Goal: Task Accomplishment & Management: Manage account settings

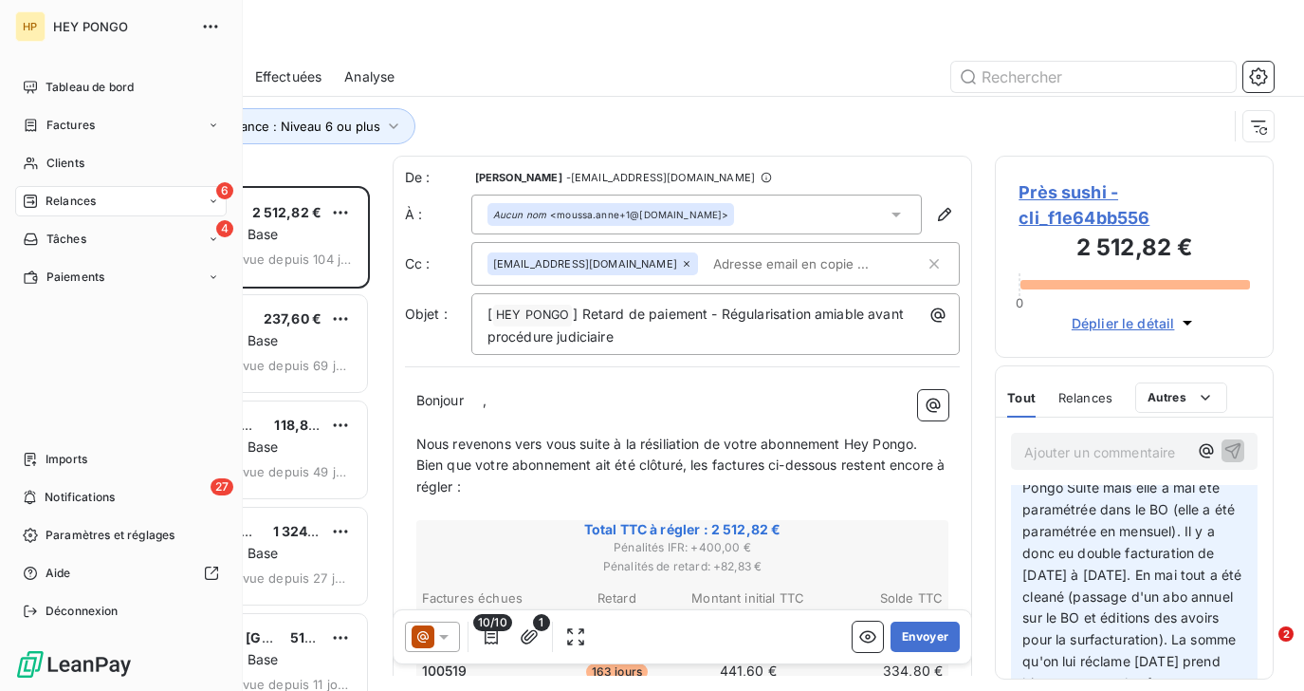
click at [51, 205] on span "Relances" at bounding box center [71, 201] width 50 height 17
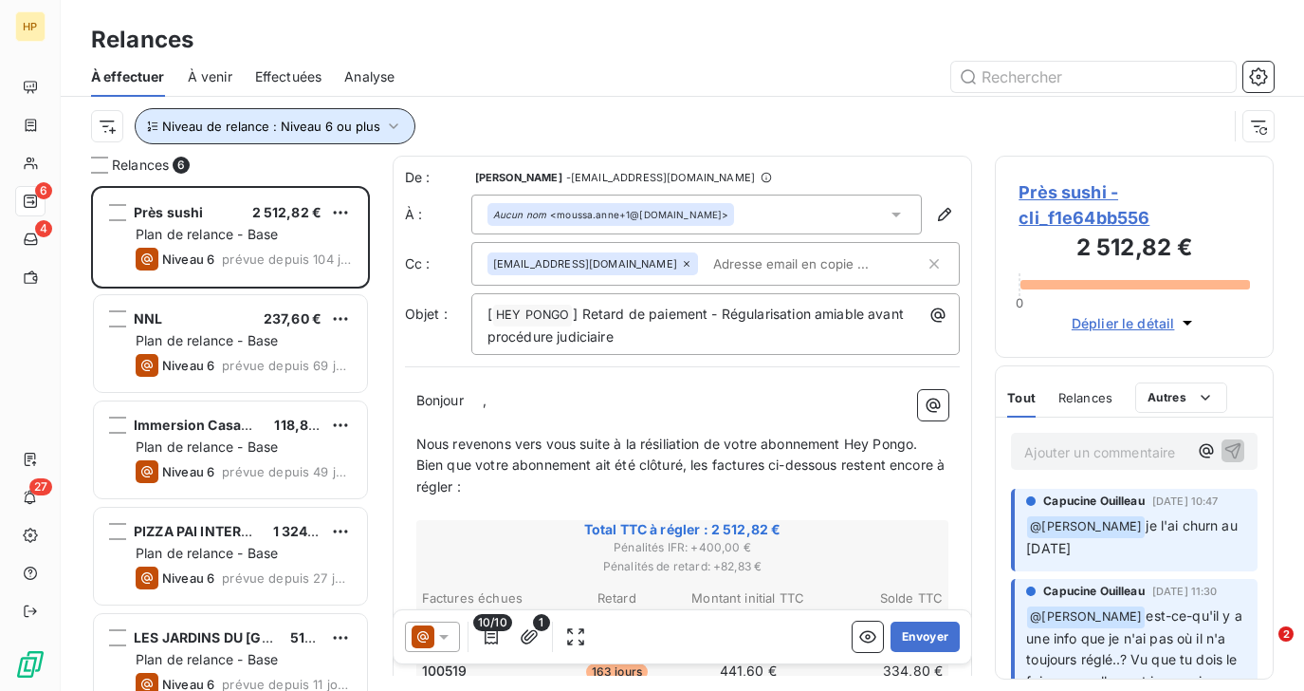
click at [212, 118] on button "Niveau de relance : Niveau 6 ou plus" at bounding box center [275, 126] width 281 height 36
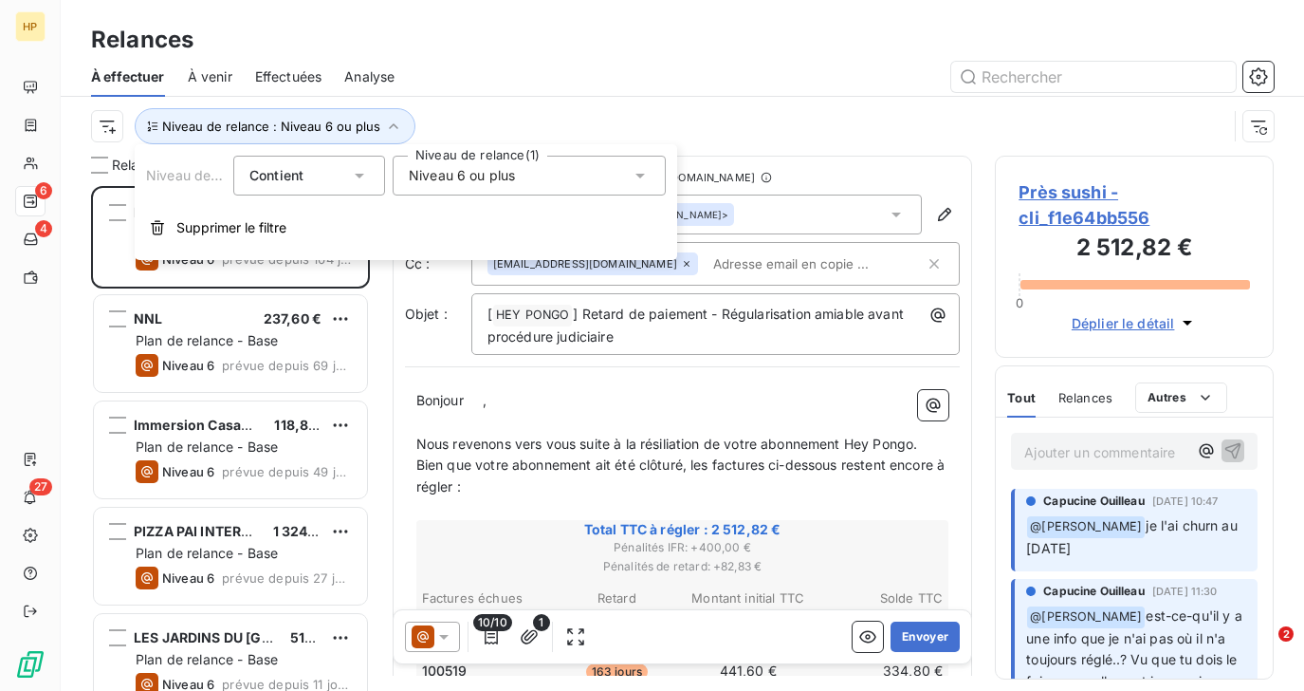
click at [421, 173] on span "Niveau 6 ou plus" at bounding box center [462, 175] width 106 height 19
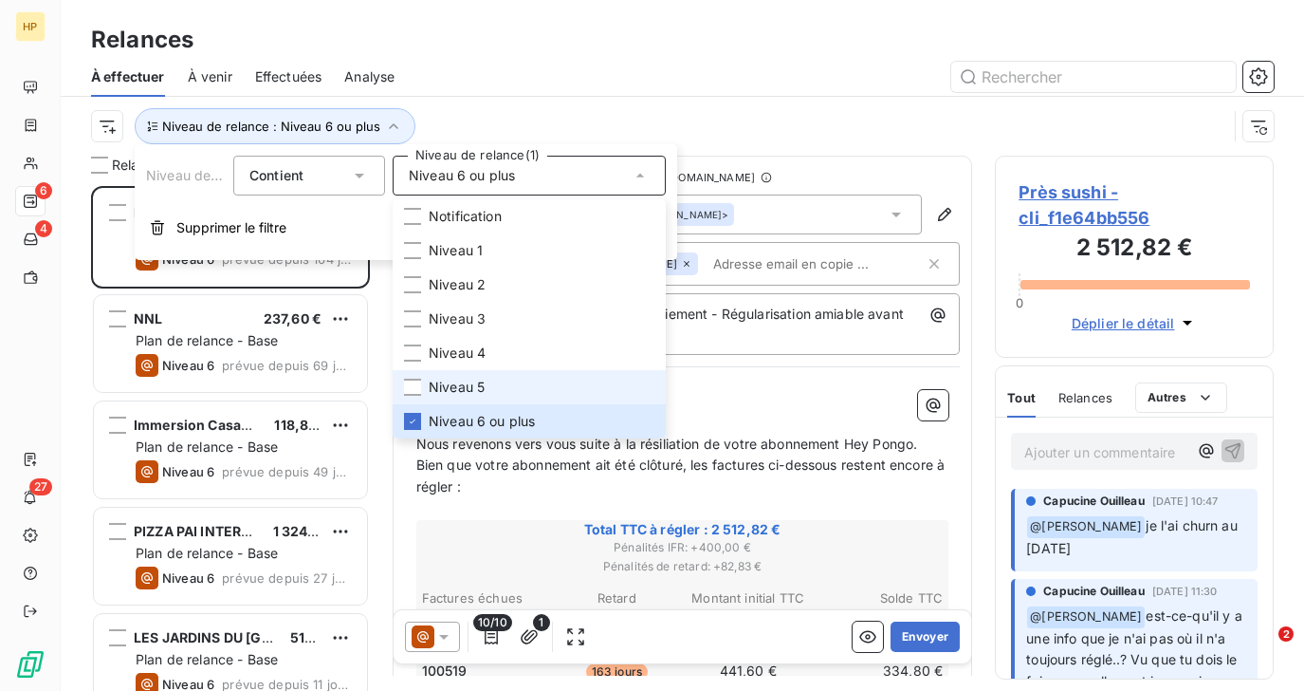
click at [442, 379] on span "Niveau 5" at bounding box center [457, 387] width 56 height 19
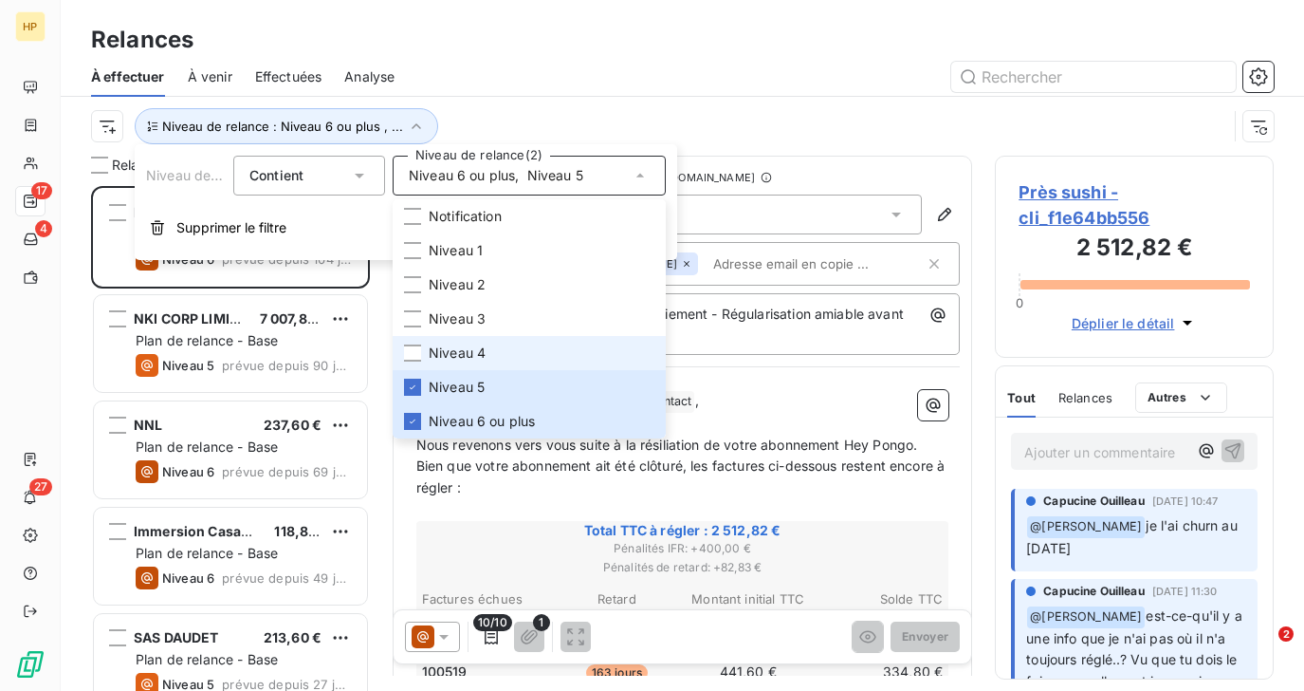
scroll to position [505, 278]
click at [438, 176] on span "Niveau 6 ou plus" at bounding box center [462, 175] width 106 height 19
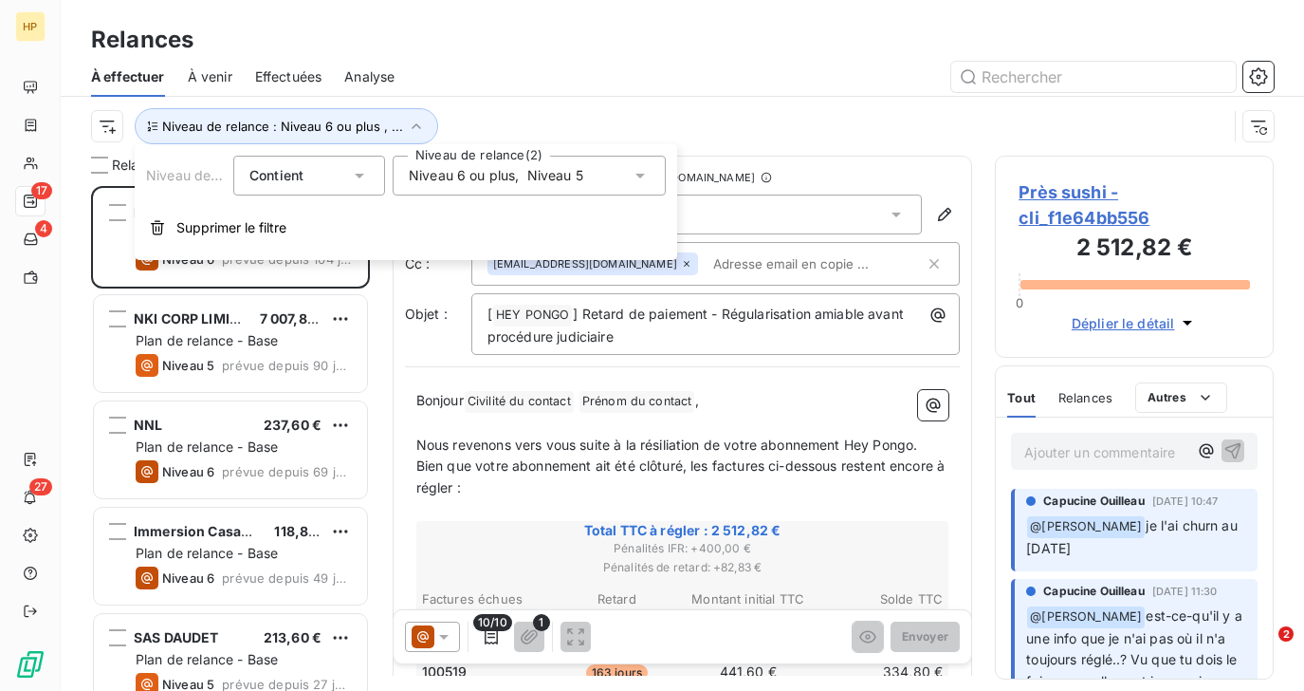
click at [451, 177] on span "Niveau 6 ou plus" at bounding box center [462, 175] width 106 height 19
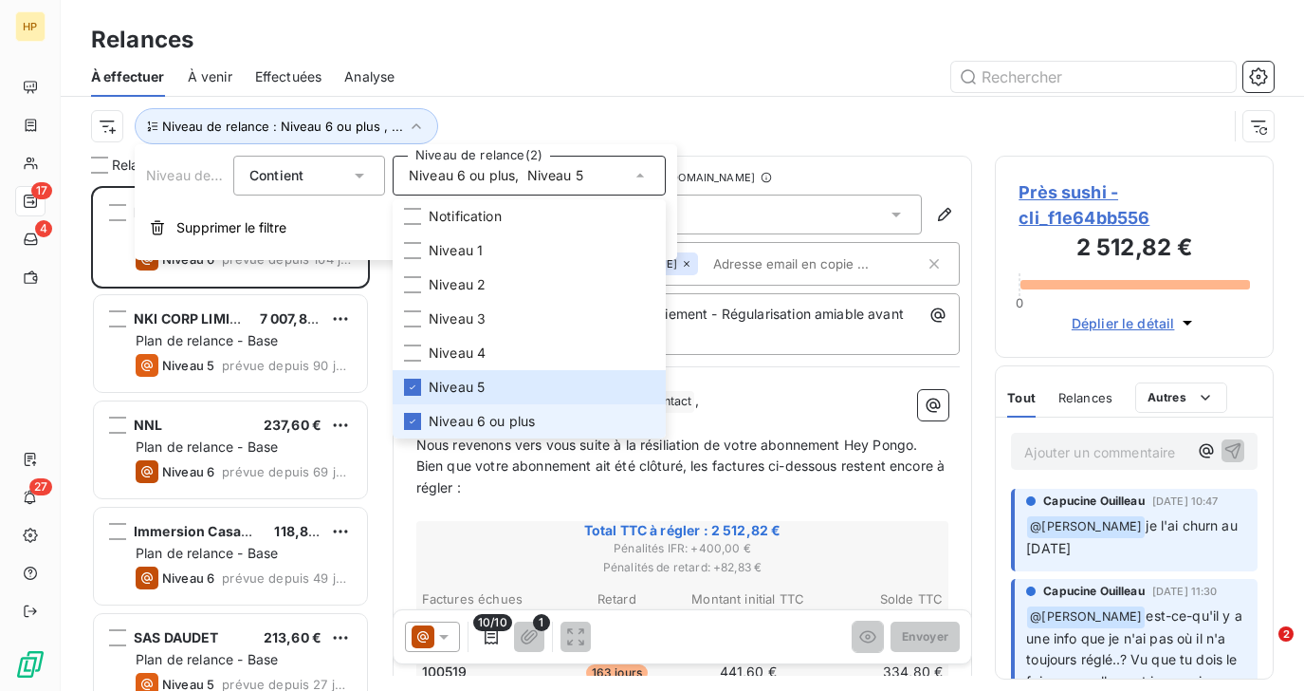
click at [435, 421] on span "Niveau 6 ou plus" at bounding box center [482, 421] width 106 height 19
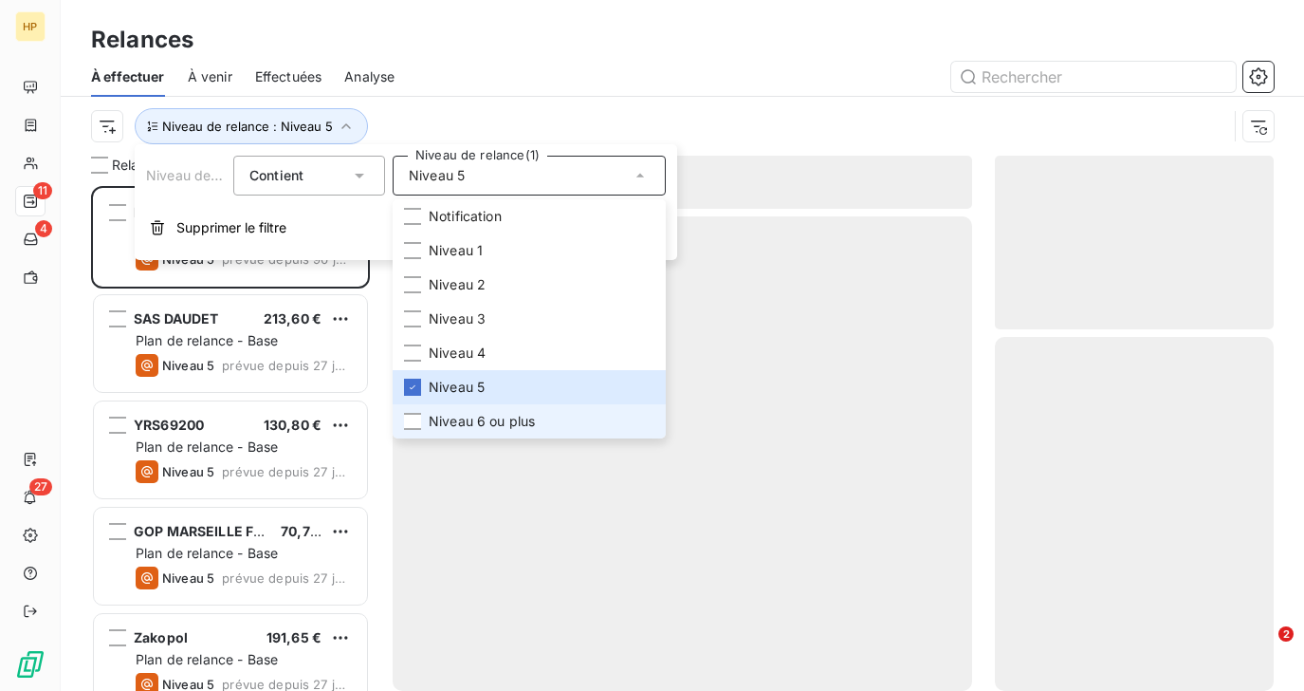
scroll to position [505, 278]
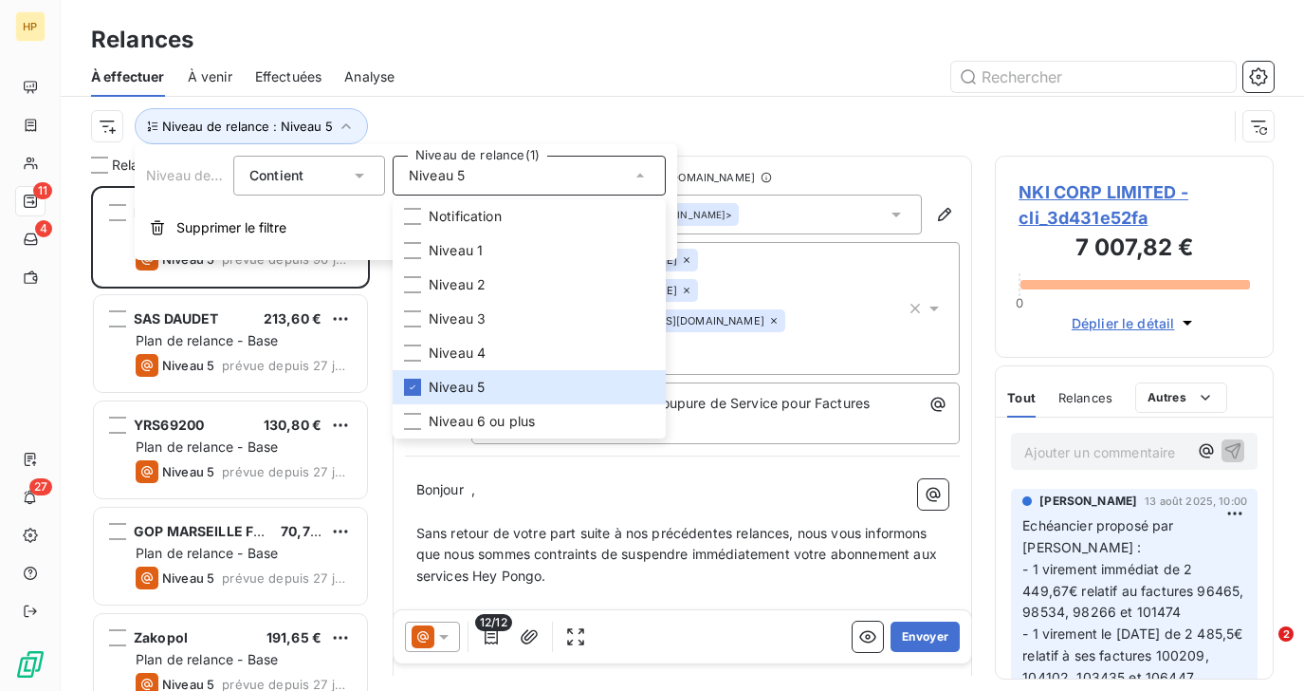
click at [537, 123] on div "Niveau de relance : Niveau 5" at bounding box center [659, 126] width 1137 height 36
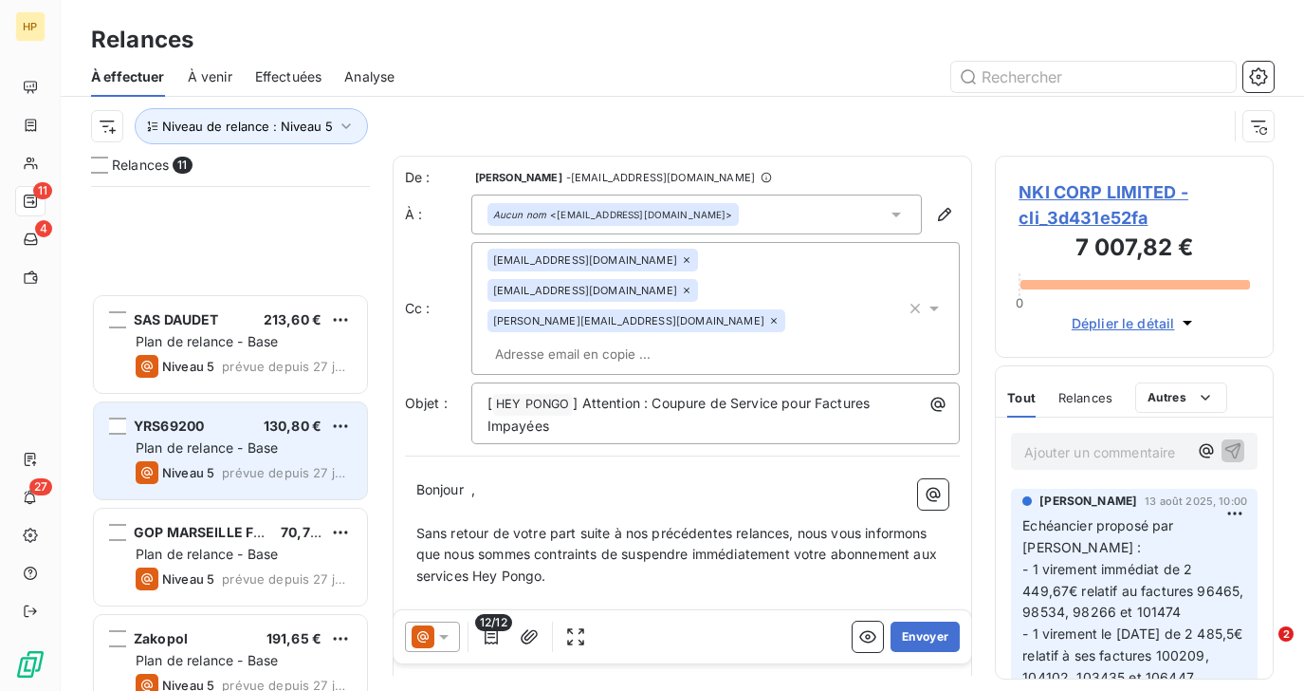
scroll to position [665, 0]
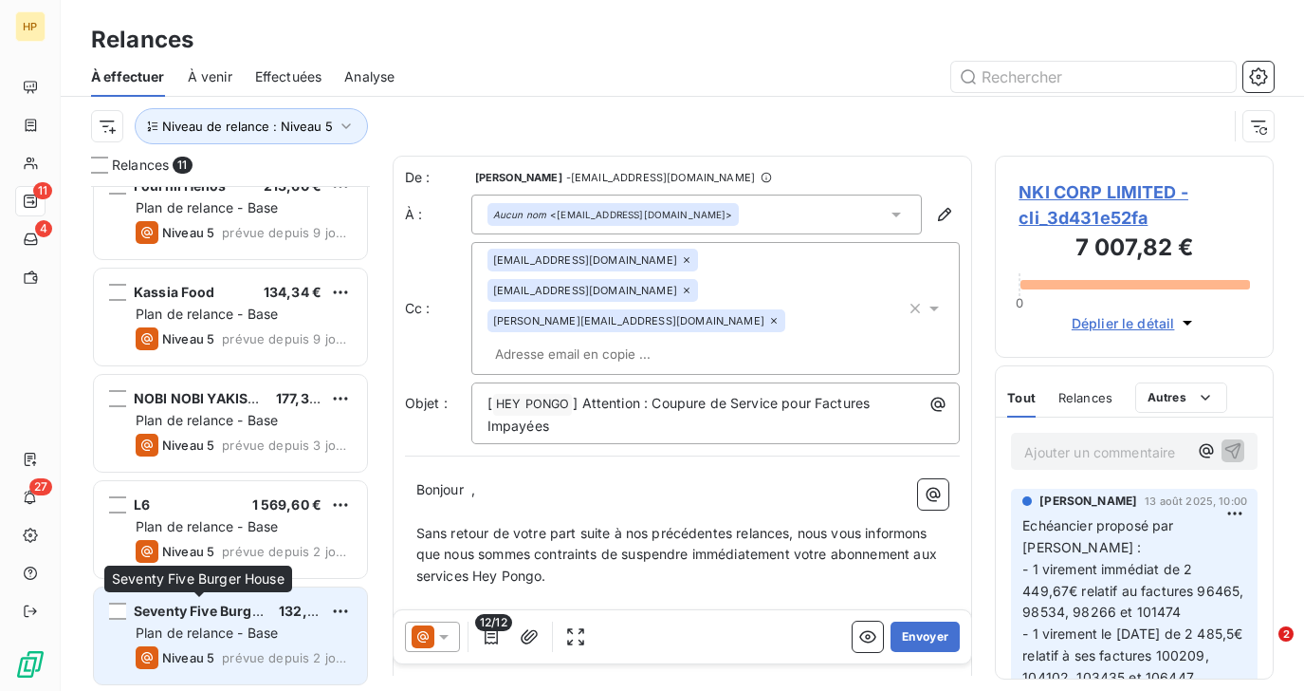
click at [189, 617] on span "Seventy Five Burger House" at bounding box center [222, 610] width 177 height 16
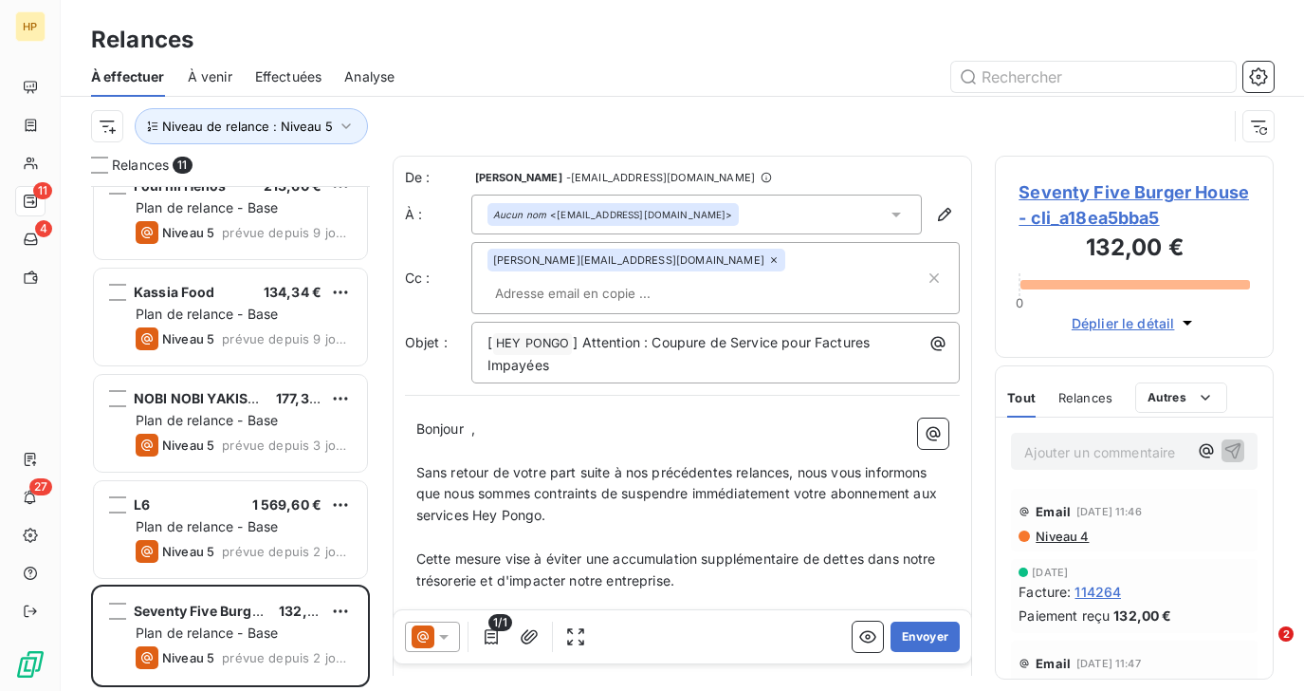
click at [1066, 537] on span "Niveau 4" at bounding box center [1061, 535] width 55 height 15
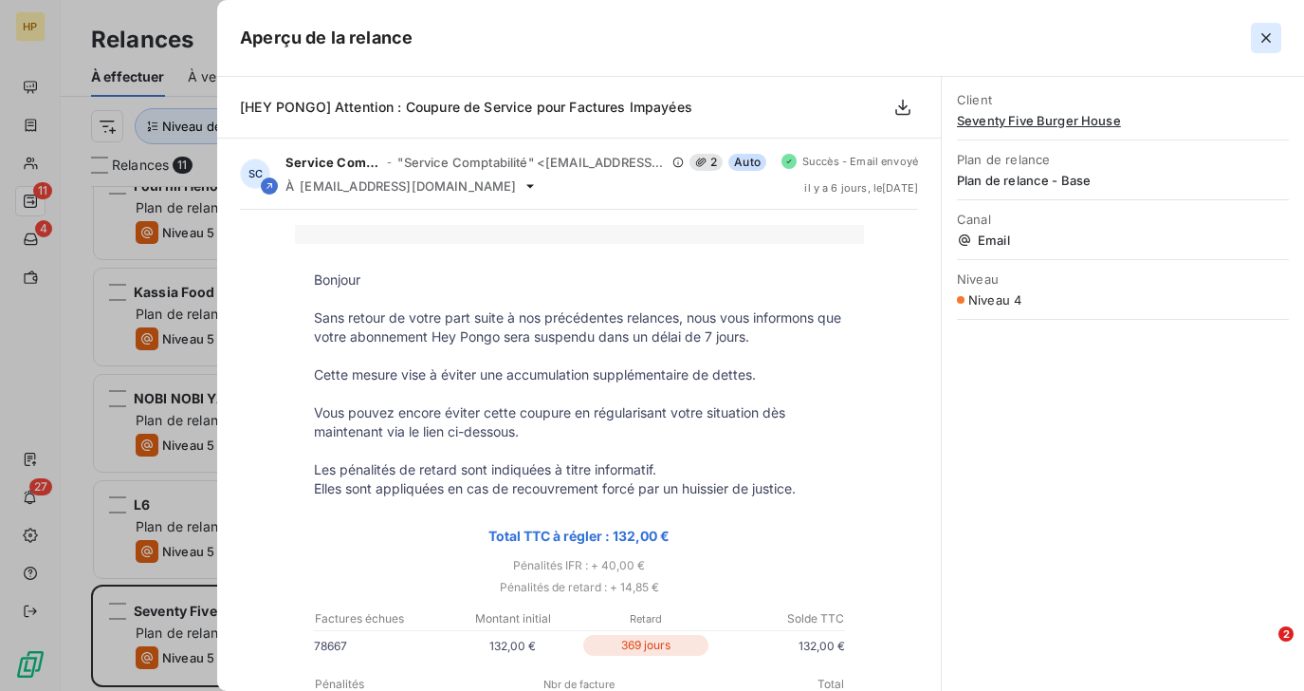
click at [1267, 41] on icon "button" at bounding box center [1266, 37] width 19 height 19
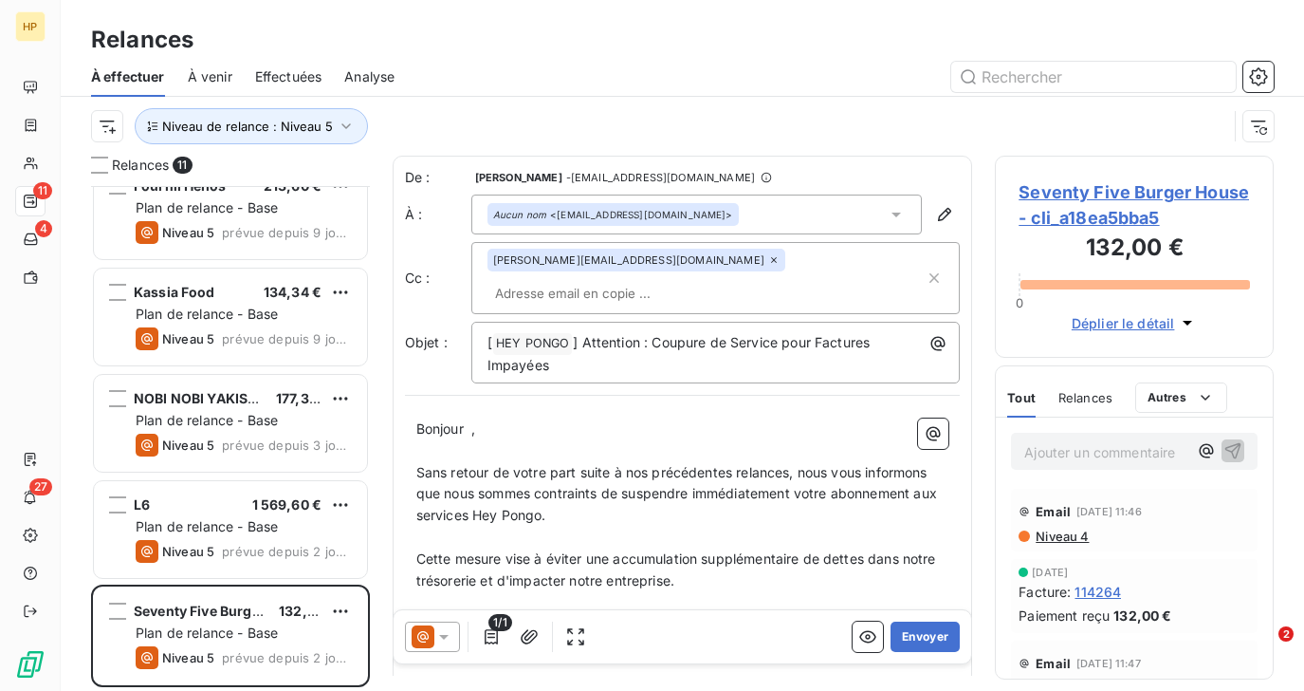
click at [1110, 196] on span "Seventy Five Burger House - cli_a18ea5bba5" at bounding box center [1134, 204] width 231 height 51
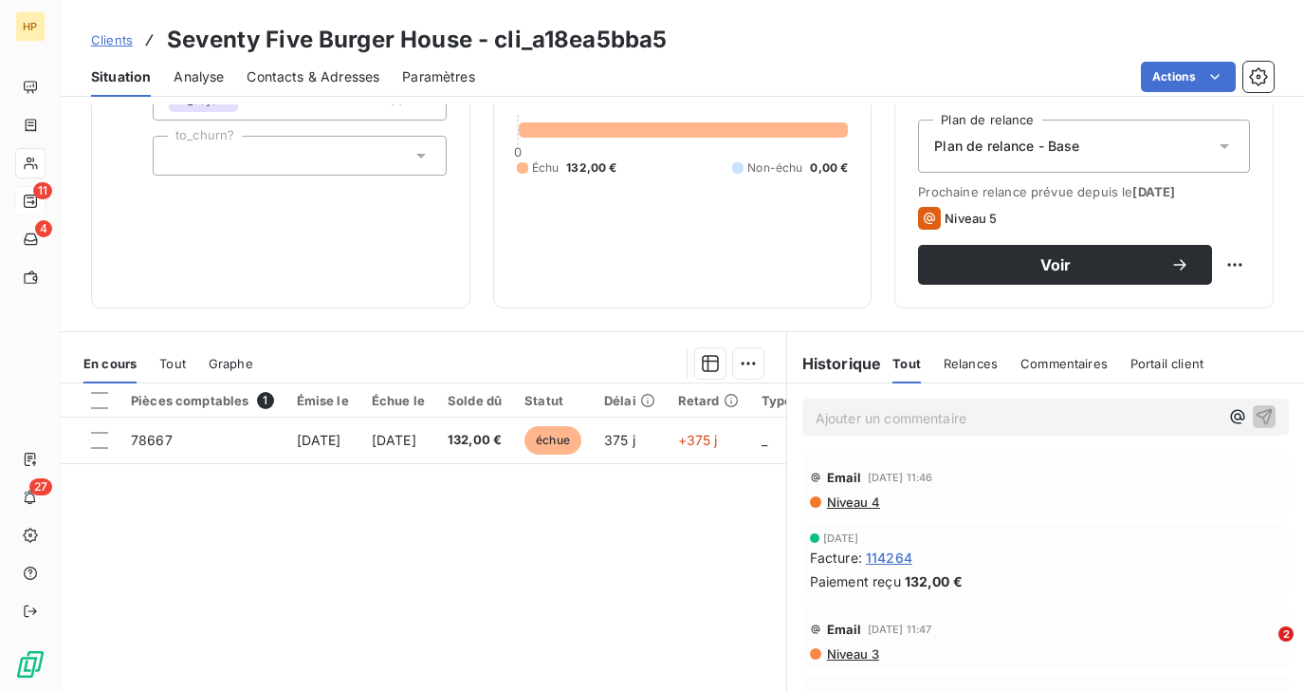
scroll to position [213, 0]
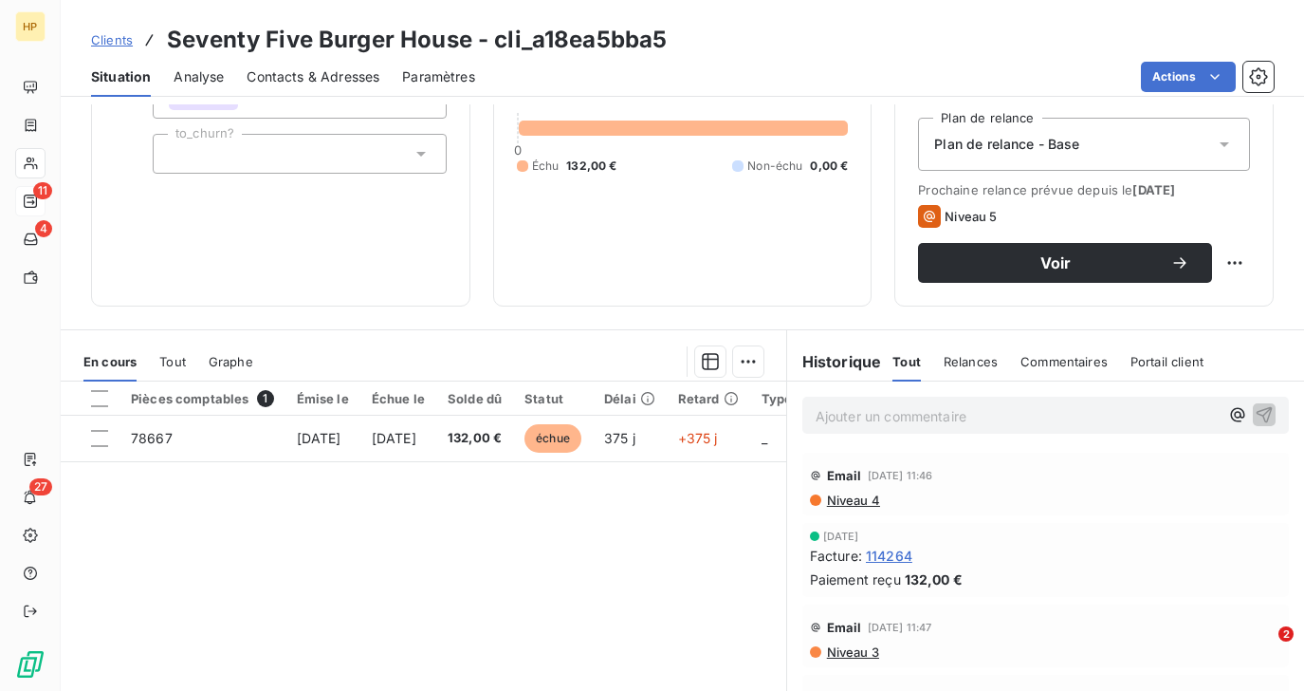
click at [179, 361] on span "Tout" at bounding box center [172, 361] width 27 height 15
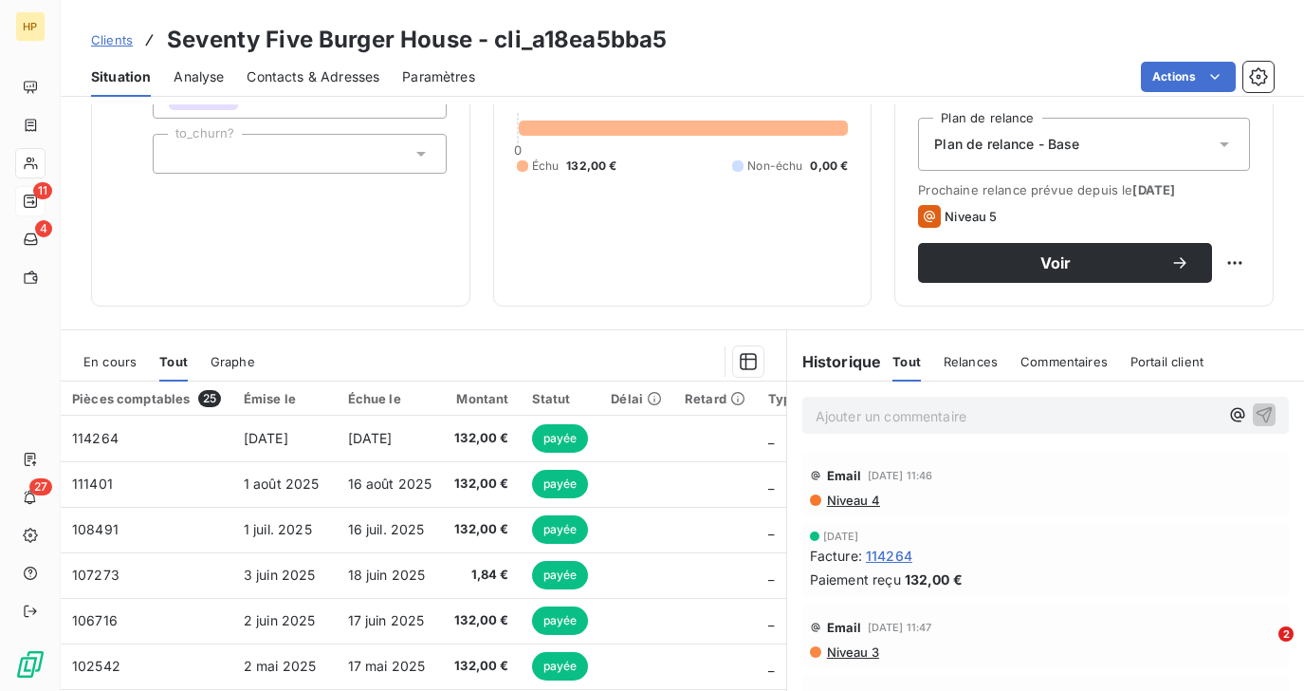
click at [124, 363] on span "En cours" at bounding box center [109, 361] width 53 height 15
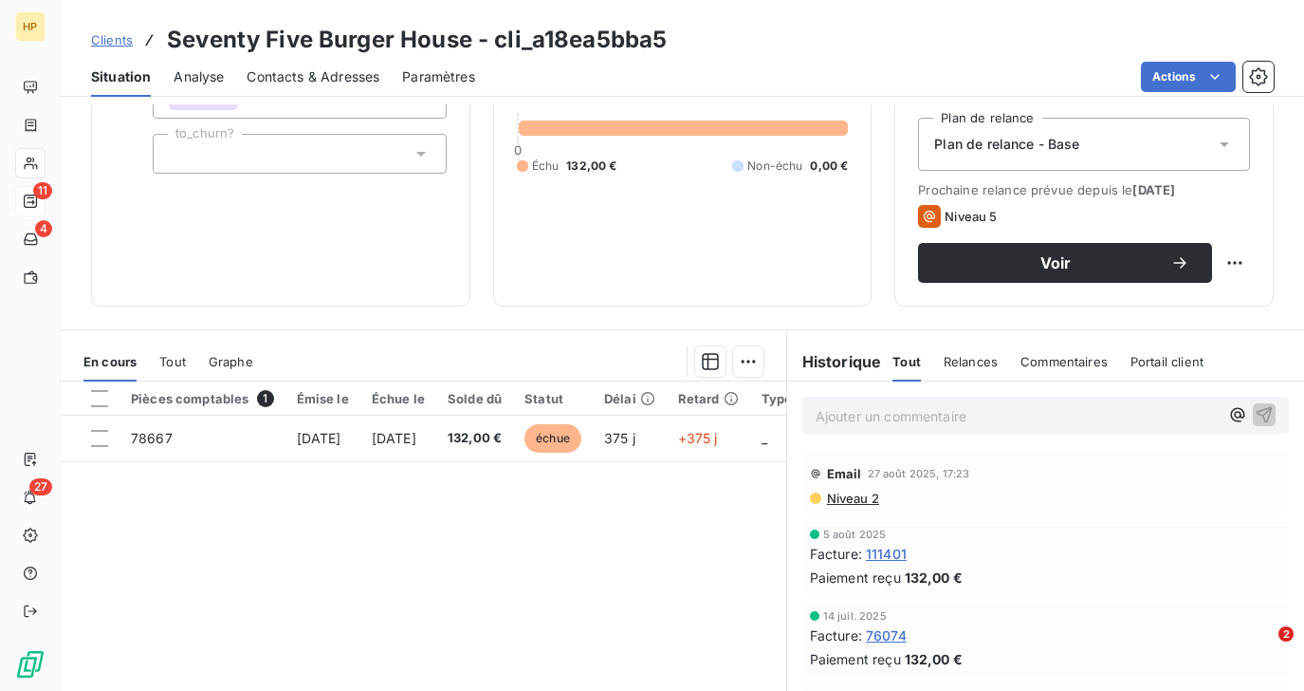
scroll to position [0, 0]
click at [868, 418] on p "Ajouter un commentaire ﻿" at bounding box center [1017, 416] width 403 height 24
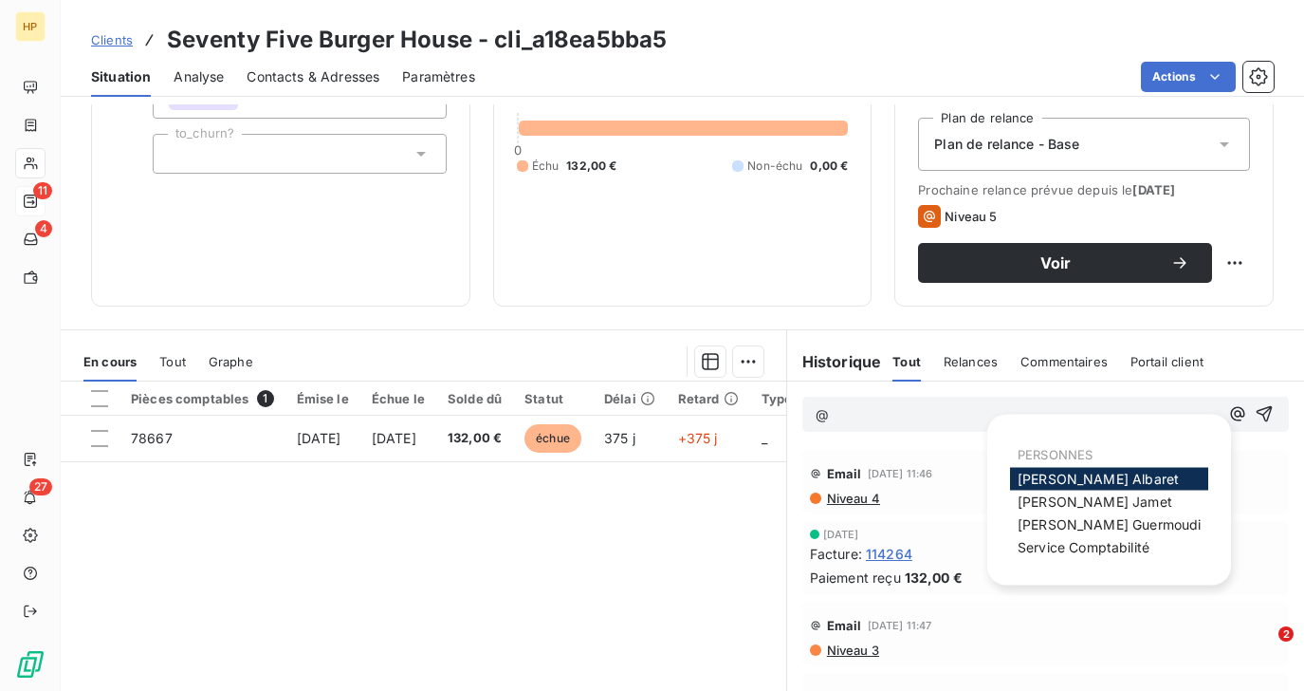
click at [1050, 472] on span "[PERSON_NAME]" at bounding box center [1098, 479] width 161 height 16
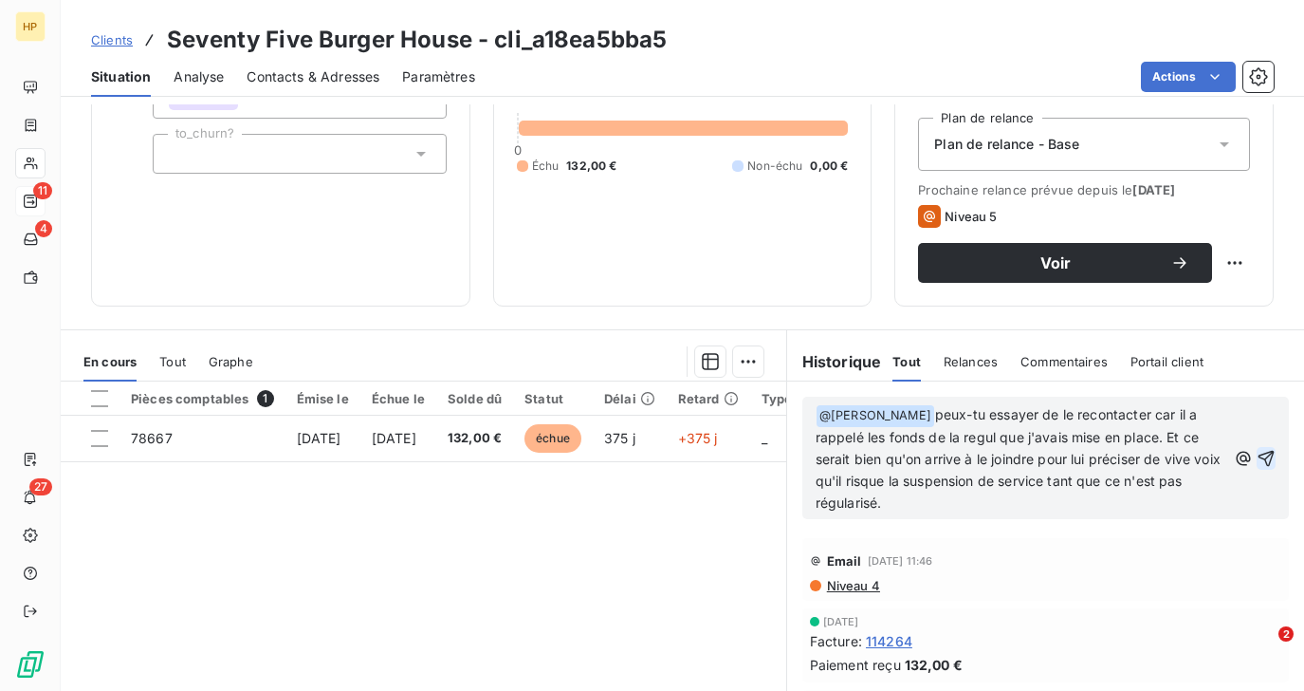
click at [1273, 459] on icon "button" at bounding box center [1266, 458] width 19 height 19
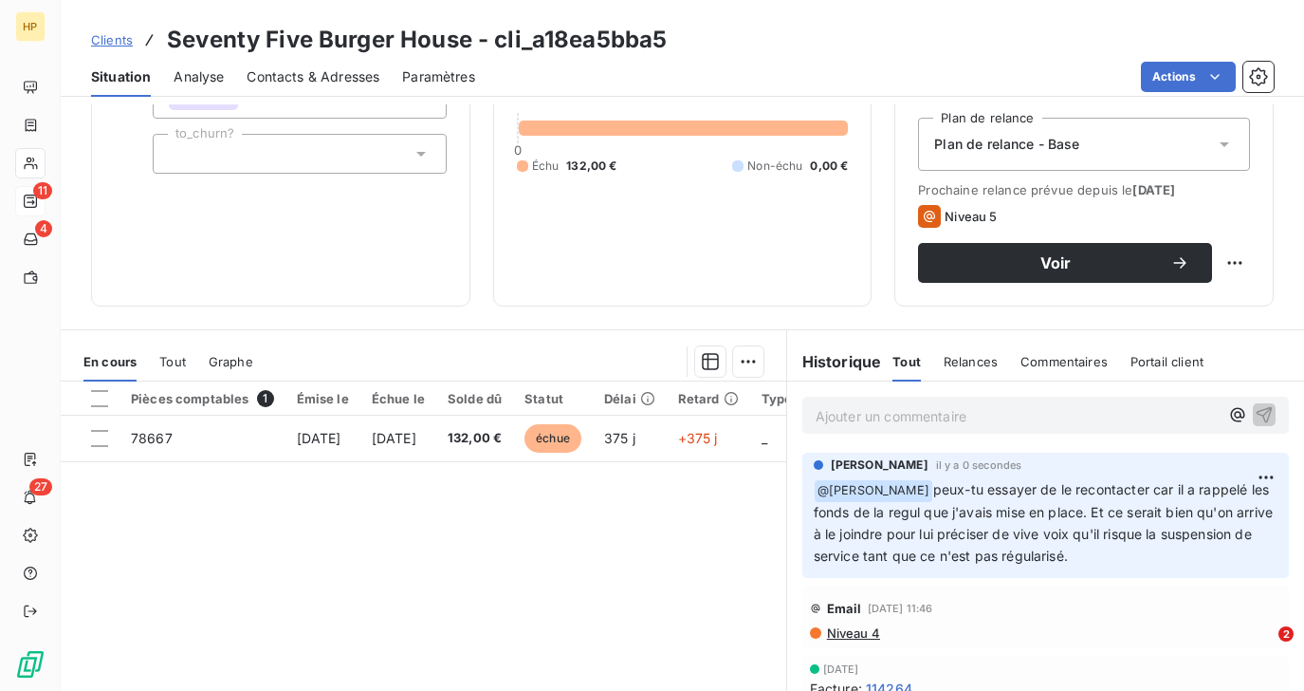
click at [122, 40] on span "Clients" at bounding box center [112, 39] width 42 height 15
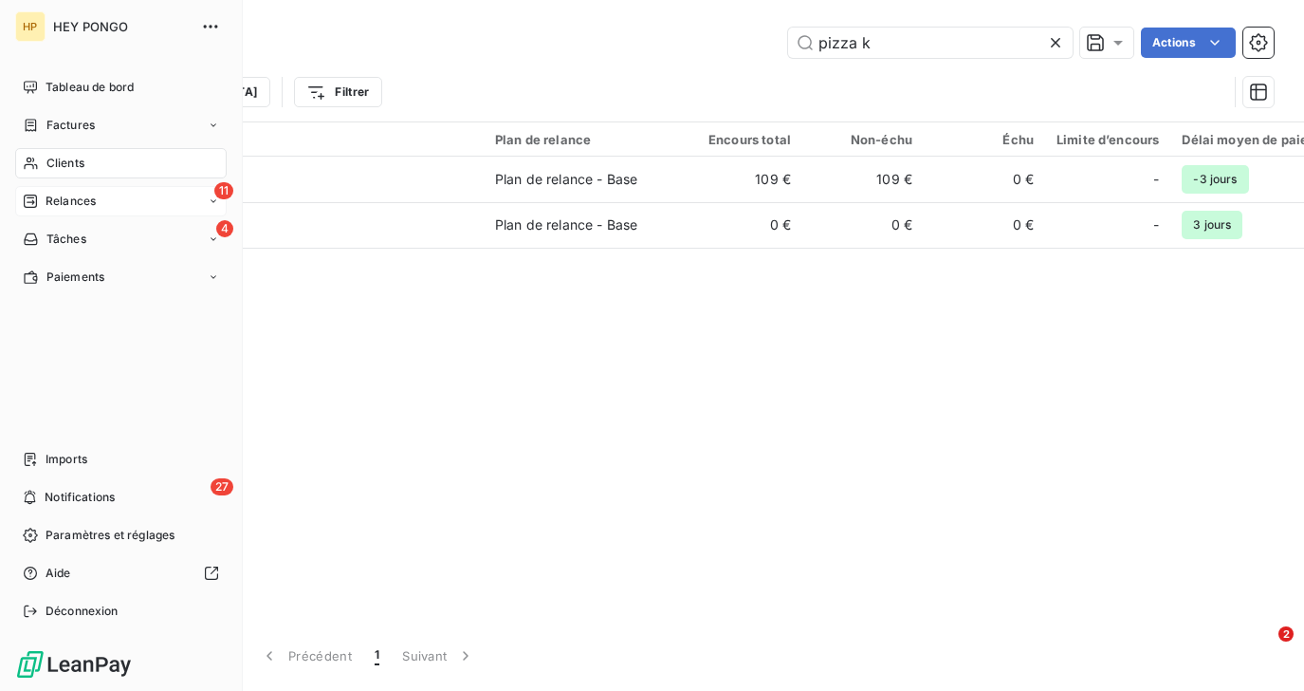
click at [91, 193] on span "Relances" at bounding box center [71, 201] width 50 height 17
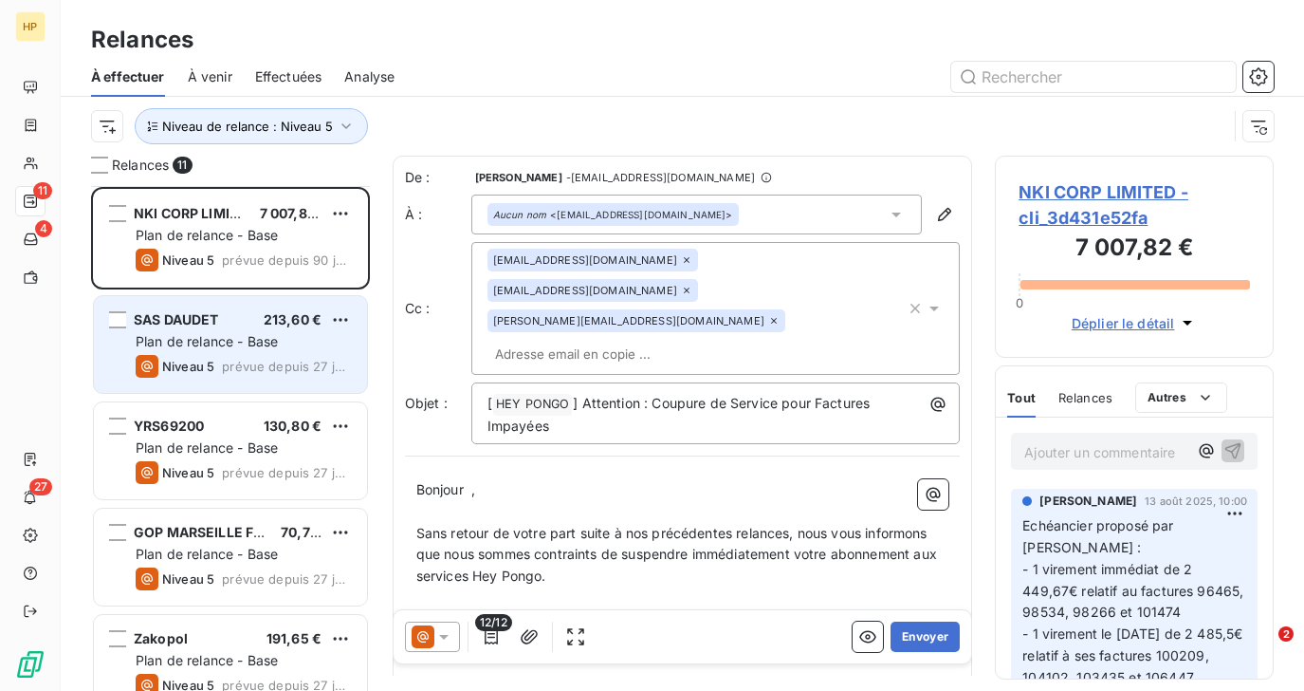
scroll to position [665, 0]
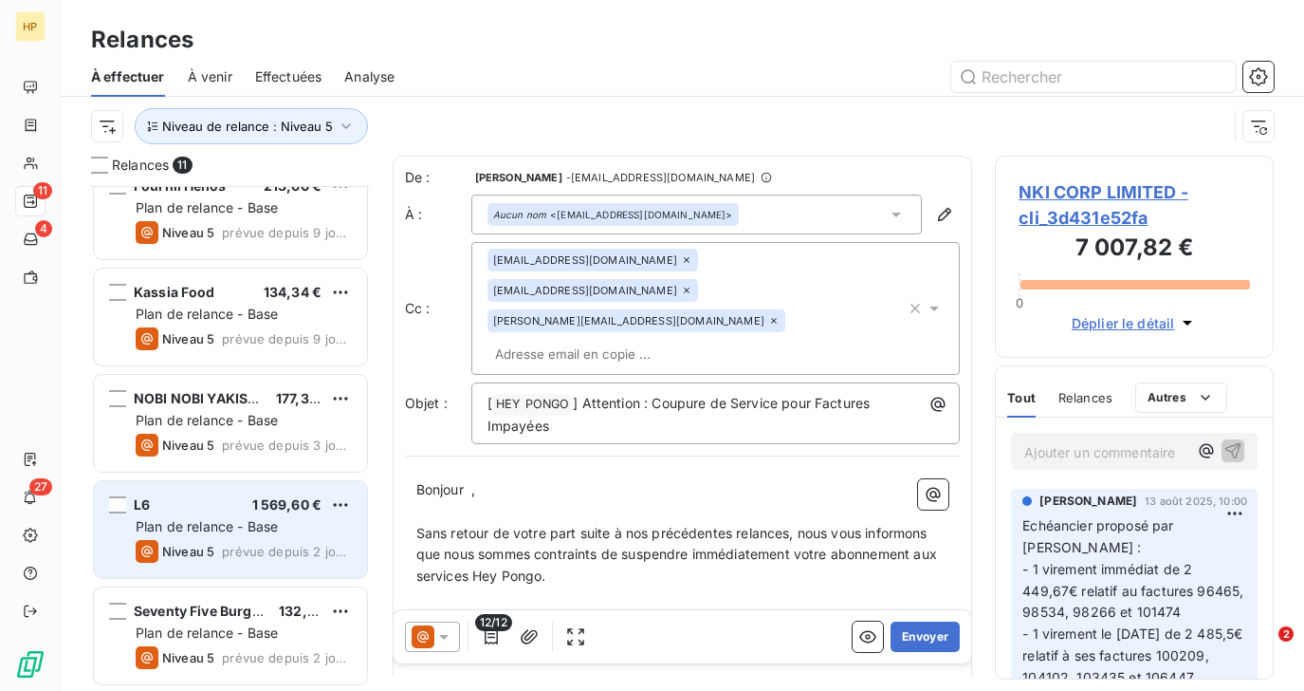
click at [235, 536] on div "L6 1 569,60 € Plan de relance - Base Niveau 5 prévue depuis 2 jours" at bounding box center [230, 529] width 273 height 97
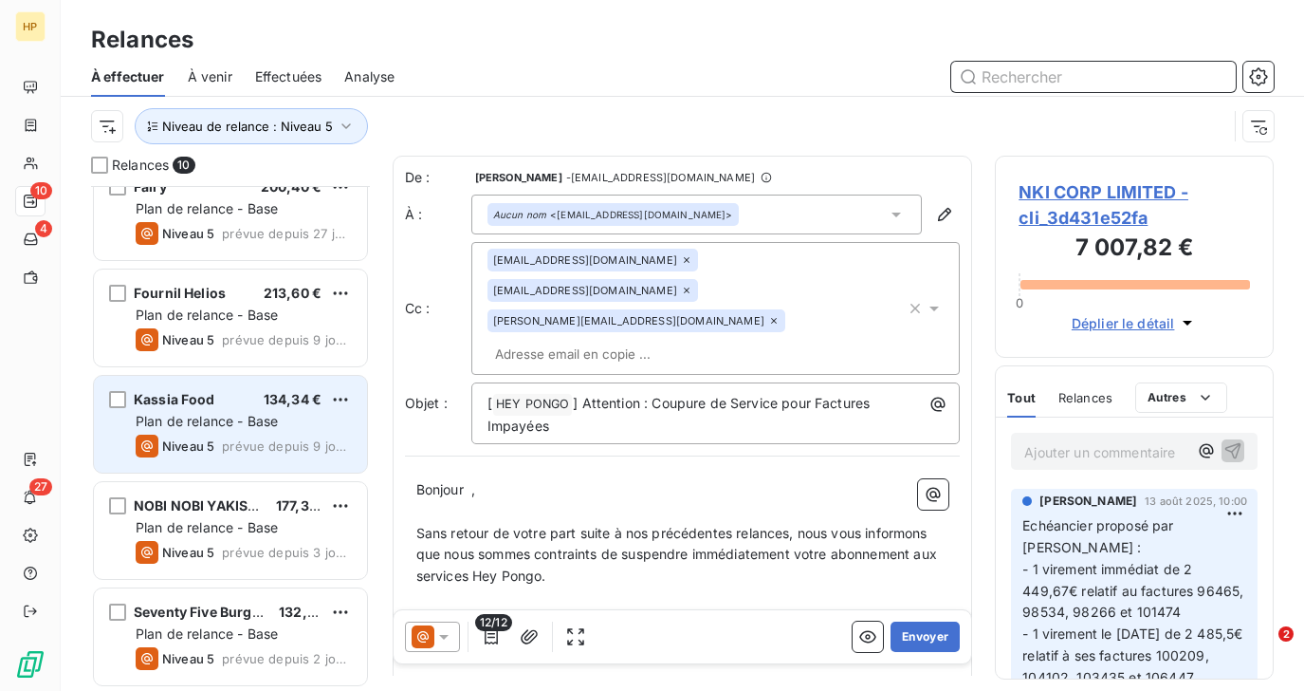
scroll to position [559, 0]
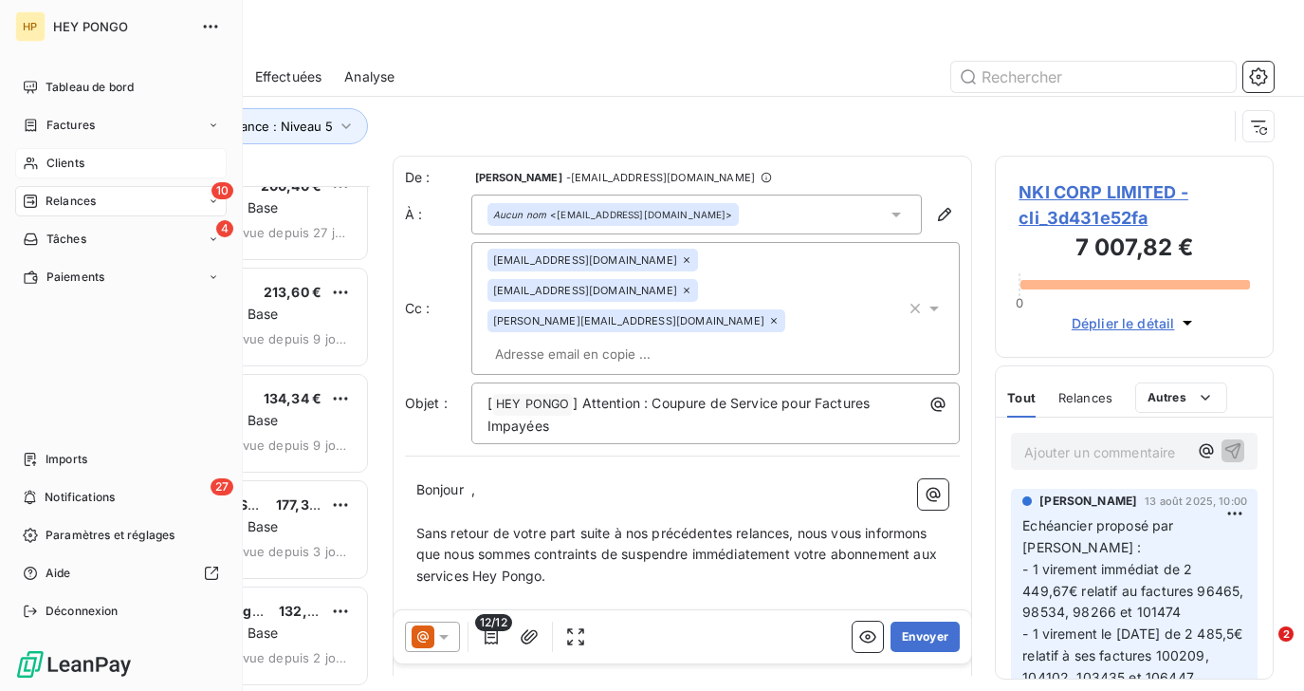
click at [39, 159] on div "Clients" at bounding box center [121, 163] width 212 height 30
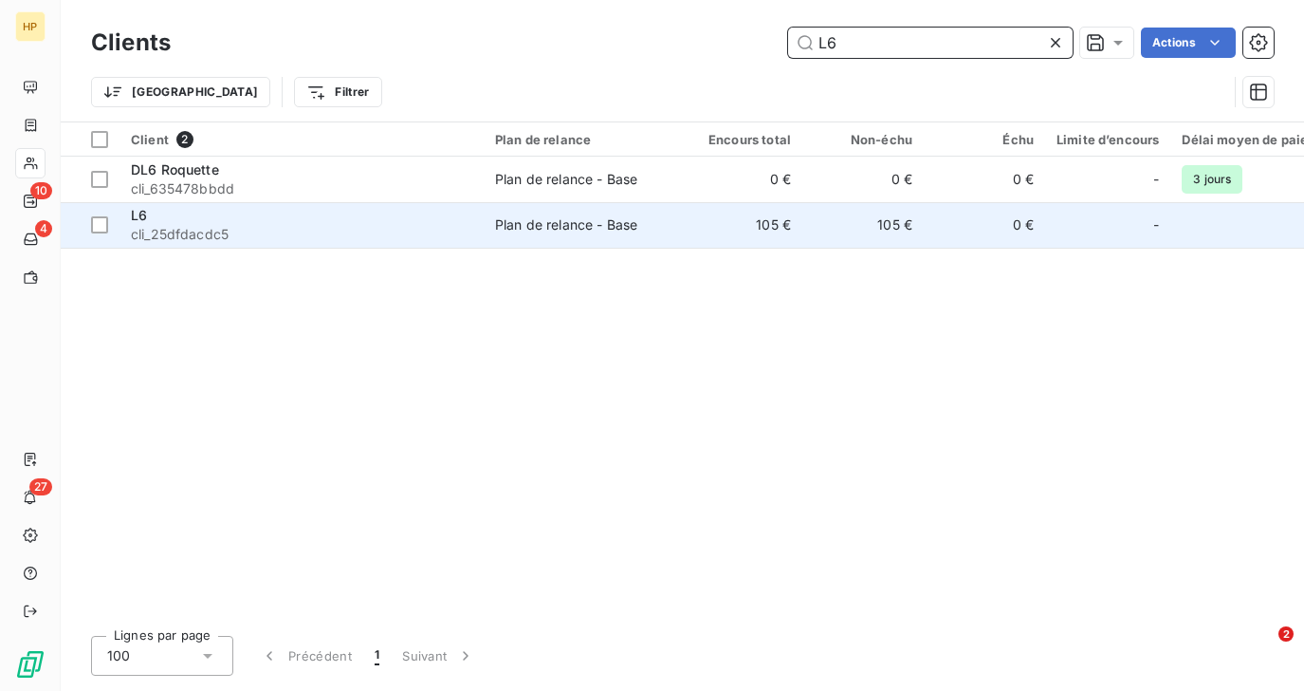
type input "L6"
click at [522, 237] on td "Plan de relance - Base" at bounding box center [582, 225] width 197 height 46
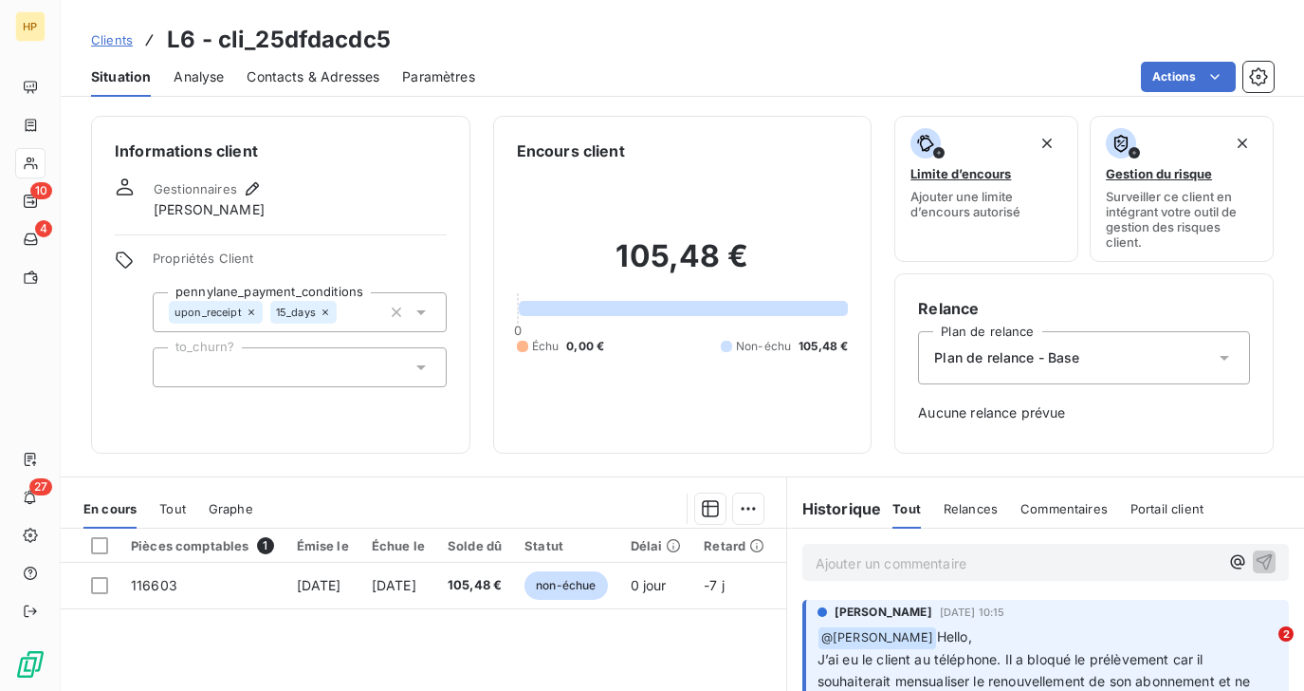
scroll to position [260, 0]
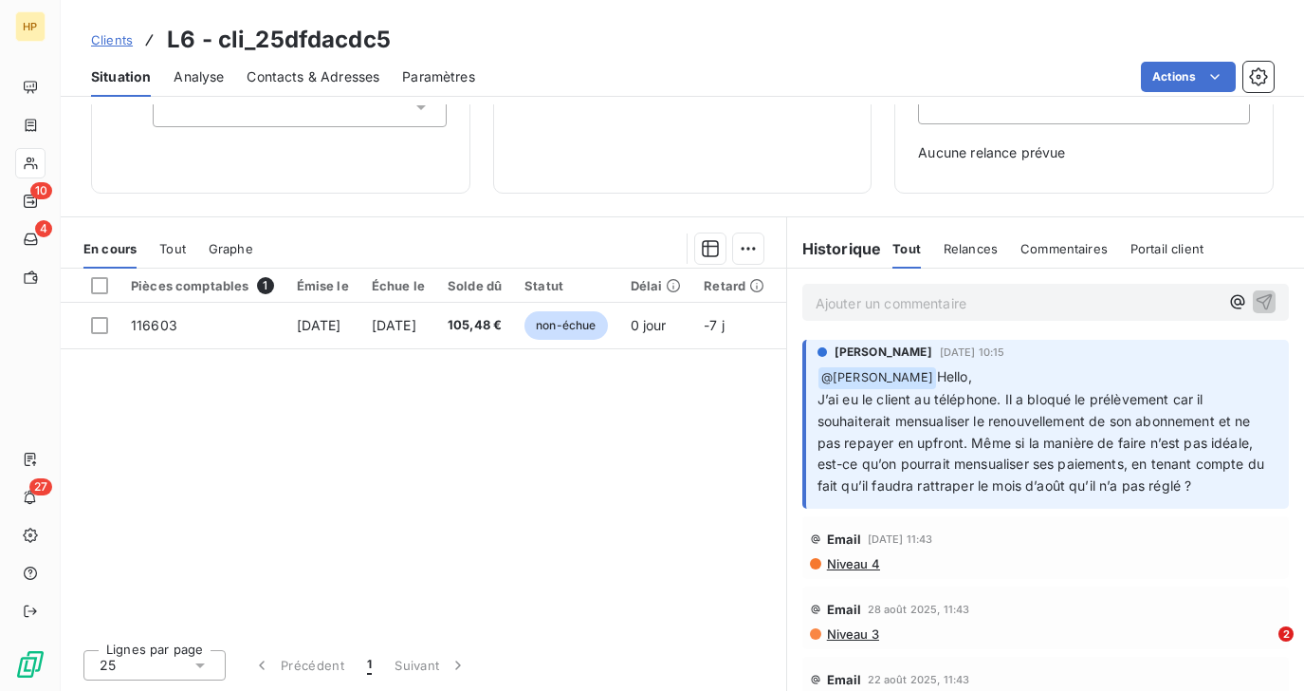
click at [889, 309] on p "Ajouter un commentaire ﻿" at bounding box center [1017, 303] width 403 height 24
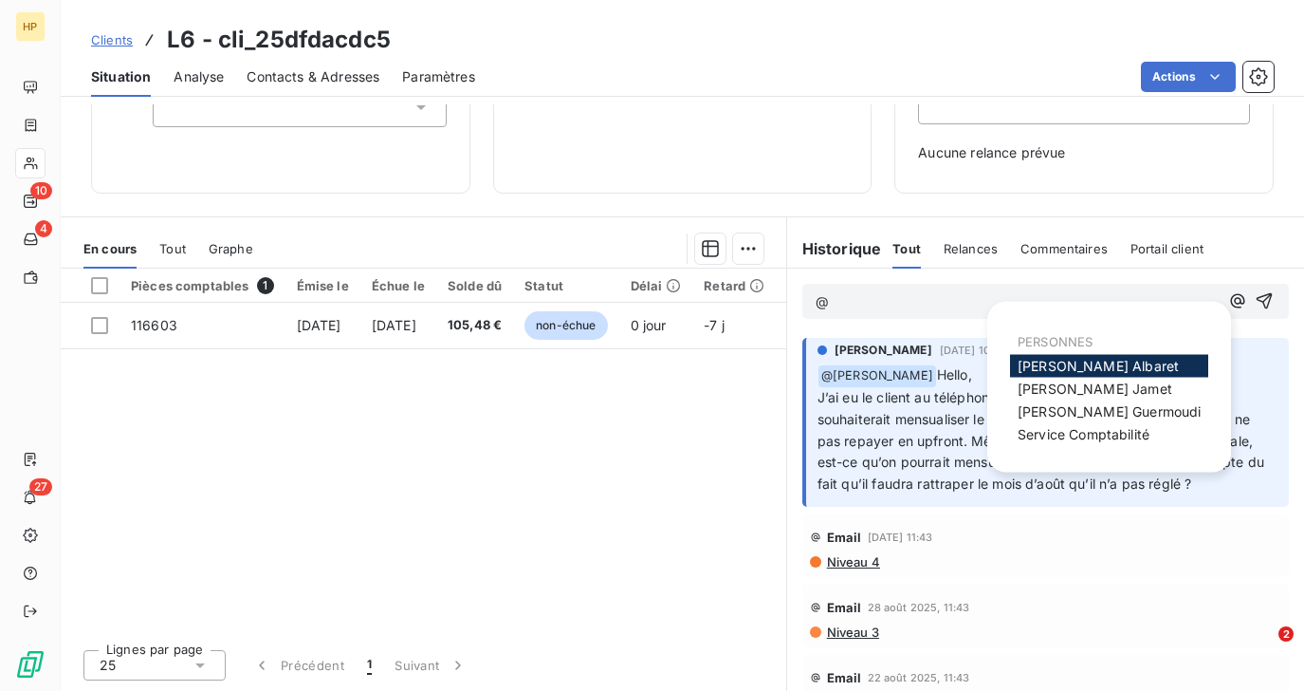
click at [1067, 363] on span "[PERSON_NAME]" at bounding box center [1098, 366] width 161 height 16
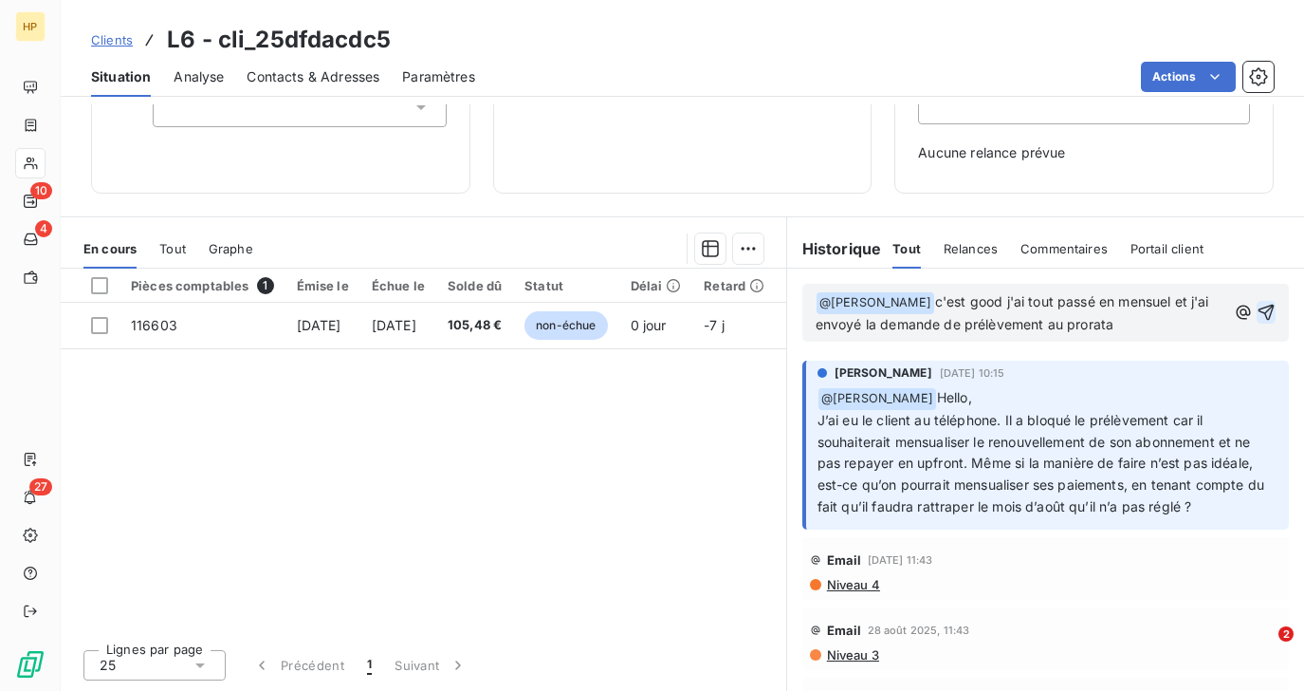
click at [1273, 306] on icon "button" at bounding box center [1267, 313] width 16 height 16
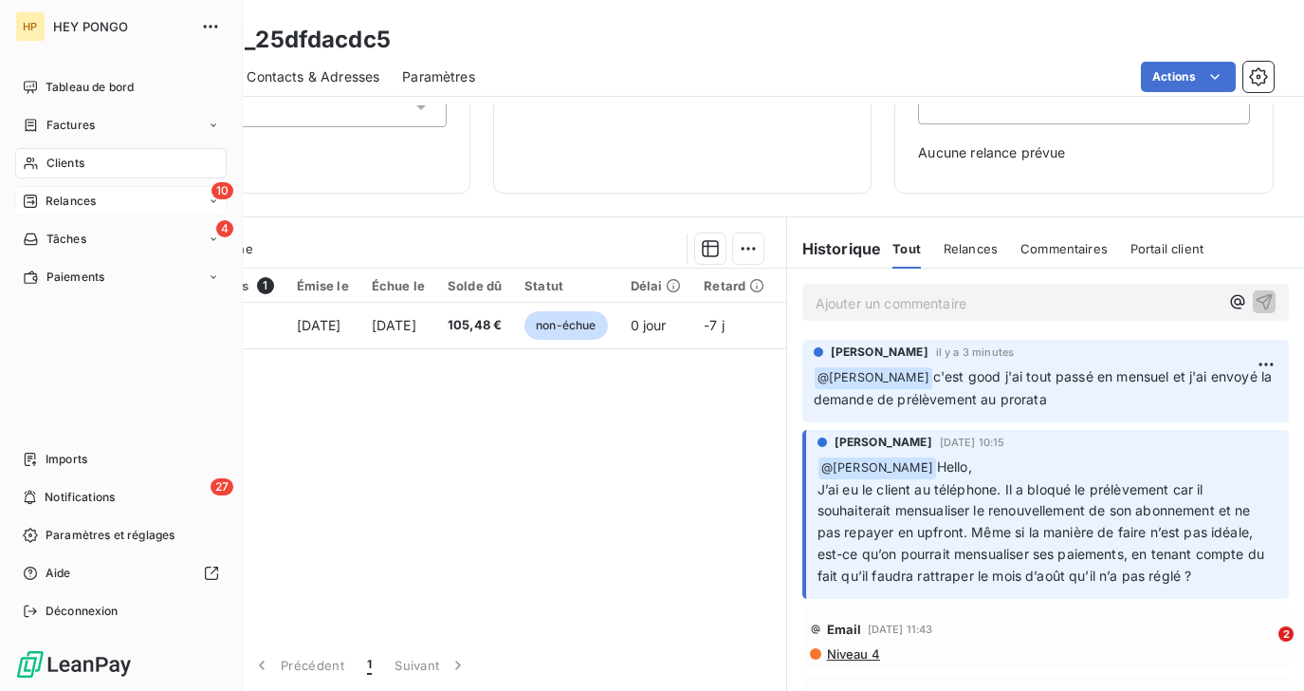
click at [52, 201] on span "Relances" at bounding box center [71, 201] width 50 height 17
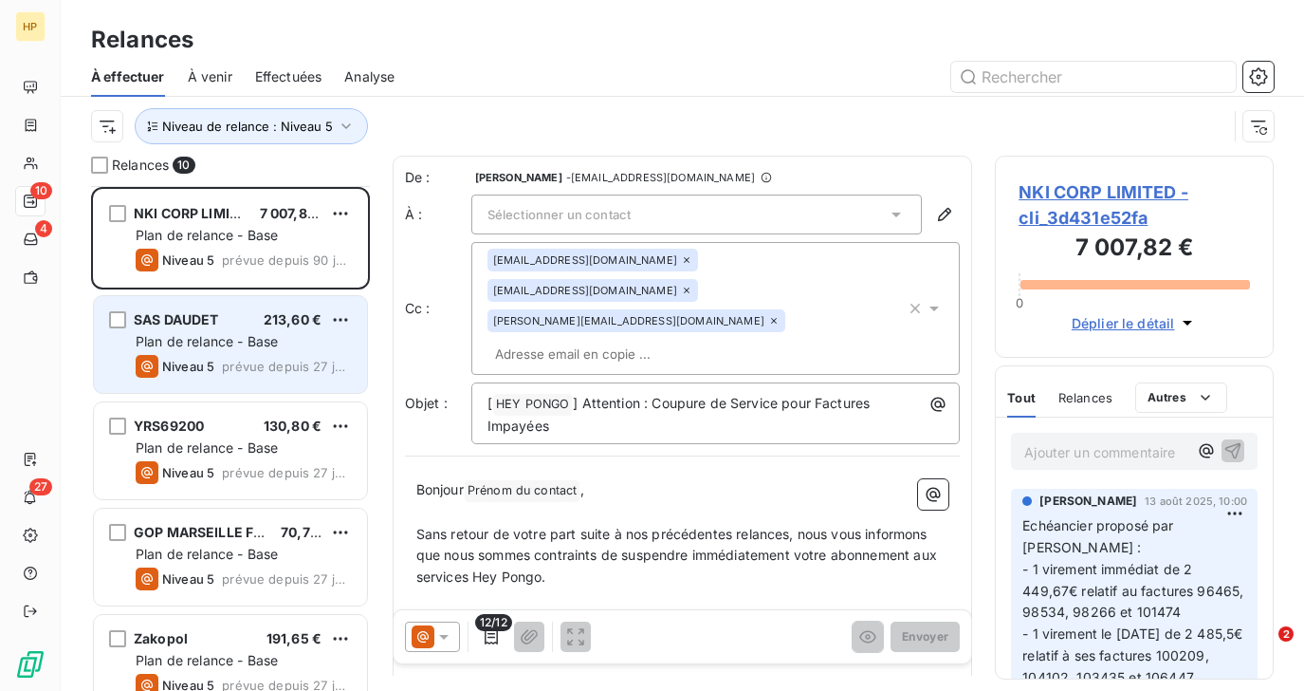
scroll to position [559, 0]
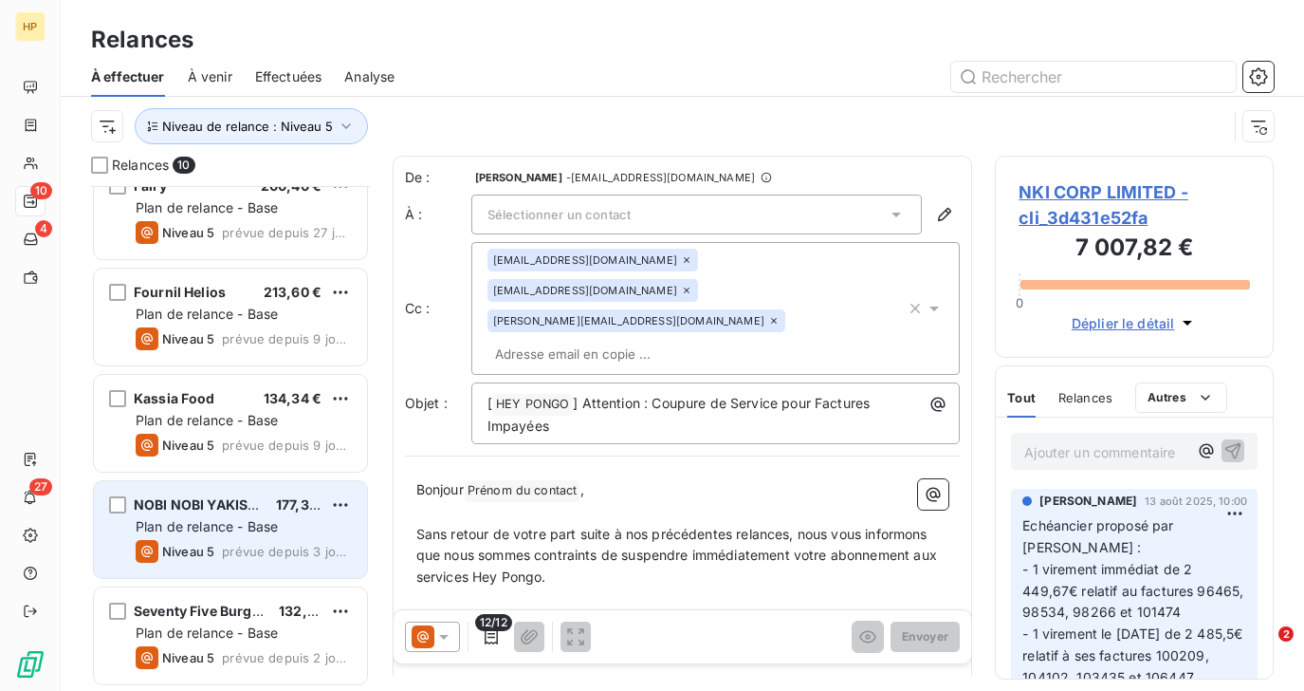
click at [224, 546] on span "prévue depuis 3 jours" at bounding box center [287, 551] width 130 height 15
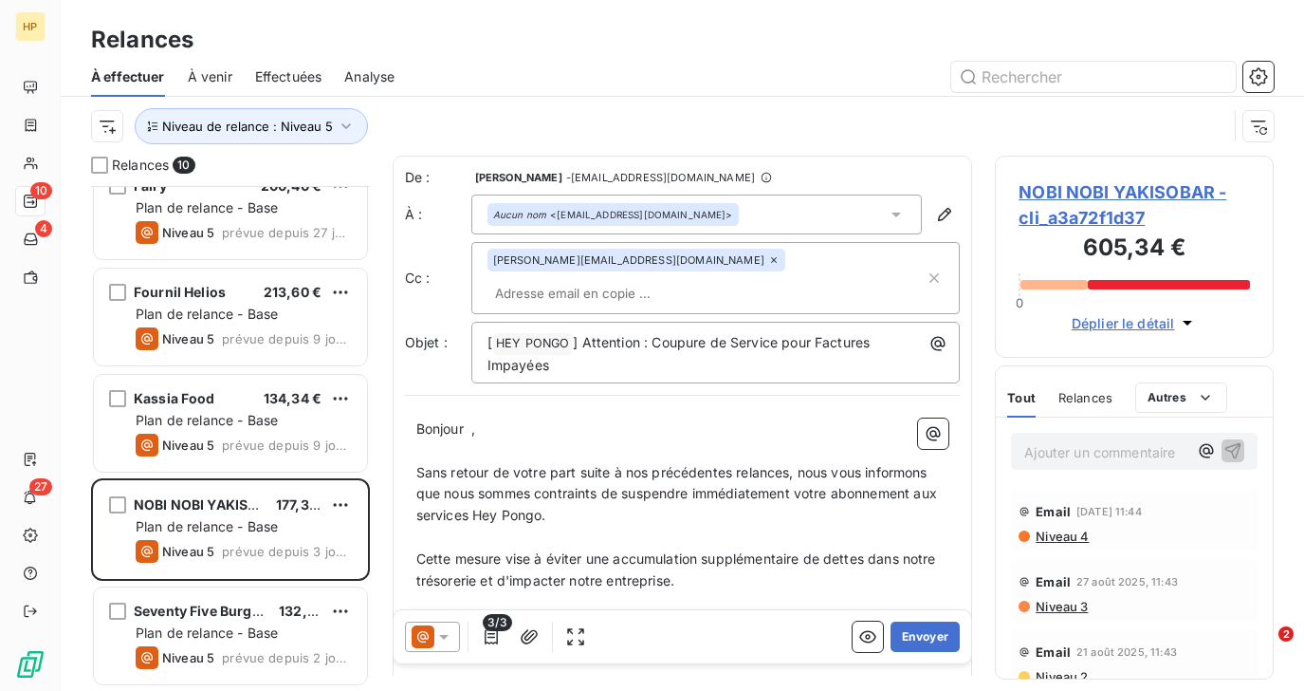
click at [1112, 187] on span "NOBI NOBI YAKISOBAR - cli_a3a72f1d37" at bounding box center [1134, 204] width 231 height 51
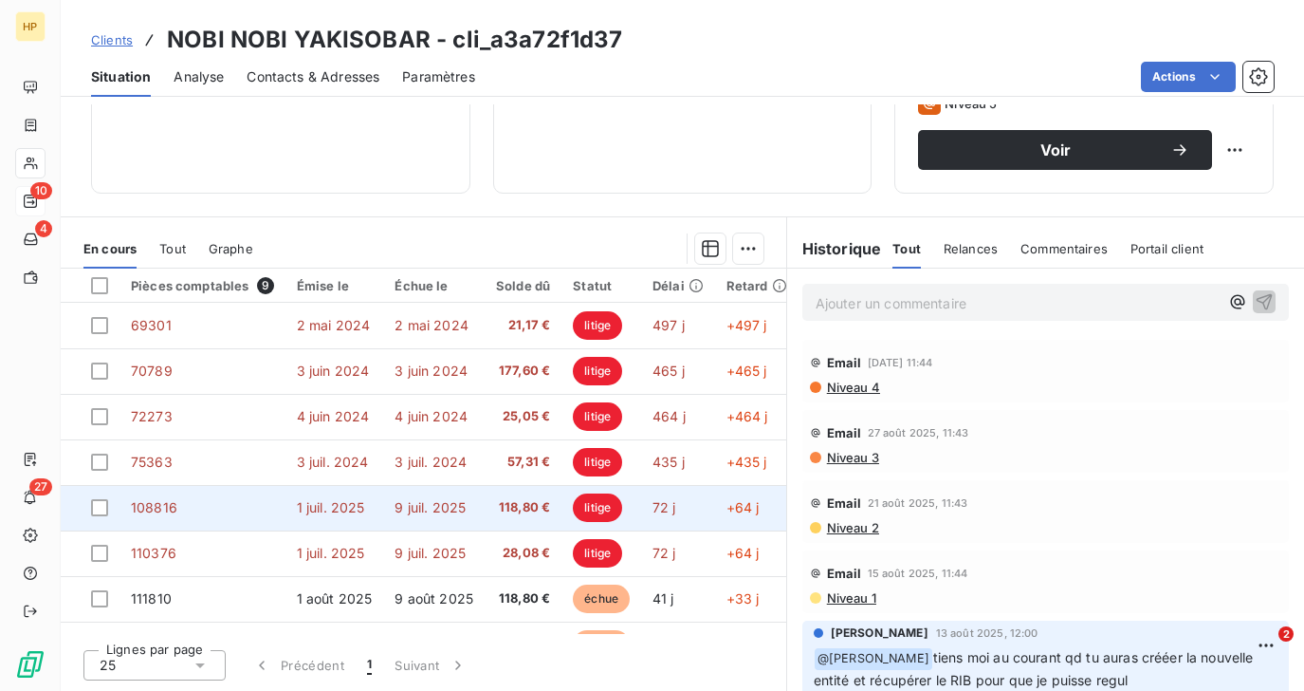
scroll to position [86, 0]
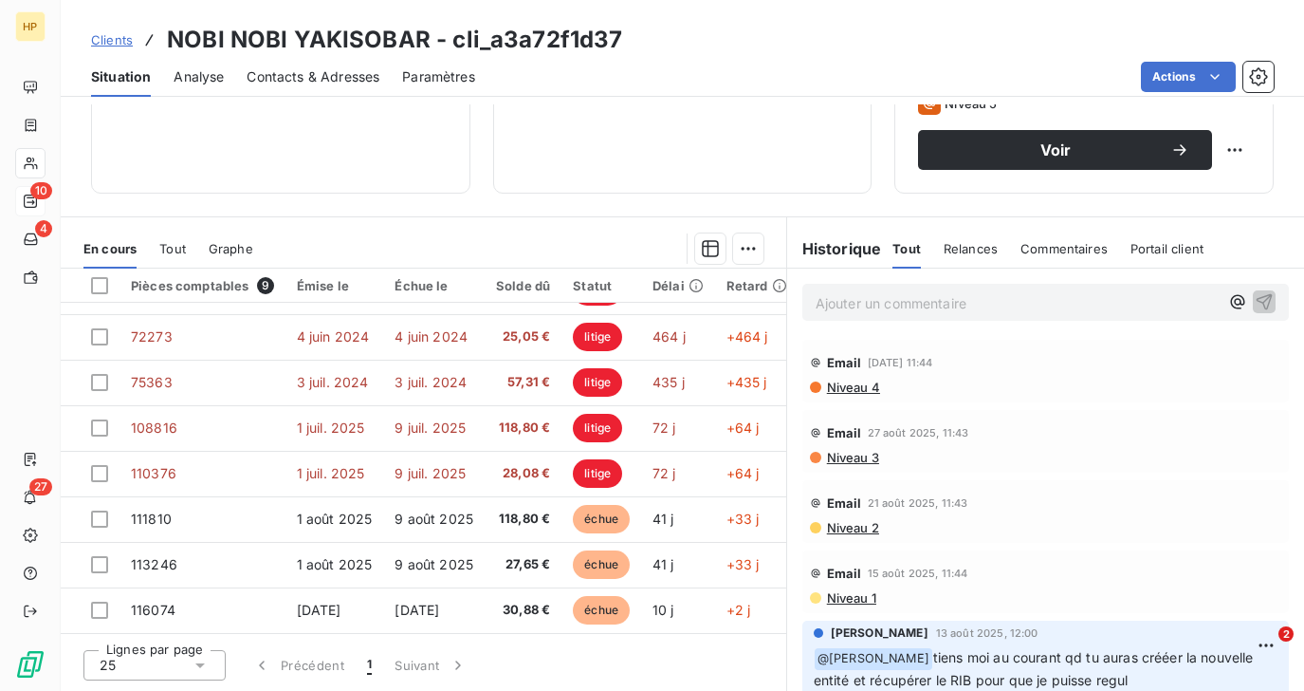
click at [872, 300] on p "Ajouter un commentaire ﻿" at bounding box center [1017, 303] width 403 height 24
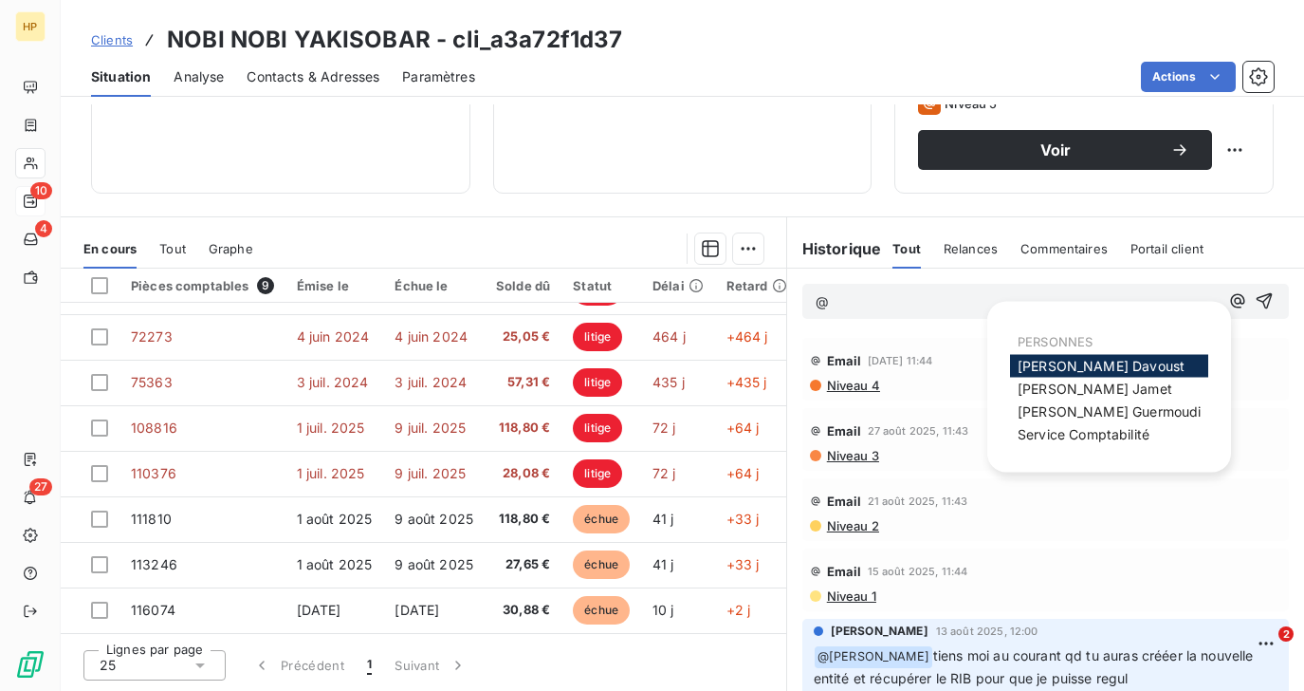
click at [1115, 358] on span "Florian Davoust" at bounding box center [1101, 366] width 167 height 16
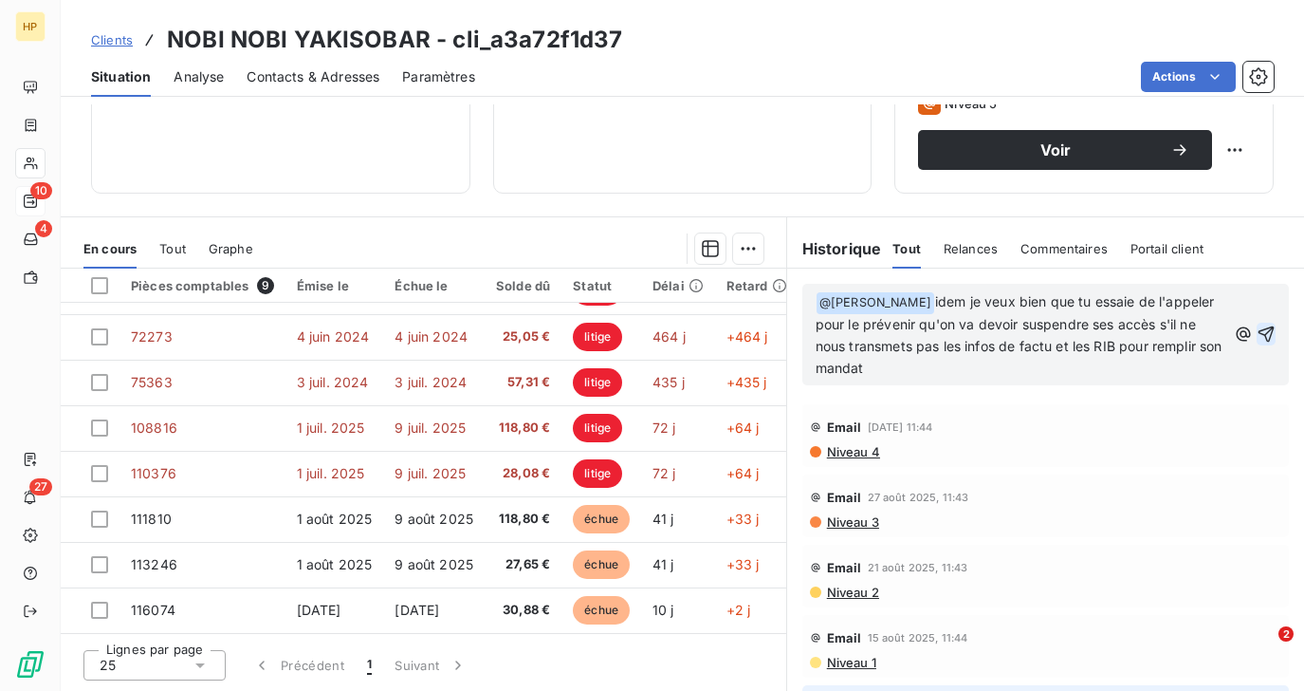
click at [1267, 328] on icon "button" at bounding box center [1267, 334] width 16 height 16
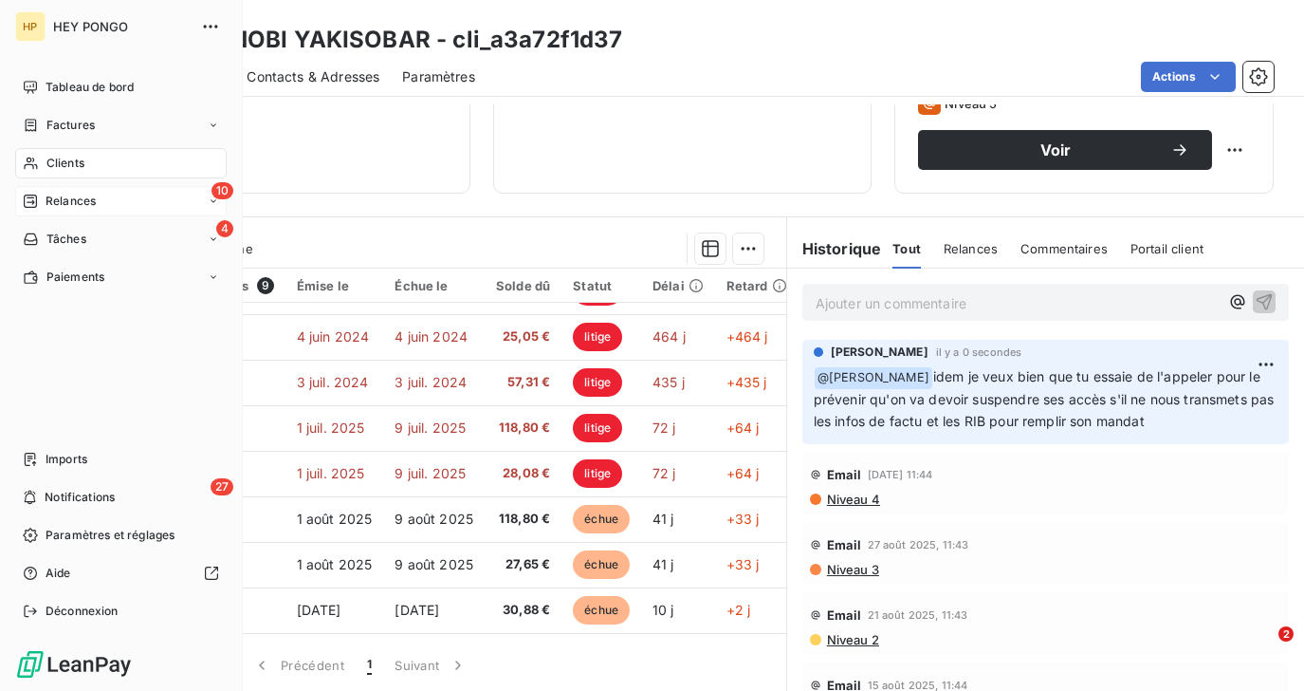
click at [60, 200] on span "Relances" at bounding box center [71, 201] width 50 height 17
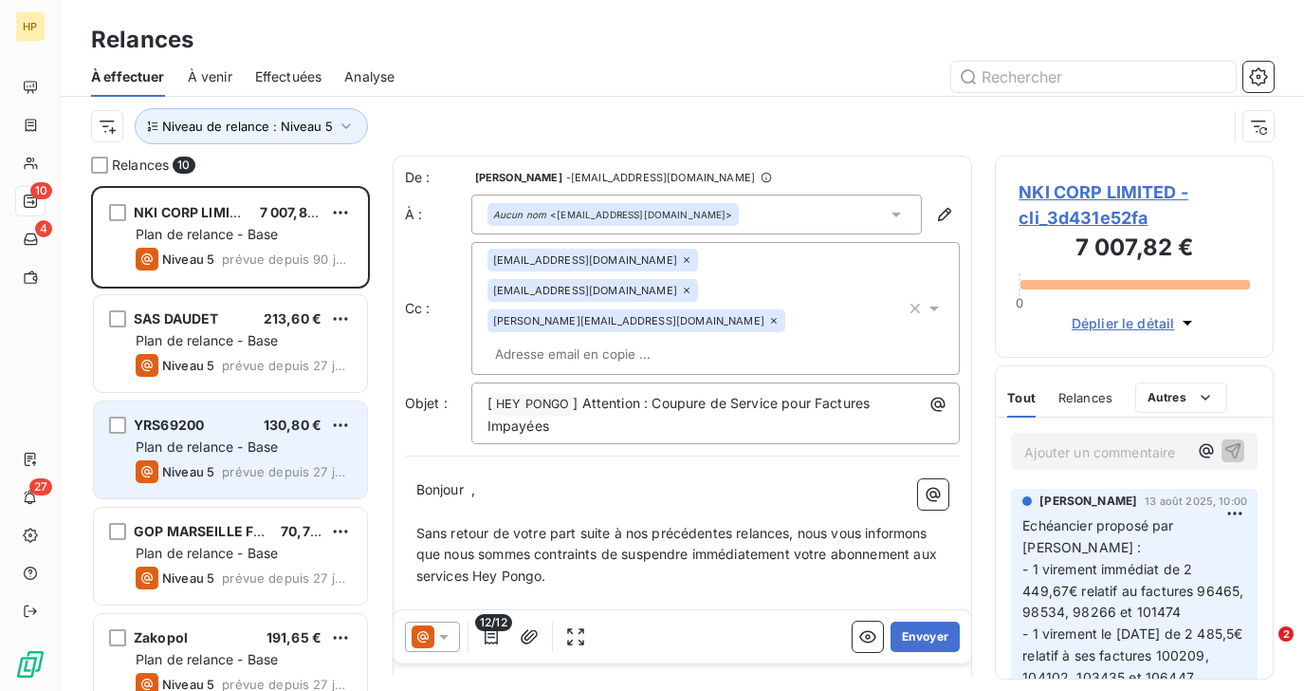
scroll to position [559, 0]
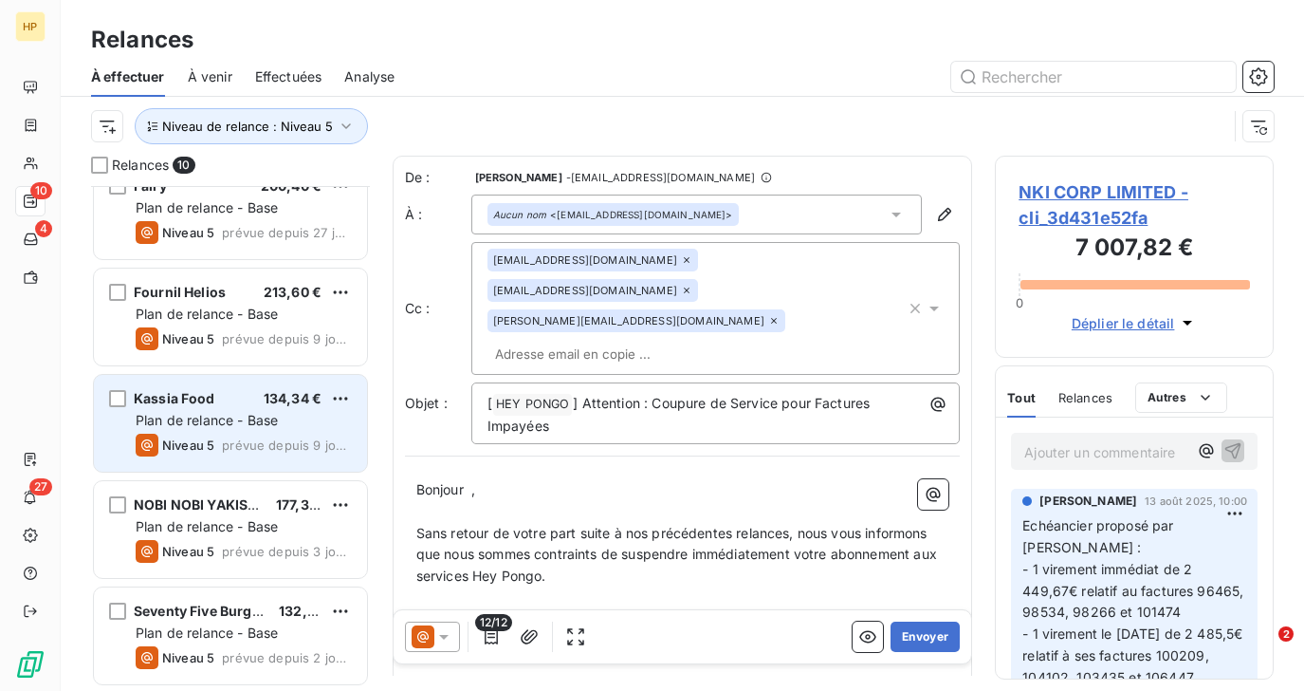
click at [262, 416] on span "Plan de relance - Base" at bounding box center [207, 420] width 142 height 16
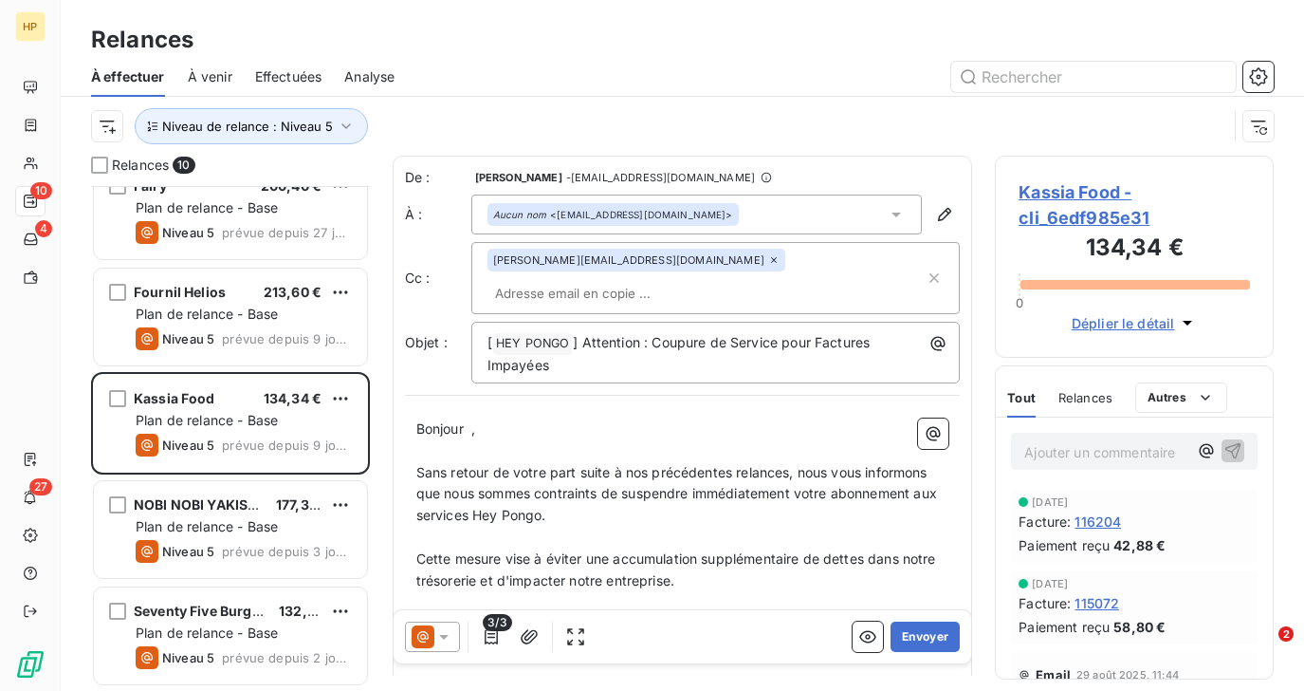
click at [1042, 189] on span "Kassia Food - cli_6edf985e31" at bounding box center [1134, 204] width 231 height 51
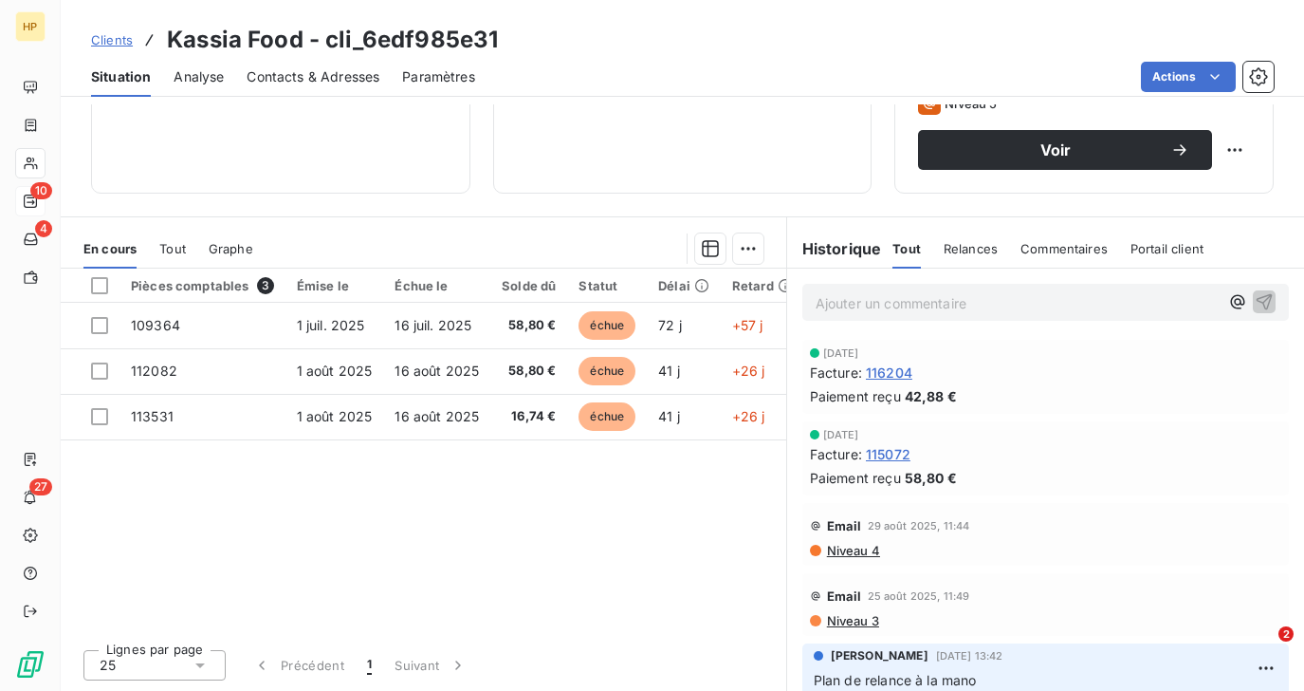
click at [881, 306] on p "Ajouter un commentaire ﻿" at bounding box center [1017, 303] width 403 height 24
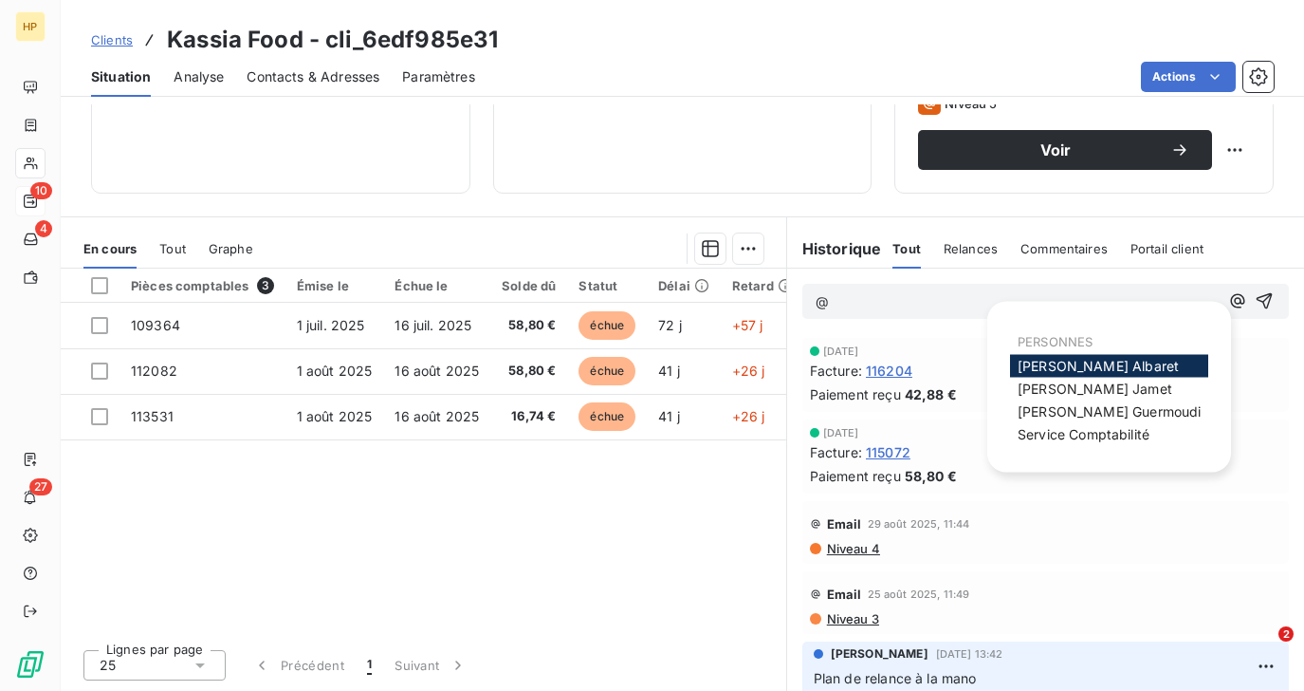
click at [1076, 363] on span "Alexandra Albaret" at bounding box center [1098, 366] width 161 height 16
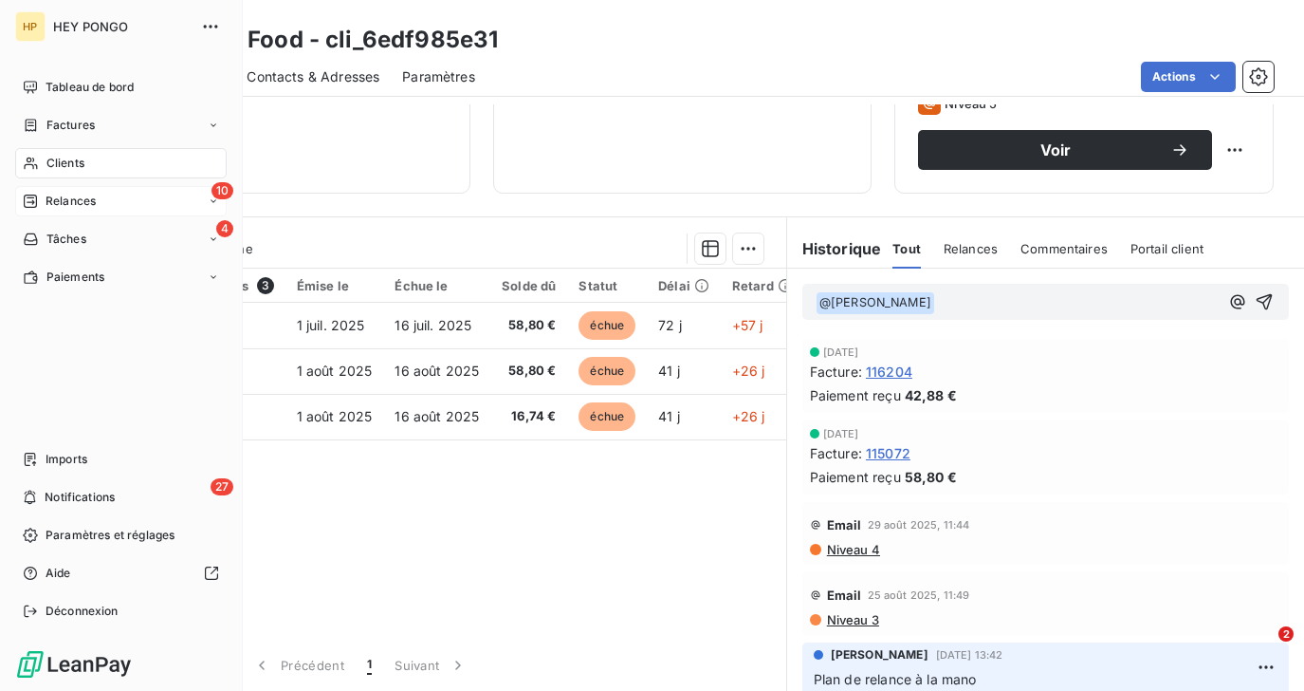
click at [50, 193] on span "Relances" at bounding box center [71, 201] width 50 height 17
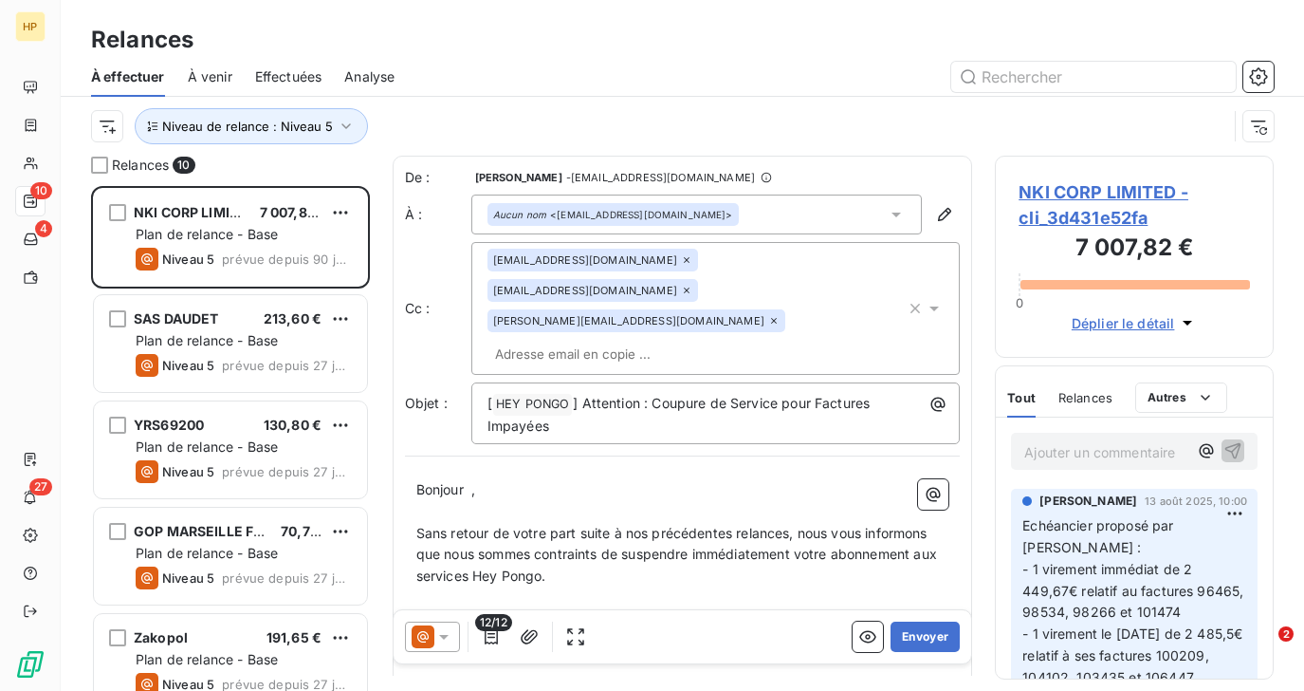
scroll to position [505, 278]
click at [236, 129] on span "Niveau de relance : Niveau 5" at bounding box center [247, 126] width 171 height 15
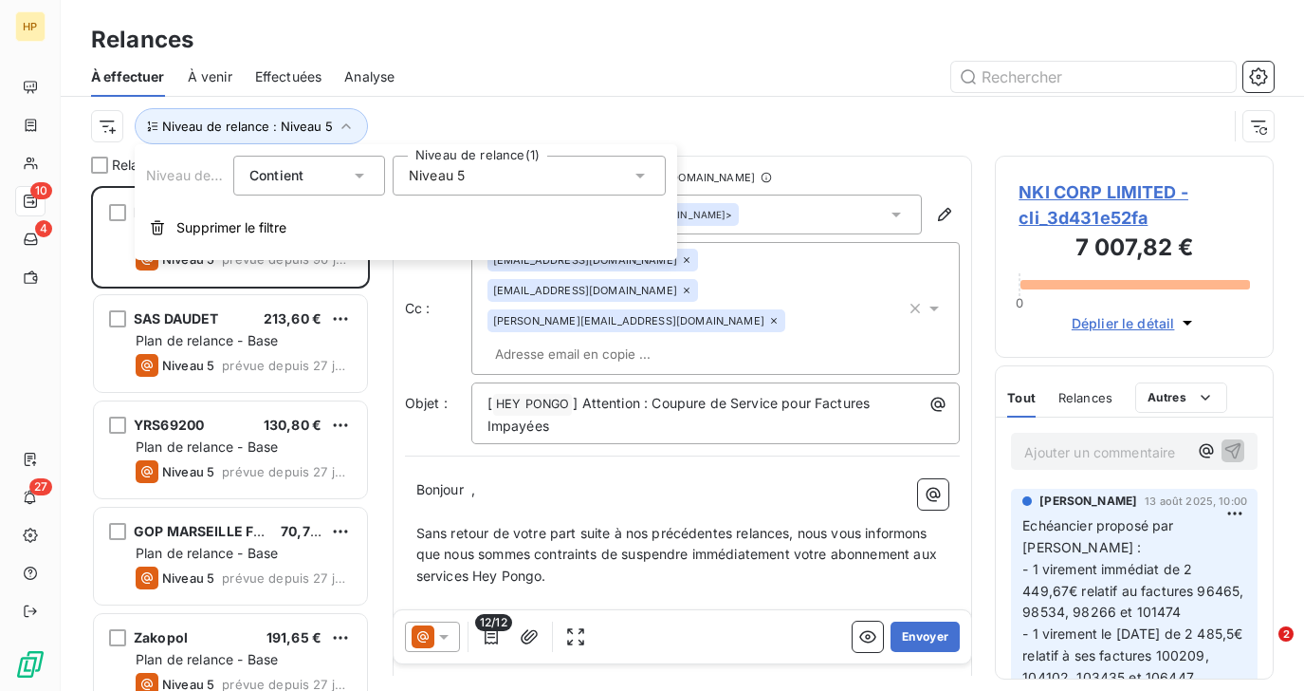
click at [437, 178] on span "Niveau 5" at bounding box center [437, 175] width 56 height 19
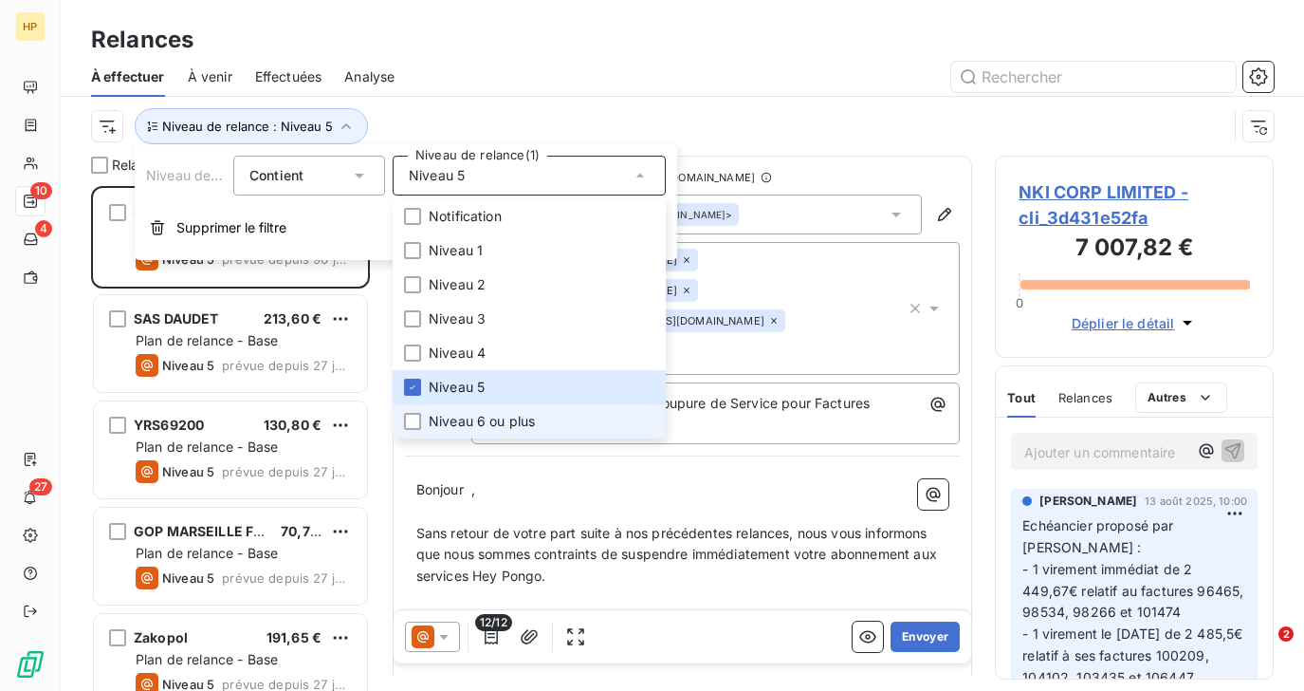
click at [435, 413] on span "Niveau 6 ou plus" at bounding box center [482, 421] width 106 height 19
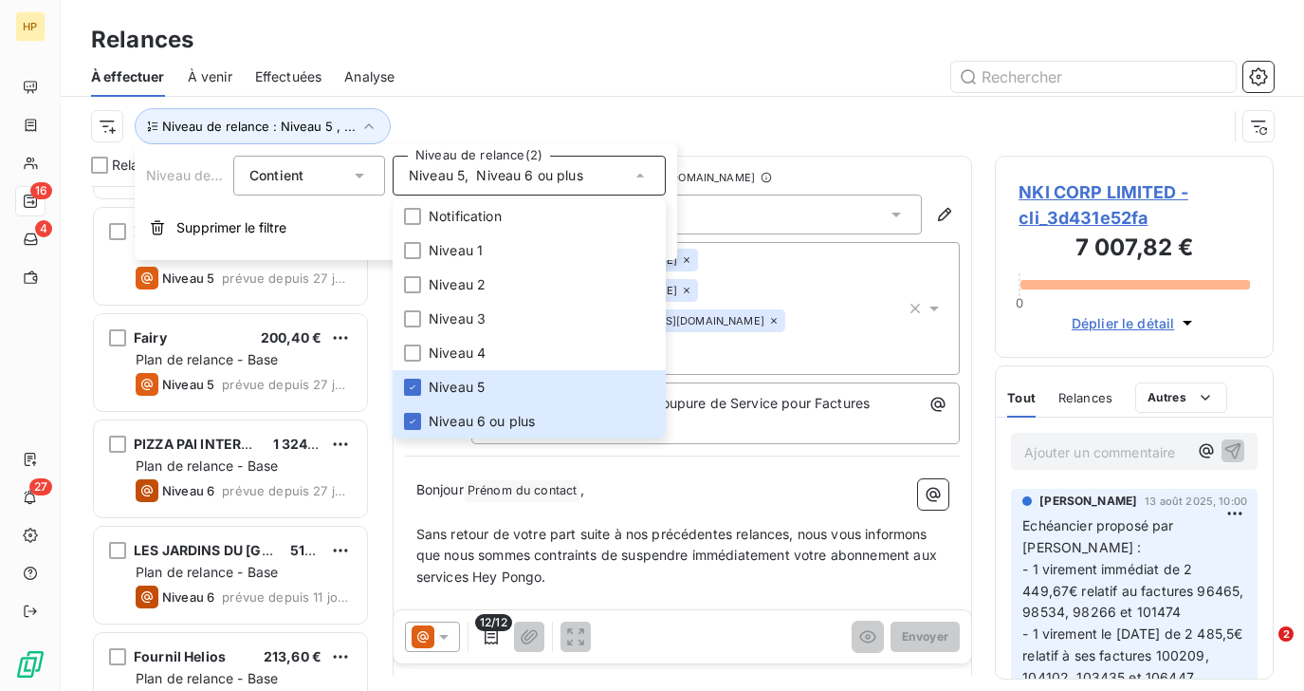
scroll to position [731, 0]
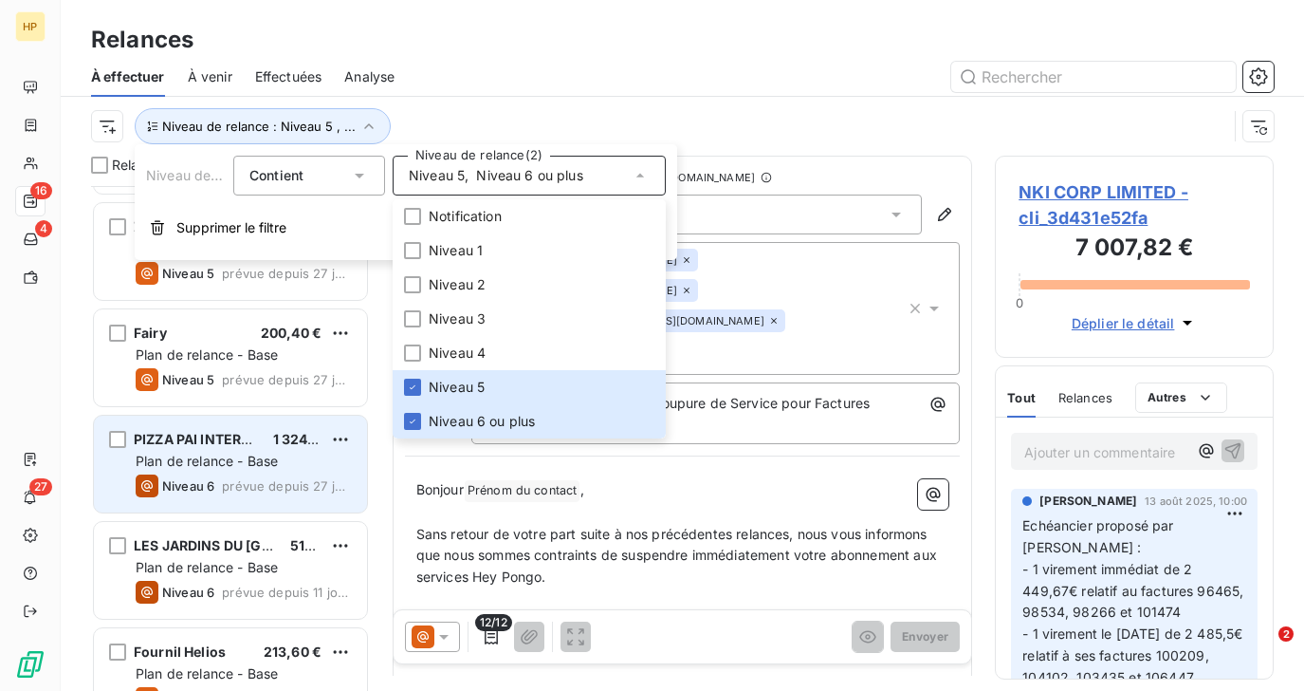
click at [231, 469] on div "Plan de relance - Base" at bounding box center [244, 461] width 216 height 19
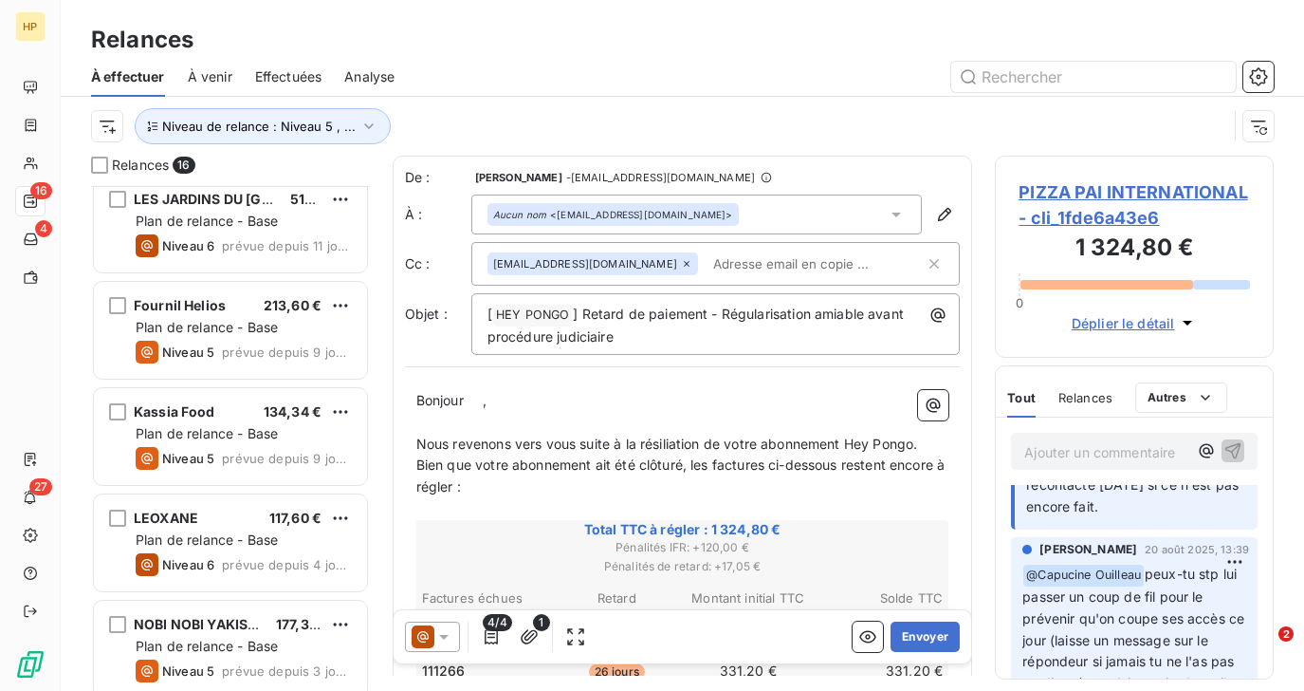
scroll to position [1098, 0]
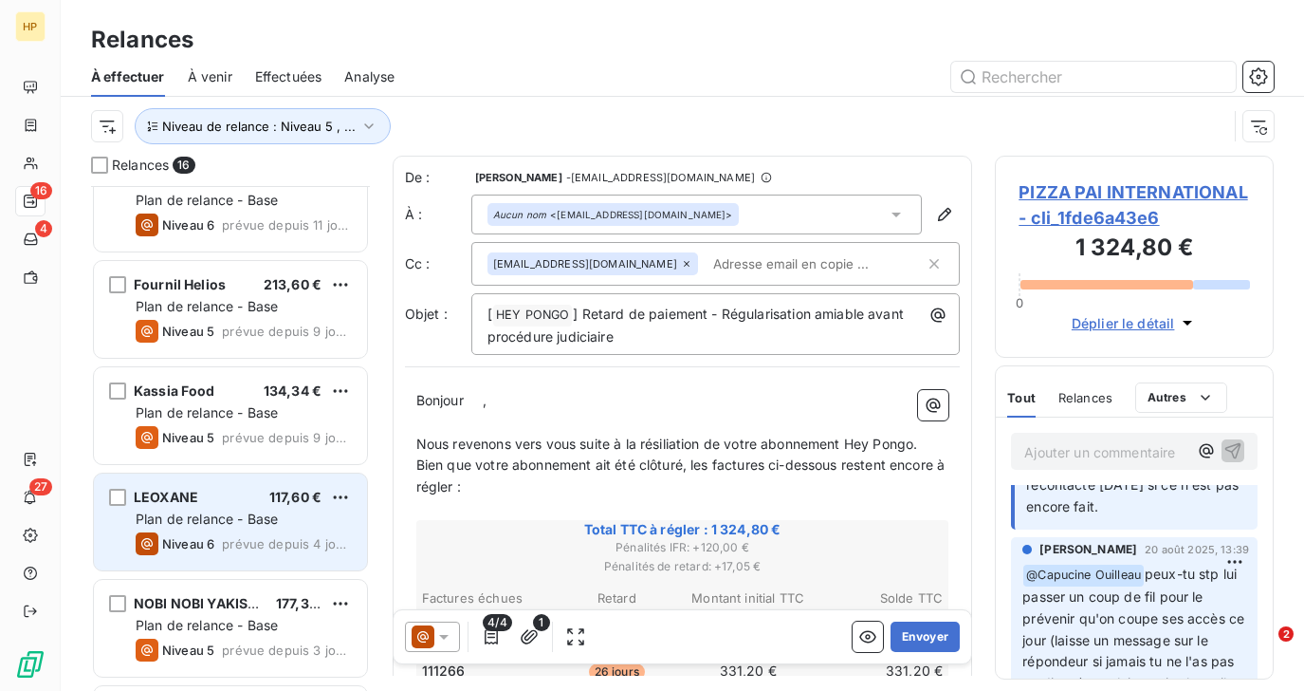
click at [188, 526] on span "Plan de relance - Base" at bounding box center [207, 518] width 142 height 16
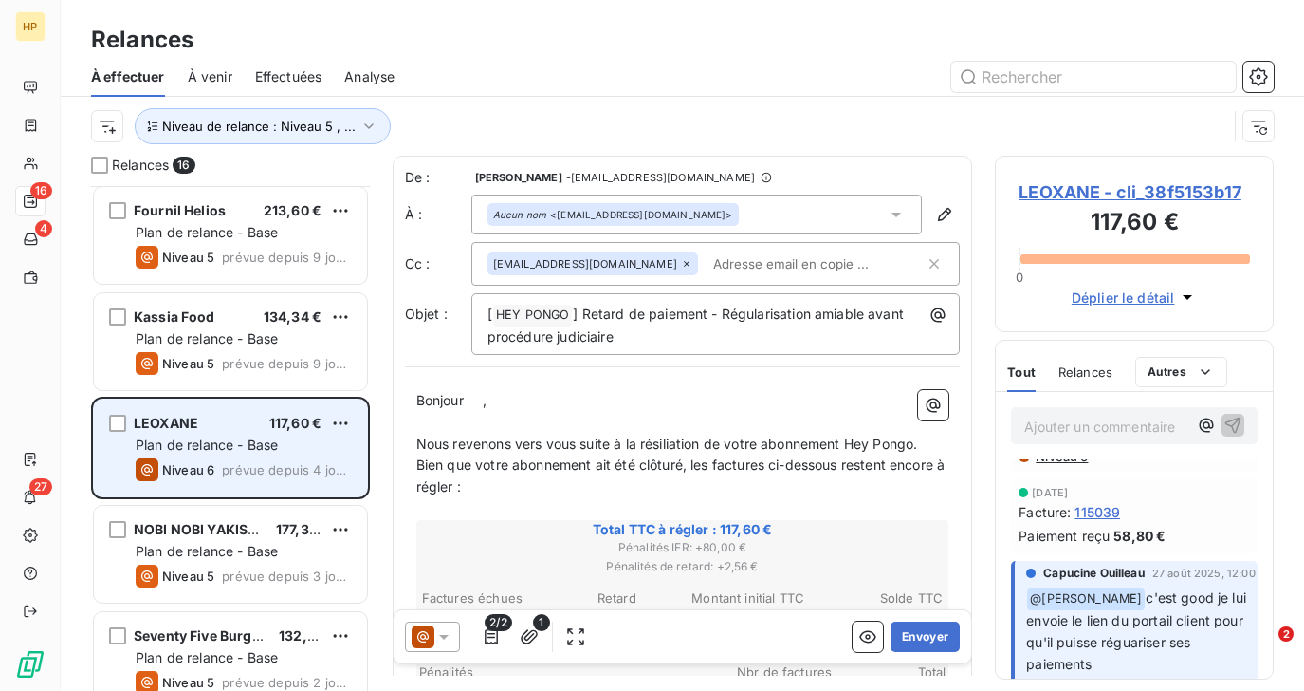
scroll to position [1196, 0]
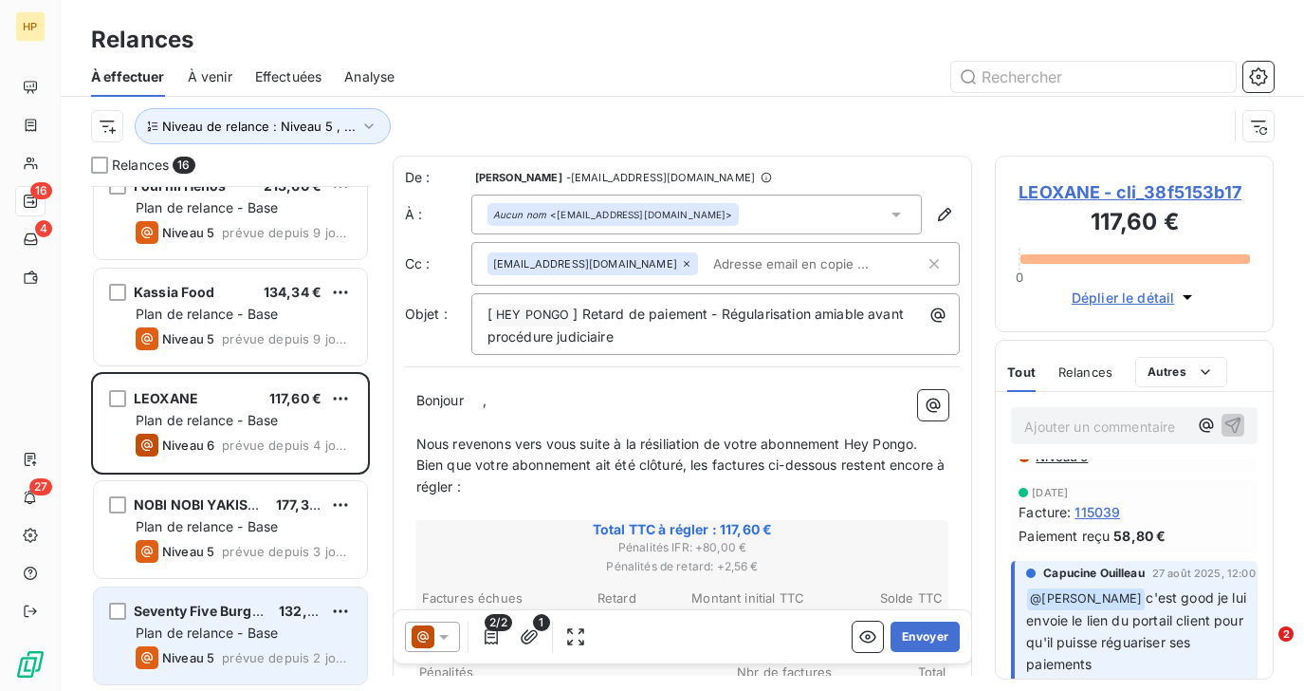
click at [204, 644] on div "Seventy Five Burger House 132,00 € Plan de relance - Base Niveau 5 prévue depui…" at bounding box center [230, 635] width 273 height 97
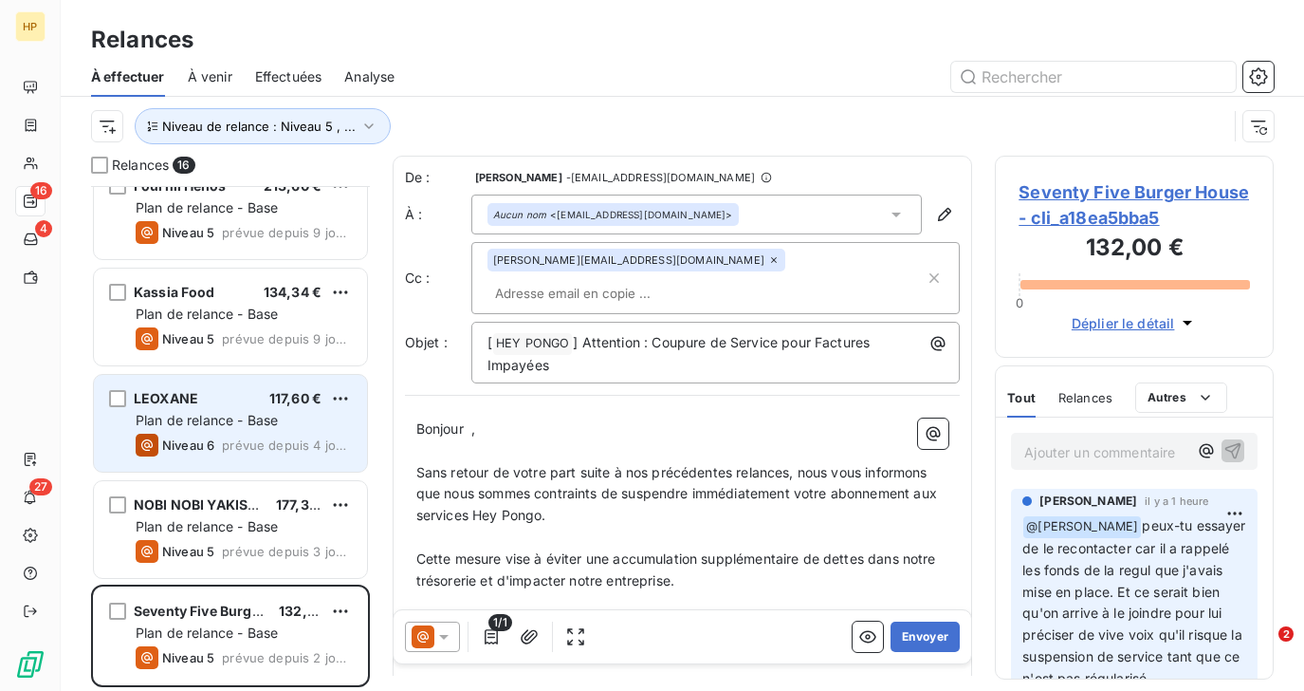
click at [213, 402] on div "LEOXANE 117,60 €" at bounding box center [244, 398] width 216 height 17
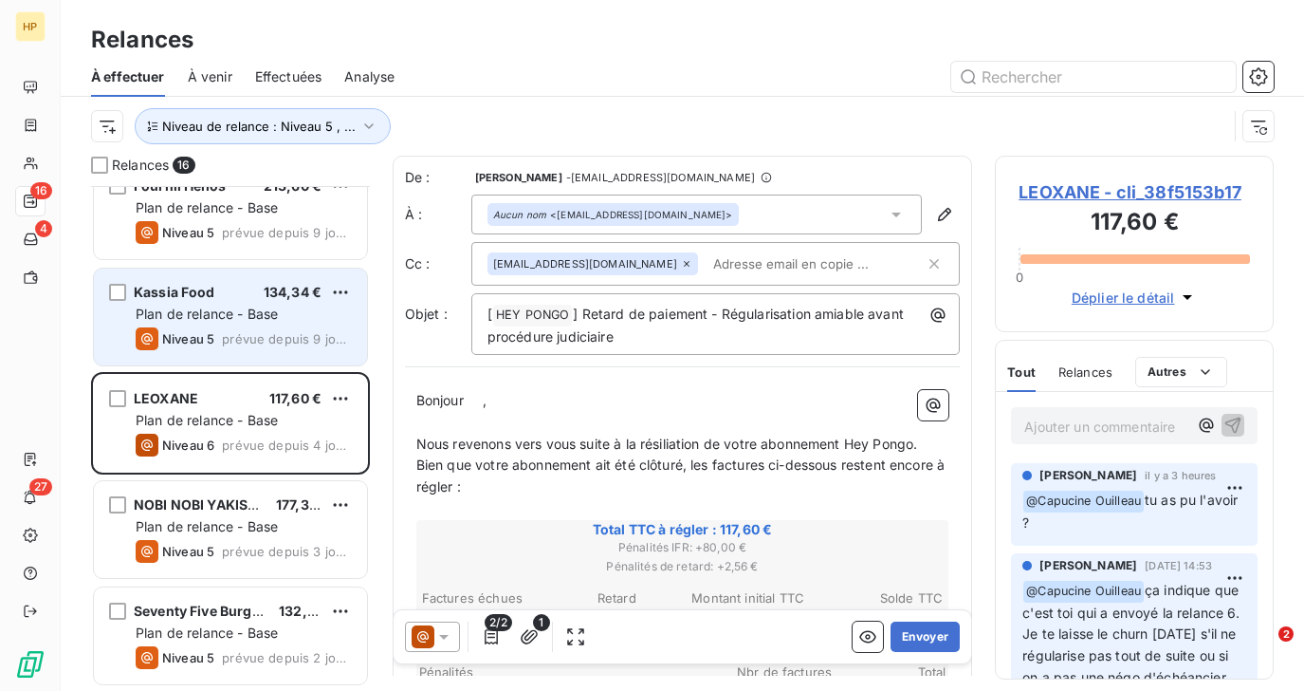
click at [230, 339] on span "prévue depuis 9 jours" at bounding box center [287, 338] width 130 height 15
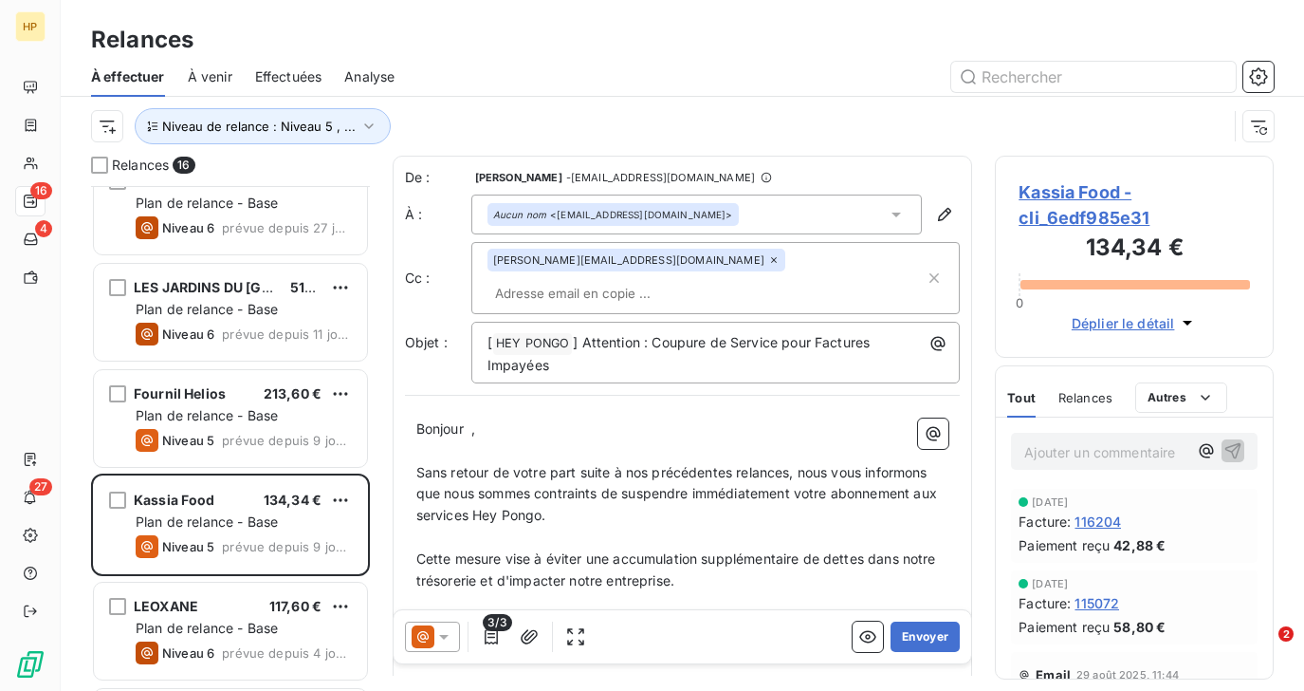
scroll to position [955, 0]
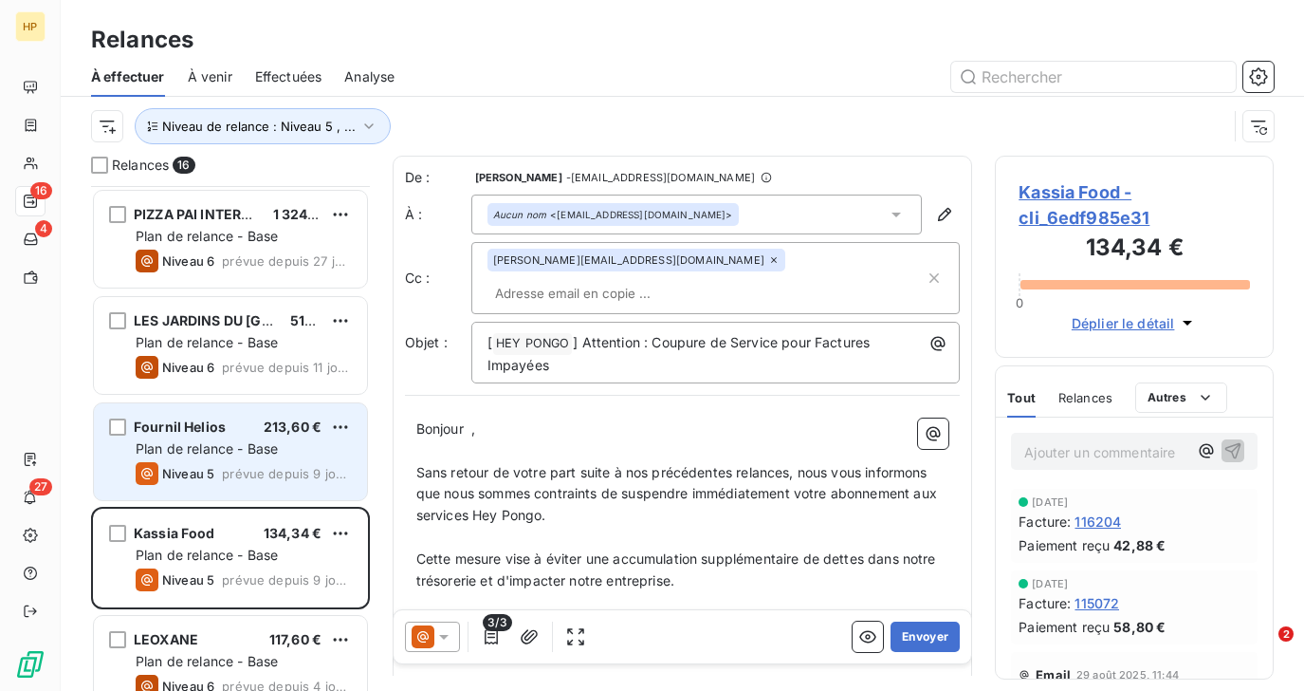
click at [216, 440] on span "Plan de relance - Base" at bounding box center [207, 448] width 142 height 16
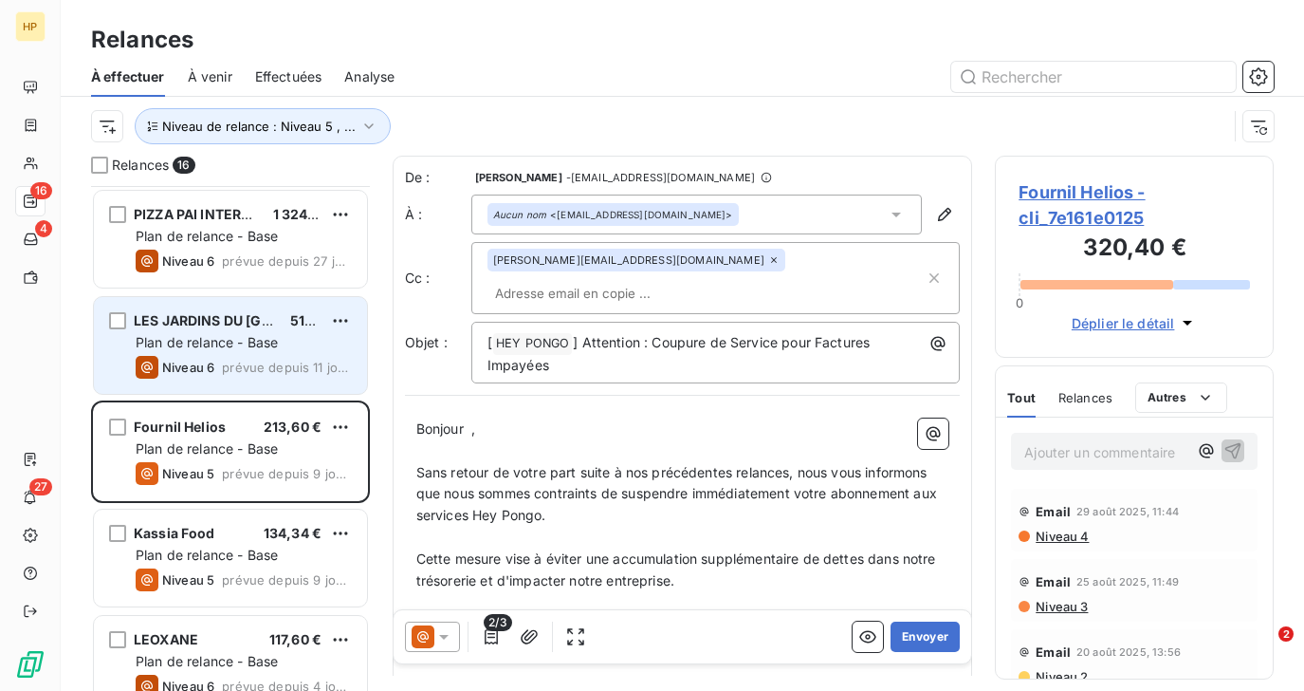
click at [241, 337] on span "Plan de relance - Base" at bounding box center [207, 342] width 142 height 16
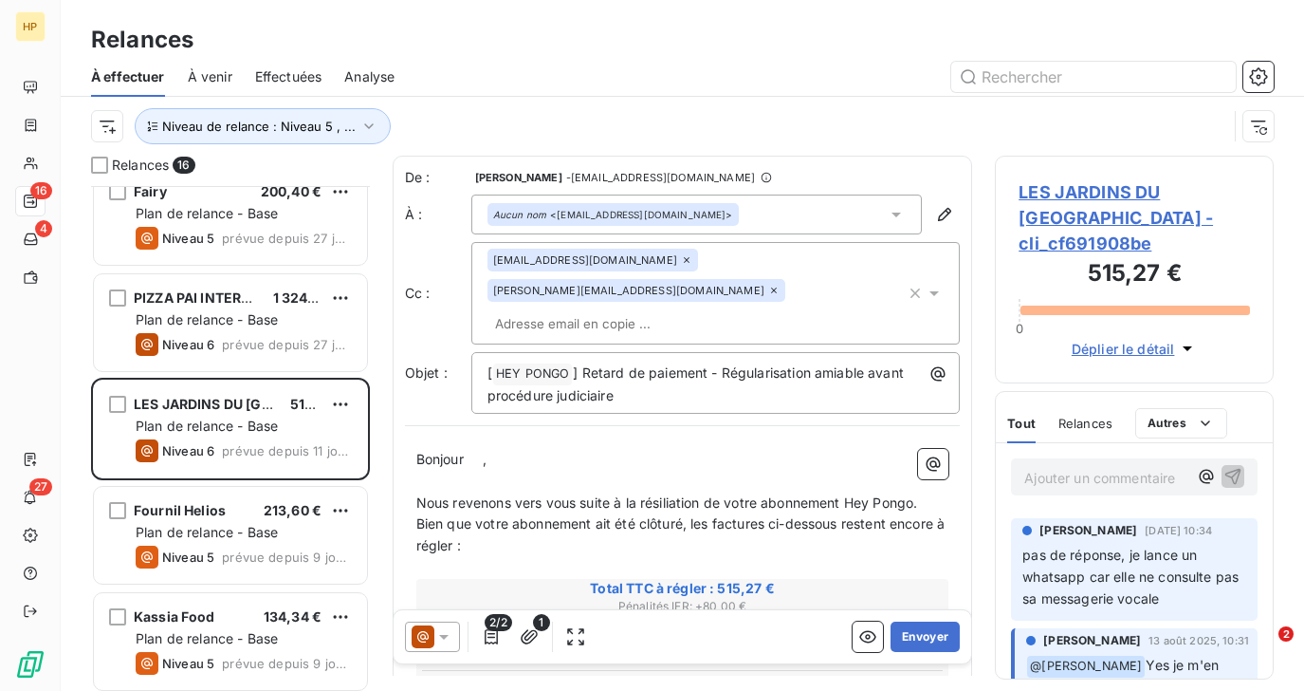
scroll to position [827, 0]
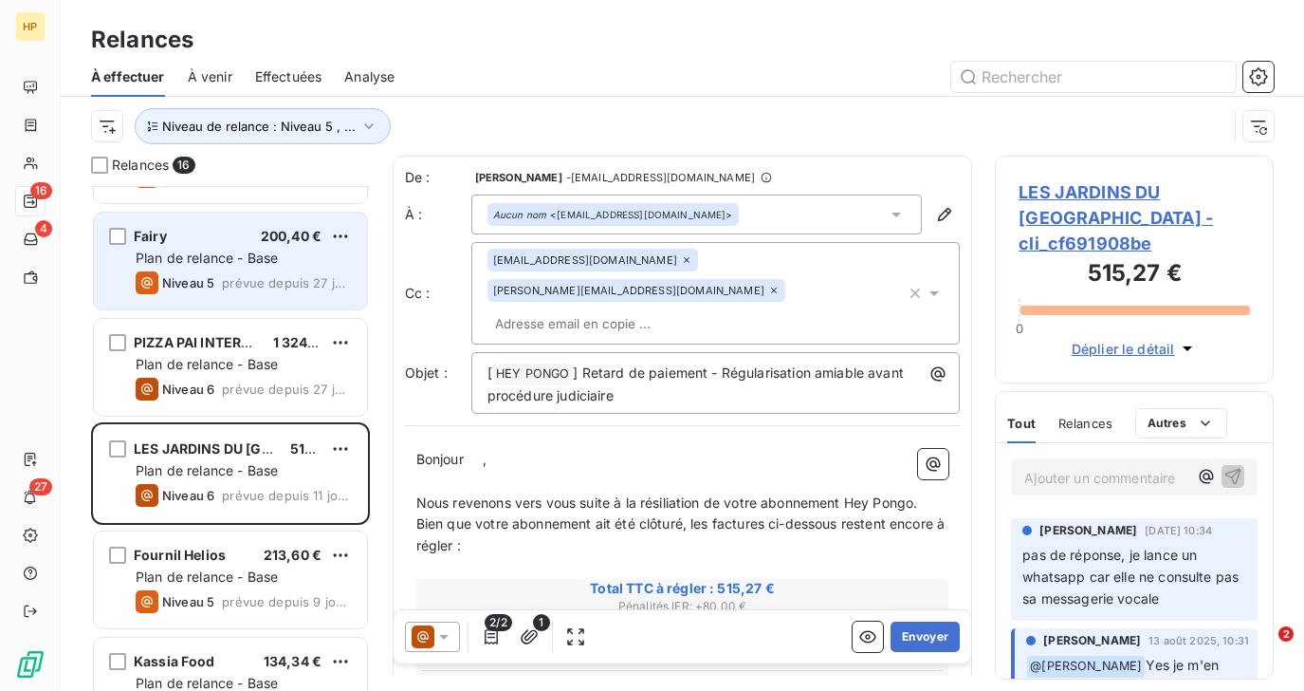
click at [228, 251] on span "Plan de relance - Base" at bounding box center [207, 258] width 142 height 16
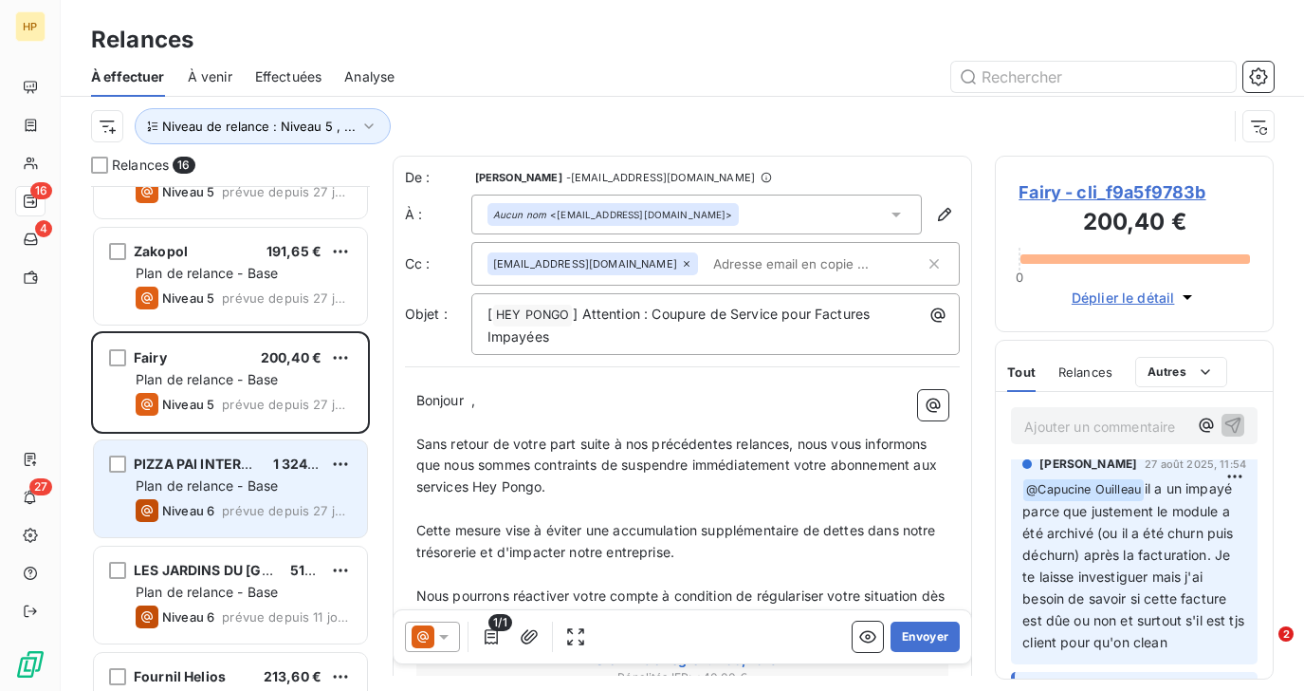
scroll to position [674, 0]
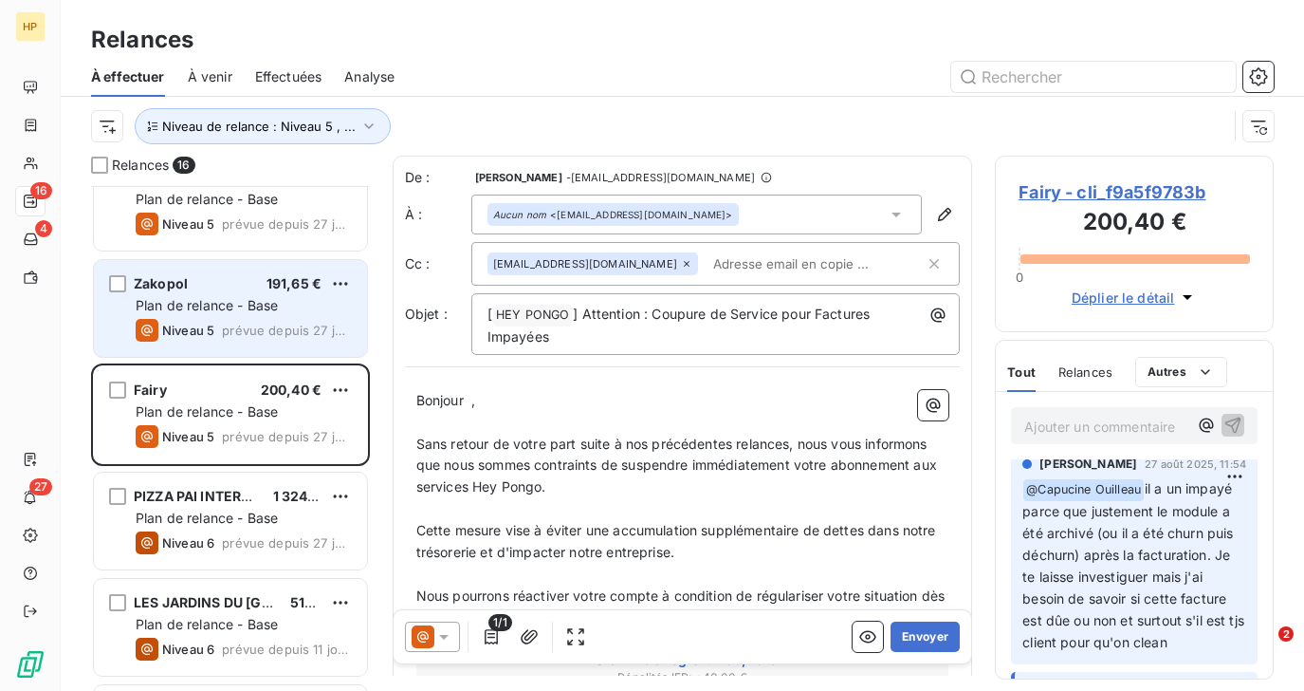
click at [245, 306] on span "Plan de relance - Base" at bounding box center [207, 305] width 142 height 16
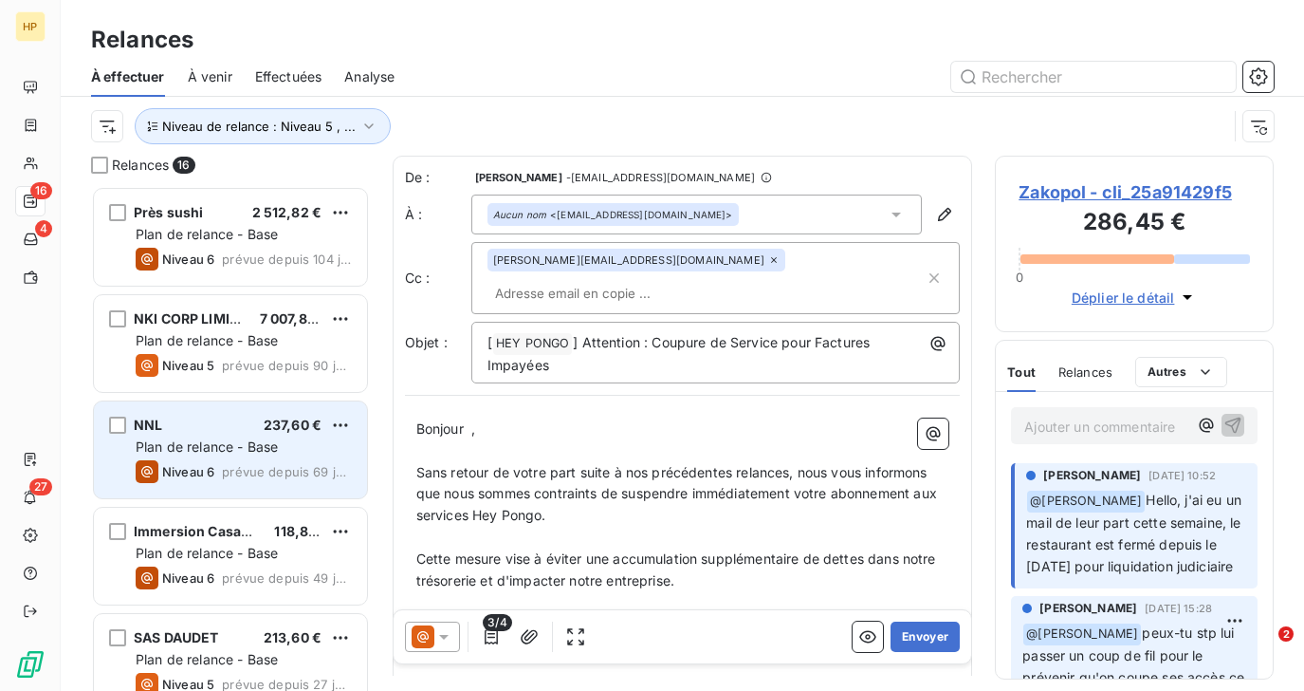
click at [234, 461] on div "Niveau 6 prévue depuis 69 jours" at bounding box center [244, 471] width 216 height 23
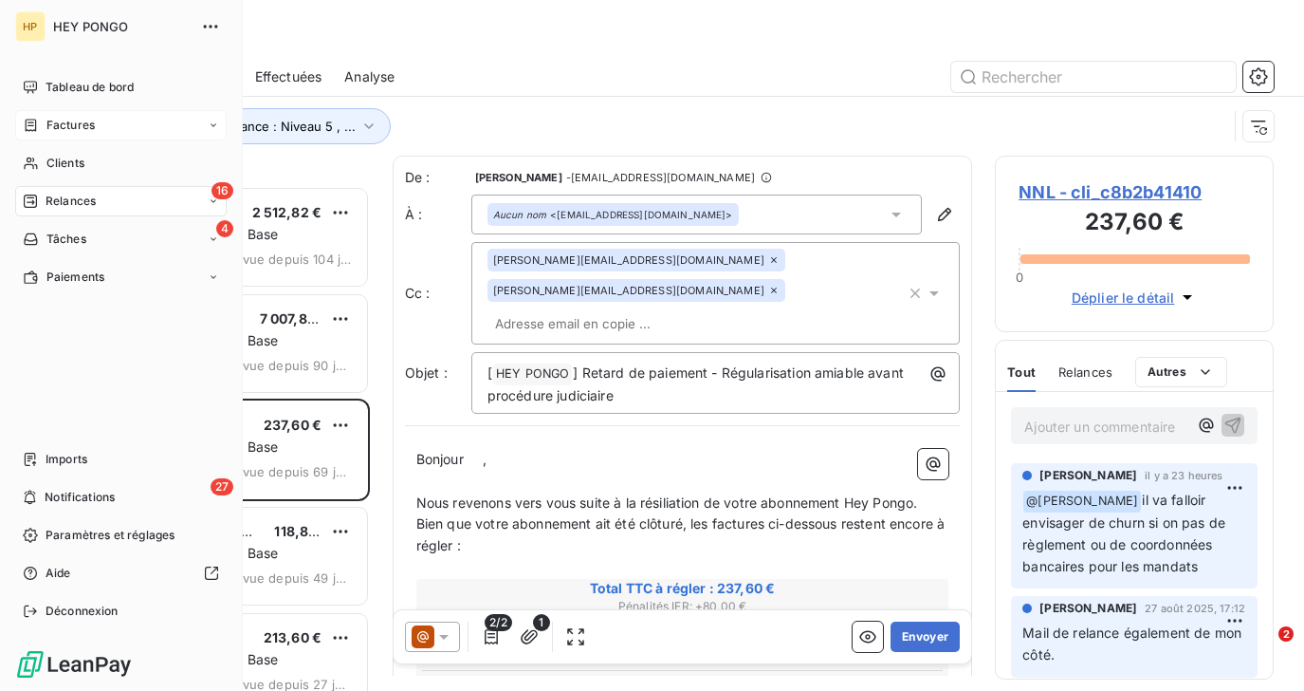
click at [54, 125] on span "Factures" at bounding box center [70, 125] width 48 height 17
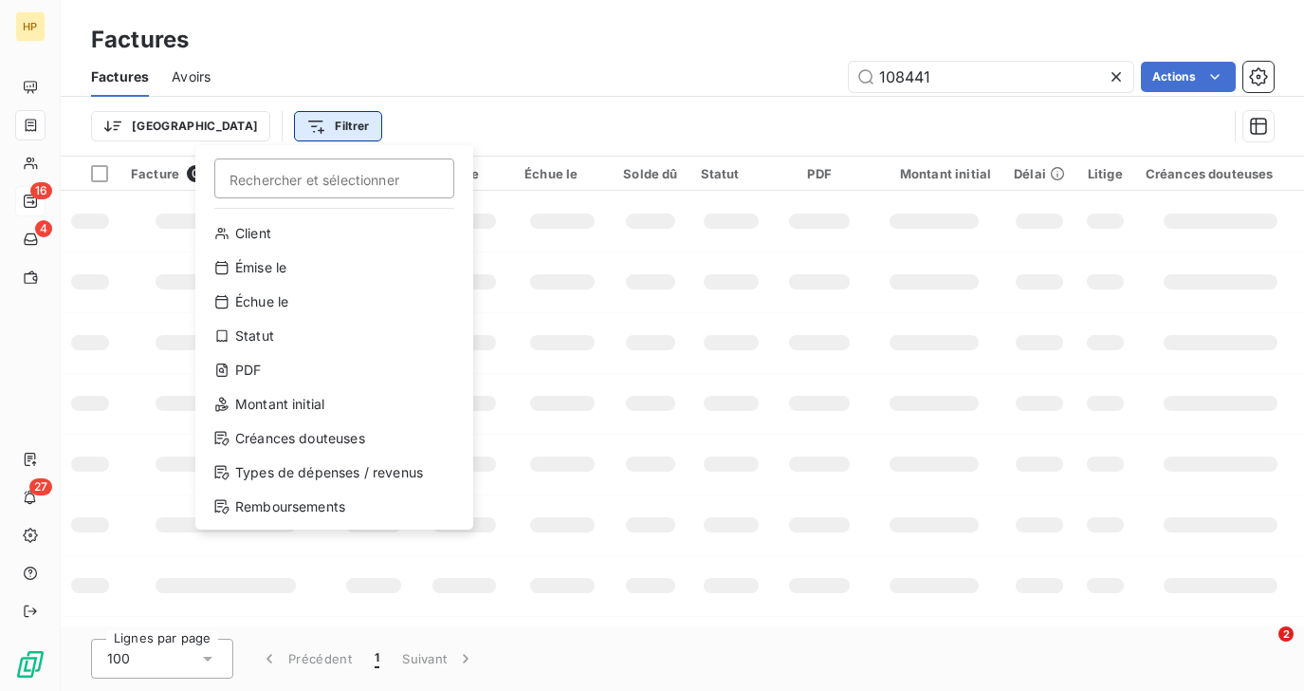
click at [250, 128] on html "HP 16 4 27 Factures Factures Avoirs 108441 Actions Trier Filtrer Rechercher et …" at bounding box center [652, 345] width 1304 height 691
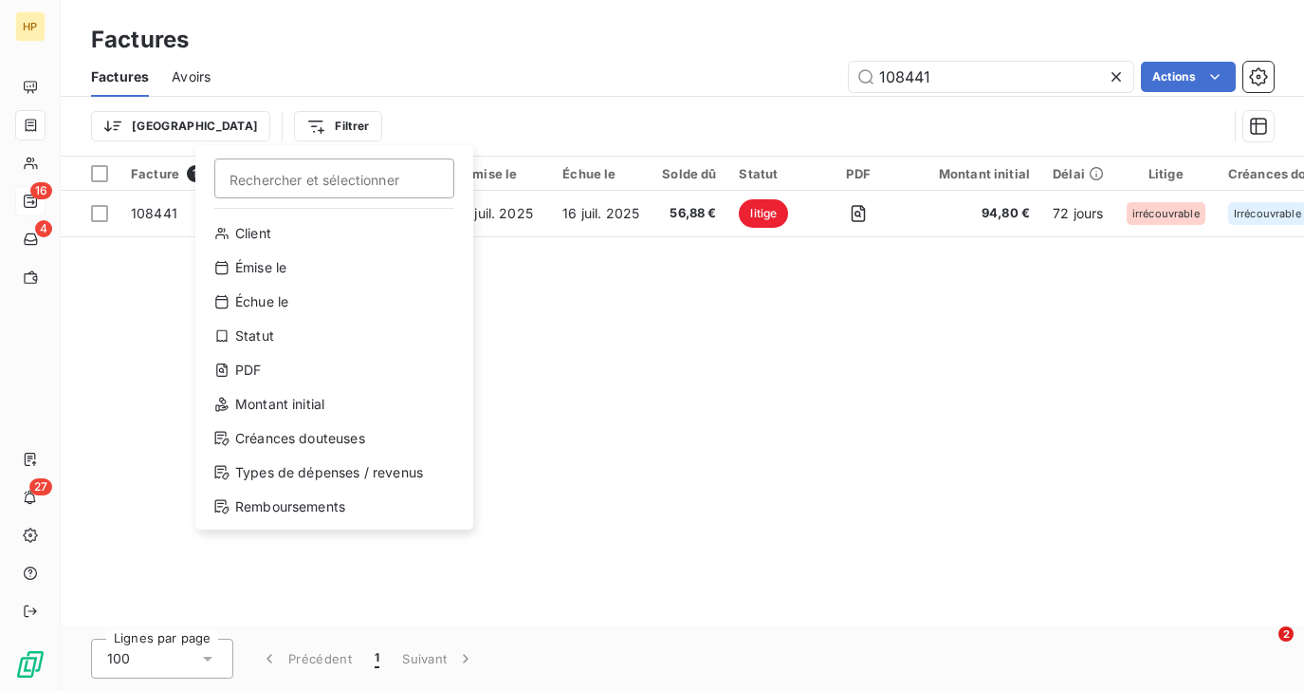
click at [124, 130] on html "HP 16 4 27 Factures Factures Avoirs 108441 Actions Trier Filtrer Rechercher et …" at bounding box center [652, 345] width 1304 height 691
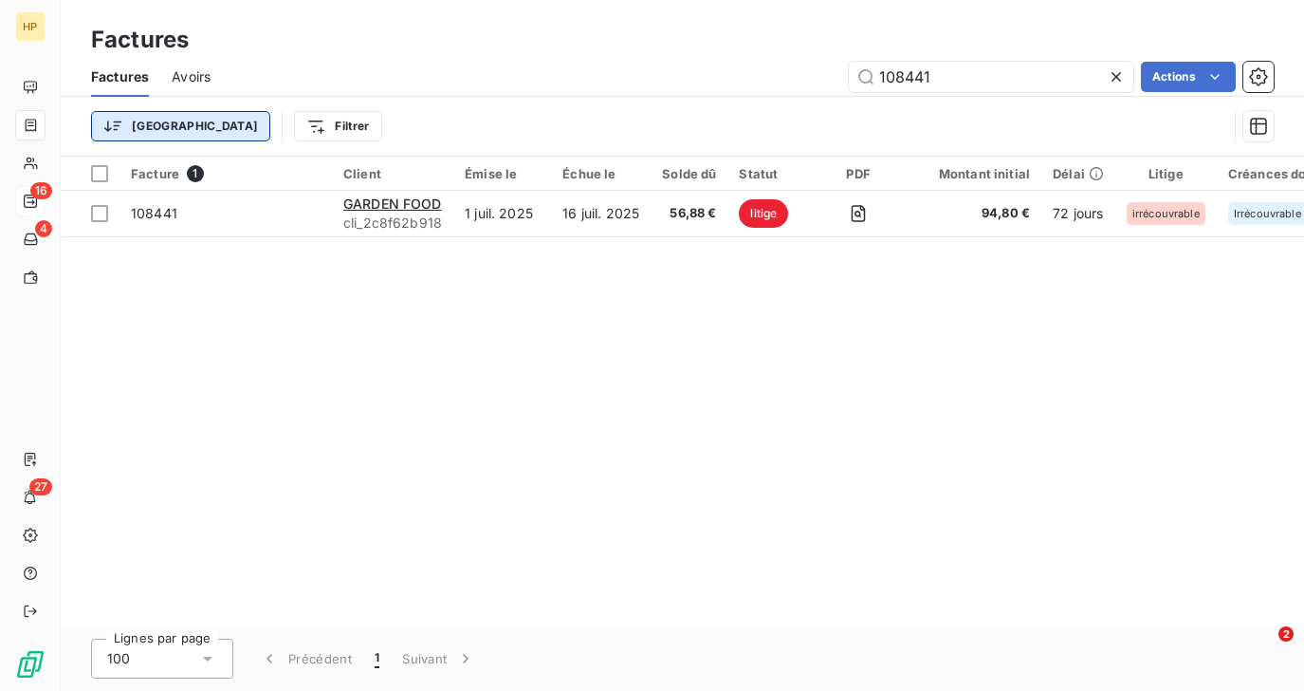
click at [130, 129] on html "HP 16 4 27 Factures Factures Avoirs 108441 Actions Trier Filtrer Facture 1 Clie…" at bounding box center [652, 345] width 1304 height 691
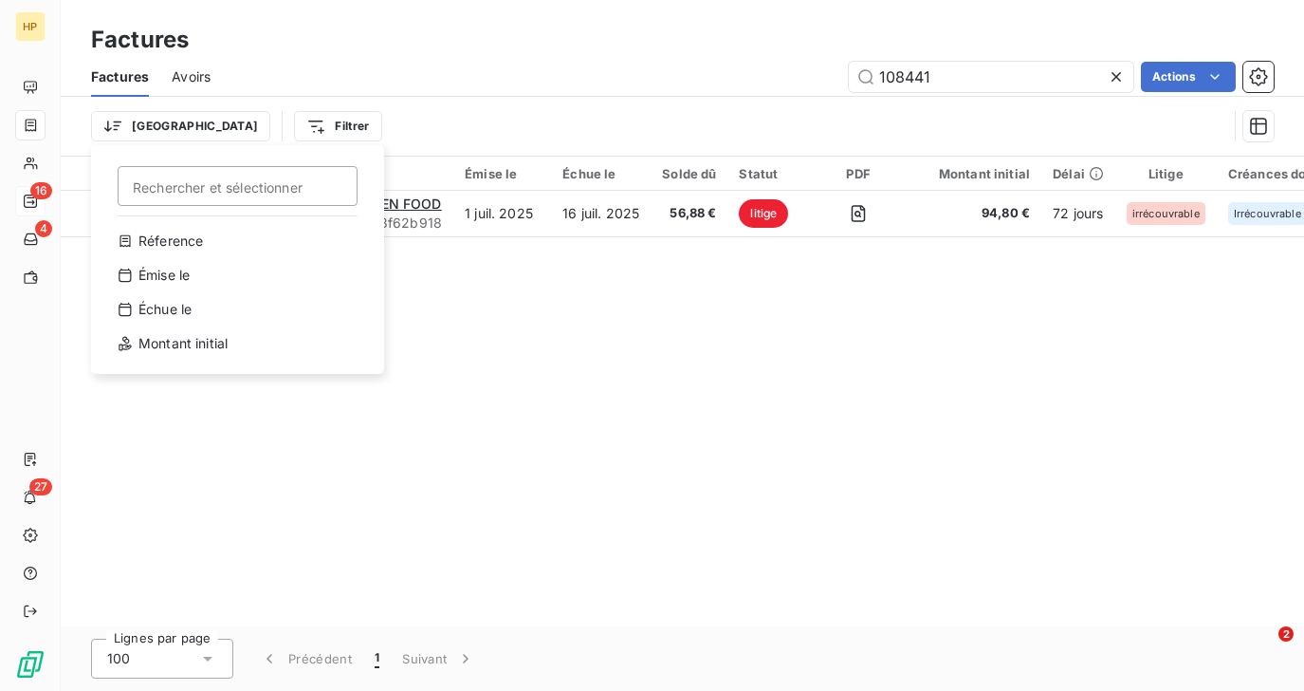
click at [217, 122] on html "HP 16 4 27 Factures Factures Avoirs 108441 Actions Trier Rechercher et sélectio…" at bounding box center [652, 345] width 1304 height 691
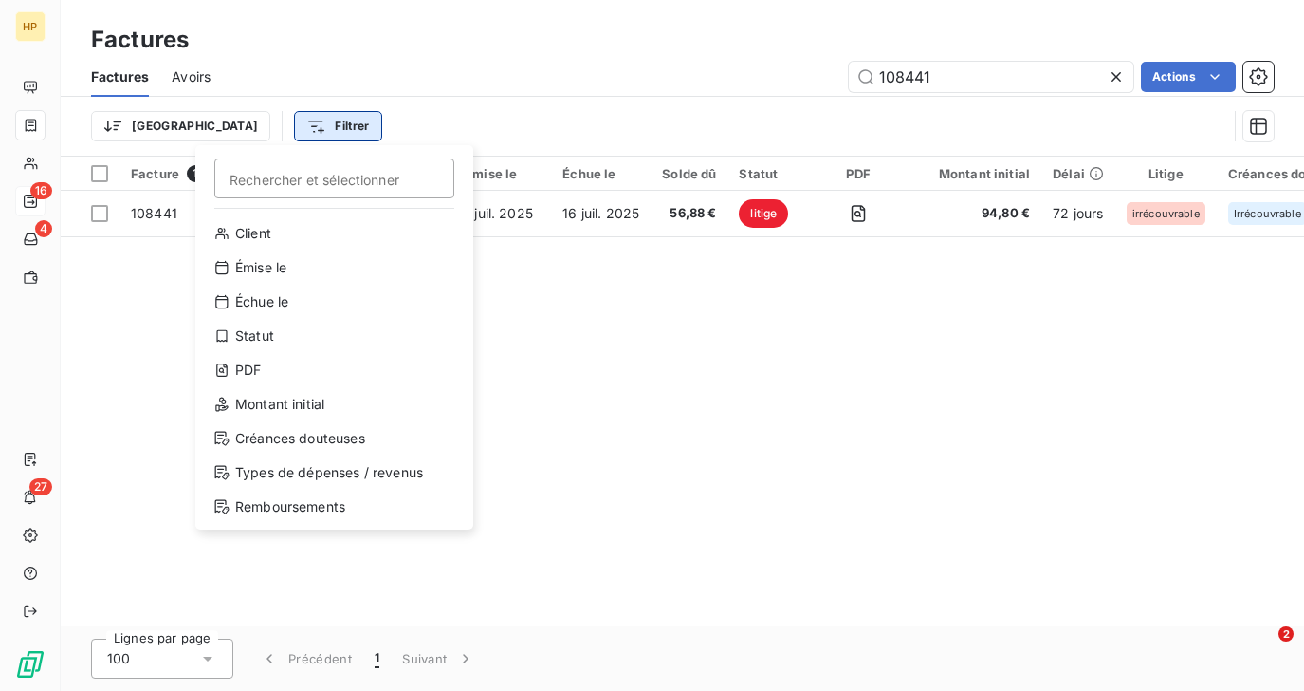
click at [228, 122] on html "HP 16 4 27 Factures Factures Avoirs 108441 Actions Trier Filtrer Rechercher et …" at bounding box center [652, 345] width 1304 height 691
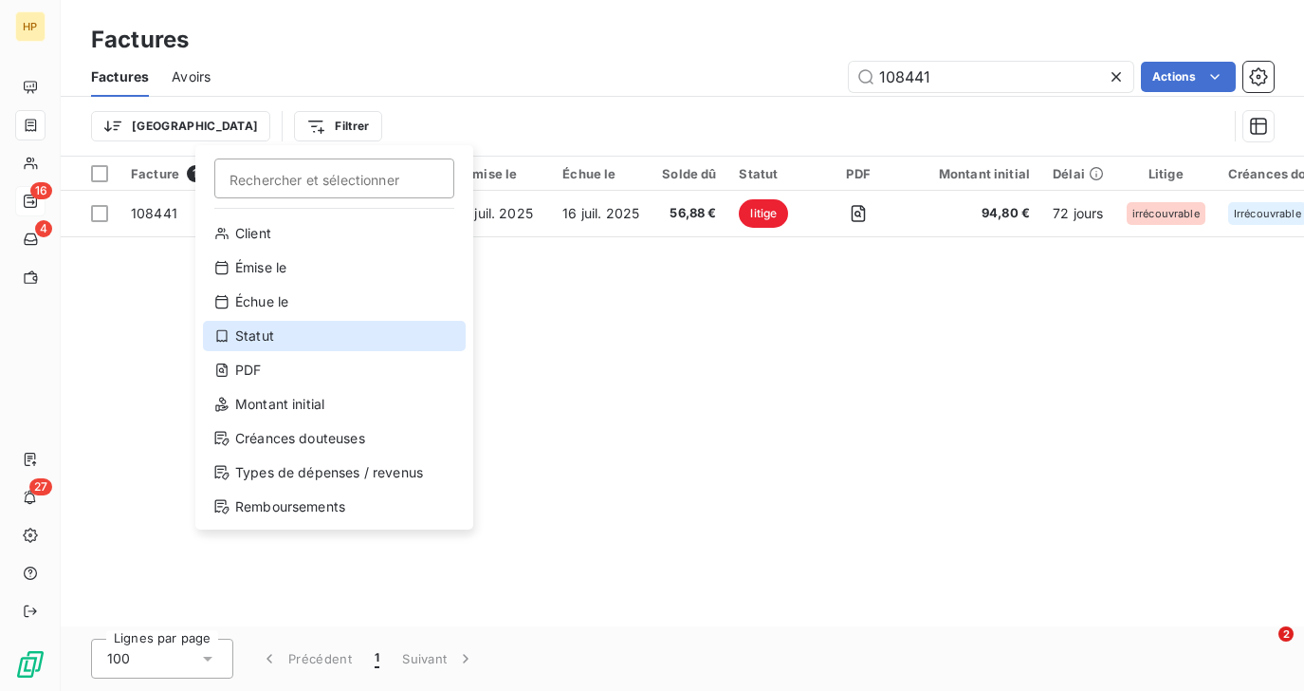
click at [253, 328] on div "Statut" at bounding box center [334, 336] width 263 height 30
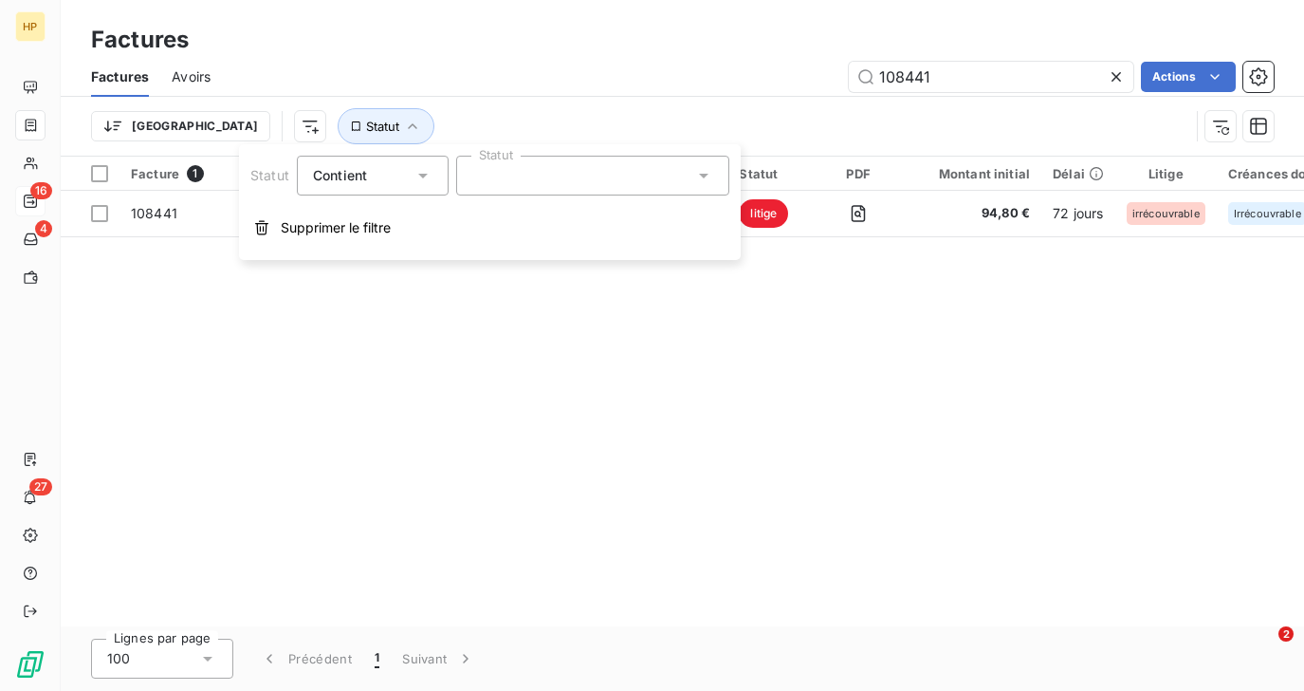
click at [504, 176] on div at bounding box center [592, 176] width 273 height 40
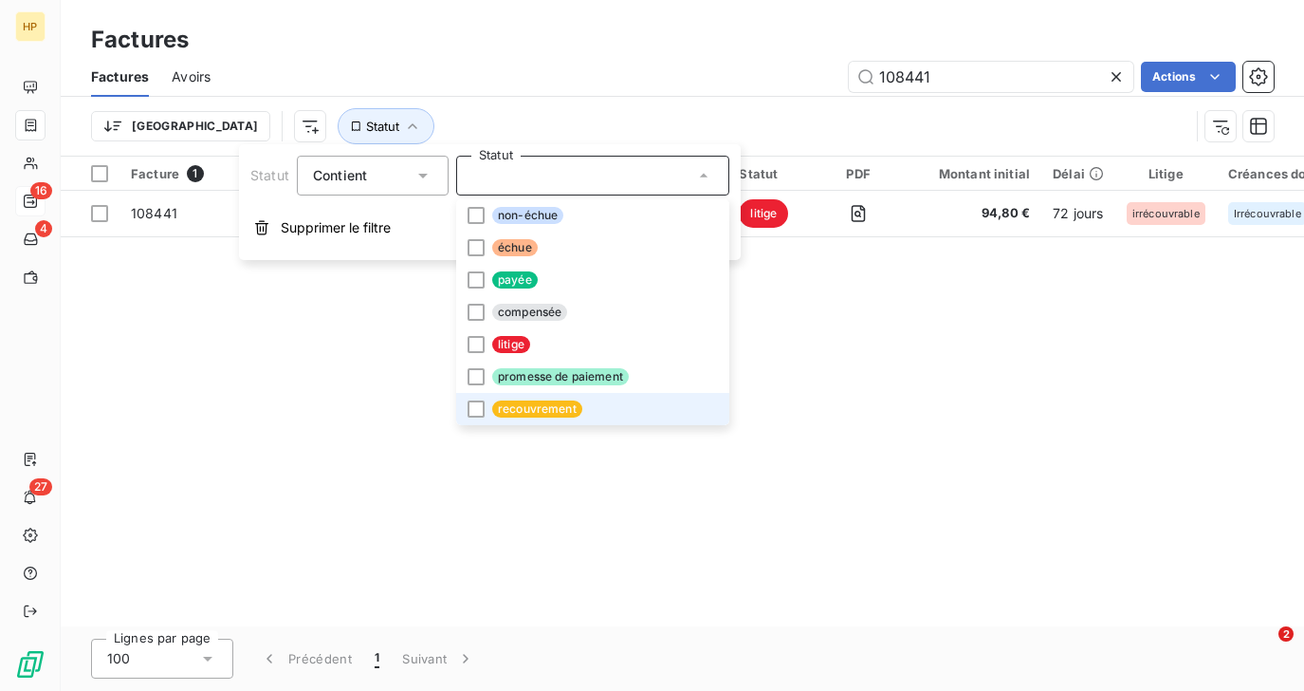
click at [520, 406] on span "recouvrement" at bounding box center [537, 408] width 90 height 17
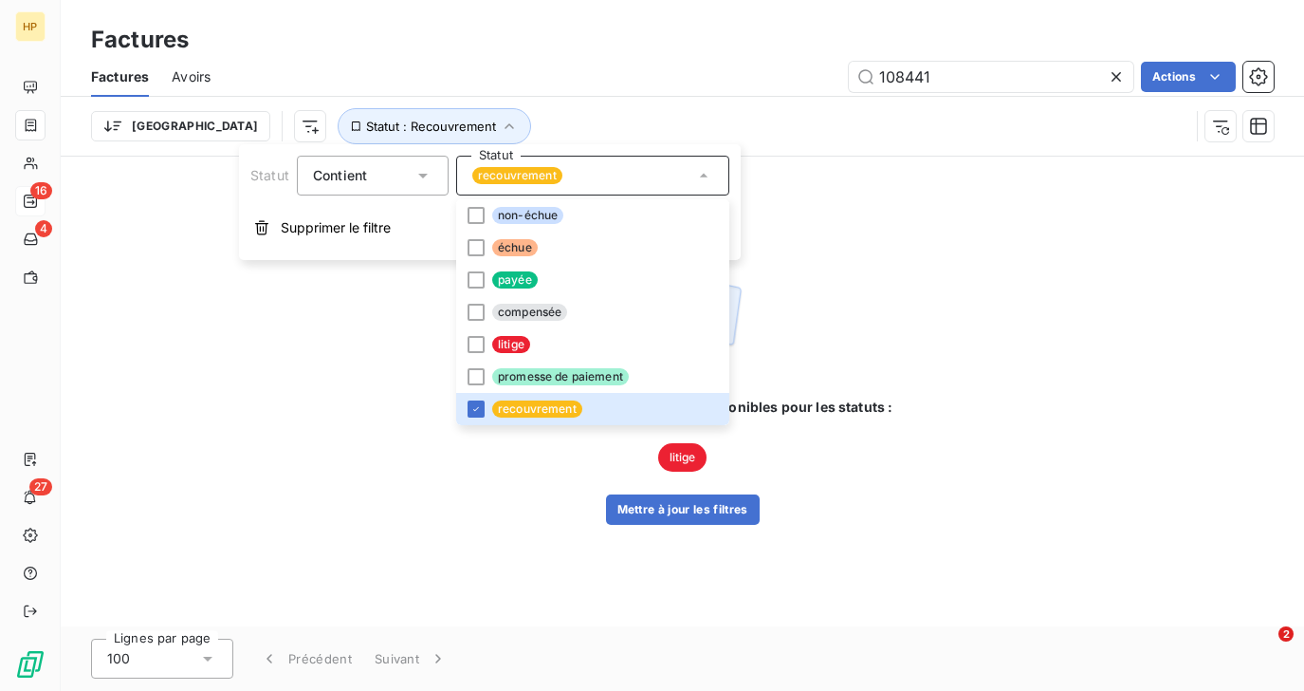
click at [687, 107] on div "Trier Statut : Recouvrement" at bounding box center [682, 126] width 1183 height 59
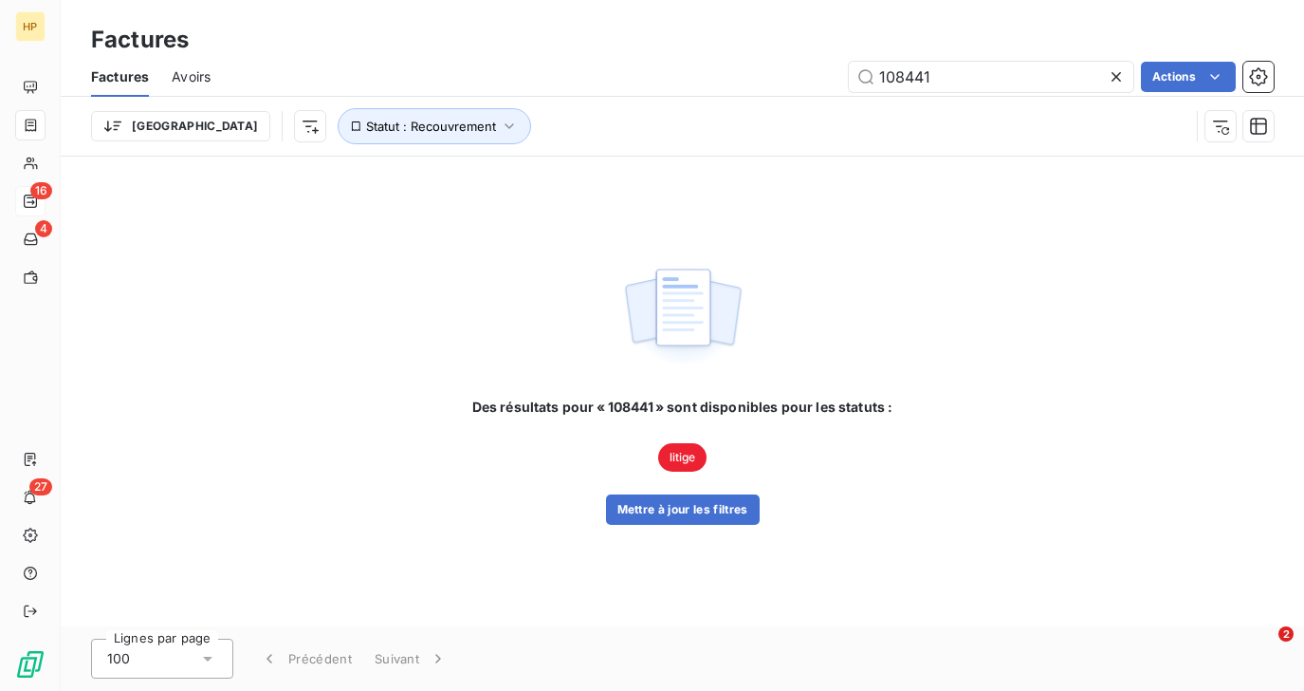
click at [1119, 75] on icon at bounding box center [1116, 76] width 19 height 19
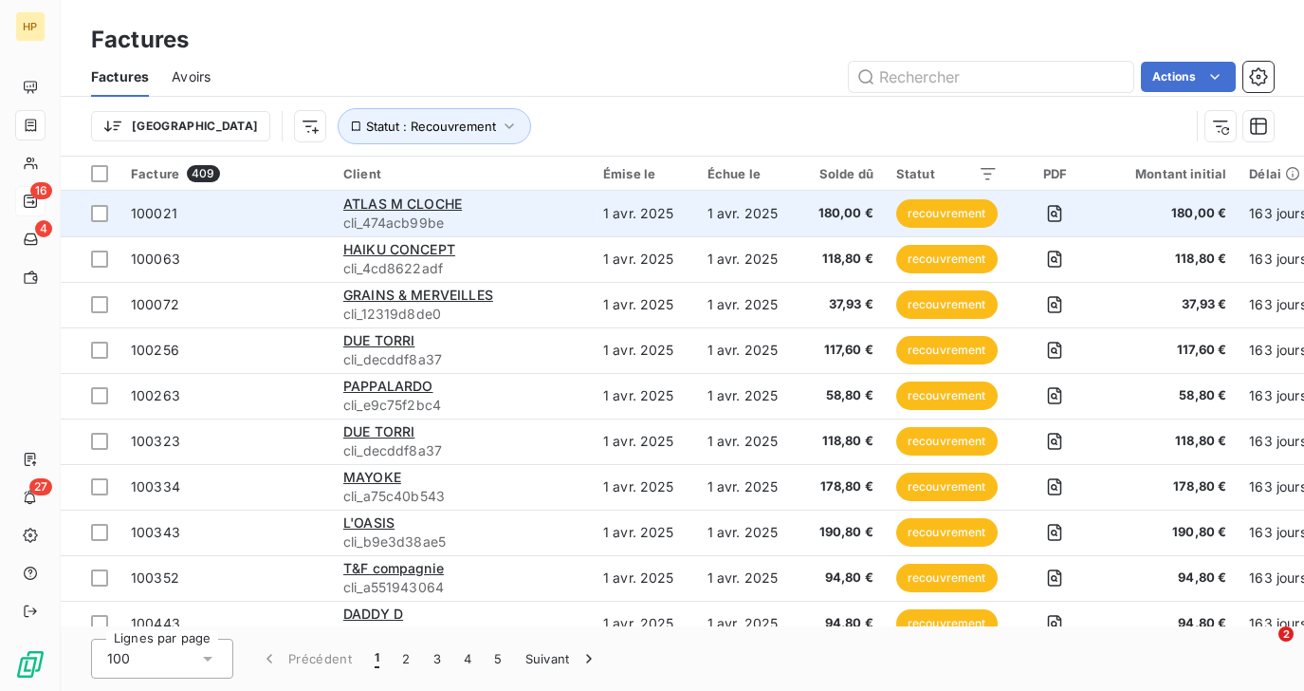
click at [450, 213] on span "cli_474acb99be" at bounding box center [461, 222] width 237 height 19
click at [433, 213] on span "cli_474acb99be" at bounding box center [461, 222] width 237 height 19
click at [379, 201] on span "ATLAS M CLOCHE" at bounding box center [402, 203] width 119 height 16
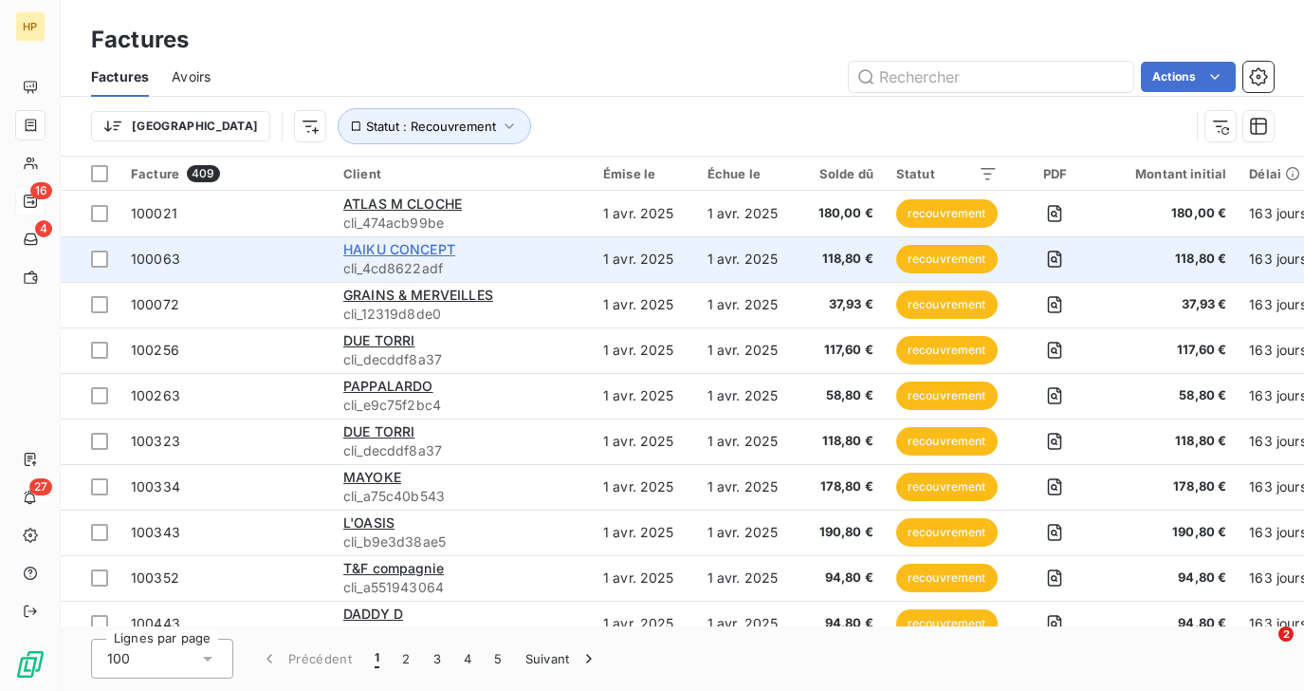
click at [374, 252] on span "HAIKU CONCEPT" at bounding box center [399, 249] width 112 height 16
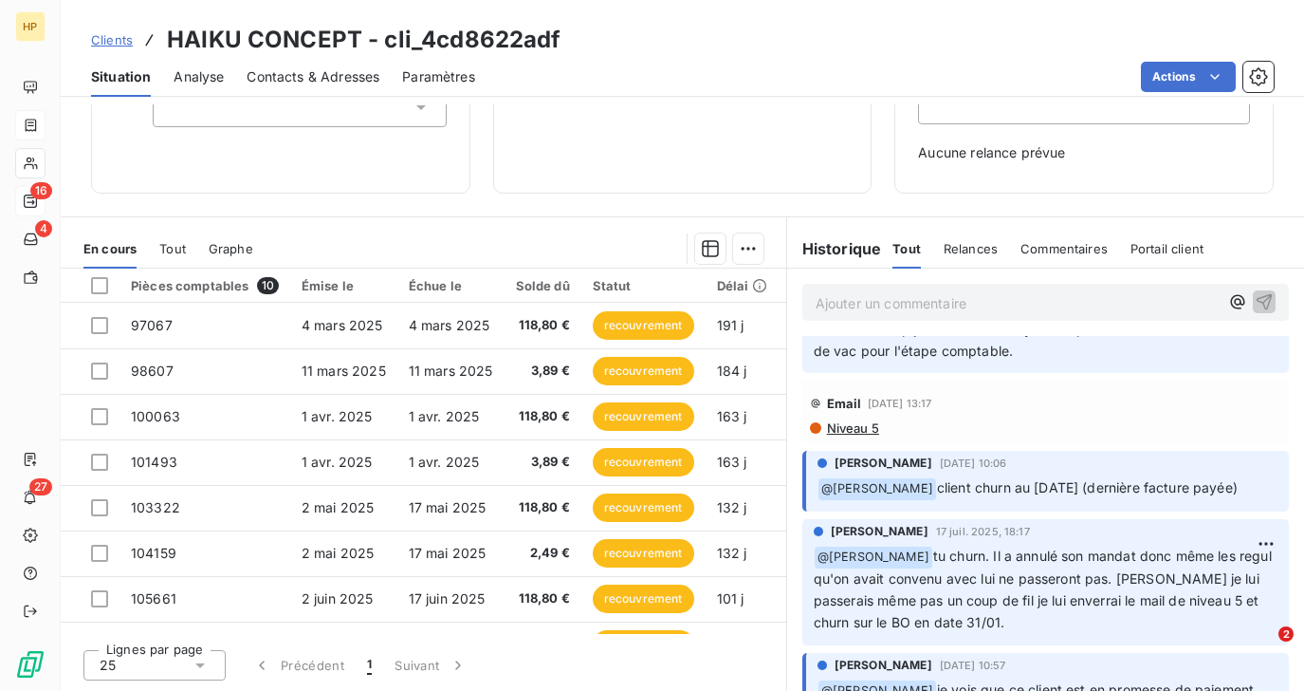
scroll to position [270, 0]
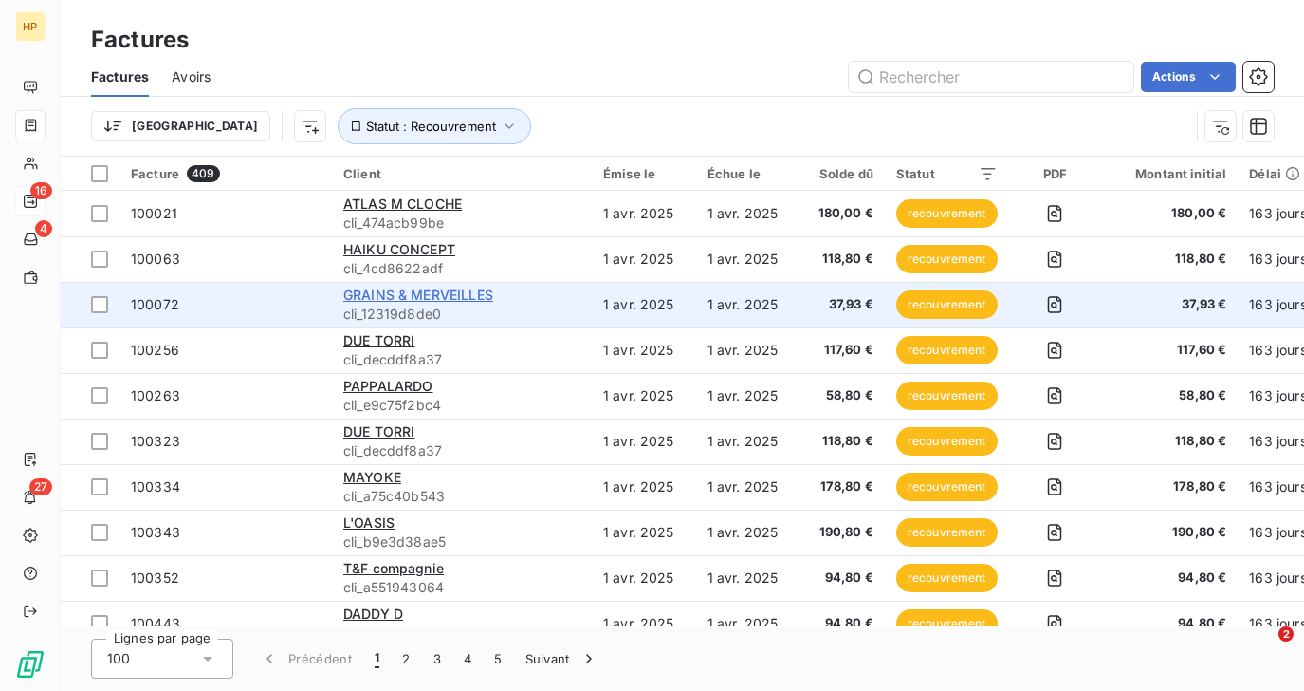
click at [389, 294] on span "GRAINS & MERVEILLES" at bounding box center [418, 295] width 150 height 16
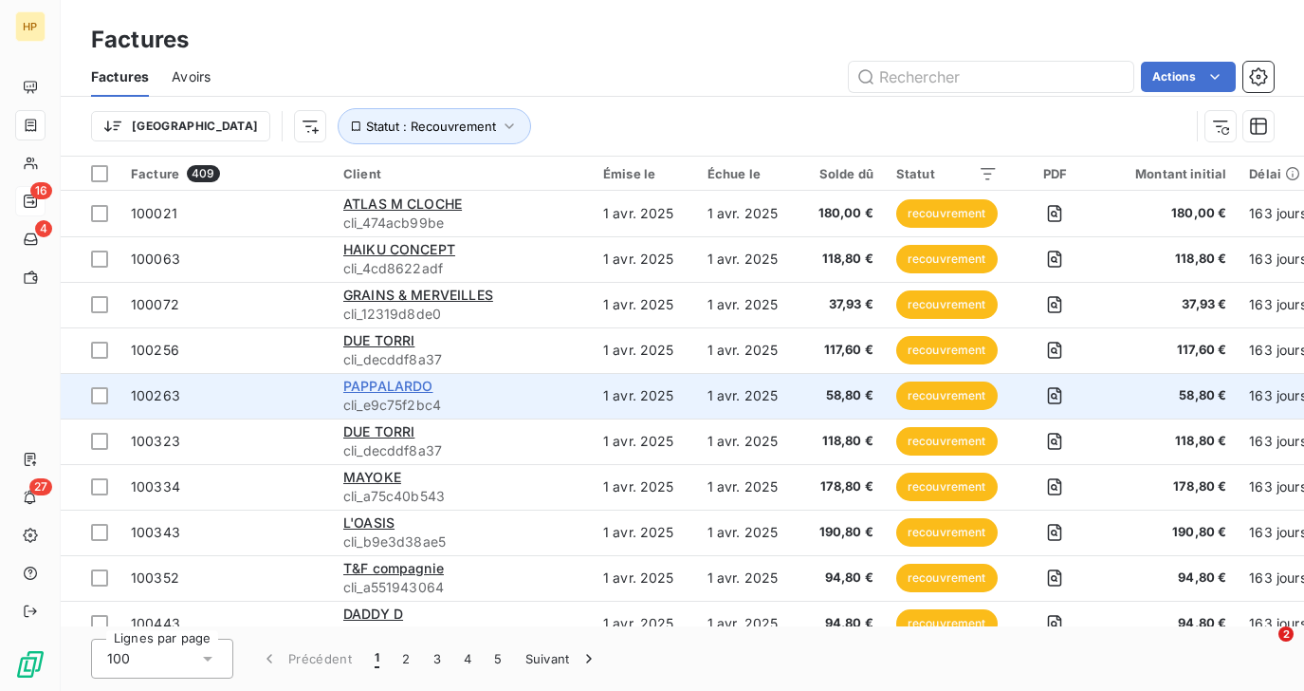
click at [374, 394] on span "PAPPALARDO" at bounding box center [388, 386] width 90 height 16
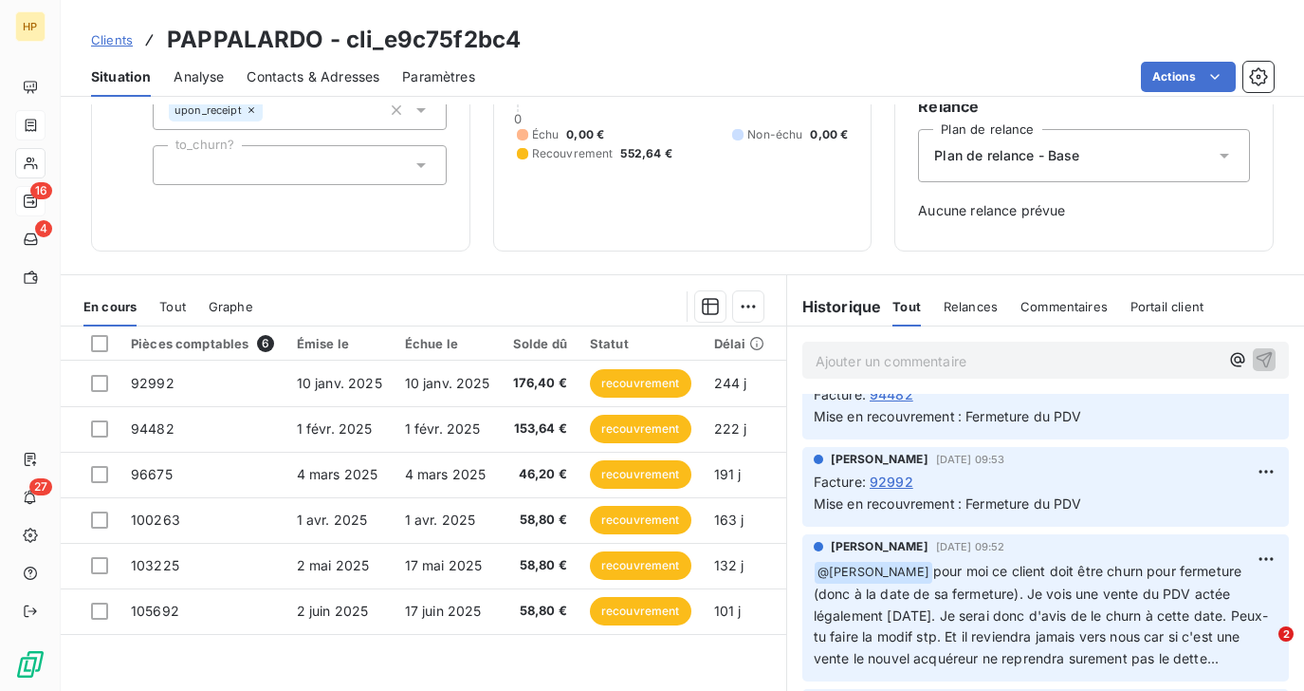
scroll to position [601, 0]
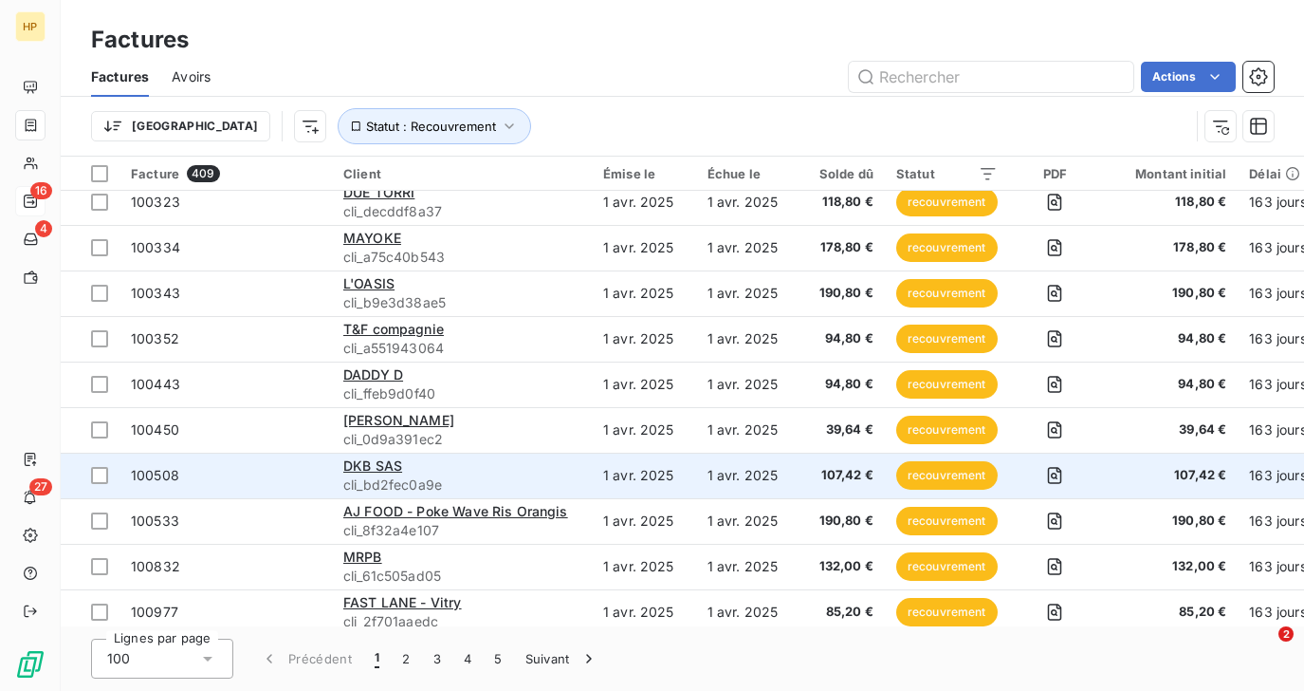
scroll to position [253, 0]
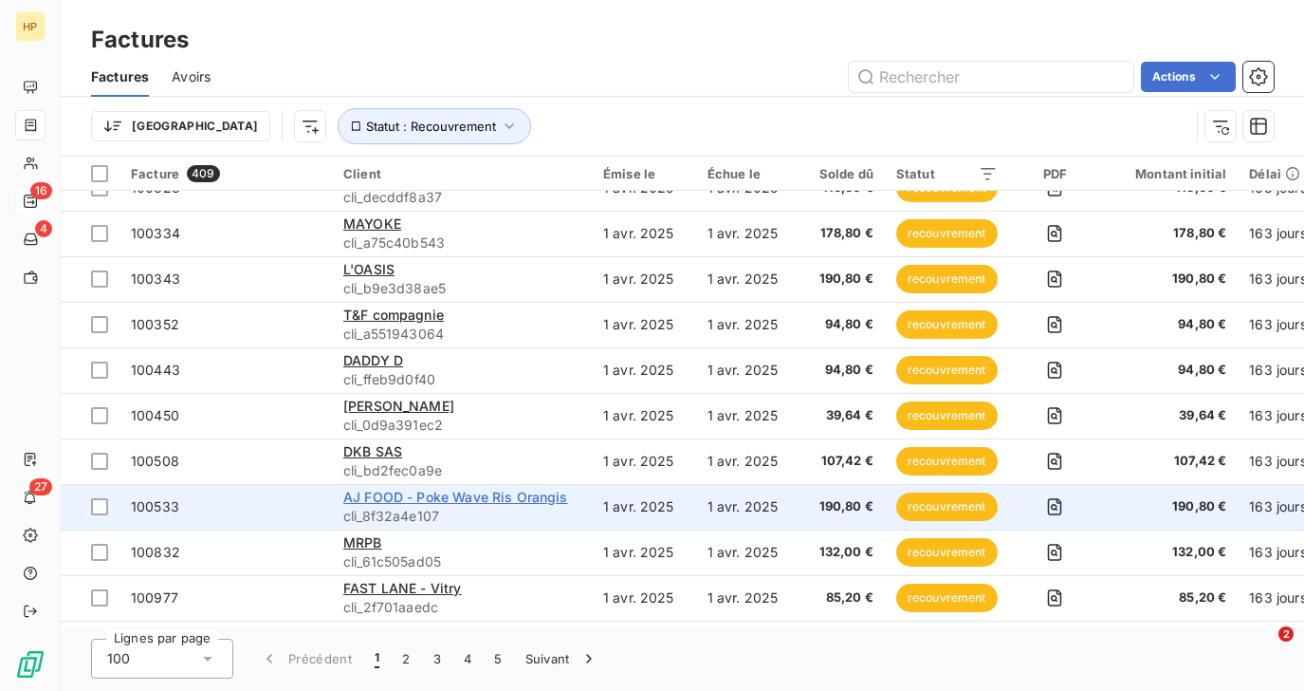
click at [376, 493] on span "AJ FOOD - Poke Wave Ris Orangis" at bounding box center [455, 497] width 225 height 16
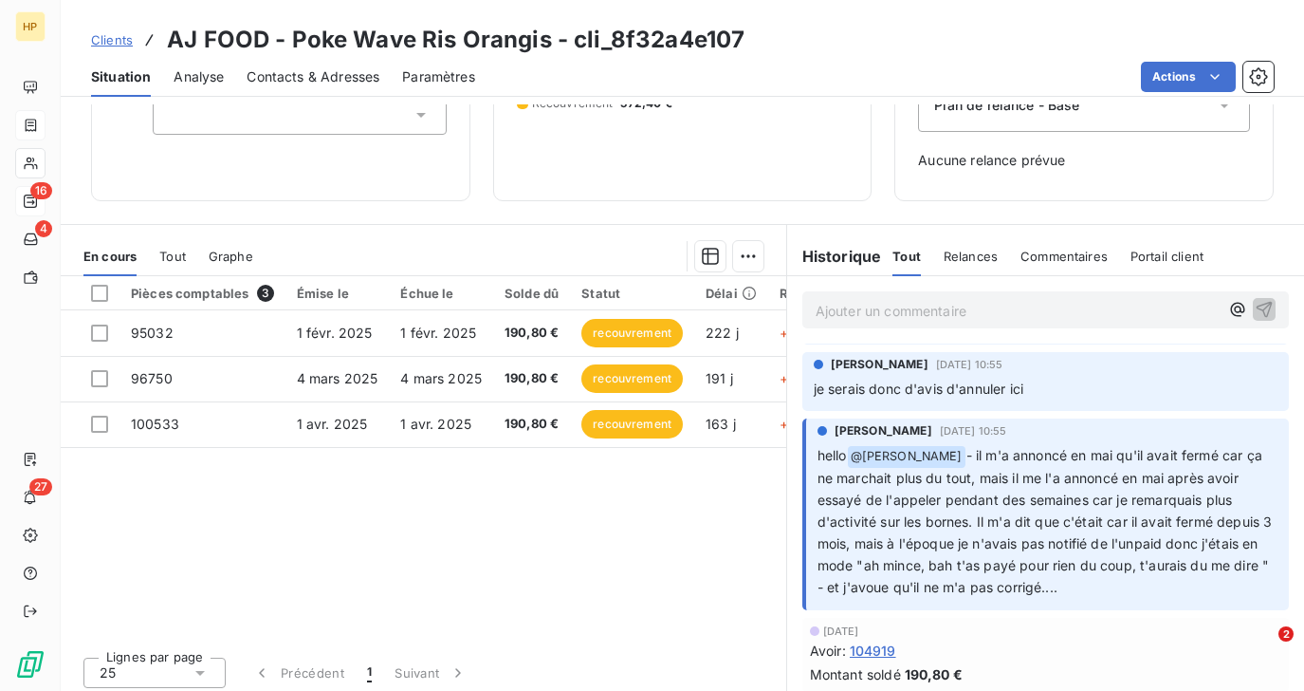
scroll to position [108, 0]
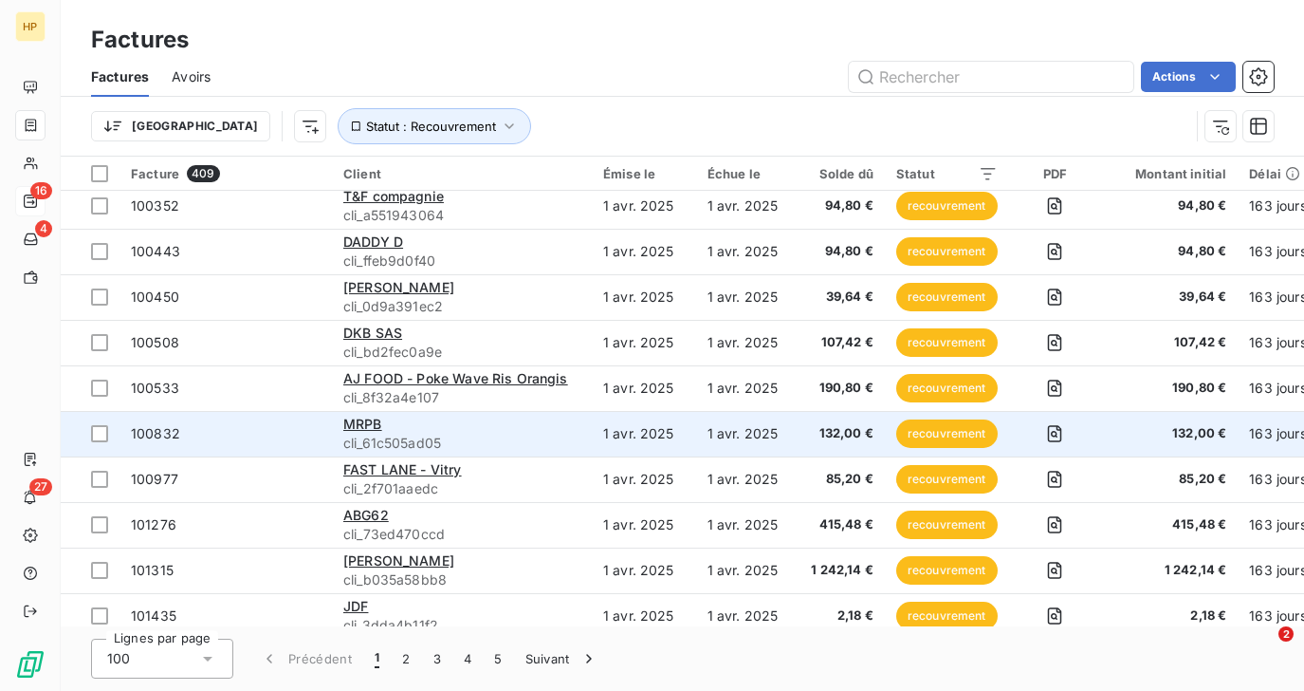
scroll to position [378, 0]
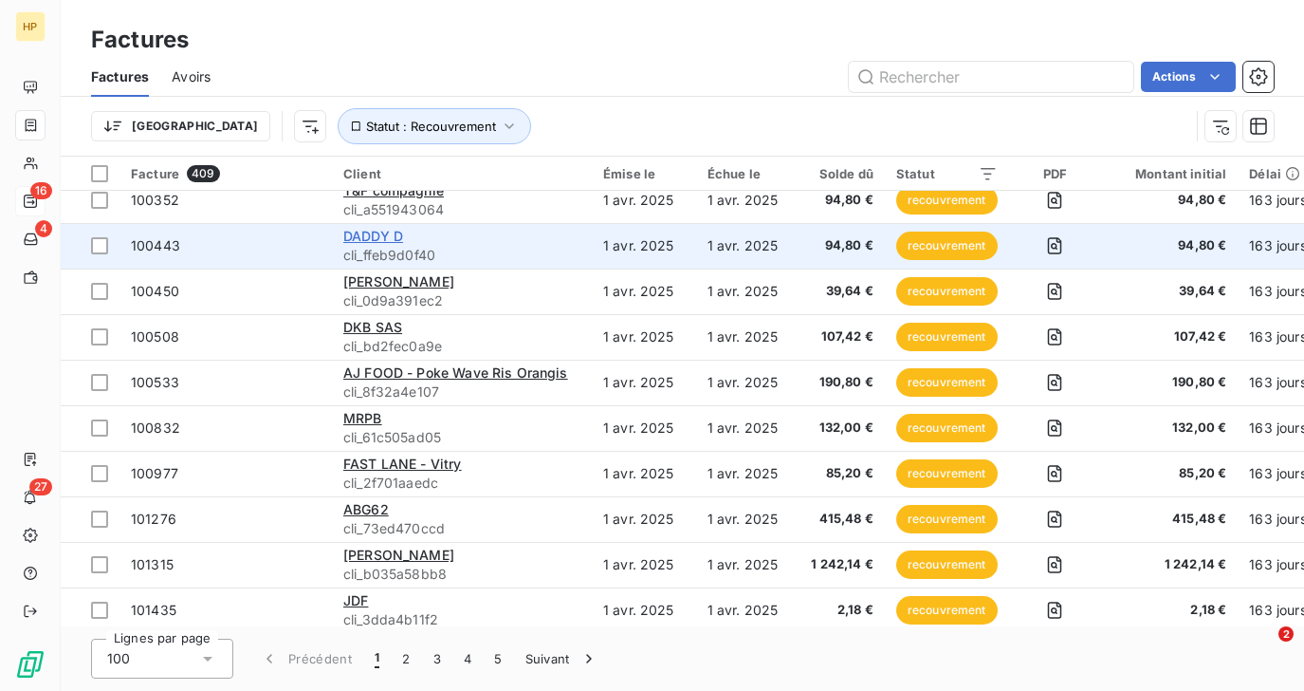
click at [387, 238] on span "DADDY D" at bounding box center [373, 236] width 60 height 16
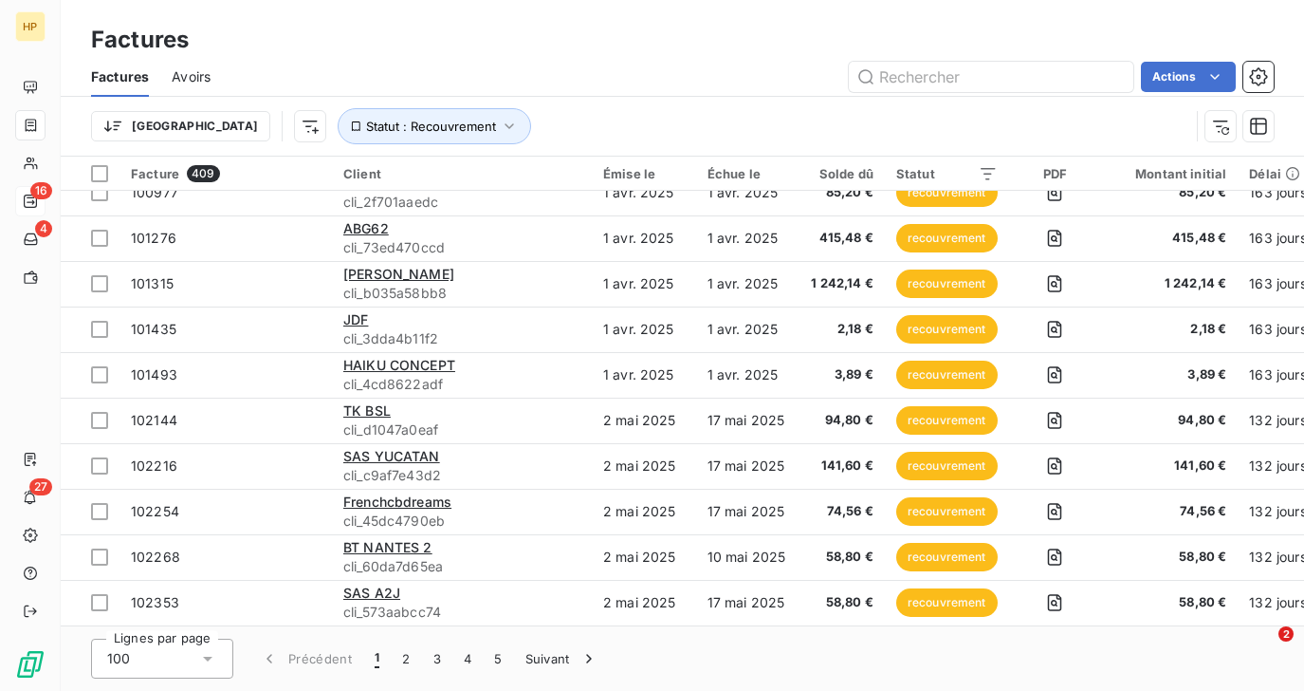
scroll to position [690, 0]
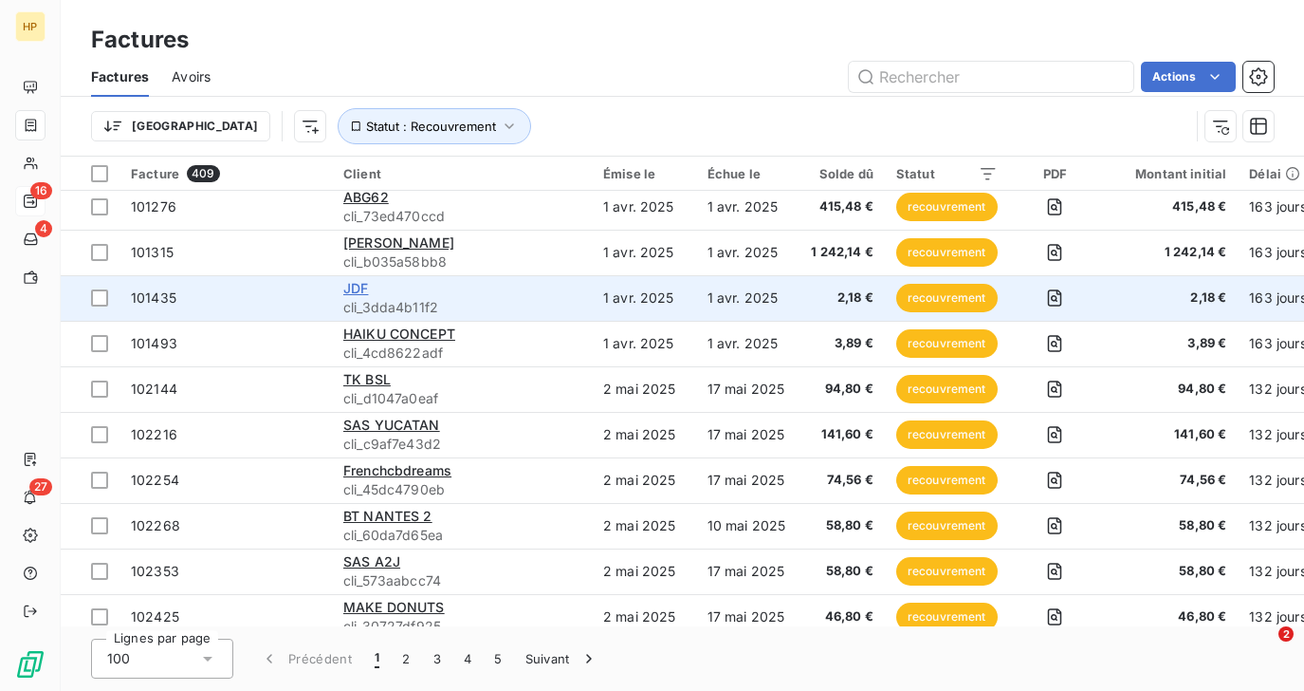
click at [354, 284] on span "JDF" at bounding box center [355, 288] width 25 height 16
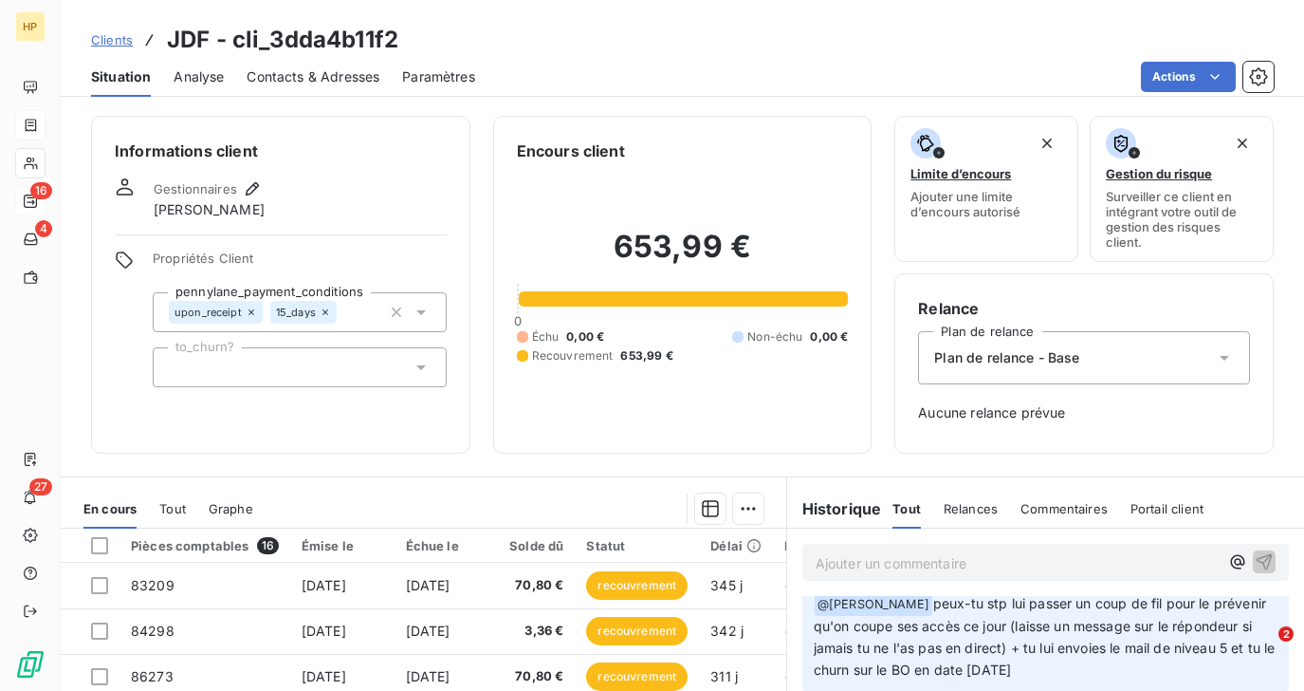
scroll to position [169, 0]
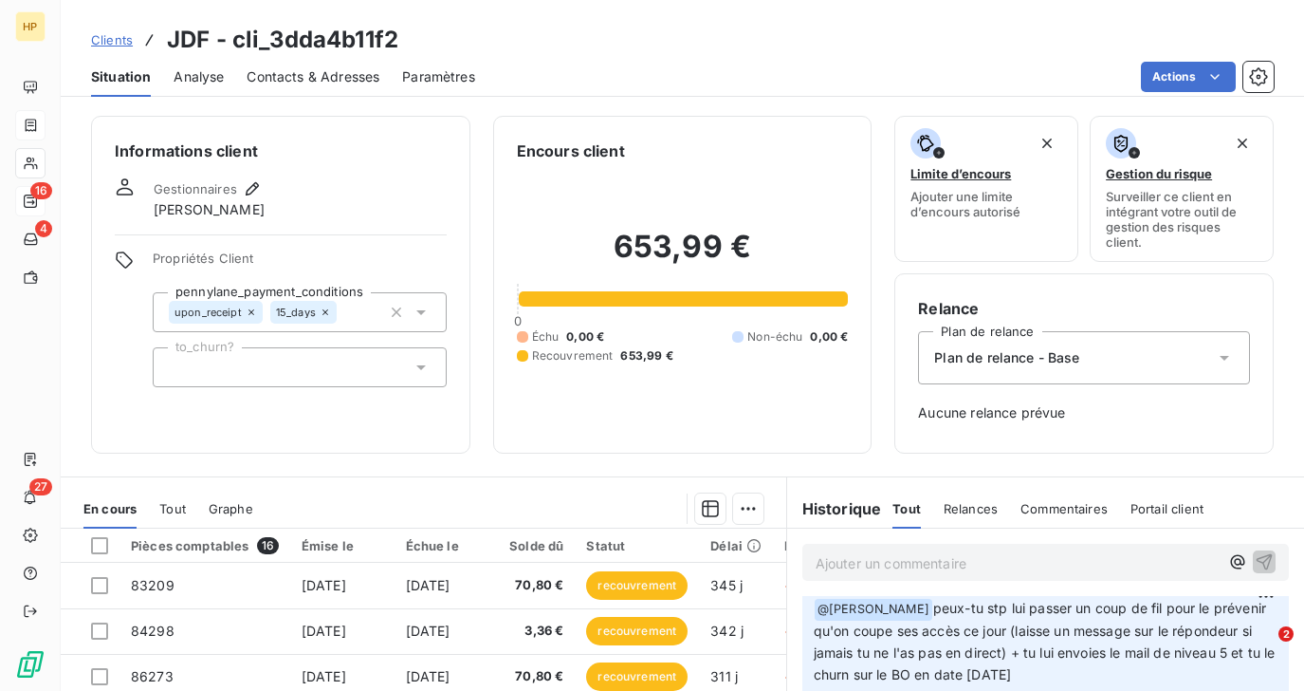
drag, startPoint x: 1070, startPoint y: 673, endPoint x: 921, endPoint y: 616, distance: 159.5
click at [921, 616] on p "﻿ @ Katharina Petit peux-tu stp lui passer un coup de fil pour le prévenir qu'o…" at bounding box center [1046, 642] width 464 height 88
copy span "peux-tu stp lui passer un coup de fil pour le prévenir qu'on coupe ses accès ce…"
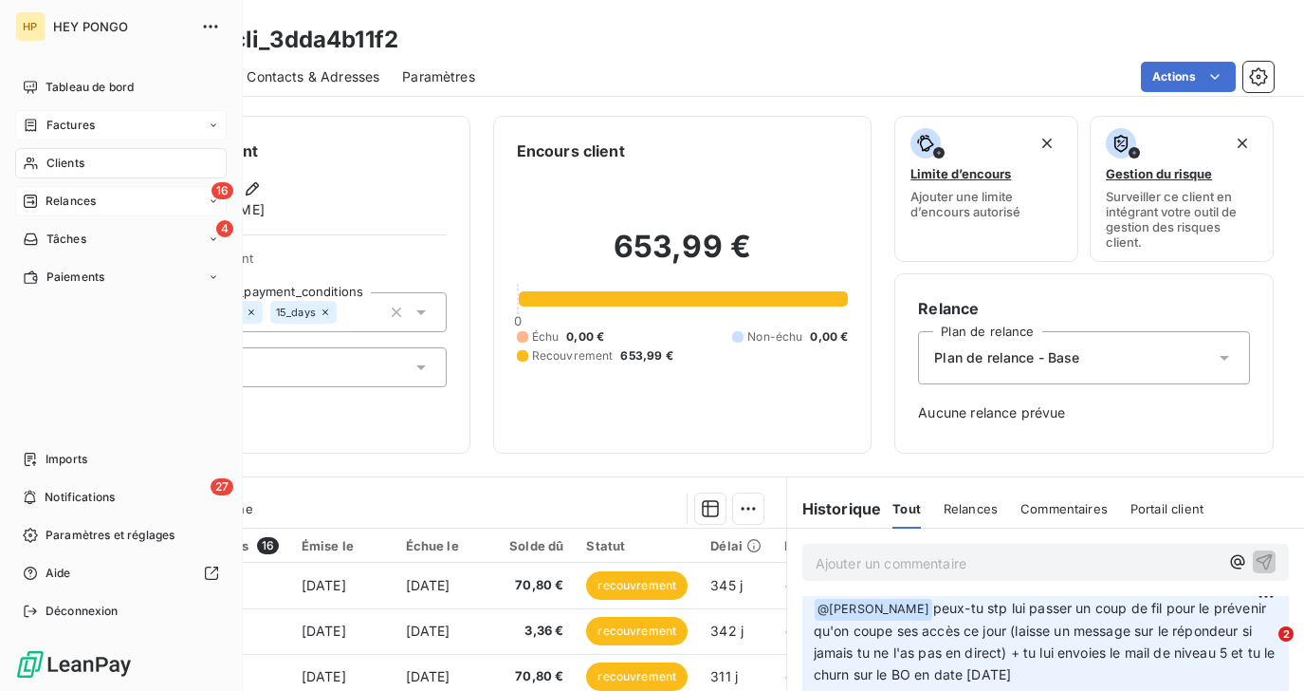
click at [55, 201] on span "Relances" at bounding box center [71, 201] width 50 height 17
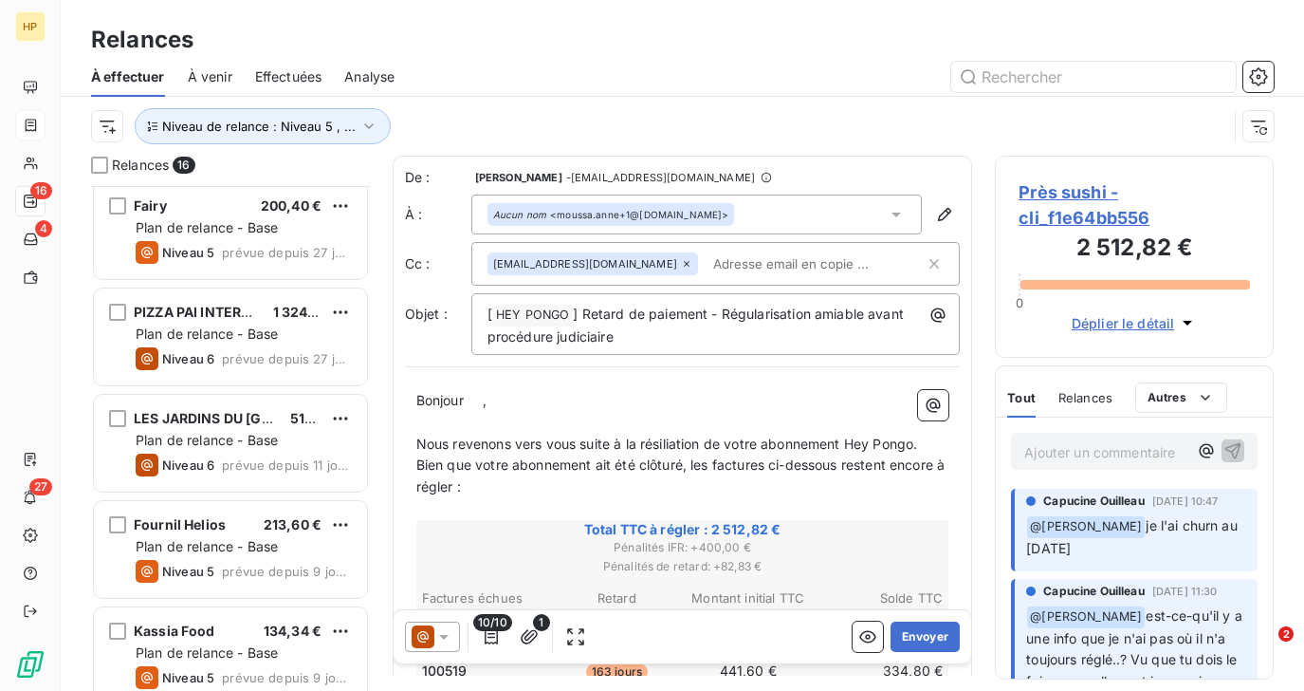
scroll to position [1196, 0]
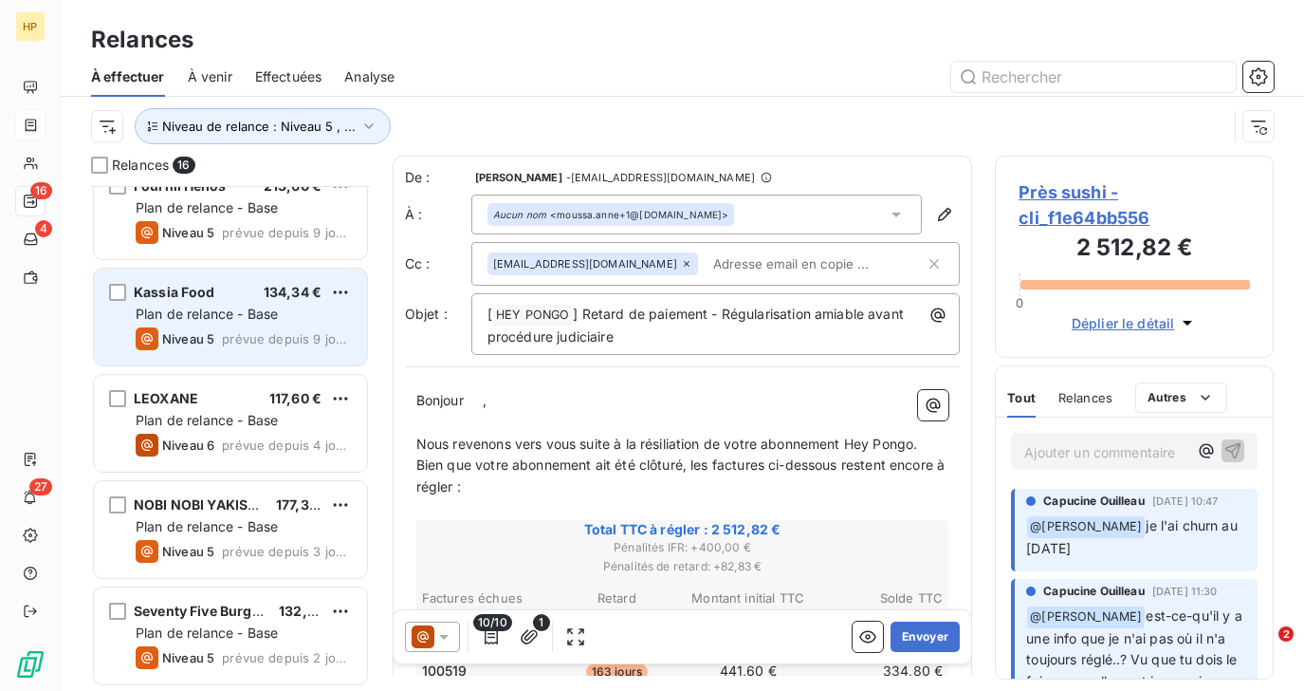
click at [195, 321] on span "Plan de relance - Base" at bounding box center [207, 313] width 142 height 16
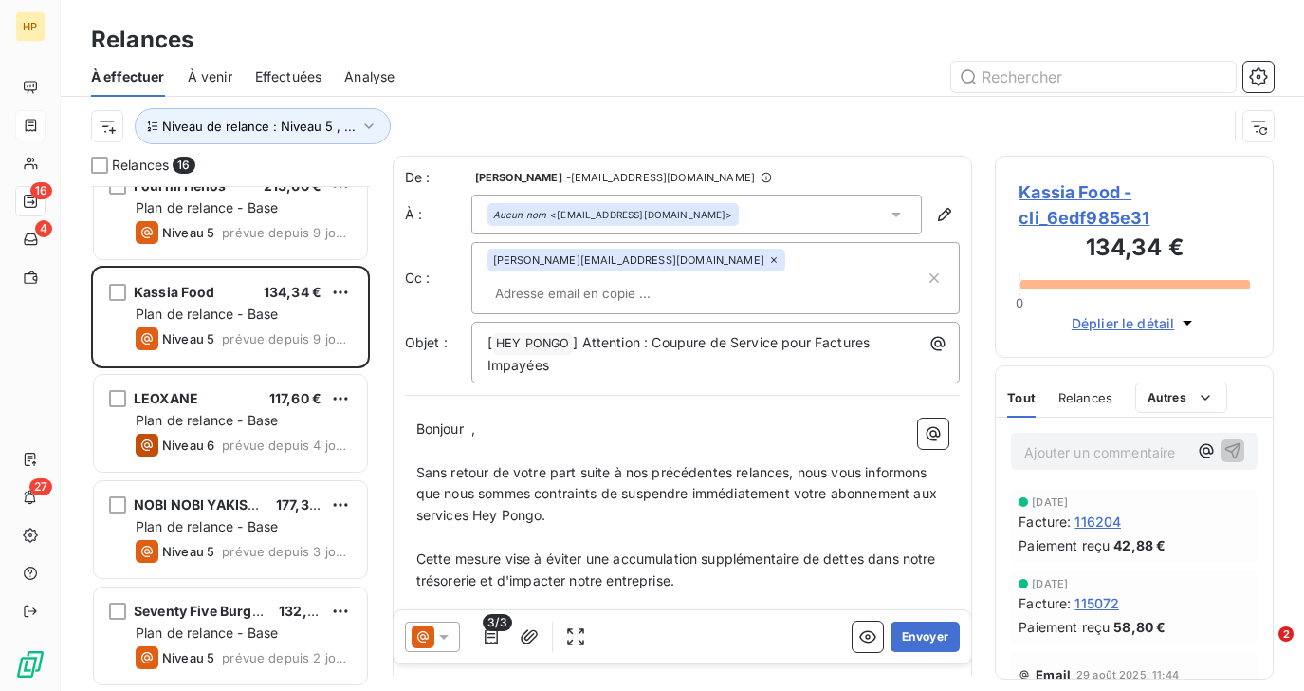
click at [1065, 195] on span "Kassia Food - cli_6edf985e31" at bounding box center [1134, 204] width 231 height 51
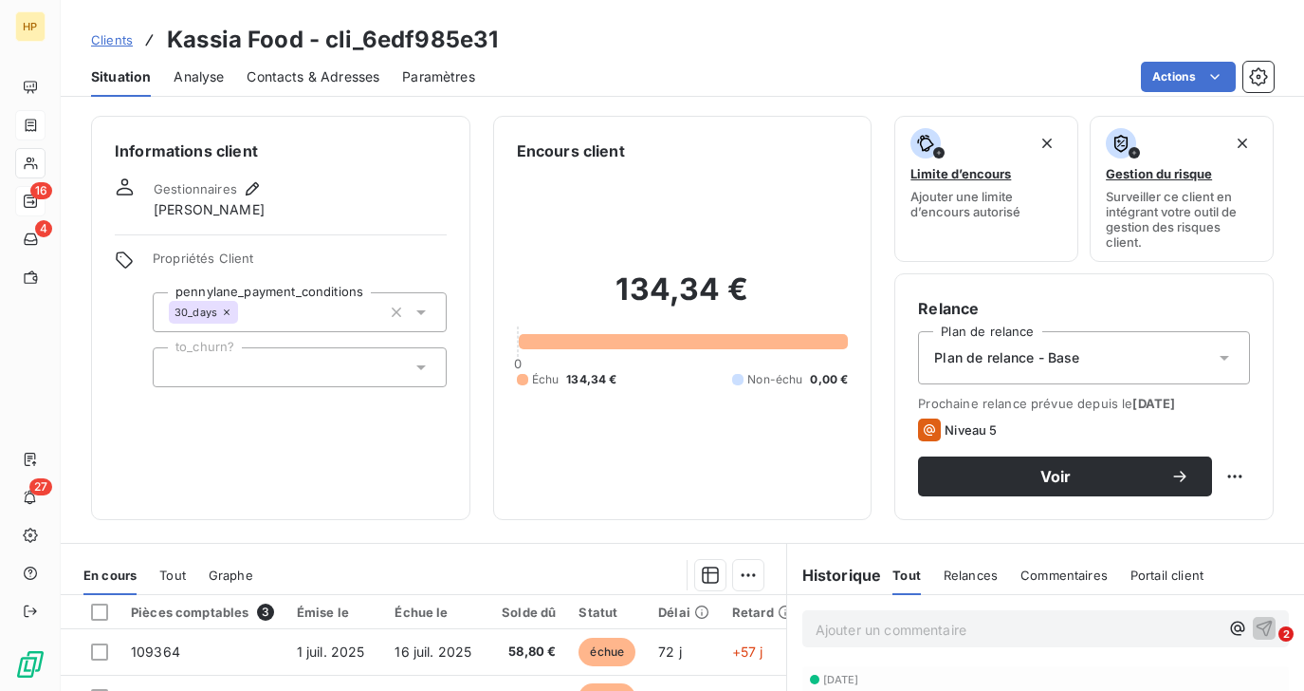
scroll to position [239, 0]
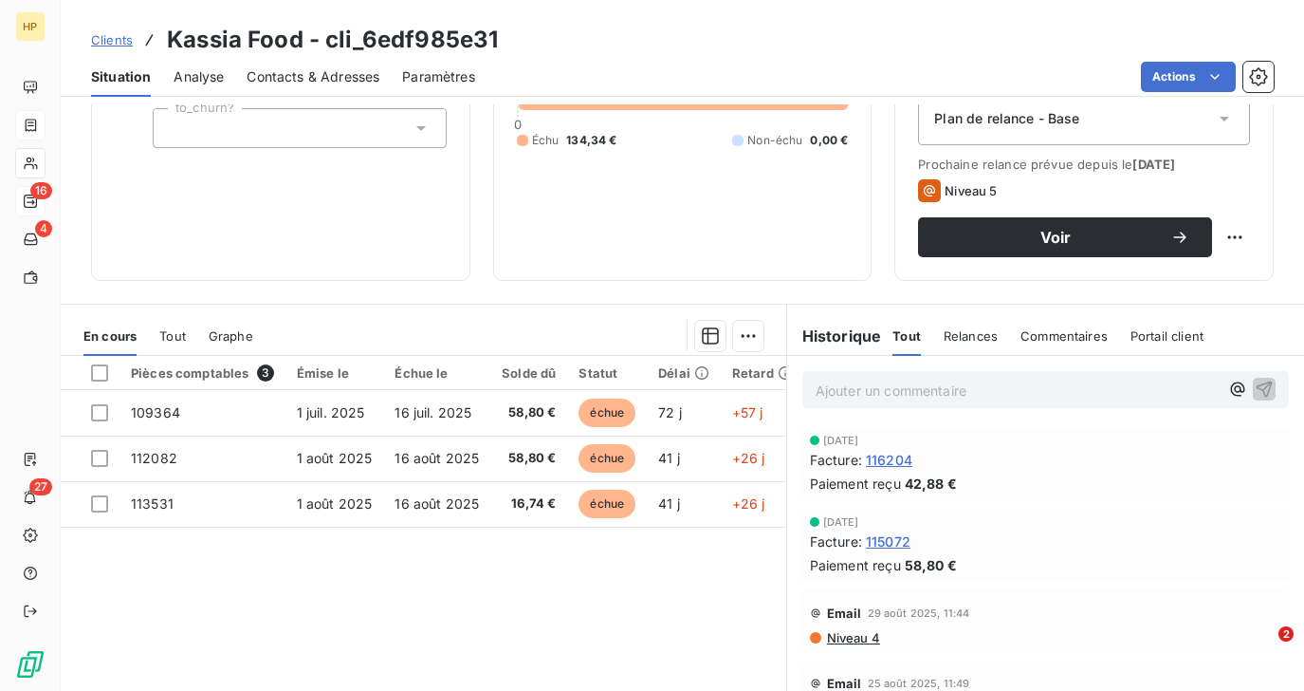
click at [844, 394] on p "Ajouter un commentaire ﻿" at bounding box center [1017, 391] width 403 height 24
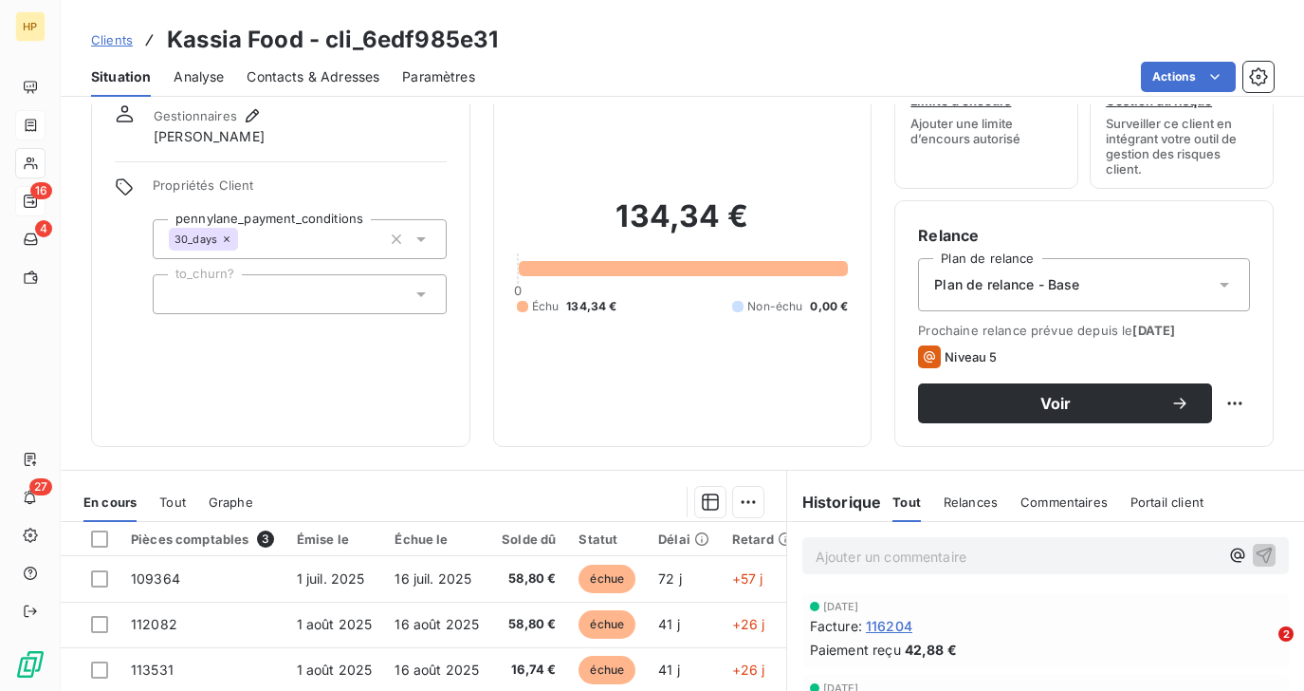
scroll to position [131, 0]
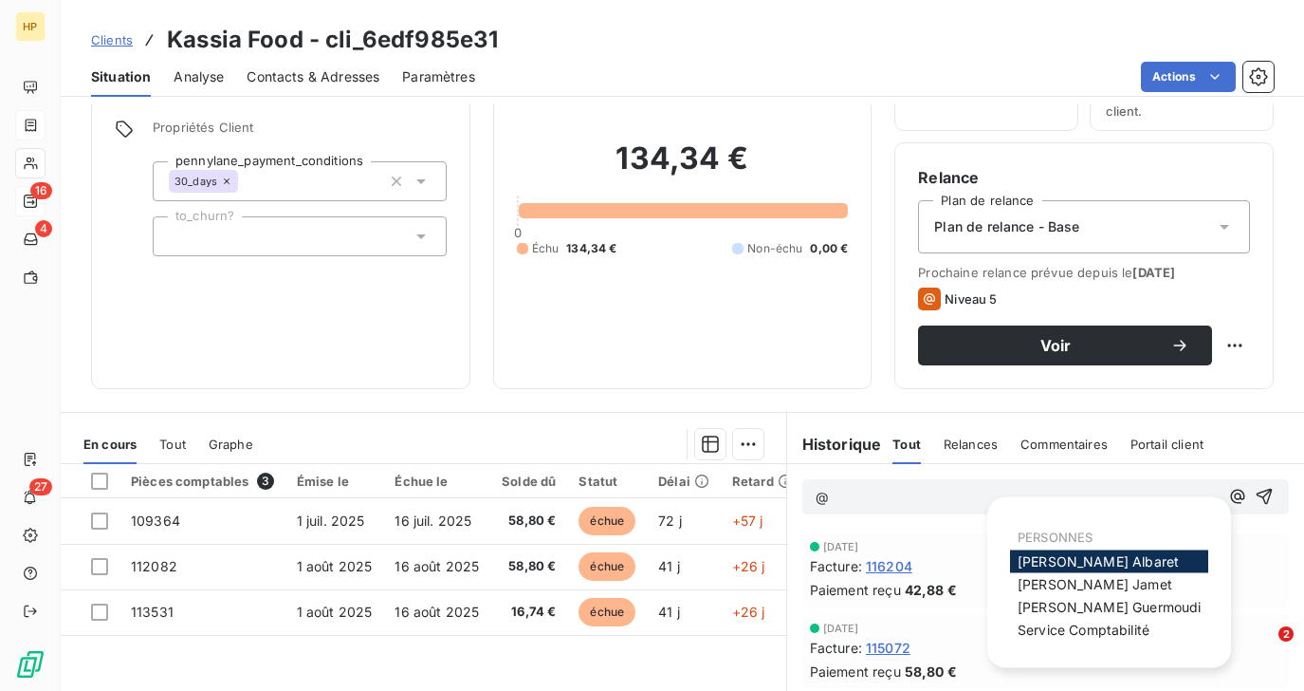
click at [1041, 563] on span "Alexandra Albaret" at bounding box center [1098, 561] width 161 height 16
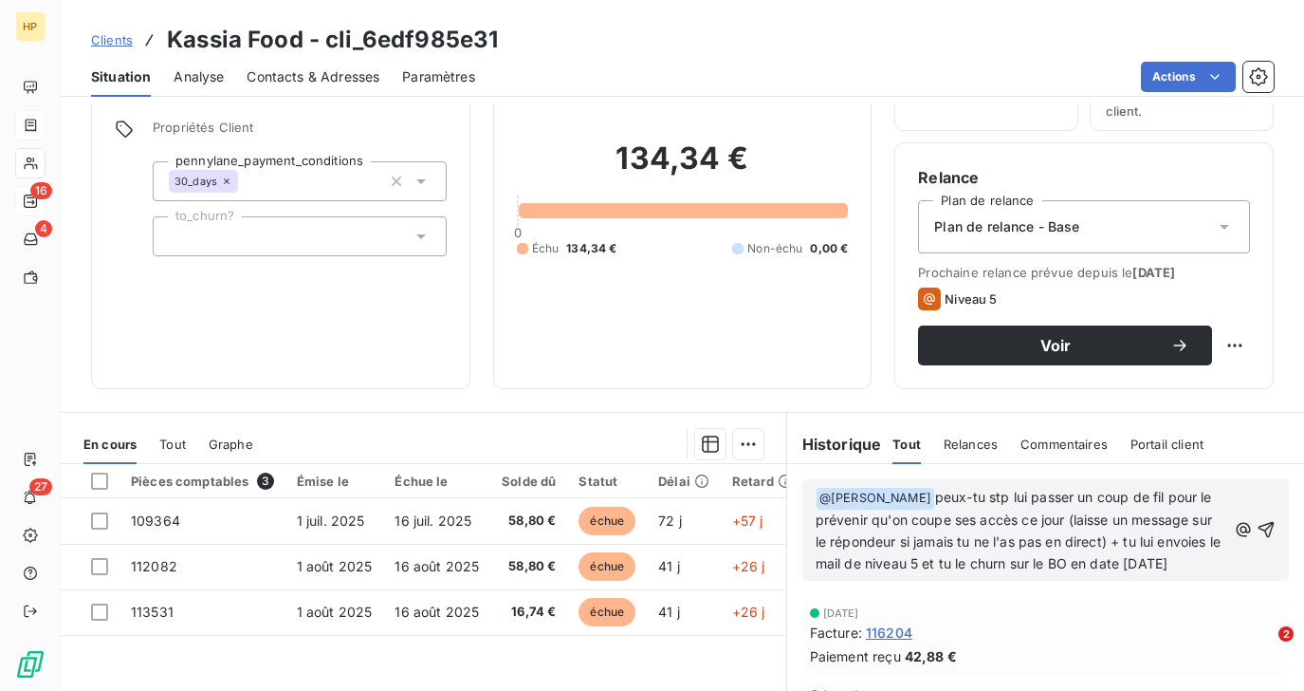
click at [178, 443] on span "Tout" at bounding box center [172, 443] width 27 height 15
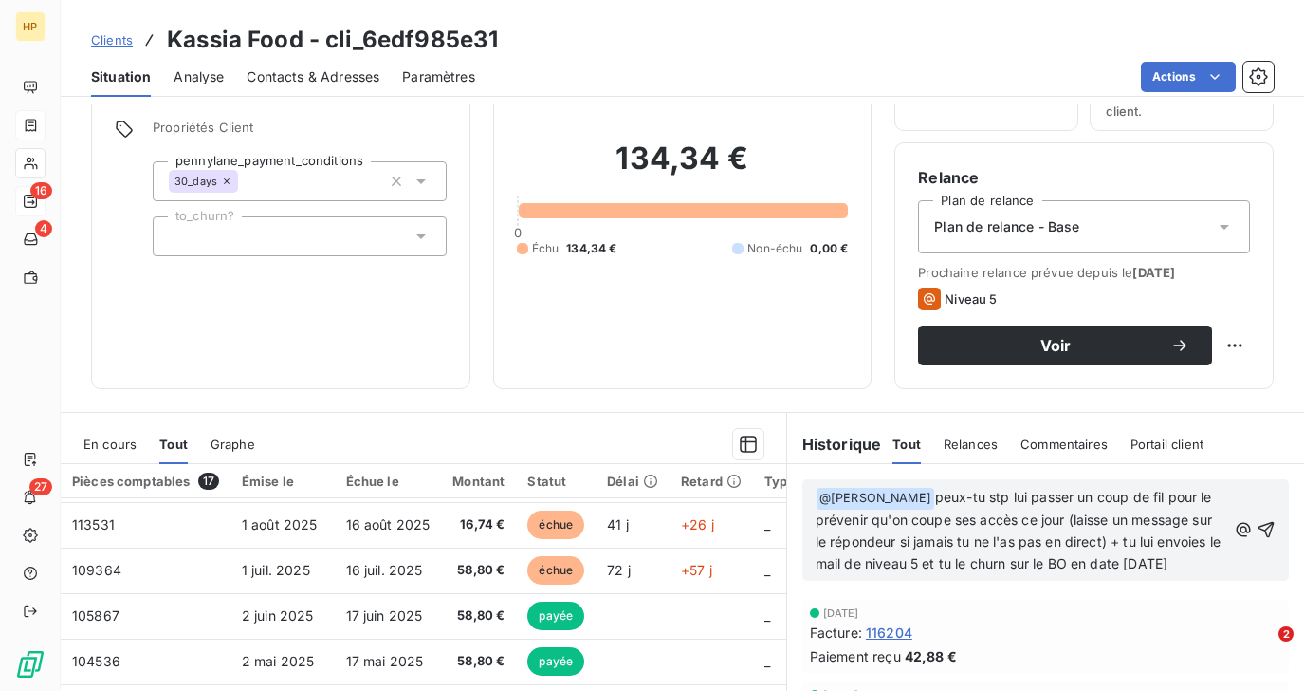
scroll to position [138, 0]
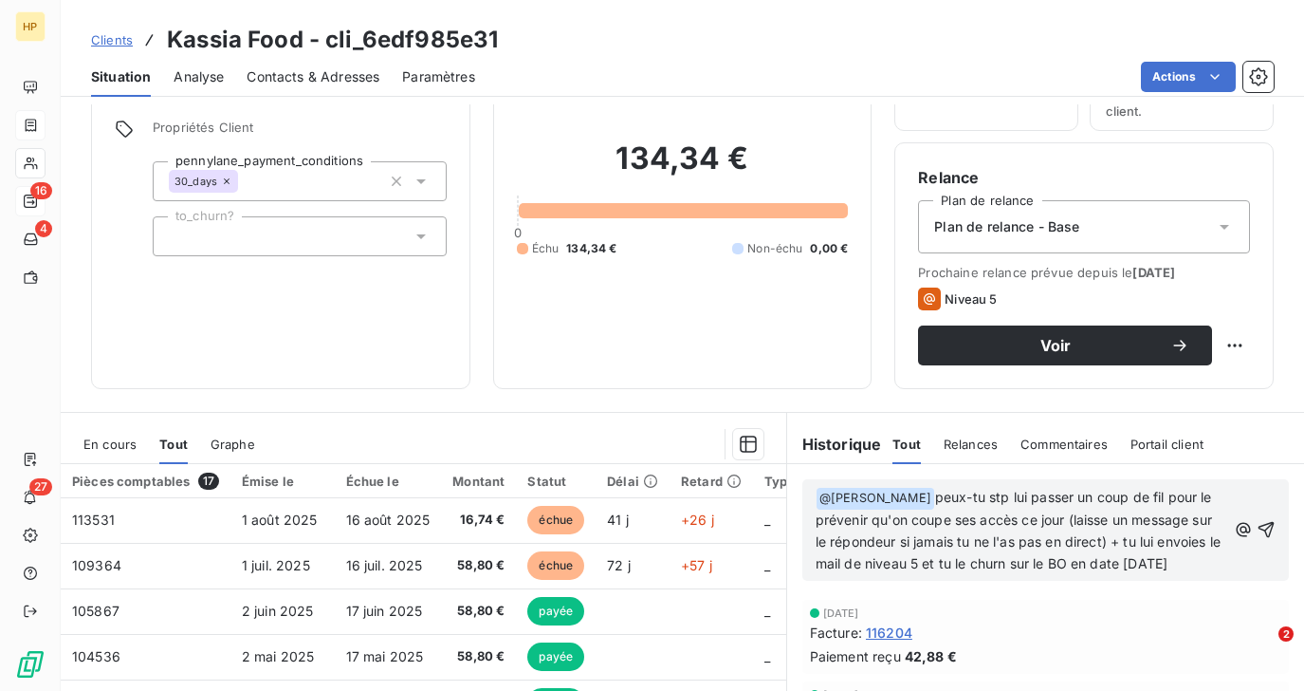
click at [1153, 564] on span "peux-tu stp lui passer un coup de fil pour le prévenir qu'on coupe ses accès ce…" at bounding box center [1020, 530] width 409 height 83
click at [1221, 570] on p "﻿ @ Alexandra Albaret ﻿ peux-tu stp lui passer un coup de fil pour le prévenir …" at bounding box center [1021, 531] width 411 height 88
click at [1159, 562] on span "peux-tu stp lui passer un coup de fil pour le prévenir qu'on coupe ses accès ce…" at bounding box center [1020, 530] width 409 height 83
click at [1270, 531] on icon "button" at bounding box center [1267, 530] width 16 height 16
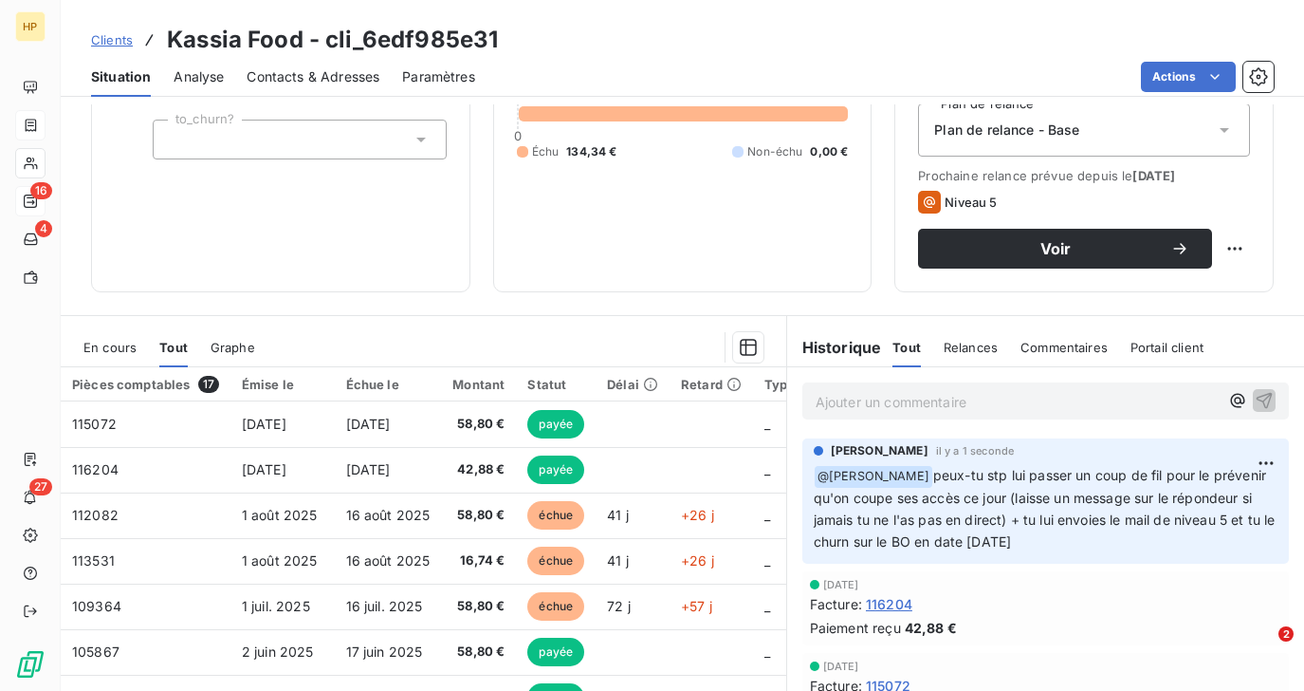
scroll to position [326, 0]
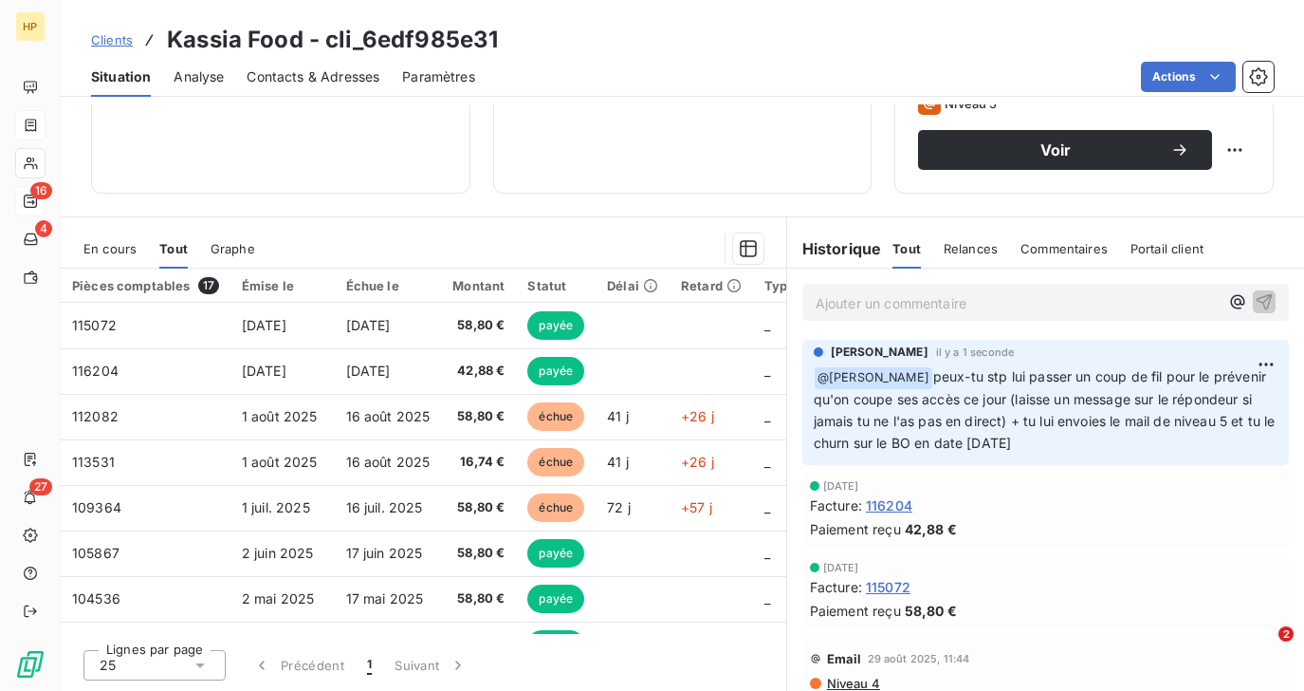
click at [853, 307] on p "Ajouter un commentaire ﻿" at bounding box center [1017, 303] width 403 height 24
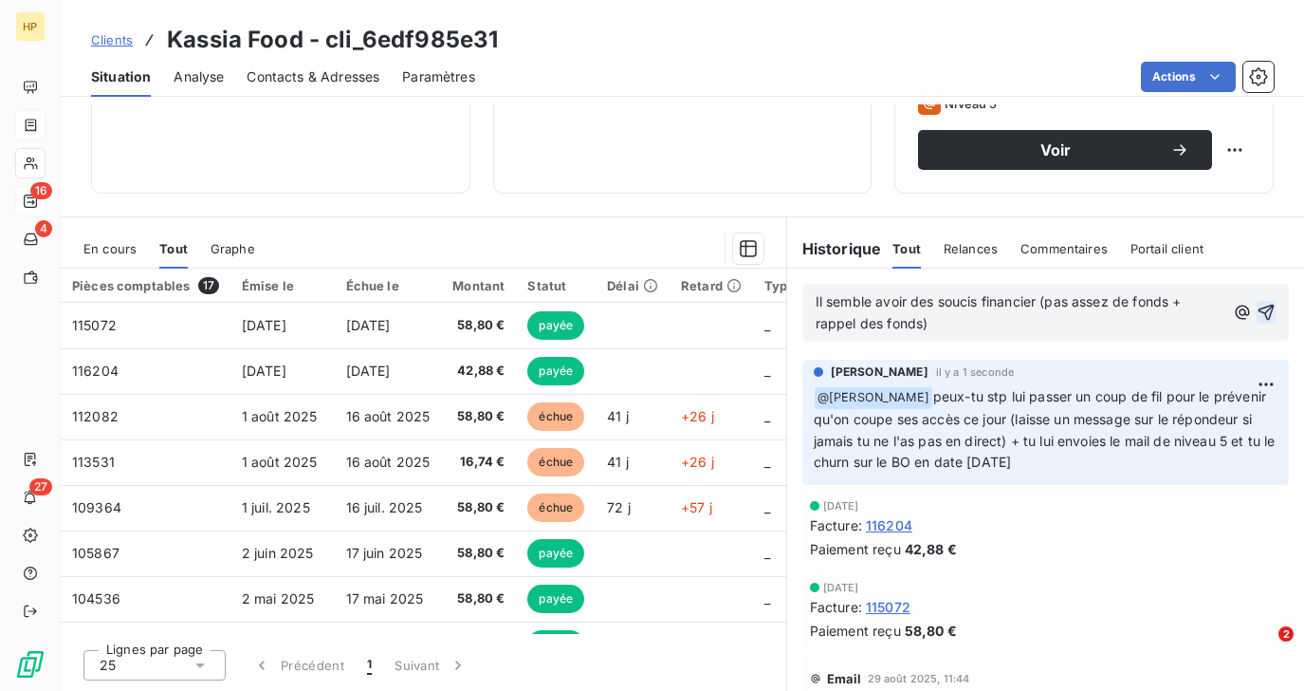
click at [1270, 315] on icon "button" at bounding box center [1266, 313] width 16 height 16
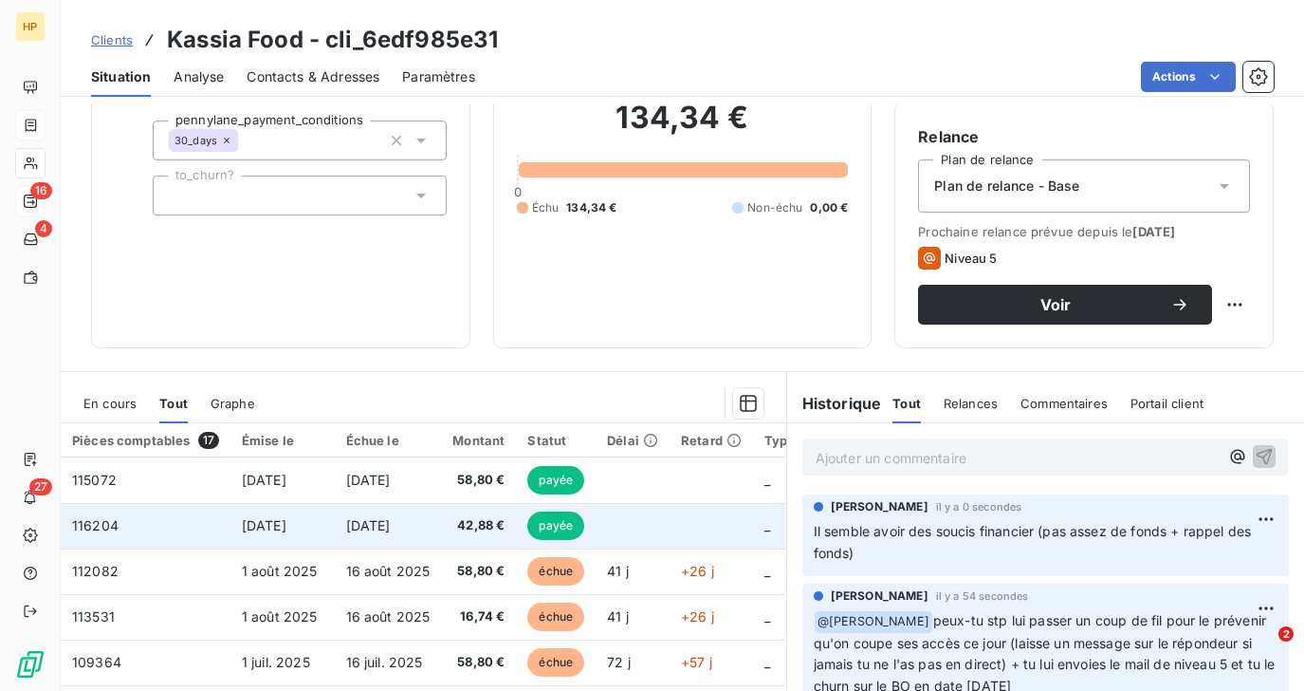
scroll to position [0, 0]
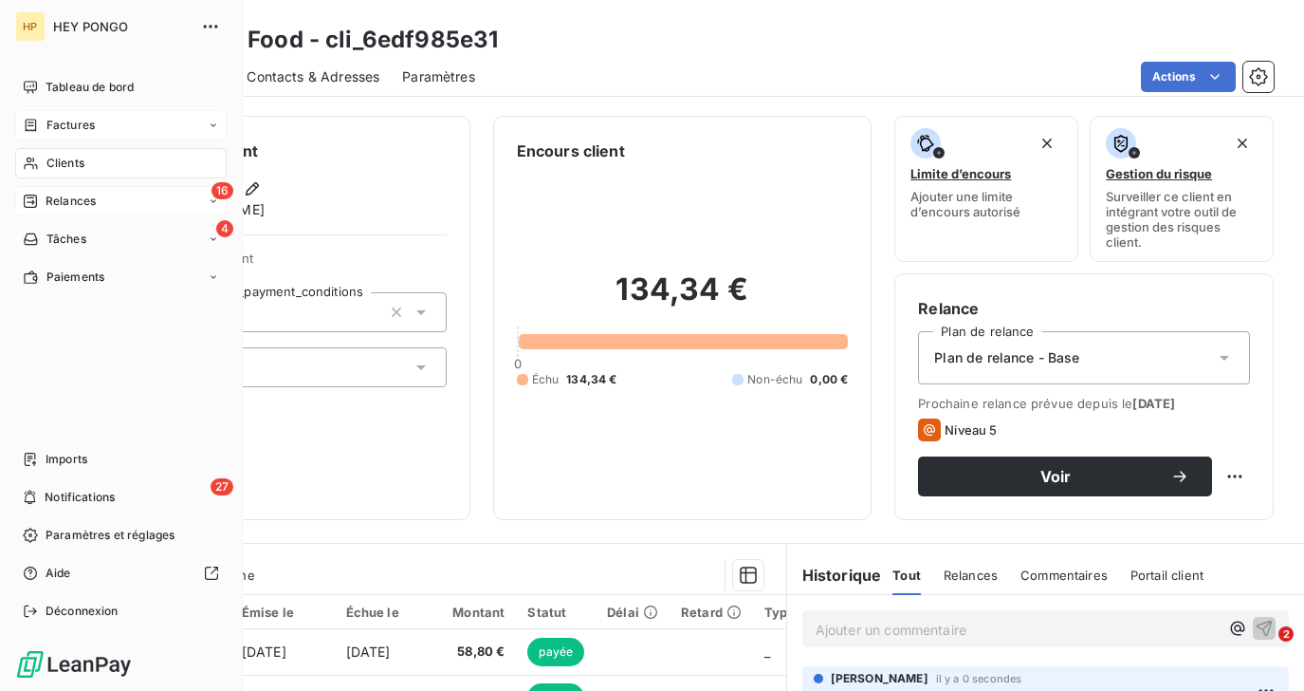
click at [43, 198] on div "Relances" at bounding box center [59, 201] width 73 height 17
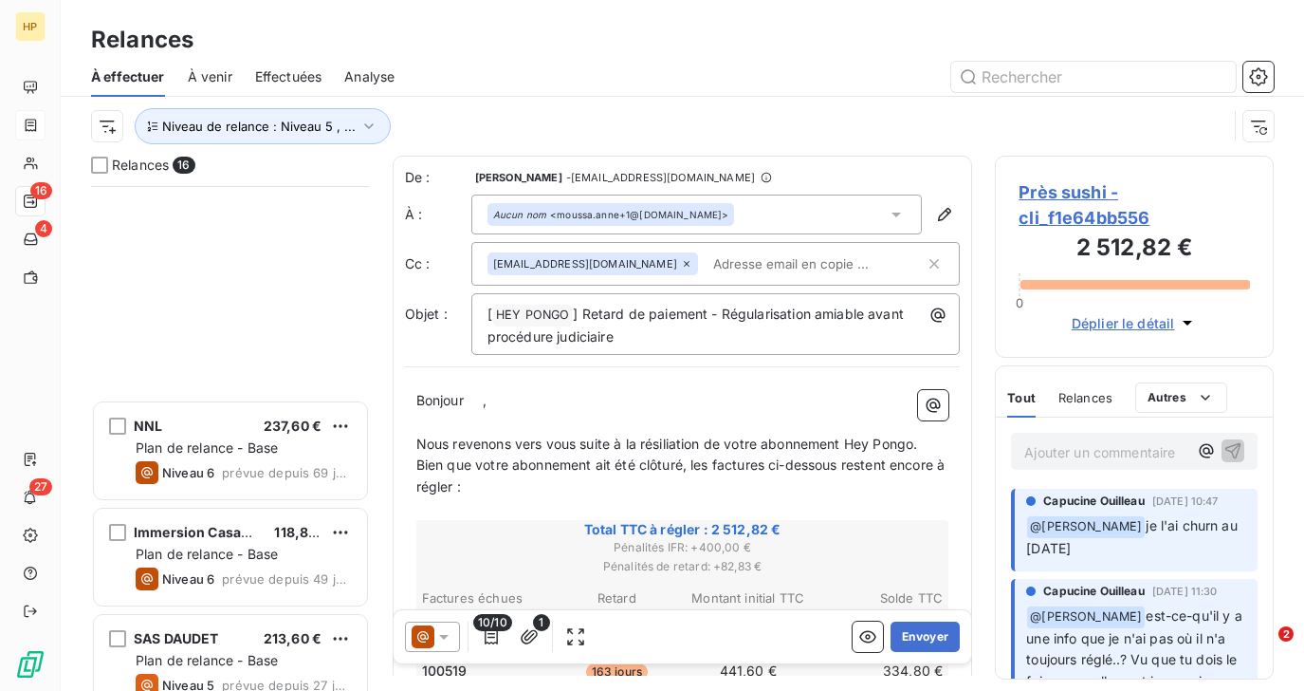
scroll to position [1196, 0]
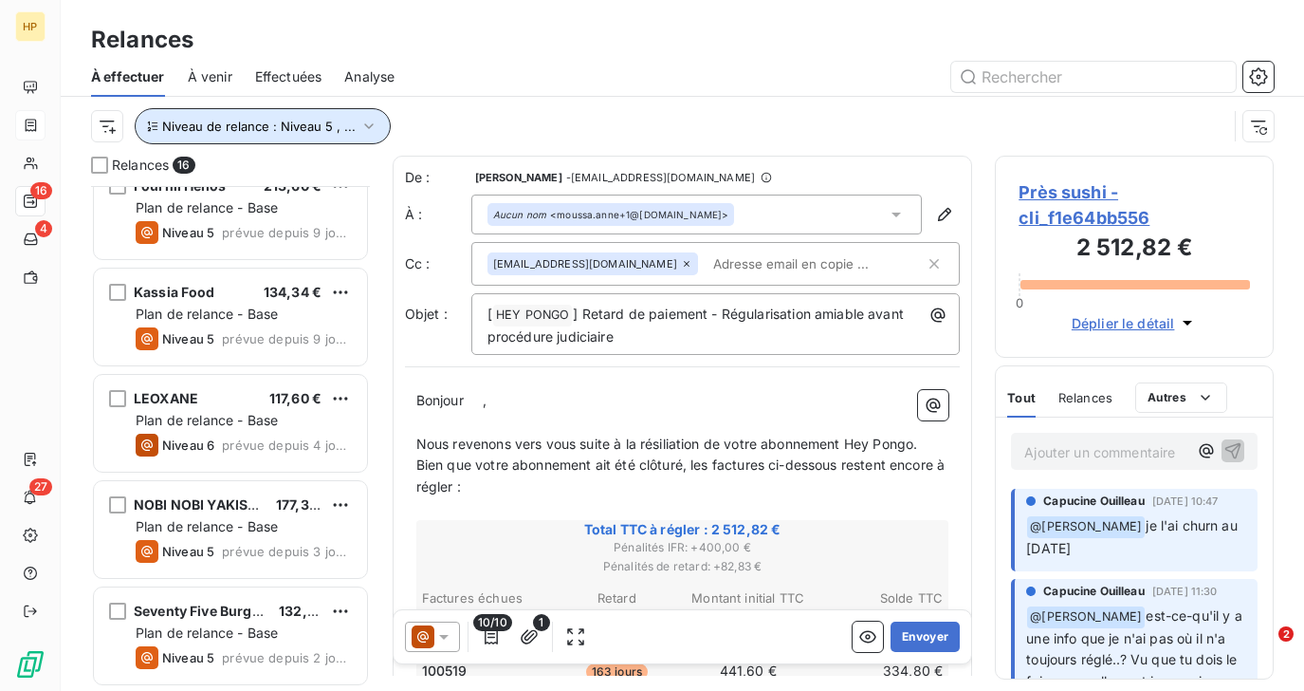
click at [214, 114] on button "Niveau de relance : Niveau 5 , ..." at bounding box center [263, 126] width 256 height 36
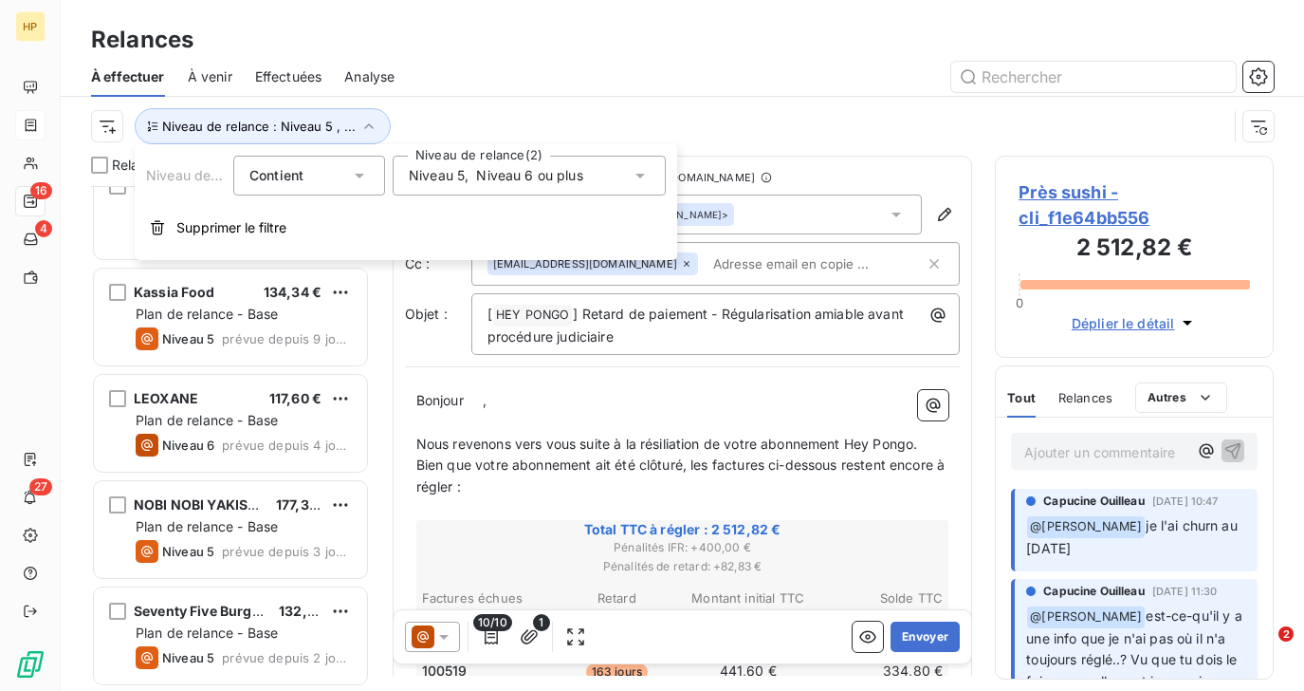
click at [468, 184] on span "," at bounding box center [467, 175] width 4 height 19
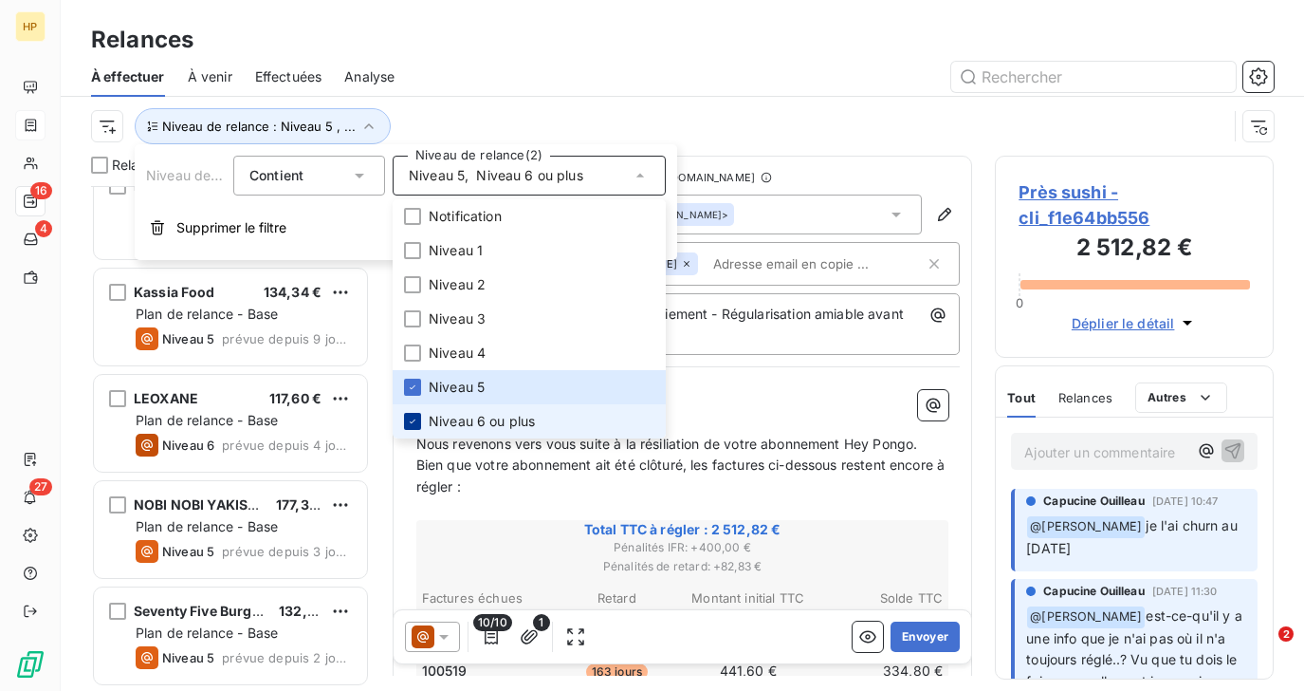
click at [416, 419] on icon at bounding box center [412, 421] width 11 height 11
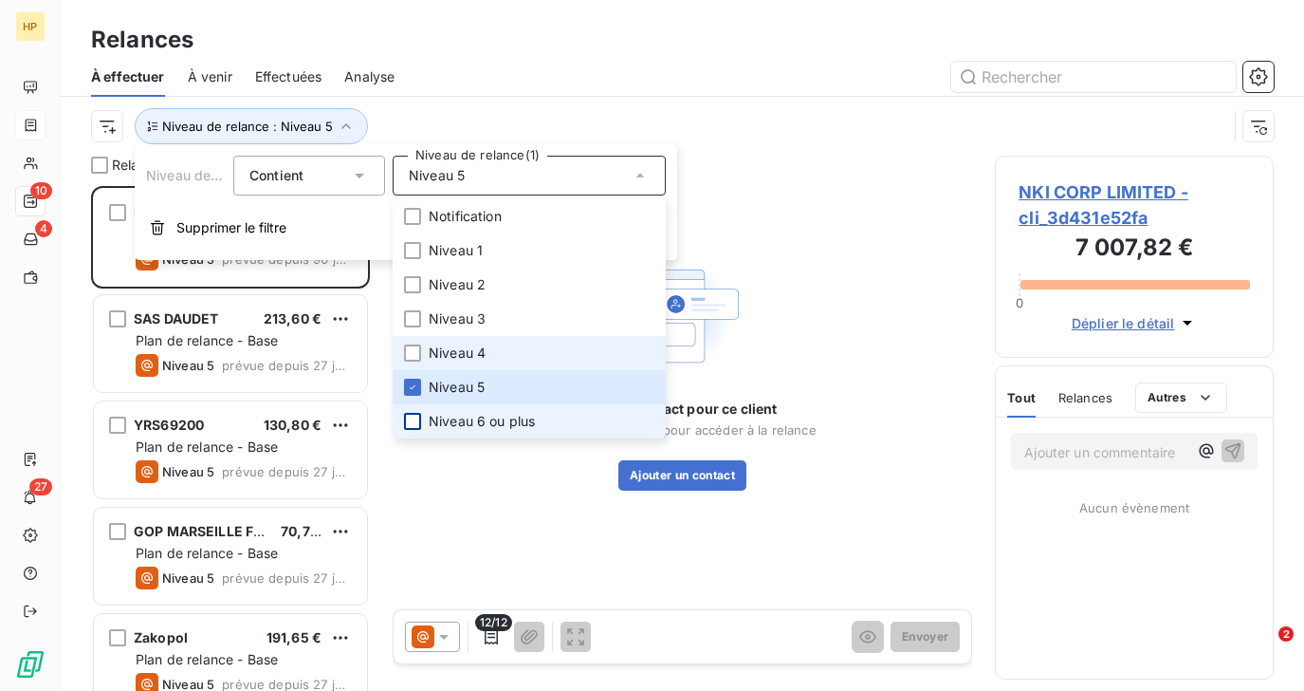
scroll to position [505, 278]
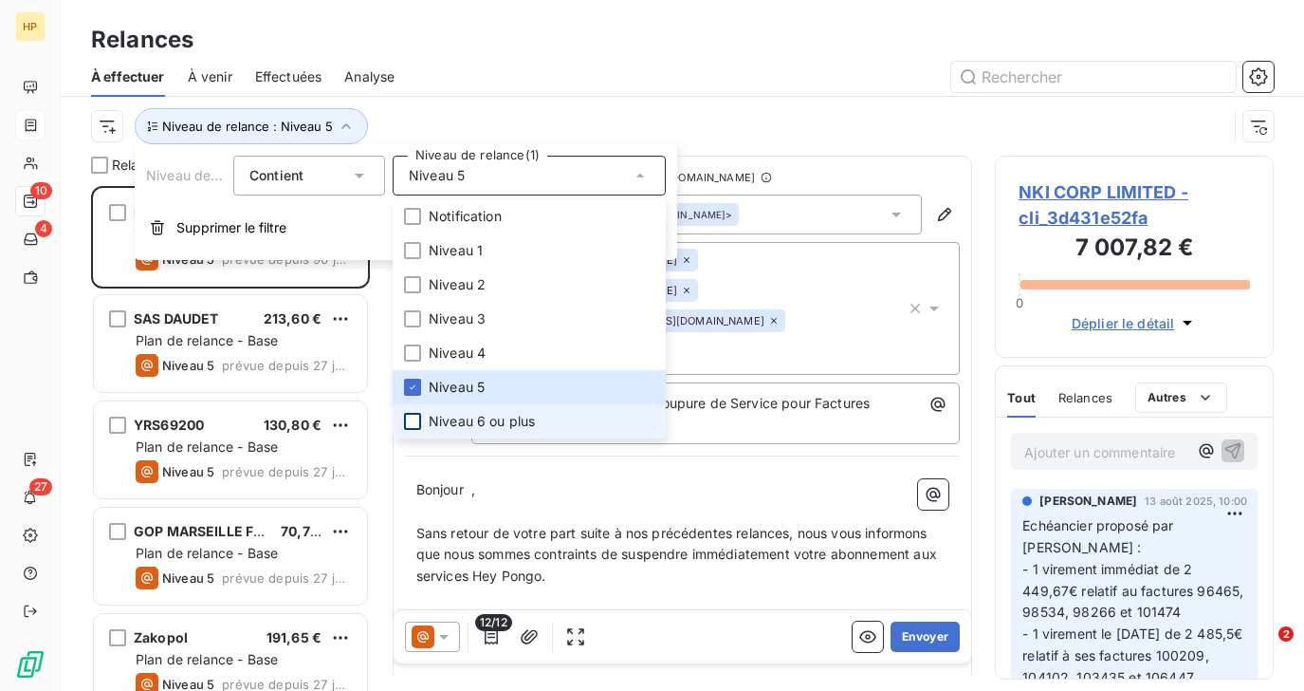
click at [481, 114] on div "Niveau de relance : Niveau 5" at bounding box center [659, 126] width 1137 height 36
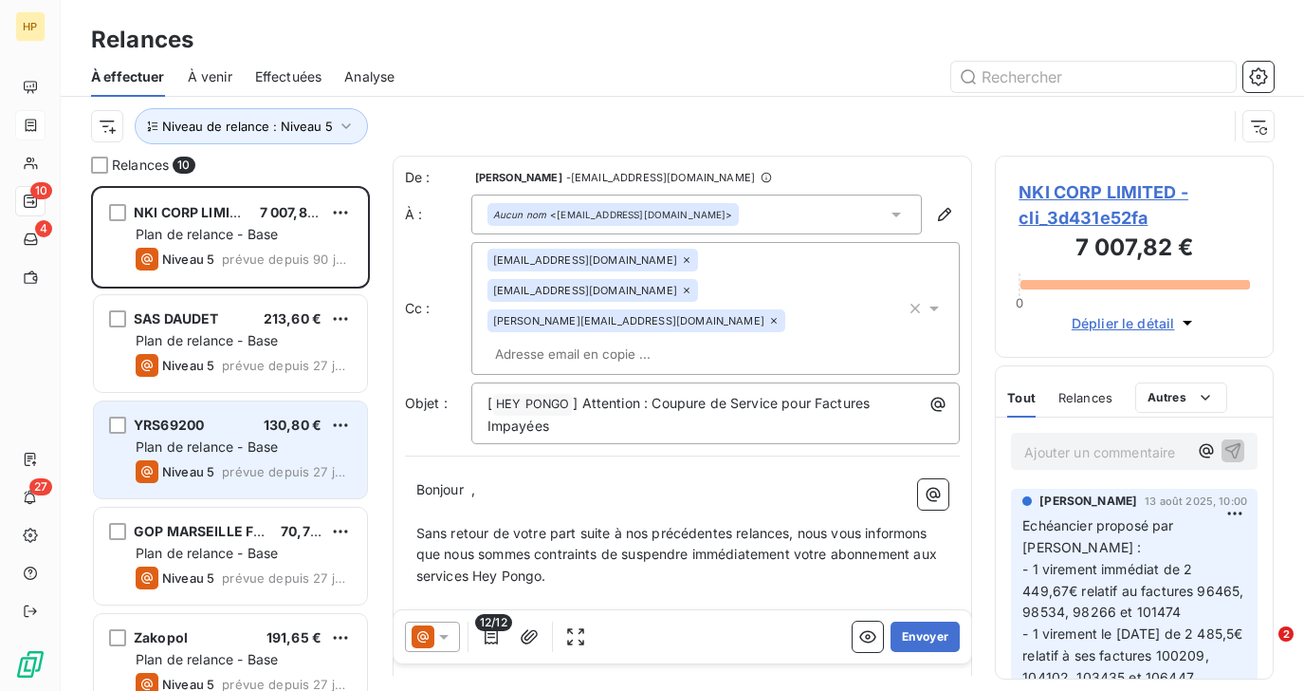
scroll to position [559, 0]
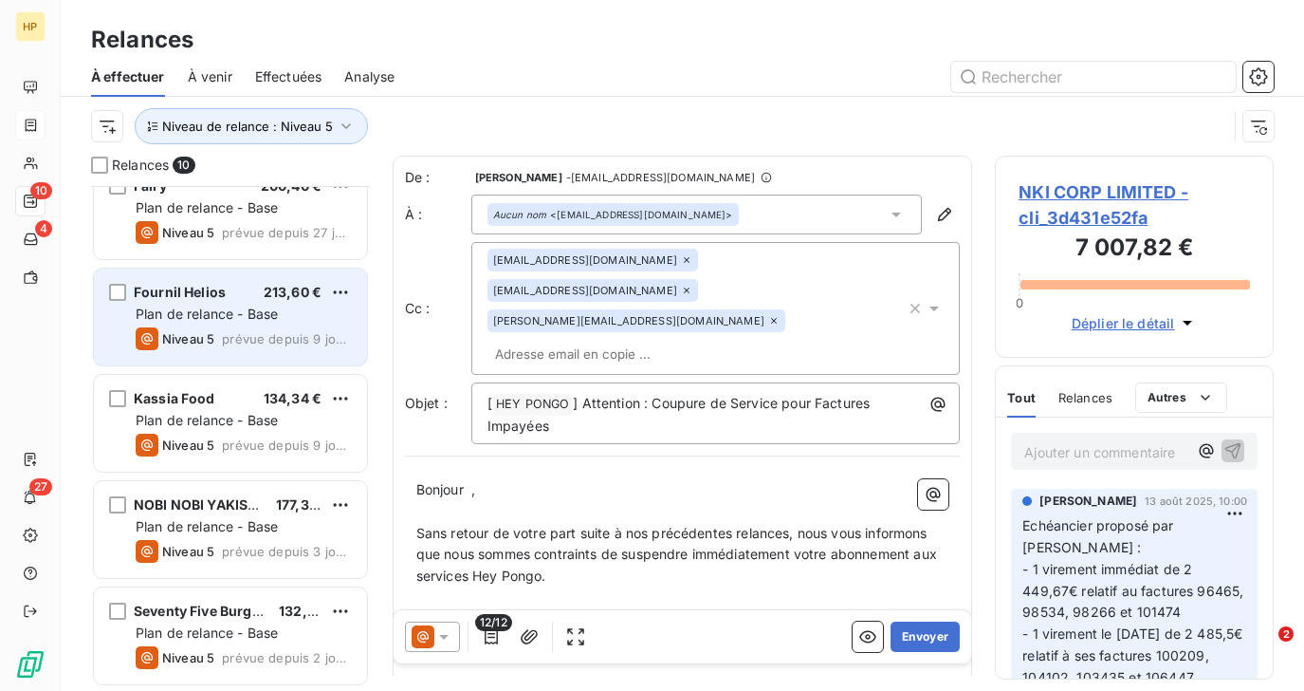
click at [213, 322] on span "Plan de relance - Base" at bounding box center [207, 313] width 142 height 16
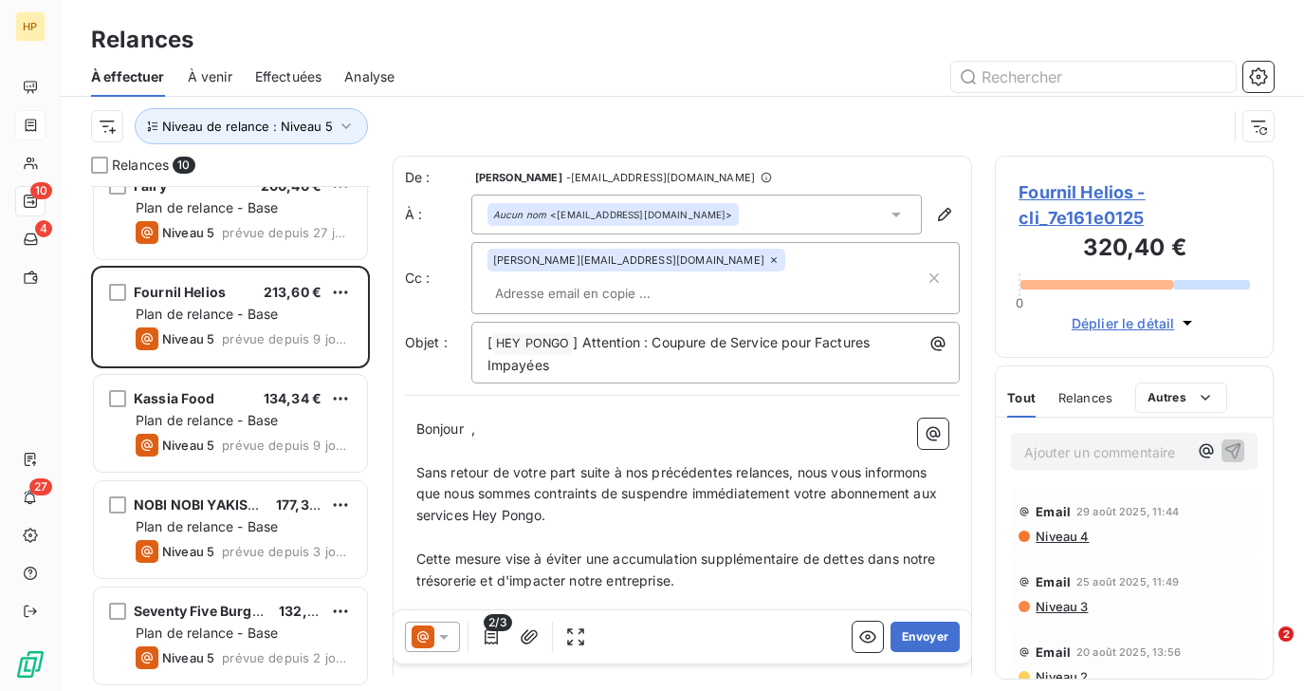
click at [1036, 192] on span "Fournil Helios - cli_7e161e0125" at bounding box center [1134, 204] width 231 height 51
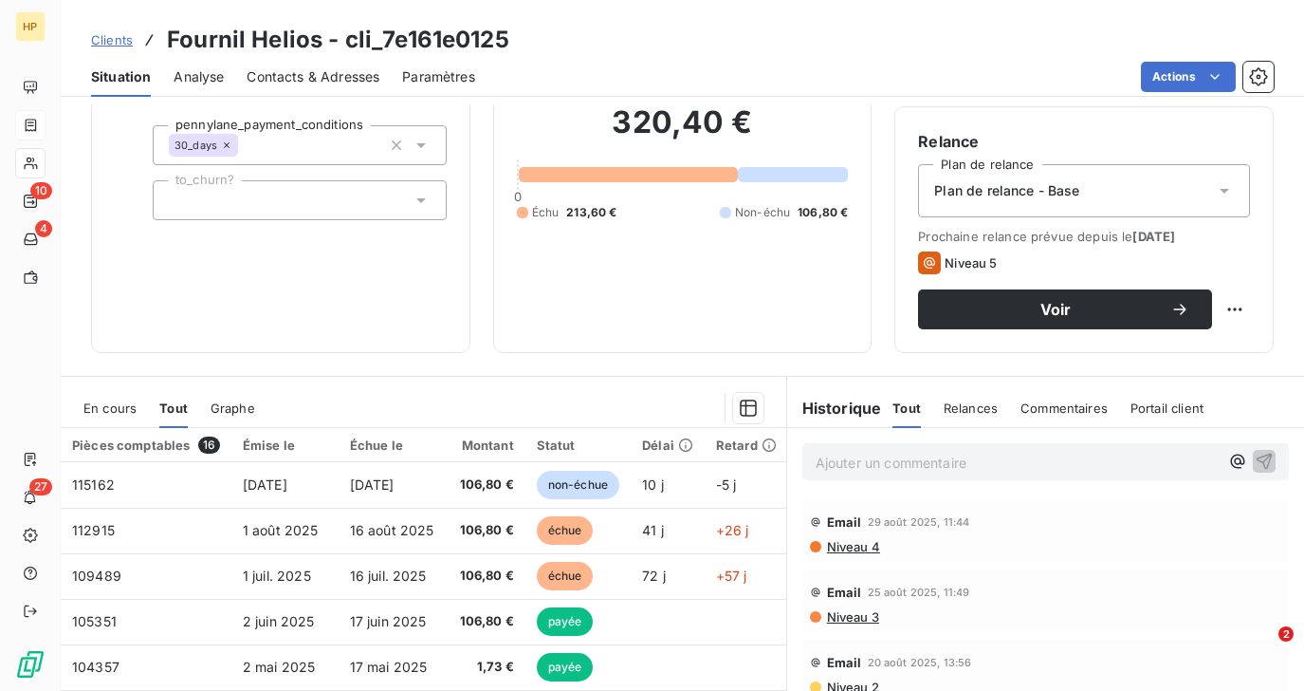
scroll to position [267, 0]
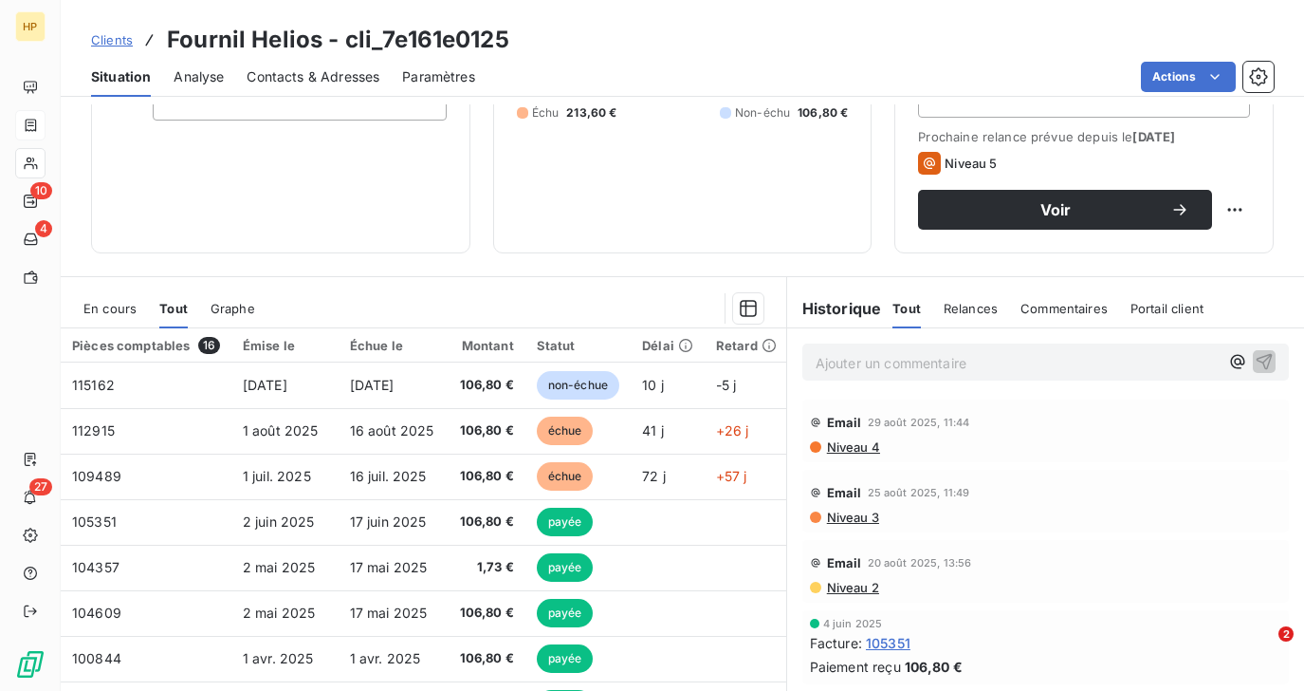
click at [843, 366] on p "Ajouter un commentaire ﻿" at bounding box center [1017, 363] width 403 height 24
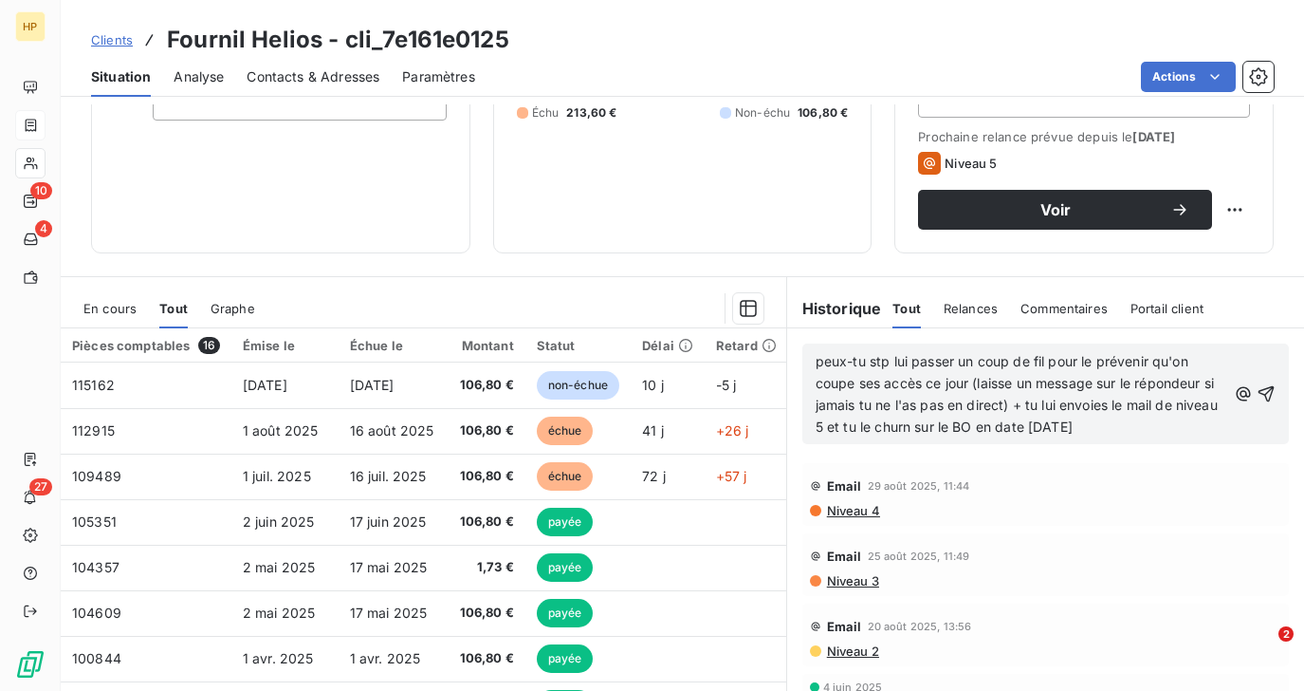
click at [816, 359] on span "peux-tu stp lui passer un coup de fil pour le prévenir qu'on coupe ses accès ce…" at bounding box center [1019, 394] width 406 height 82
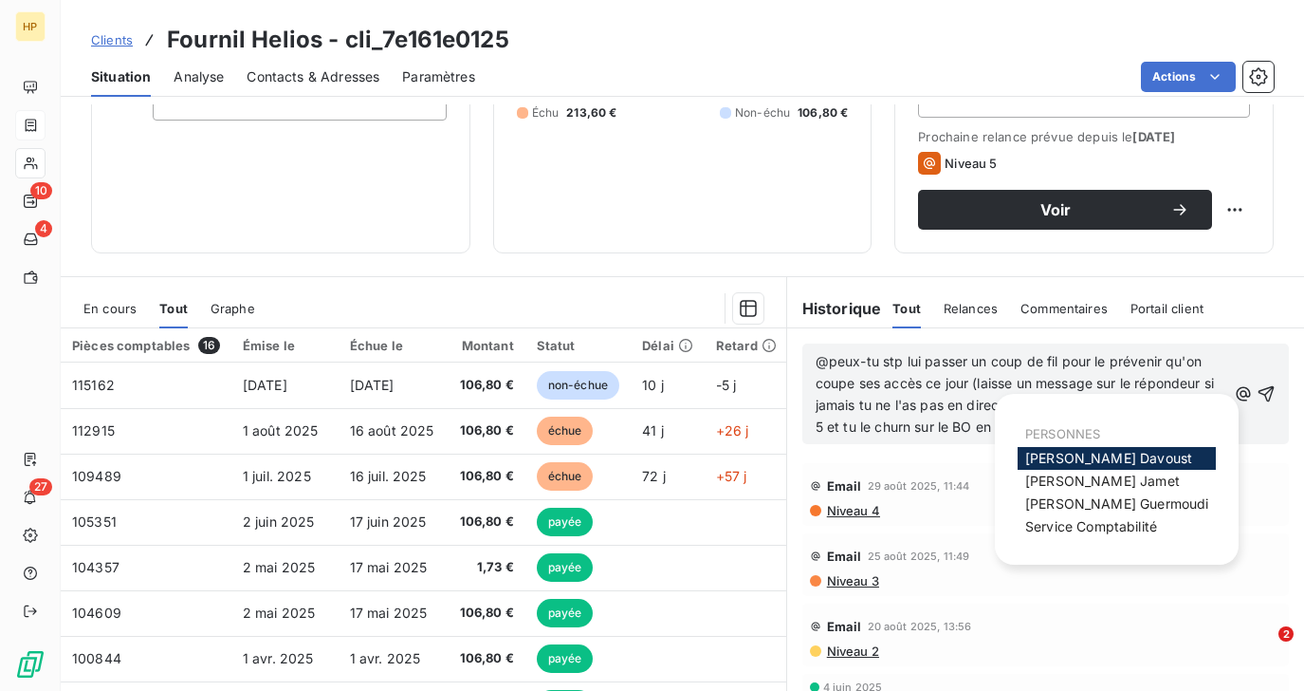
click at [1048, 457] on span "Florian Davoust" at bounding box center [1109, 458] width 167 height 16
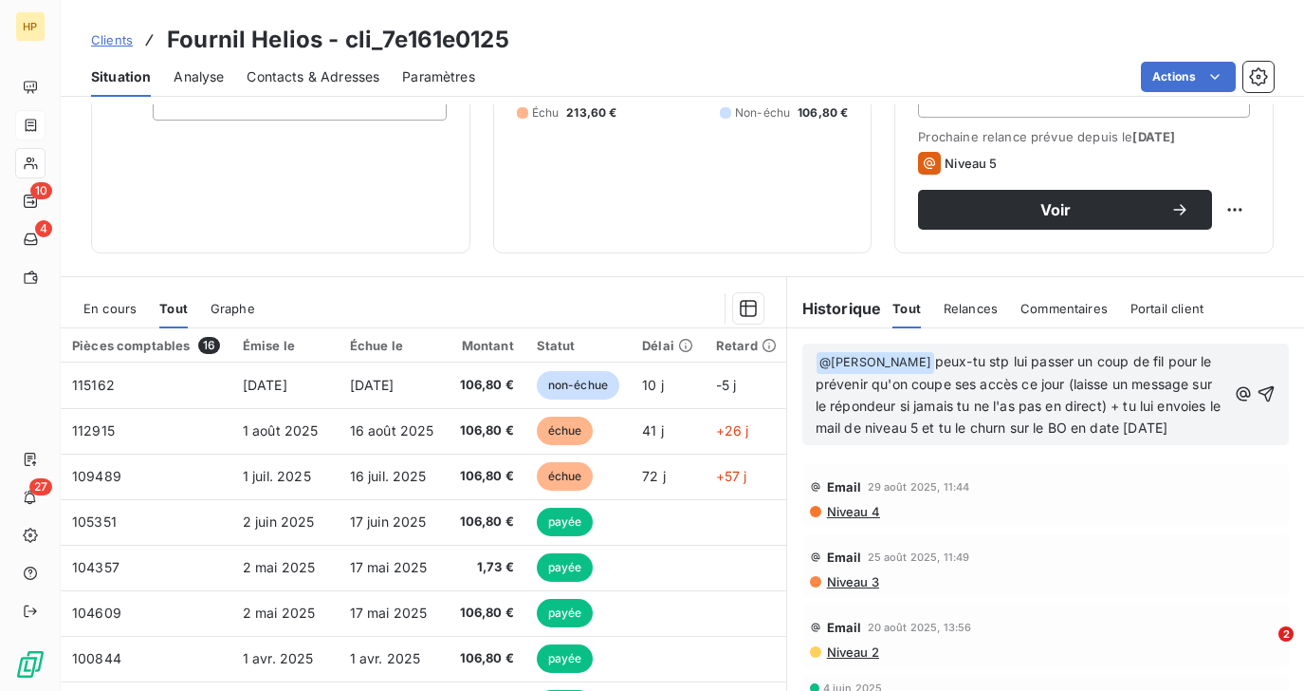
click at [1156, 425] on span "peux-tu stp lui passer un coup de fil pour le prévenir qu'on coupe ses accès ce…" at bounding box center [1020, 394] width 409 height 83
click at [1216, 428] on span "peux-tu stp lui passer un coup de fil pour le prévenir qu'on coupe ses accès ce…" at bounding box center [1020, 394] width 409 height 83
drag, startPoint x: 1222, startPoint y: 426, endPoint x: 927, endPoint y: 370, distance: 300.3
click at [927, 370] on p "﻿ @ Florian Davoust ﻿ peux-tu stp lui passer un coup de fil pour le prévenir qu…" at bounding box center [1021, 395] width 411 height 88
copy span "peux-tu stp lui passer un coup de fil pour le prévenir qu'on coupe ses accès ce…"
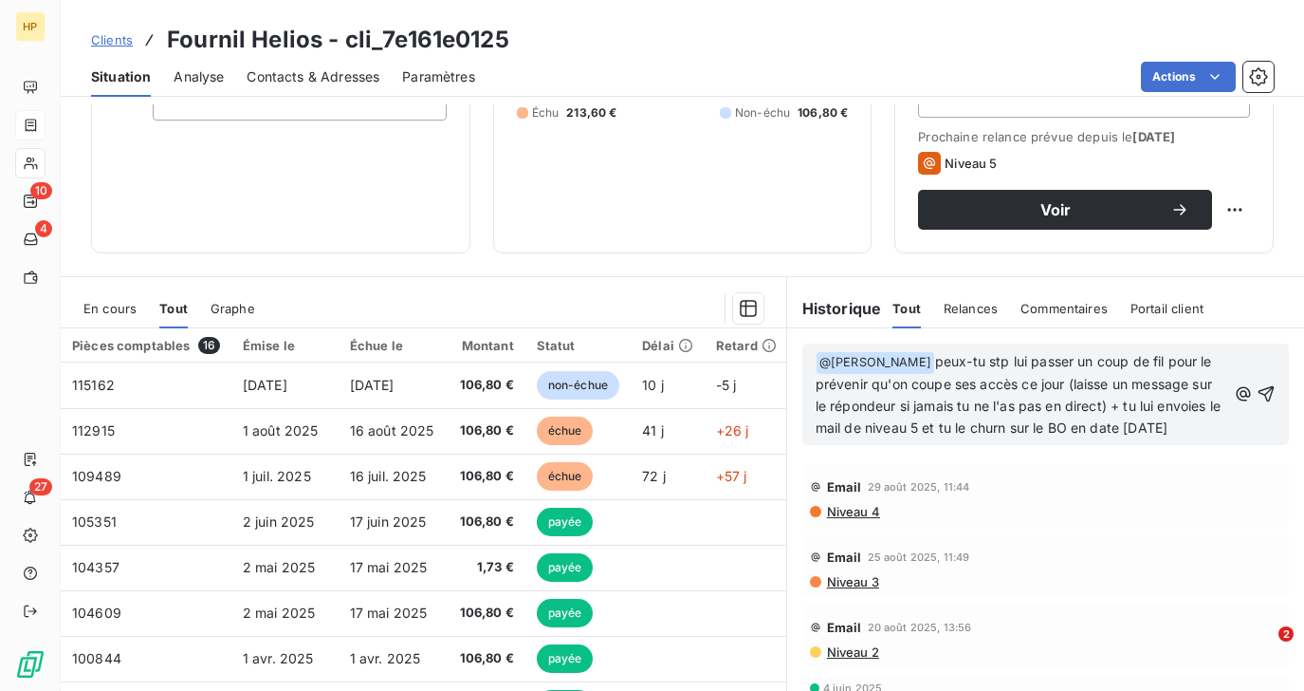
click at [1229, 427] on div "﻿ @ Florian Davoust ﻿ peux-tu stp lui passer un coup de fil pour le prévenir qu…" at bounding box center [1046, 394] width 460 height 90
click at [1220, 424] on p "﻿ @ Florian Davoust ﻿ peux-tu stp lui passer un coup de fil pour le prévenir qu…" at bounding box center [1021, 395] width 411 height 88
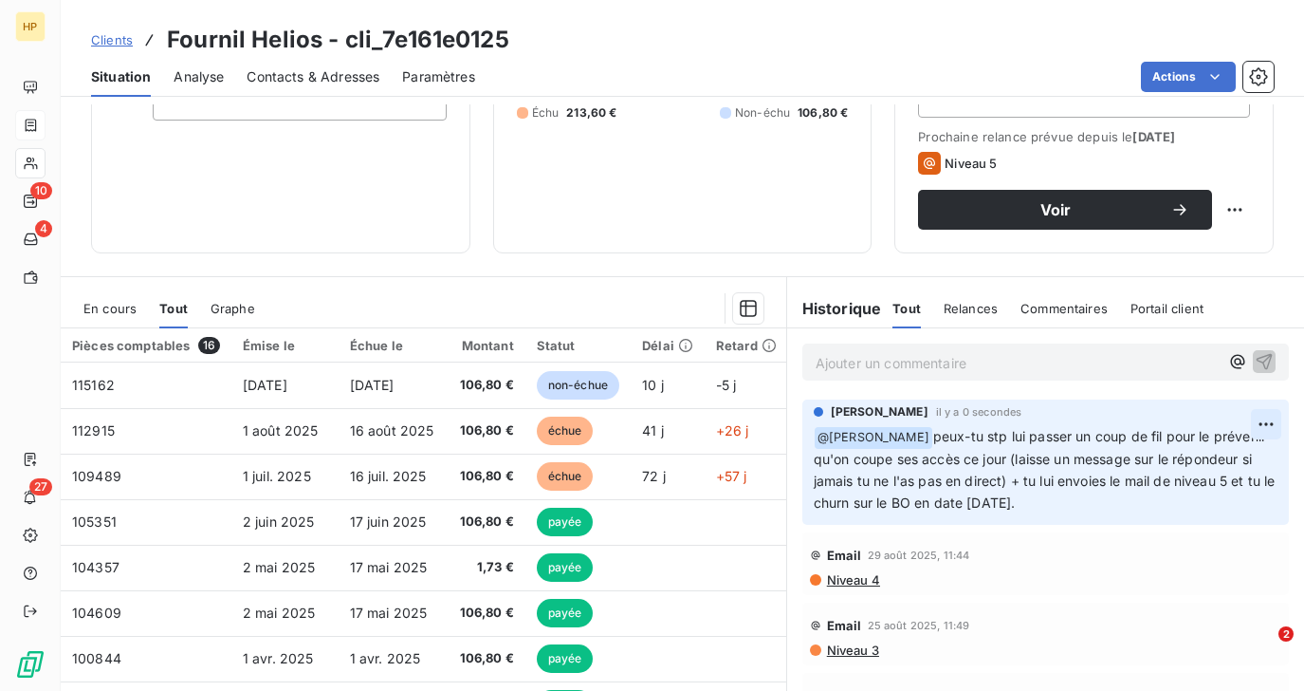
click at [1275, 424] on html "HP 10 4 27 Clients Fournil Helios - cli_7e161e0125 Situation Analyse Contacts &…" at bounding box center [652, 345] width 1304 height 691
click at [933, 365] on html "HP 10 4 27 Clients Fournil Helios - cli_7e161e0125 Situation Analyse Contacts &…" at bounding box center [652, 345] width 1304 height 691
click at [900, 365] on p "Ajouter un commentaire ﻿" at bounding box center [1017, 363] width 403 height 24
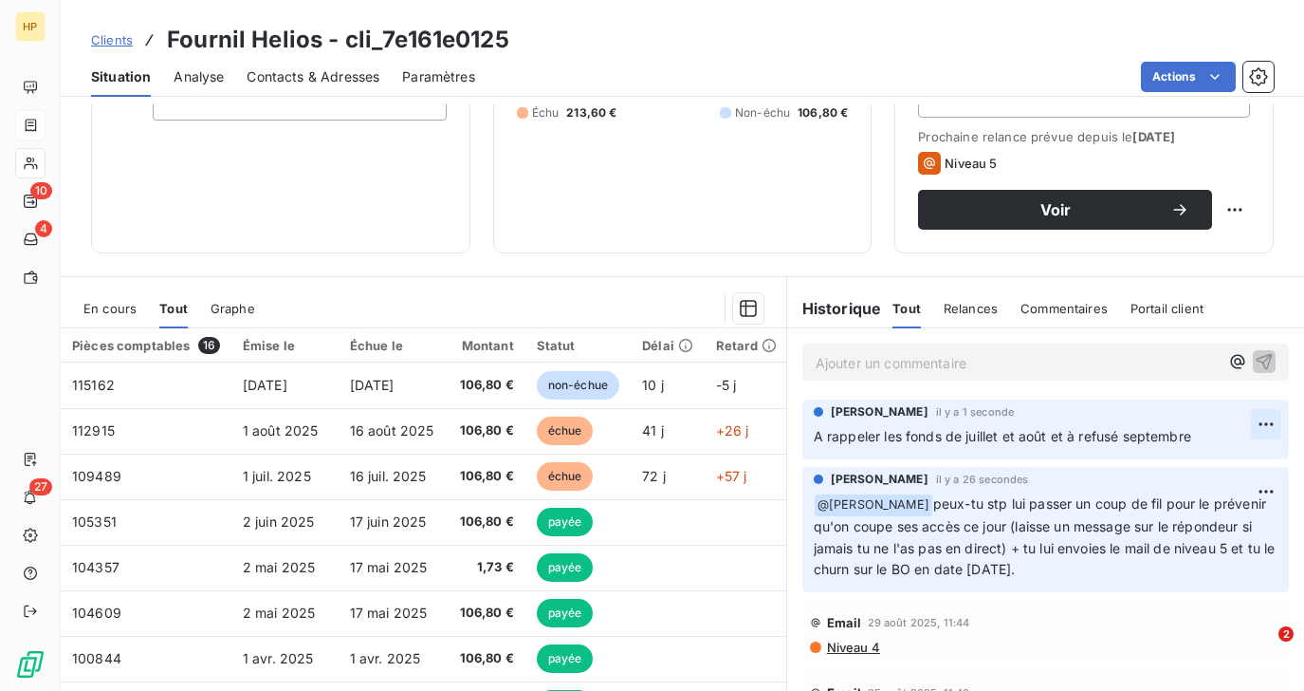
click at [1260, 423] on html "HP 10 4 27 Clients Fournil Helios - cli_7e161e0125 Situation Analyse Contacts &…" at bounding box center [652, 345] width 1304 height 691
click at [1201, 460] on div "Editer" at bounding box center [1221, 467] width 106 height 30
click at [878, 435] on span "A rappeler les fonds de juillet et août et à refusé septembre" at bounding box center [1003, 436] width 378 height 16
click at [1264, 435] on icon "button" at bounding box center [1266, 435] width 19 height 19
click at [1273, 420] on html "HP 10 4 27 Clients Fournil Helios - cli_7e161e0125 Situation Analyse Contacts &…" at bounding box center [652, 345] width 1304 height 691
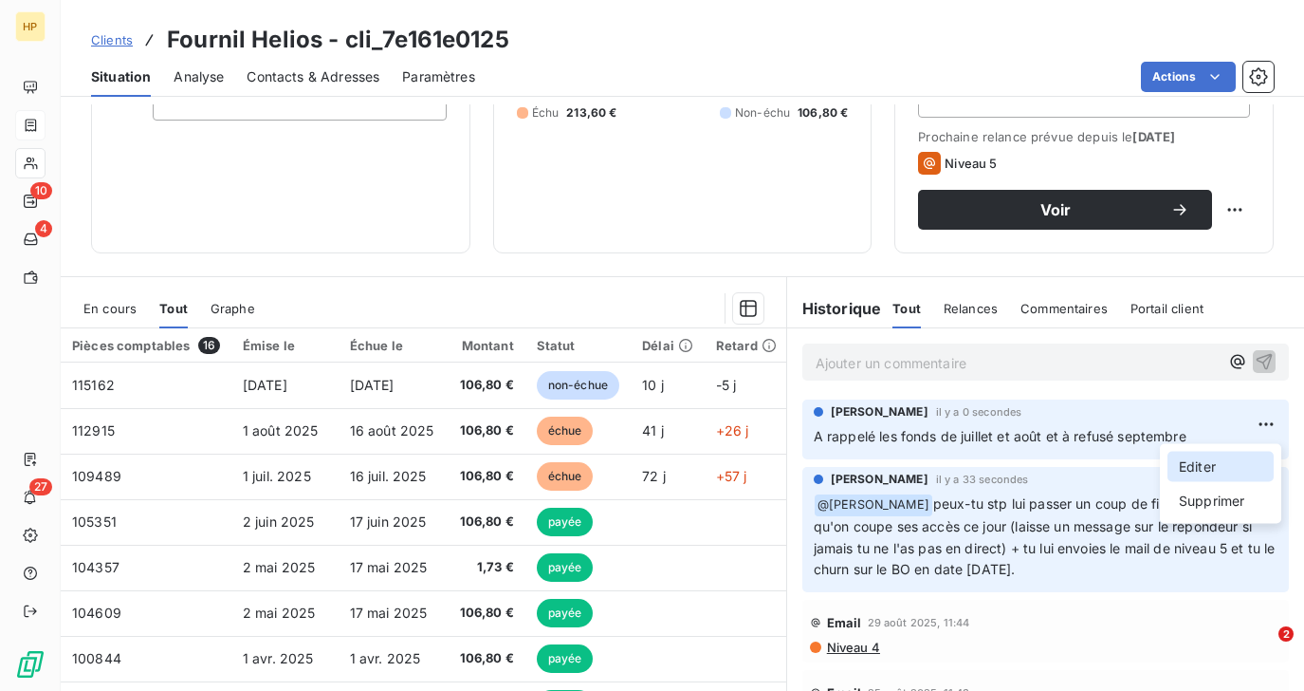
click at [1202, 457] on div "Editer" at bounding box center [1221, 467] width 106 height 30
click at [1069, 435] on span "A rappelé les fonds de juillet et août et à refusé septembre" at bounding box center [1000, 436] width 373 height 16
click at [1262, 433] on icon "button" at bounding box center [1266, 435] width 19 height 19
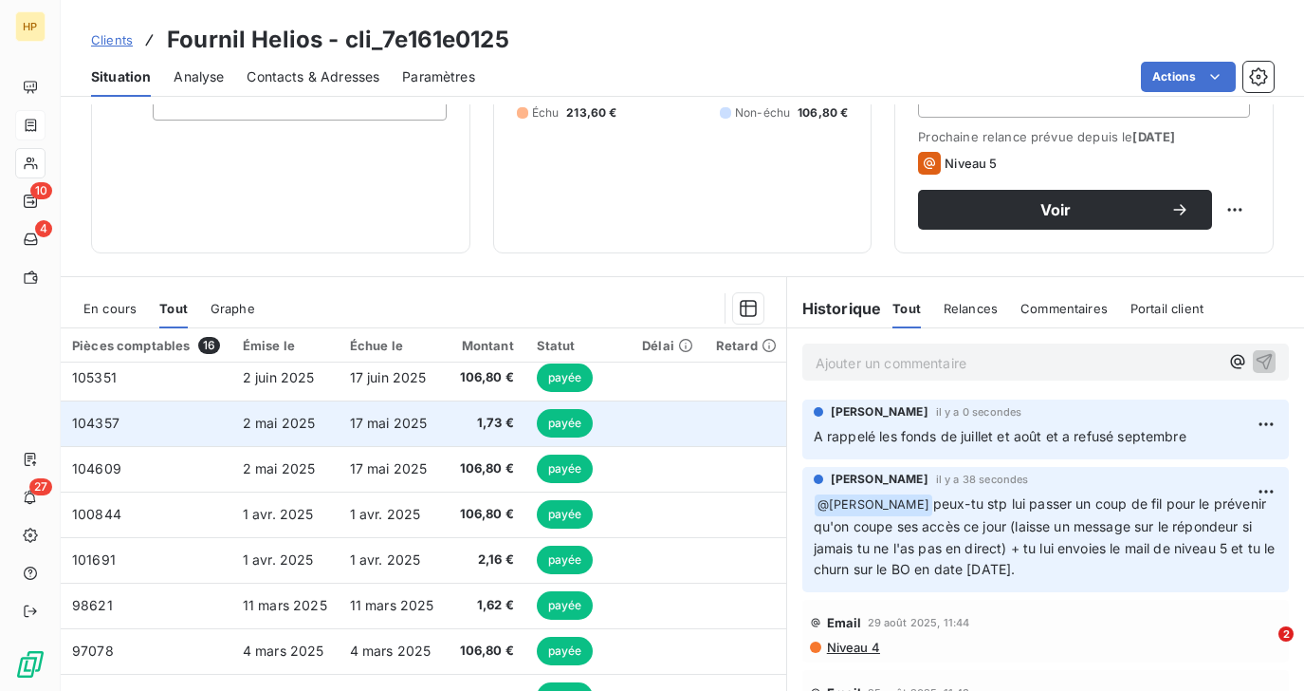
scroll to position [0, 0]
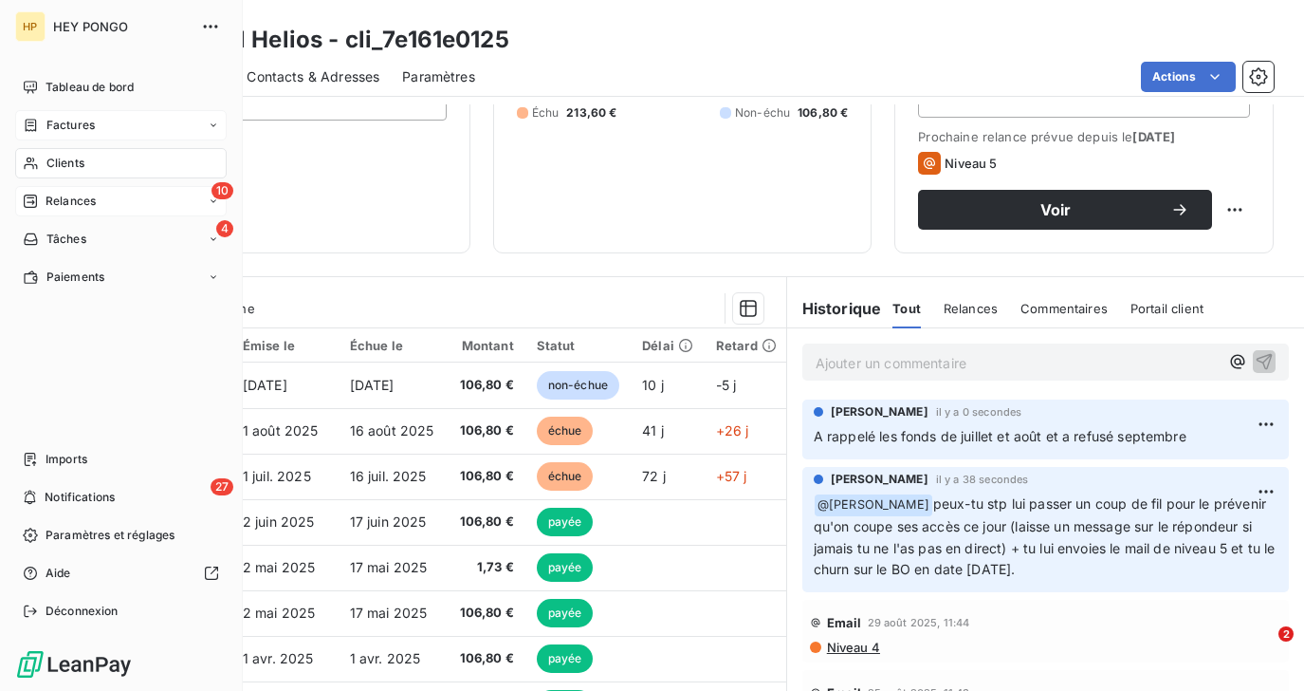
click at [62, 206] on span "Relances" at bounding box center [71, 201] width 50 height 17
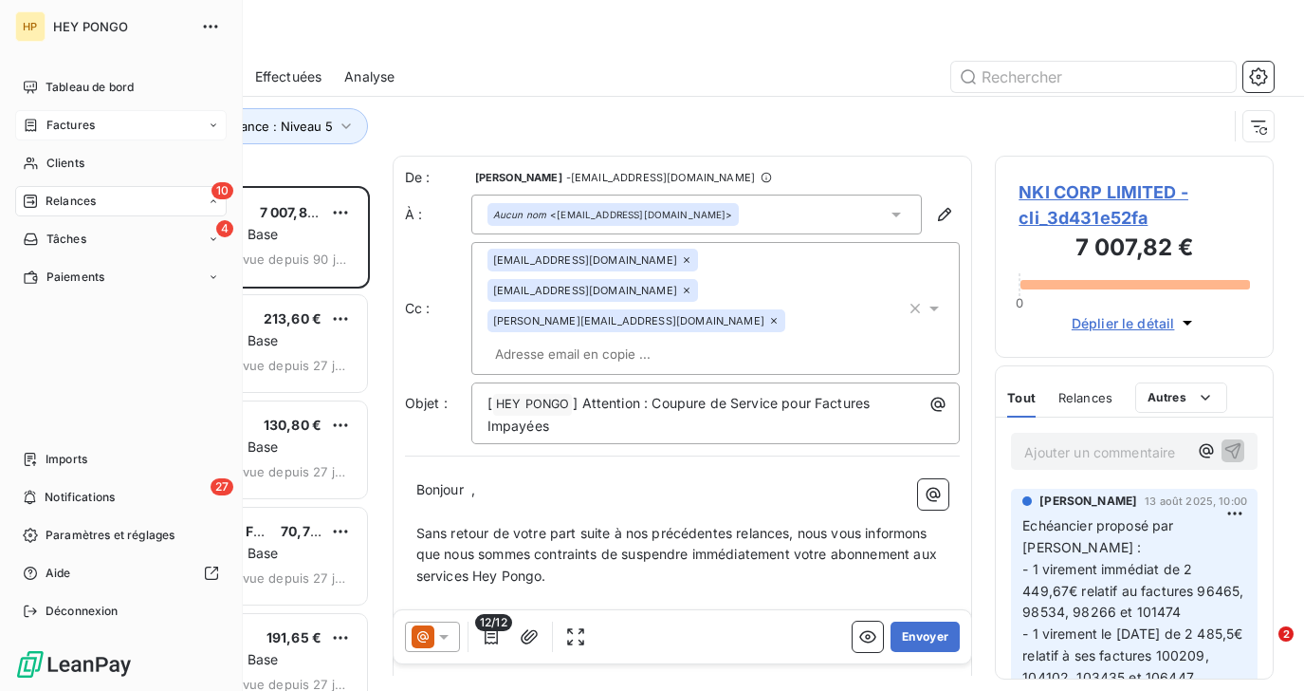
scroll to position [505, 278]
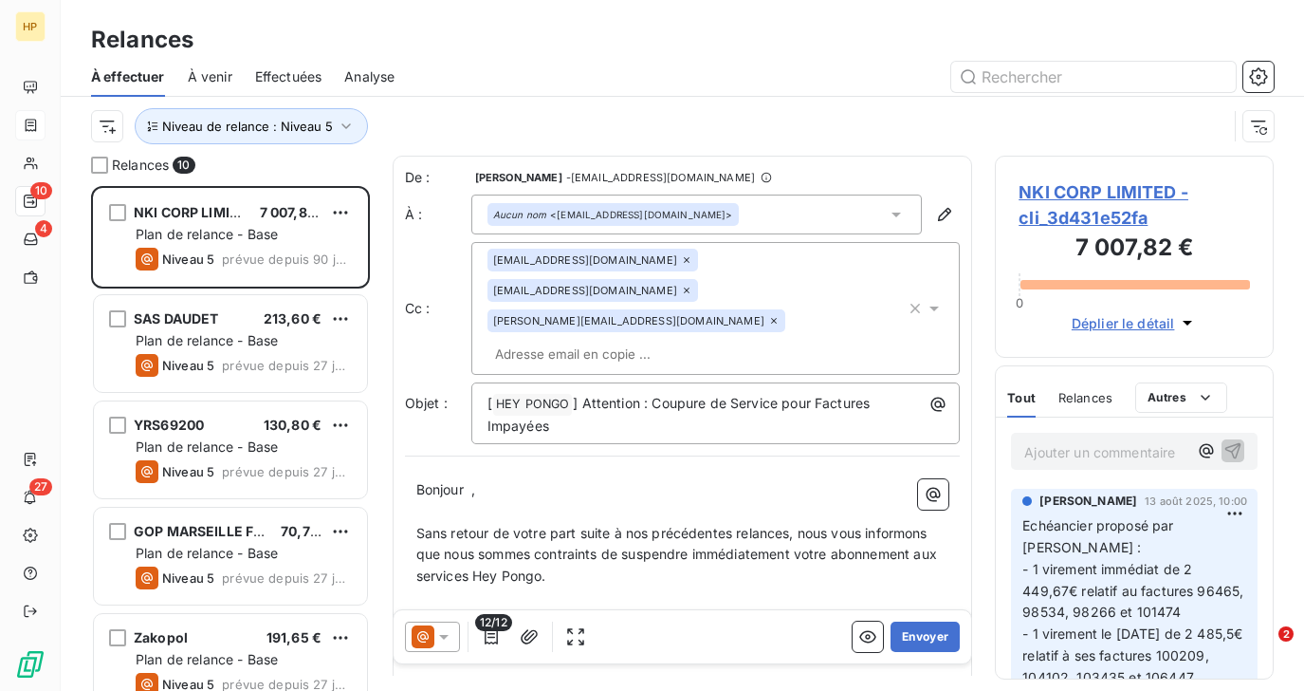
click at [448, 115] on div "Niveau de relance : Niveau 5" at bounding box center [659, 126] width 1137 height 36
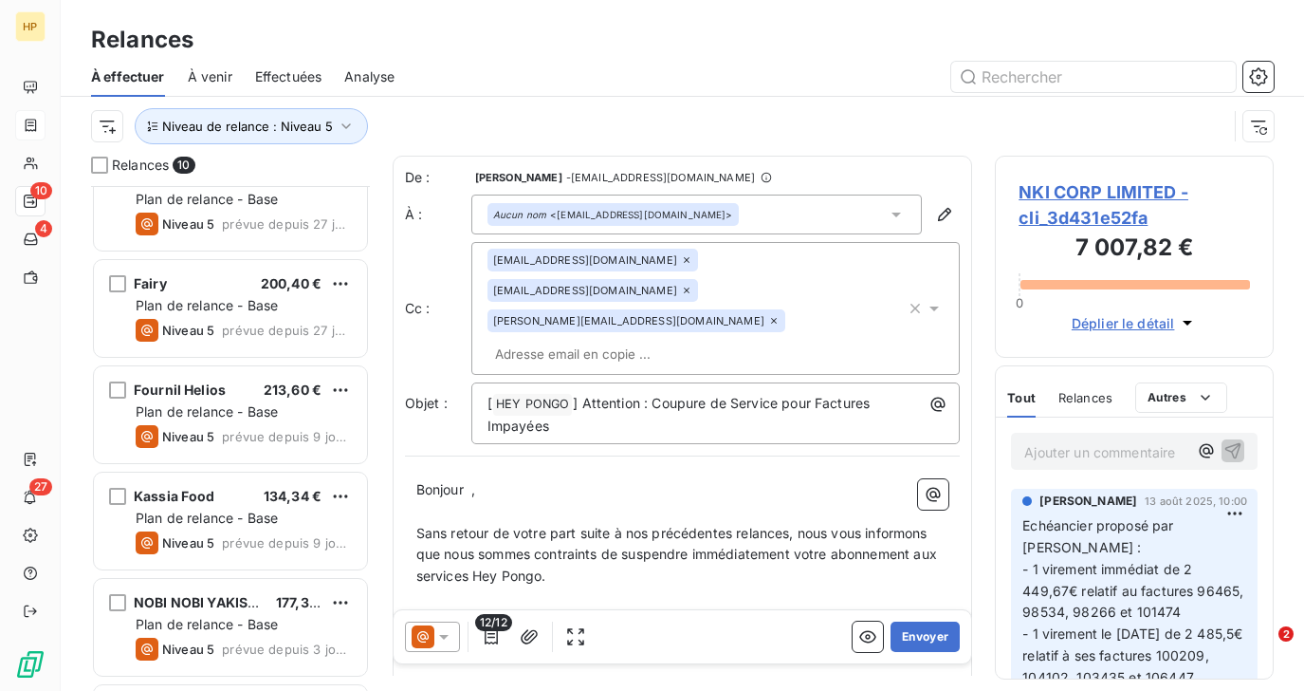
scroll to position [453, 0]
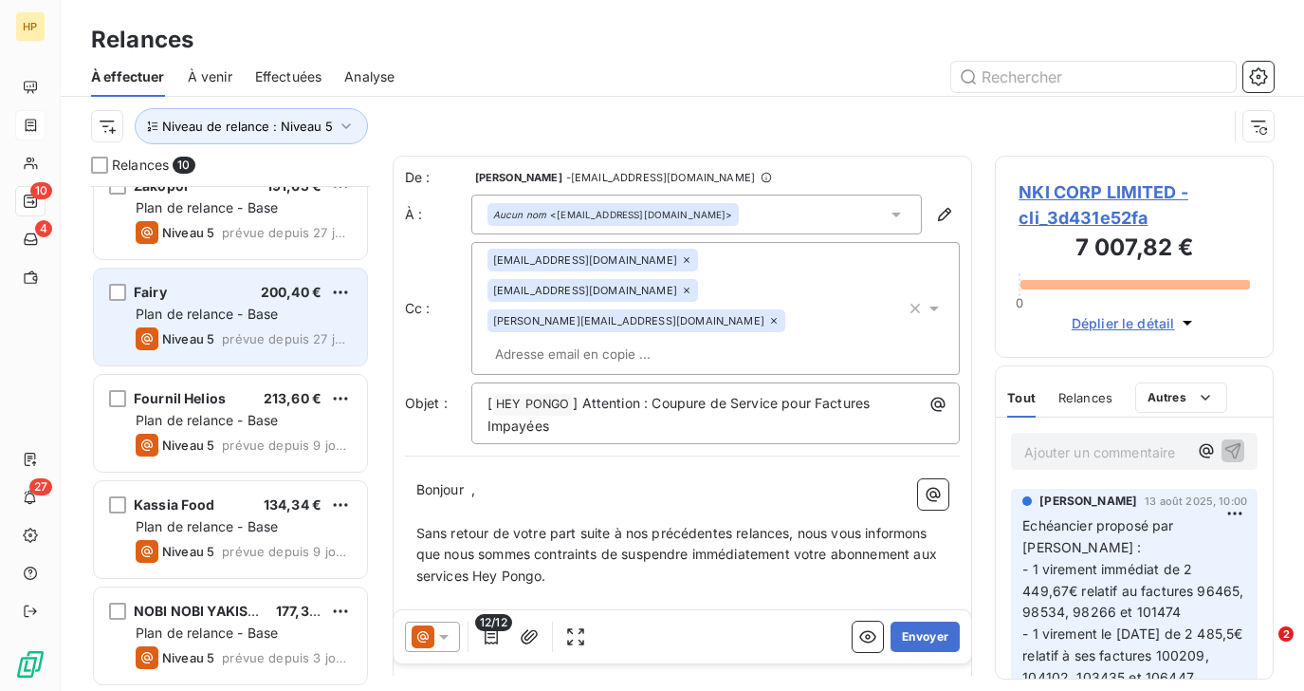
click at [191, 316] on span "Plan de relance - Base" at bounding box center [207, 313] width 142 height 16
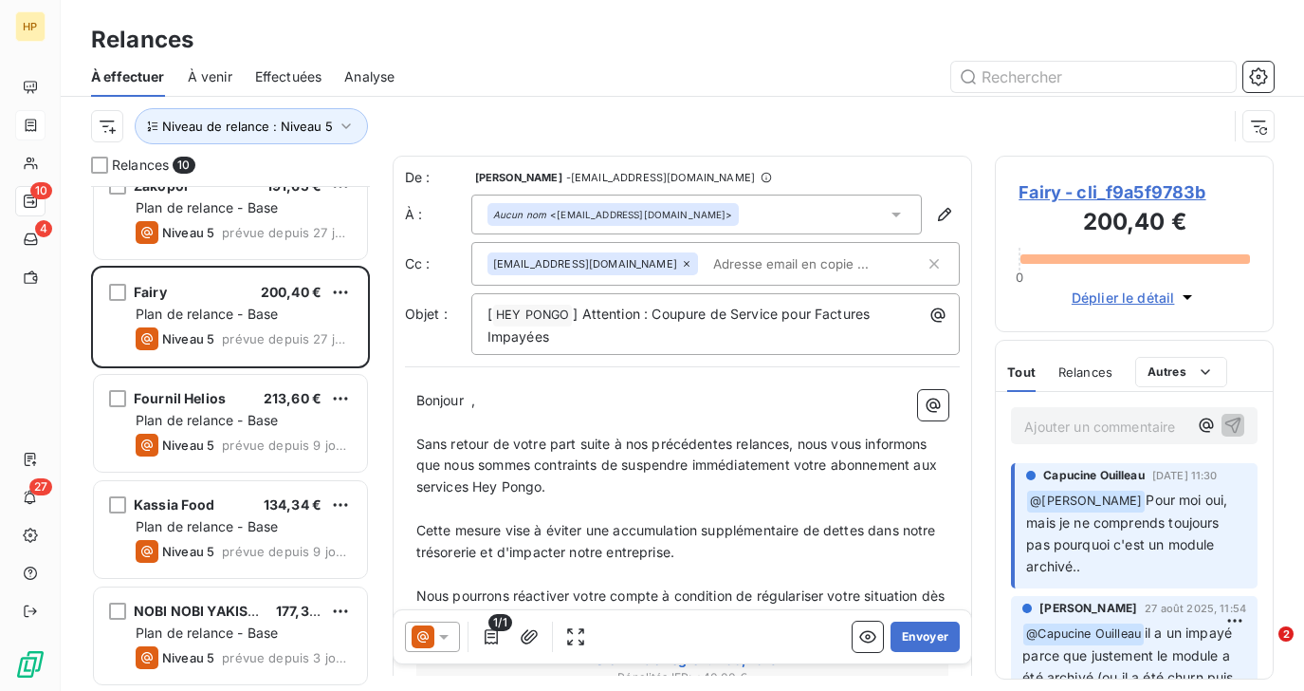
click at [1168, 190] on span "Fairy - cli_f9a5f9783b" at bounding box center [1134, 192] width 231 height 26
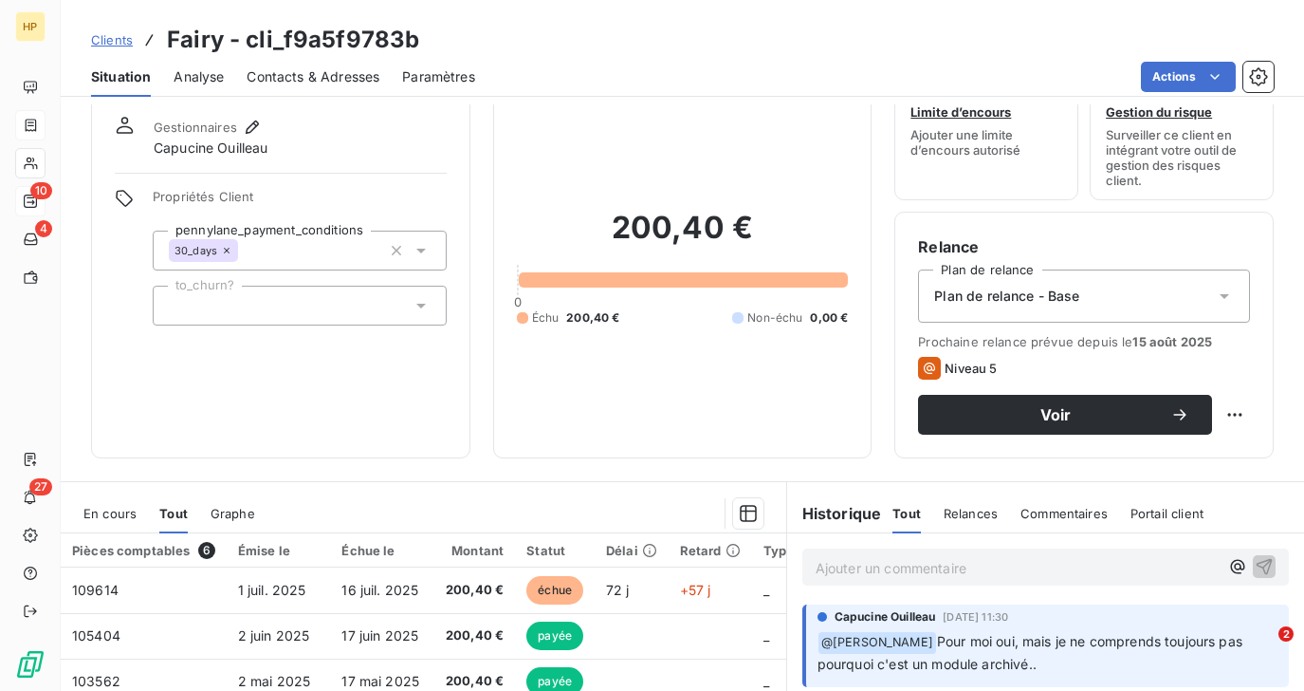
scroll to position [95, 0]
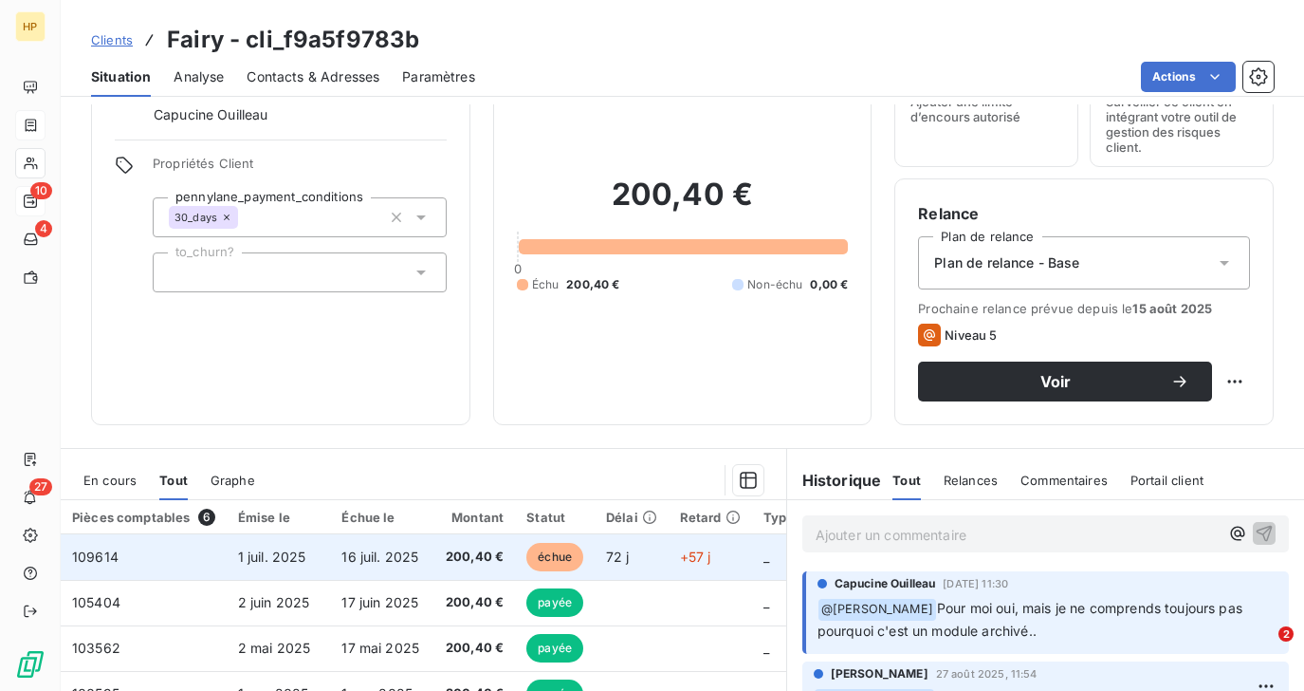
click at [399, 571] on td "16 juil. 2025" at bounding box center [382, 557] width 104 height 46
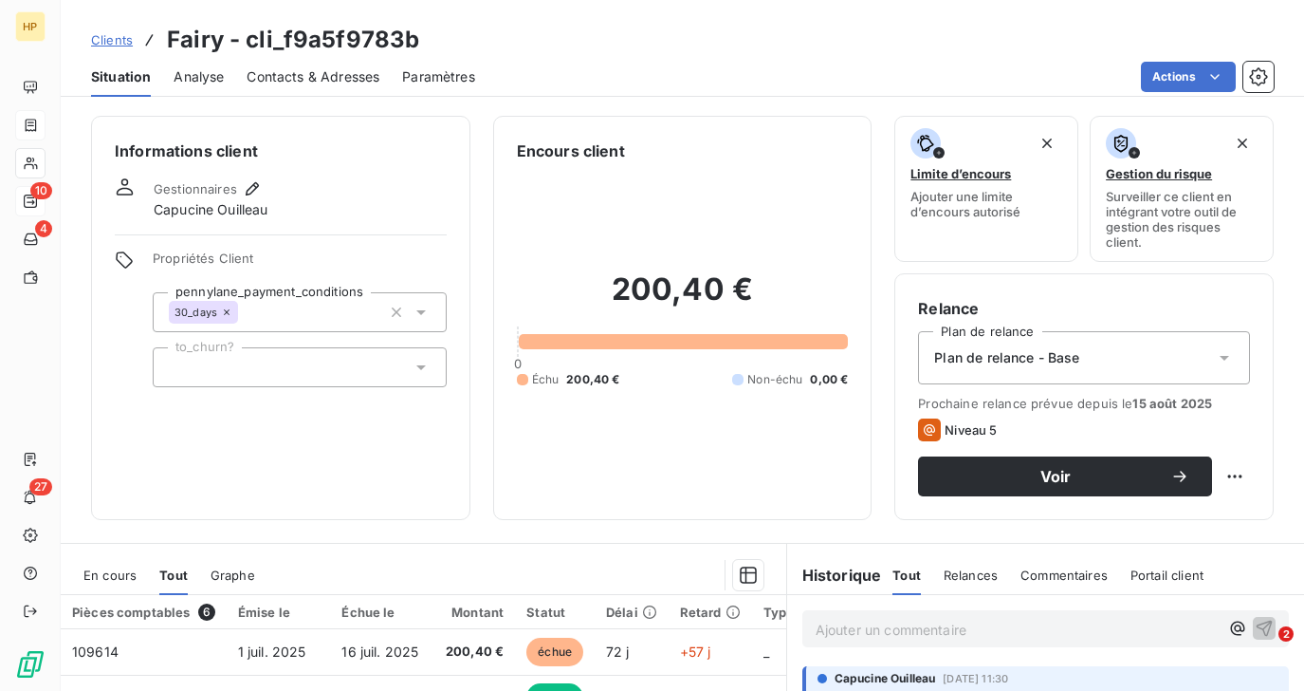
scroll to position [175, 0]
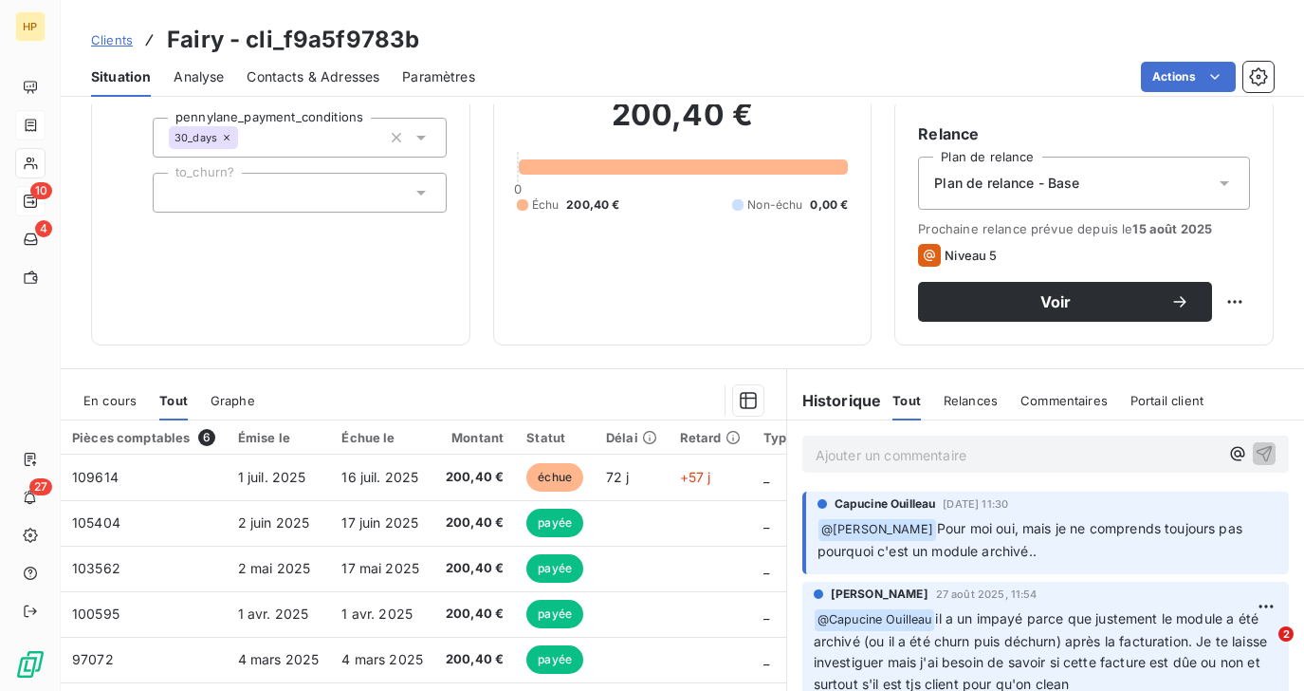
click at [845, 452] on p "Ajouter un commentaire ﻿" at bounding box center [1017, 455] width 403 height 24
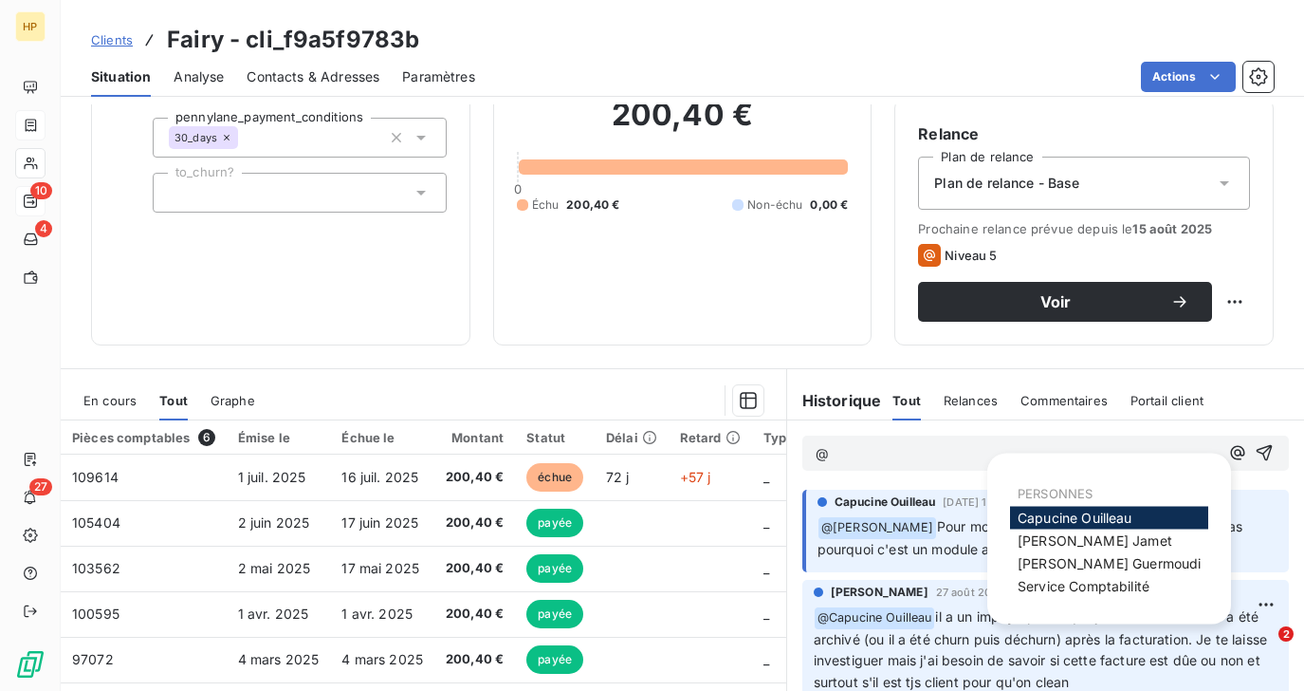
click at [1057, 520] on span "Capucine Ouilleau" at bounding box center [1075, 517] width 115 height 16
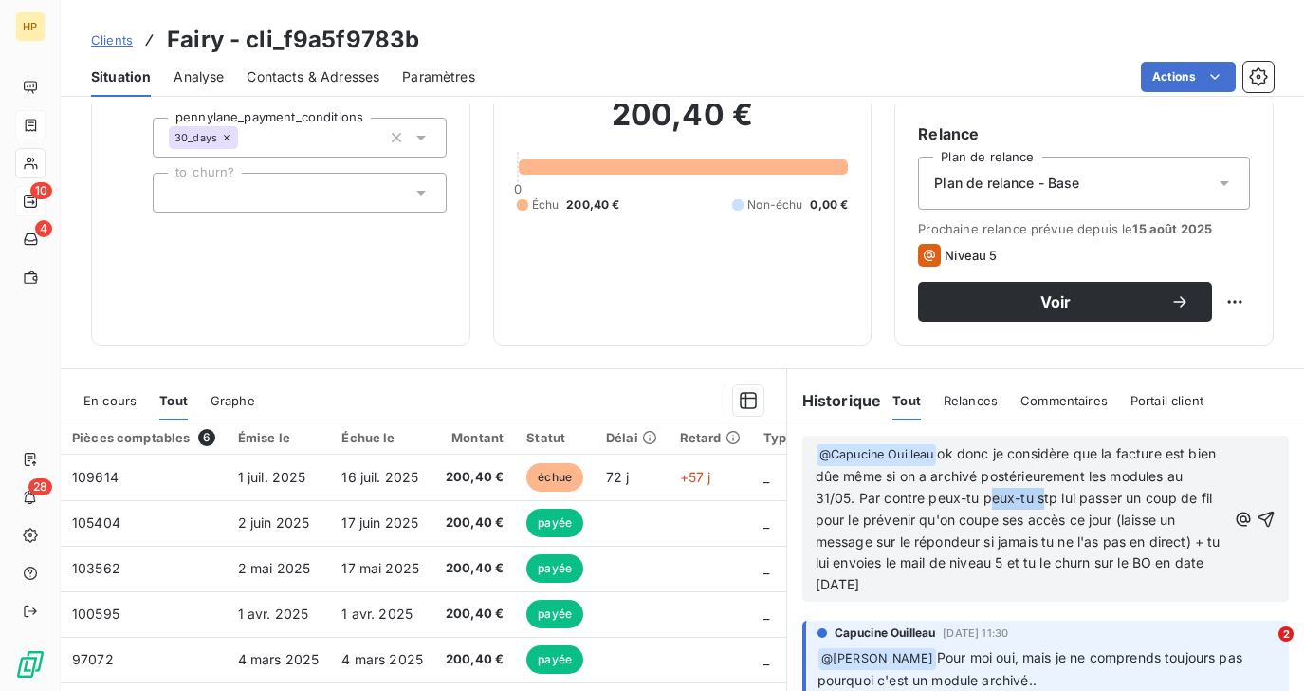
drag, startPoint x: 984, startPoint y: 500, endPoint x: 1035, endPoint y: 499, distance: 51.2
click at [1035, 499] on span "ok donc je considère que la facture est bien dûe même si on a archivé postérieu…" at bounding box center [1020, 518] width 409 height 147
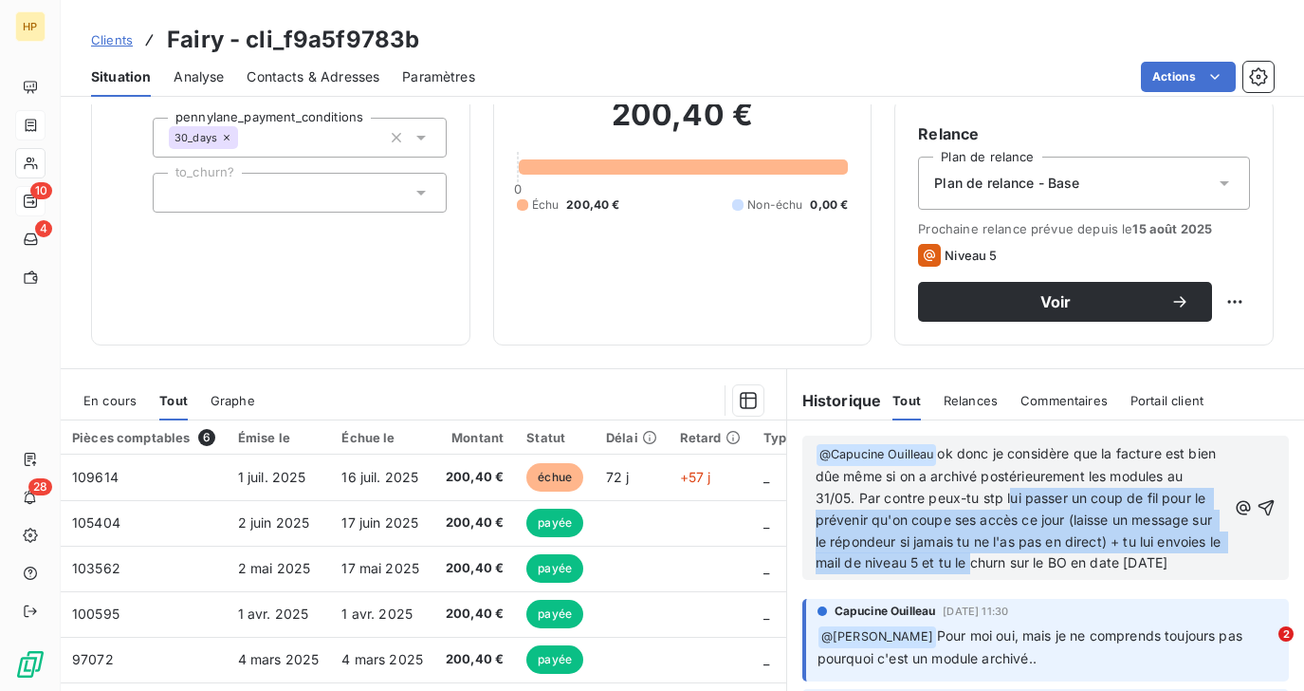
drag, startPoint x: 1005, startPoint y: 498, endPoint x: 980, endPoint y: 564, distance: 70.8
click at [980, 564] on span "ok donc je considère que la facture est bien dûe même si on a archivé postérieu…" at bounding box center [1020, 507] width 409 height 125
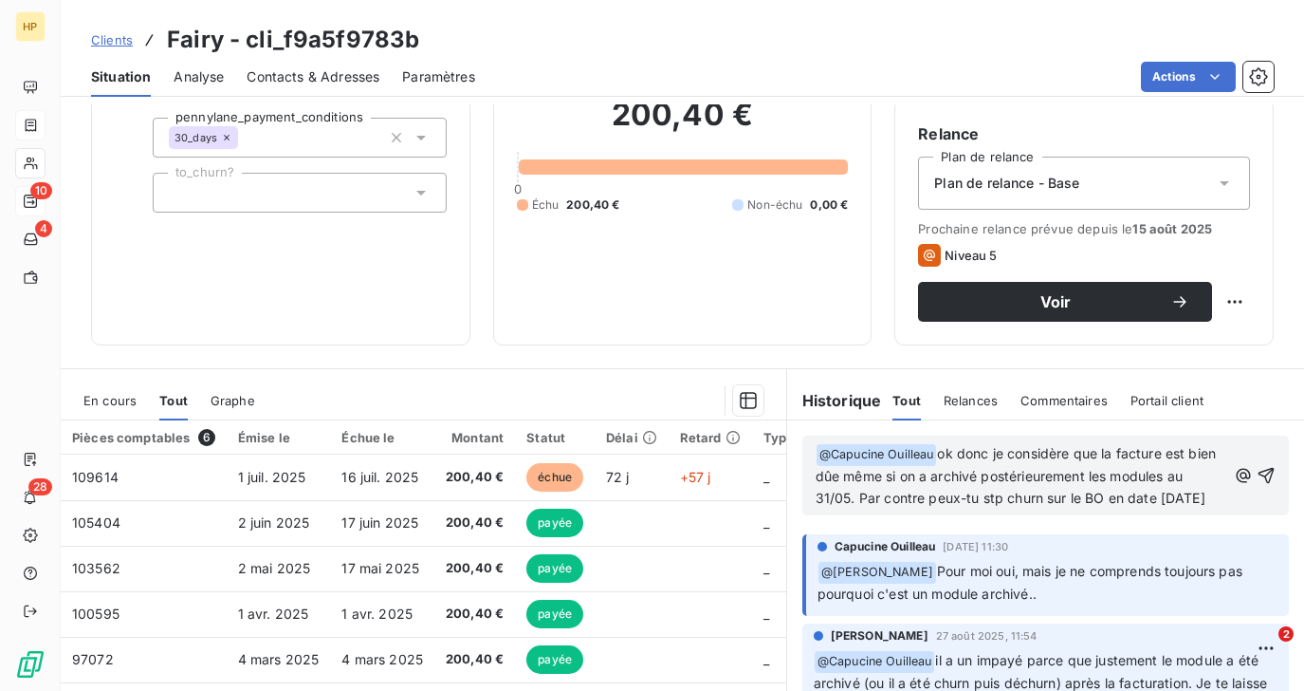
click at [1047, 496] on span "ok donc je considère que la facture est bien dûe même si on a archivé postérieu…" at bounding box center [1018, 475] width 404 height 61
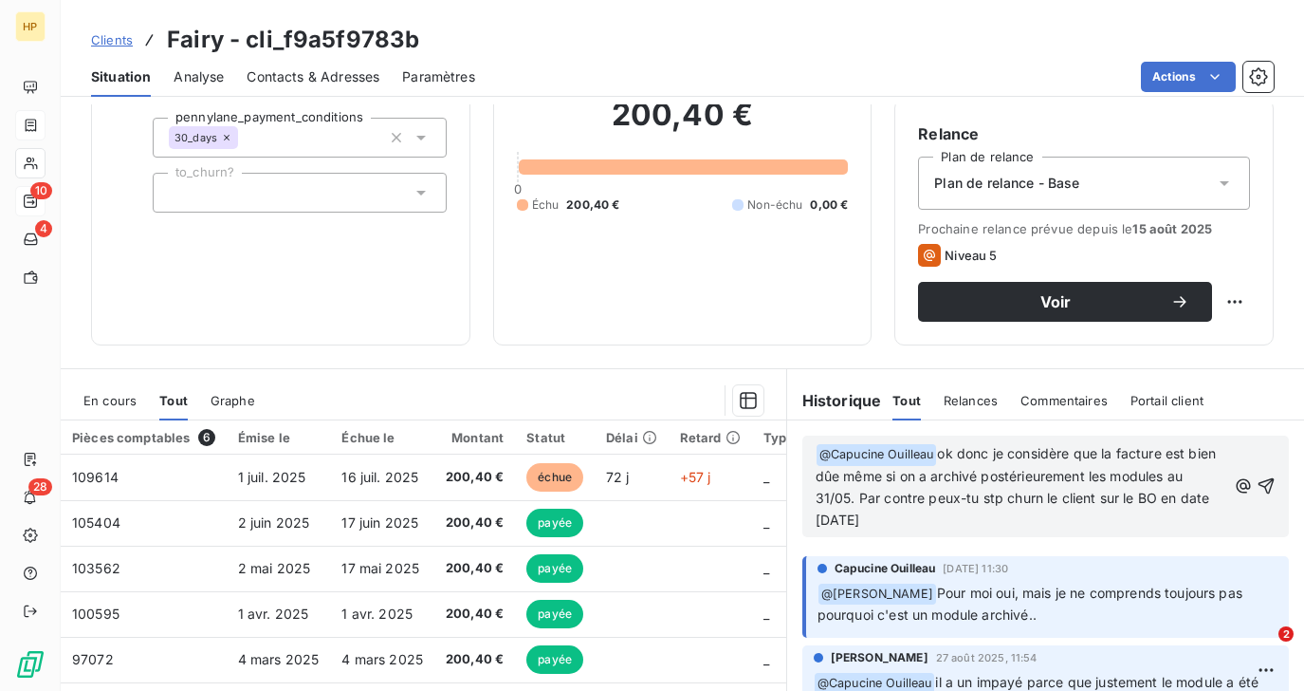
click at [1165, 499] on span "ok donc je considère que la facture est bien dûe même si on a archivé postérieu…" at bounding box center [1018, 486] width 404 height 83
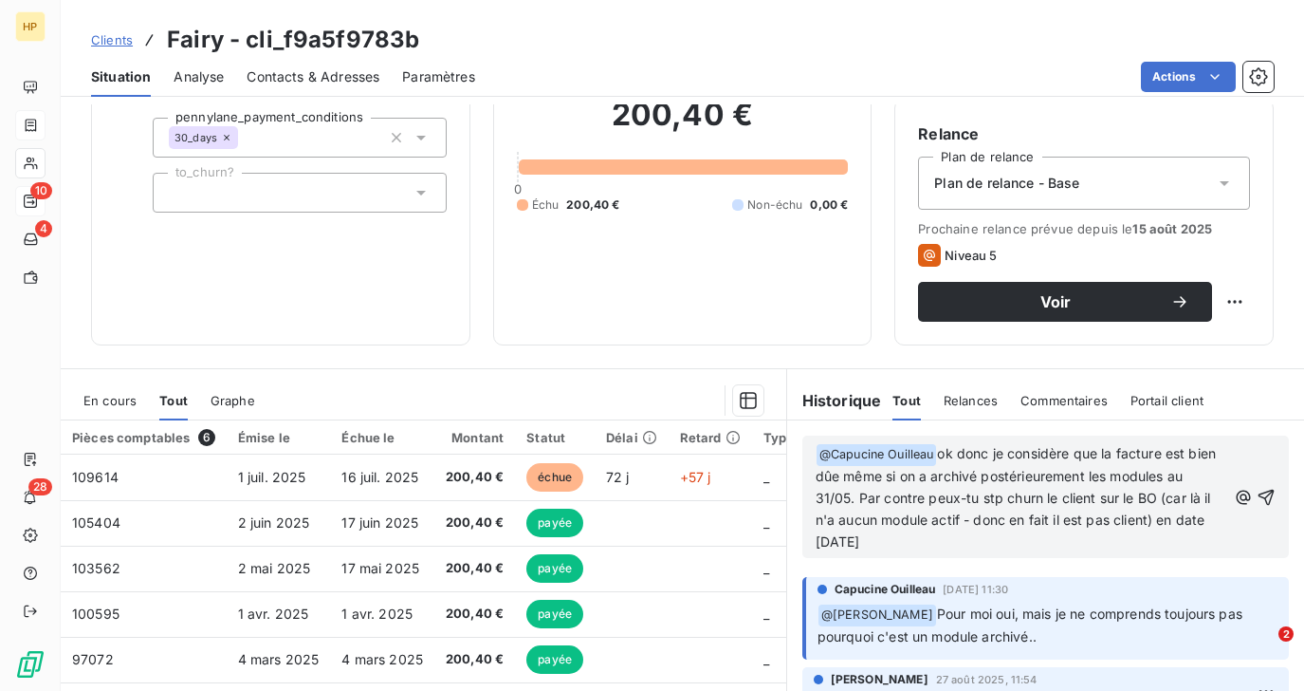
click at [1220, 517] on span "ok donc je considère que la facture est bien dûe même si on a archivé postérieu…" at bounding box center [1018, 497] width 404 height 104
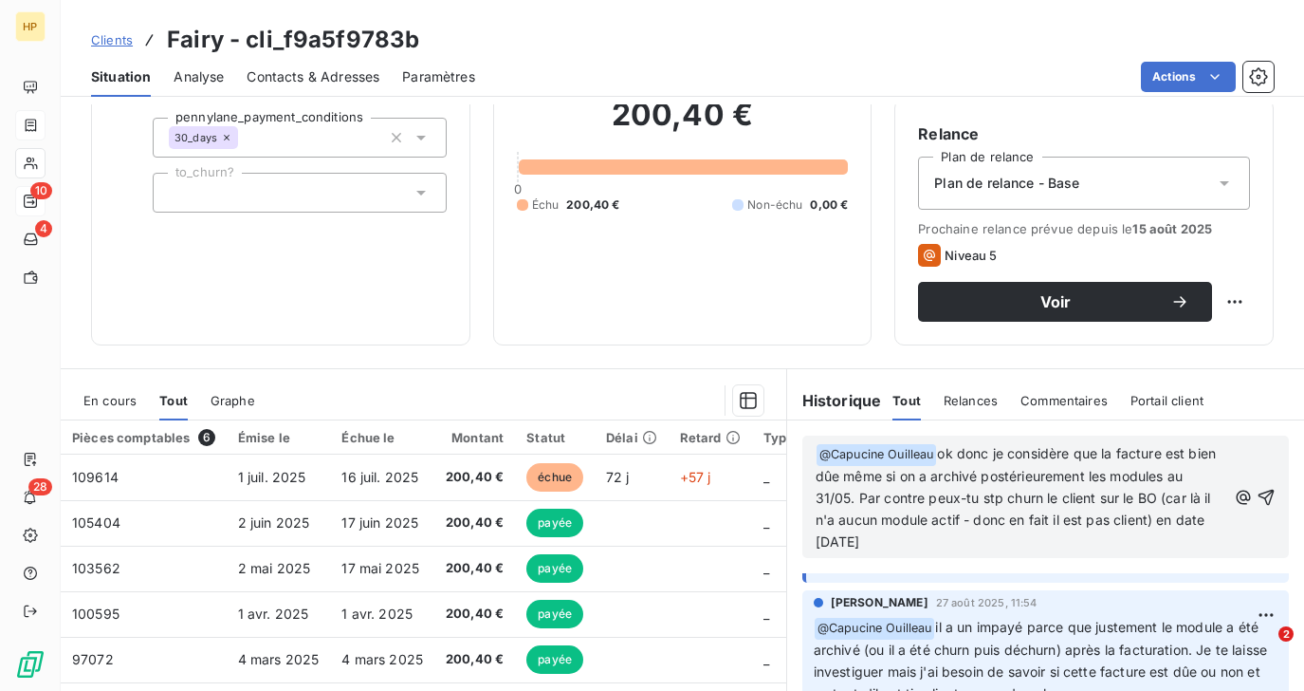
scroll to position [0, 0]
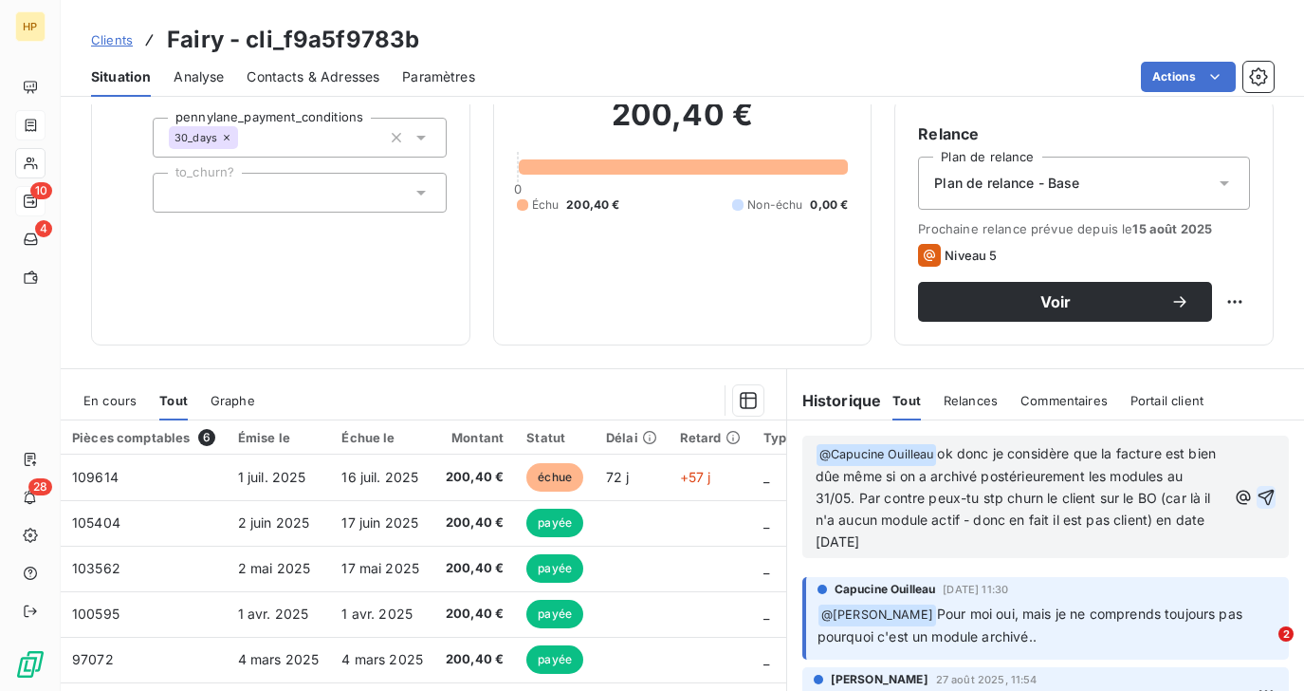
click at [1270, 496] on icon "button" at bounding box center [1266, 497] width 19 height 19
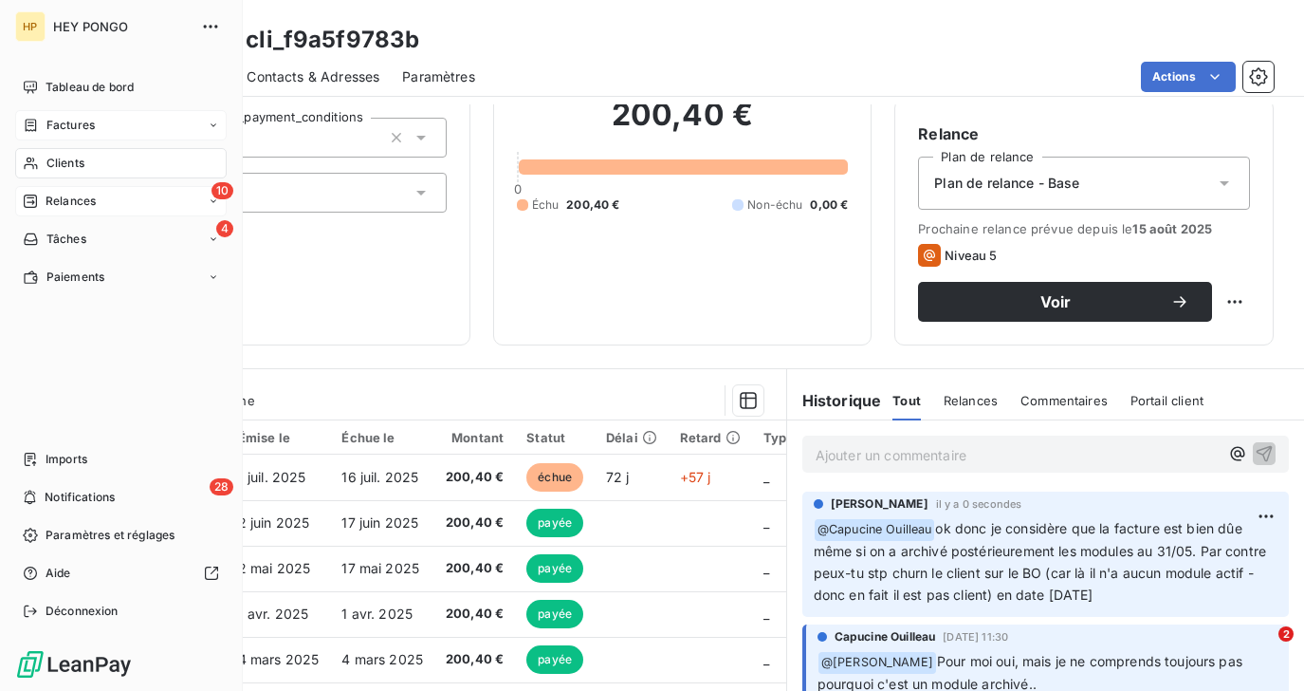
click at [44, 207] on div "Relances" at bounding box center [59, 201] width 73 height 17
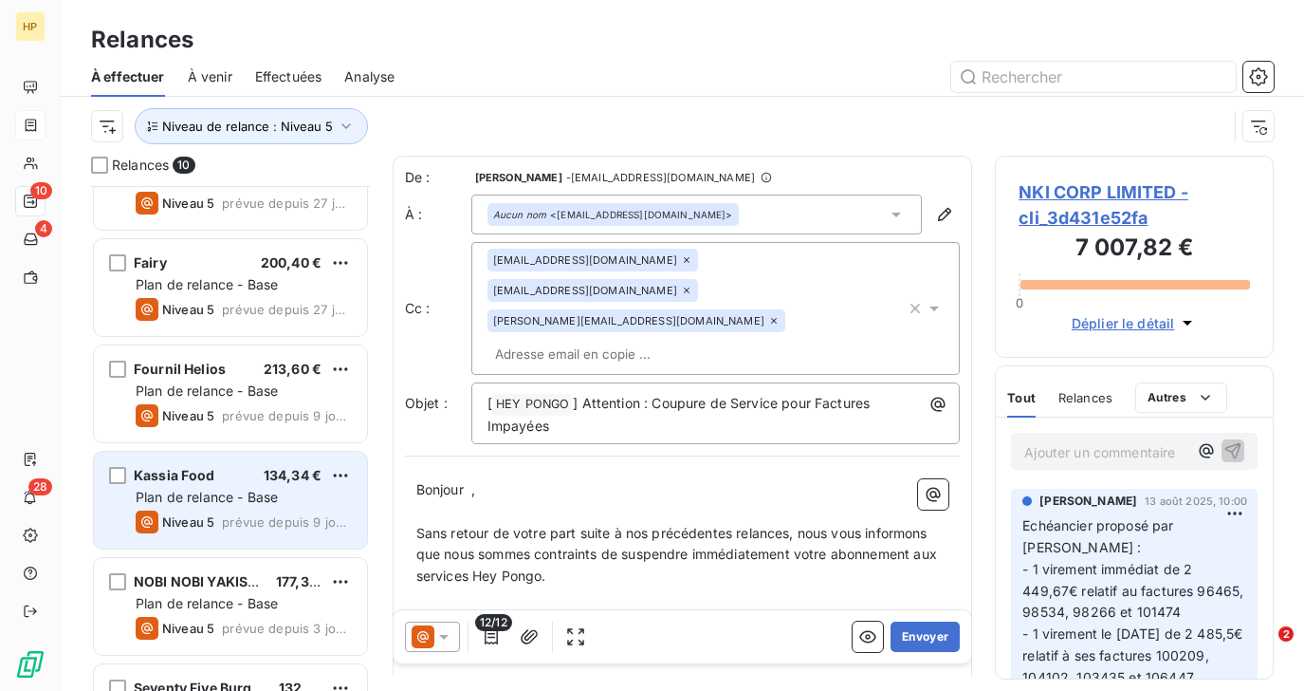
scroll to position [478, 0]
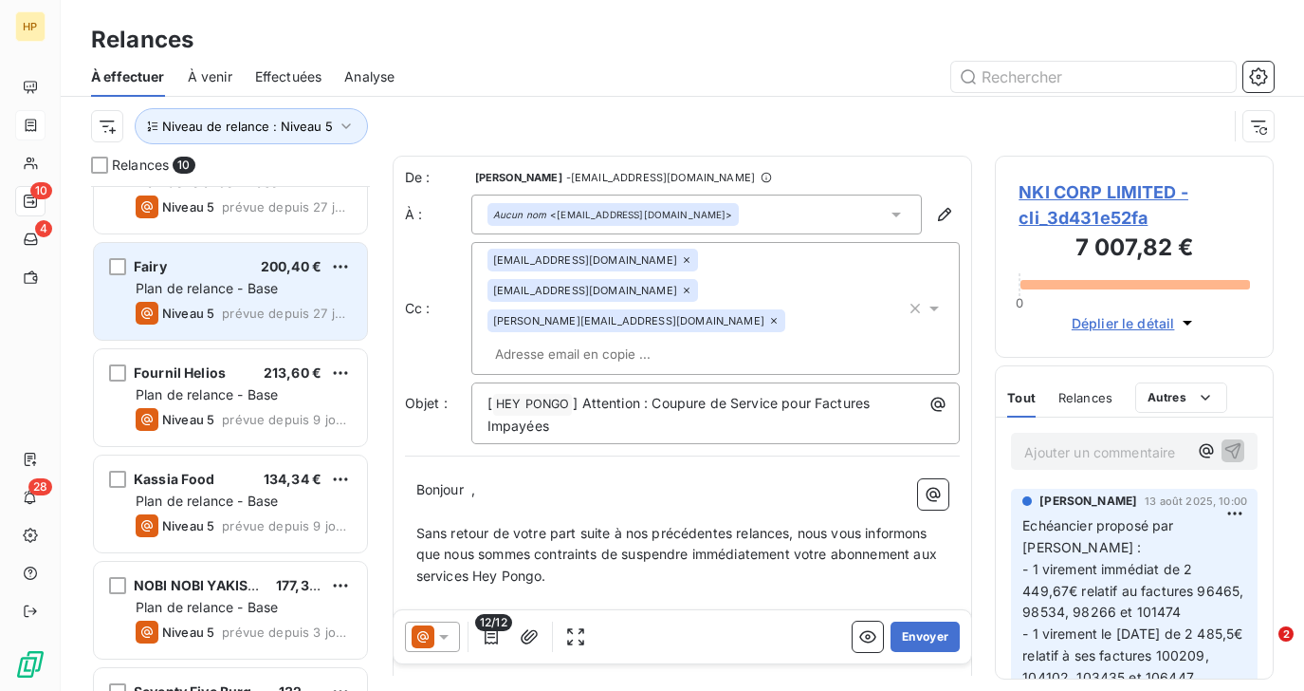
click at [210, 291] on span "Plan de relance - Base" at bounding box center [207, 288] width 142 height 16
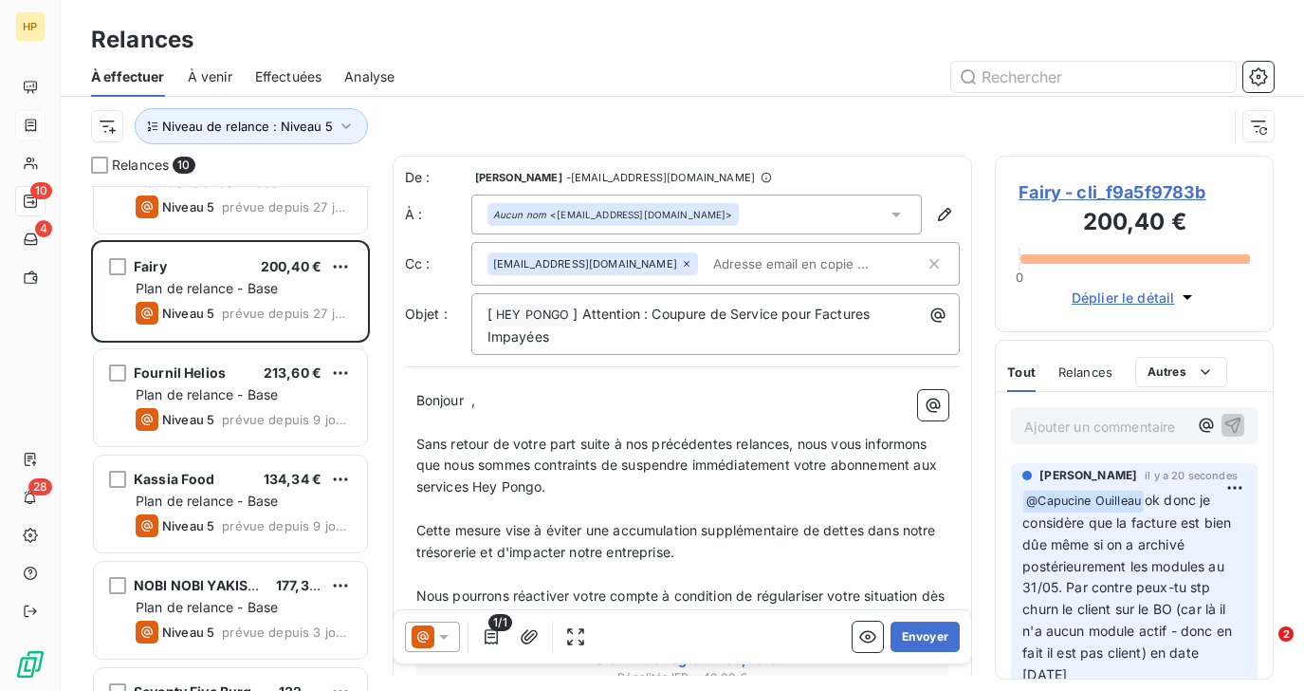
click at [1124, 198] on span "Fairy - cli_f9a5f9783b" at bounding box center [1134, 192] width 231 height 26
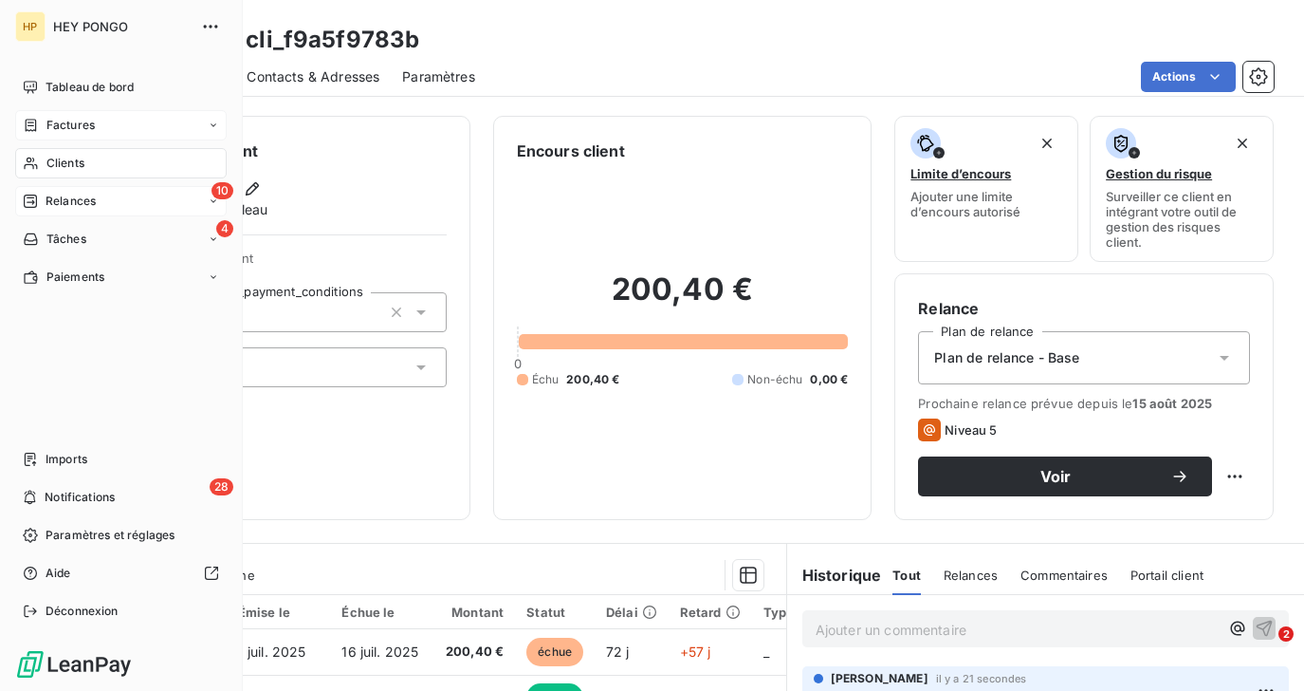
click at [46, 198] on span "Relances" at bounding box center [71, 201] width 50 height 17
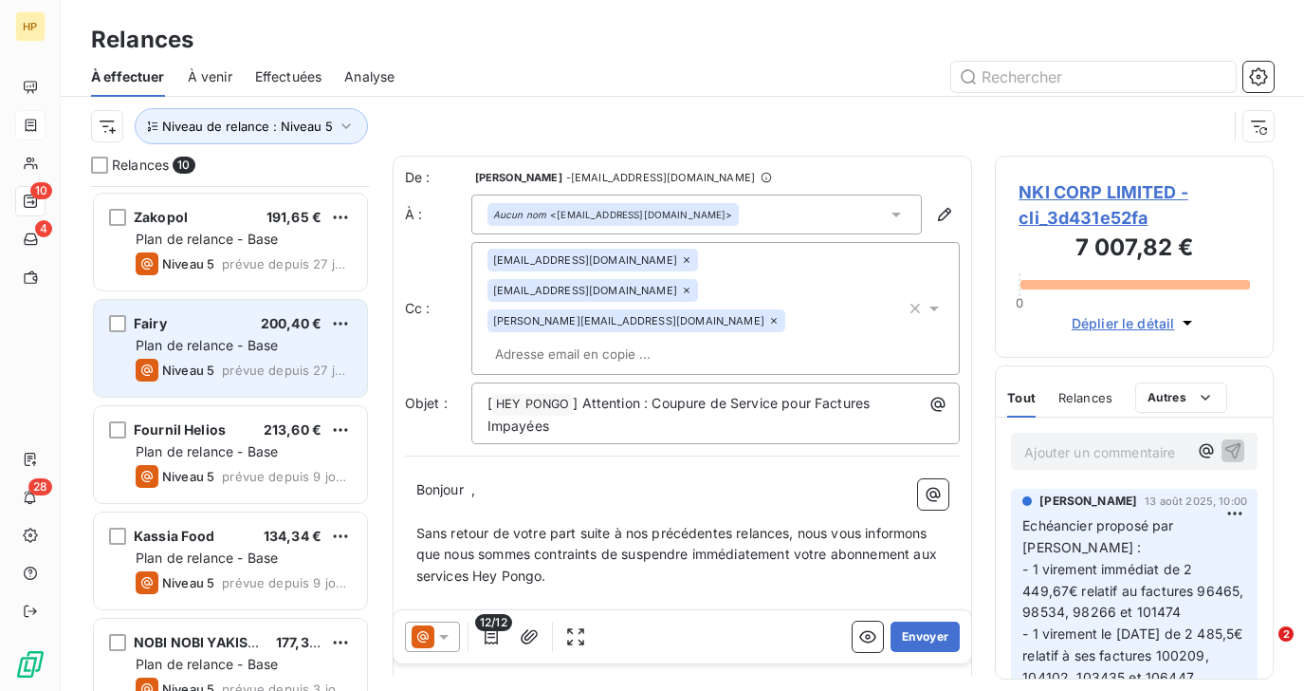
scroll to position [311, 0]
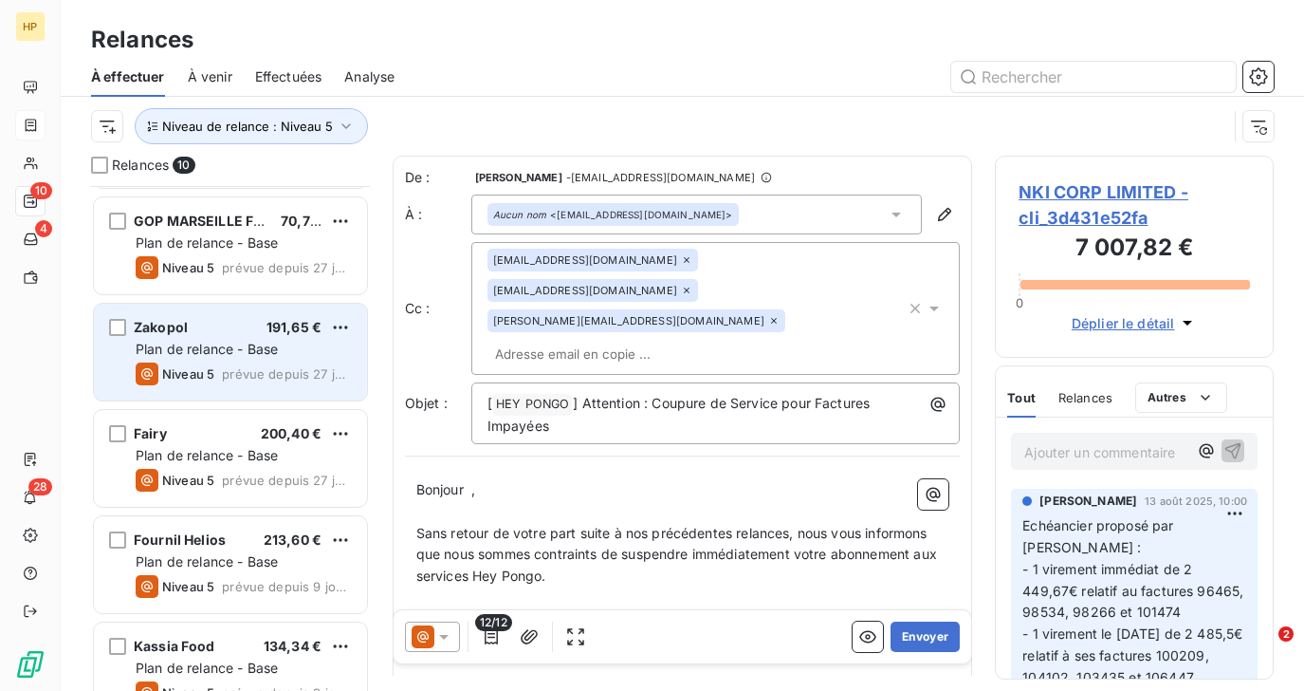
click at [201, 350] on span "Plan de relance - Base" at bounding box center [207, 349] width 142 height 16
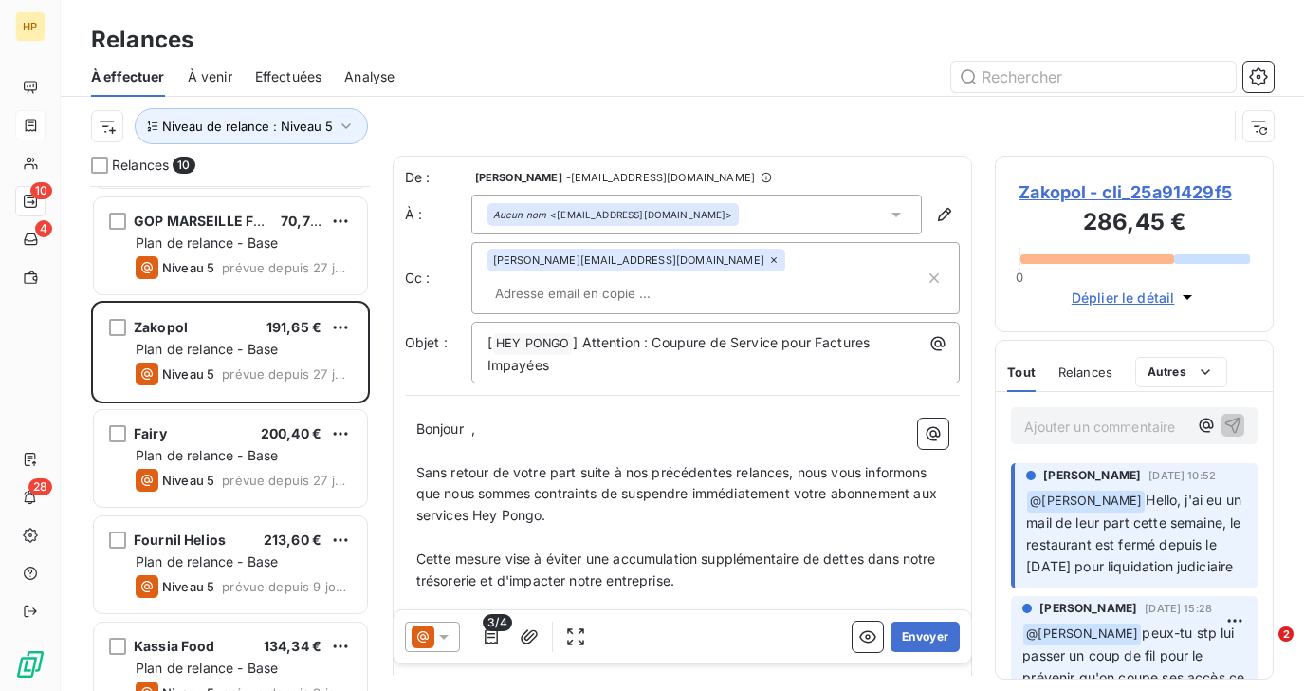
click at [1088, 192] on span "Zakopol - cli_25a91429f5" at bounding box center [1134, 192] width 231 height 26
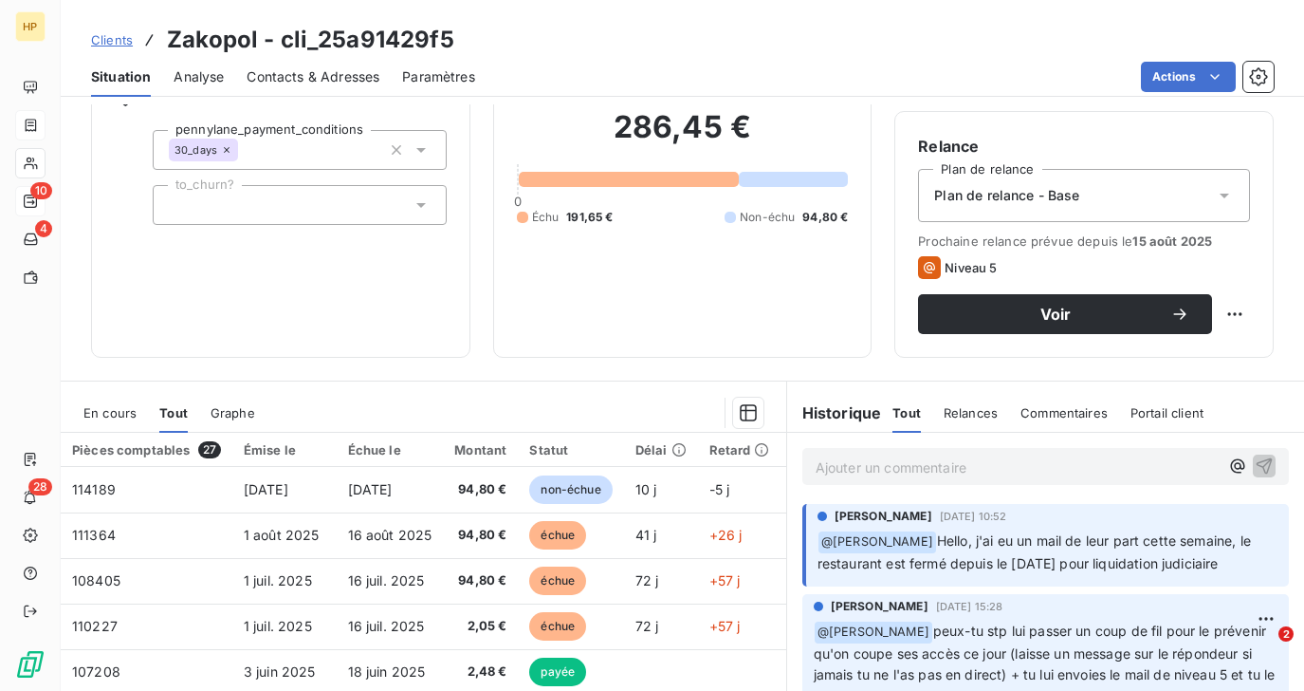
scroll to position [311, 0]
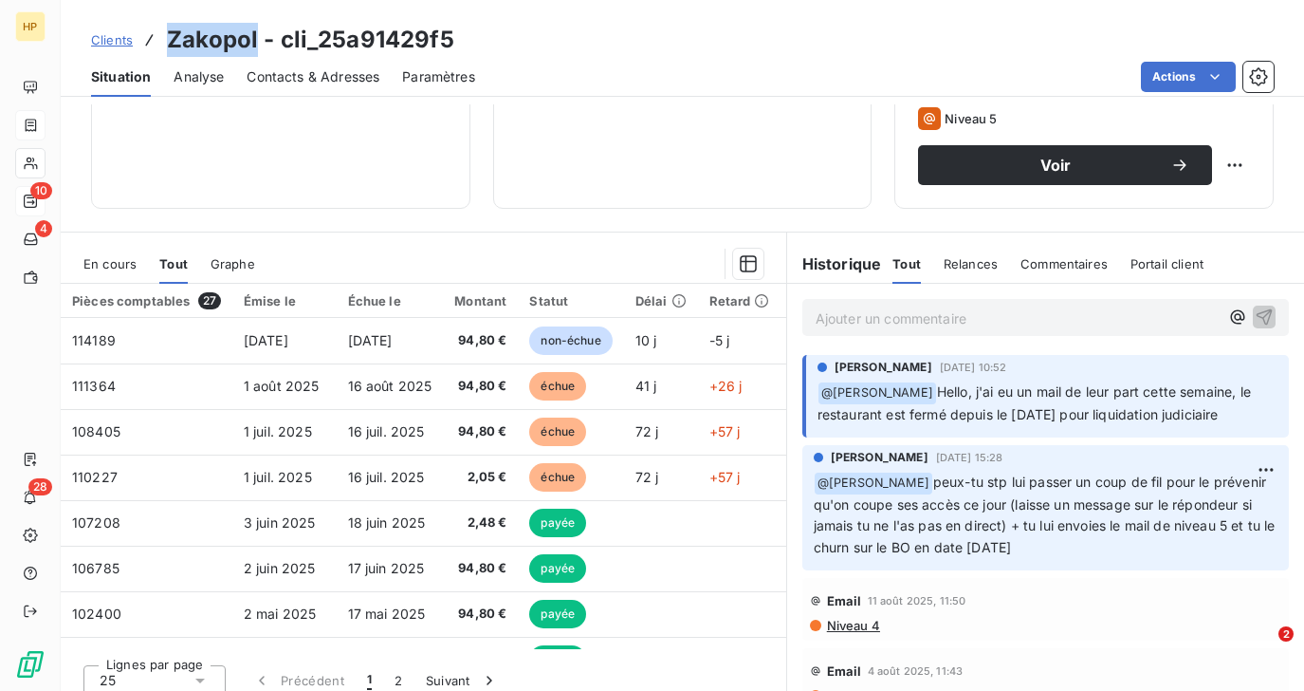
drag, startPoint x: 168, startPoint y: 38, endPoint x: 257, endPoint y: 37, distance: 89.2
click at [257, 37] on h3 "Zakopol - cli_25a91429f5" at bounding box center [310, 40] width 287 height 34
copy h3 "Zakopol"
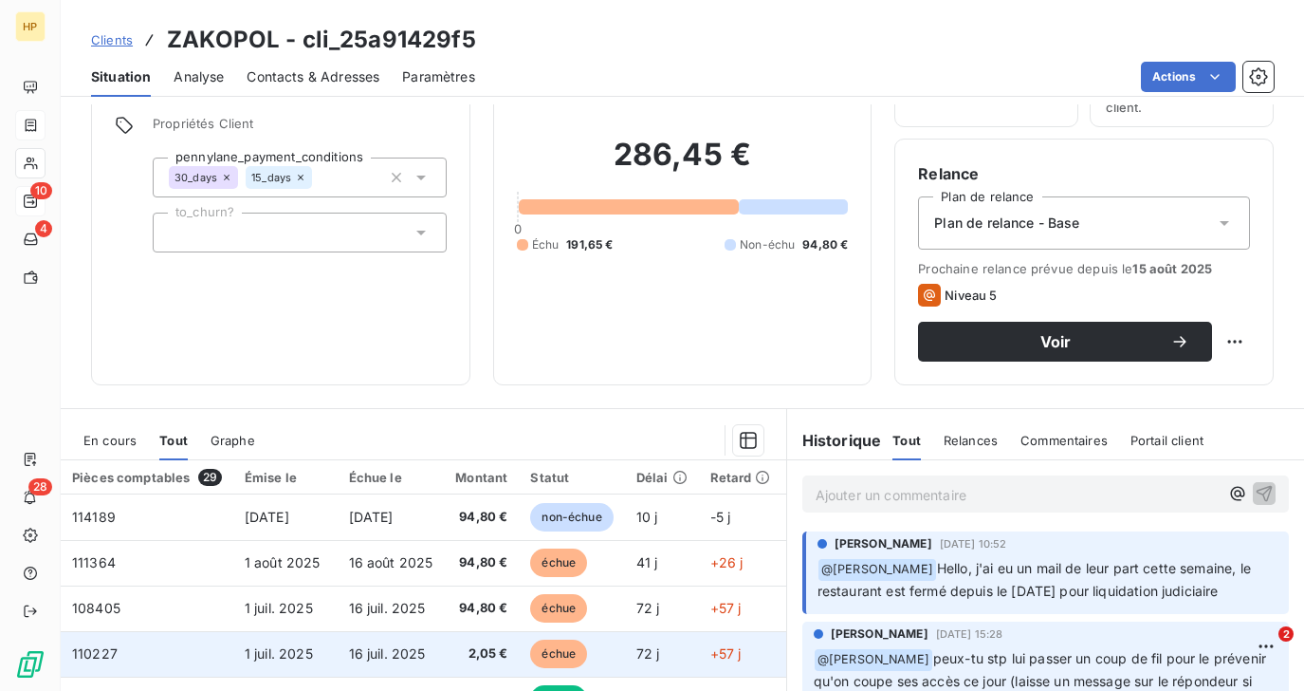
scroll to position [326, 0]
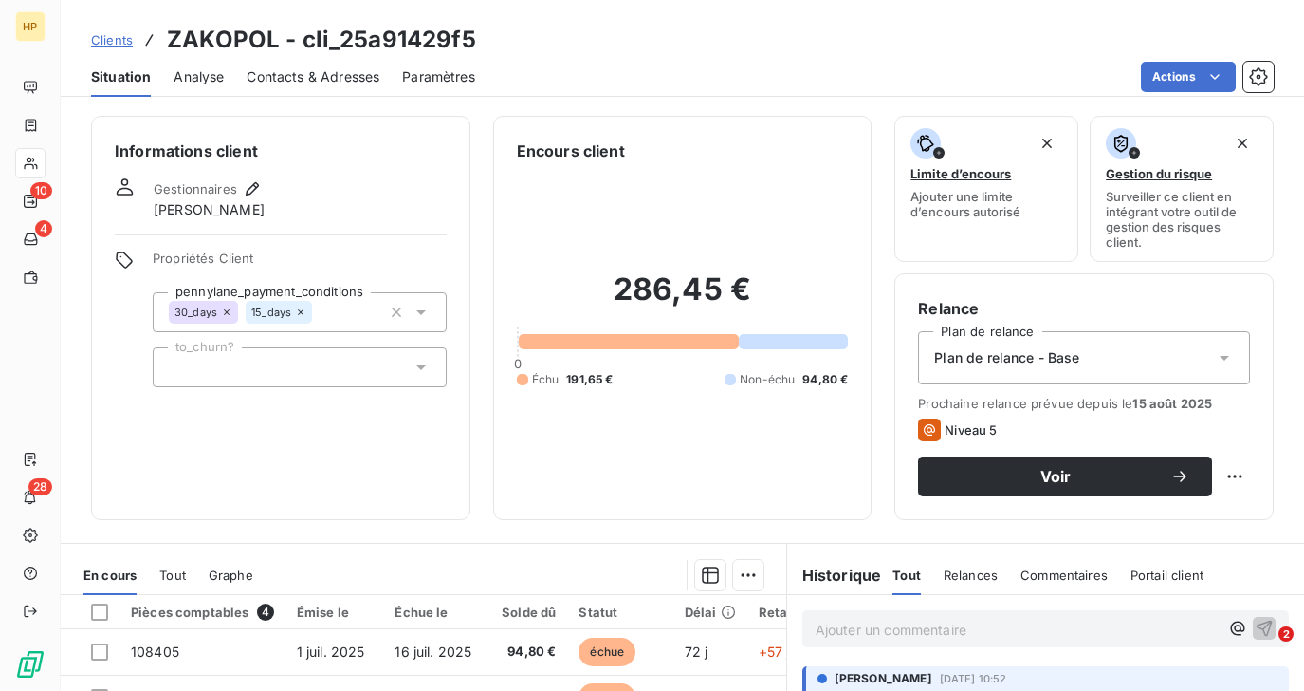
scroll to position [326, 0]
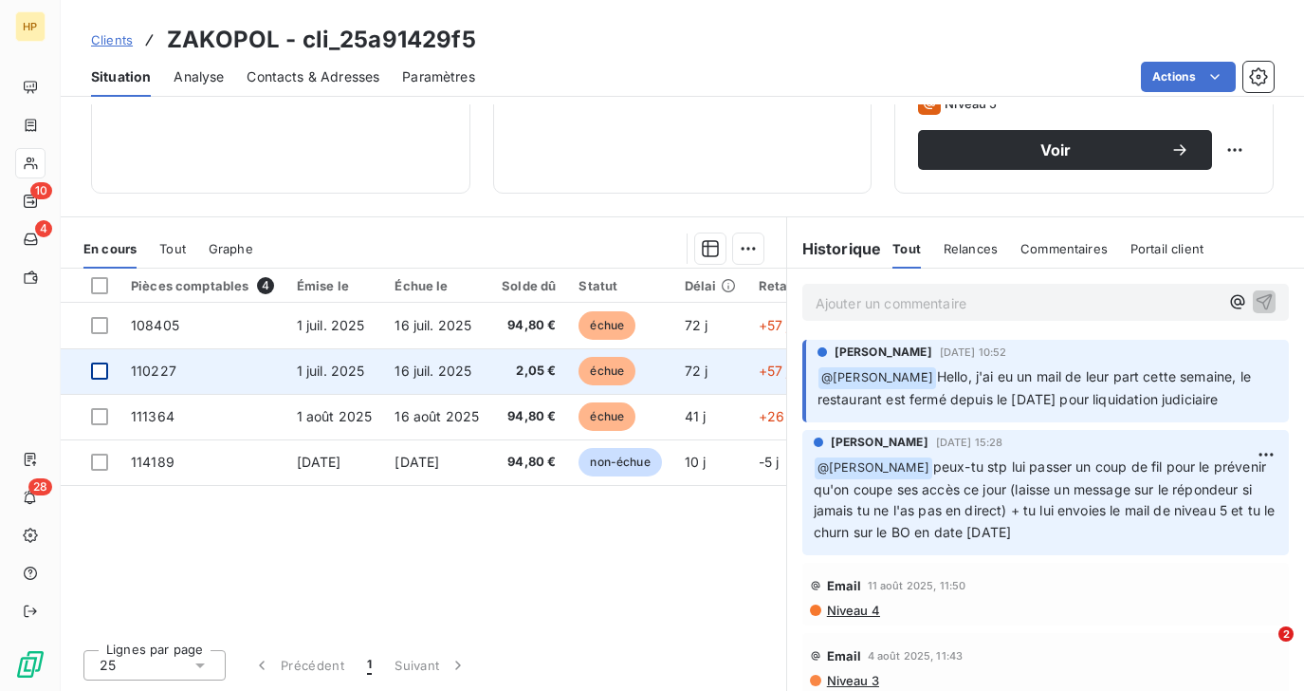
click at [91, 367] on div at bounding box center [99, 370] width 17 height 17
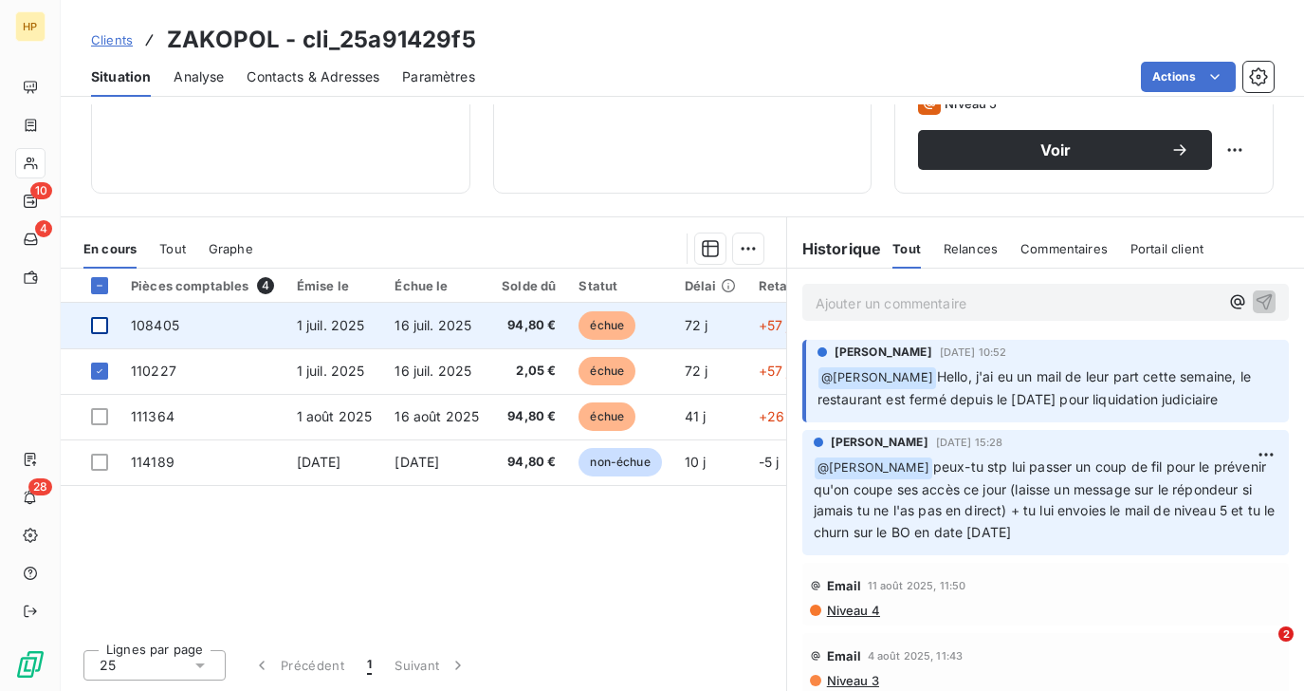
click at [102, 321] on div at bounding box center [99, 325] width 17 height 17
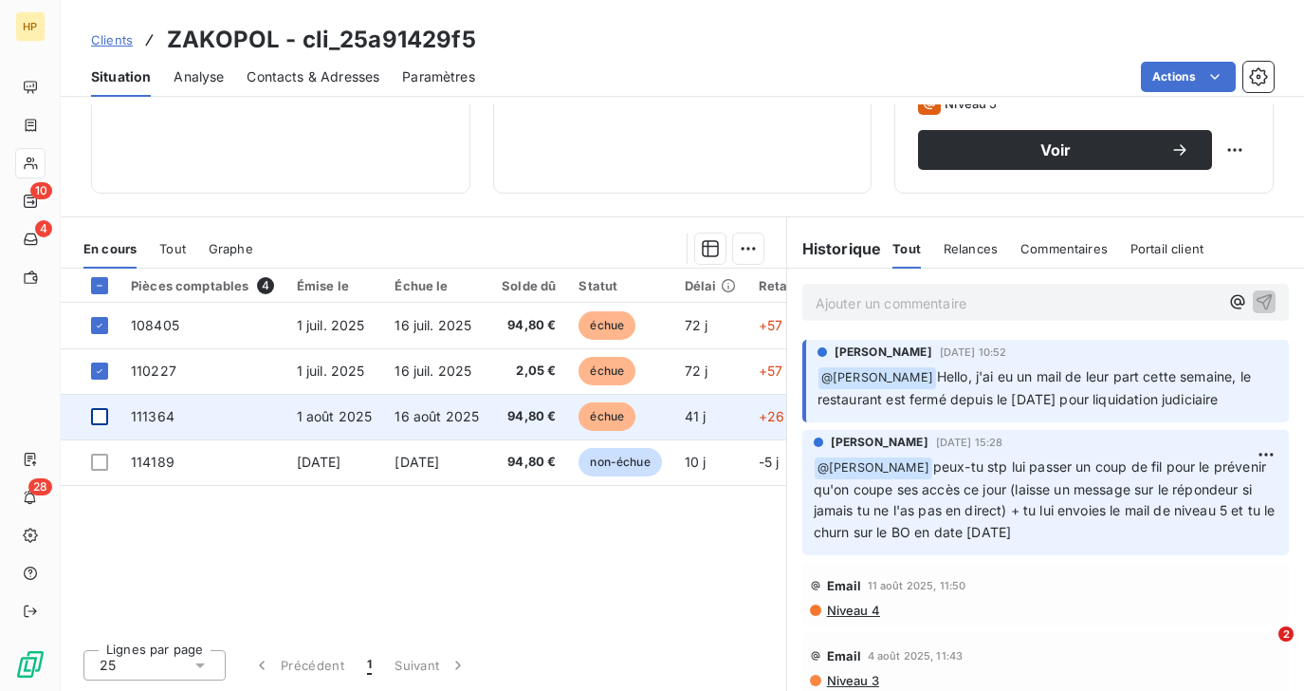
click at [101, 417] on div at bounding box center [99, 416] width 17 height 17
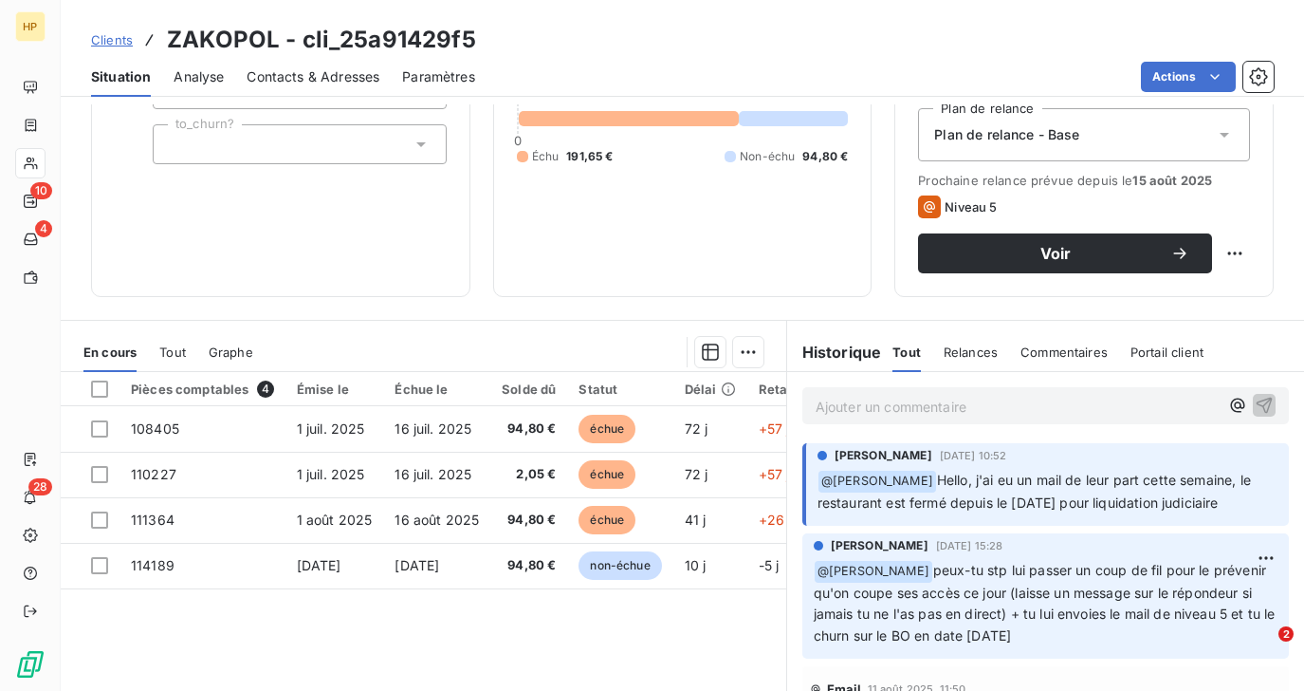
scroll to position [238, 0]
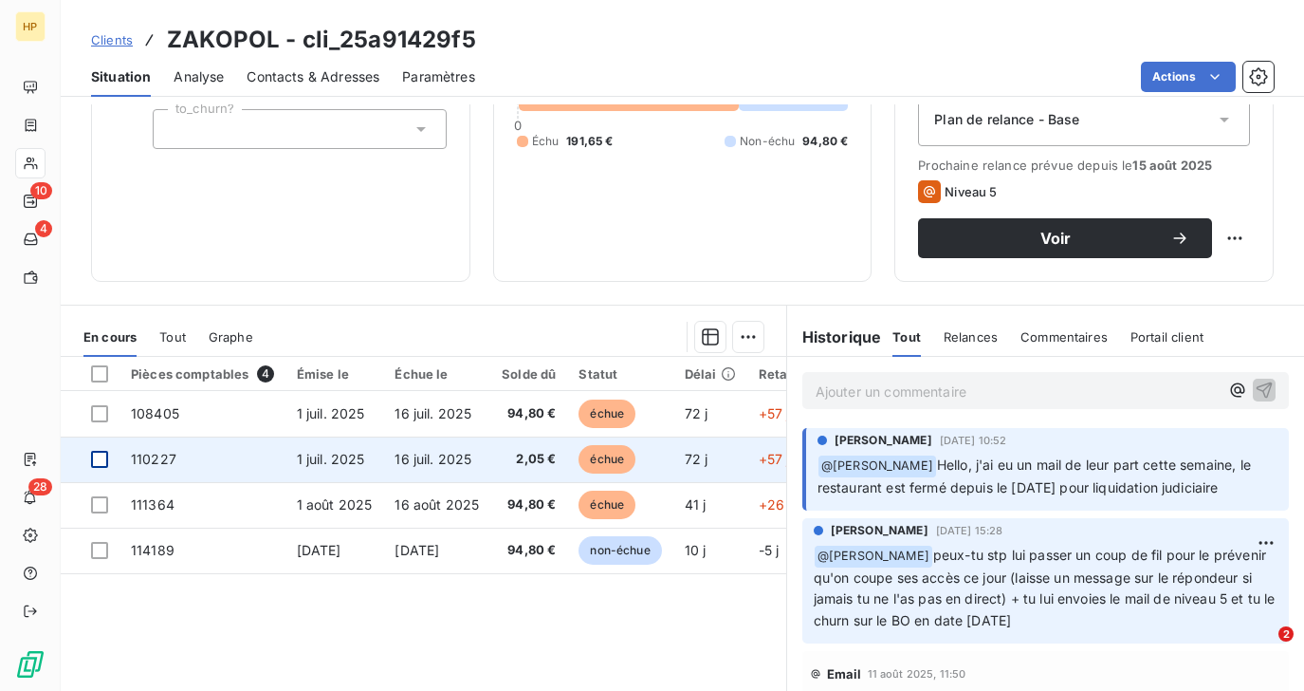
click at [99, 459] on div at bounding box center [99, 459] width 17 height 17
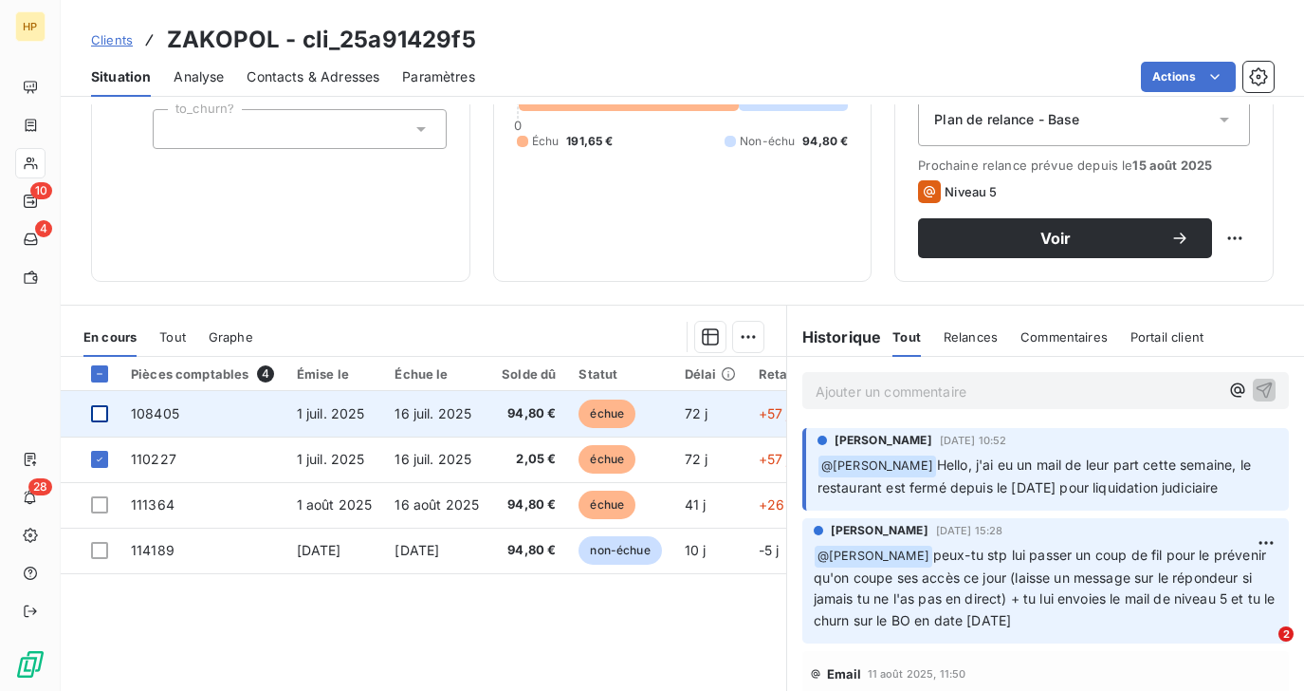
click at [97, 416] on div at bounding box center [99, 413] width 17 height 17
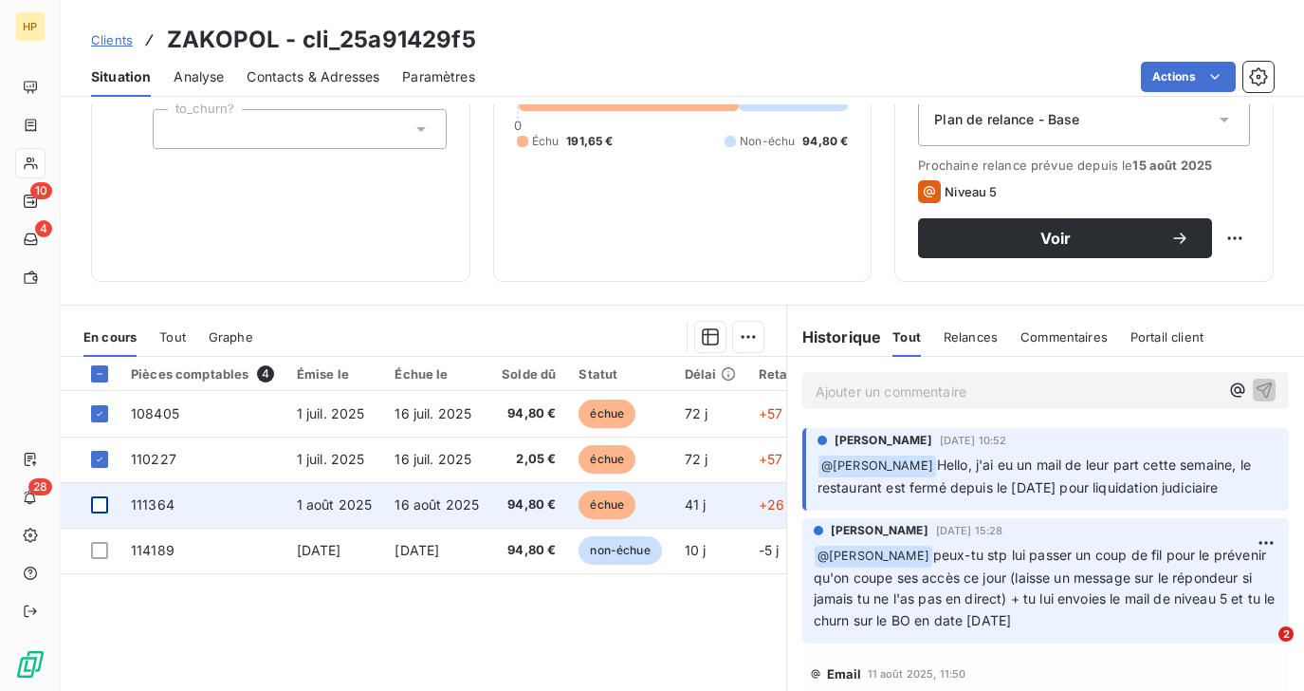
click at [105, 505] on div at bounding box center [99, 504] width 17 height 17
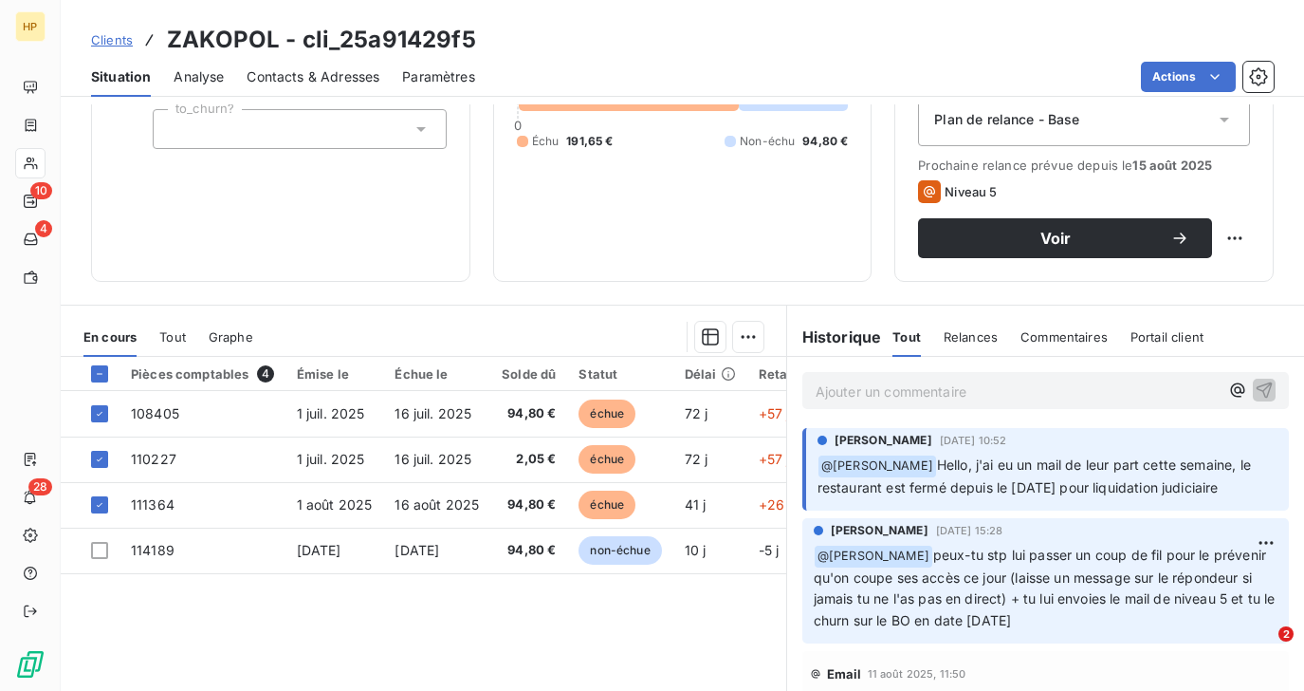
scroll to position [0, 0]
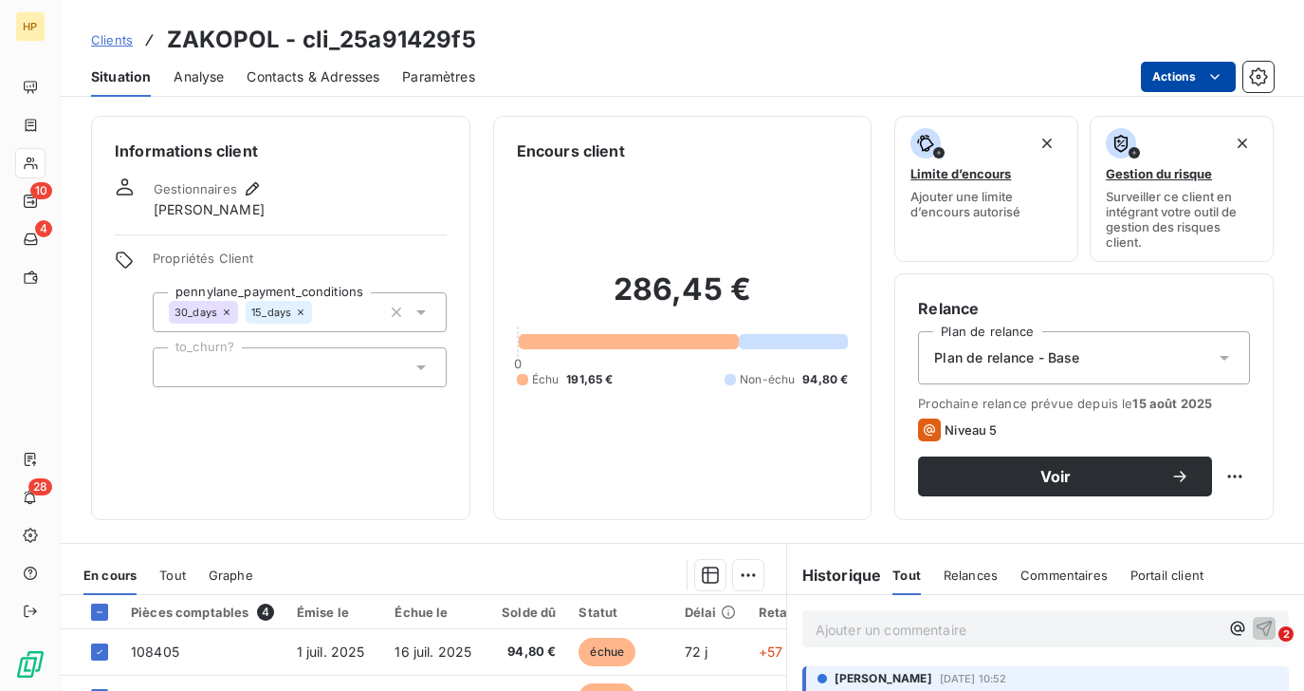
click at [1203, 83] on html "HP 10 4 28 Clients ZAKOPOL - cli_25a91429f5 Situation Analyse Contacts & Adress…" at bounding box center [652, 345] width 1304 height 691
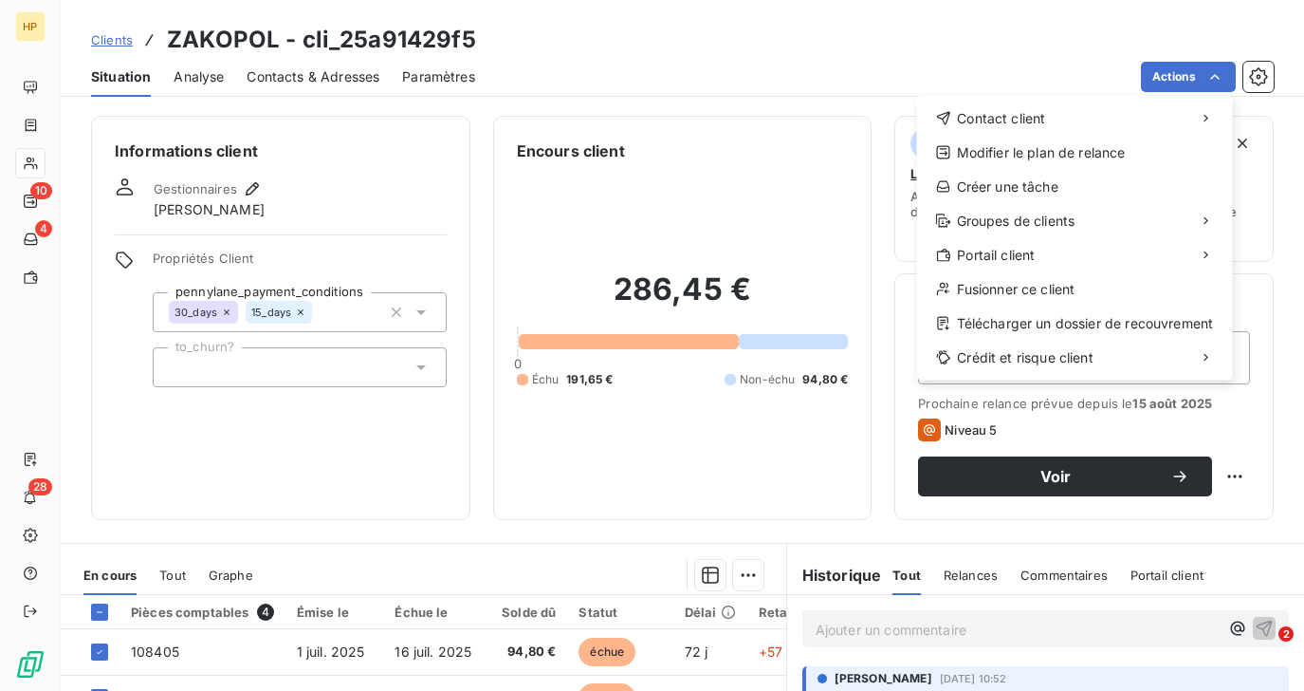
click at [744, 584] on html "HP 10 4 28 Clients ZAKOPOL - cli_25a91429f5 Situation Analyse Contacts & Adress…" at bounding box center [652, 345] width 1304 height 691
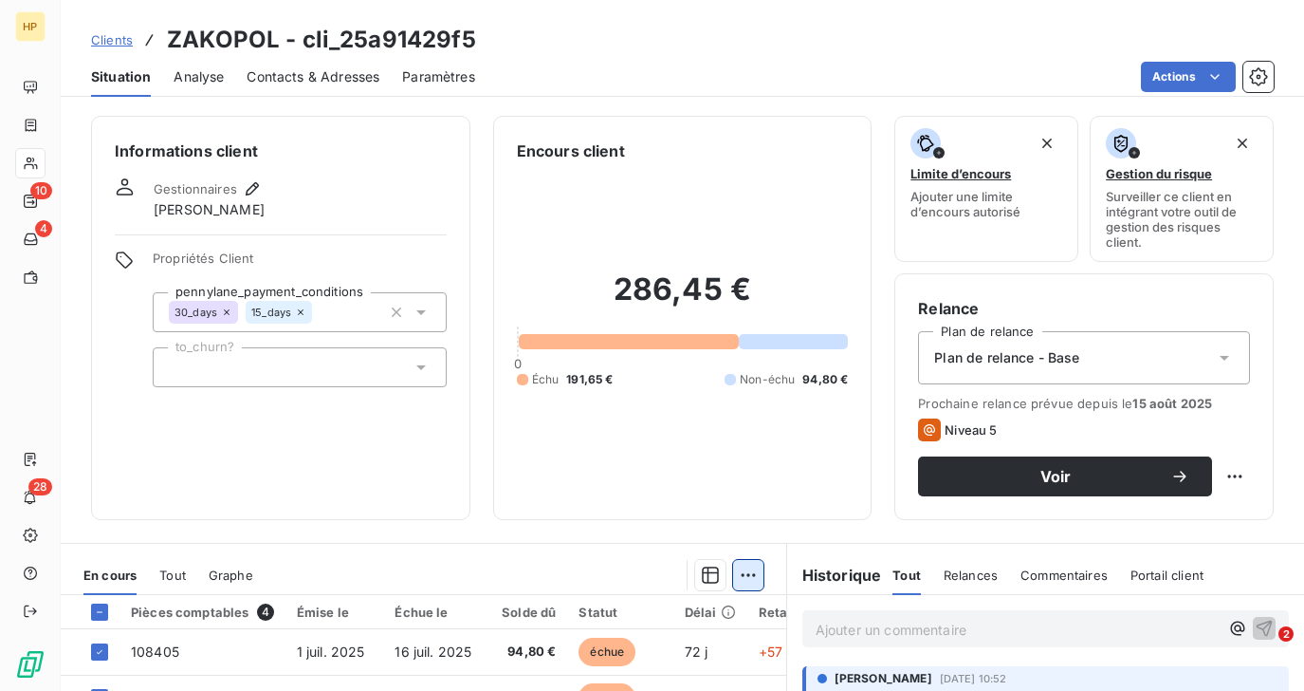
click at [744, 581] on html "HP 10 4 28 Clients ZAKOPOL - cli_25a91429f5 Situation Analyse Contacts & Adress…" at bounding box center [652, 345] width 1304 height 691
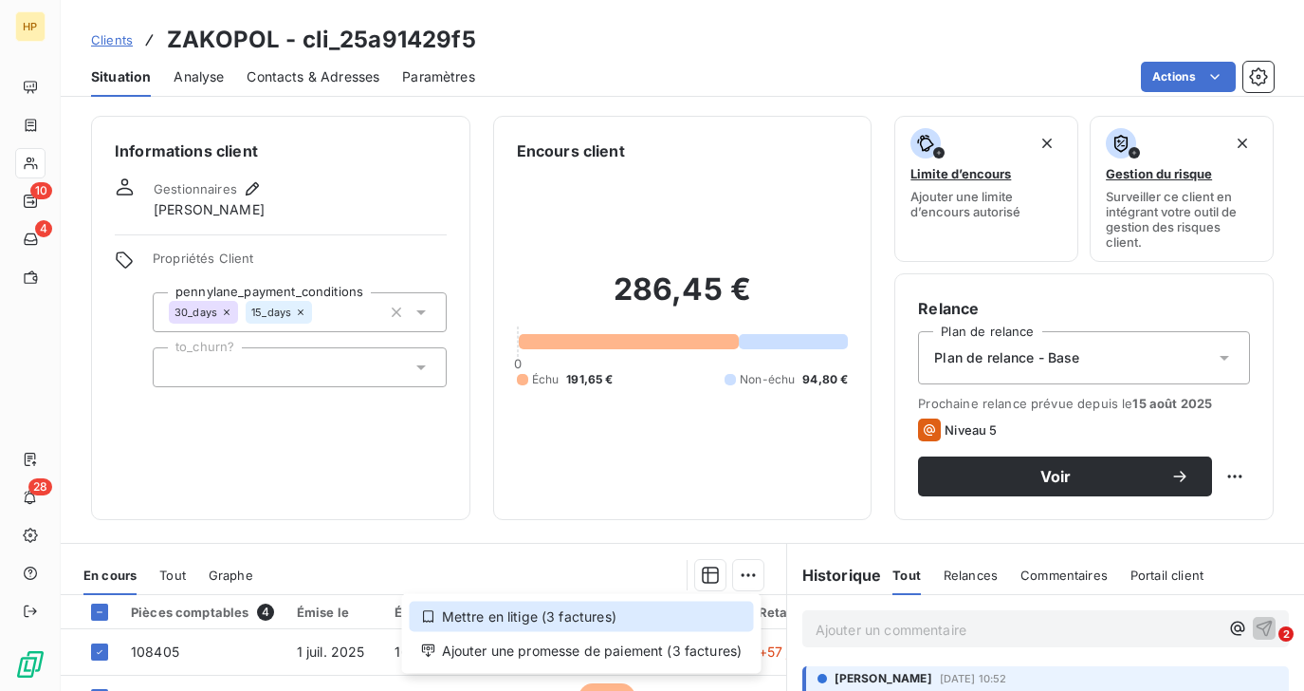
click at [720, 615] on div "Mettre en litige (3 factures)" at bounding box center [582, 616] width 344 height 30
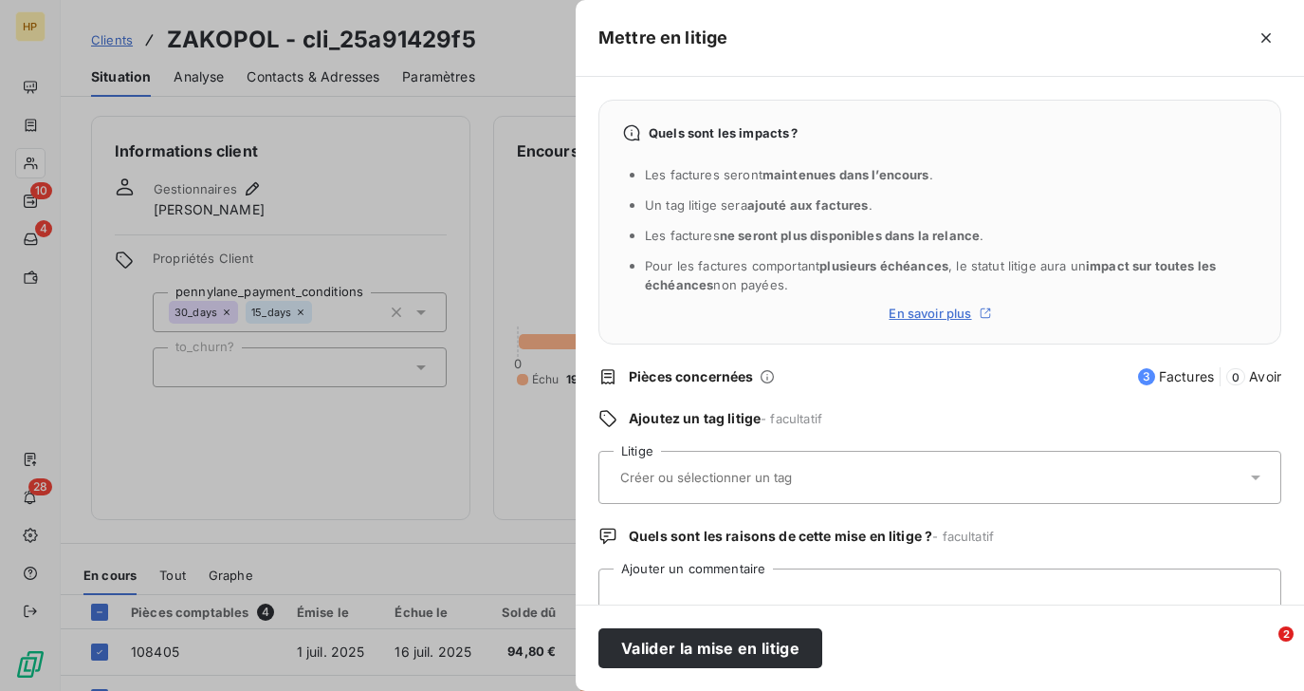
click at [741, 473] on input "text" at bounding box center [757, 477] width 276 height 17
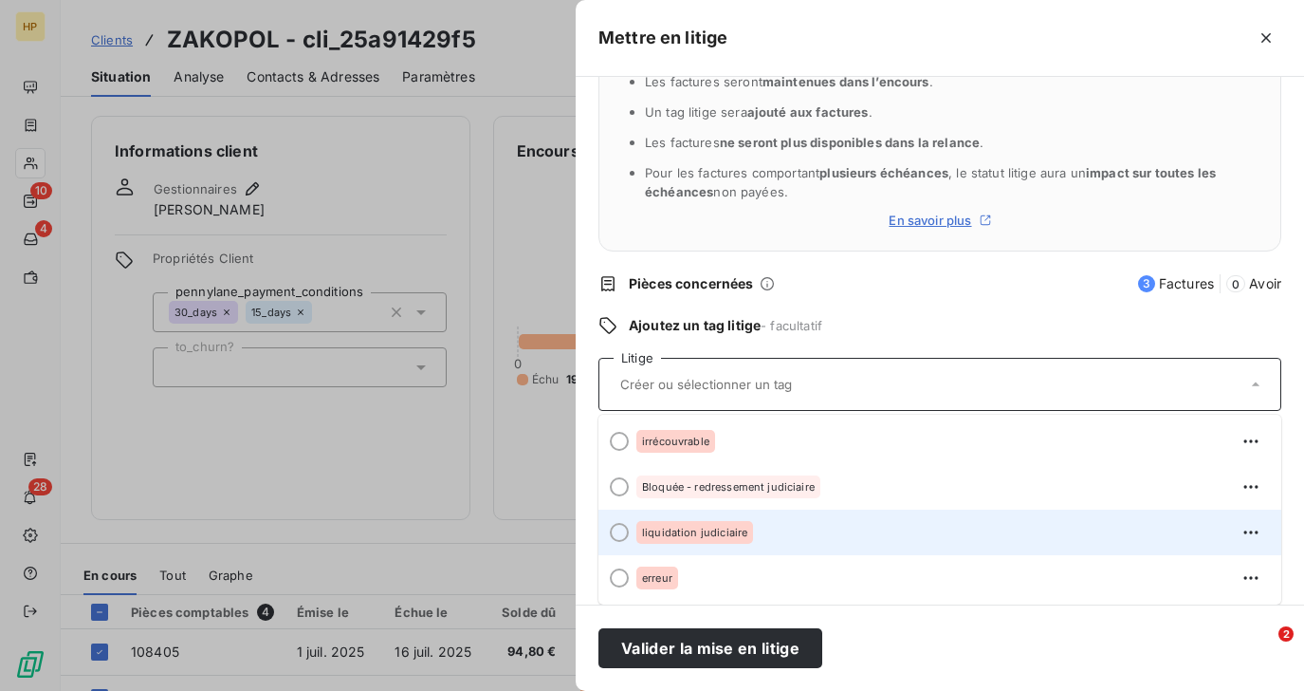
click at [734, 518] on div "liquidation judiciaire" at bounding box center [952, 532] width 630 height 30
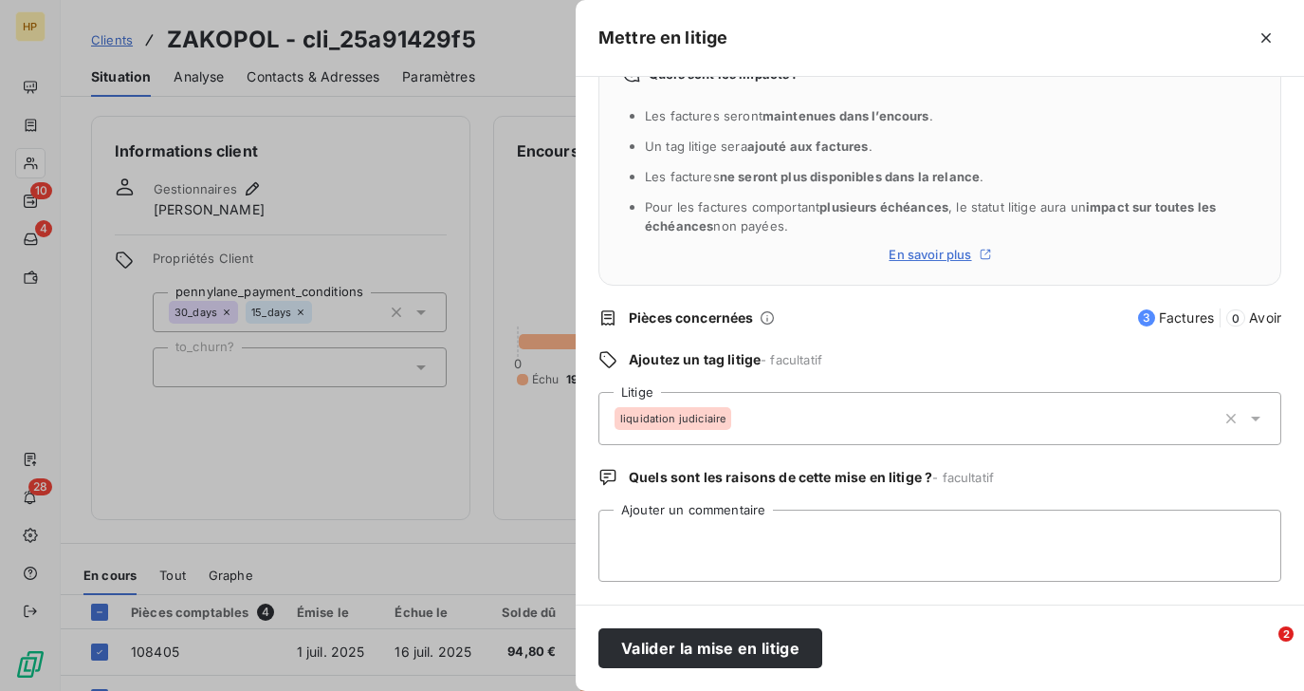
scroll to position [59, 0]
click at [736, 537] on textarea "Ajouter un commentaire" at bounding box center [940, 545] width 683 height 72
paste textarea "LJ 04/07/25"
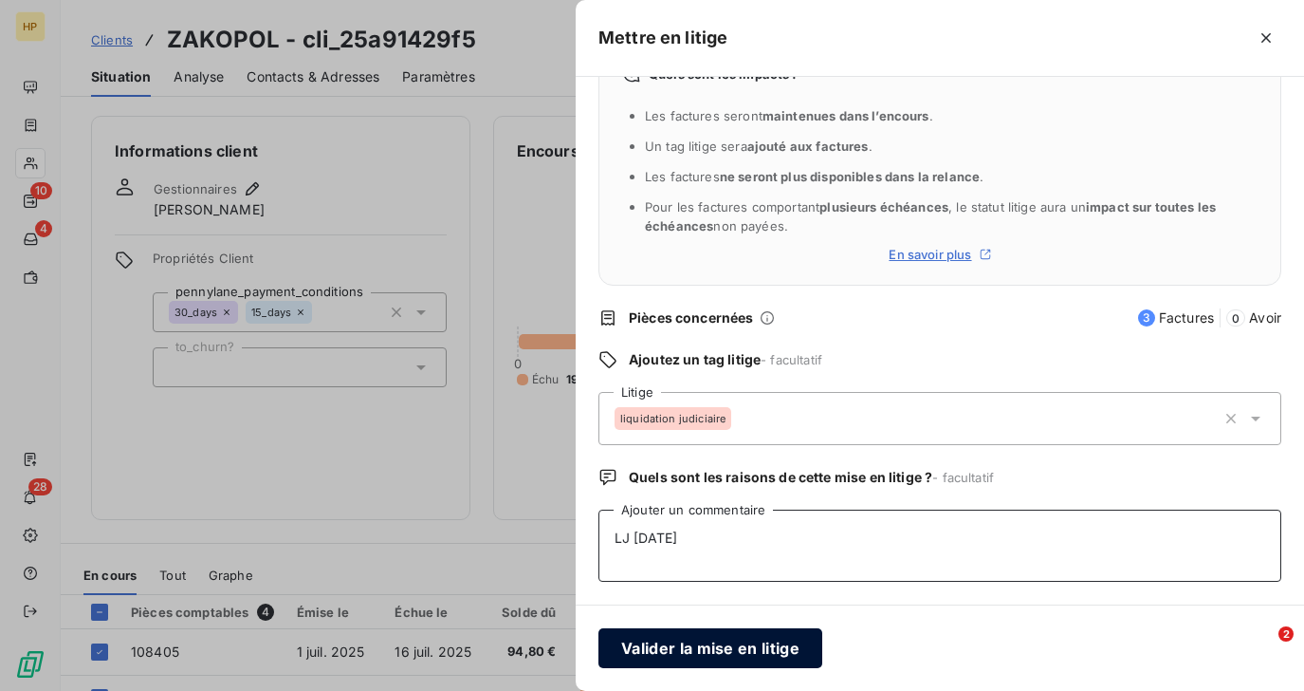
type textarea "LJ 04/07/25"
click at [687, 647] on button "Valider la mise en litige" at bounding box center [711, 648] width 224 height 40
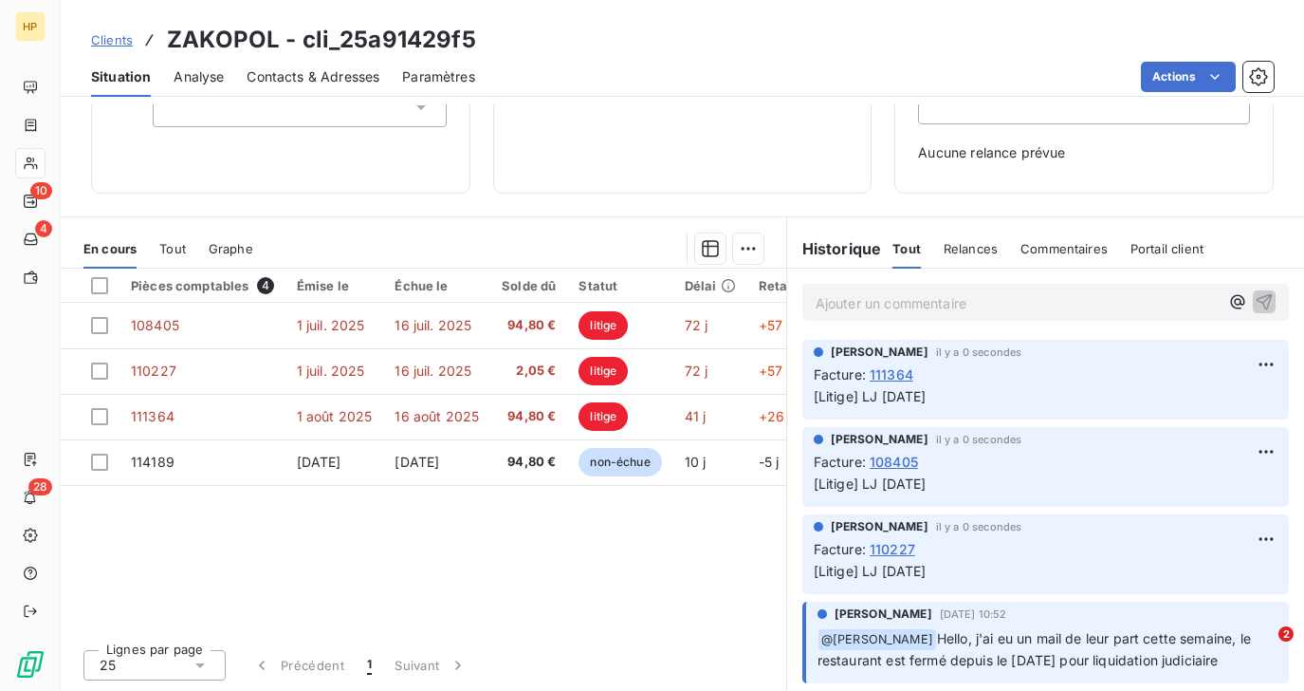
scroll to position [0, 0]
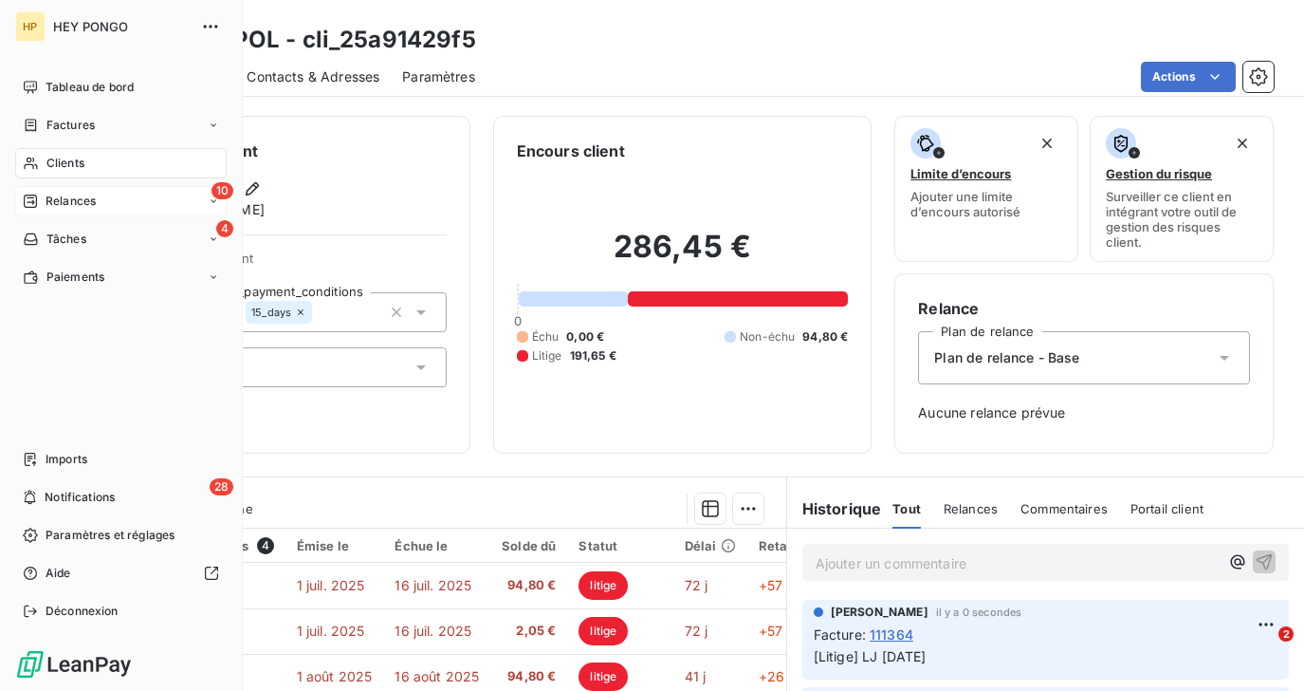
click at [41, 203] on div "Relances" at bounding box center [59, 201] width 73 height 17
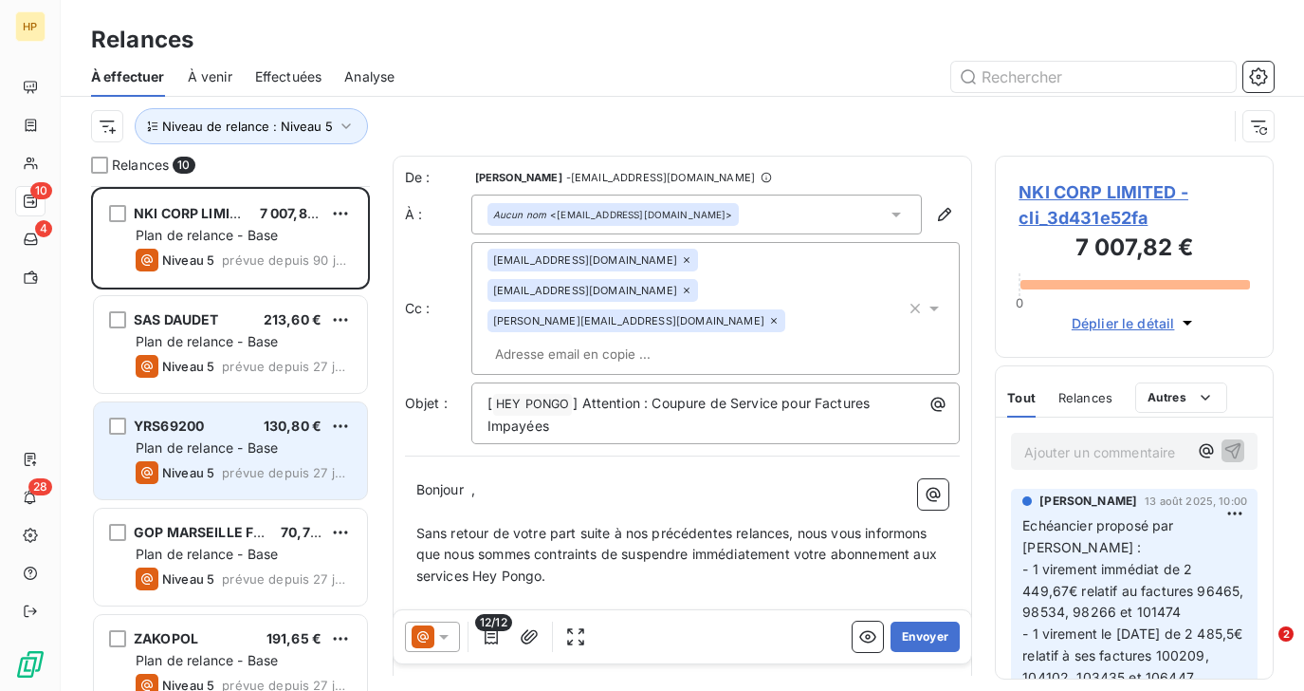
scroll to position [559, 0]
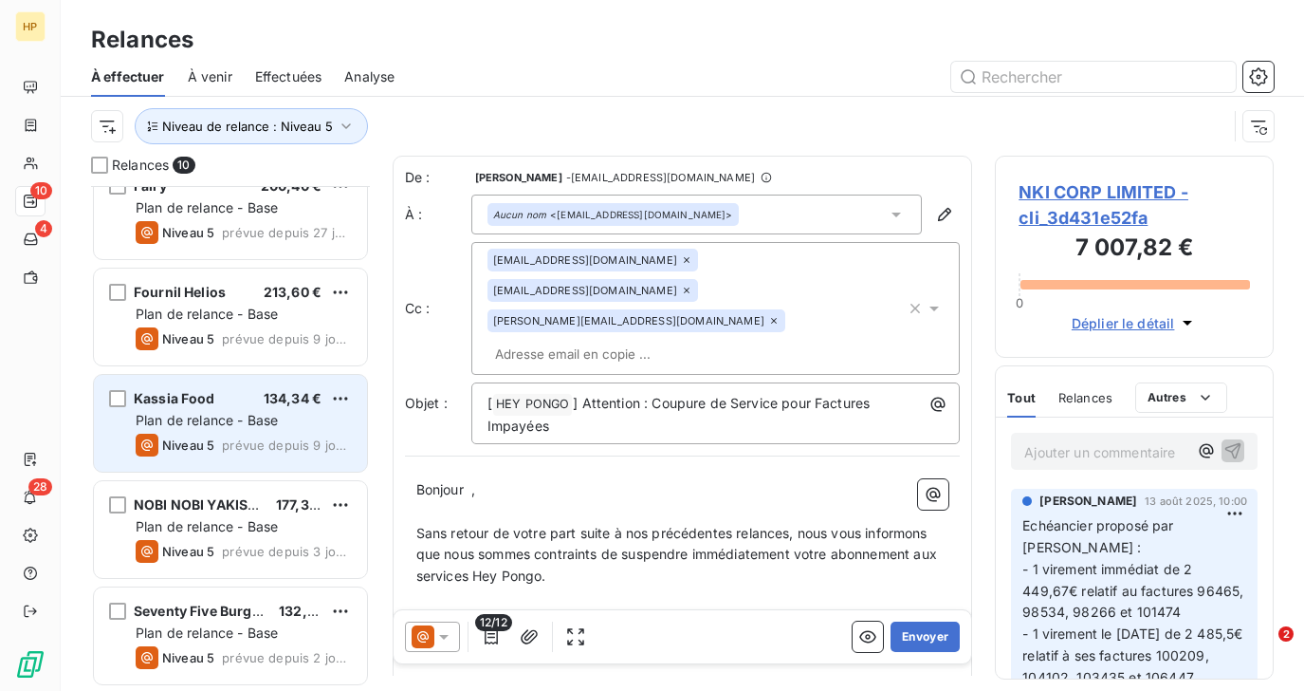
click at [195, 437] on span "Niveau 5" at bounding box center [188, 444] width 52 height 15
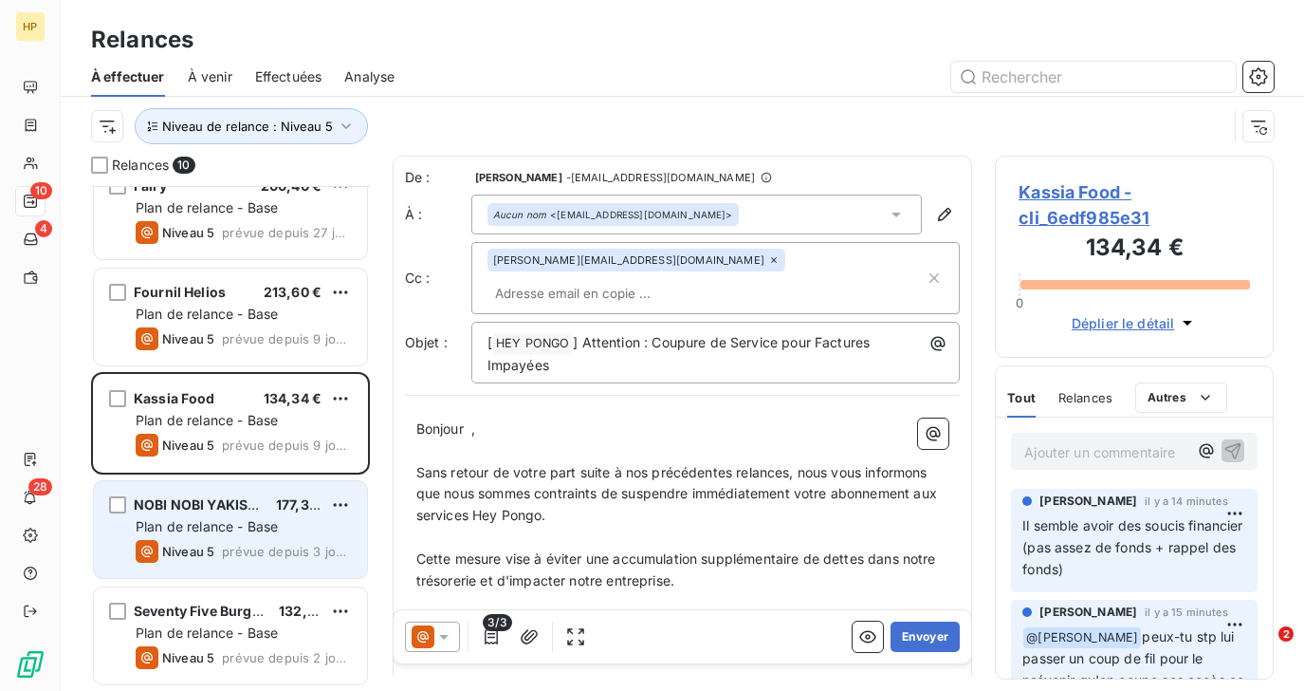
click at [188, 525] on span "Plan de relance - Base" at bounding box center [207, 526] width 142 height 16
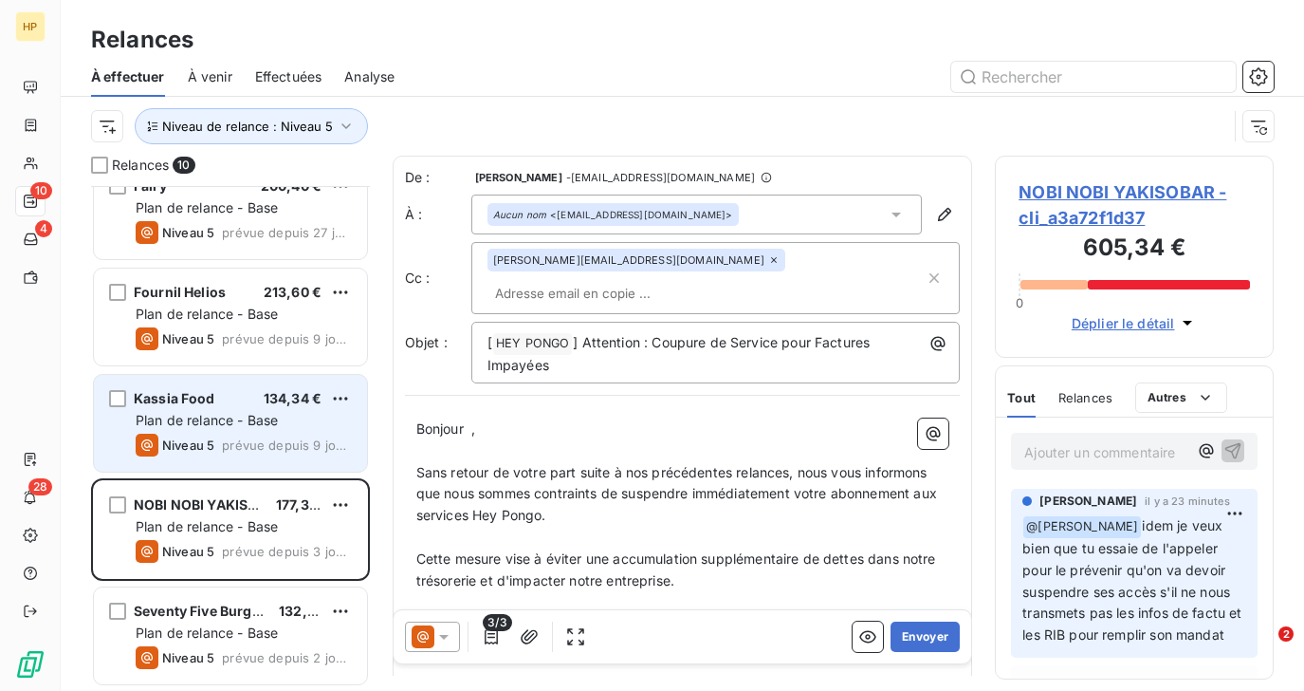
click at [206, 440] on span "Niveau 5" at bounding box center [188, 444] width 52 height 15
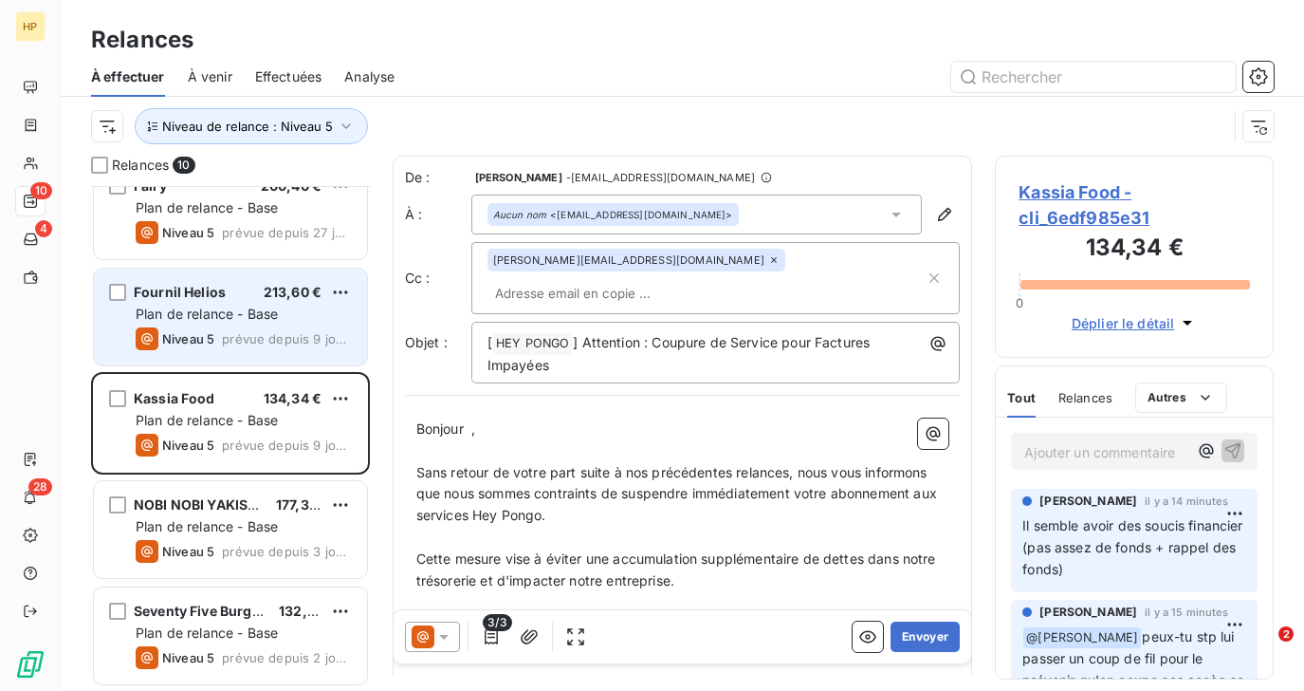
click at [241, 342] on span "prévue depuis 9 jours" at bounding box center [287, 338] width 130 height 15
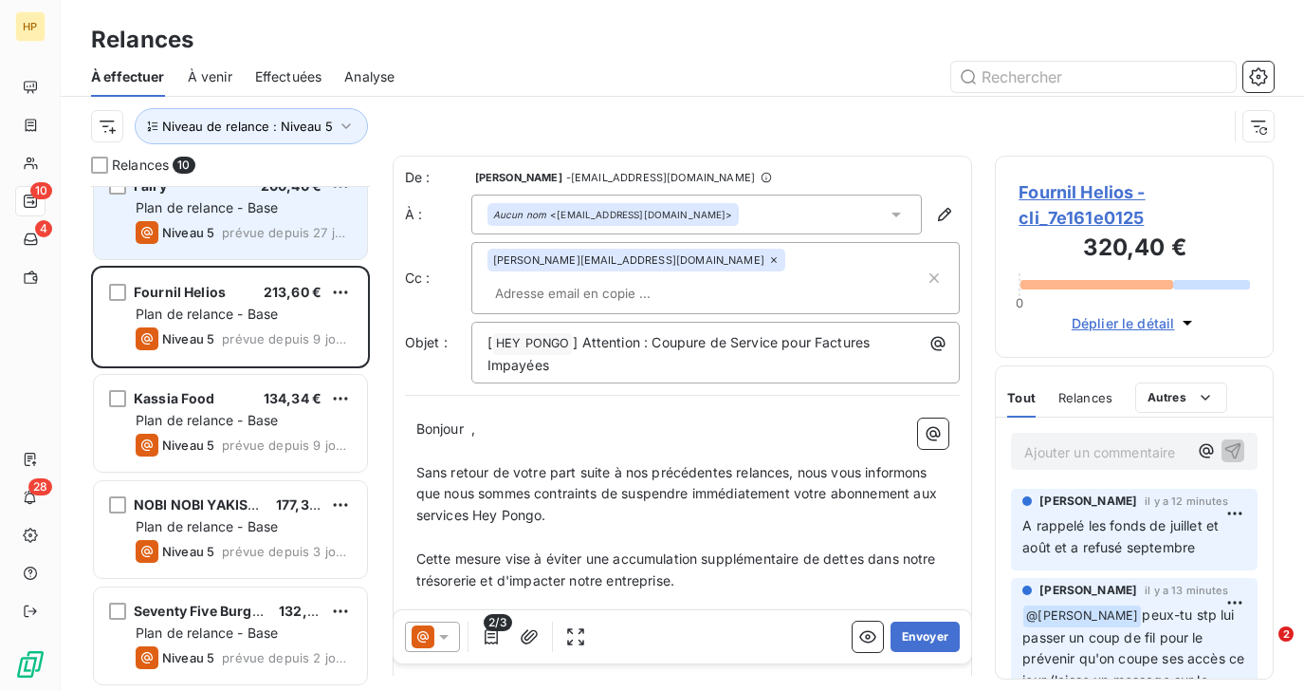
click at [242, 230] on span "prévue depuis 27 jours" at bounding box center [287, 232] width 130 height 15
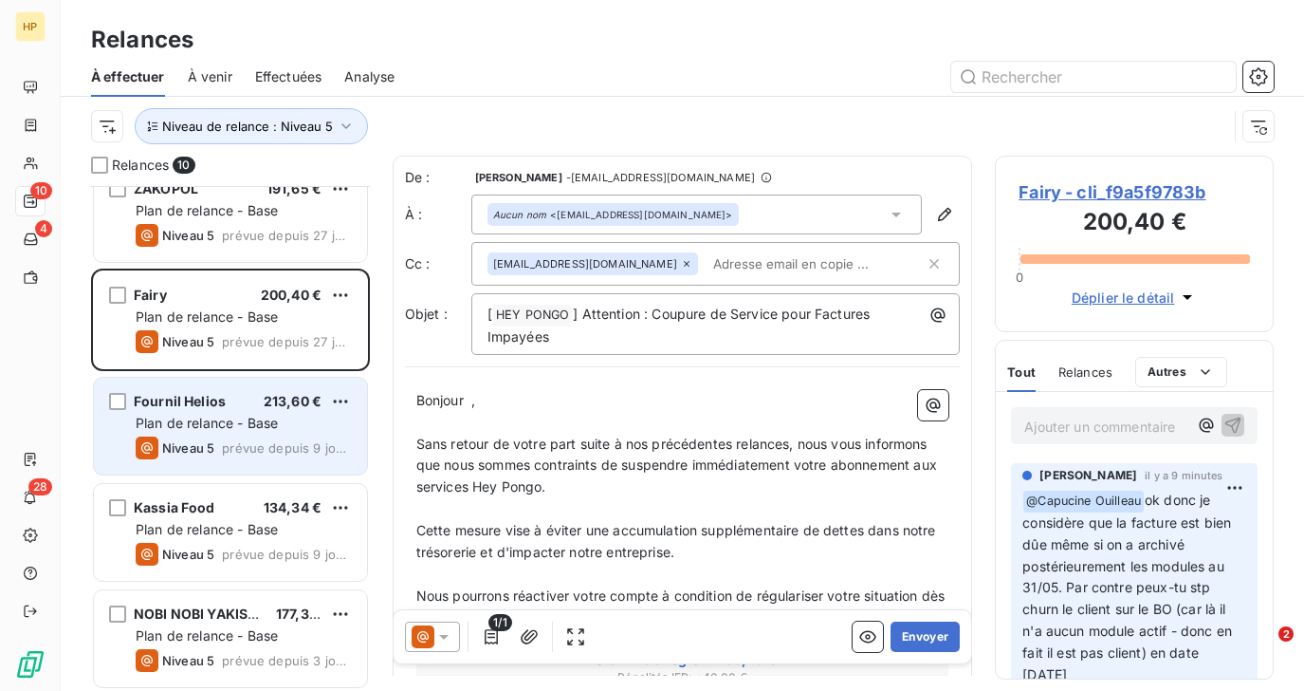
scroll to position [339, 0]
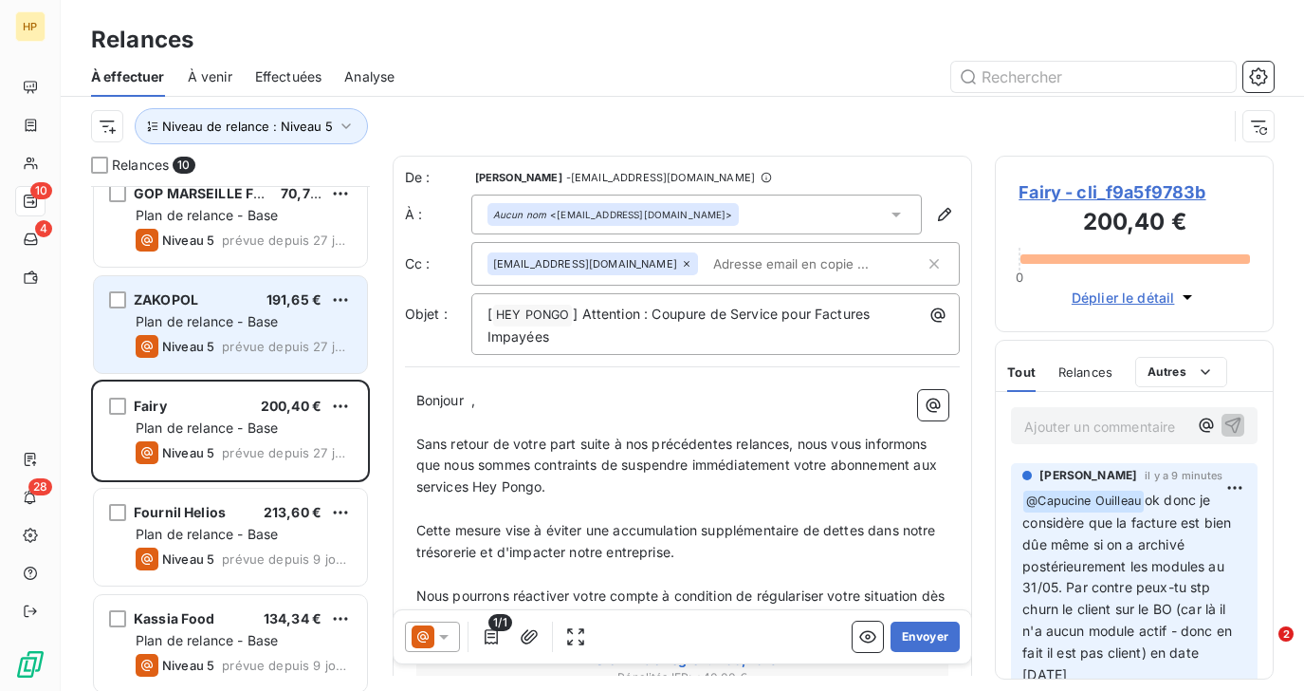
click at [229, 323] on span "Plan de relance - Base" at bounding box center [207, 321] width 142 height 16
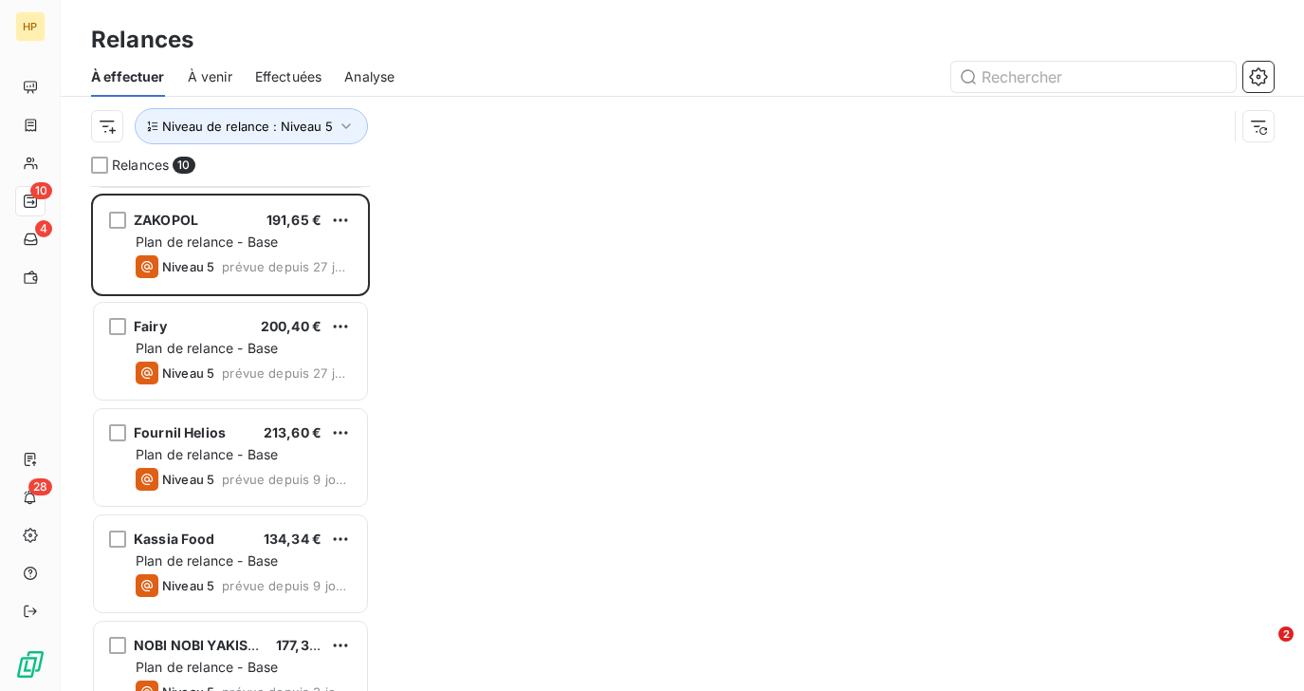
scroll to position [423, 0]
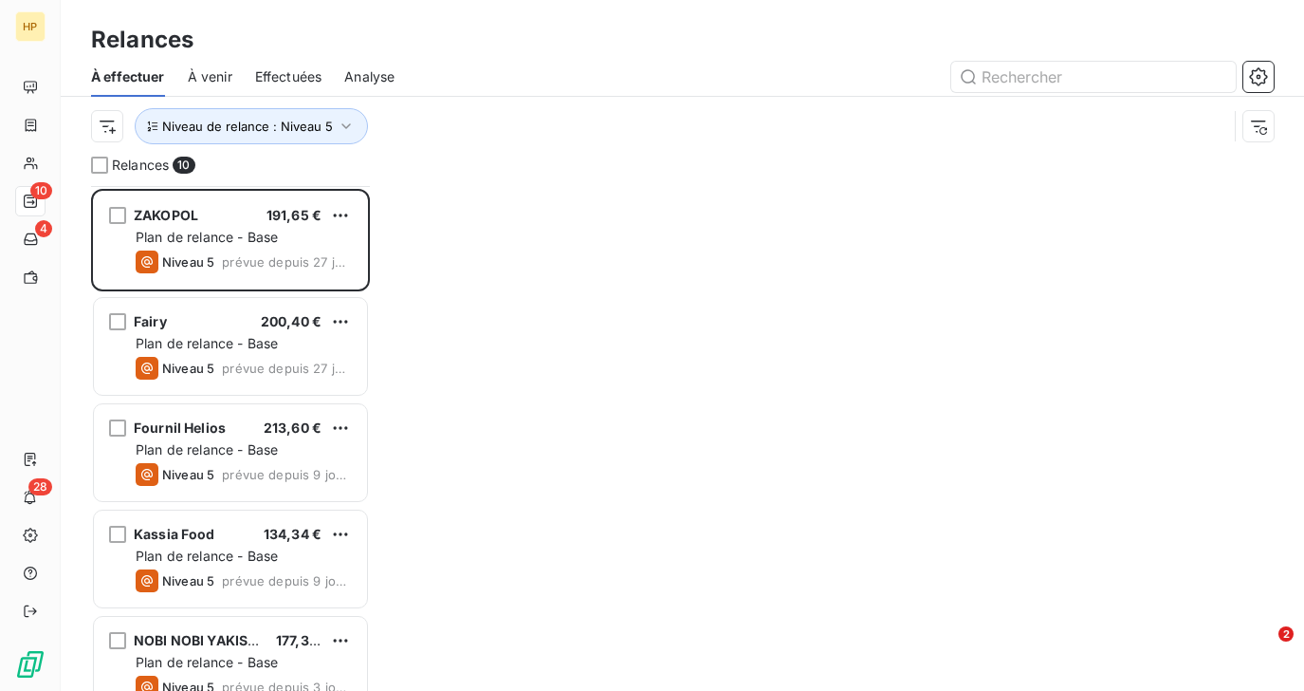
click at [220, 358] on div "Niveau 5 prévue depuis 27 jours" at bounding box center [244, 368] width 216 height 23
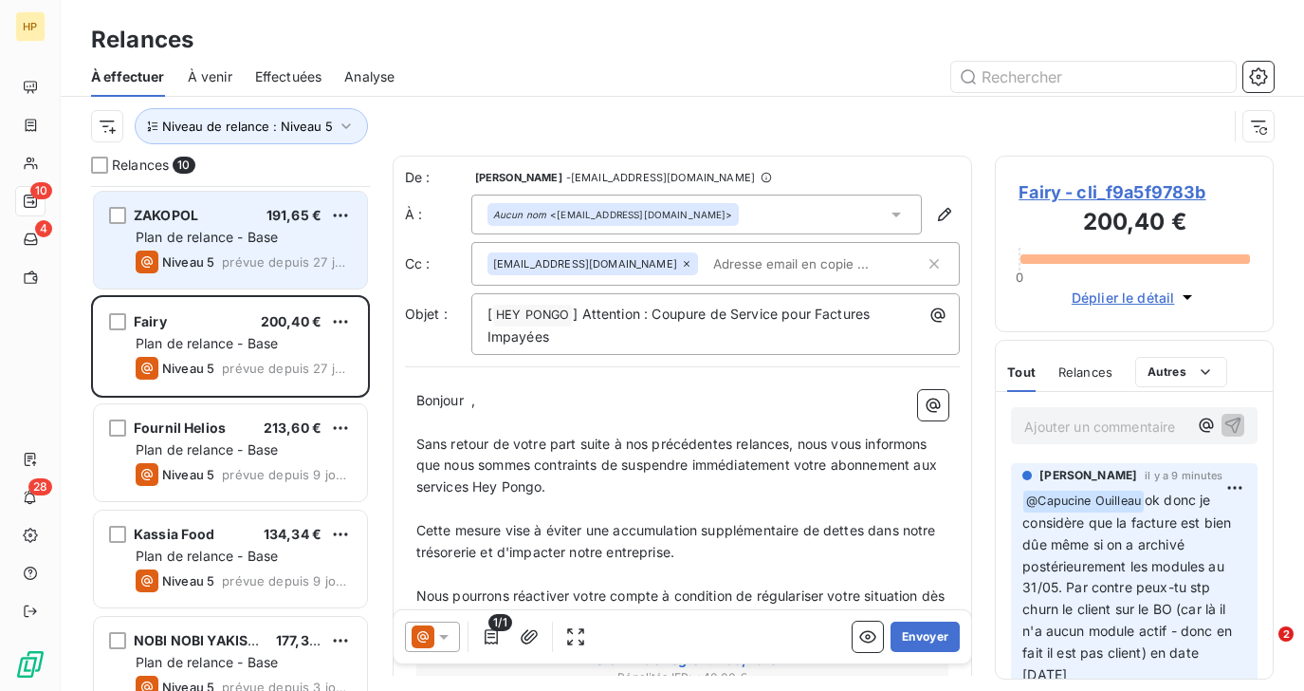
click at [237, 246] on div "Plan de relance - Base" at bounding box center [244, 237] width 216 height 19
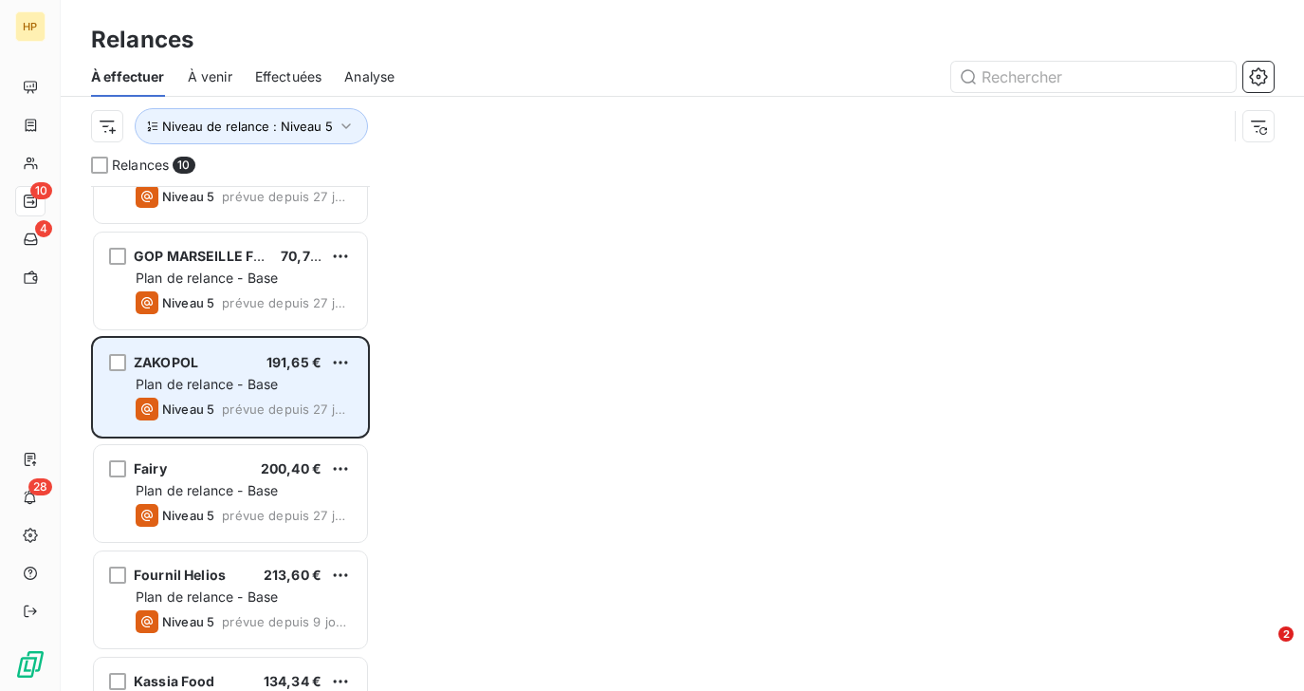
scroll to position [261, 0]
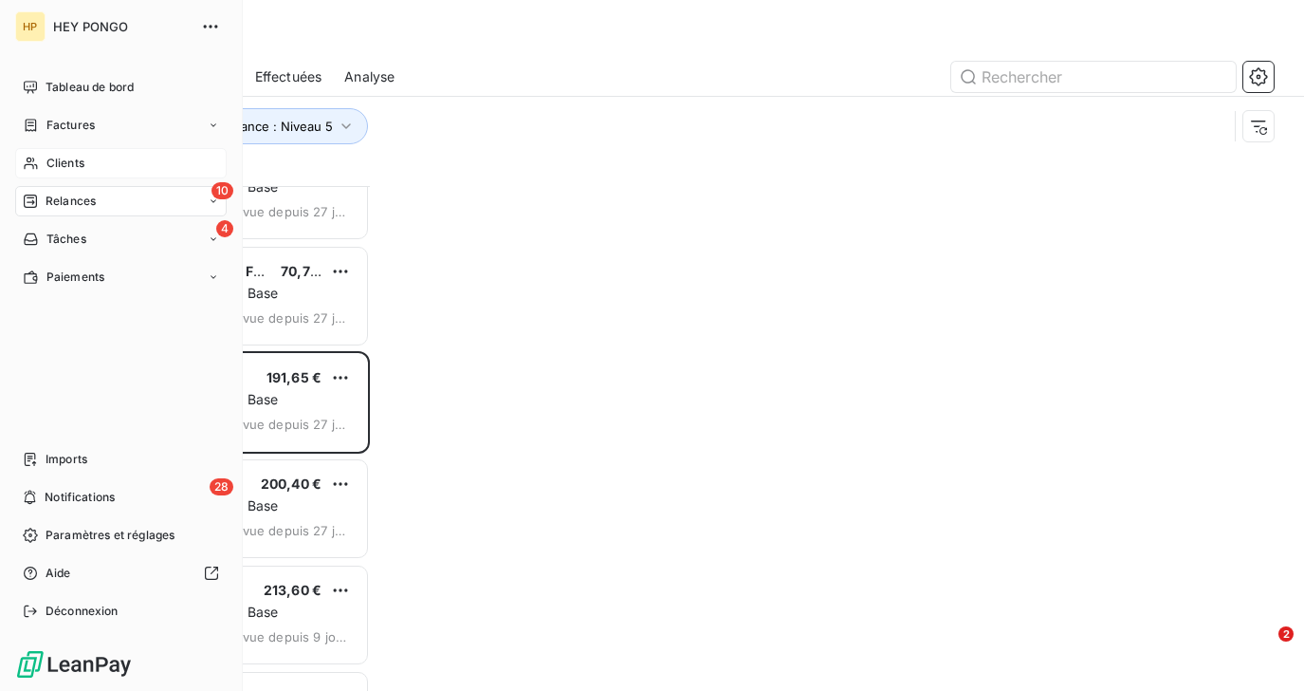
click at [31, 166] on icon at bounding box center [31, 163] width 16 height 15
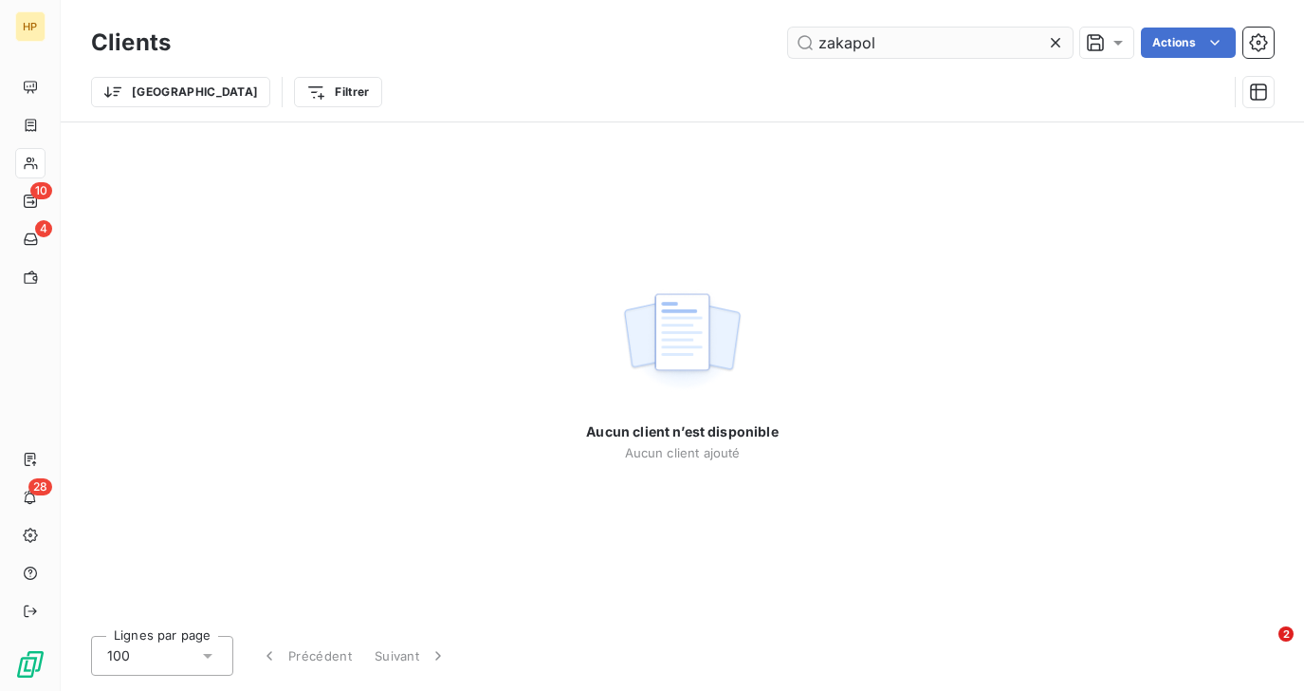
click at [847, 46] on input "zakapol" at bounding box center [930, 43] width 285 height 30
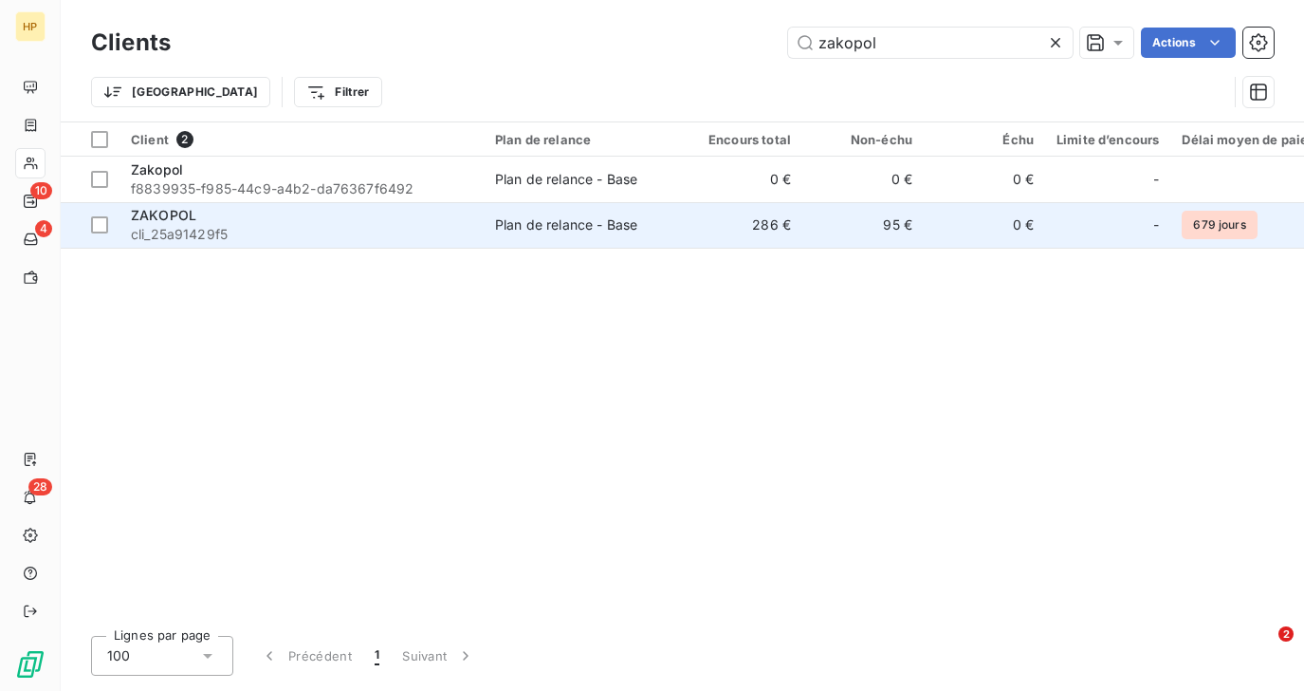
type input "zakopol"
click at [250, 229] on span "cli_25a91429f5" at bounding box center [302, 234] width 342 height 19
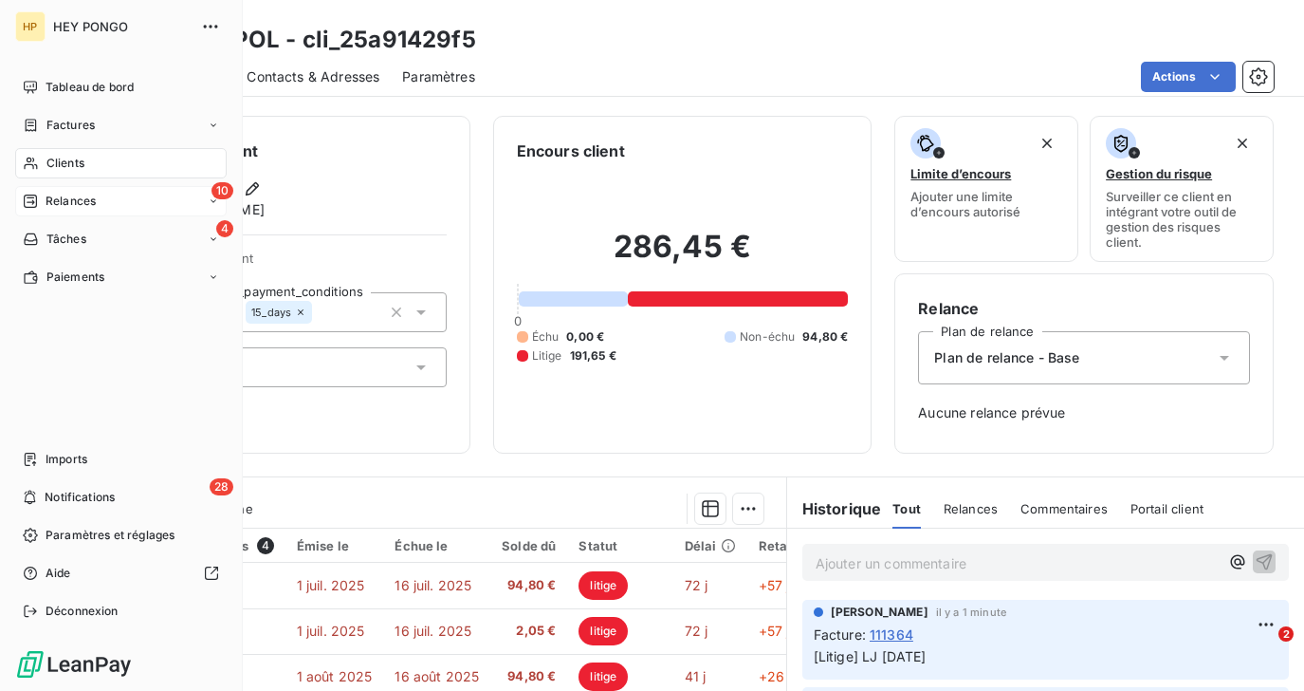
click at [65, 200] on span "Relances" at bounding box center [71, 201] width 50 height 17
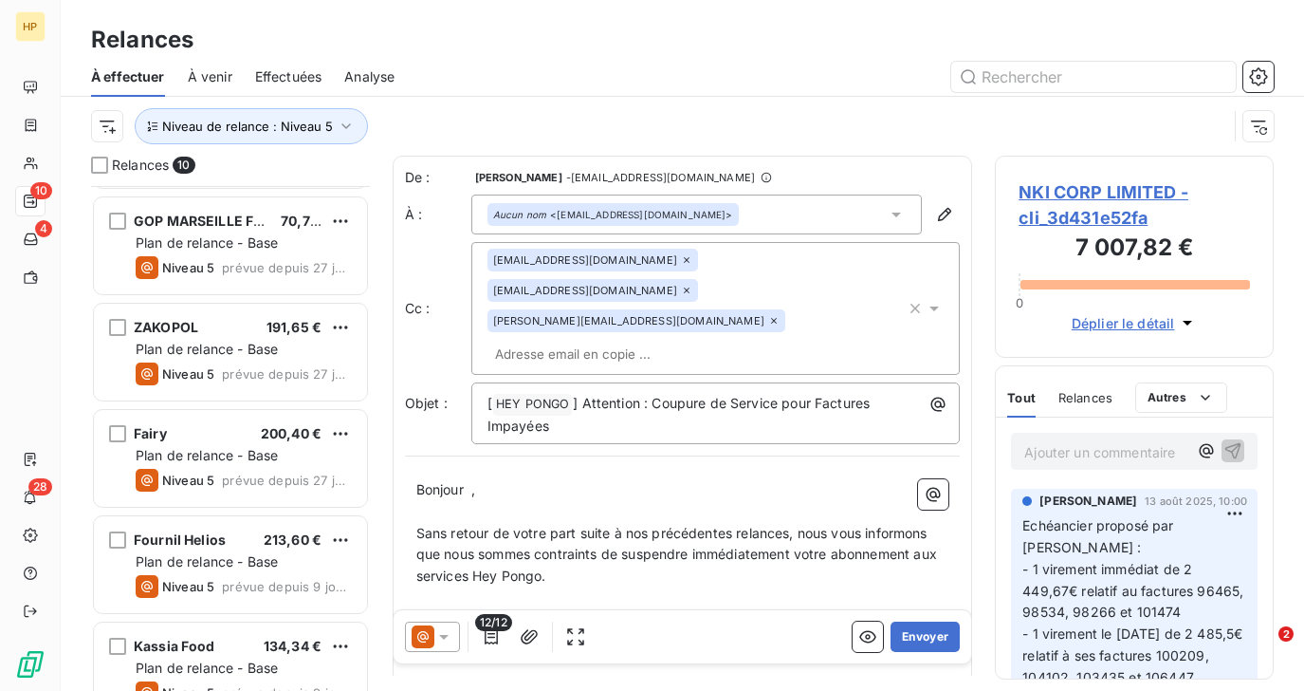
scroll to position [306, 0]
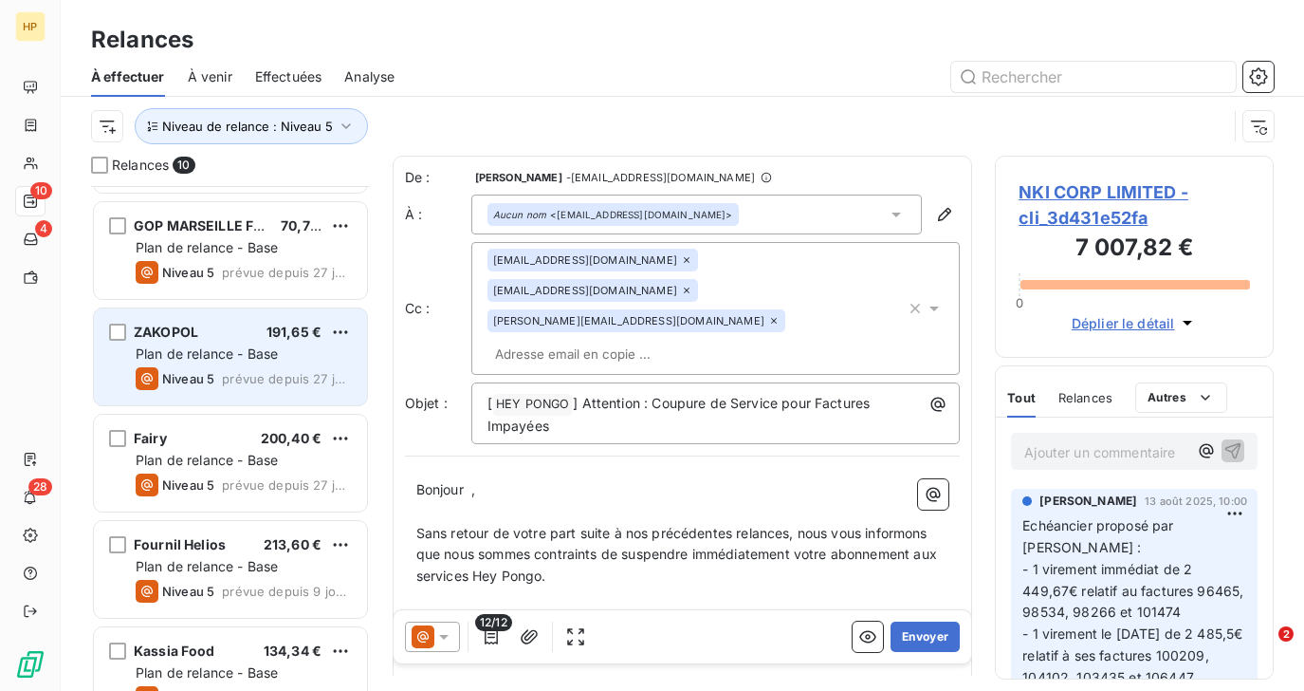
click at [213, 347] on span "Plan de relance - Base" at bounding box center [207, 353] width 142 height 16
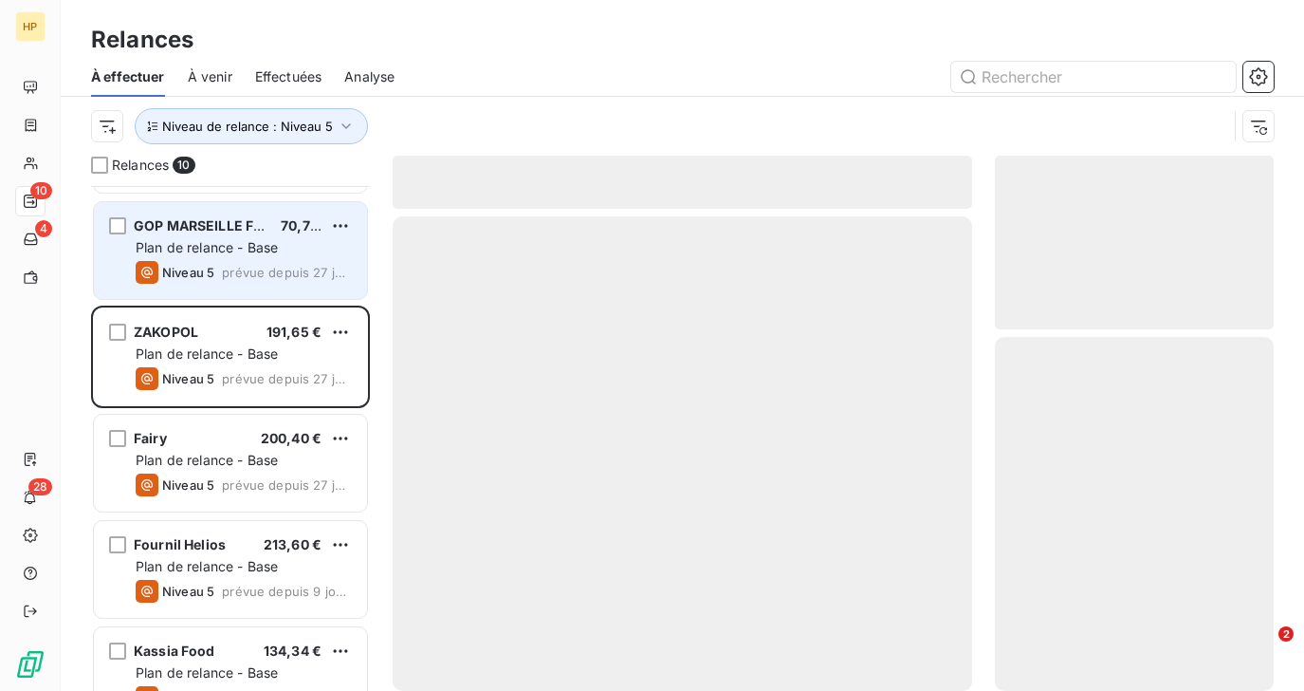
click at [227, 266] on span "prévue depuis 27 jours" at bounding box center [287, 272] width 130 height 15
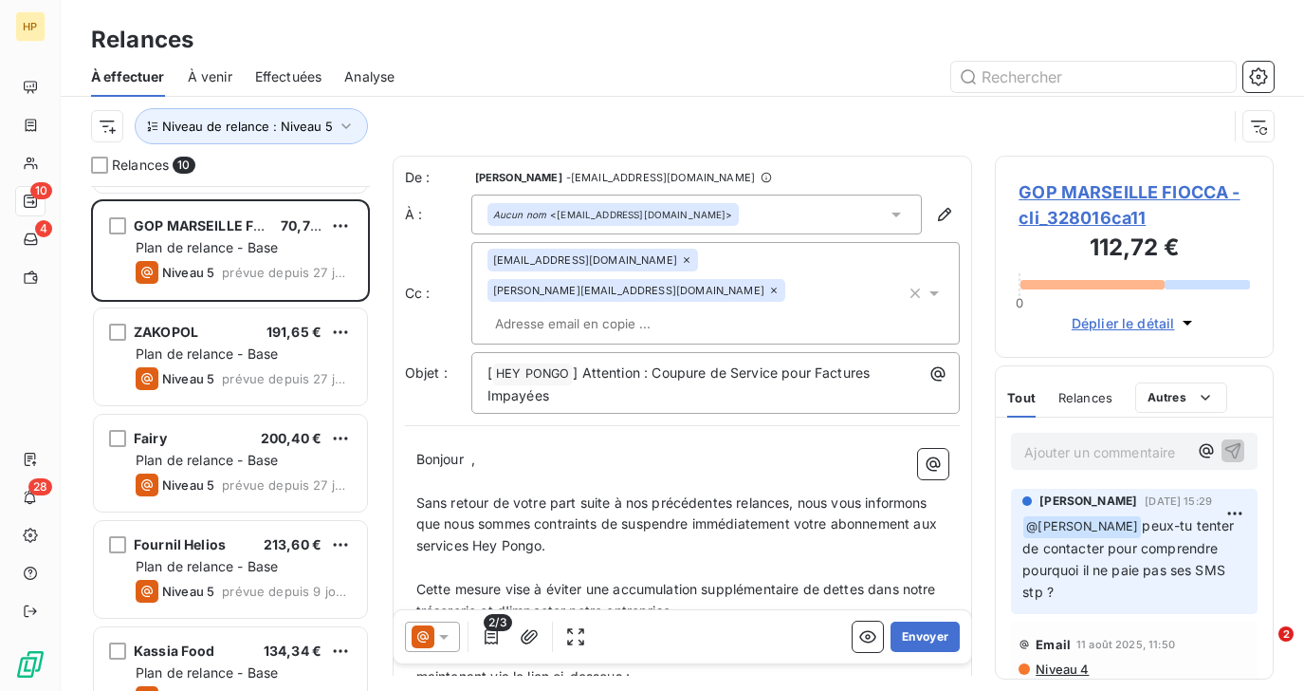
click at [1076, 191] on span "GOP MARSEILLE FIOCCA - cli_328016ca11" at bounding box center [1134, 204] width 231 height 51
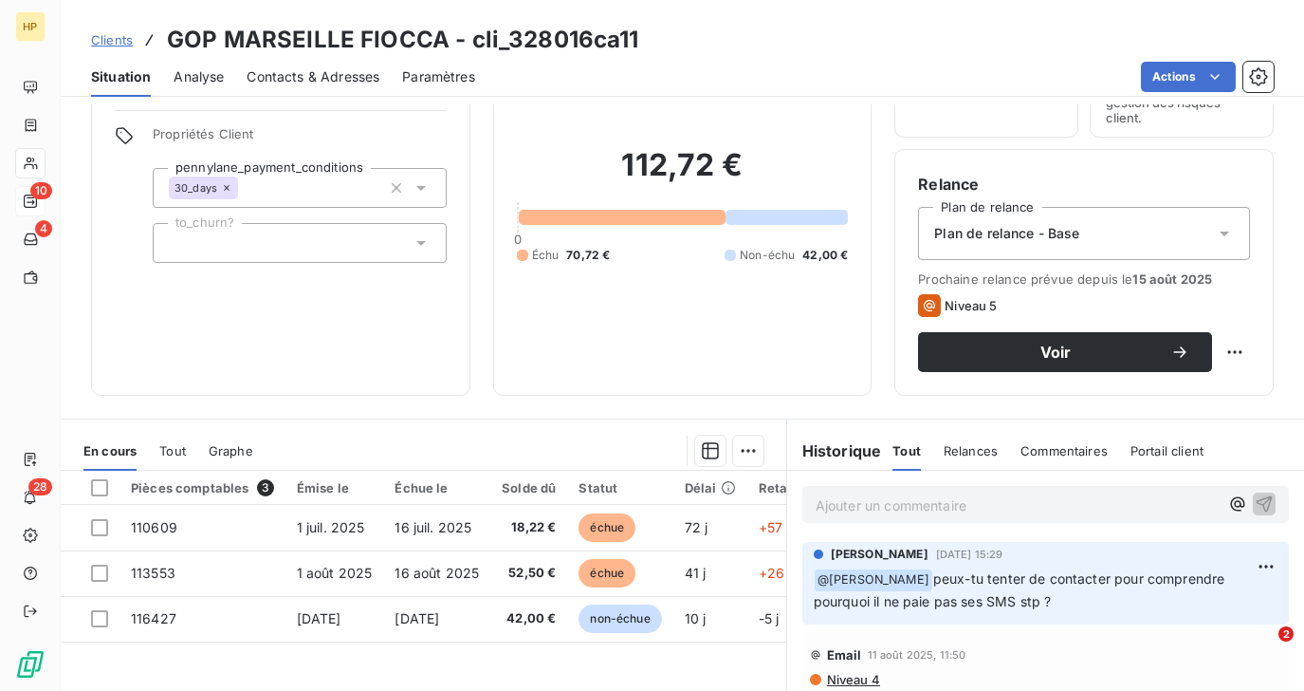
scroll to position [216, 0]
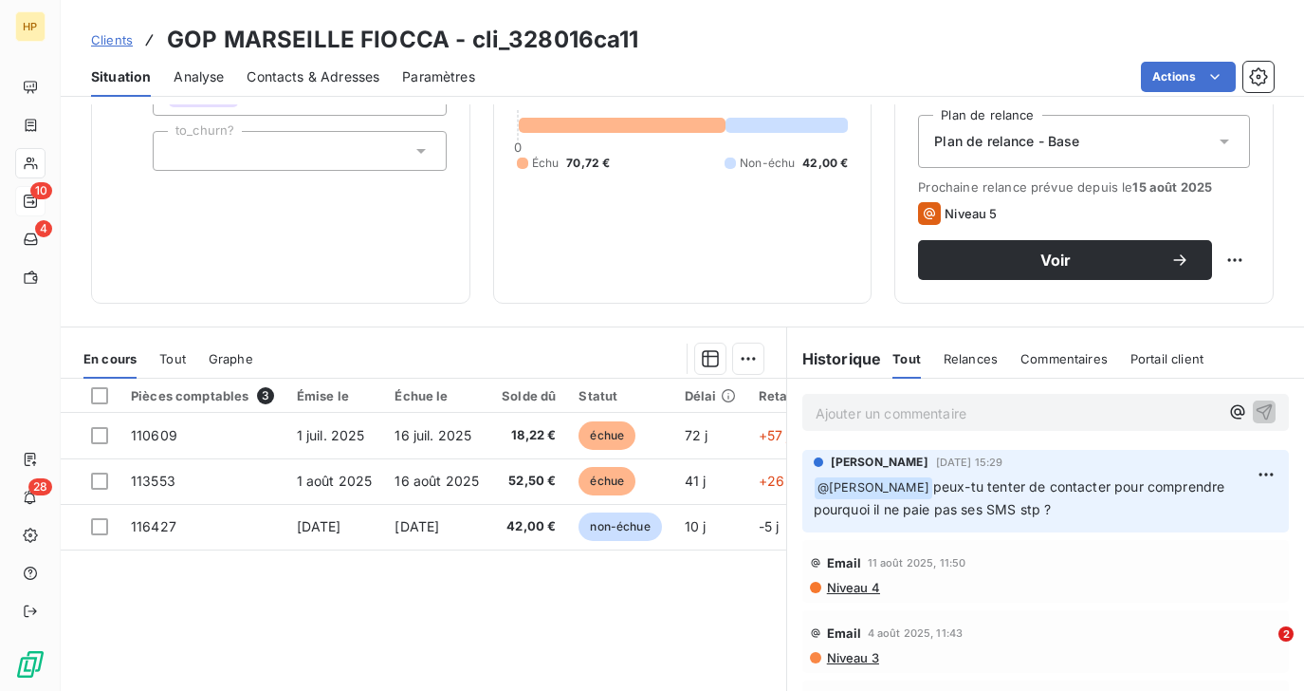
click at [923, 415] on p "Ajouter un commentaire ﻿" at bounding box center [1017, 413] width 403 height 24
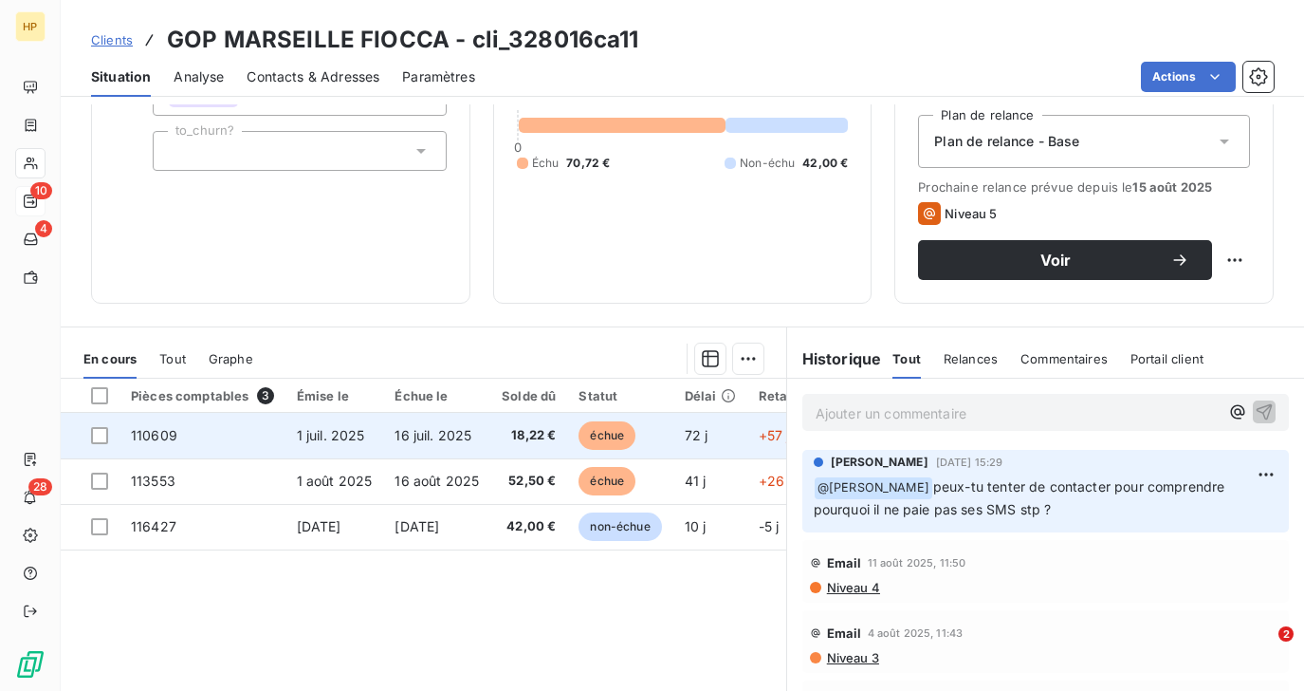
click at [513, 427] on span "18,22 €" at bounding box center [529, 435] width 54 height 19
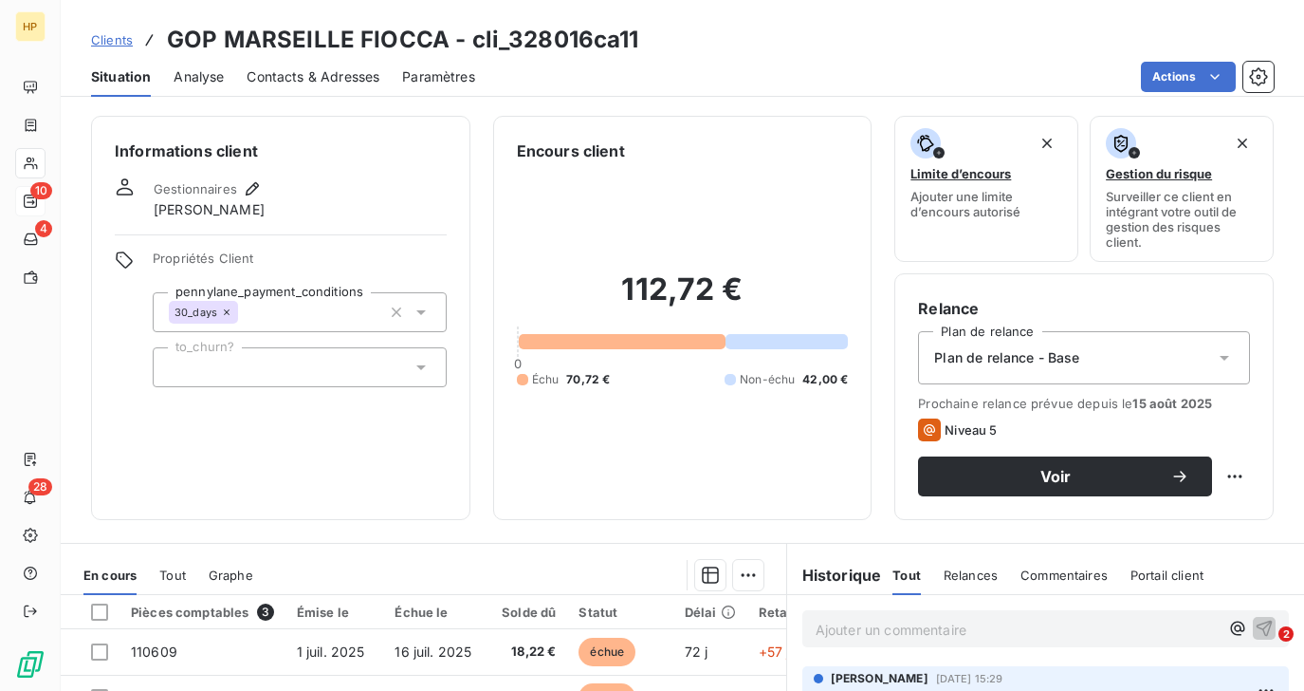
click at [840, 629] on p "Ajouter un commentaire ﻿" at bounding box center [1017, 630] width 403 height 24
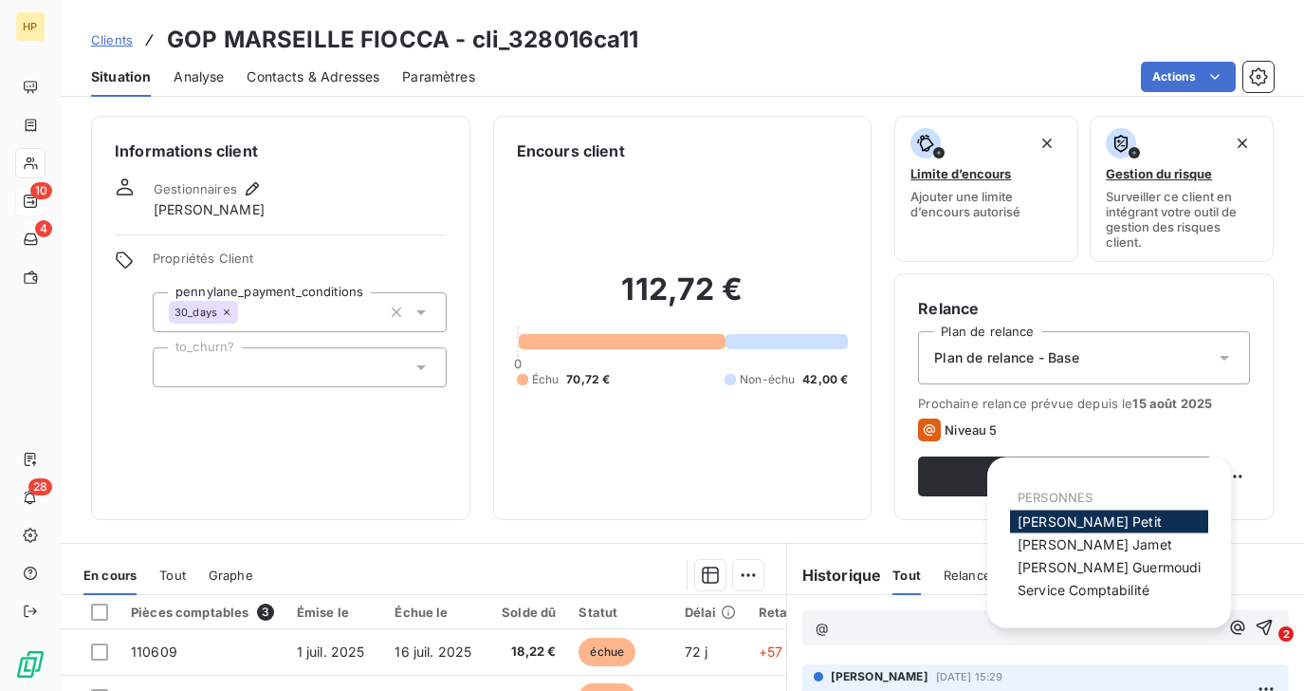
click at [1034, 519] on span "Katharina Petit" at bounding box center [1090, 521] width 144 height 16
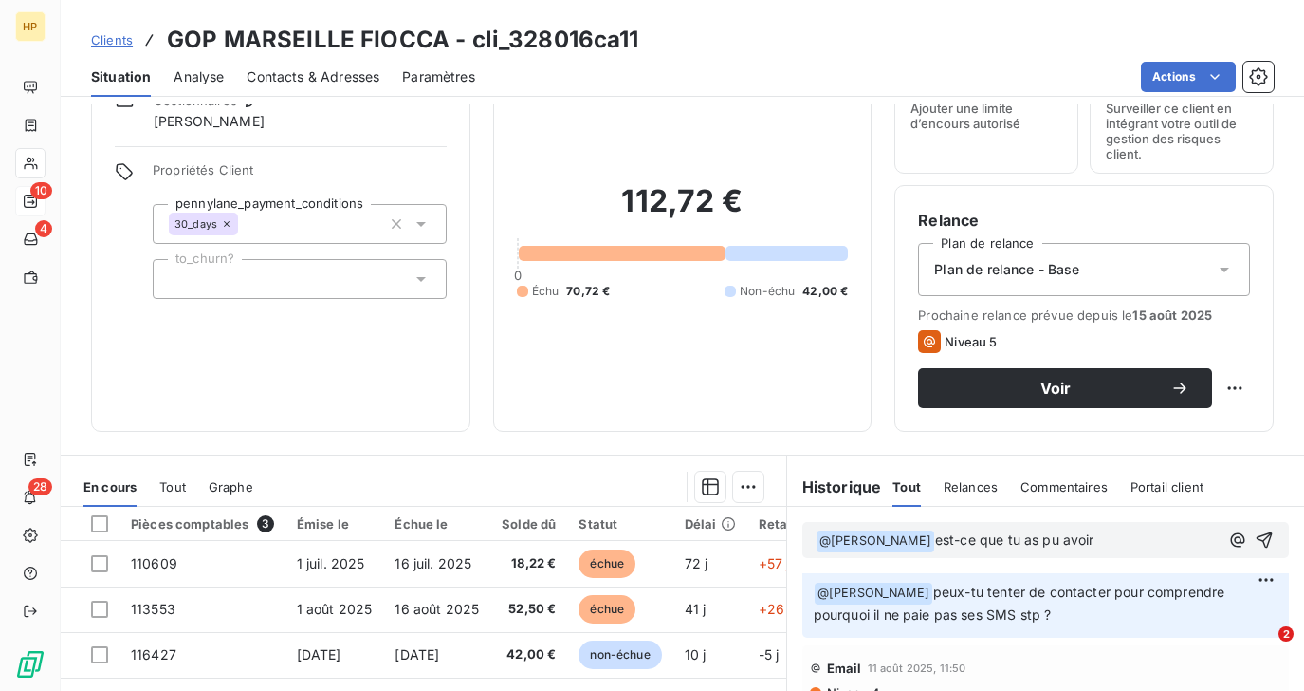
scroll to position [14, 0]
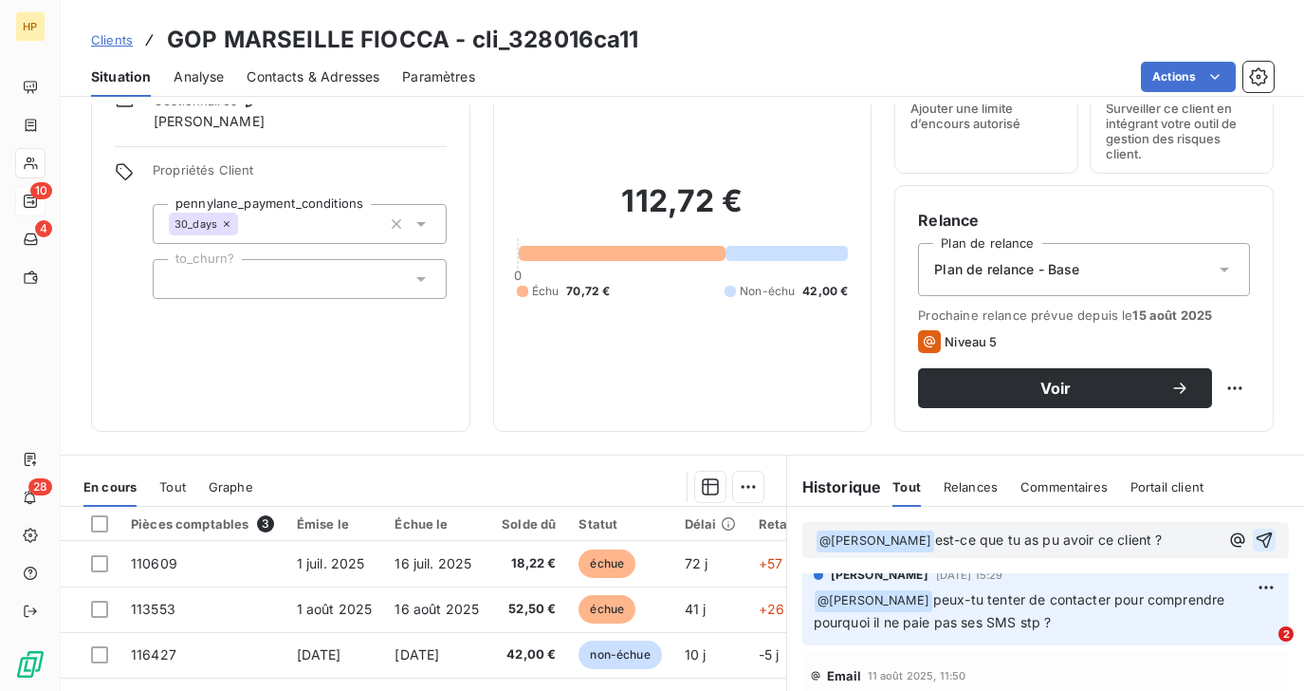
click at [1270, 537] on icon "button" at bounding box center [1265, 540] width 16 height 16
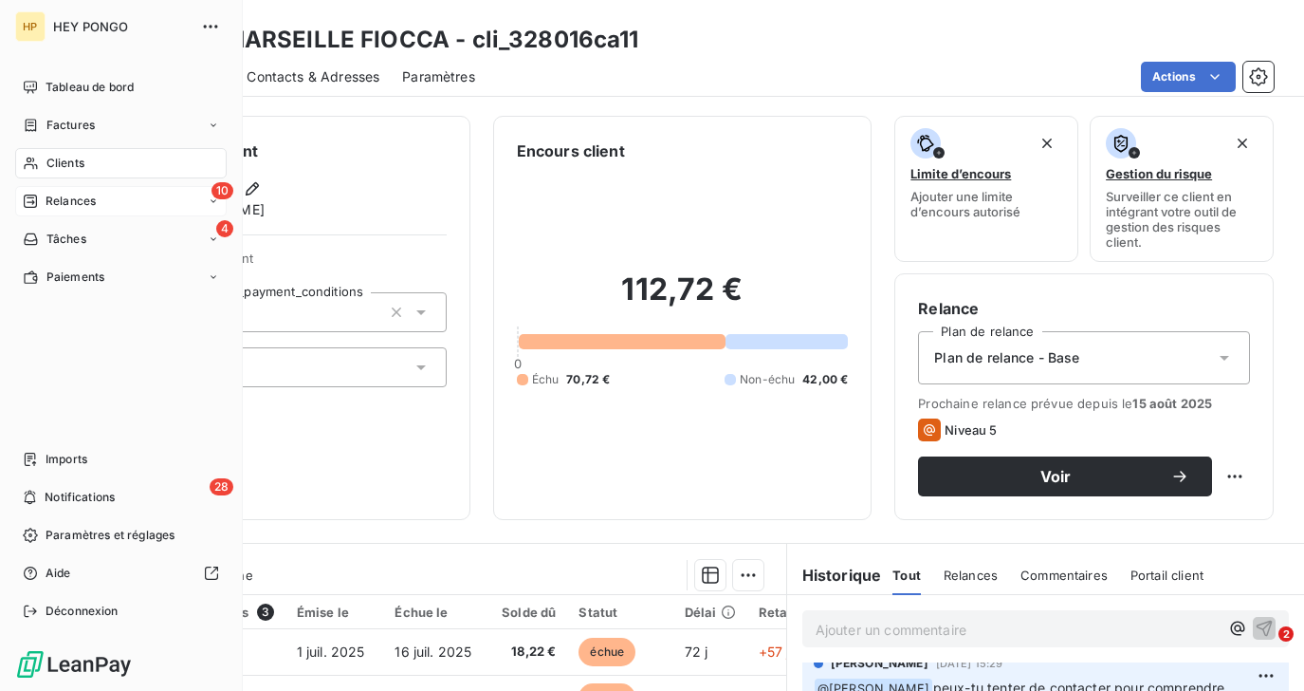
click at [60, 157] on span "Clients" at bounding box center [65, 163] width 38 height 17
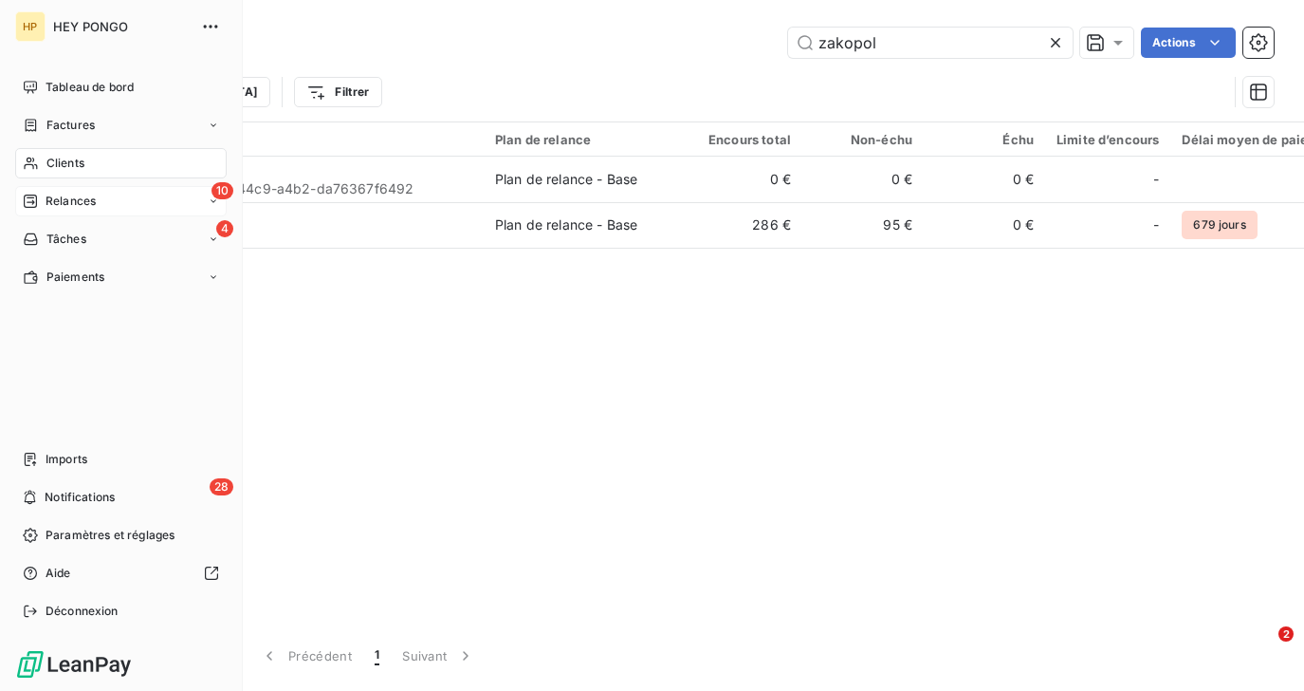
click at [64, 189] on div "10 Relances" at bounding box center [121, 201] width 212 height 30
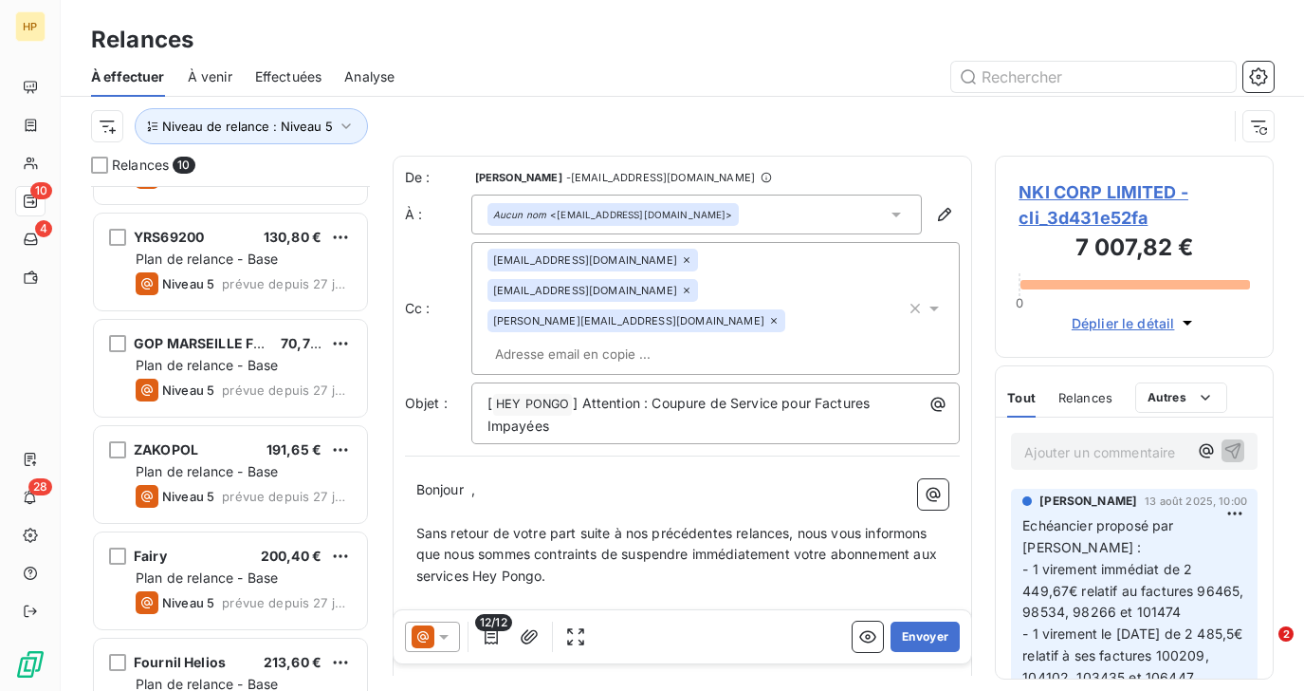
scroll to position [145, 0]
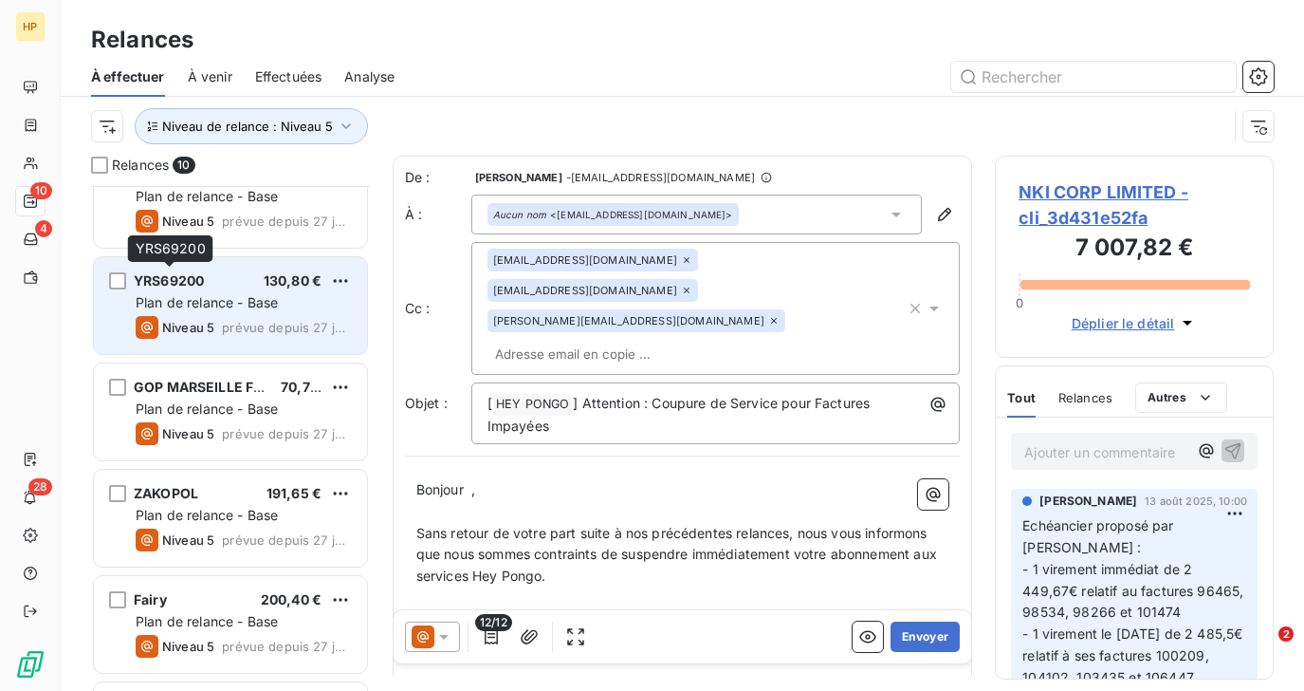
click at [196, 286] on span "YRS69200" at bounding box center [169, 280] width 70 height 16
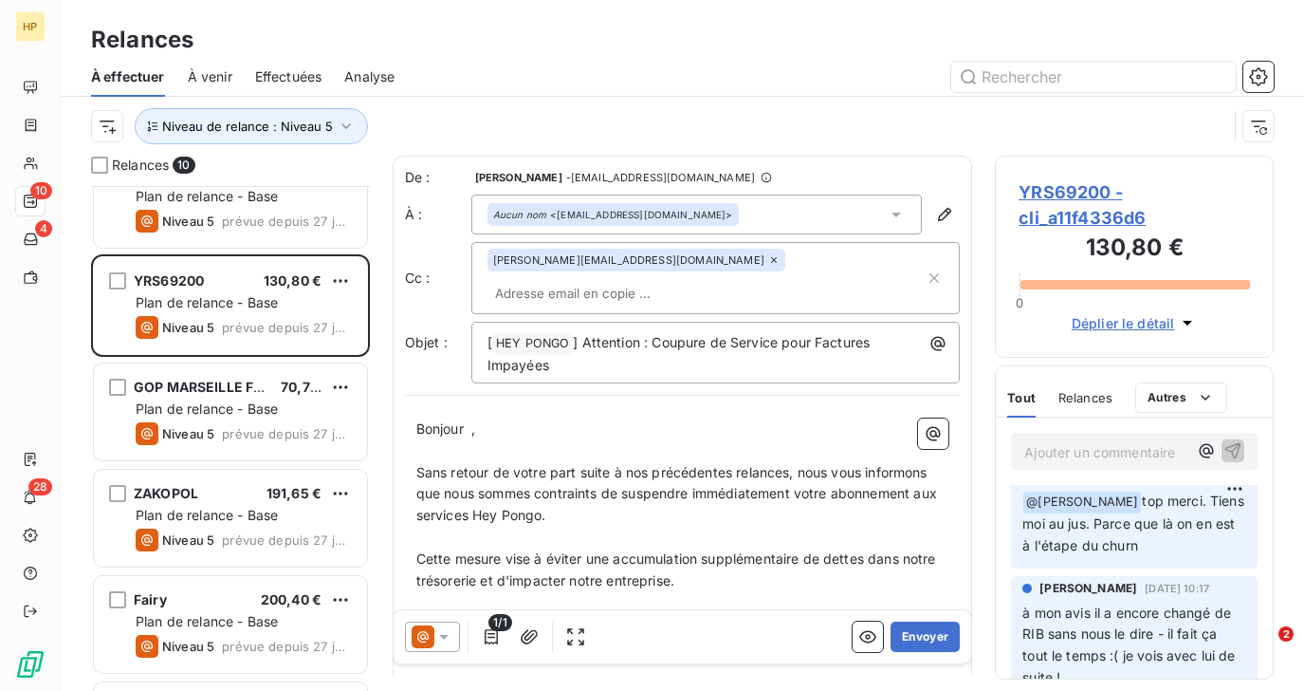
scroll to position [109, 0]
click at [1084, 188] on span "YRS69200 - cli_a11f4336d6" at bounding box center [1134, 204] width 231 height 51
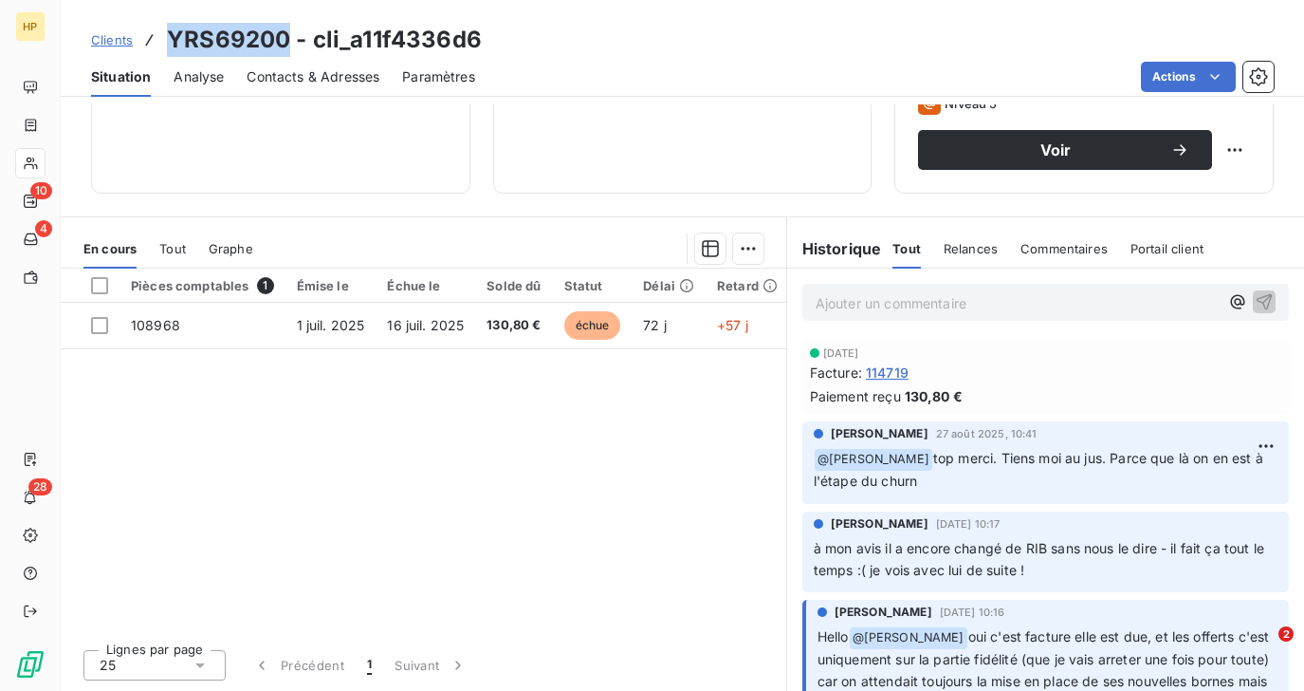
drag, startPoint x: 170, startPoint y: 38, endPoint x: 288, endPoint y: 37, distance: 118.6
click at [288, 37] on h3 "YRS69200 - cli_a11f4336d6" at bounding box center [324, 40] width 315 height 34
copy h3 "YRS69200"
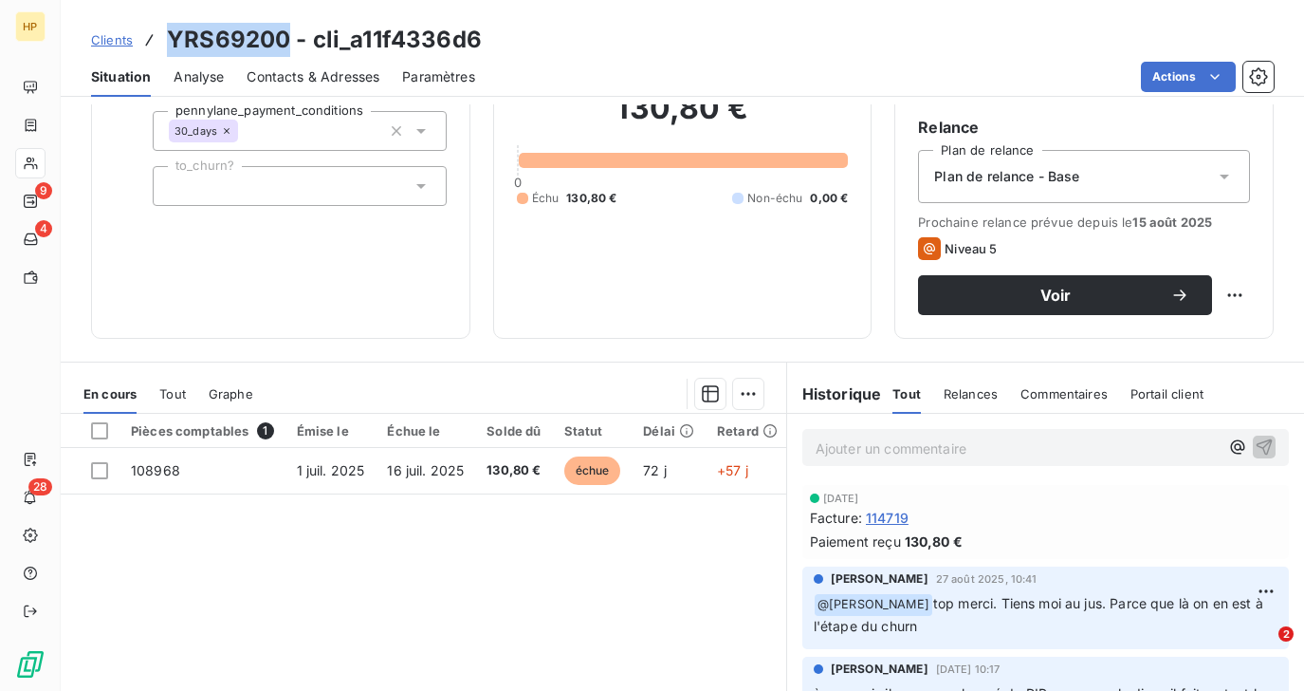
scroll to position [319, 0]
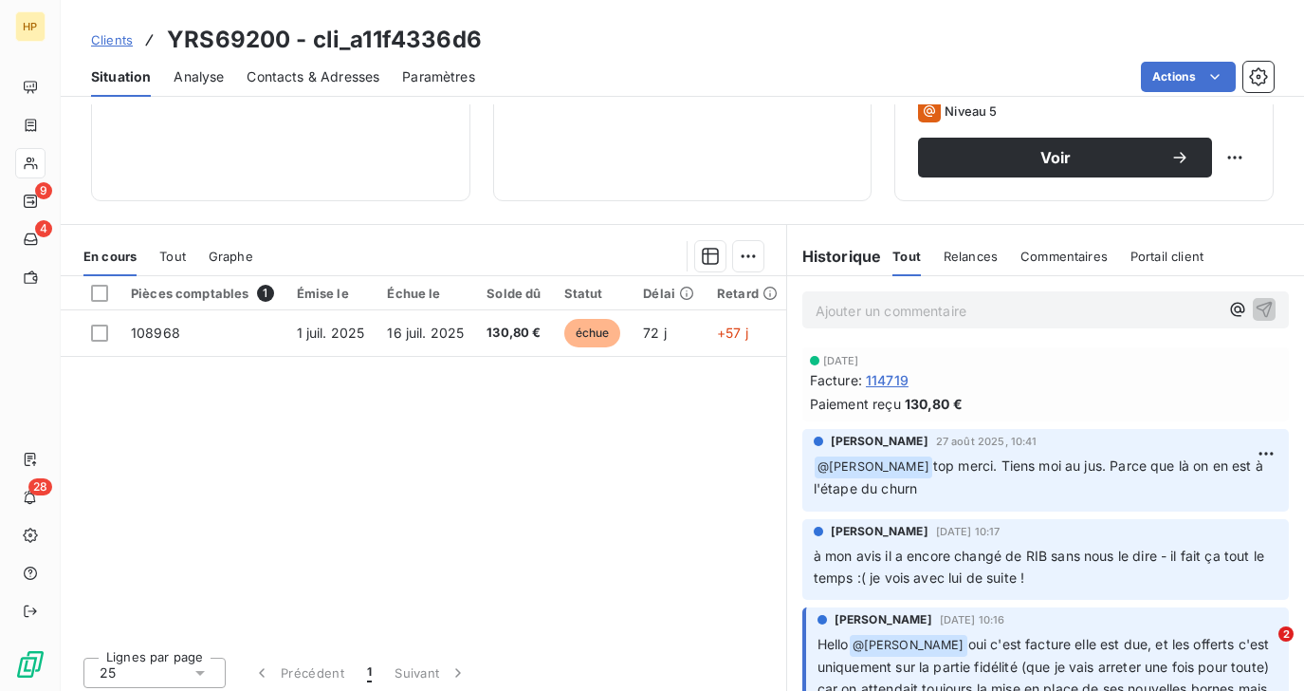
click at [837, 313] on p "Ajouter un commentaire ﻿" at bounding box center [1017, 311] width 403 height 24
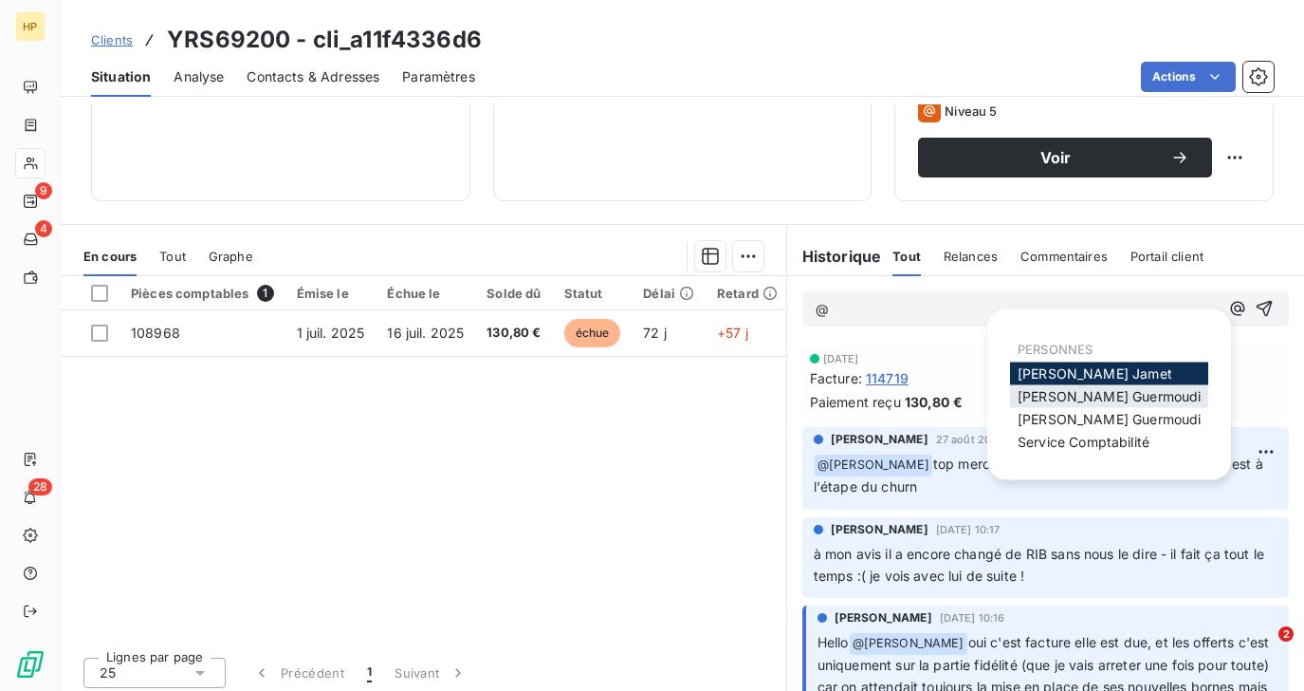
click at [1044, 390] on span "Sara Guermoudi" at bounding box center [1109, 396] width 183 height 16
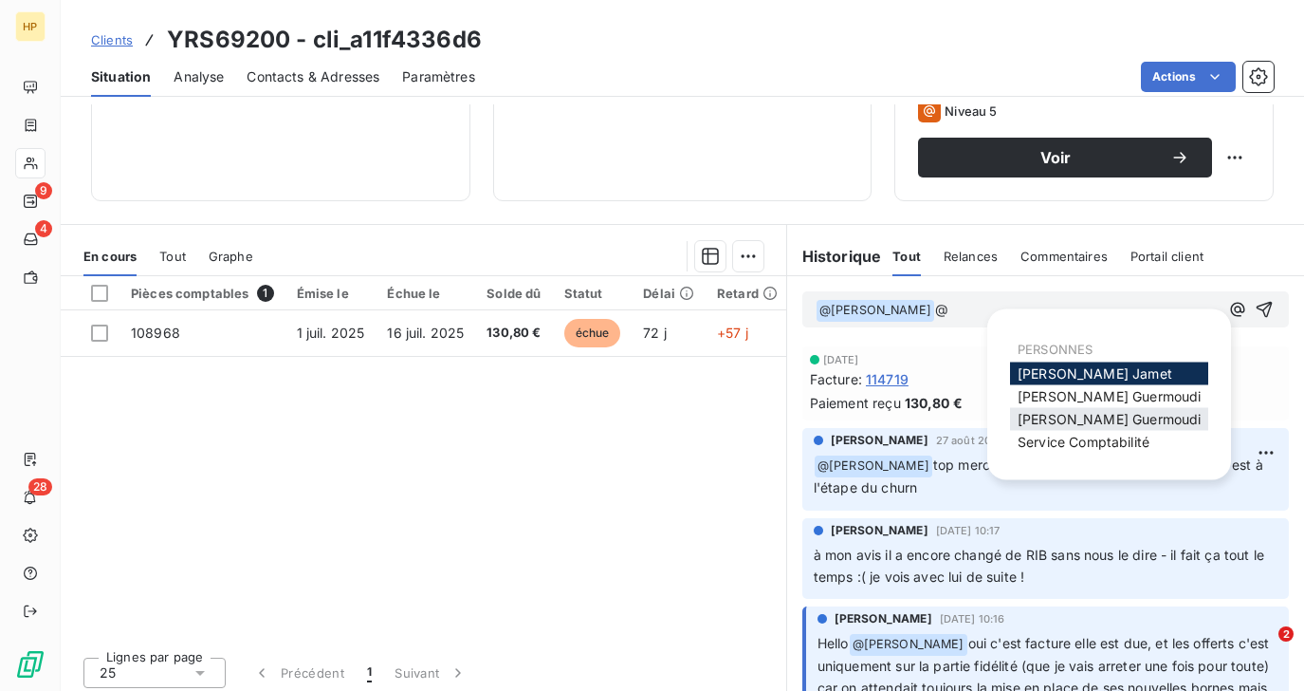
click at [1043, 419] on span "Sara Guermoudi" at bounding box center [1109, 419] width 183 height 16
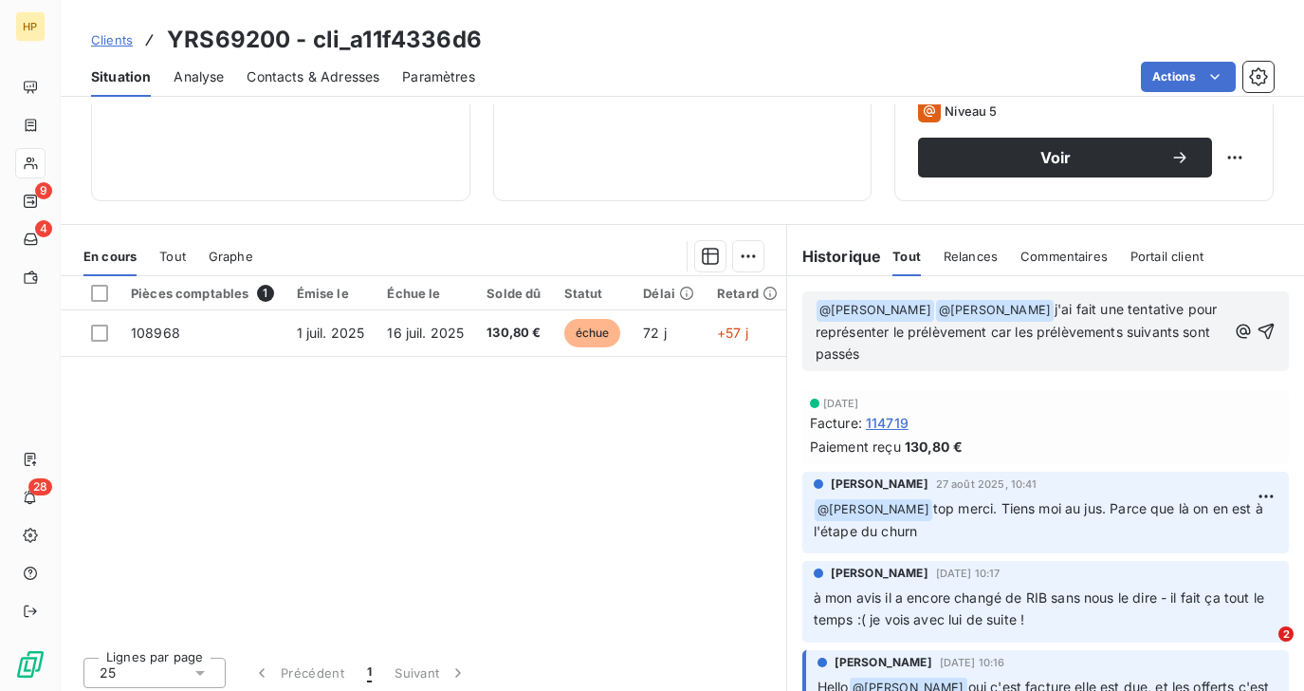
click at [1128, 329] on span "j'ai fait une tentative pour représenter le prélèvement car les prélèvements su…" at bounding box center [1019, 331] width 406 height 61
click at [1017, 337] on span "j'ai fait une tentative pour représenter le prélèvement car les prélèvements su…" at bounding box center [1019, 331] width 406 height 61
click at [1269, 328] on icon "button" at bounding box center [1266, 331] width 19 height 19
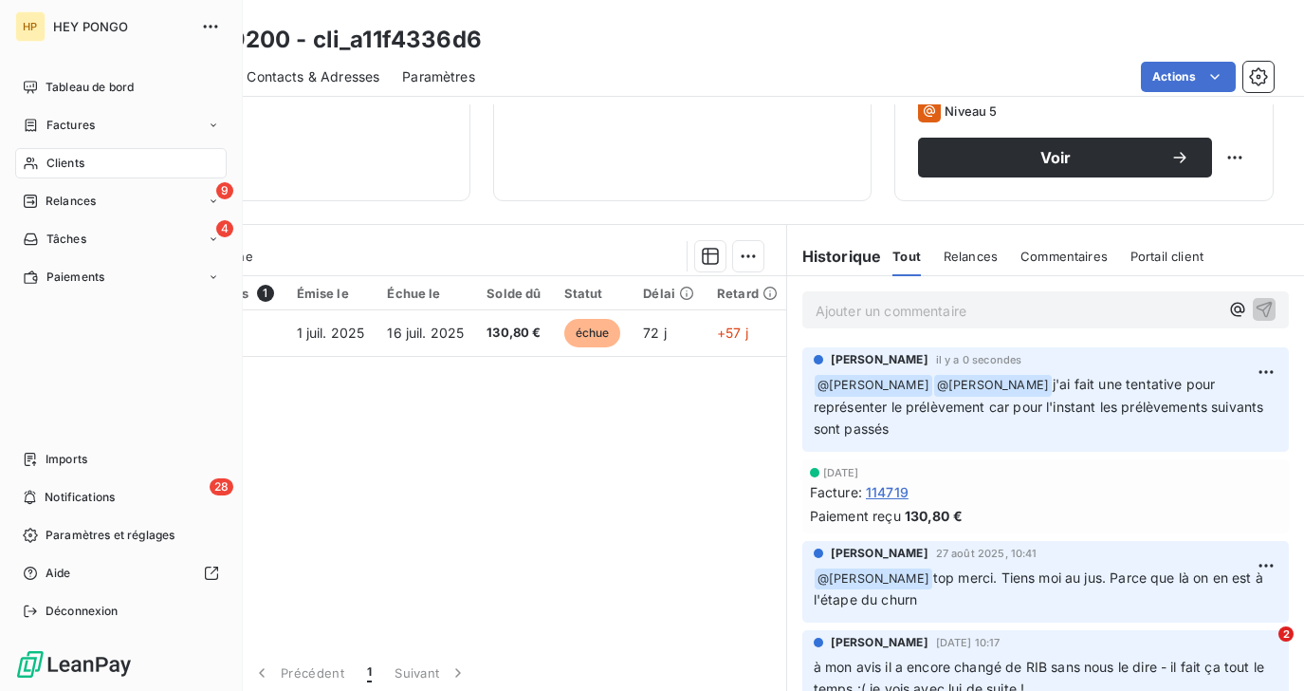
click at [71, 203] on span "Relances" at bounding box center [71, 201] width 50 height 17
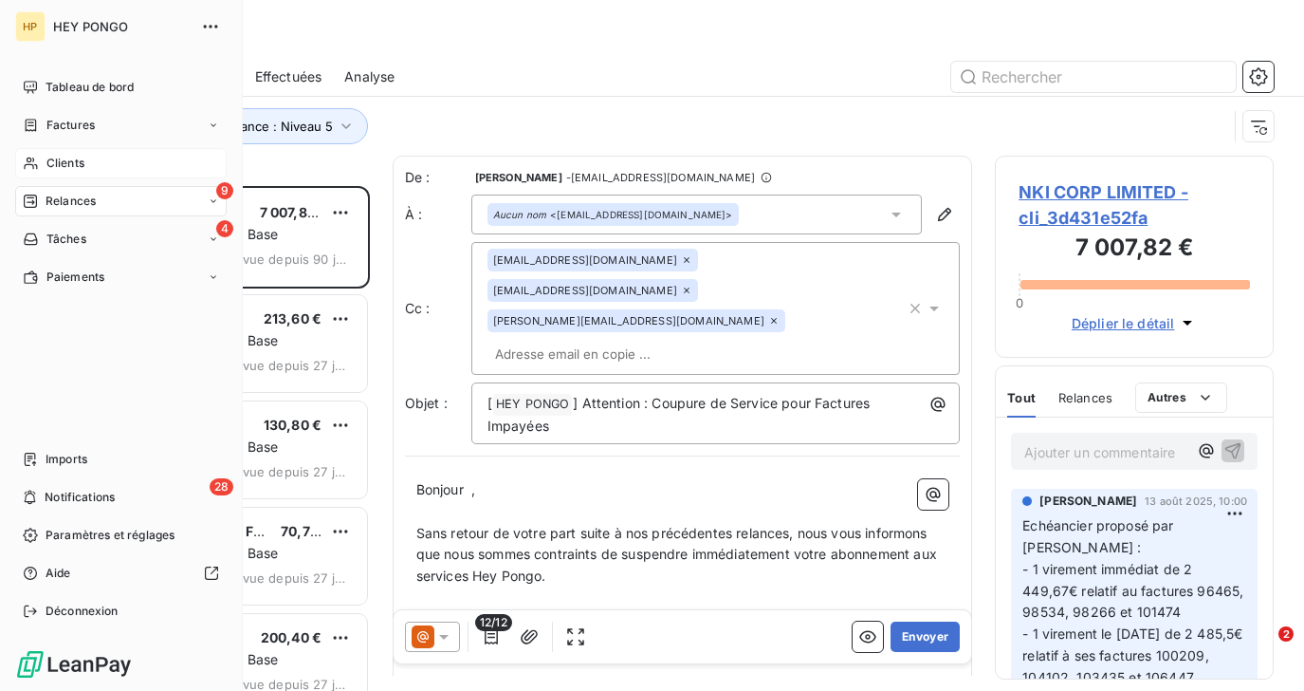
click at [61, 163] on span "Clients" at bounding box center [65, 163] width 38 height 17
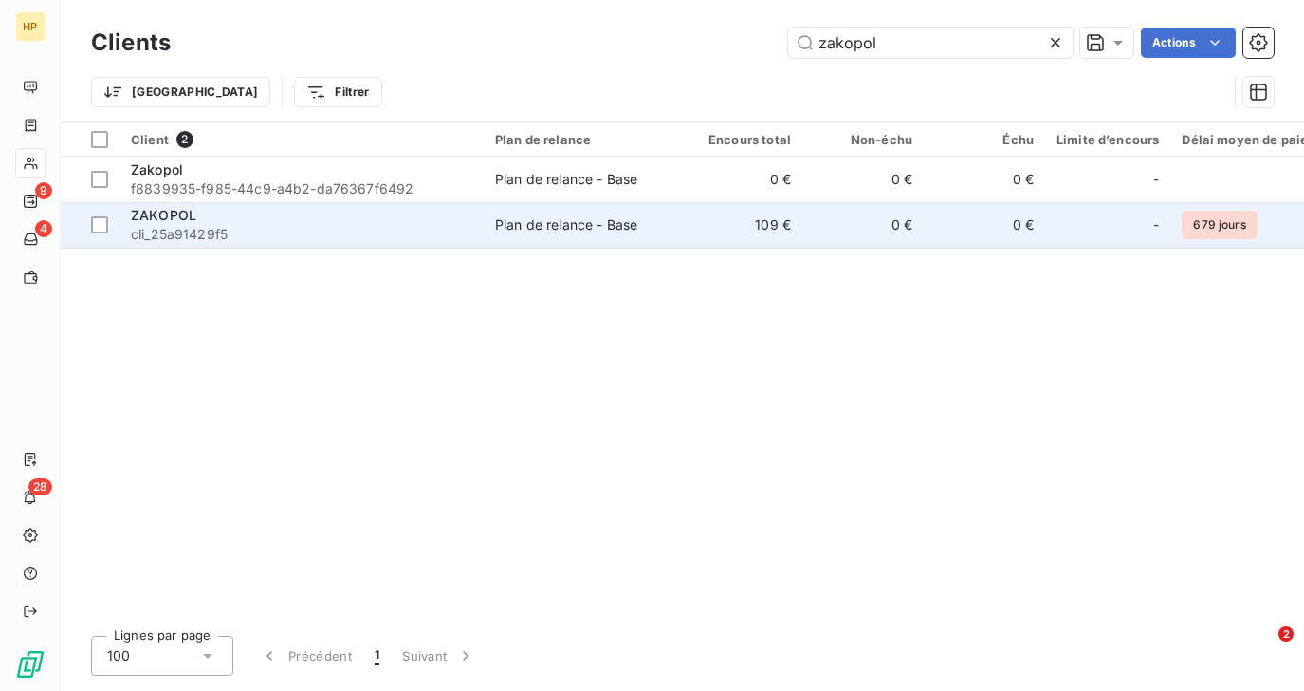
click at [263, 238] on span "cli_25a91429f5" at bounding box center [302, 234] width 342 height 19
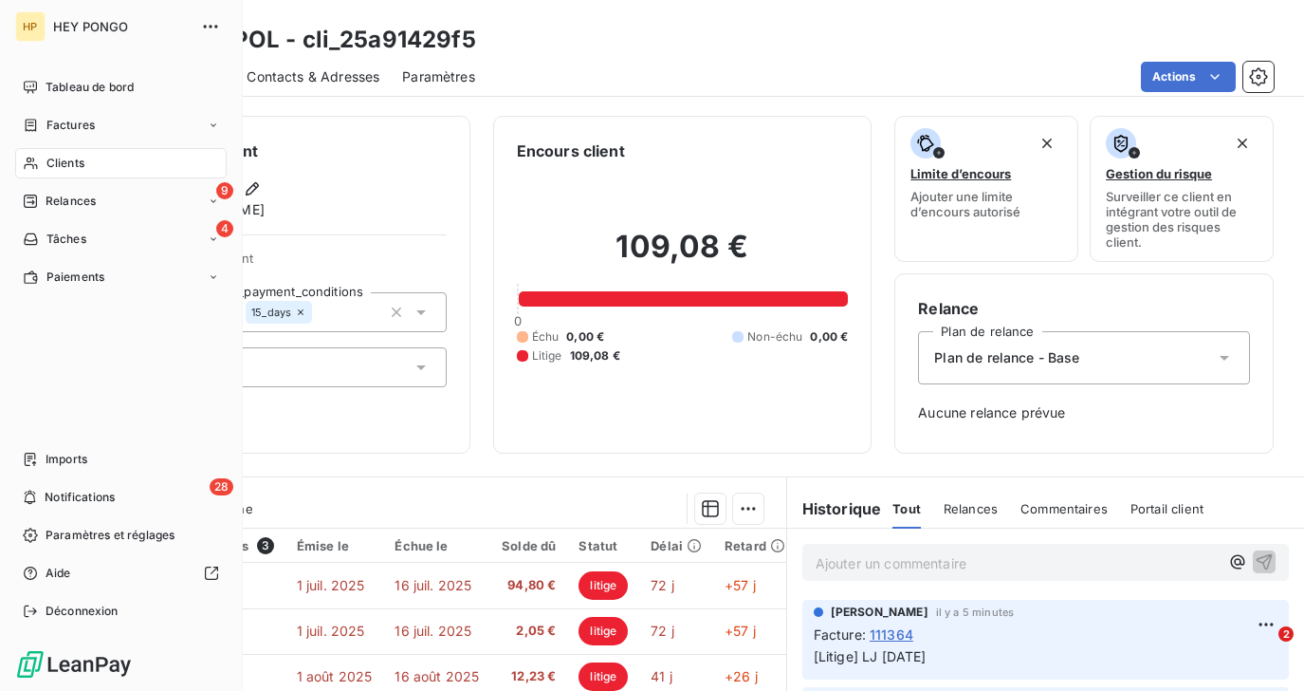
click at [58, 209] on span "Relances" at bounding box center [71, 201] width 50 height 17
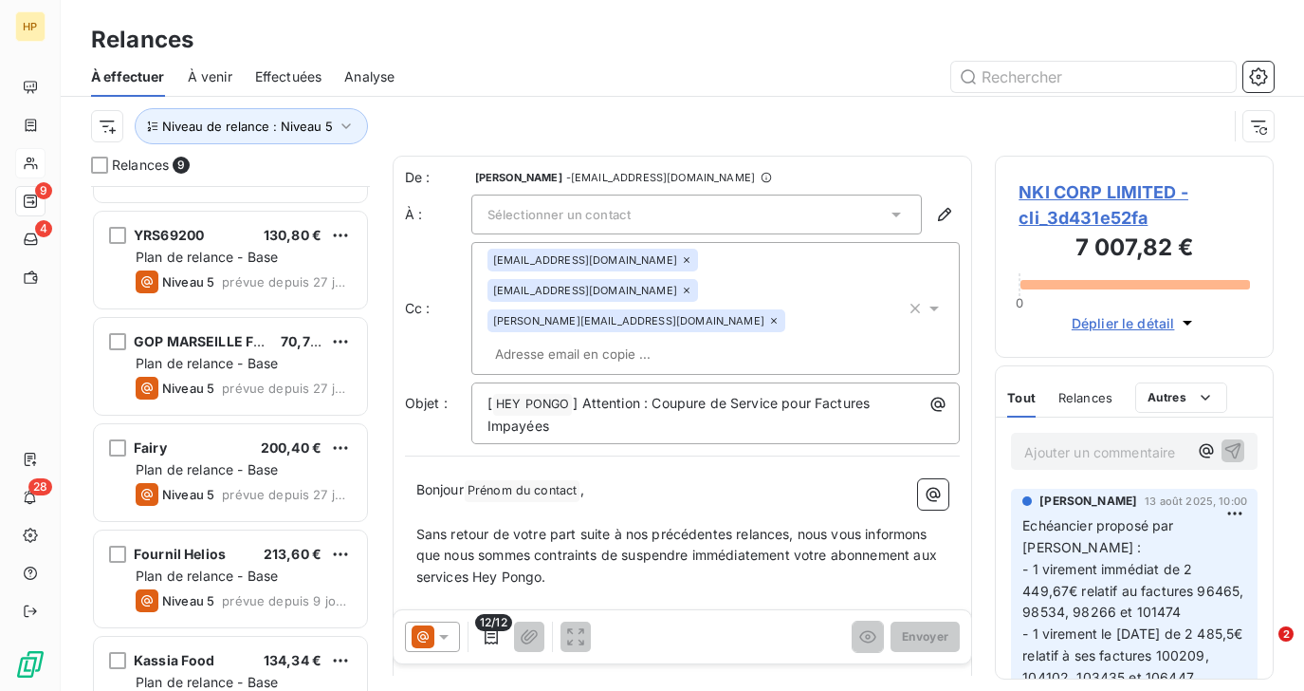
scroll to position [117, 0]
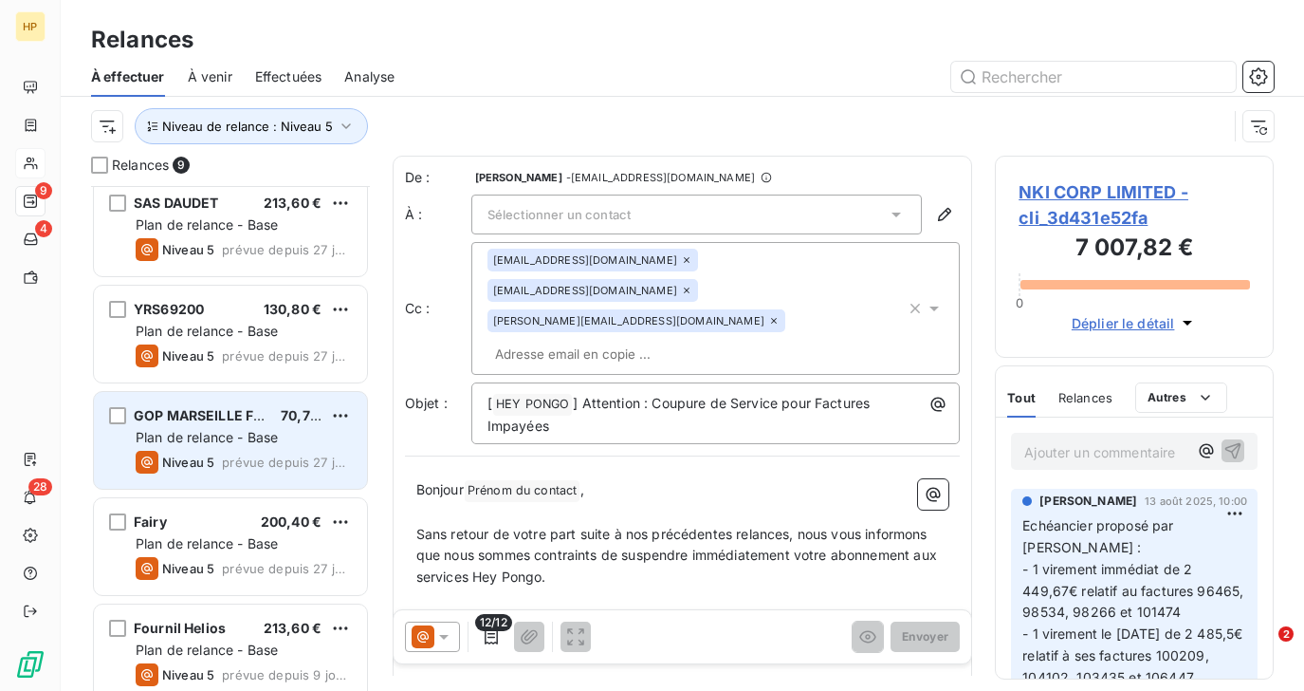
click at [197, 428] on div "Plan de relance - Base" at bounding box center [244, 437] width 216 height 19
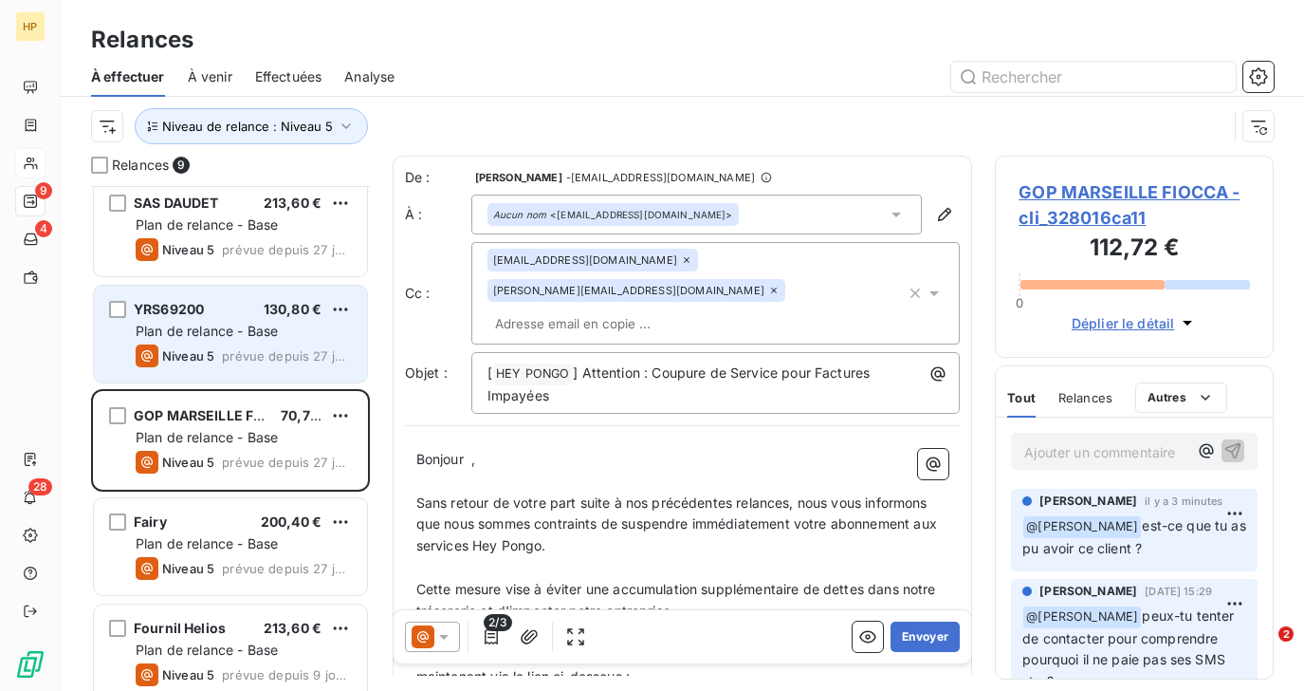
click at [202, 341] on div "YRS69200 130,80 € Plan de relance - Base Niveau 5 prévue depuis 27 jours" at bounding box center [230, 334] width 273 height 97
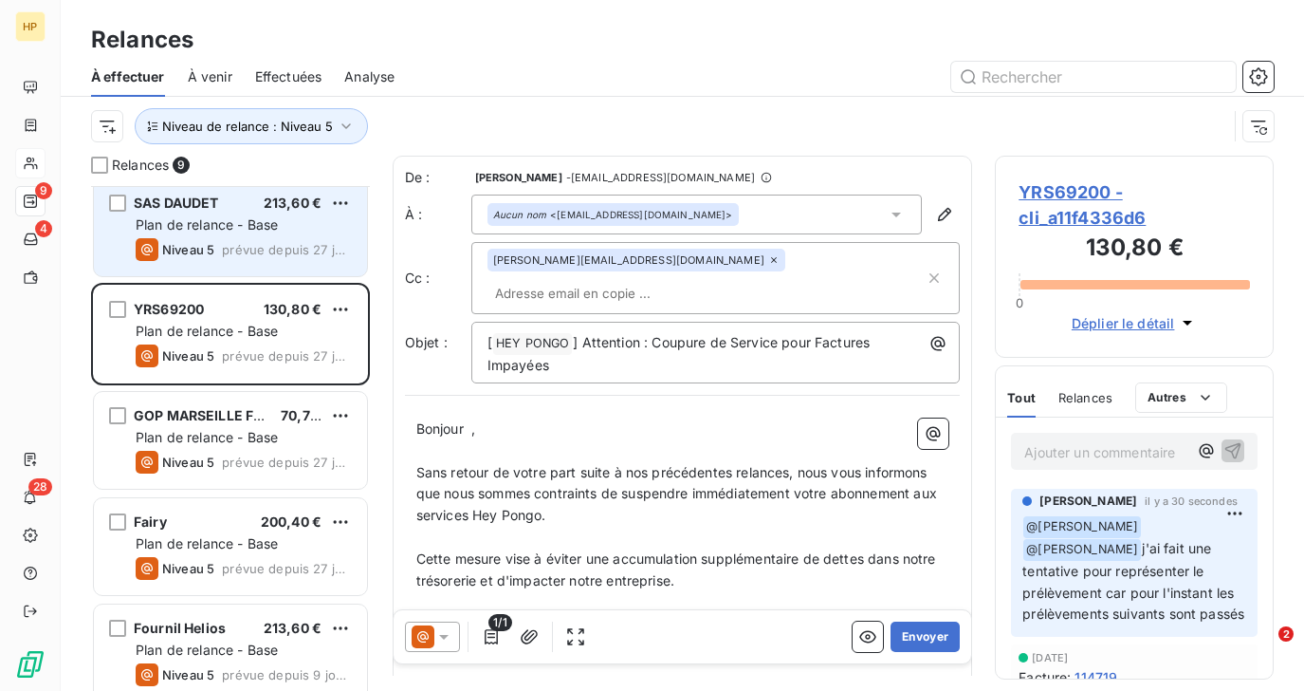
click at [213, 246] on span "Niveau 5" at bounding box center [188, 249] width 52 height 15
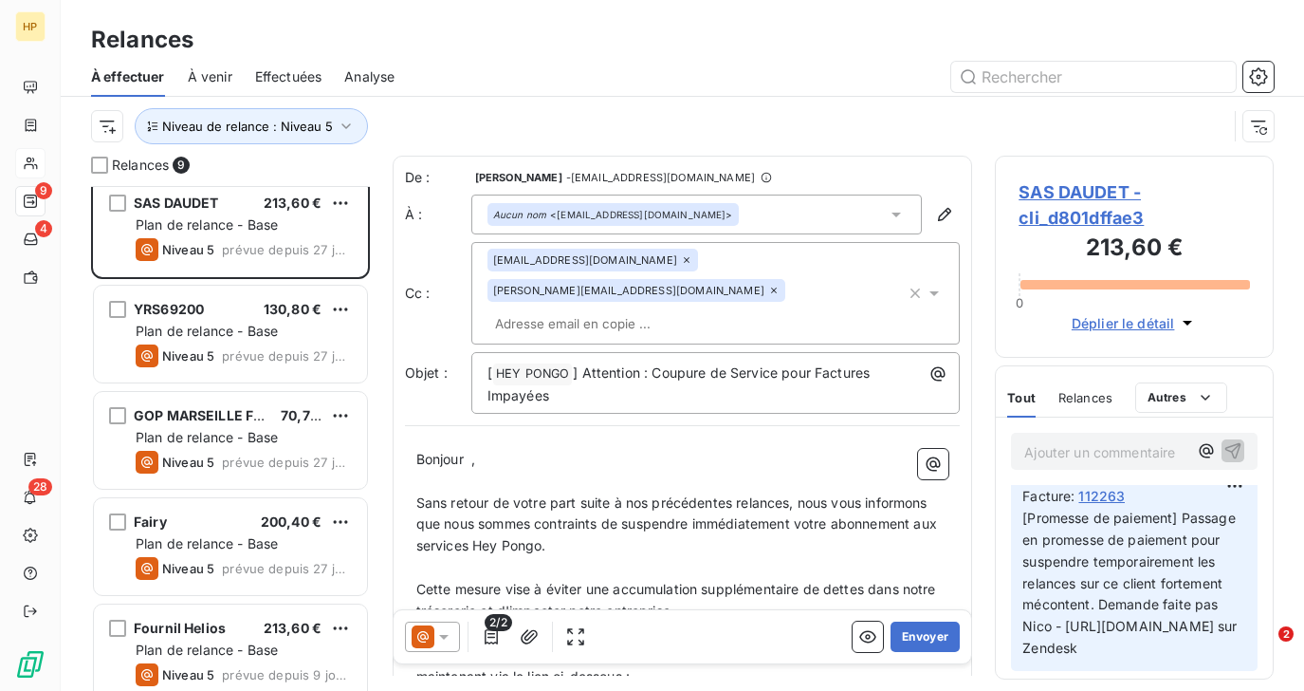
scroll to position [23, 0]
click at [1102, 194] on span "SAS DAUDET - cli_d801dffae3" at bounding box center [1134, 204] width 231 height 51
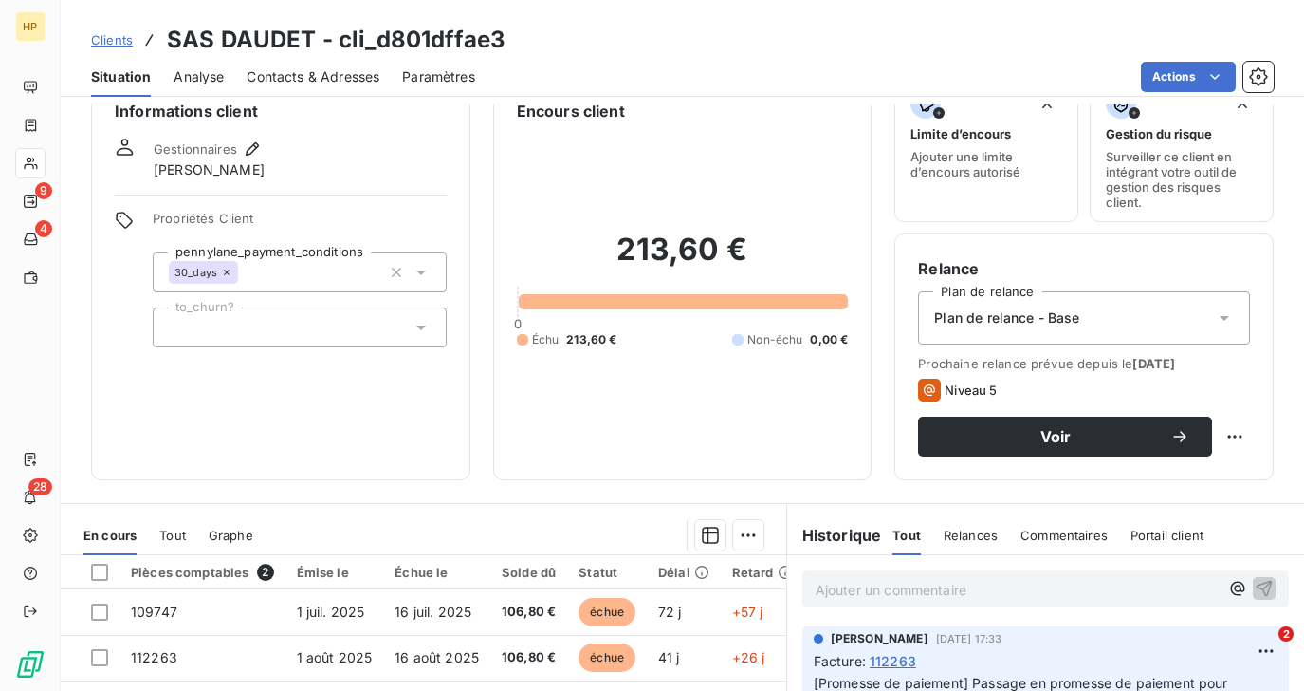
scroll to position [30, 0]
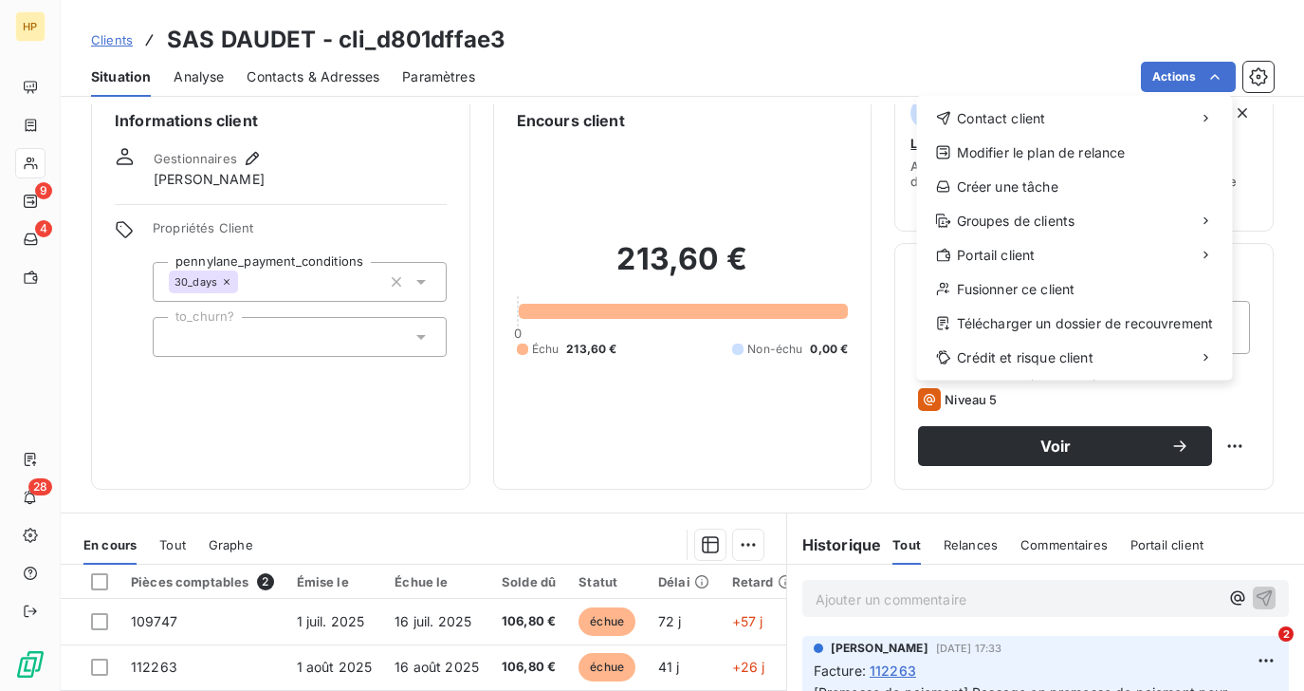
click at [555, 509] on html "HP 9 4 28 Clients SAS DAUDET - cli_d801dffae3 Situation Analyse Contacts & Adre…" at bounding box center [652, 345] width 1304 height 691
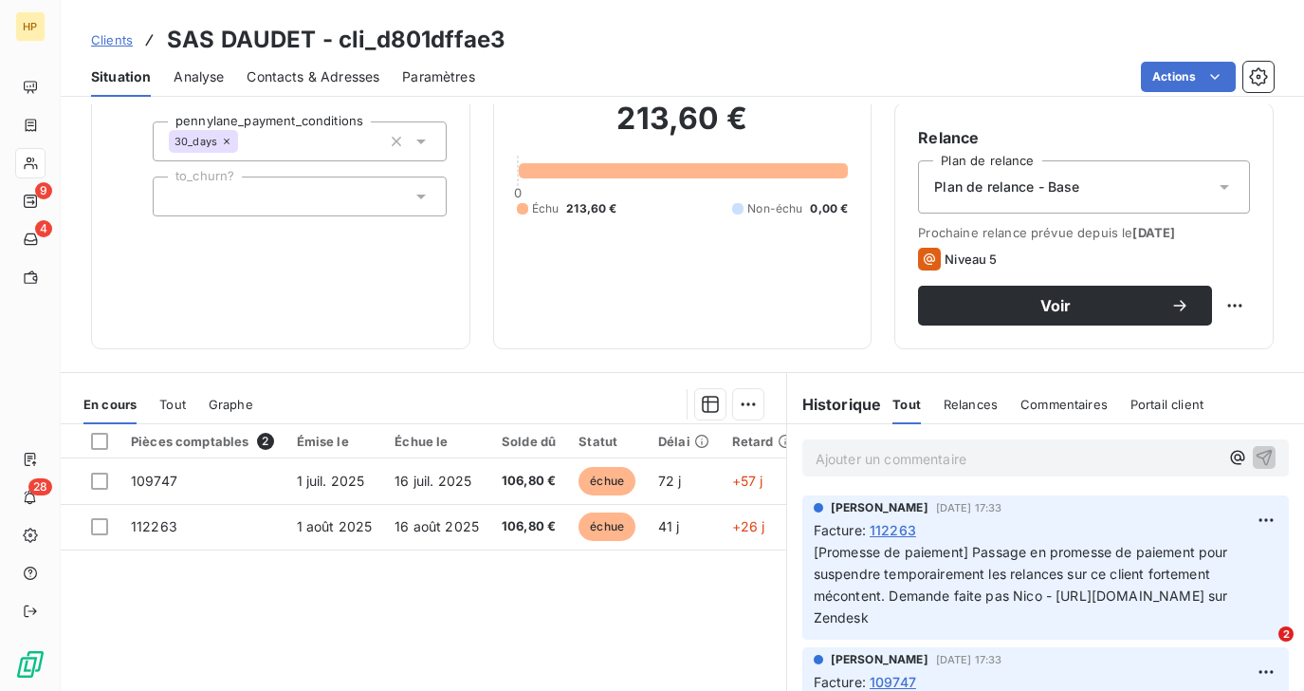
scroll to position [282, 0]
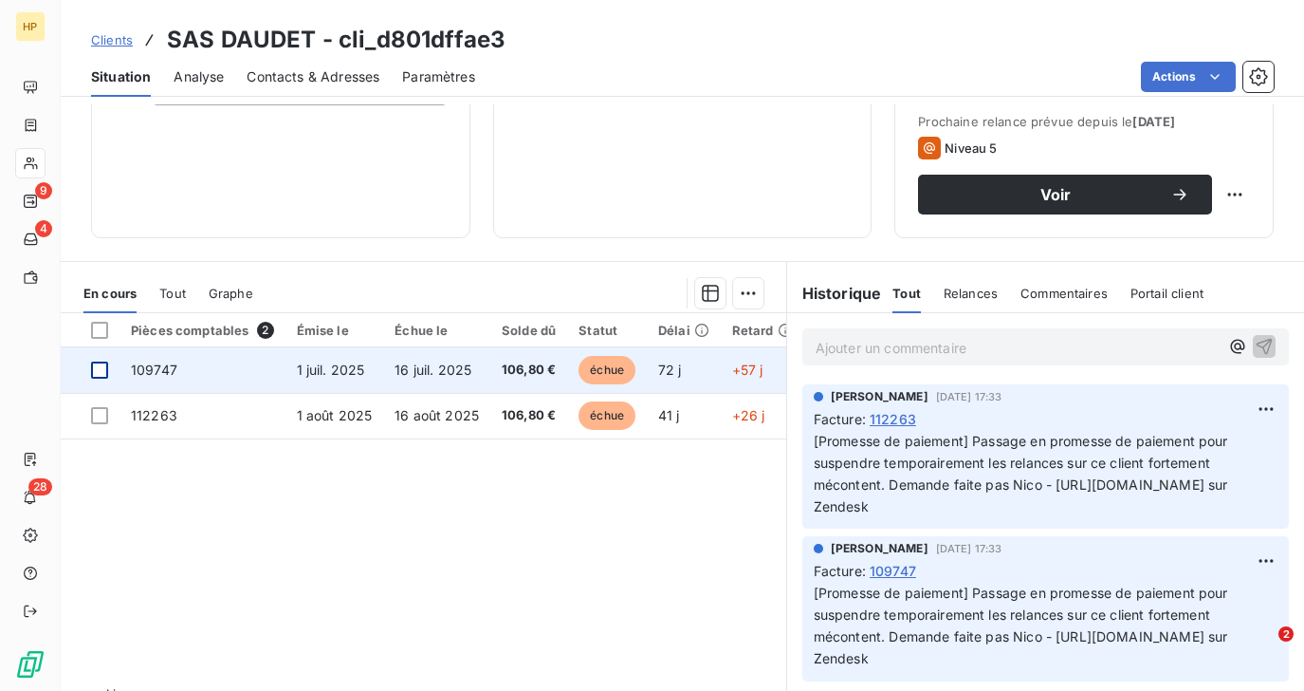
click at [100, 375] on div at bounding box center [99, 369] width 17 height 17
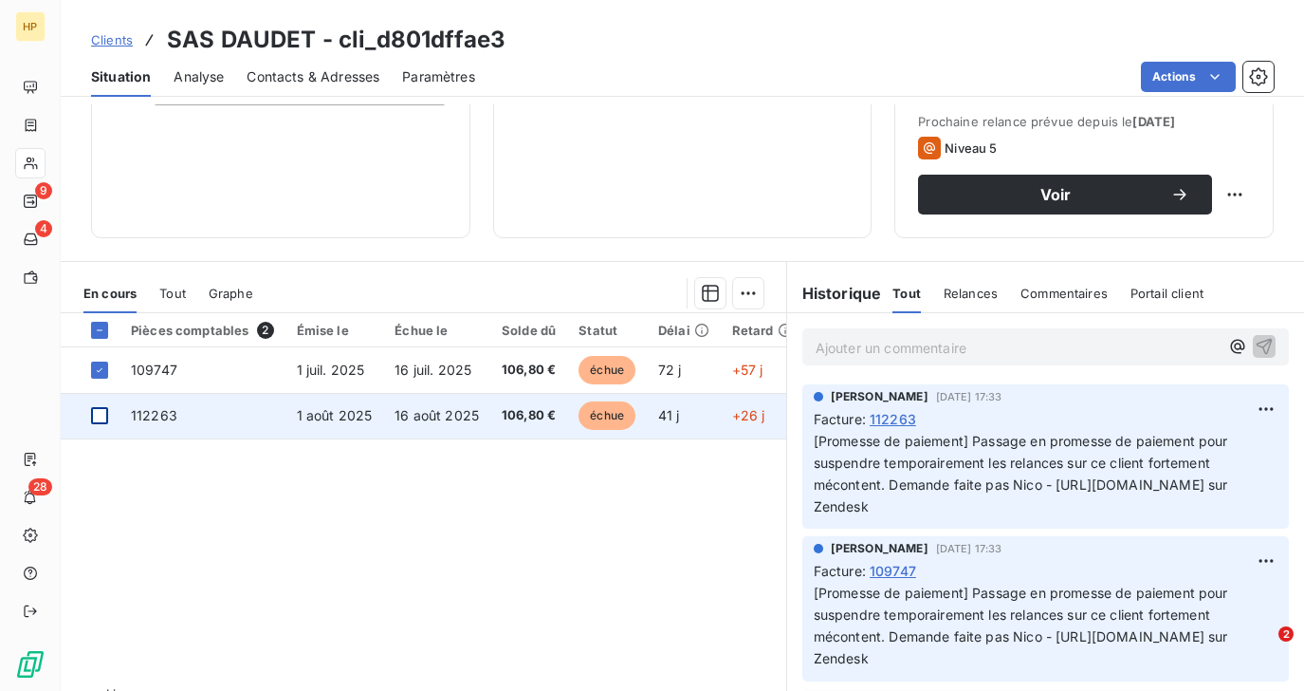
click at [99, 412] on div at bounding box center [99, 415] width 17 height 17
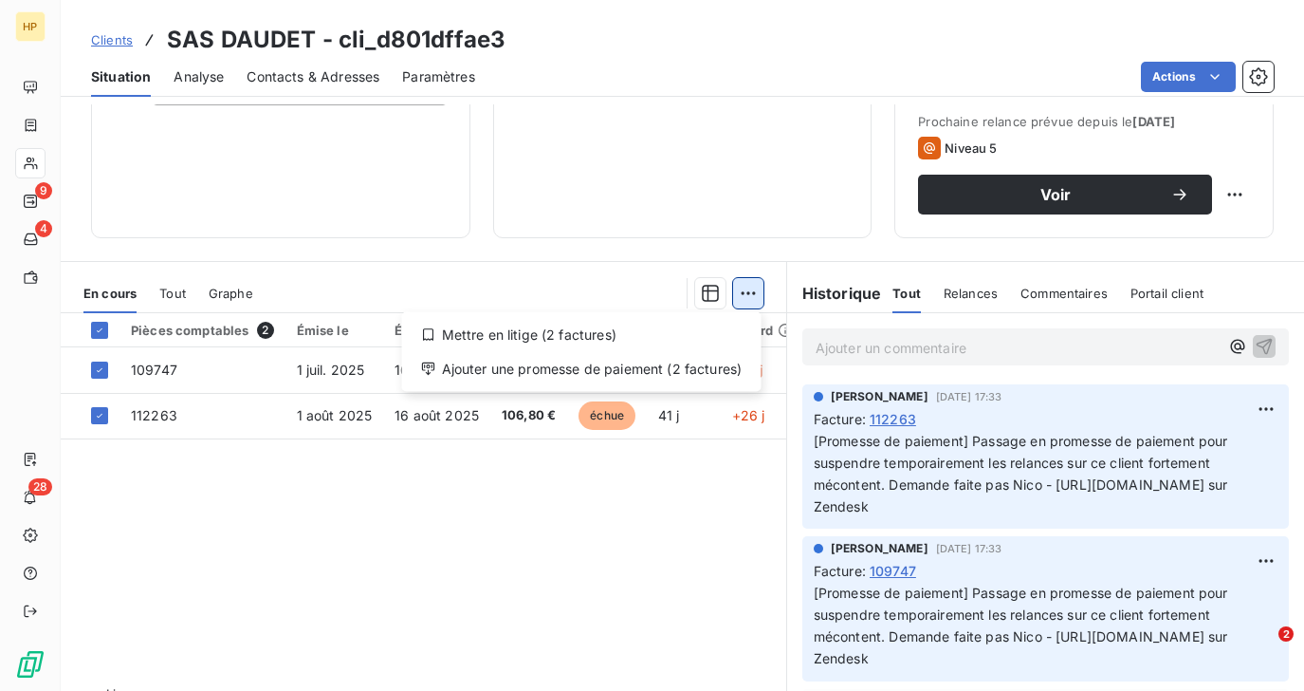
click at [755, 295] on html "HP 9 4 28 Clients SAS DAUDET - cli_d801dffae3 Situation Analyse Contacts & Adre…" at bounding box center [652, 345] width 1304 height 691
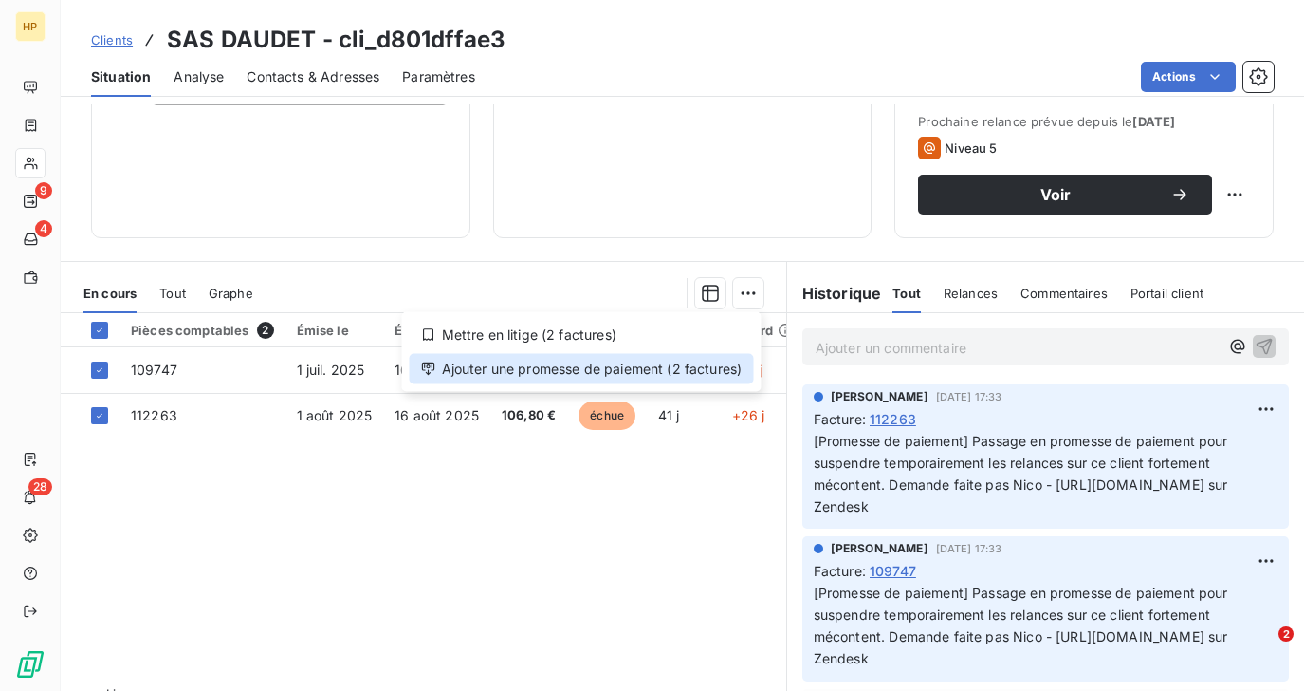
click at [584, 372] on div "Ajouter une promesse de paiement (2 factures)" at bounding box center [582, 369] width 344 height 30
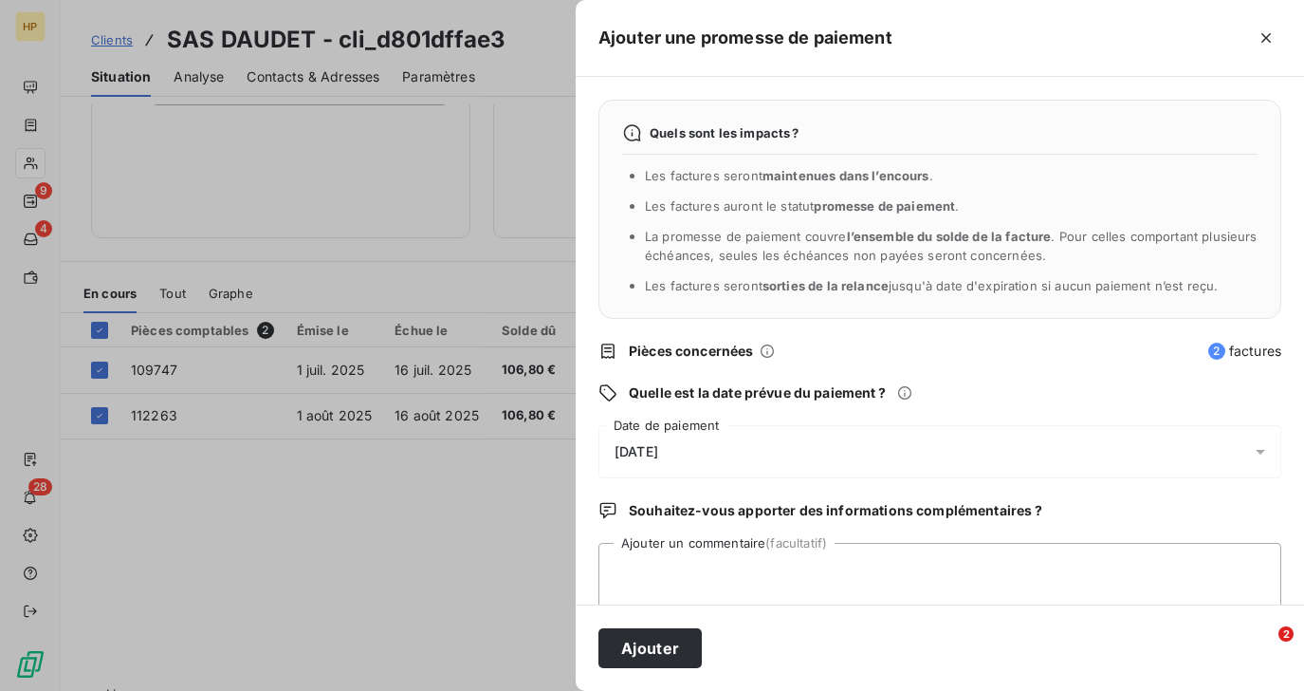
click at [658, 453] on span "12/09/2025" at bounding box center [637, 451] width 44 height 15
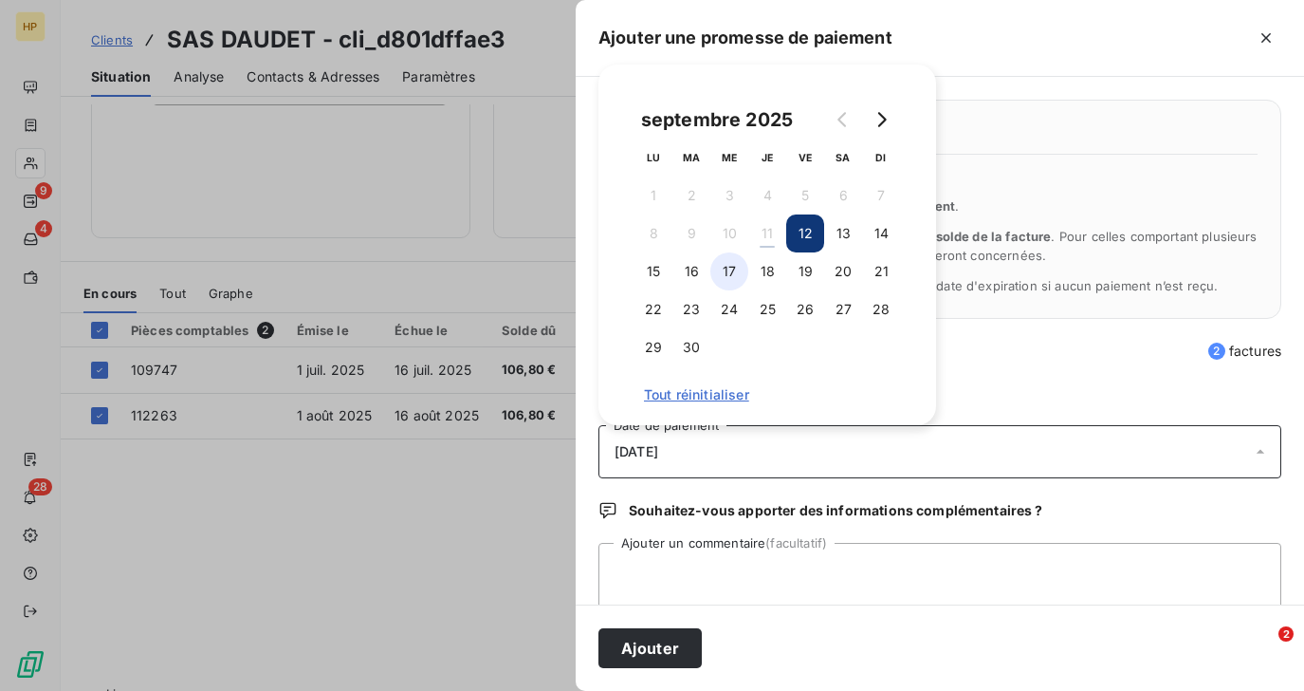
click at [732, 276] on button "17" at bounding box center [730, 271] width 38 height 38
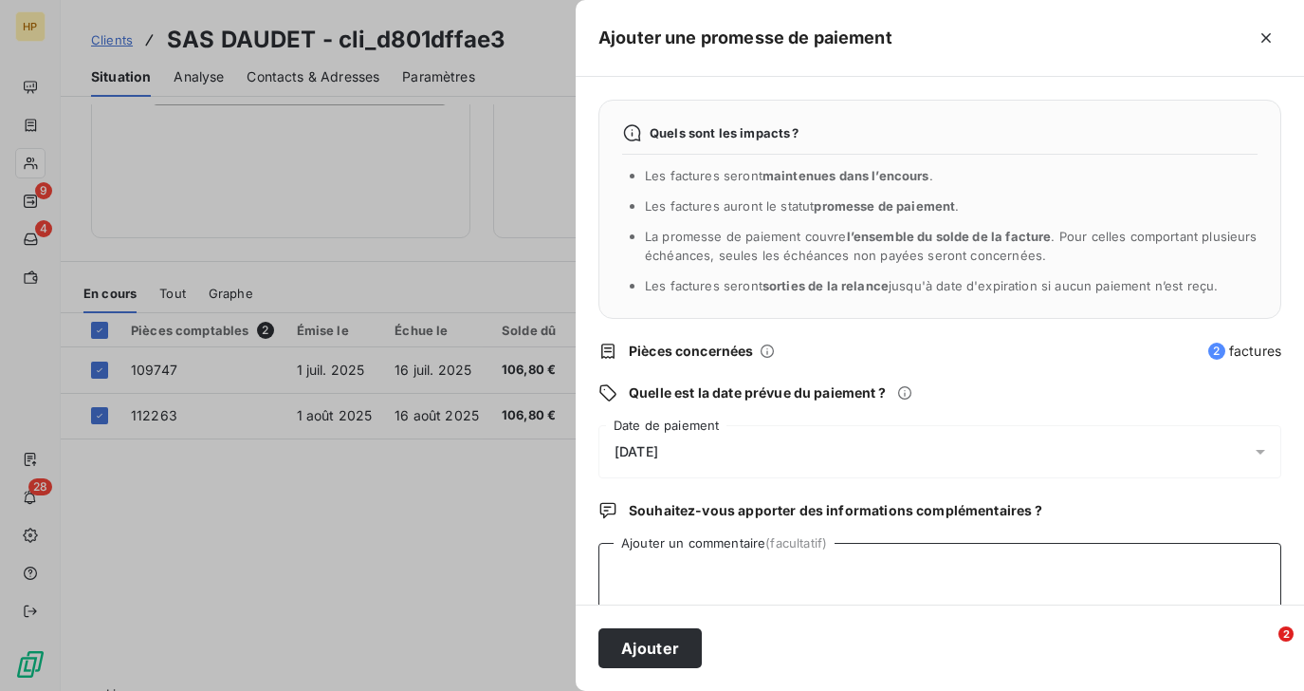
click at [697, 577] on textarea "Ajouter un commentaire (facultatif)" at bounding box center [940, 579] width 683 height 72
type textarea "Relance pour savoir ce qu'il en est"
click at [678, 648] on button "Ajouter" at bounding box center [650, 648] width 103 height 40
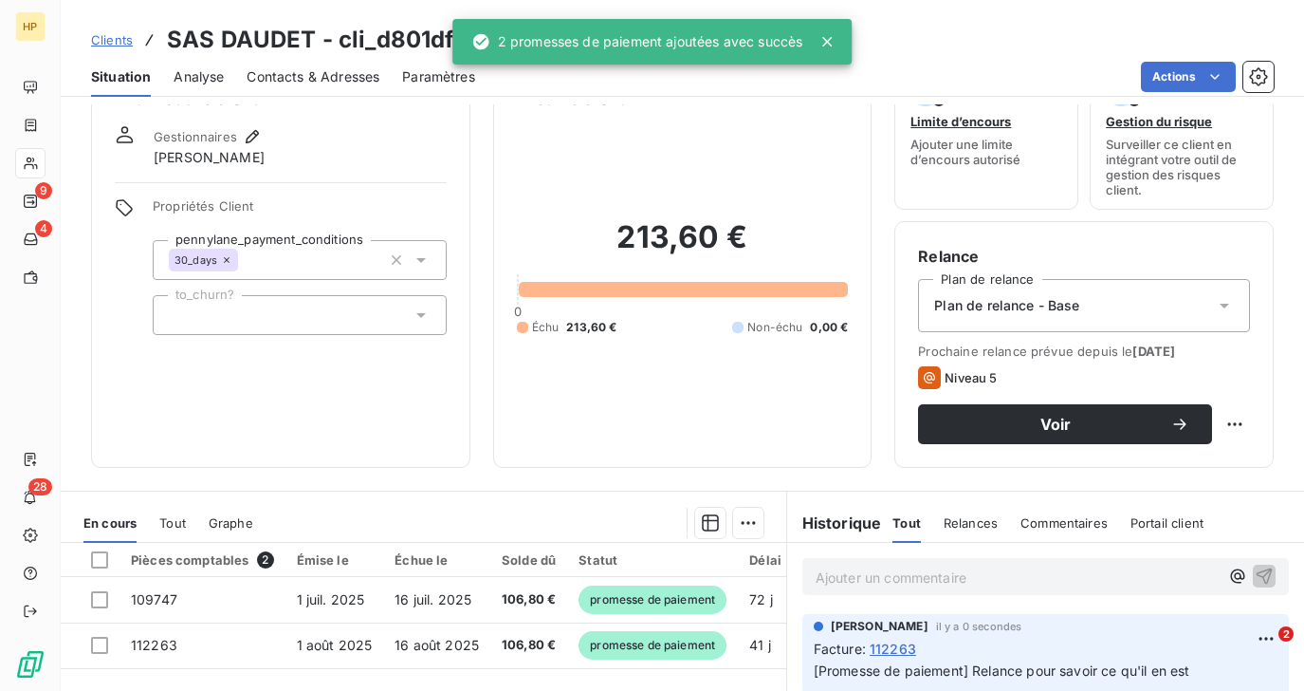
scroll to position [0, 0]
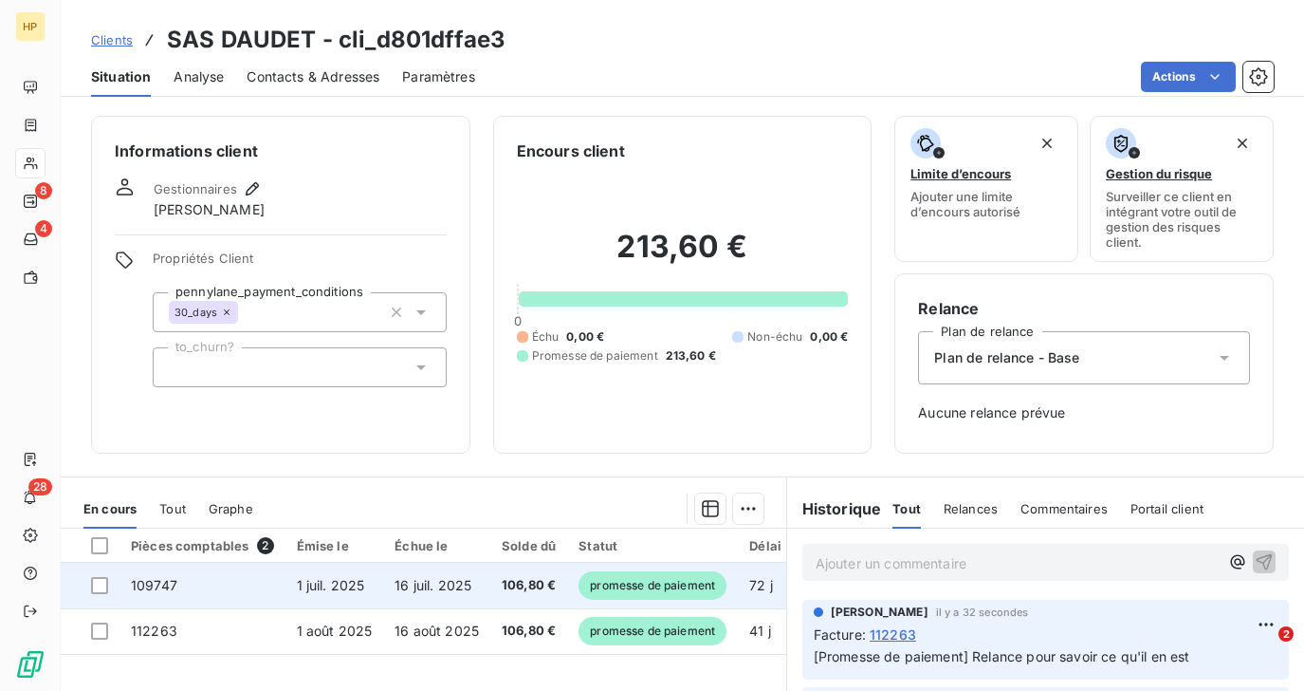
click at [429, 584] on span "16 juil. 2025" at bounding box center [433, 585] width 77 height 16
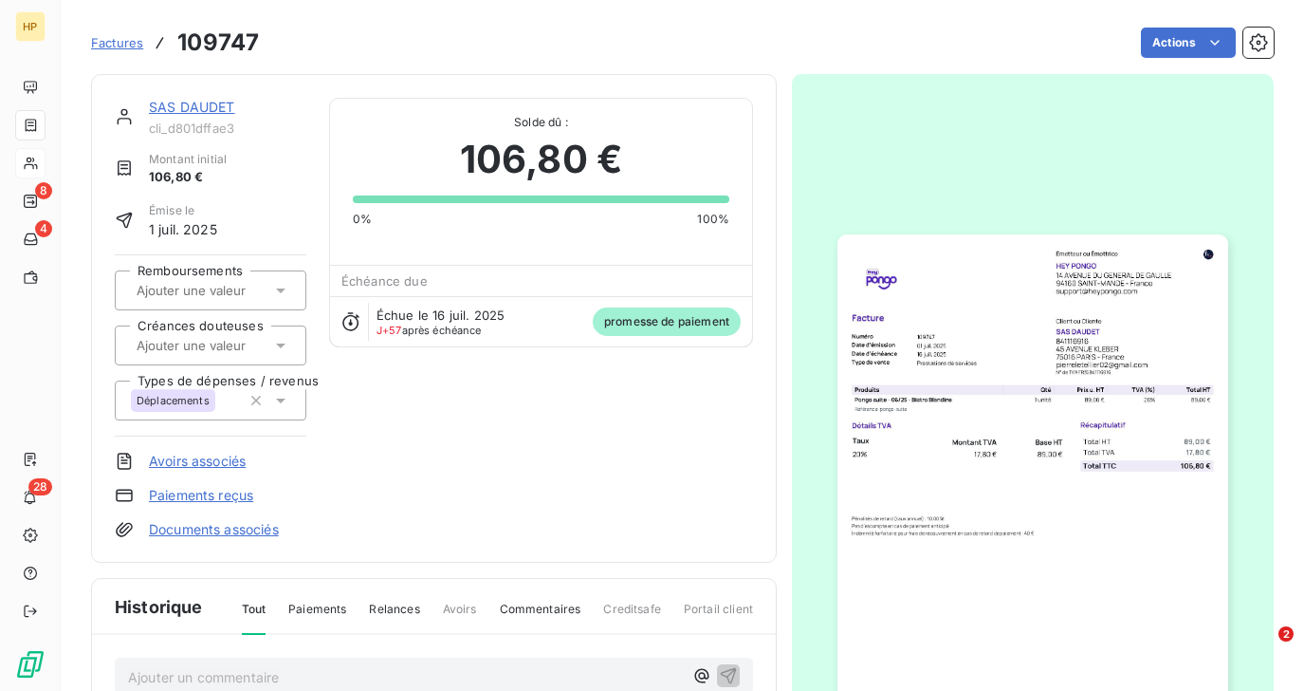
click at [169, 106] on link "SAS DAUDET" at bounding box center [192, 107] width 86 height 16
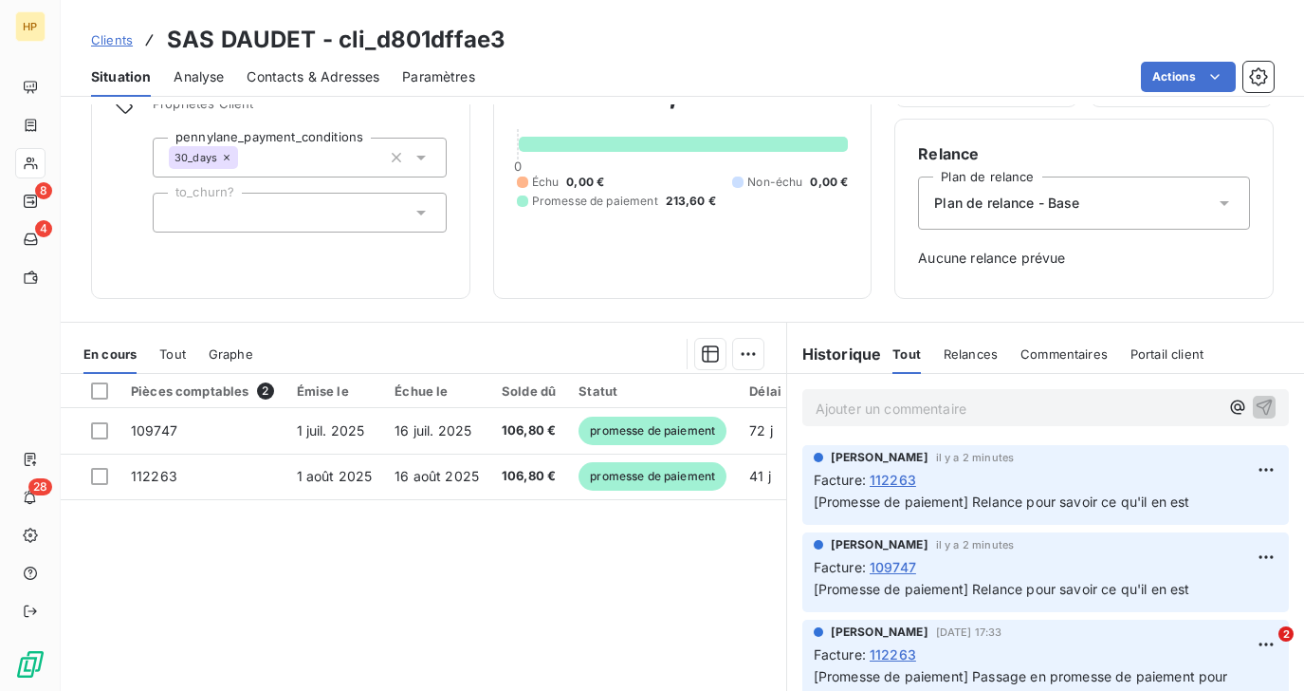
scroll to position [260, 0]
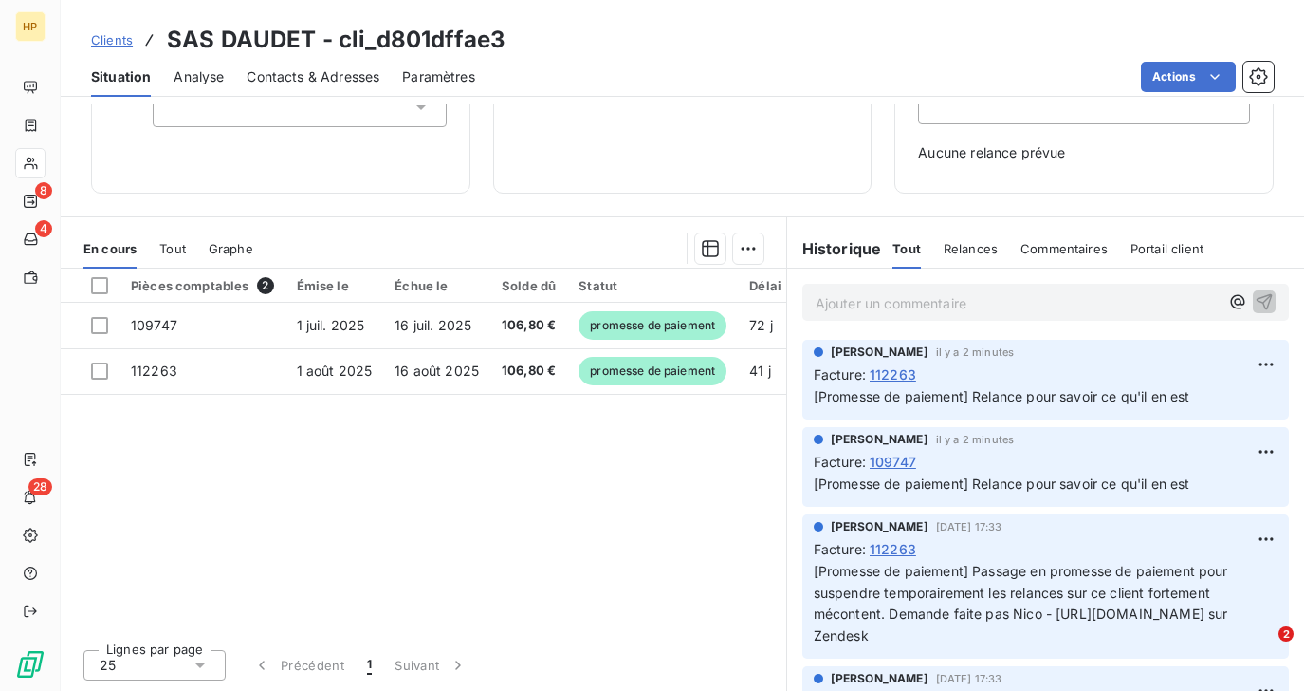
click at [823, 302] on p "Ajouter un commentaire ﻿" at bounding box center [1017, 303] width 403 height 24
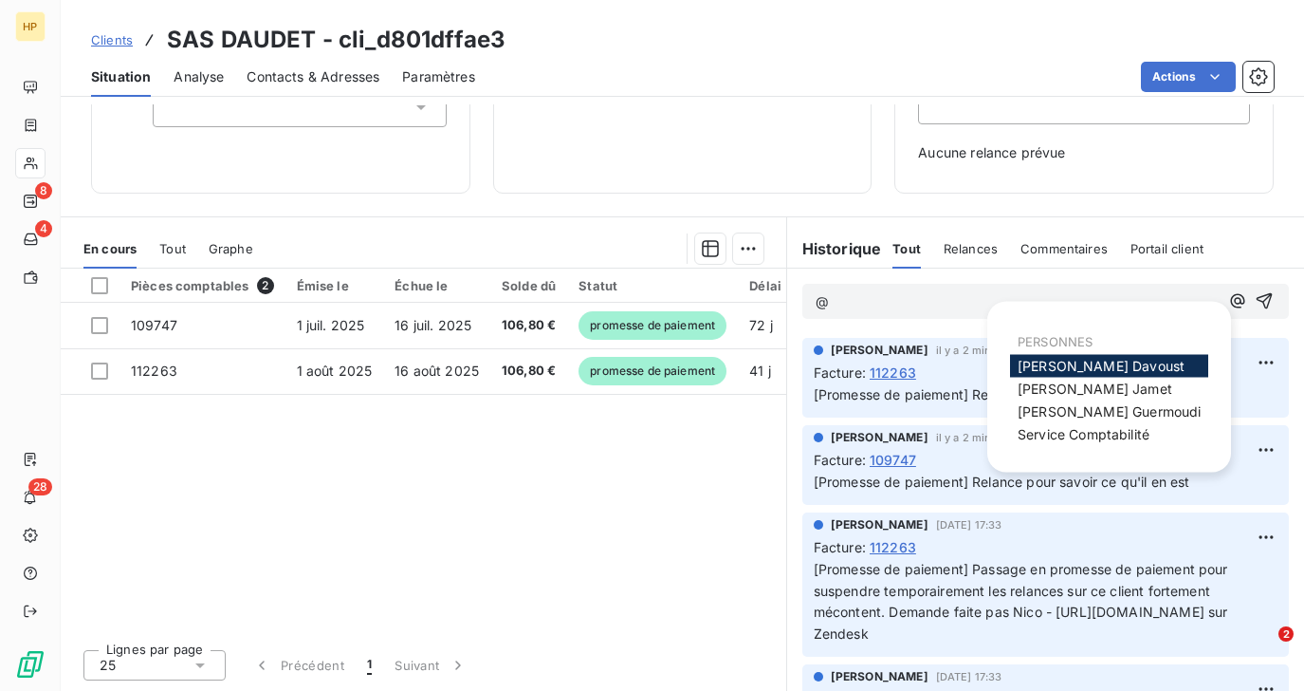
click at [1077, 367] on span "Florian Davoust" at bounding box center [1101, 366] width 167 height 16
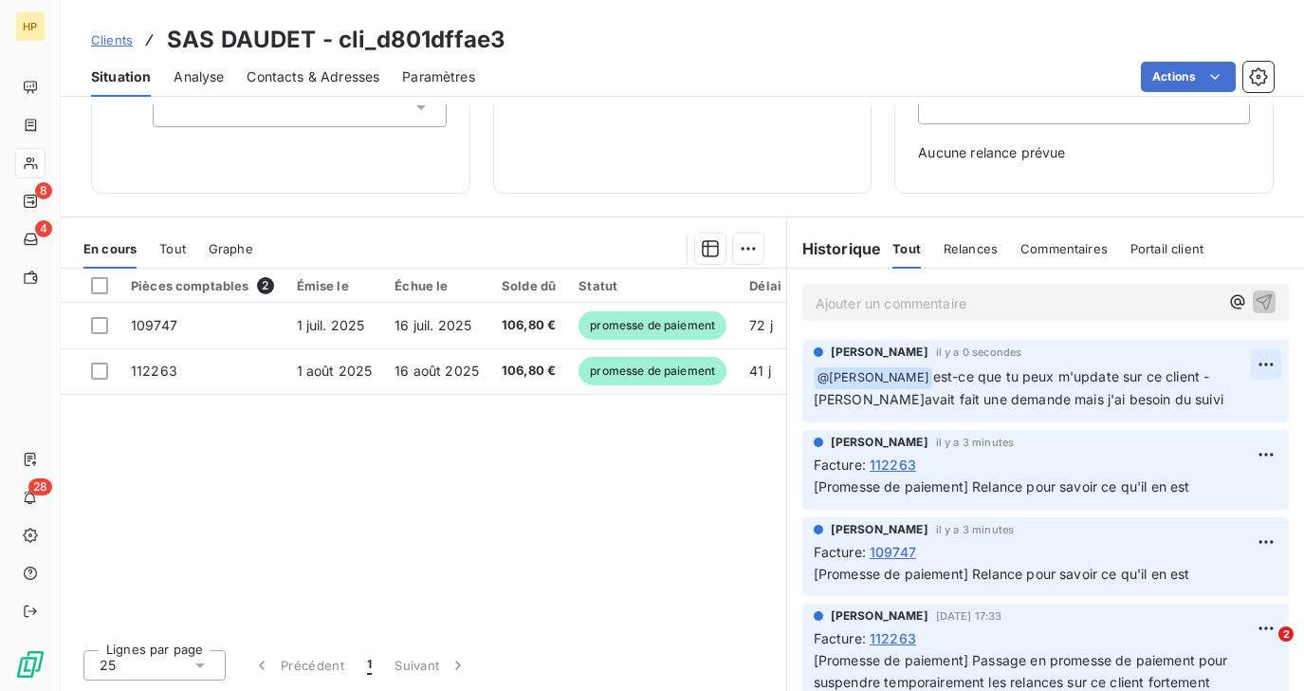
click at [1271, 364] on html "HP 8 4 28 Clients SAS DAUDET - cli_d801dffae3 Situation Analyse Contacts & Adre…" at bounding box center [652, 345] width 1304 height 691
click at [1214, 400] on div "Editer" at bounding box center [1221, 407] width 106 height 30
click at [1267, 361] on html "HP 8 4 28 Clients SAS DAUDET - cli_d801dffae3 Situation Analyse Contacts & Adre…" at bounding box center [652, 345] width 1304 height 691
click at [1209, 401] on div "Editer" at bounding box center [1221, 407] width 106 height 30
click at [1261, 359] on html "HP 8 4 28 Clients SAS DAUDET - cli_d801dffae3 Situation Analyse Contacts & Adre…" at bounding box center [652, 345] width 1304 height 691
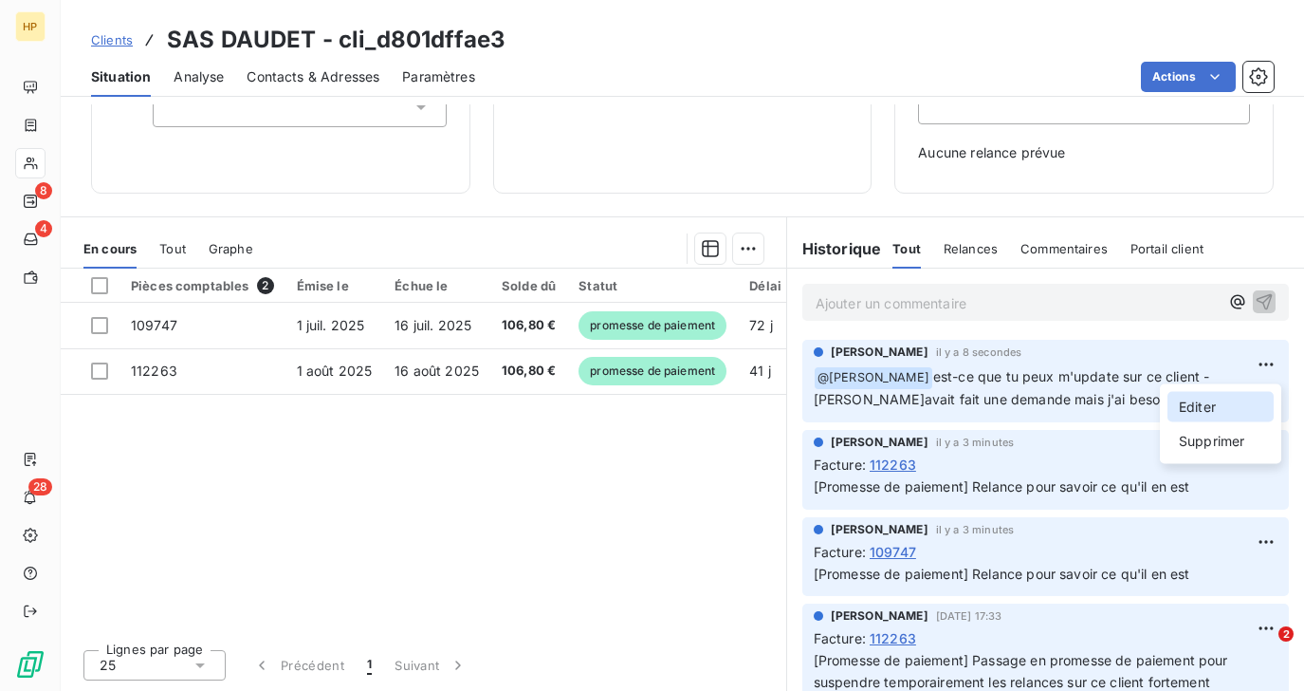
click at [1232, 399] on div "Editer" at bounding box center [1221, 407] width 106 height 30
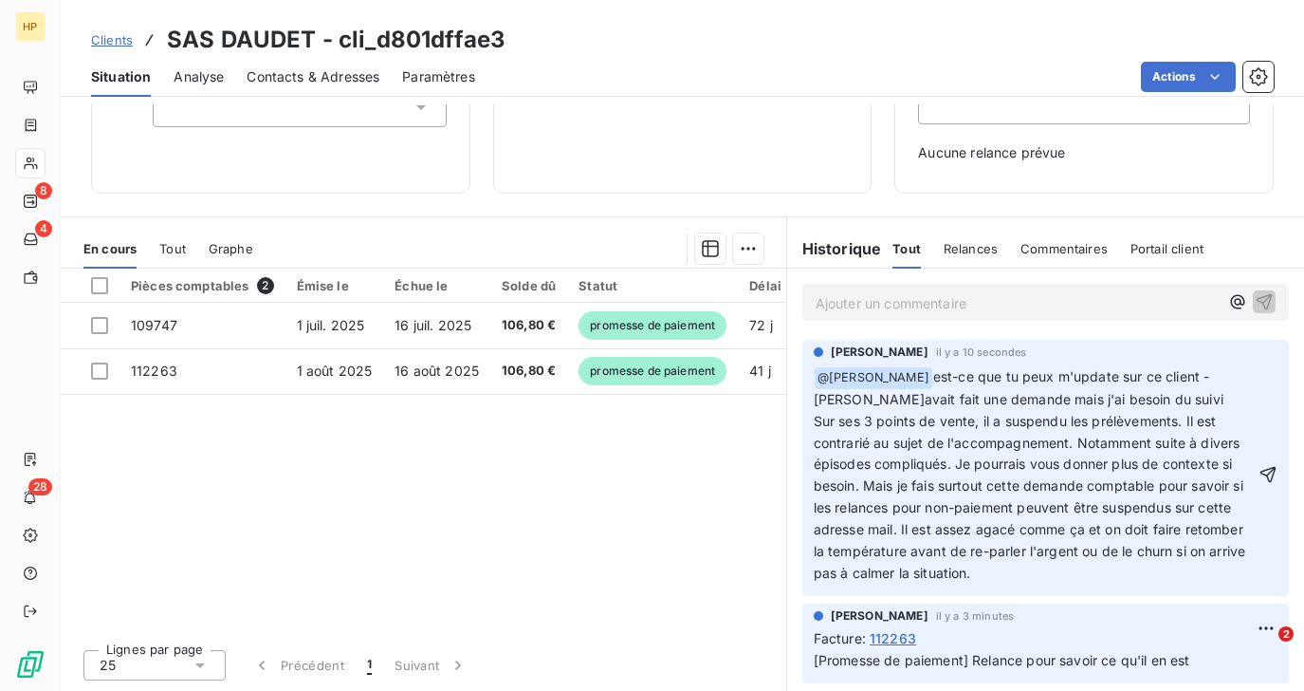
click at [816, 420] on span "est-ce que tu peux m'update sur ce client - Kevin m'avait fait une demande mais…" at bounding box center [1032, 474] width 436 height 213
click at [978, 575] on p "﻿ @ Florian Davoust ﻿ est-ce que tu peux m'update sur ce client - Kevin m'avait…" at bounding box center [1034, 475] width 441 height 218
click at [1273, 470] on icon "button" at bounding box center [1268, 474] width 19 height 19
click at [1270, 364] on html "HP 8 4 28 Clients SAS DAUDET - cli_d801dffae3 Situation Analyse Contacts & Adre…" at bounding box center [652, 345] width 1304 height 691
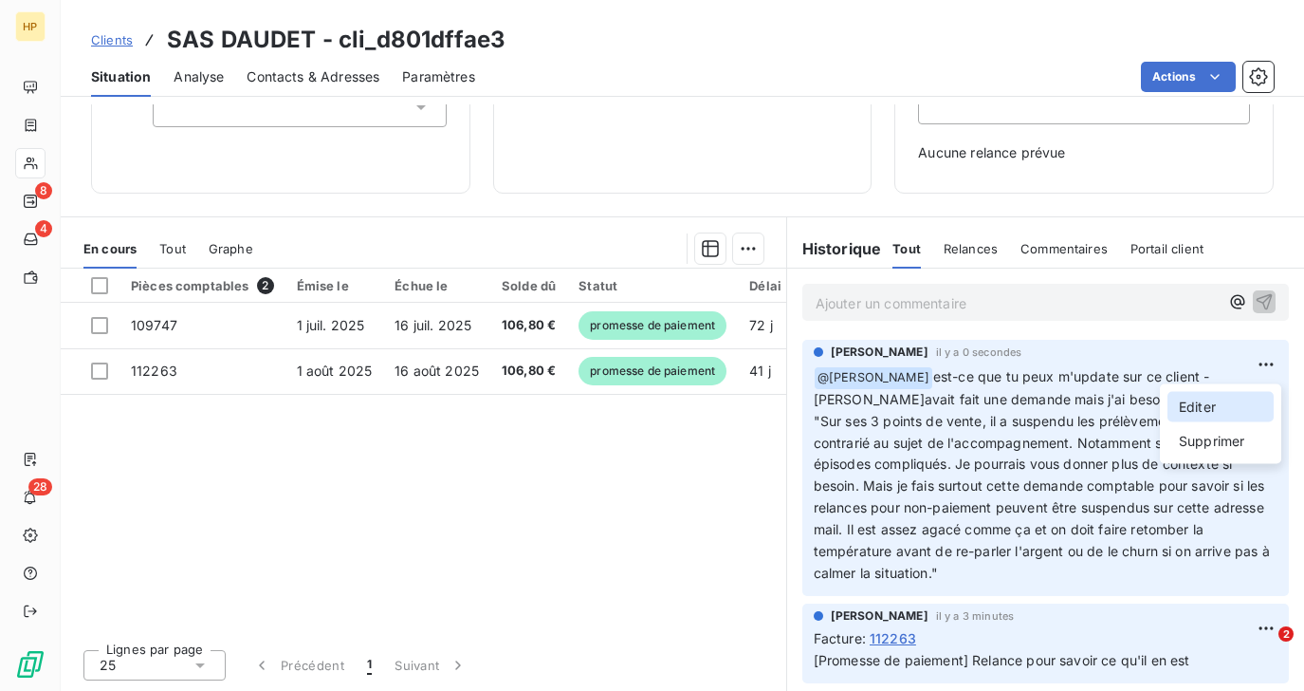
click at [1205, 397] on div "Editer" at bounding box center [1221, 407] width 106 height 30
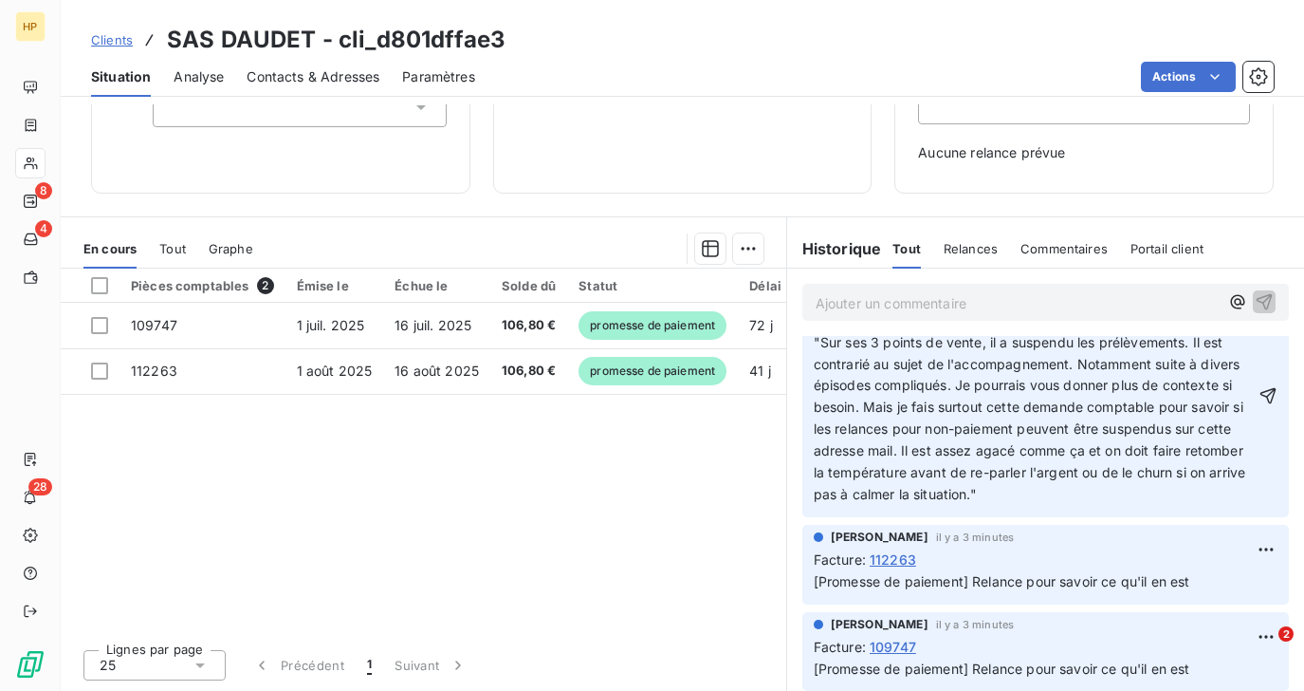
scroll to position [0, 0]
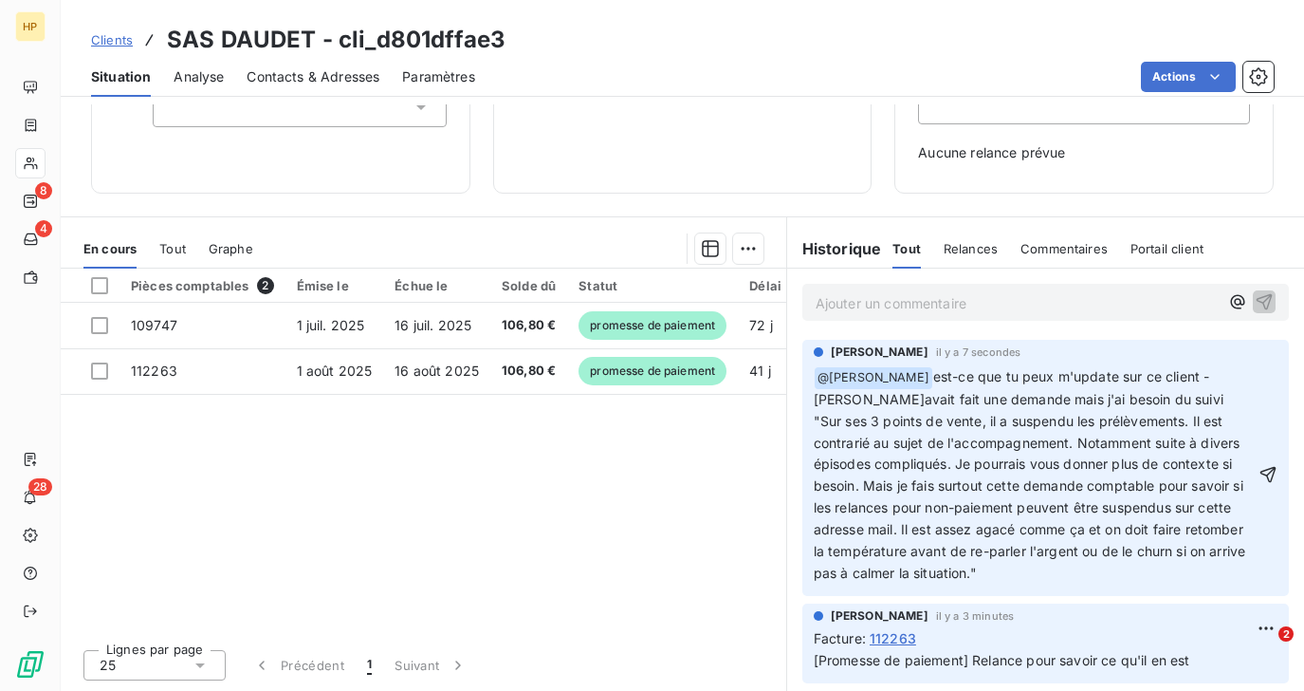
click at [925, 302] on p "Ajouter un commentaire ﻿" at bounding box center [1017, 303] width 403 height 24
click at [1008, 576] on p "﻿ @ Florian Davoust ﻿ est-ce que tu peux m'update sur ce client - Kevin m'avait…" at bounding box center [1034, 475] width 441 height 218
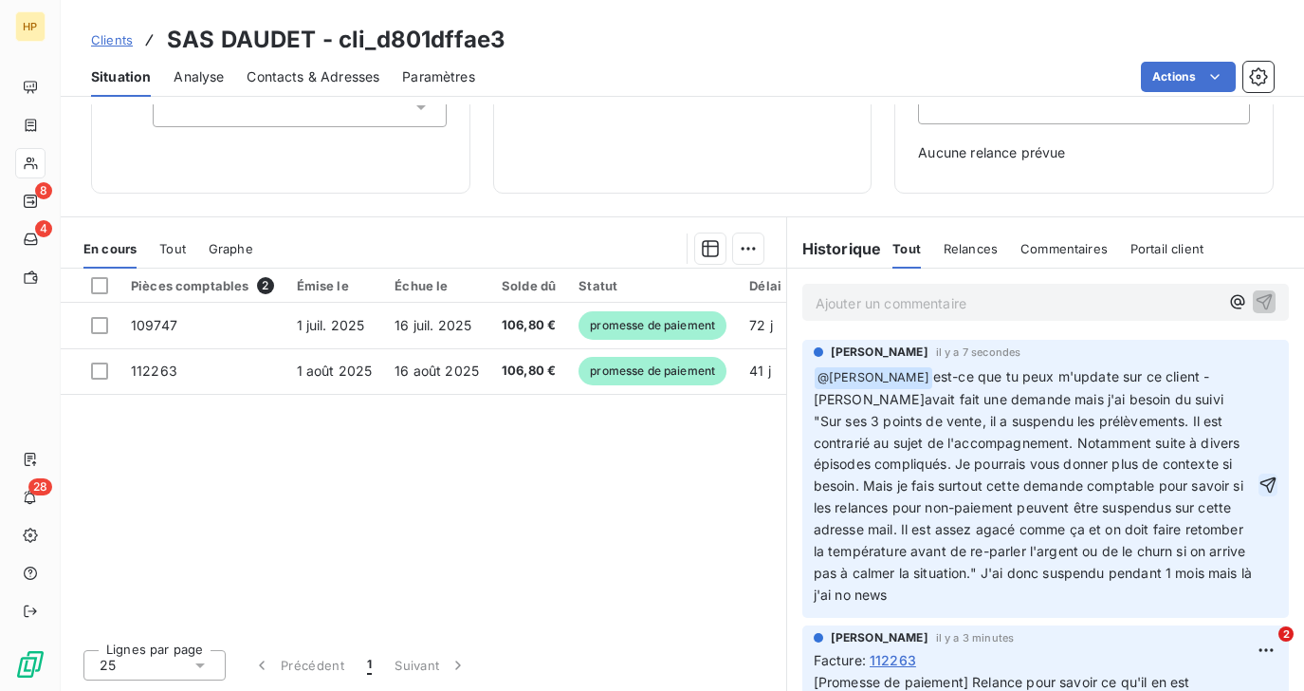
click at [1269, 484] on icon "button" at bounding box center [1268, 484] width 19 height 19
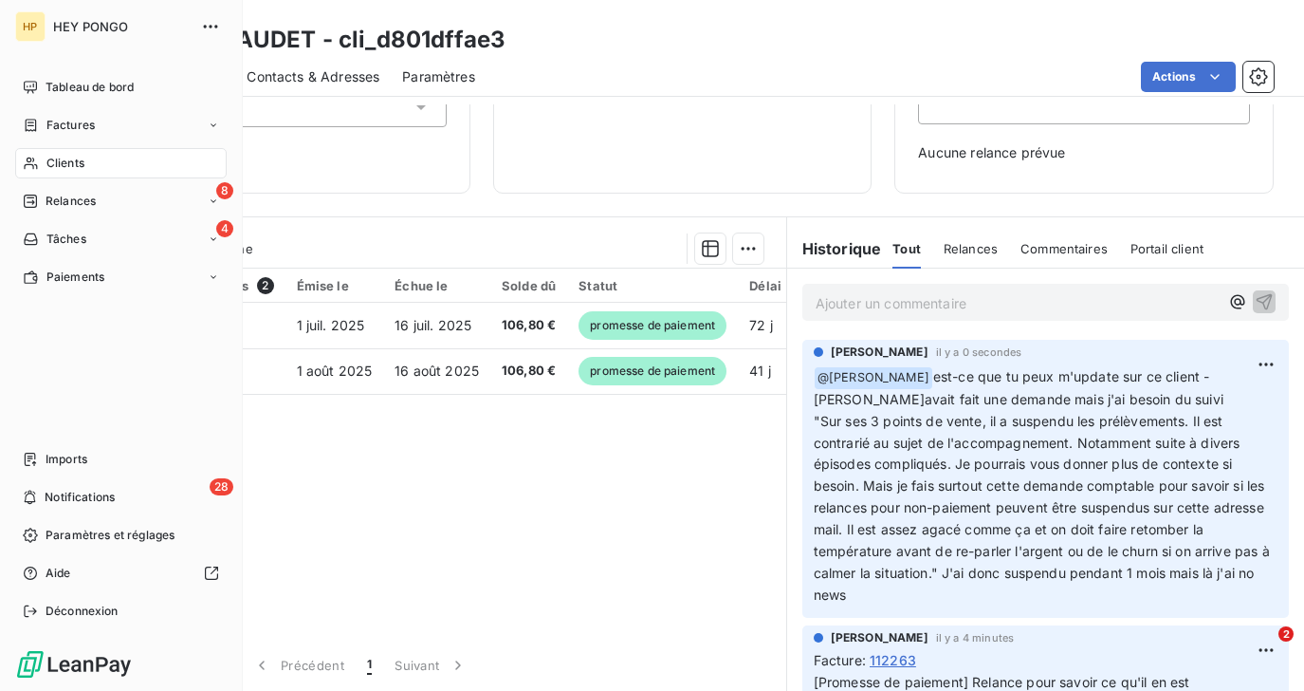
click at [74, 197] on span "Relances" at bounding box center [71, 201] width 50 height 17
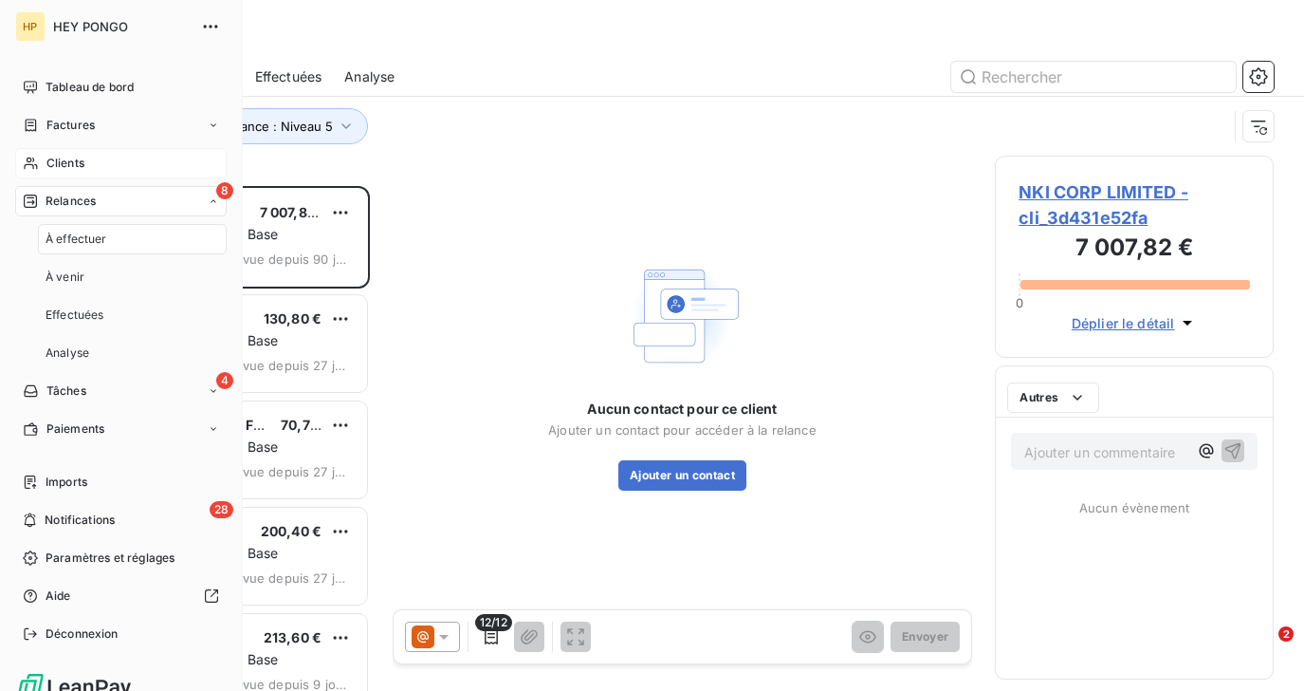
scroll to position [505, 278]
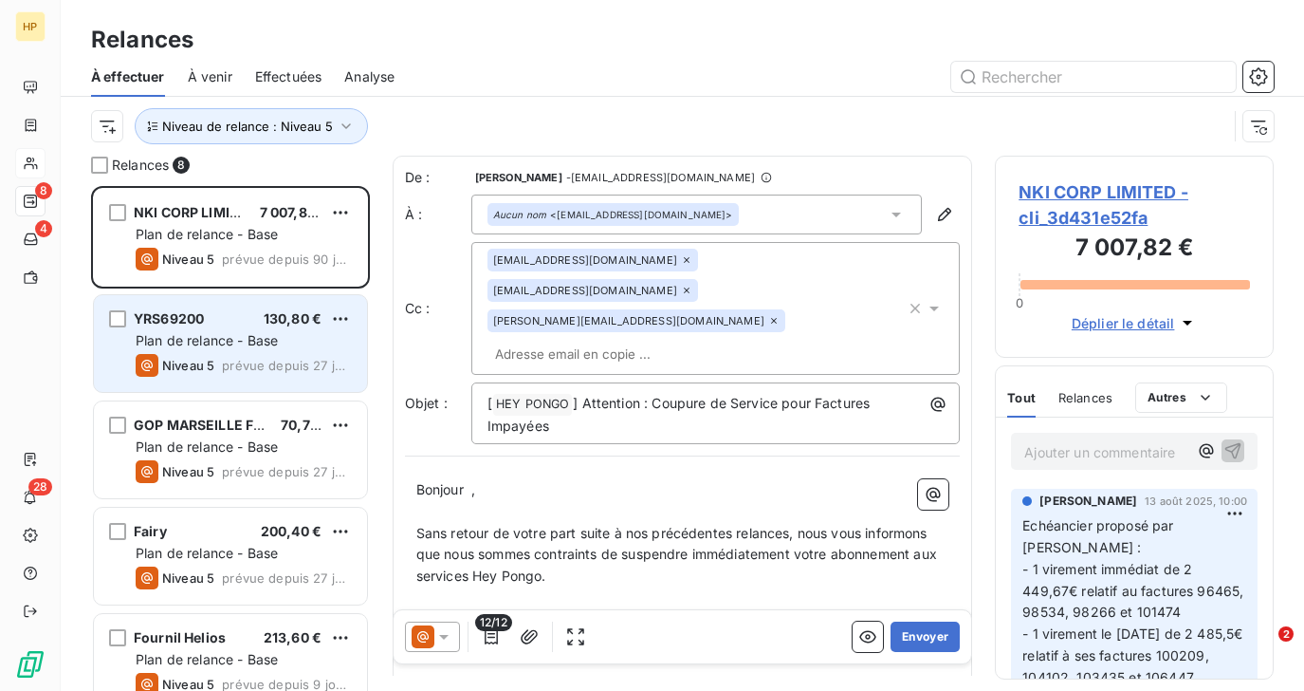
click at [229, 379] on div "YRS69200 130,80 € Plan de relance - Base Niveau 5 prévue depuis 27 jours" at bounding box center [230, 343] width 273 height 97
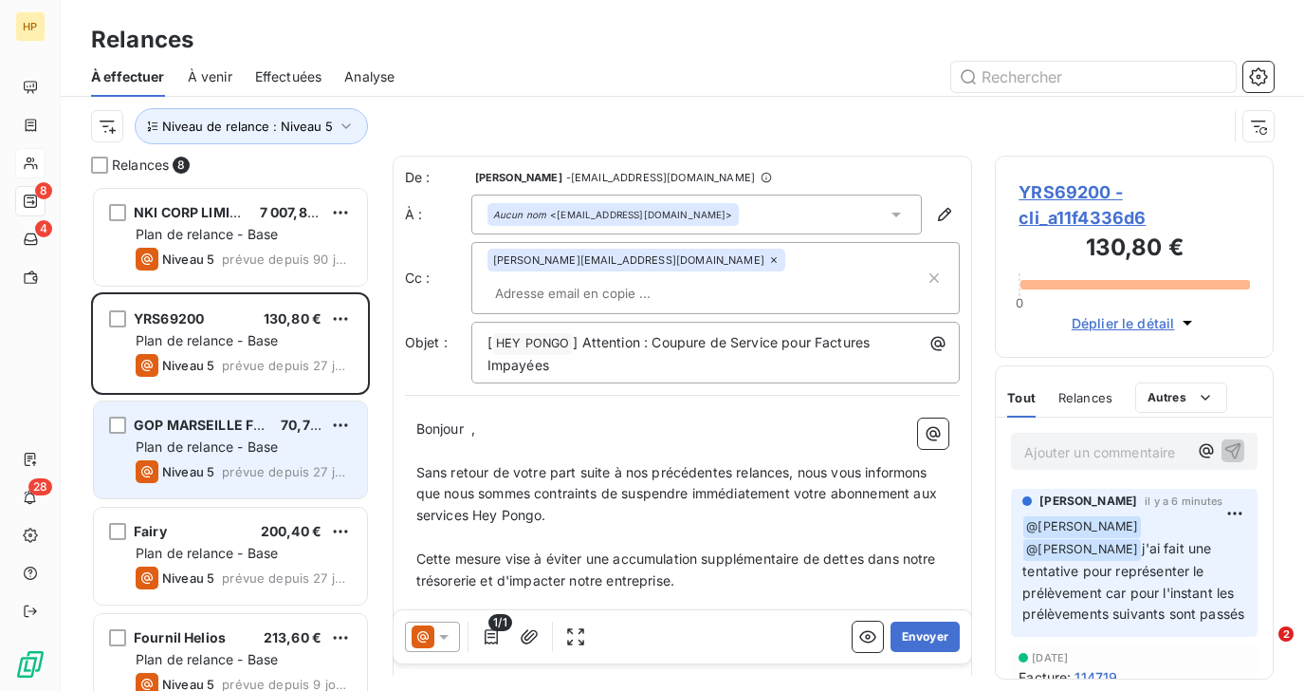
click at [205, 435] on div "GOP MARSEILLE FIOCCA 70,72 € Plan de relance - Base Niveau 5 prévue depuis 27 j…" at bounding box center [230, 449] width 273 height 97
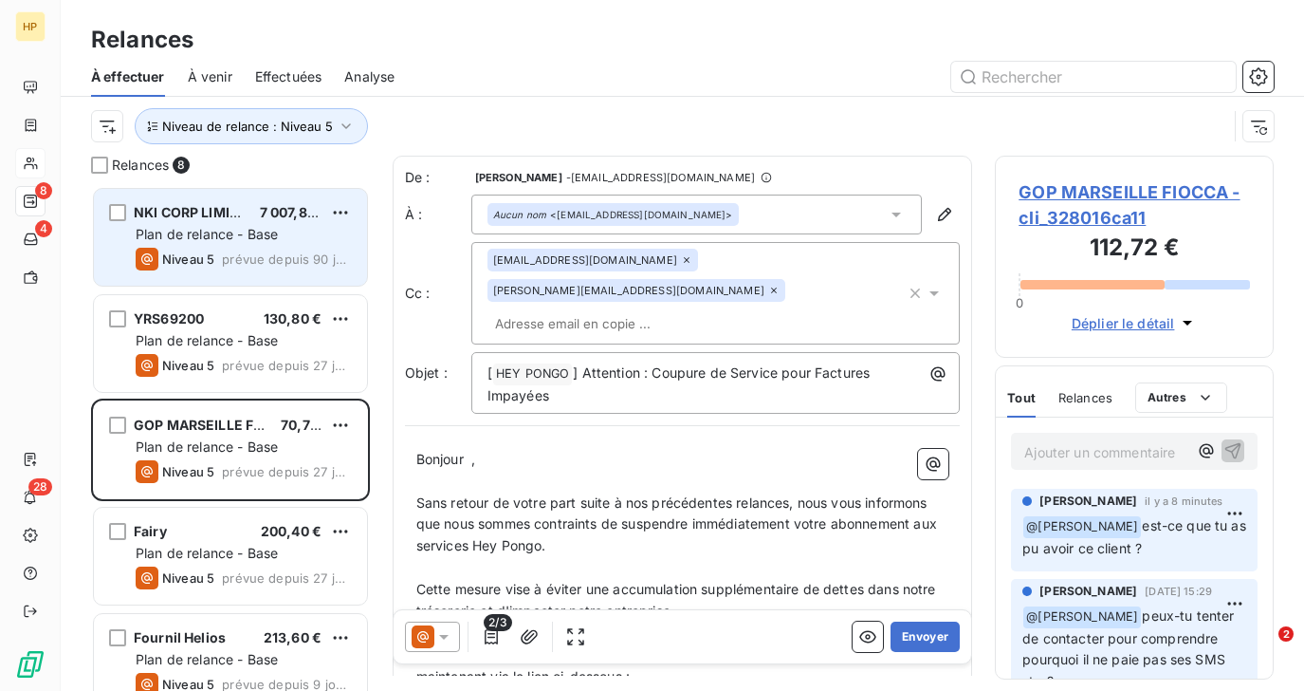
click at [201, 239] on span "Plan de relance - Base" at bounding box center [207, 234] width 142 height 16
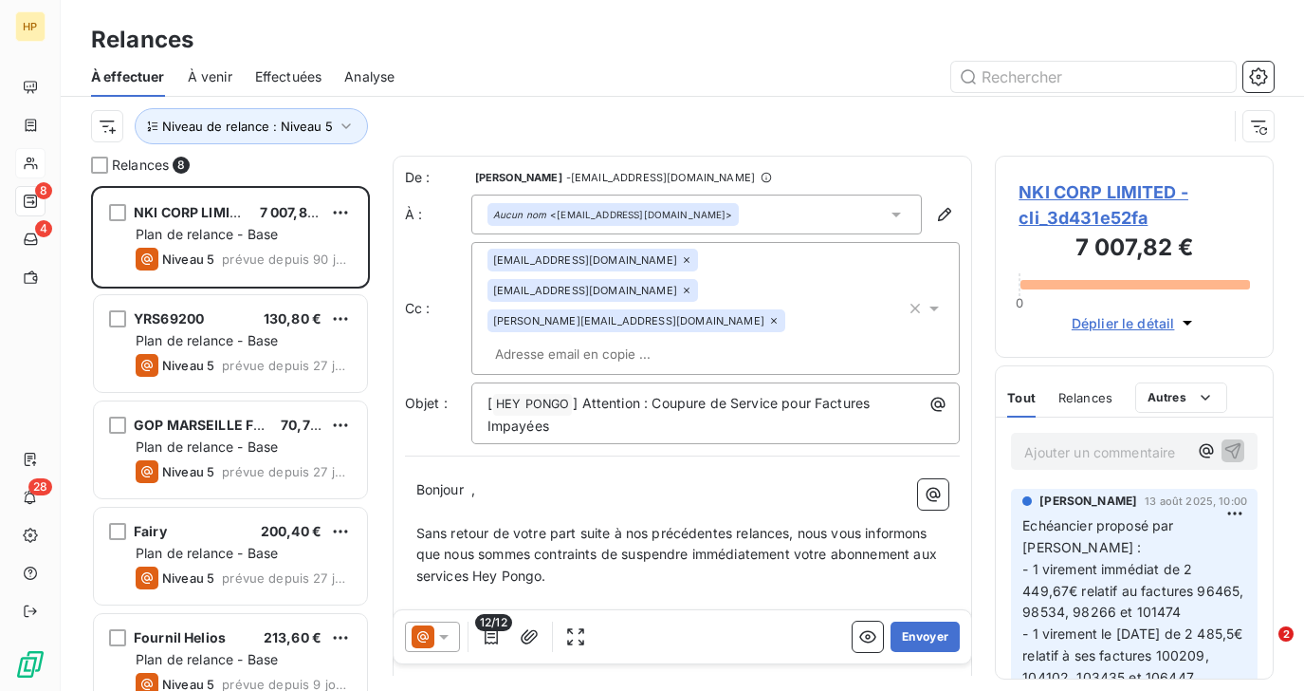
click at [1062, 194] on span "NKI CORP LIMITED - cli_3d431e52fa" at bounding box center [1134, 204] width 231 height 51
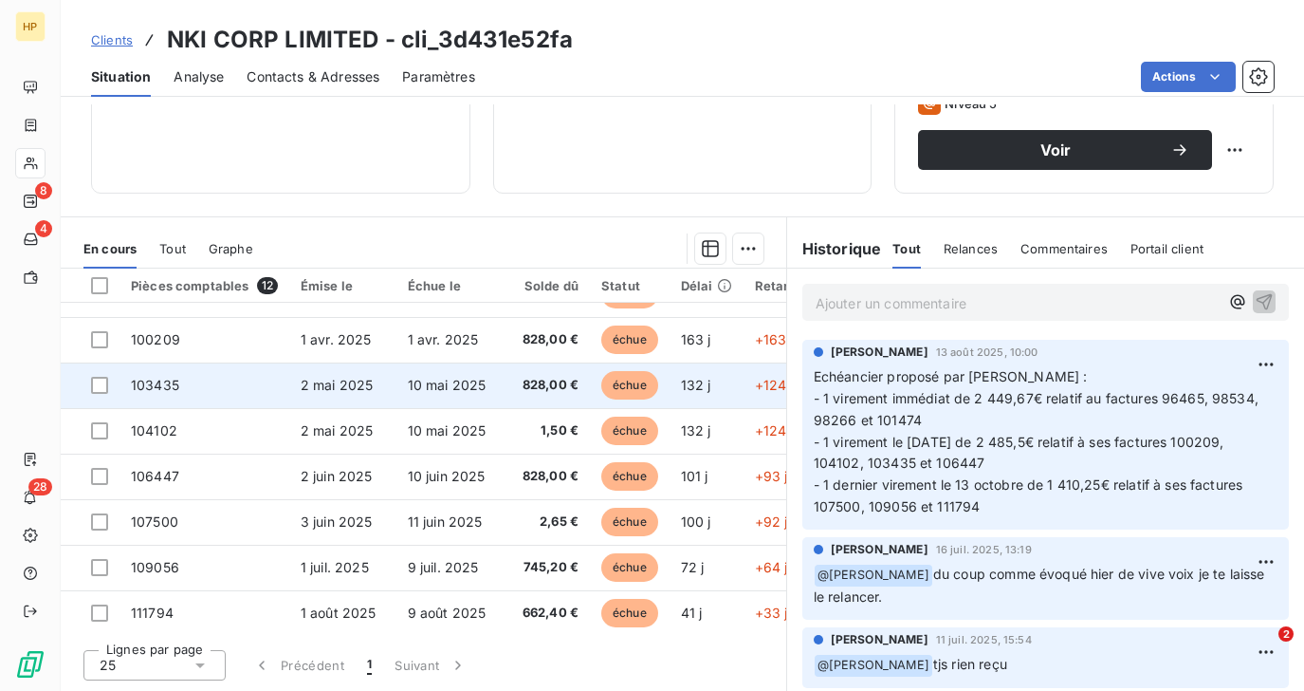
scroll to position [223, 0]
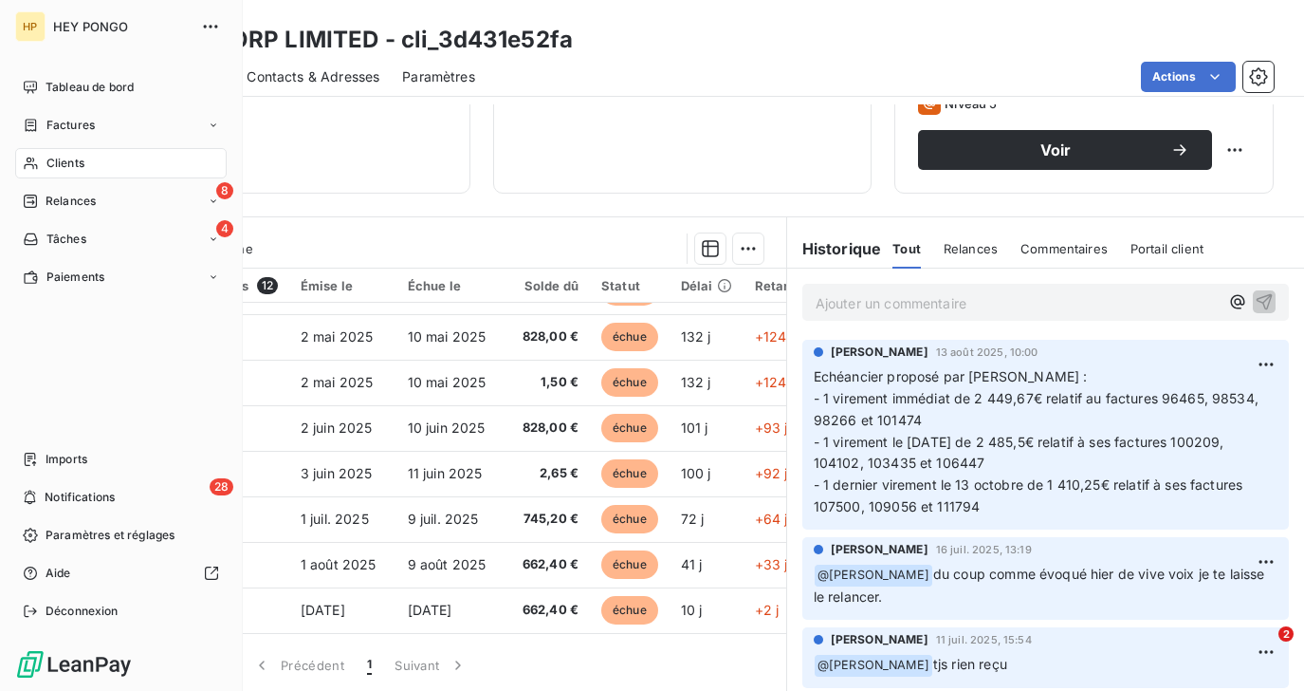
click at [36, 201] on icon at bounding box center [30, 200] width 13 height 13
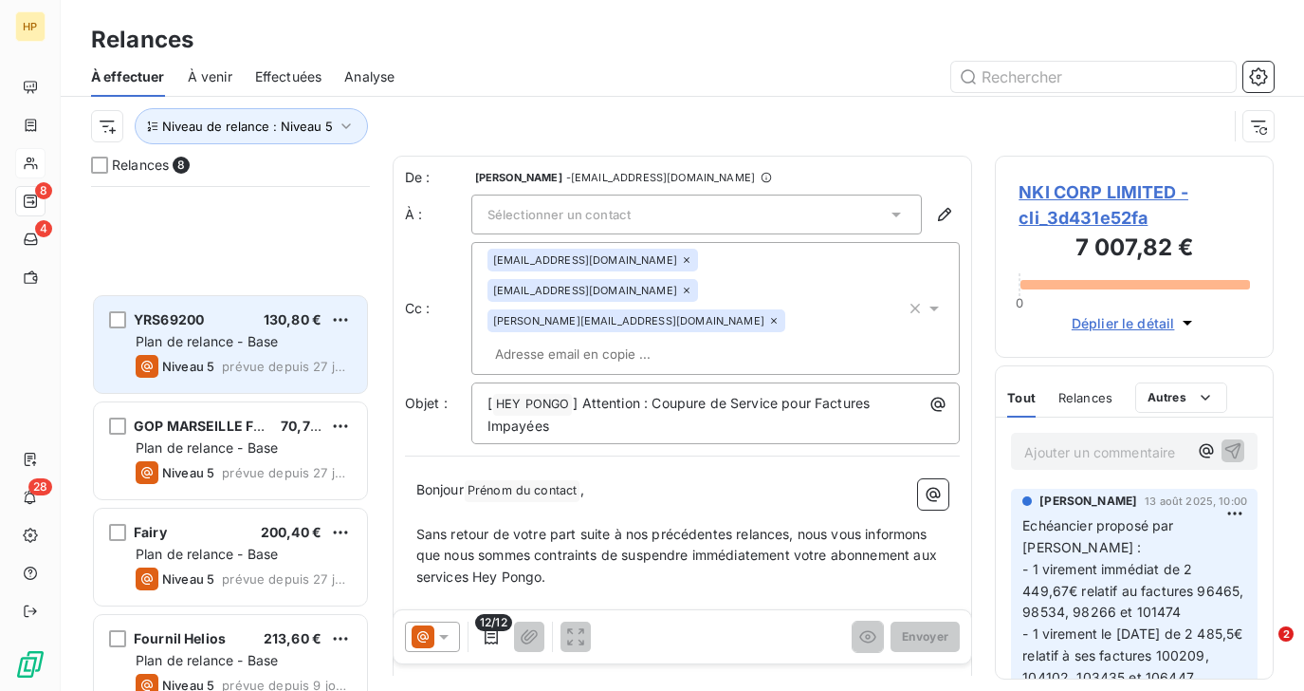
scroll to position [346, 0]
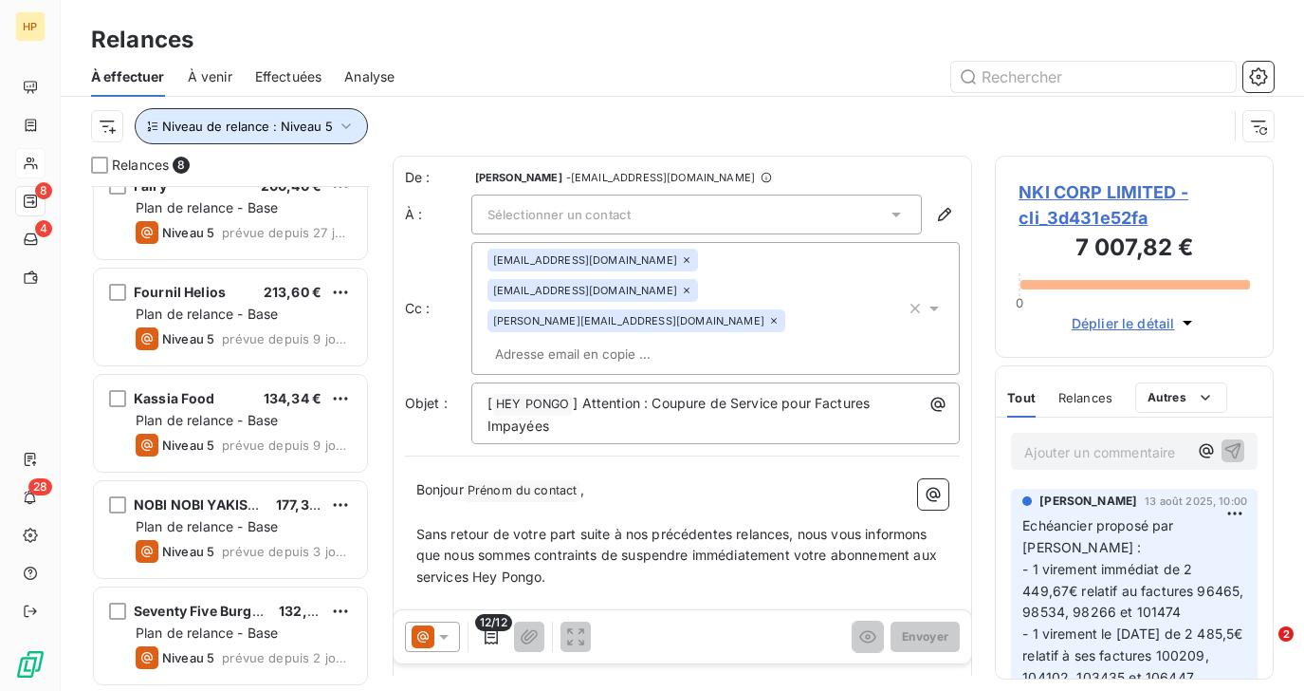
click at [196, 136] on button "Niveau de relance : Niveau 5" at bounding box center [251, 126] width 233 height 36
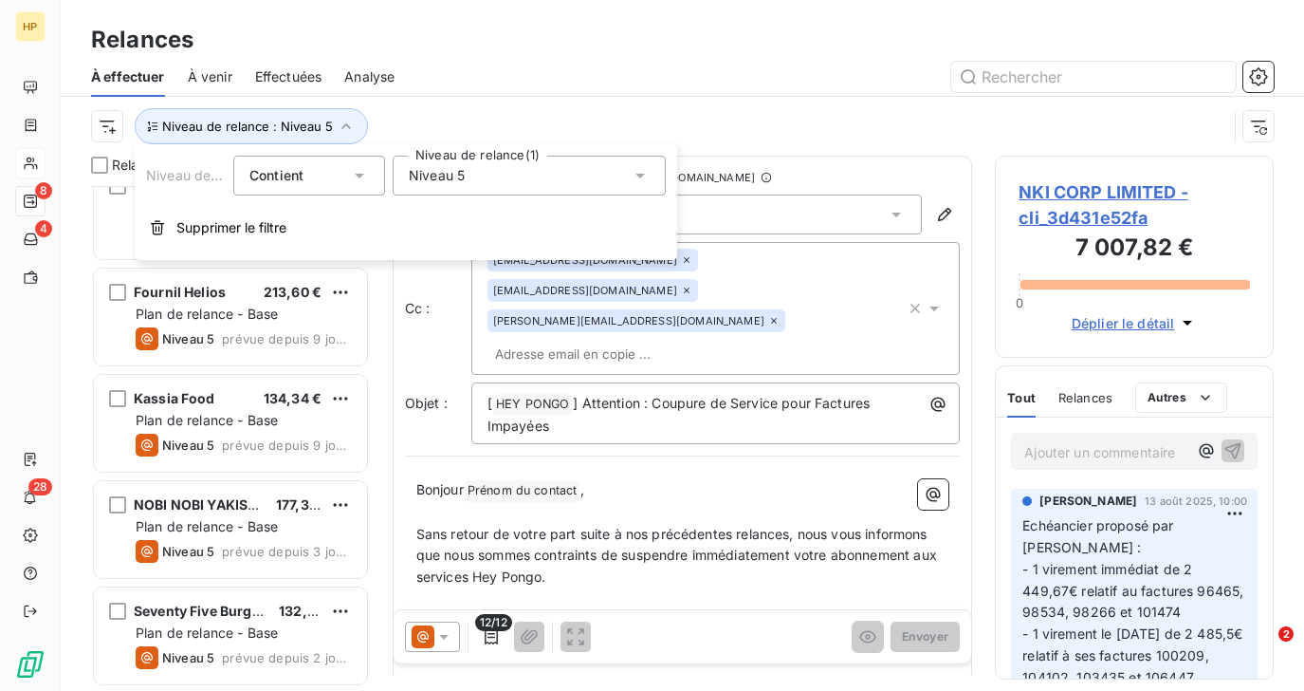
click at [423, 184] on span "Niveau 5" at bounding box center [437, 175] width 56 height 19
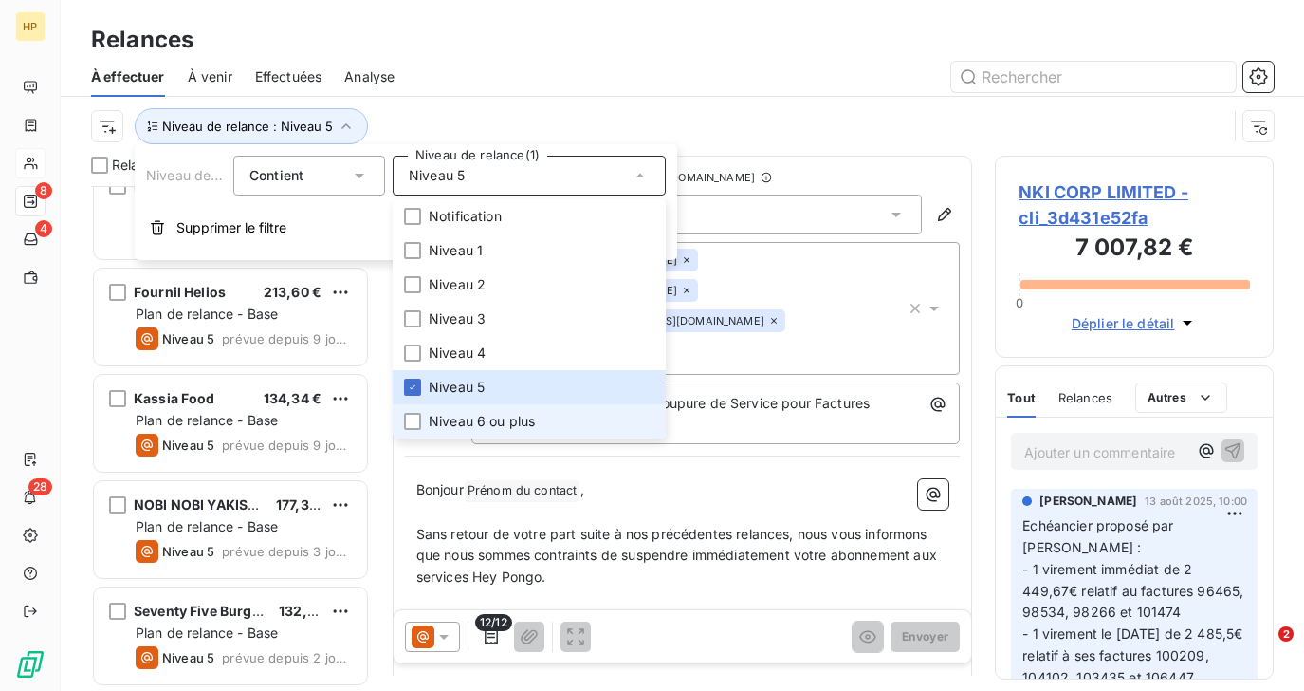
click at [435, 413] on span "Niveau 6 ou plus" at bounding box center [482, 421] width 106 height 19
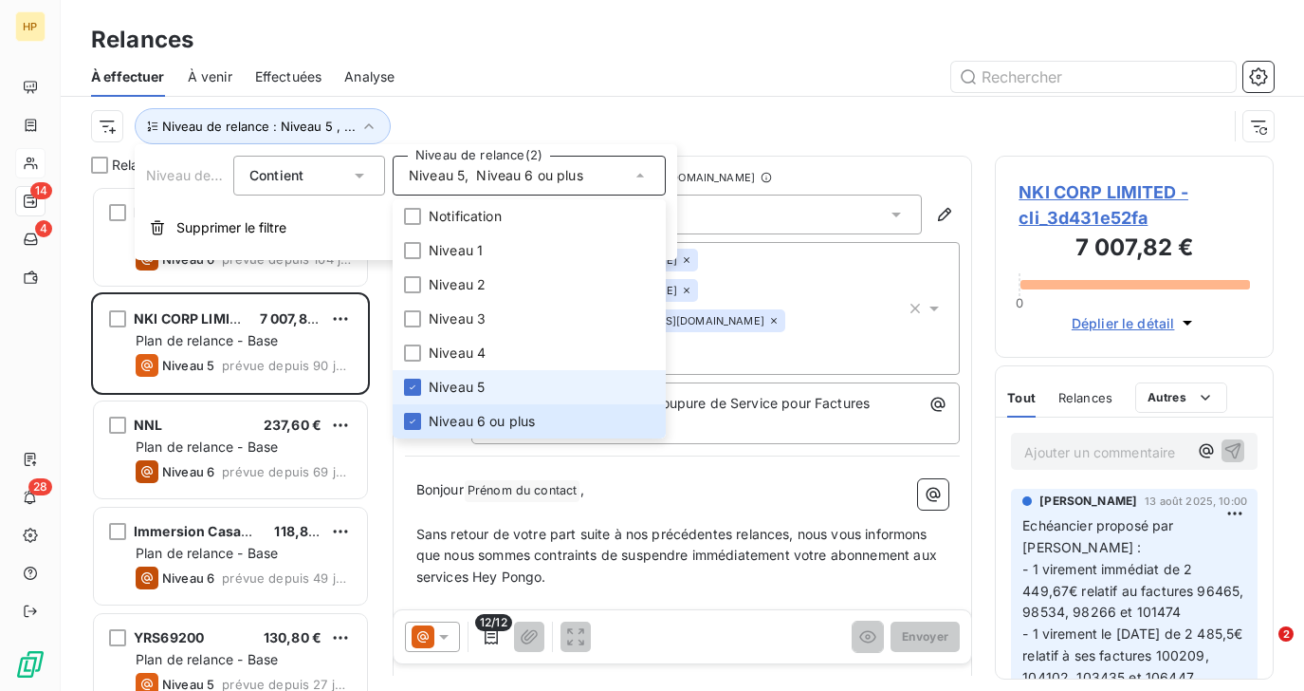
scroll to position [505, 278]
click at [437, 385] on span "Niveau 5" at bounding box center [457, 387] width 56 height 19
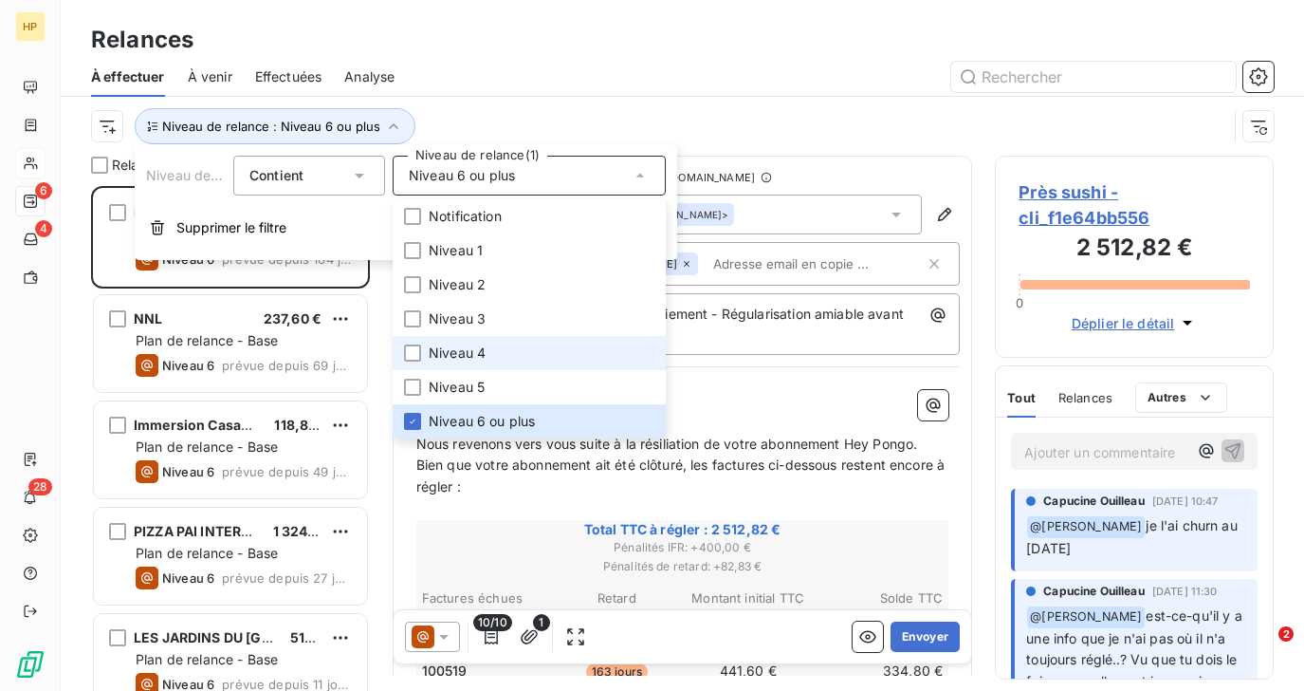
click at [449, 346] on span "Niveau 4" at bounding box center [457, 352] width 57 height 19
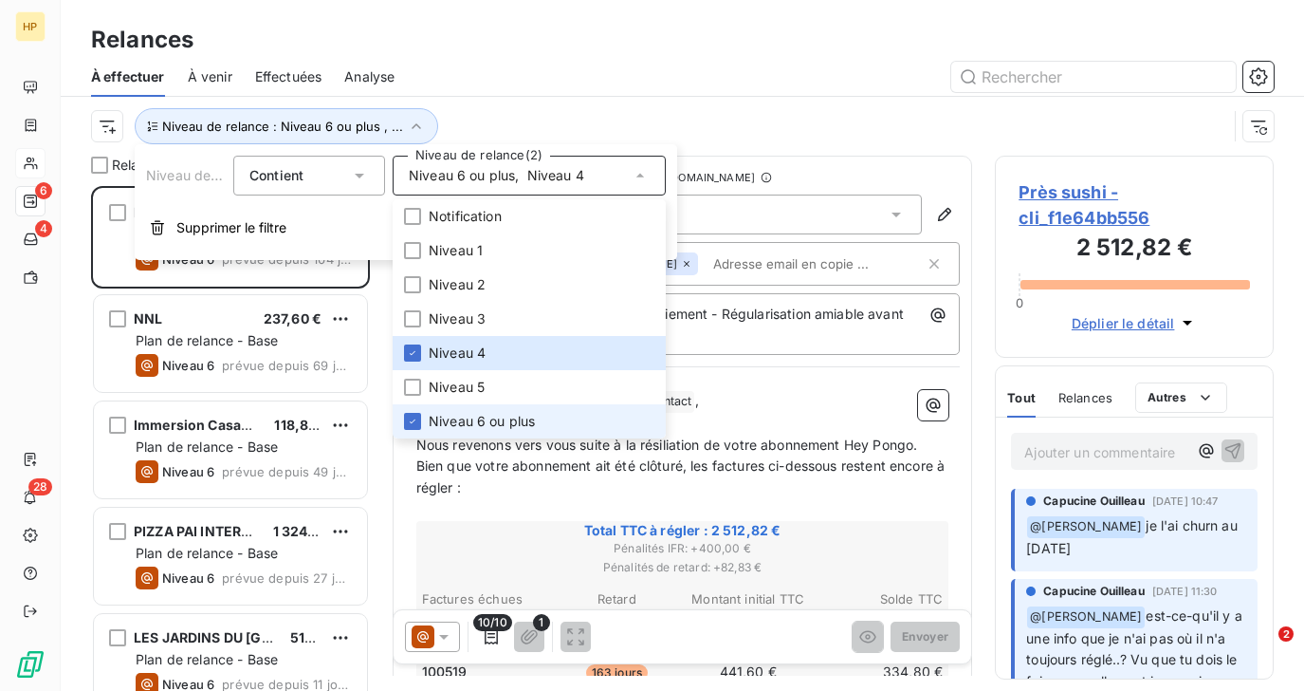
scroll to position [505, 278]
click at [413, 422] on icon at bounding box center [412, 421] width 11 height 11
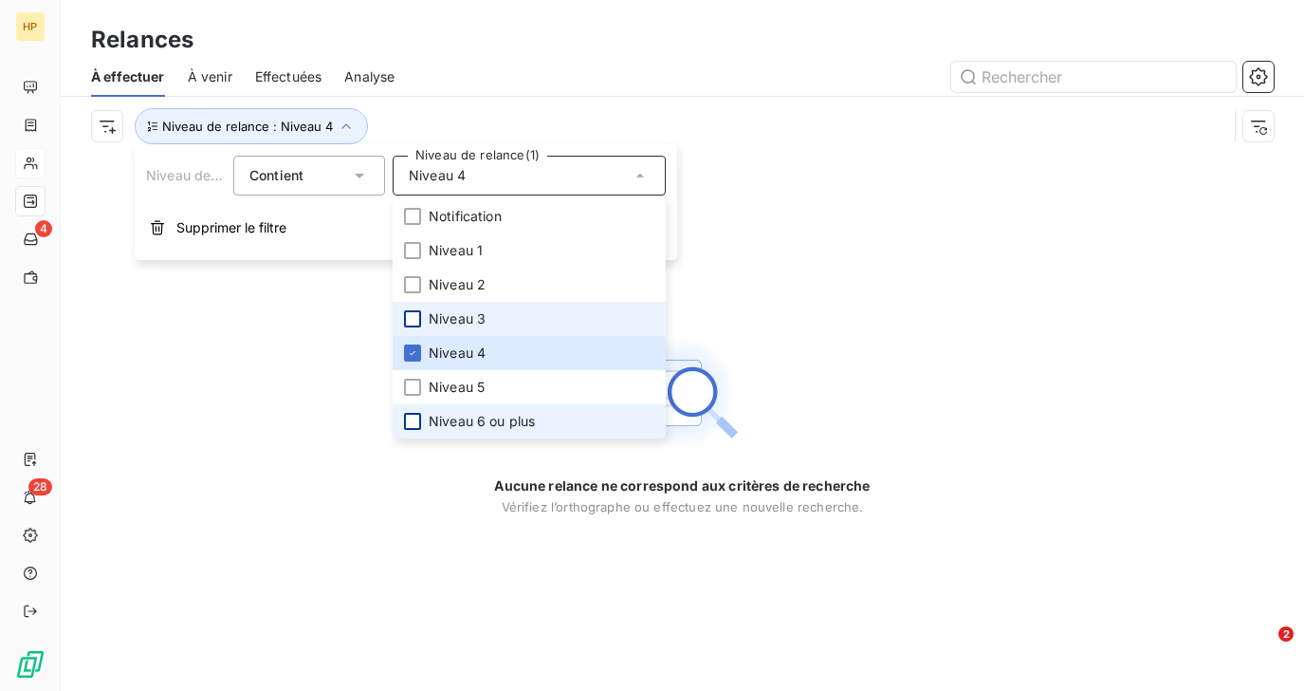
click at [416, 316] on div at bounding box center [412, 318] width 17 height 17
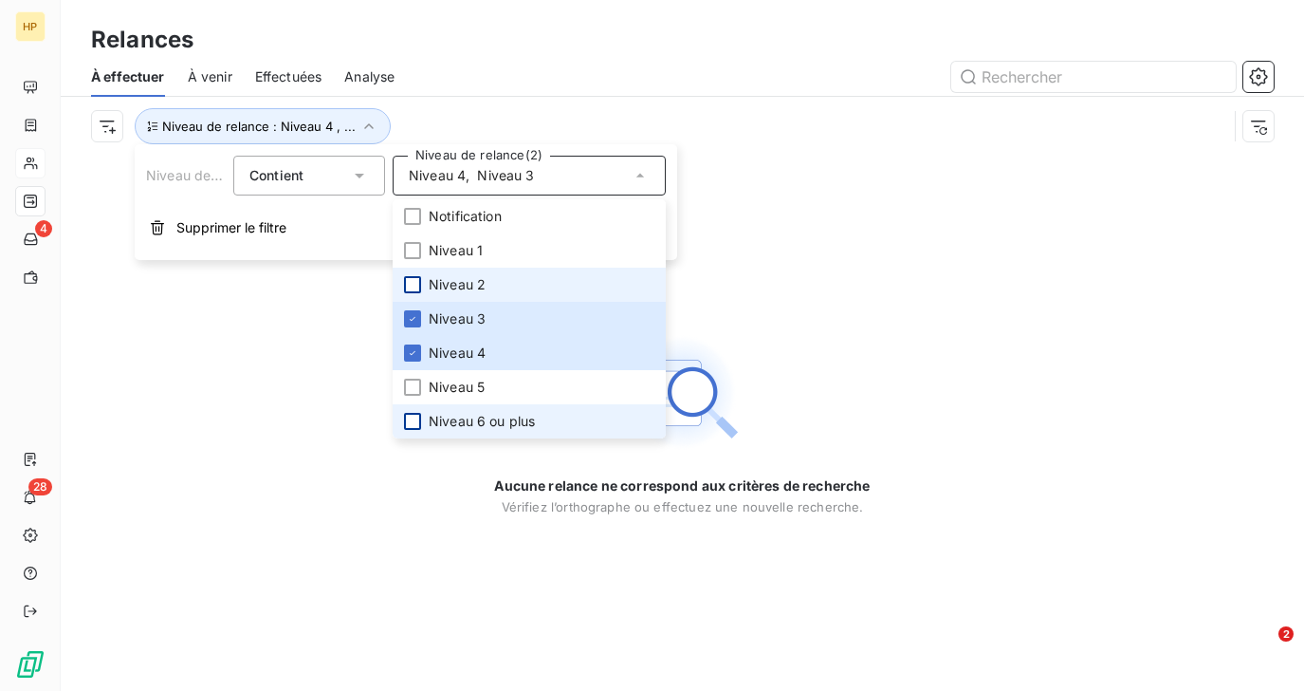
click at [413, 284] on div at bounding box center [412, 284] width 17 height 17
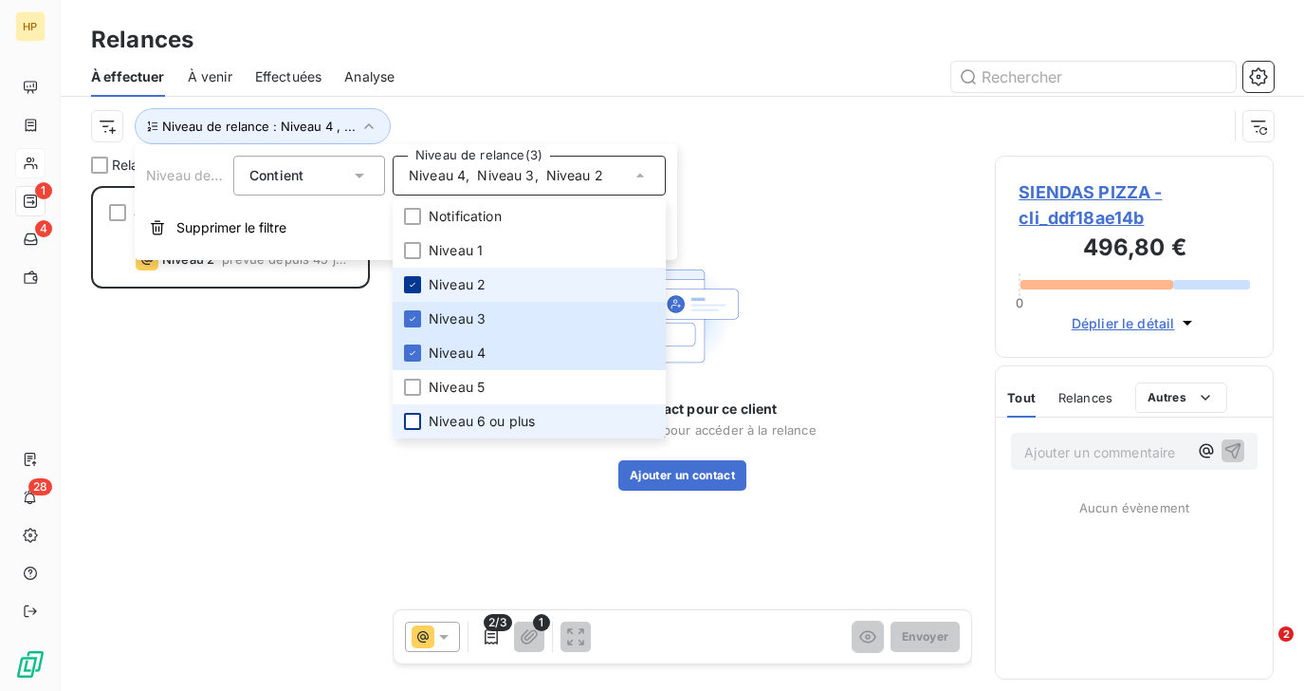
scroll to position [505, 278]
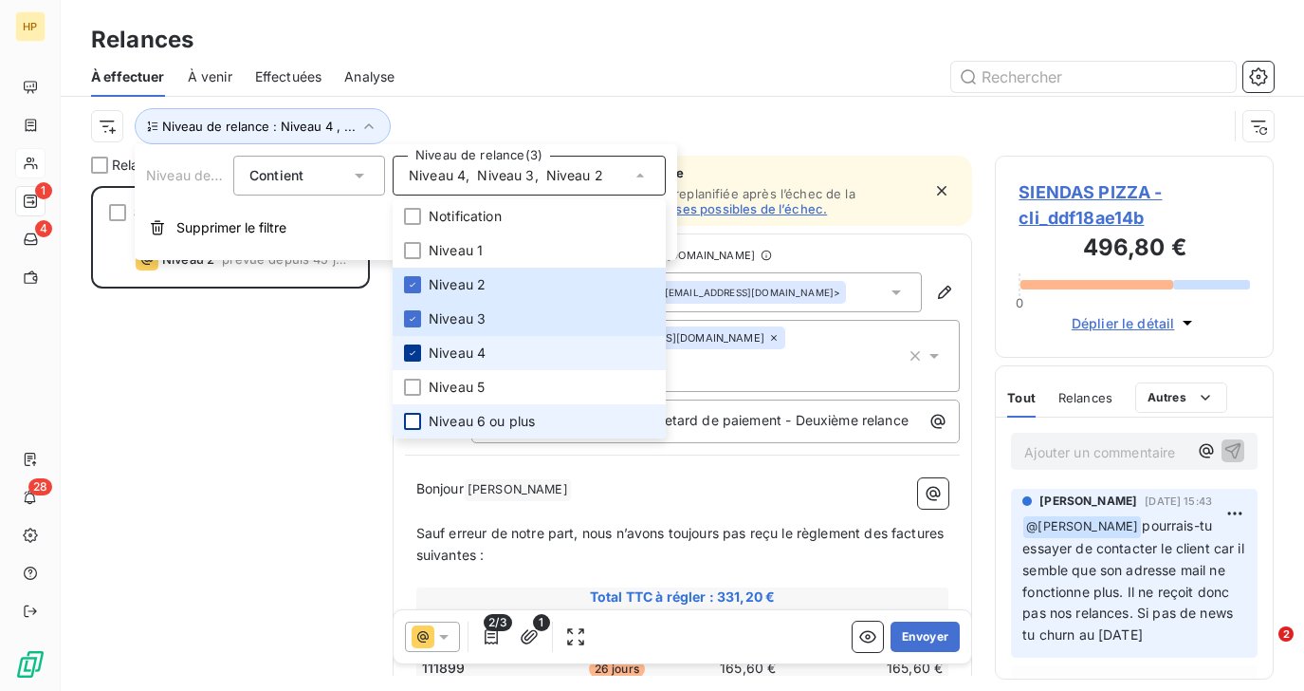
click at [416, 356] on icon at bounding box center [412, 352] width 11 height 11
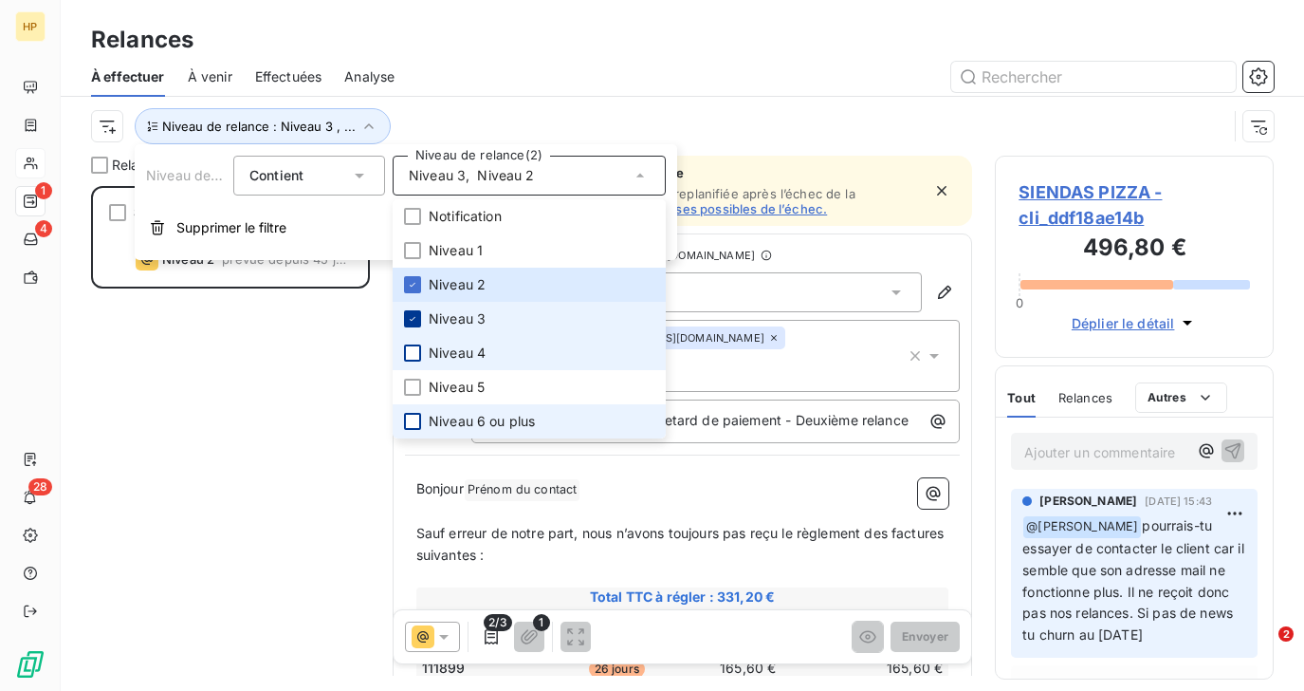
click at [416, 322] on icon at bounding box center [412, 318] width 11 height 11
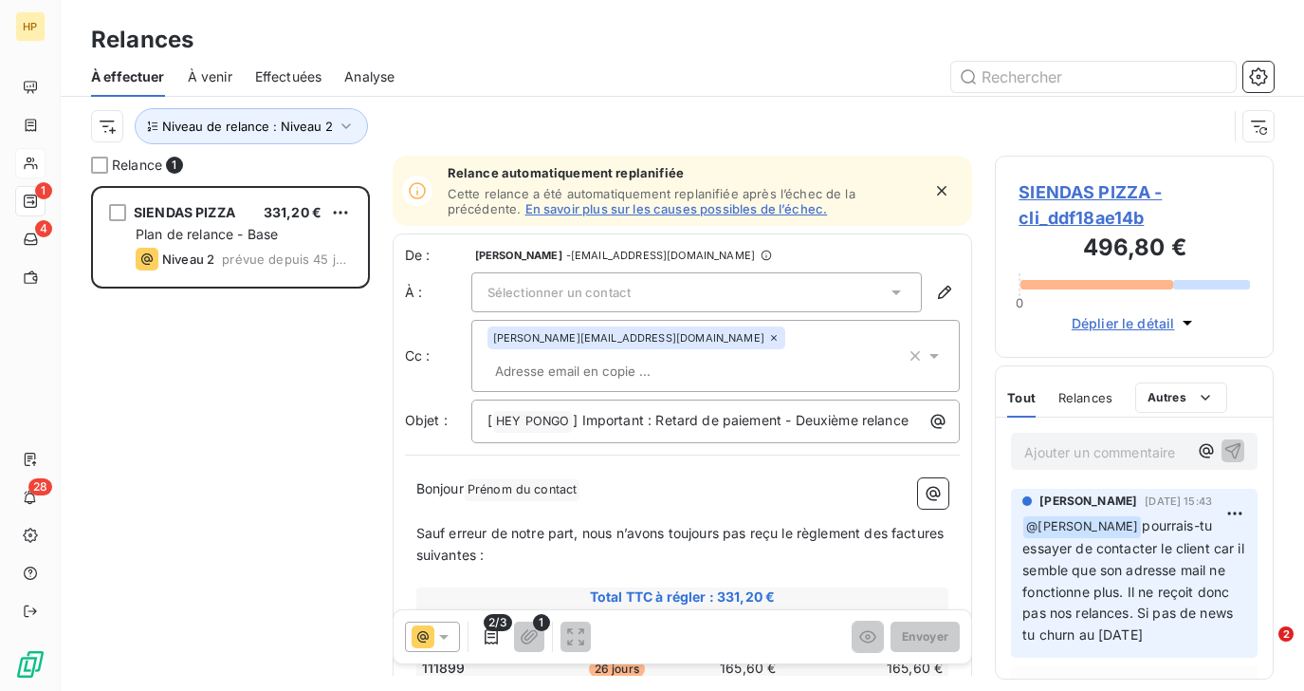
click at [270, 359] on div "SIENDAS PIZZA 331,20 € Plan de relance - Base Niveau 2 prévue depuis 45 jours" at bounding box center [230, 438] width 279 height 505
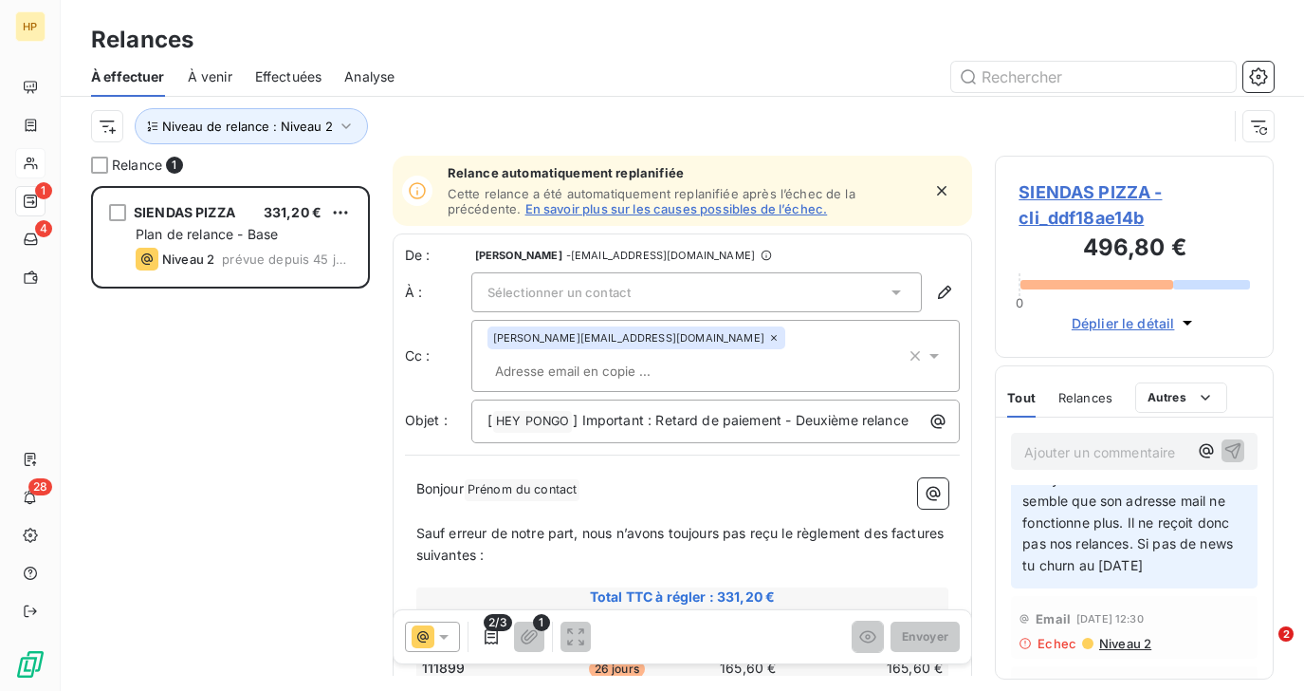
scroll to position [0, 0]
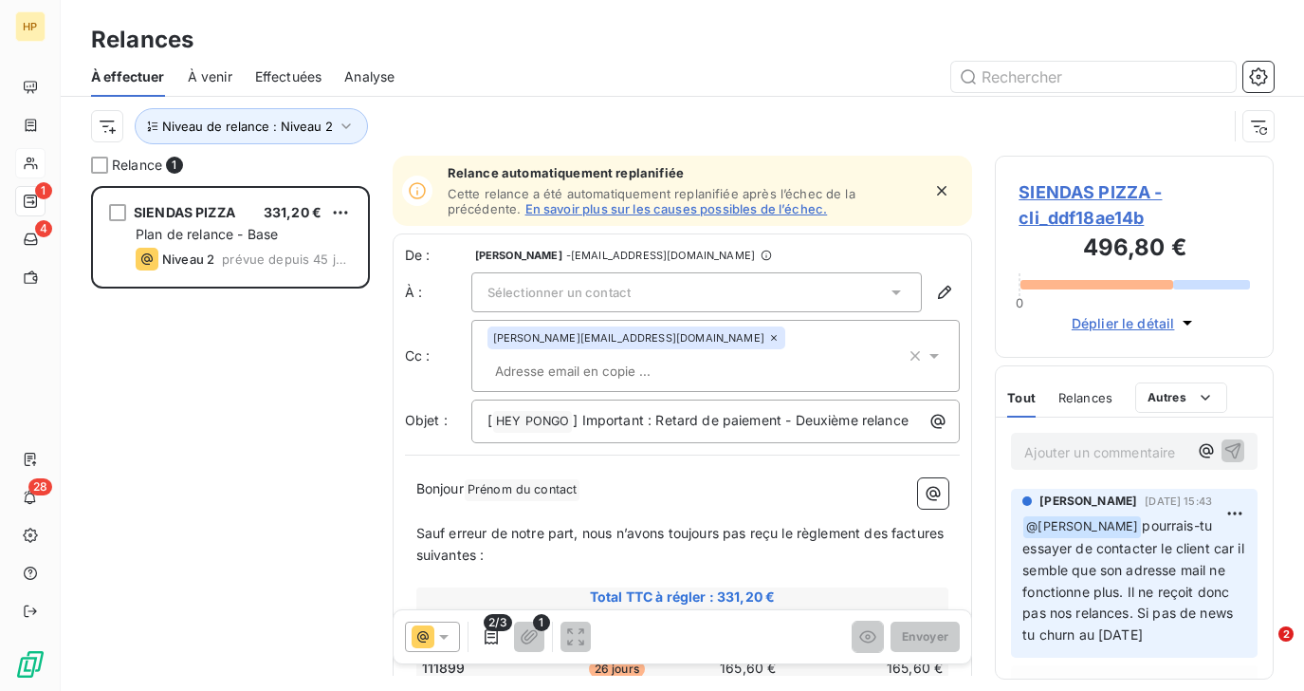
click at [1100, 453] on p "Ajouter un commentaire ﻿" at bounding box center [1106, 452] width 163 height 24
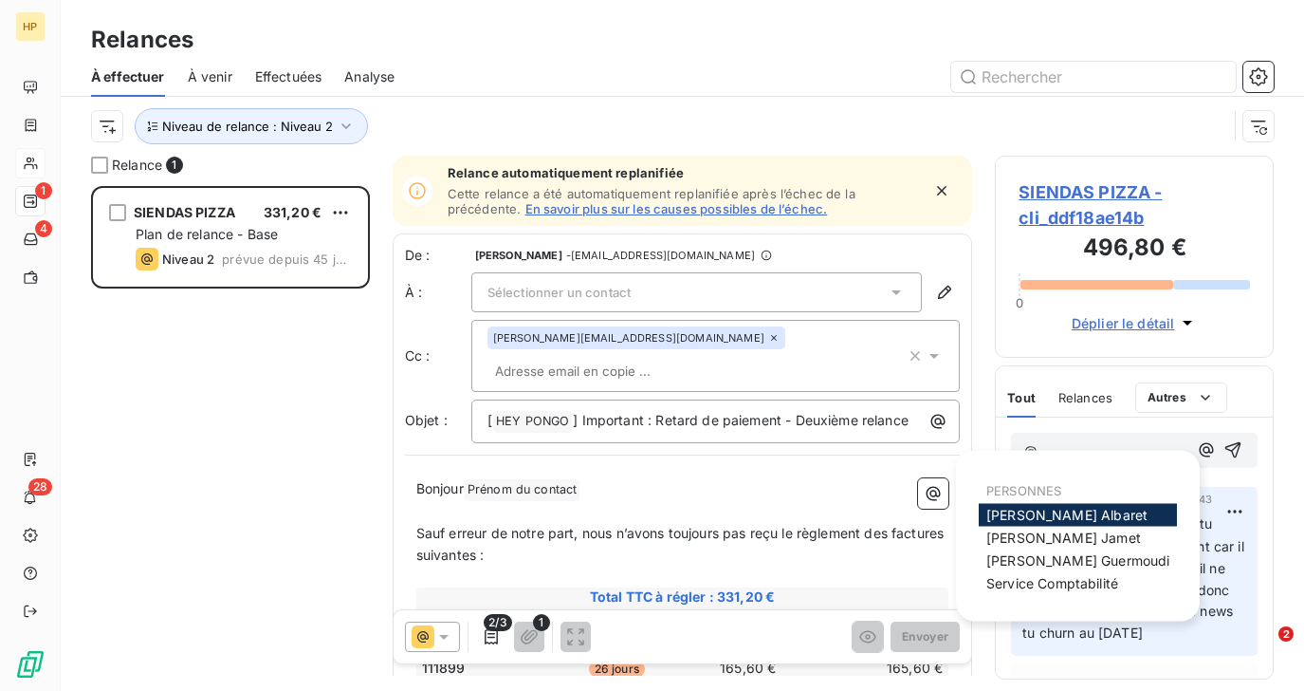
click at [1109, 518] on div "Alexandra Albaret" at bounding box center [1078, 515] width 198 height 23
click at [1099, 516] on span "Alexandra Albaret" at bounding box center [1067, 515] width 161 height 16
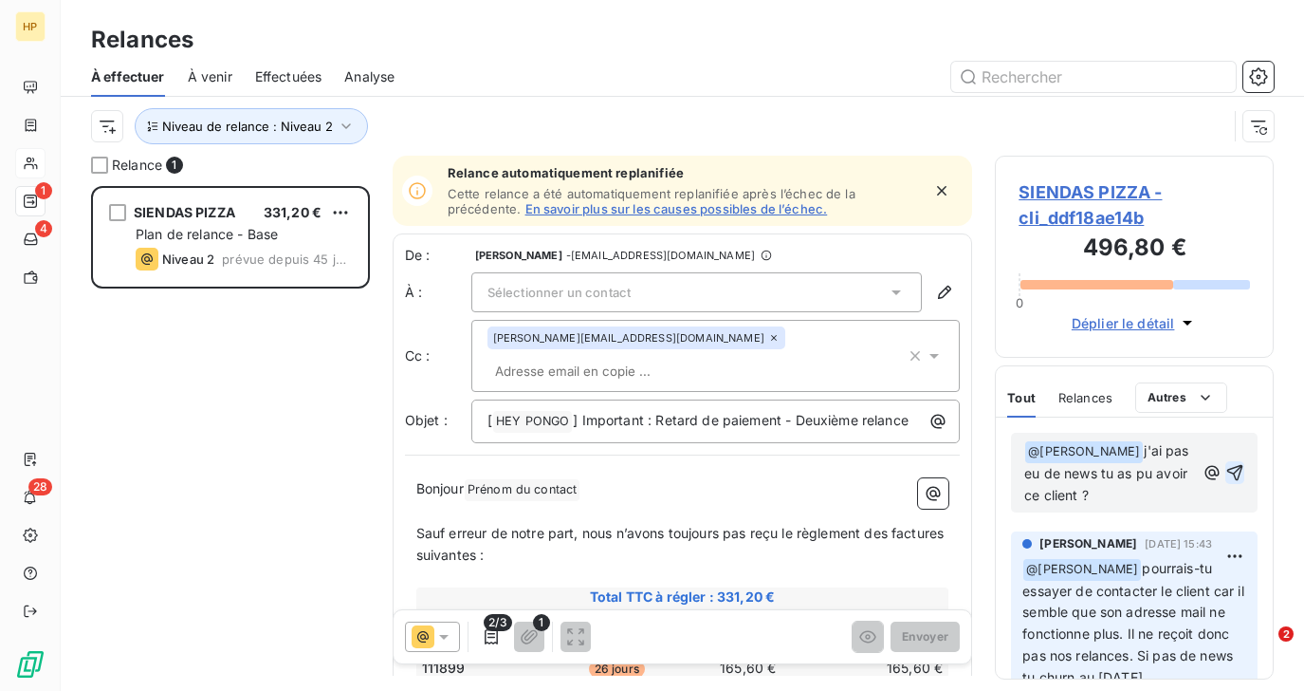
click at [1236, 472] on icon "button" at bounding box center [1235, 472] width 19 height 19
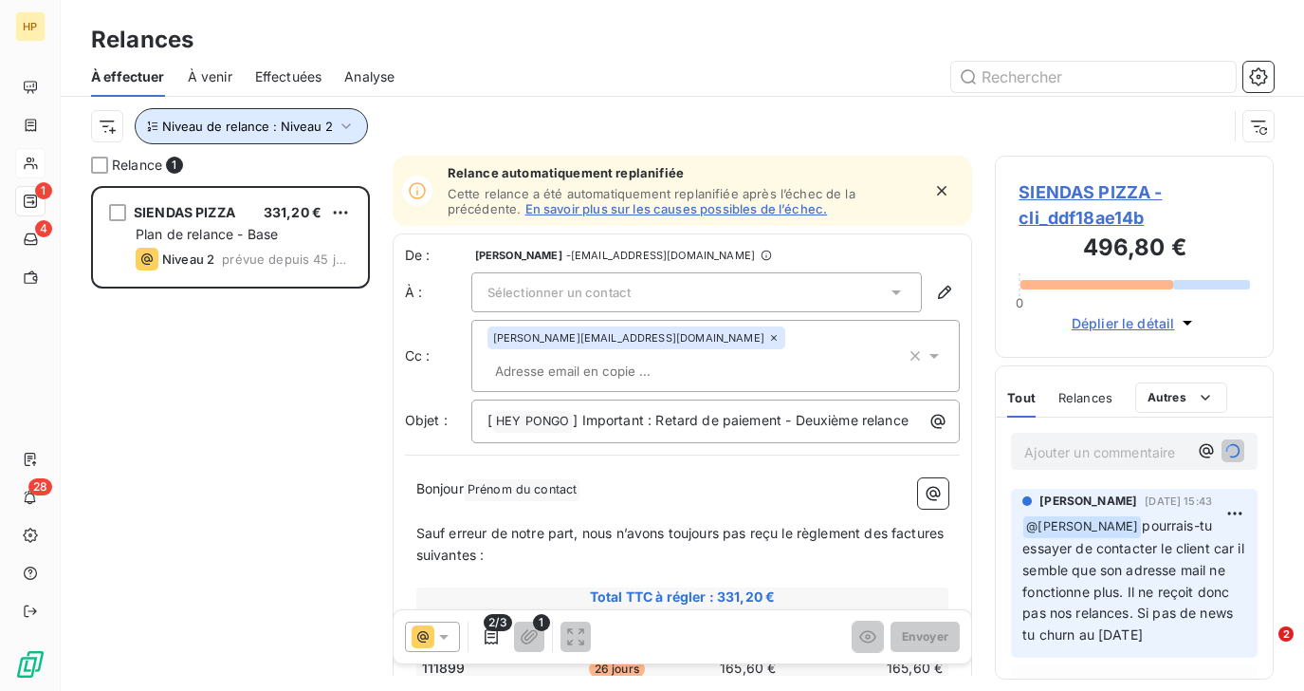
click at [236, 126] on span "Niveau de relance : Niveau 2" at bounding box center [247, 126] width 171 height 15
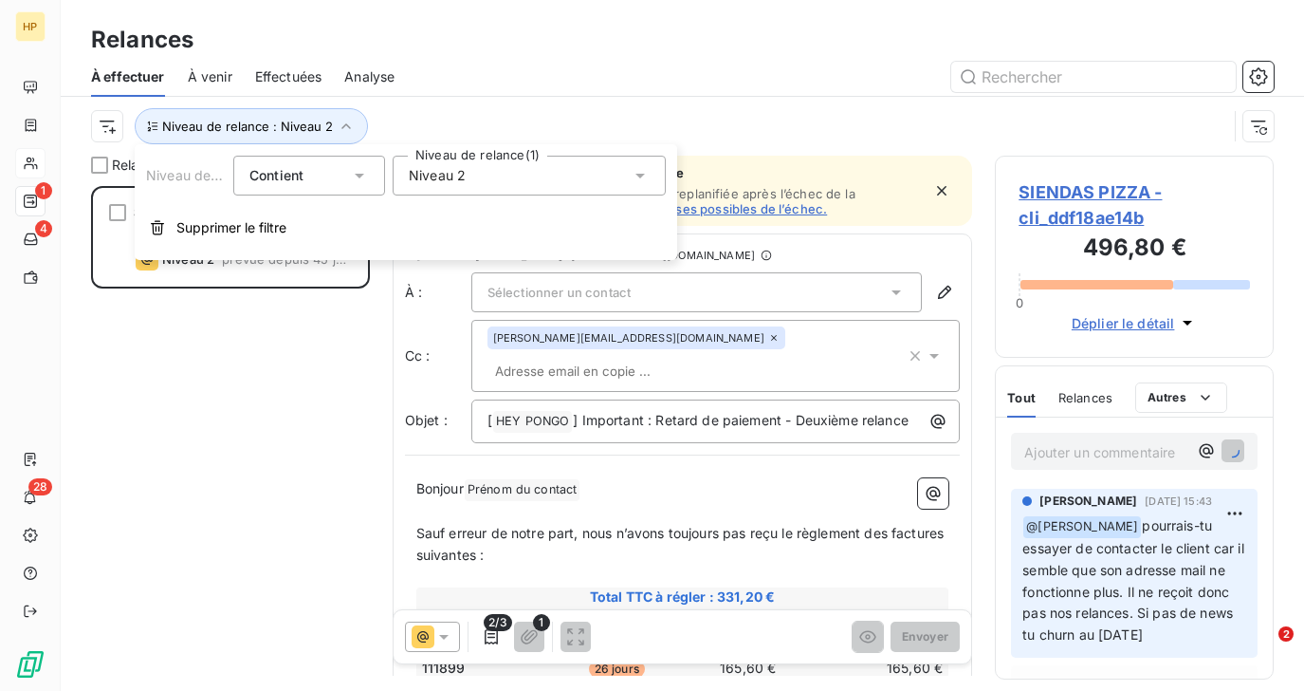
click at [453, 168] on span "Niveau 2" at bounding box center [437, 175] width 57 height 19
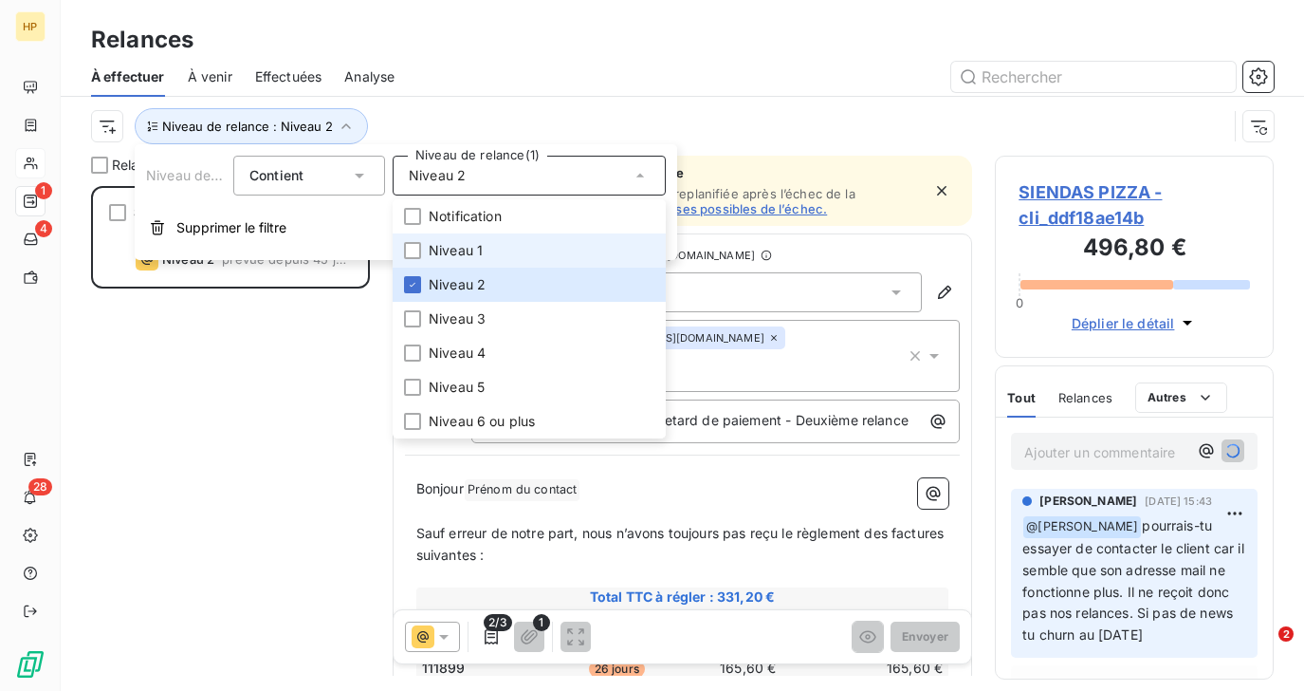
click at [464, 253] on span "Niveau 1" at bounding box center [456, 250] width 54 height 19
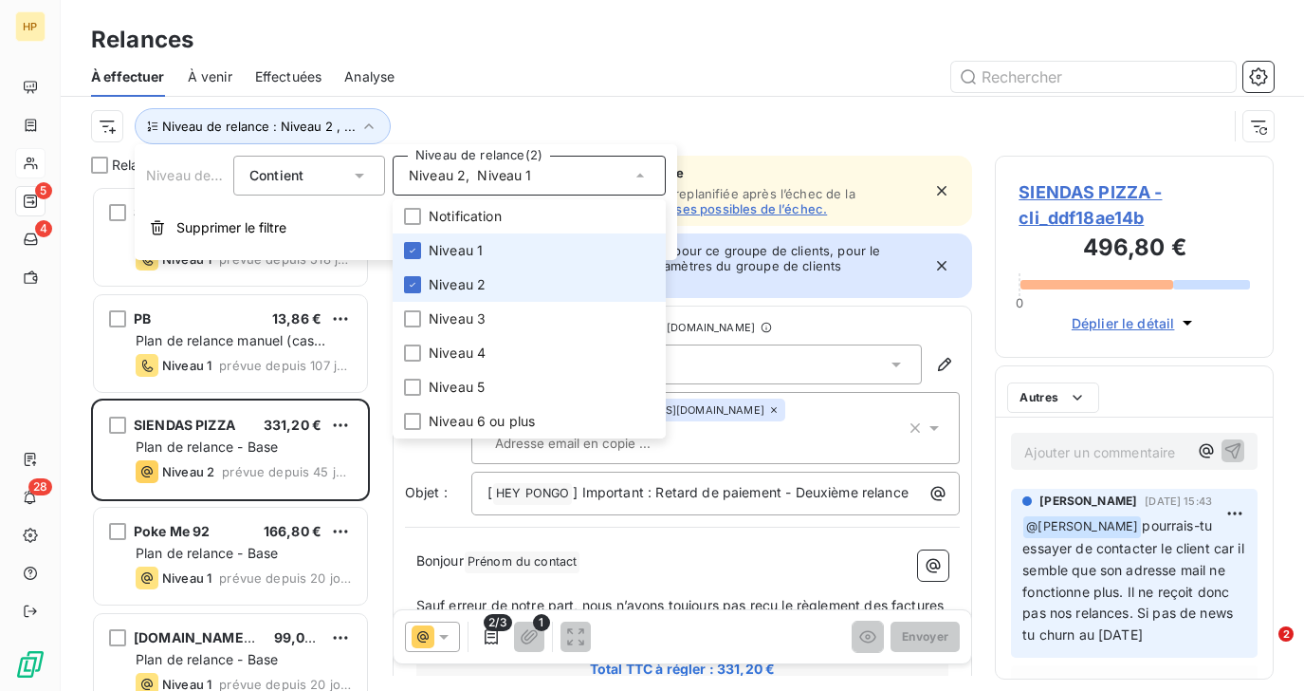
scroll to position [505, 278]
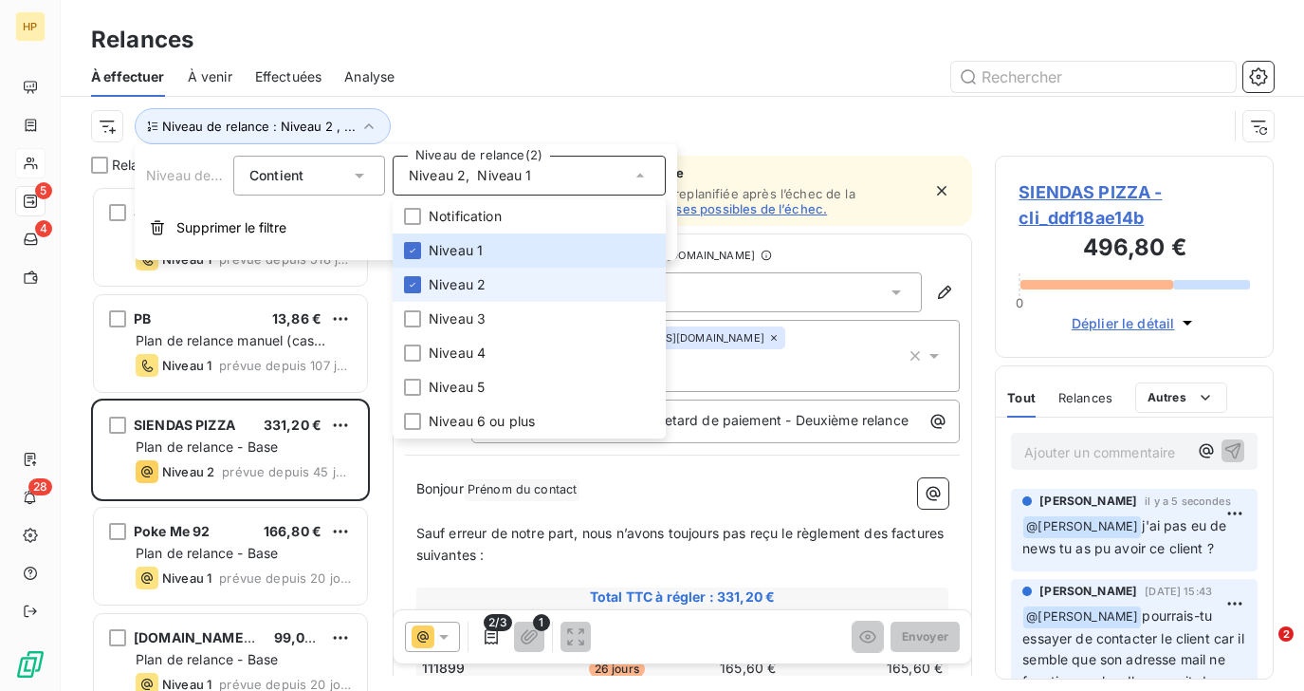
click at [452, 281] on span "Niveau 2" at bounding box center [457, 284] width 57 height 19
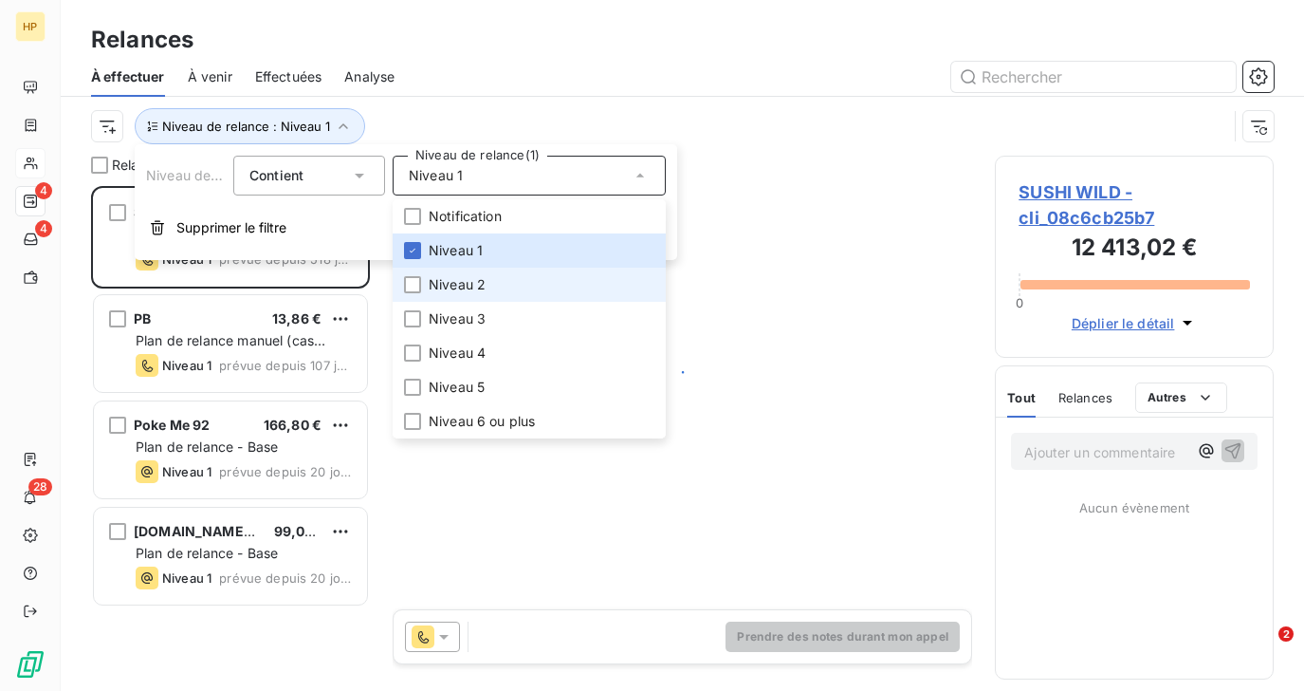
scroll to position [505, 278]
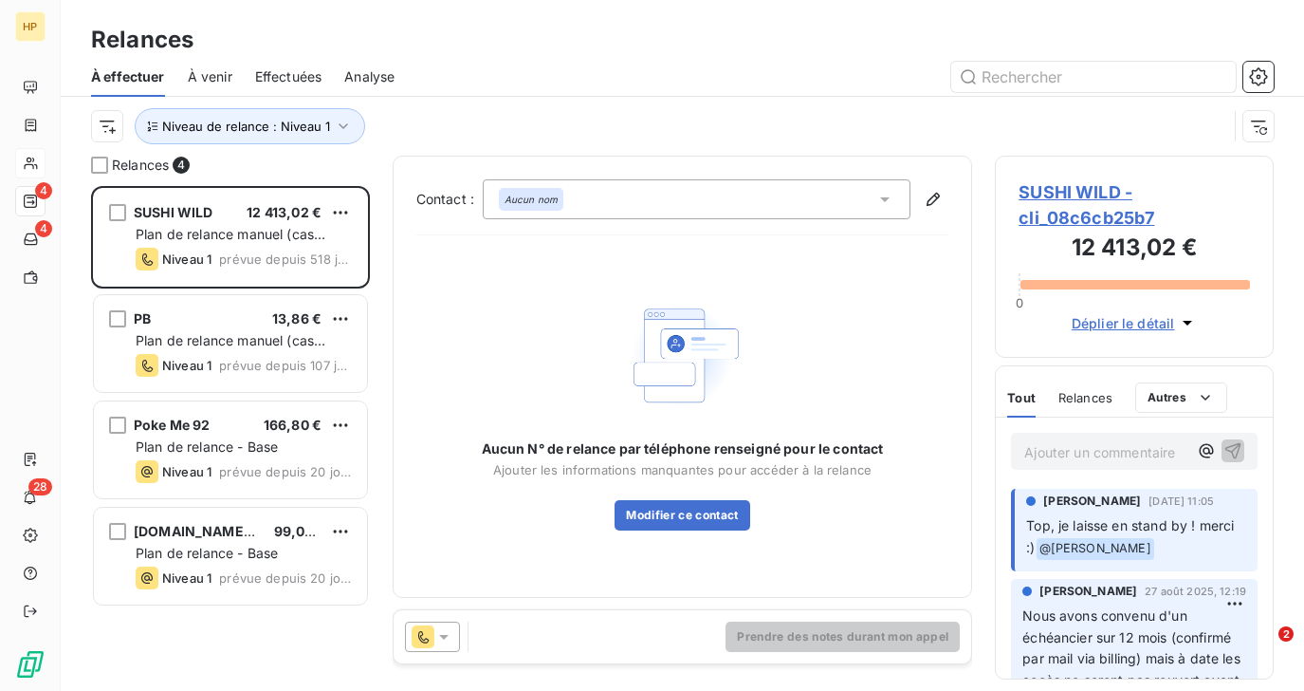
click at [483, 122] on div "Niveau de relance : Niveau 1" at bounding box center [659, 126] width 1137 height 36
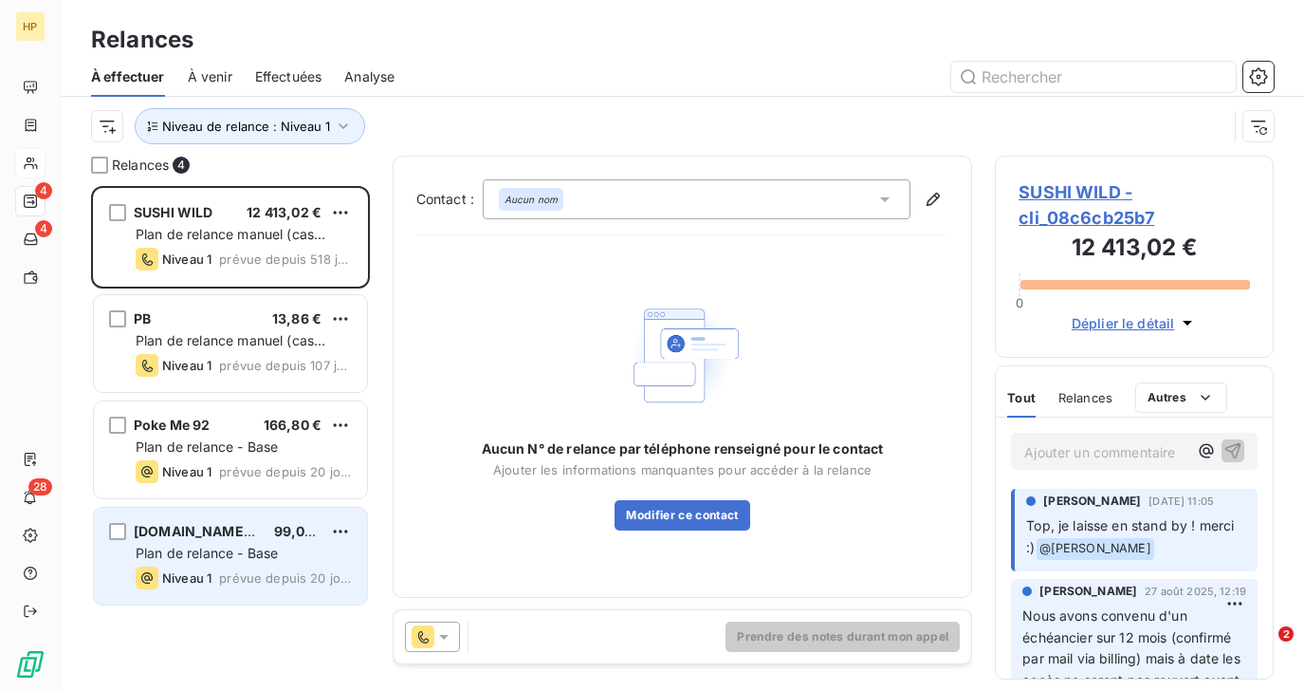
click at [177, 567] on div "Niveau 1" at bounding box center [174, 577] width 76 height 23
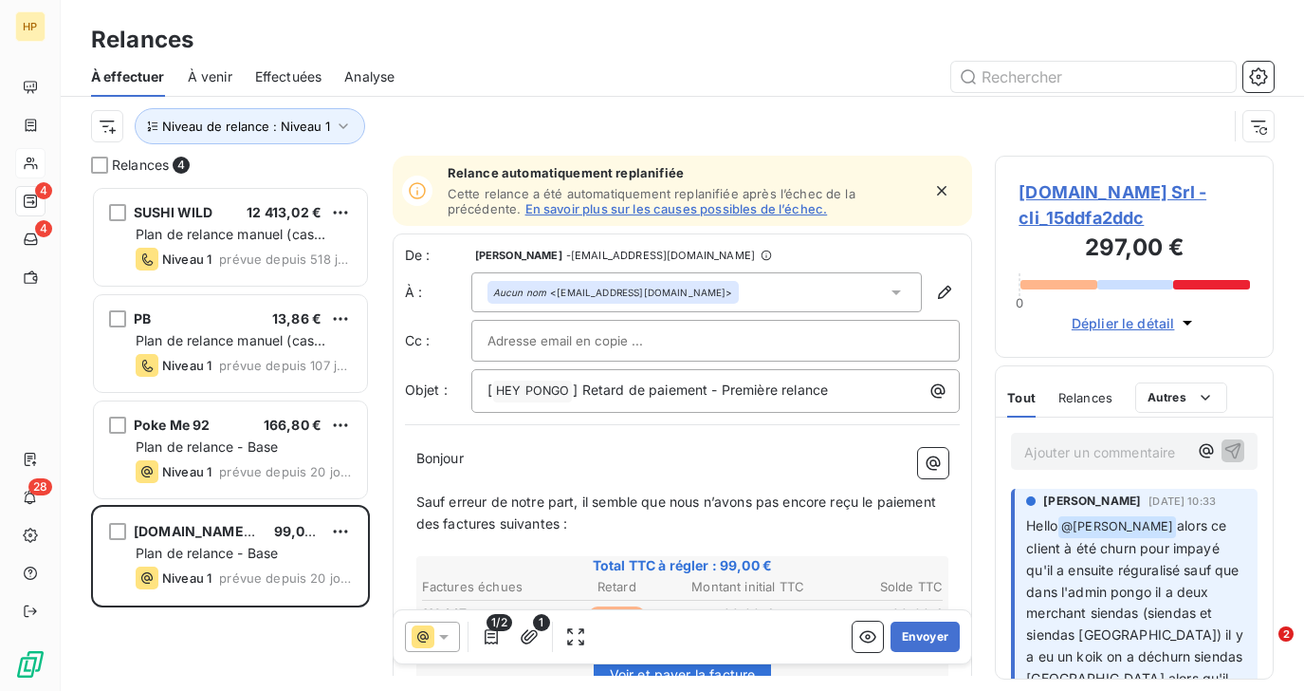
click at [1082, 457] on p "Ajouter un commentaire ﻿" at bounding box center [1106, 452] width 163 height 24
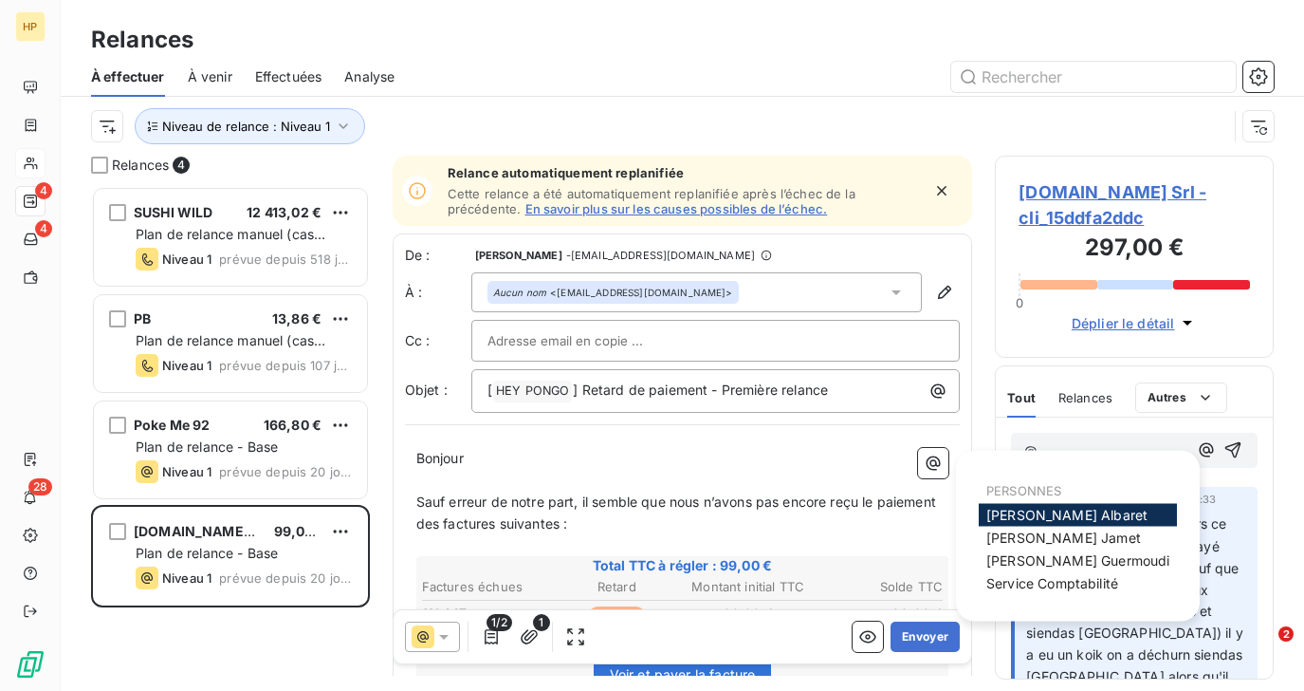
click at [1071, 515] on span "Alexandra Albaret" at bounding box center [1067, 515] width 161 height 16
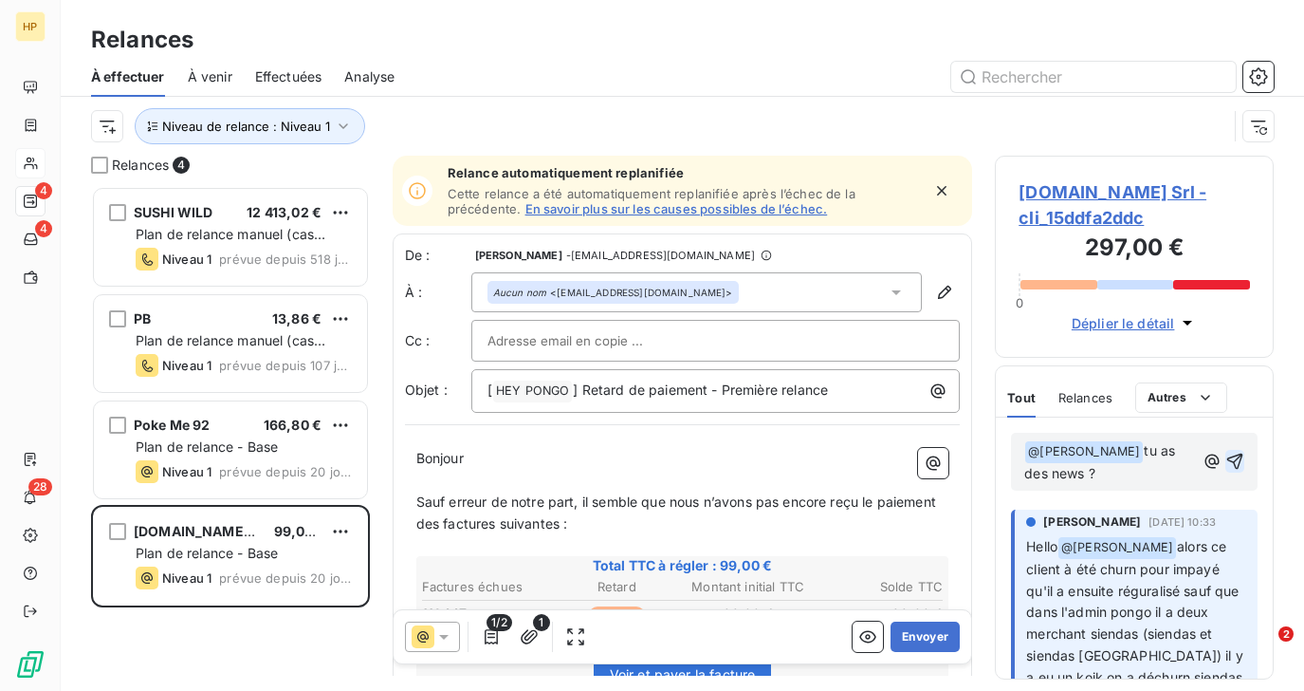
click at [1240, 453] on icon "button" at bounding box center [1236, 461] width 16 height 16
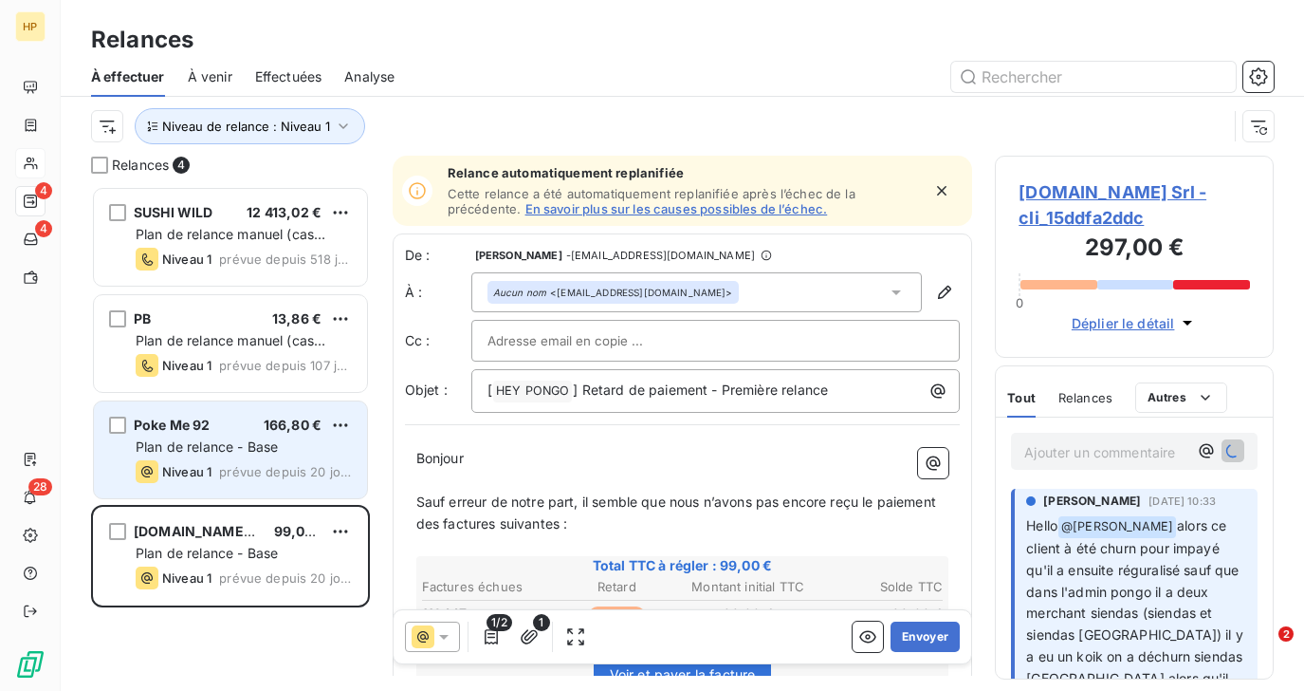
click at [205, 464] on span "Niveau 1" at bounding box center [186, 471] width 49 height 15
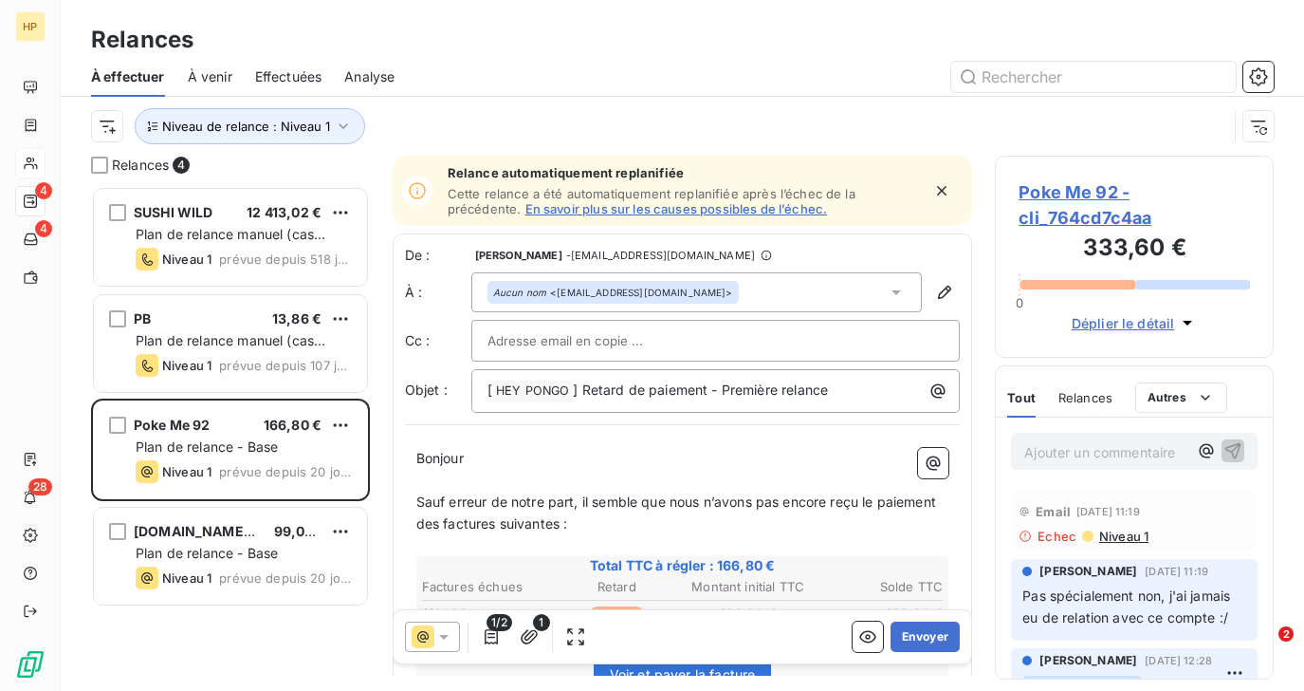
click at [1082, 458] on p "Ajouter un commentaire ﻿" at bounding box center [1106, 452] width 163 height 24
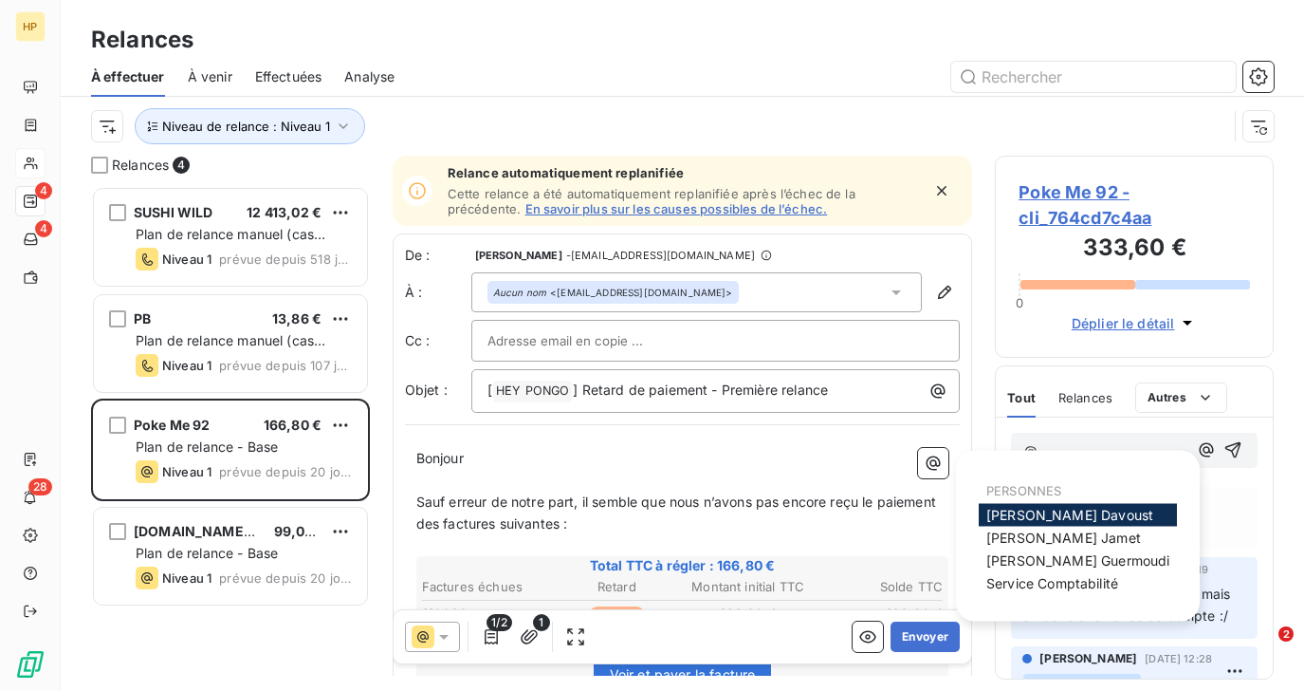
click at [1098, 509] on div "Florian Davoust" at bounding box center [1078, 515] width 198 height 23
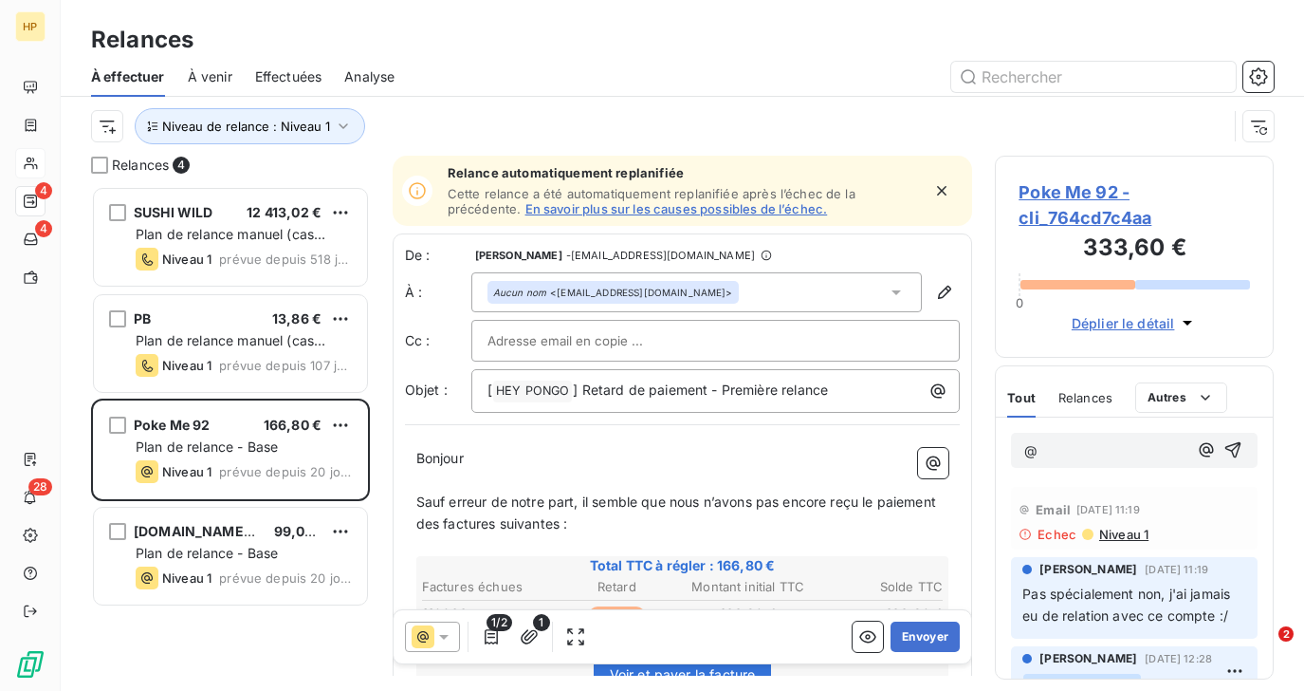
click at [1076, 182] on span "Poke Me 92 - cli_764cd7c4aa" at bounding box center [1134, 204] width 231 height 51
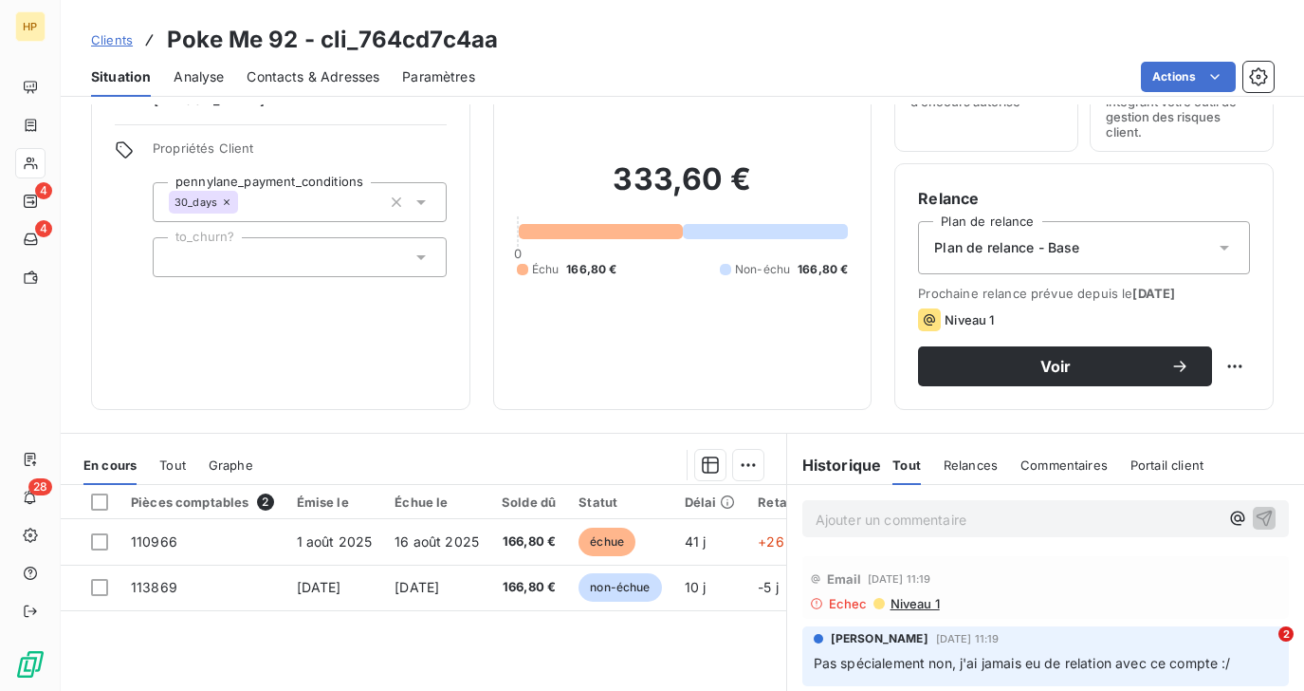
scroll to position [188, 0]
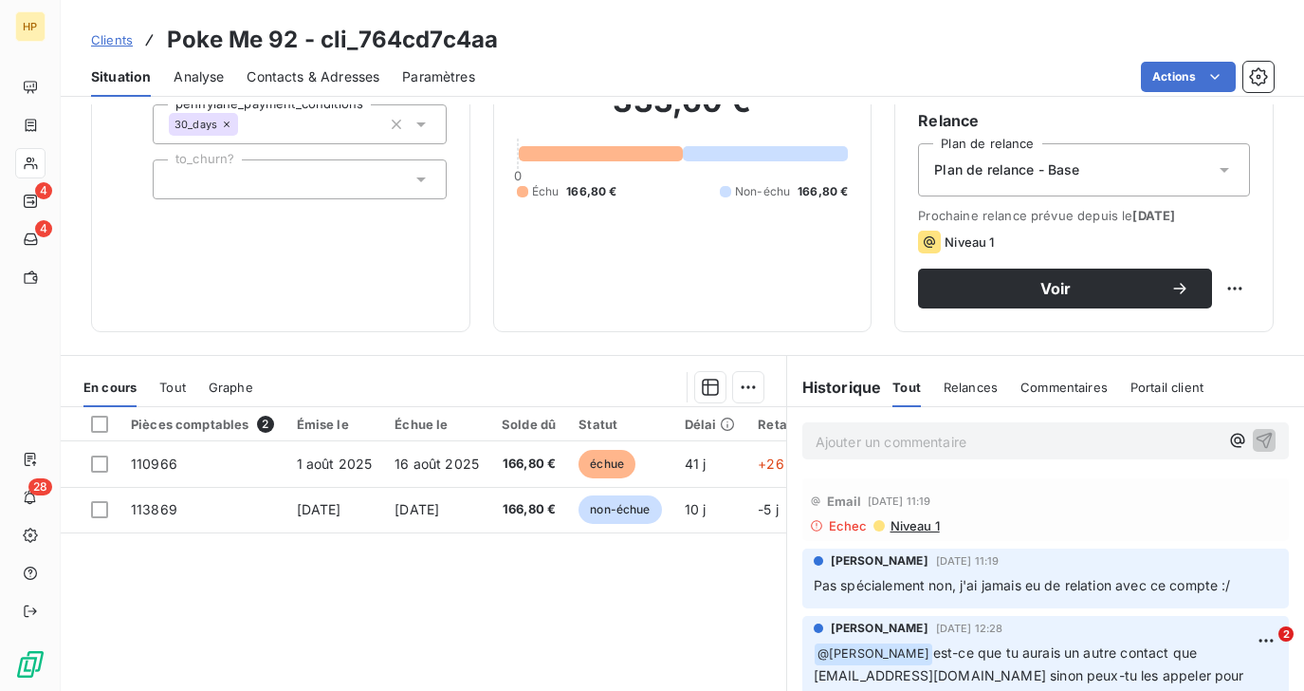
click at [832, 443] on p "Ajouter un commentaire ﻿" at bounding box center [1017, 442] width 403 height 24
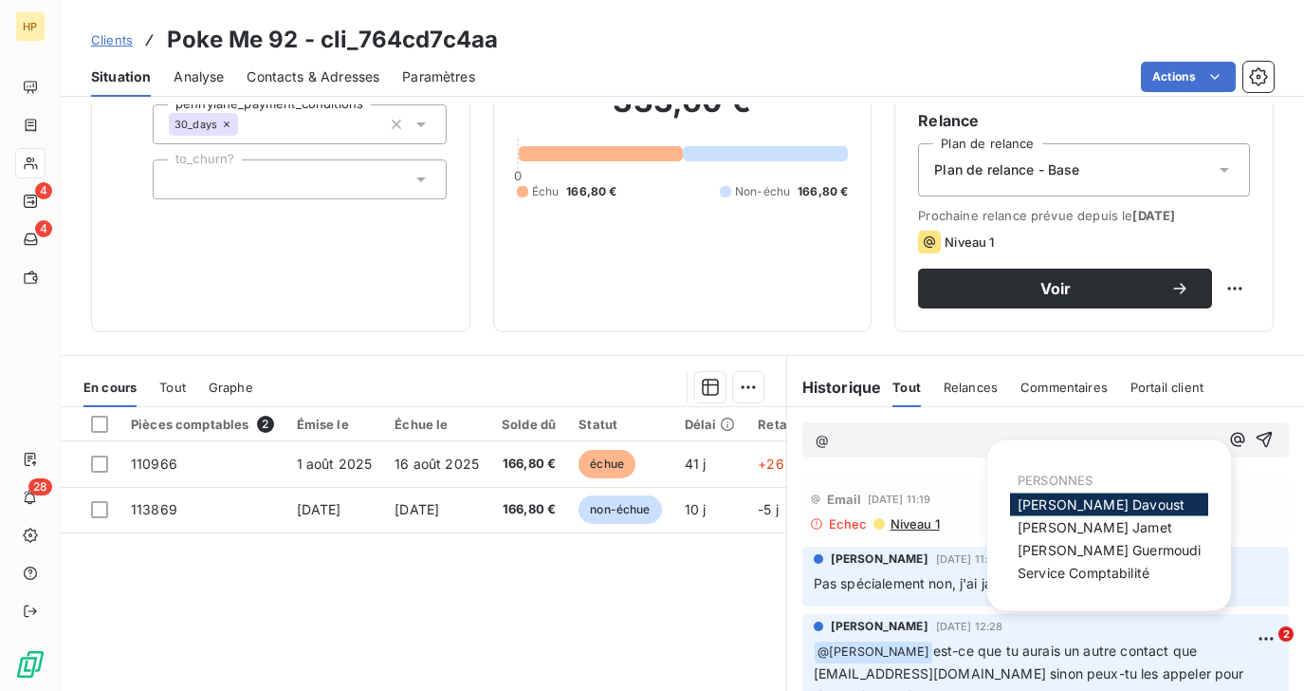
click at [1053, 503] on span "Florian Davoust" at bounding box center [1101, 504] width 167 height 16
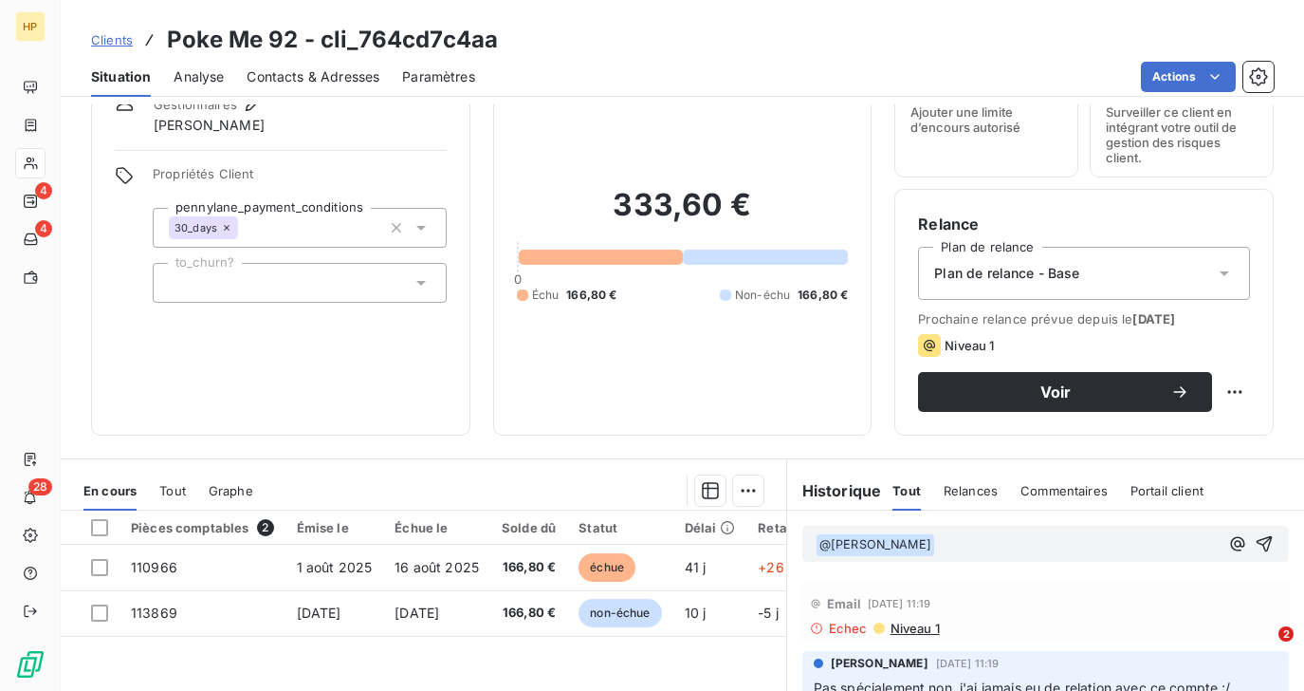
scroll to position [83, 0]
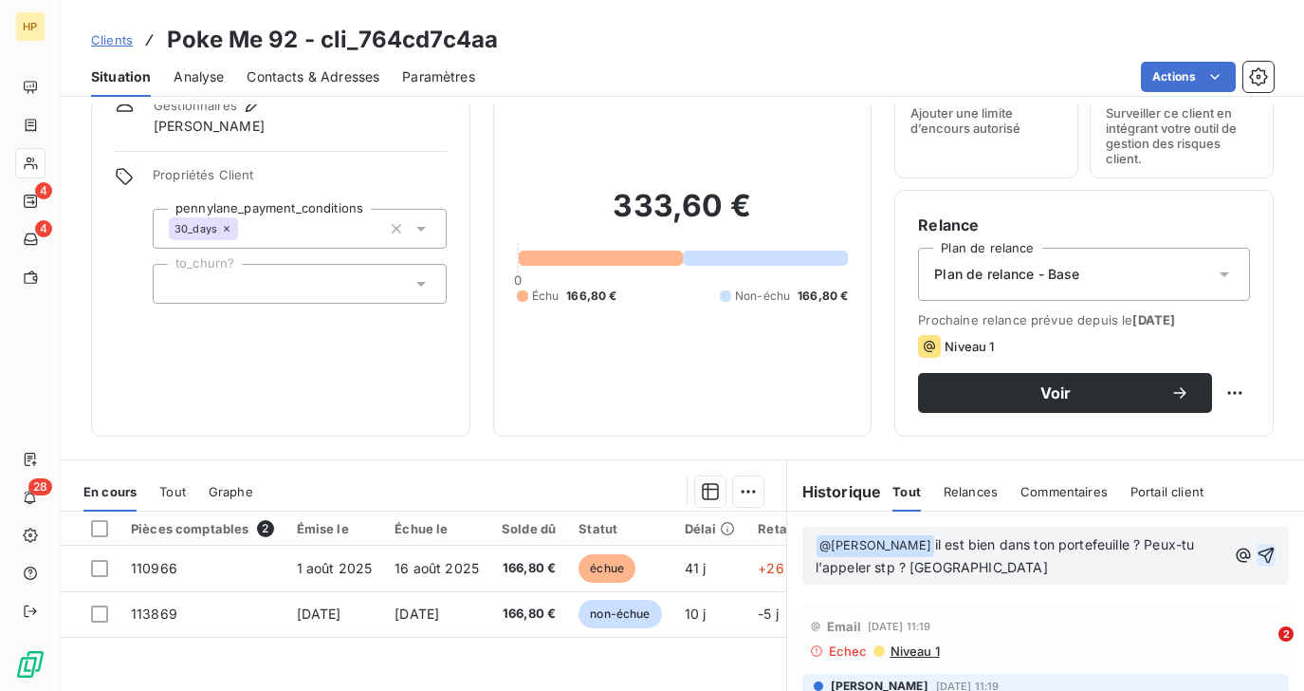
click at [1272, 552] on icon "button" at bounding box center [1267, 555] width 16 height 16
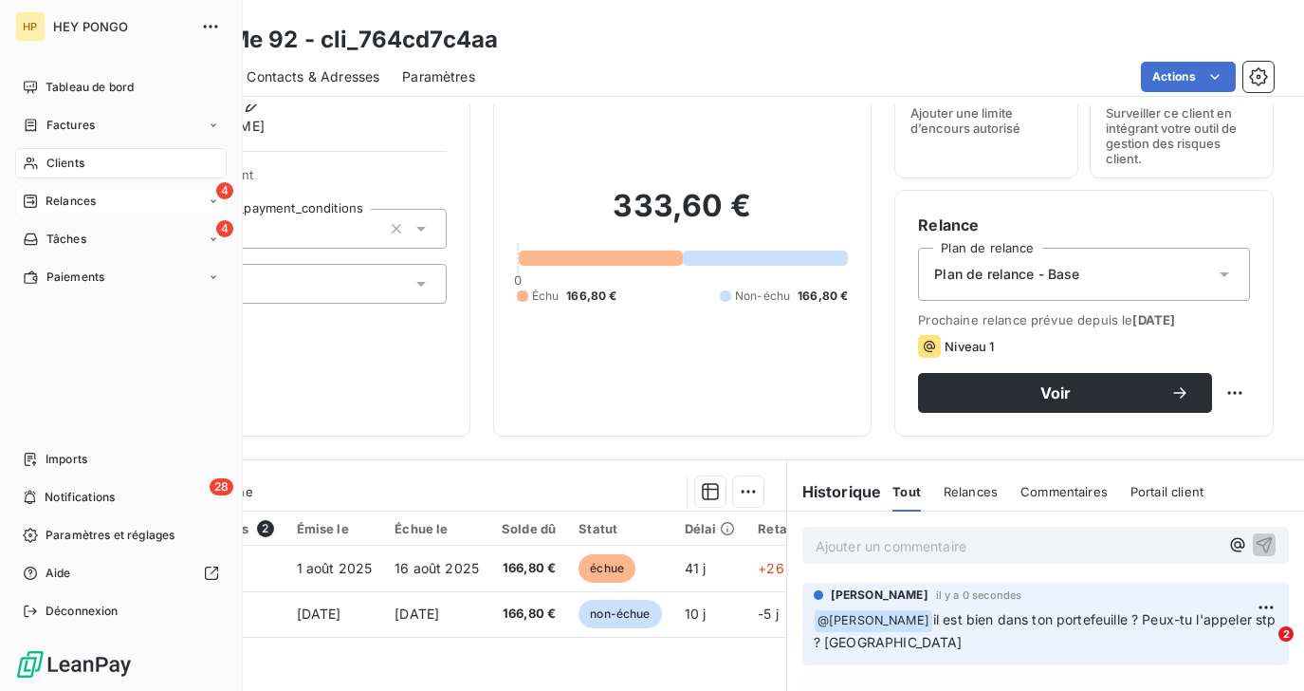
click at [47, 197] on span "Relances" at bounding box center [71, 201] width 50 height 17
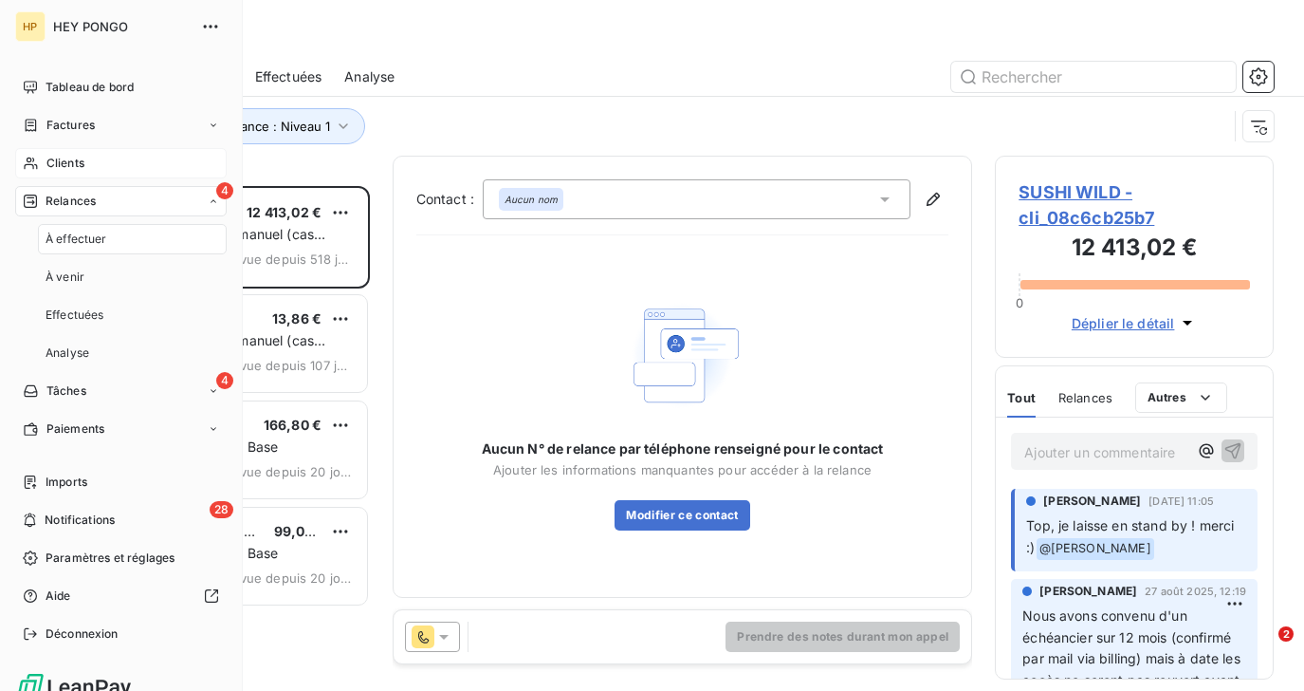
scroll to position [505, 278]
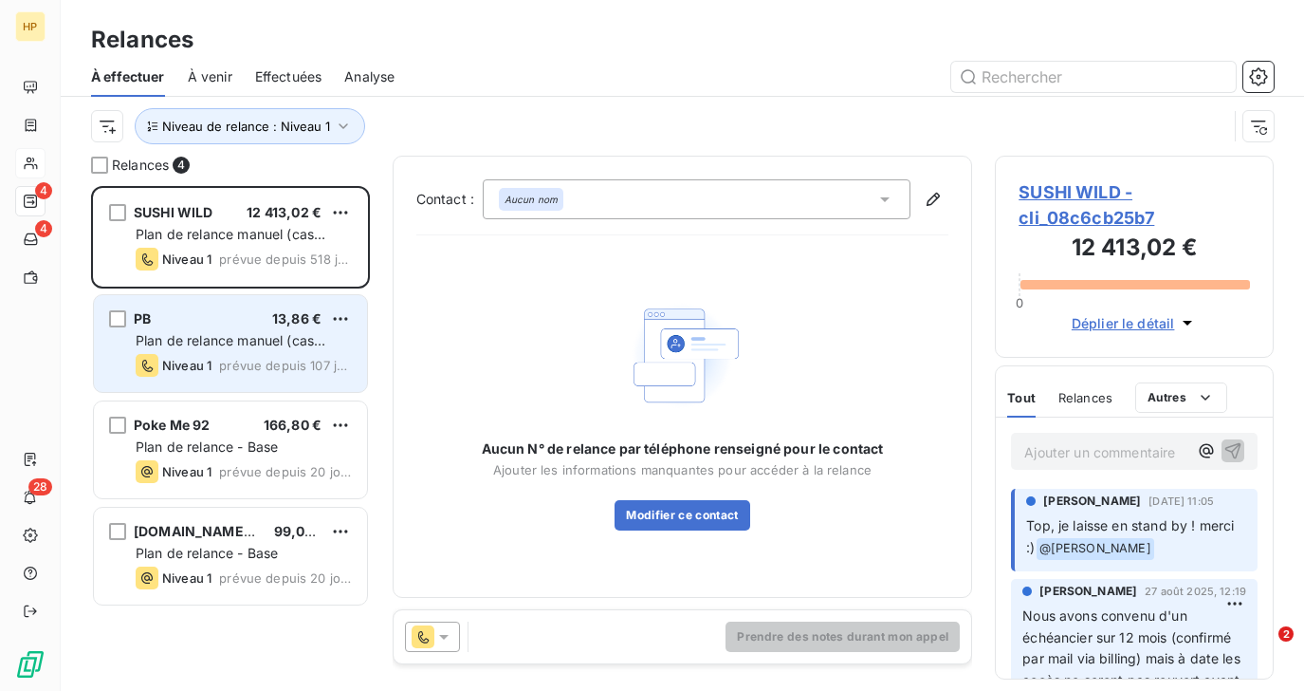
click at [292, 364] on span "prévue depuis 107 jours" at bounding box center [285, 365] width 133 height 15
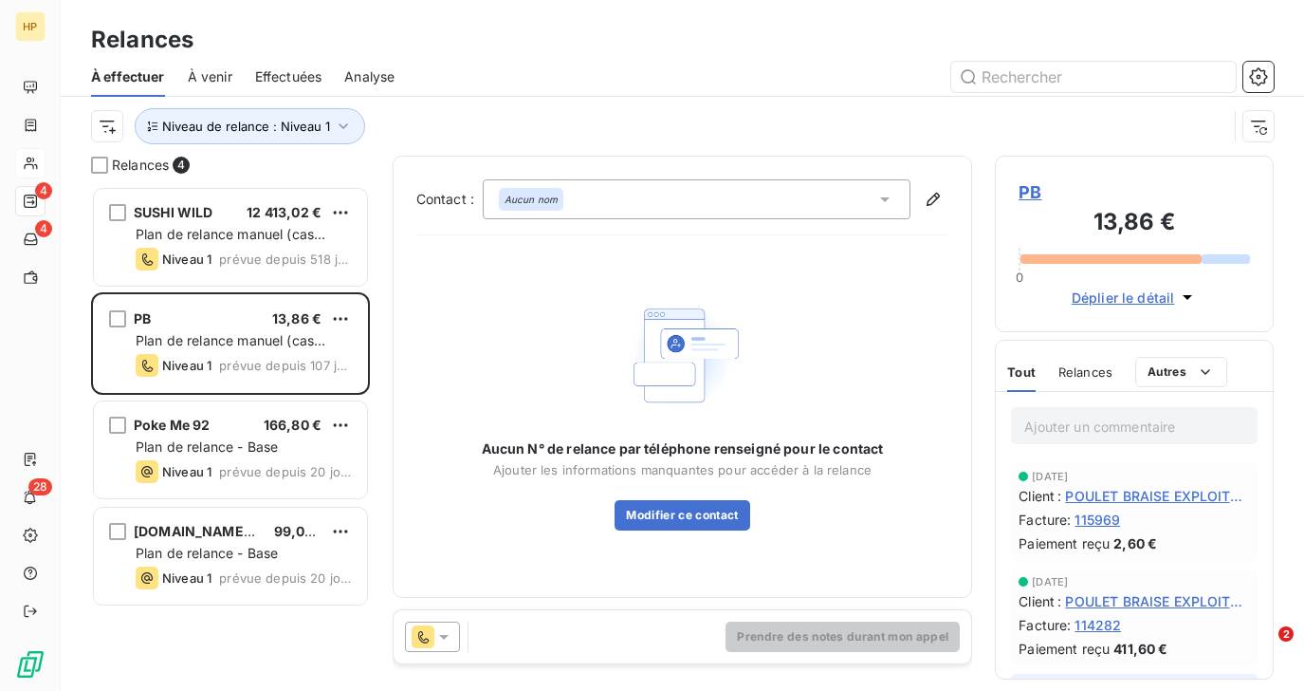
click at [1039, 194] on span "PB" at bounding box center [1134, 192] width 231 height 26
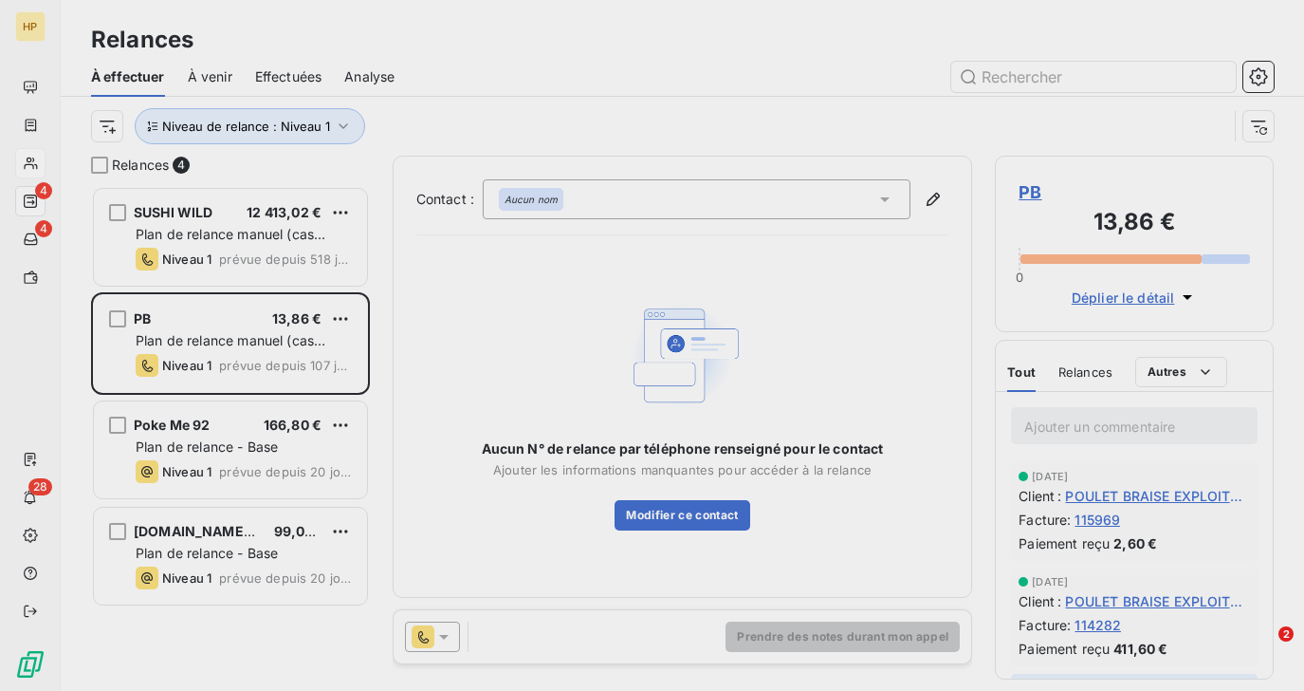
type input "PB"
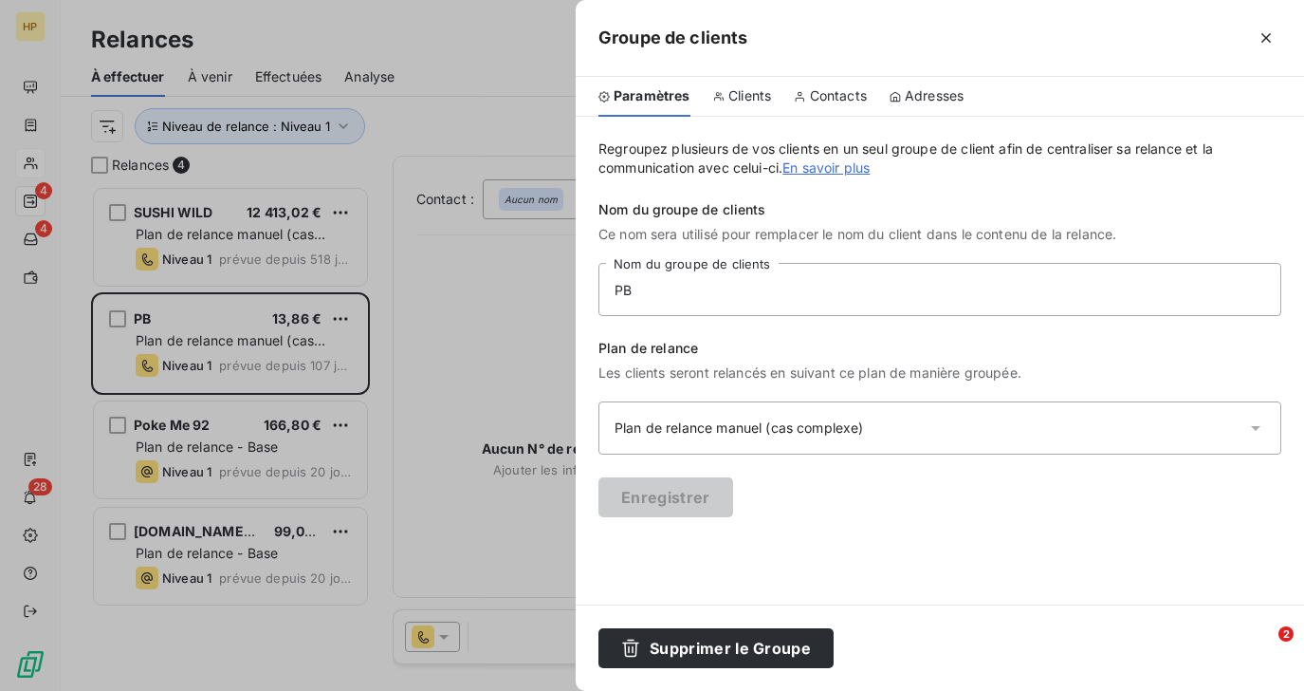
click at [735, 92] on span "Clients" at bounding box center [750, 95] width 43 height 19
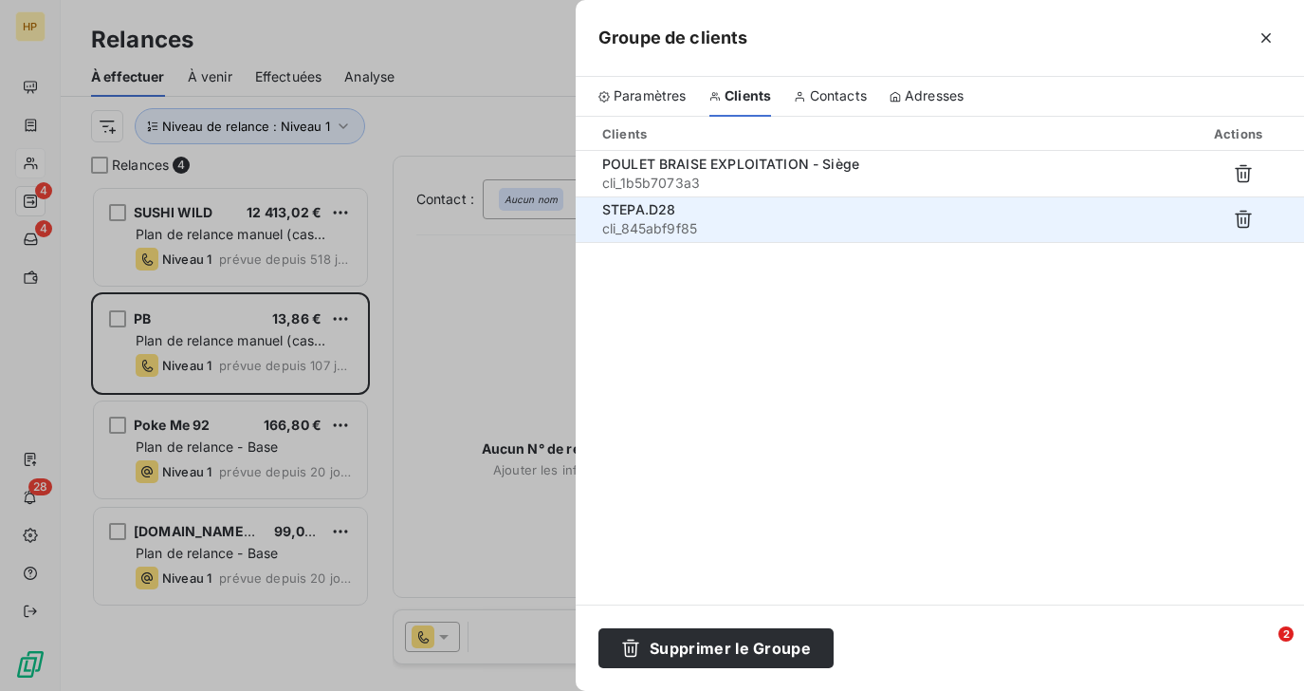
click at [651, 213] on span "STEPA.D28" at bounding box center [638, 209] width 73 height 16
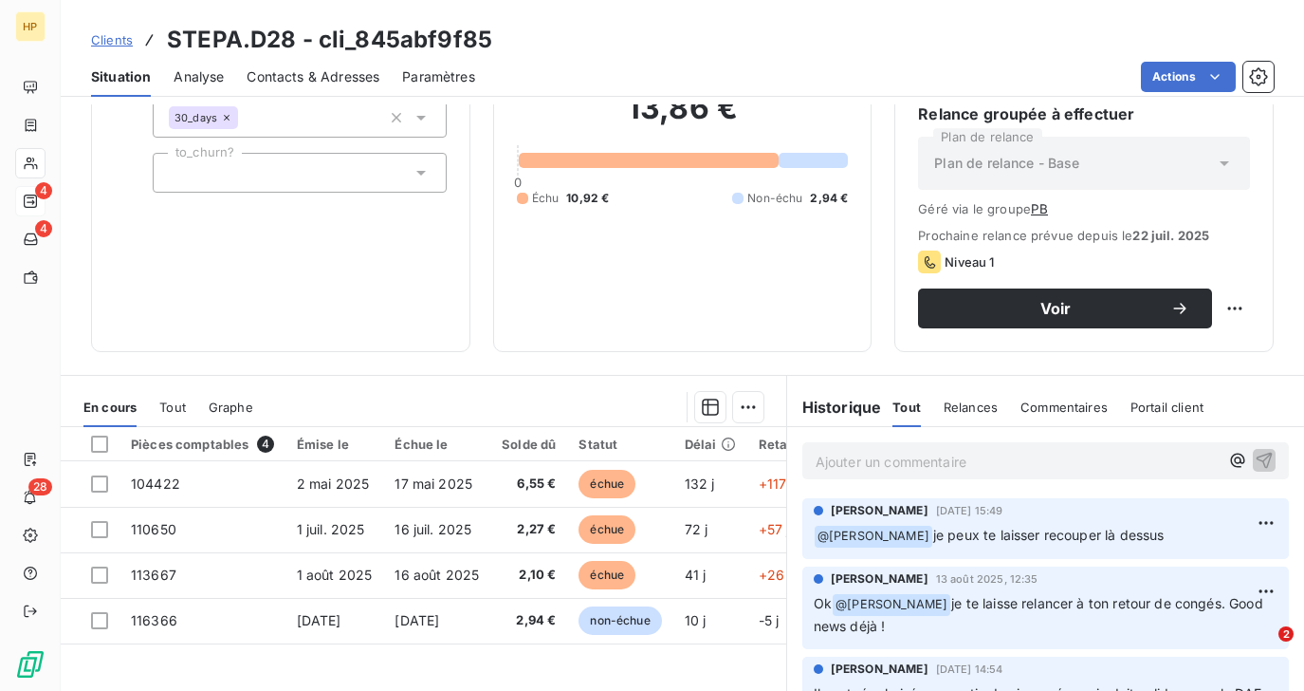
scroll to position [353, 0]
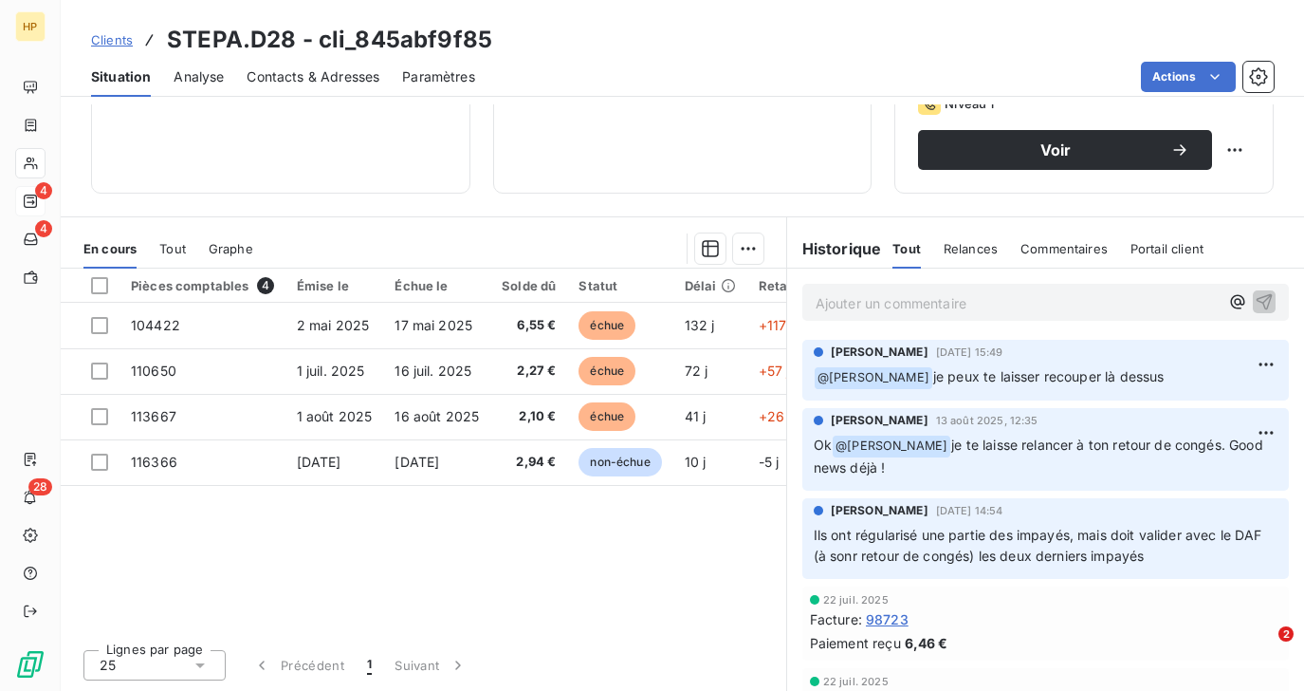
click at [892, 305] on p "Ajouter un commentaire ﻿" at bounding box center [1017, 303] width 403 height 24
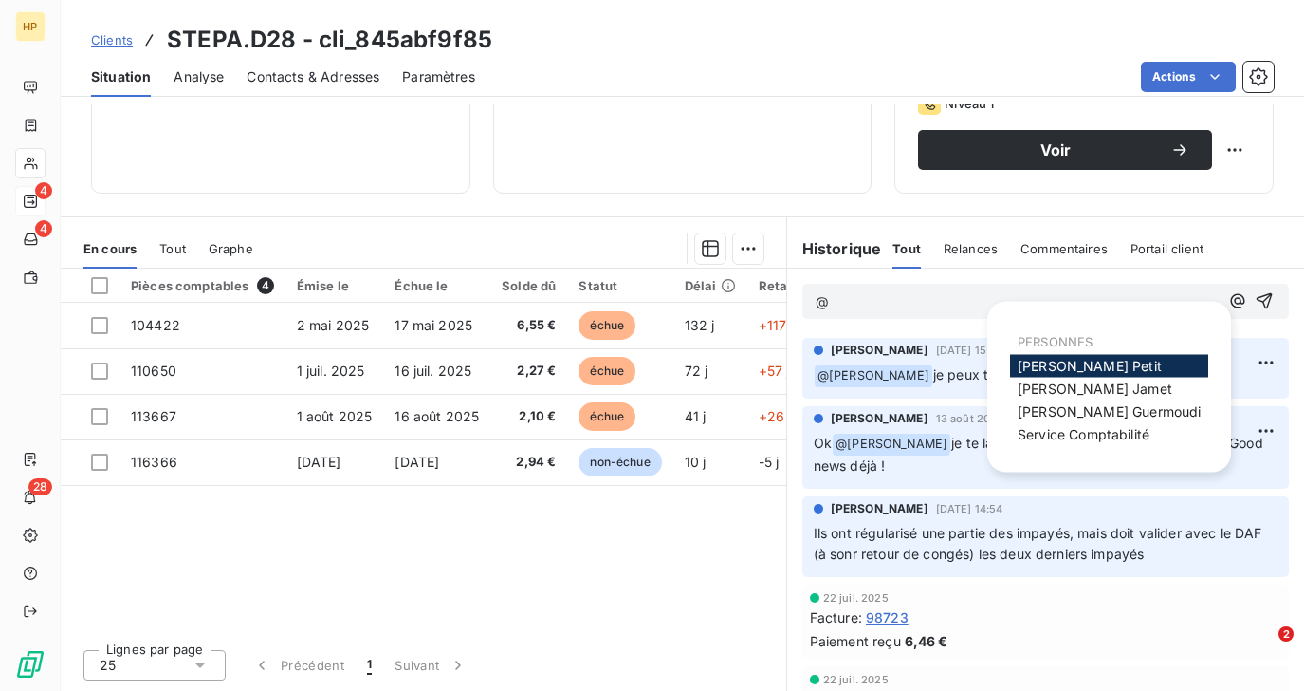
click at [1041, 364] on span "Katharina Petit" at bounding box center [1090, 366] width 144 height 16
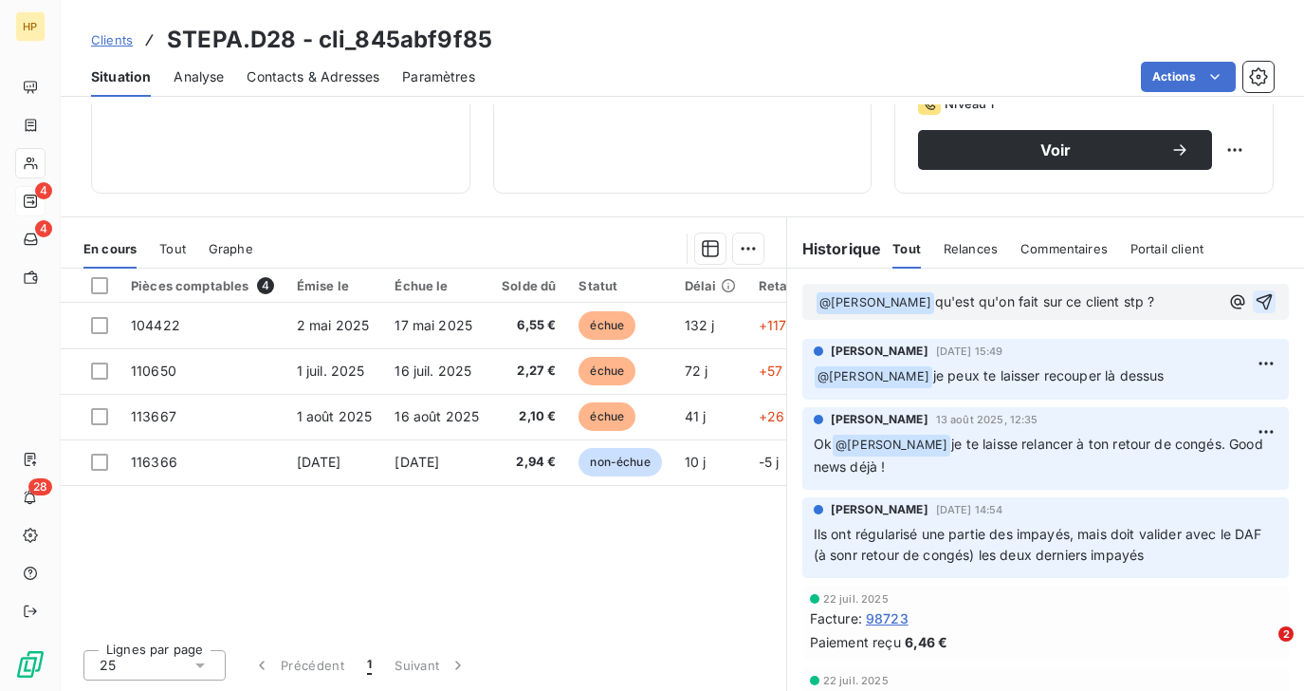
click at [1269, 300] on icon "button" at bounding box center [1265, 302] width 16 height 16
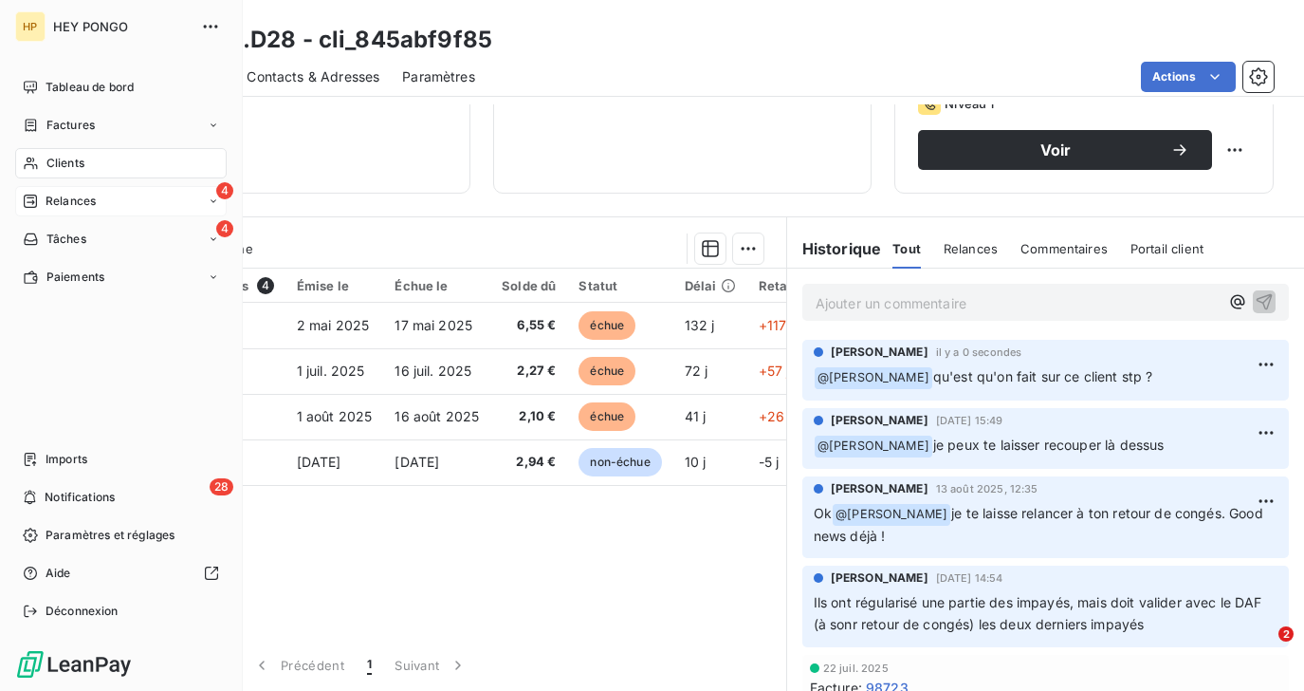
click at [48, 194] on span "Relances" at bounding box center [71, 201] width 50 height 17
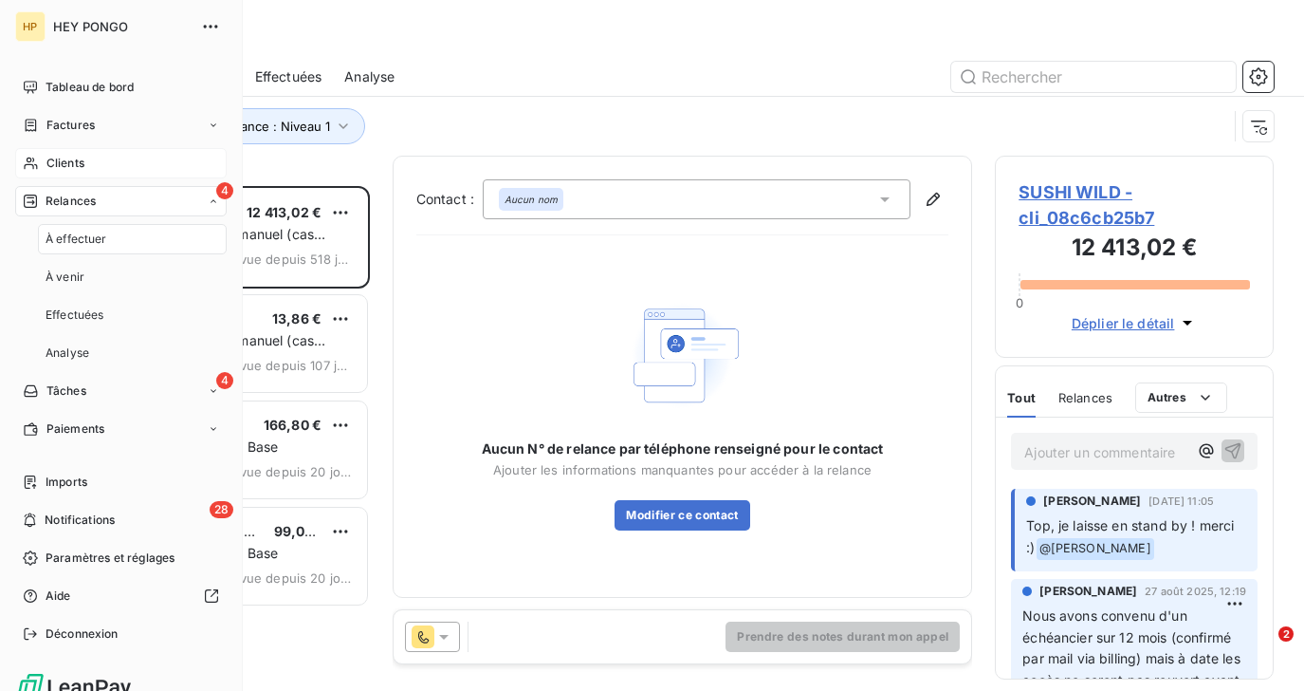
scroll to position [505, 278]
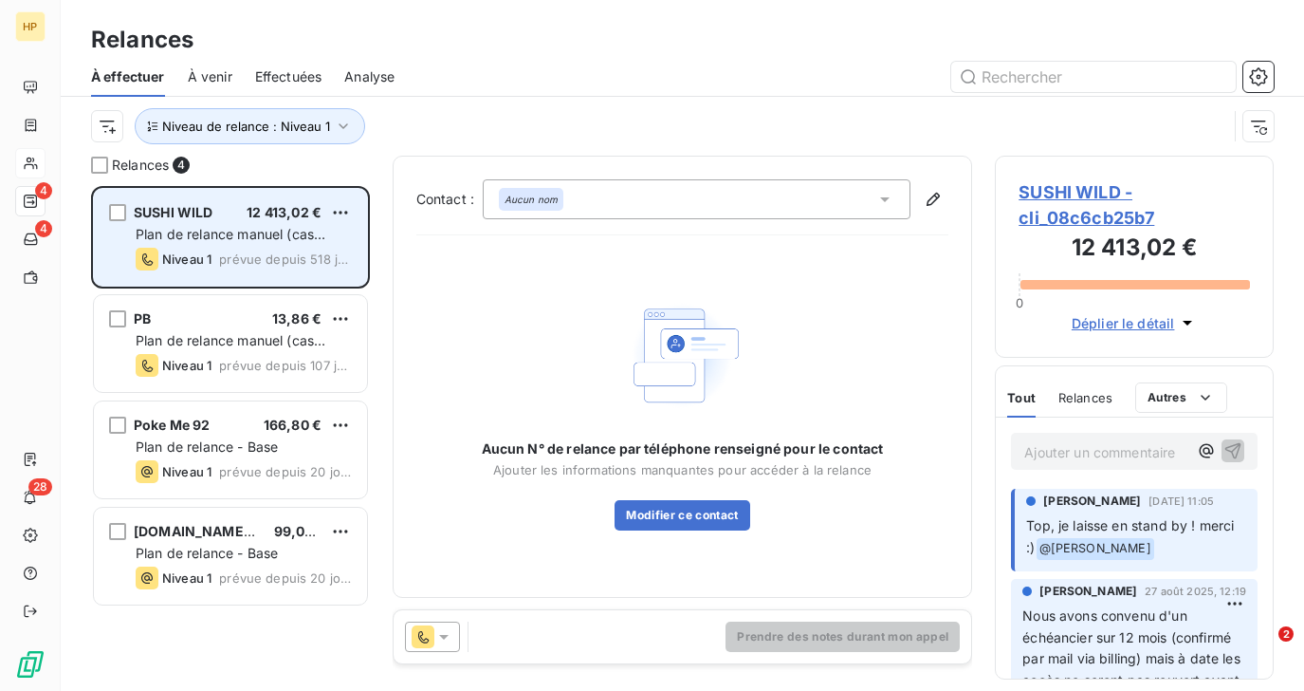
click at [206, 251] on span "Niveau 1" at bounding box center [186, 258] width 49 height 15
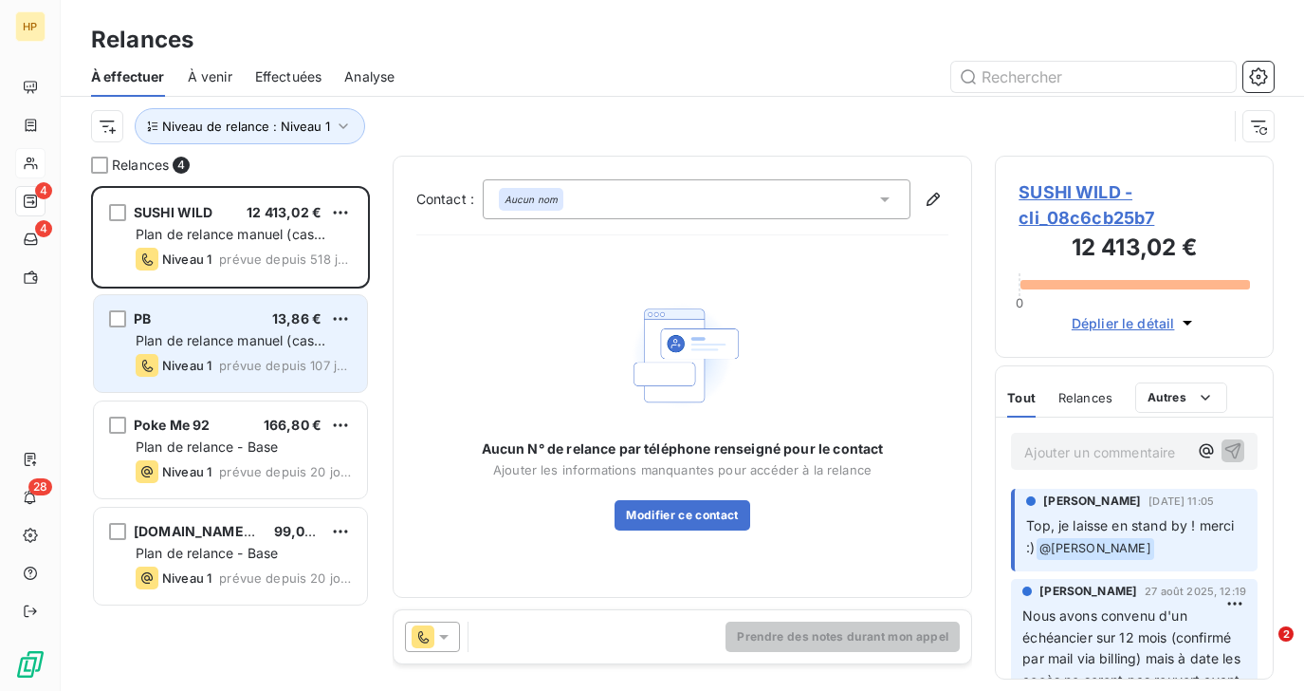
click at [279, 341] on span "Plan de relance manuel (cas complexe)" at bounding box center [231, 349] width 190 height 35
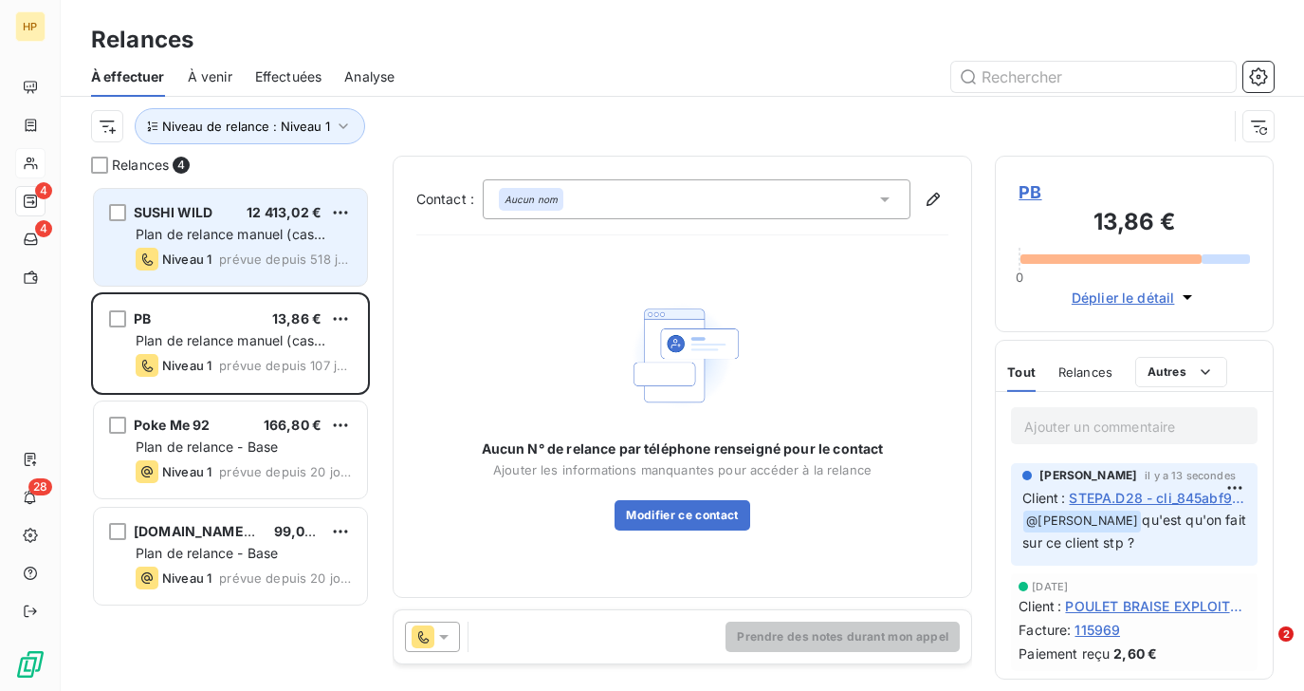
click at [233, 238] on span "Plan de relance manuel (cas complexe)" at bounding box center [231, 243] width 190 height 35
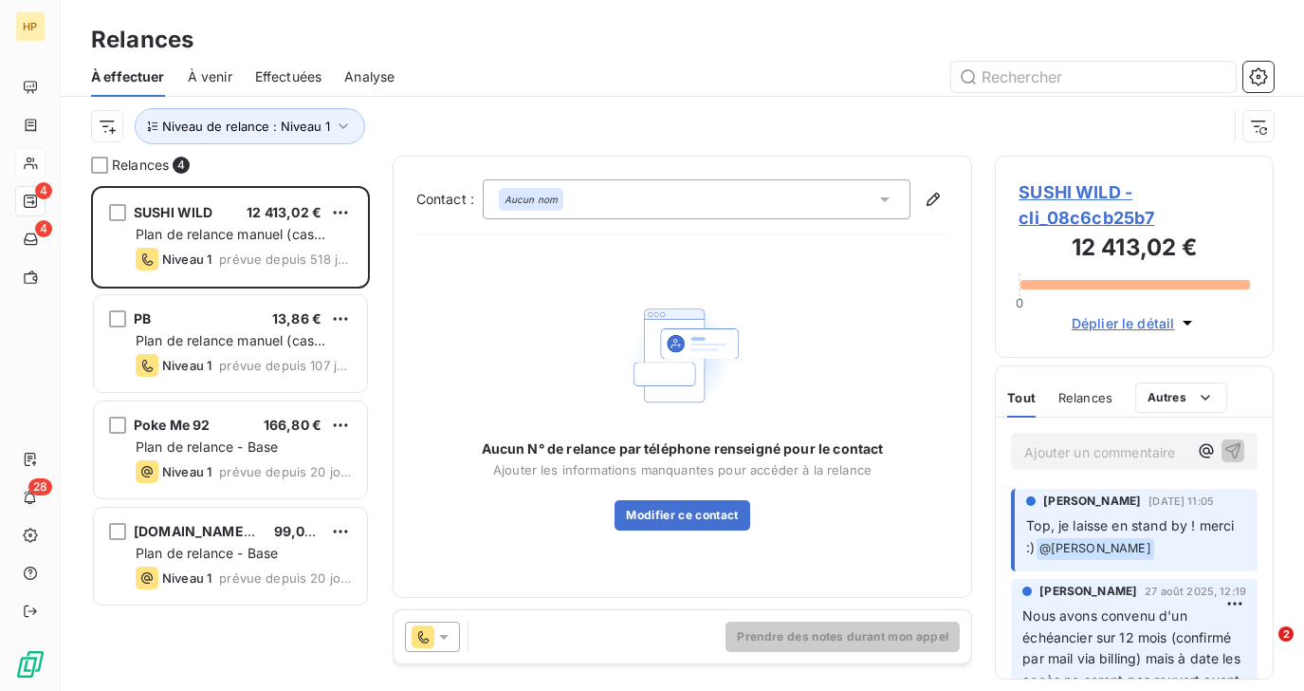
click at [1095, 188] on span "SUSHI WILD - cli_08c6cb25b7" at bounding box center [1134, 204] width 231 height 51
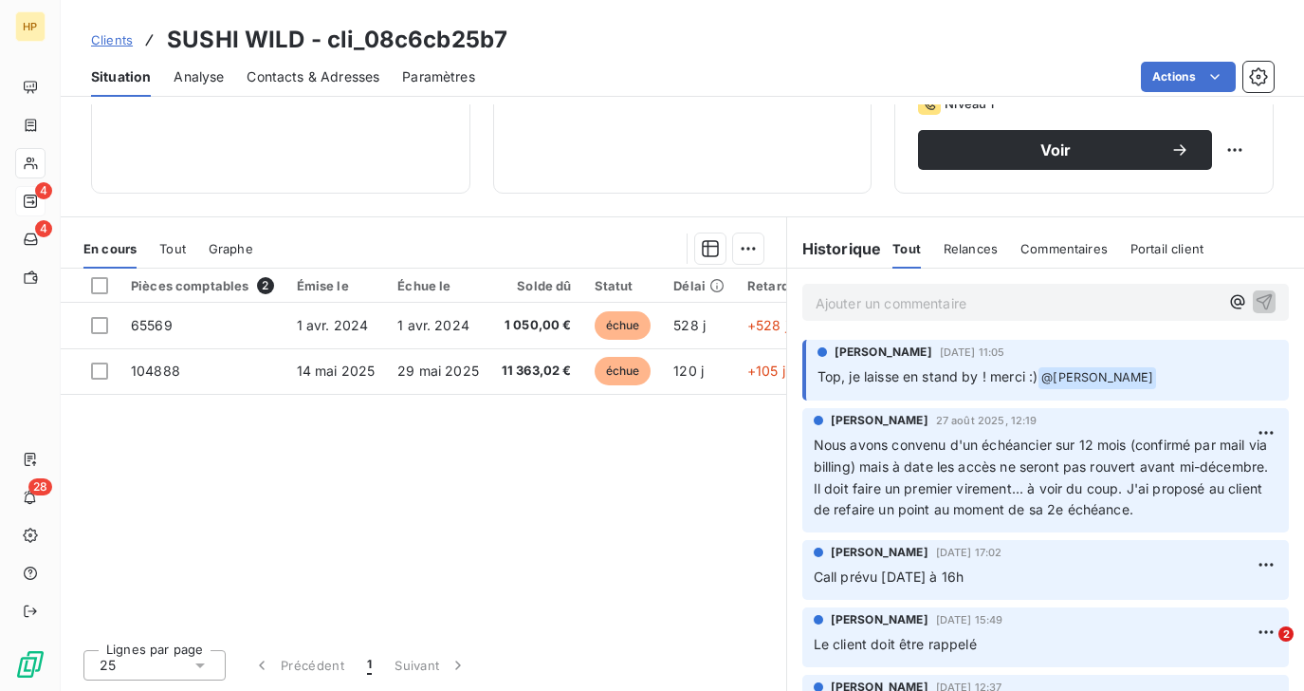
click at [838, 299] on p "Ajouter un commentaire ﻿" at bounding box center [1017, 303] width 403 height 24
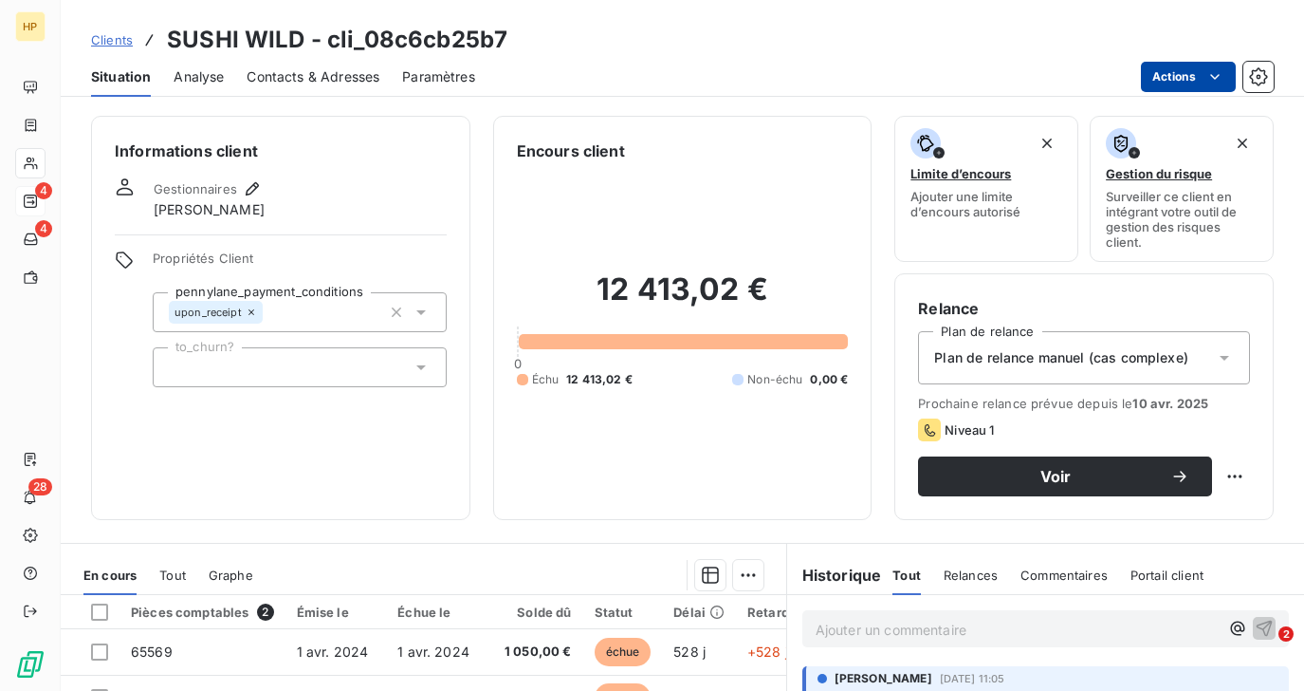
click at [1176, 78] on html "HP 4 4 28 Clients SUSHI WILD - cli_08c6cb25b7 Situation Analyse Contacts & Adre…" at bounding box center [652, 345] width 1304 height 691
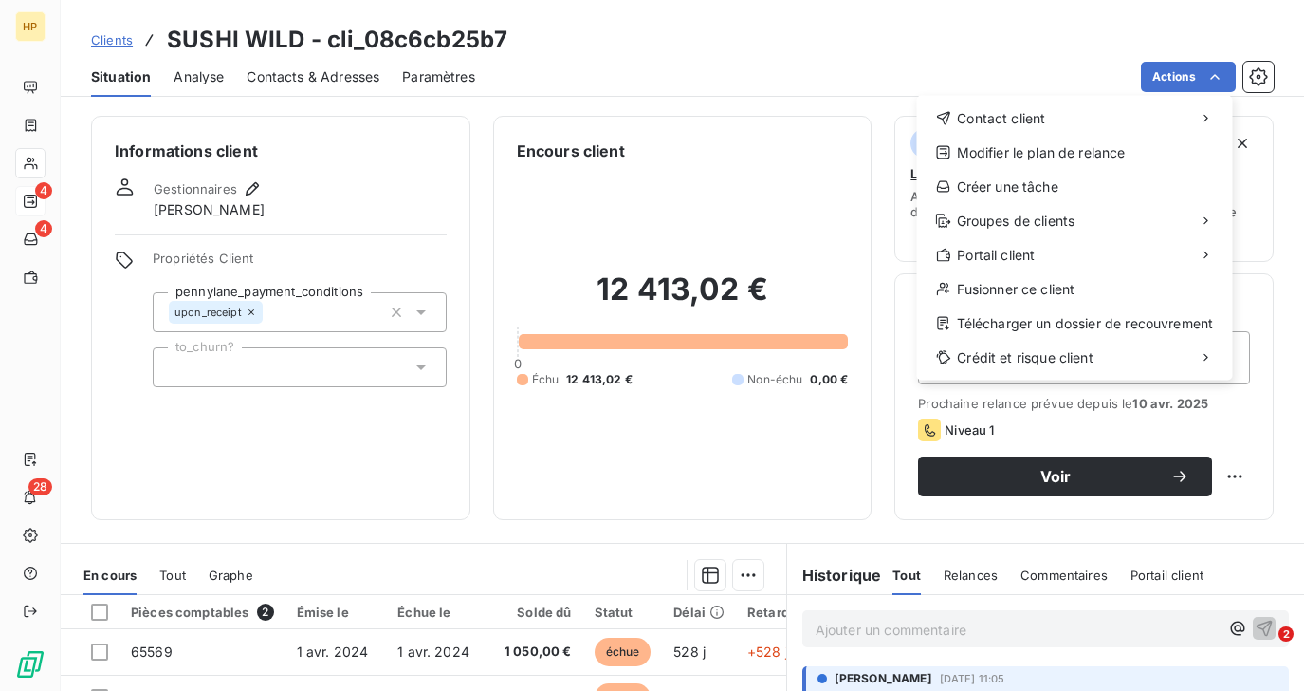
click at [1068, 532] on html "HP 4 4 28 Clients SUSHI WILD - cli_08c6cb25b7 Situation Analyse Contacts & Adre…" at bounding box center [652, 345] width 1304 height 691
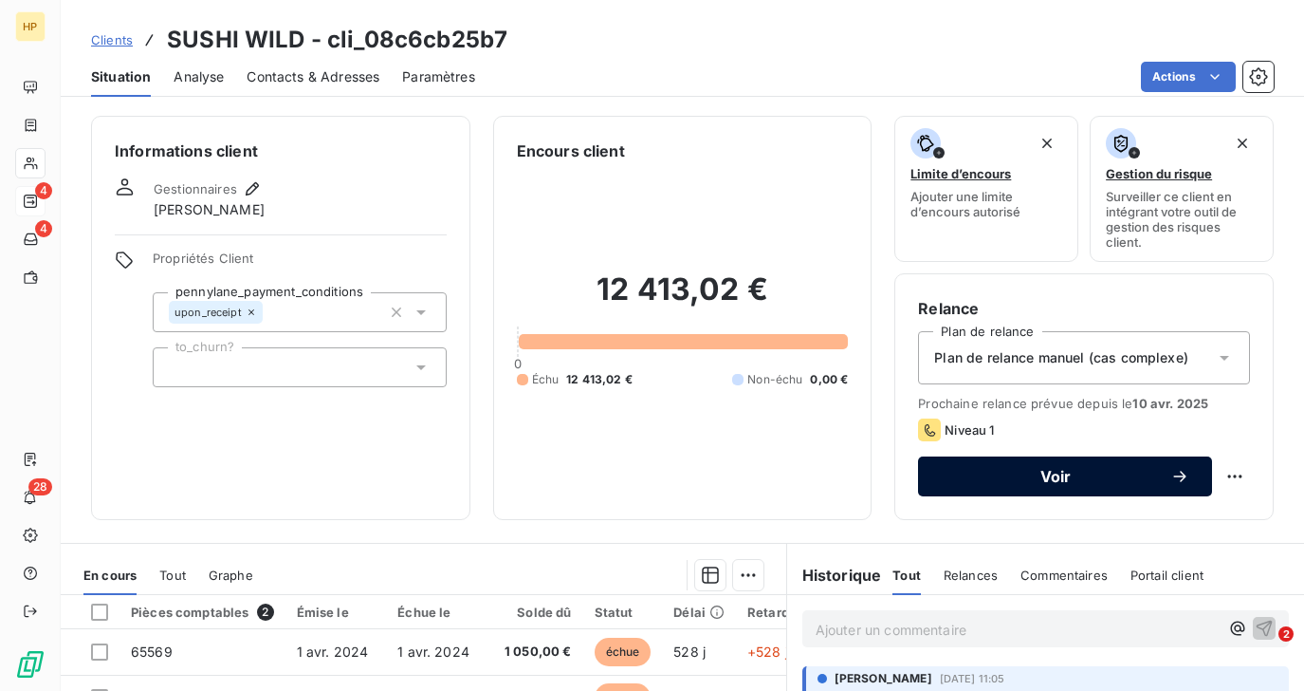
click at [1060, 483] on span "Voir" at bounding box center [1056, 476] width 230 height 15
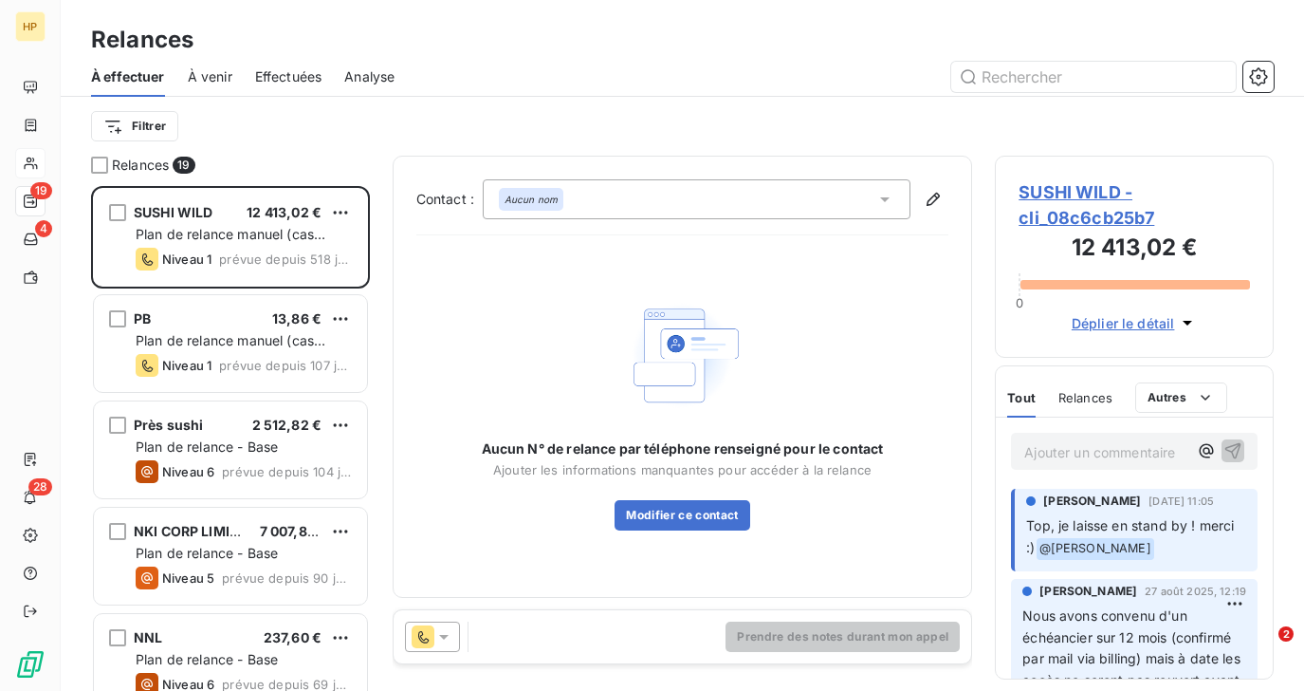
scroll to position [505, 278]
click at [449, 638] on icon at bounding box center [444, 636] width 19 height 19
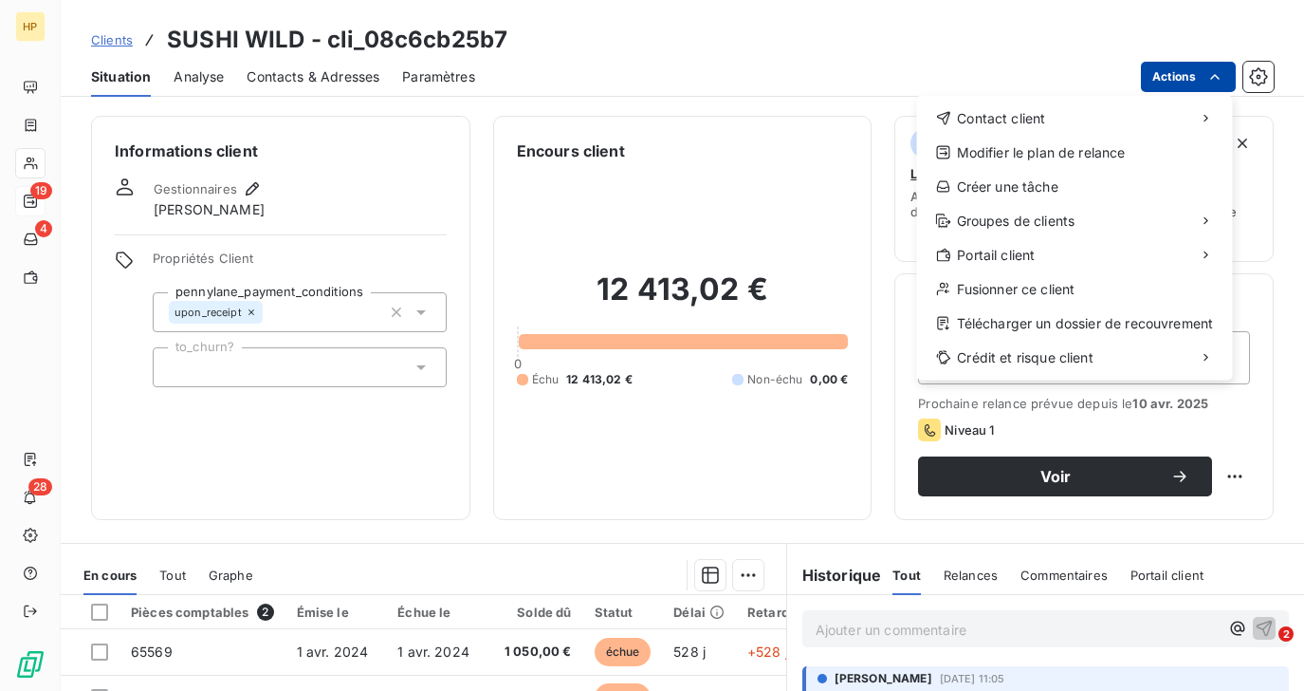
click at [1175, 80] on html "HP 19 4 28 Clients SUSHI WILD - cli_08c6cb25b7 Situation Analyse Contacts & Adr…" at bounding box center [652, 345] width 1304 height 691
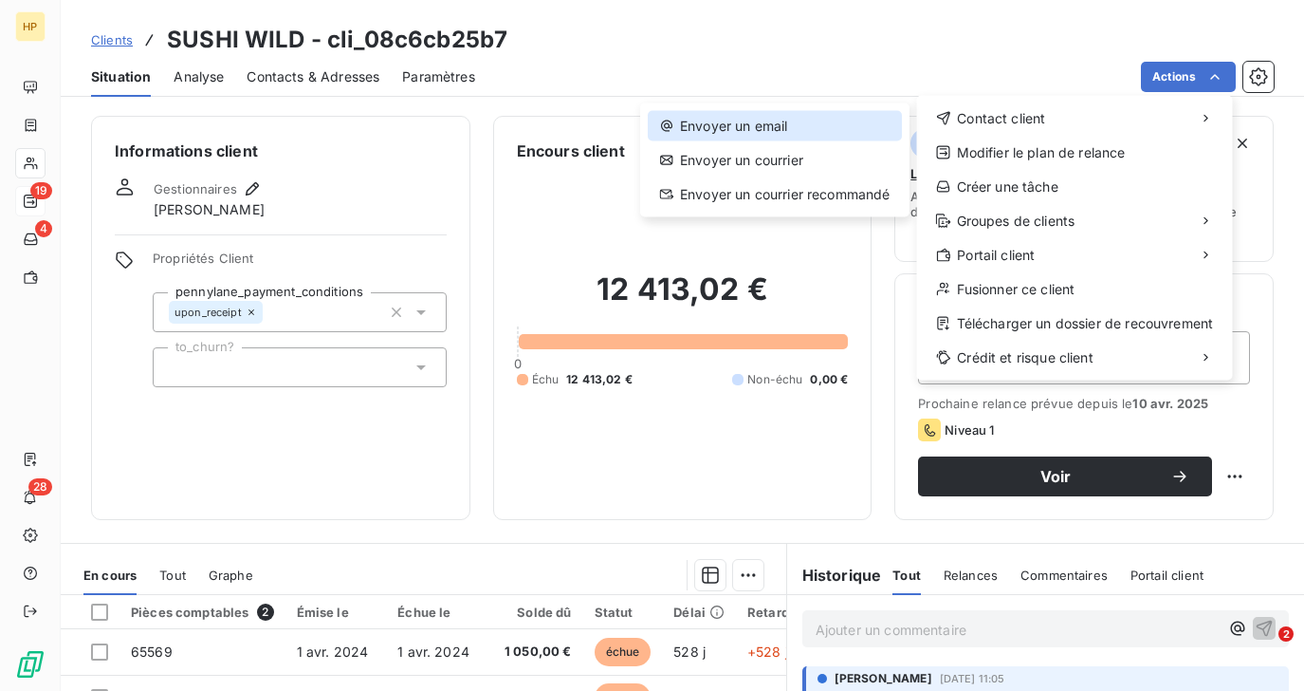
click at [809, 132] on div "Envoyer un email" at bounding box center [775, 126] width 254 height 30
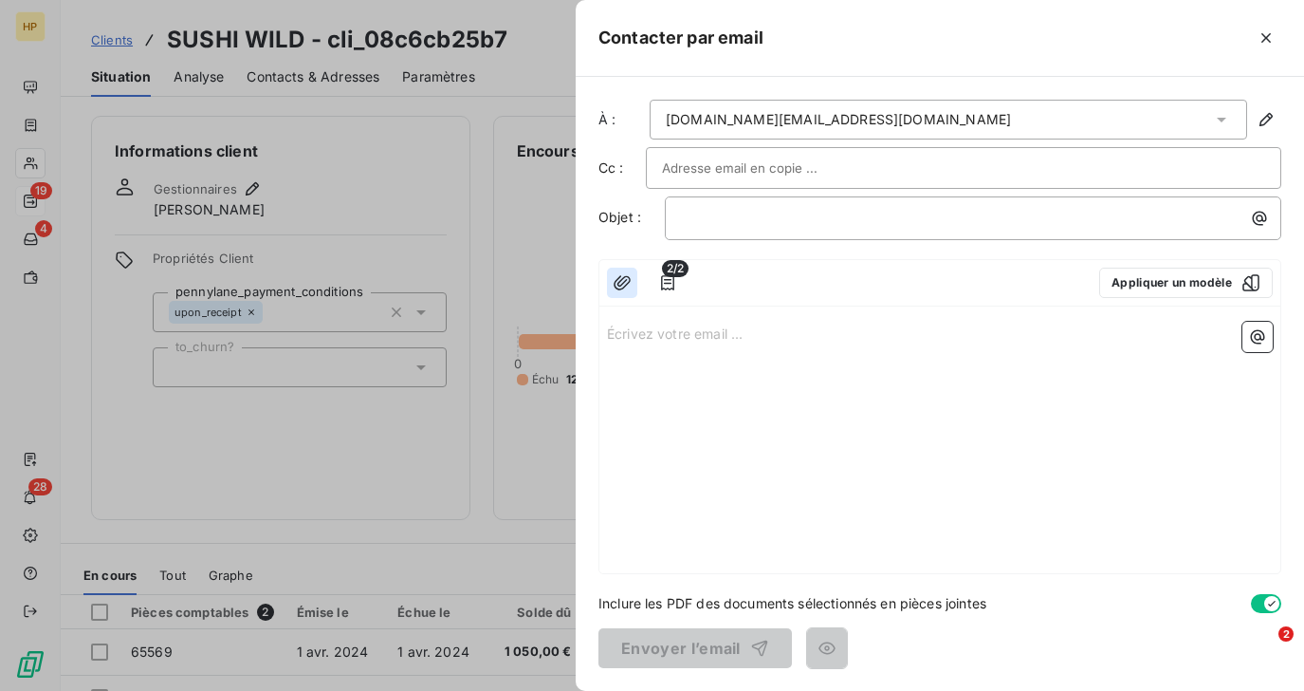
click at [621, 286] on icon "button" at bounding box center [622, 282] width 19 height 19
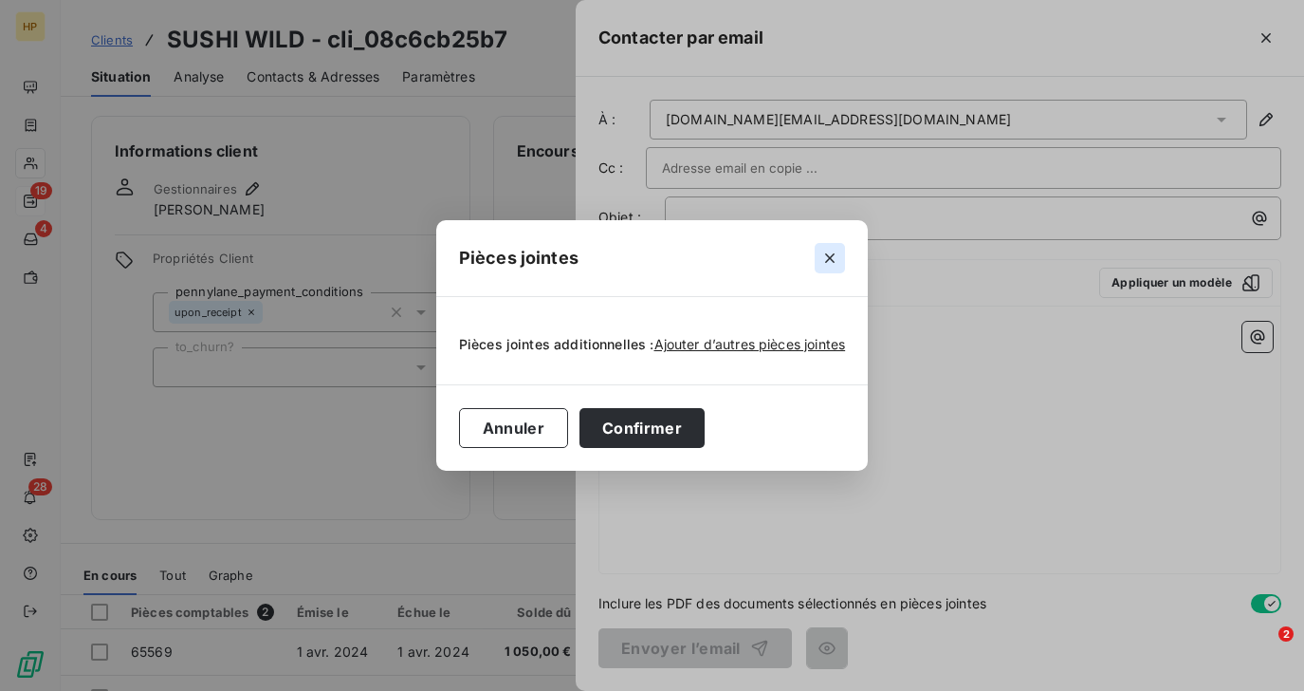
click at [821, 260] on icon "button" at bounding box center [830, 258] width 19 height 19
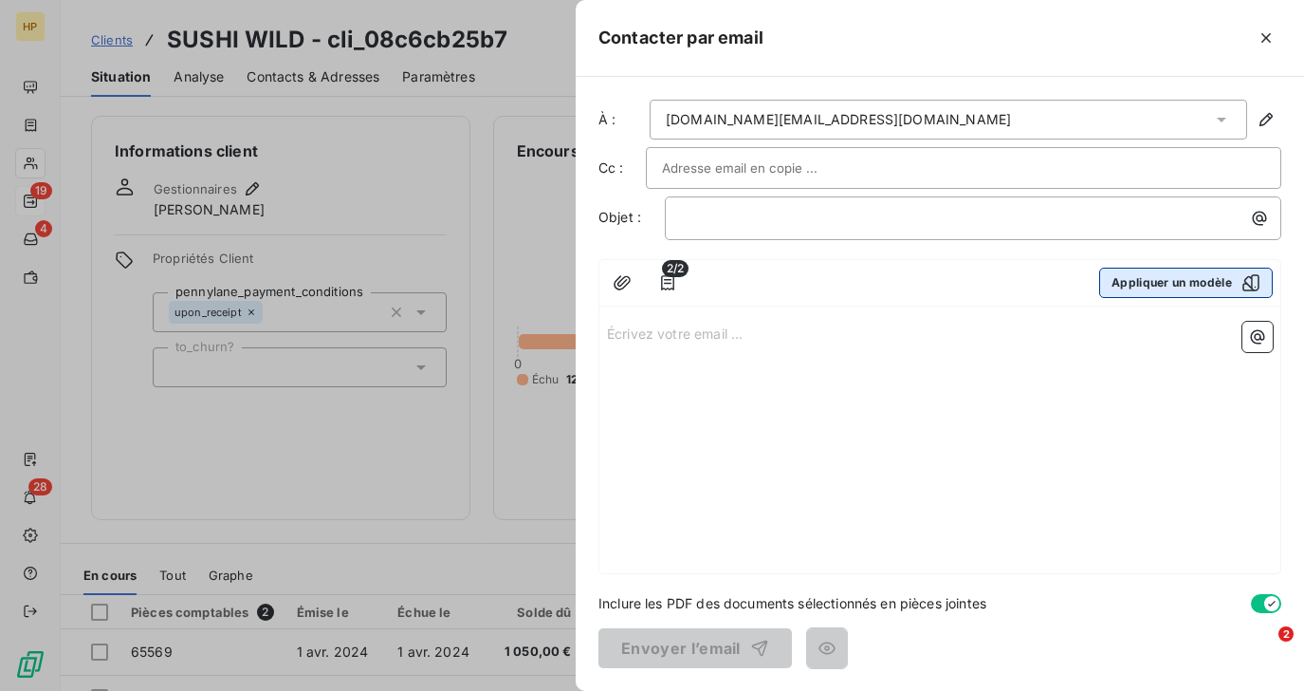
click at [1128, 284] on button "Appliquer un modèle" at bounding box center [1187, 283] width 174 height 30
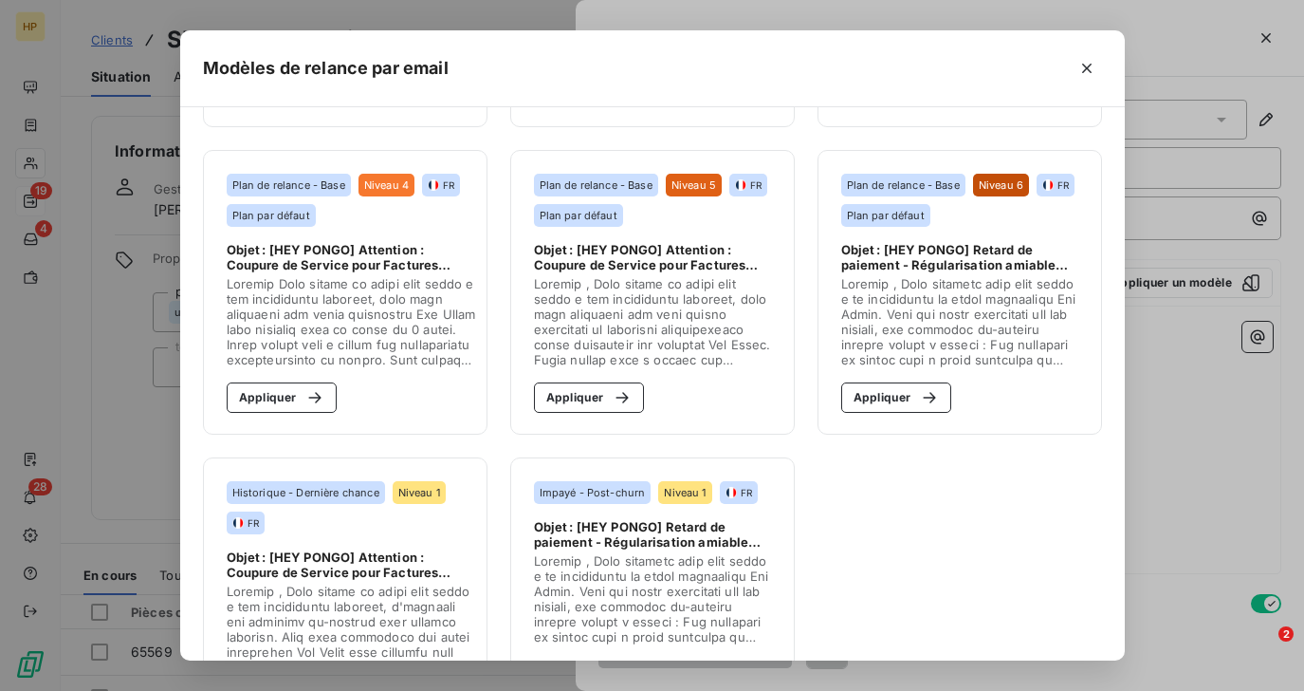
scroll to position [392, 0]
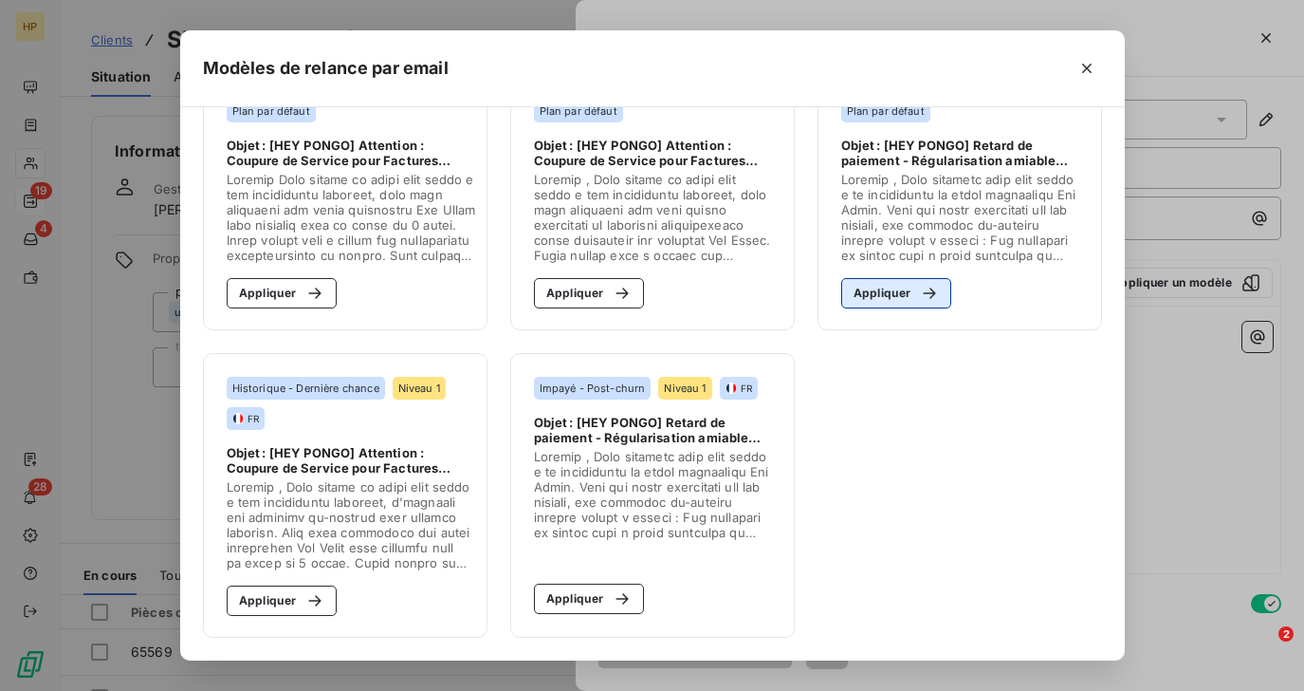
click at [897, 300] on button "Appliquer" at bounding box center [897, 293] width 111 height 30
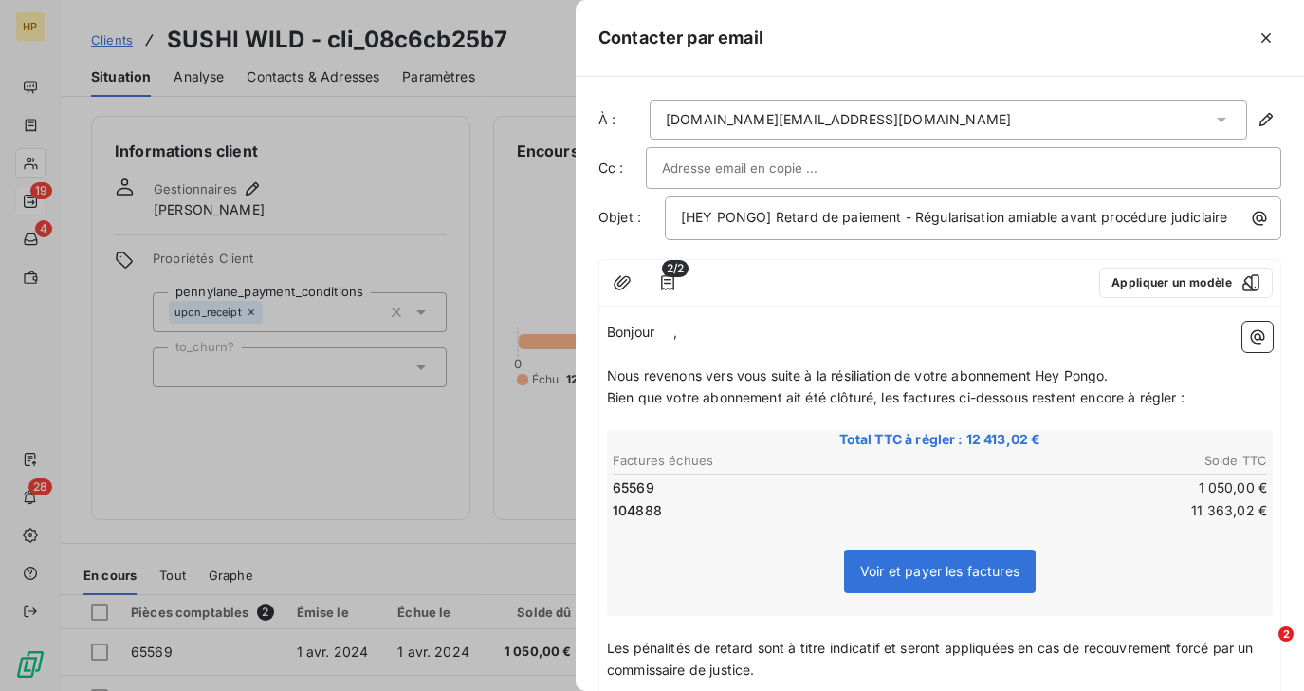
click at [678, 334] on p "Bonjour ﻿ ﻿ ," at bounding box center [940, 333] width 666 height 22
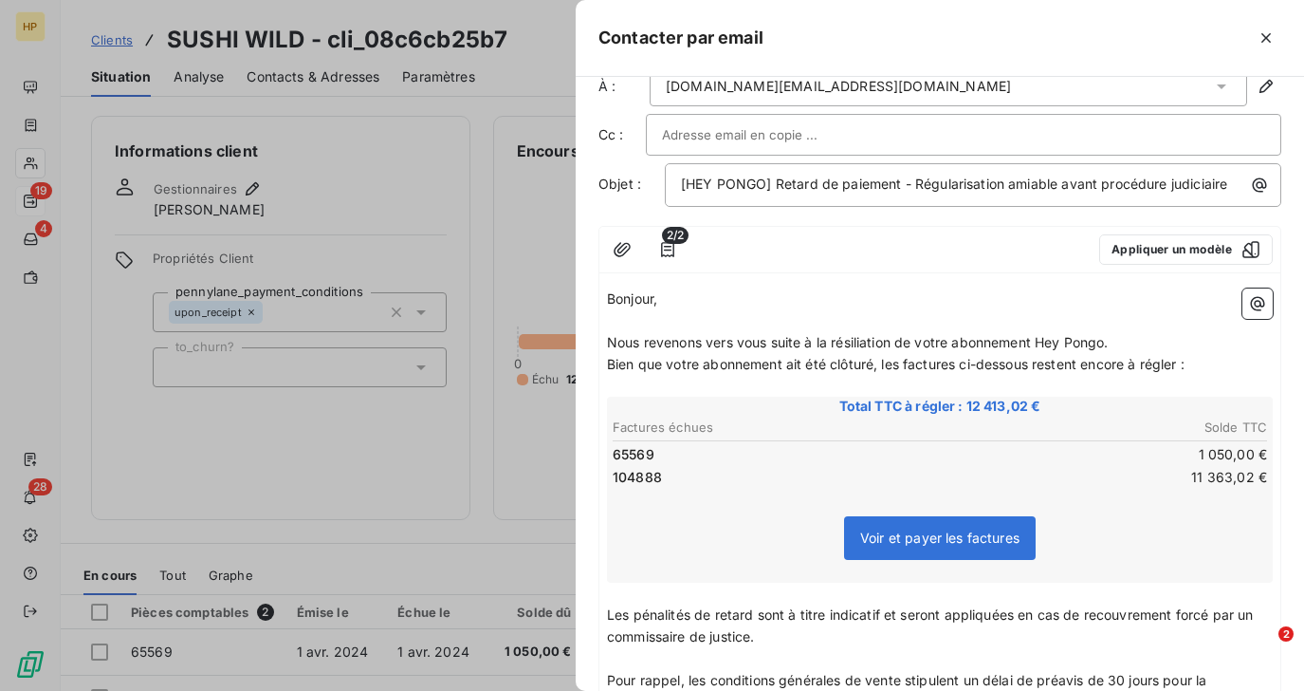
scroll to position [463, 0]
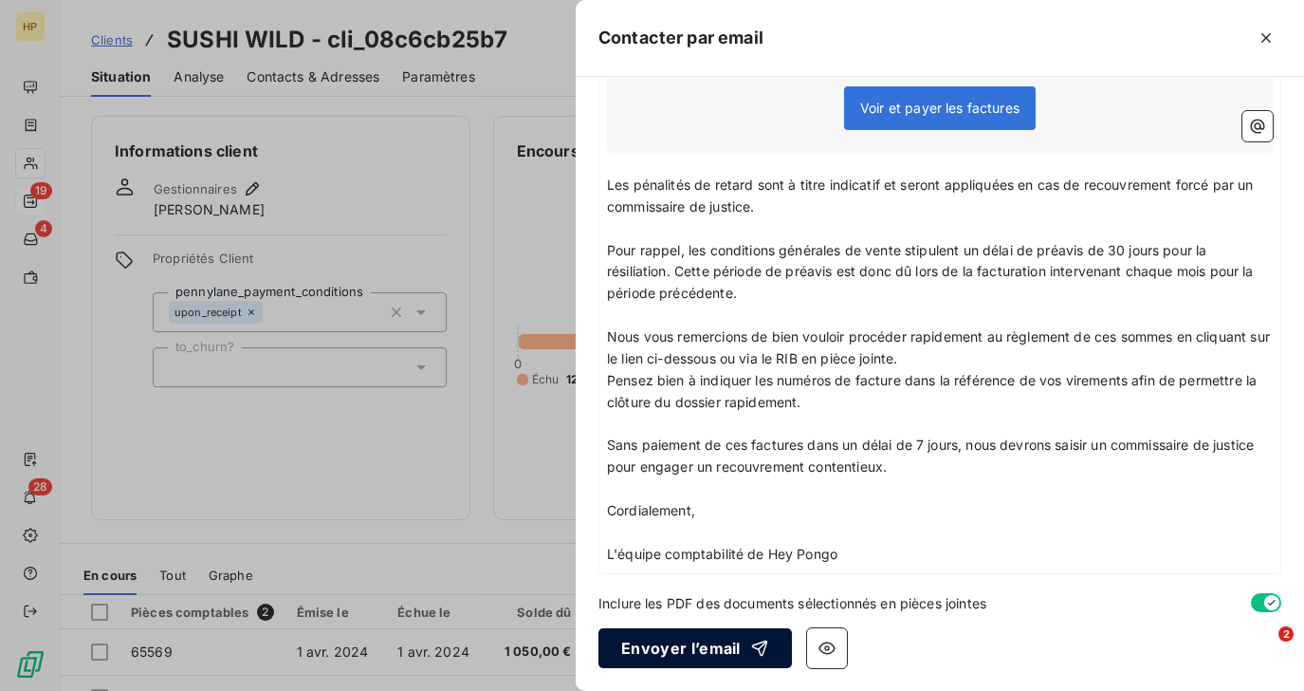
click at [675, 654] on button "Envoyer l’email" at bounding box center [696, 648] width 194 height 40
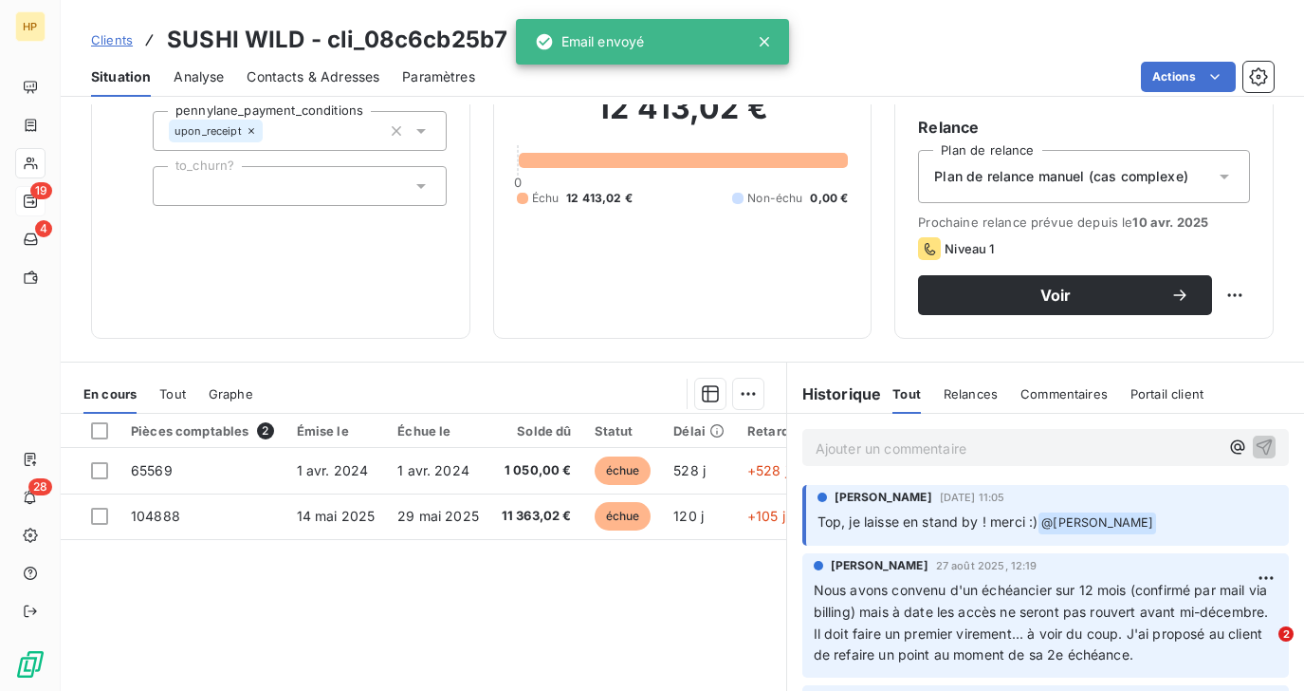
scroll to position [300, 0]
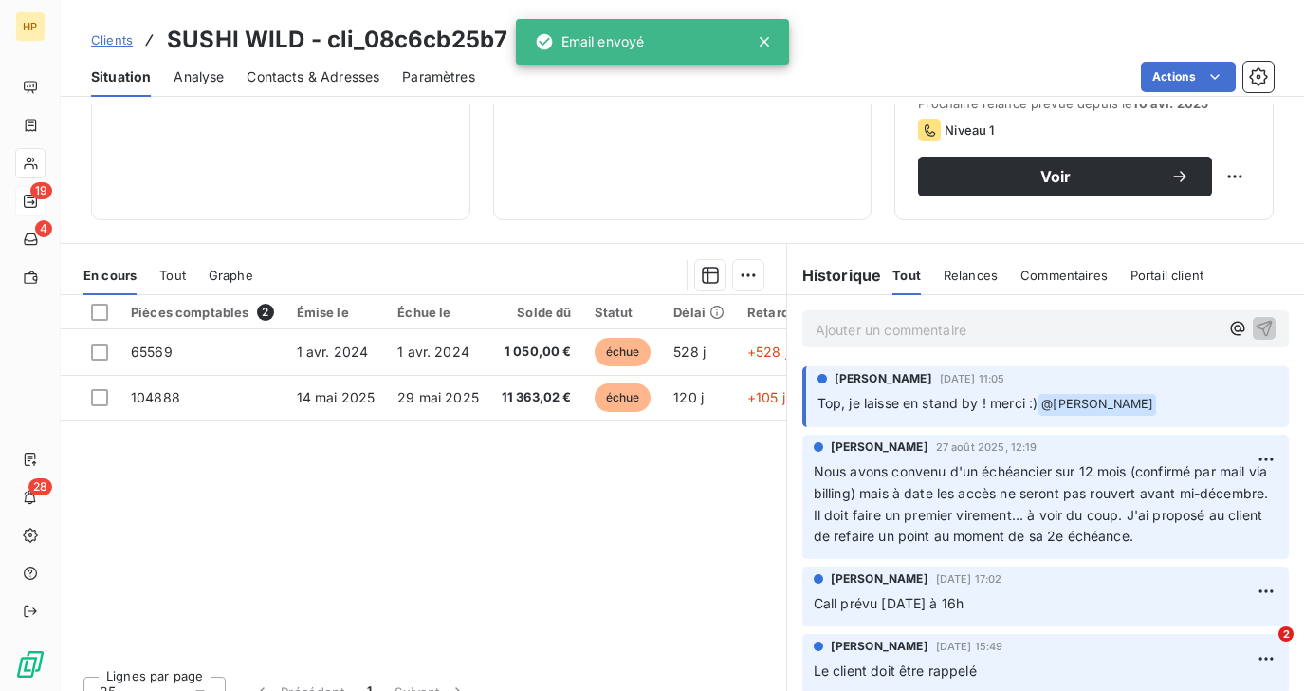
click at [842, 327] on p "Ajouter un commentaire ﻿" at bounding box center [1017, 330] width 403 height 24
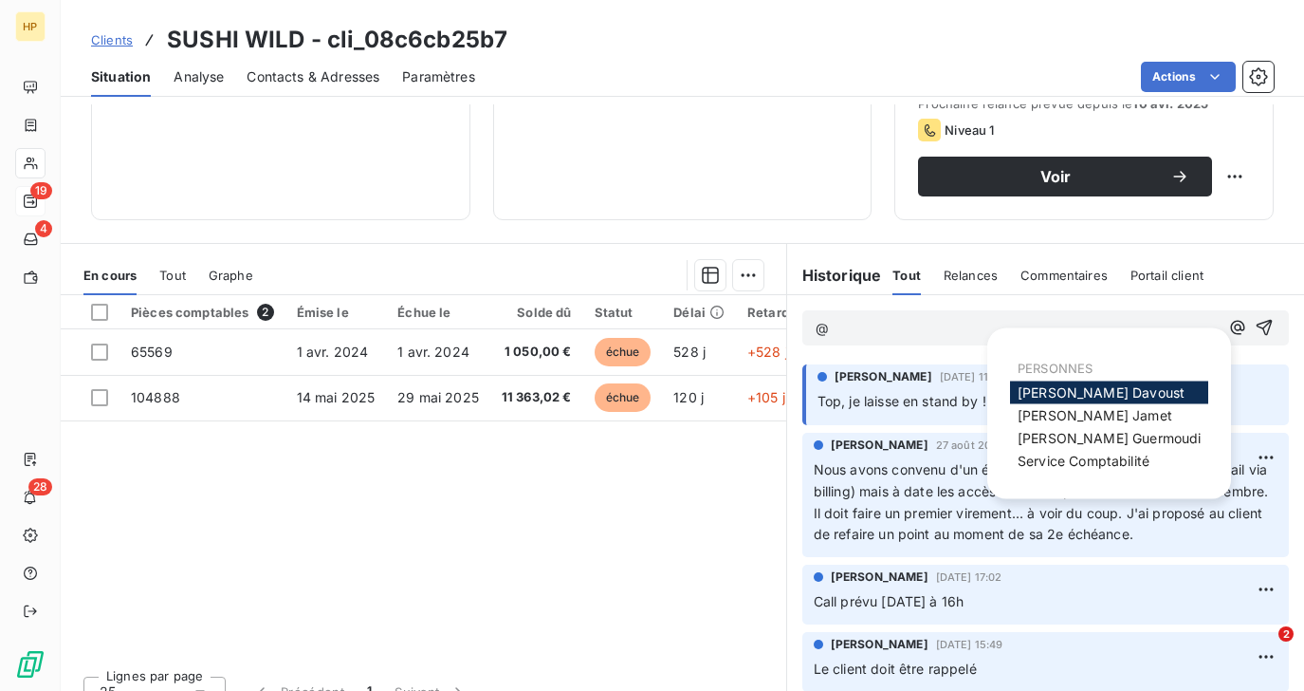
click at [1052, 388] on span "Florian Davoust" at bounding box center [1101, 392] width 167 height 16
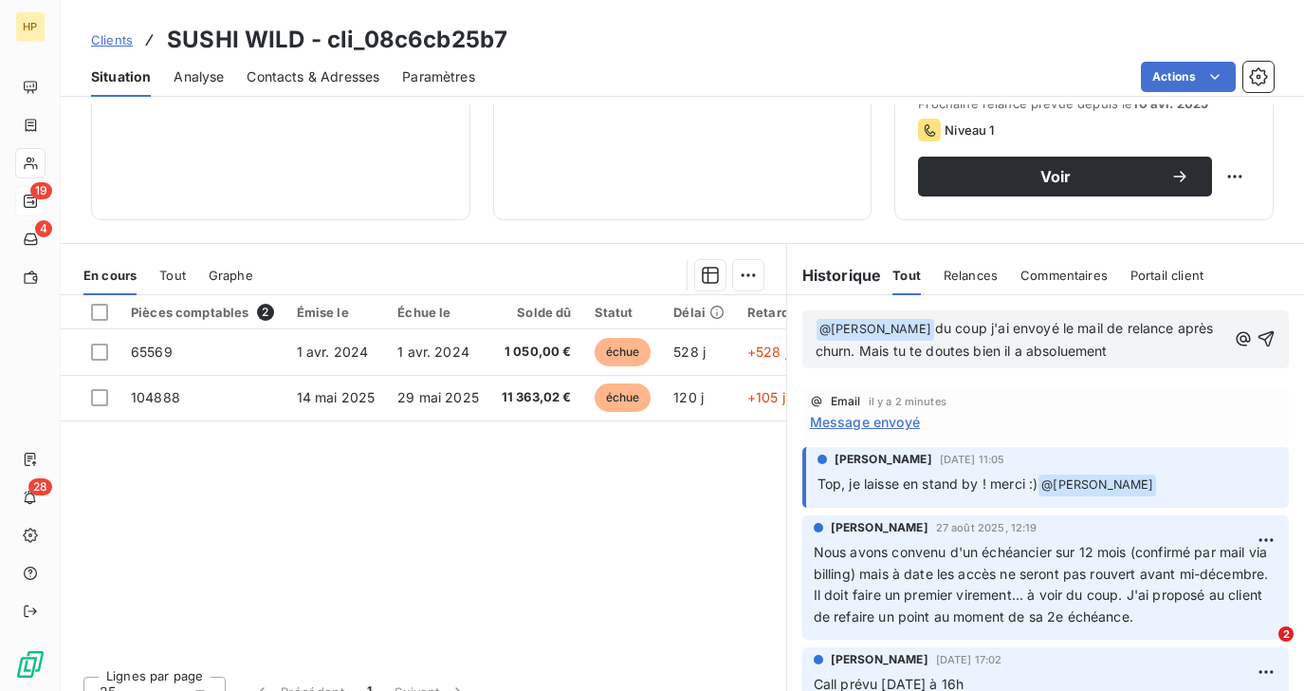
click at [1055, 329] on span "du coup j'ai envoyé le mail de relance après churn. Mais tu te doutes bien il a…" at bounding box center [1017, 339] width 402 height 39
click at [1171, 354] on span "du coup j'ai envoyé manuellement le mail de relance après churn. Mais tu te dou…" at bounding box center [1018, 339] width 404 height 39
click at [1212, 351] on p "﻿ @ Florian Davoust ﻿ du coup j'ai envoyé manuellement le mail de relance après…" at bounding box center [1021, 340] width 411 height 45
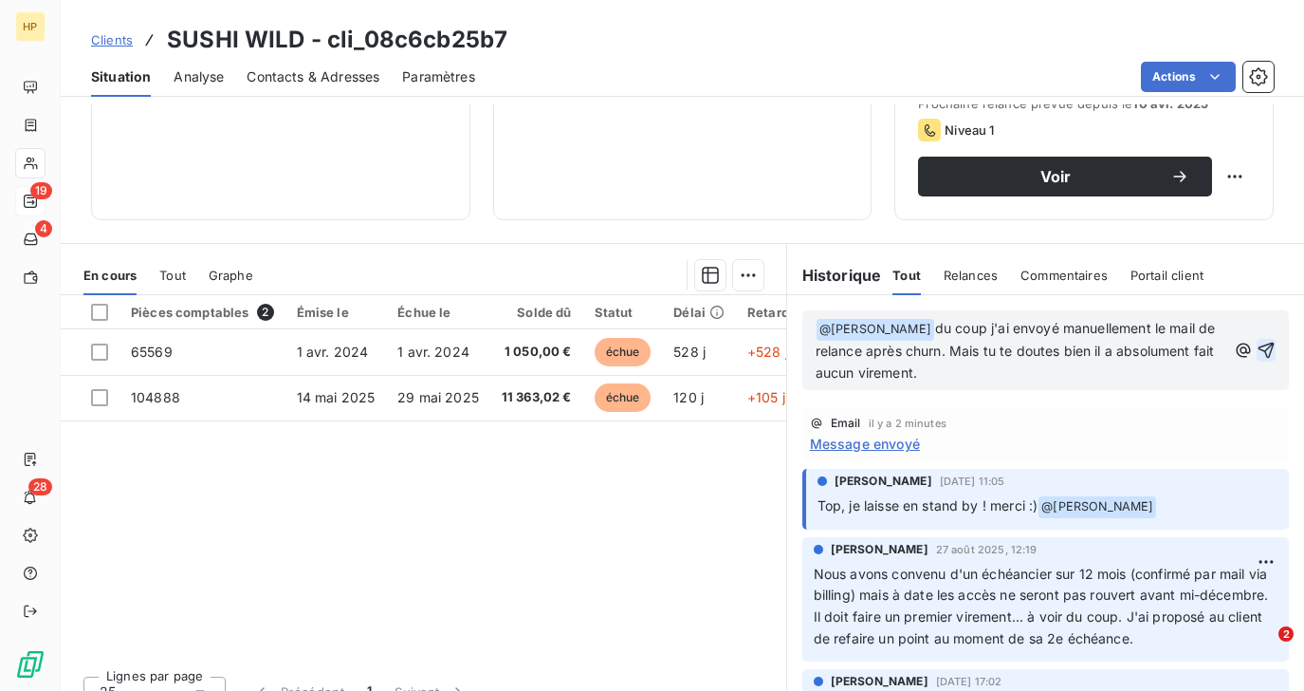
click at [1270, 349] on icon "button" at bounding box center [1266, 350] width 19 height 19
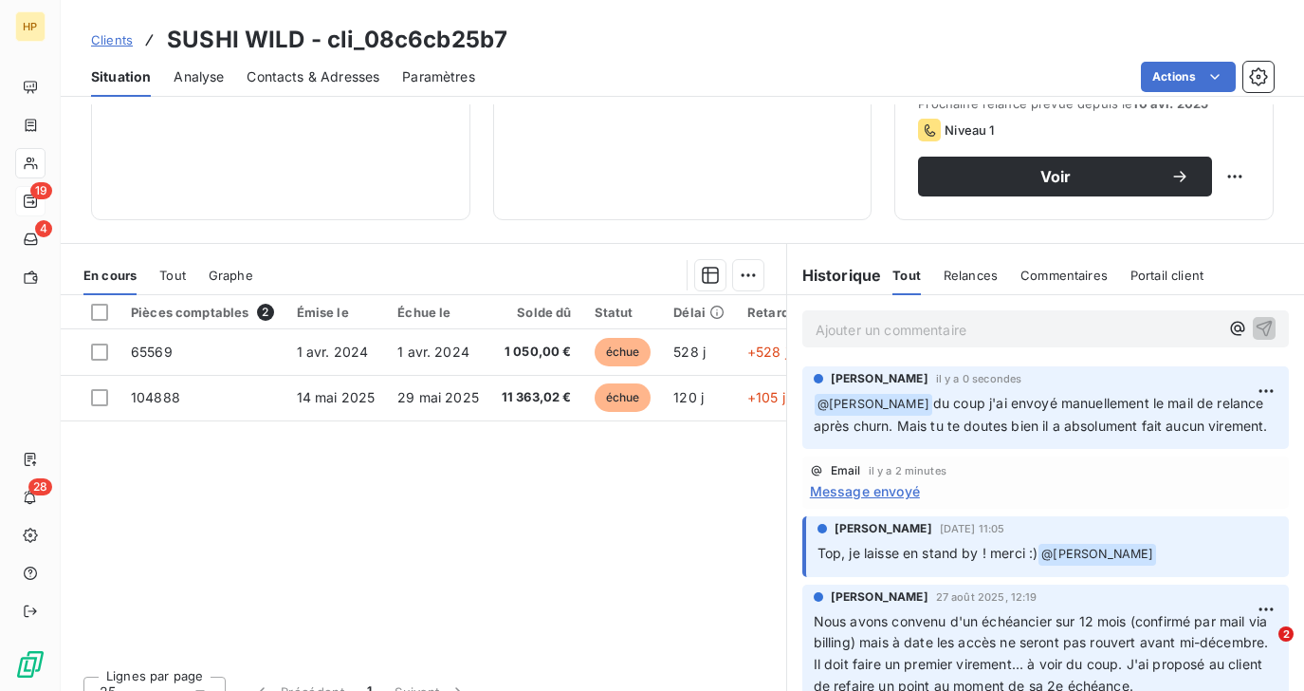
scroll to position [0, 0]
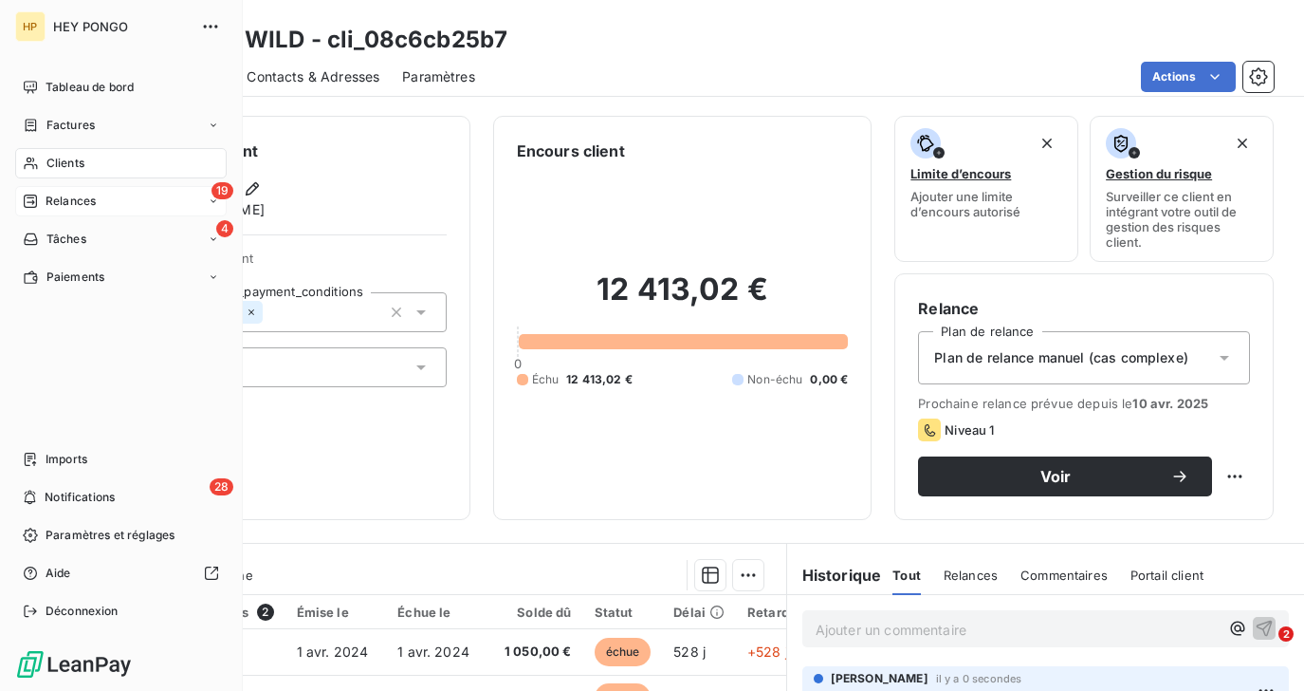
click at [61, 199] on span "Relances" at bounding box center [71, 201] width 50 height 17
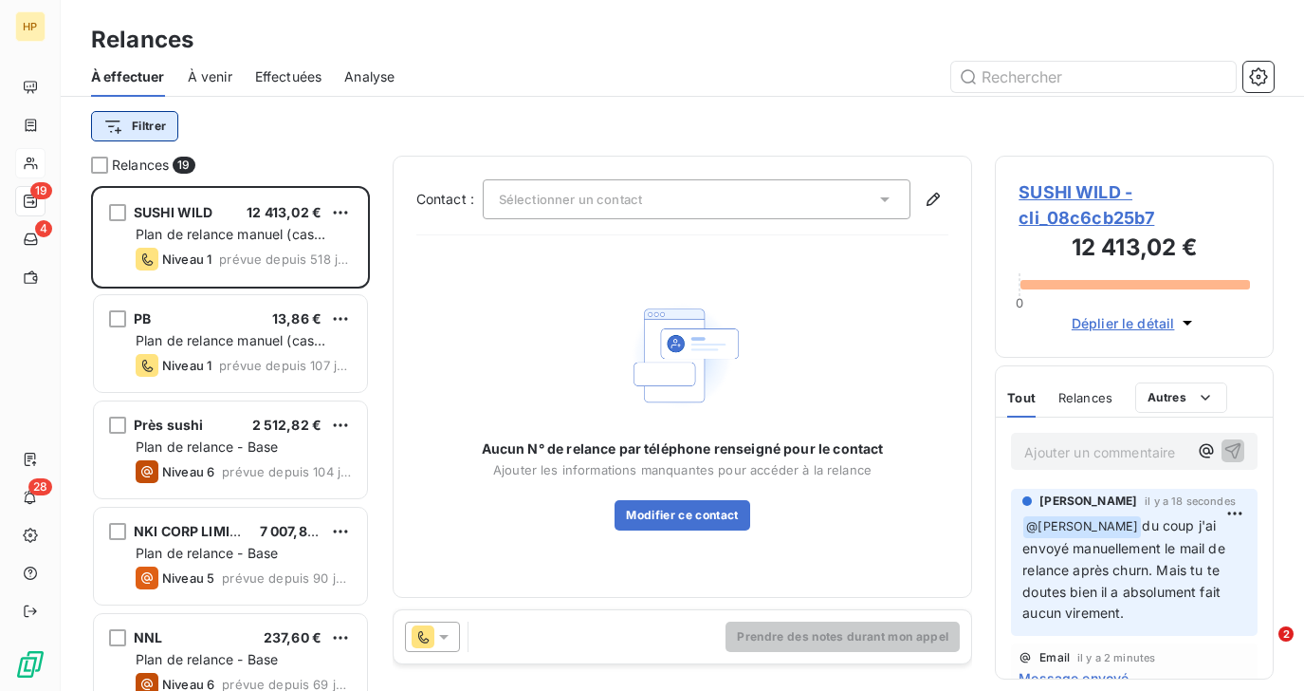
click at [155, 125] on html "HP 19 4 28 Relances À effectuer À venir Effectuées Analyse Filtrer Relances 19 …" at bounding box center [652, 345] width 1304 height 691
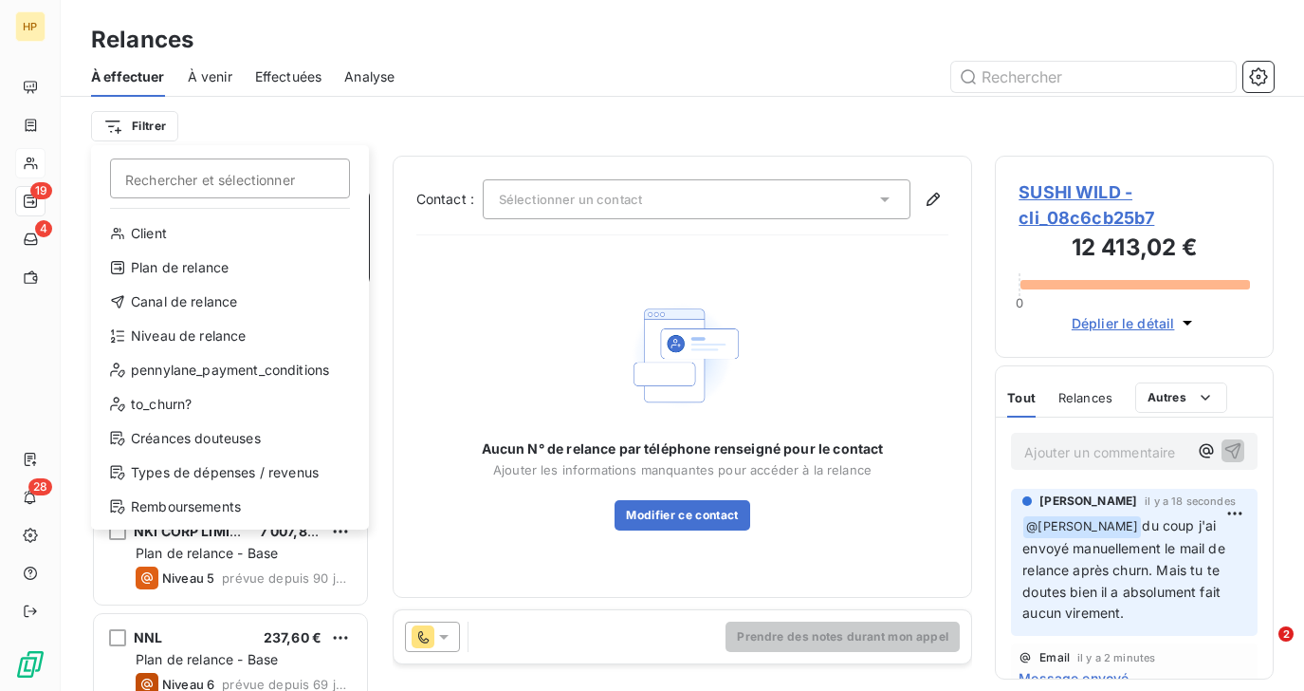
click at [284, 120] on html "HP 19 4 28 Relances À effectuer À venir Effectuées Analyse Filtrer Rechercher e…" at bounding box center [652, 345] width 1304 height 691
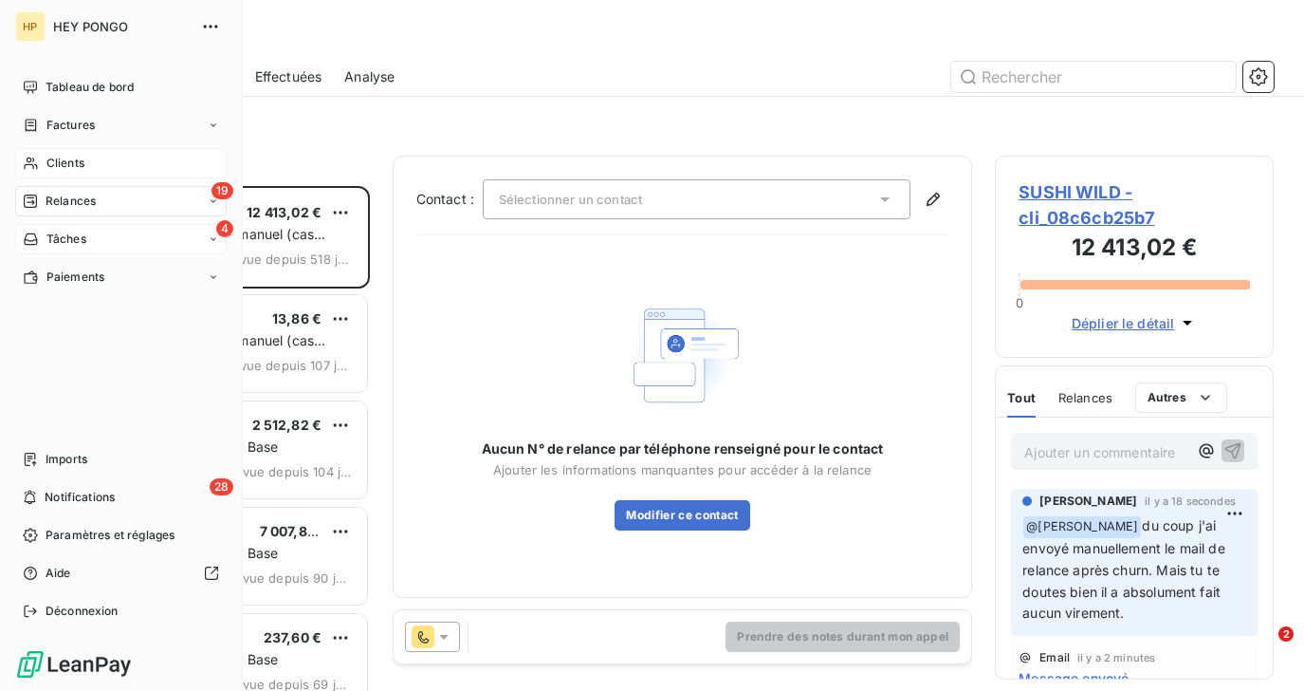
click at [55, 242] on span "Tâches" at bounding box center [66, 239] width 40 height 17
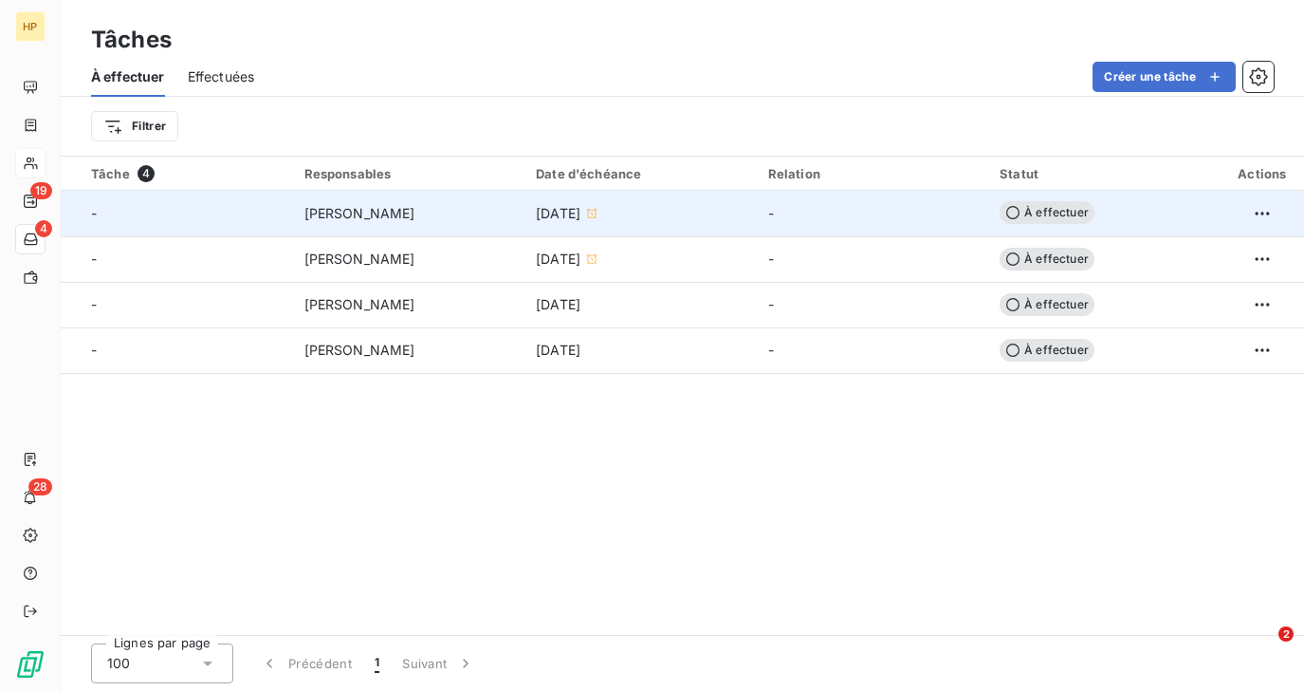
click at [424, 217] on div "[PERSON_NAME]" at bounding box center [410, 213] width 210 height 19
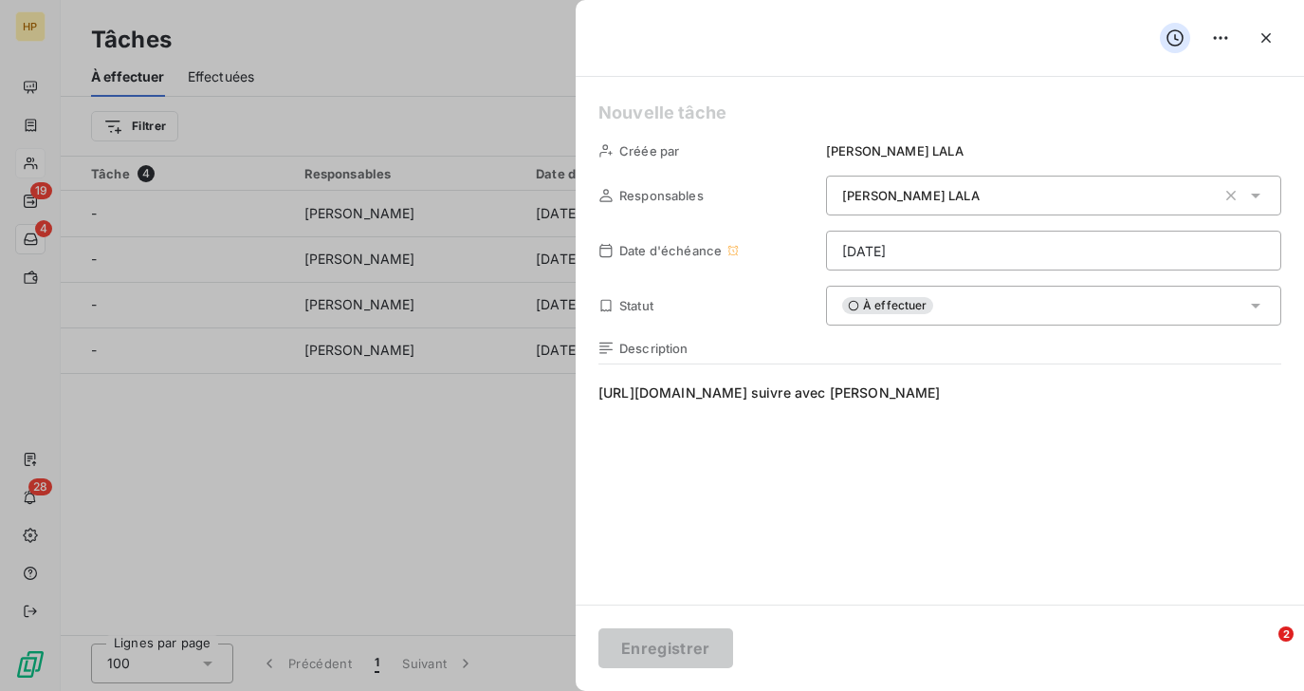
drag, startPoint x: 1074, startPoint y: 392, endPoint x: 851, endPoint y: 398, distance: 223.0
click at [851, 398] on span "https://app.leanpay.fr/clients/2a8ba9ec-3f21-4b11-baee-f835b832673eA suivre ave…" at bounding box center [940, 565] width 683 height 364
click at [1064, 396] on span "https://app.leanpay.fr/clients/2a8ba9ec-3f21-4b11-baee-f835b832673eA suivre ave…" at bounding box center [940, 565] width 683 height 364
drag, startPoint x: 1066, startPoint y: 391, endPoint x: 598, endPoint y: 386, distance: 468.7
click at [599, 386] on span "https://app.leanpay.fr/clients/2a8ba9ec-3f21-4b11-baee-f835b832673e A suivre av…" at bounding box center [940, 565] width 683 height 364
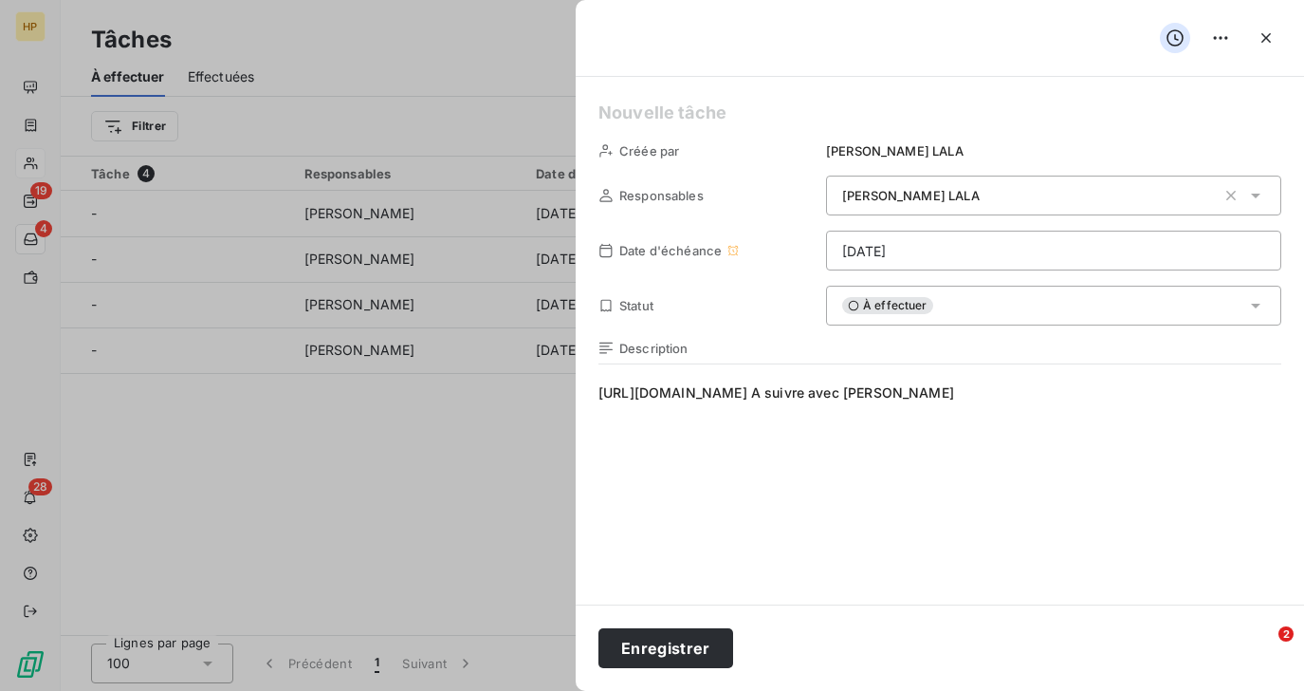
copy span "https://app.leanpay.fr/clients/2a8ba9ec-3f21-4b11-baee-f835b832673e"
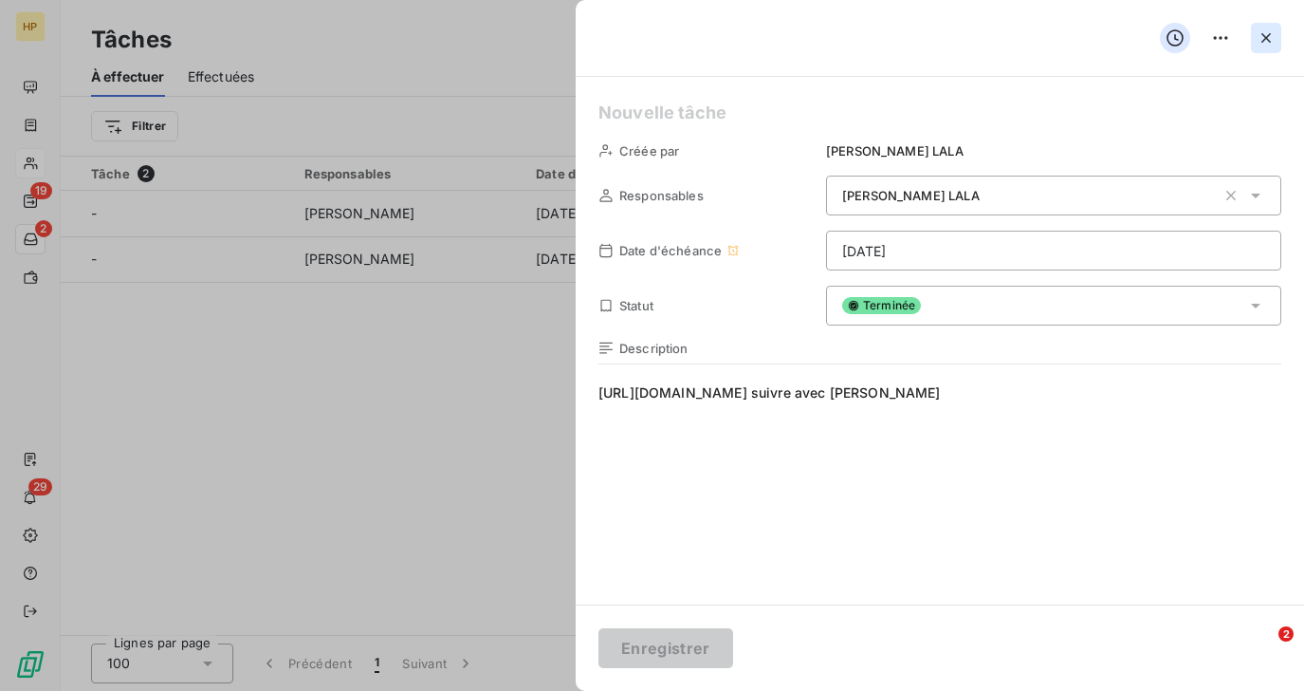
click at [1267, 40] on icon "button" at bounding box center [1266, 37] width 9 height 9
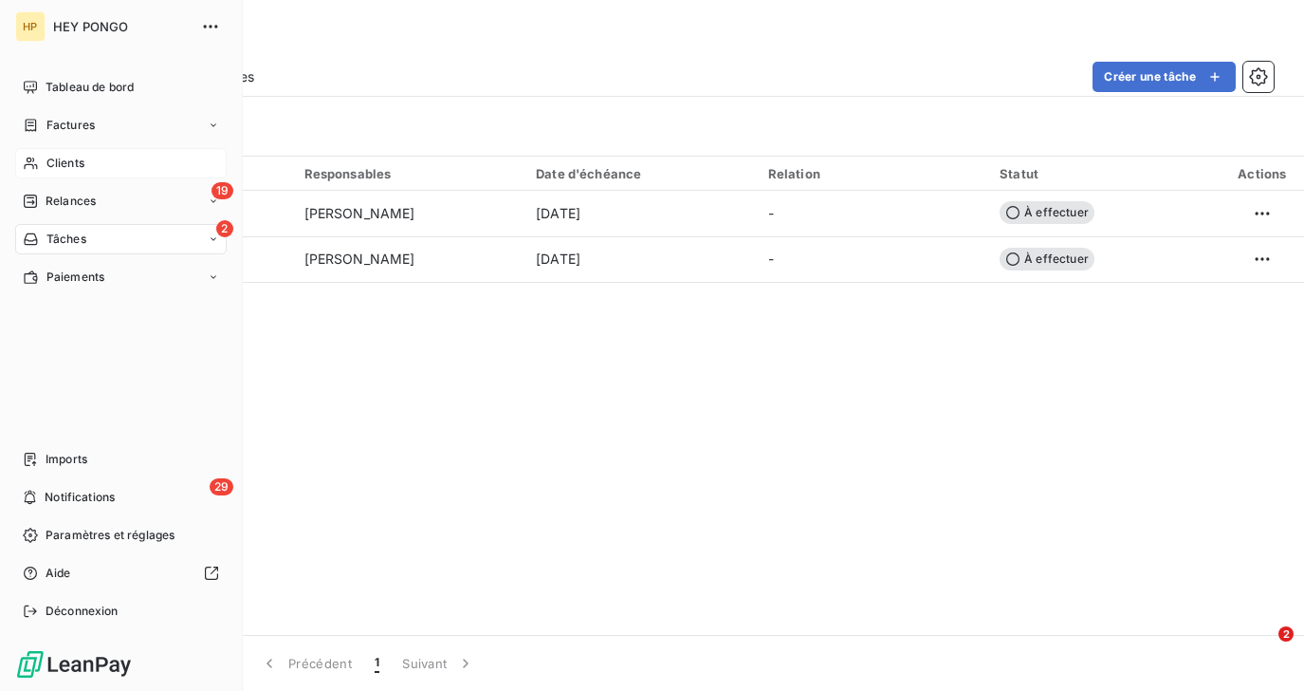
click at [61, 165] on span "Clients" at bounding box center [65, 163] width 38 height 17
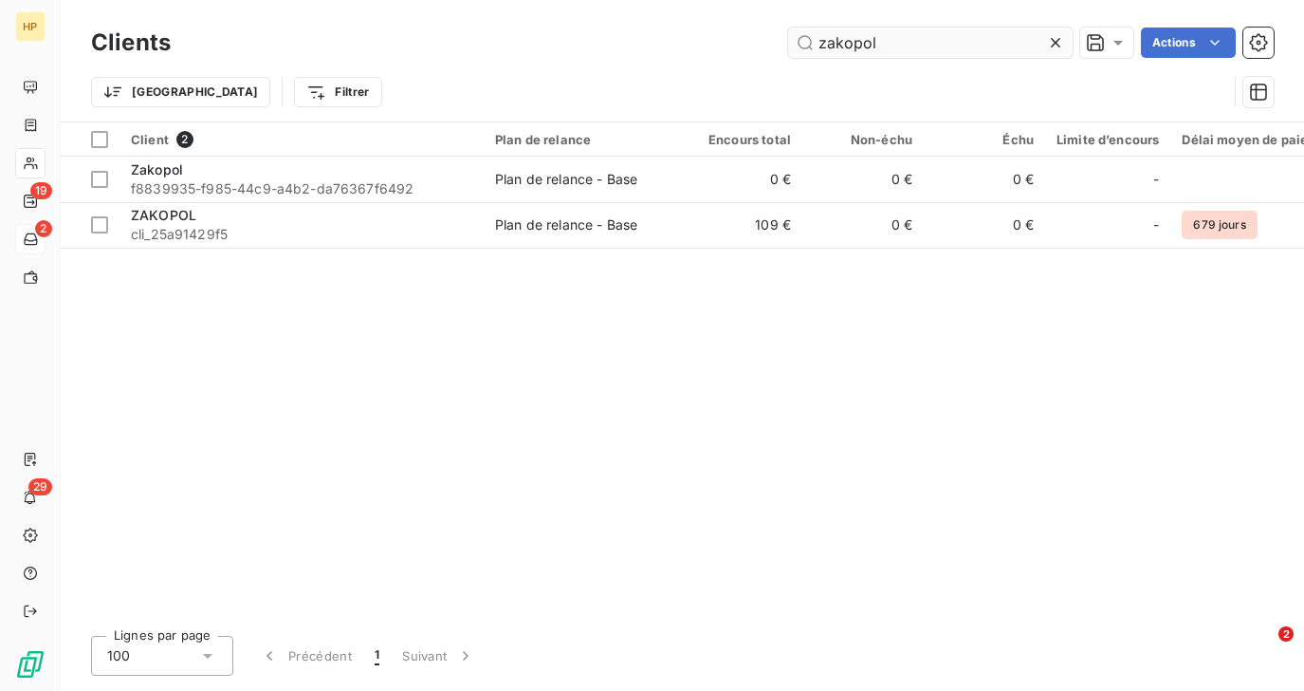
drag, startPoint x: 886, startPoint y: 45, endPoint x: 806, endPoint y: 38, distance: 80.0
click at [806, 38] on input "zakopol" at bounding box center [930, 43] width 285 height 30
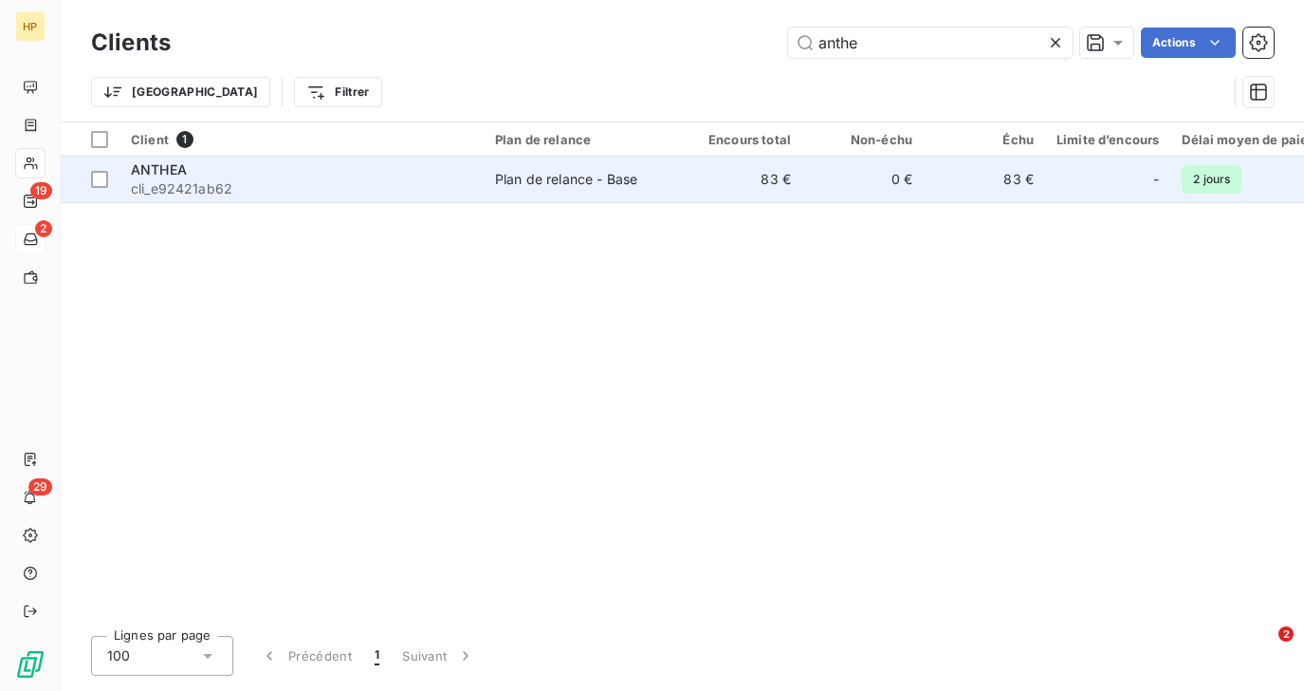
type input "anthe"
click at [257, 185] on span "cli_e92421ab62" at bounding box center [302, 188] width 342 height 19
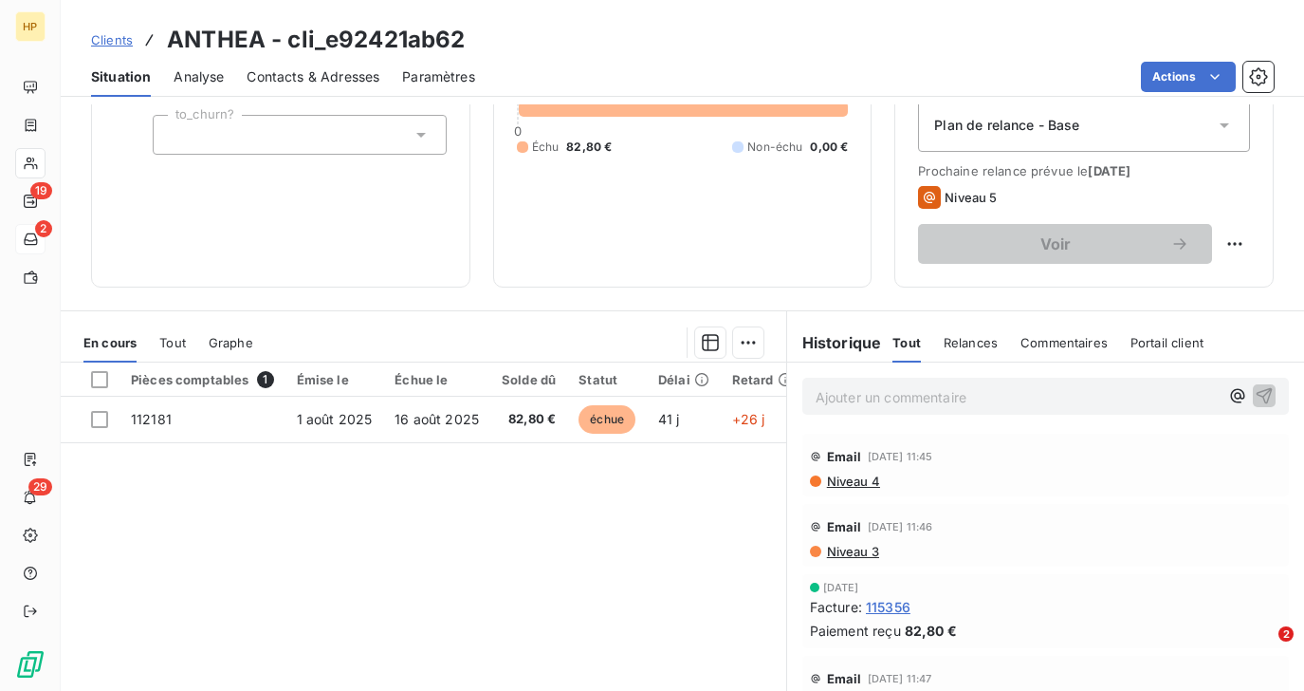
scroll to position [279, 0]
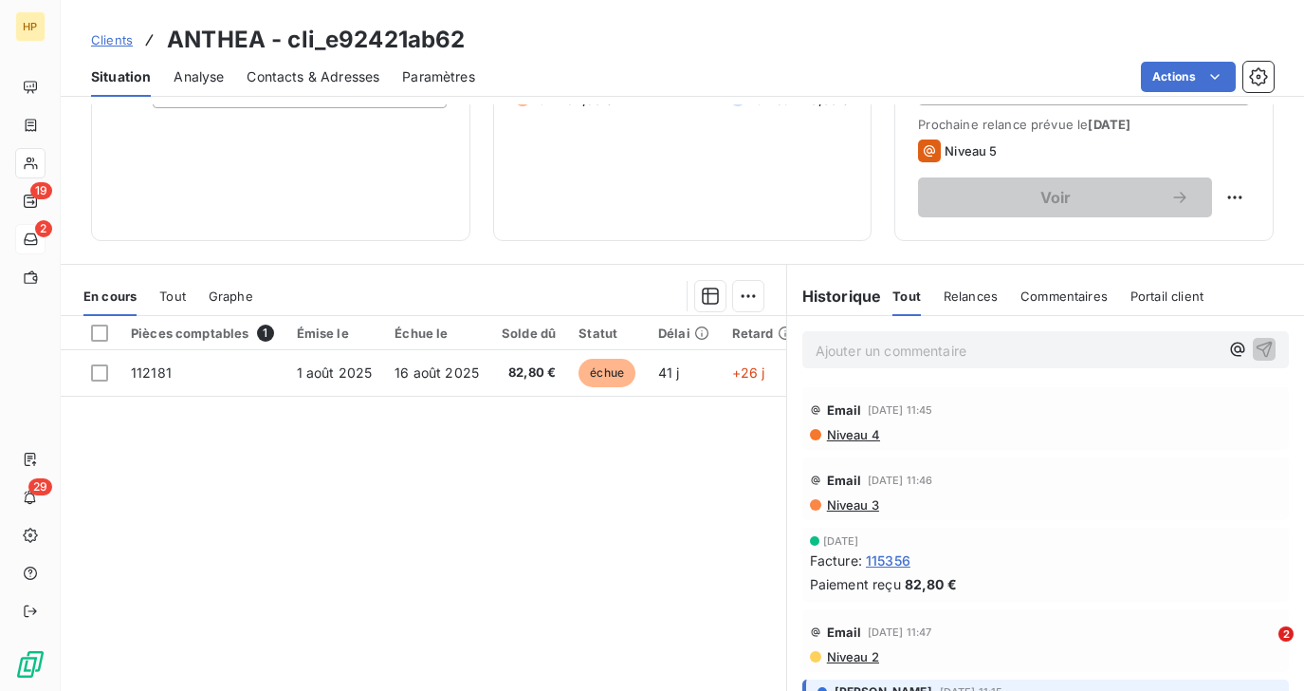
click at [867, 352] on p "Ajouter un commentaire ﻿" at bounding box center [1017, 351] width 403 height 24
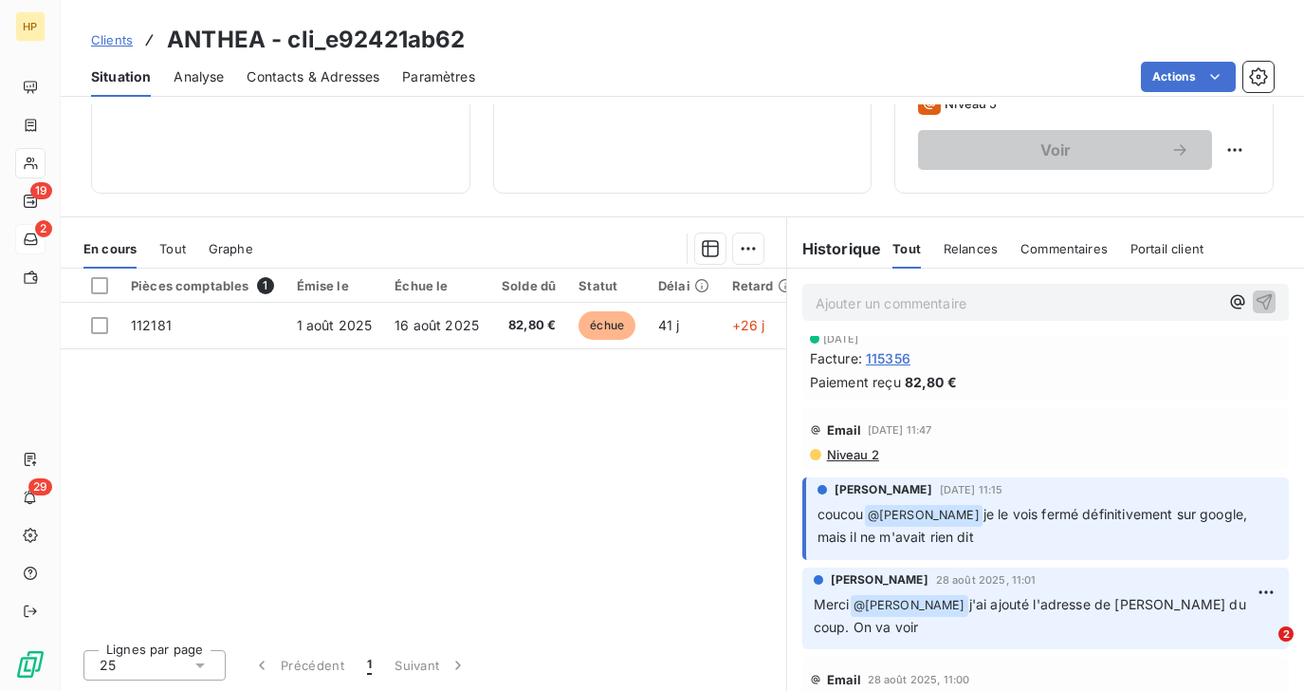
scroll to position [0, 0]
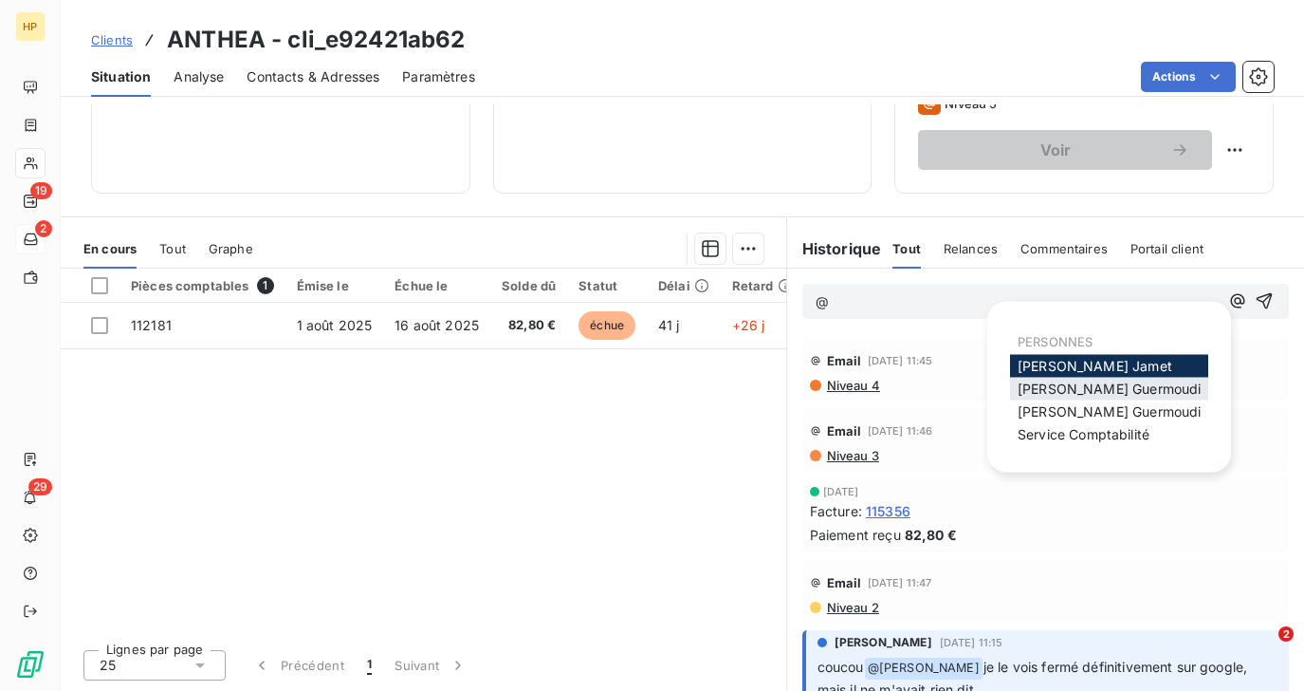
click at [1022, 395] on span "Sara Guermoudi" at bounding box center [1109, 388] width 183 height 16
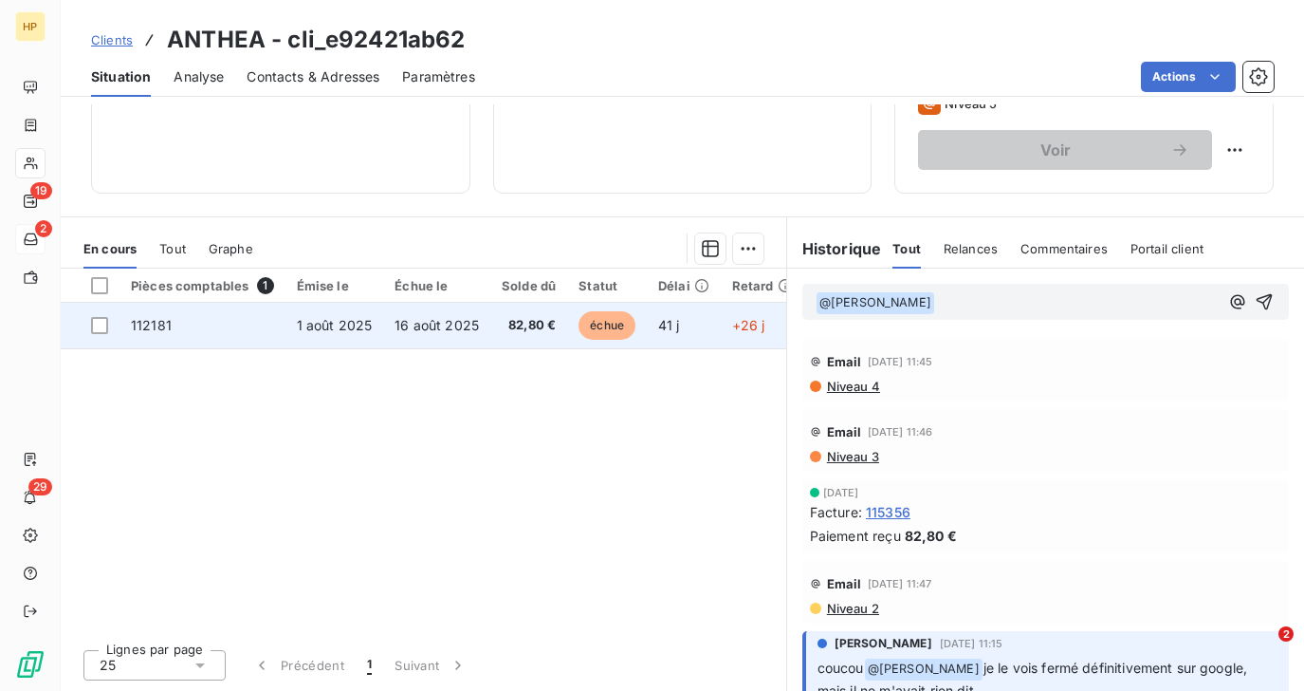
click at [187, 324] on td "112181" at bounding box center [203, 326] width 166 height 46
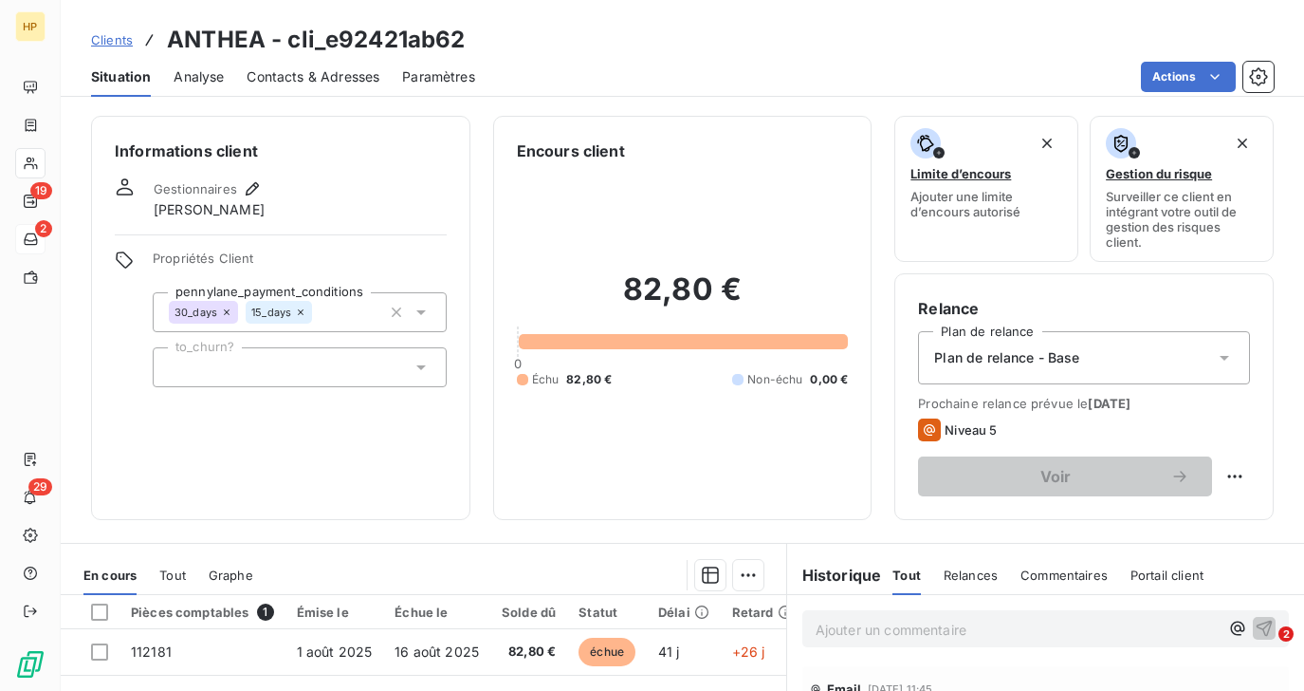
scroll to position [326, 0]
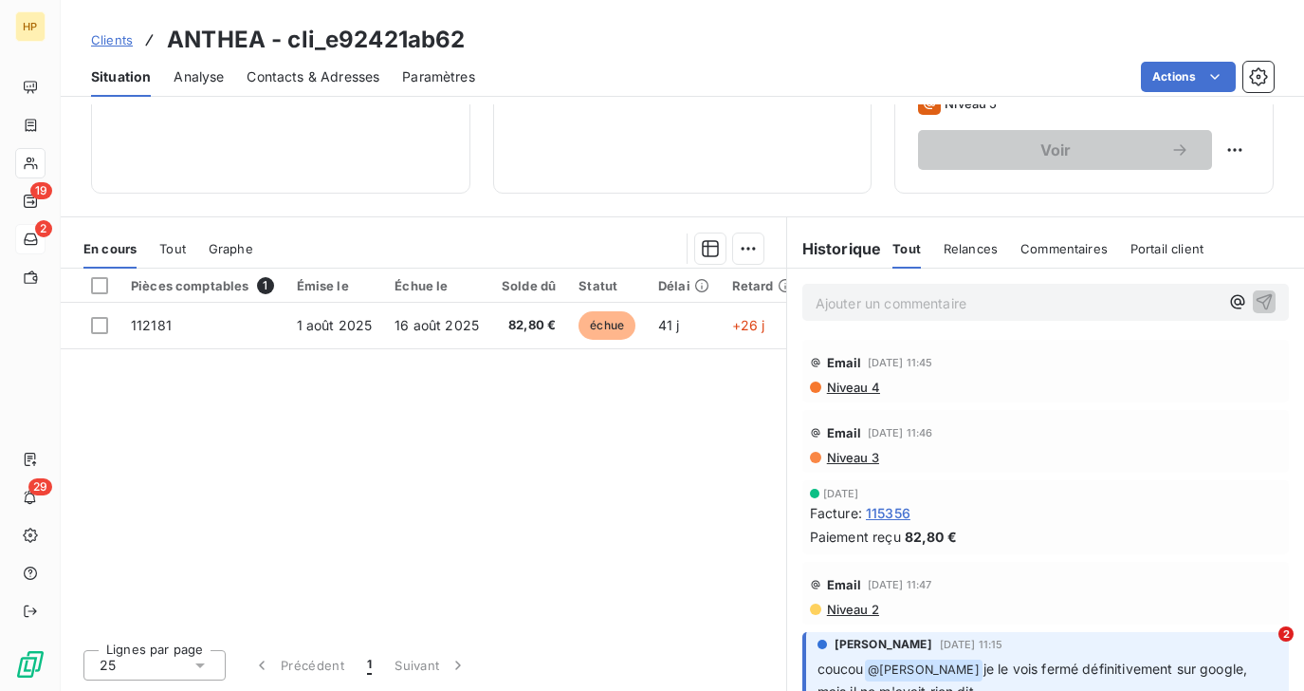
click at [826, 310] on p "Ajouter un commentaire ﻿" at bounding box center [1017, 303] width 403 height 24
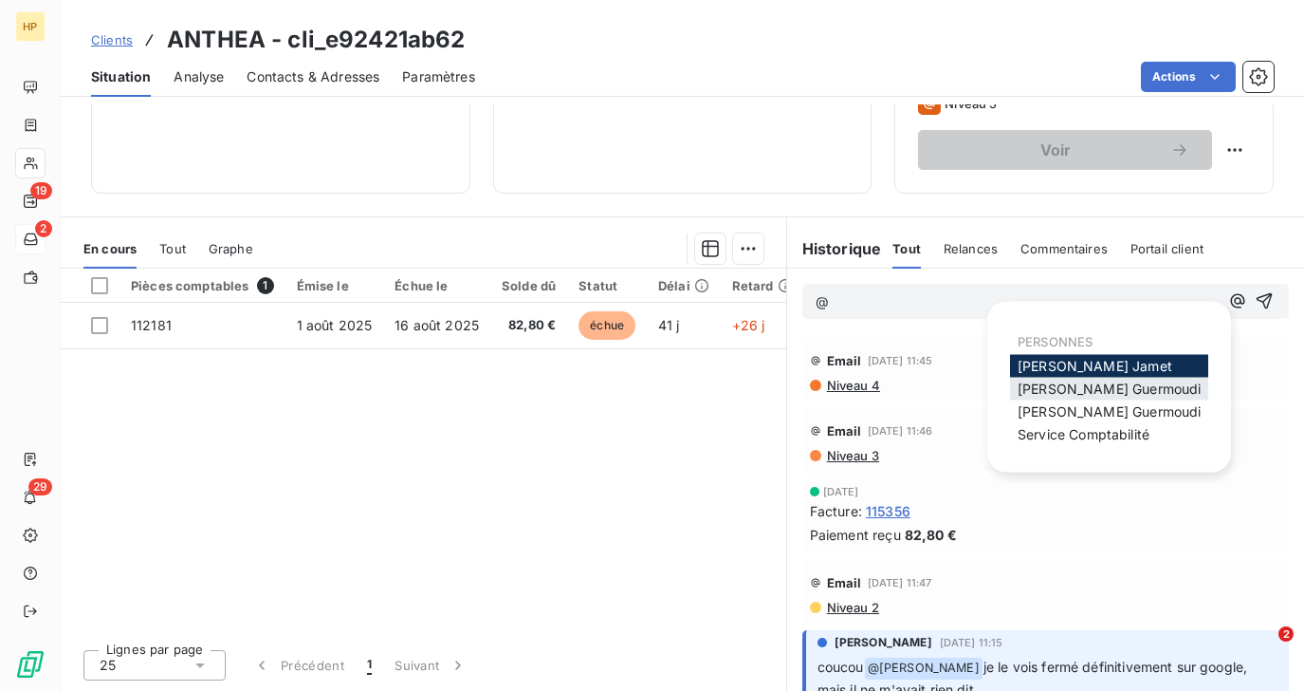
click at [1111, 392] on span "Sara Guermoudi" at bounding box center [1109, 388] width 183 height 16
click at [1024, 408] on span "Sara Guermoudi" at bounding box center [1109, 411] width 183 height 16
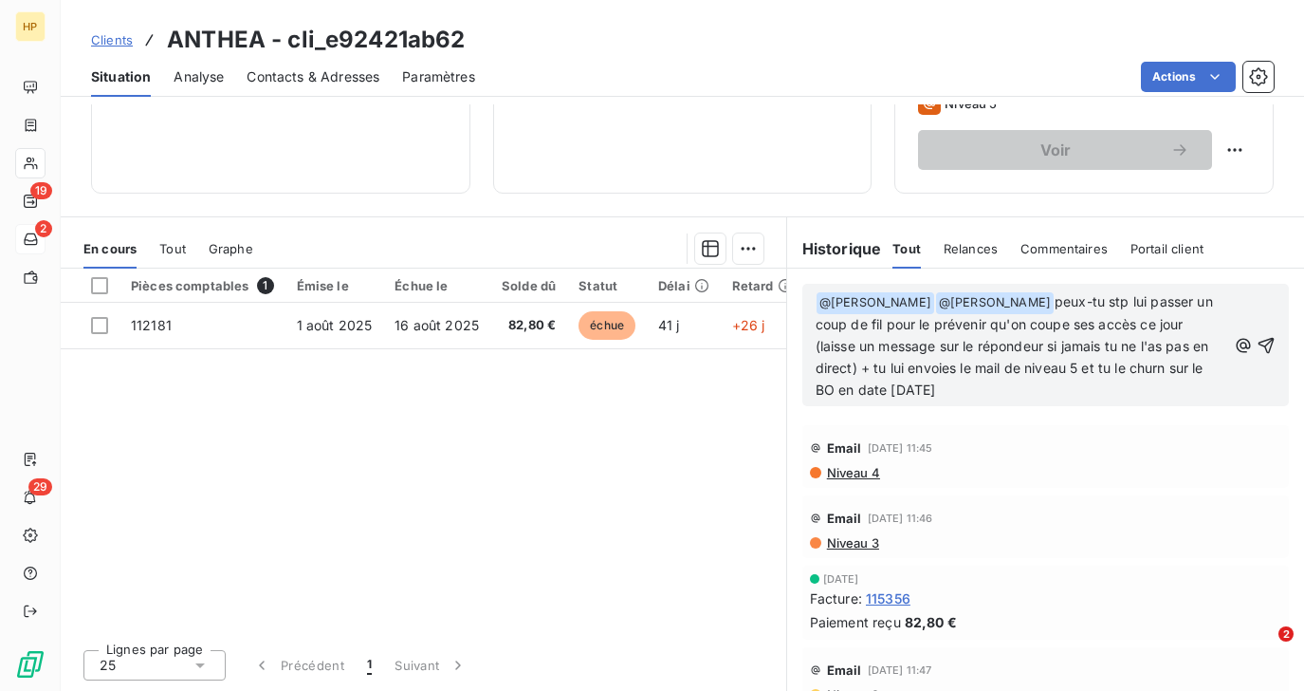
click at [930, 389] on span "peux-tu stp lui passer un coup de fil pour le prévenir qu'on coupe ses accès ce…" at bounding box center [1016, 345] width 401 height 104
click at [1269, 342] on icon "button" at bounding box center [1266, 345] width 19 height 19
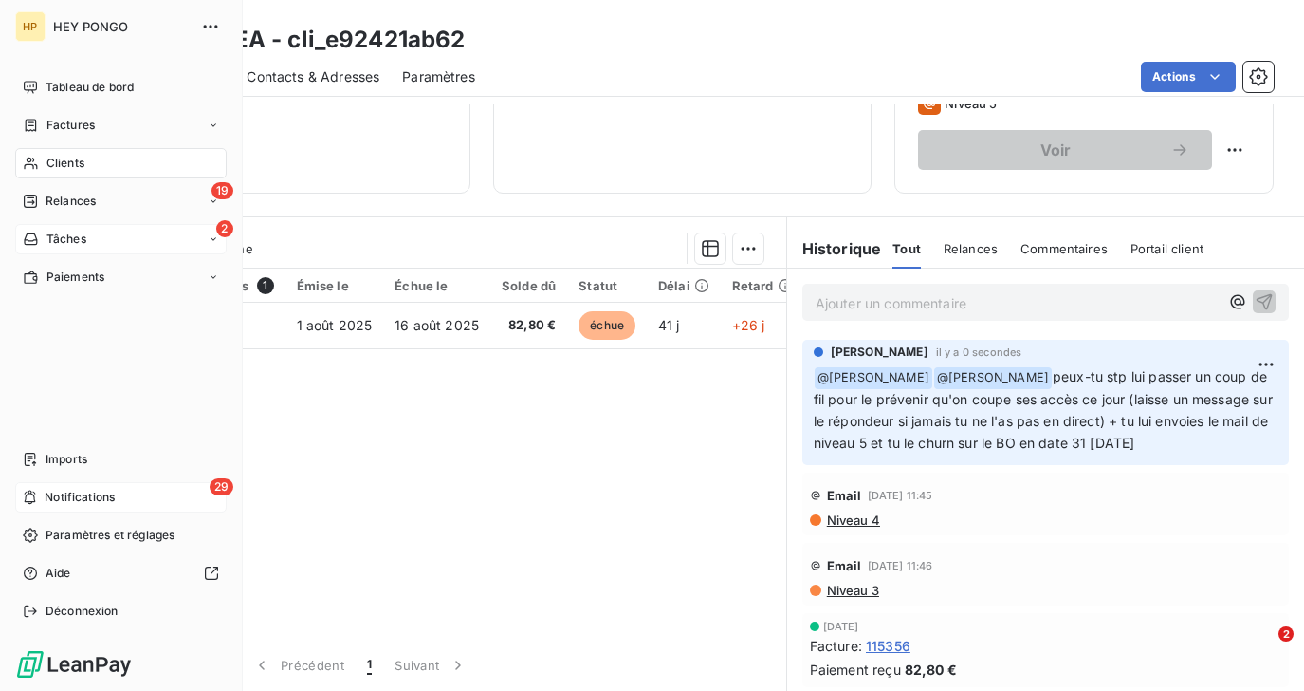
click at [74, 505] on span "Notifications" at bounding box center [80, 497] width 70 height 17
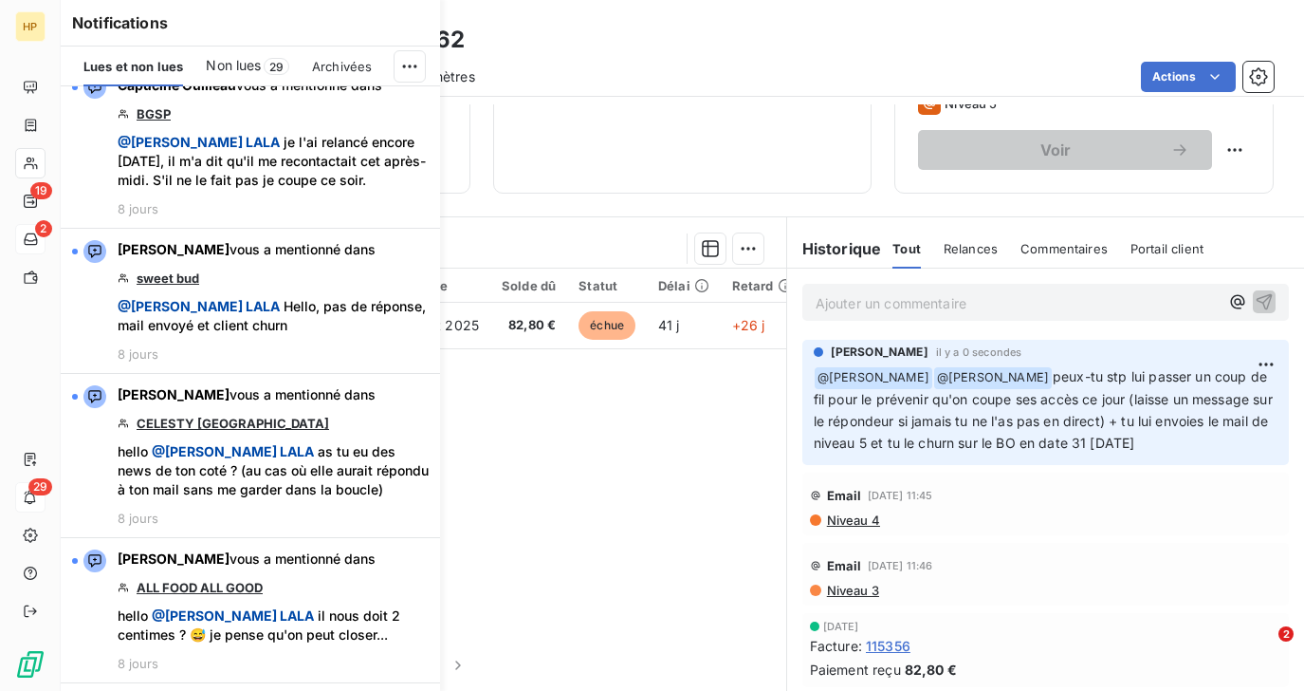
scroll to position [4535, 0]
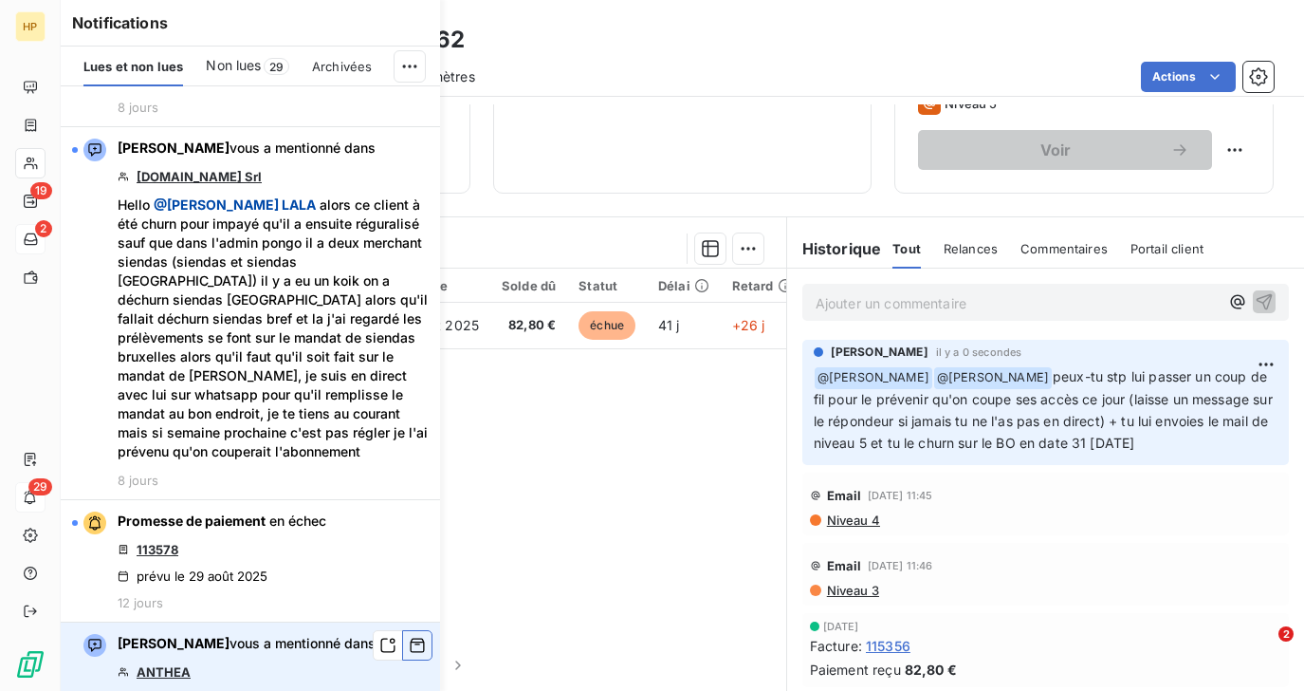
click at [412, 636] on icon "button" at bounding box center [417, 645] width 17 height 19
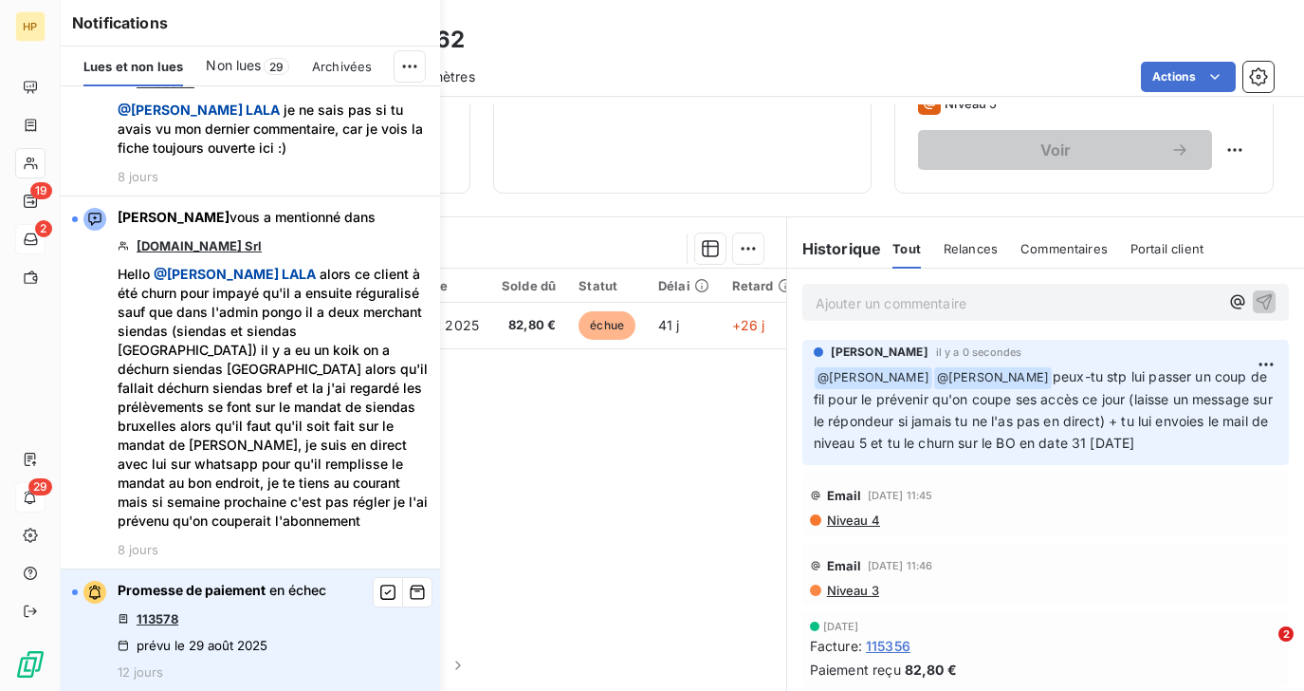
scroll to position [4371, 0]
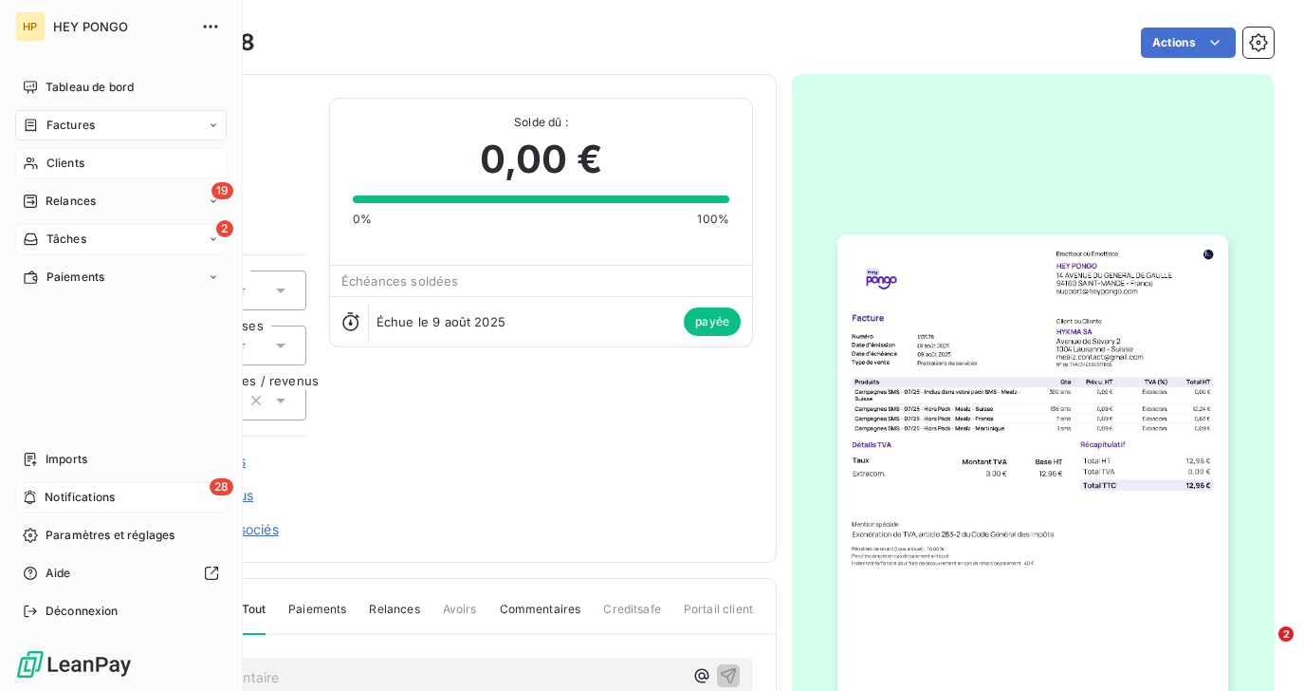
click at [50, 495] on span "Notifications" at bounding box center [80, 497] width 70 height 17
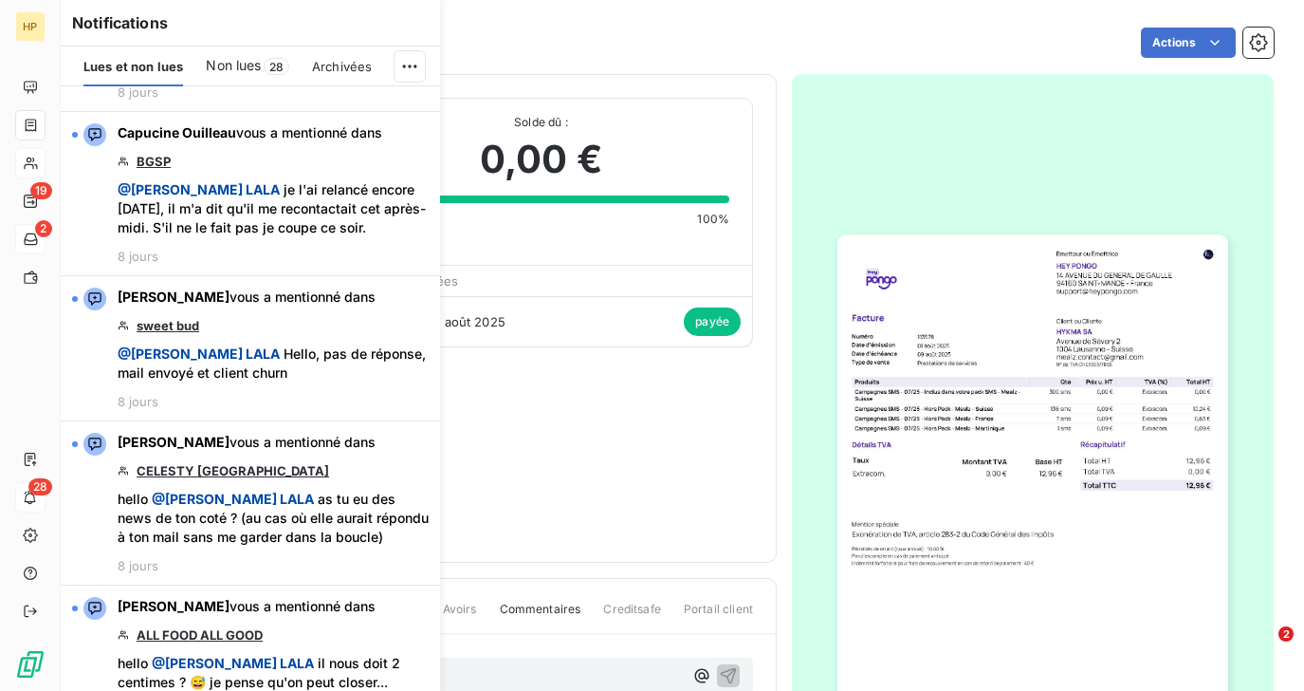
scroll to position [4371, 0]
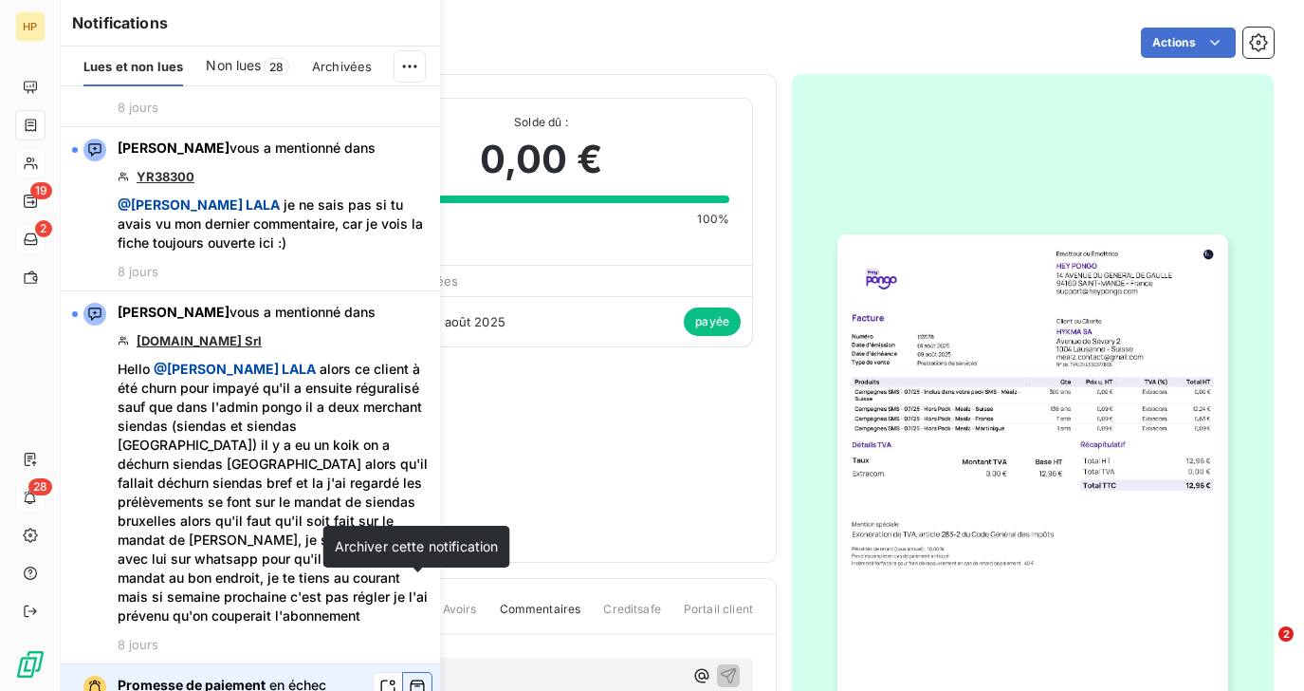
click at [413, 677] on icon "button" at bounding box center [417, 686] width 17 height 19
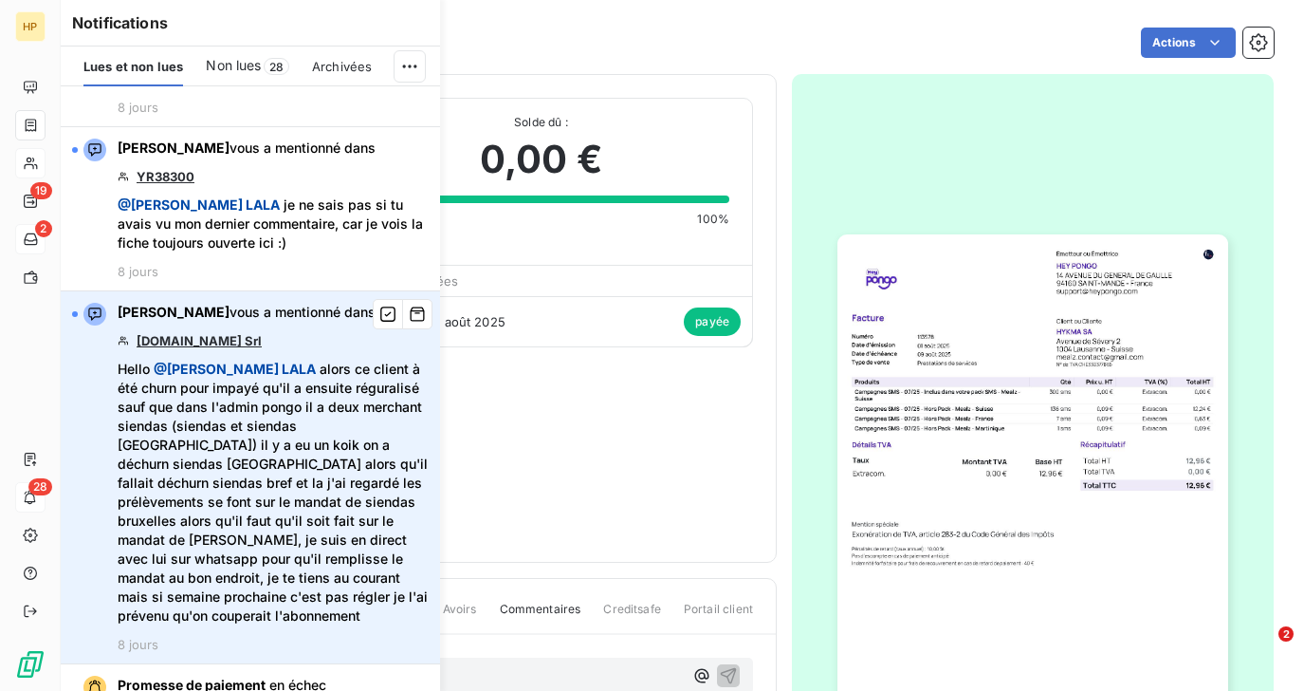
scroll to position [4248, 0]
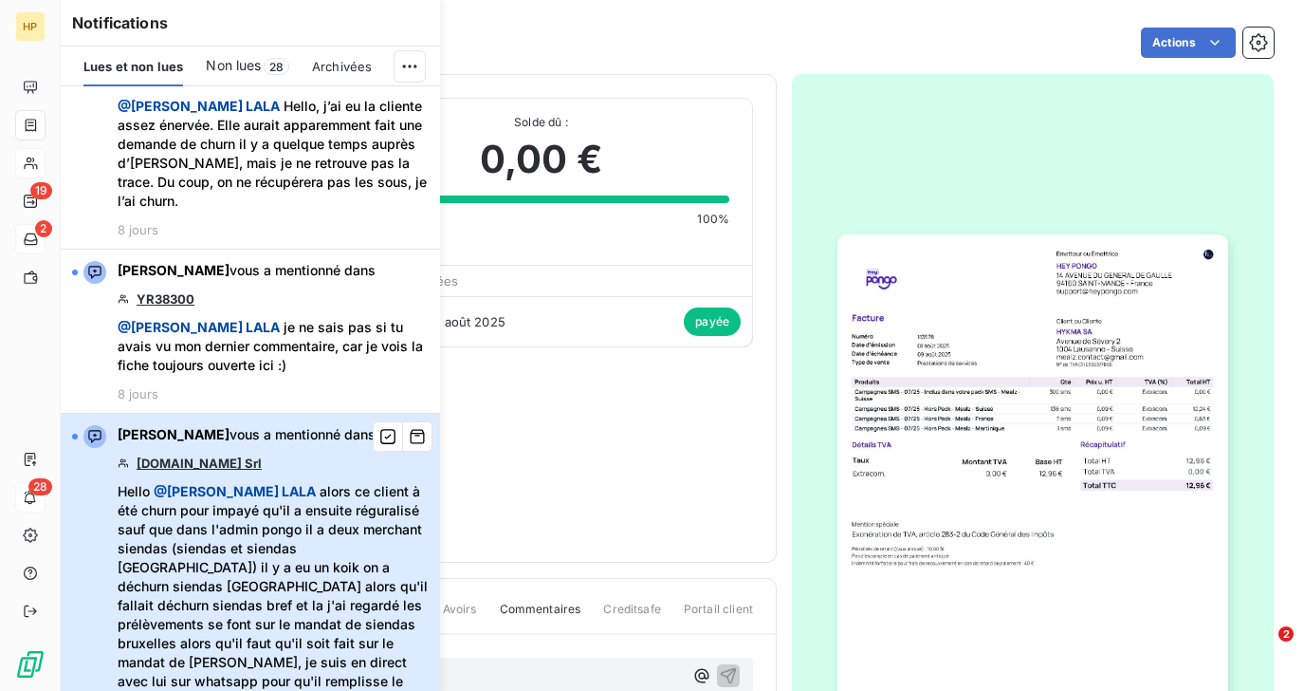
click at [253, 513] on span "Hello @ Salomé LALA alors ce client à été churn pour impayé qu'il a ensuite rég…" at bounding box center [273, 615] width 311 height 266
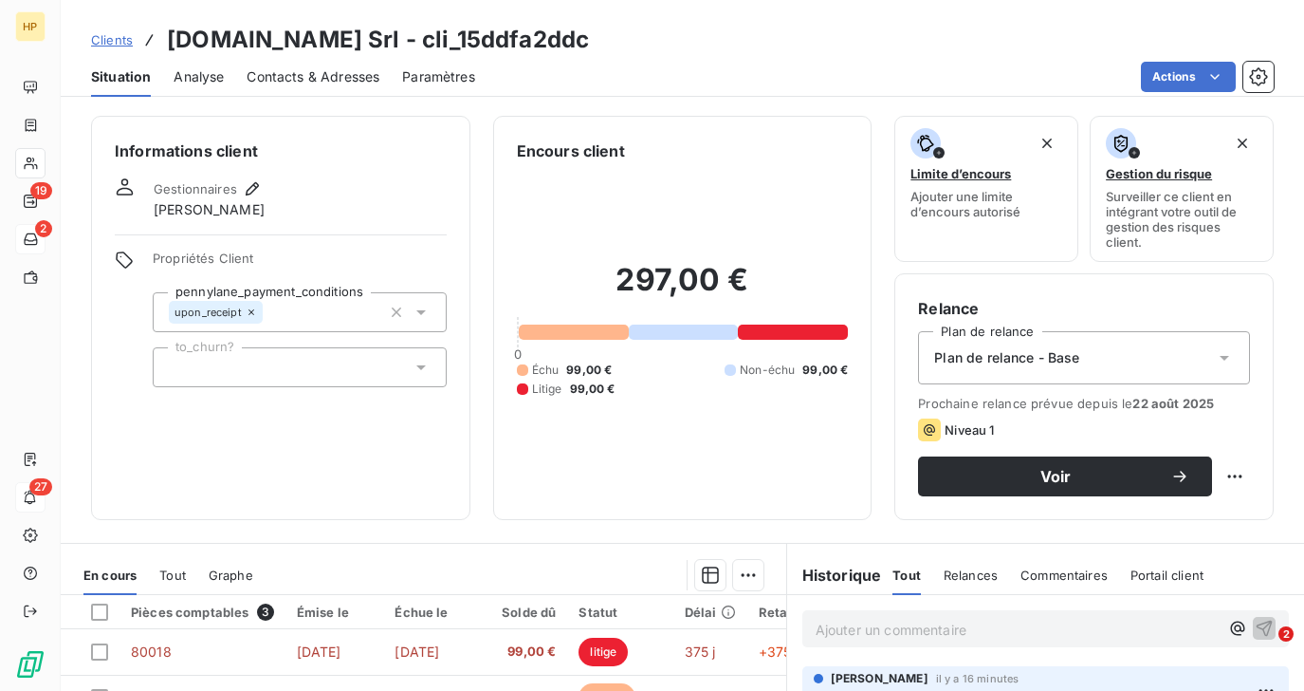
scroll to position [326, 0]
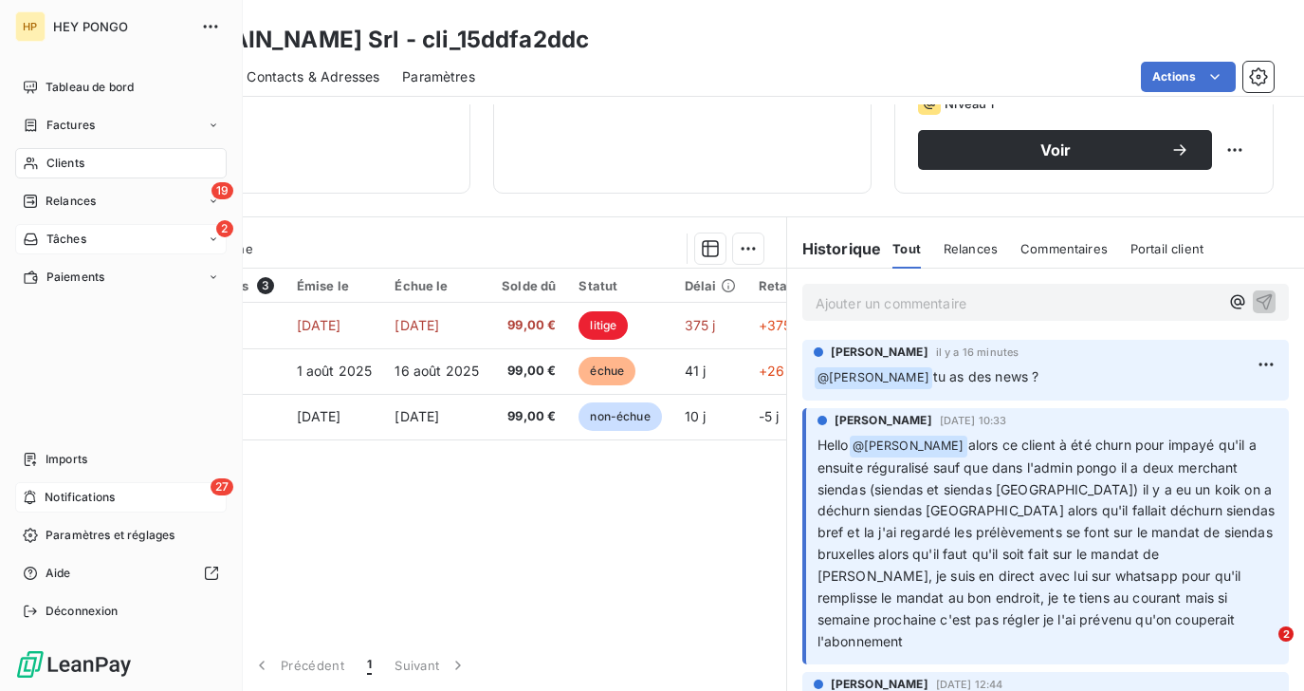
click at [85, 500] on span "Notifications" at bounding box center [80, 497] width 70 height 17
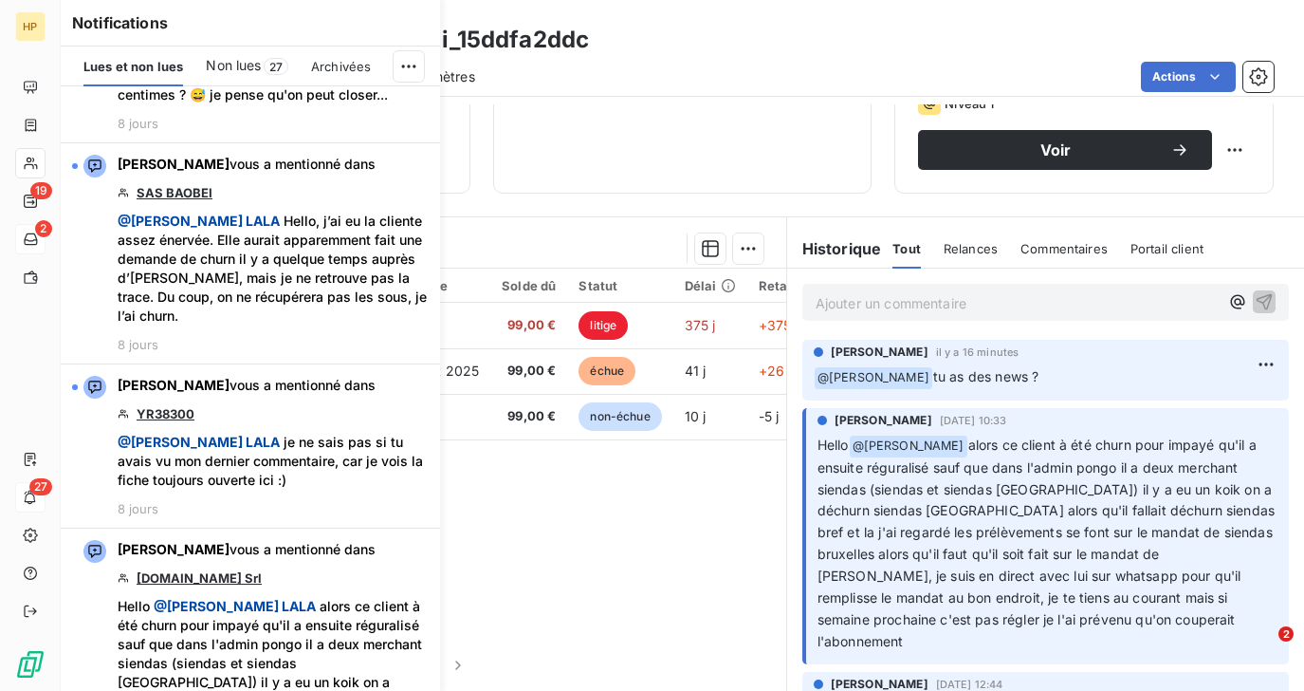
scroll to position [4248, 0]
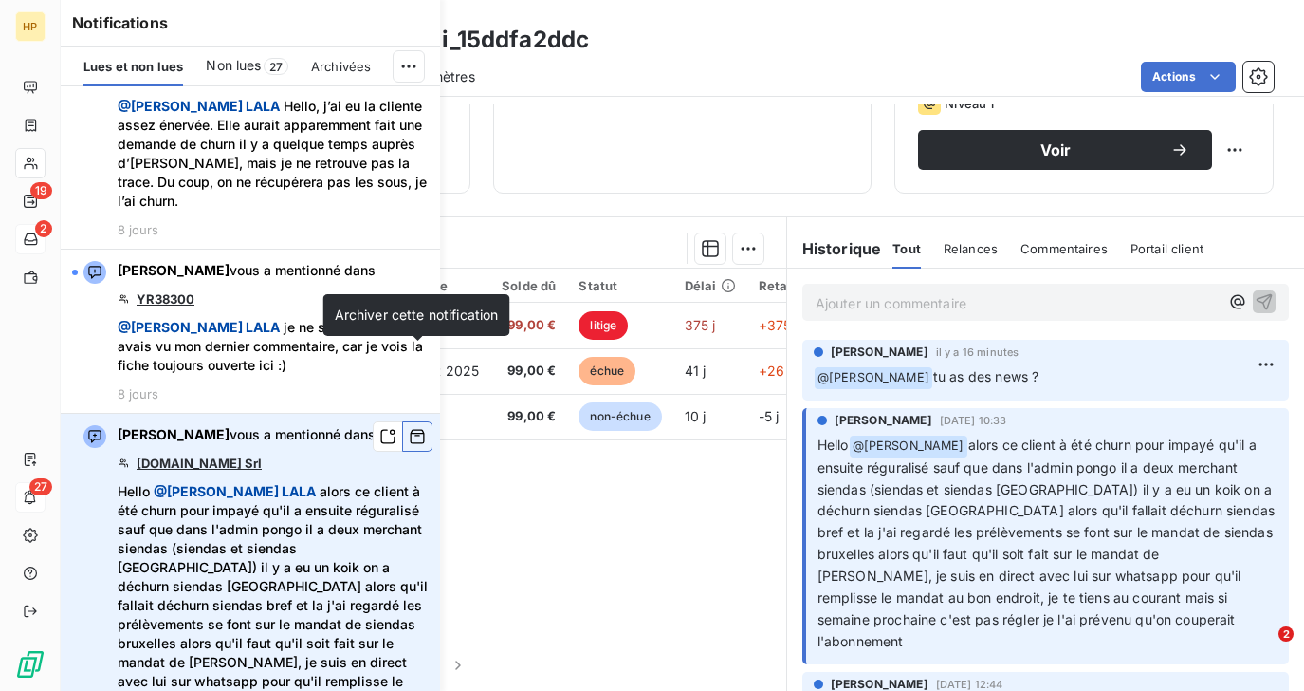
click at [415, 427] on icon "button" at bounding box center [417, 436] width 17 height 19
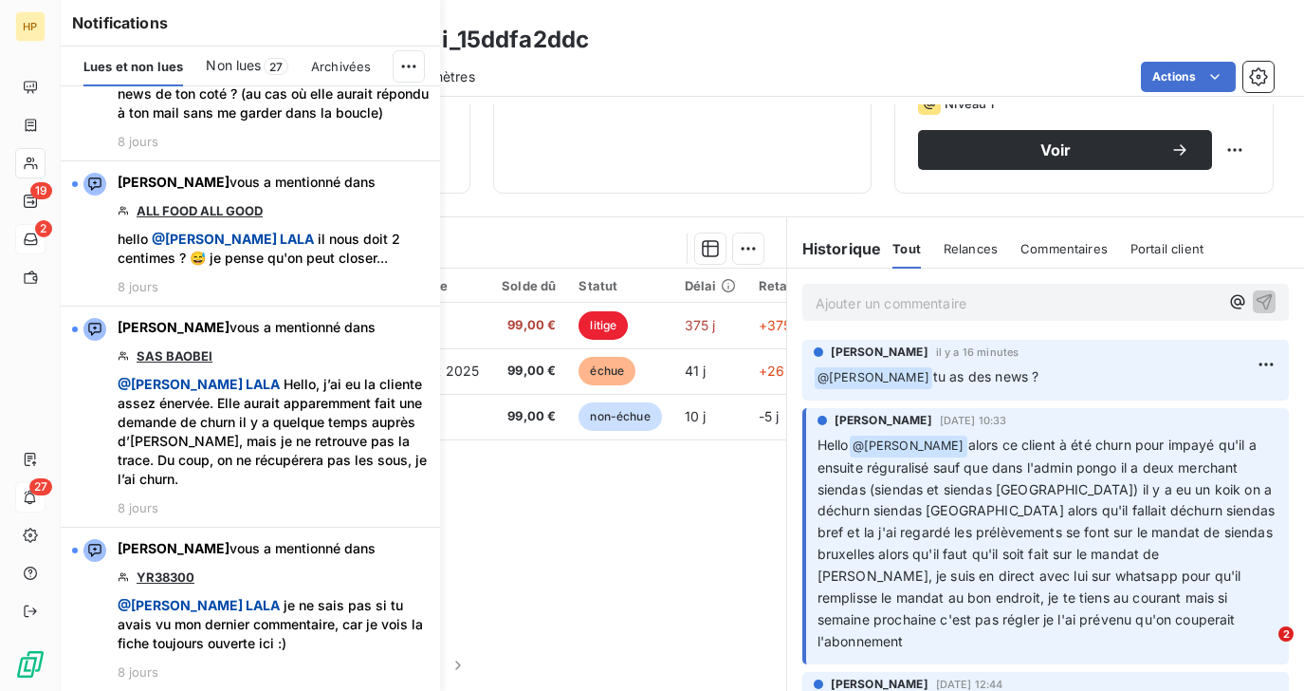
scroll to position [3895, 0]
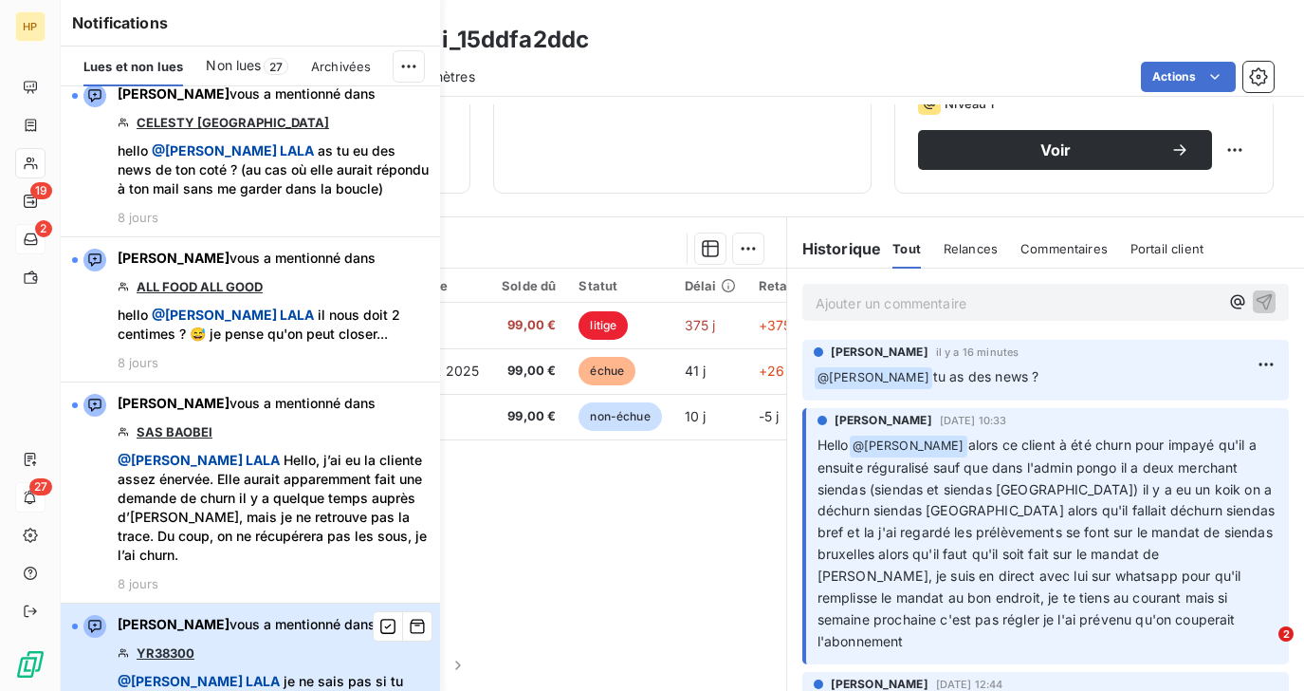
click at [280, 615] on div "Sara Guermoudi vous a mentionné dans YR38300 @ Salomé LALA je ne sais pas si tu…" at bounding box center [273, 685] width 311 height 140
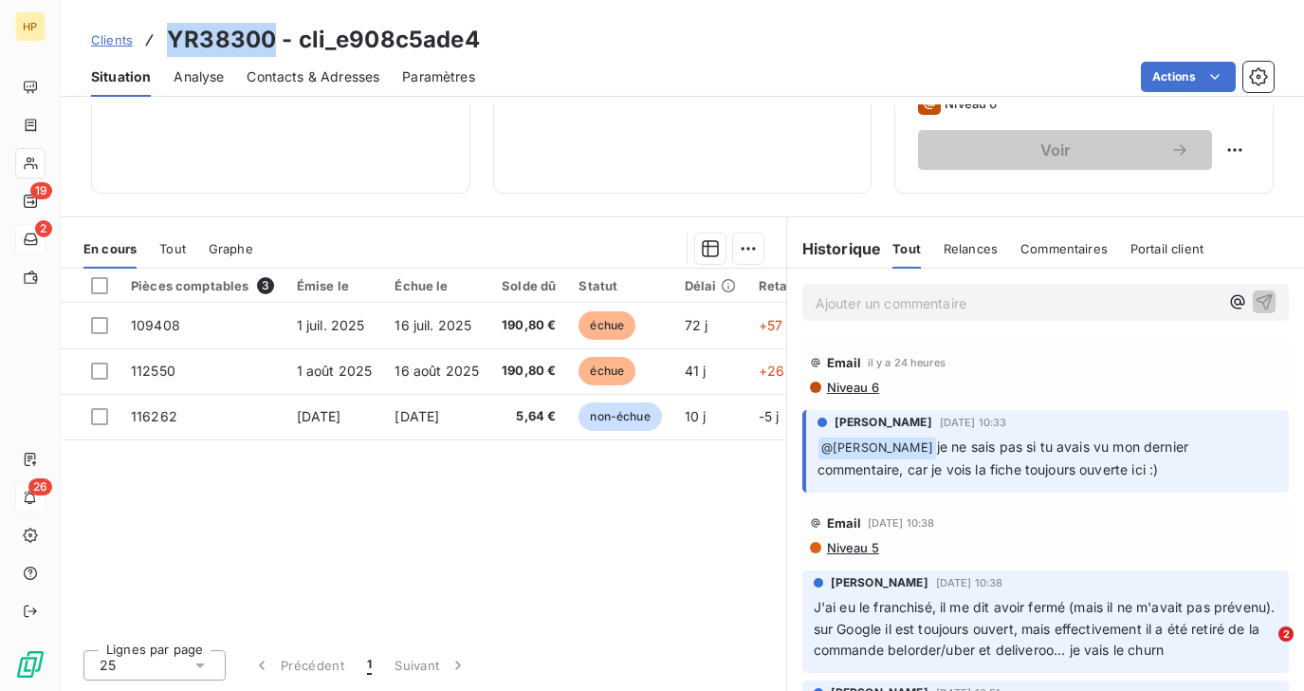
drag, startPoint x: 166, startPoint y: 40, endPoint x: 268, endPoint y: 44, distance: 102.5
click at [268, 44] on h3 "YR38300 - cli_e908c5ade4" at bounding box center [323, 40] width 313 height 34
copy h3 "YR38300"
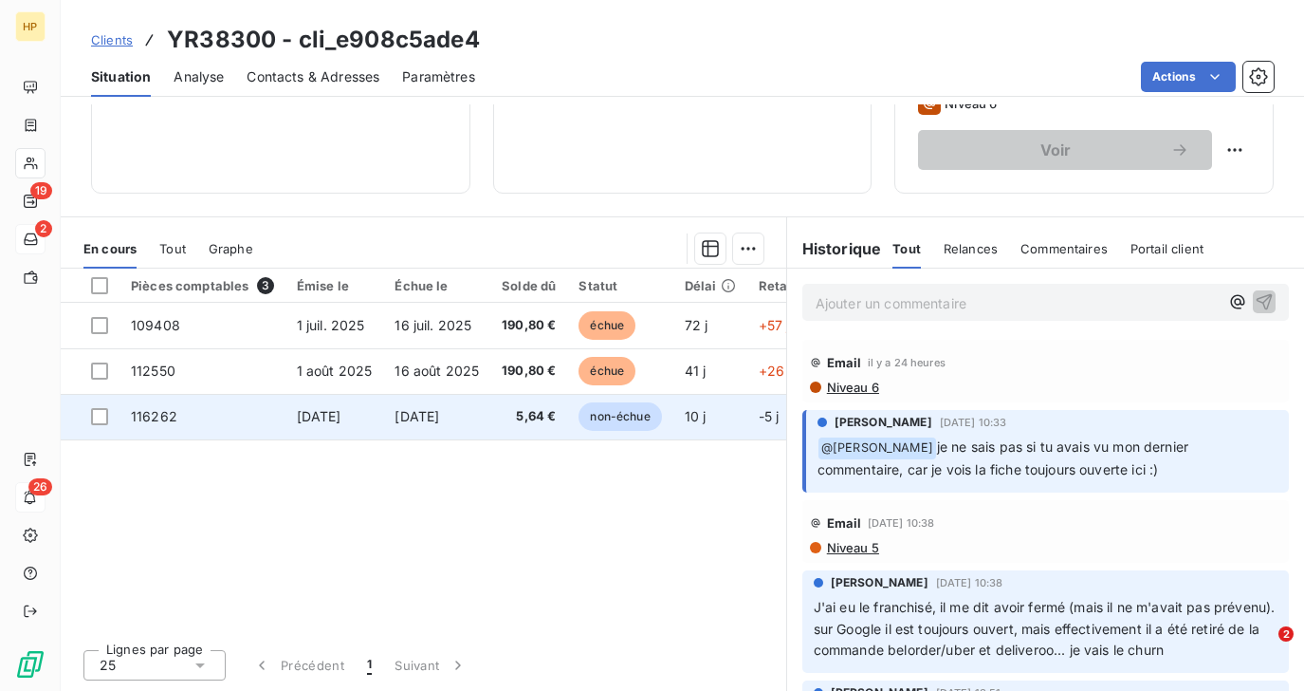
click at [401, 417] on span "16 sept. 2025" at bounding box center [417, 416] width 45 height 16
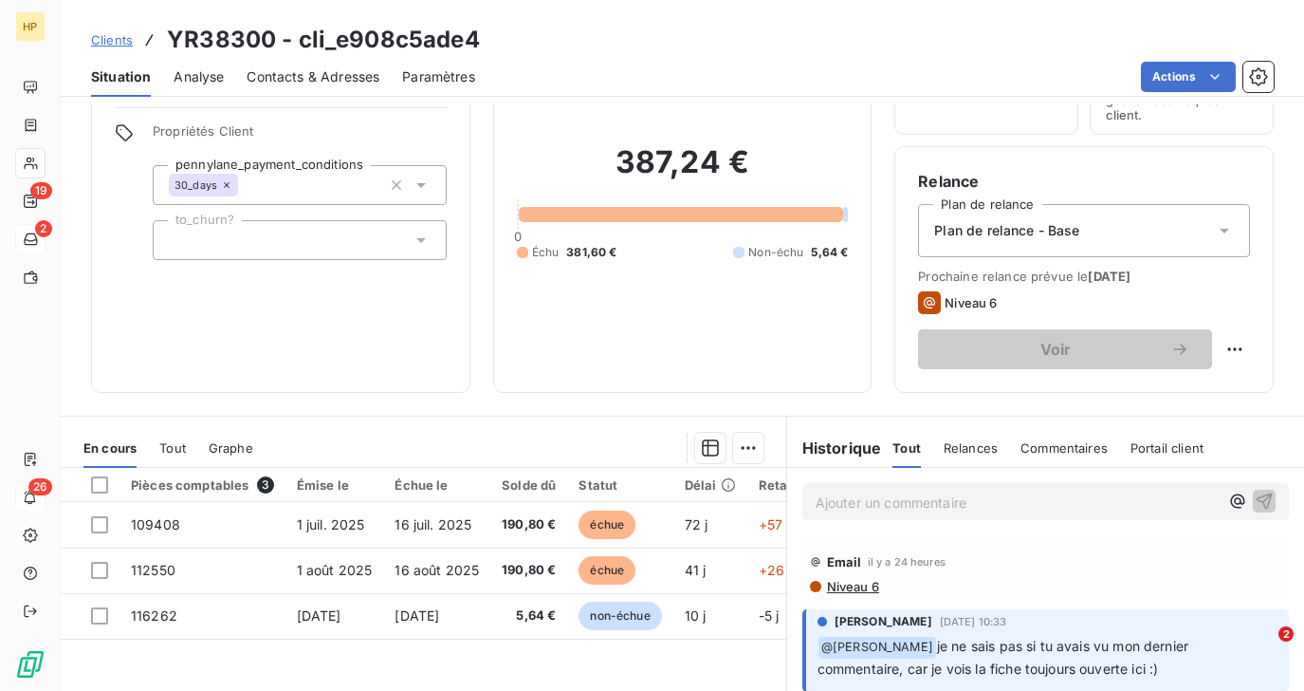
scroll to position [326, 0]
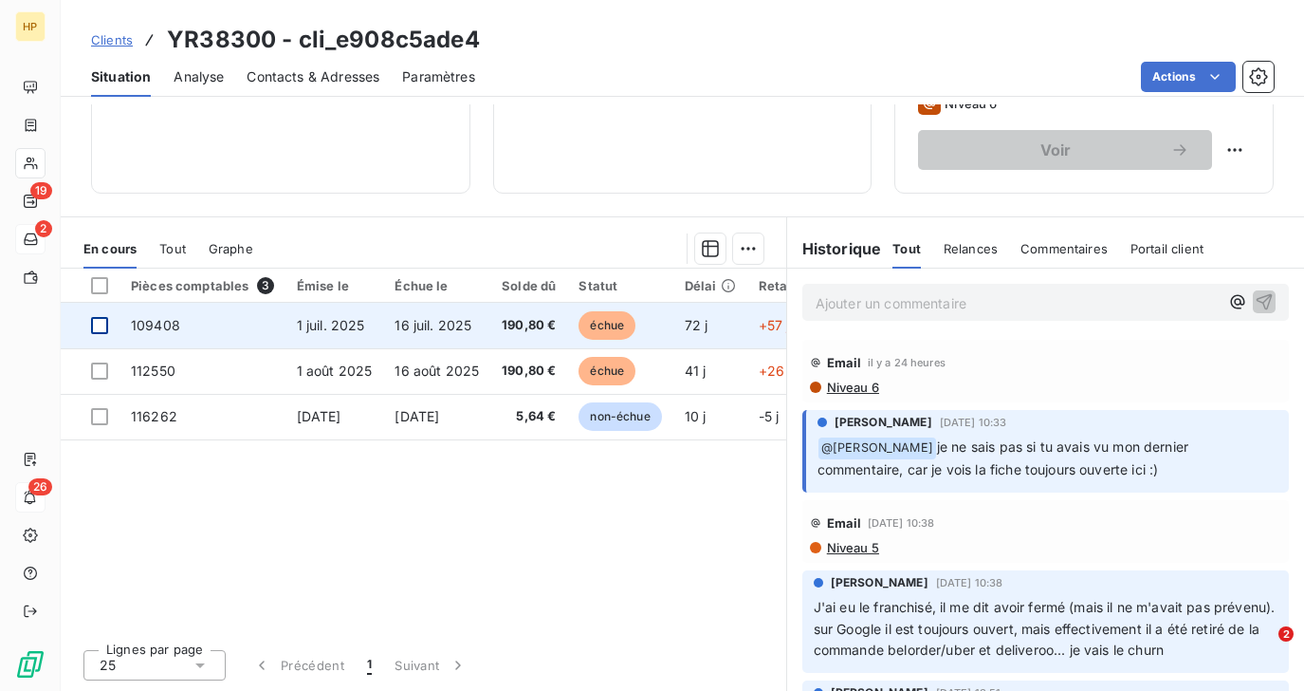
click at [104, 328] on div at bounding box center [99, 325] width 17 height 17
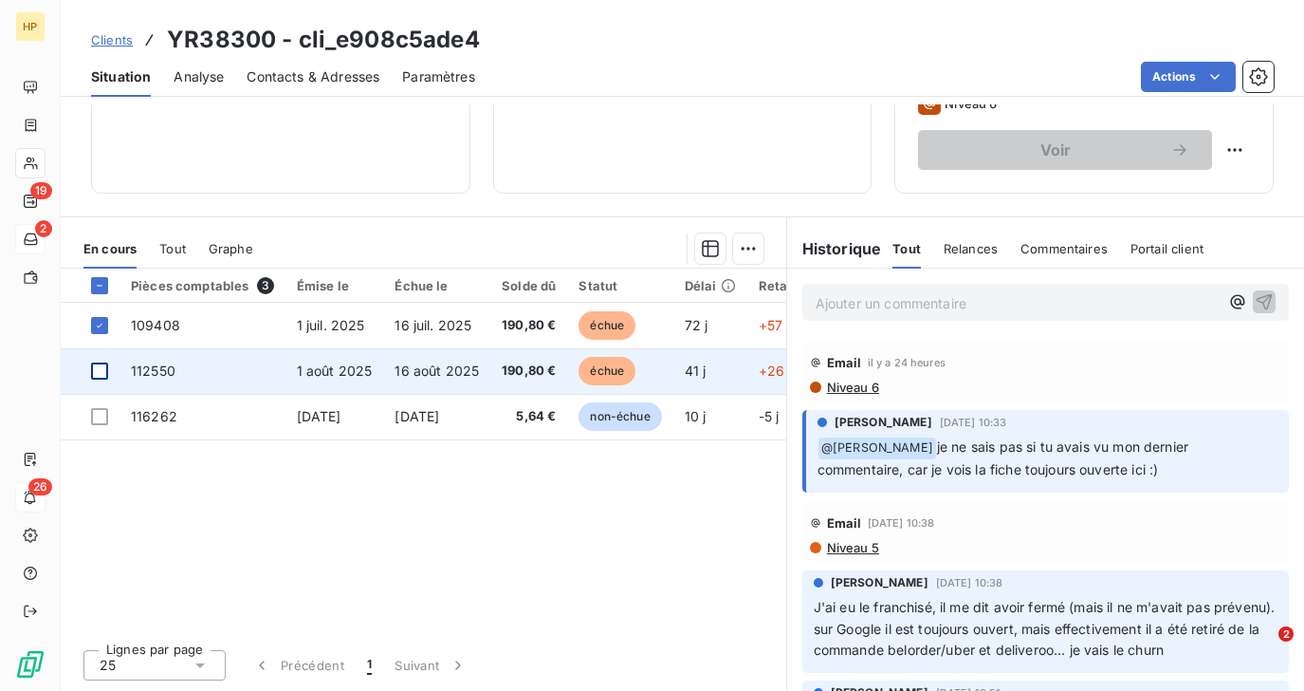
click at [102, 364] on div at bounding box center [99, 370] width 17 height 17
click at [99, 373] on icon at bounding box center [99, 370] width 11 height 11
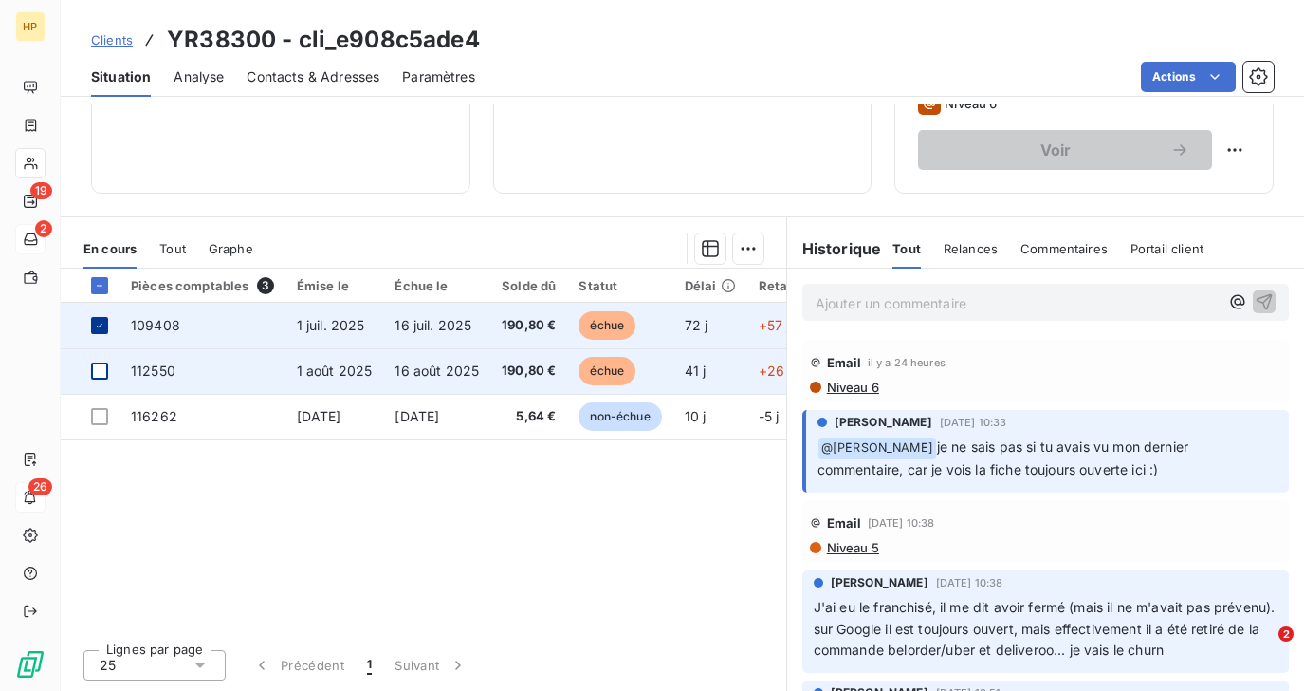
click at [99, 324] on icon at bounding box center [99, 325] width 11 height 11
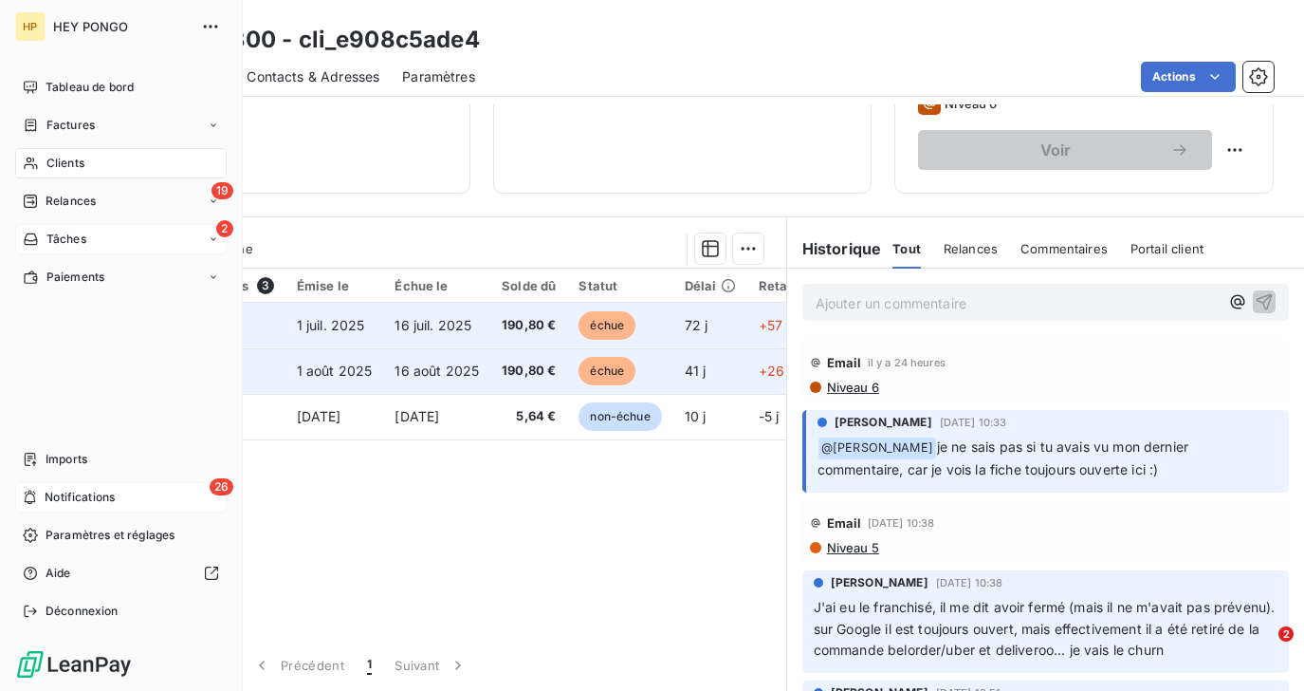
click at [52, 492] on span "Notifications" at bounding box center [80, 497] width 70 height 17
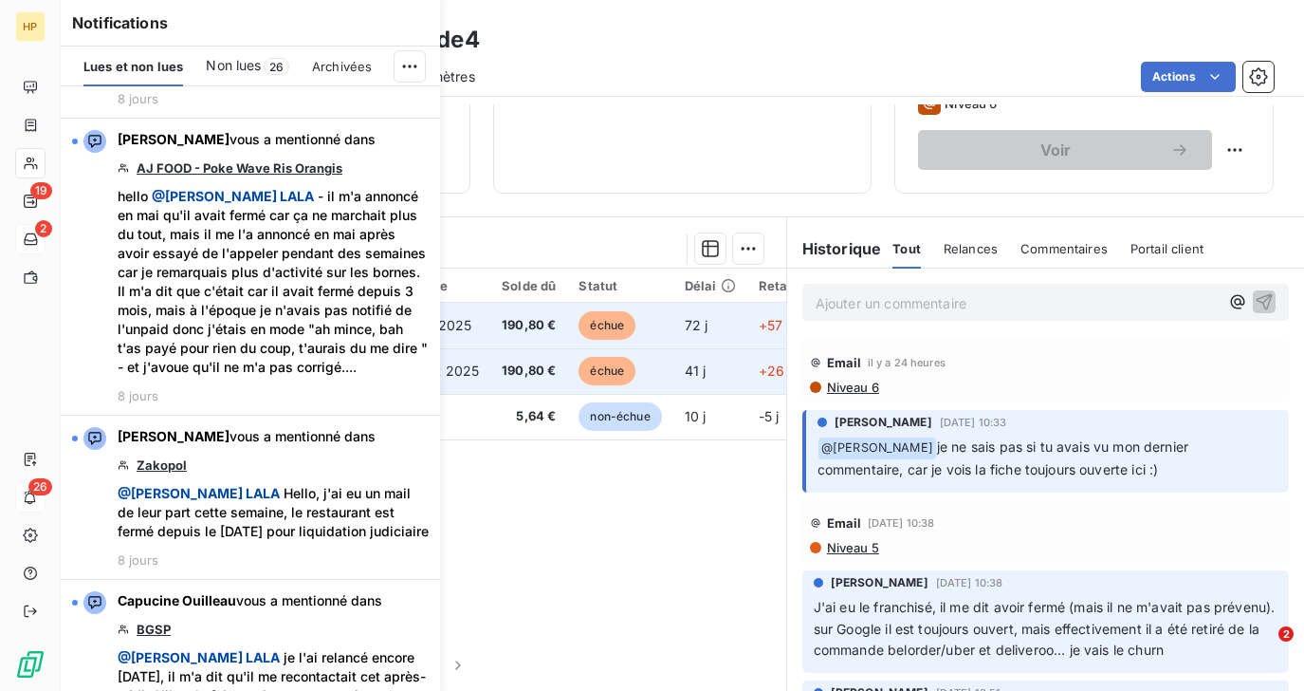
scroll to position [3895, 0]
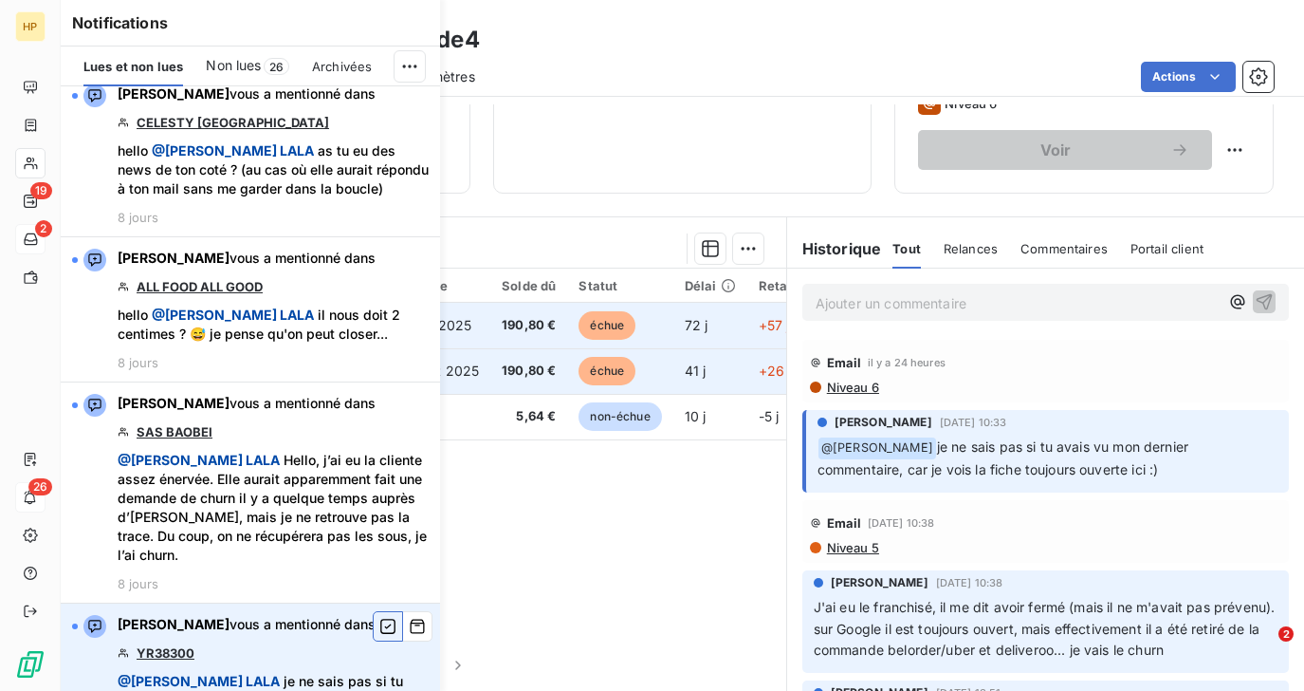
click at [386, 619] on icon "button" at bounding box center [387, 626] width 15 height 15
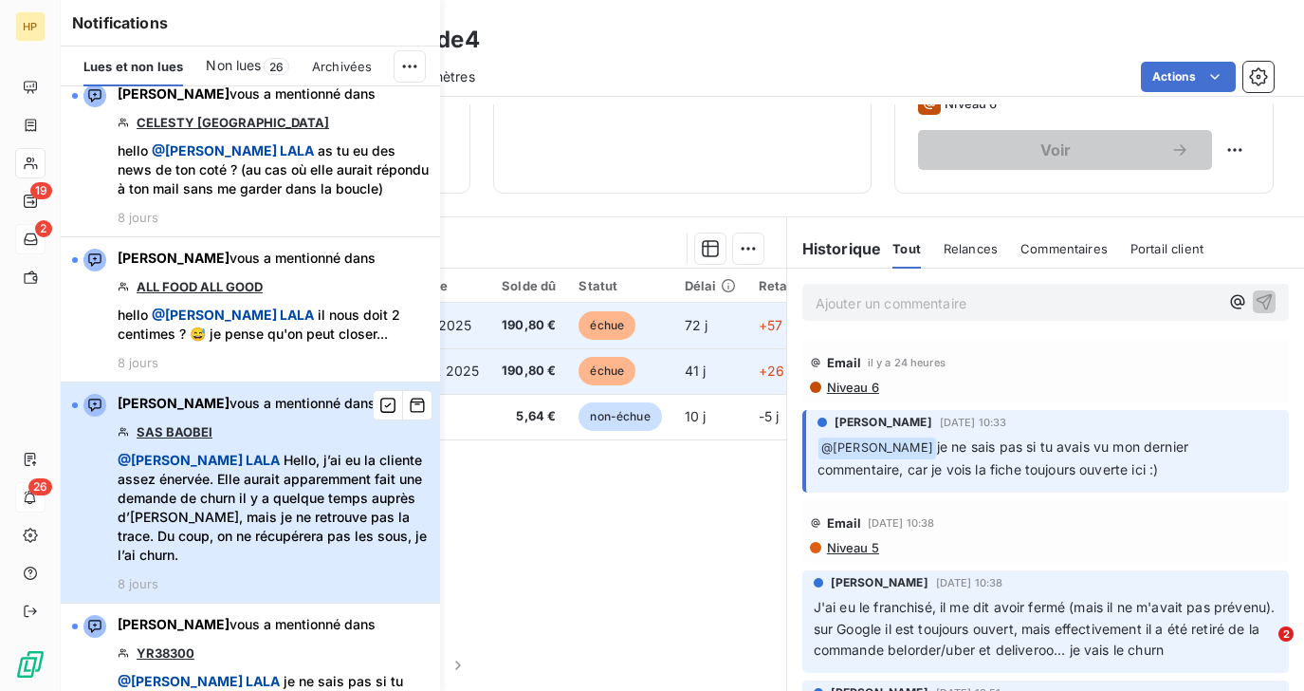
click at [315, 451] on span "@ Salomé LALA Hello, j’ai eu la cliente assez énervée. Elle aurait apparemment …" at bounding box center [273, 508] width 311 height 114
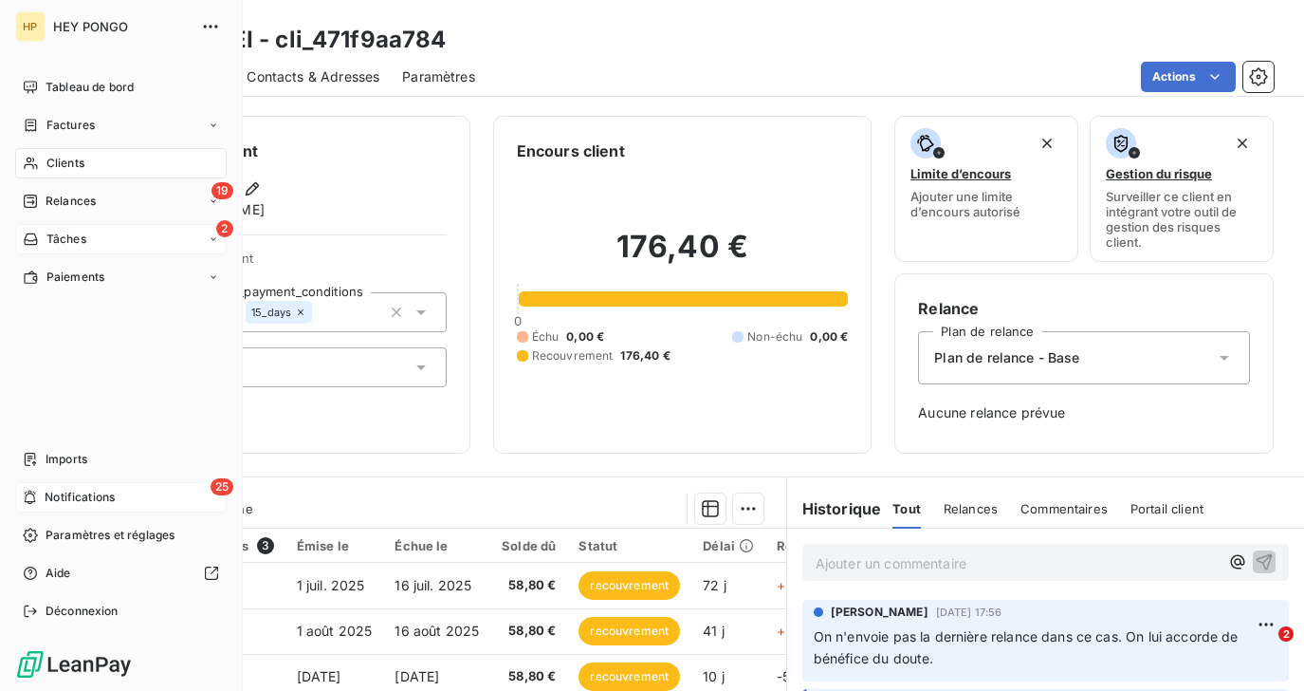
click at [64, 497] on span "Notifications" at bounding box center [80, 497] width 70 height 17
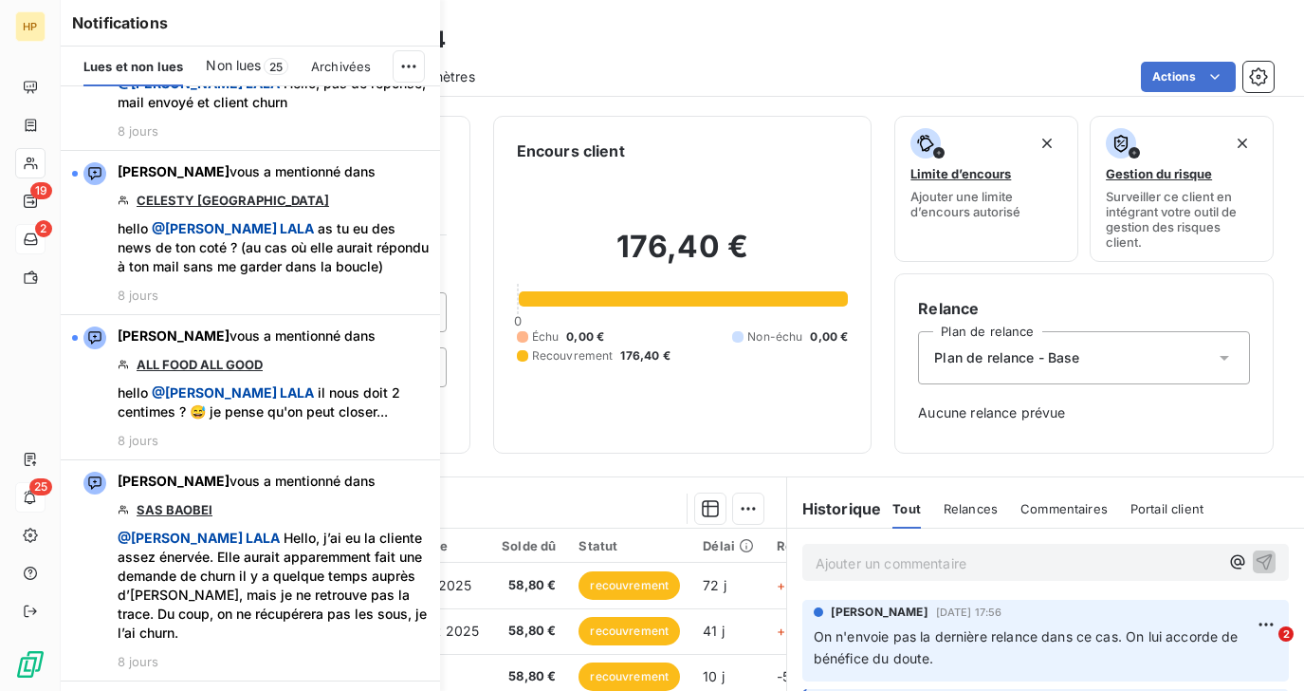
scroll to position [3895, 0]
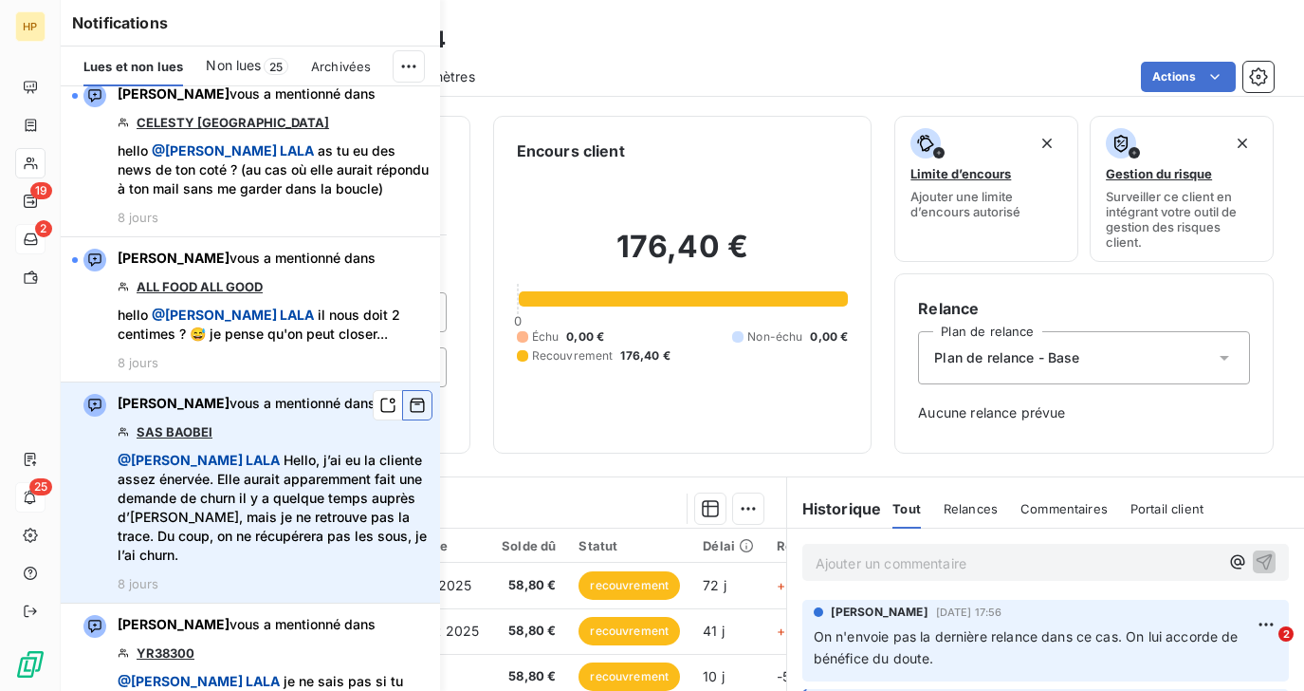
click at [416, 396] on icon "button" at bounding box center [417, 405] width 17 height 19
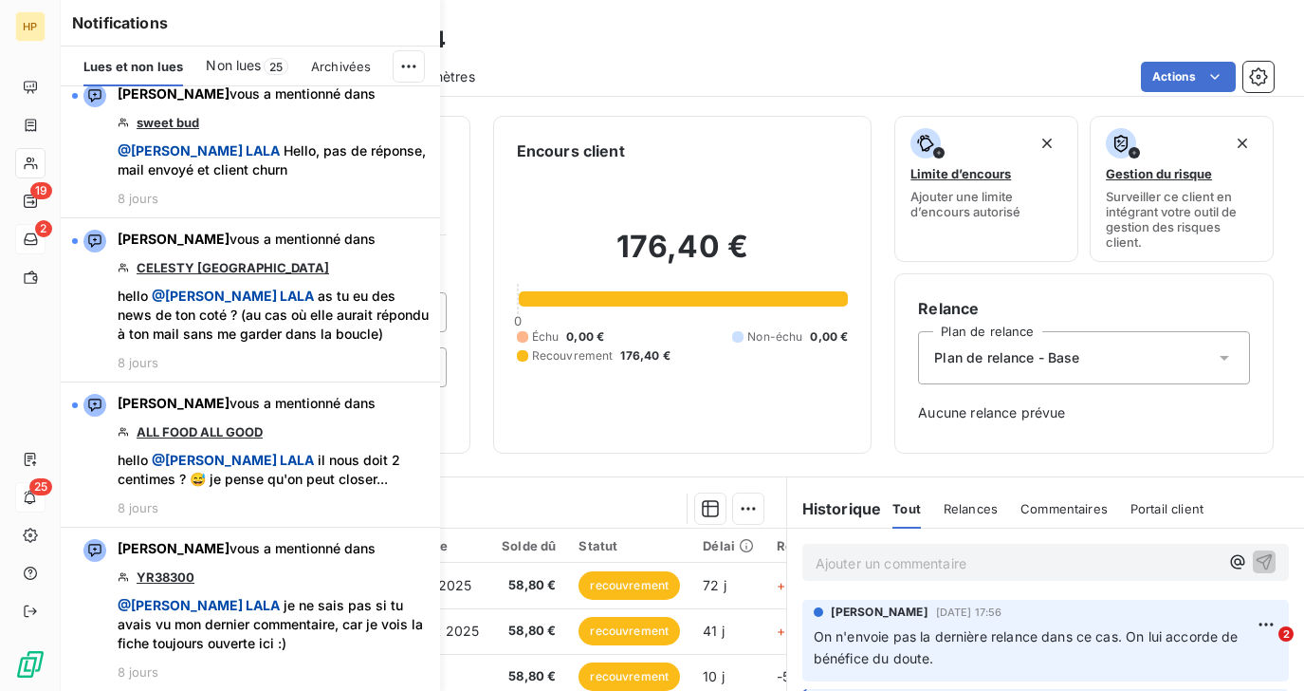
scroll to position [3673, 0]
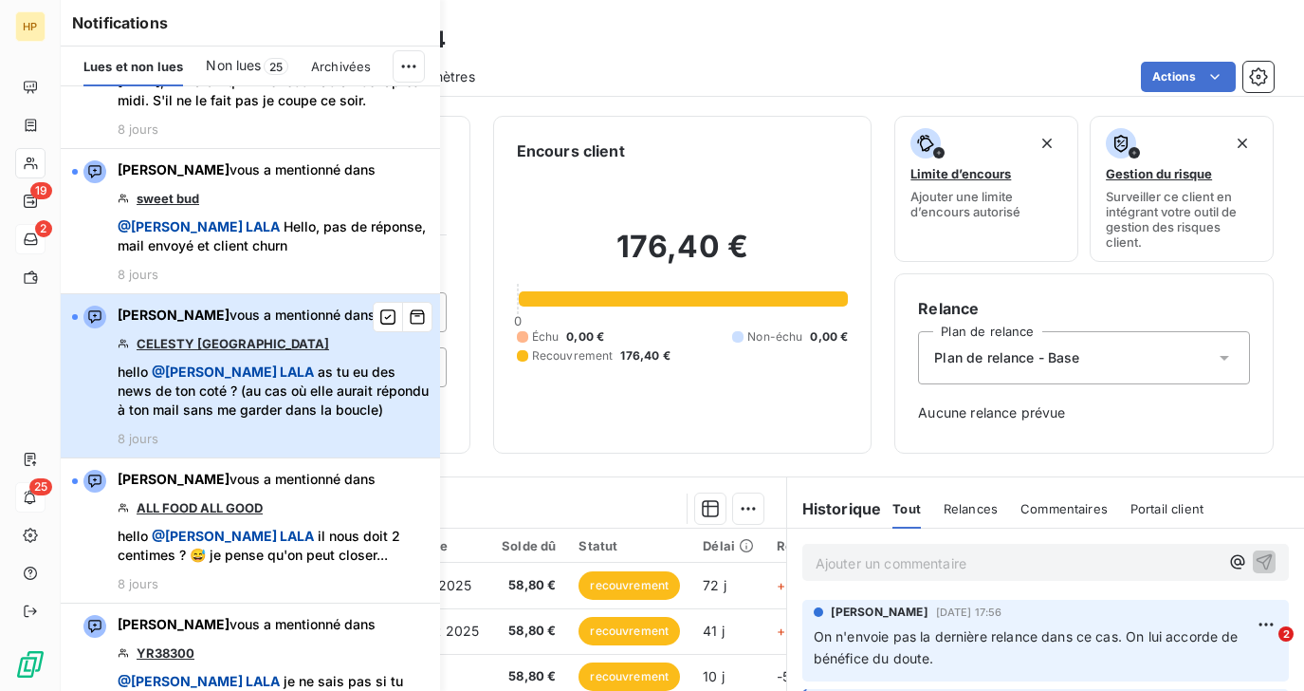
click at [317, 305] on div "Sara Guermoudi vous a mentionné dans CELESTY FRANCE hello @ Salomé LALA as tu e…" at bounding box center [273, 375] width 311 height 140
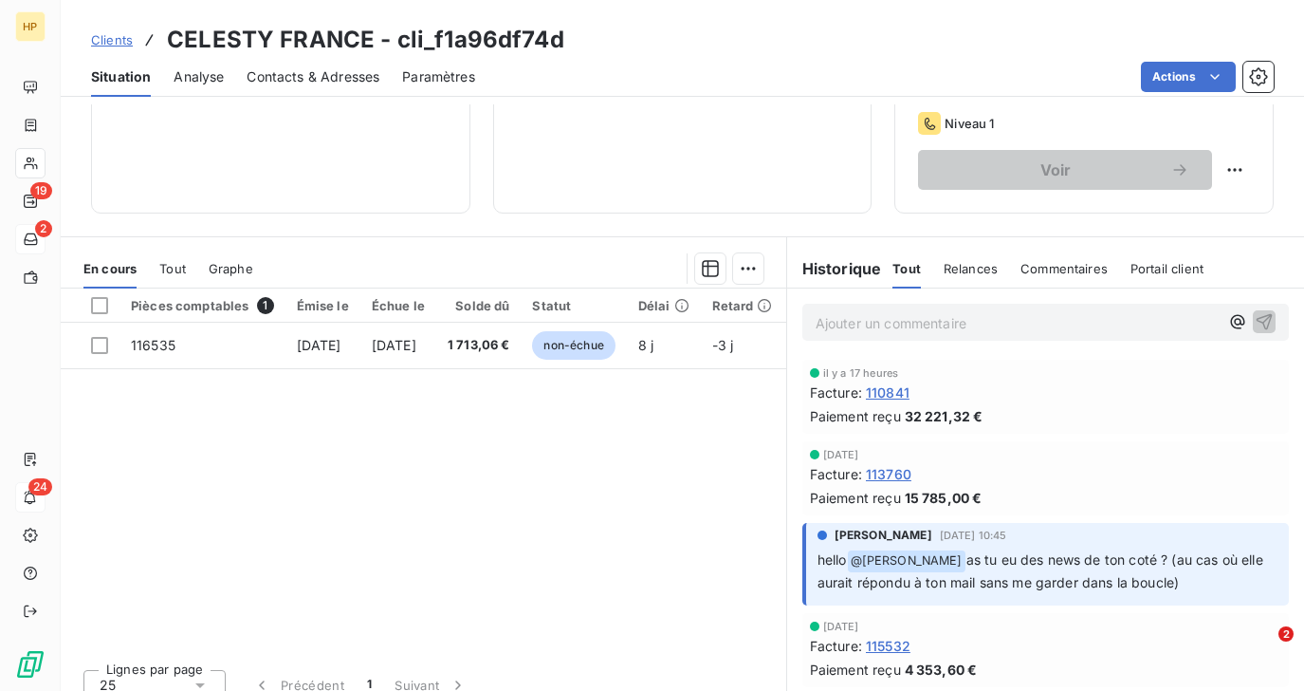
scroll to position [326, 0]
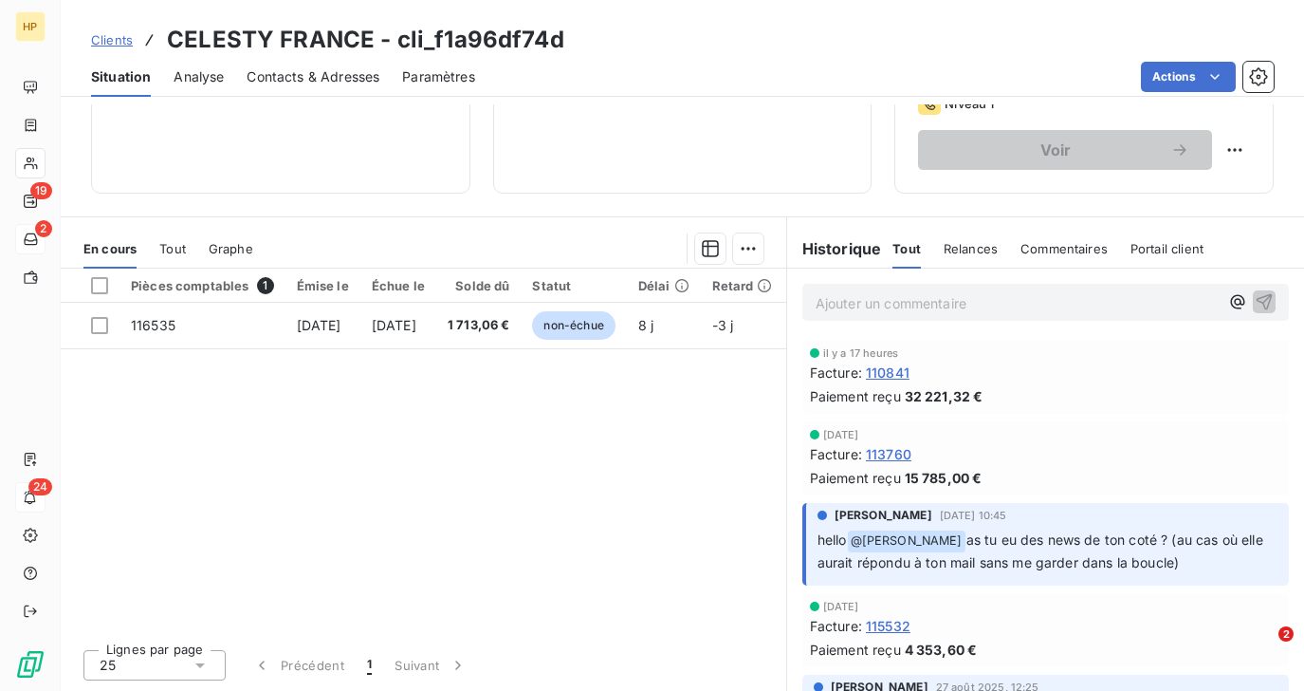
click at [895, 301] on p "Ajouter un commentaire ﻿" at bounding box center [1017, 303] width 403 height 24
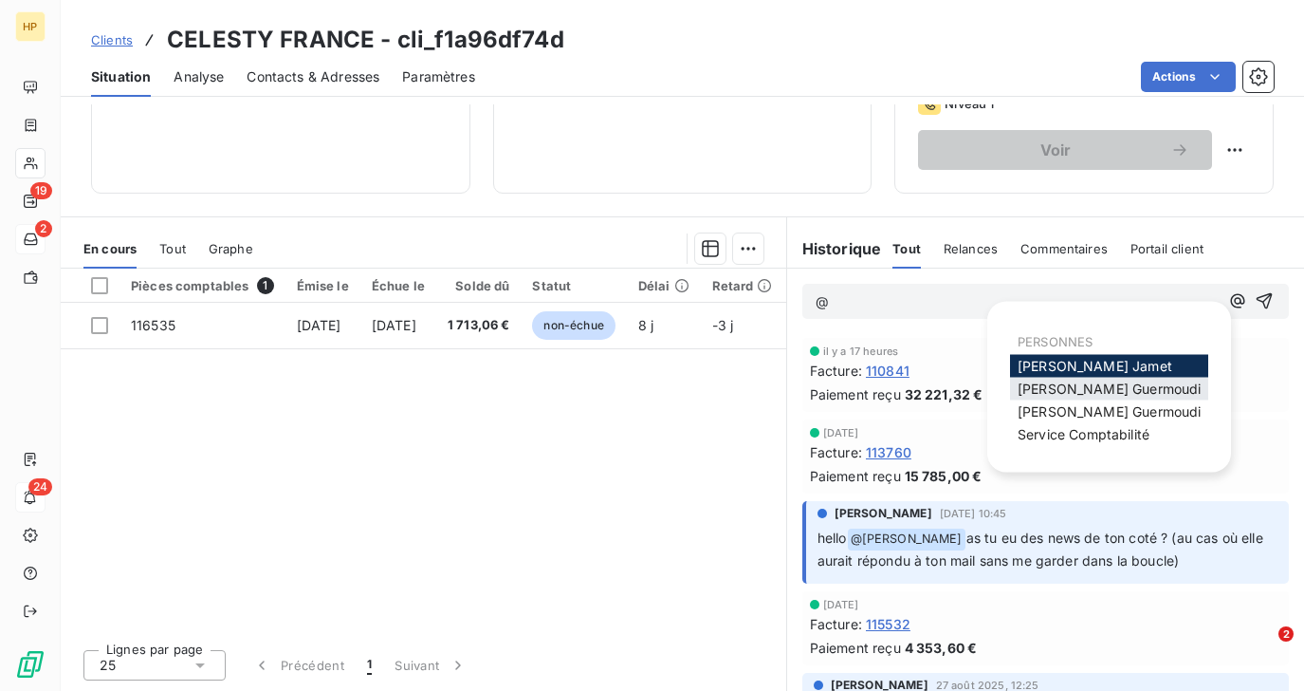
click at [1027, 395] on span "Sara Guermoudi" at bounding box center [1109, 388] width 183 height 16
click at [1029, 404] on span "Sara Guermoudi" at bounding box center [1109, 411] width 183 height 16
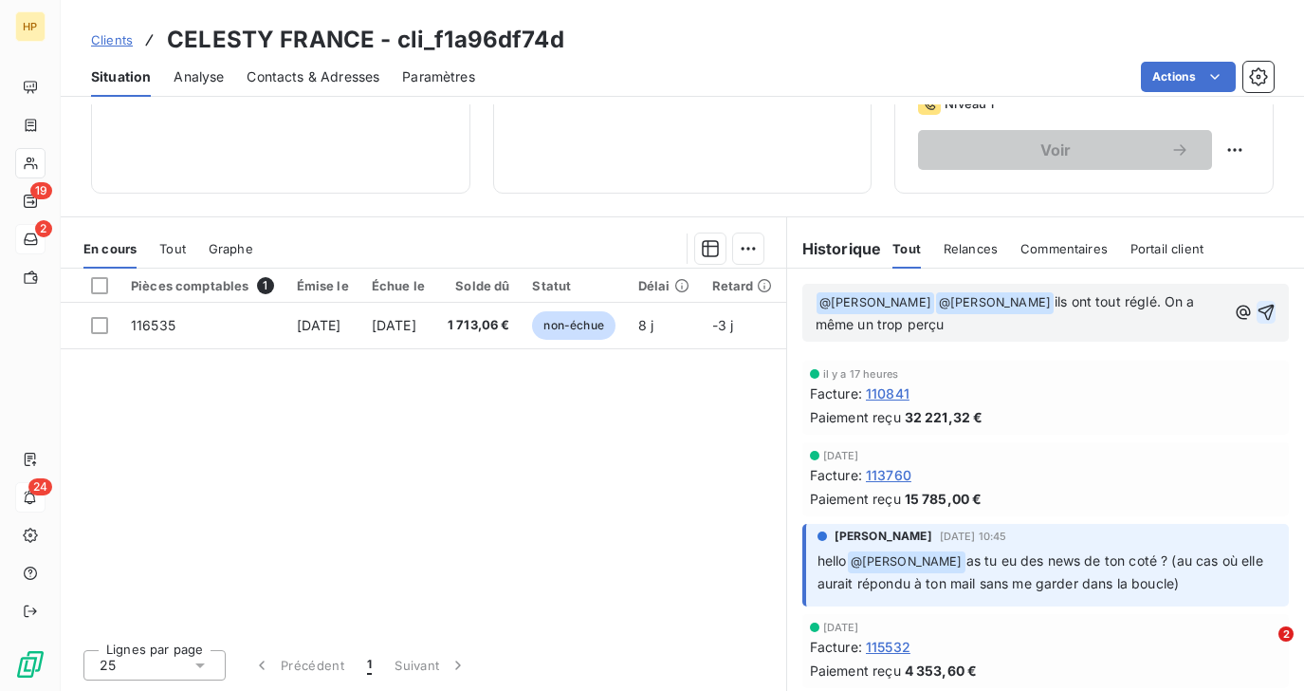
click at [1270, 310] on icon "button" at bounding box center [1266, 312] width 19 height 19
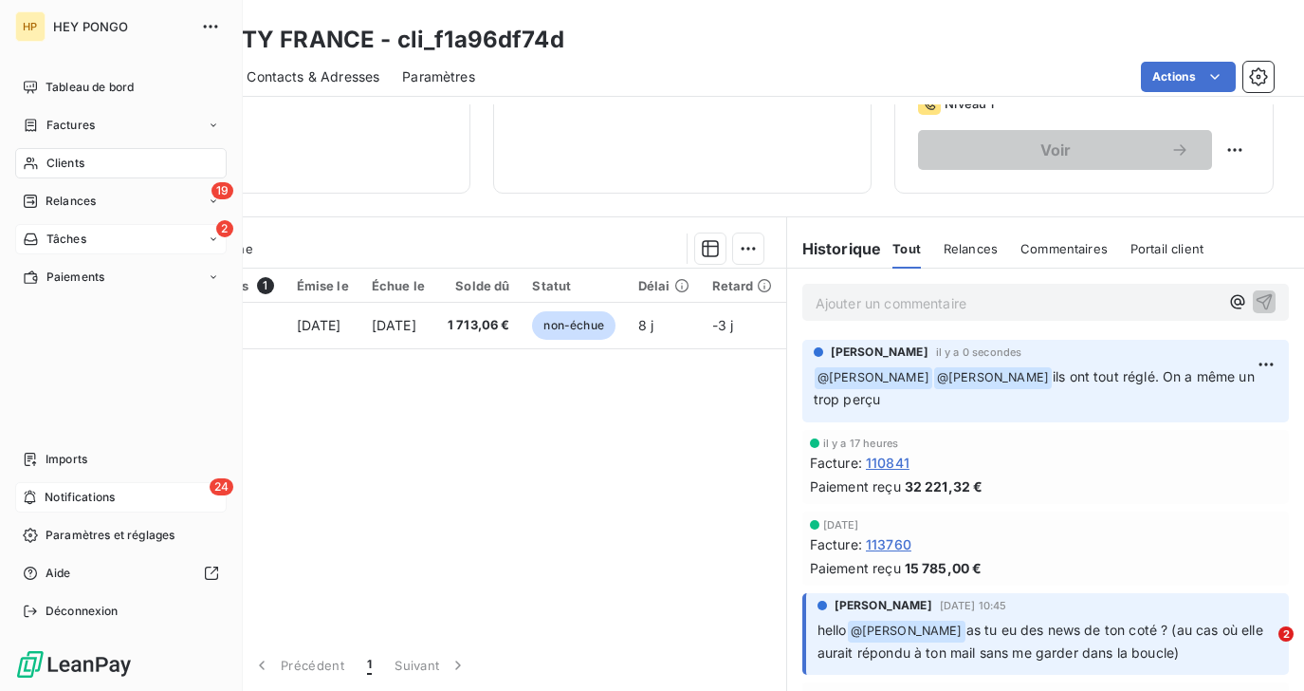
click at [60, 495] on span "Notifications" at bounding box center [80, 497] width 70 height 17
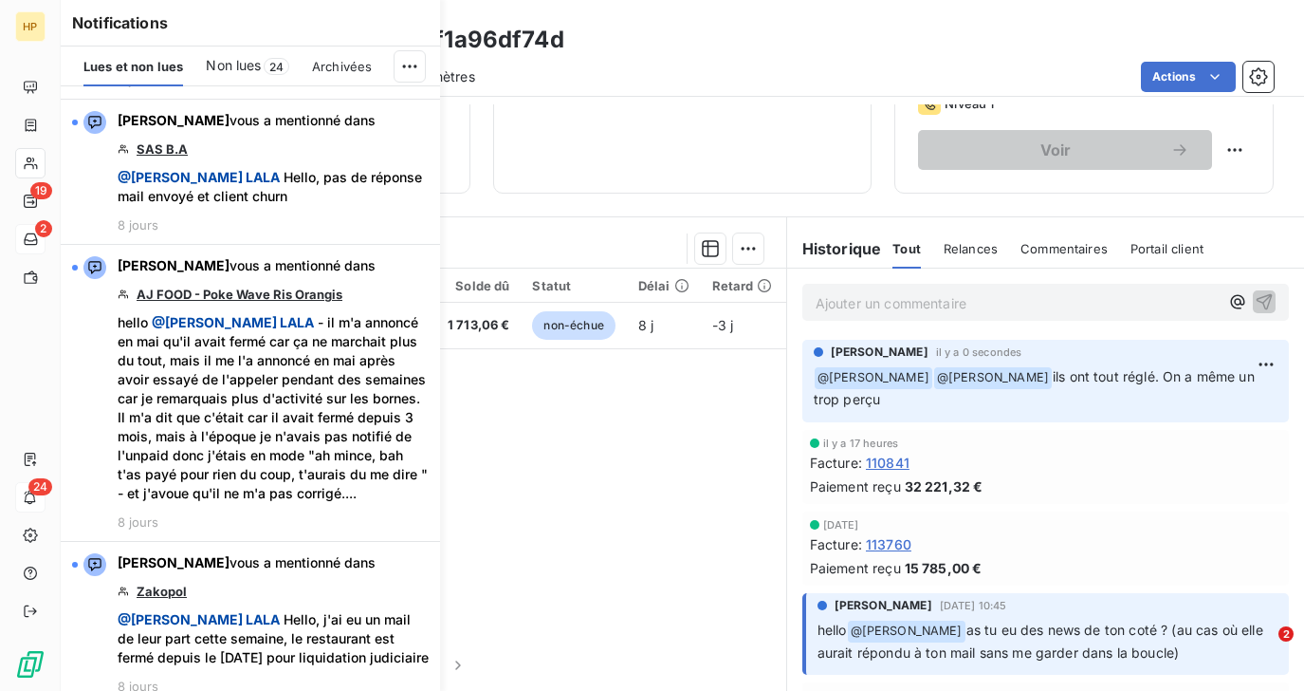
scroll to position [3673, 0]
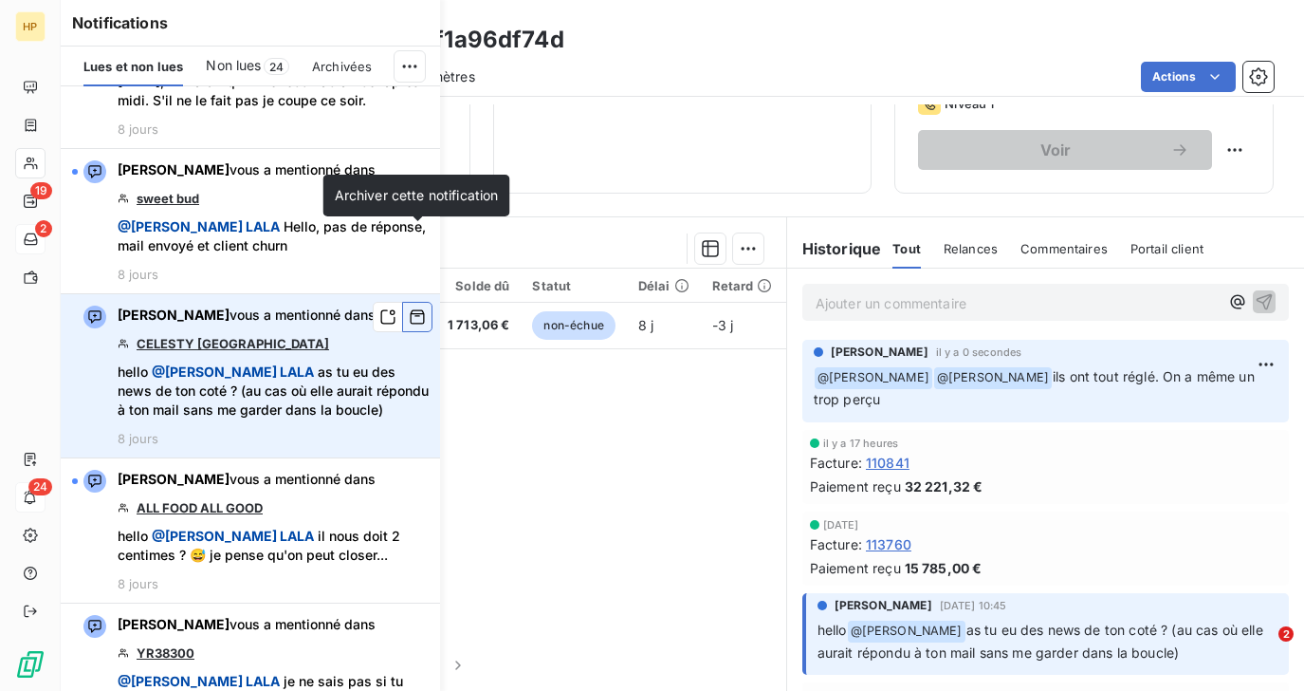
click at [416, 307] on icon "button" at bounding box center [417, 316] width 17 height 19
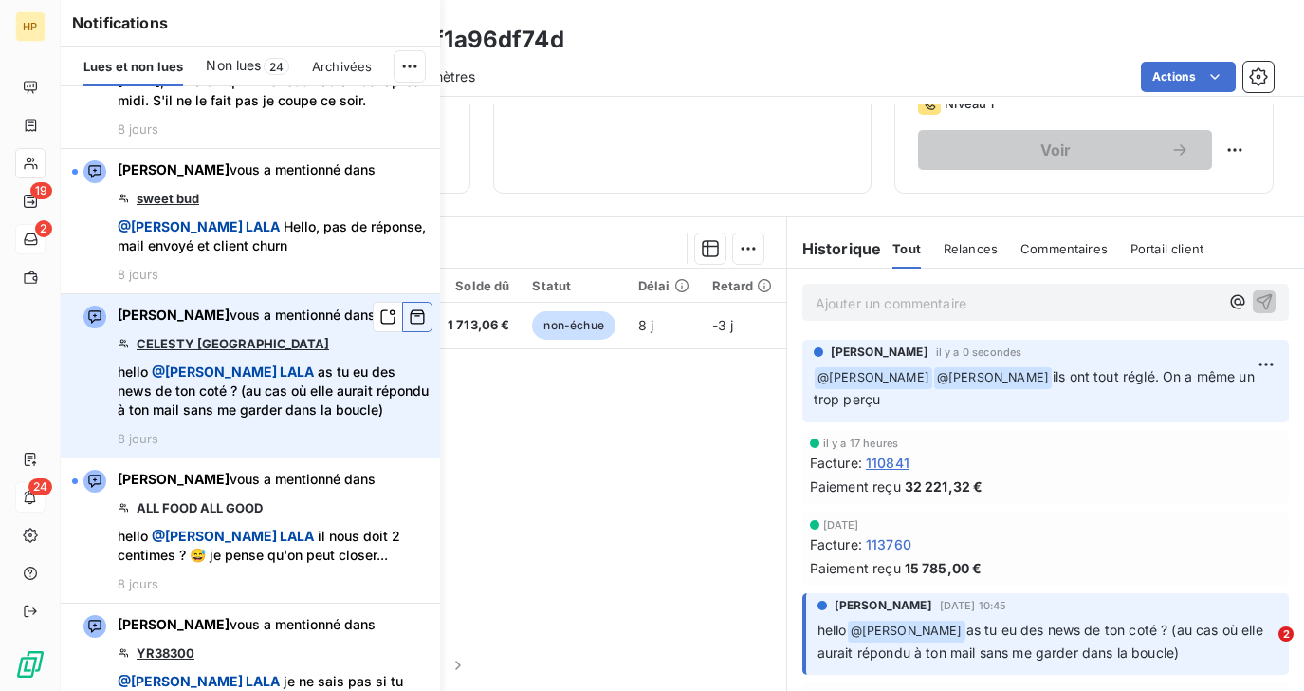
scroll to position [3509, 0]
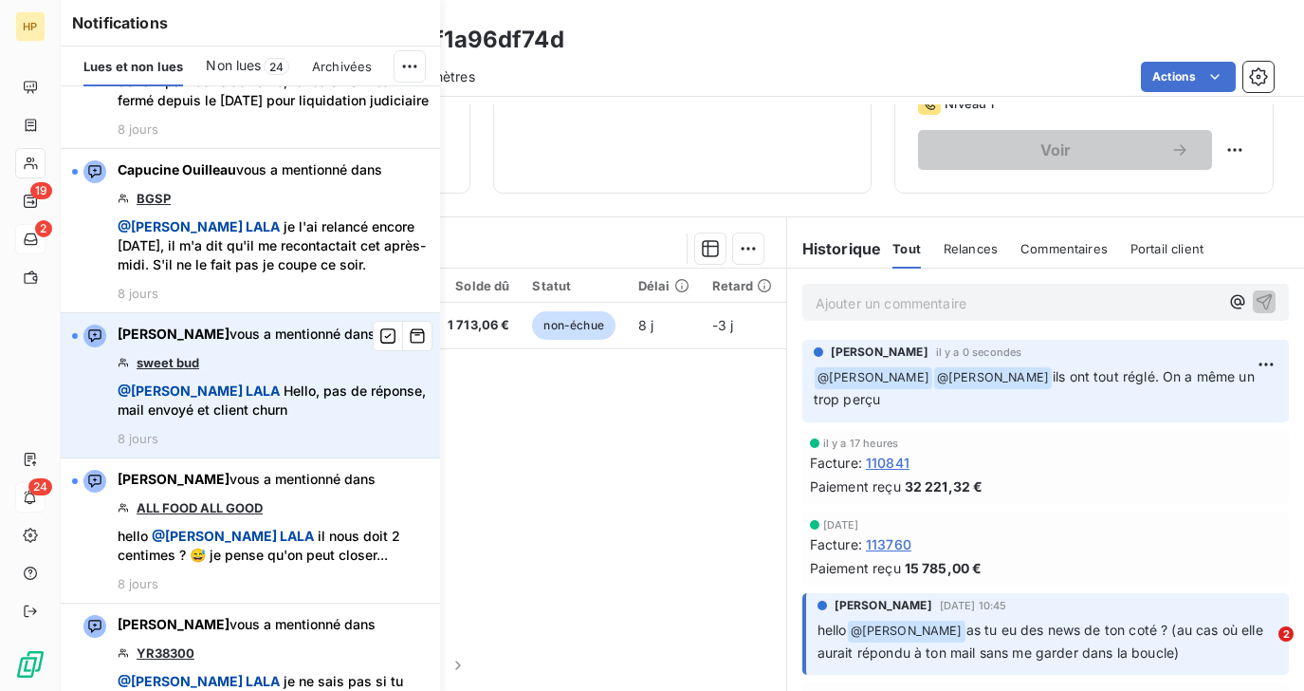
click at [177, 355] on link "sweet bud" at bounding box center [168, 362] width 63 height 15
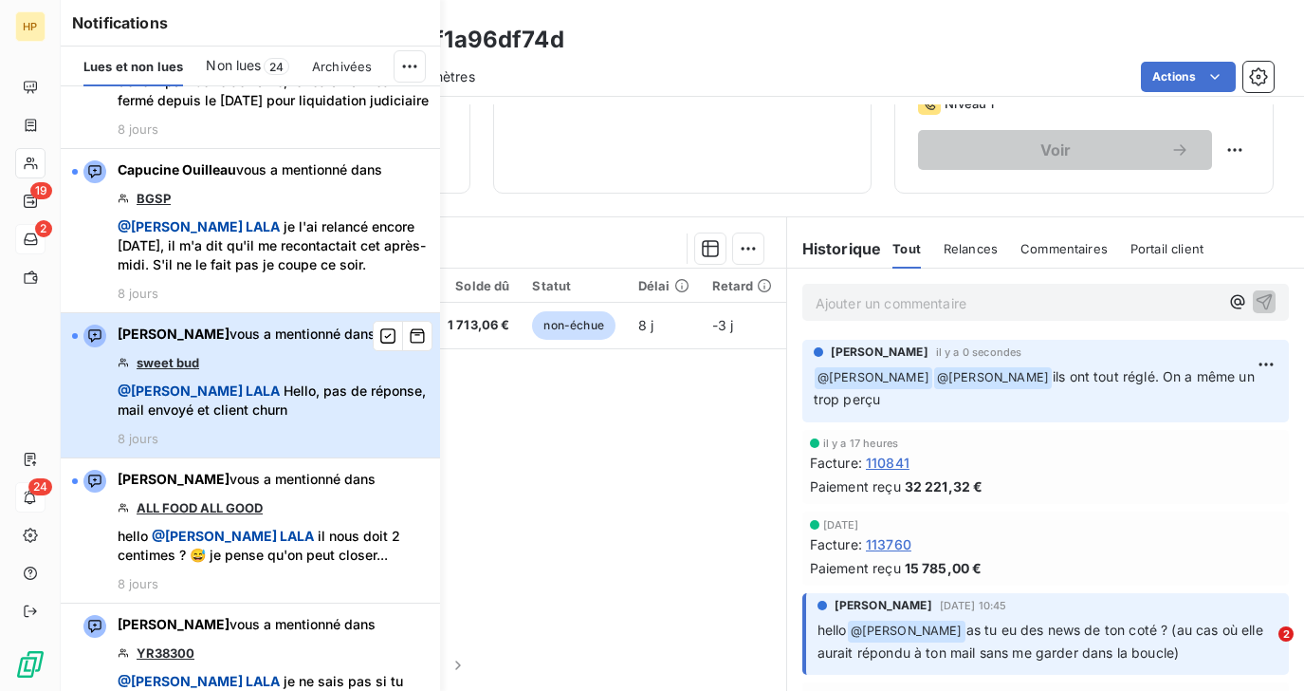
click at [222, 343] on div "Alexandra Albaret vous a mentionné dans sweet bud @ Salomé LALA Hello, pas de r…" at bounding box center [273, 384] width 311 height 121
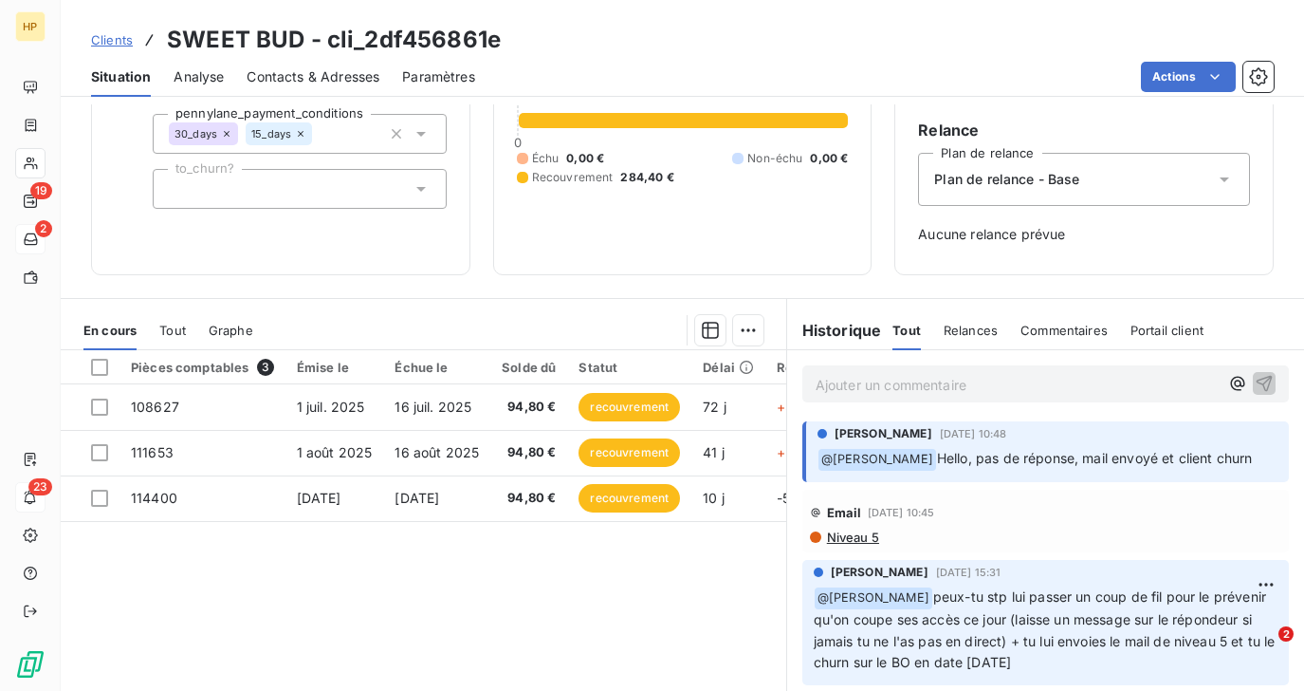
scroll to position [182, 0]
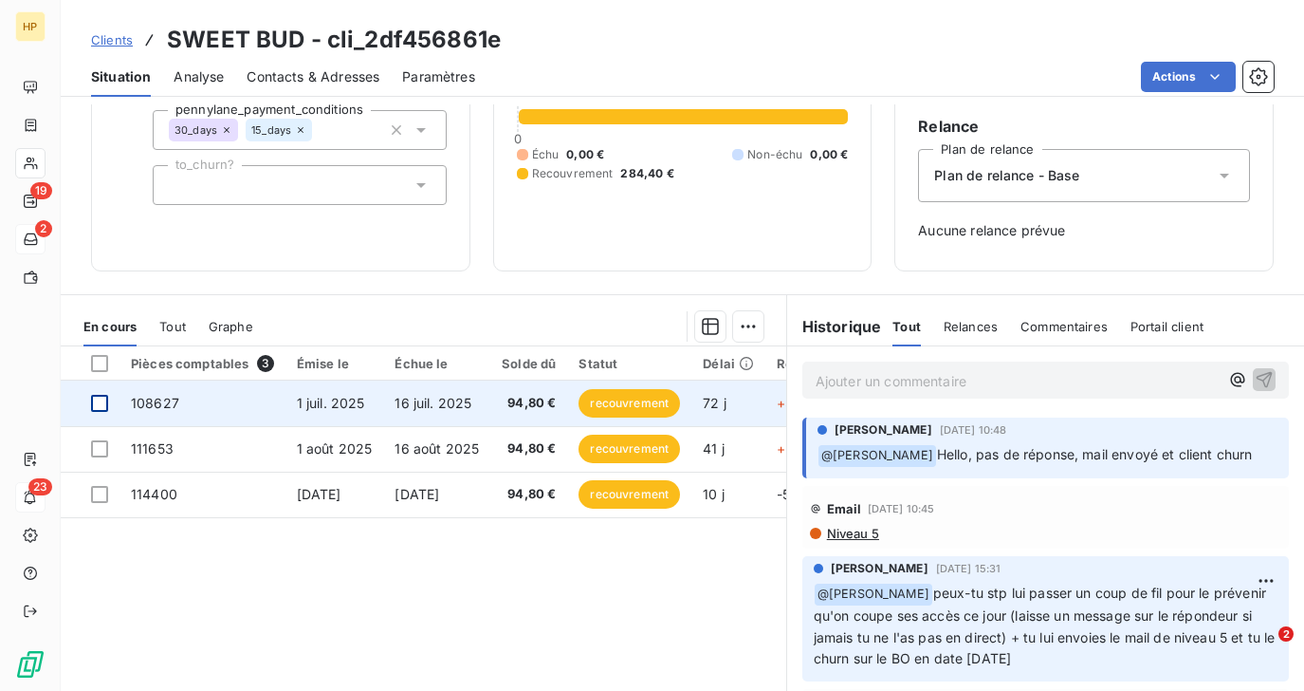
click at [100, 404] on div at bounding box center [99, 403] width 17 height 17
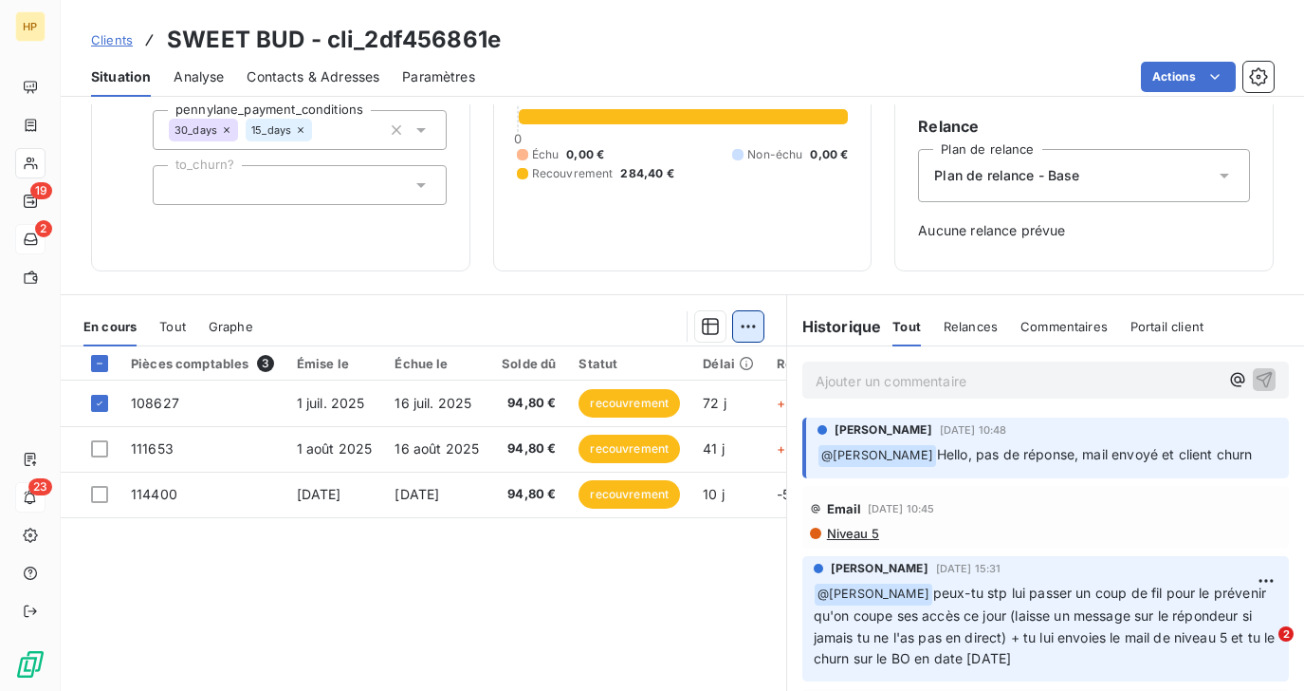
click at [744, 328] on html "HP 19 2 23 Clients SWEET BUD - cli_2df456861e Situation Analyse Contacts & Adre…" at bounding box center [652, 345] width 1304 height 691
click at [1202, 81] on html "HP 19 2 23 Clients SWEET BUD - cli_2df456861e Situation Analyse Contacts & Adre…" at bounding box center [652, 345] width 1304 height 691
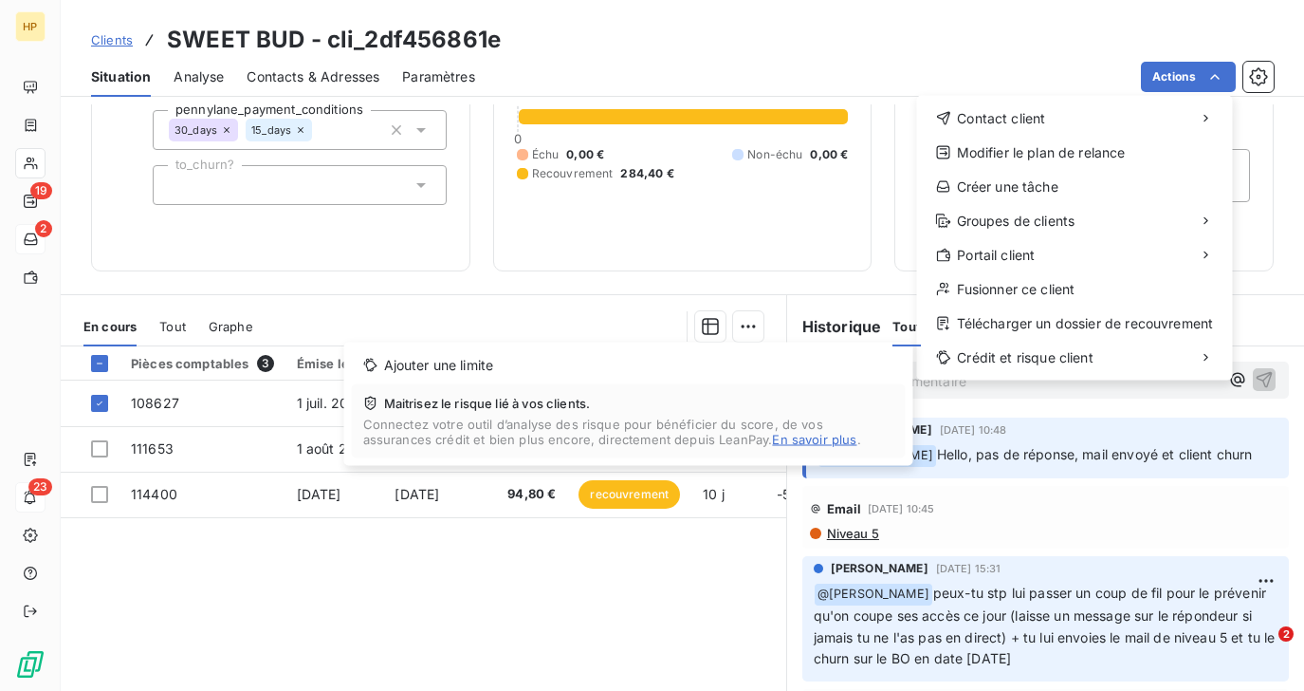
click at [413, 584] on html "HP 19 2 23 Clients SWEET BUD - cli_2df456861e Situation Analyse Contacts & Adre…" at bounding box center [652, 345] width 1304 height 691
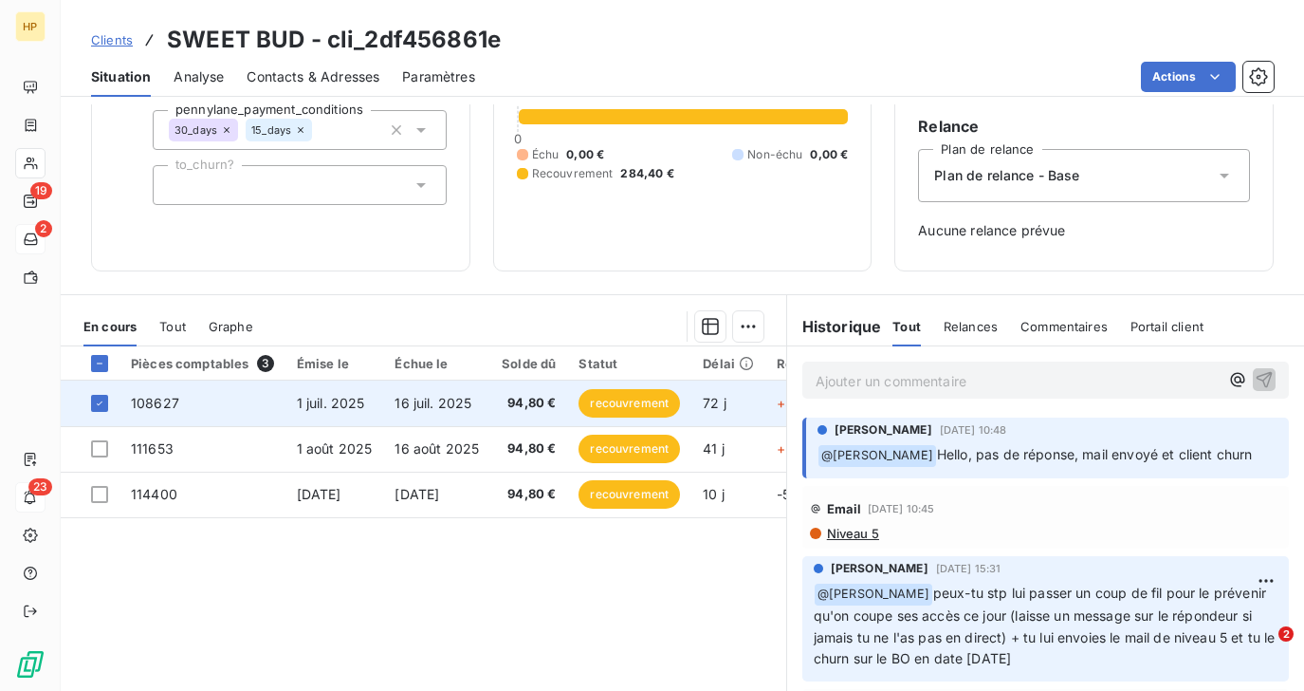
click at [398, 409] on span "16 juil. 2025" at bounding box center [433, 403] width 77 height 16
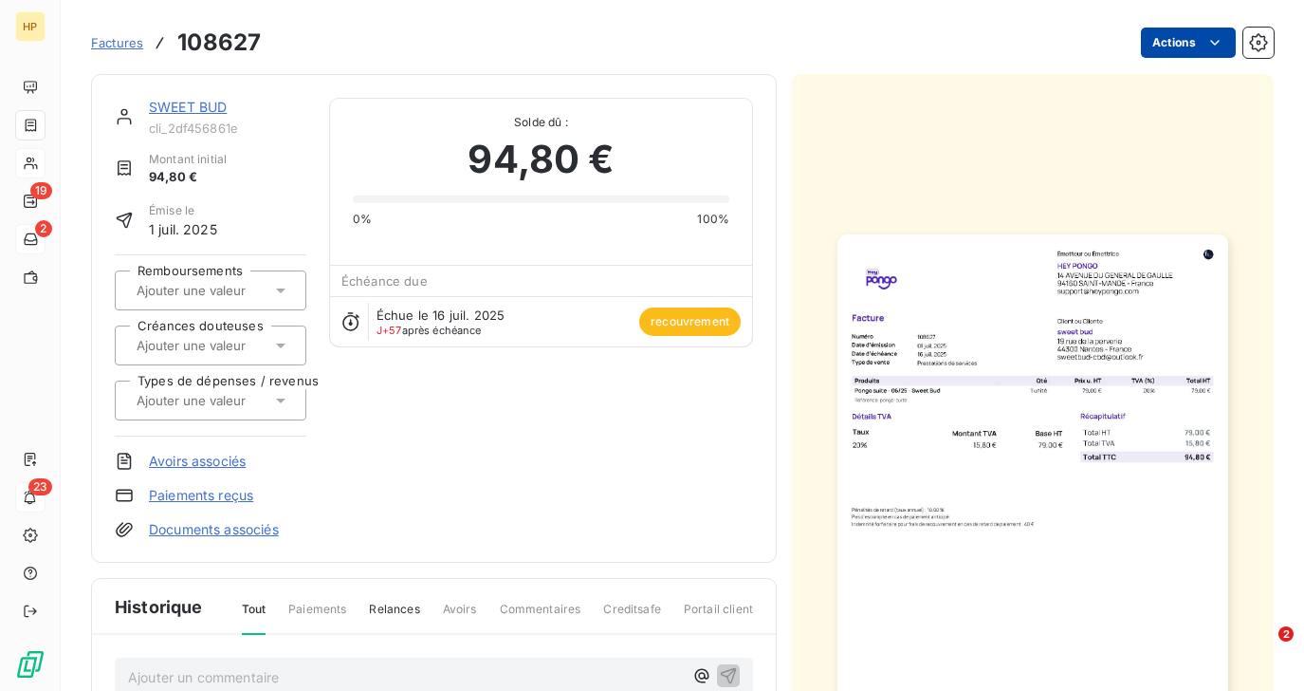
click at [1202, 43] on html "HP 19 2 23 Factures 108627 Actions SWEET BUD cli_2df456861e Montant initial 94,…" at bounding box center [652, 345] width 1304 height 691
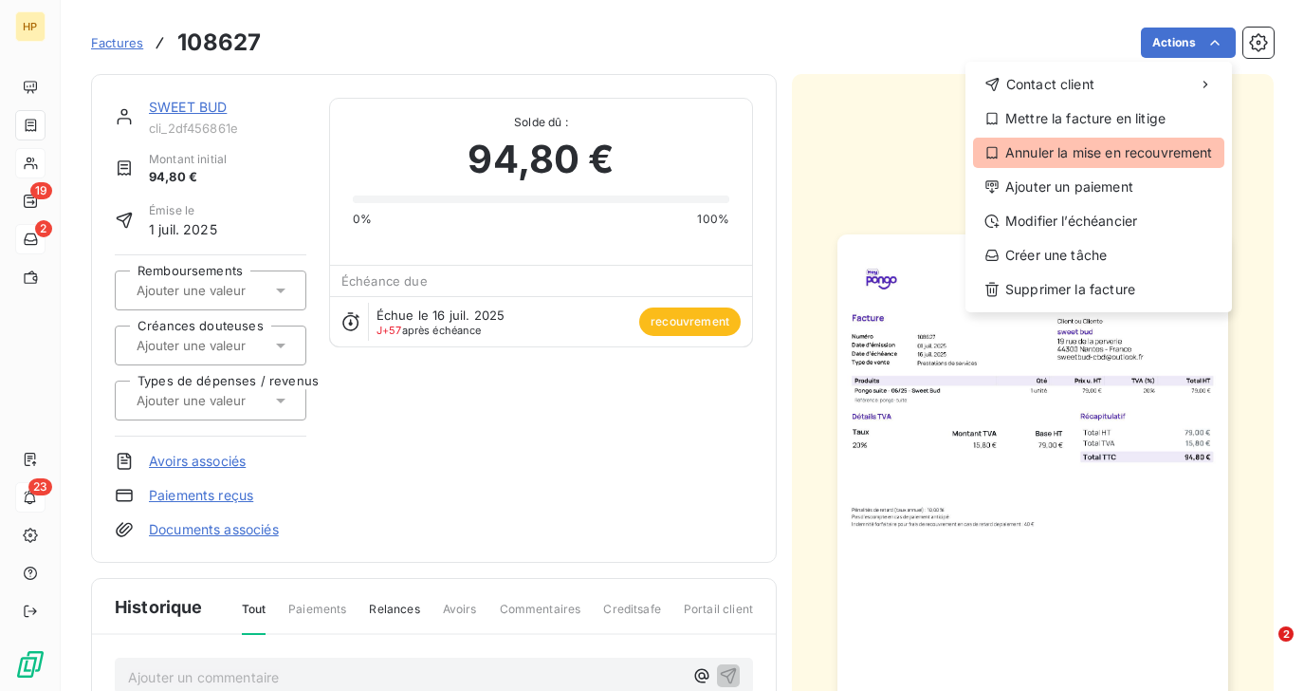
click at [1166, 158] on div "Annuler la mise en recouvrement" at bounding box center [1098, 153] width 251 height 30
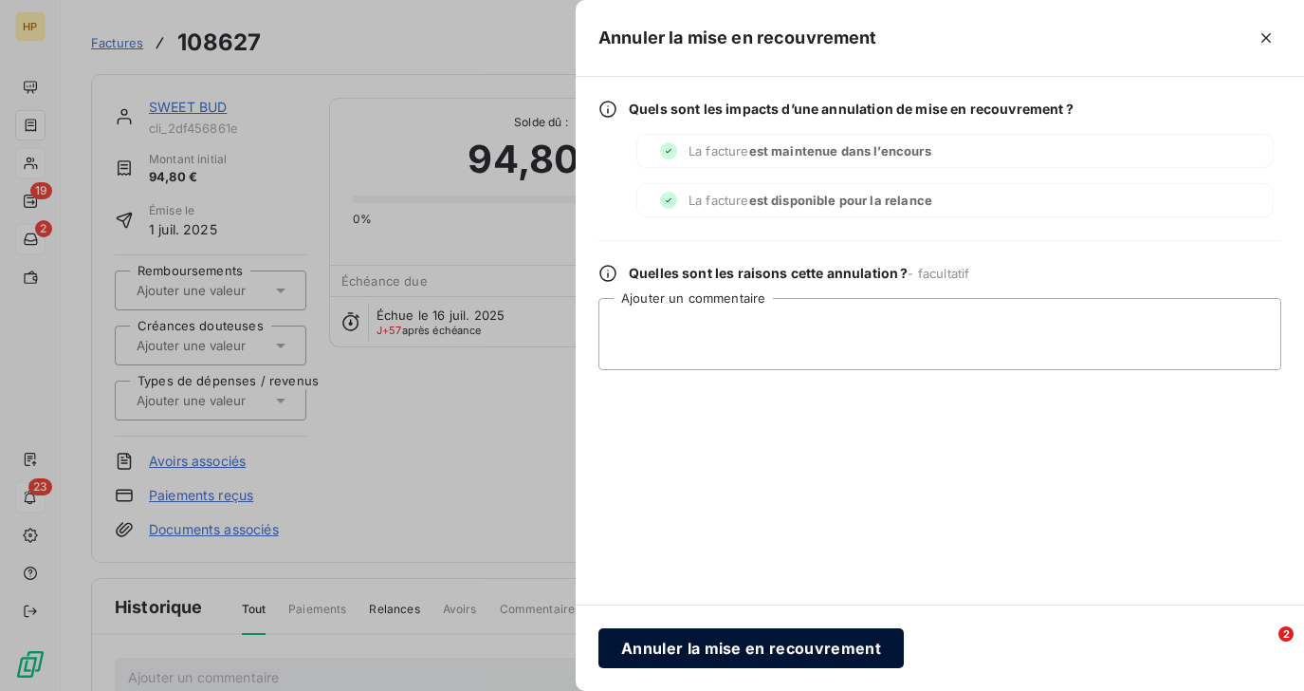
click at [742, 647] on button "Annuler la mise en recouvrement" at bounding box center [751, 648] width 305 height 40
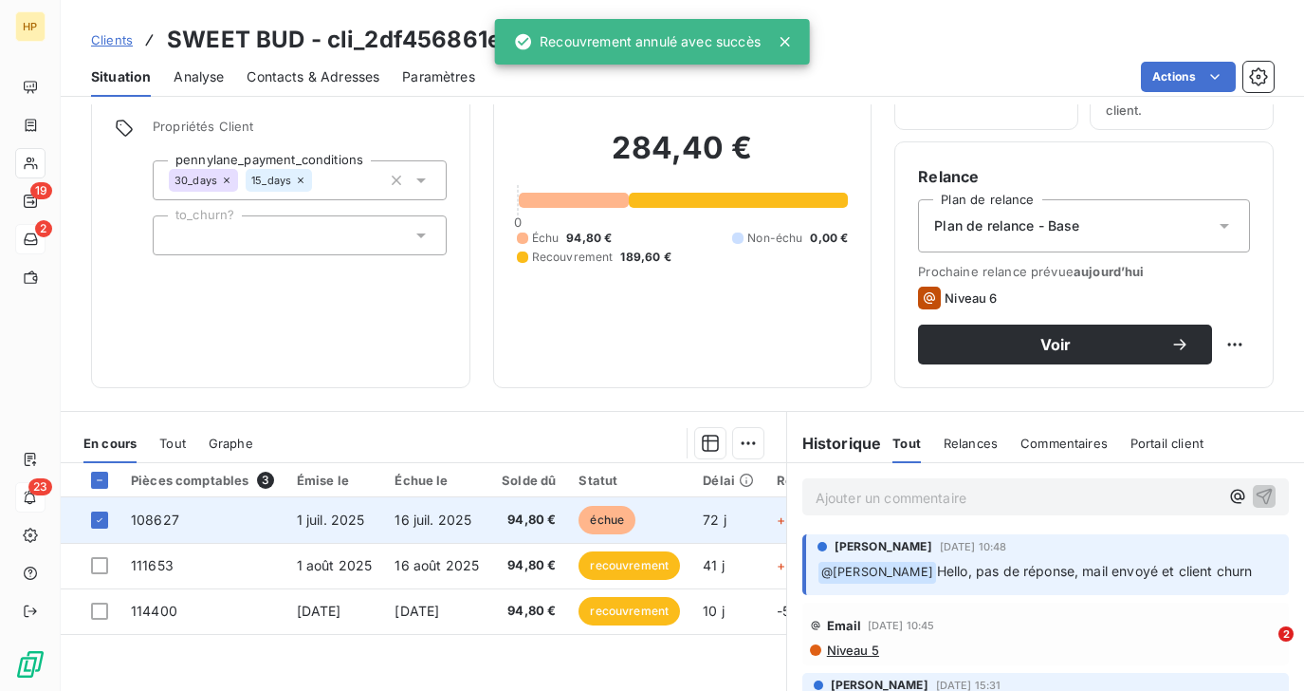
scroll to position [267, 0]
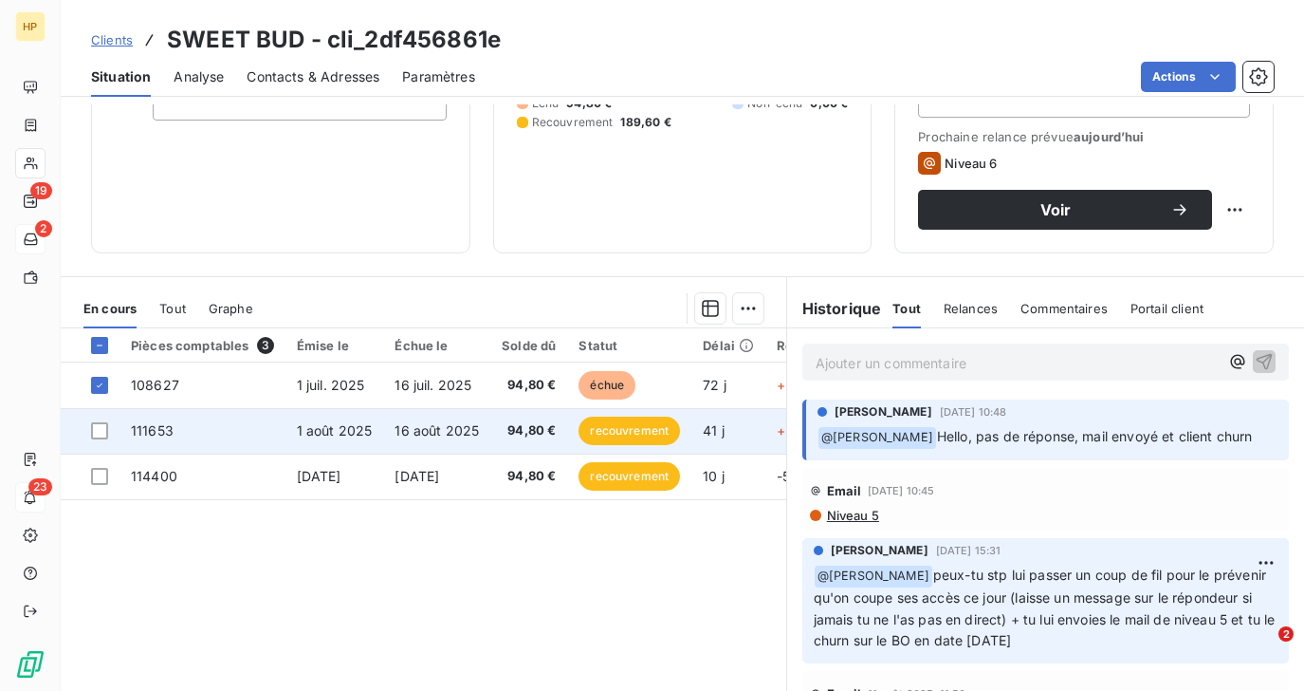
click at [429, 424] on span "16 août 2025" at bounding box center [437, 430] width 84 height 16
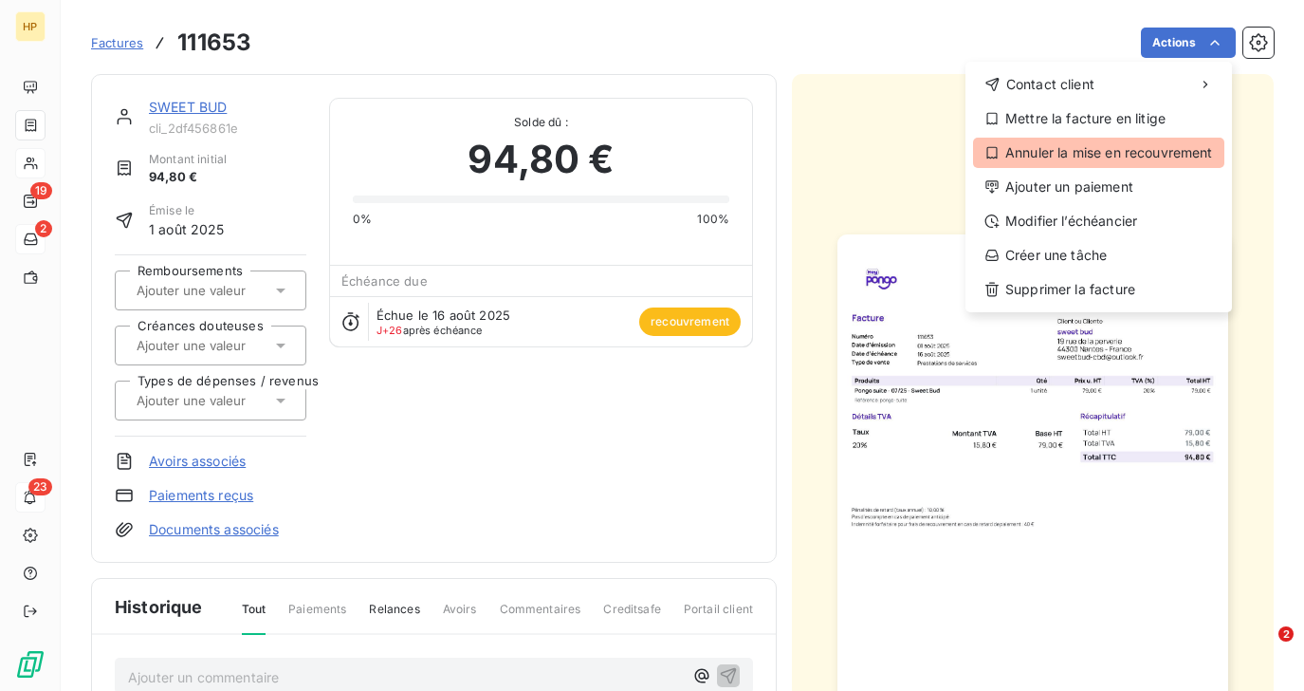
click at [1140, 155] on div "Annuler la mise en recouvrement" at bounding box center [1098, 153] width 251 height 30
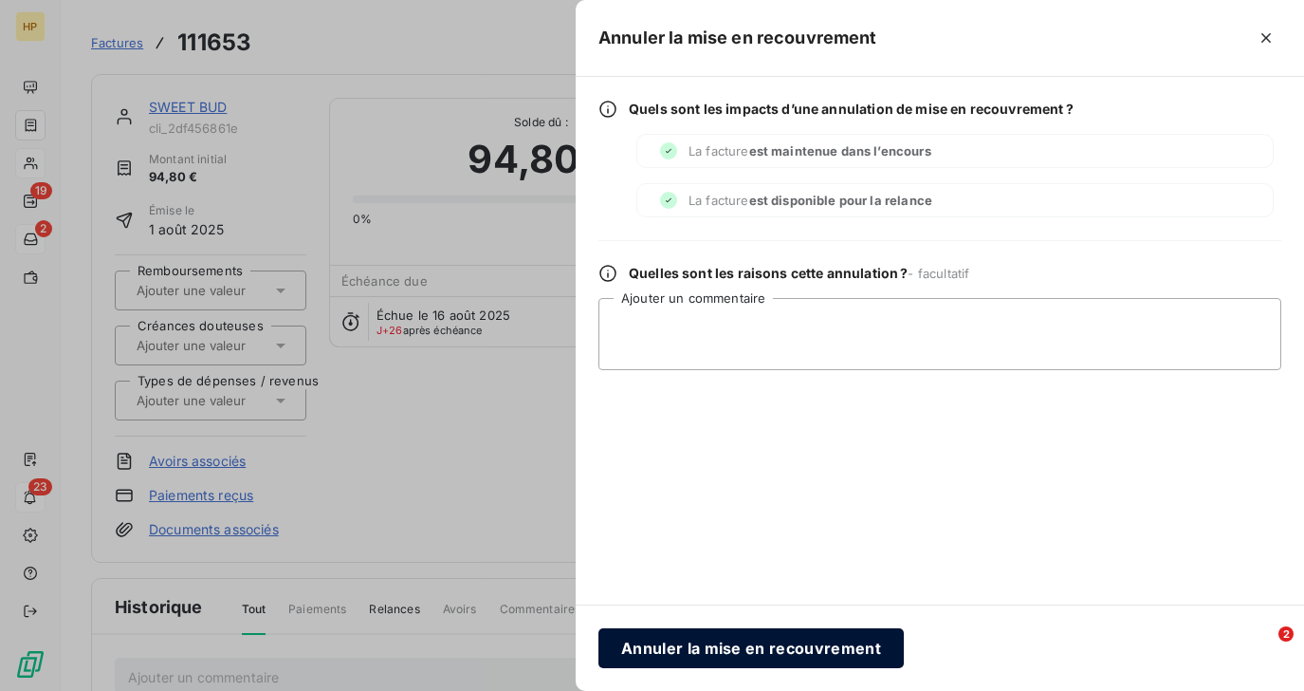
click at [746, 644] on button "Annuler la mise en recouvrement" at bounding box center [751, 648] width 305 height 40
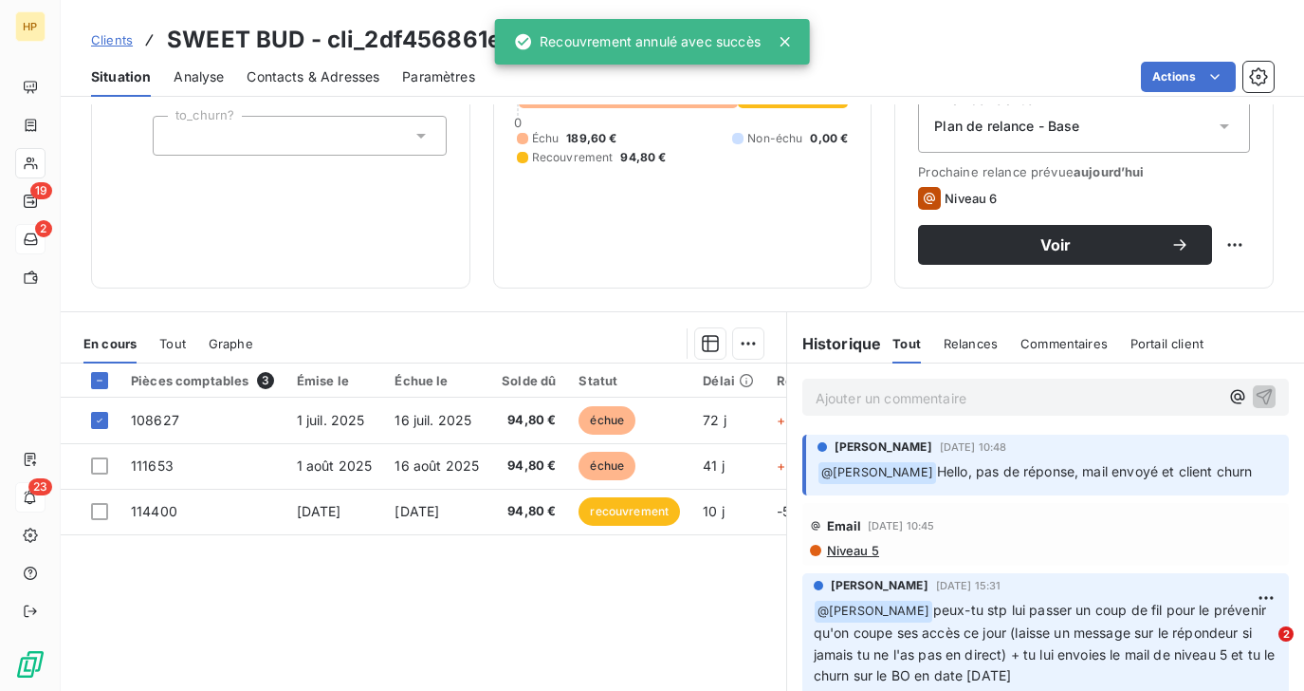
scroll to position [326, 0]
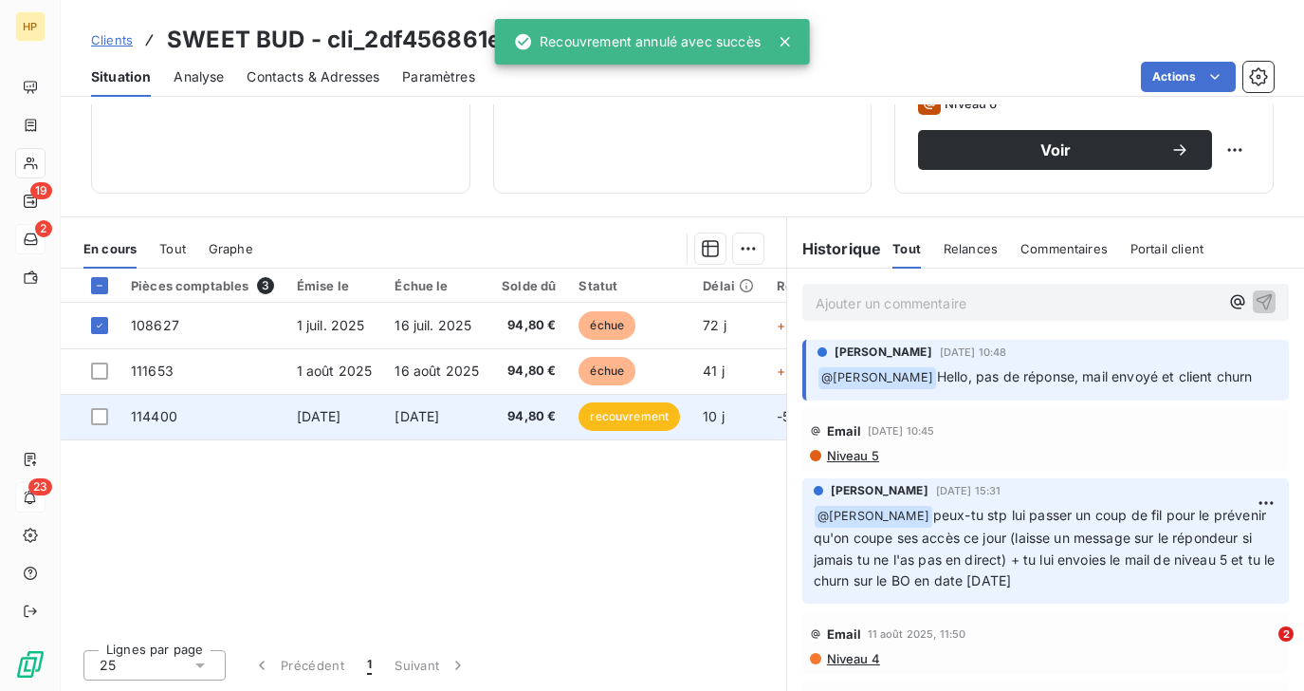
click at [439, 422] on span "16 sept. 2025" at bounding box center [417, 416] width 45 height 16
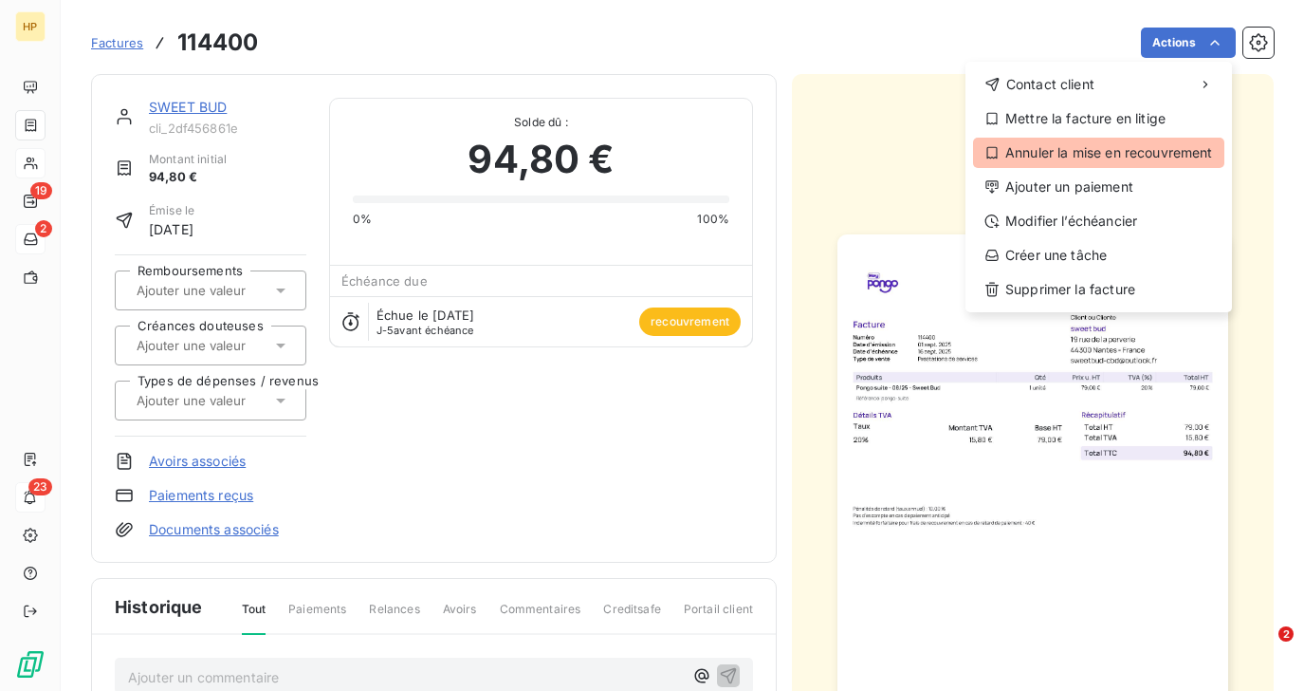
click at [1159, 141] on div "Annuler la mise en recouvrement" at bounding box center [1098, 153] width 251 height 30
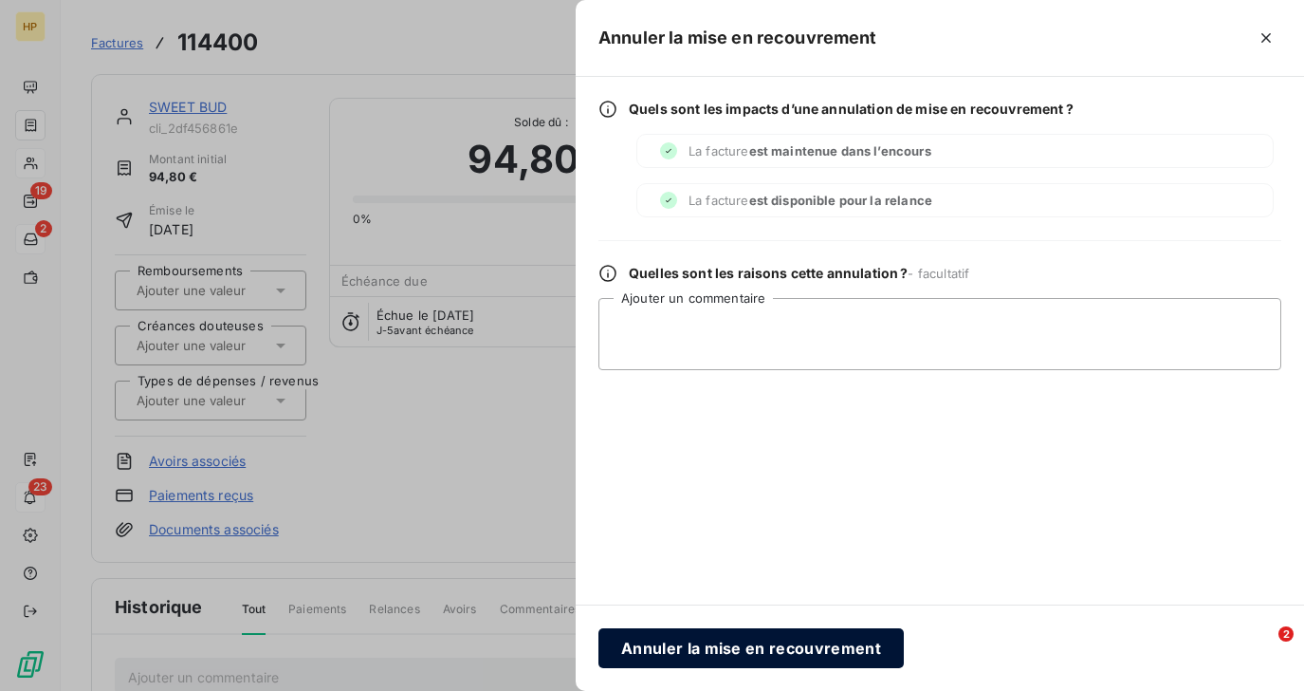
click at [727, 639] on button "Annuler la mise en recouvrement" at bounding box center [751, 648] width 305 height 40
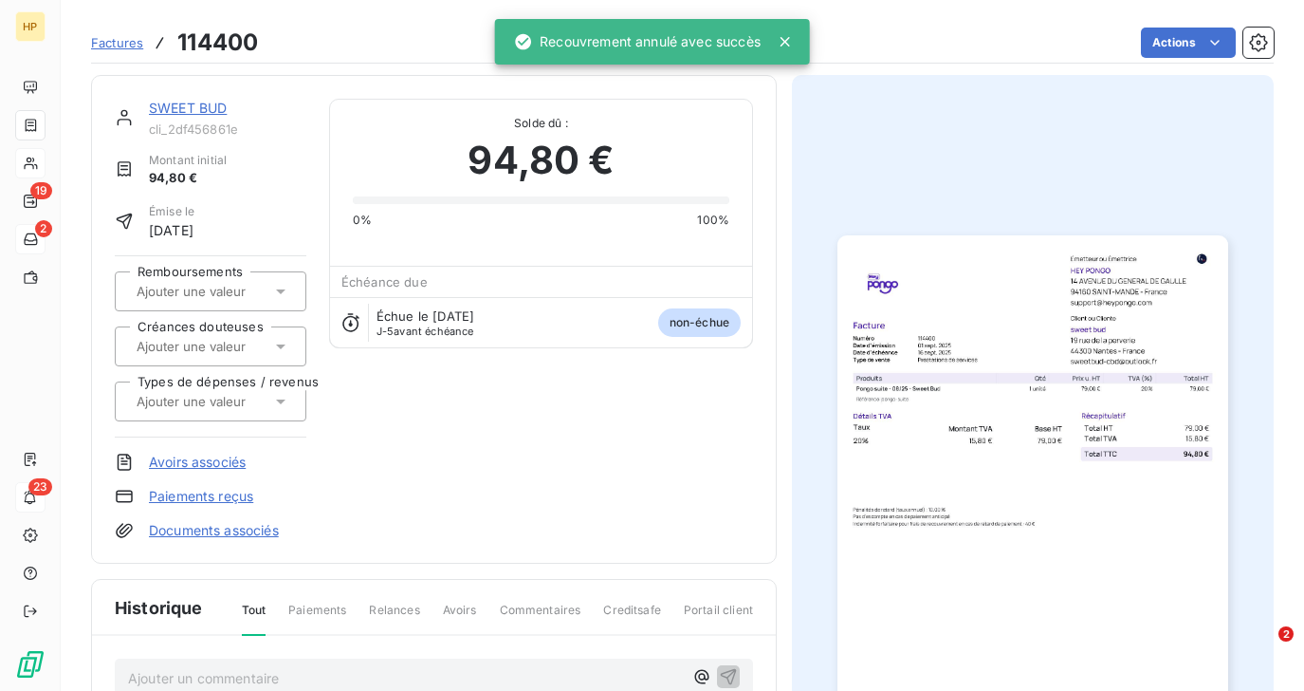
scroll to position [359, 0]
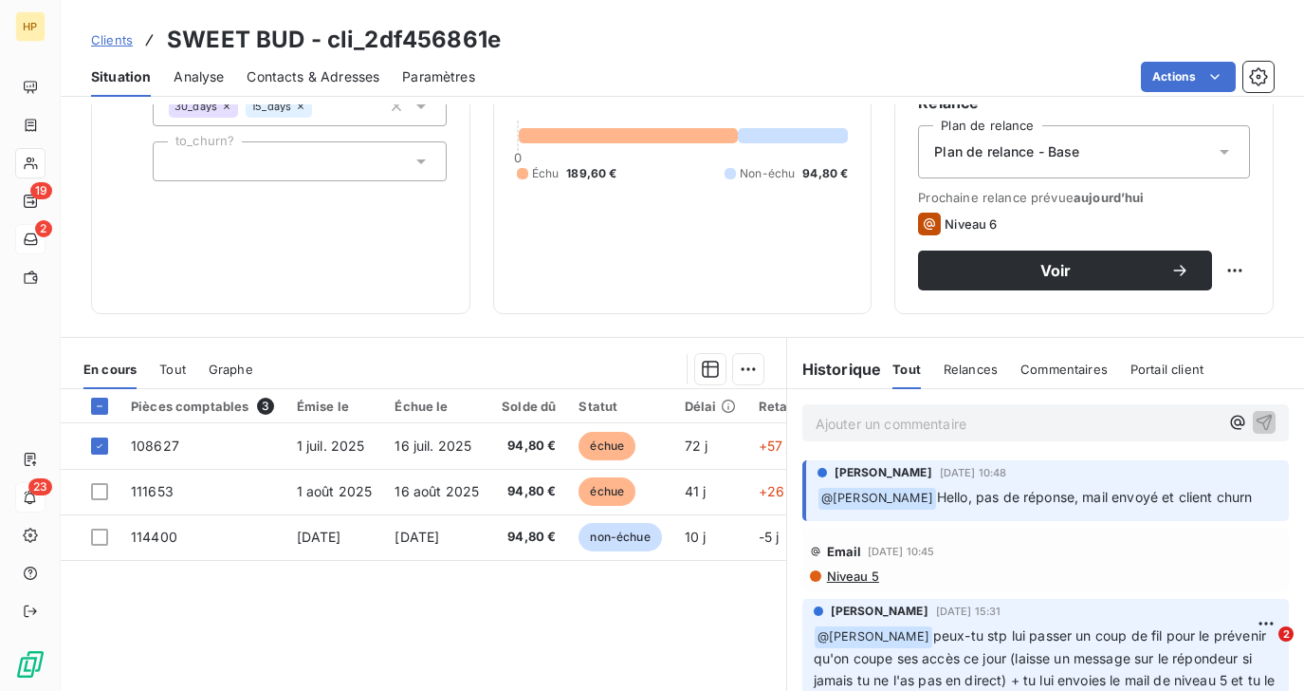
scroll to position [198, 0]
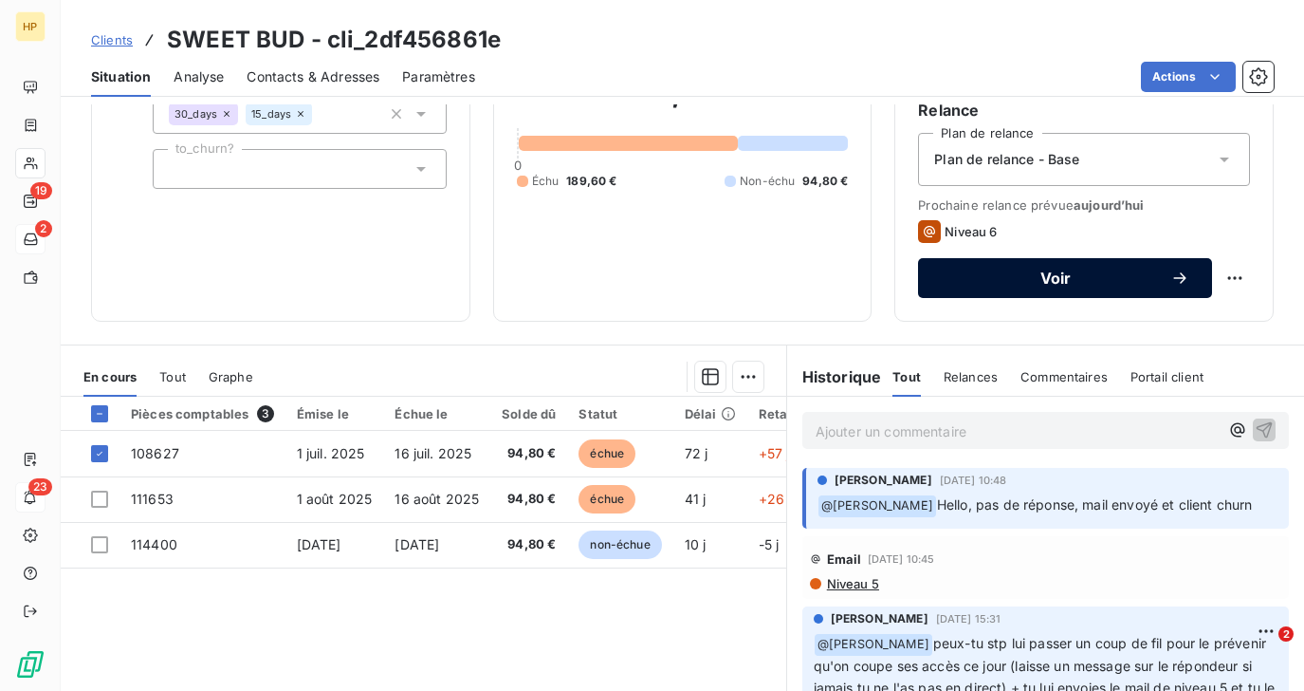
click at [1045, 274] on span "Voir" at bounding box center [1056, 277] width 230 height 15
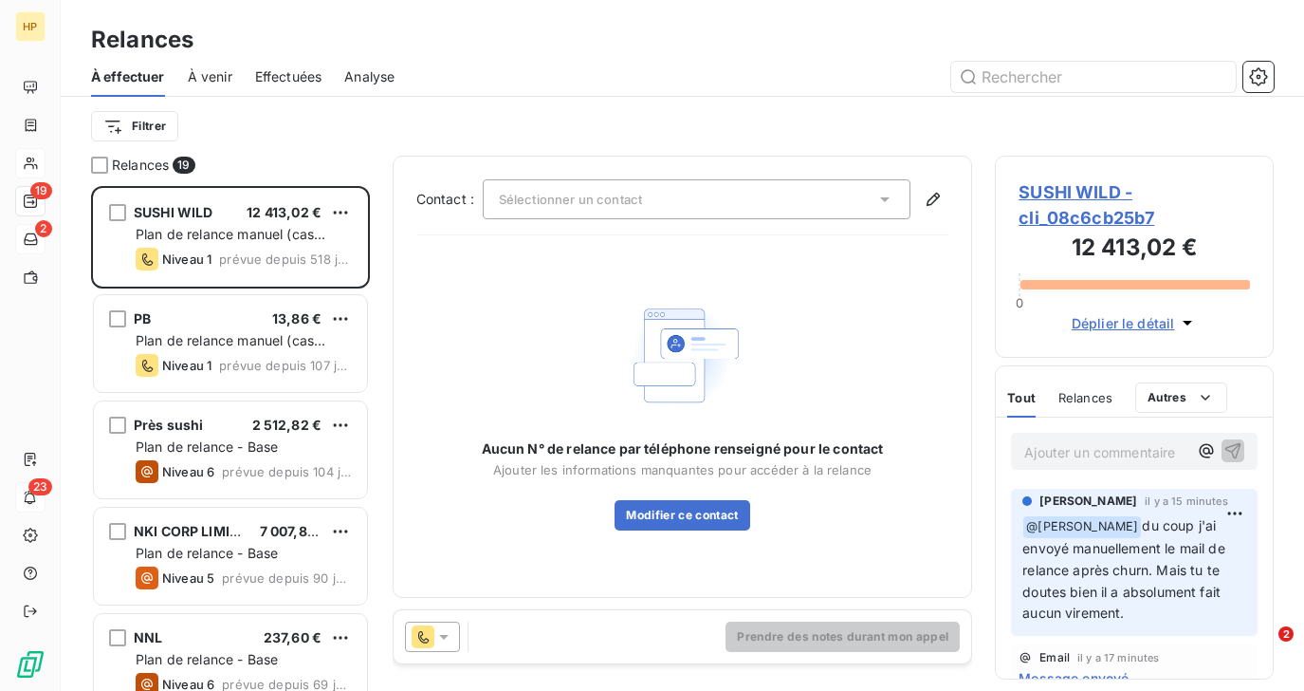
scroll to position [505, 278]
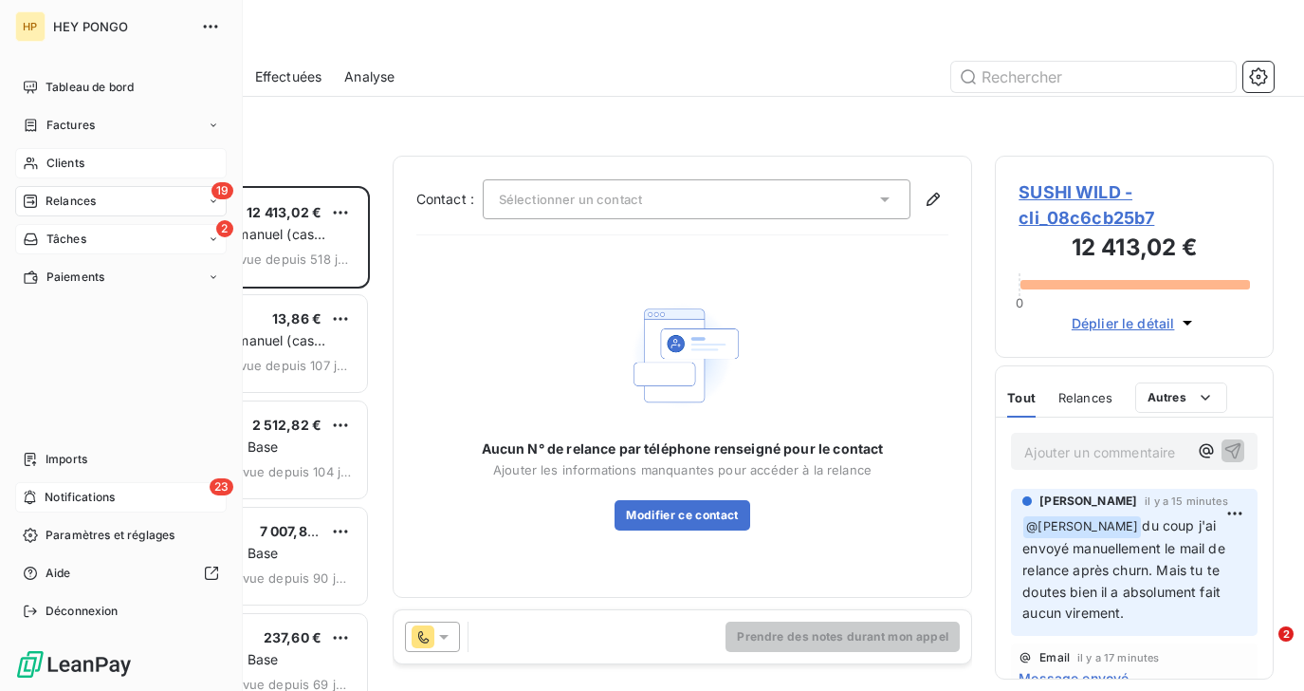
click at [51, 508] on div "23 Notifications" at bounding box center [121, 497] width 212 height 30
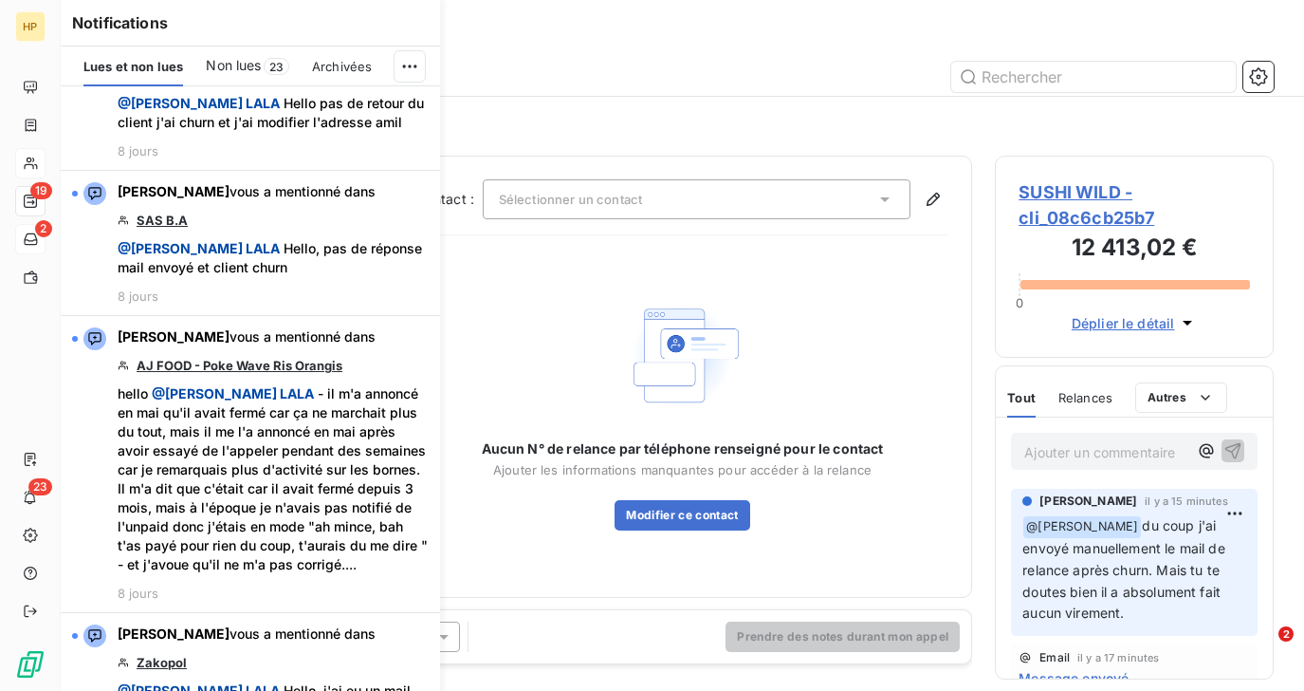
scroll to position [3509, 0]
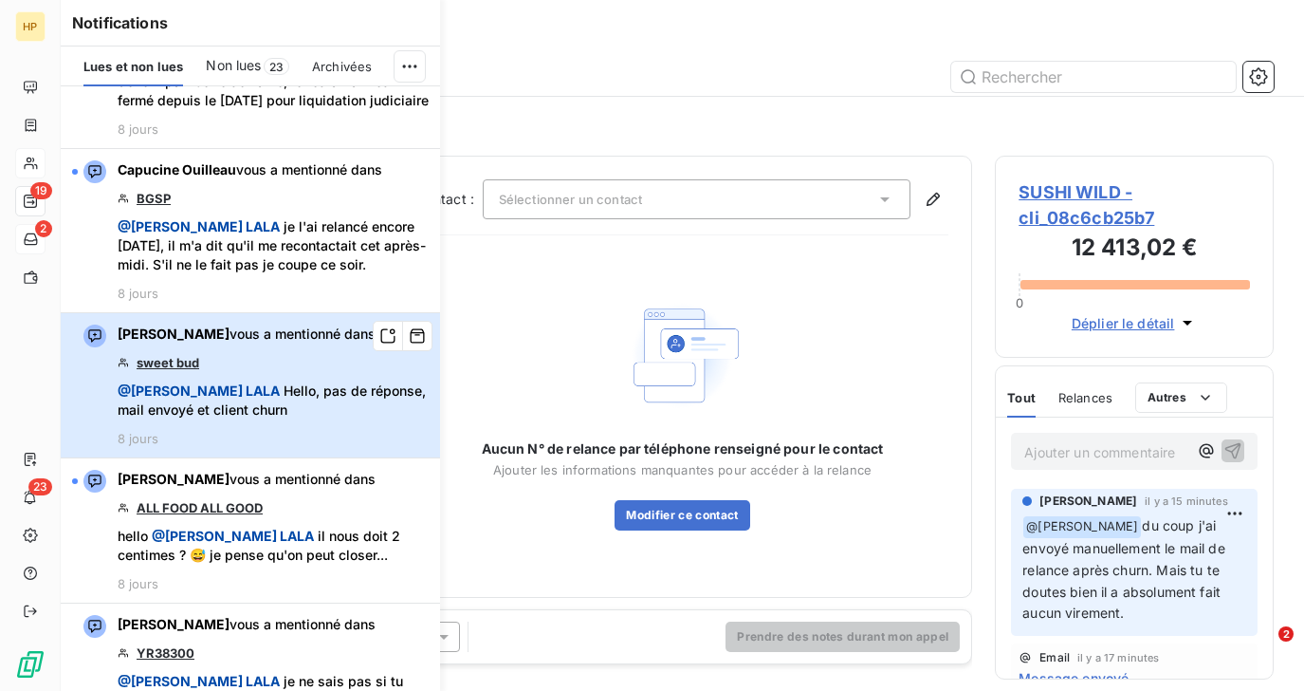
click at [246, 324] on div "Alexandra Albaret vous a mentionné dans sweet bud @ Salomé LALA Hello, pas de r…" at bounding box center [273, 384] width 311 height 121
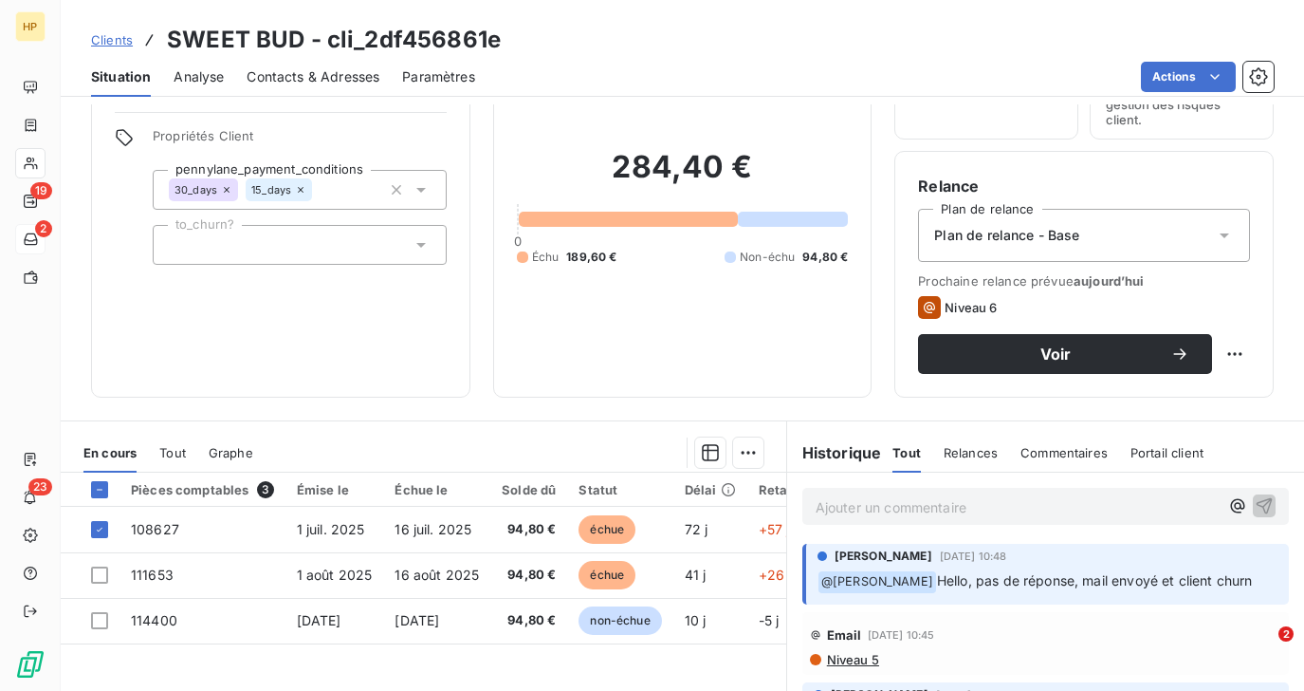
scroll to position [139, 0]
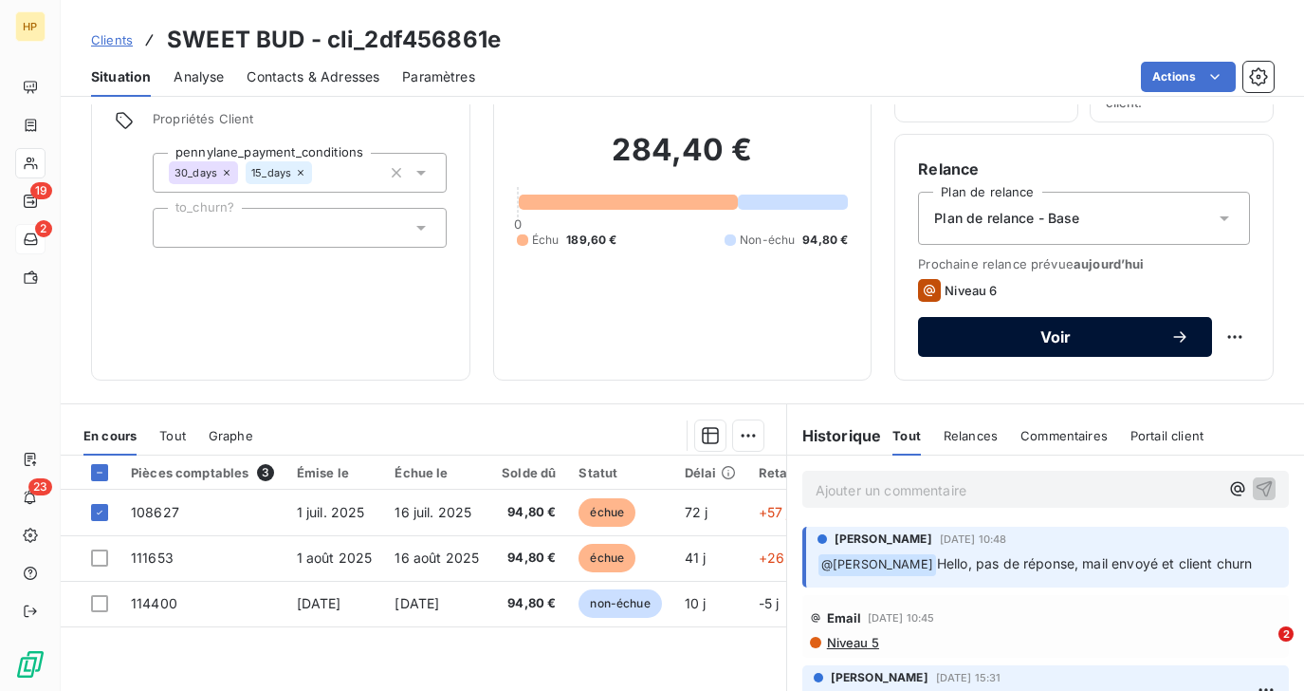
click at [1079, 338] on span "Voir" at bounding box center [1056, 336] width 230 height 15
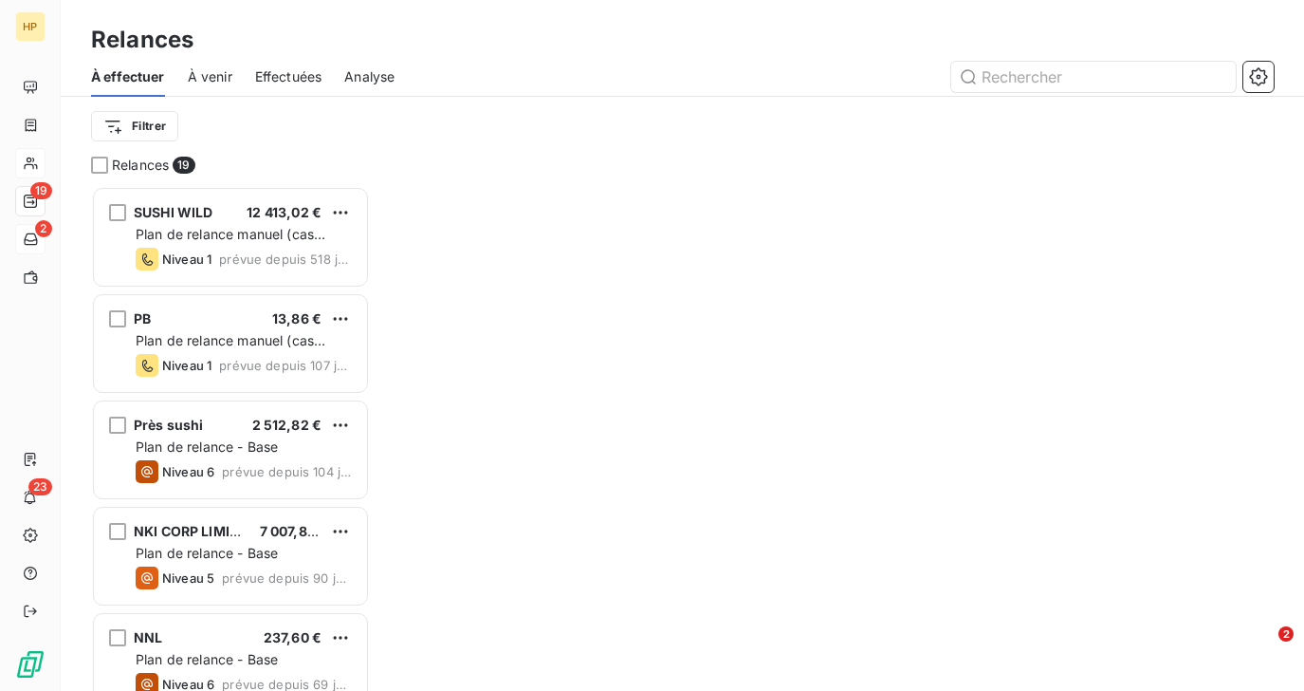
scroll to position [505, 278]
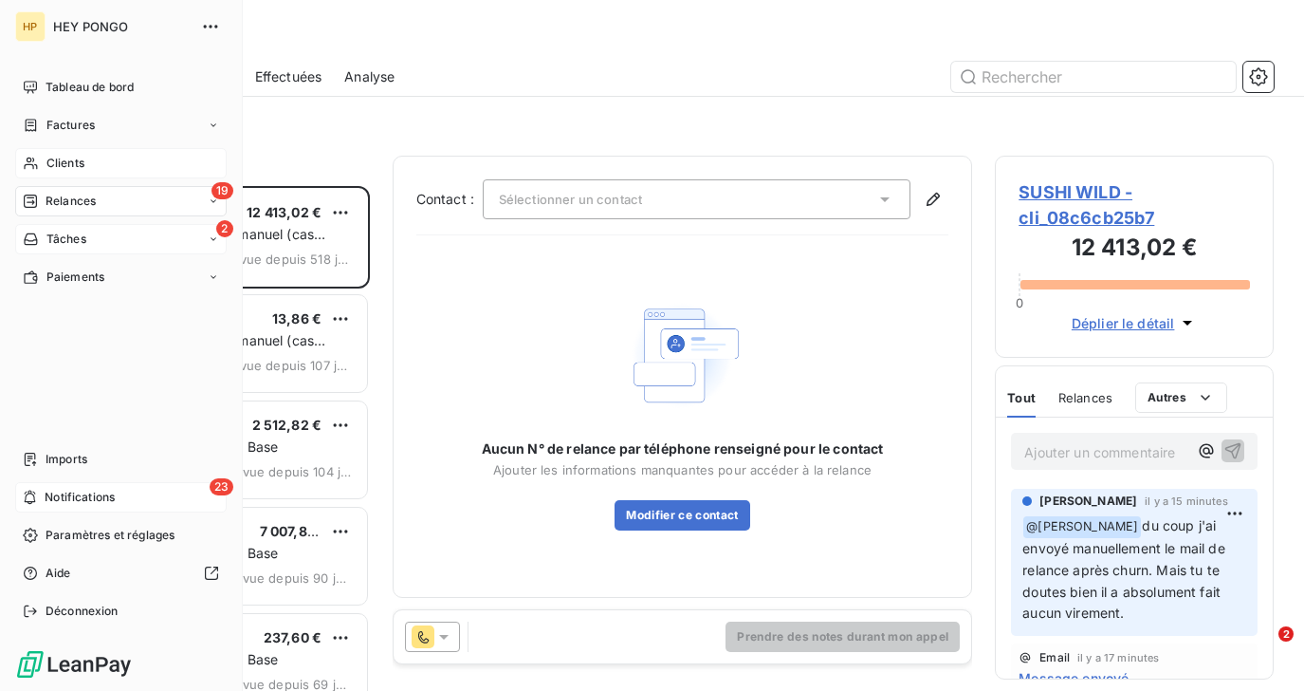
click at [69, 501] on span "Notifications" at bounding box center [80, 497] width 70 height 17
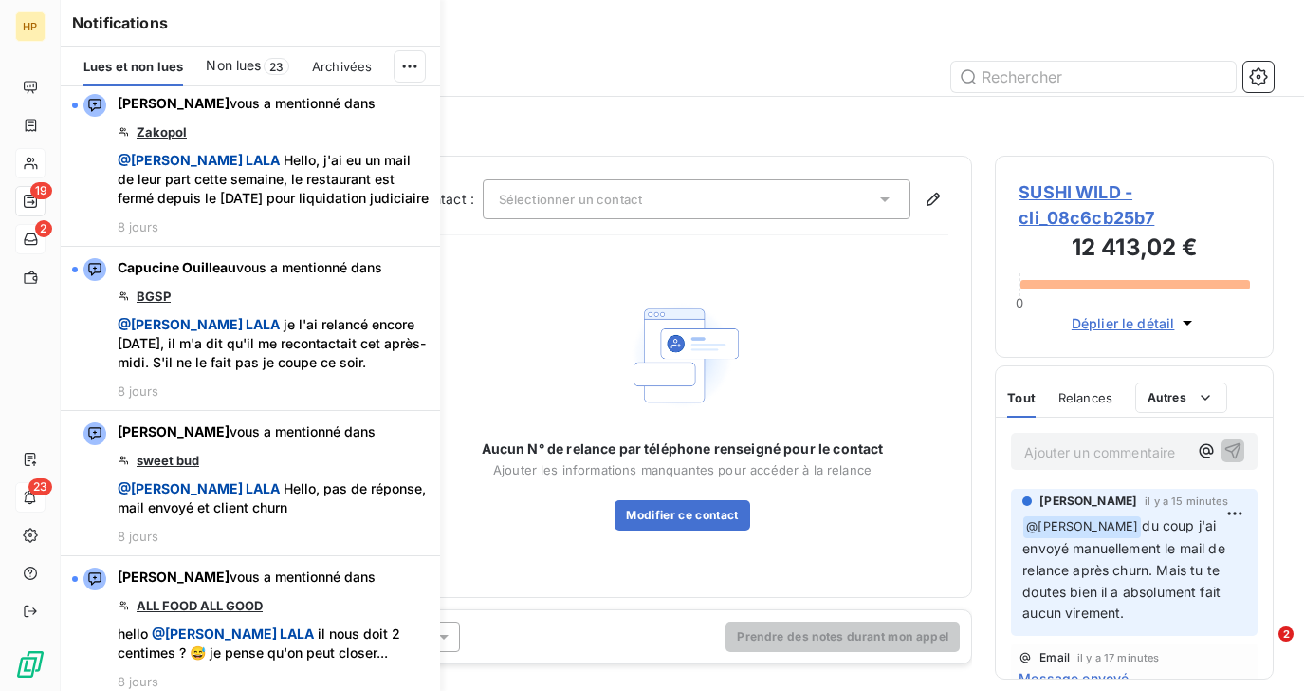
scroll to position [3509, 0]
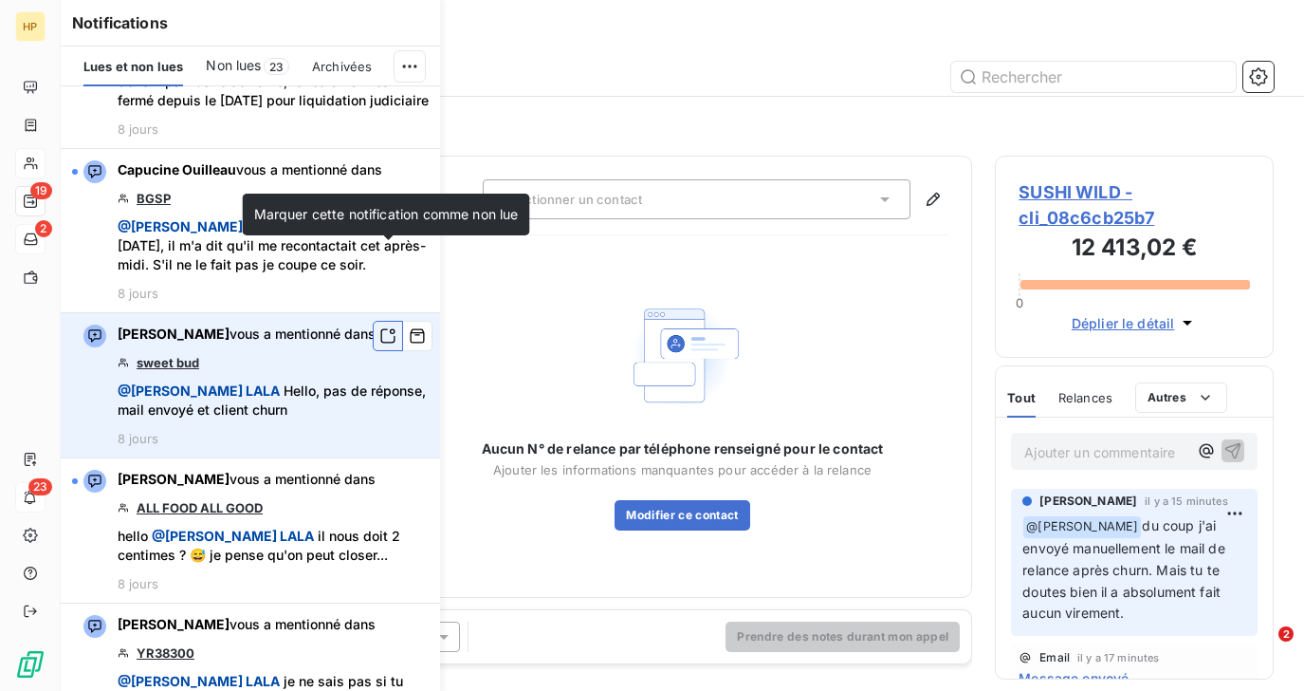
click at [390, 326] on icon "button" at bounding box center [387, 335] width 17 height 19
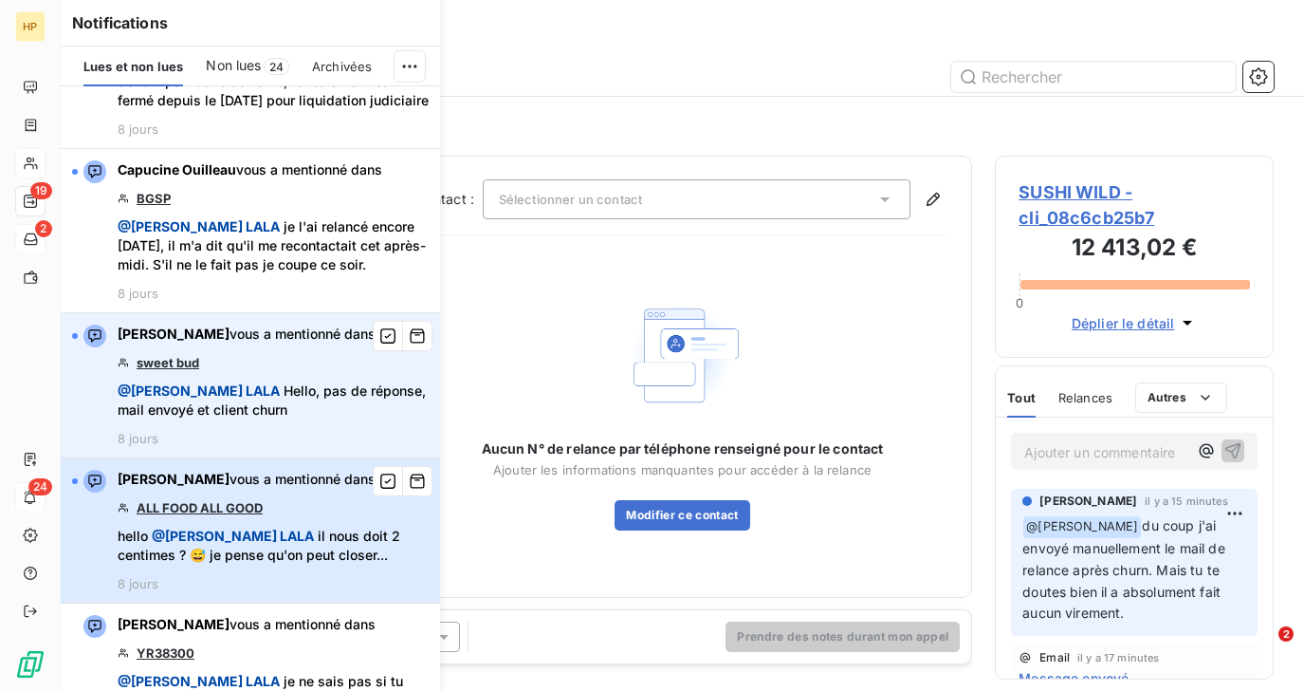
click at [315, 470] on div "Sara Guermoudi vous a mentionné dans ALL FOOD ALL GOOD hello @ Salomé LALA il n…" at bounding box center [273, 530] width 311 height 121
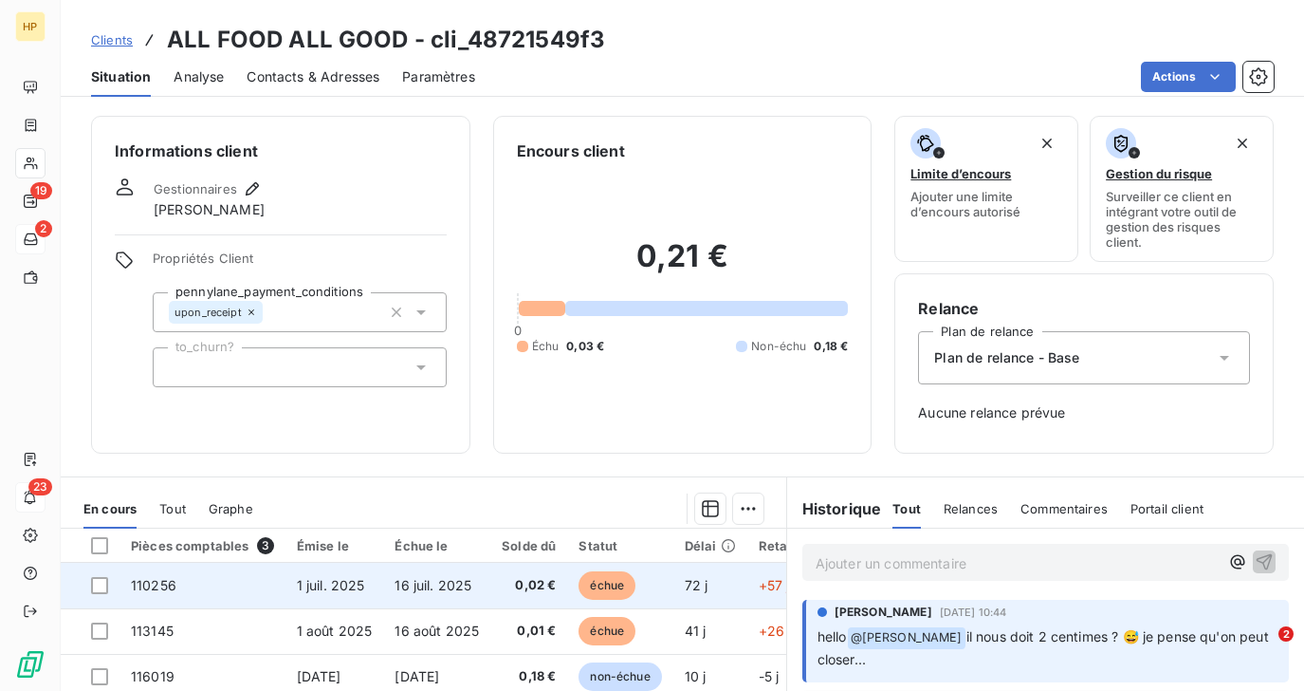
click at [318, 574] on td "1 juil. 2025" at bounding box center [335, 586] width 99 height 46
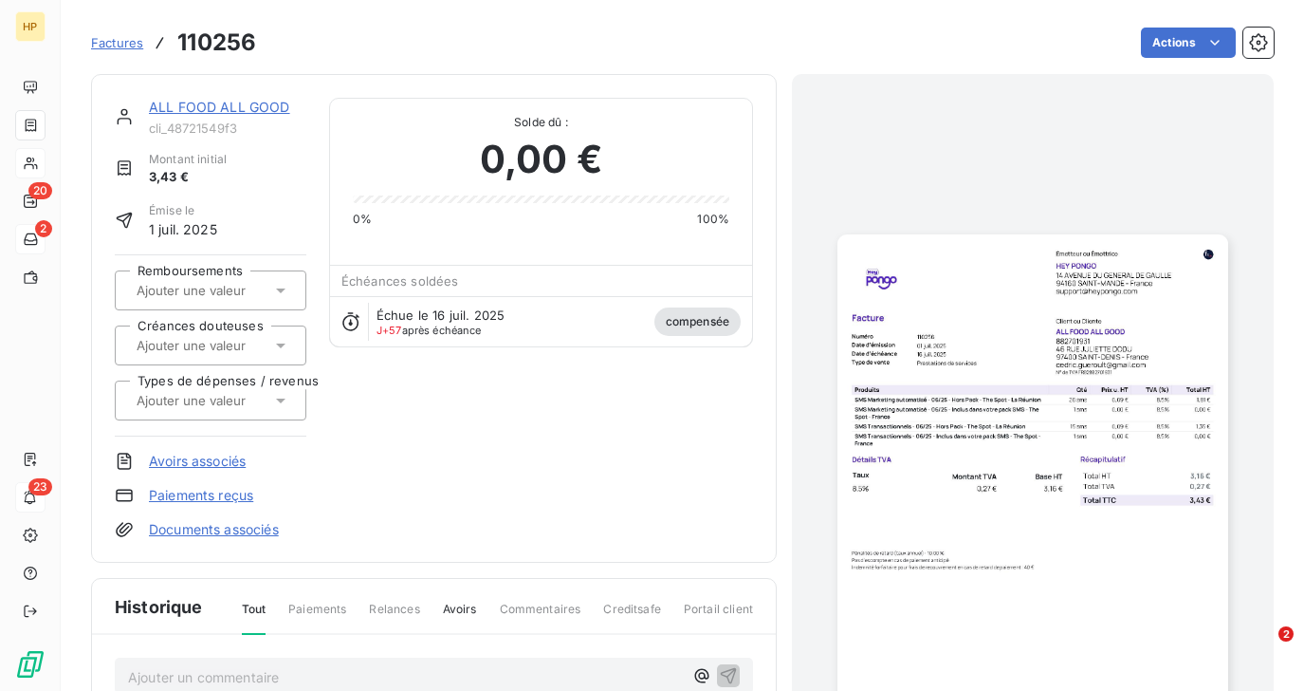
click at [206, 103] on link "ALL FOOD ALL GOOD" at bounding box center [219, 107] width 141 height 16
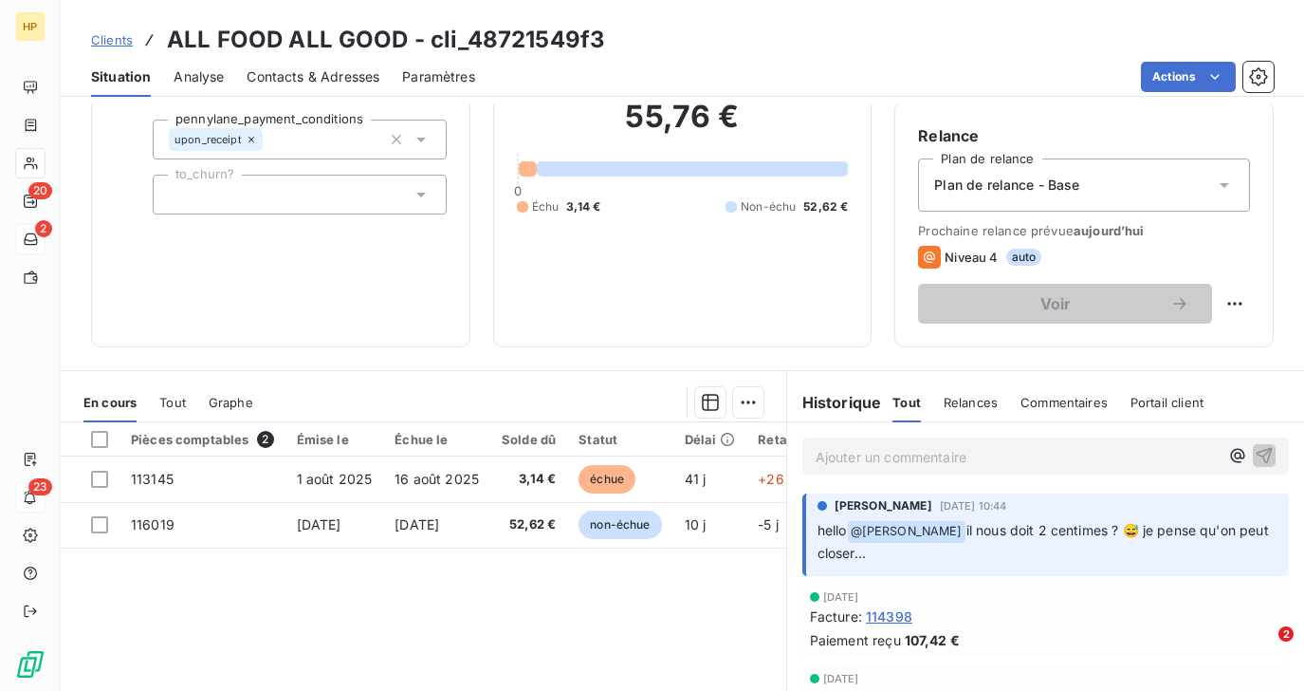
scroll to position [326, 0]
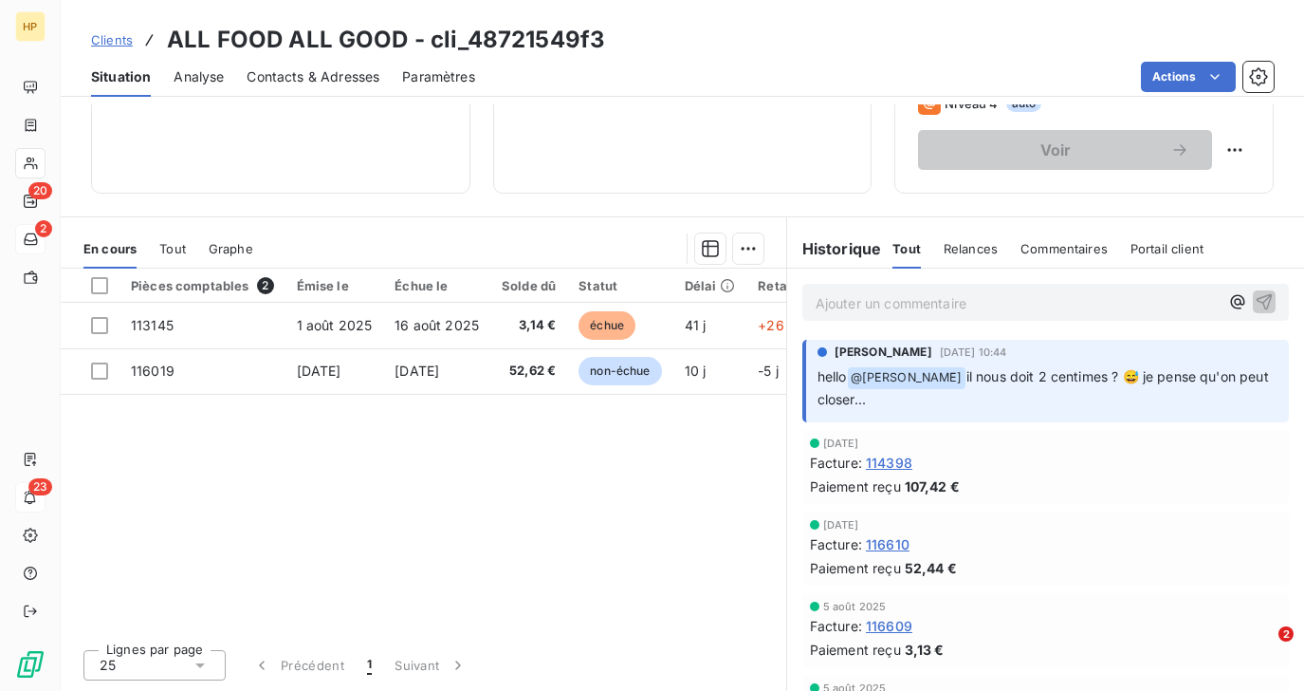
click at [858, 308] on p "Ajouter un commentaire ﻿" at bounding box center [1017, 303] width 403 height 24
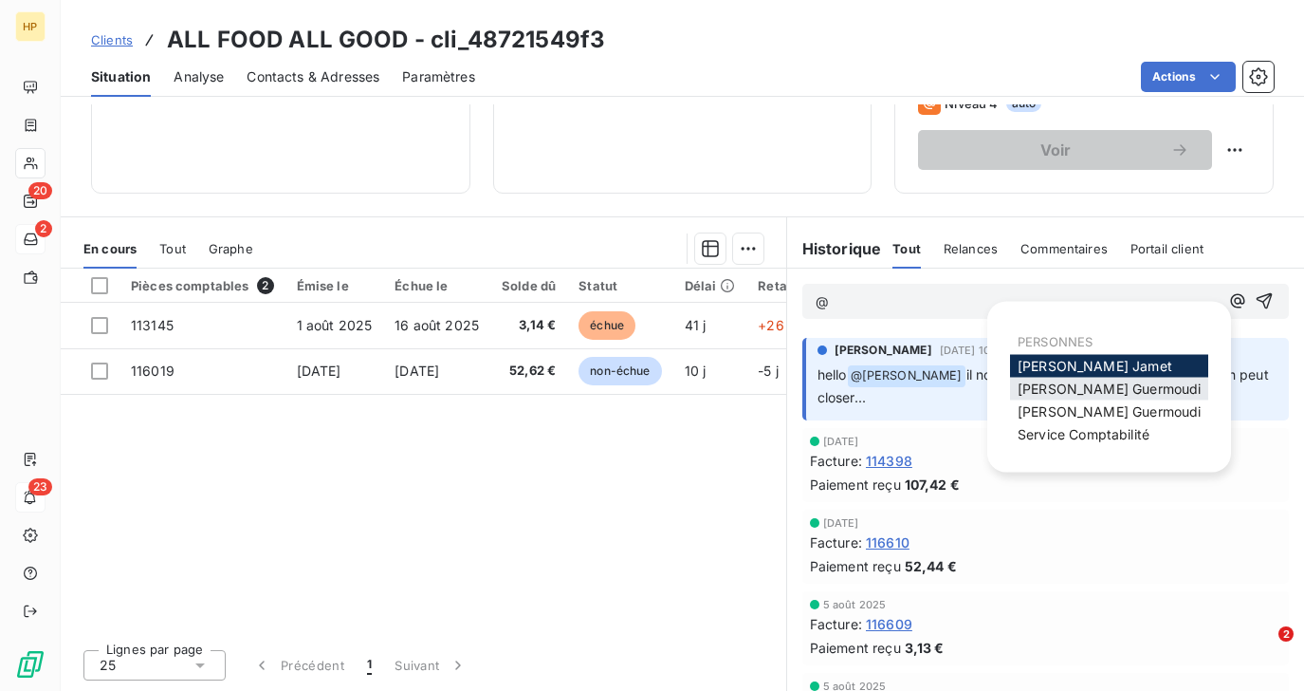
click at [1076, 392] on span "Sara Guermoudi" at bounding box center [1109, 388] width 183 height 16
click at [1037, 404] on span "Sara Guermoudi" at bounding box center [1109, 411] width 183 height 16
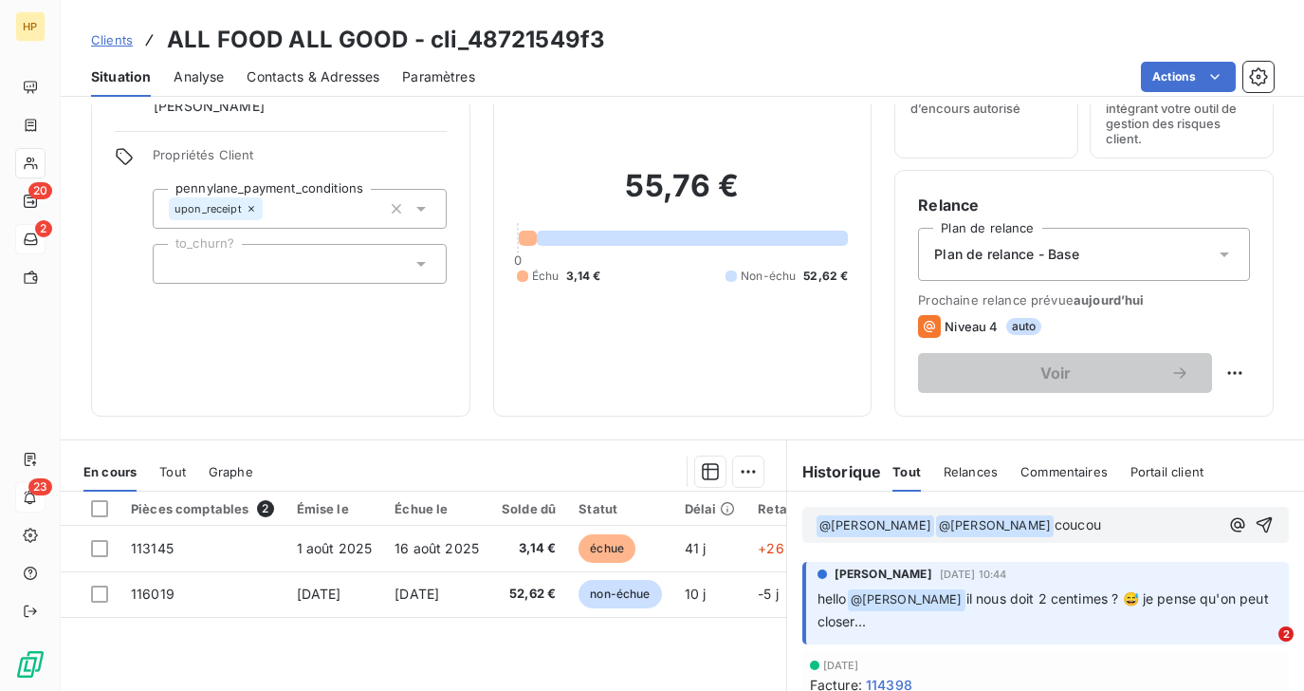
scroll to position [158, 0]
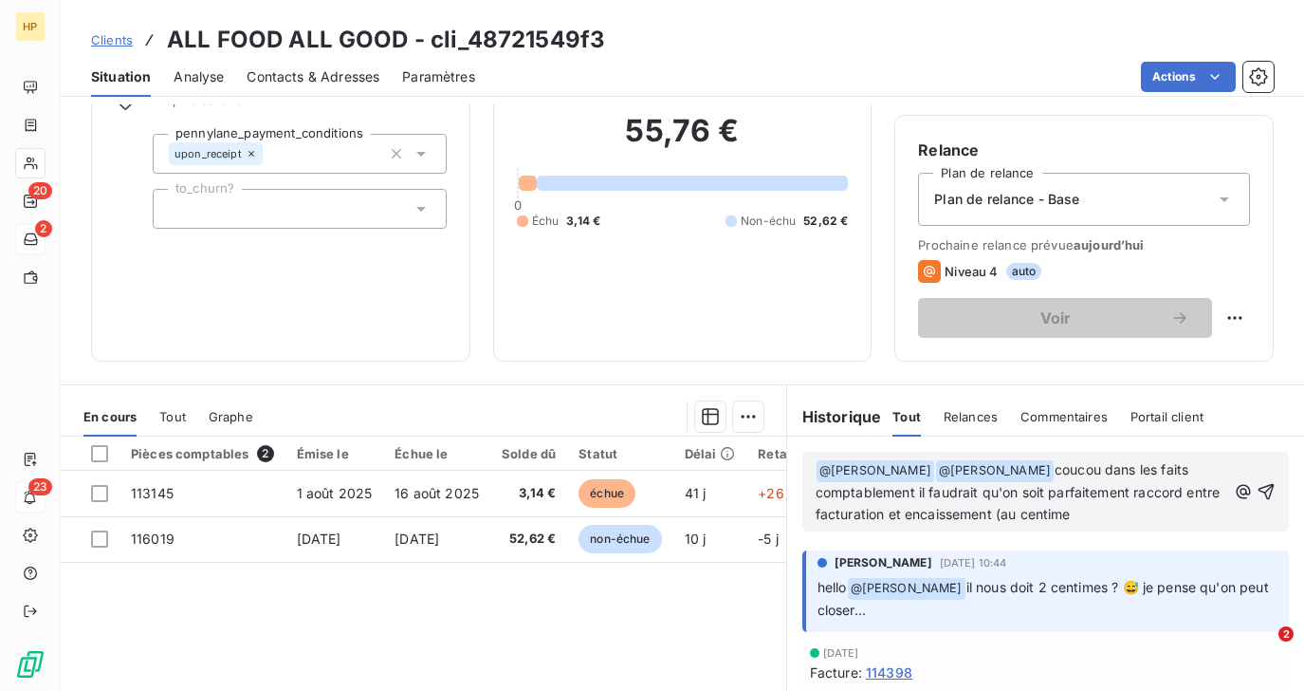
click at [1016, 514] on span "coucou dans les faits comptablement il faudrait qu'on soit parfaitement raccord…" at bounding box center [1020, 491] width 409 height 61
click at [1095, 511] on p "﻿ @ Sara Guermoudi ﻿ ﻿ @ Sara Guermoudi ﻿ coucou dans les faits comptablement i…" at bounding box center [1021, 492] width 411 height 66
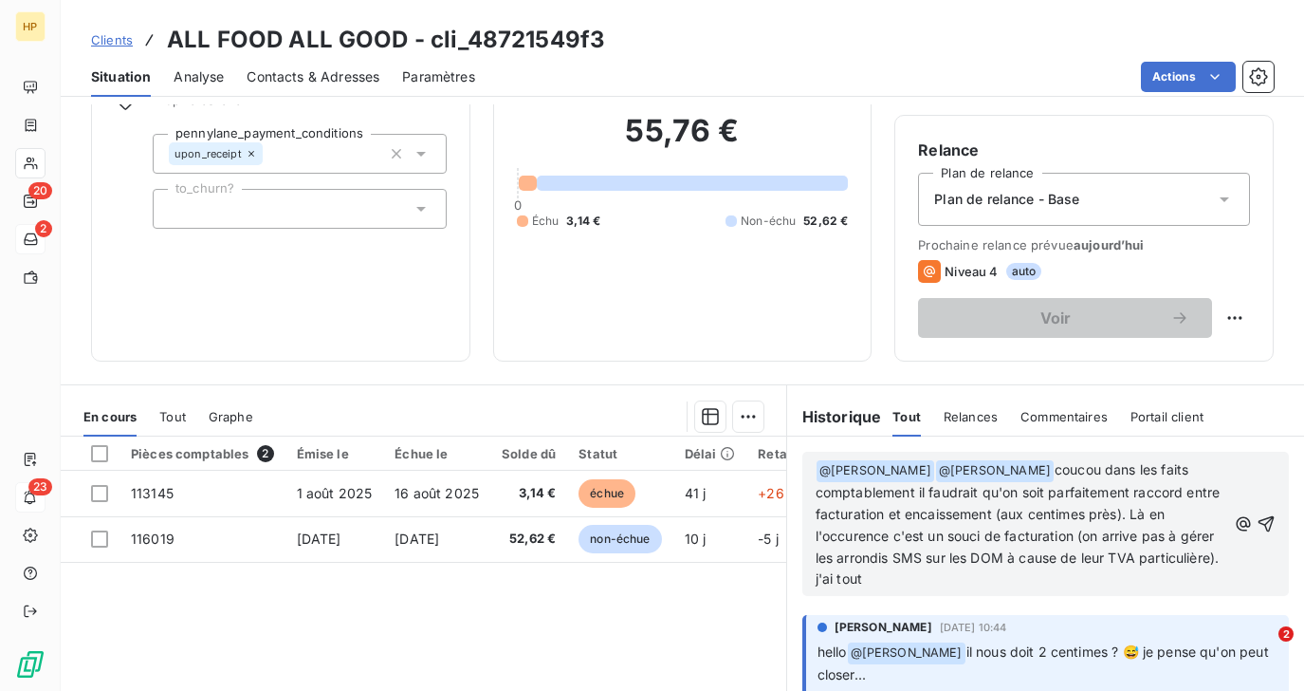
click at [1229, 559] on div "﻿ @ Sara Guermoudi ﻿ ﻿ @ Sara Guermoudi ﻿ coucou dans les faits comptablement i…" at bounding box center [1046, 523] width 460 height 133
click at [1222, 557] on span "coucou dans les faits comptablement il faudrait qu'on soit parfaitement raccord…" at bounding box center [1020, 523] width 409 height 125
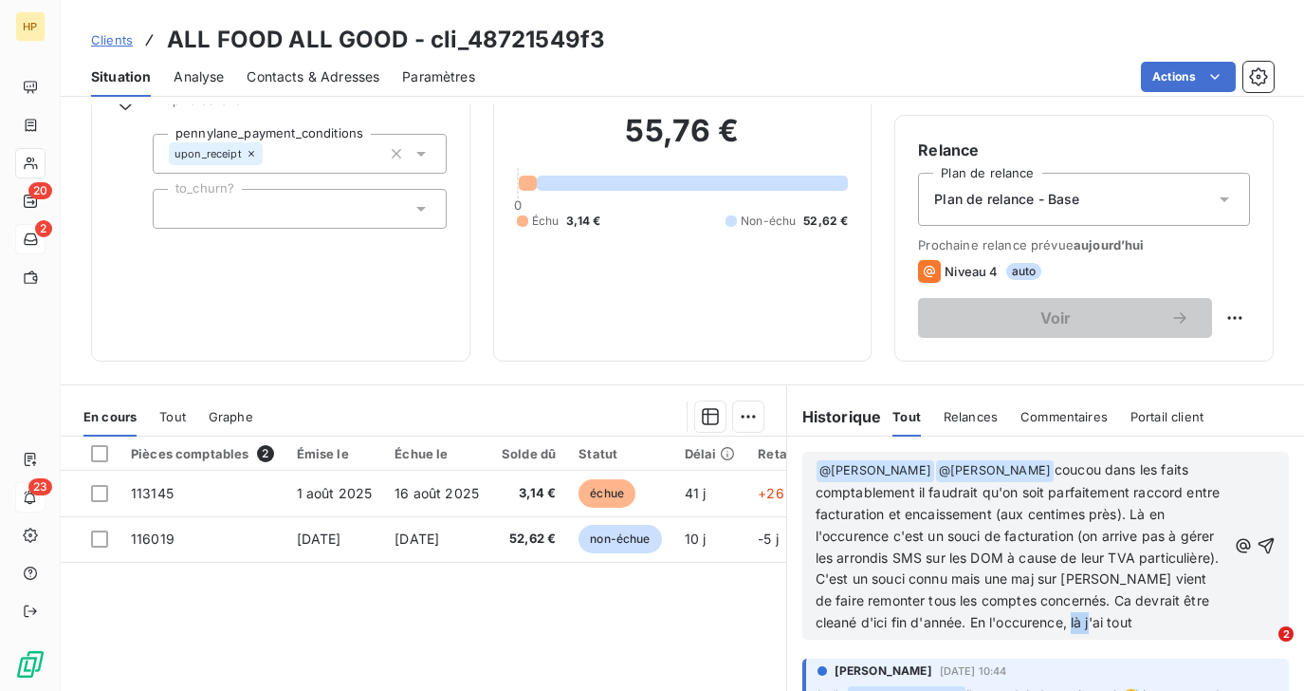
drag, startPoint x: 1112, startPoint y: 621, endPoint x: 1067, endPoint y: 623, distance: 44.6
click at [1067, 623] on p "﻿ @ Sara Guermoudi ﻿ ﻿ @ Sara Guermoudi ﻿ coucou dans les faits comptablement i…" at bounding box center [1021, 546] width 411 height 175
click at [1266, 540] on icon "button" at bounding box center [1267, 546] width 16 height 16
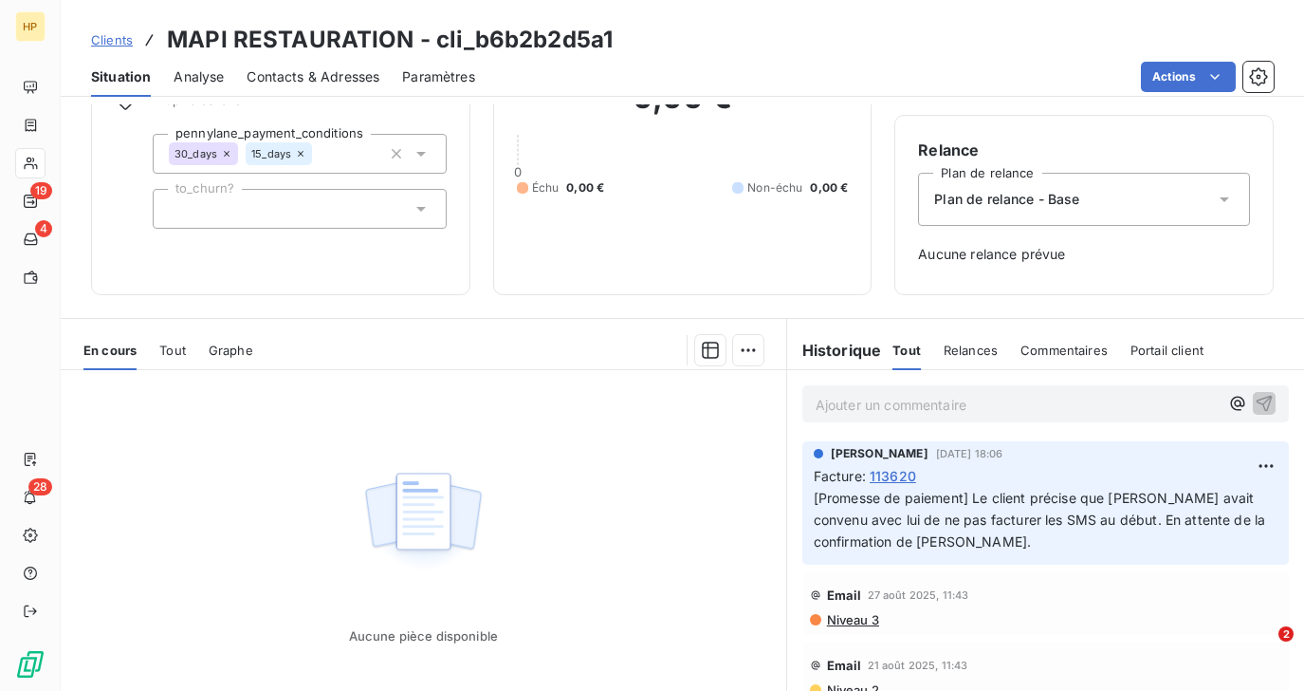
scroll to position [246, 0]
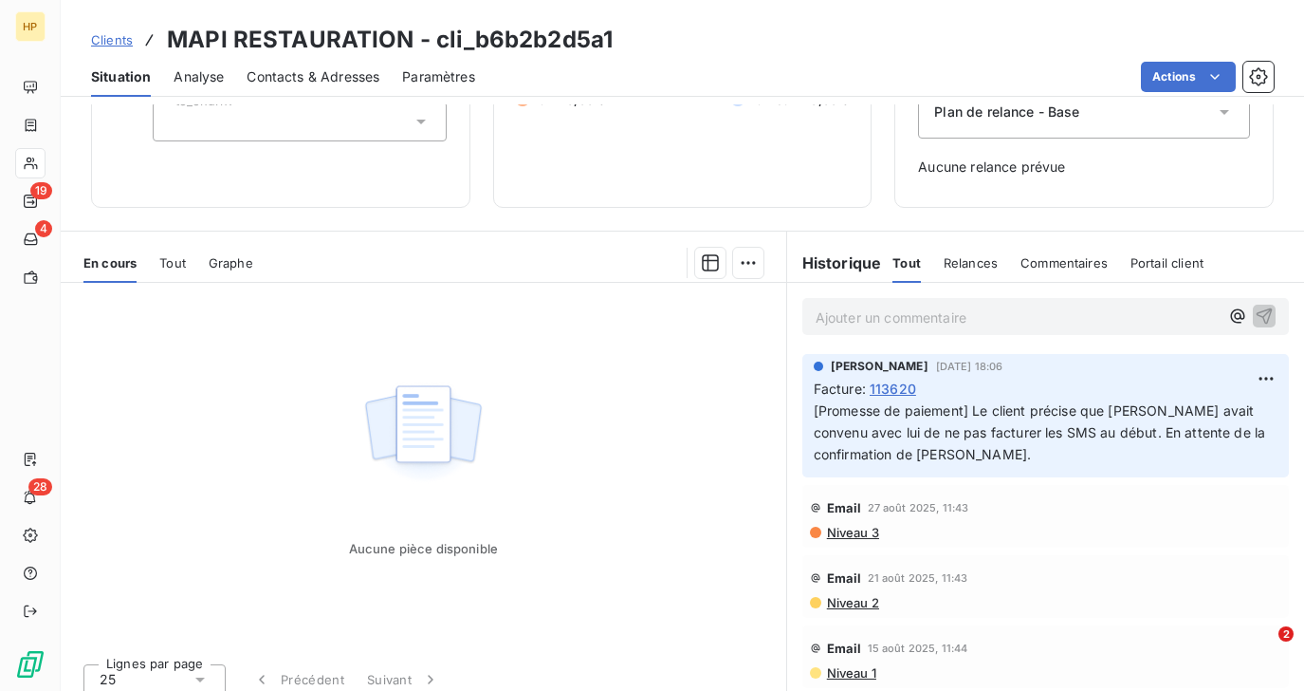
click at [899, 319] on p "Ajouter un commentaire ﻿" at bounding box center [1017, 317] width 403 height 24
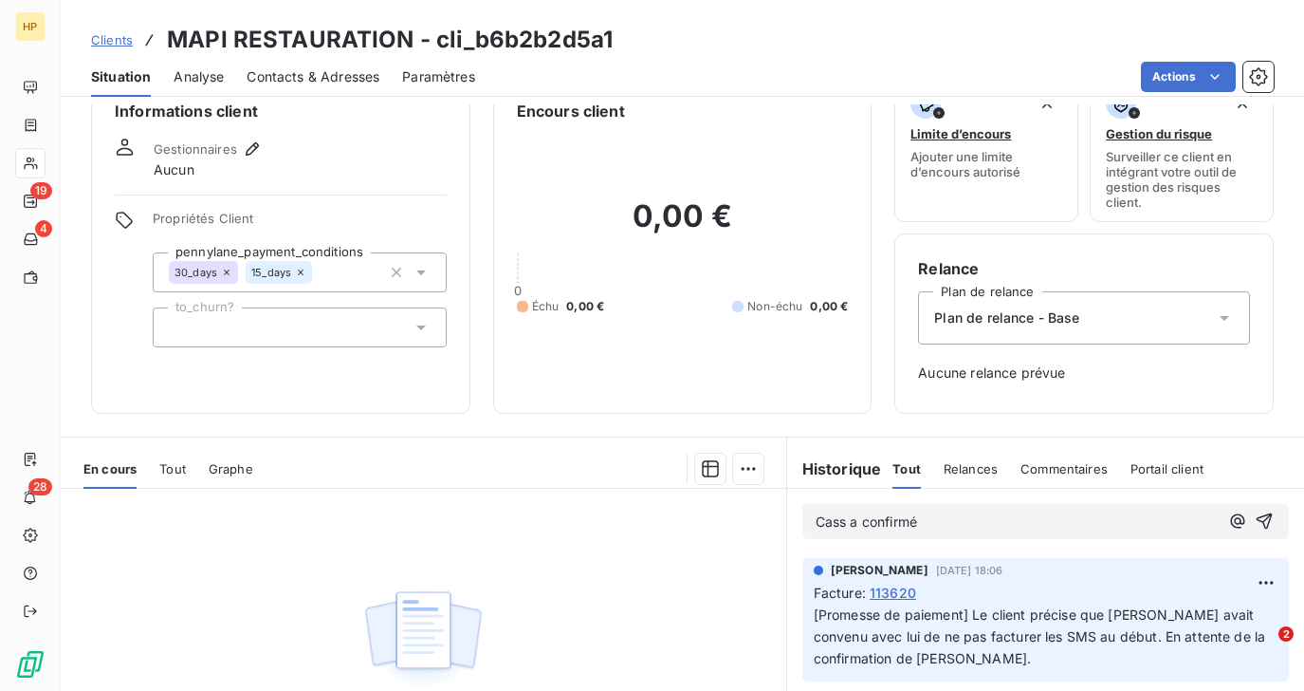
scroll to position [0, 0]
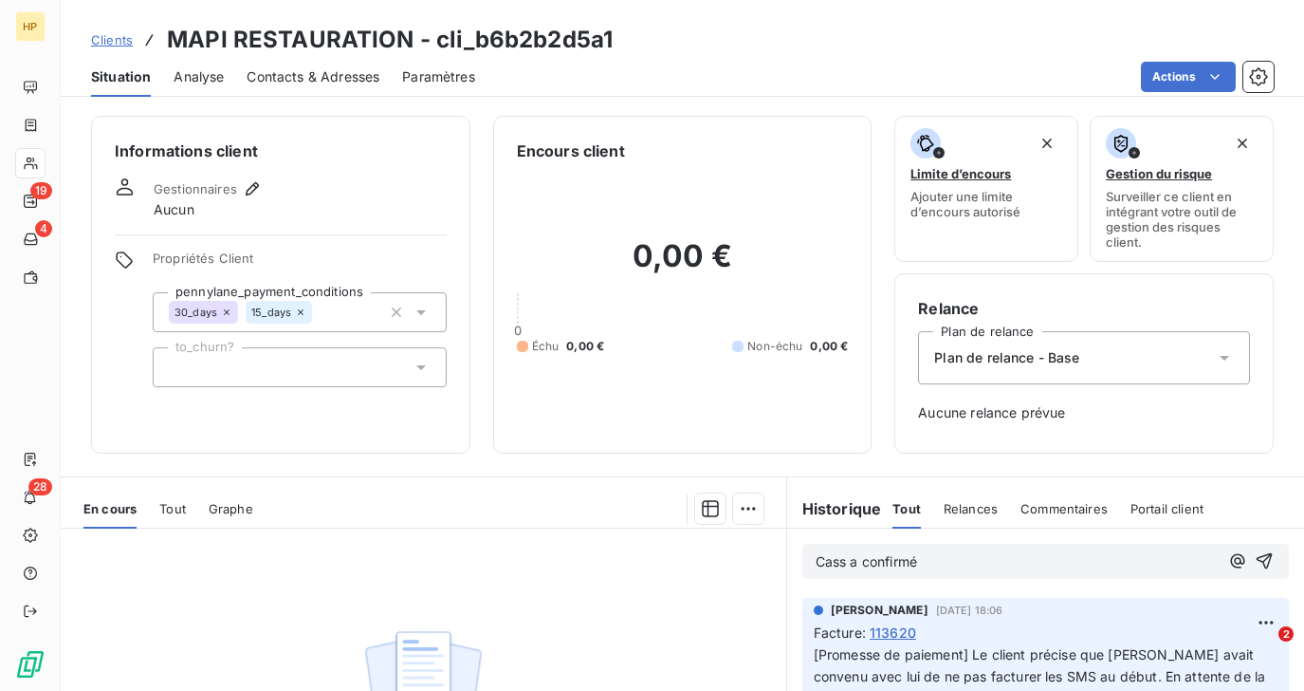
click at [305, 76] on span "Contacts & Adresses" at bounding box center [313, 76] width 133 height 19
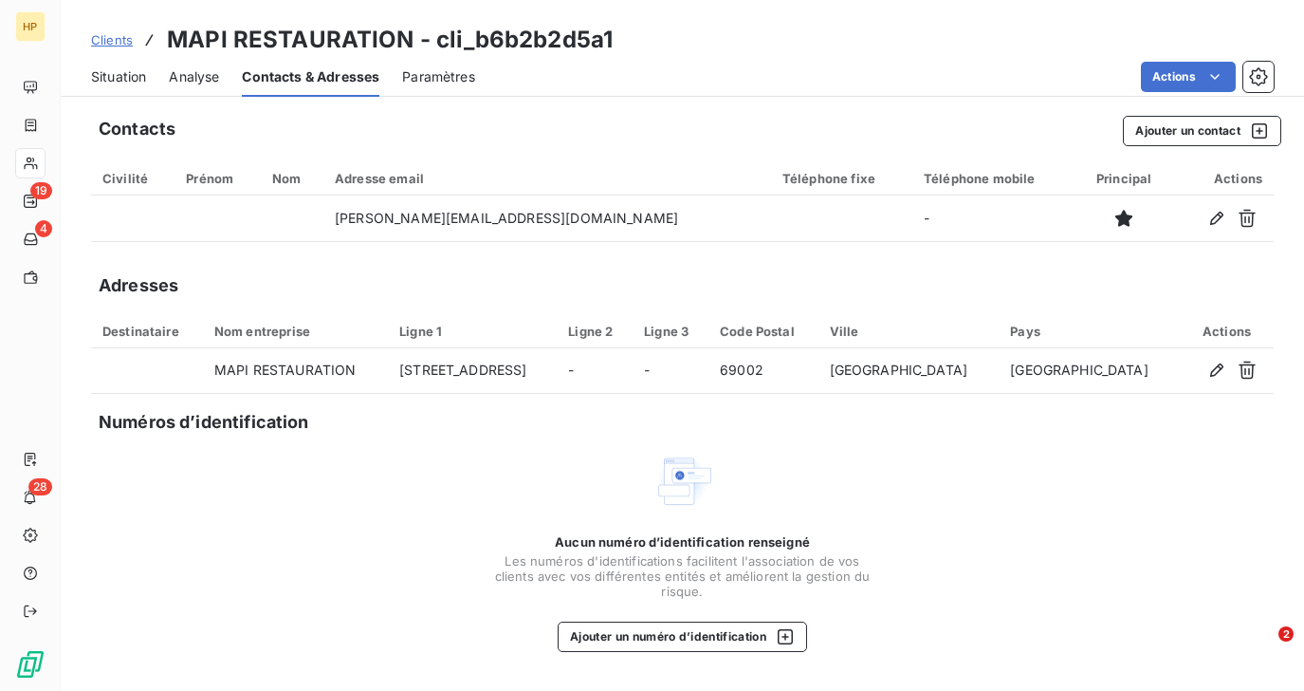
click at [122, 77] on span "Situation" at bounding box center [118, 76] width 55 height 19
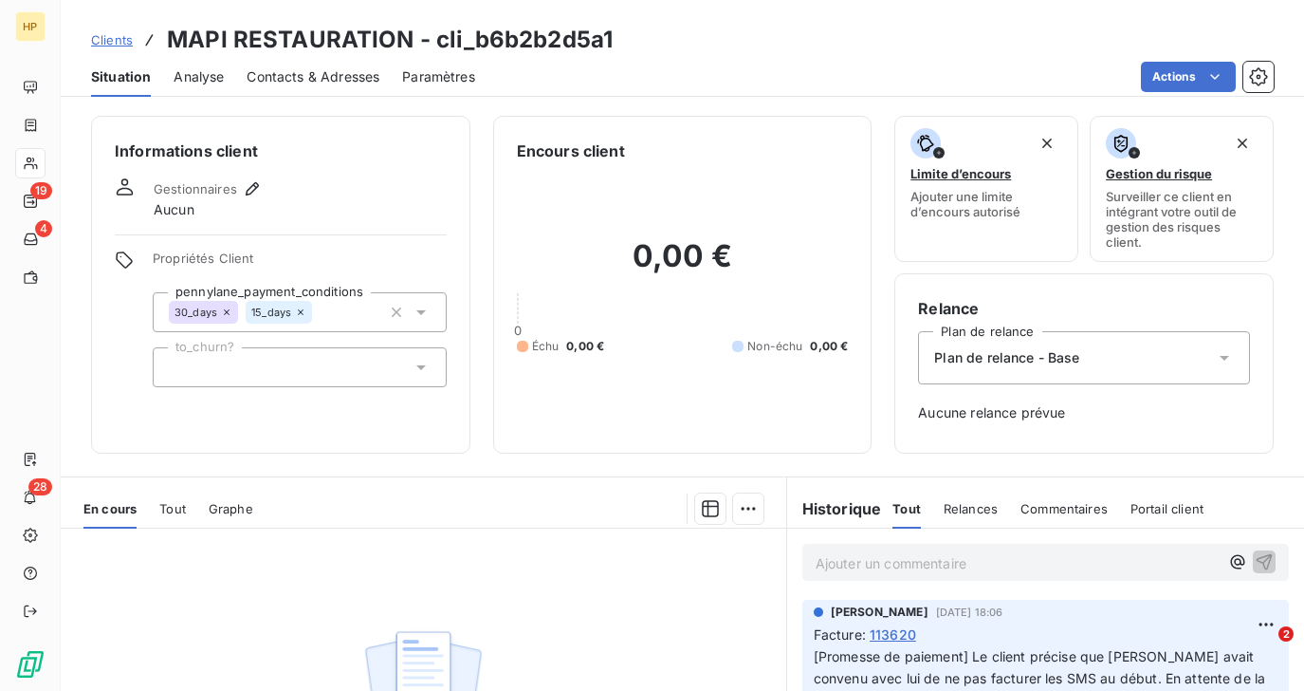
click at [885, 566] on p "Ajouter un commentaire ﻿" at bounding box center [1017, 563] width 403 height 24
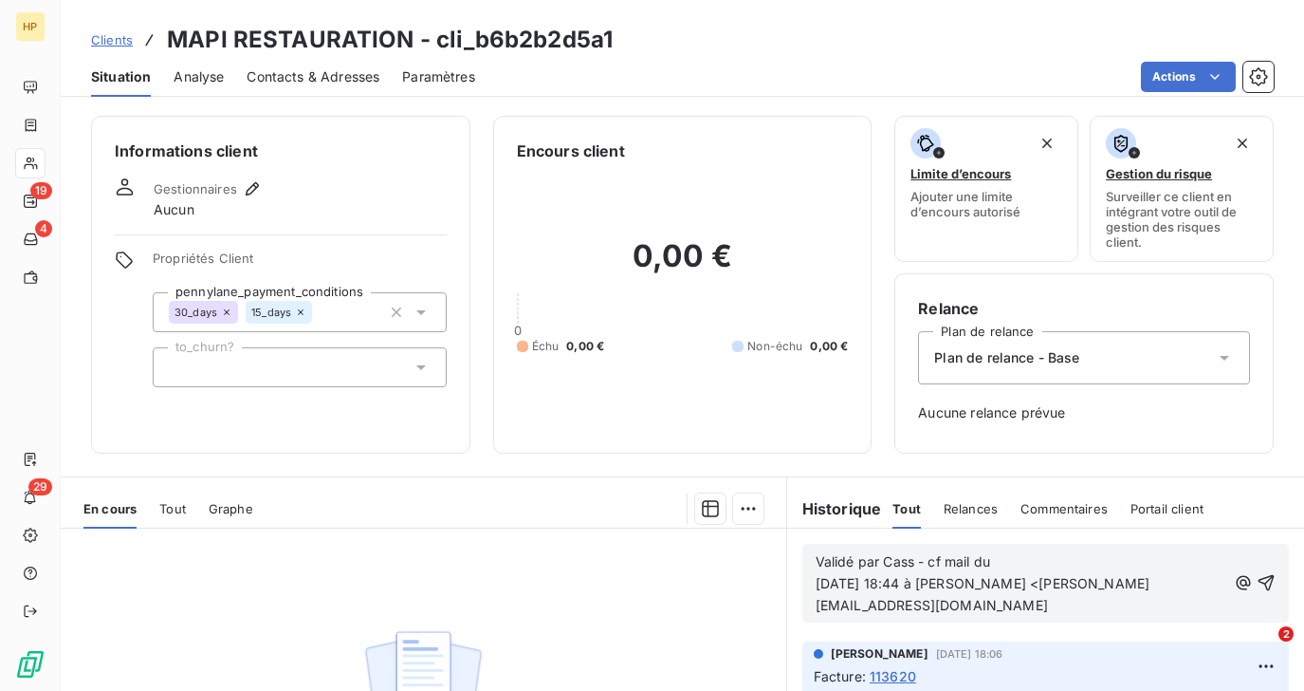
click at [1027, 584] on span "[DATE] 18:44 à [PERSON_NAME] <[PERSON_NAME][EMAIL_ADDRESS][DOMAIN_NAME]" at bounding box center [983, 594] width 334 height 38
click at [1144, 582] on p "[DATE] 18:44 à [PERSON_NAME] ([PERSON_NAME][EMAIL_ADDRESS][DOMAIN_NAME]" at bounding box center [1021, 595] width 411 height 44
click at [1267, 574] on icon "button" at bounding box center [1266, 582] width 19 height 19
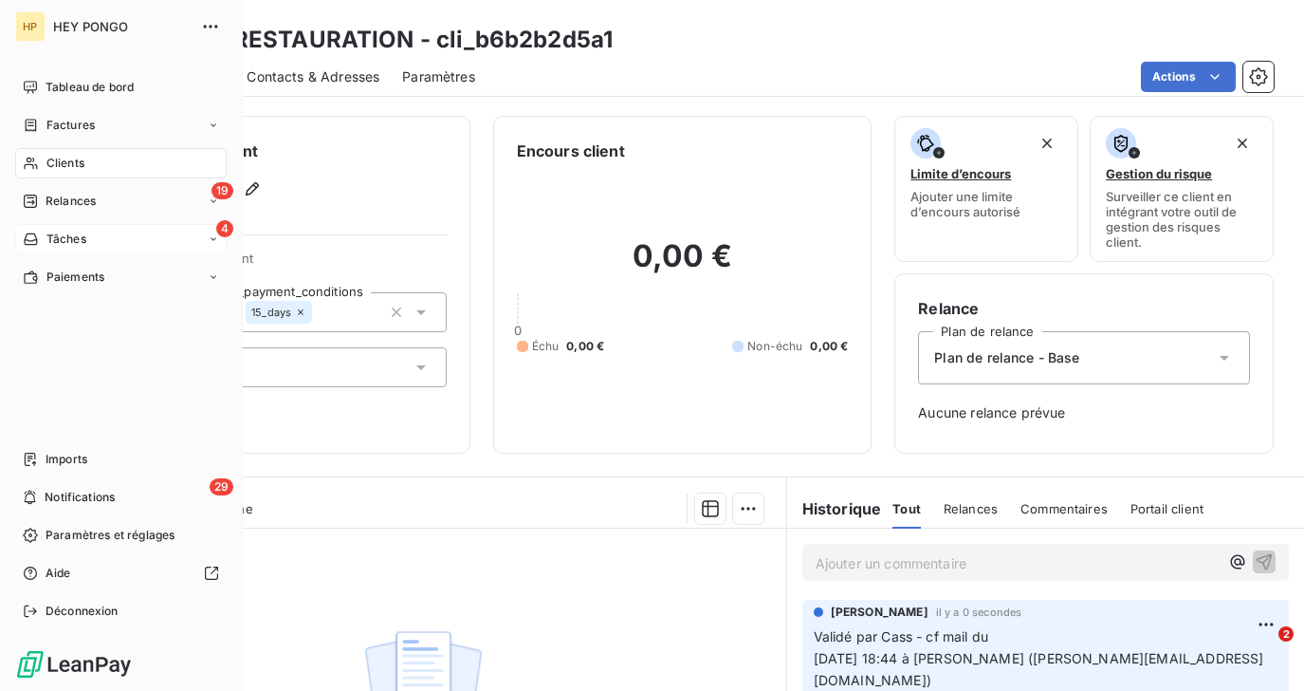
click at [55, 242] on span "Tâches" at bounding box center [66, 239] width 40 height 17
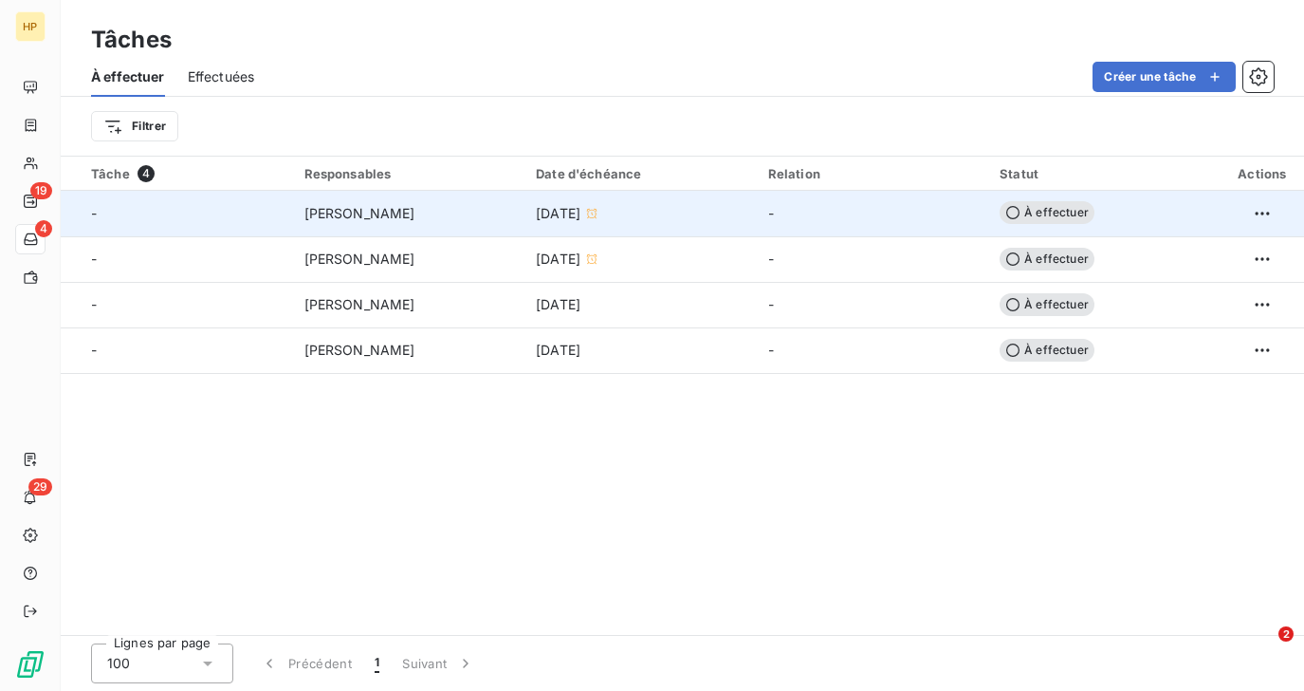
click at [157, 215] on div "-" at bounding box center [186, 213] width 191 height 19
type input "[DATE]"
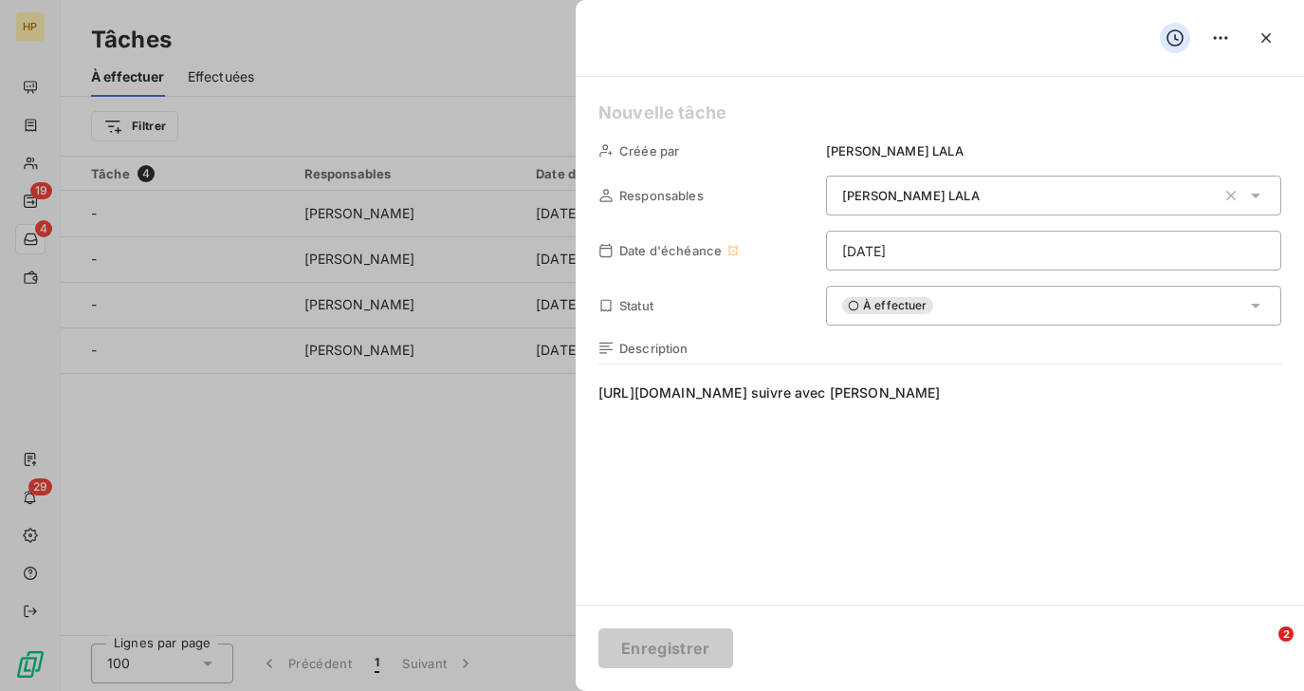
click at [857, 304] on icon at bounding box center [853, 305] width 11 height 11
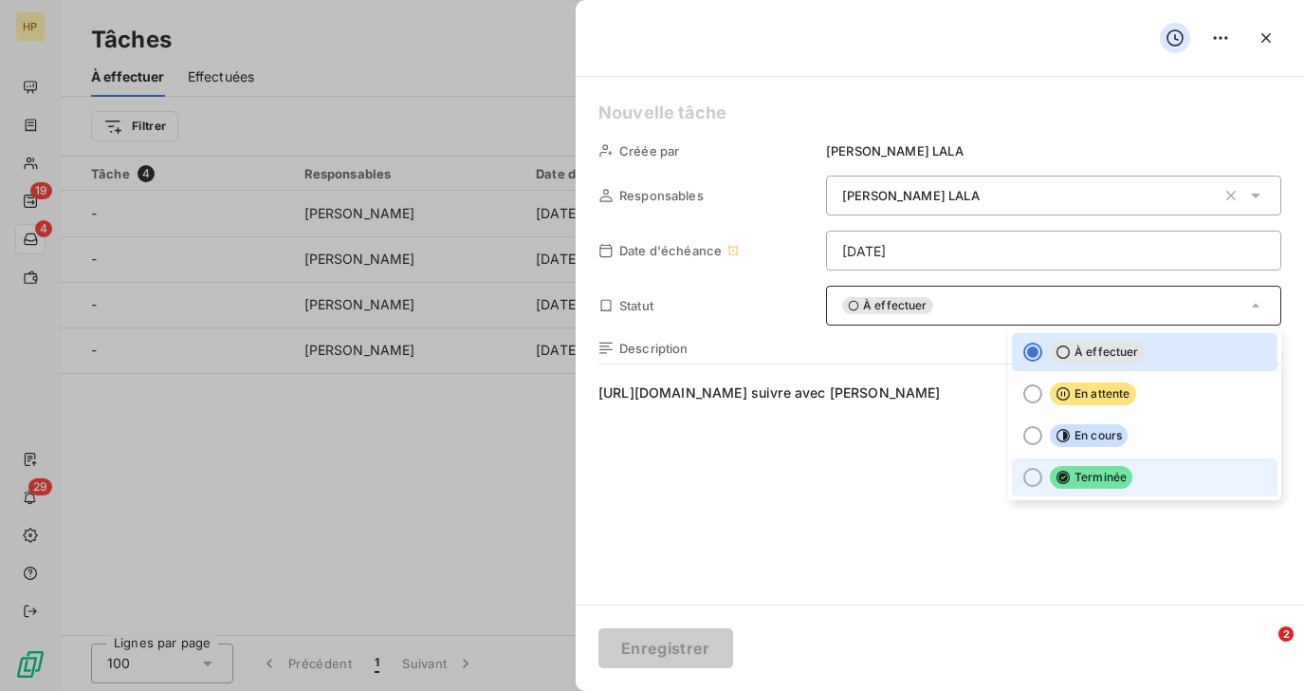
click at [1082, 469] on span "Terminée" at bounding box center [1091, 477] width 83 height 23
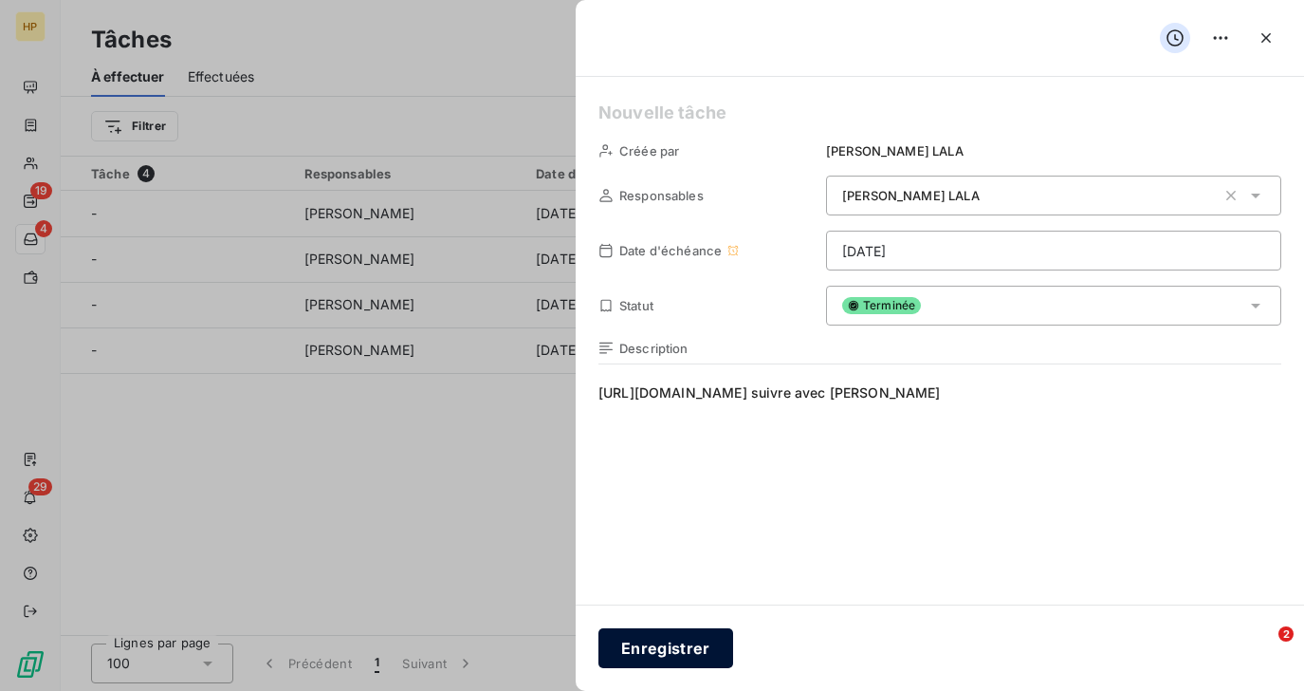
click at [658, 649] on button "Enregistrer" at bounding box center [666, 648] width 135 height 40
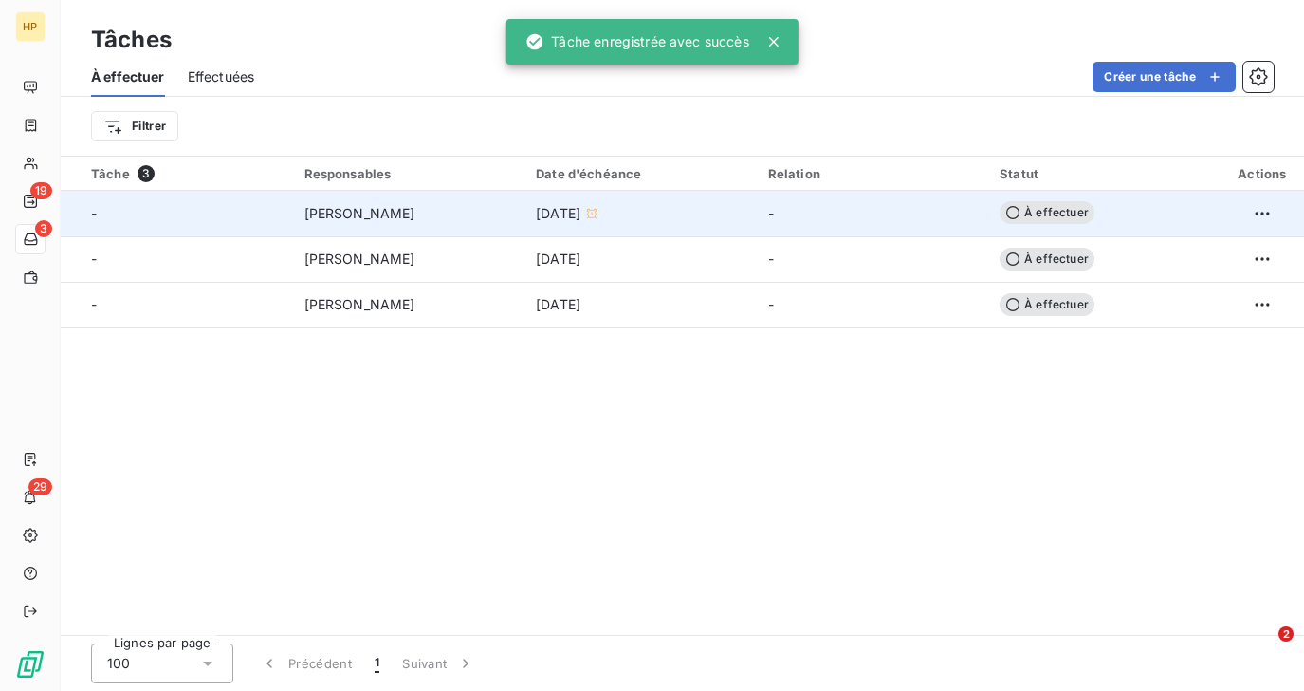
click at [475, 209] on div "[PERSON_NAME]" at bounding box center [410, 213] width 210 height 19
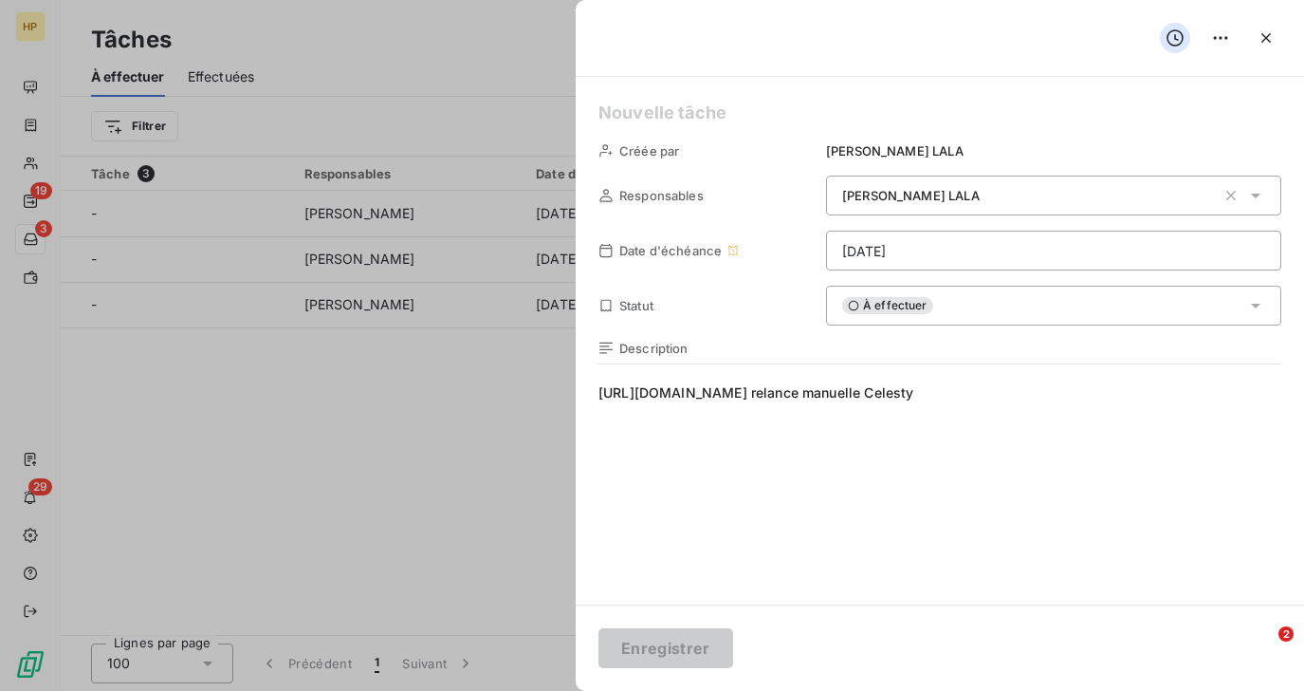
click at [853, 305] on icon at bounding box center [853, 305] width 11 height 11
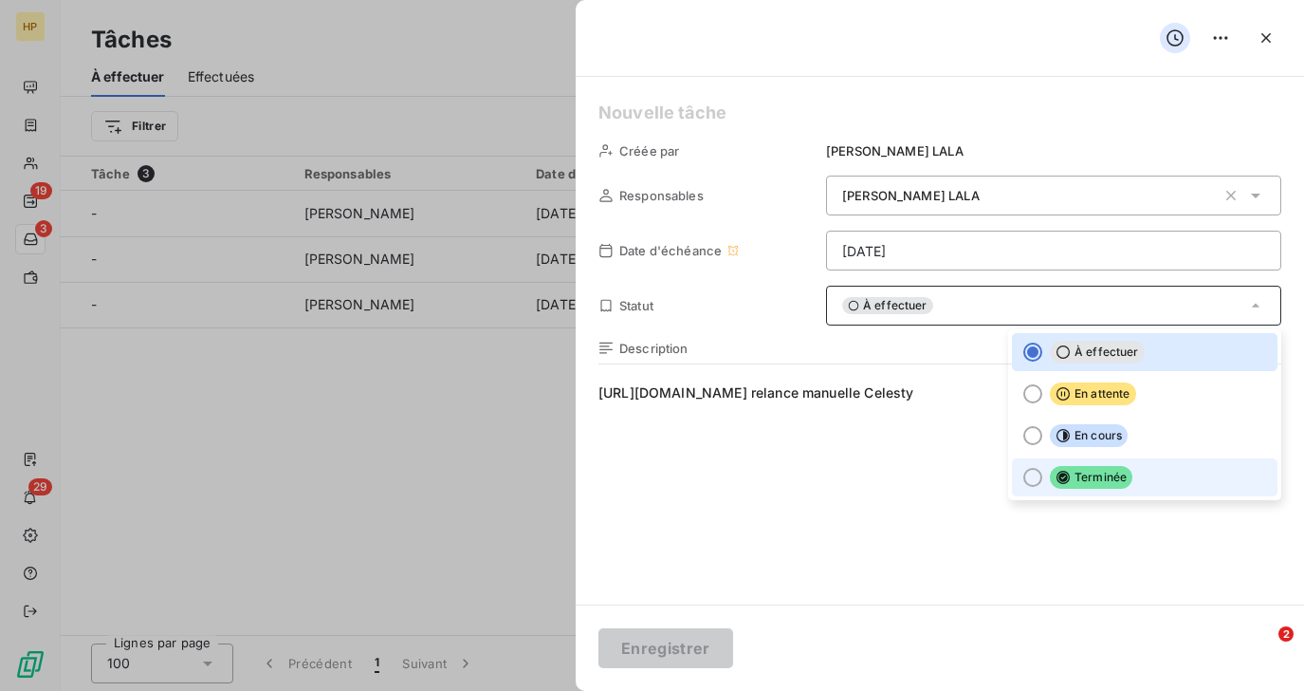
click at [1054, 472] on span "Terminée" at bounding box center [1091, 477] width 83 height 23
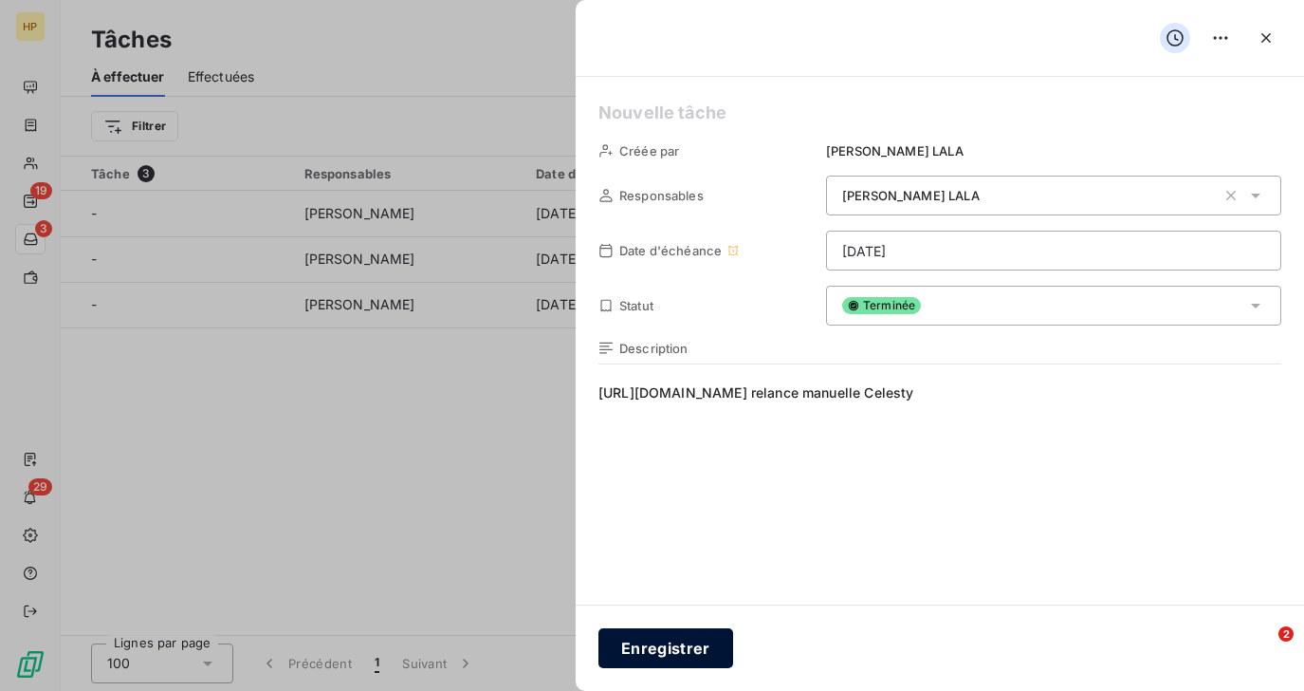
click at [658, 649] on button "Enregistrer" at bounding box center [666, 648] width 135 height 40
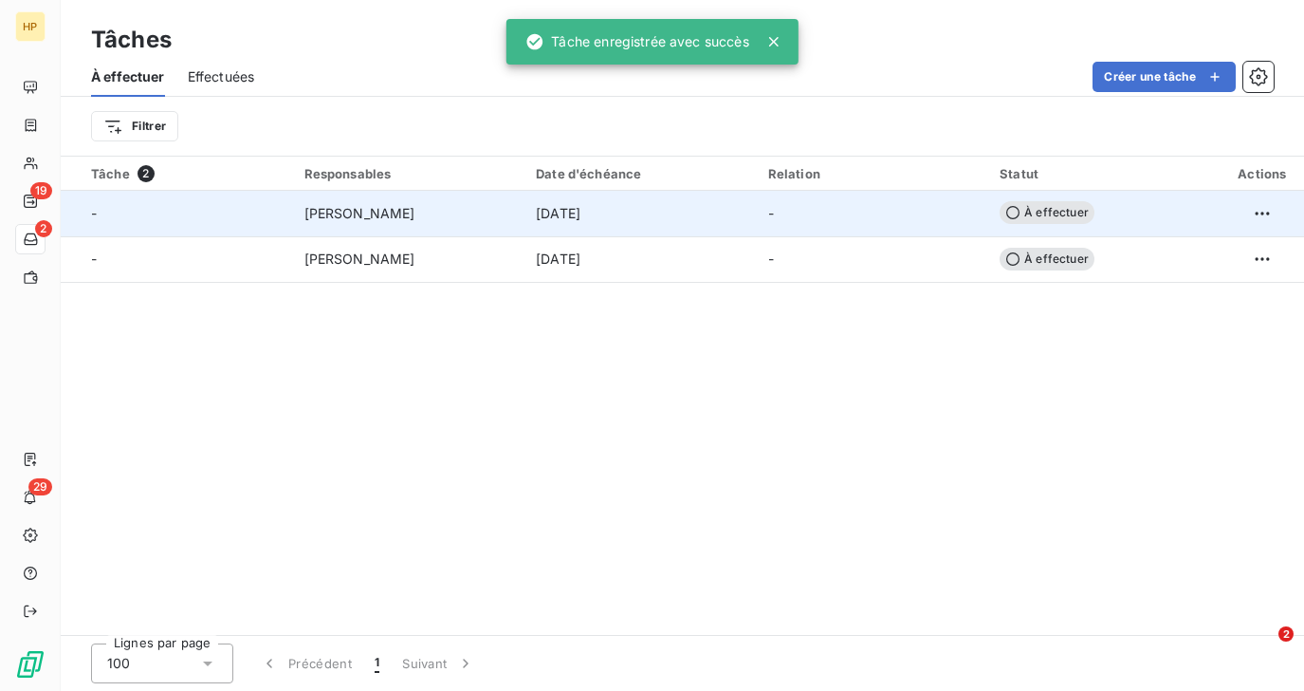
click at [575, 211] on span "15 sept. 2025" at bounding box center [558, 213] width 45 height 19
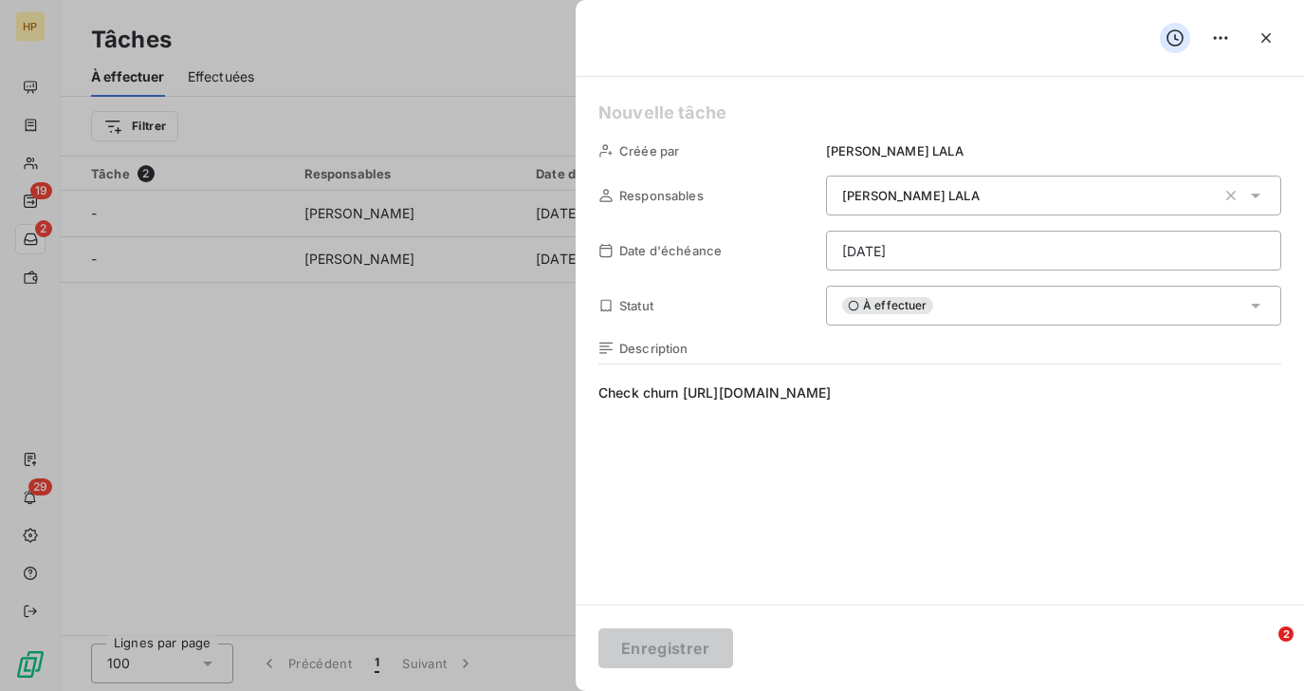
drag, startPoint x: 687, startPoint y: 391, endPoint x: 1175, endPoint y: 384, distance: 487.7
click at [1175, 384] on span "Check churn https://app.leanpay.fr/clients/05413ced-eaf0-45d6-9391-e0237b0a288f" at bounding box center [940, 565] width 683 height 364
copy span "https://app.leanpay.fr/clients/05413ced-eaf0-45d6-9391-e0237b0a288f"
click at [1265, 34] on icon "button" at bounding box center [1266, 37] width 19 height 19
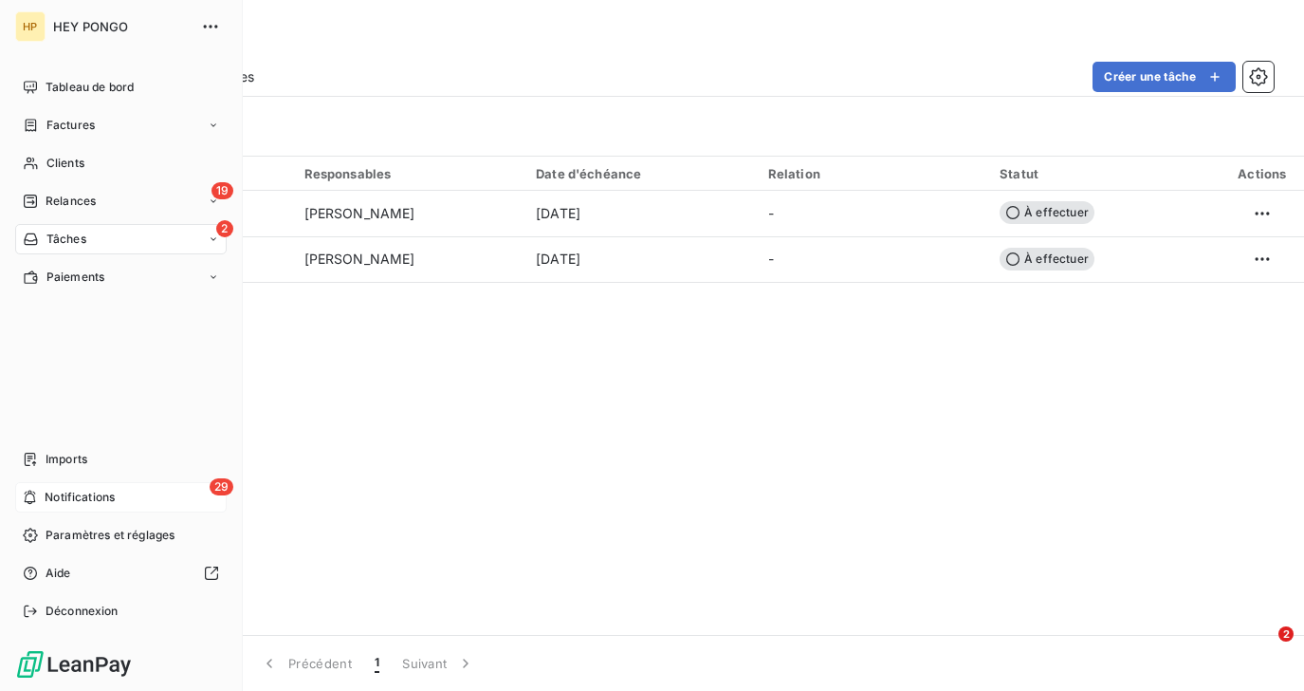
click at [45, 499] on span "Notifications" at bounding box center [80, 497] width 70 height 17
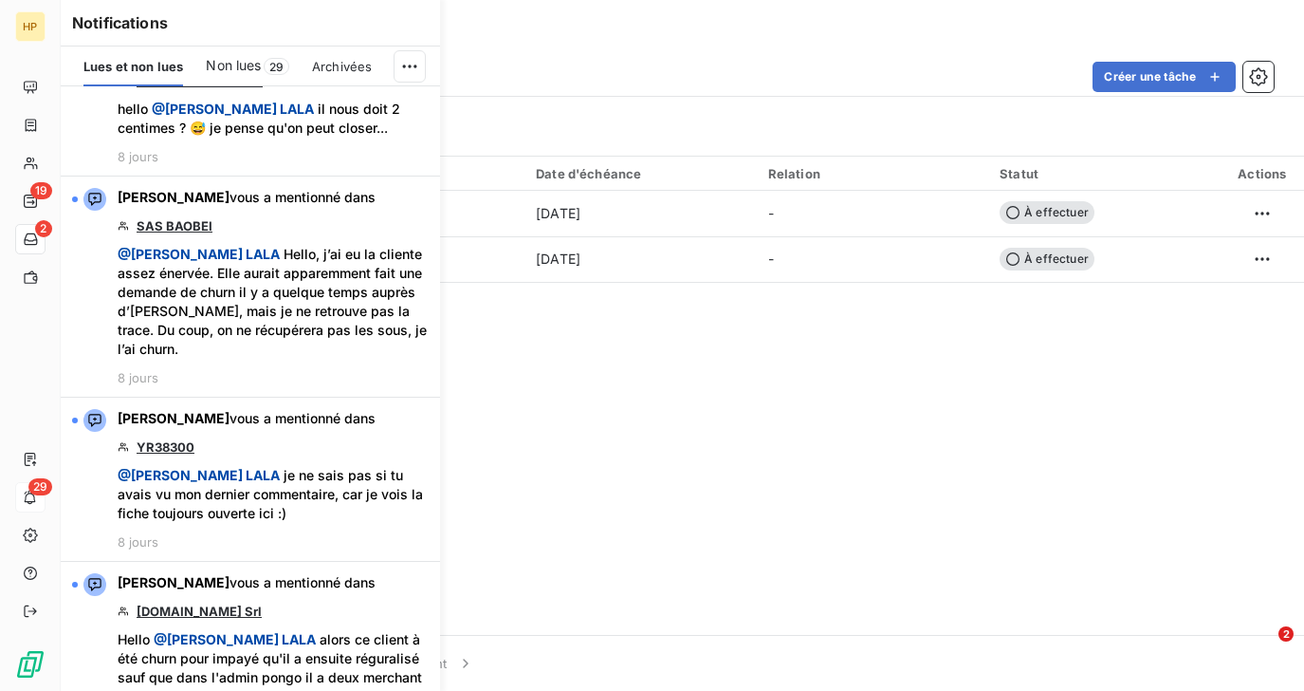
scroll to position [4535, 0]
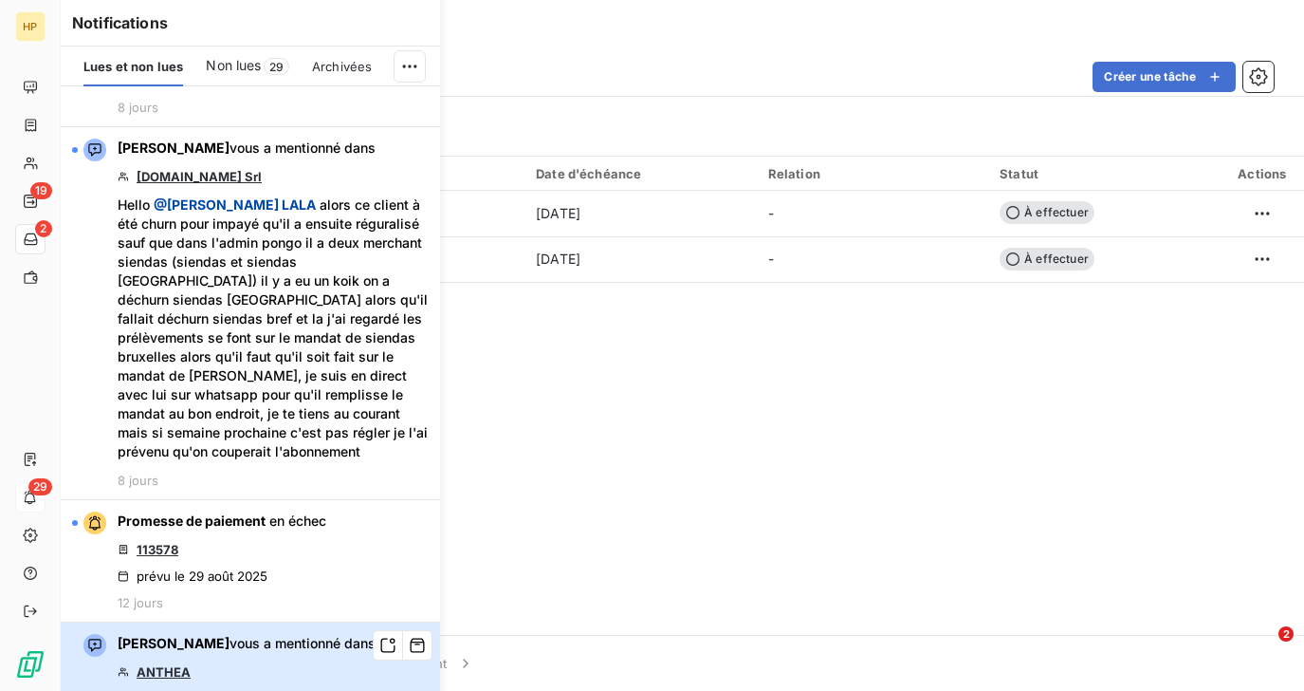
click at [232, 634] on div "Sara Guermoudi vous a mentionné dans ANTHEA coucou @ Salomé LALA je le vois fer…" at bounding box center [273, 704] width 311 height 140
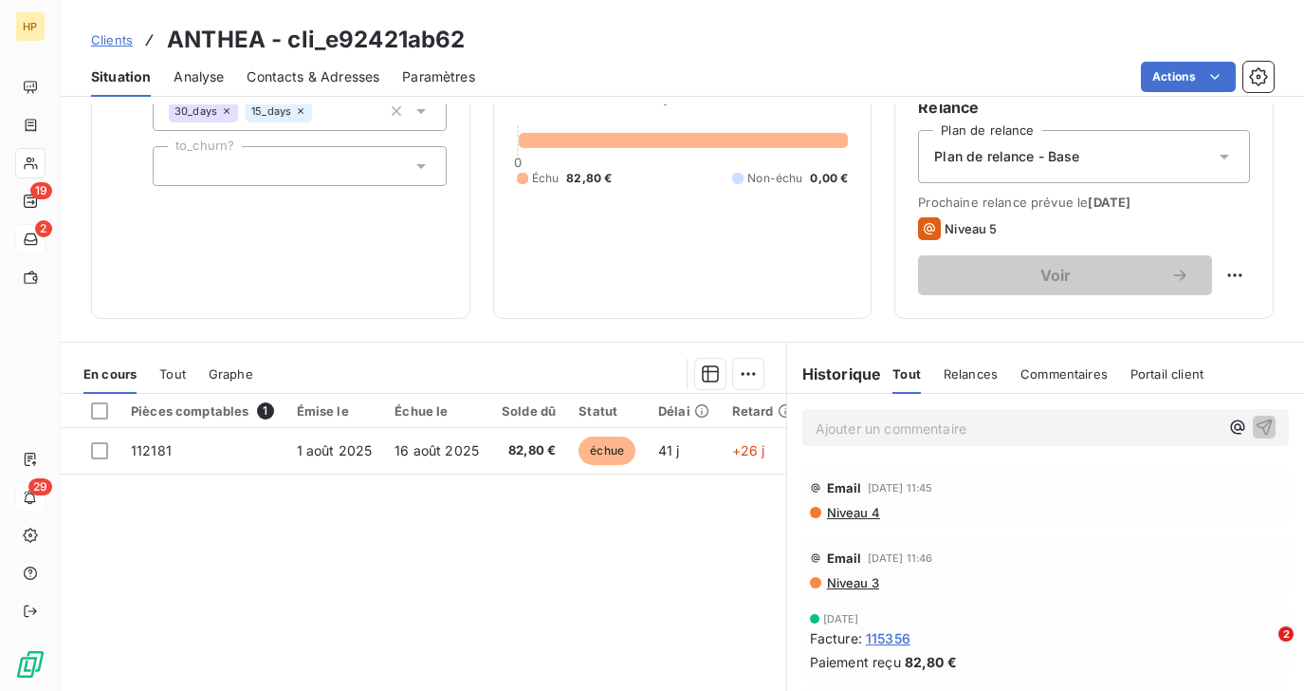
scroll to position [315, 0]
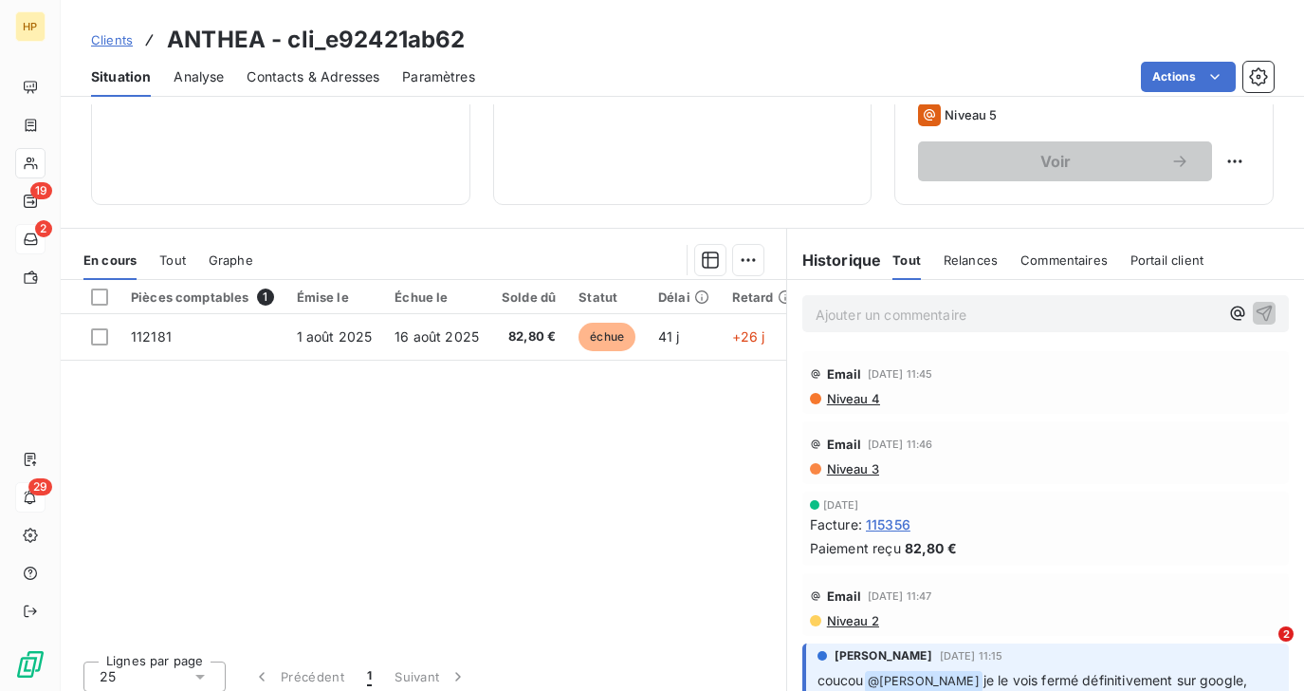
click at [179, 266] on span "Tout" at bounding box center [172, 259] width 27 height 15
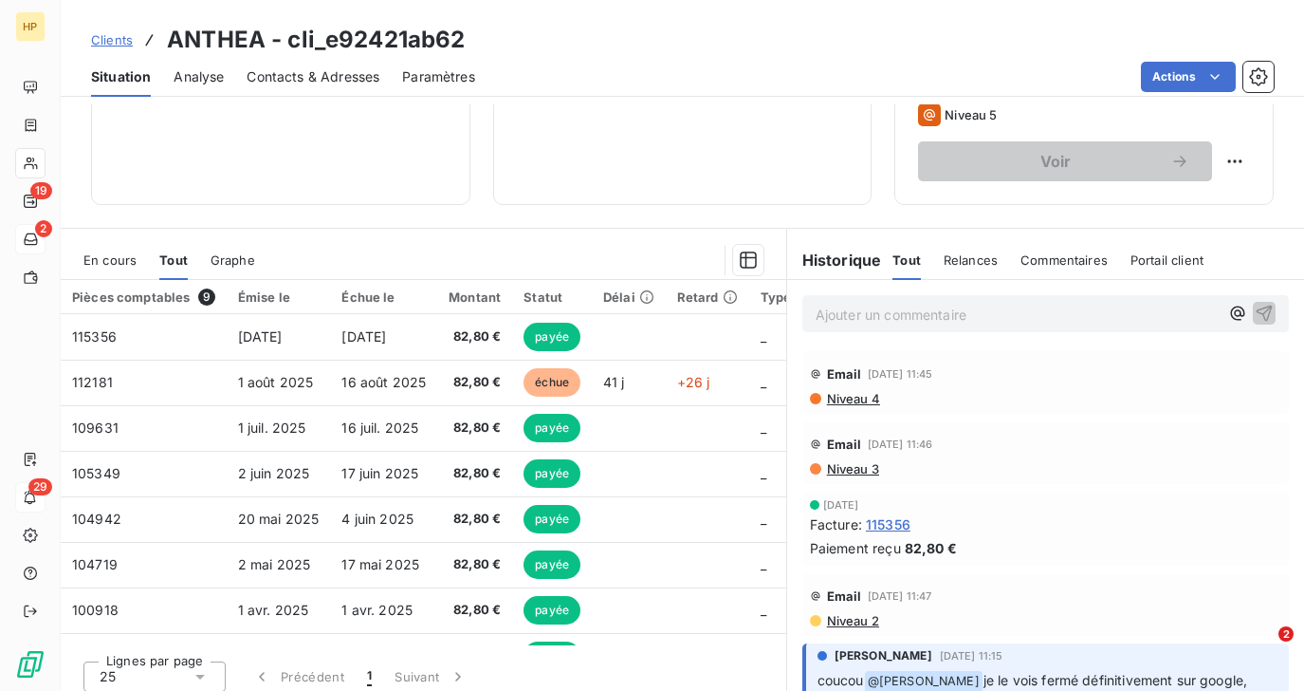
click at [121, 263] on span "En cours" at bounding box center [109, 259] width 53 height 15
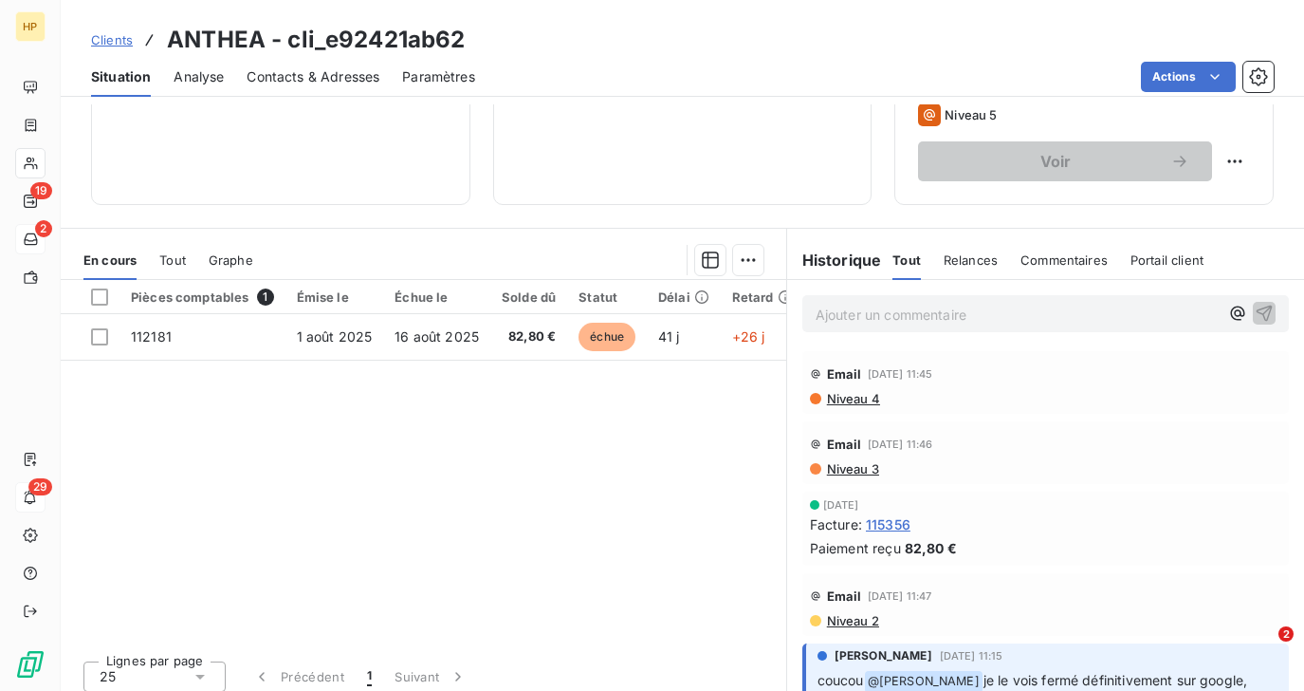
click at [852, 316] on p "Ajouter un commentaire ﻿" at bounding box center [1017, 315] width 403 height 24
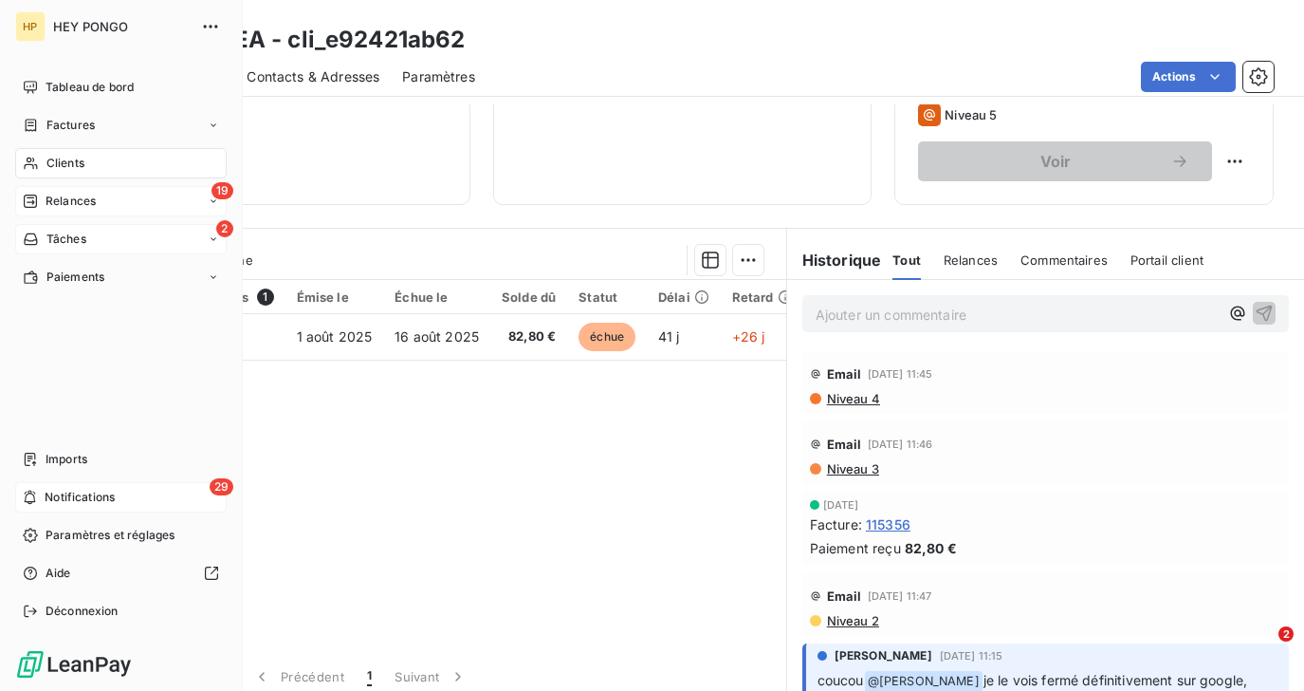
click at [58, 196] on span "Relances" at bounding box center [71, 201] width 50 height 17
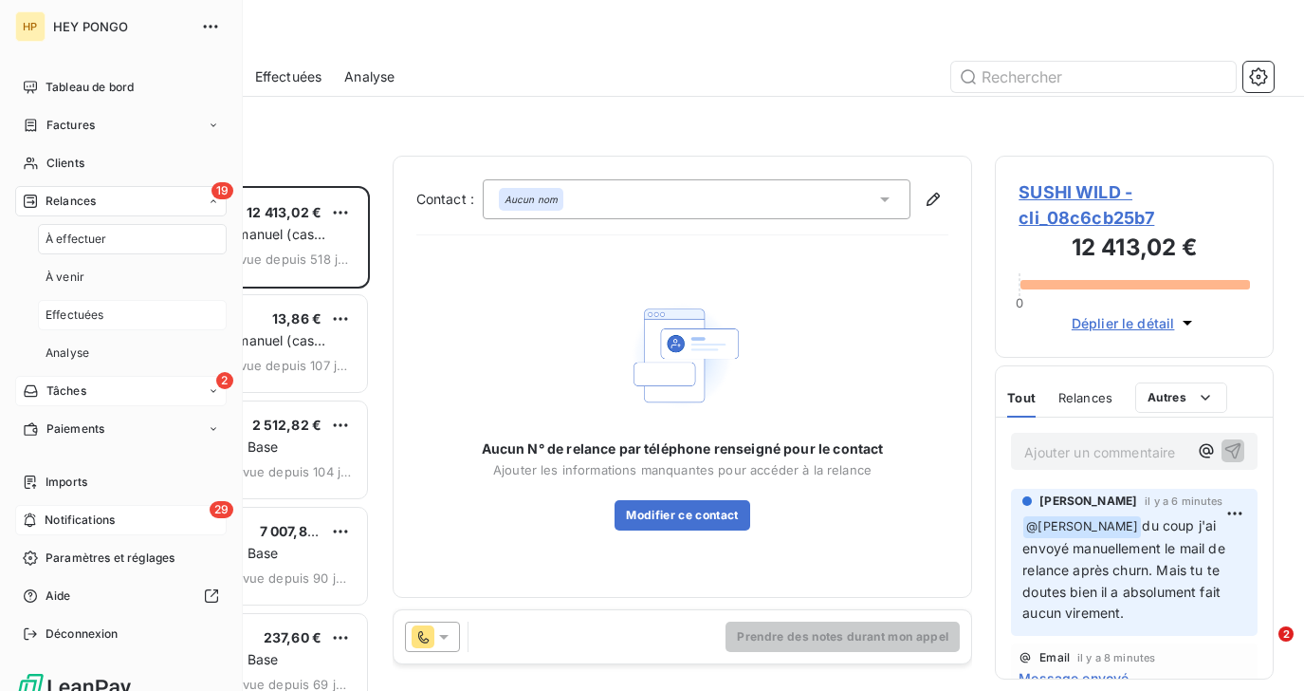
scroll to position [505, 278]
click at [83, 252] on div "À effectuer" at bounding box center [132, 239] width 189 height 30
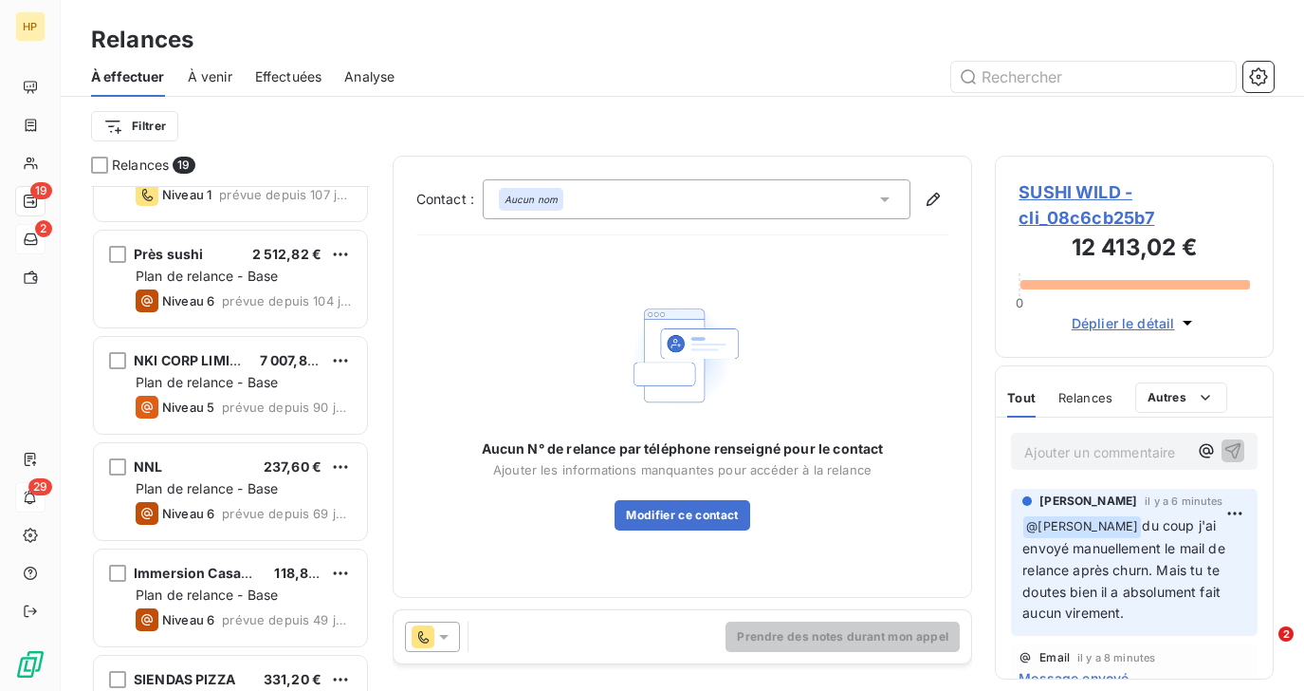
scroll to position [177, 0]
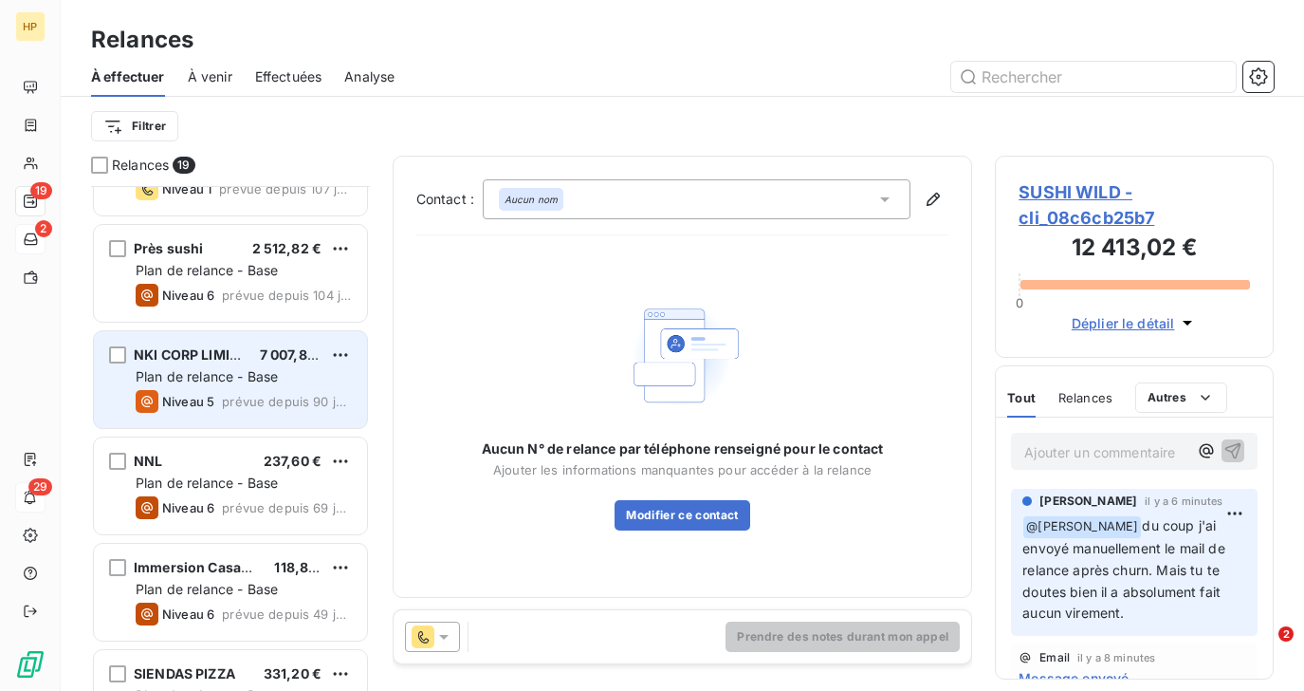
click at [186, 385] on div "Plan de relance - Base" at bounding box center [244, 376] width 216 height 19
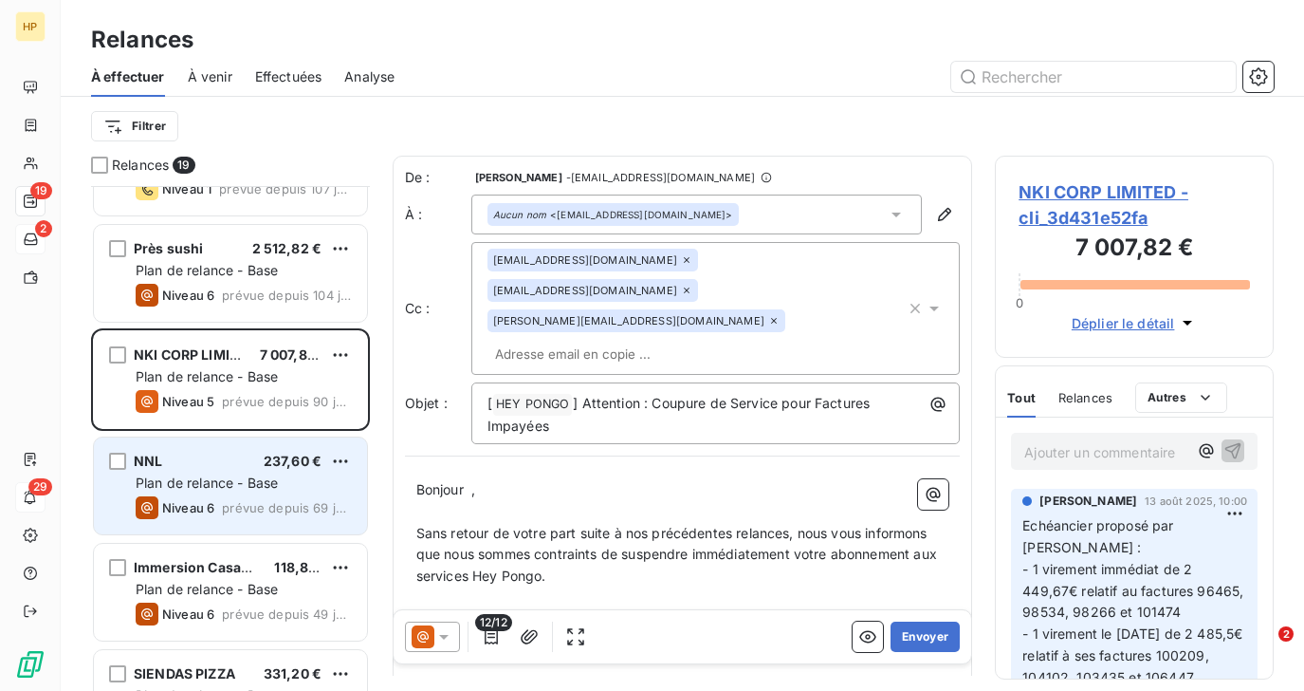
click at [191, 465] on div "NNL 237,60 €" at bounding box center [244, 461] width 216 height 17
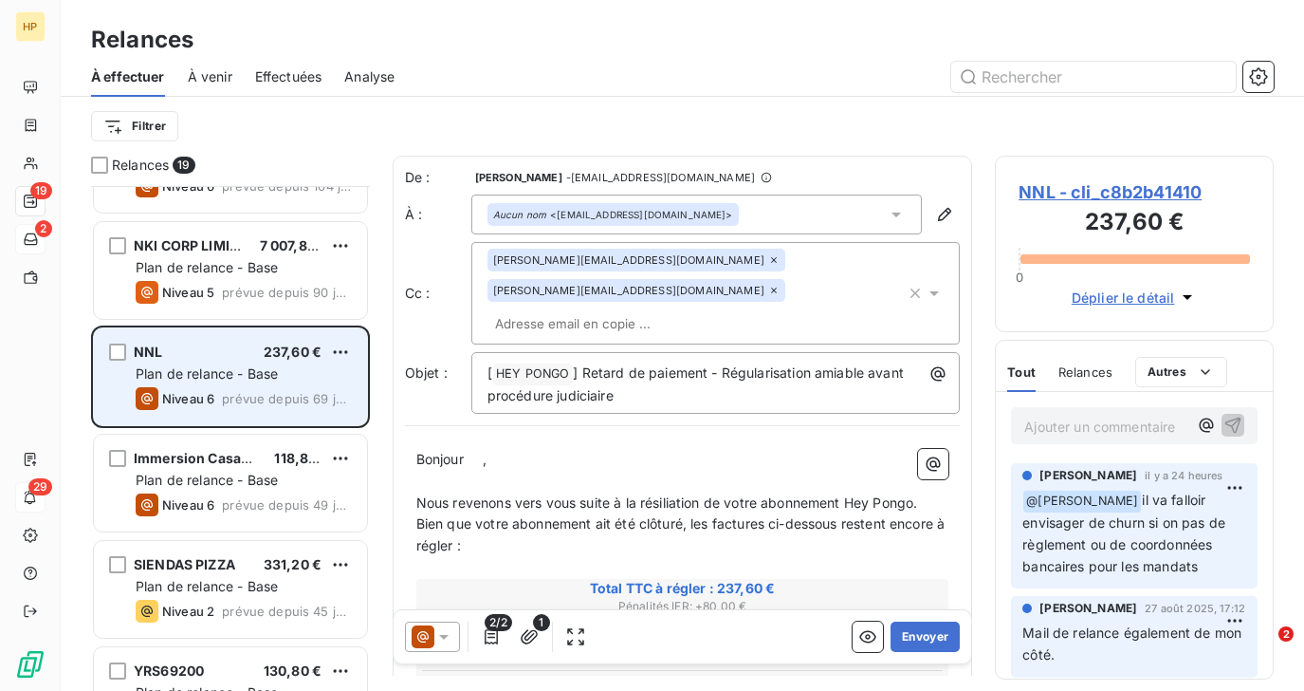
scroll to position [292, 0]
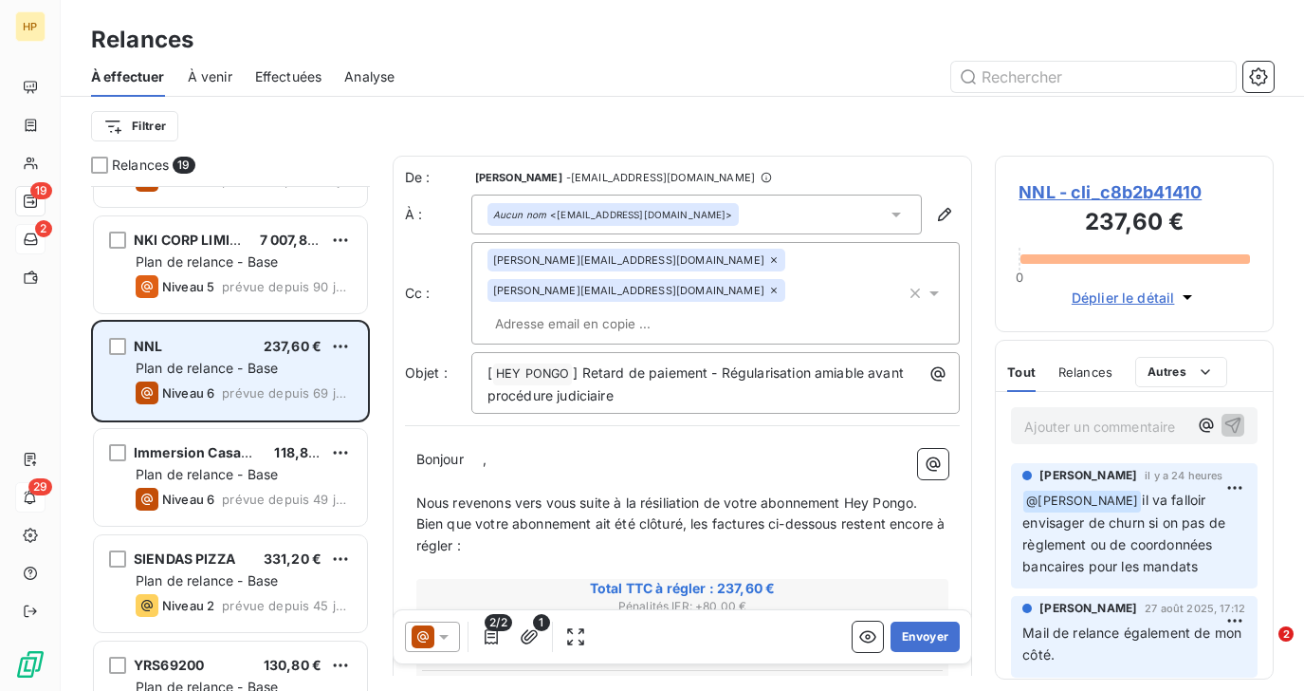
click at [191, 465] on div "PB 13,86 € Plan de relance manuel (cas complexe) Niveau 1 prévue depuis 107 jou…" at bounding box center [230, 438] width 279 height 505
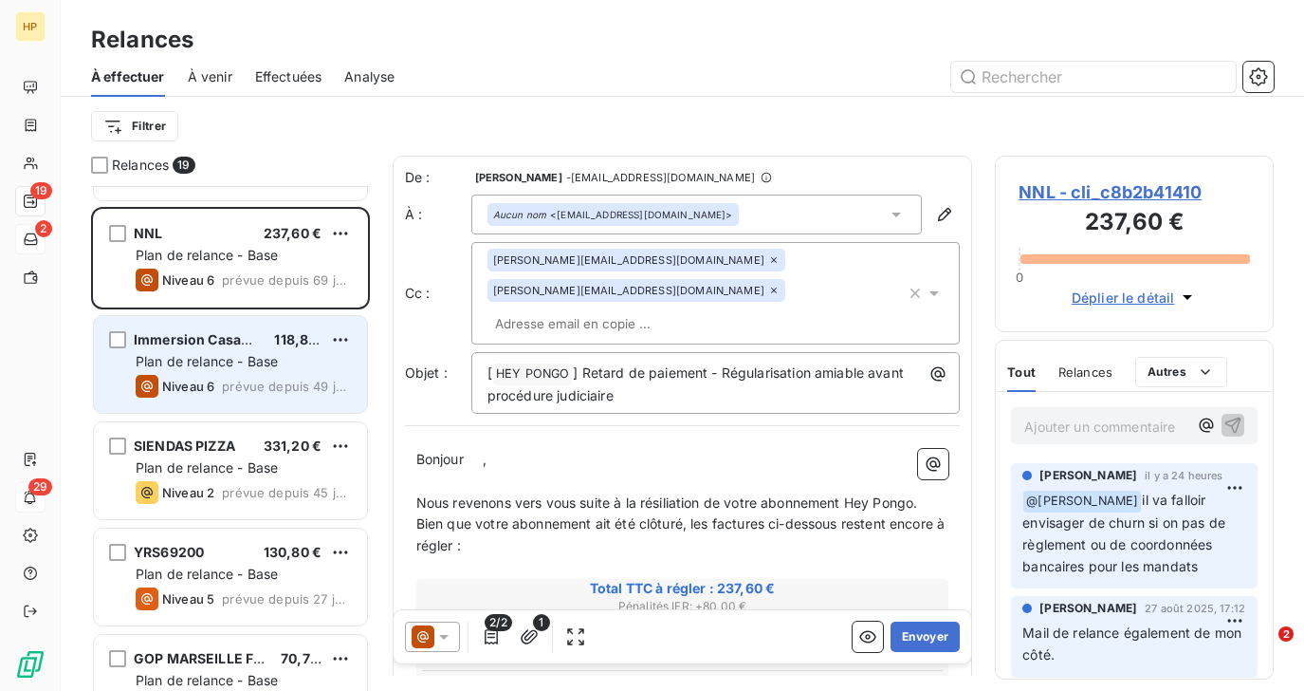
scroll to position [490, 0]
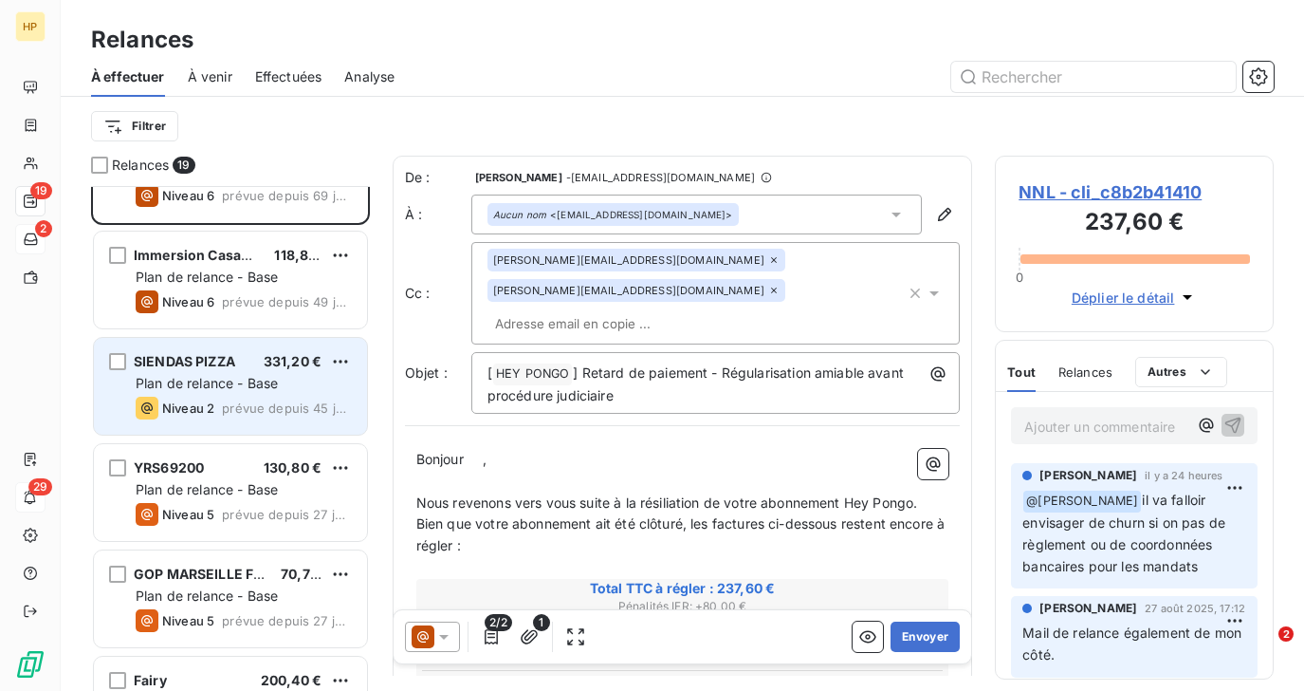
click at [224, 387] on span "Plan de relance - Base" at bounding box center [207, 383] width 142 height 16
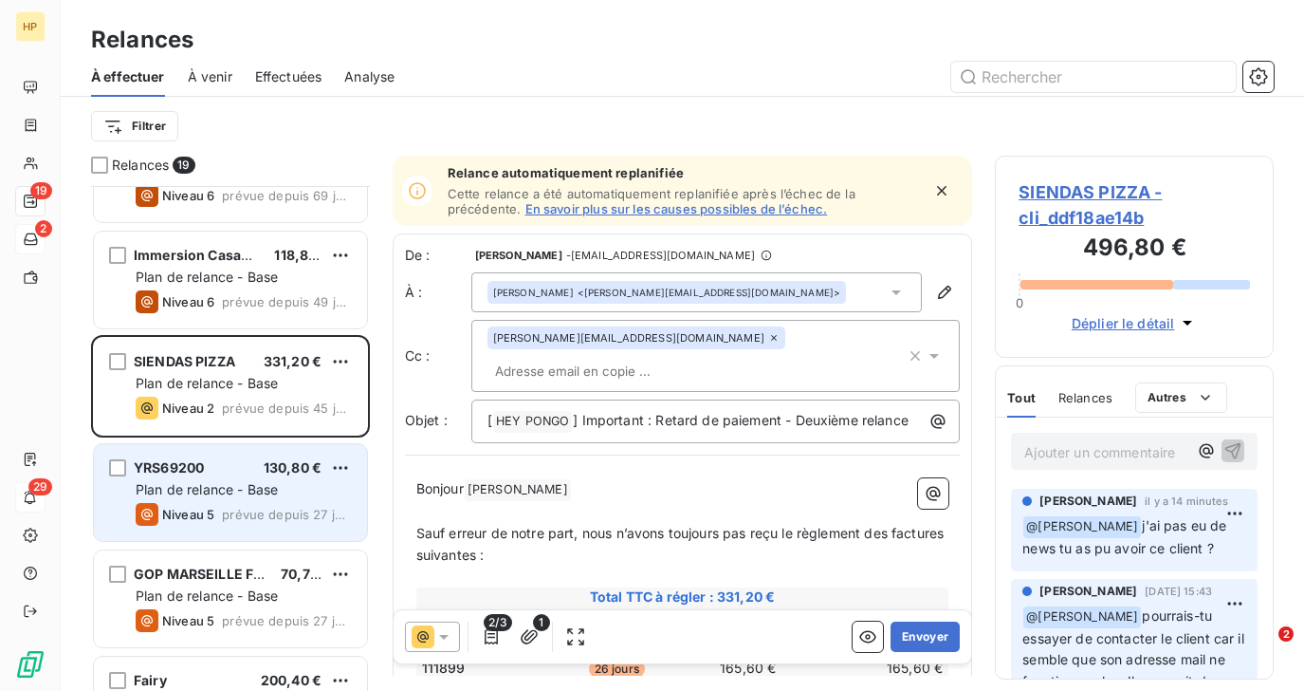
click at [231, 505] on div "Niveau 5 prévue depuis 27 jours" at bounding box center [244, 514] width 216 height 23
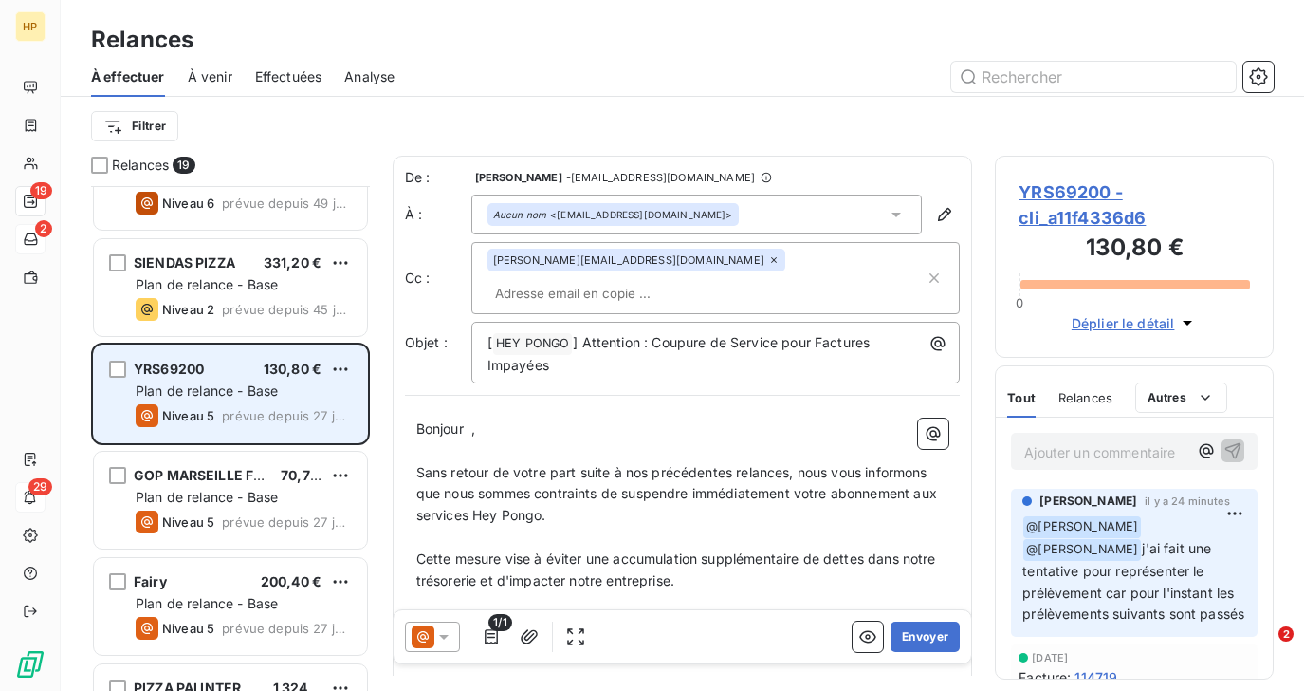
click at [231, 505] on span "Plan de relance - Base" at bounding box center [207, 497] width 142 height 16
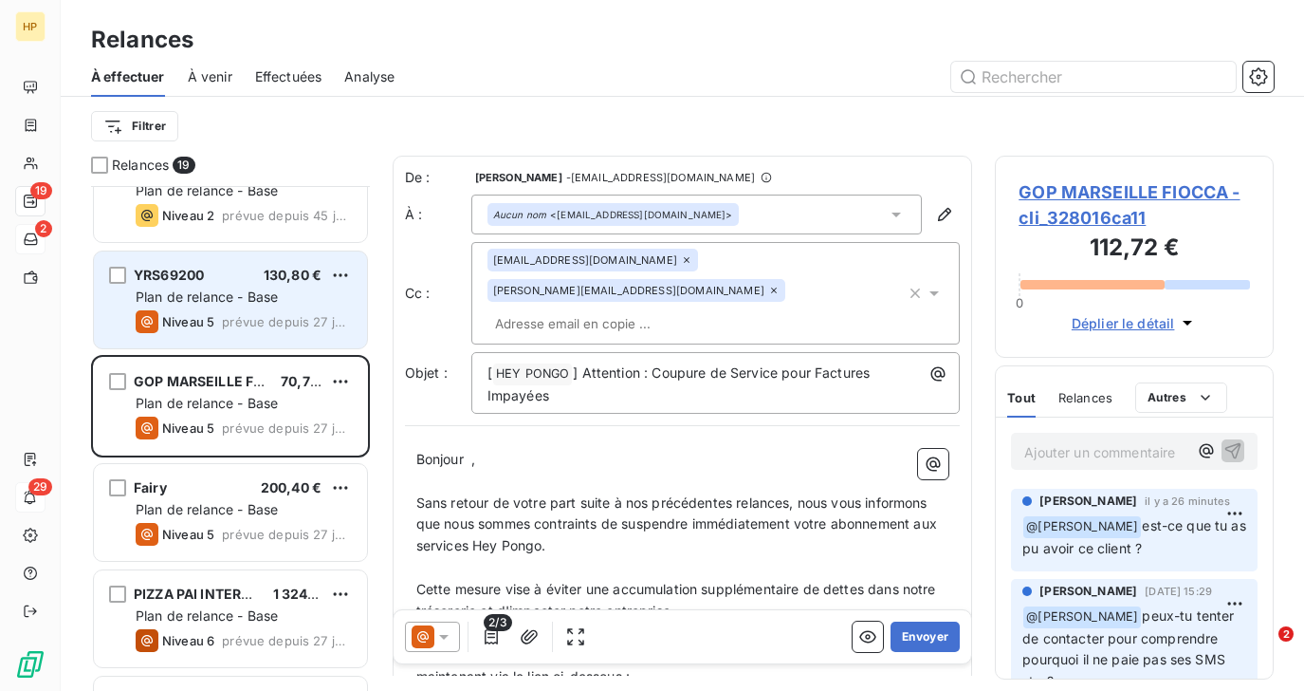
scroll to position [685, 0]
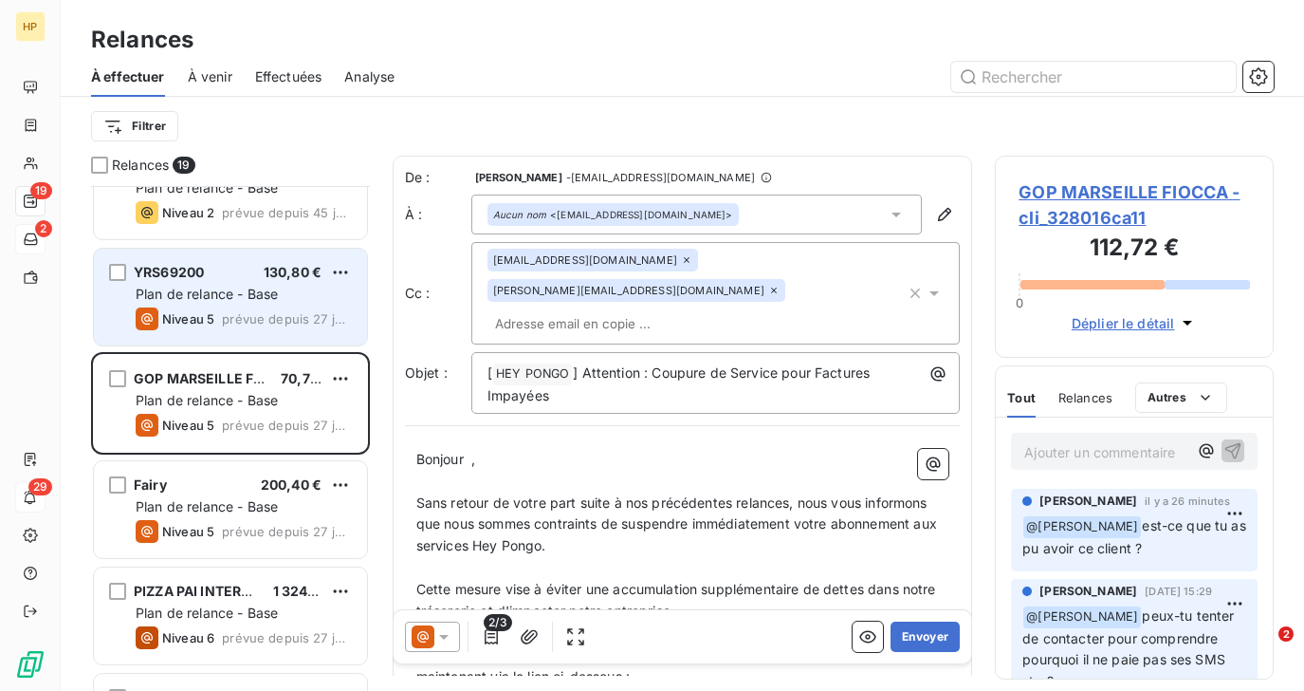
click at [231, 505] on div "Immersion Casanova 118,81 € Plan de relance - Base Niveau 6 prévue depuis 49 jo…" at bounding box center [230, 438] width 279 height 505
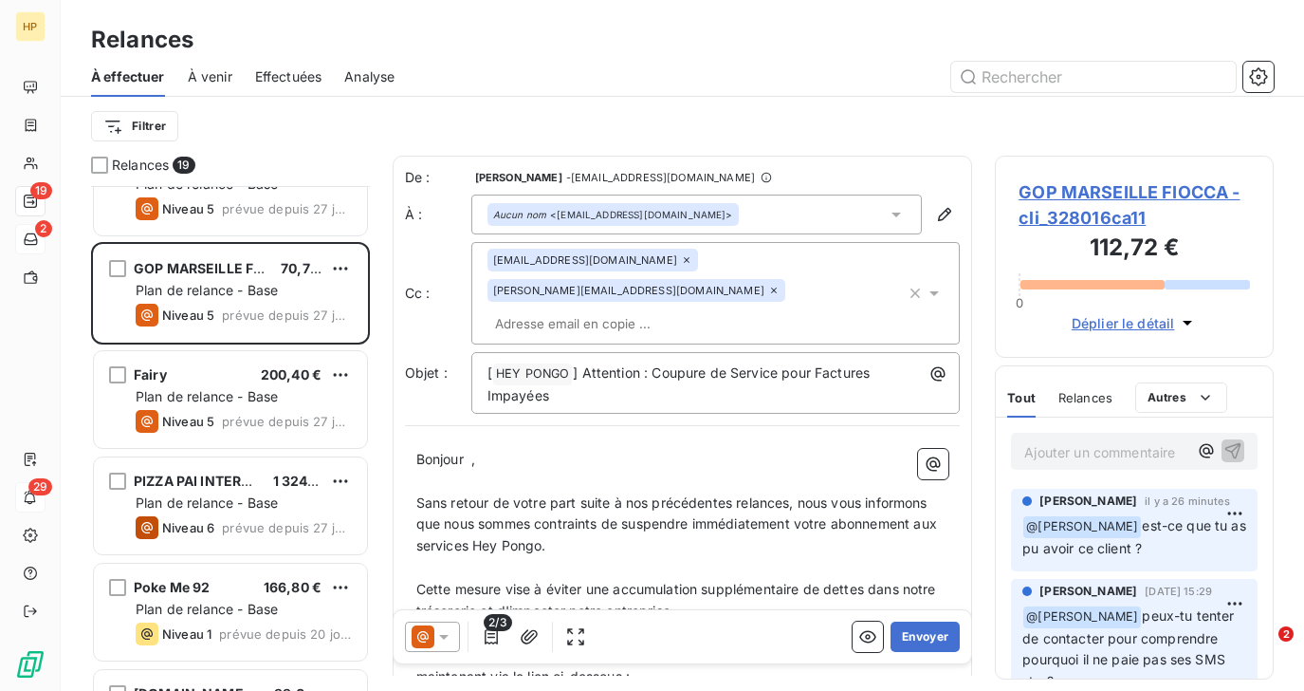
scroll to position [823, 0]
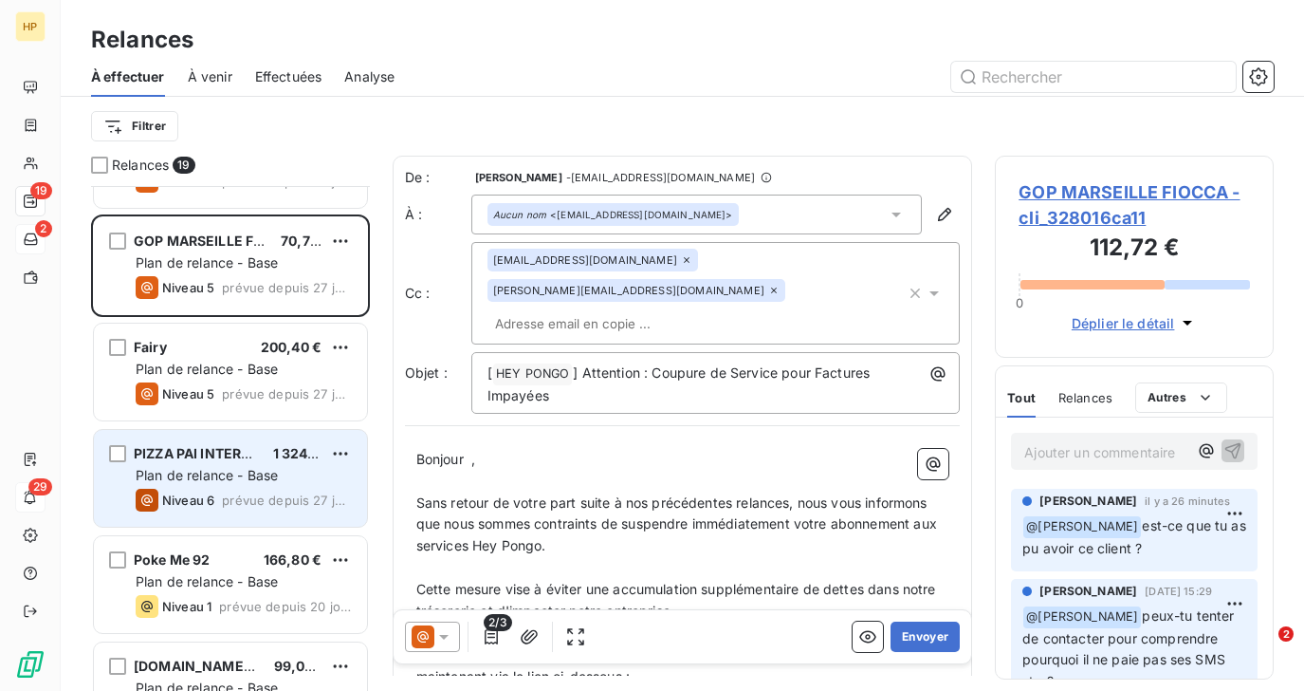
click at [234, 473] on span "Plan de relance - Base" at bounding box center [207, 475] width 142 height 16
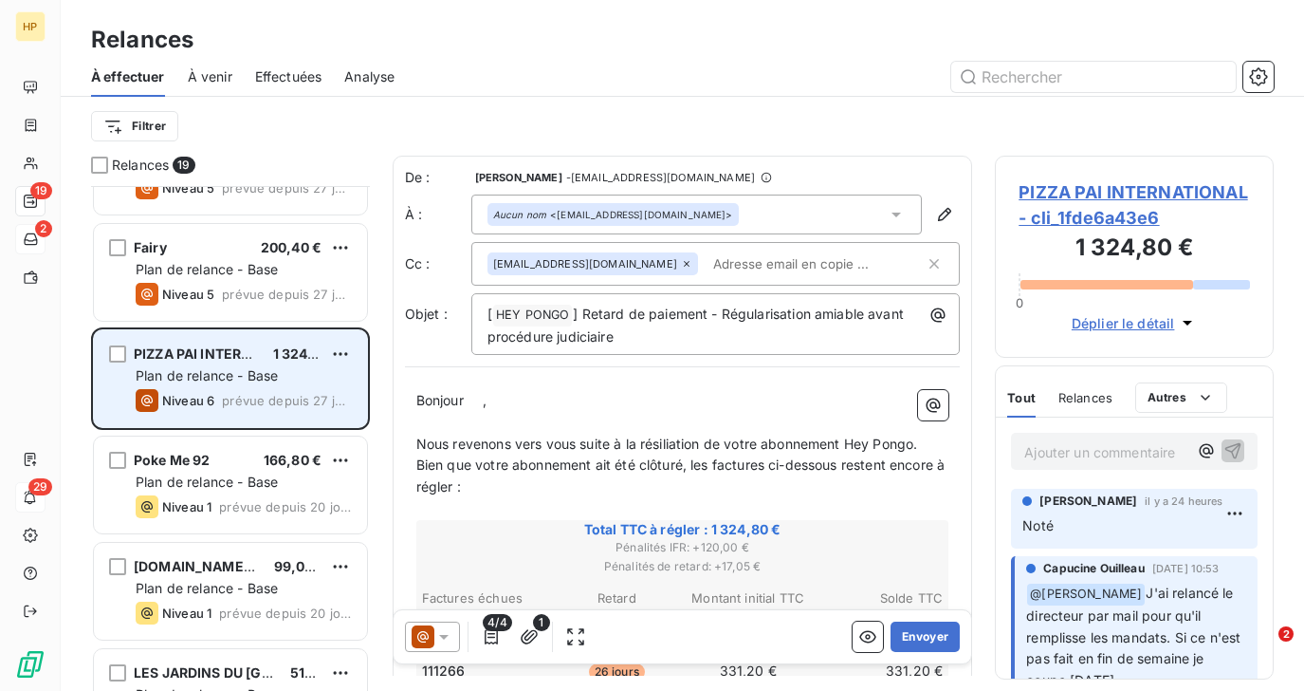
scroll to position [927, 0]
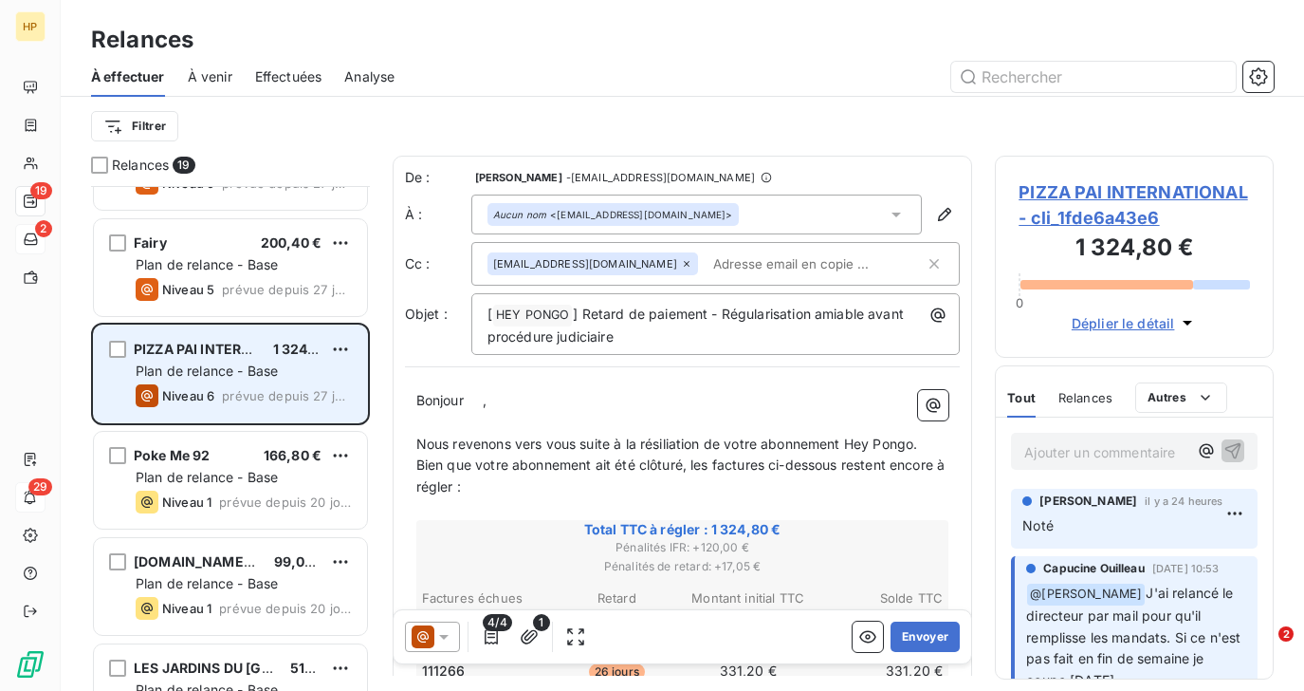
click at [234, 473] on div "YRS69200 130,80 € Plan de relance - Base Niveau 5 prévue depuis 27 jours GOP MA…" at bounding box center [230, 438] width 279 height 505
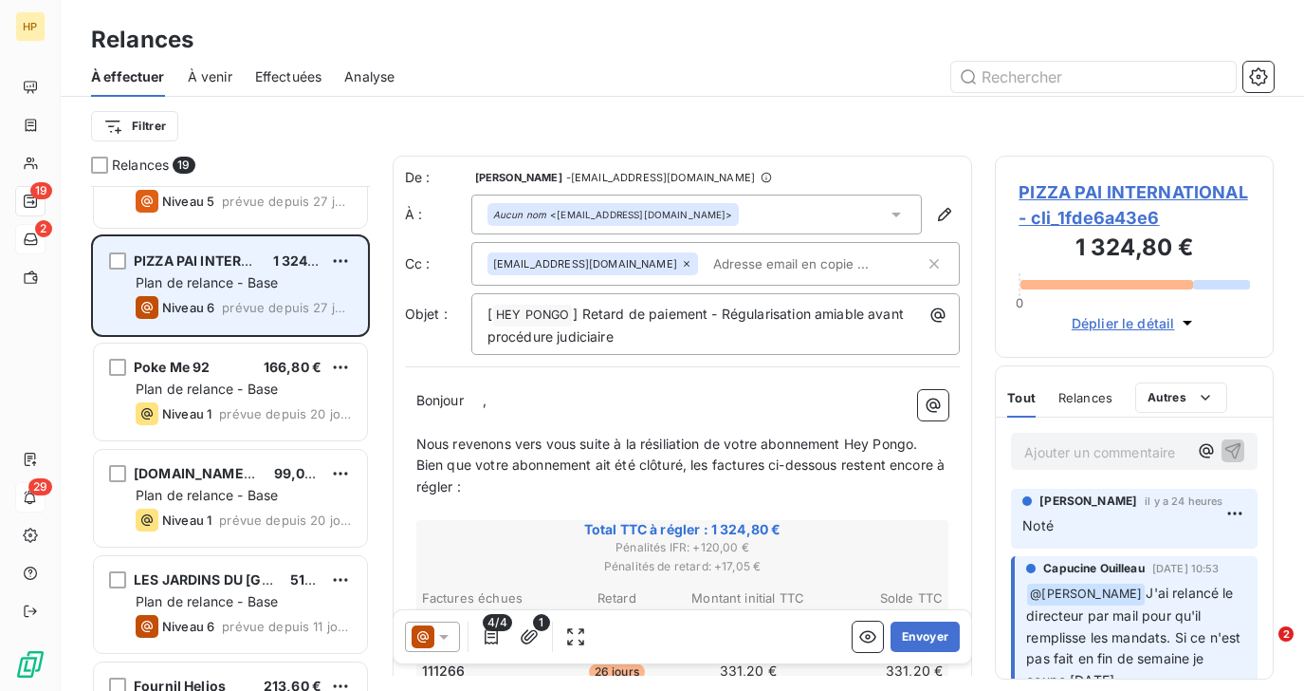
scroll to position [1059, 0]
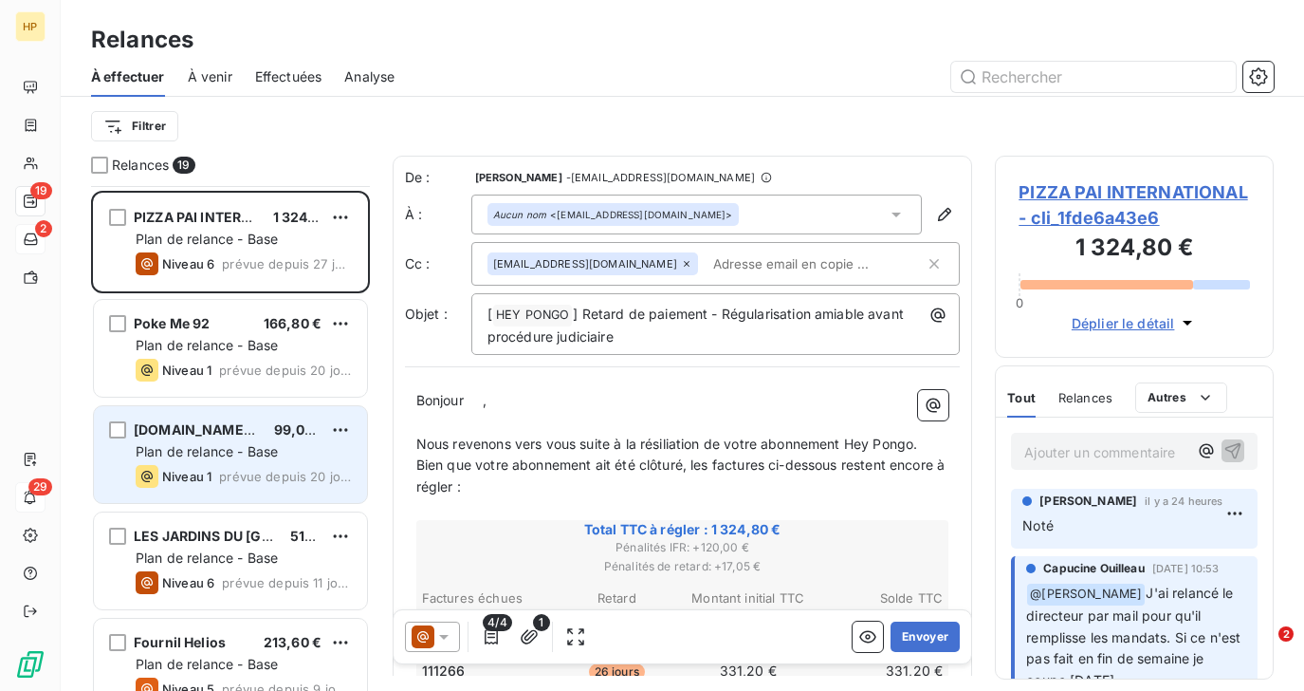
click at [226, 463] on div "Siendas.be Srl 99,00 € Plan de relance - Base Niveau 1 prévue depuis 20 jours" at bounding box center [230, 454] width 273 height 97
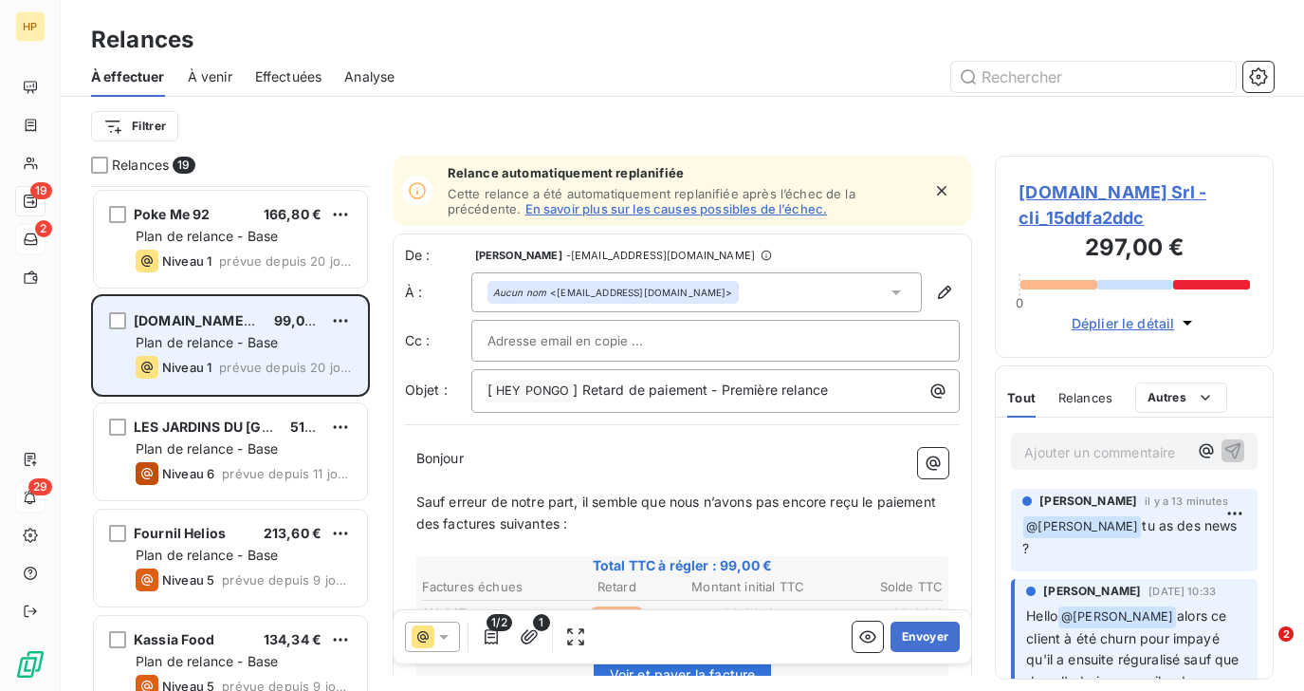
scroll to position [1208, 0]
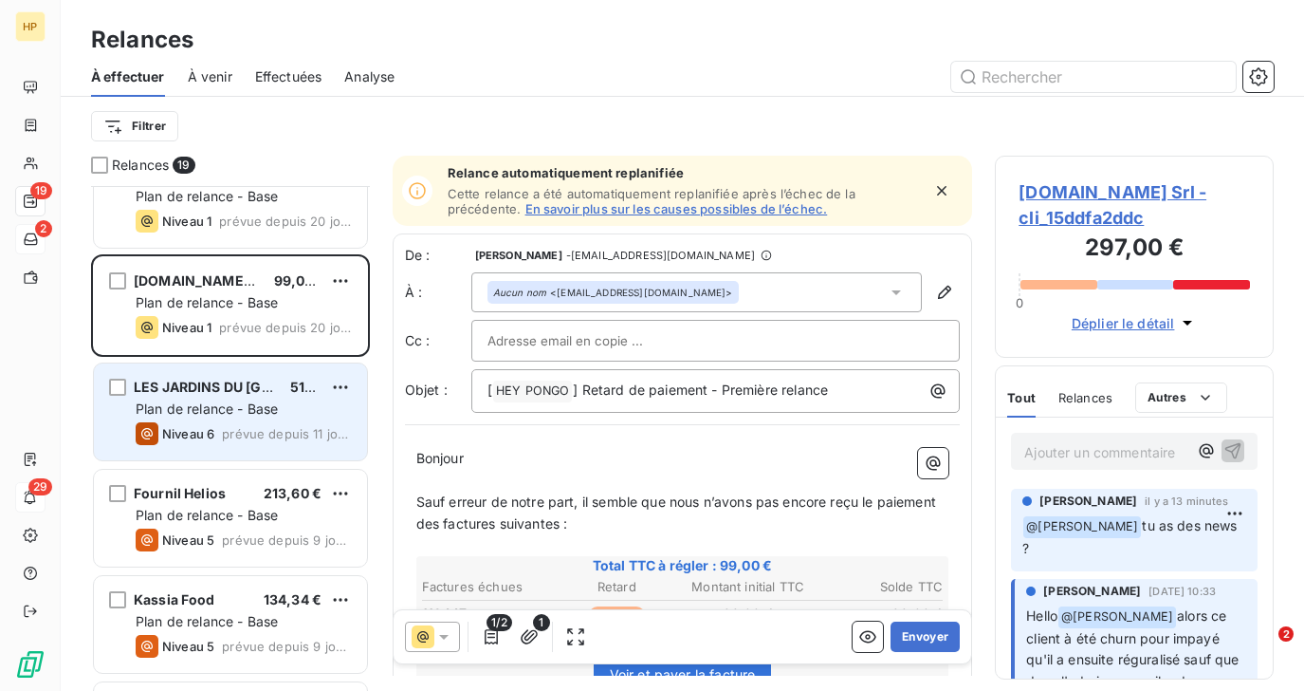
click at [218, 409] on span "Plan de relance - Base" at bounding box center [207, 408] width 142 height 16
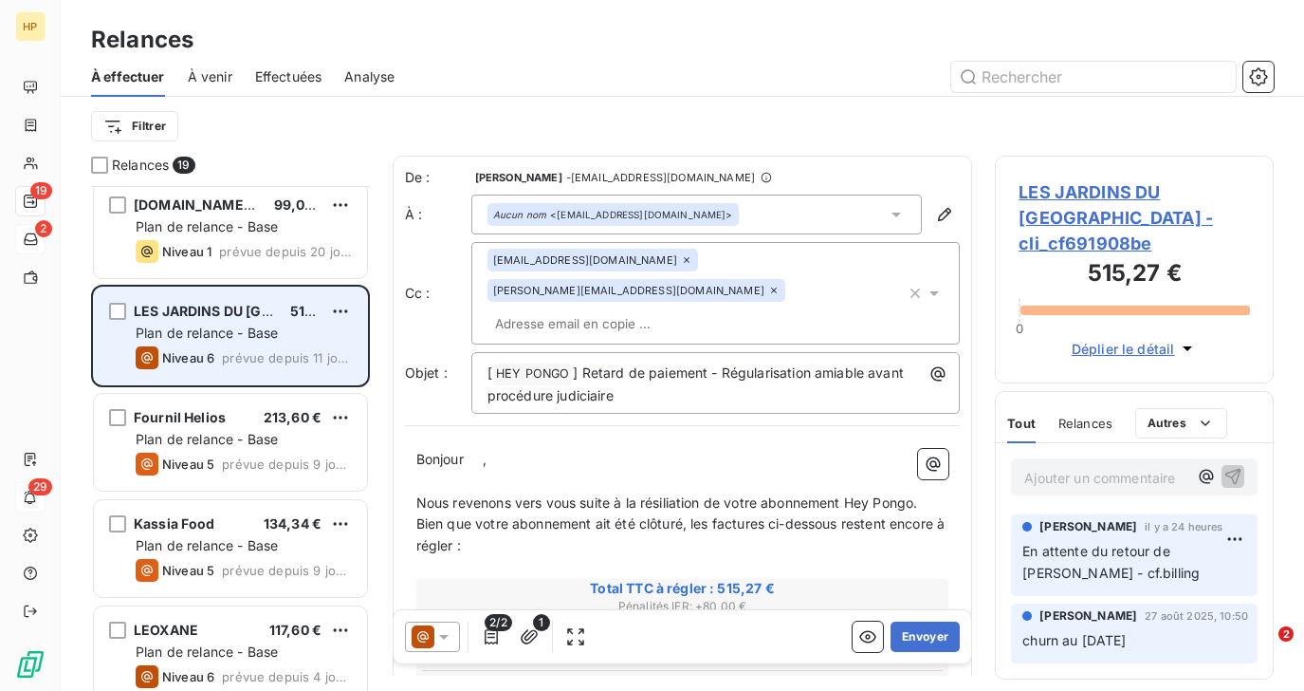
scroll to position [1322, 0]
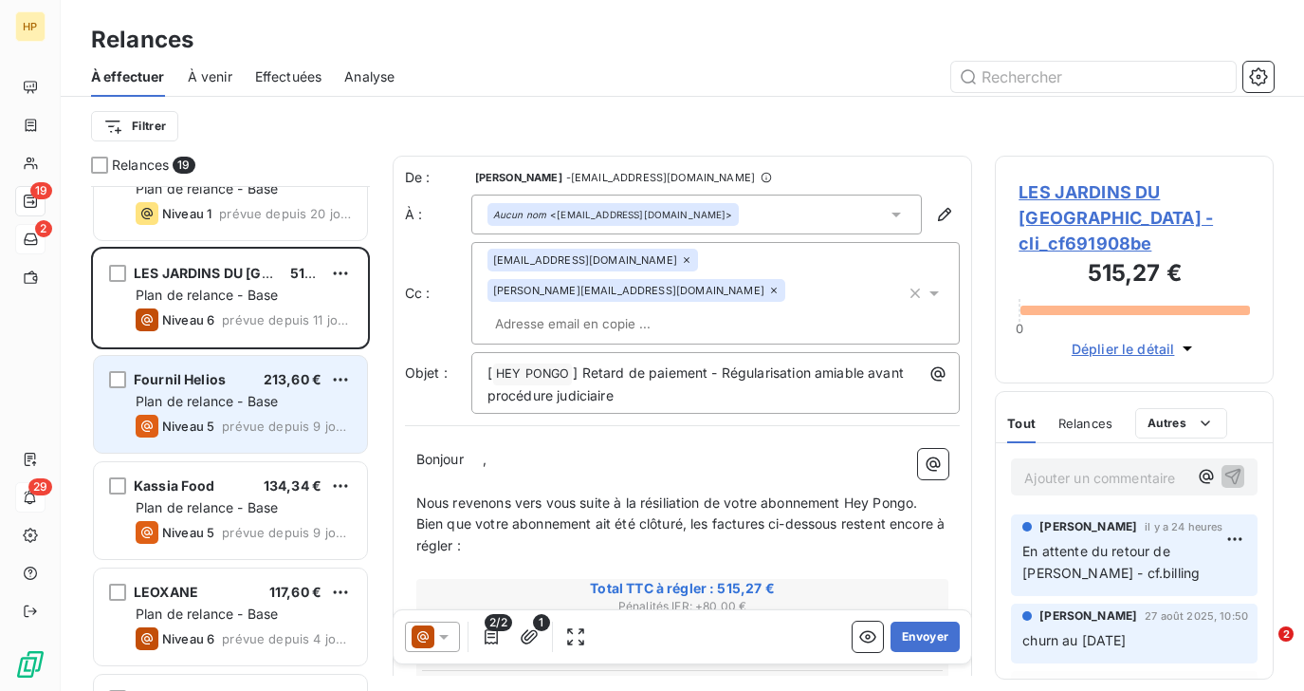
click at [217, 366] on div "Fournil Helios 213,60 € Plan de relance - Base Niveau 5 prévue depuis 9 jours" at bounding box center [230, 404] width 273 height 97
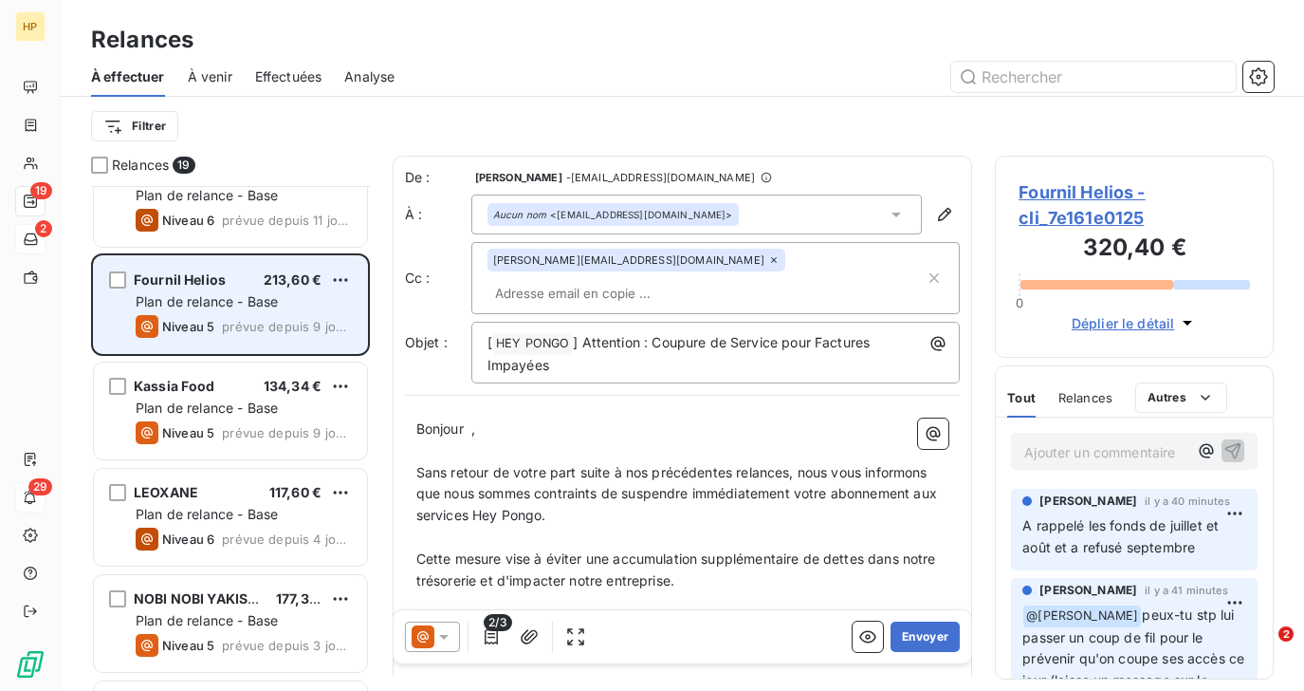
scroll to position [1494, 0]
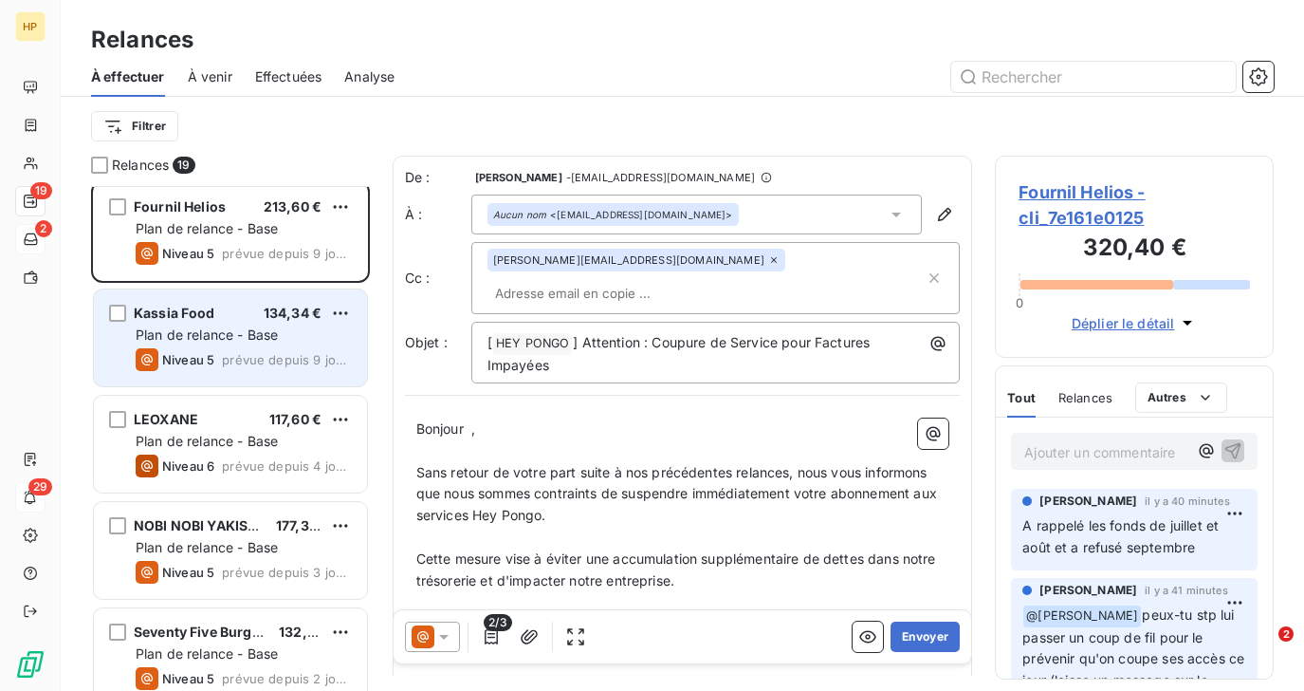
click at [210, 350] on div "Niveau 5" at bounding box center [175, 359] width 79 height 23
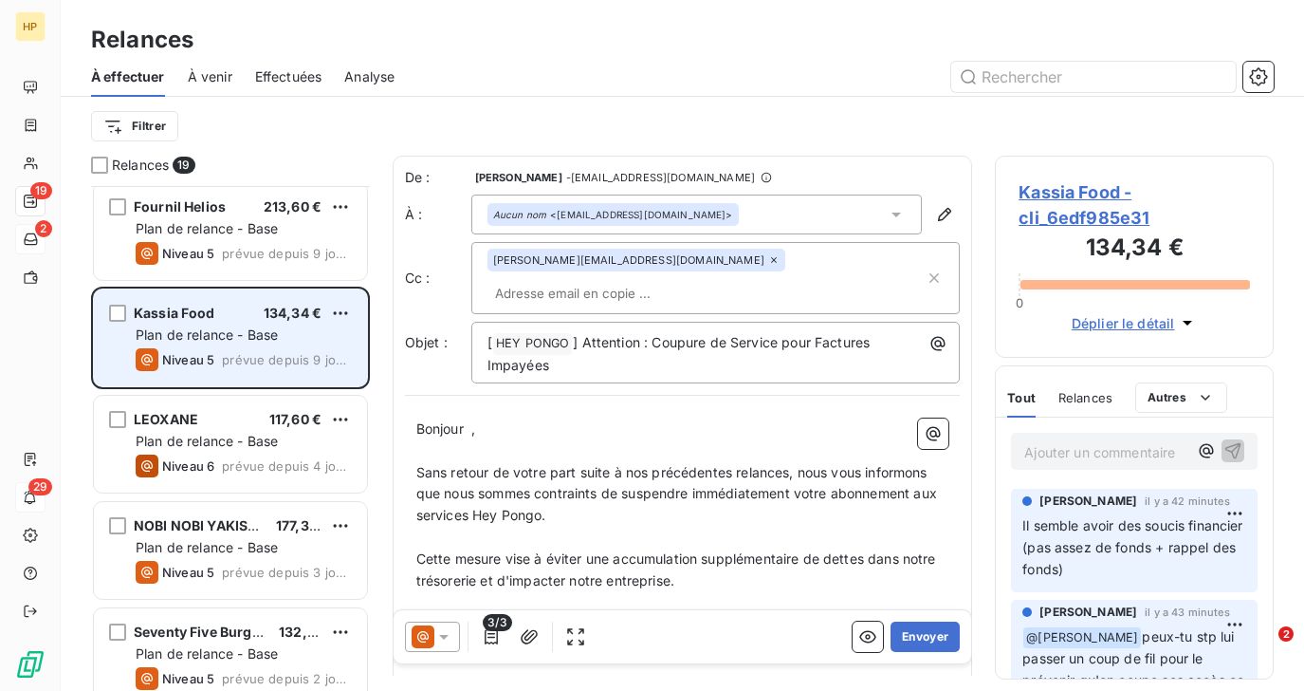
scroll to position [1515, 0]
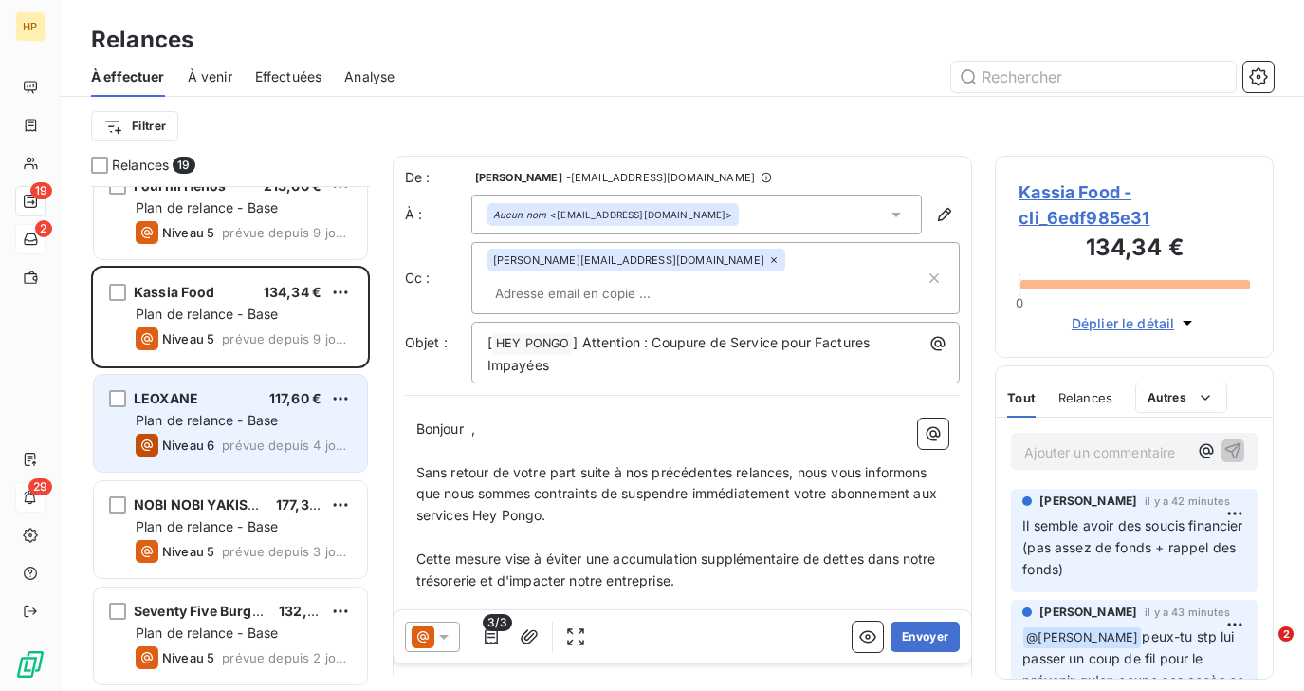
click at [203, 411] on div "Plan de relance - Base" at bounding box center [244, 420] width 216 height 19
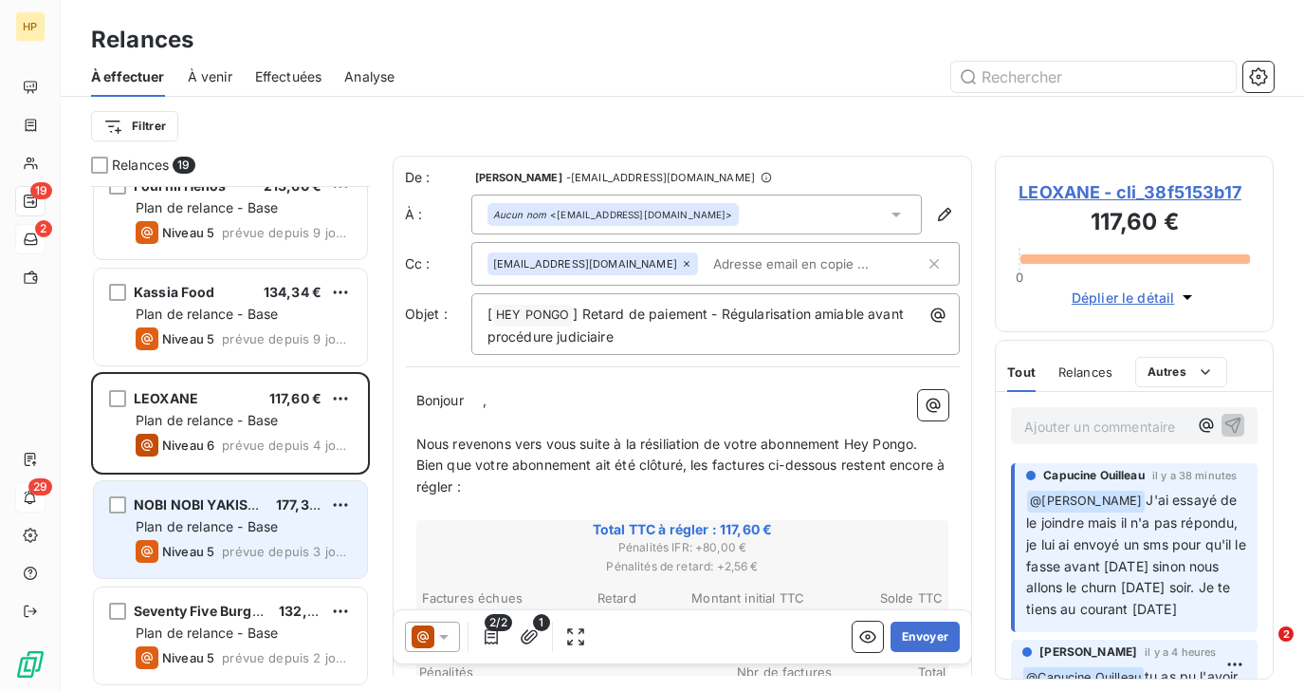
click at [211, 527] on span "Plan de relance - Base" at bounding box center [207, 526] width 142 height 16
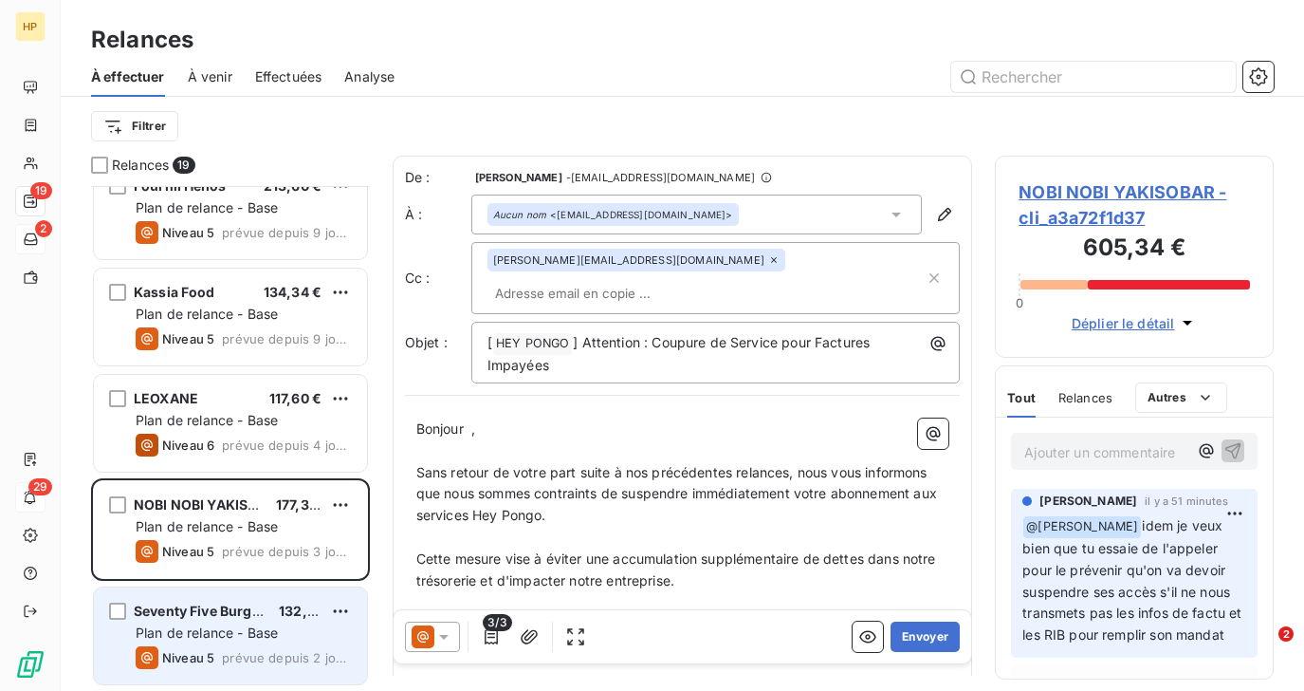
click at [193, 621] on div "Seventy Five Burger House 132,00 € Plan de relance - Base Niveau 5 prévue depui…" at bounding box center [230, 635] width 273 height 97
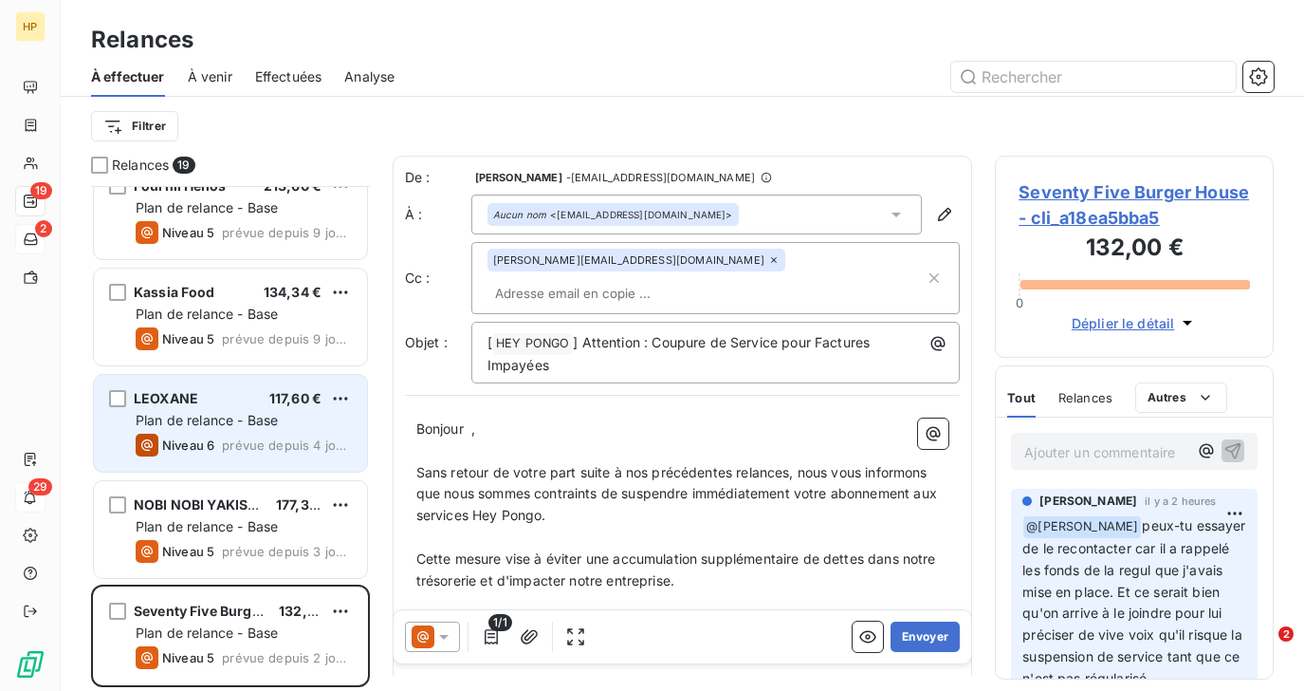
click at [236, 432] on div "LEOXANE 117,60 € Plan de relance - Base Niveau 6 prévue depuis 4 jours" at bounding box center [230, 423] width 273 height 97
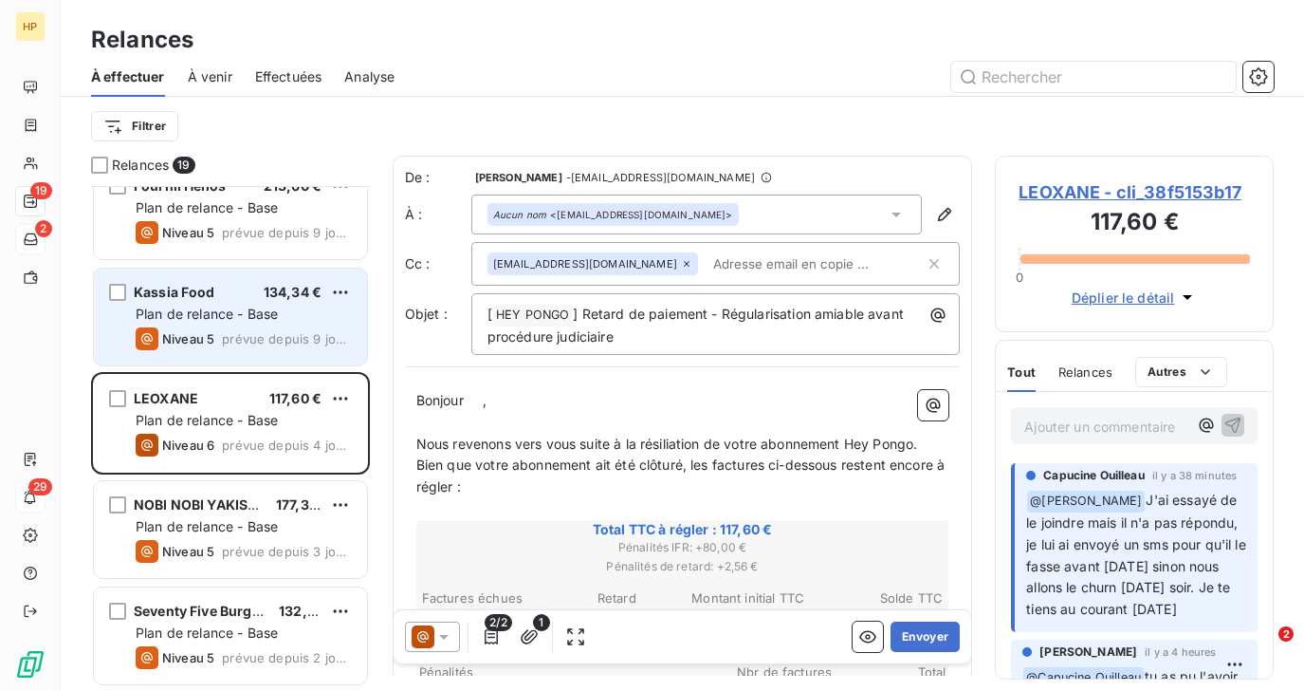
click at [240, 348] on div "Niveau 5 prévue depuis 9 jours" at bounding box center [244, 338] width 216 height 23
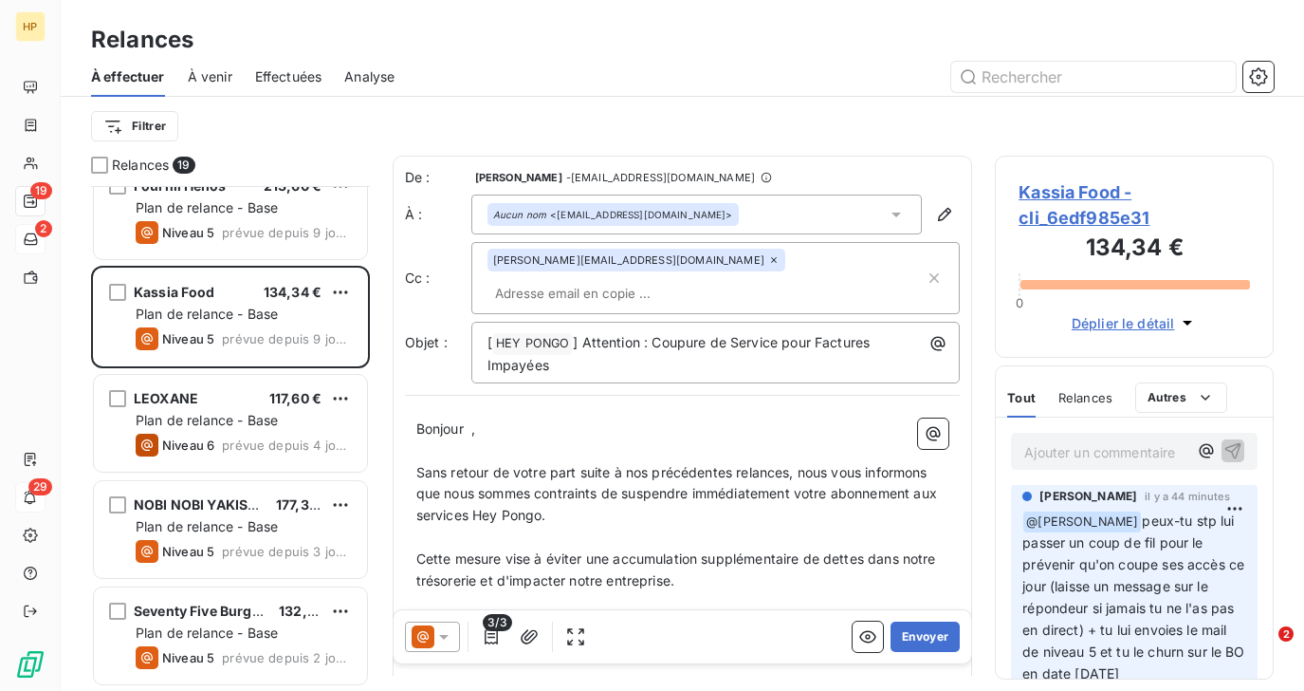
scroll to position [130, 0]
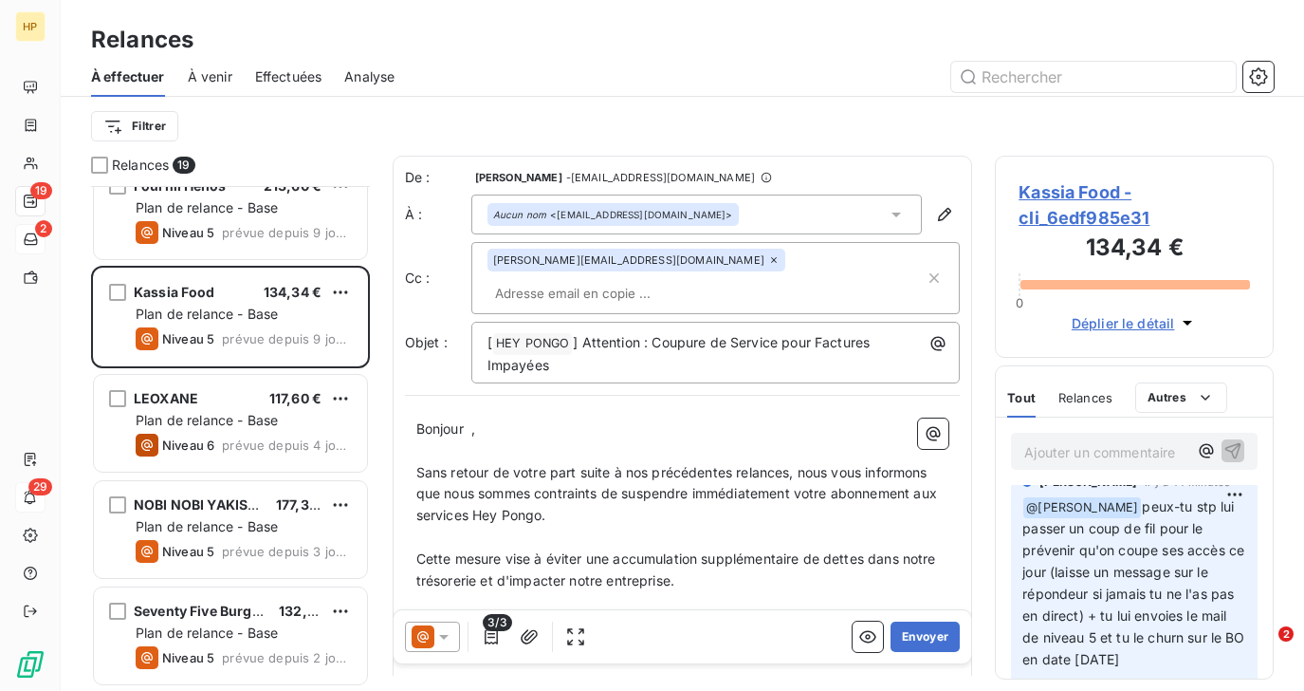
drag, startPoint x: 1178, startPoint y: 656, endPoint x: 1153, endPoint y: 500, distance: 157.7
click at [1153, 500] on p "﻿ @ Alexandra Albaret peux-tu stp lui passer un coup de fil pour le prévenir qu…" at bounding box center [1135, 583] width 224 height 175
copy span "peux-tu stp lui passer un coup de fil pour le prévenir qu'on coupe ses accès ce…"
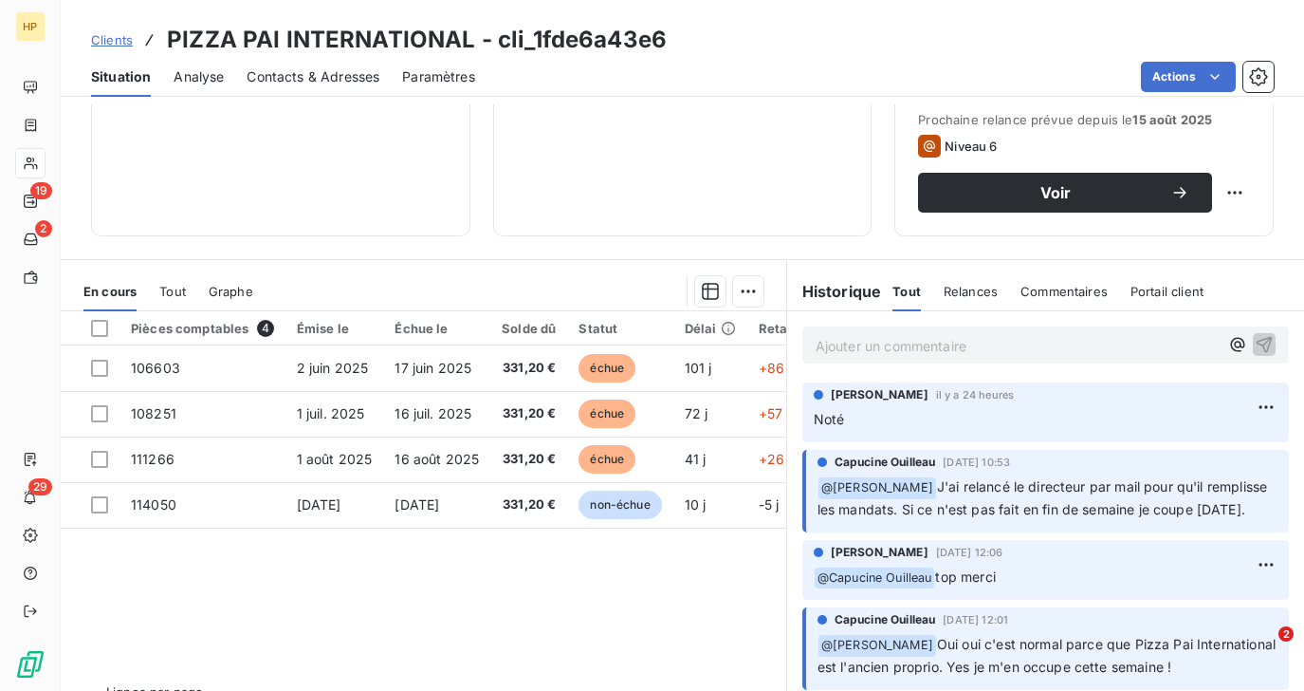
scroll to position [305, 0]
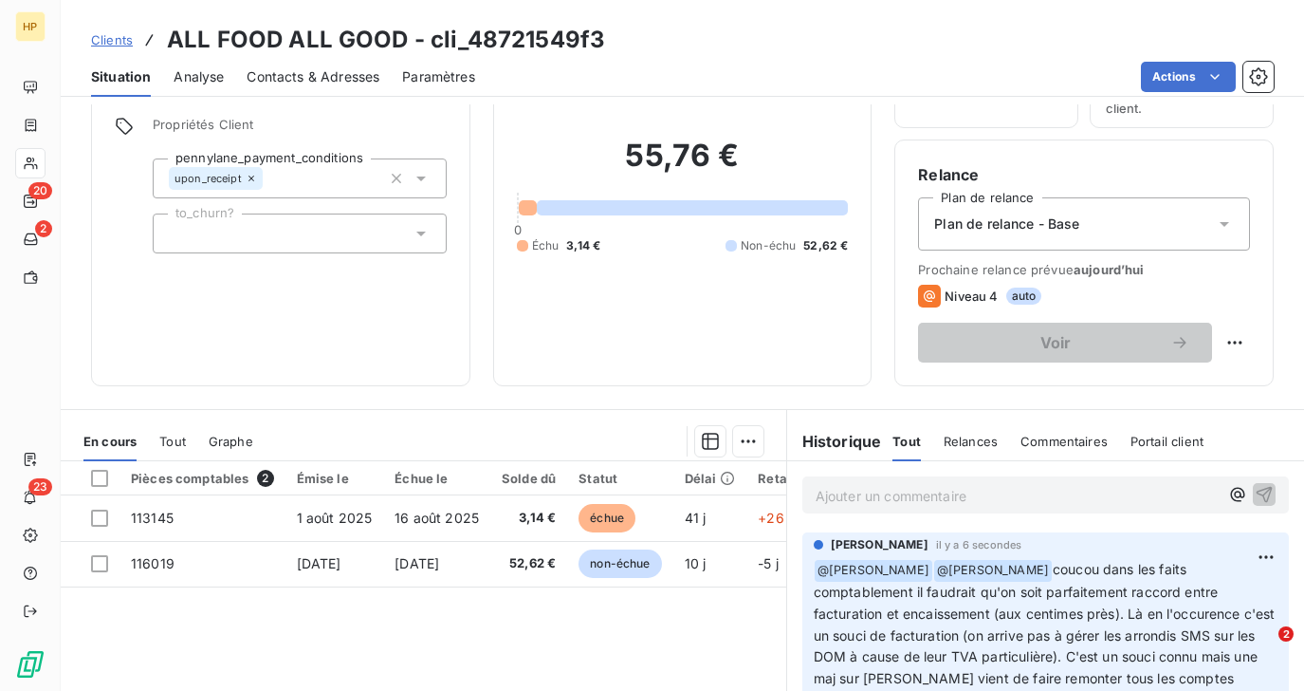
scroll to position [212, 0]
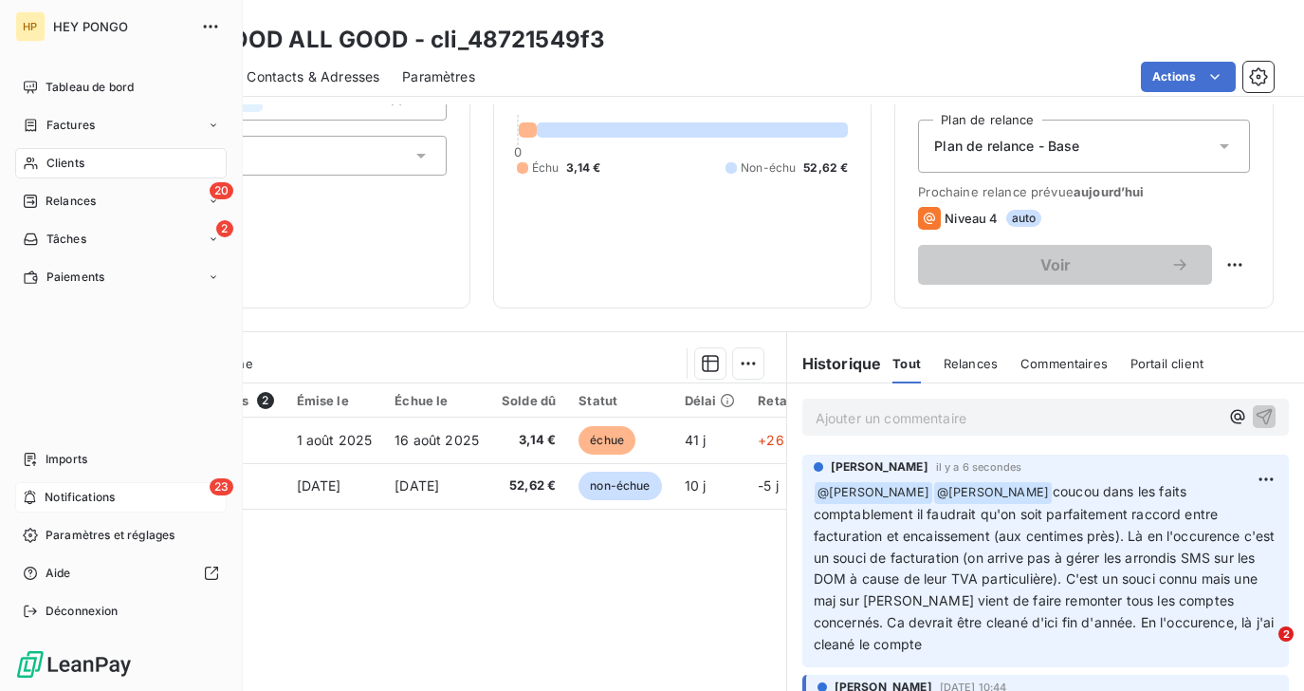
click at [50, 496] on span "Notifications" at bounding box center [80, 497] width 70 height 17
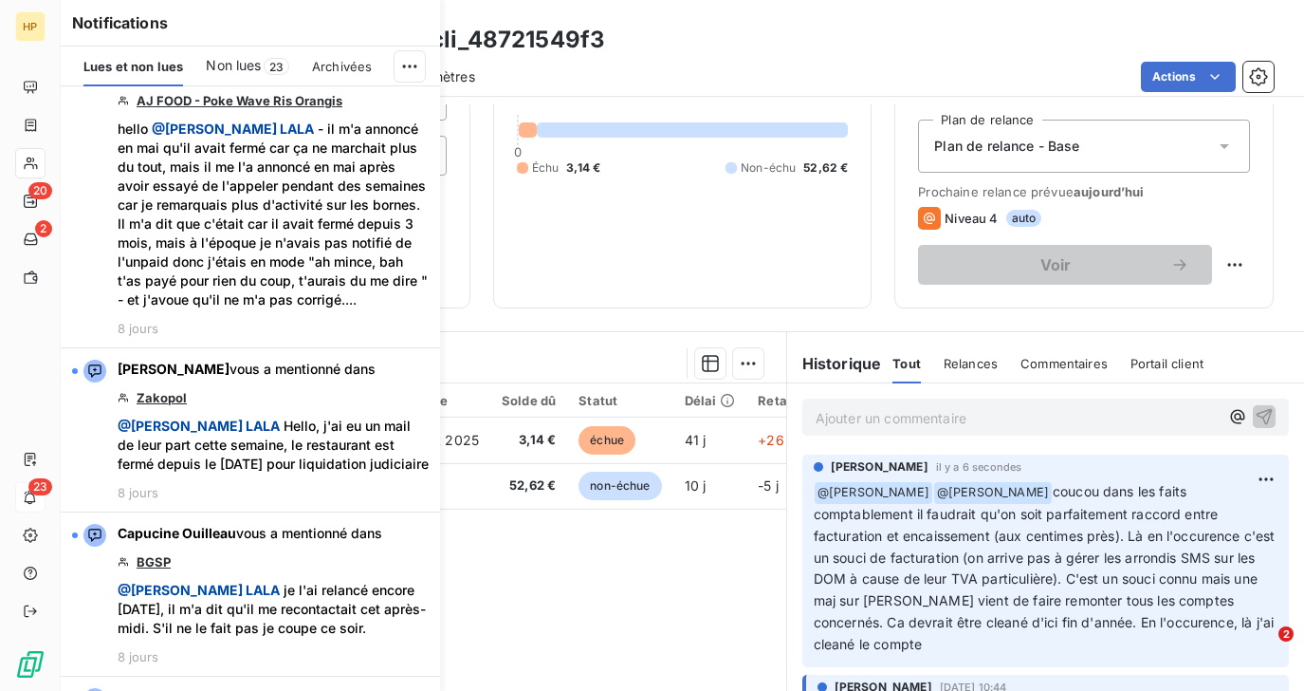
scroll to position [3509, 0]
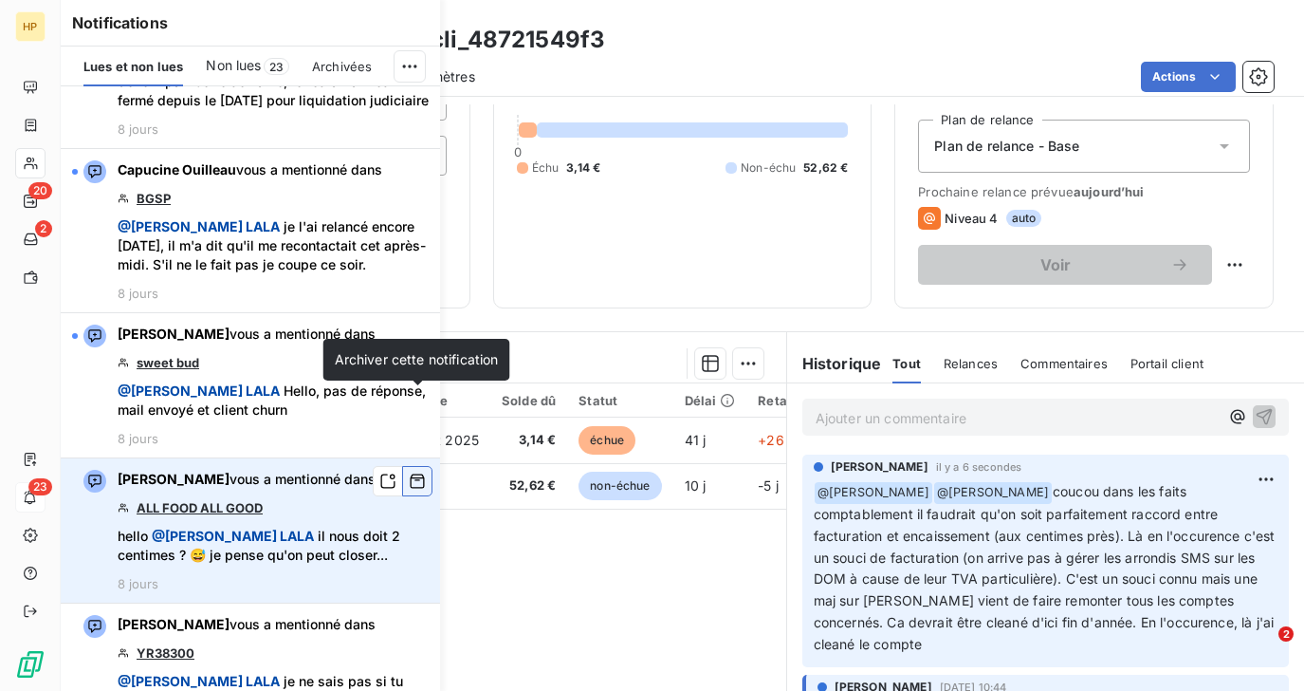
click at [416, 472] on icon "button" at bounding box center [417, 481] width 17 height 19
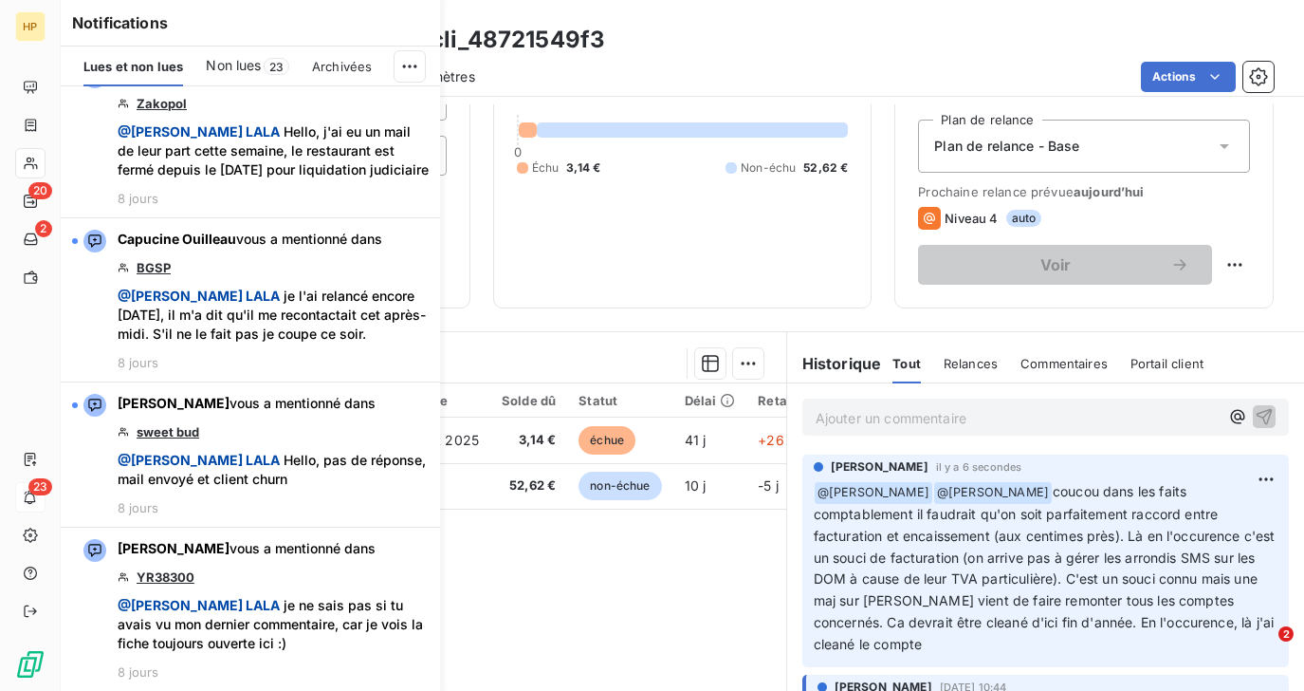
scroll to position [3364, 0]
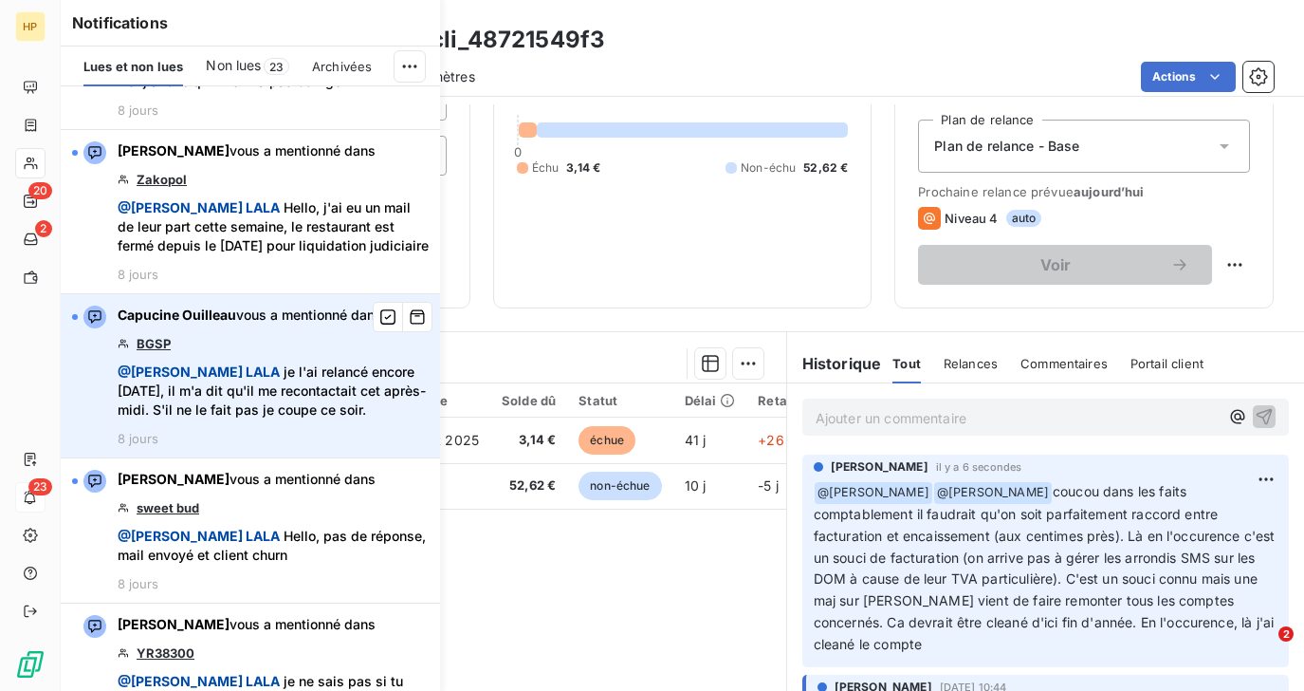
click at [162, 336] on link "BGSP" at bounding box center [154, 343] width 34 height 15
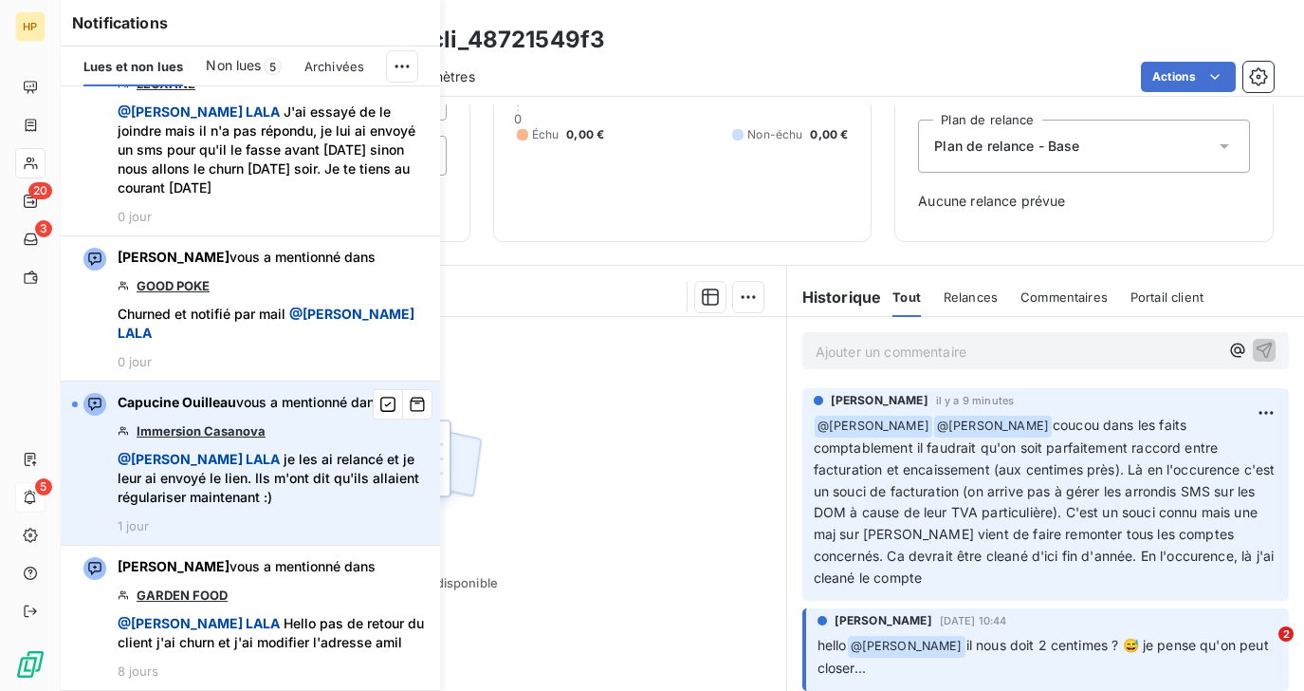
scroll to position [139, 0]
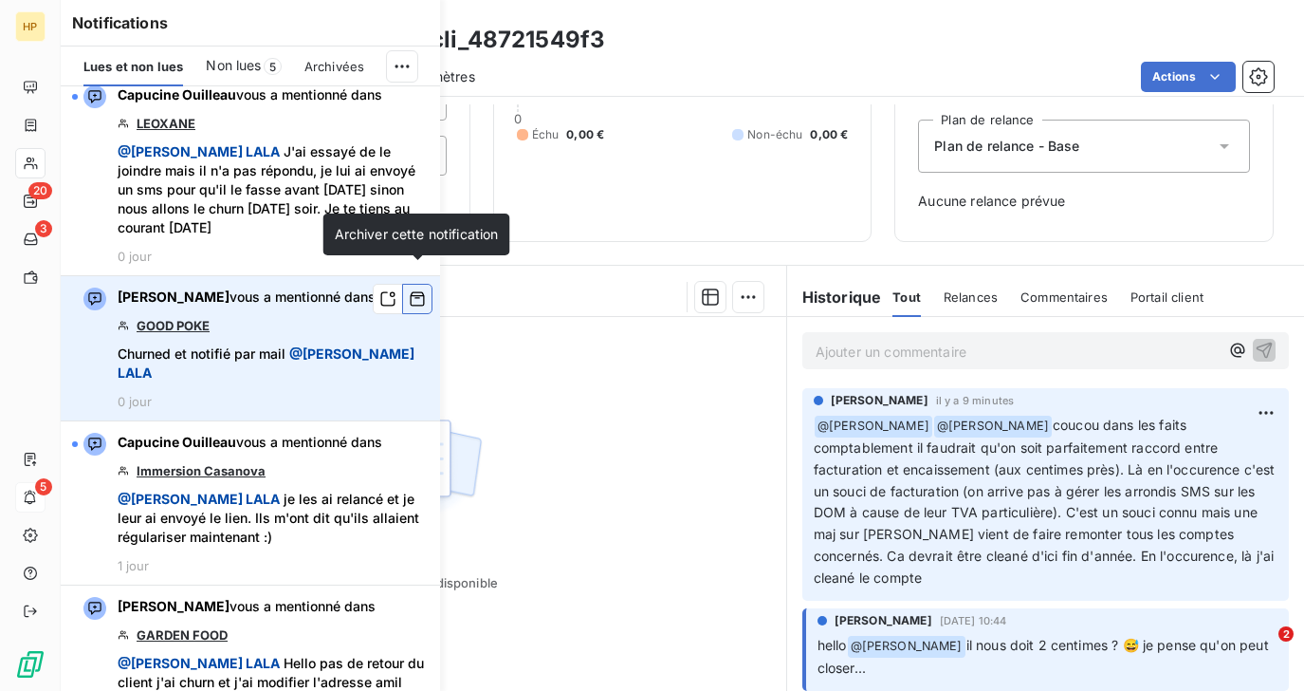
click at [411, 292] on icon "button" at bounding box center [418, 299] width 14 height 14
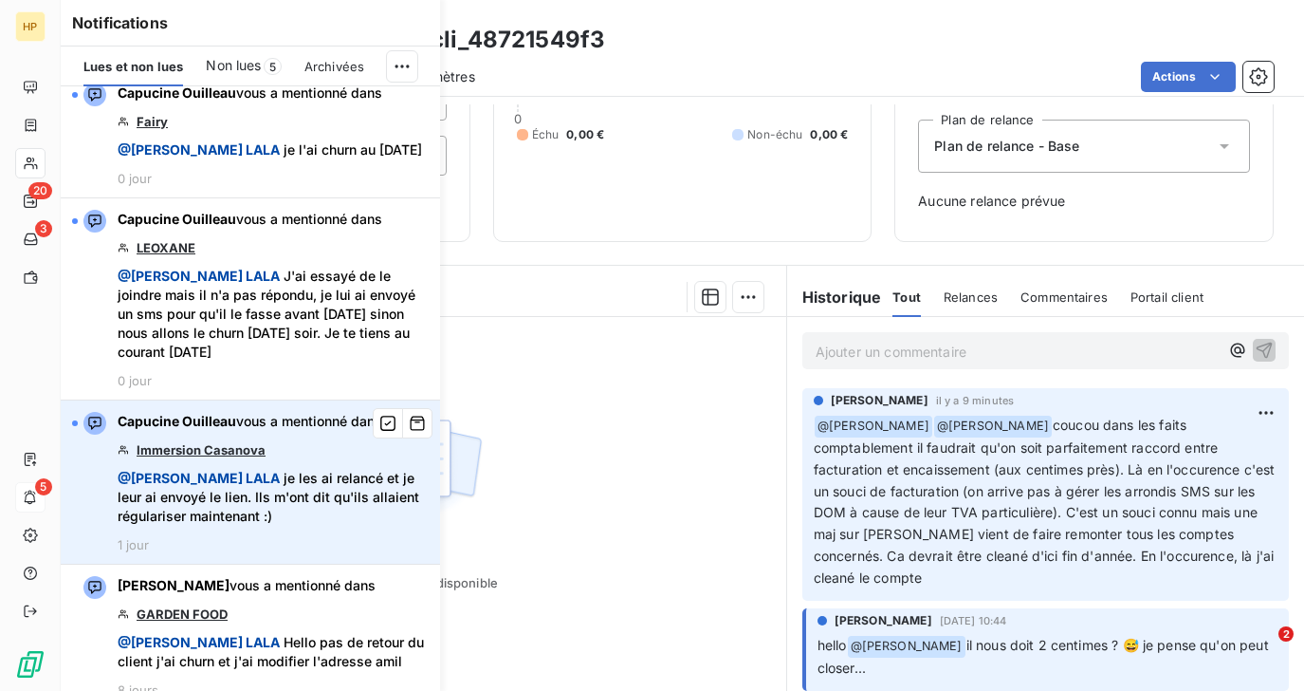
scroll to position [0, 0]
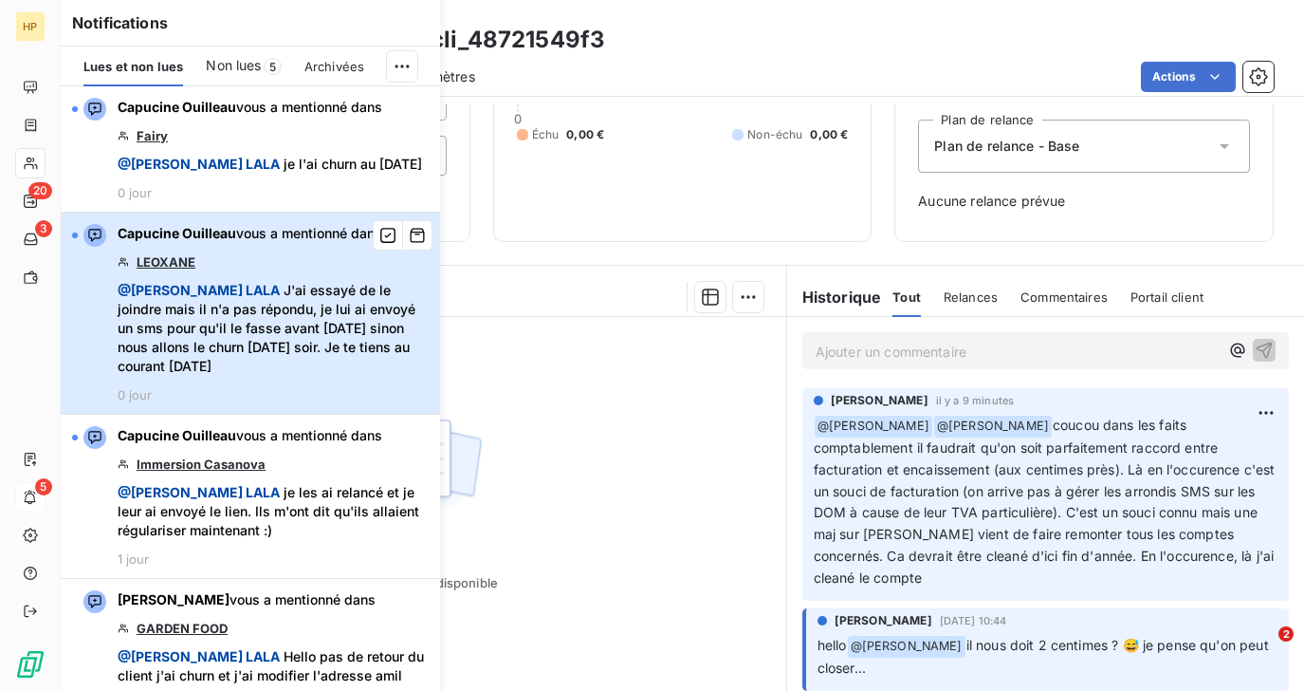
click at [265, 344] on span "@ [PERSON_NAME] J'ai essayé de le joindre mais il n'a pas répondu, je lui ai en…" at bounding box center [273, 328] width 311 height 95
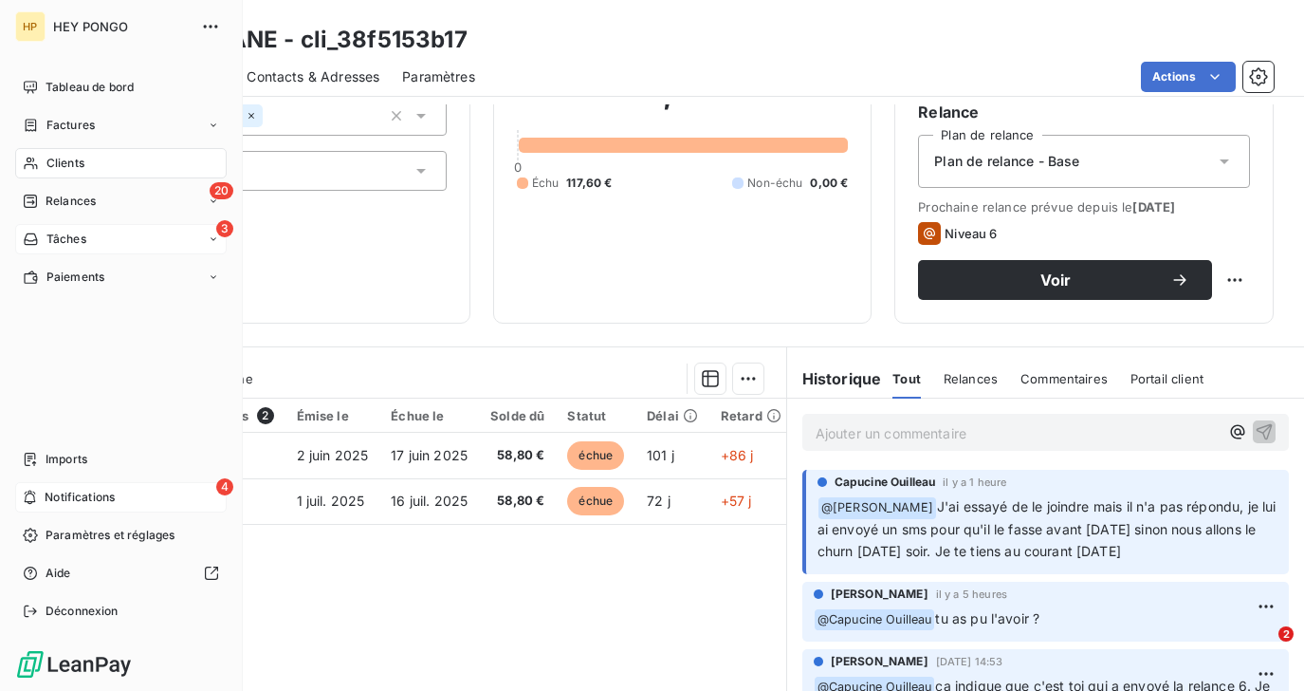
click at [76, 231] on span "Tâches" at bounding box center [66, 239] width 40 height 17
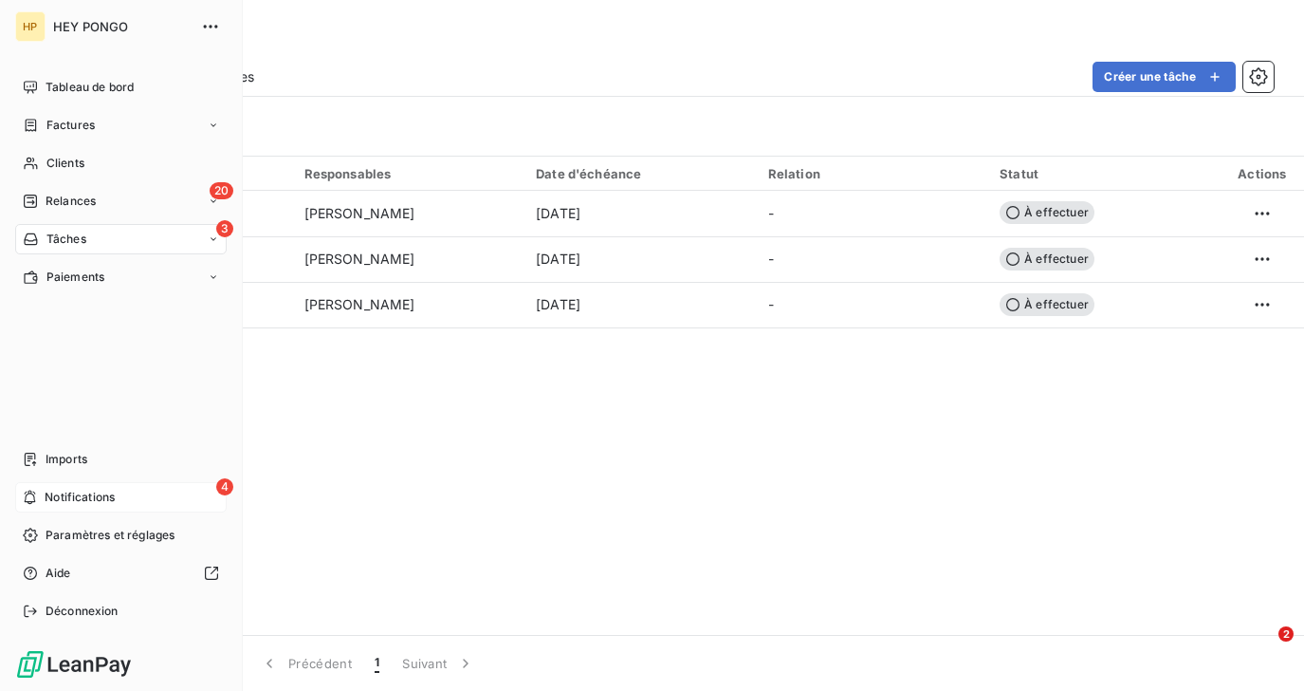
click at [65, 236] on span "Tâches" at bounding box center [66, 239] width 40 height 17
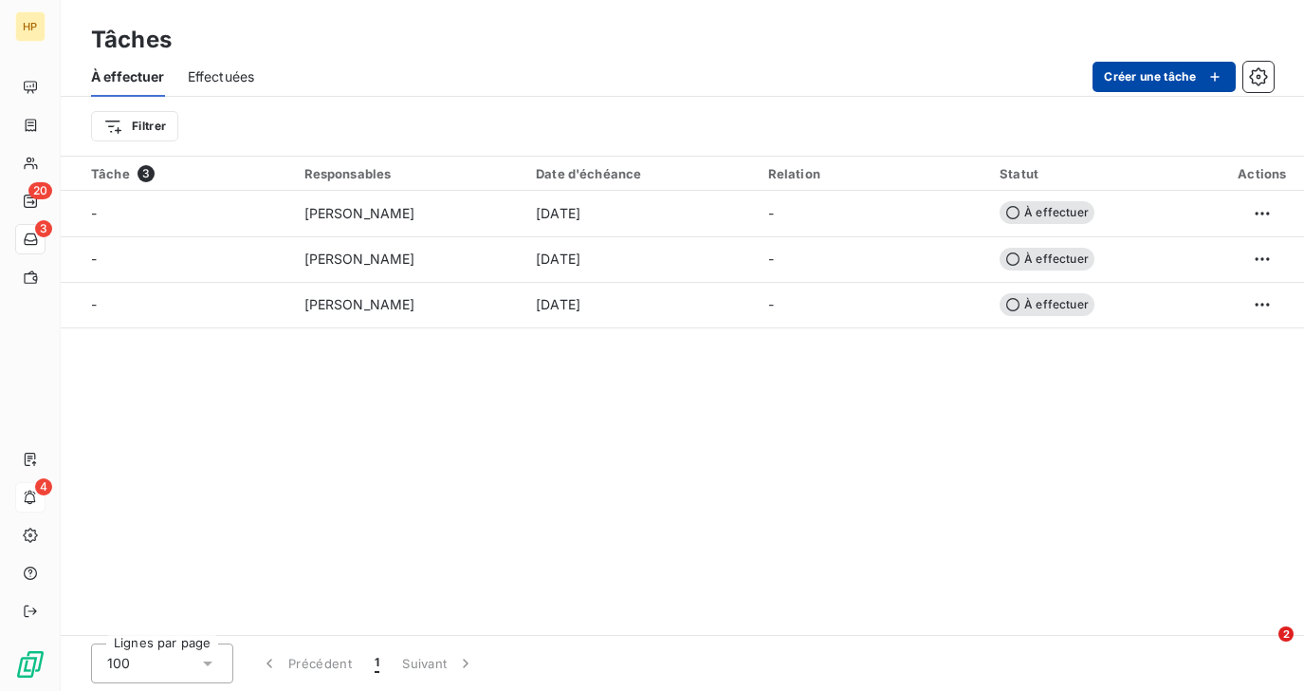
click at [1121, 75] on button "Créer une tâche" at bounding box center [1164, 77] width 143 height 30
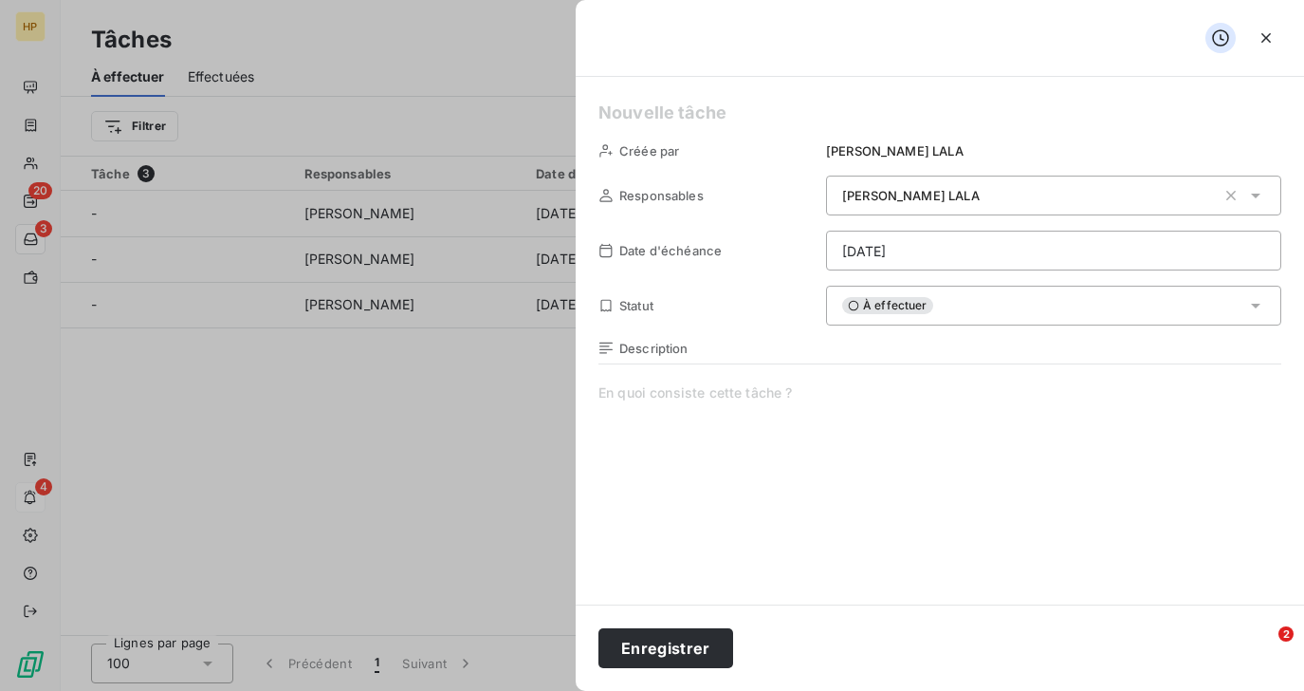
click at [679, 408] on span at bounding box center [940, 565] width 683 height 364
paste span
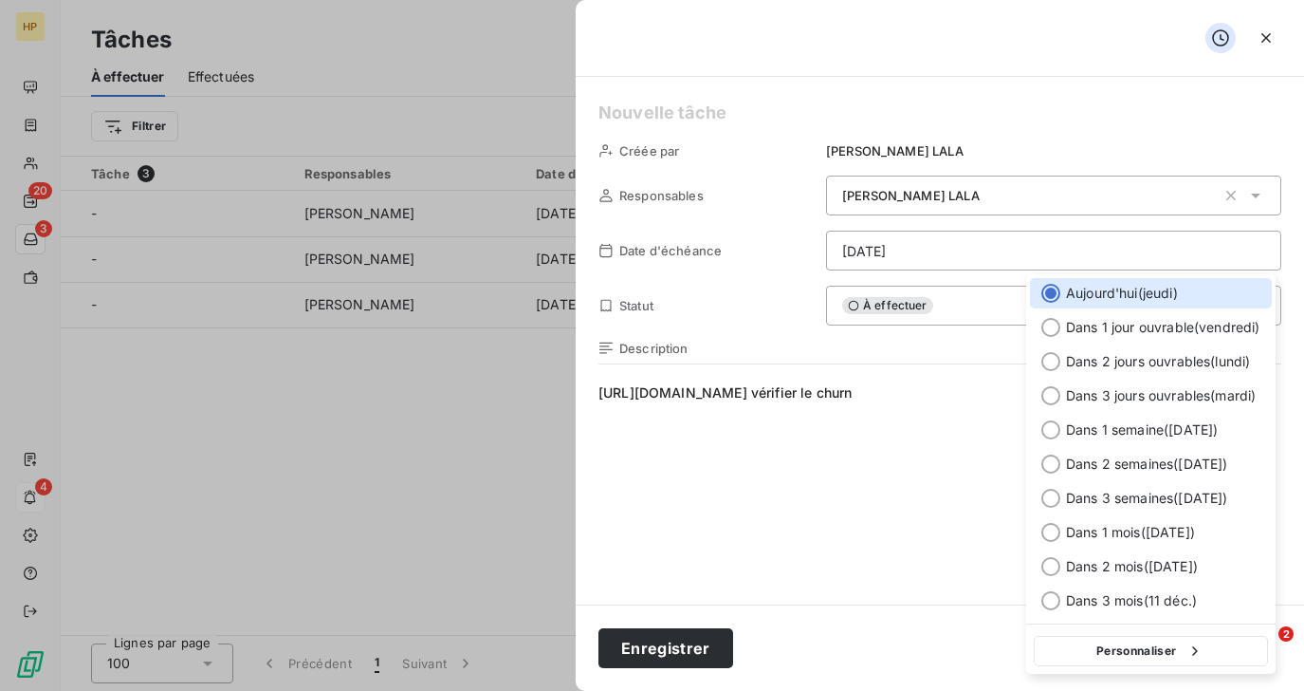
click at [874, 255] on html "HP 20 3 4 Tâches À effectuer Effectuées Créer une tâche Filtrer Tâche 3 Respons…" at bounding box center [652, 345] width 1304 height 691
click at [1048, 363] on div at bounding box center [1051, 361] width 19 height 19
type input "[DATE]"
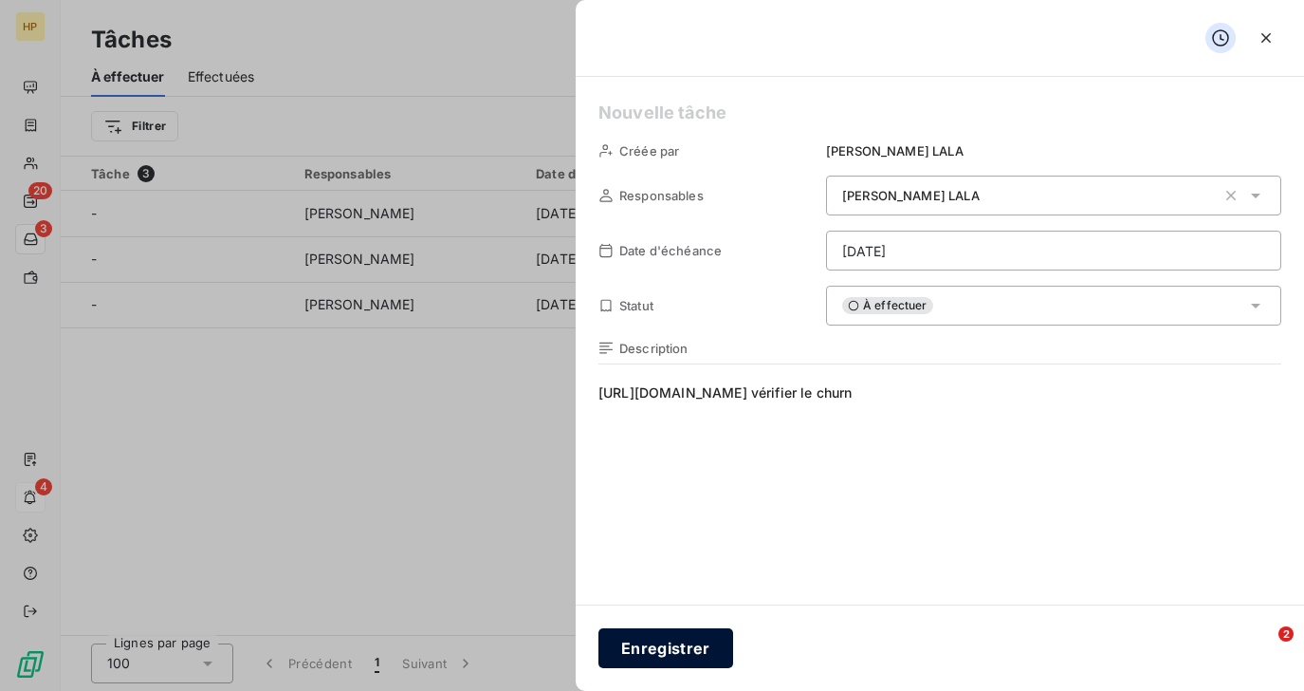
click at [662, 647] on button "Enregistrer" at bounding box center [666, 648] width 135 height 40
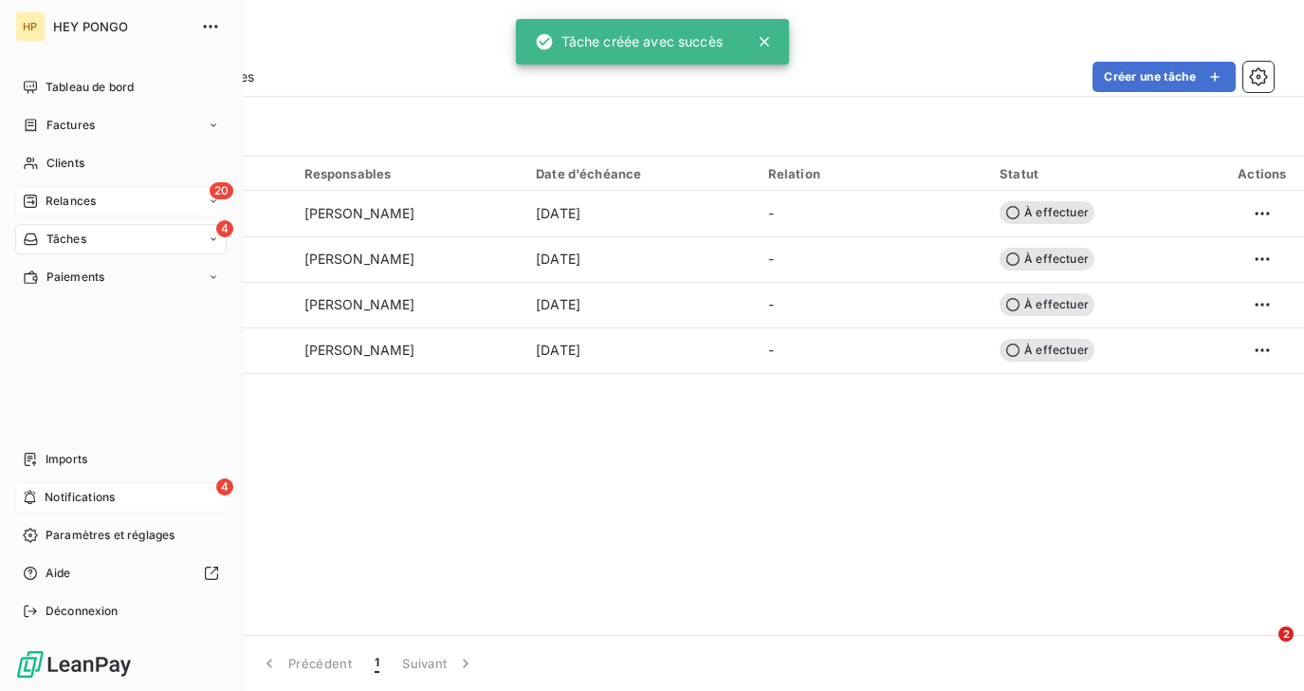
click at [48, 202] on span "Relances" at bounding box center [71, 201] width 50 height 17
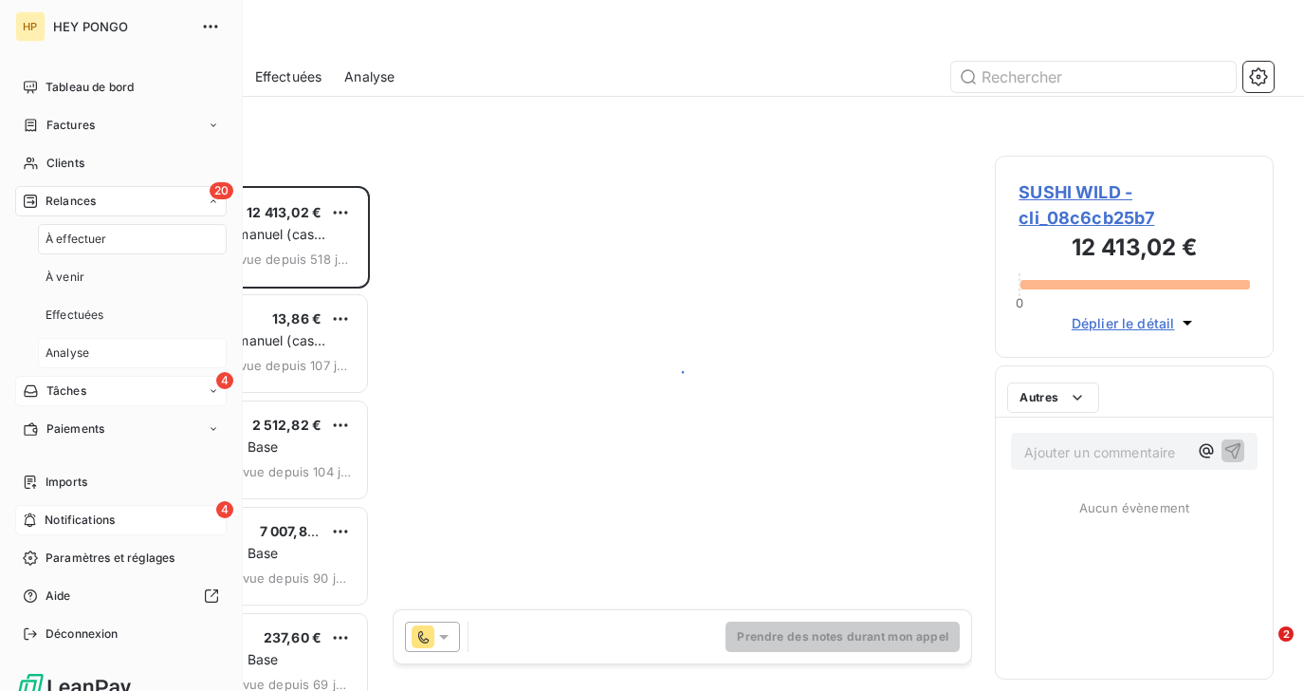
scroll to position [505, 278]
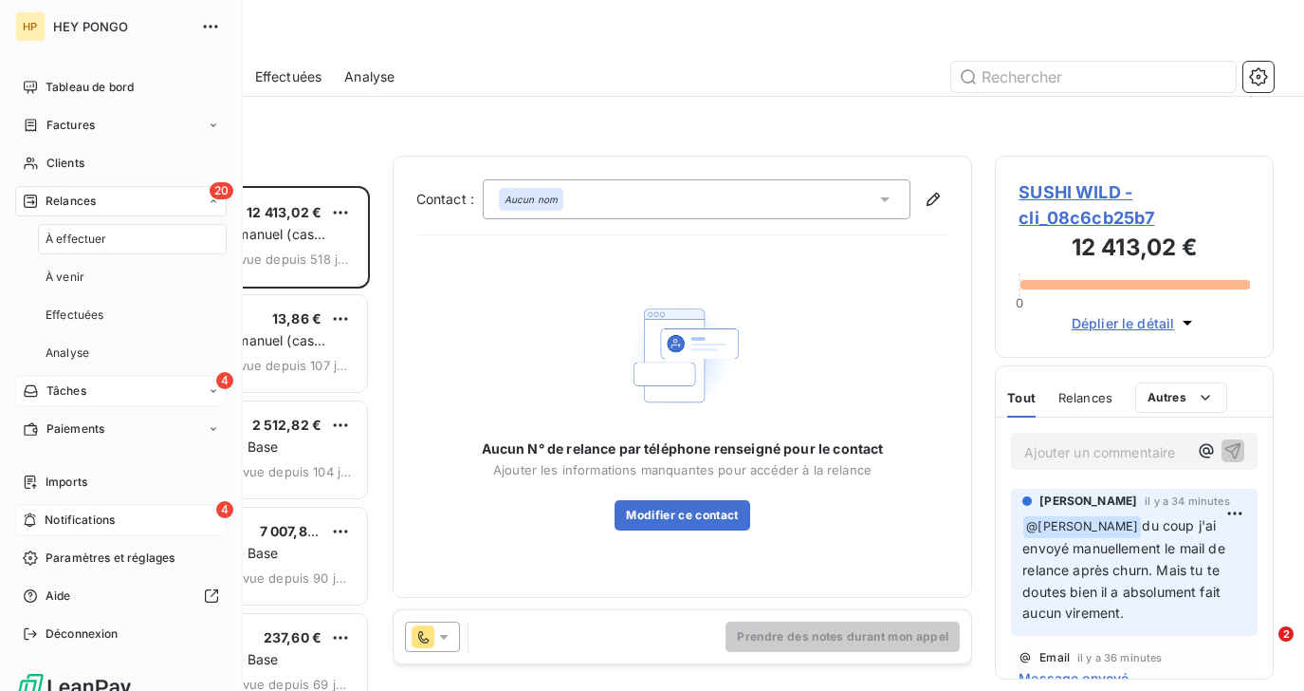
click at [93, 524] on span "Notifications" at bounding box center [80, 519] width 70 height 17
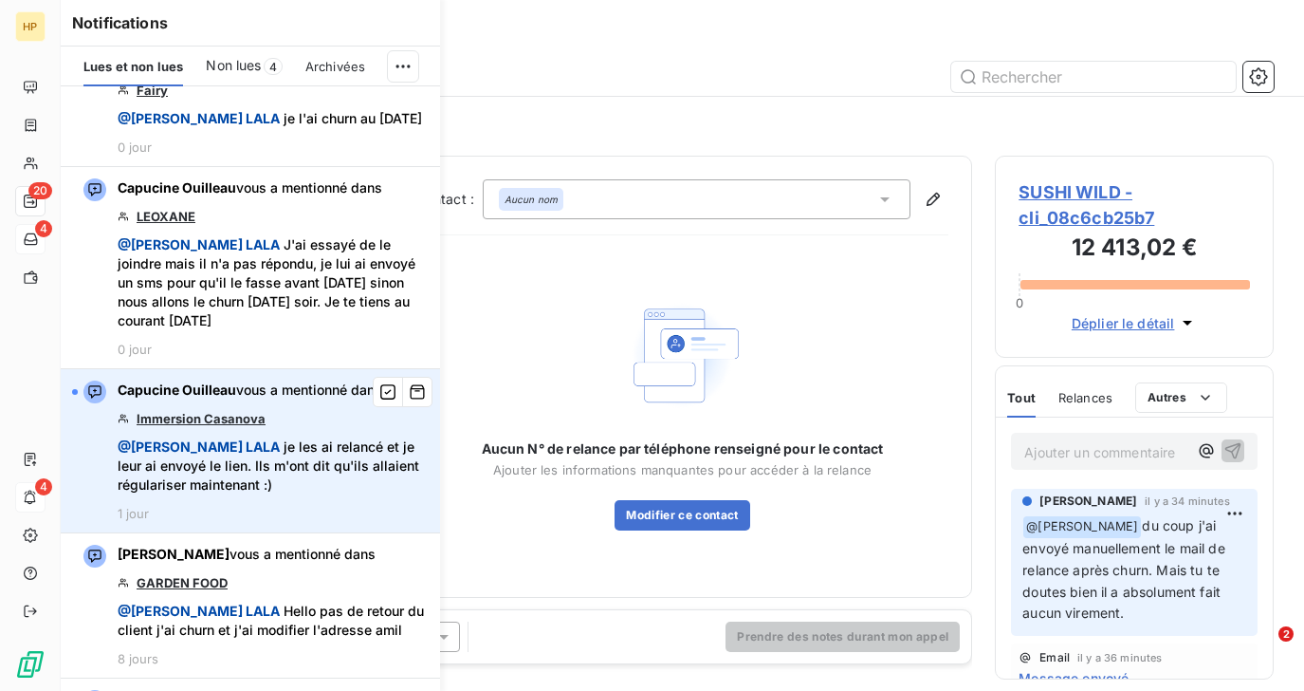
scroll to position [18, 0]
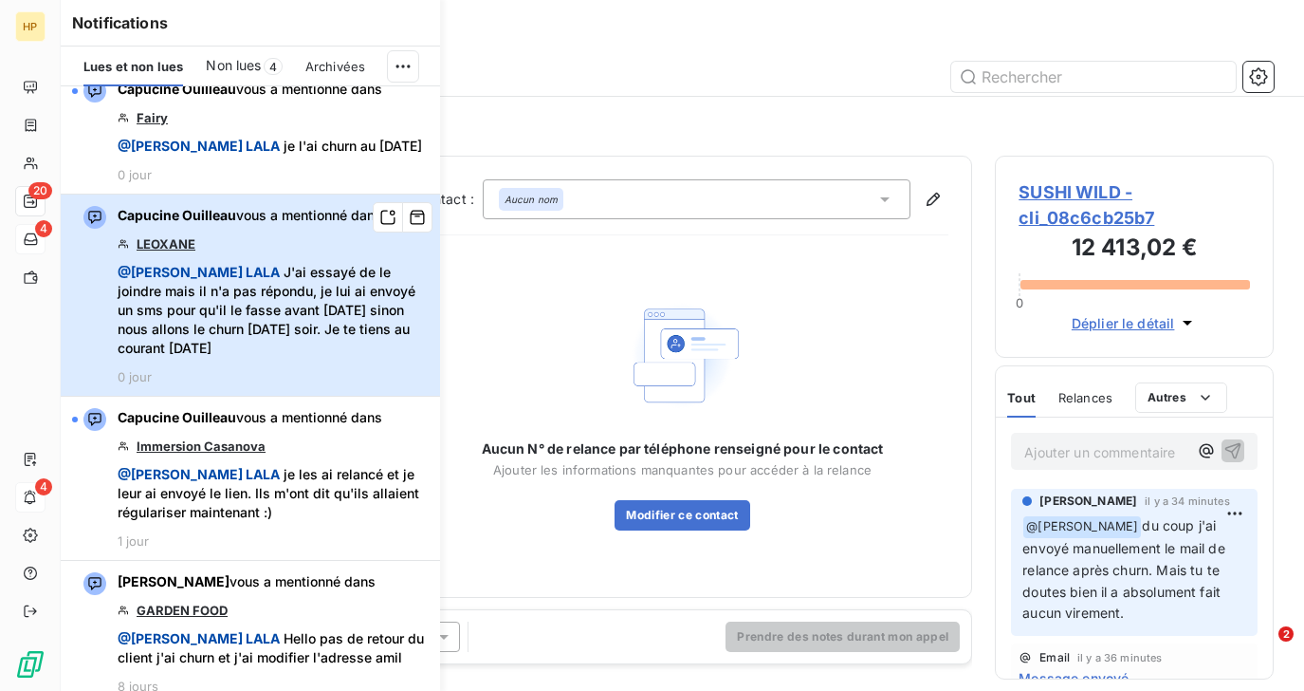
click at [262, 330] on span "@ [PERSON_NAME] J'ai essayé de le joindre mais il n'a pas répondu, je lui ai en…" at bounding box center [273, 310] width 311 height 95
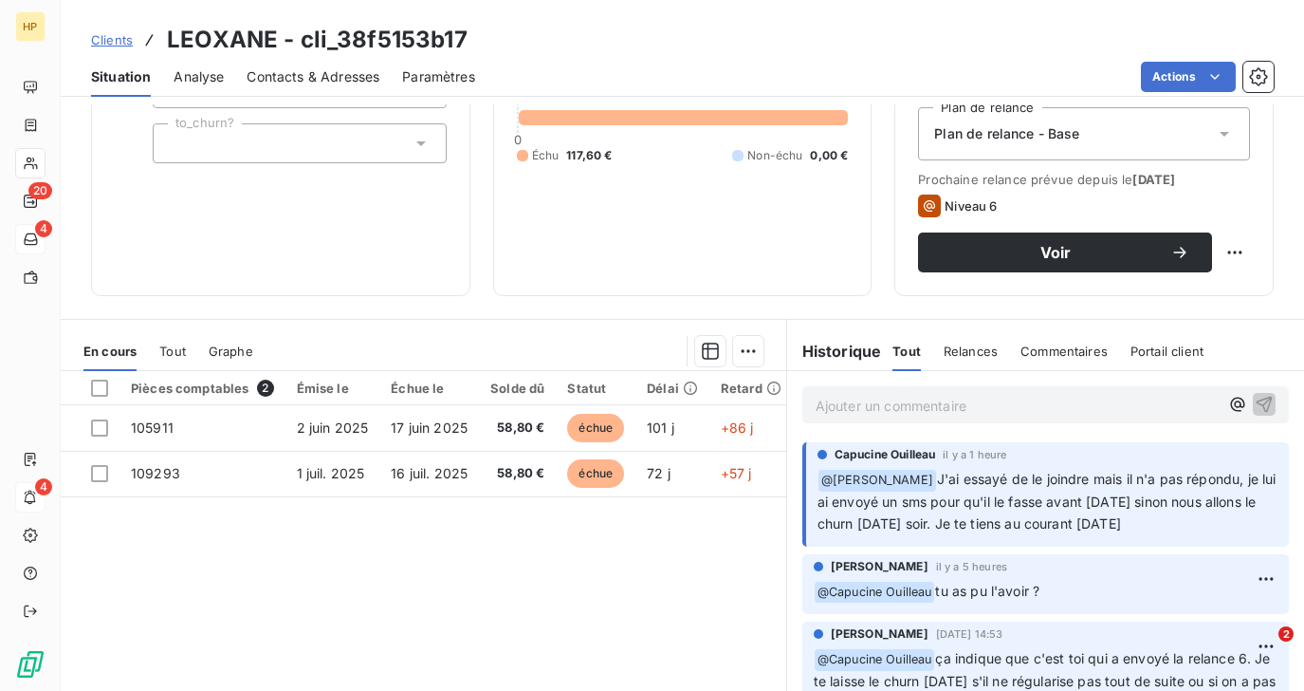
scroll to position [326, 0]
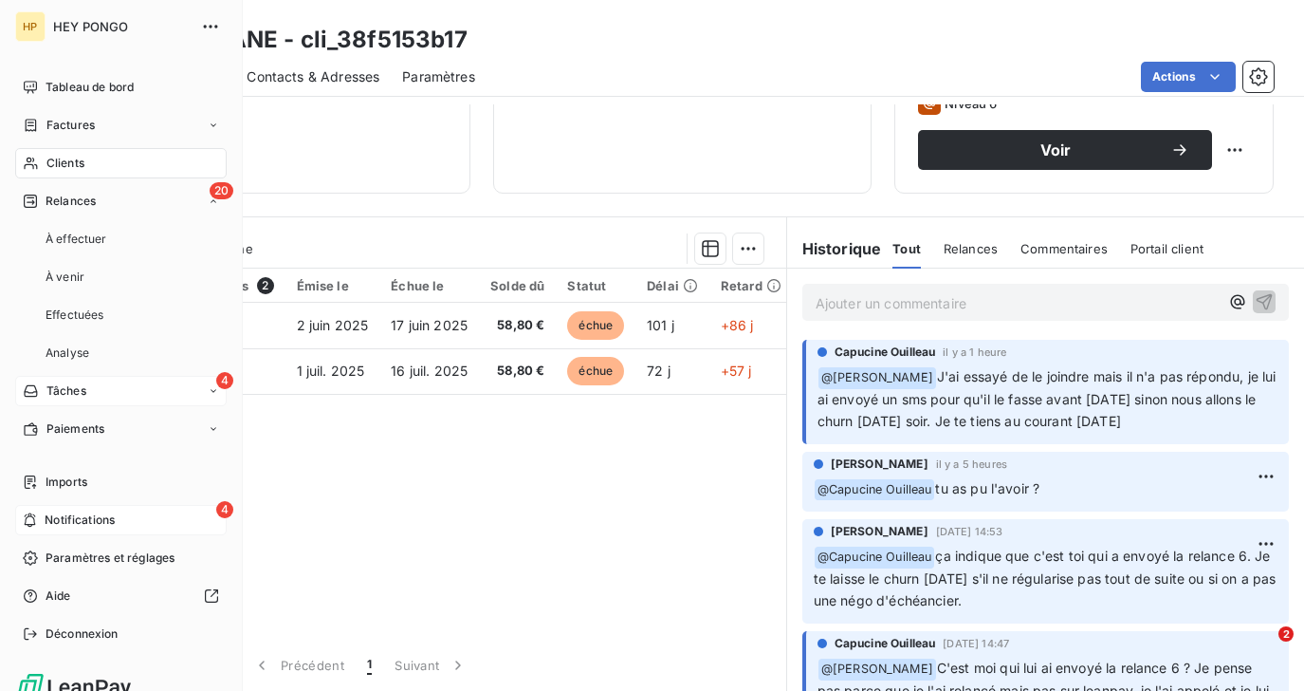
click at [83, 396] on span "Tâches" at bounding box center [66, 390] width 40 height 17
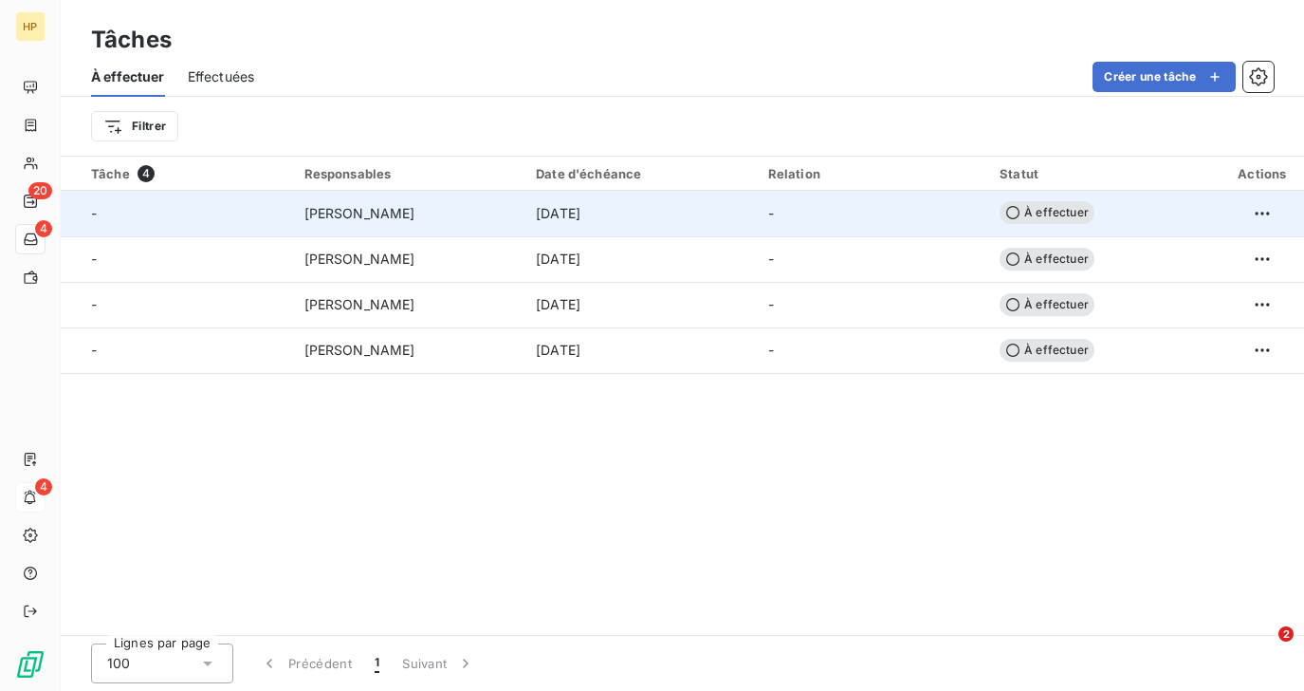
click at [508, 213] on div "[PERSON_NAME]" at bounding box center [410, 213] width 210 height 19
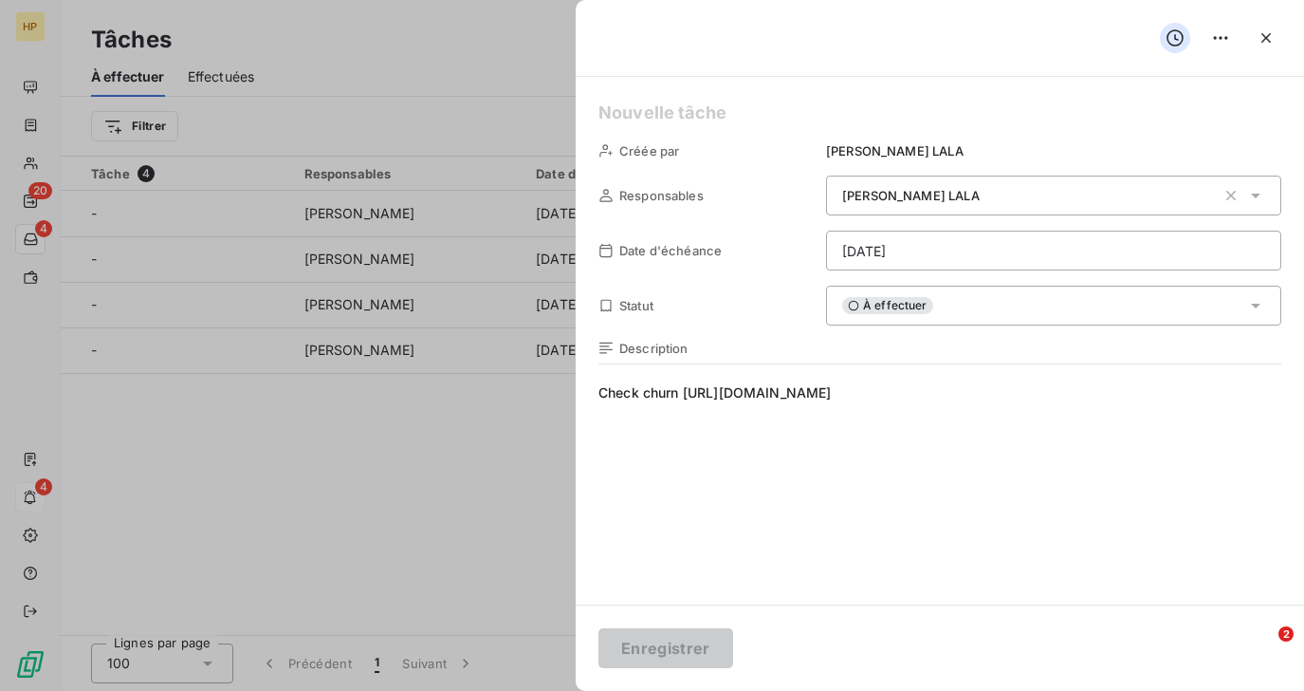
click at [1175, 401] on span "Check churn https://app.leanpay.fr/clients/05413ced-eaf0-45d6-9391-e0237b0a288f" at bounding box center [940, 565] width 683 height 364
click at [664, 639] on button "Enregistrer" at bounding box center [666, 648] width 135 height 40
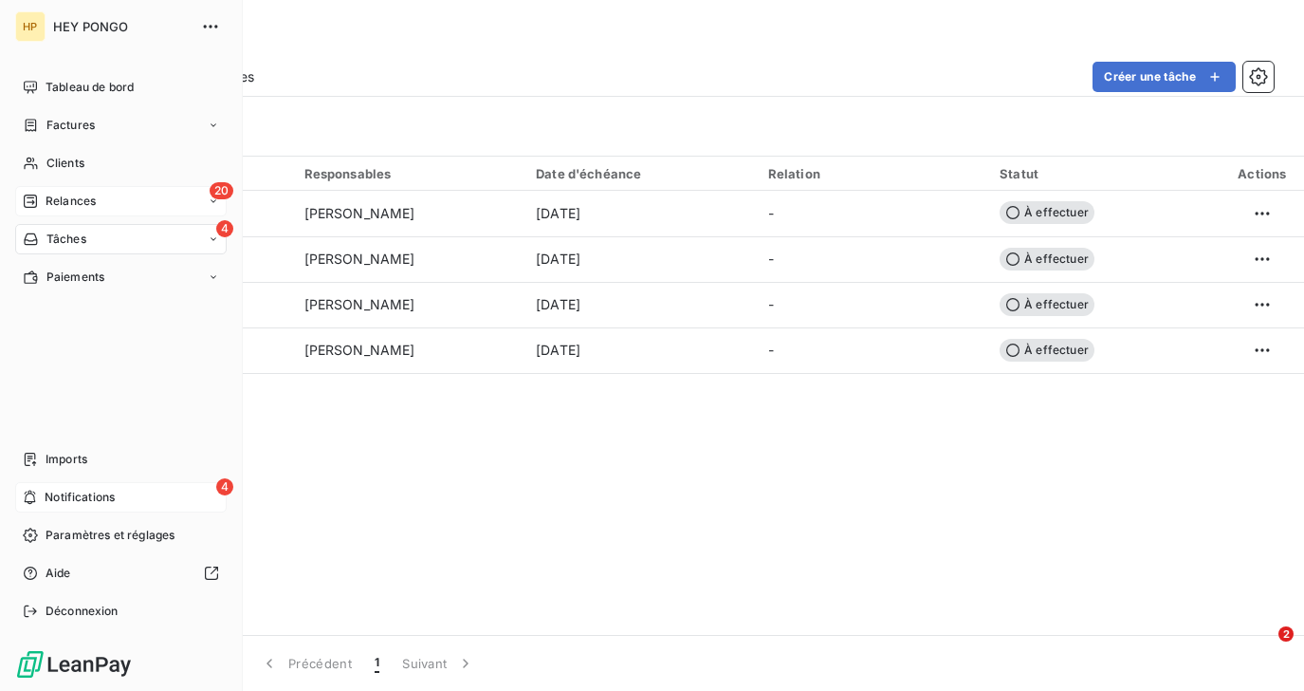
click at [69, 205] on span "Relances" at bounding box center [71, 201] width 50 height 17
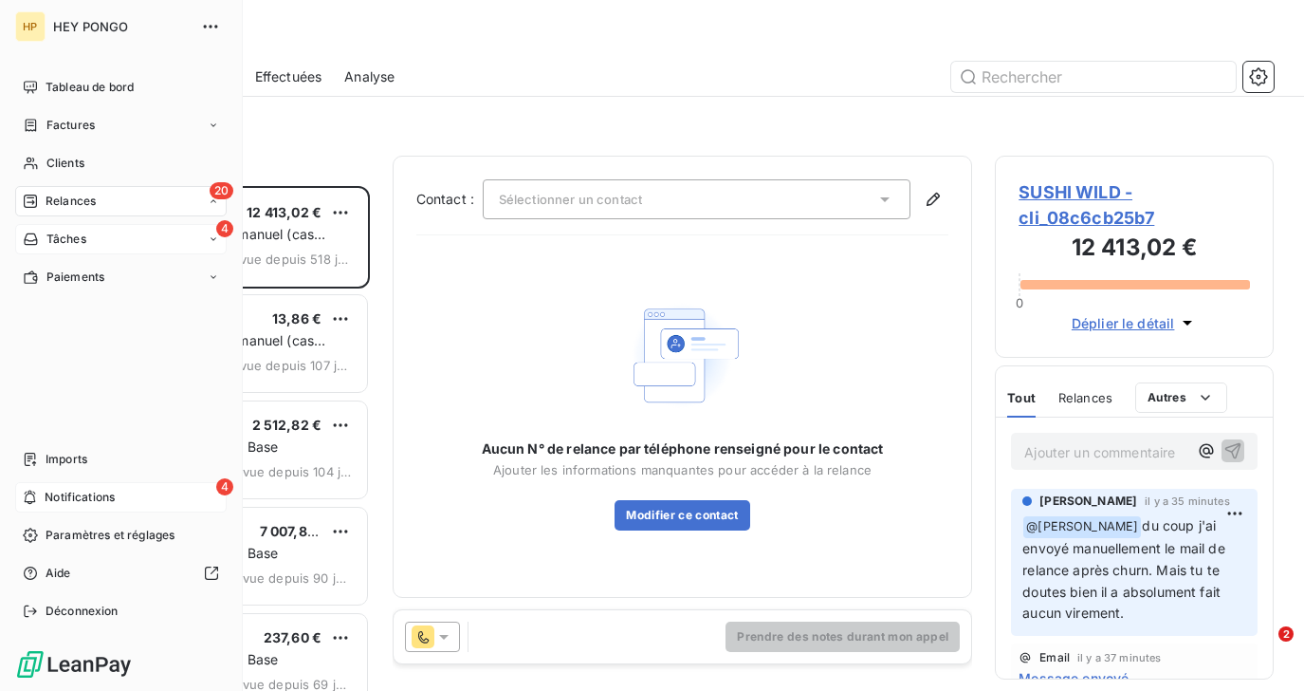
scroll to position [505, 278]
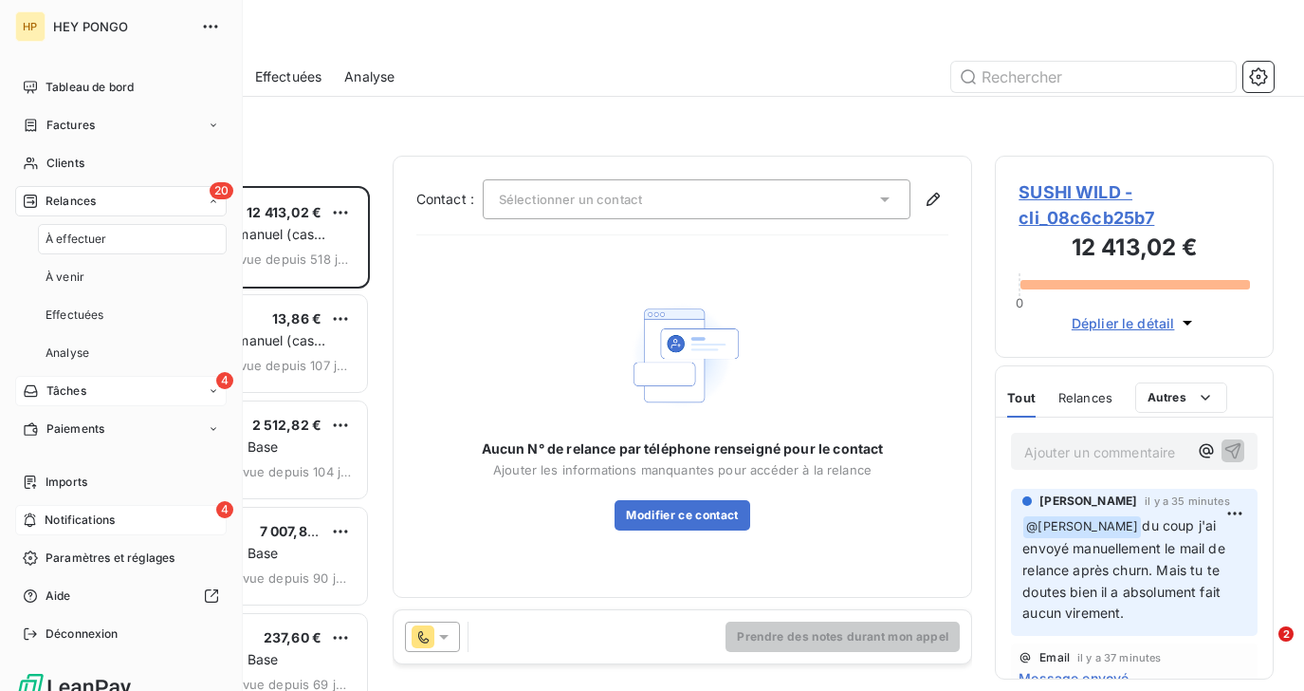
click at [62, 199] on span "Relances" at bounding box center [71, 201] width 50 height 17
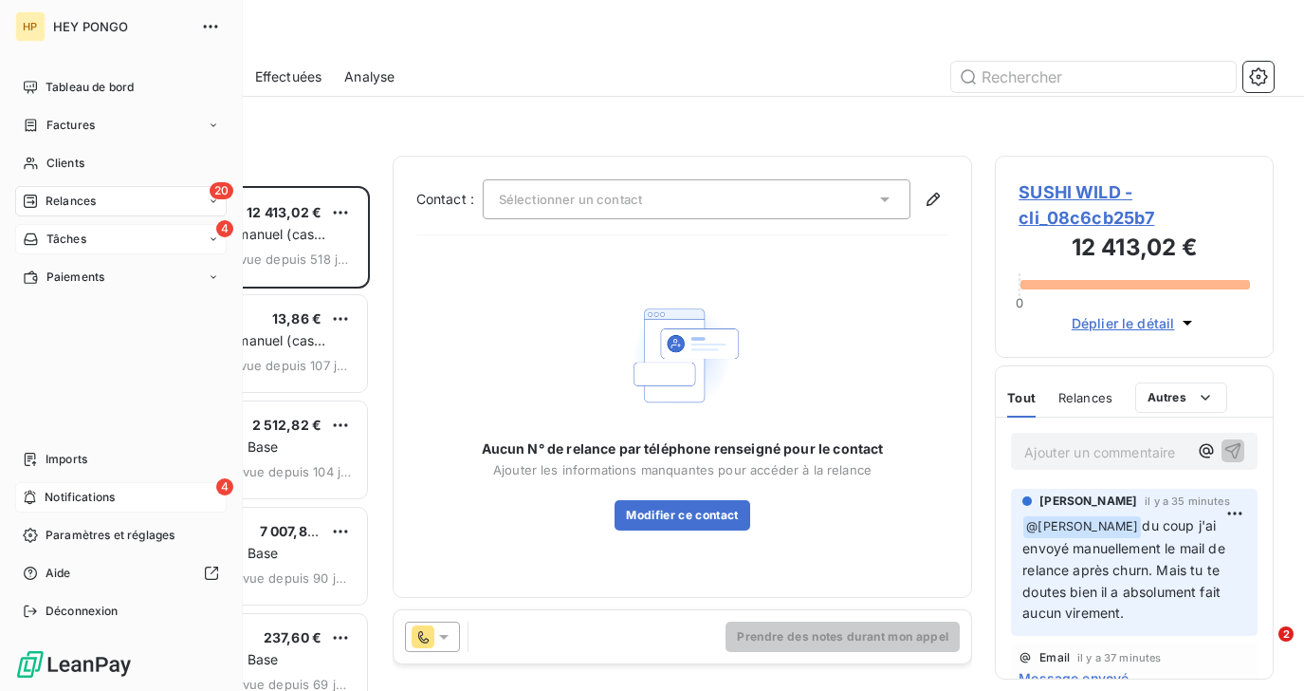
click at [62, 238] on span "Tâches" at bounding box center [66, 239] width 40 height 17
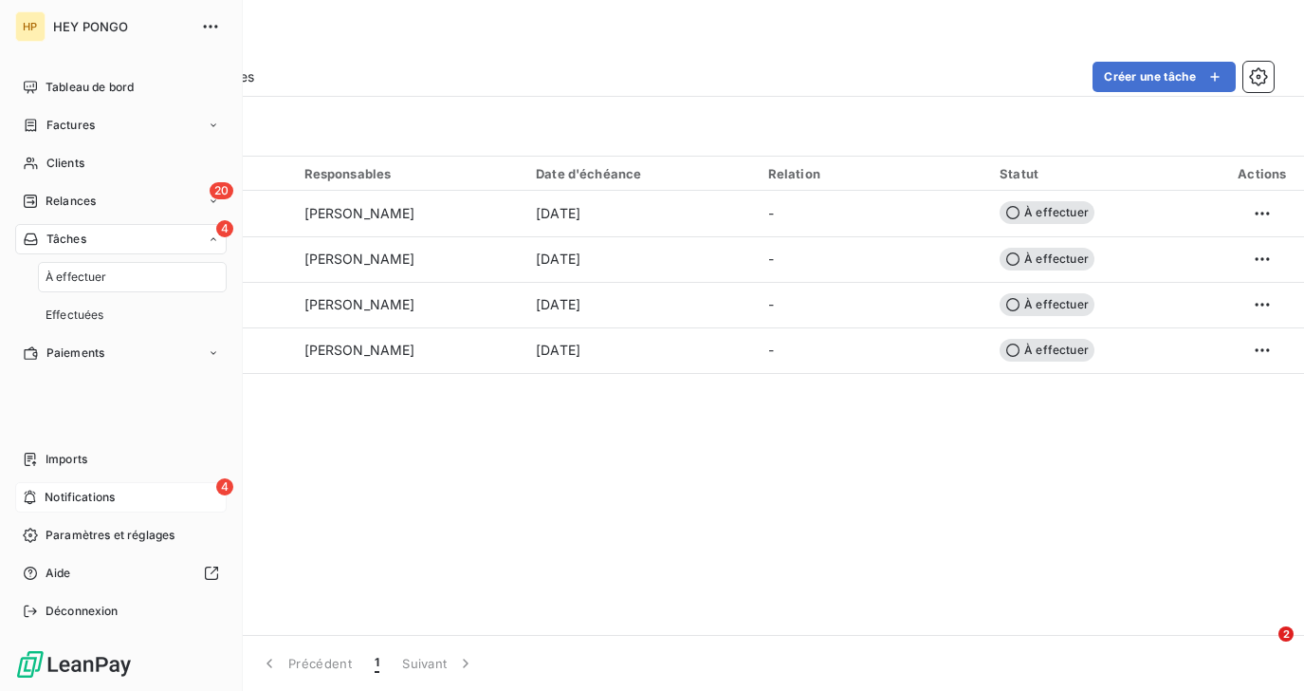
click at [89, 491] on span "Notifications" at bounding box center [80, 497] width 70 height 17
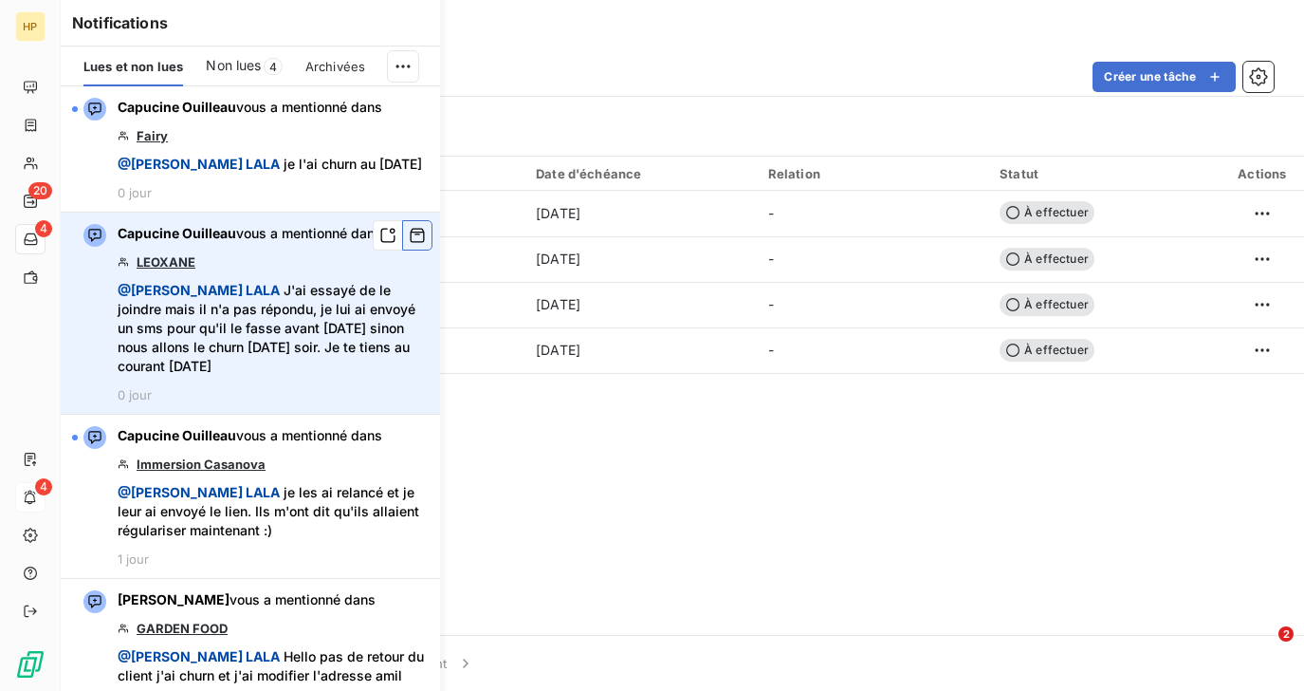
click at [415, 236] on icon "button" at bounding box center [417, 235] width 17 height 19
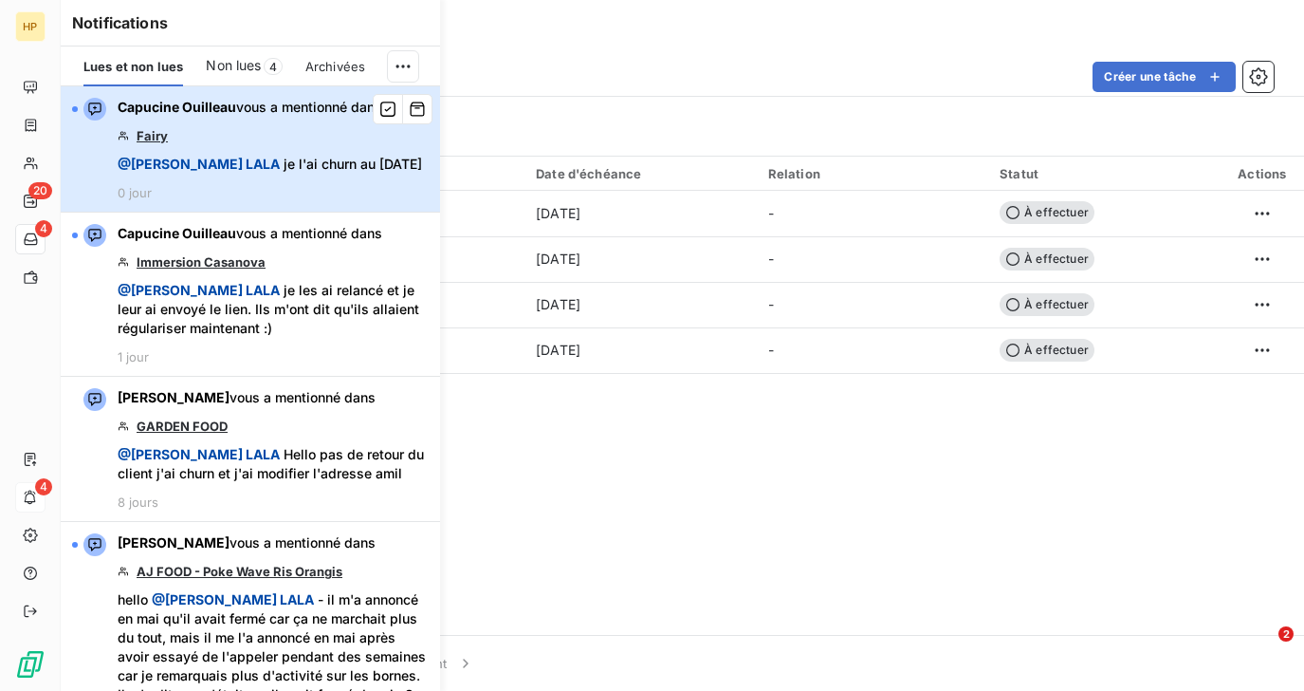
click at [300, 173] on span "@ Salomé LALA je l'ai churn au 30/06/25" at bounding box center [270, 164] width 305 height 19
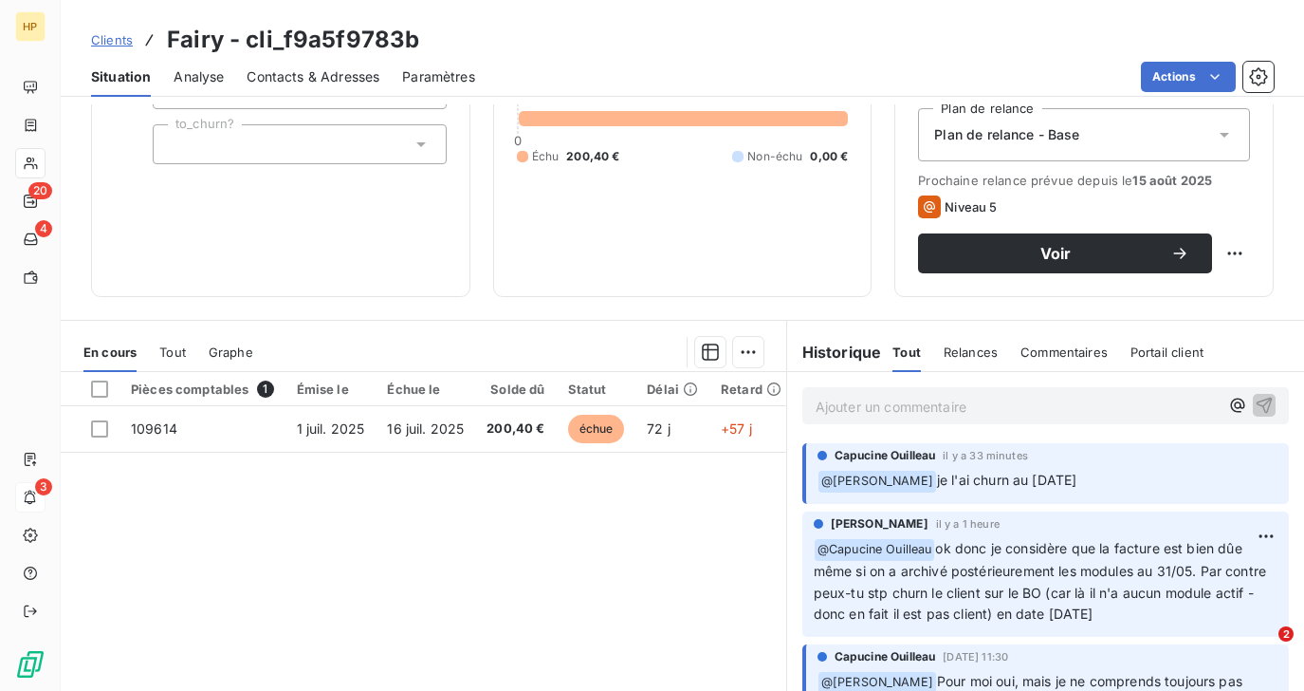
scroll to position [152, 0]
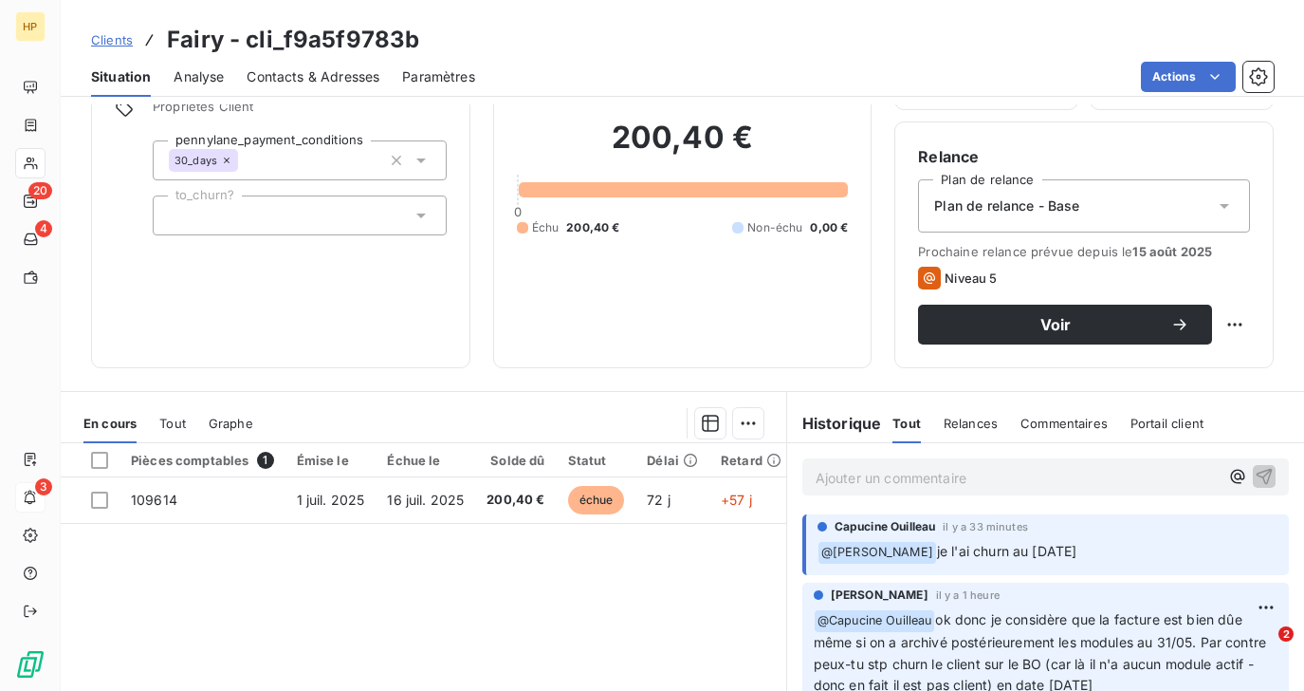
click at [907, 486] on p "Ajouter un commentaire ﻿" at bounding box center [1017, 478] width 403 height 24
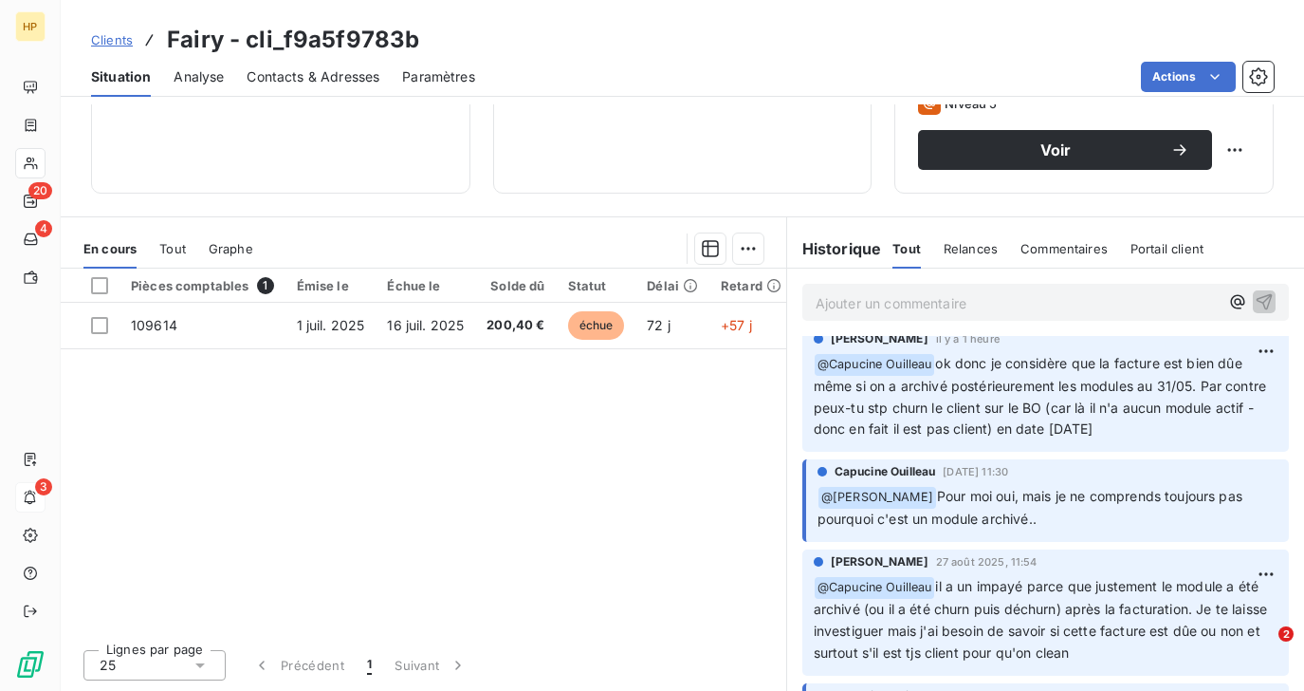
scroll to position [0, 0]
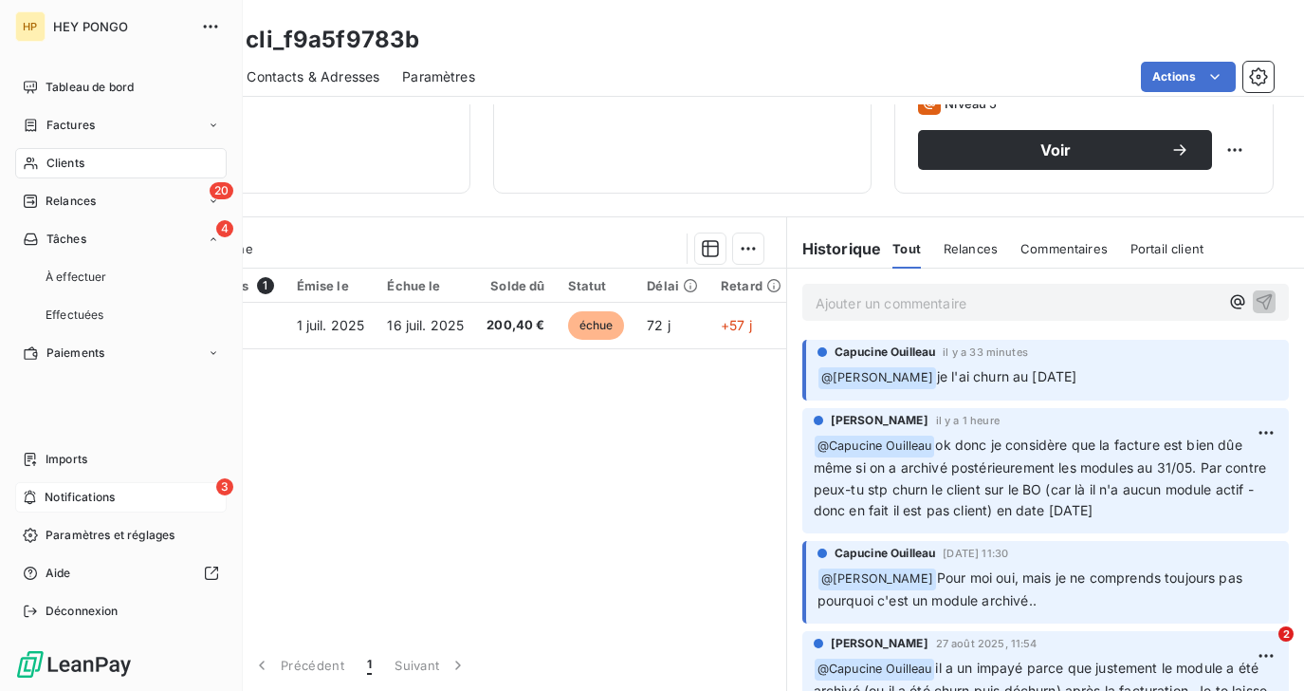
click at [64, 494] on span "Notifications" at bounding box center [80, 497] width 70 height 17
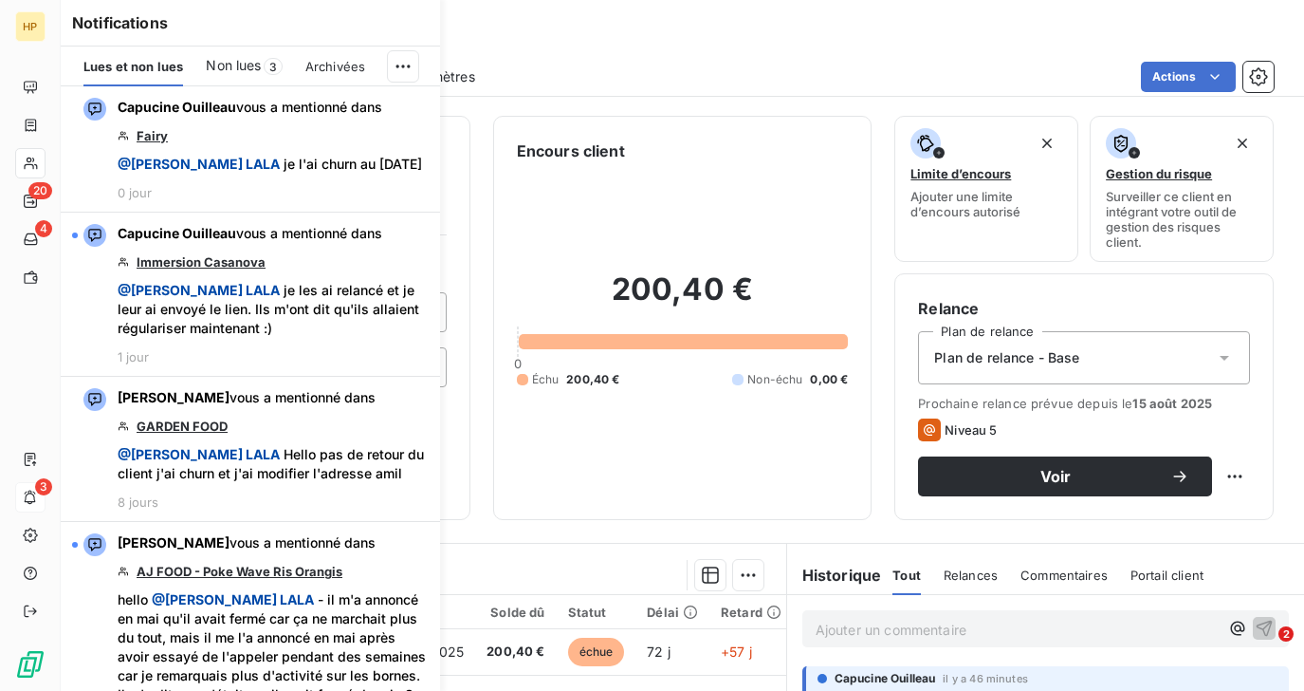
click at [564, 231] on div "200,40 € 0 Échu 200,40 € Non-échu 0,00 €" at bounding box center [683, 329] width 332 height 334
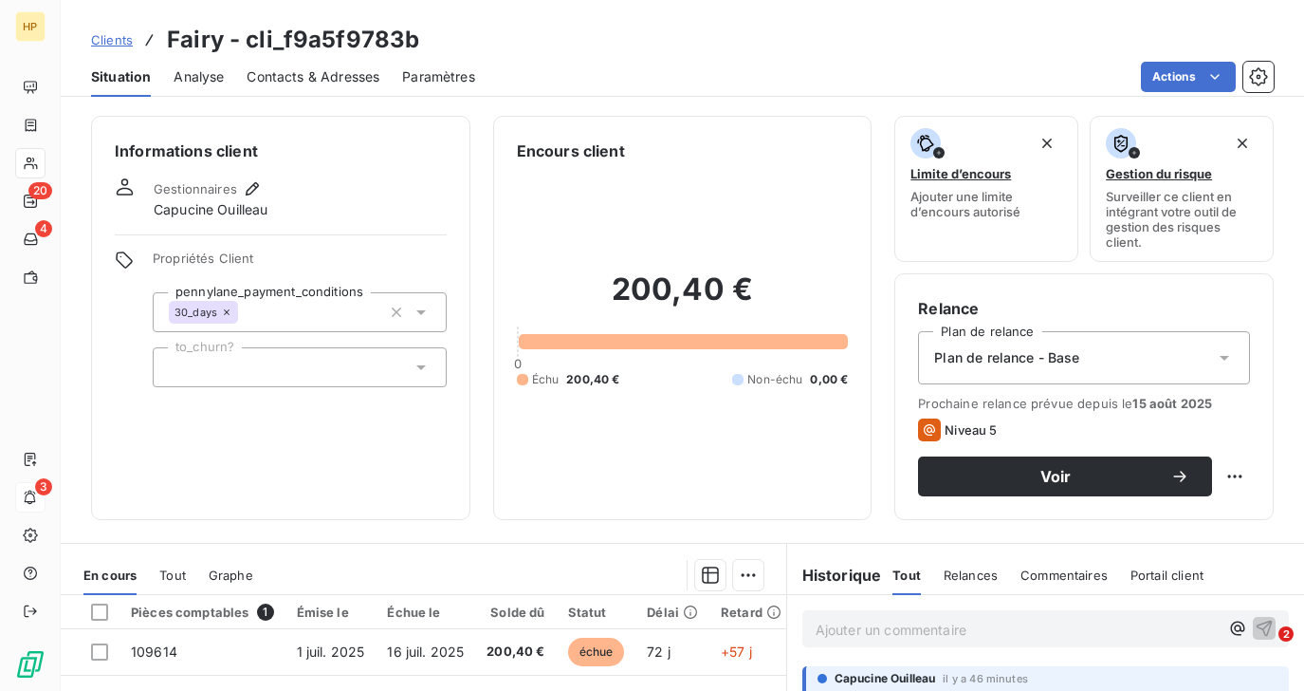
scroll to position [236, 0]
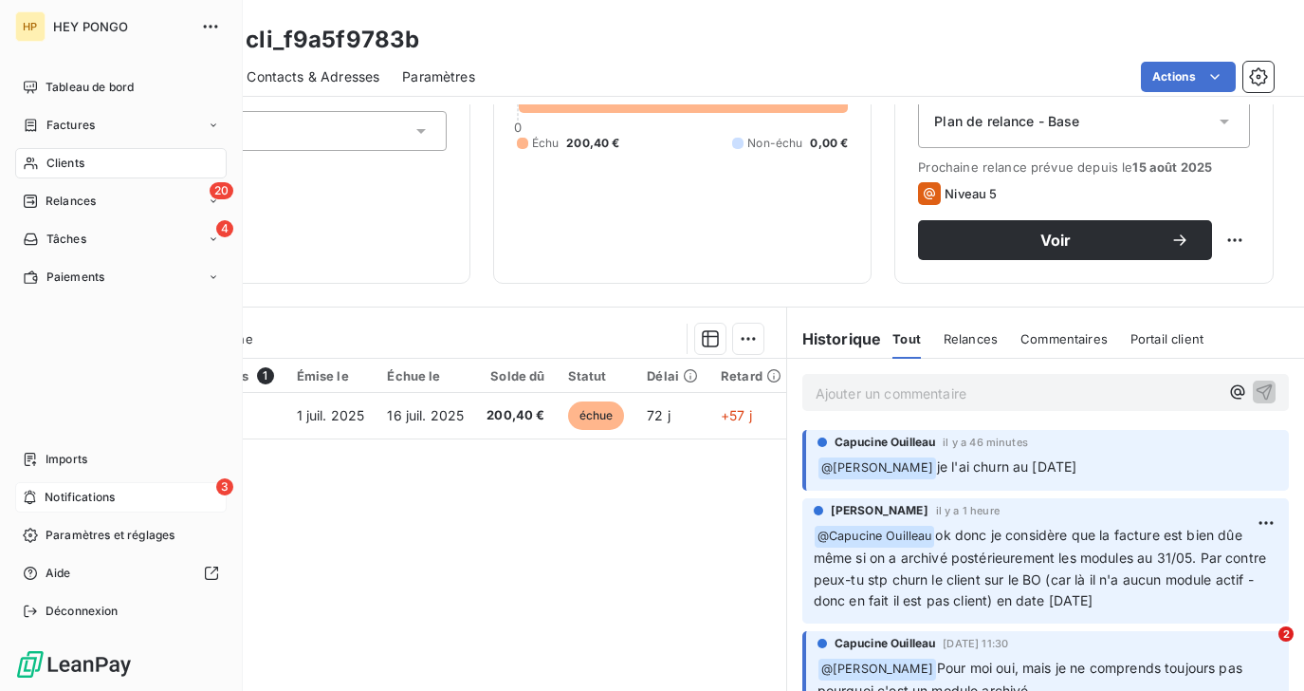
click at [45, 489] on span "Notifications" at bounding box center [80, 497] width 70 height 17
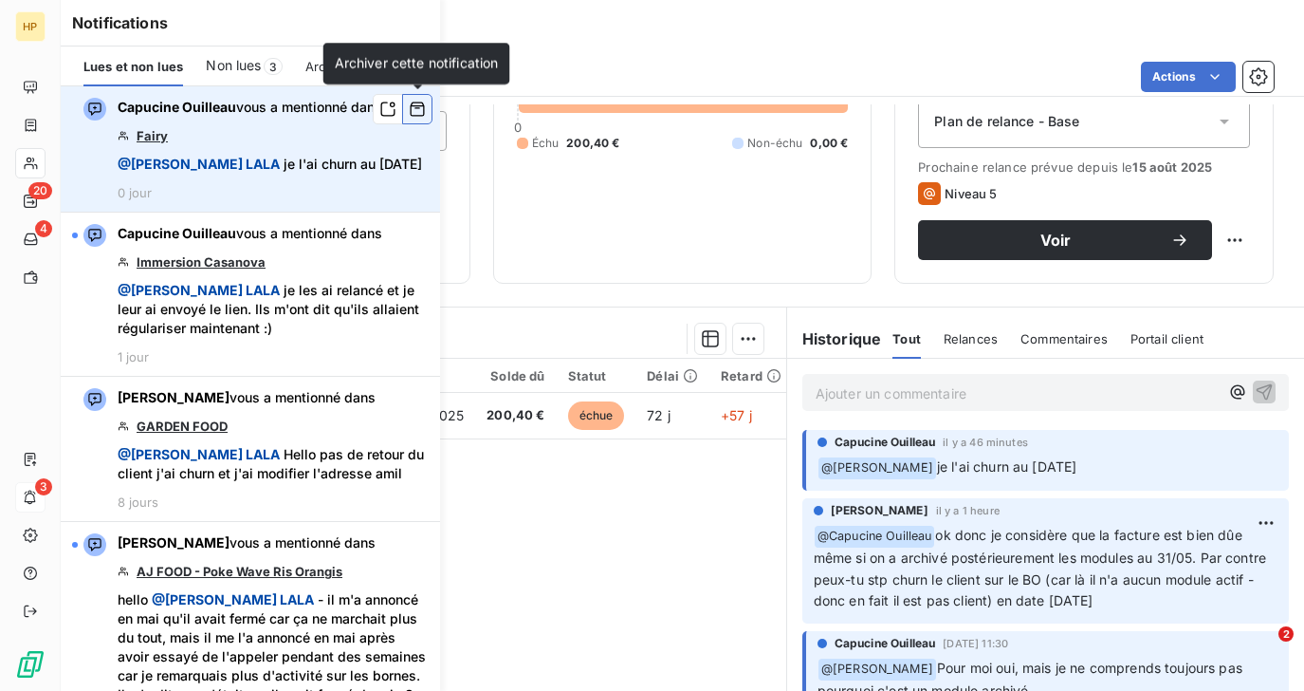
click at [420, 107] on icon "button" at bounding box center [417, 109] width 17 height 19
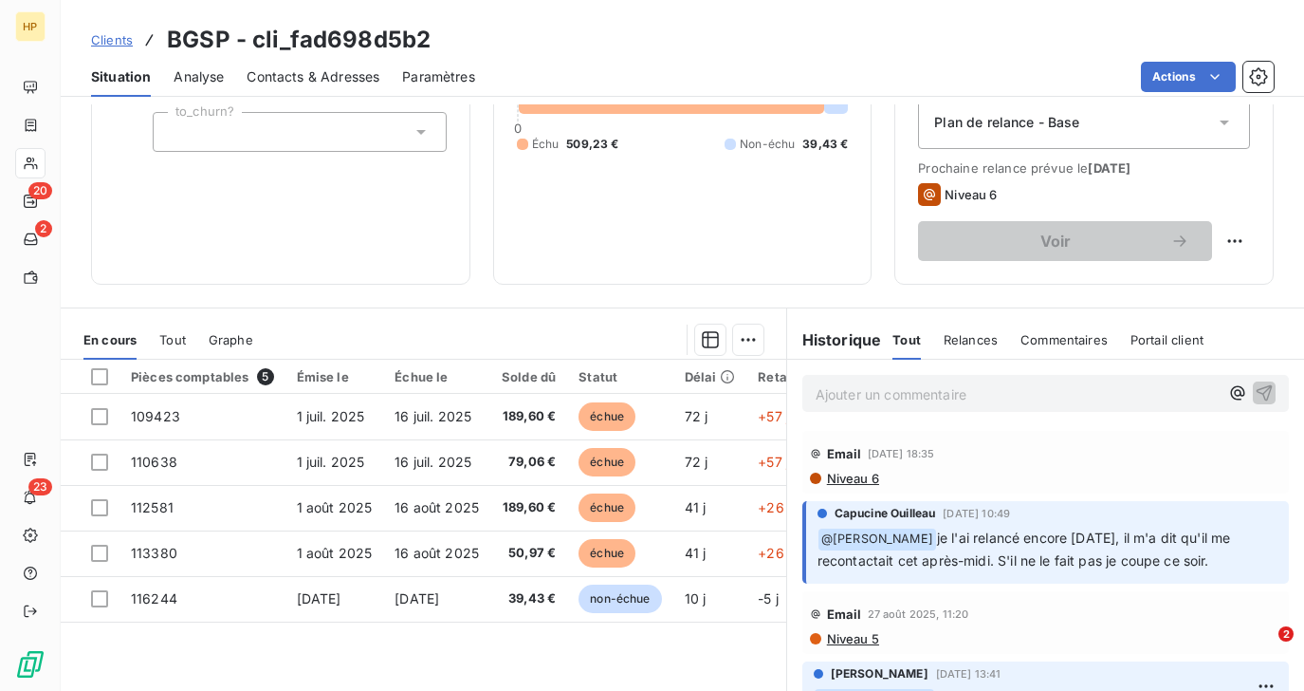
scroll to position [326, 0]
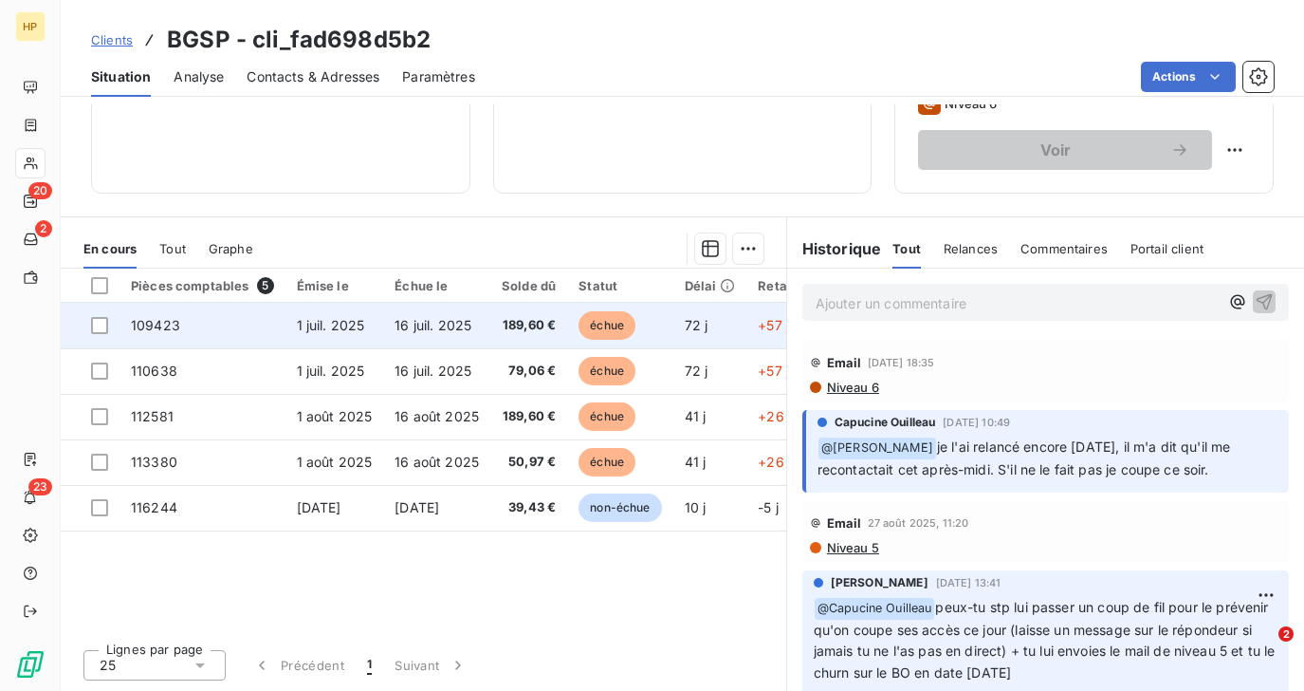
click at [232, 328] on td "109423" at bounding box center [203, 326] width 166 height 46
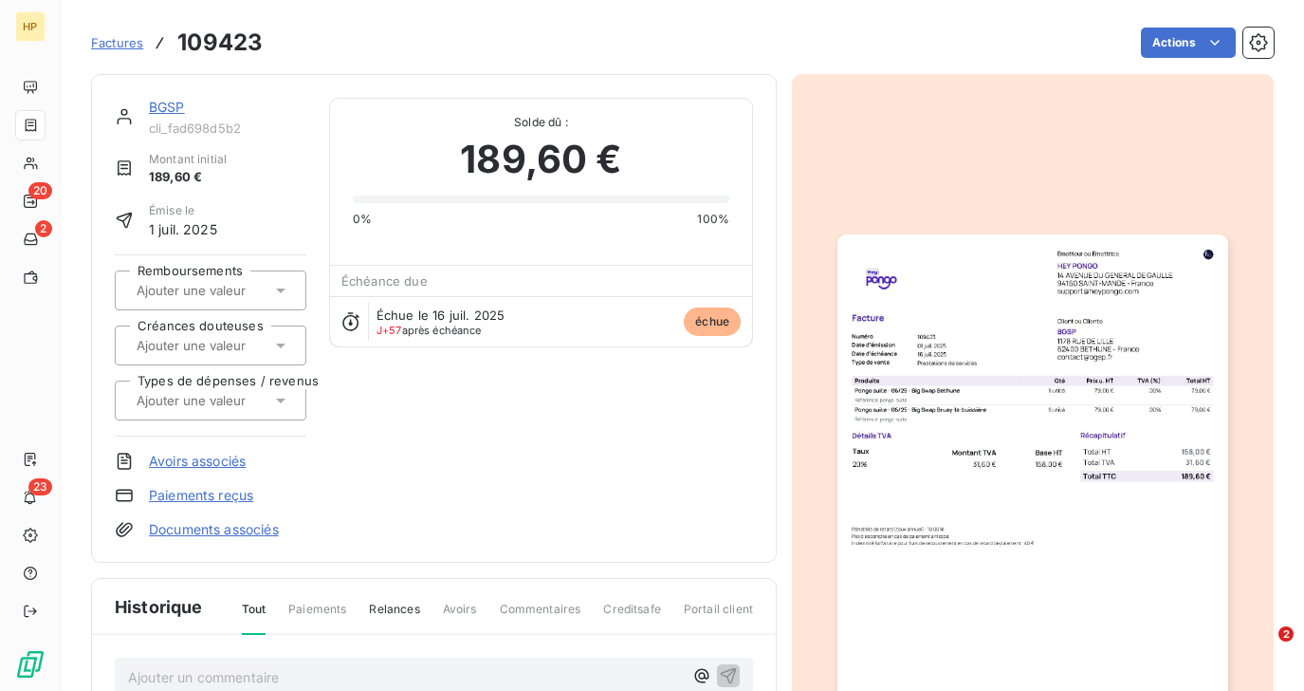
click at [170, 107] on link "BGSP" at bounding box center [167, 107] width 36 height 16
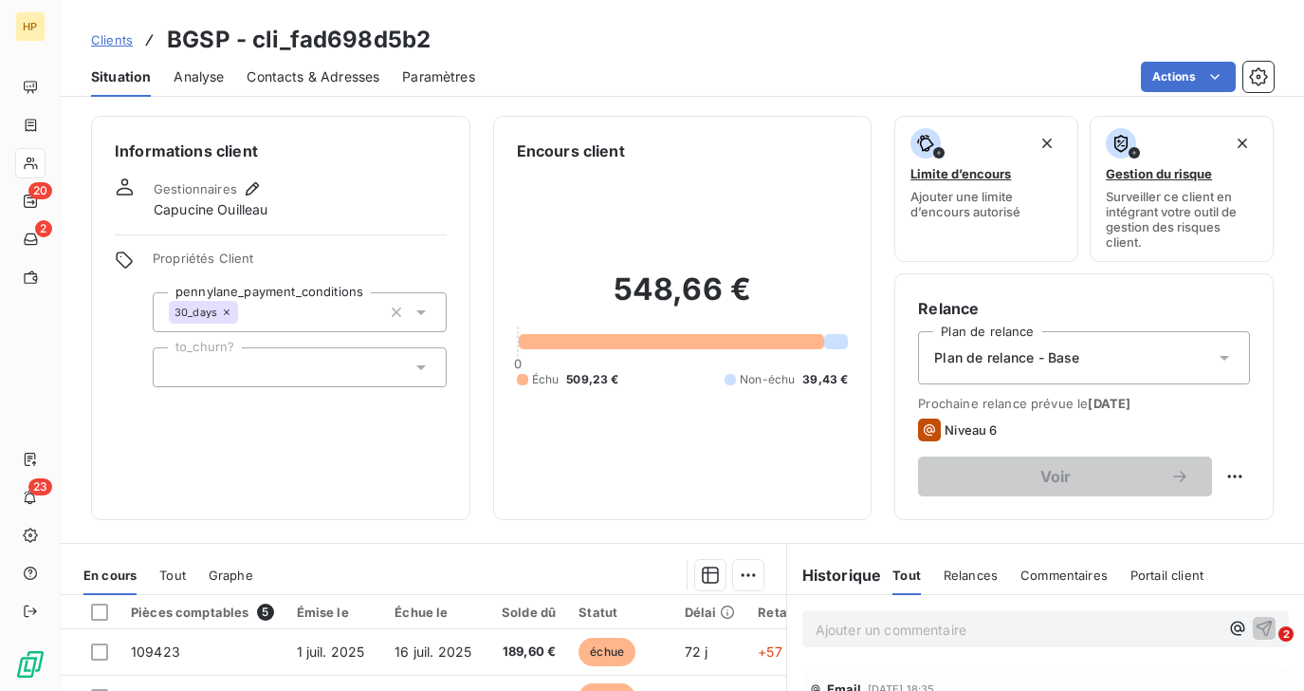
scroll to position [326, 0]
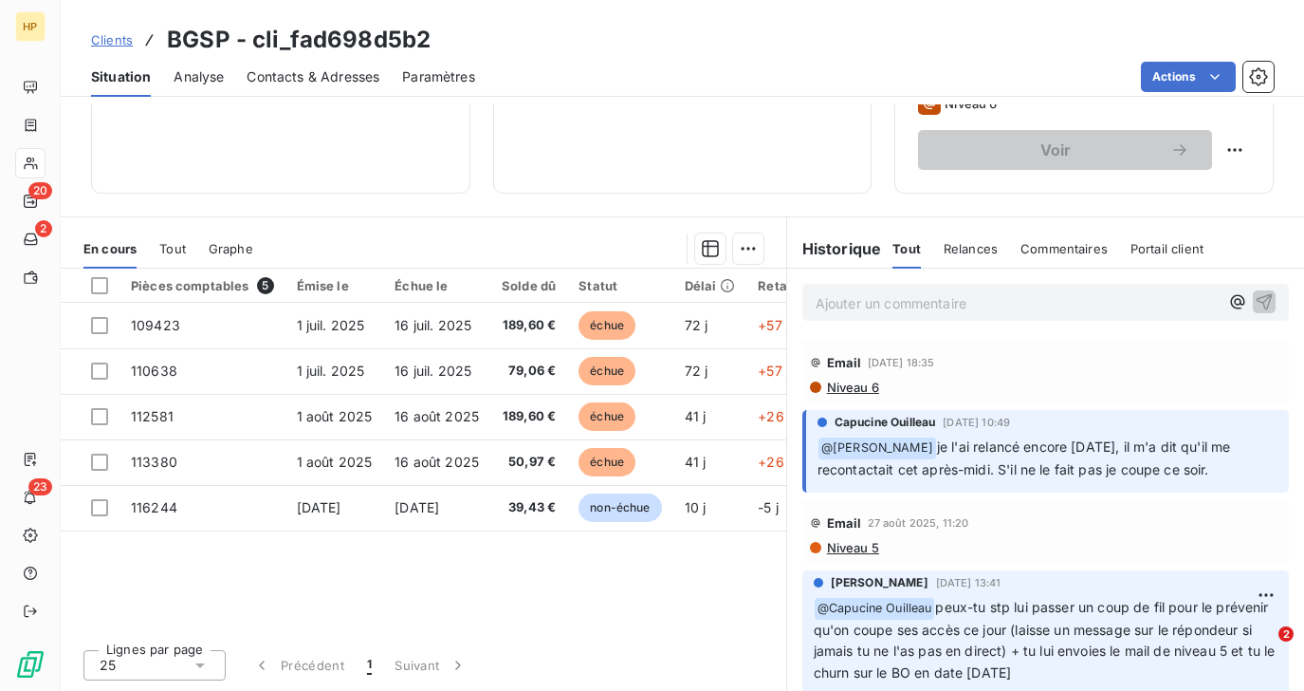
click at [826, 308] on p "Ajouter un commentaire ﻿" at bounding box center [1017, 303] width 403 height 24
click at [1266, 294] on icon "button" at bounding box center [1265, 301] width 16 height 16
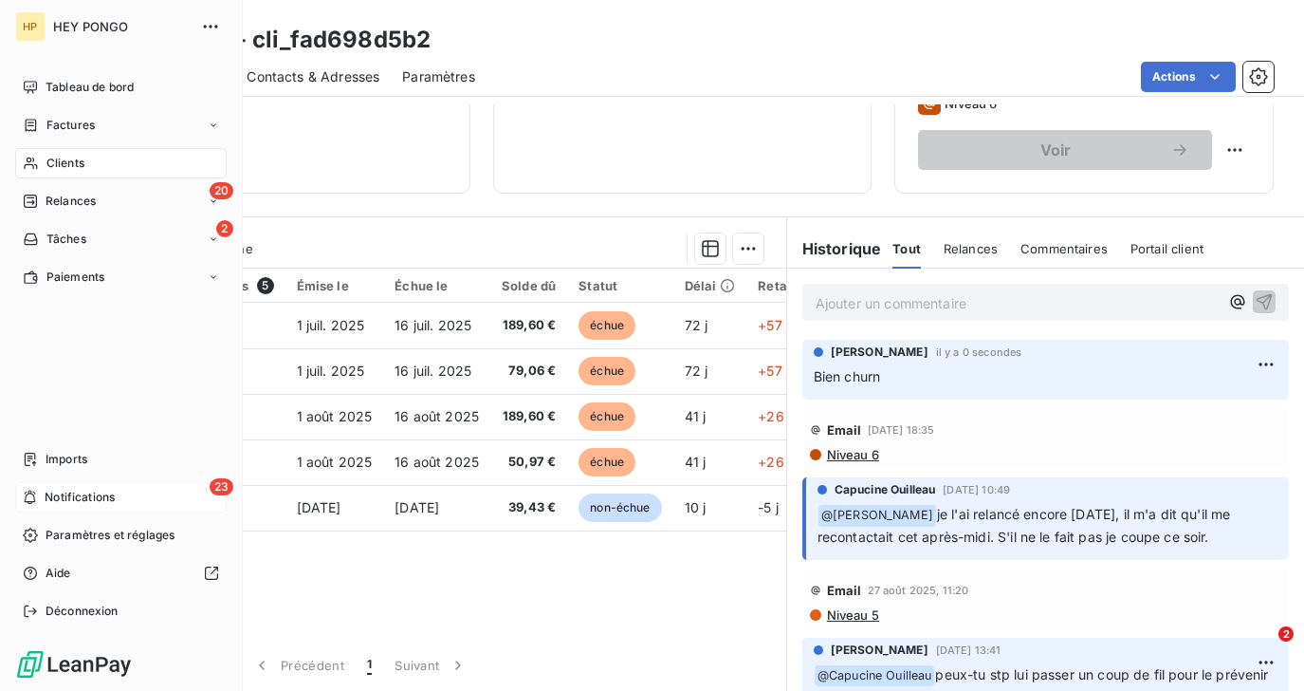
click at [53, 500] on span "Notifications" at bounding box center [80, 497] width 70 height 17
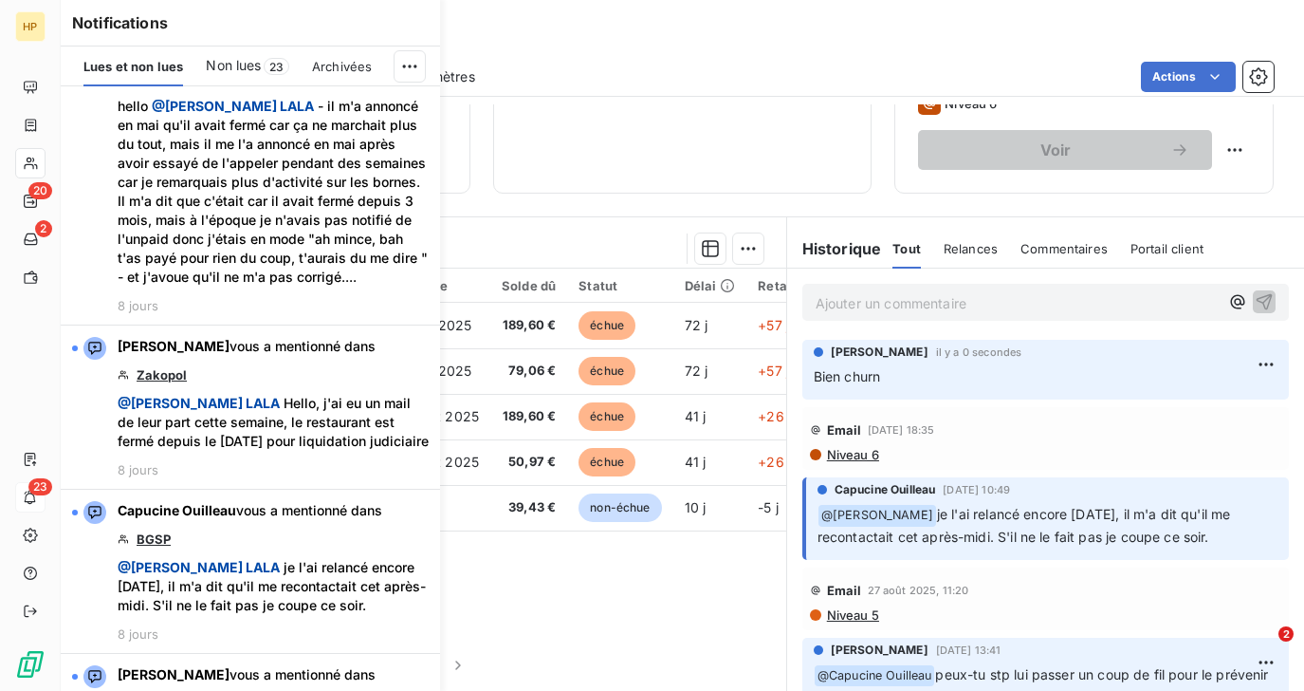
scroll to position [3364, 0]
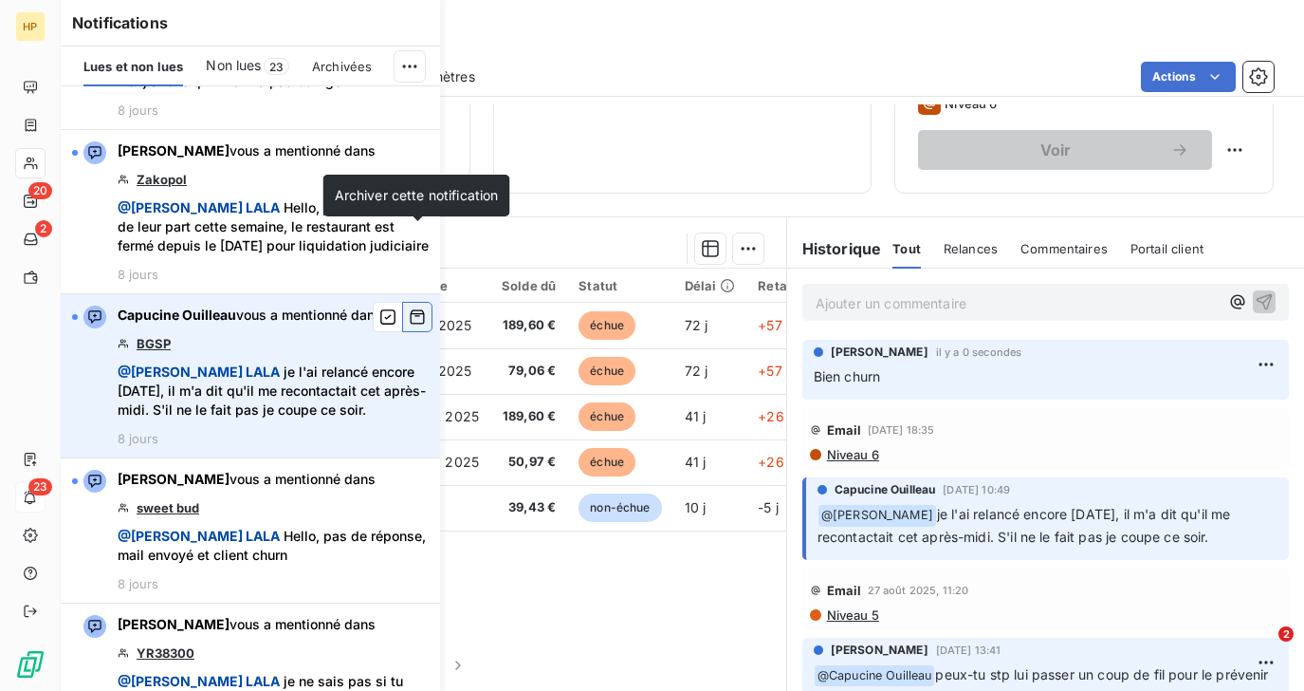
click at [415, 310] on icon "button" at bounding box center [418, 317] width 14 height 14
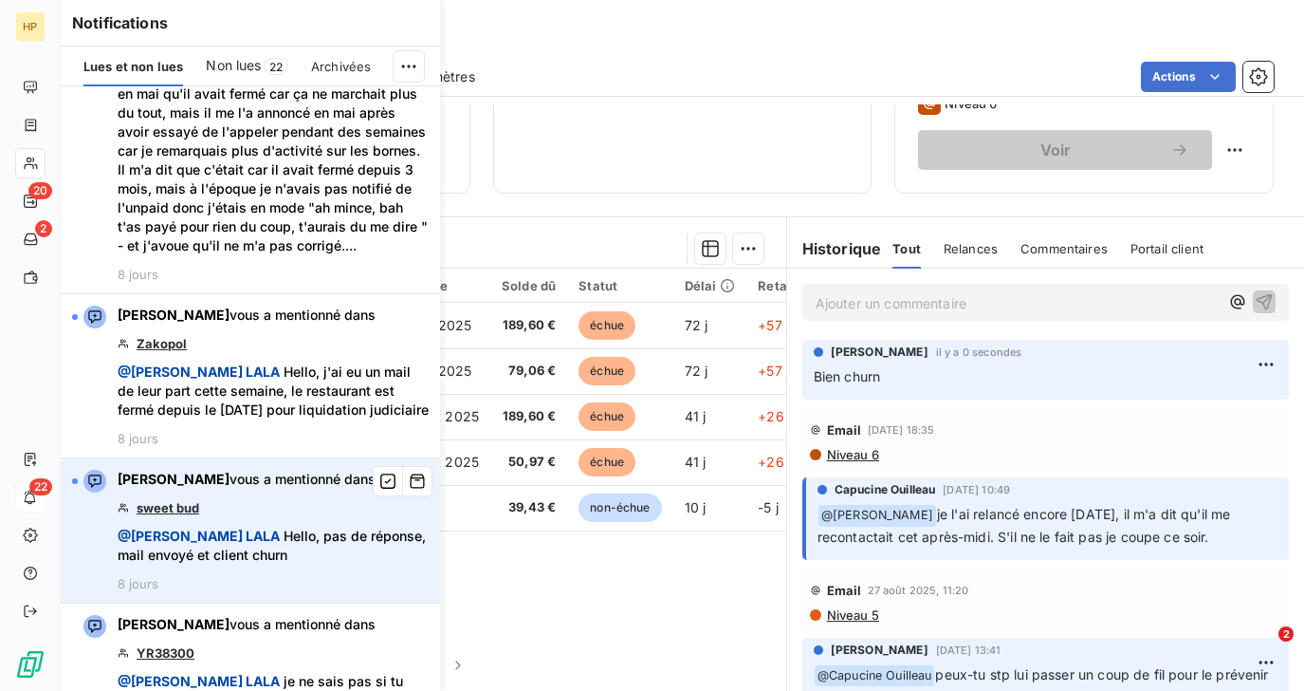
scroll to position [3192, 0]
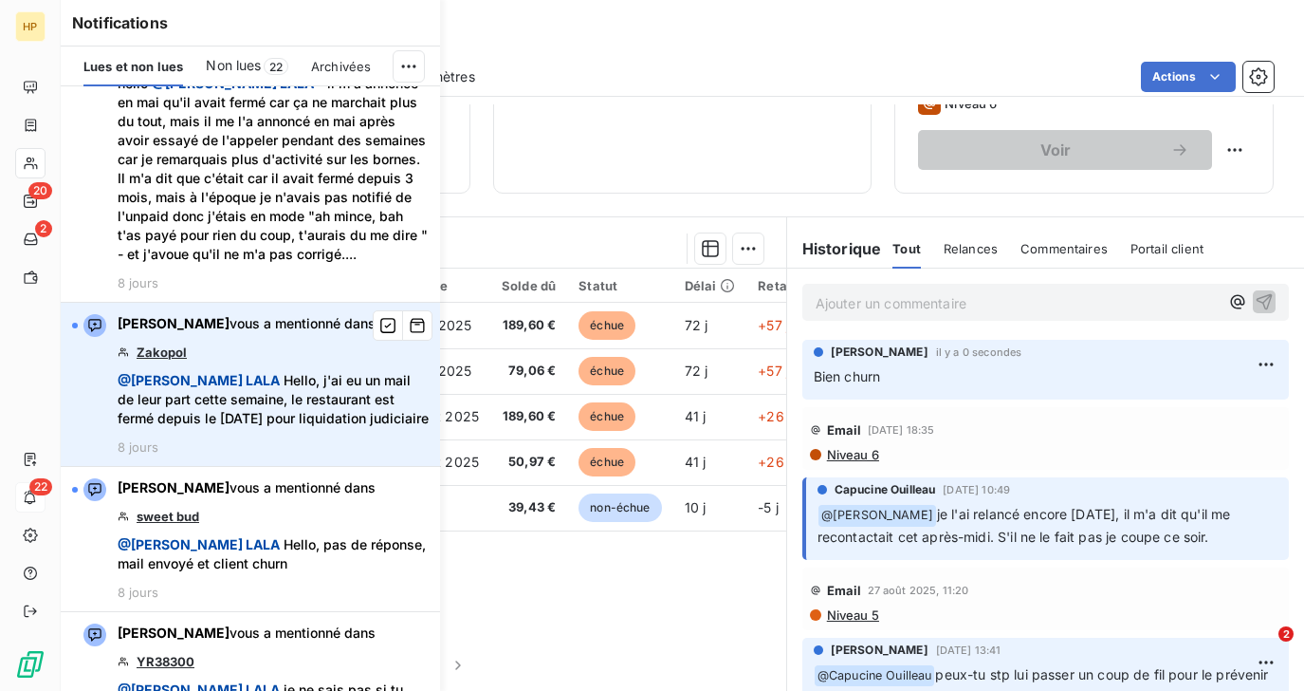
click at [173, 344] on link "Zakopol" at bounding box center [162, 351] width 50 height 15
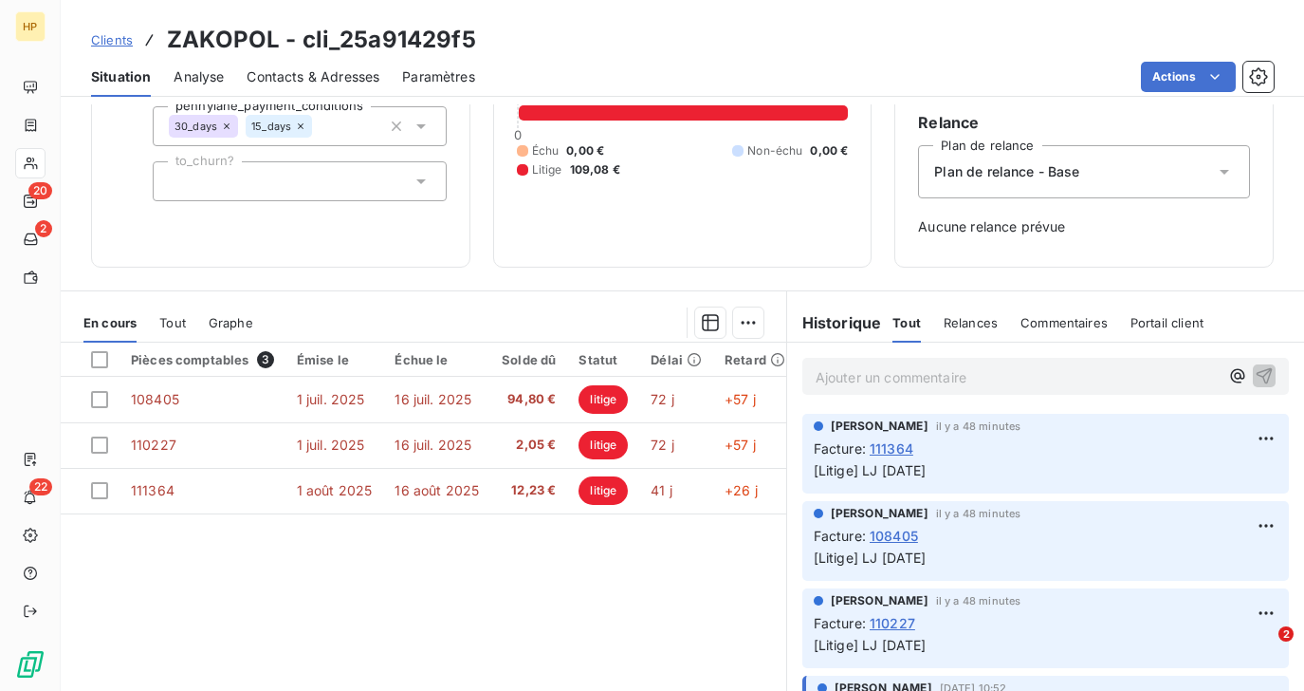
scroll to position [260, 0]
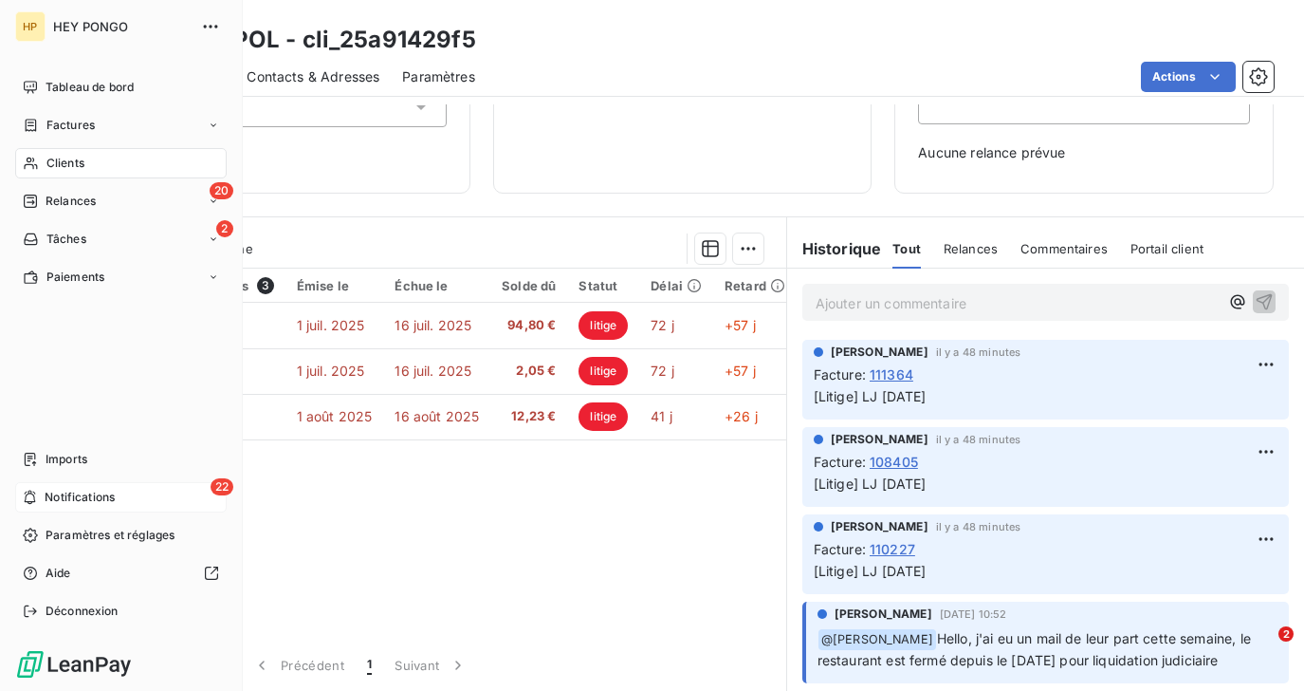
click at [70, 501] on span "Notifications" at bounding box center [80, 497] width 70 height 17
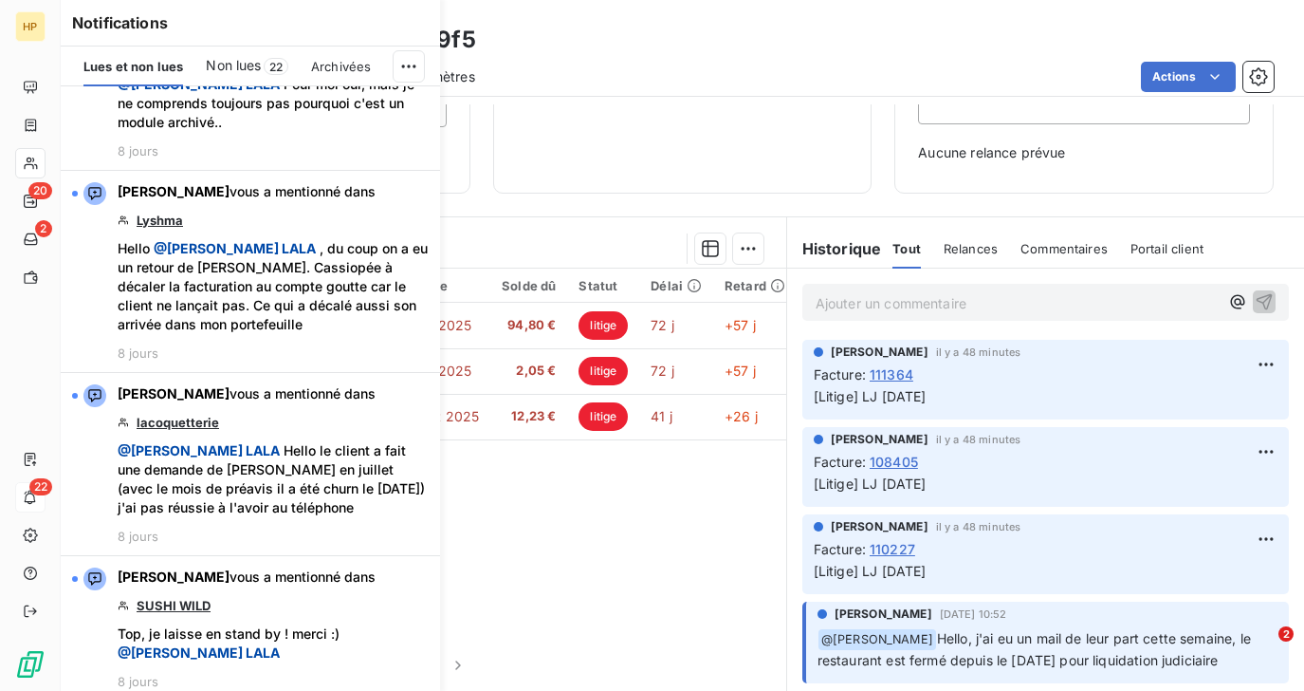
scroll to position [3200, 0]
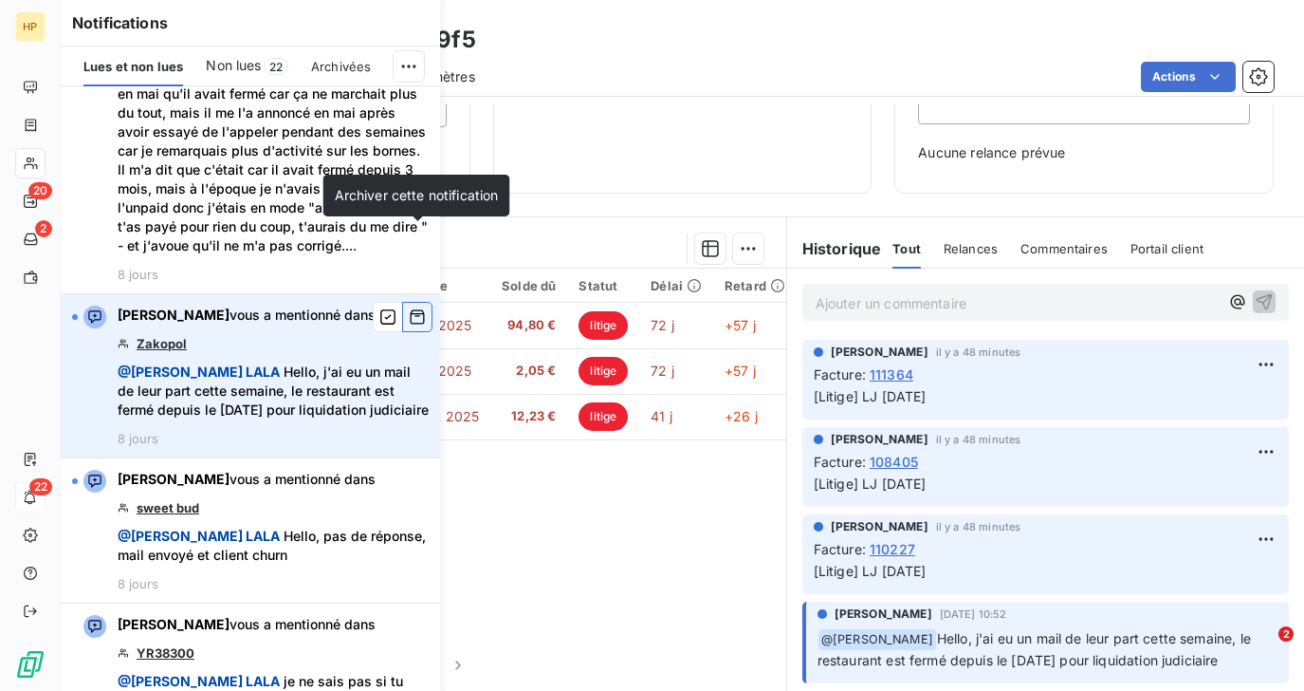
click at [417, 307] on icon "button" at bounding box center [417, 316] width 17 height 19
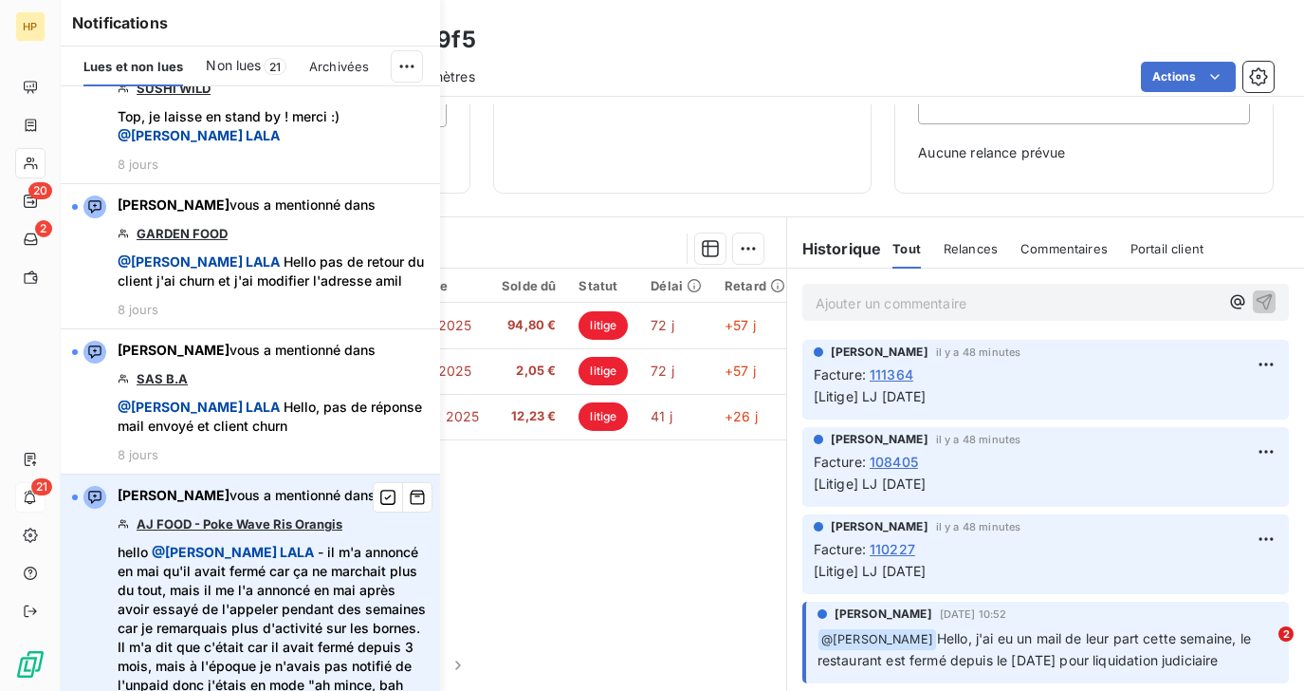
scroll to position [2657, 0]
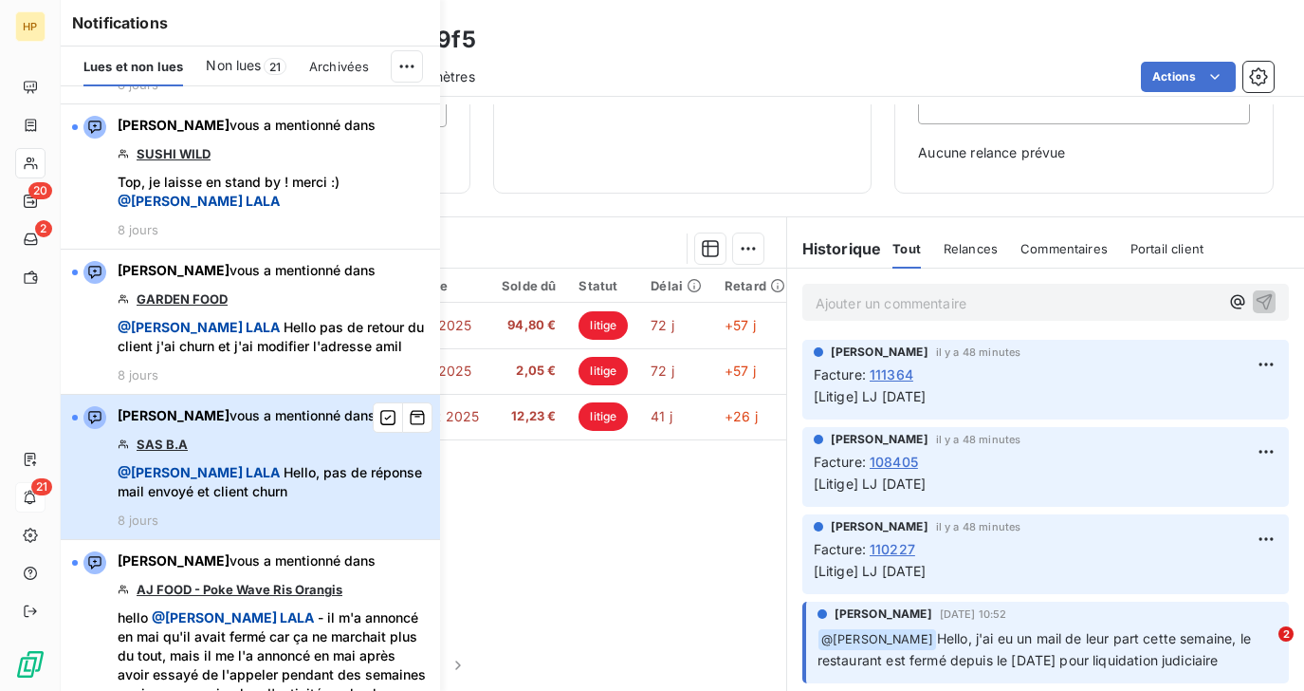
click at [279, 406] on div "Alexandra Albaret vous a mentionné dans SAS B.A @ Salomé LALA Hello, pas de rép…" at bounding box center [273, 466] width 311 height 121
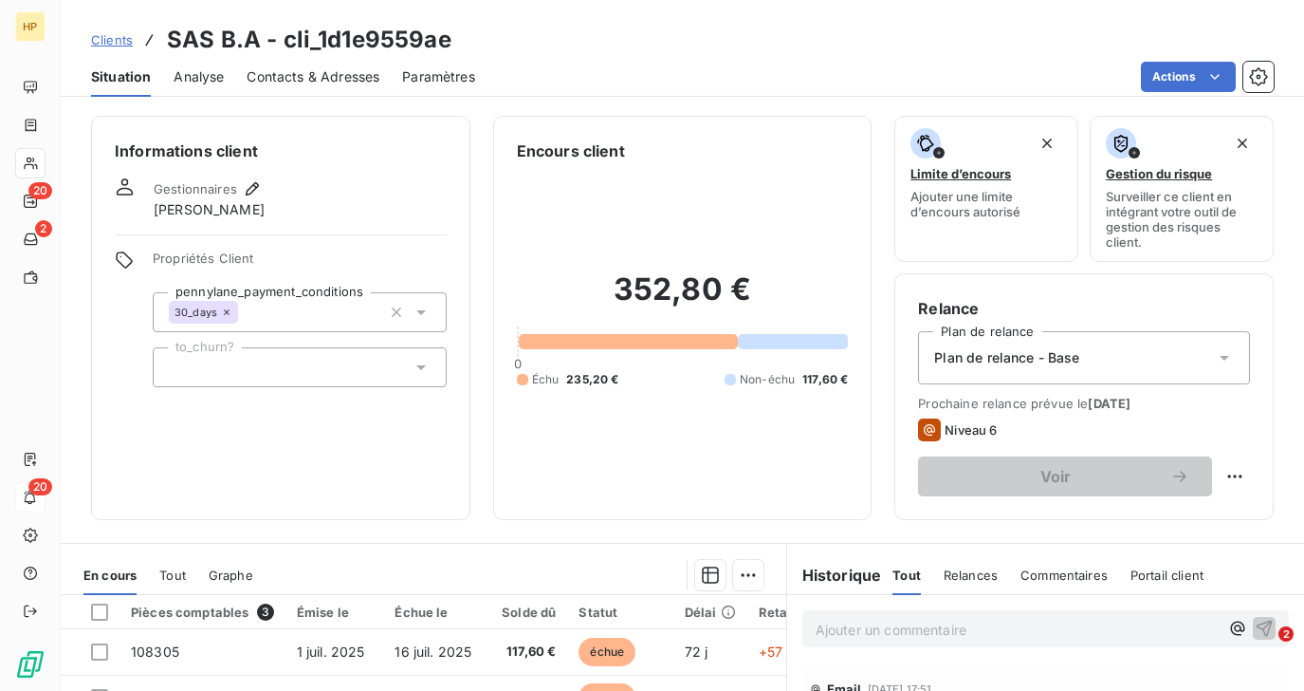
scroll to position [326, 0]
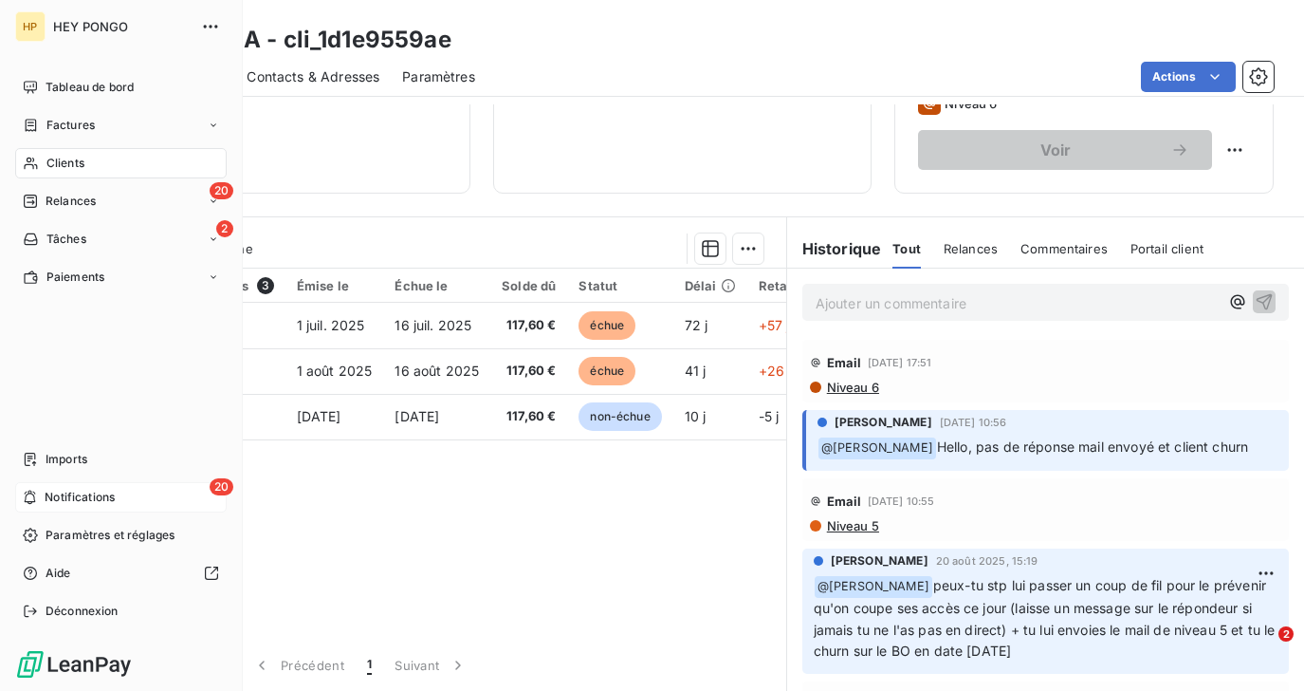
click at [58, 500] on span "Notifications" at bounding box center [80, 497] width 70 height 17
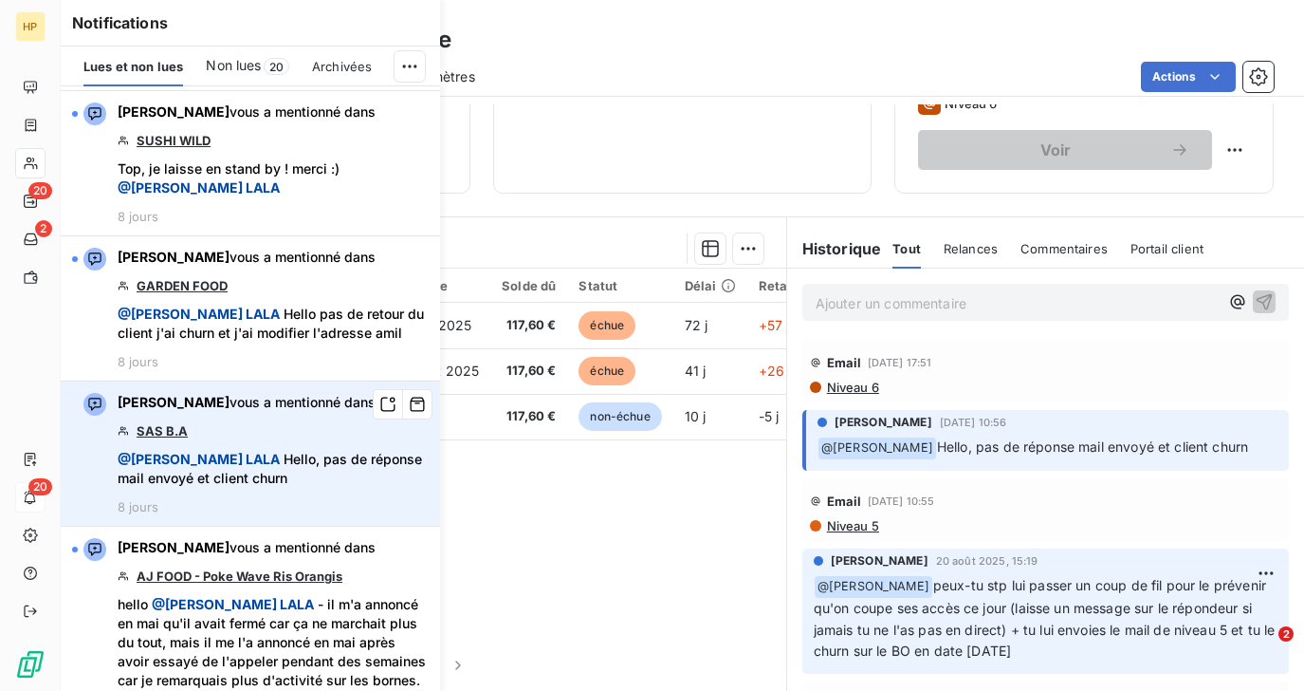
scroll to position [2619, 0]
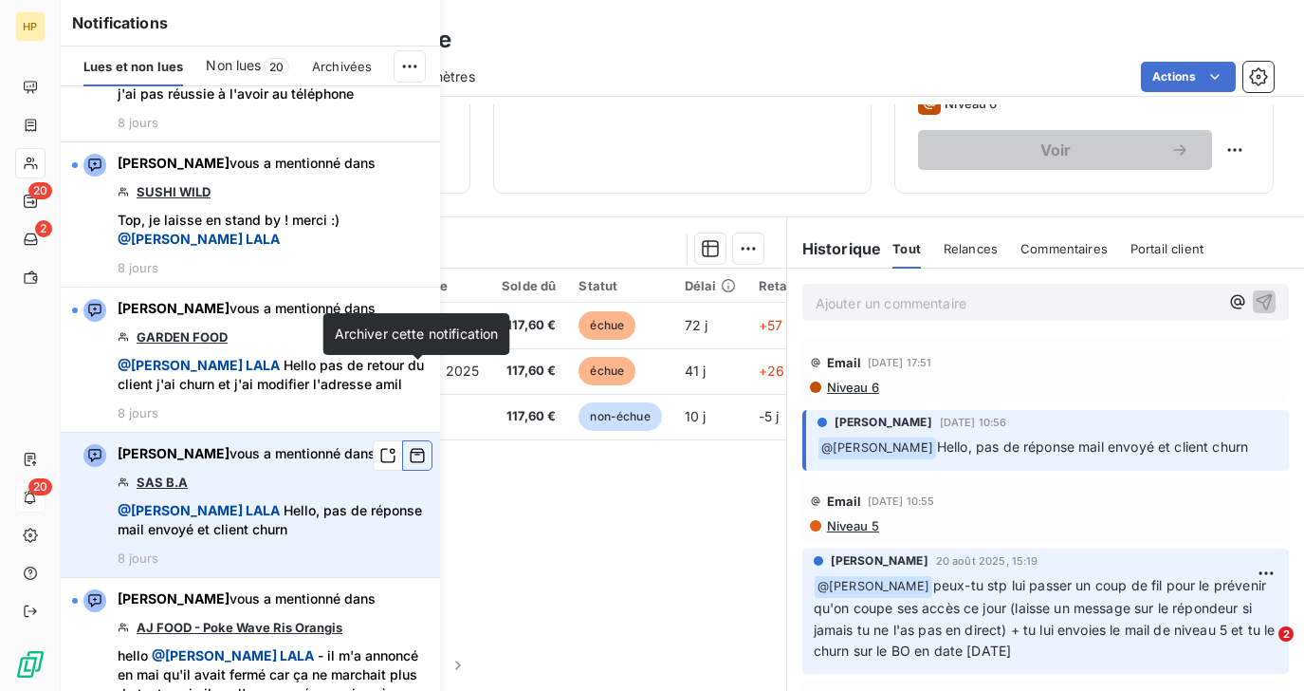
click at [415, 446] on icon "button" at bounding box center [417, 455] width 17 height 19
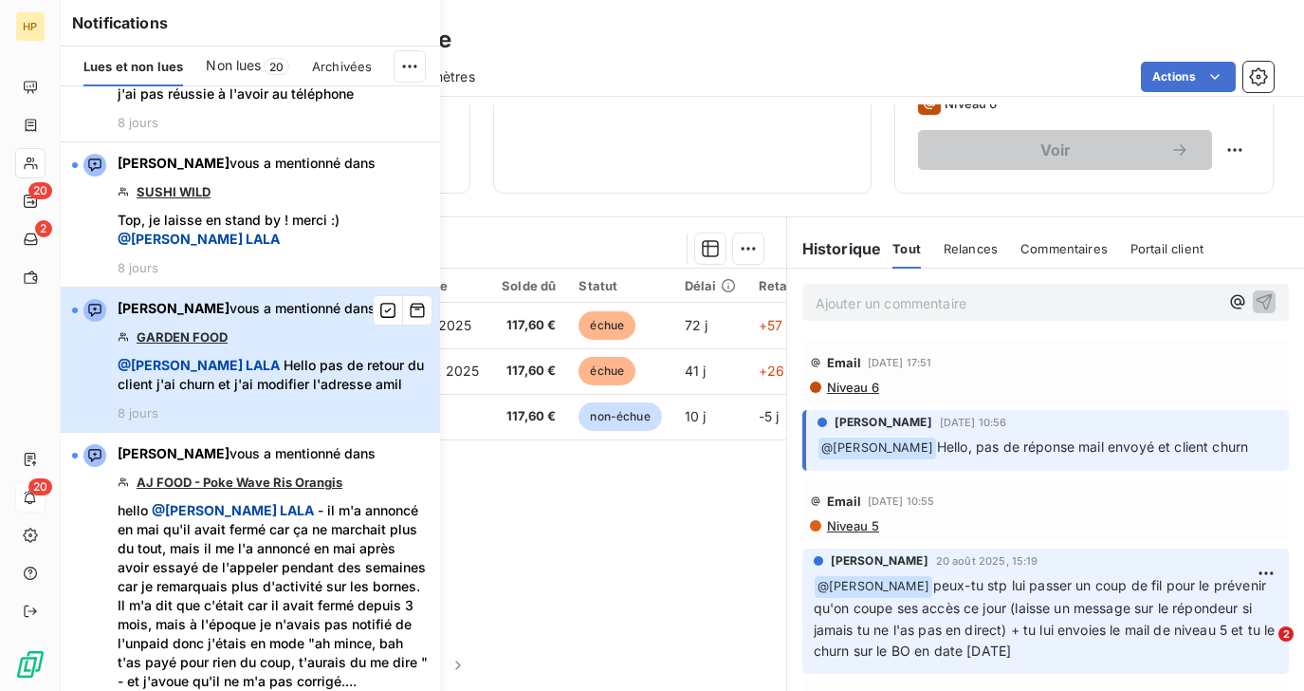
click at [250, 356] on span "@ Salomé LALA Hello pas de retour du client j'ai churn et j'ai modifier l'adres…" at bounding box center [273, 375] width 311 height 38
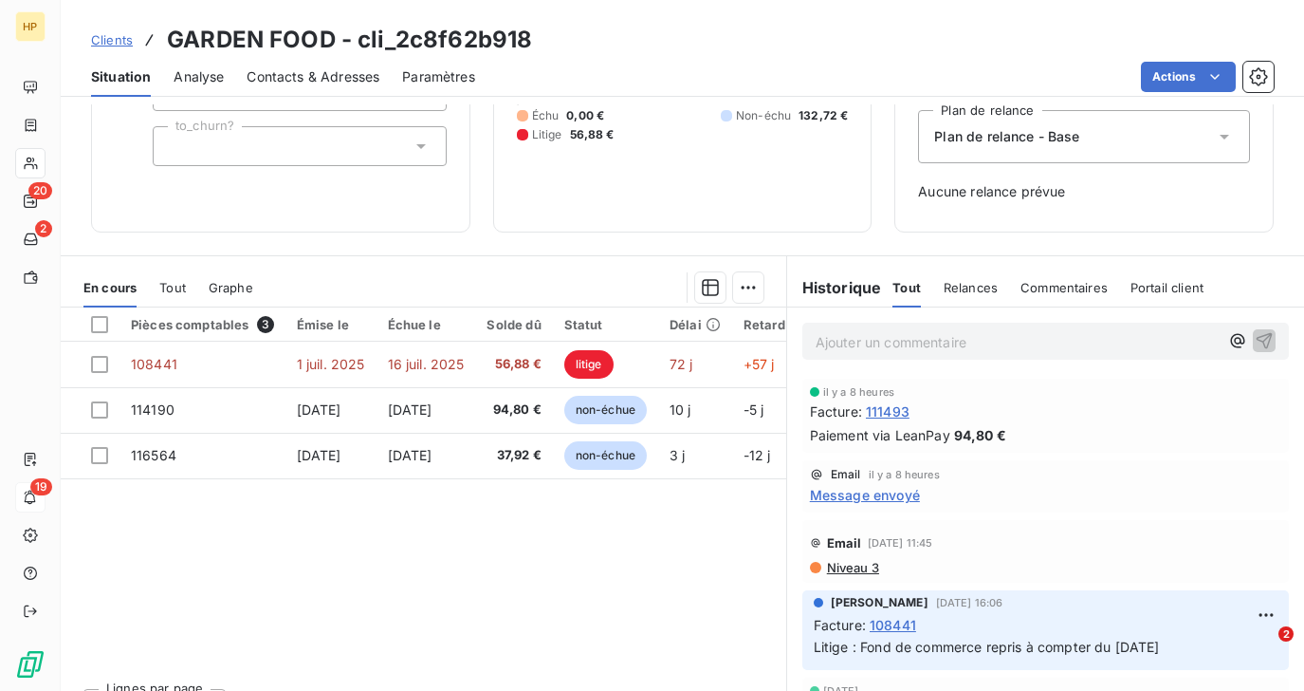
scroll to position [260, 0]
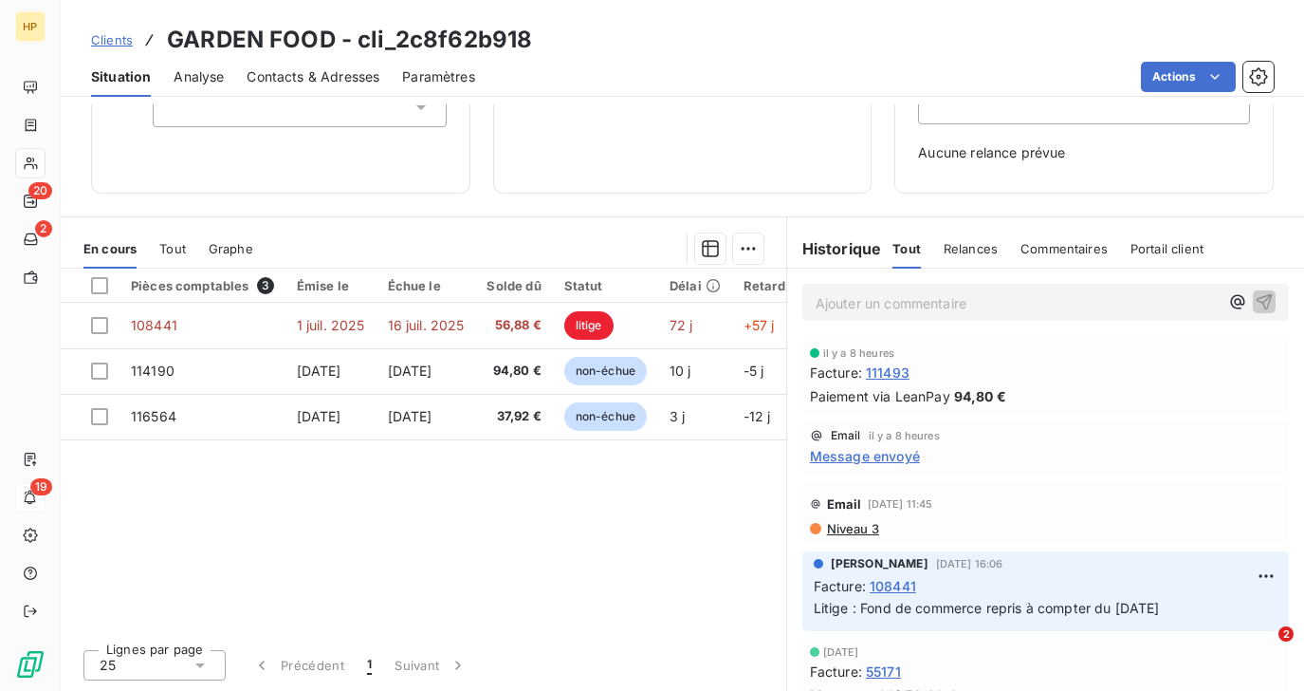
click at [911, 459] on span "Message envoyé" at bounding box center [865, 456] width 110 height 20
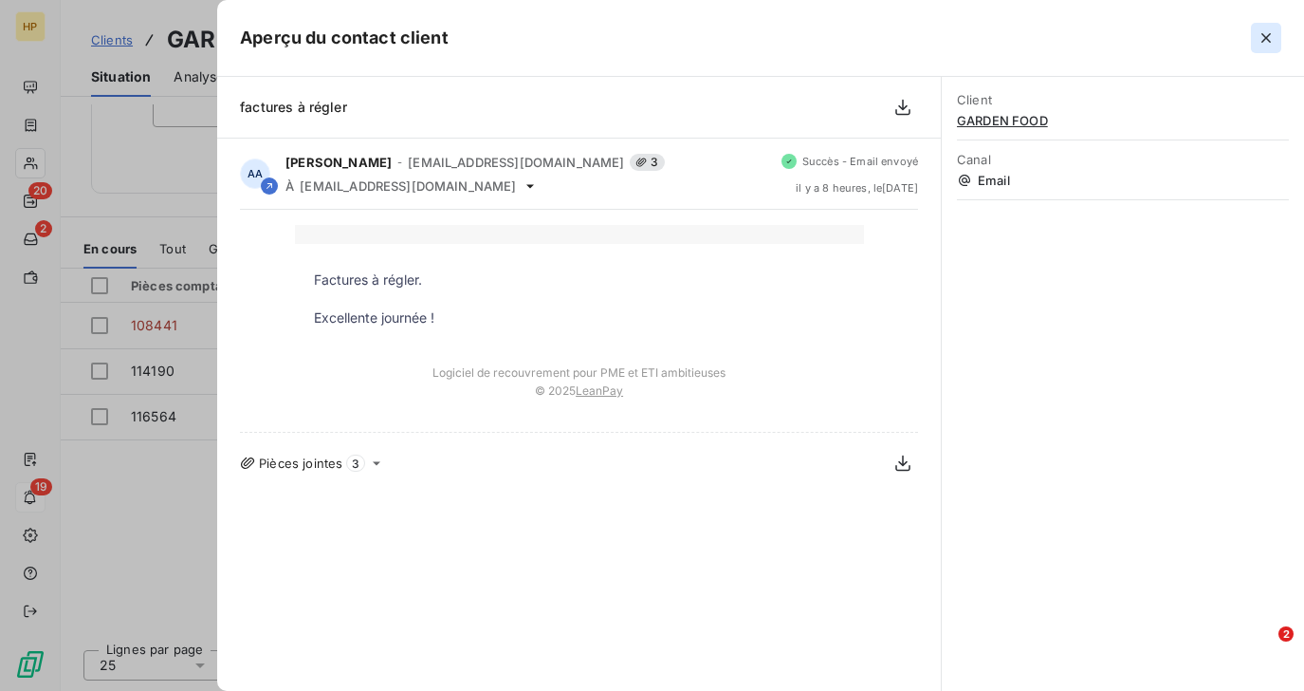
click at [1265, 38] on icon "button" at bounding box center [1266, 37] width 9 height 9
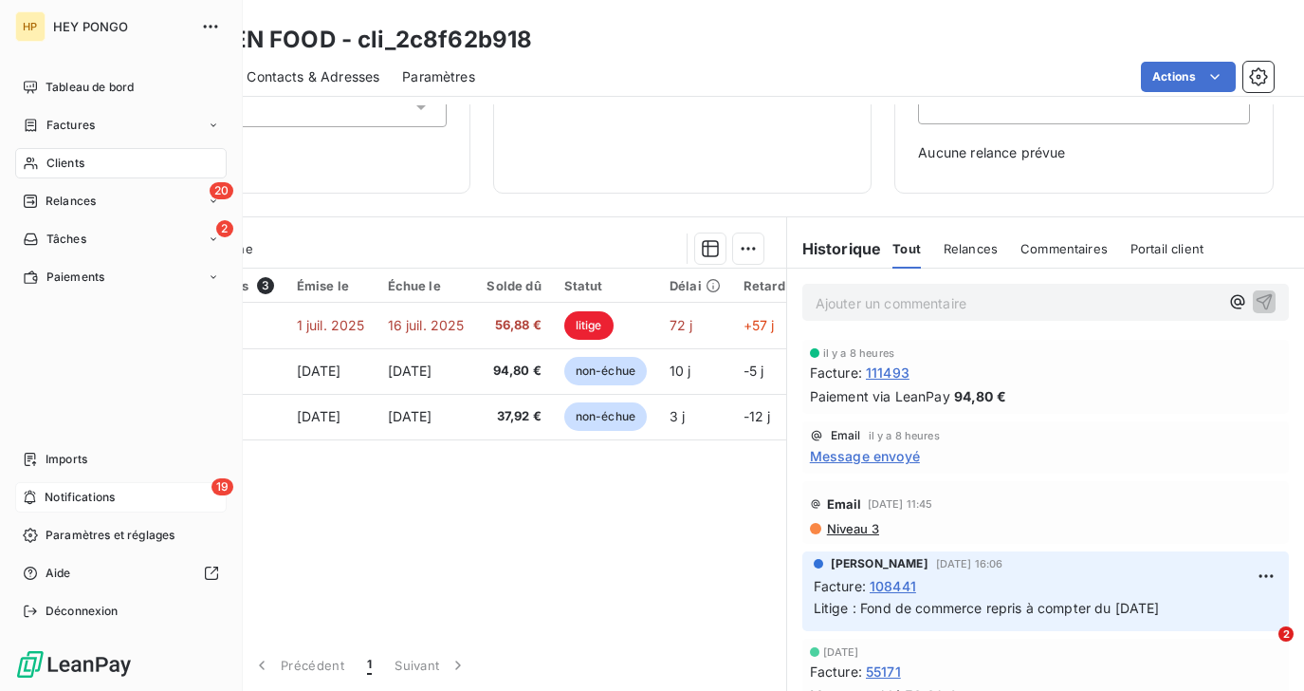
click at [53, 494] on span "Notifications" at bounding box center [80, 497] width 70 height 17
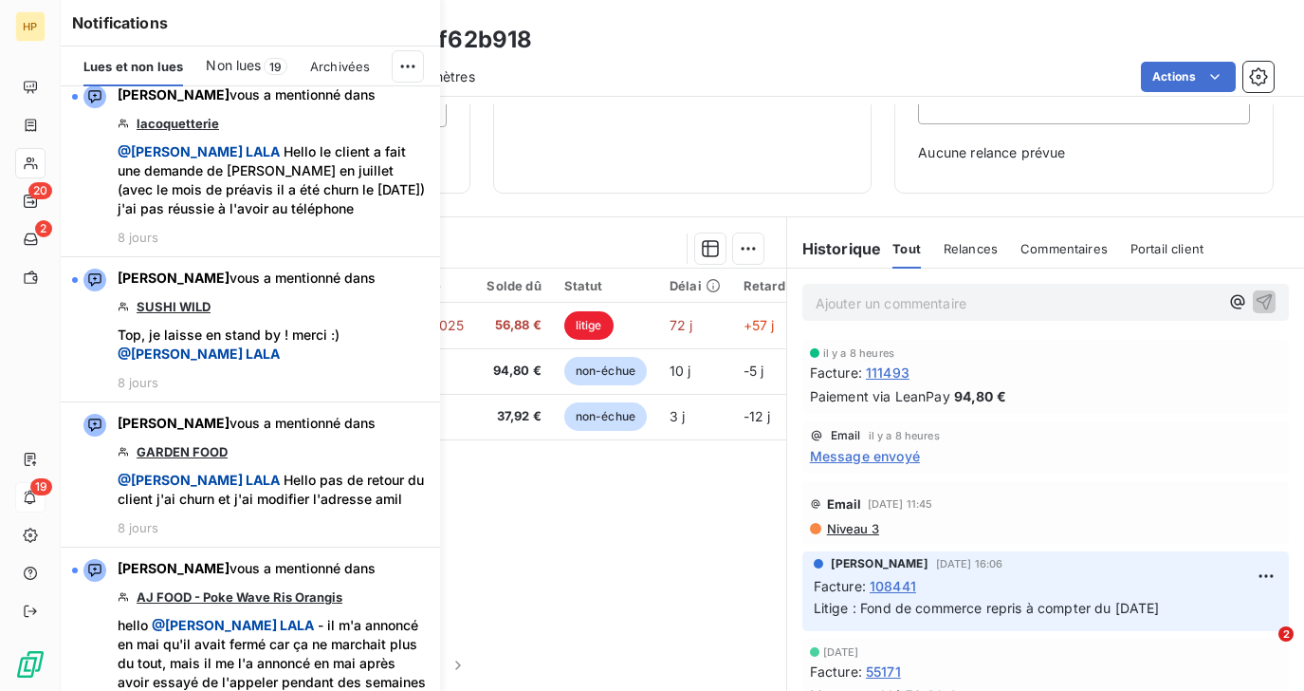
scroll to position [2416, 0]
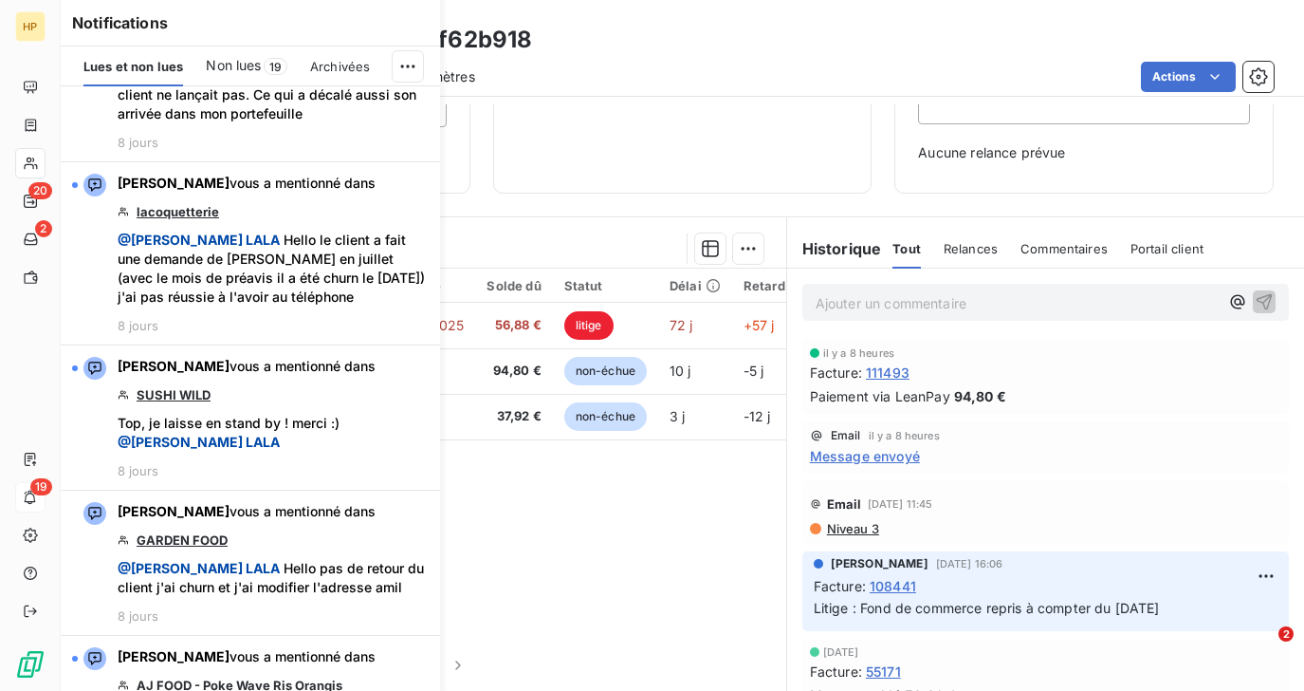
click at [688, 510] on div "Pièces comptables 3 Émise le Échue le Solde dû Statut Délai Retard Types de dép…" at bounding box center [424, 450] width 726 height 365
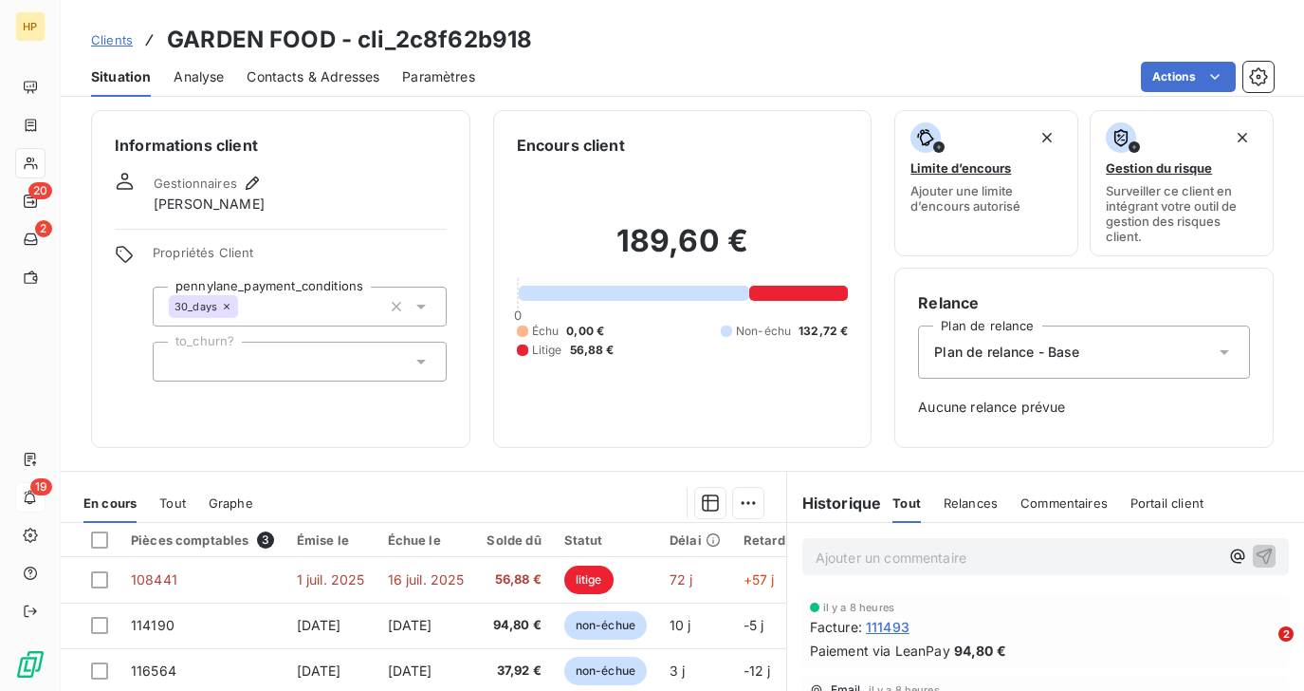
scroll to position [0, 0]
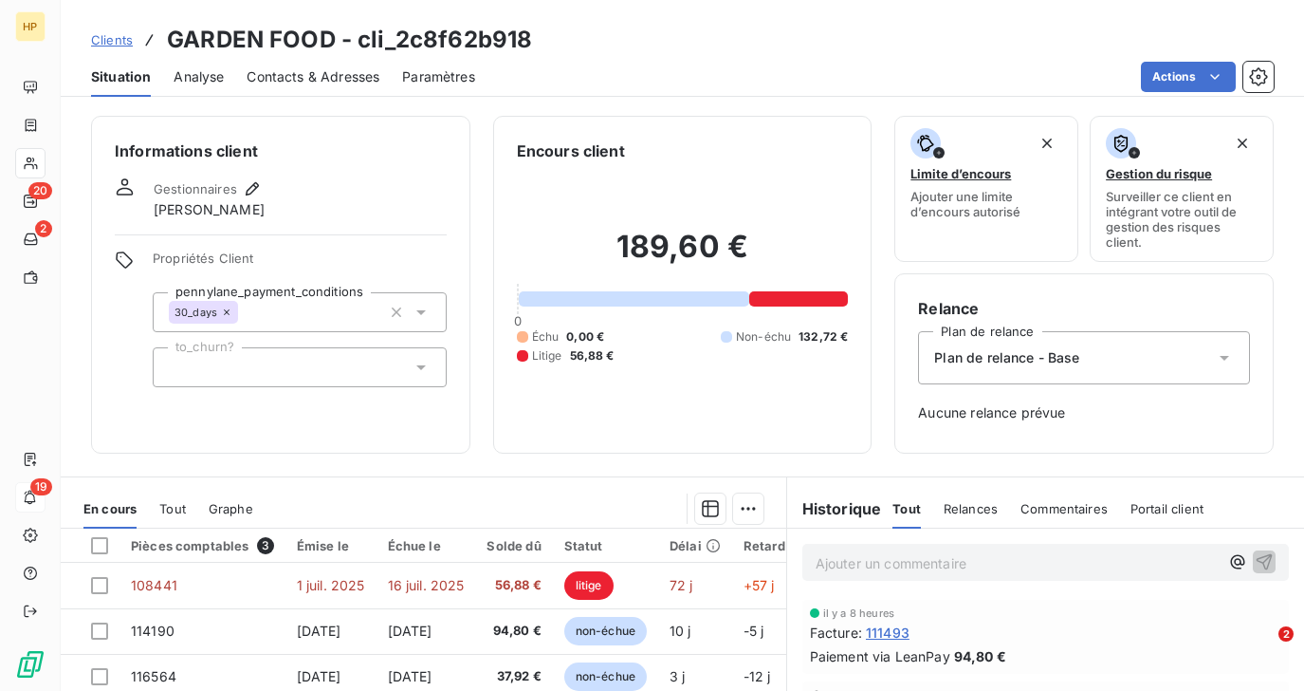
click at [1016, 361] on span "Plan de relance - Base" at bounding box center [1006, 357] width 145 height 19
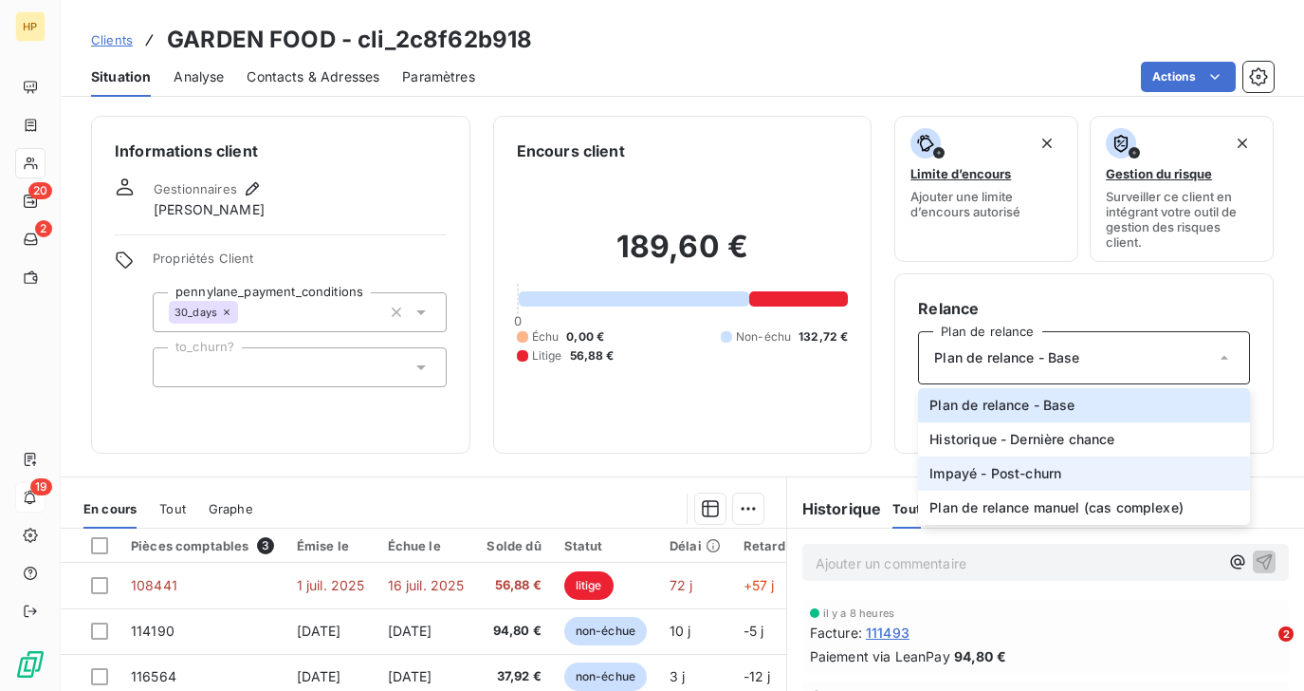
click at [1000, 472] on span "Impayé - Post-churn" at bounding box center [996, 473] width 132 height 19
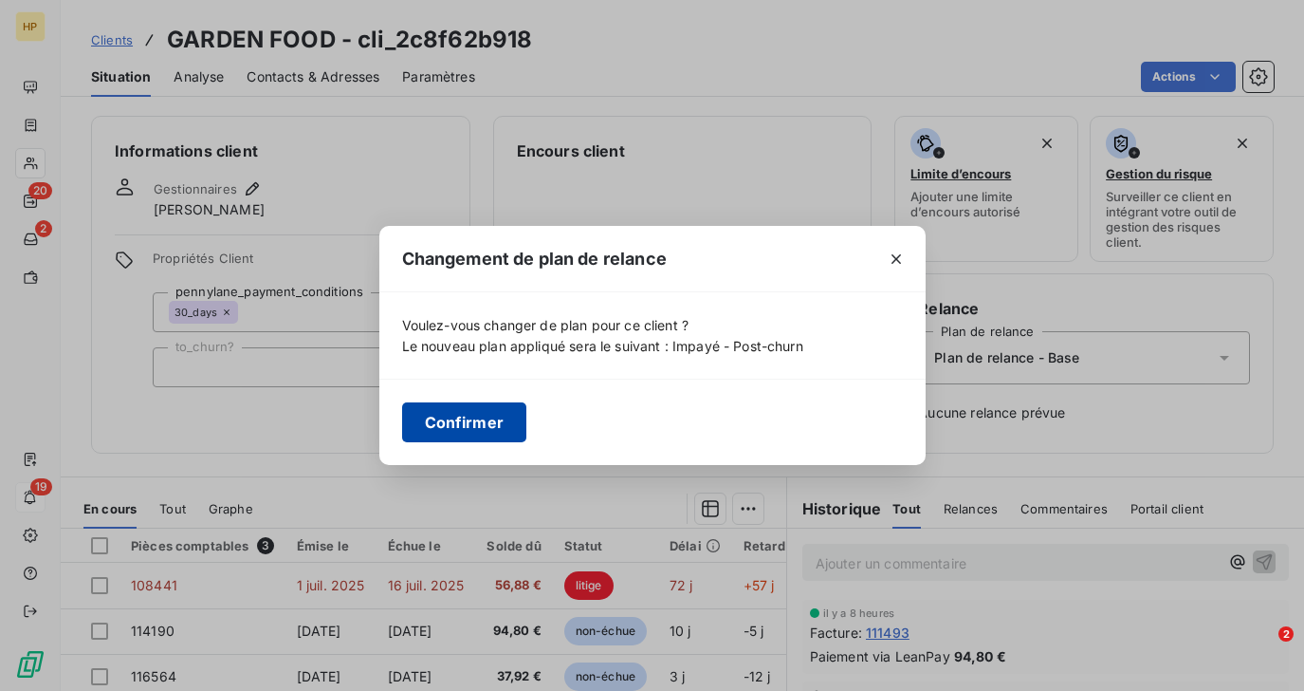
click at [456, 427] on button "Confirmer" at bounding box center [464, 422] width 125 height 40
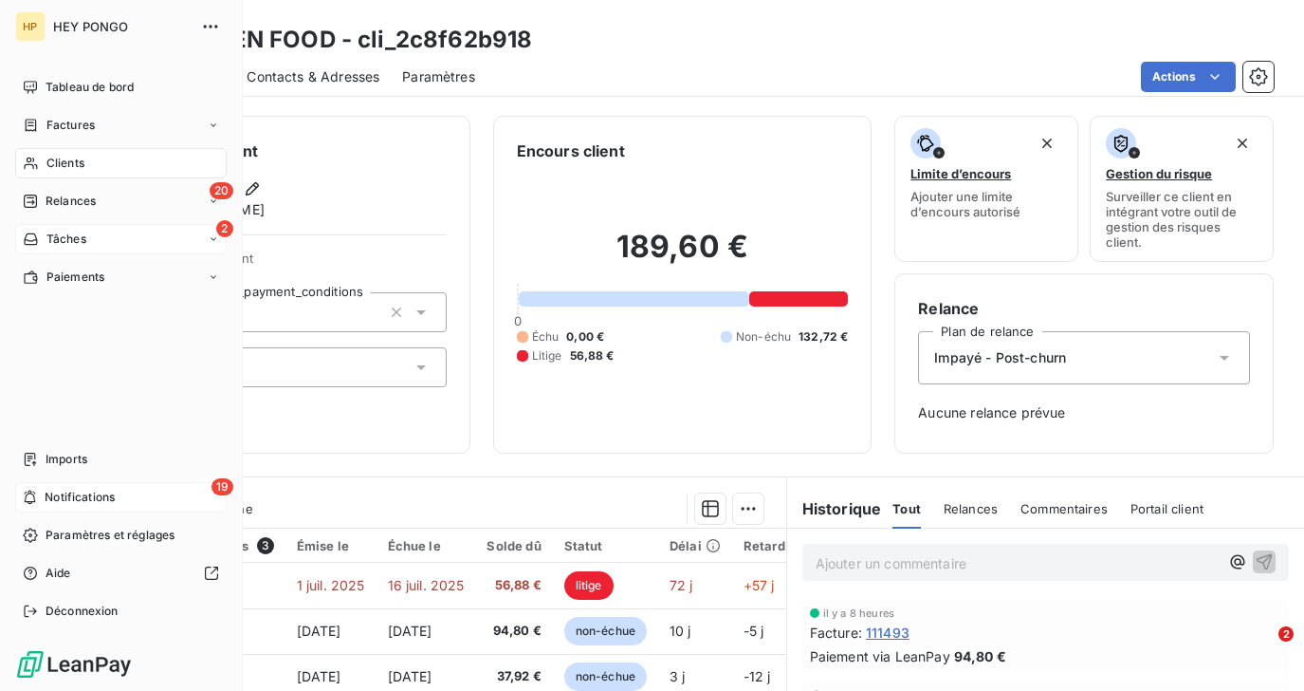
click at [58, 241] on span "Tâches" at bounding box center [66, 239] width 40 height 17
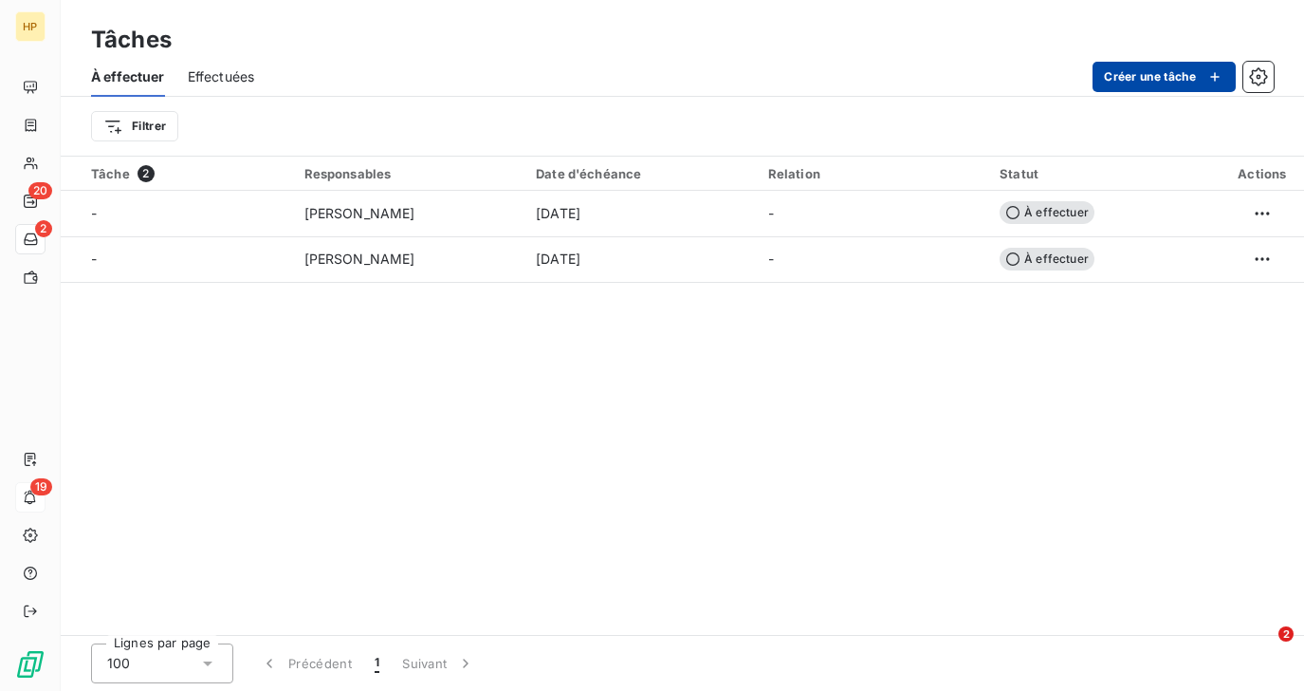
click at [1152, 73] on button "Créer une tâche" at bounding box center [1164, 77] width 143 height 30
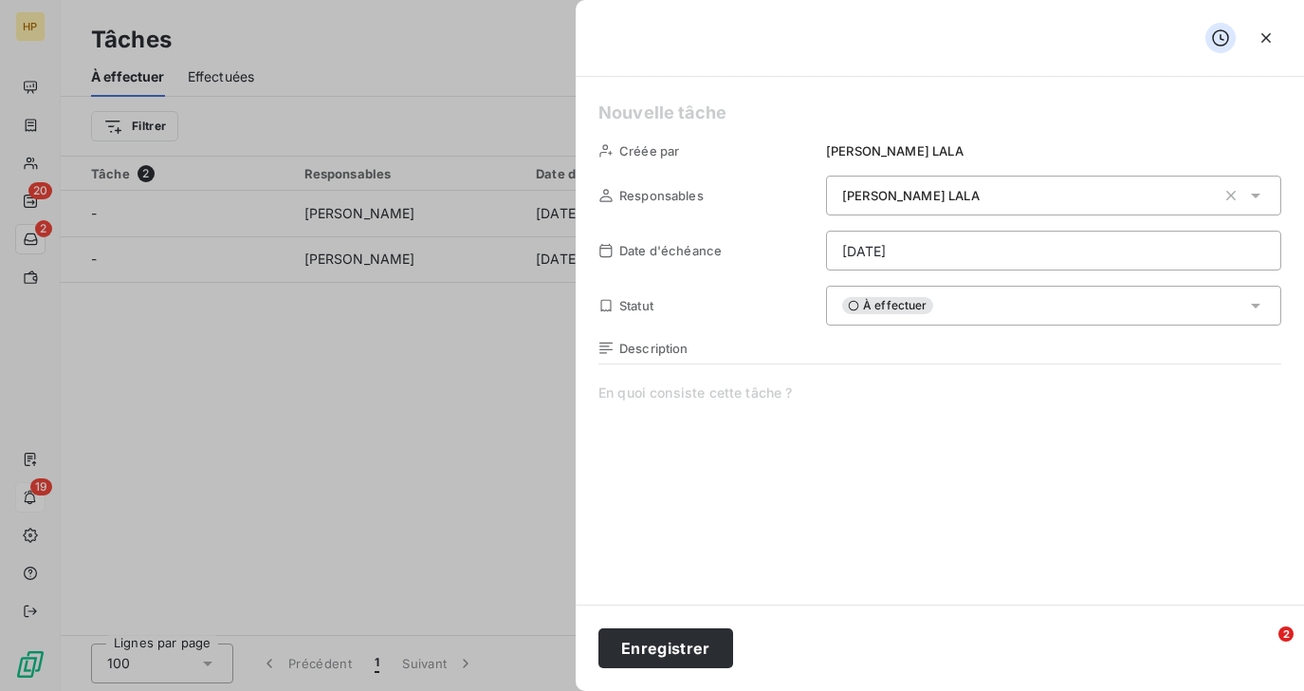
click at [716, 405] on span at bounding box center [940, 565] width 683 height 364
paste span
click at [922, 246] on html "HP 20 2 19 Tâches À effectuer Effectuées Créer une tâche Filtrer Tâche 2 Respon…" at bounding box center [652, 345] width 1304 height 691
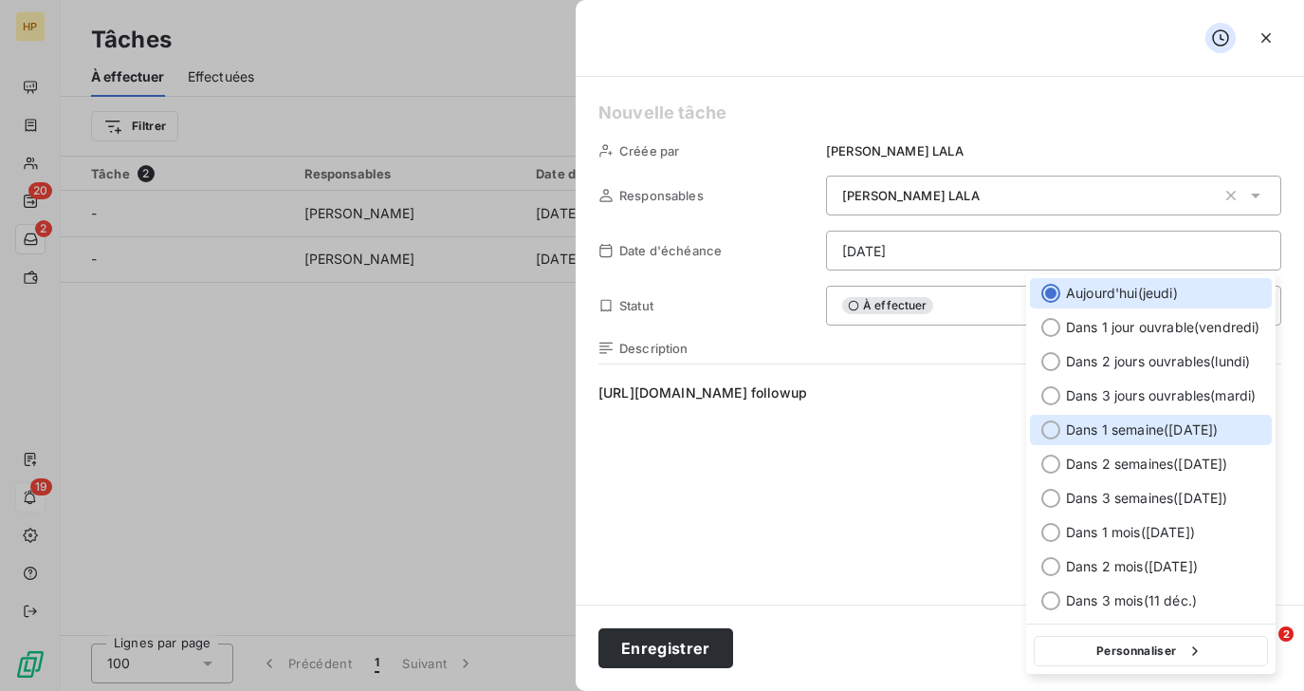
click at [1092, 420] on span "Dans 1 semaine ( 18 sept. )" at bounding box center [1142, 429] width 152 height 19
type input "18/09/2025"
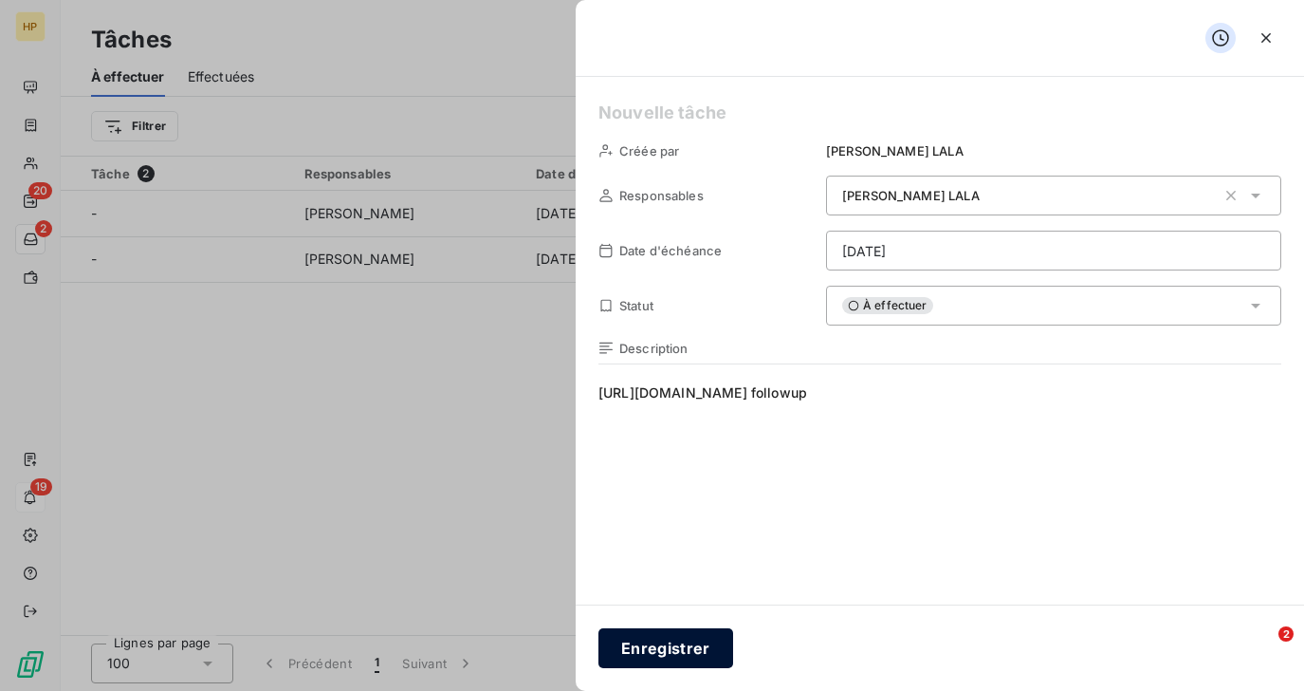
click at [646, 642] on button "Enregistrer" at bounding box center [666, 648] width 135 height 40
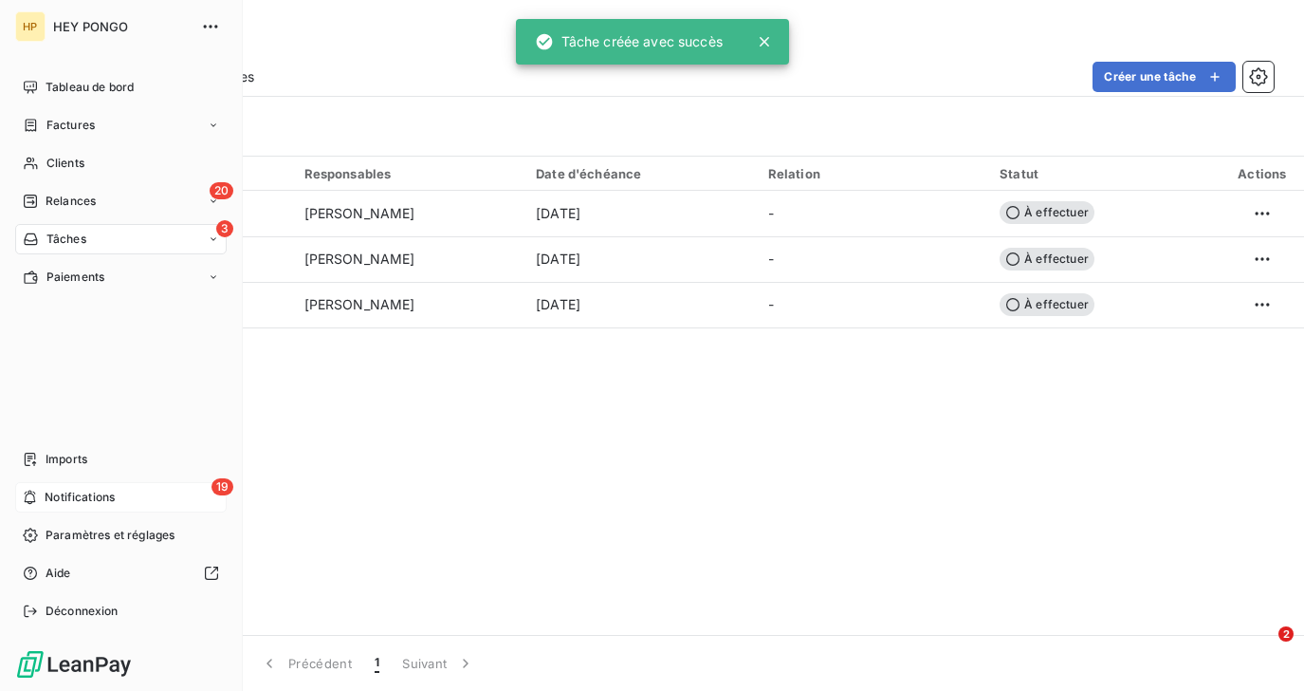
click at [53, 494] on span "Notifications" at bounding box center [80, 497] width 70 height 17
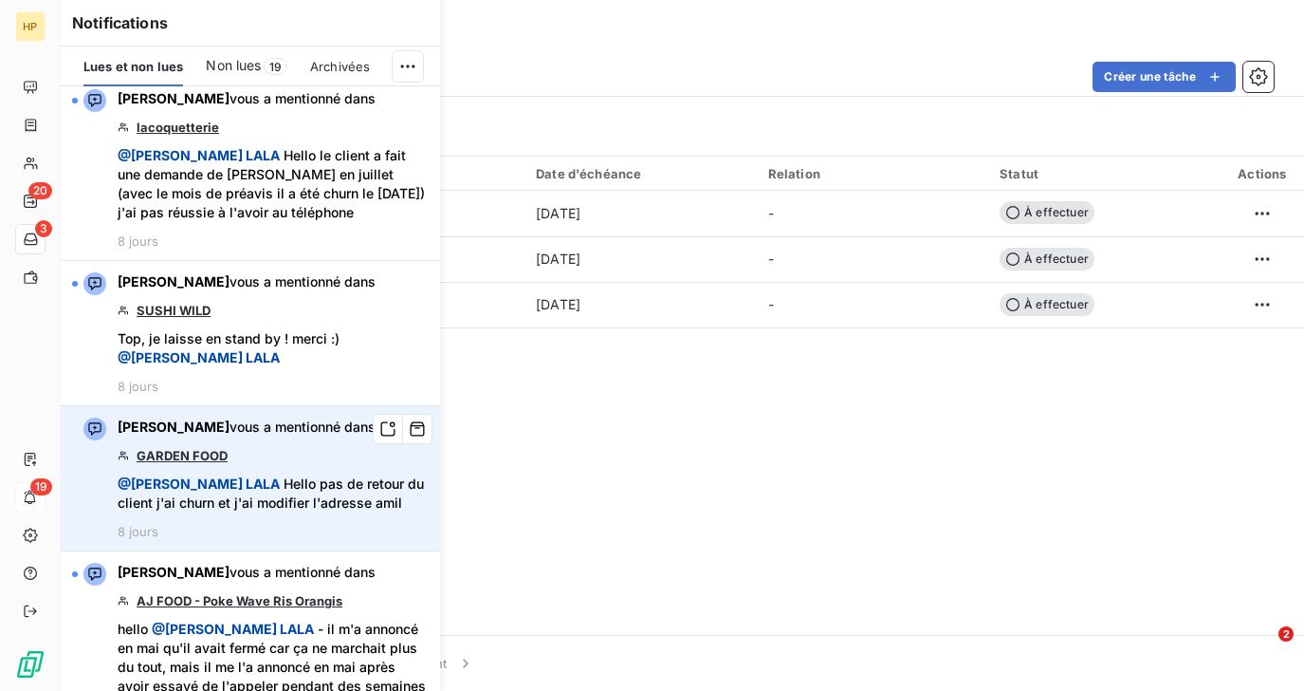
scroll to position [2489, 0]
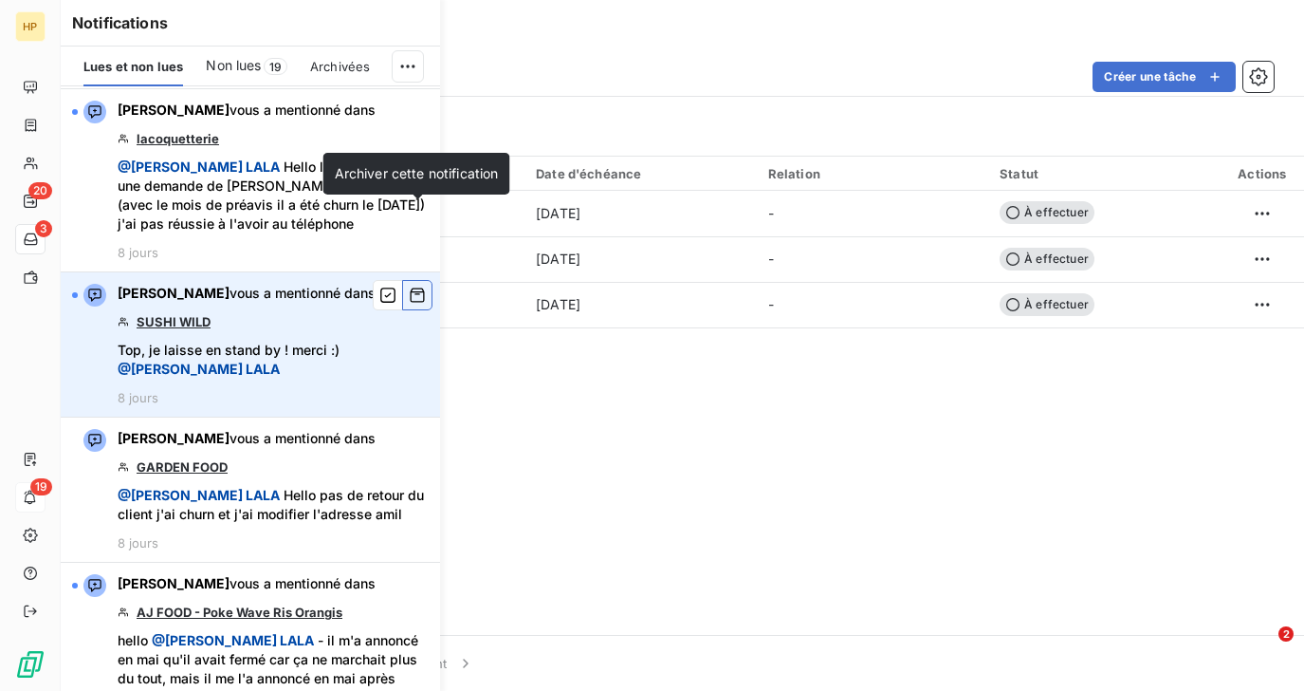
click at [421, 286] on icon "button" at bounding box center [417, 295] width 17 height 19
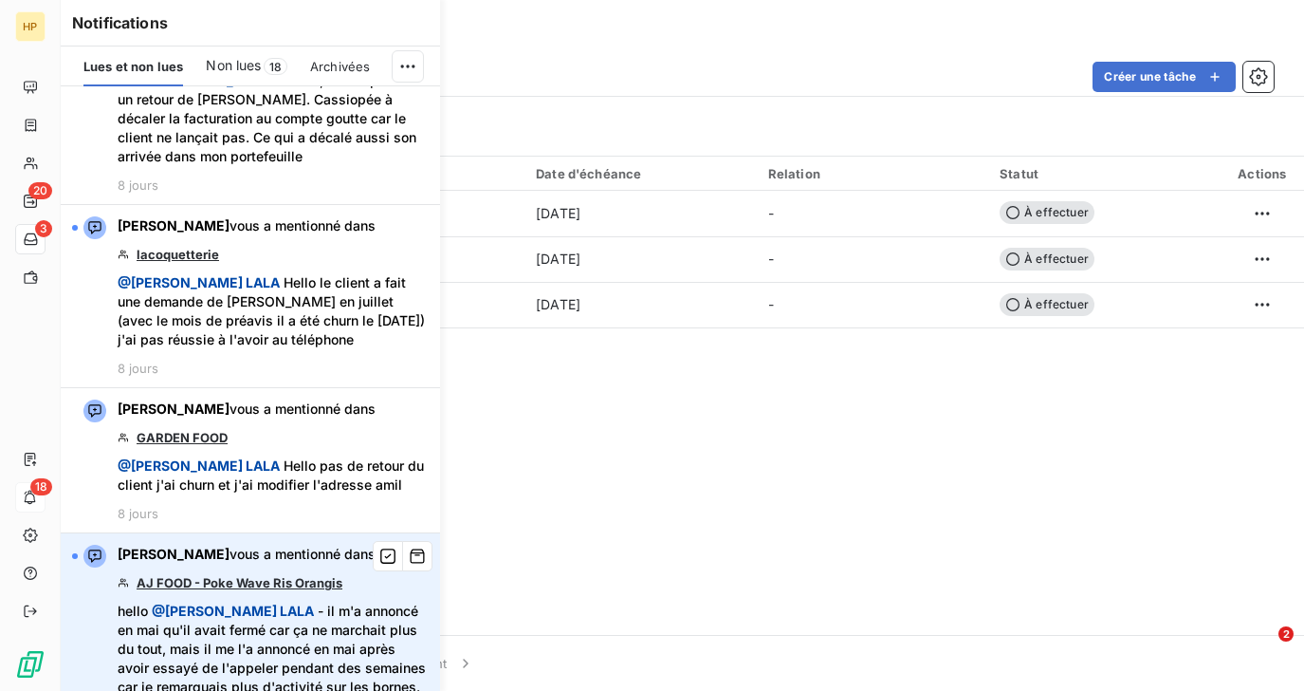
scroll to position [2342, 0]
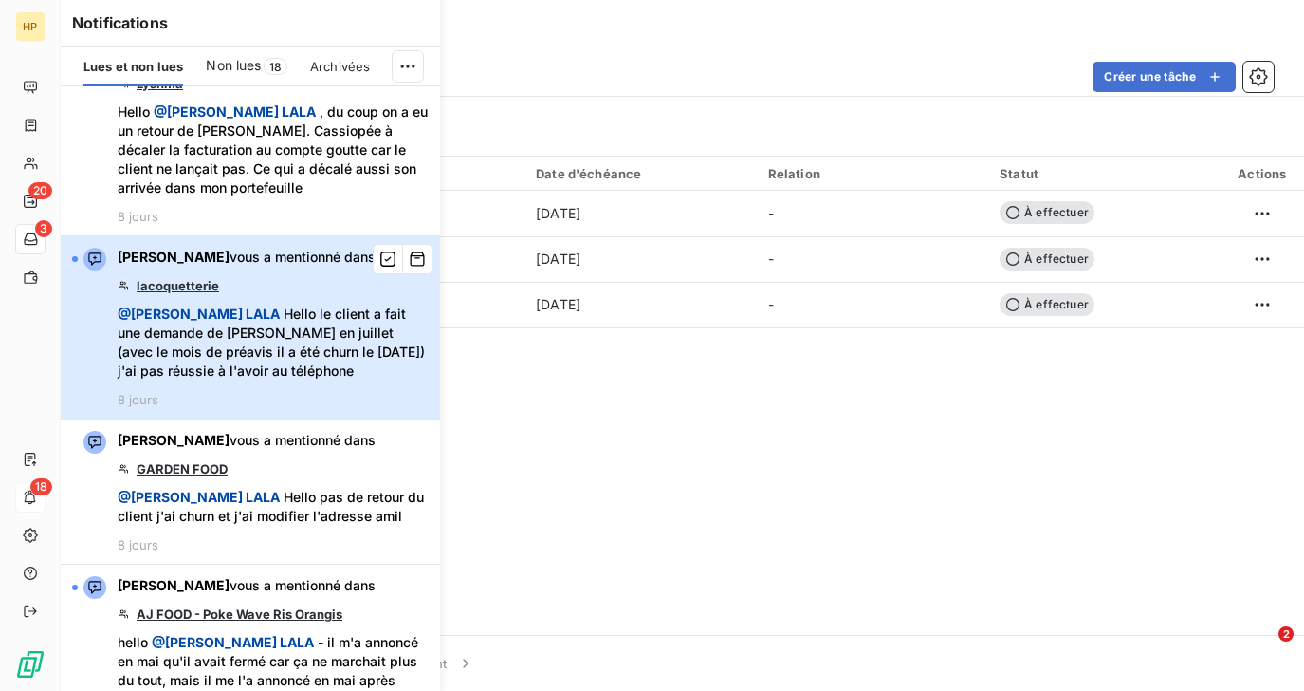
click at [271, 305] on span "@ Salomé LALA Hello le client a fait une demande de churn en juillet (avec le m…" at bounding box center [273, 343] width 311 height 76
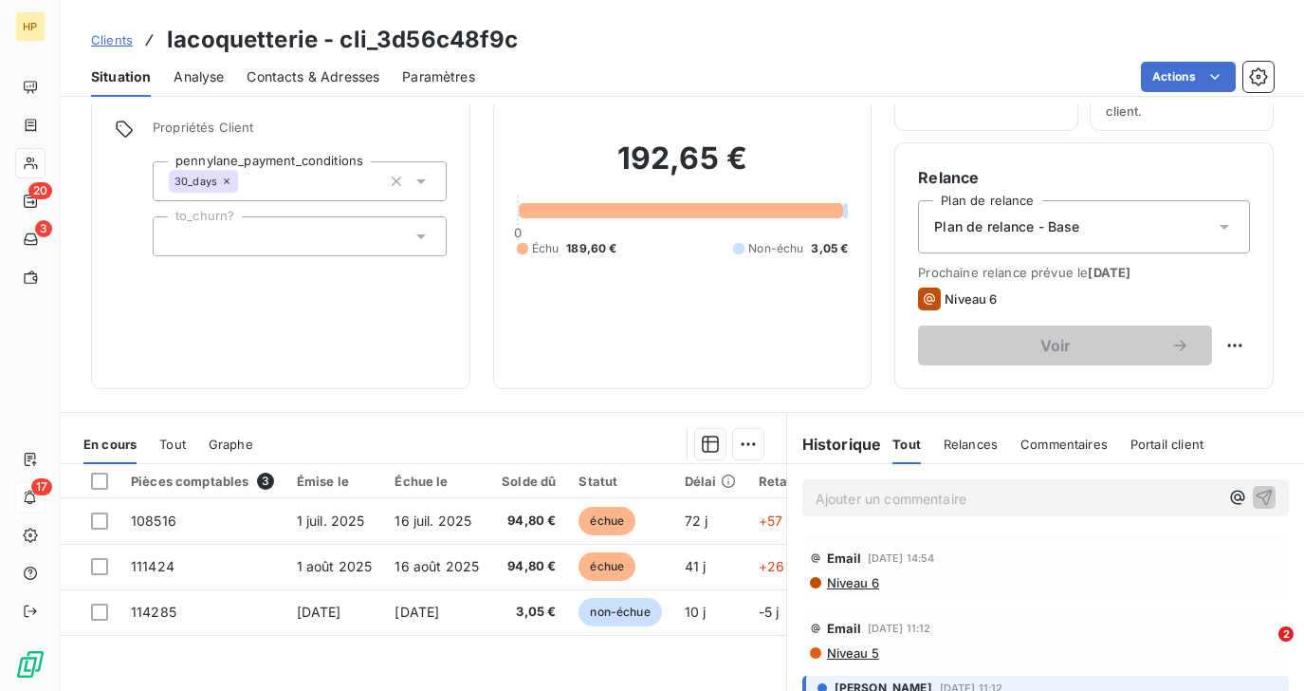
scroll to position [326, 0]
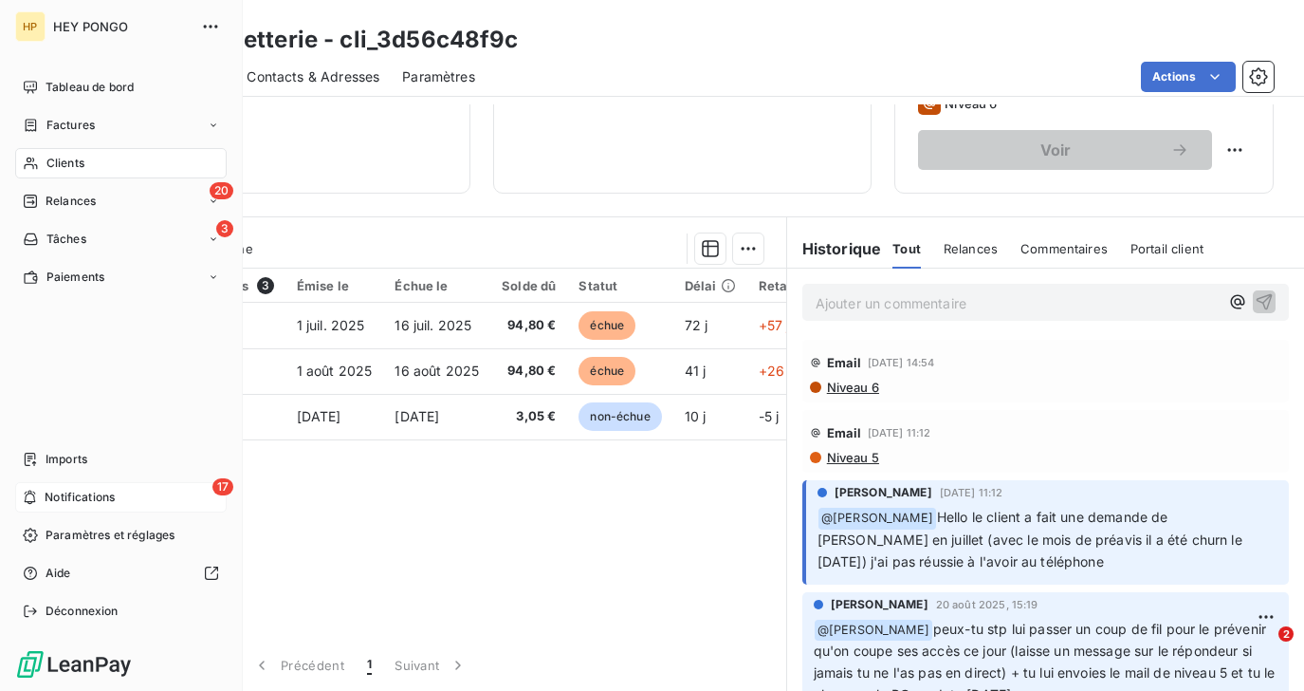
click at [58, 502] on span "Notifications" at bounding box center [80, 497] width 70 height 17
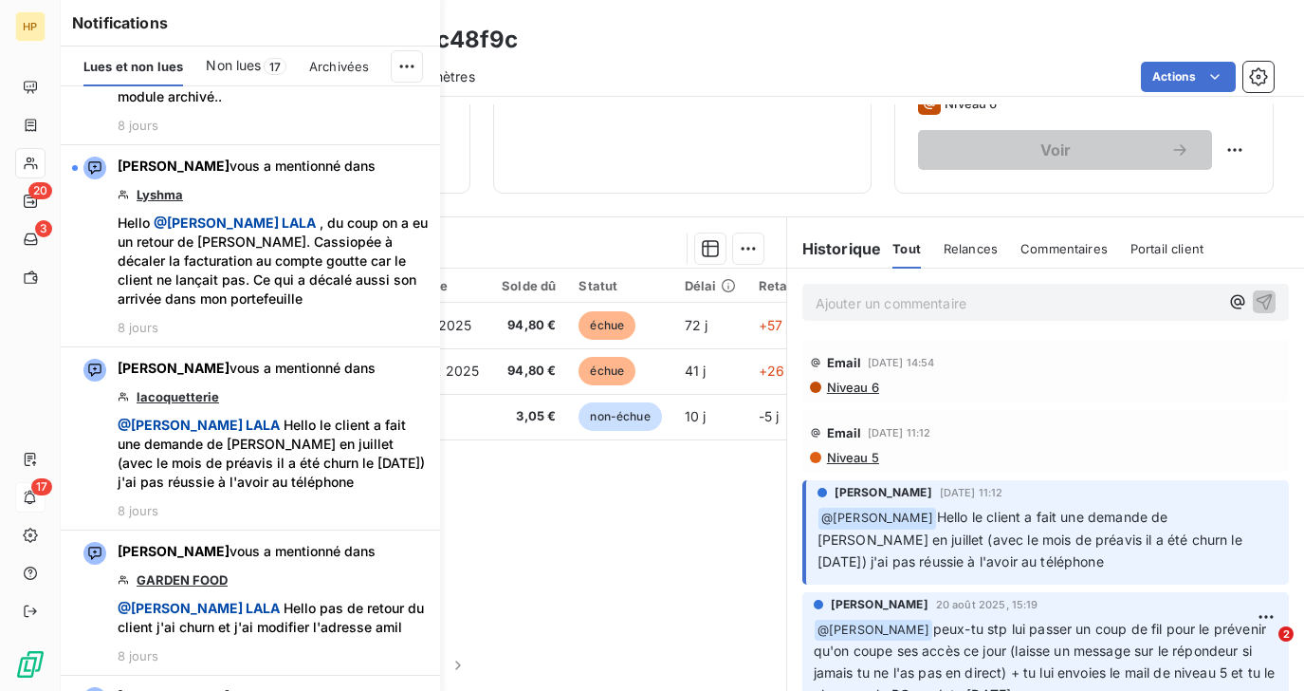
scroll to position [2183, 0]
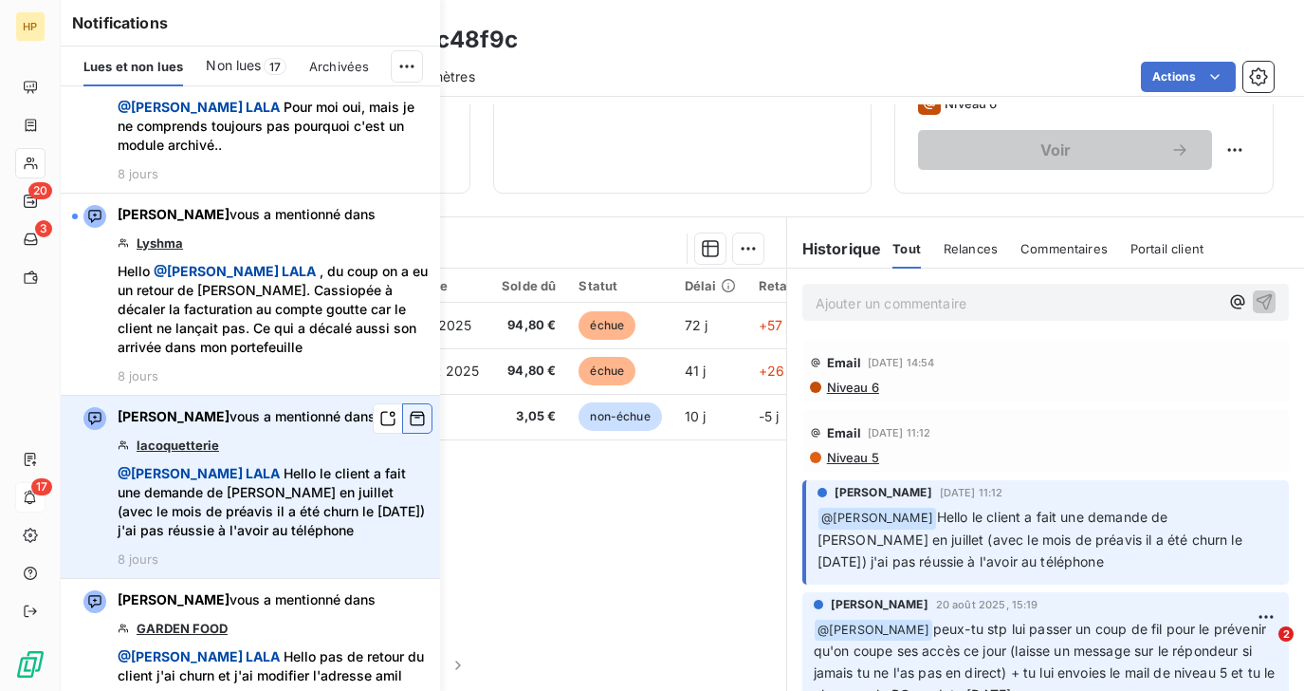
click at [413, 412] on icon "button" at bounding box center [418, 419] width 14 height 14
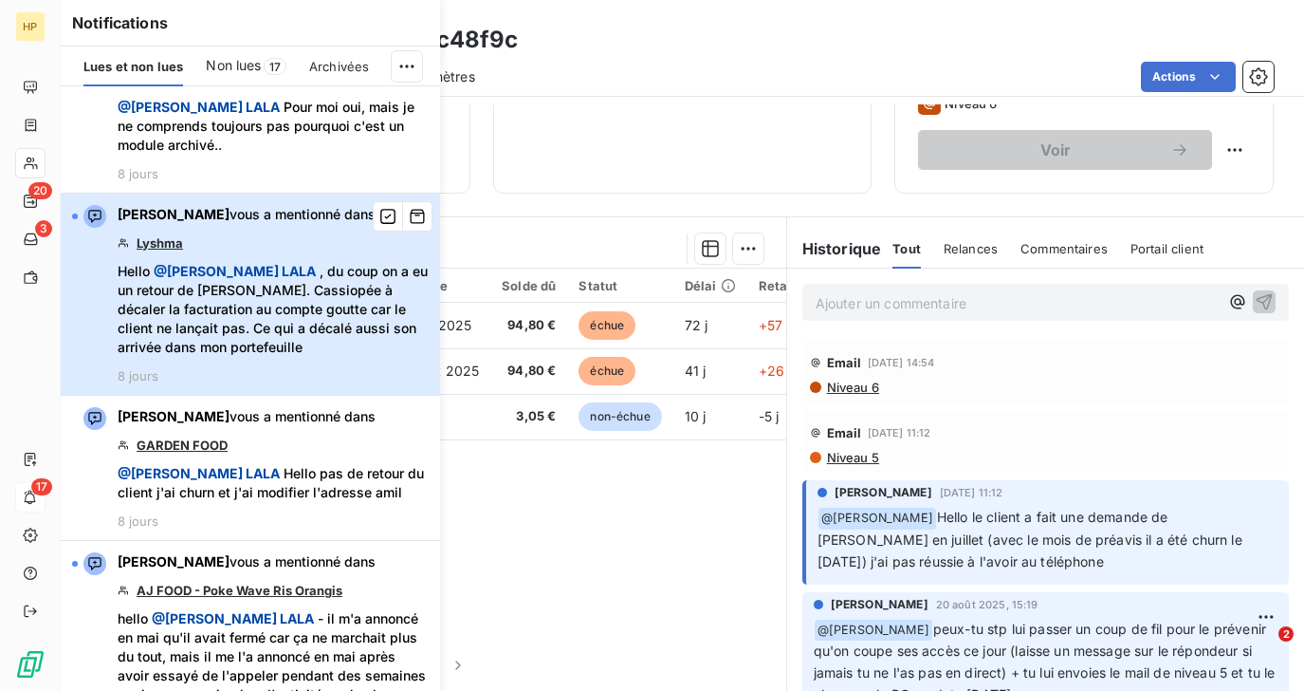
click at [241, 262] on span "Hello @ Salomé LALA , du coup on a eu un retour de Léa. Cassiopée à décaler la …" at bounding box center [273, 309] width 311 height 95
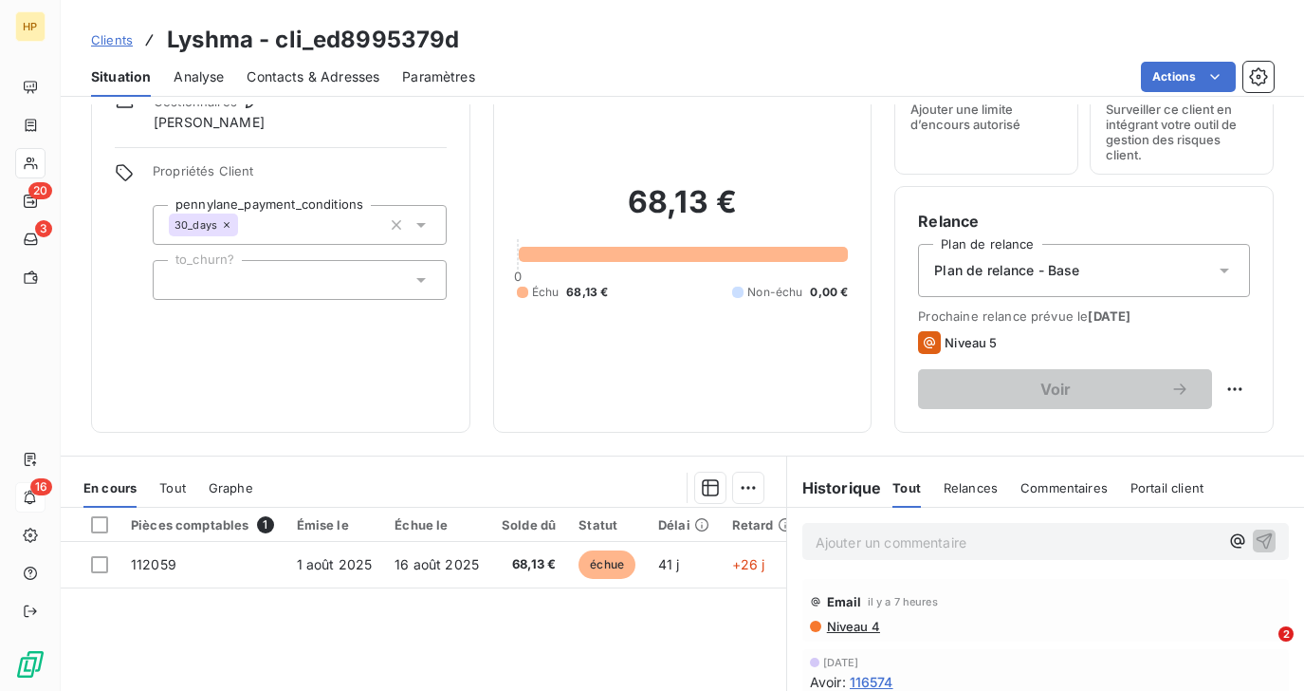
scroll to position [88, 0]
click at [1053, 266] on span "Plan de relance - Base" at bounding box center [1006, 269] width 145 height 19
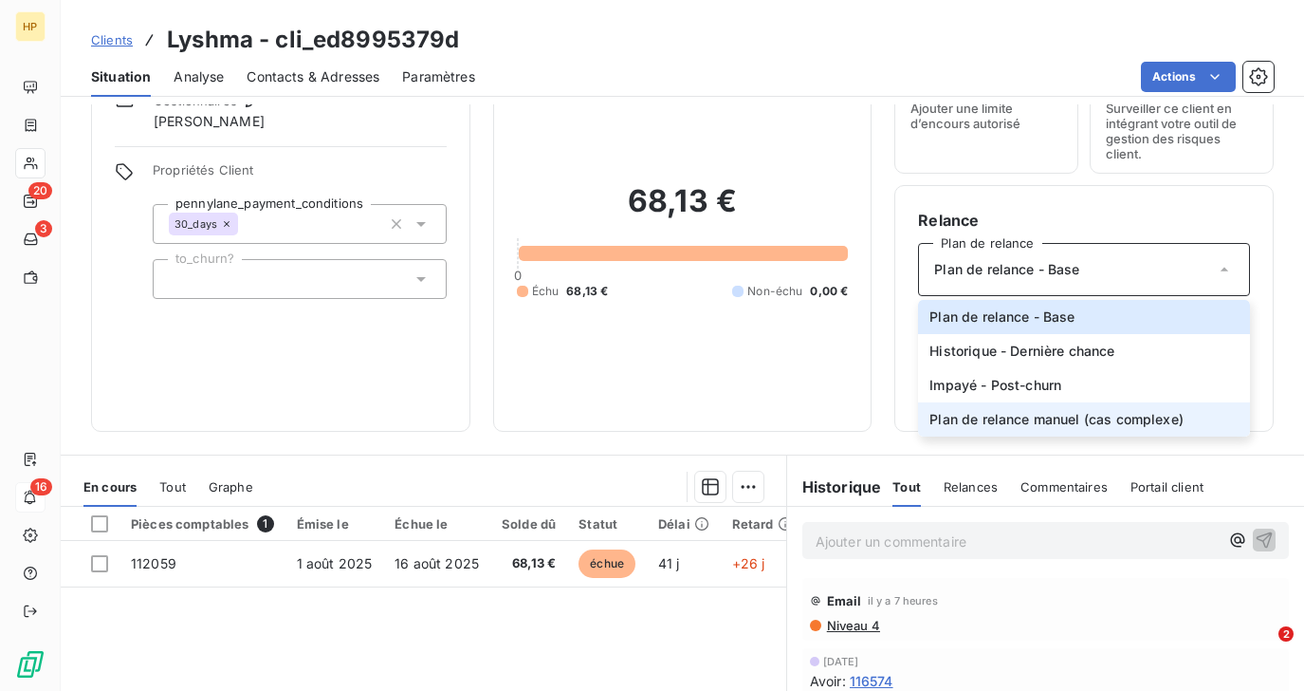
click at [960, 420] on span "Plan de relance manuel (cas complexe)" at bounding box center [1057, 419] width 254 height 19
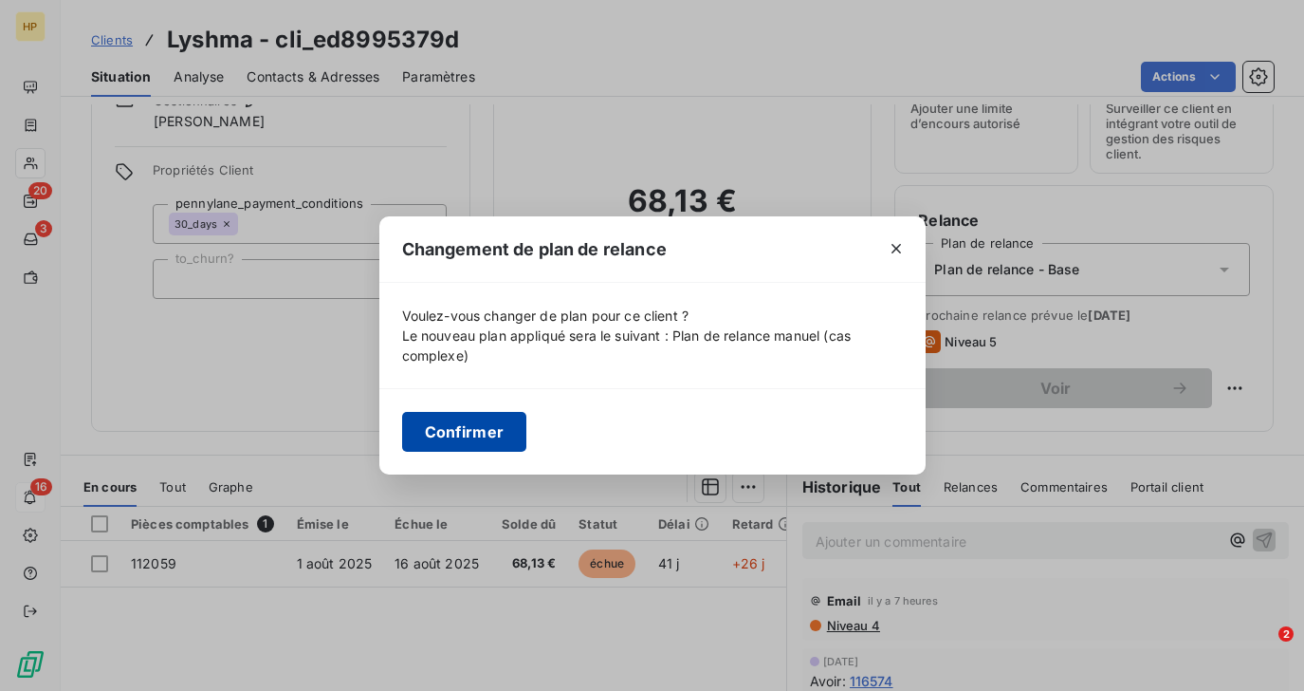
click at [484, 435] on button "Confirmer" at bounding box center [464, 432] width 125 height 40
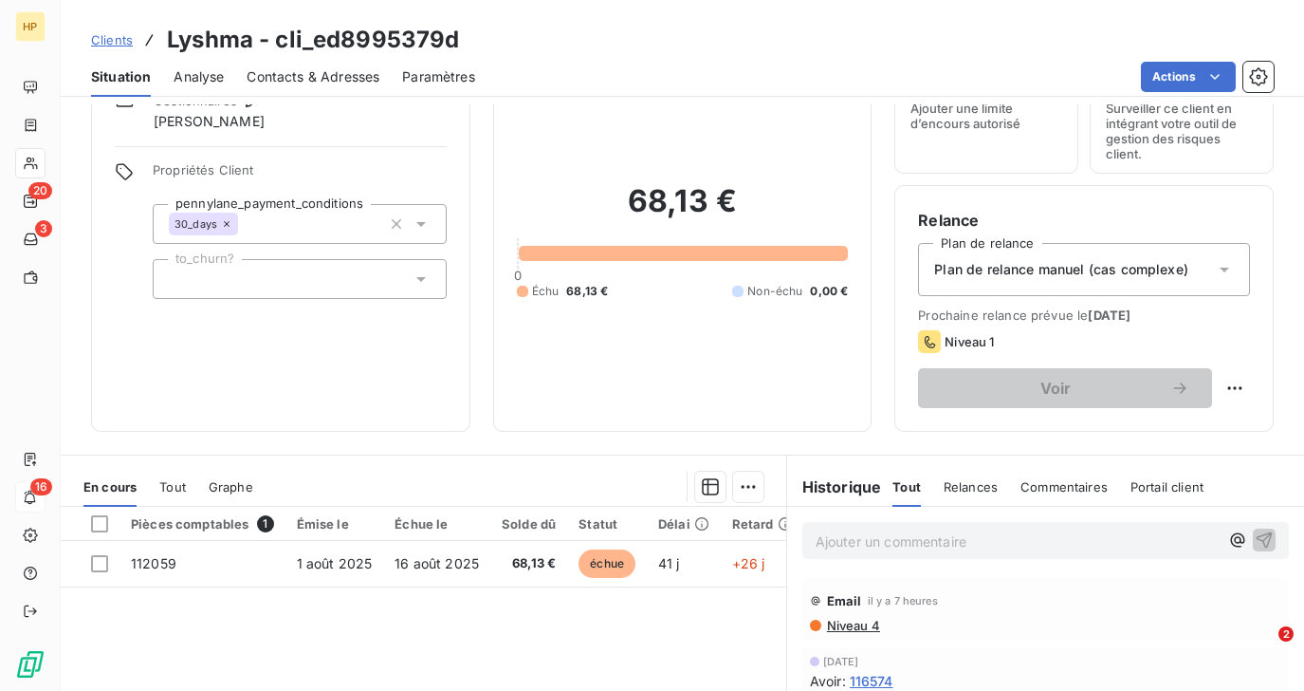
click at [871, 537] on p "Ajouter un commentaire ﻿" at bounding box center [1017, 541] width 403 height 24
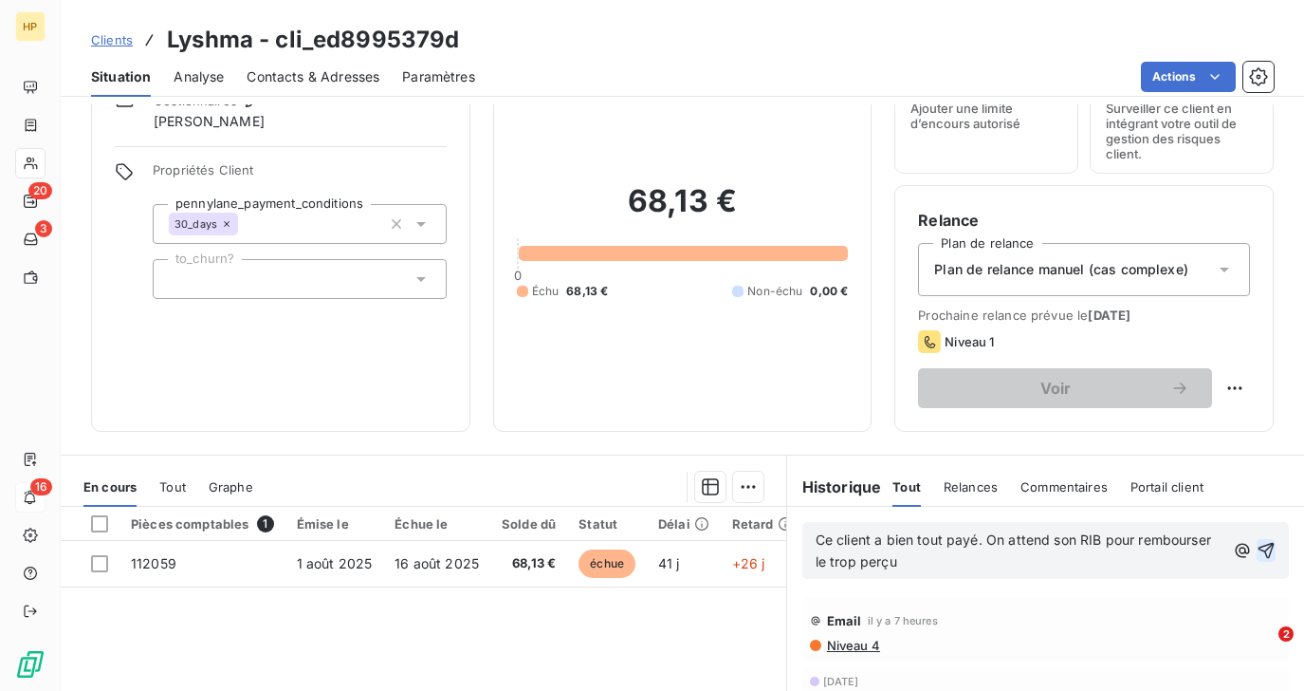
click at [1269, 546] on icon "button" at bounding box center [1266, 551] width 16 height 16
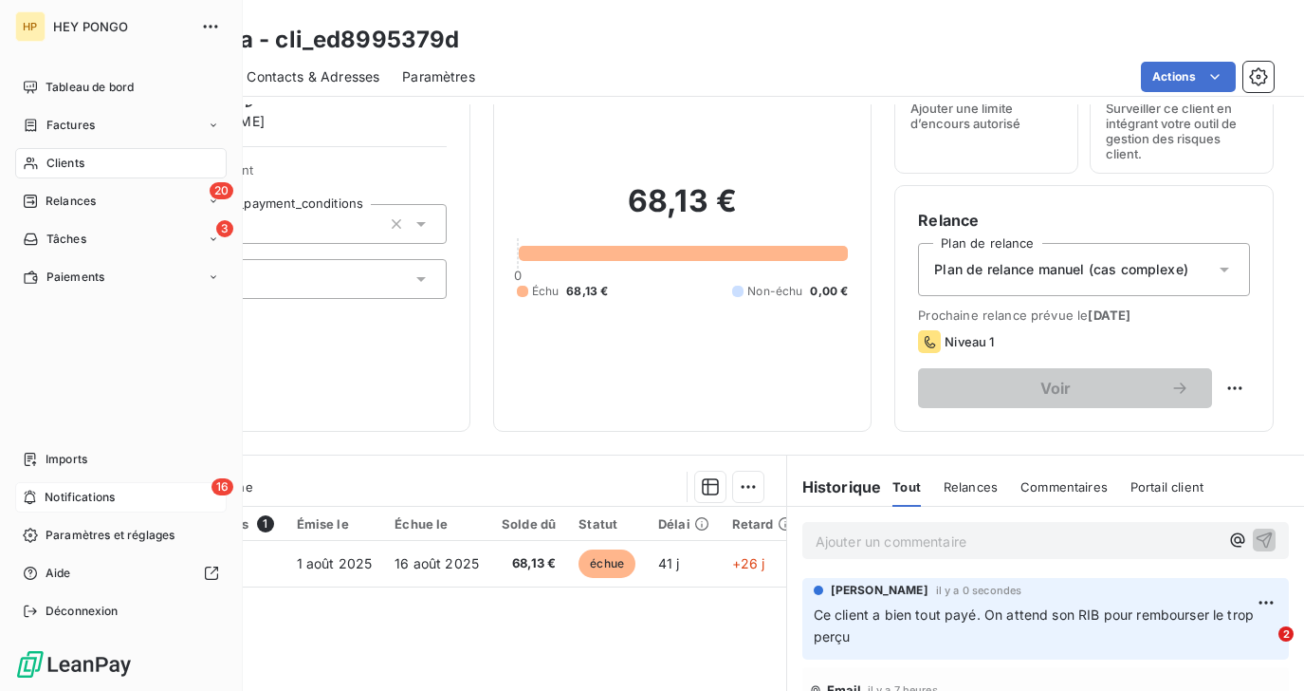
click at [71, 485] on div "16 Notifications" at bounding box center [121, 497] width 212 height 30
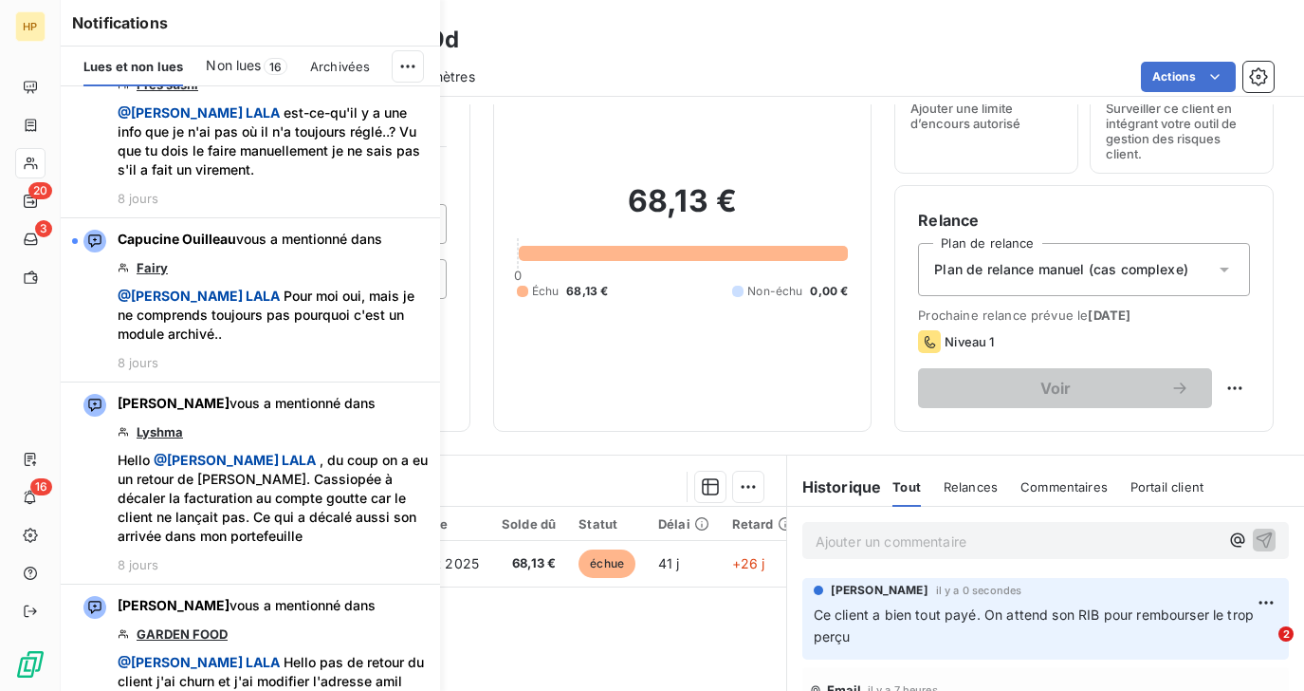
scroll to position [1926, 0]
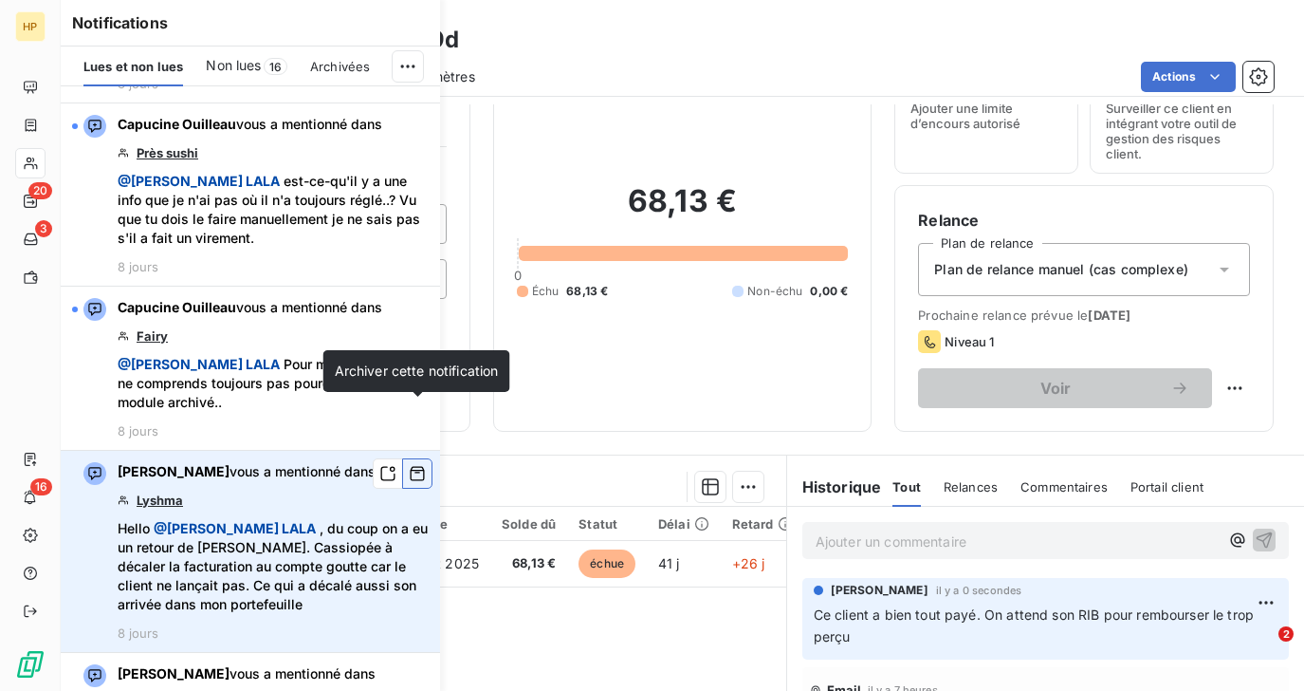
click at [416, 467] on icon "button" at bounding box center [418, 474] width 14 height 14
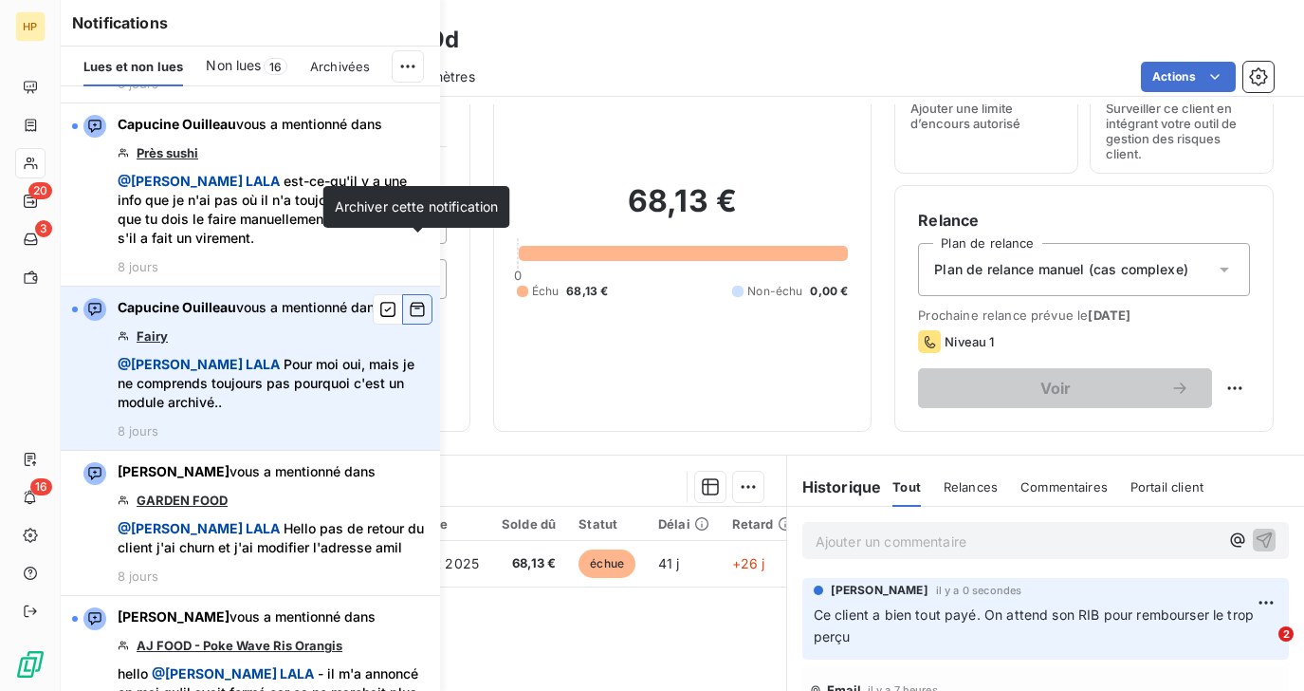
click at [415, 300] on icon "button" at bounding box center [417, 309] width 17 height 19
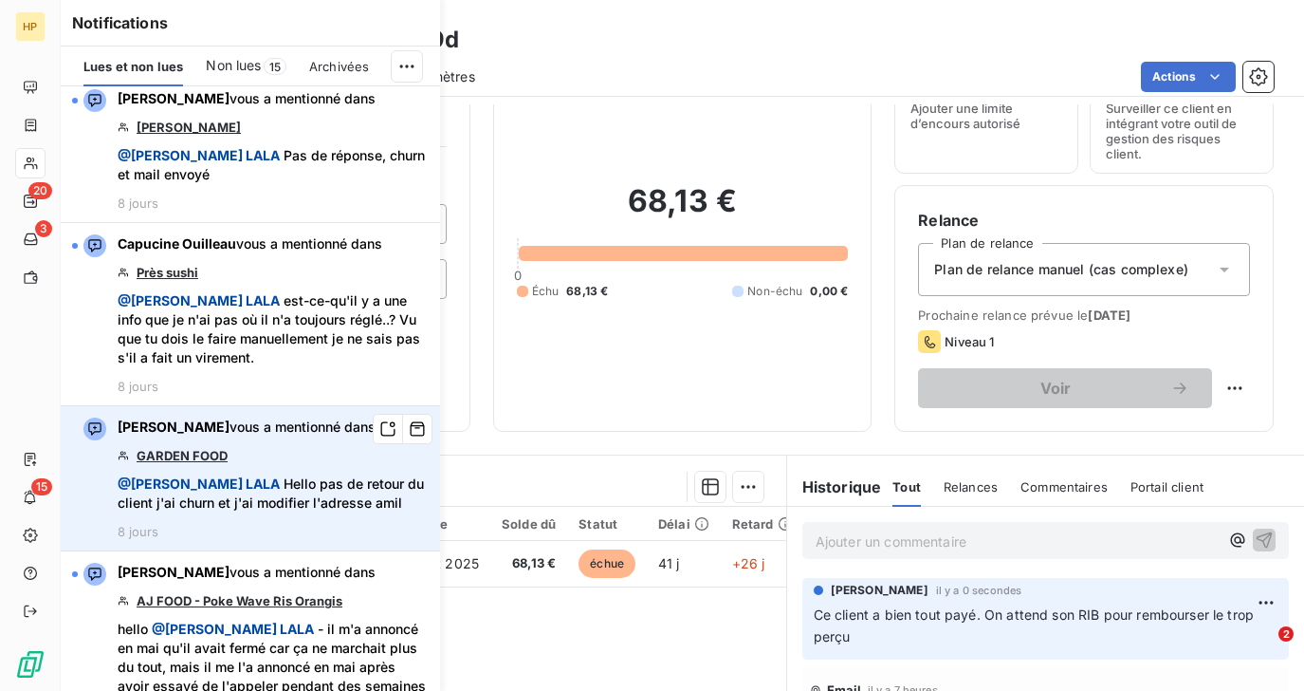
scroll to position [1769, 0]
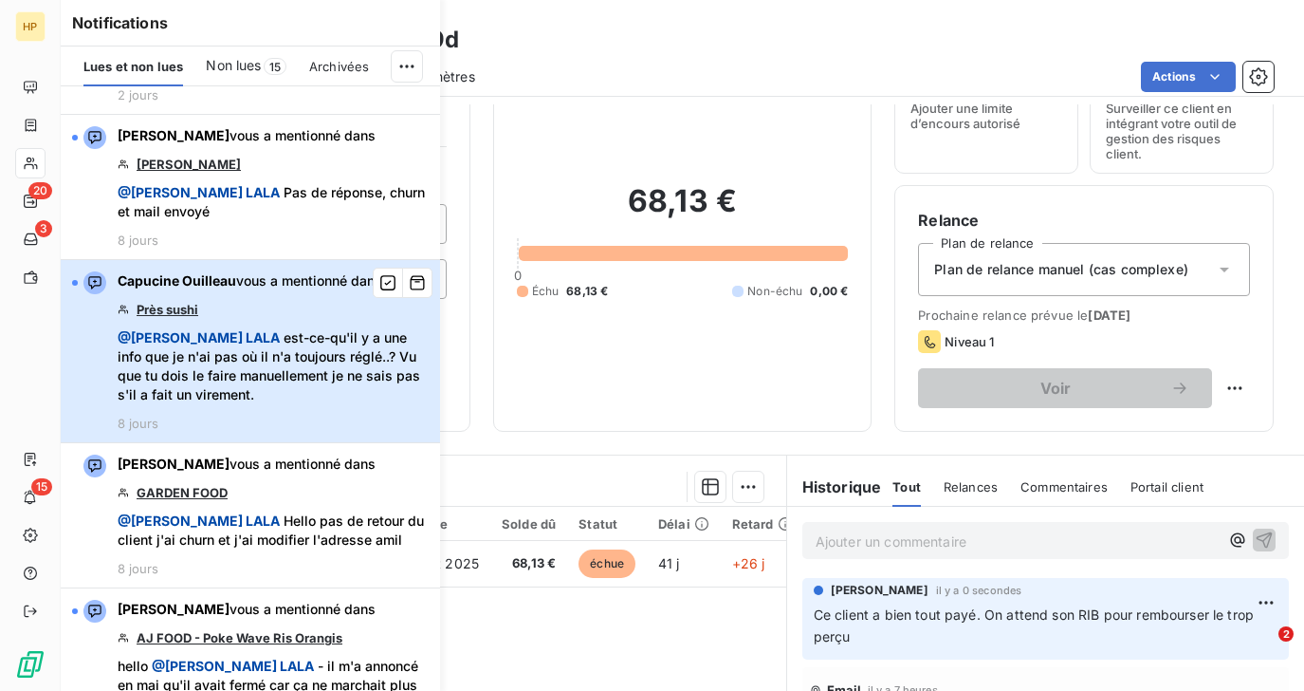
click at [277, 328] on span "@ Salomé LALA est-ce-qu'il y a une info que je n'ai pas où il n'a toujours régl…" at bounding box center [273, 366] width 311 height 76
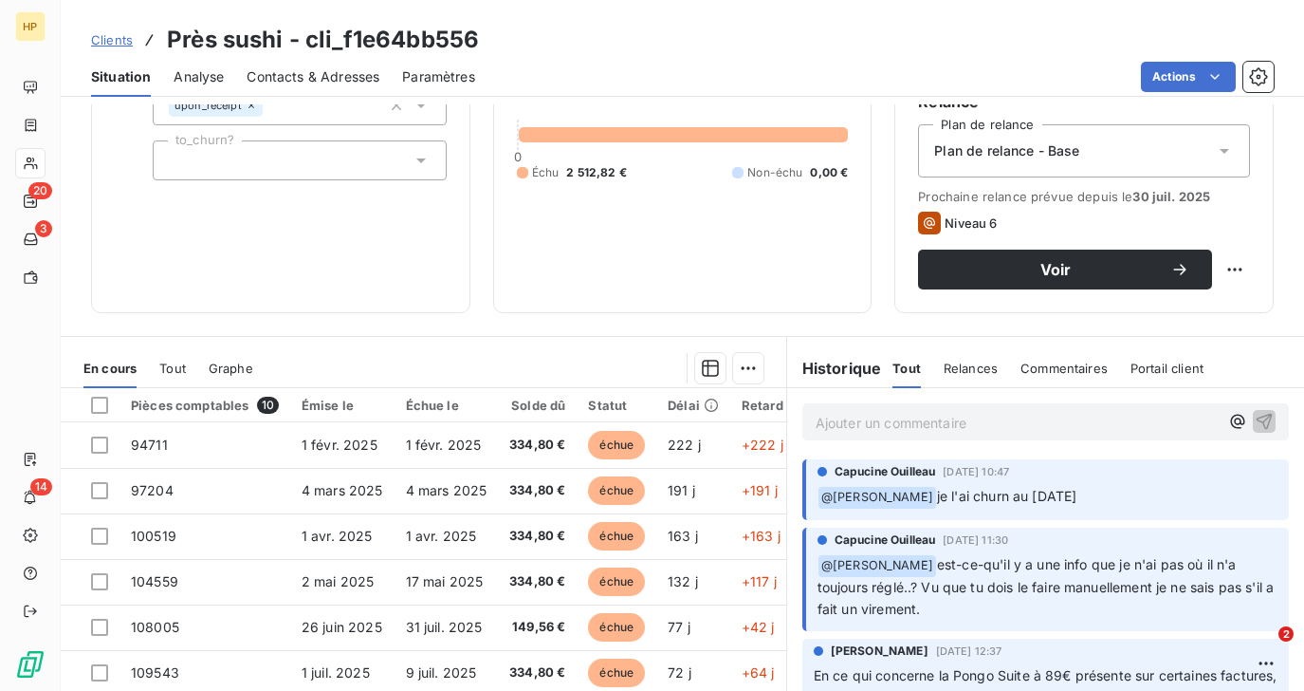
scroll to position [281, 0]
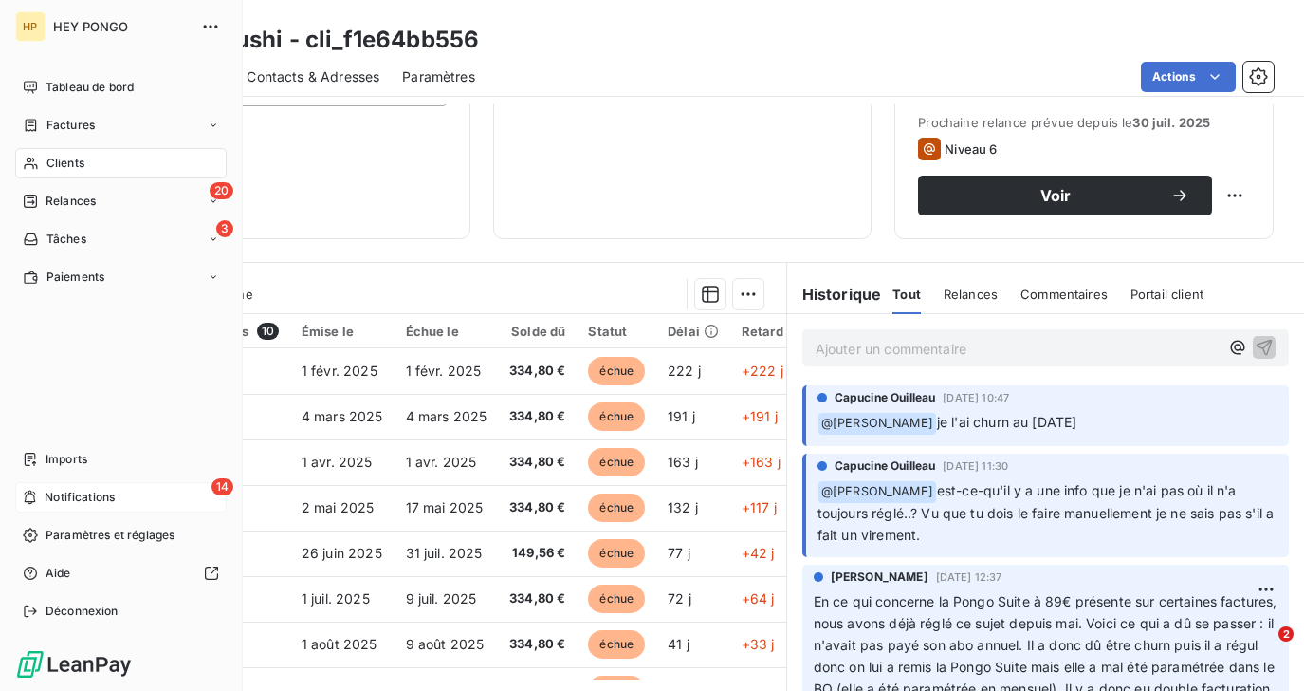
click at [85, 487] on div "14 Notifications" at bounding box center [121, 497] width 212 height 30
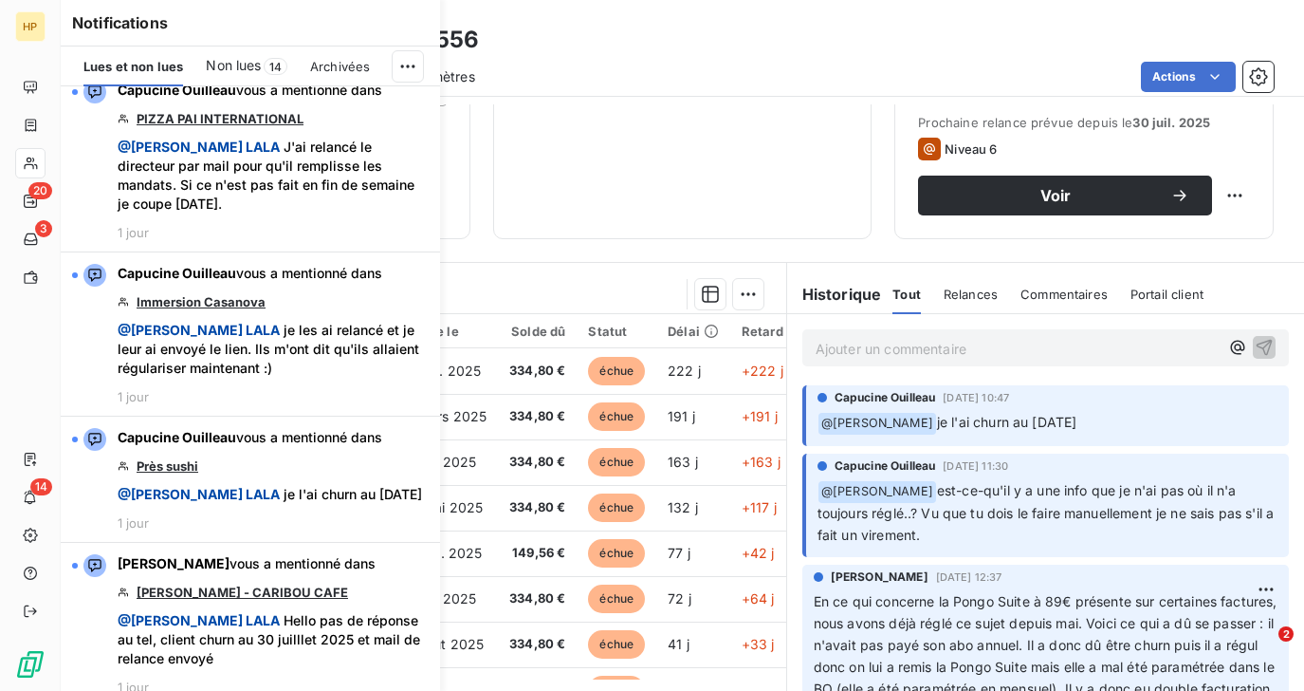
scroll to position [682, 0]
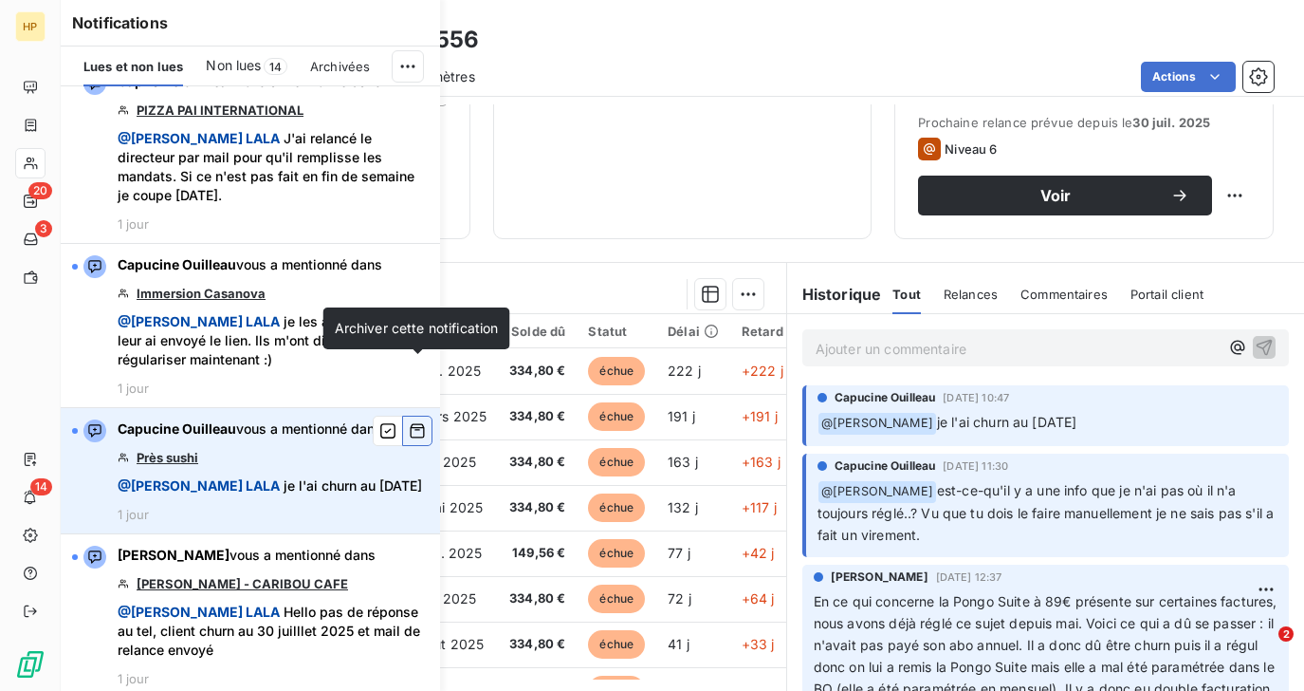
click at [416, 421] on icon "button" at bounding box center [417, 430] width 17 height 19
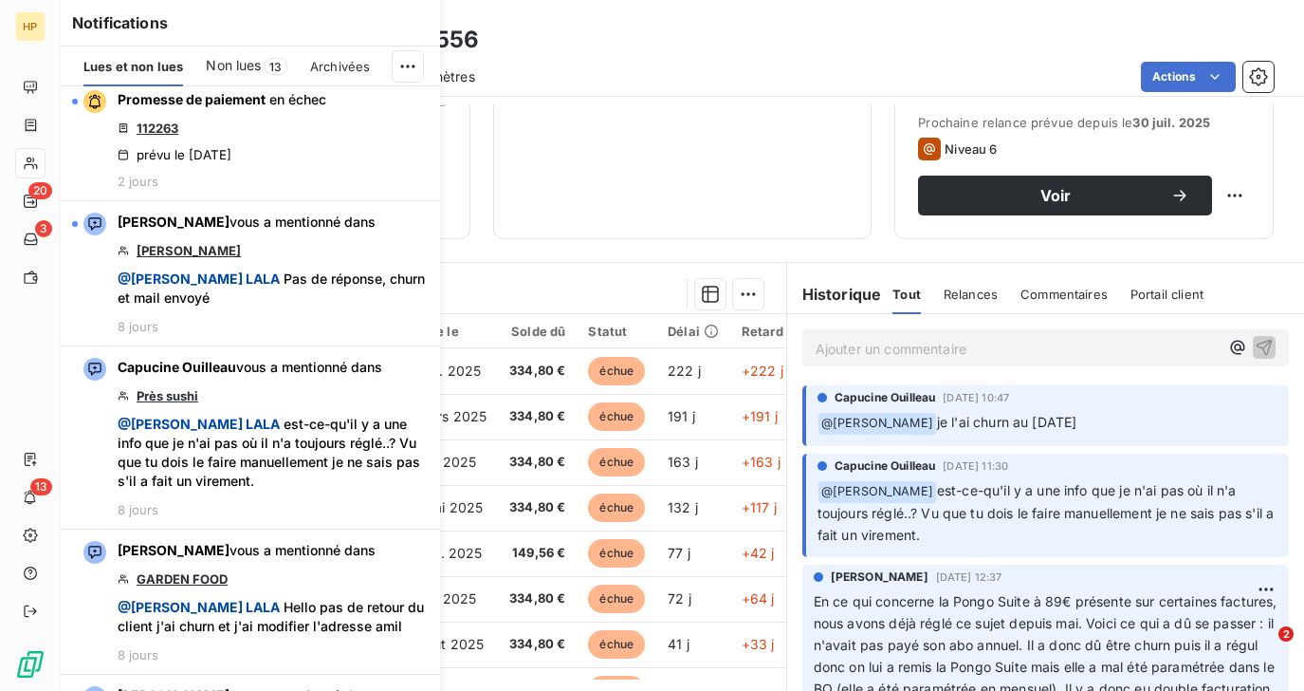
scroll to position [1565, 0]
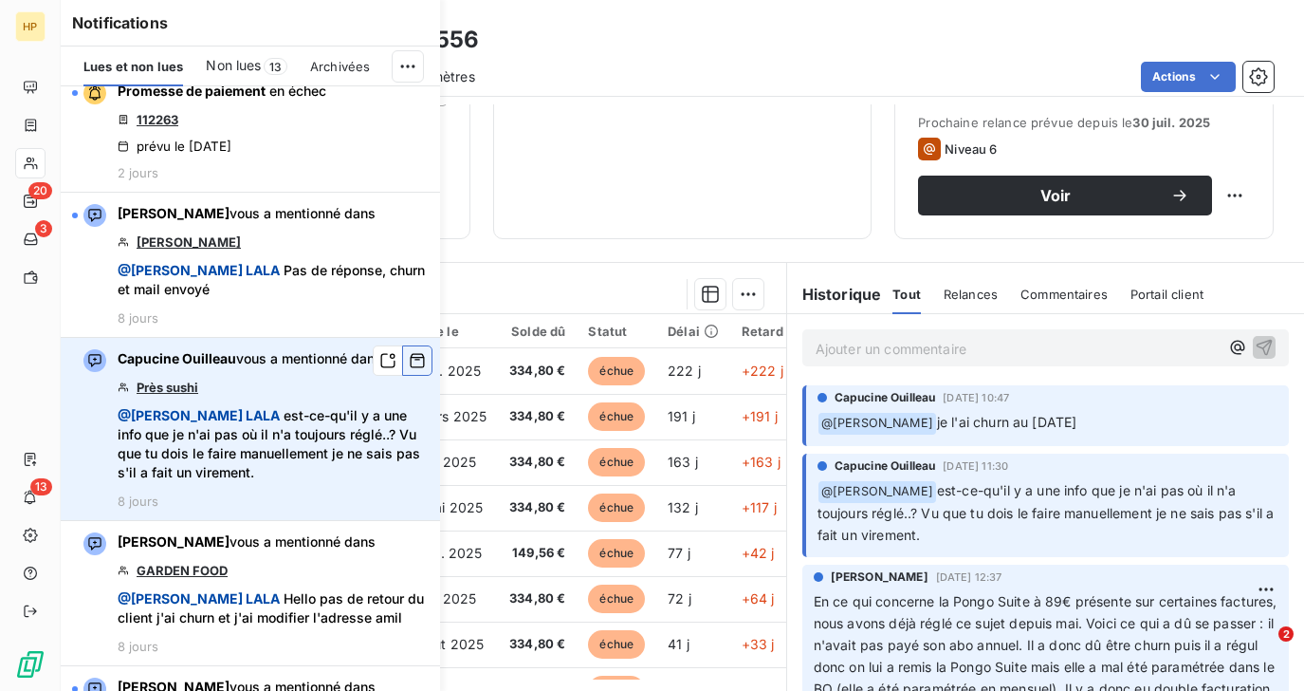
click at [416, 351] on icon "button" at bounding box center [417, 360] width 17 height 19
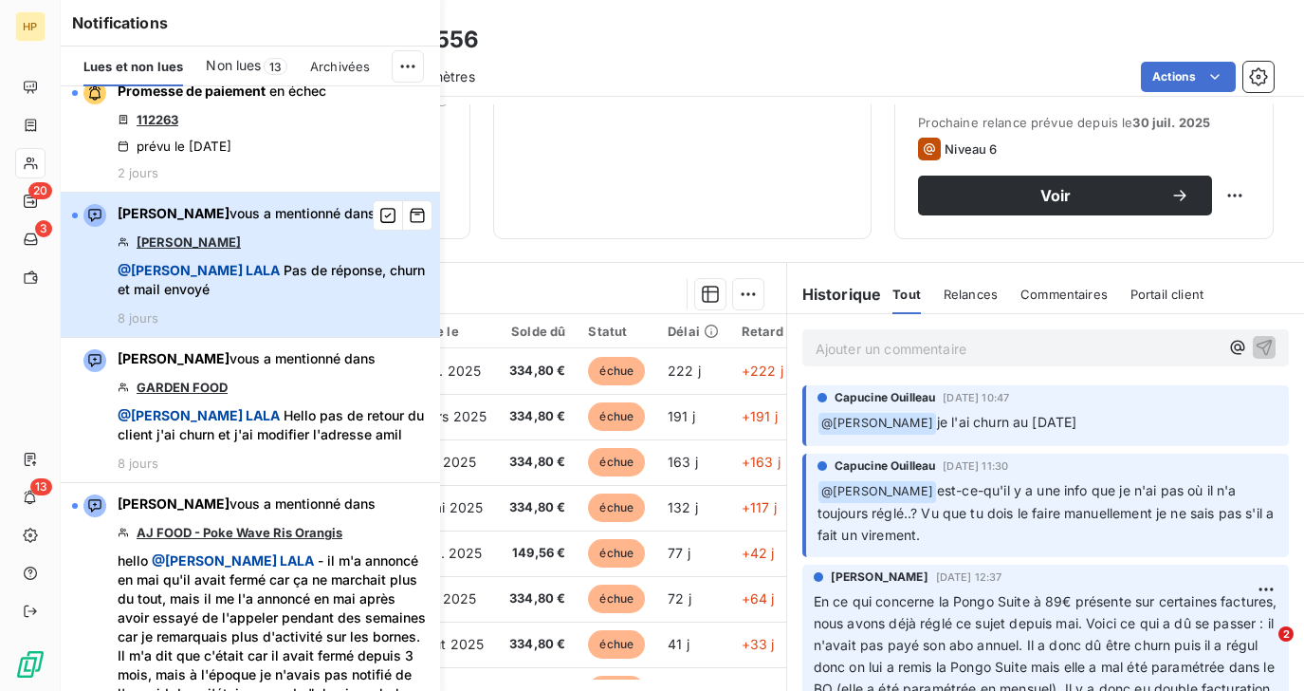
click at [234, 261] on span "@ Salomé LALA Pas de réponse, churn et mail envoyé" at bounding box center [273, 280] width 311 height 38
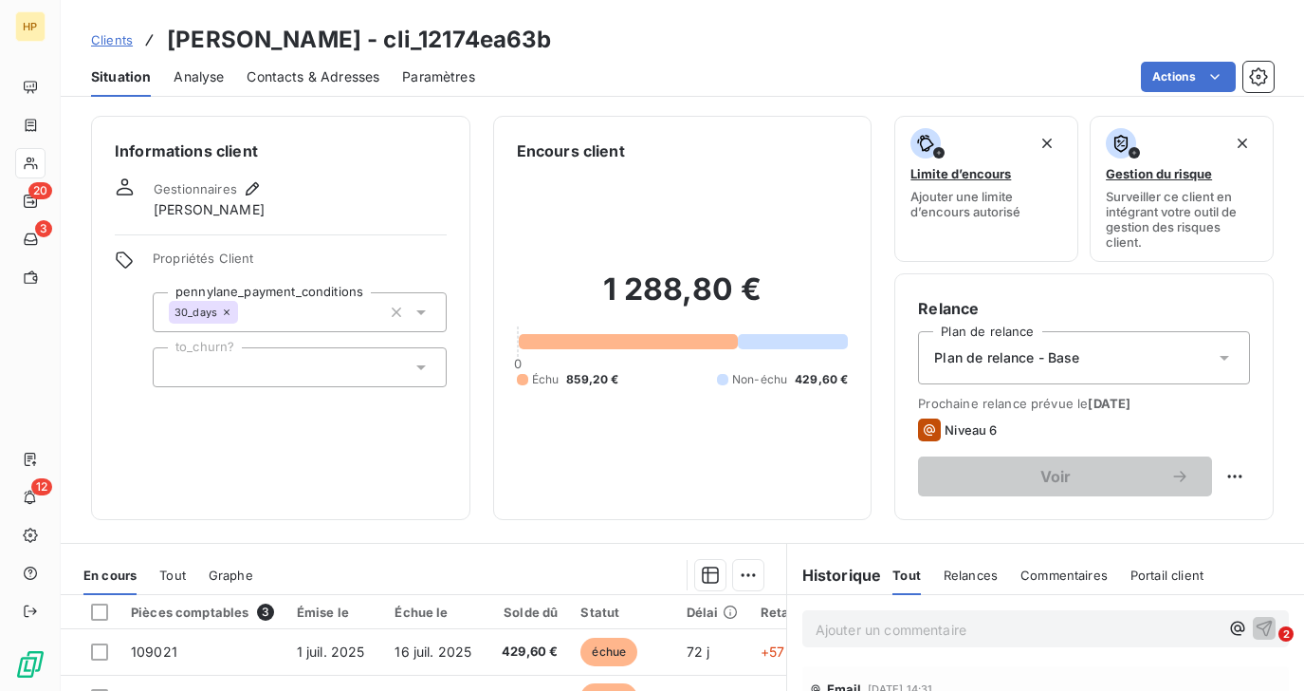
scroll to position [298, 0]
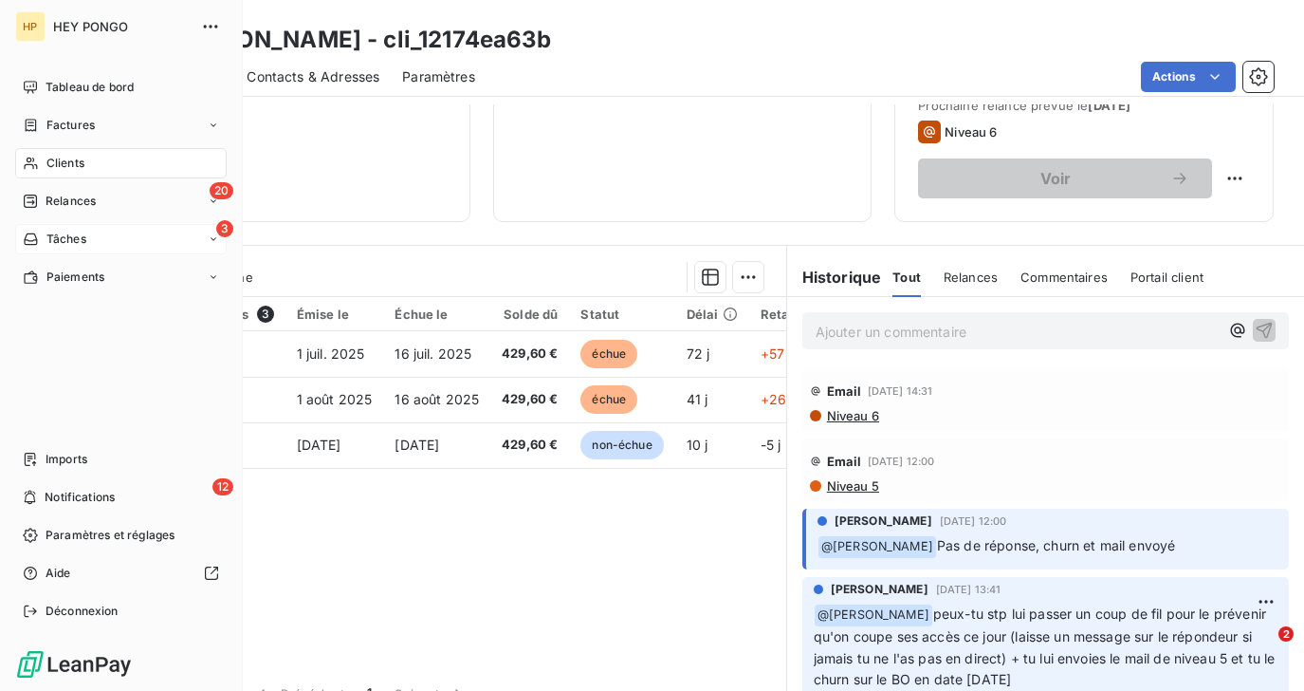
click at [94, 247] on div "3 Tâches" at bounding box center [121, 239] width 212 height 30
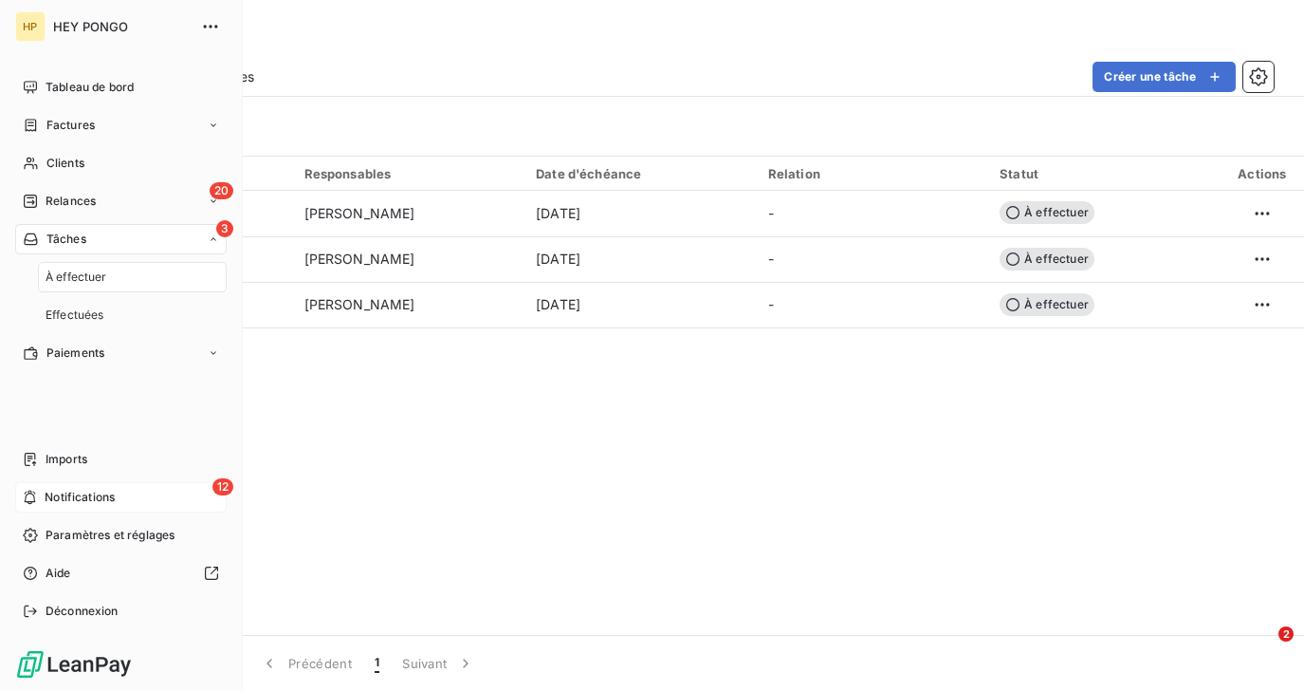
click at [87, 490] on span "Notifications" at bounding box center [80, 497] width 70 height 17
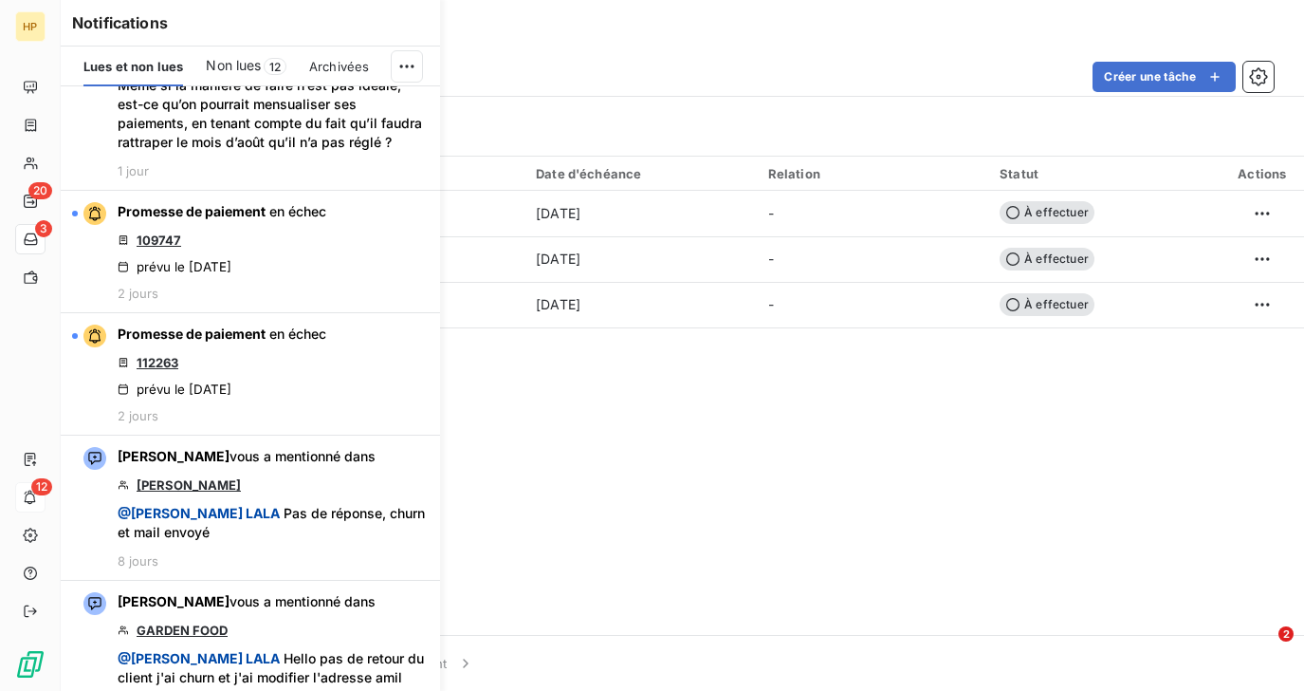
scroll to position [1356, 0]
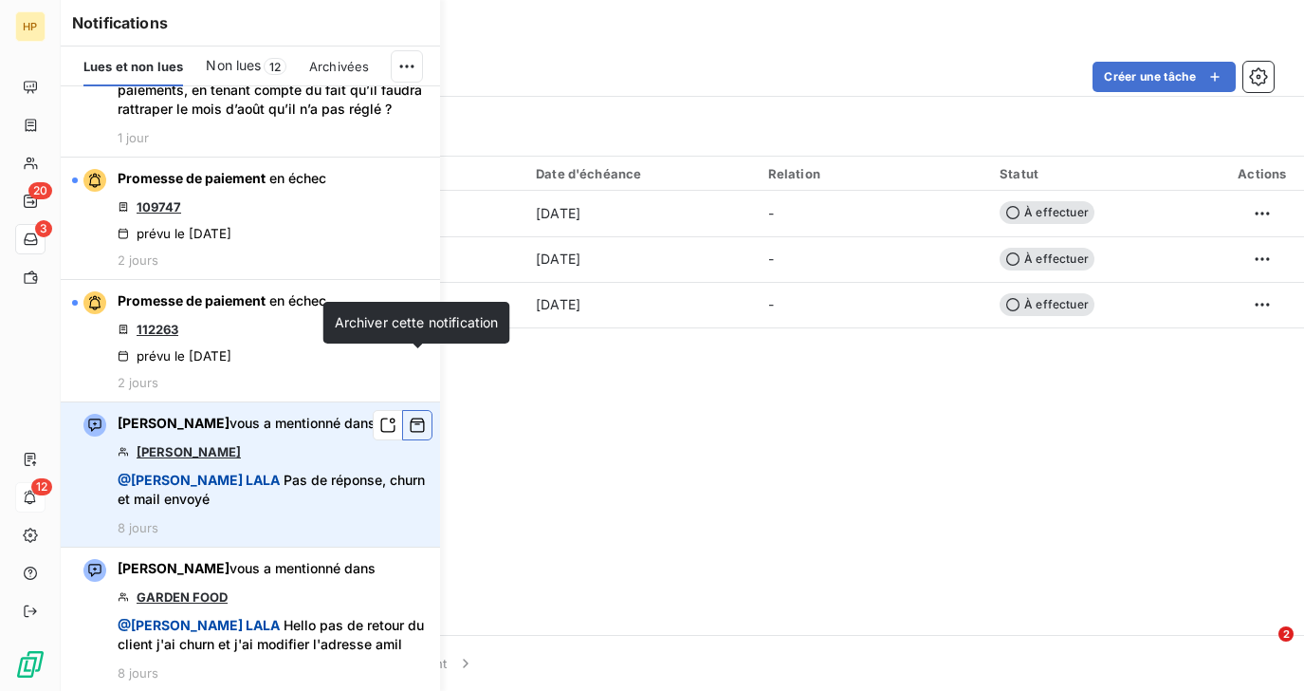
click at [415, 416] on icon "button" at bounding box center [417, 425] width 17 height 19
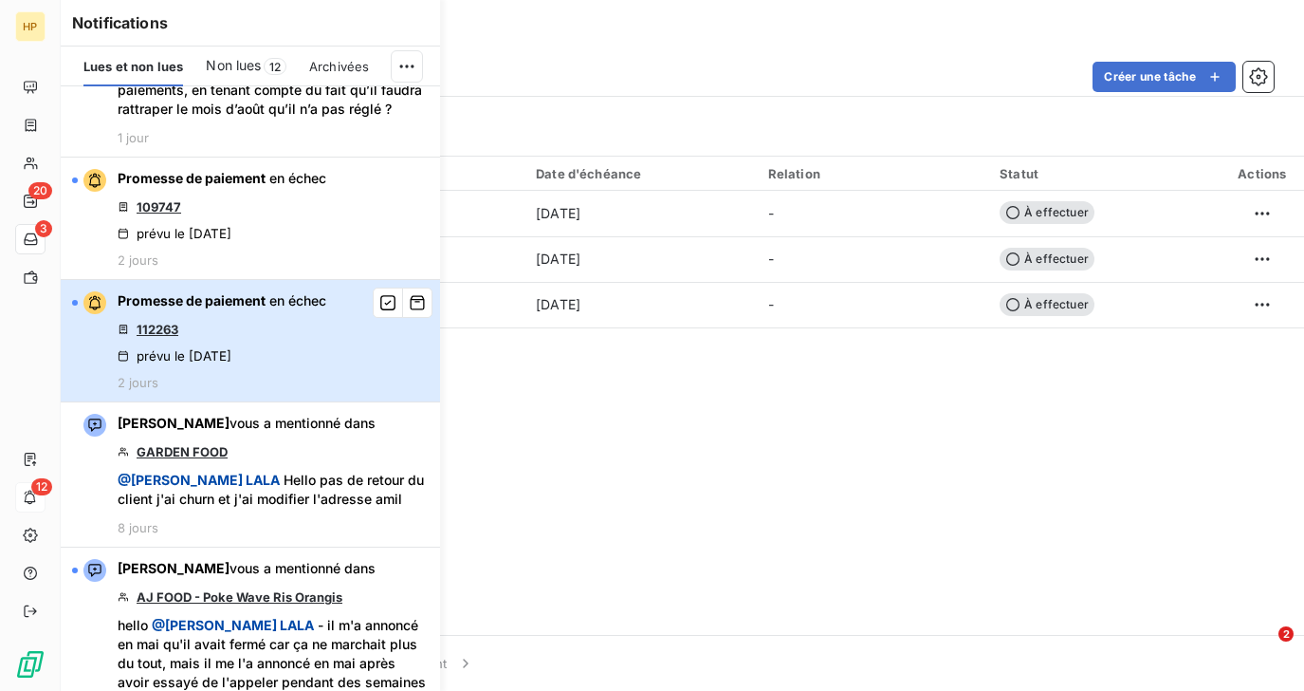
click at [231, 291] on div "Promesse de paiement en échec 112263 prévu le 8 sept. 2025 2 jours" at bounding box center [222, 340] width 209 height 99
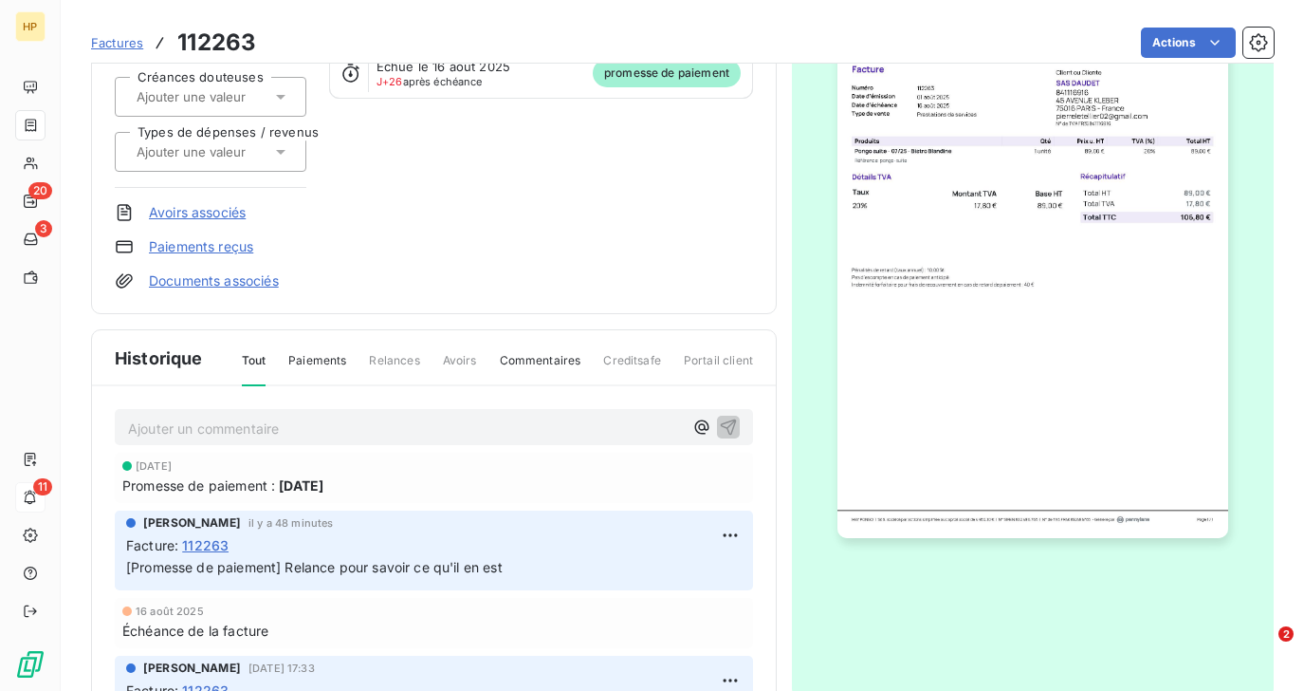
scroll to position [312, 0]
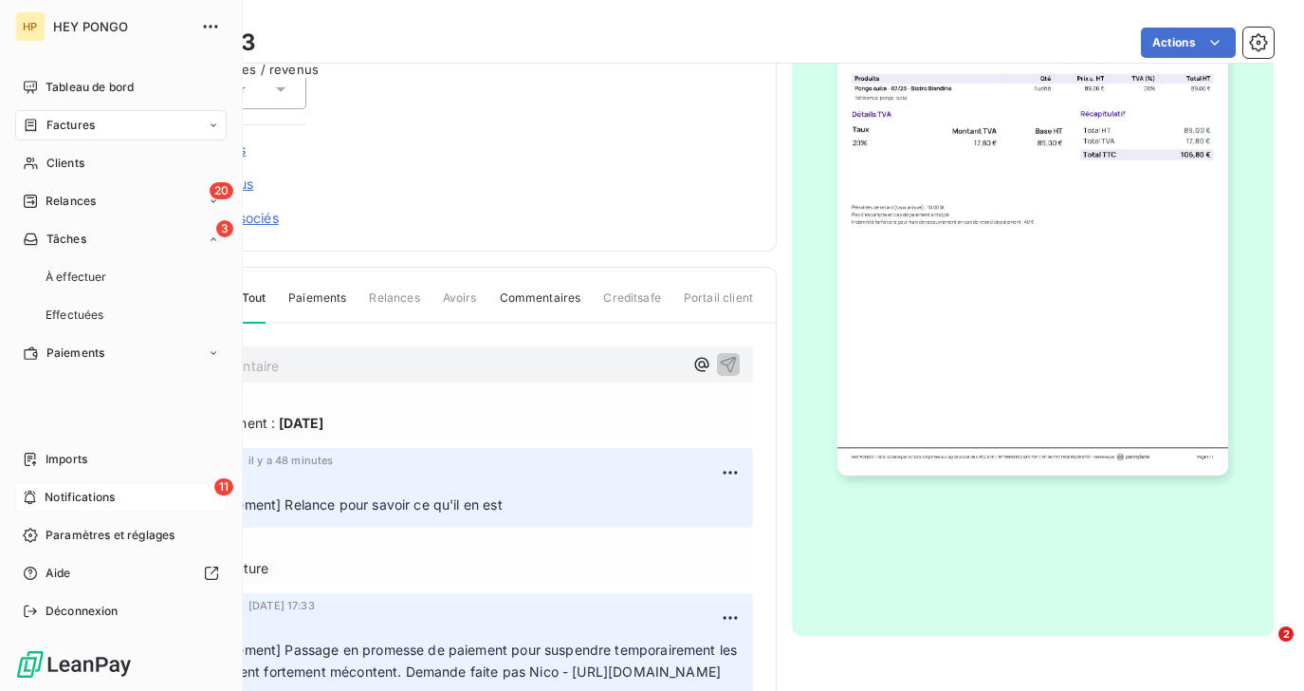
click at [80, 493] on span "Notifications" at bounding box center [80, 497] width 70 height 17
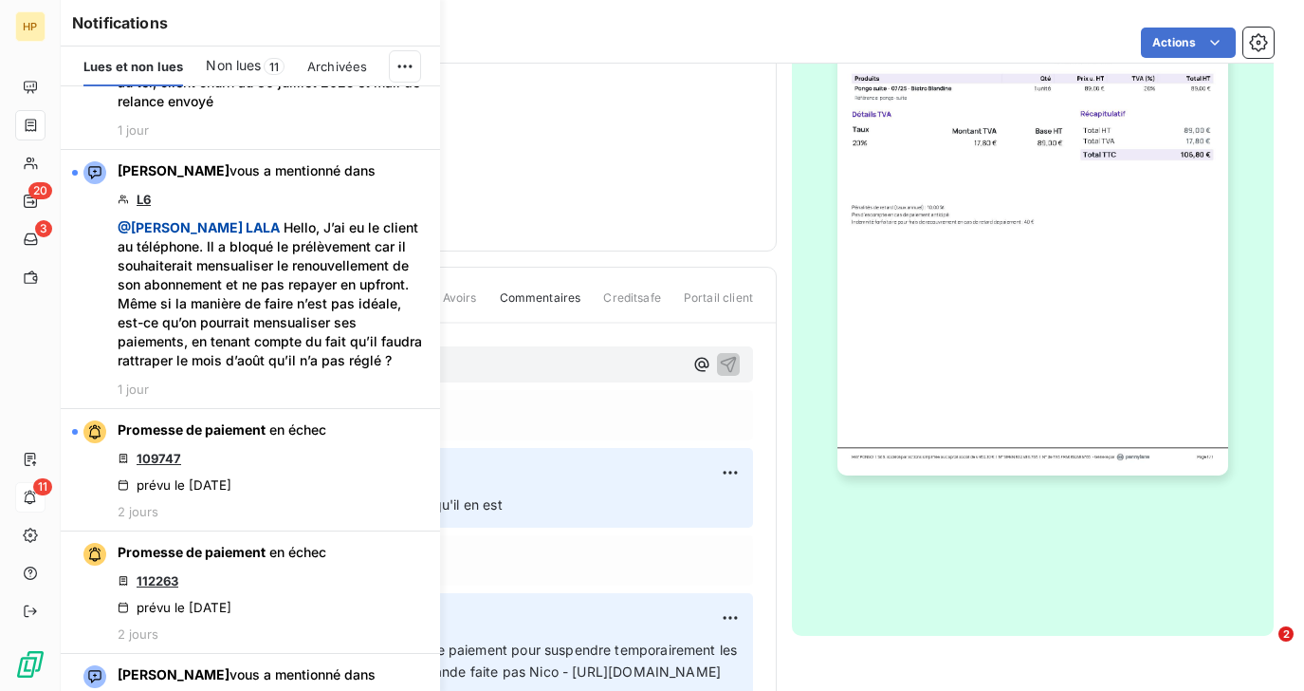
scroll to position [1317, 0]
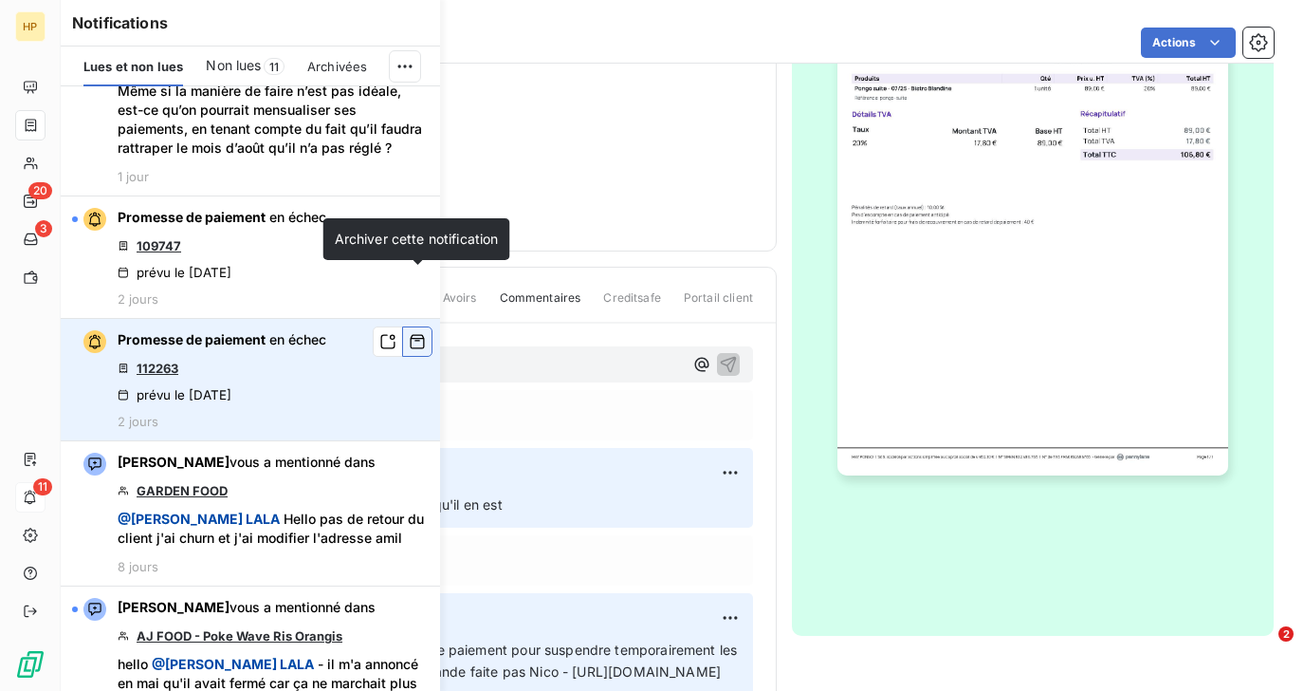
click at [421, 332] on icon "button" at bounding box center [417, 341] width 17 height 19
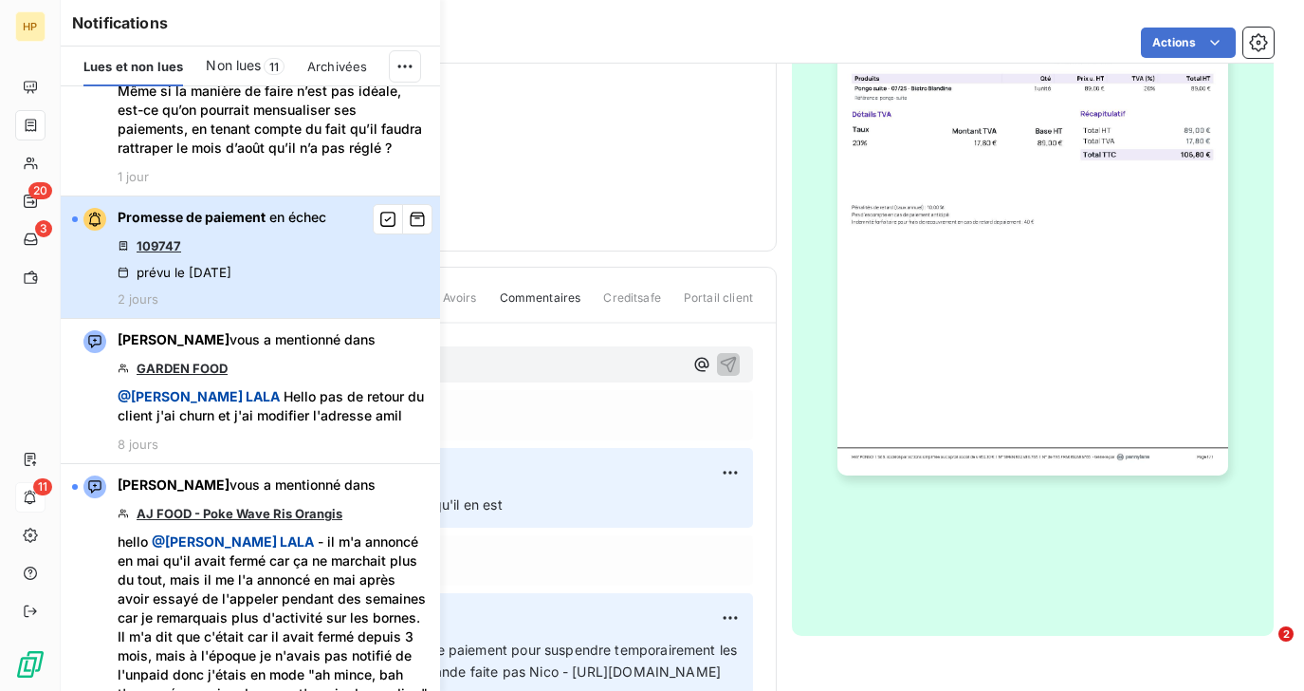
click at [256, 208] on div "Promesse de paiement en échec 109747 prévu le 8 sept. 2025 2 jours" at bounding box center [222, 257] width 209 height 99
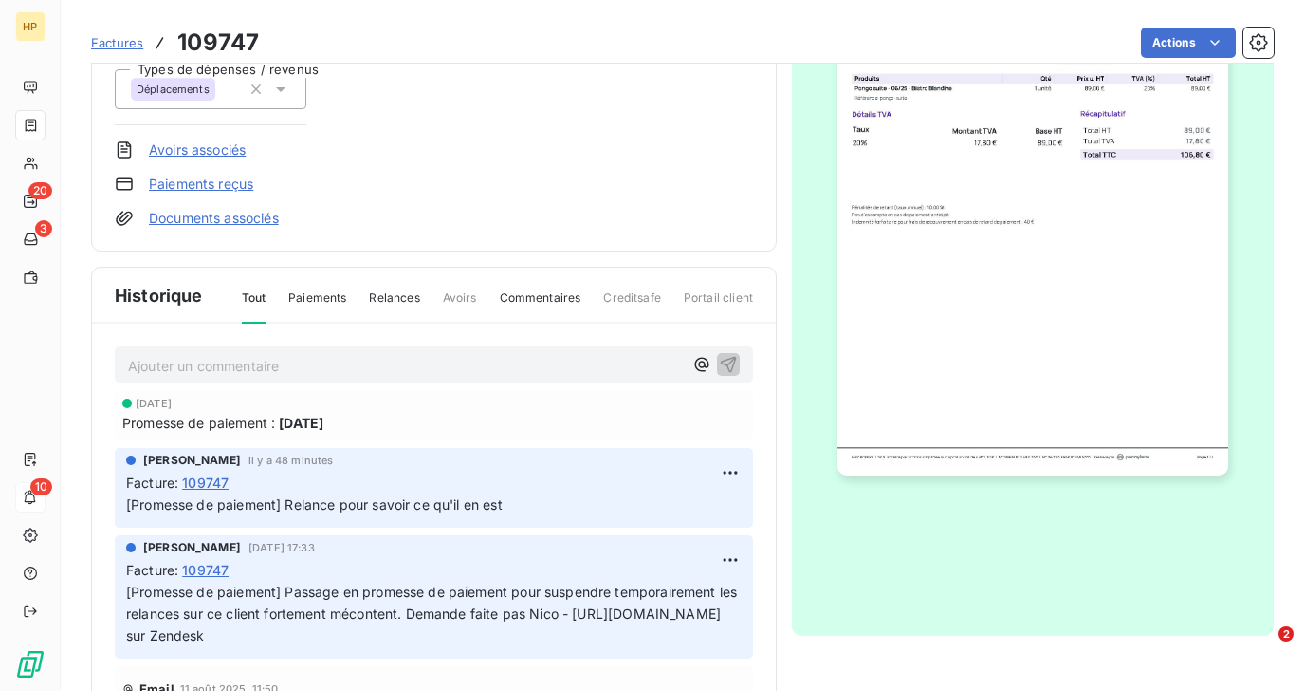
scroll to position [209, 0]
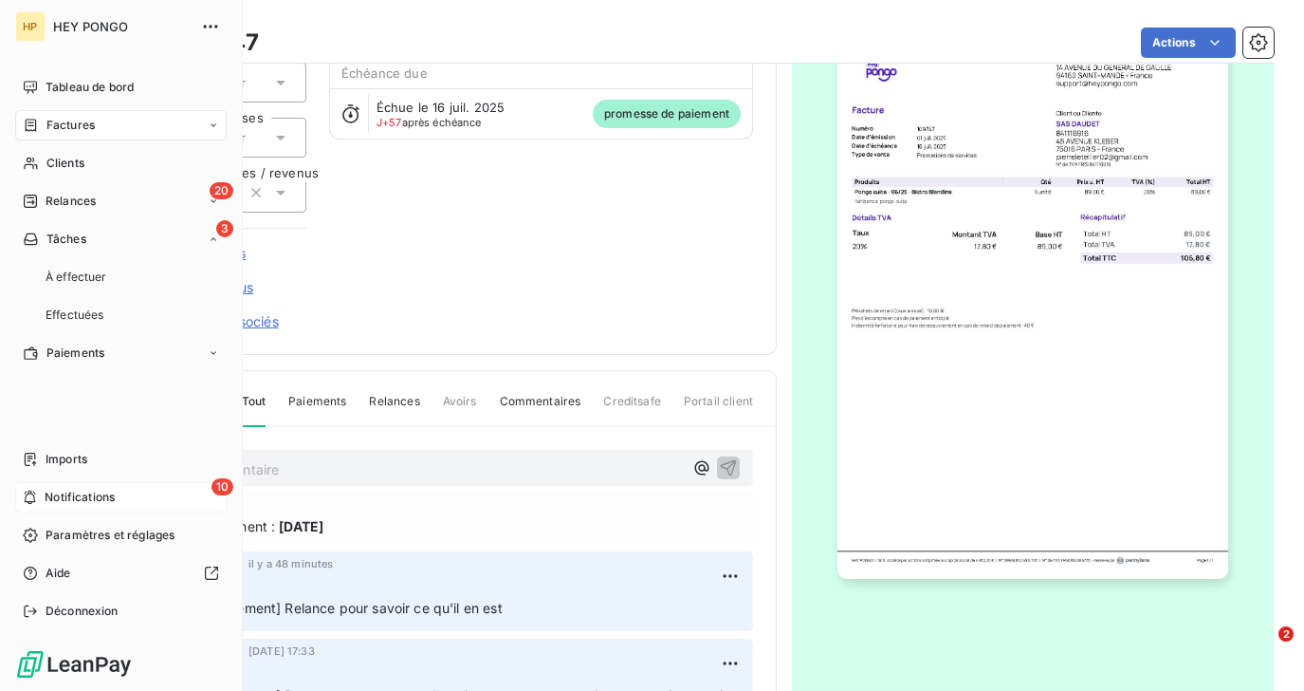
click at [57, 492] on span "Notifications" at bounding box center [80, 497] width 70 height 17
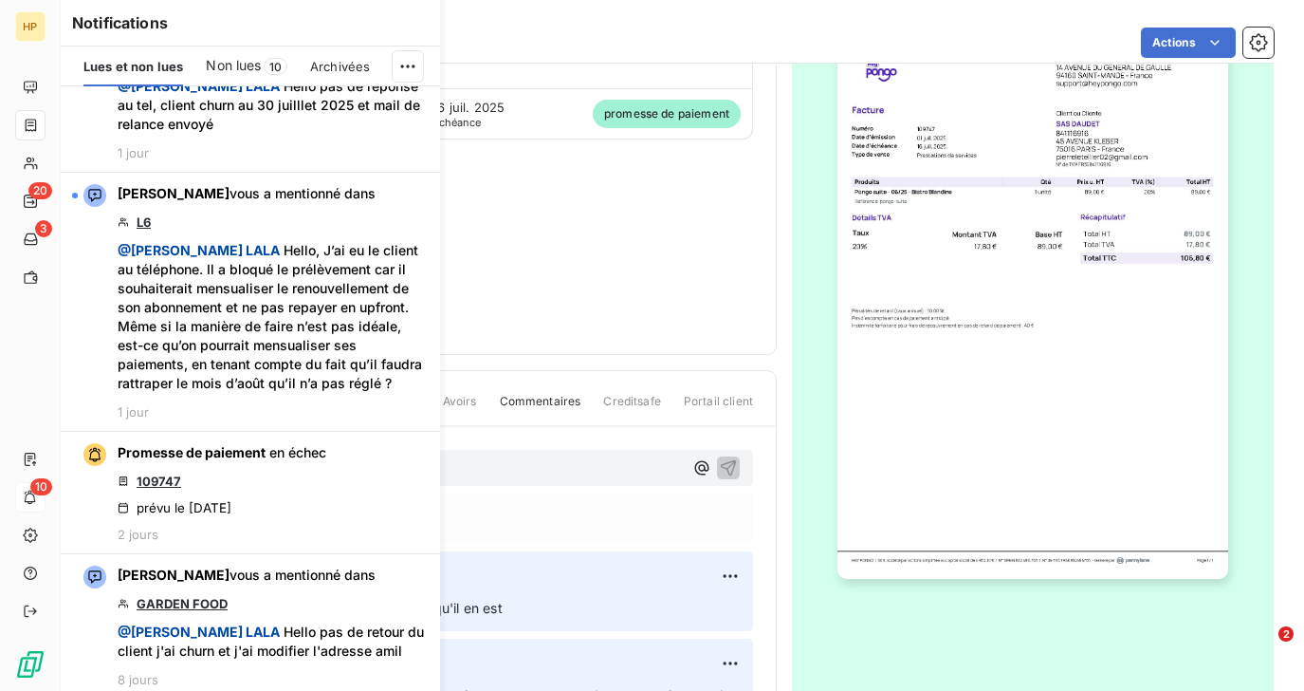
scroll to position [1113, 0]
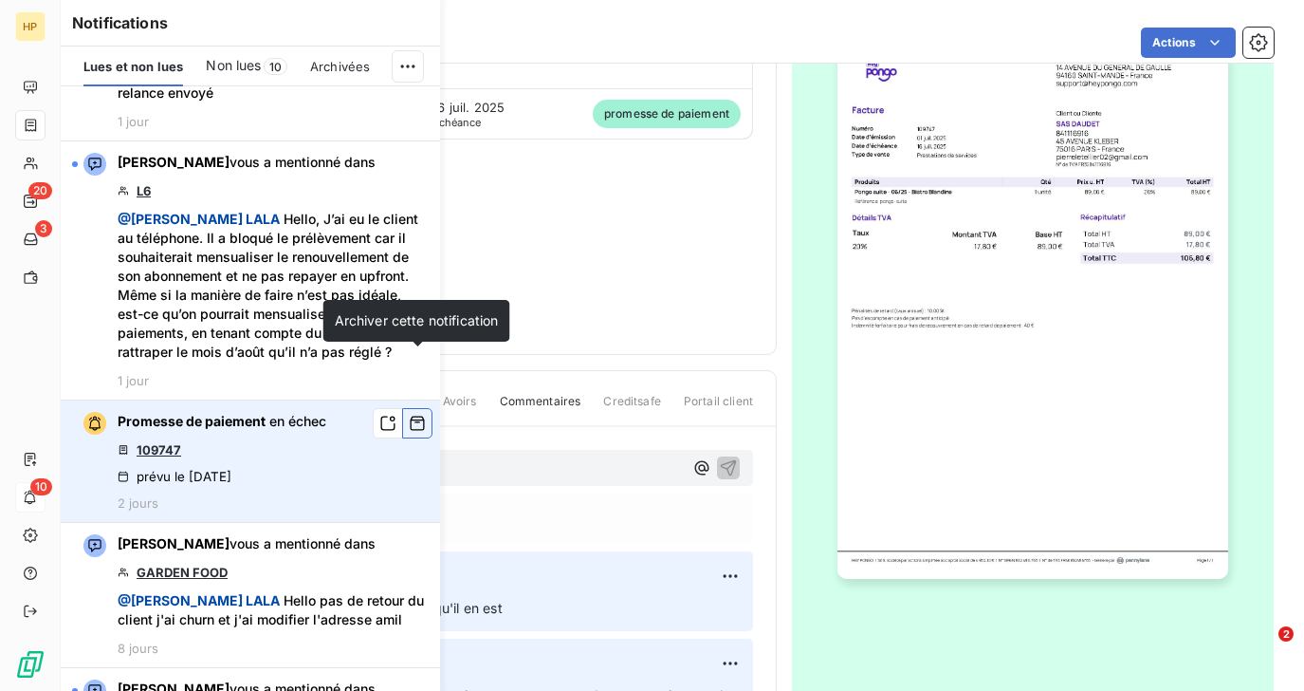
click at [415, 416] on icon "button" at bounding box center [418, 423] width 14 height 14
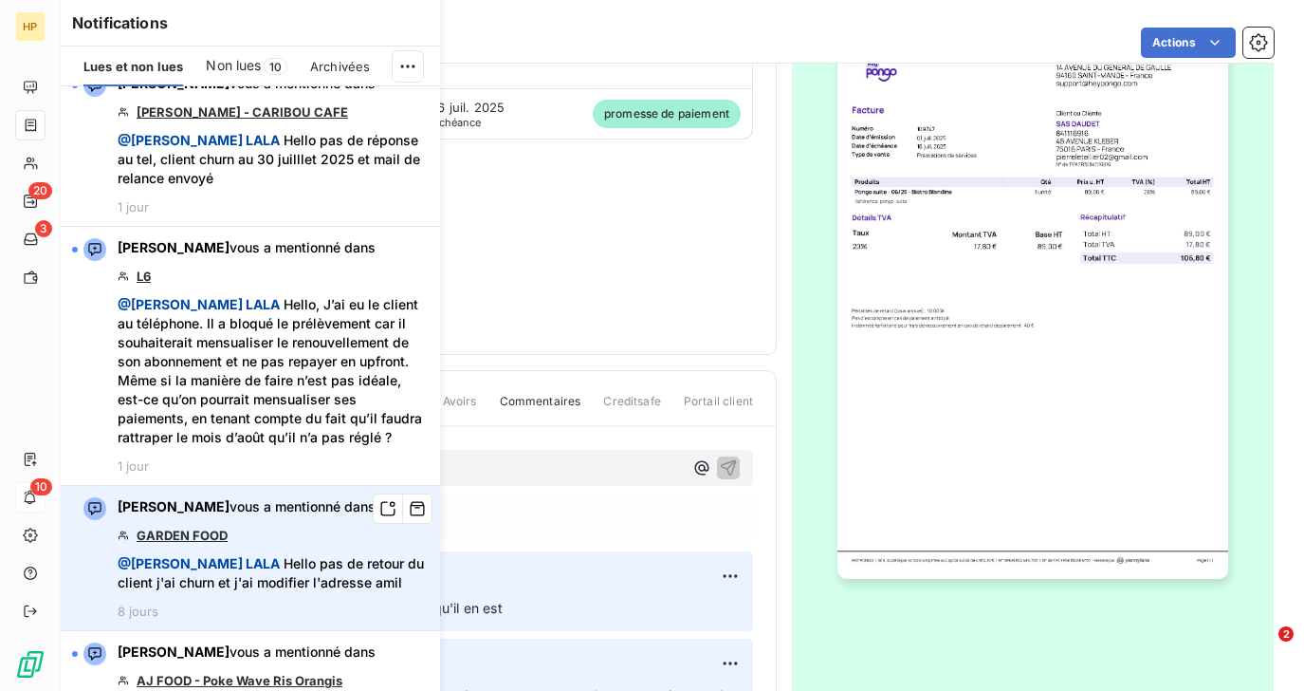
scroll to position [988, 0]
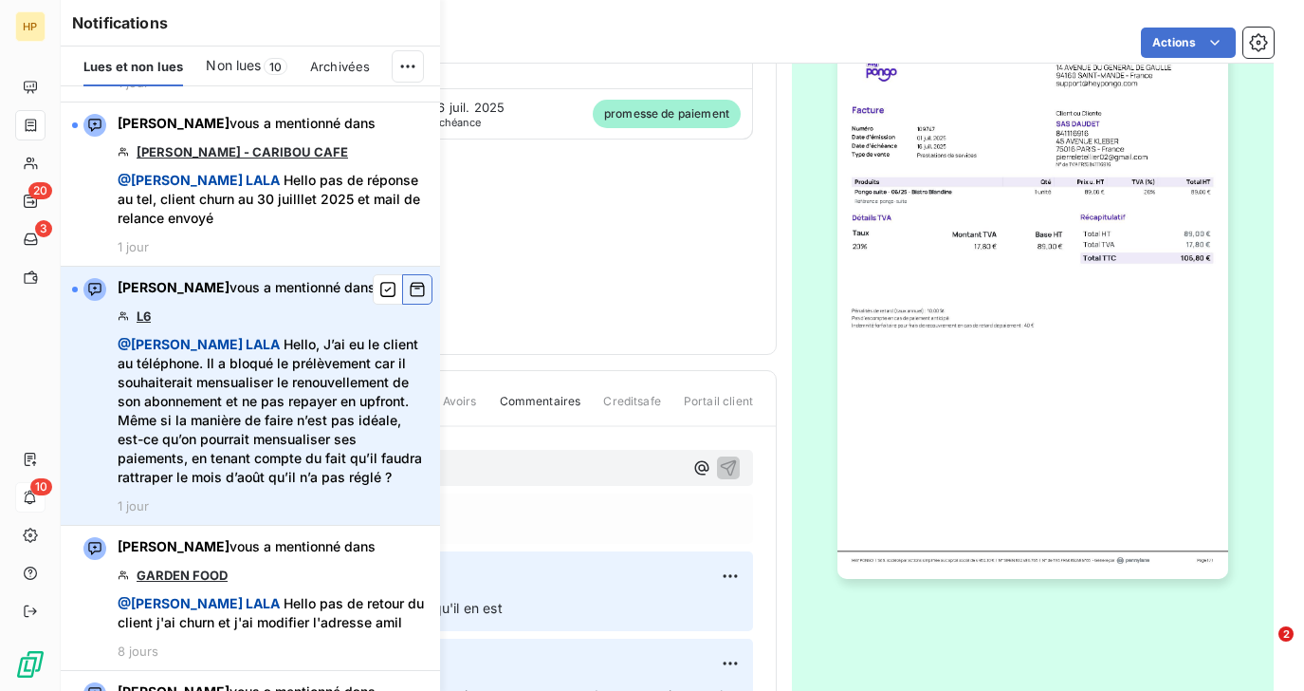
click at [413, 280] on icon "button" at bounding box center [417, 289] width 17 height 19
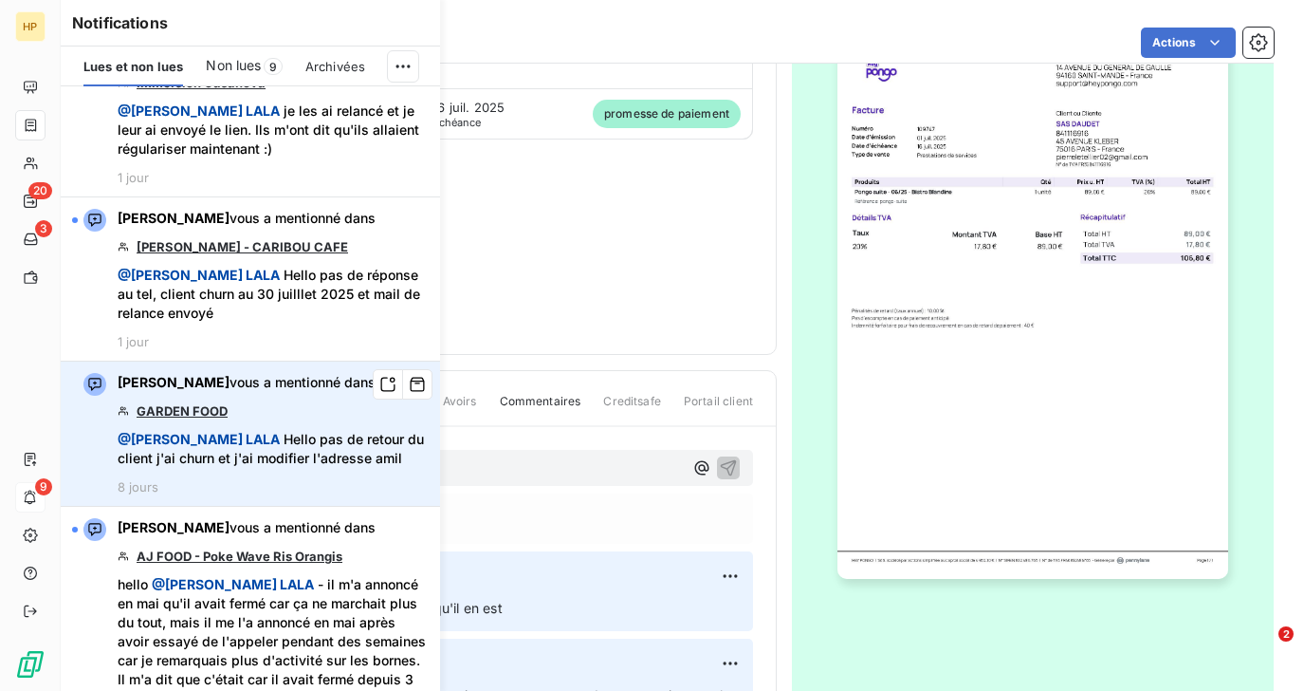
scroll to position [827, 0]
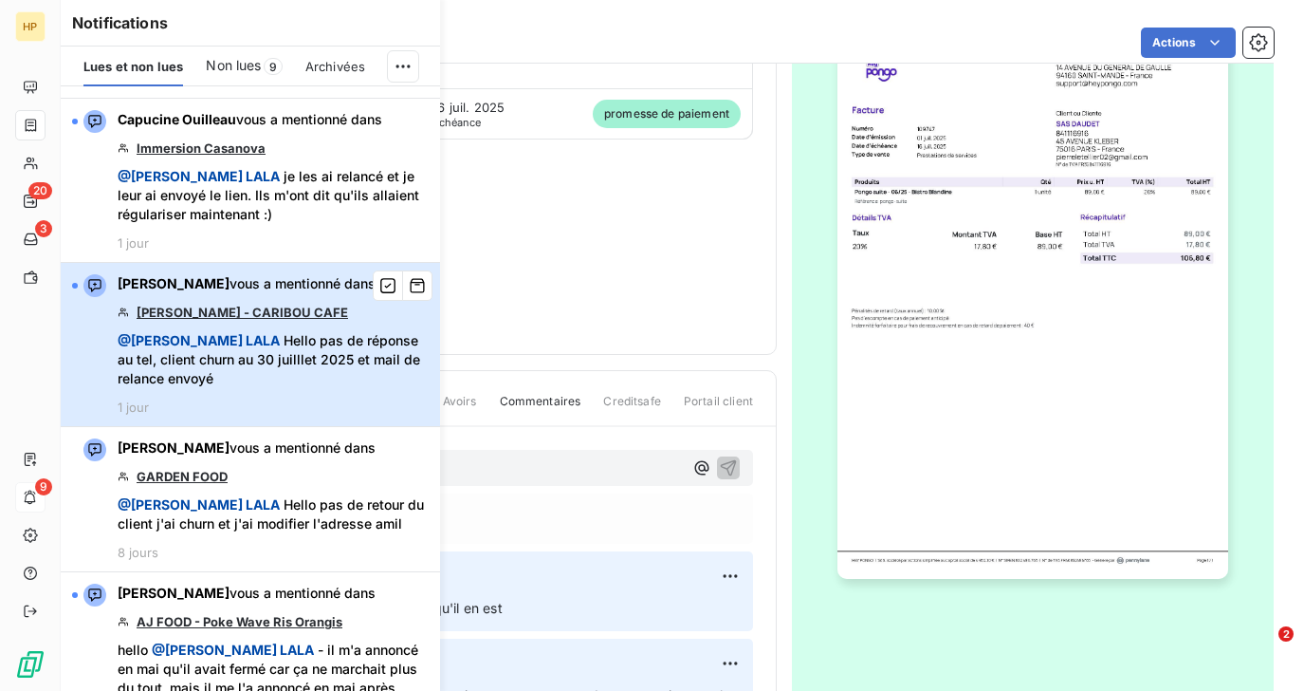
click at [274, 331] on span "@ Salomé LALA Hello pas de réponse au tel, client churn au 30 juilllet 2025 et …" at bounding box center [273, 359] width 311 height 57
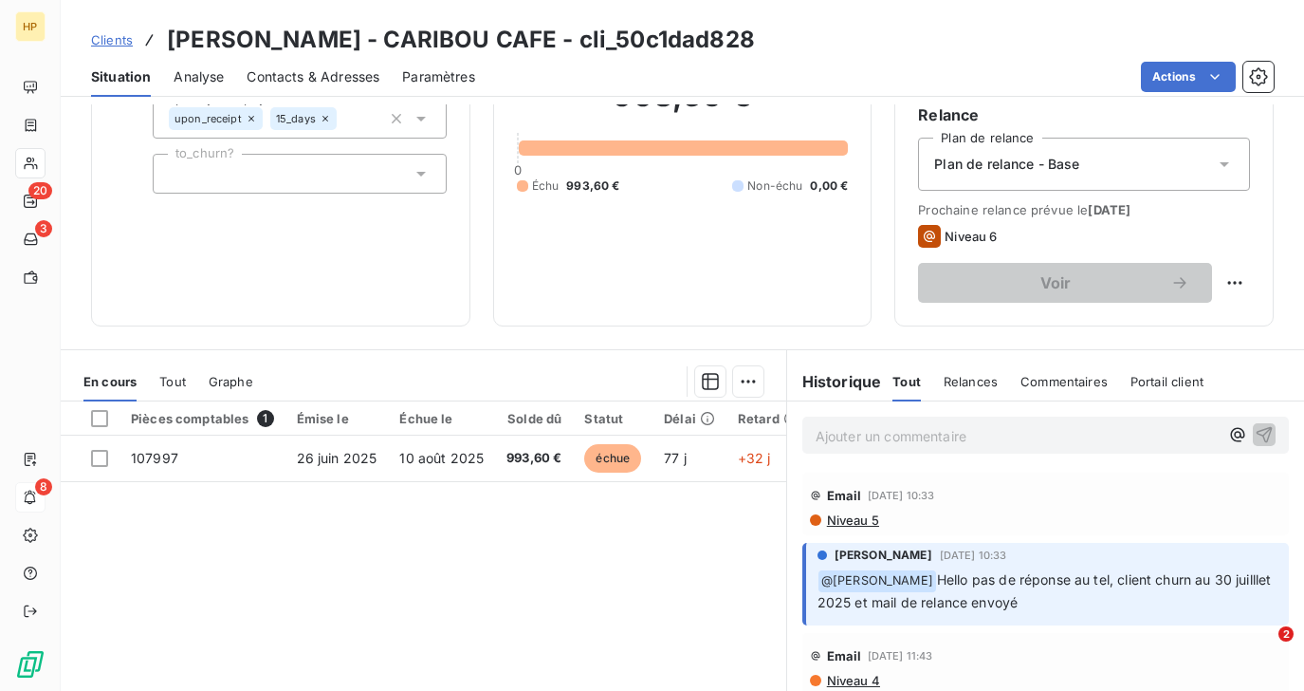
scroll to position [326, 0]
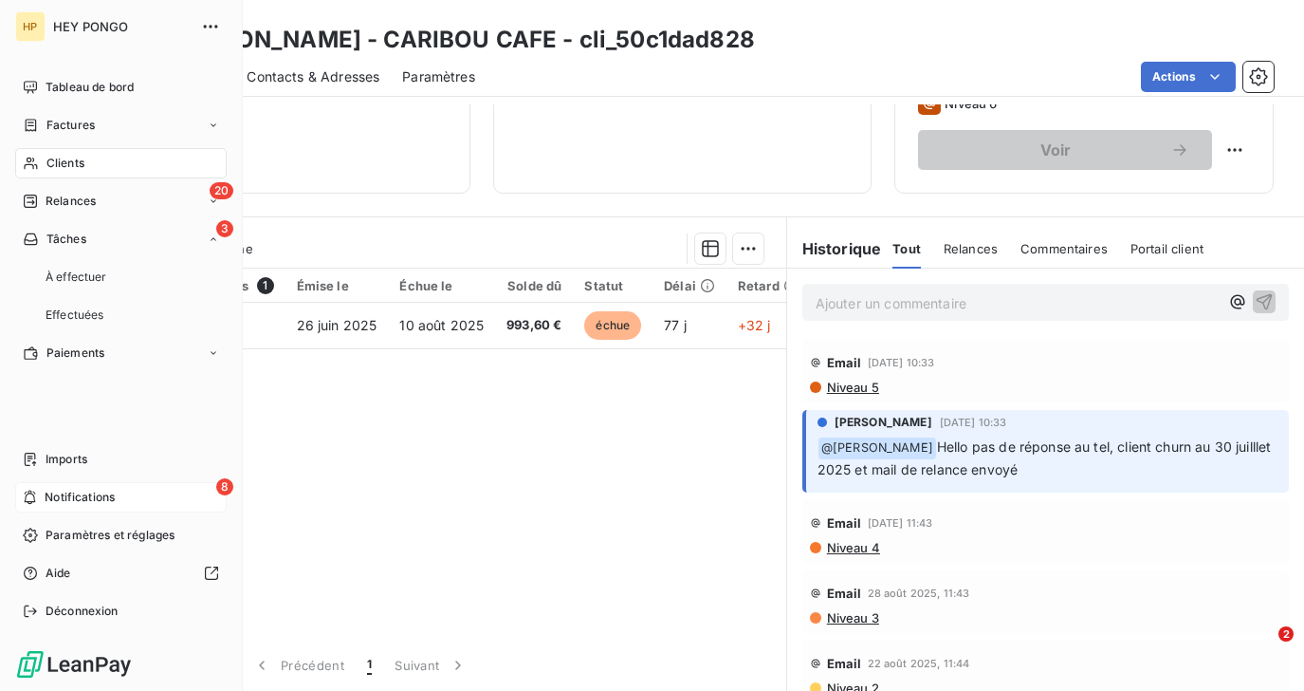
click at [68, 491] on span "Notifications" at bounding box center [80, 497] width 70 height 17
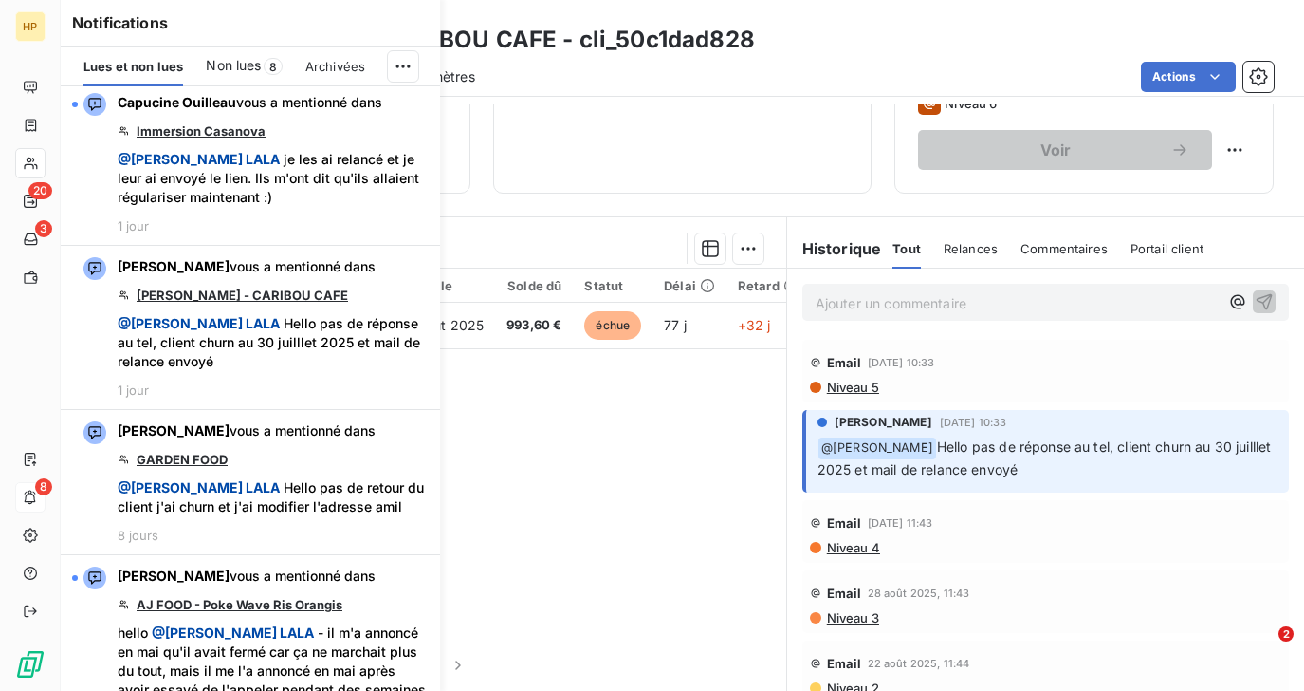
scroll to position [864, 0]
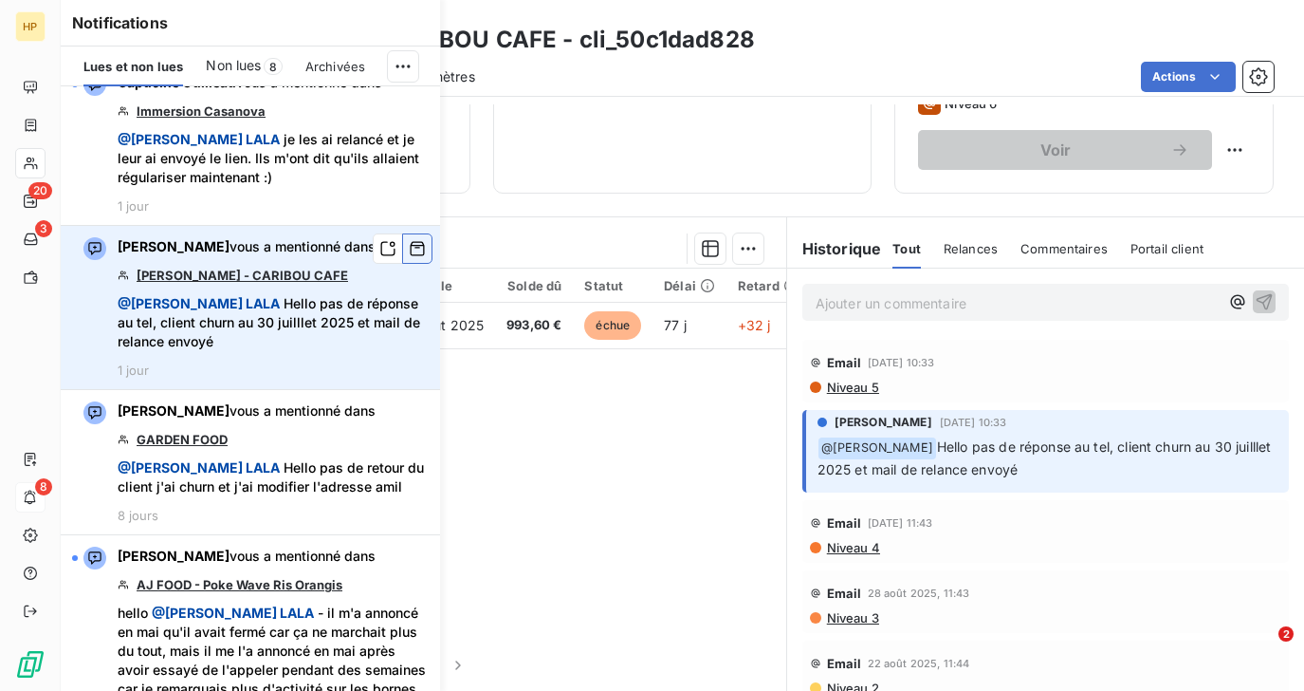
click at [418, 239] on icon "button" at bounding box center [417, 248] width 17 height 19
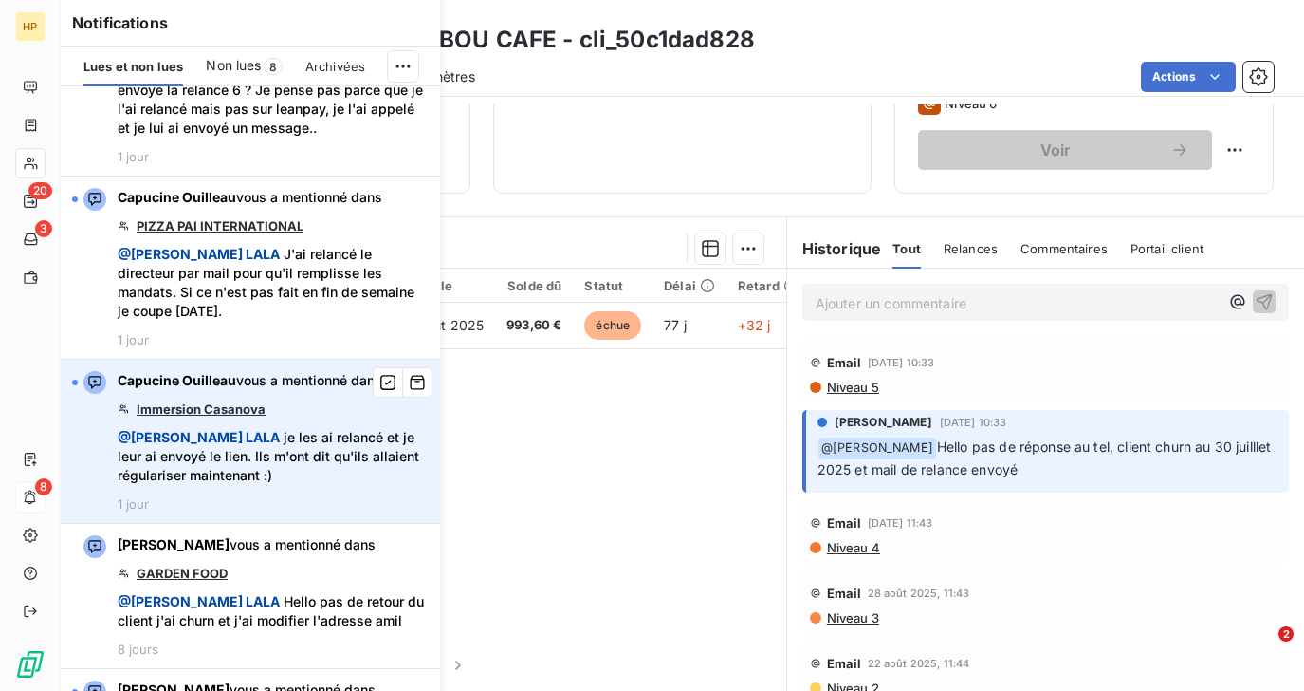
scroll to position [475, 0]
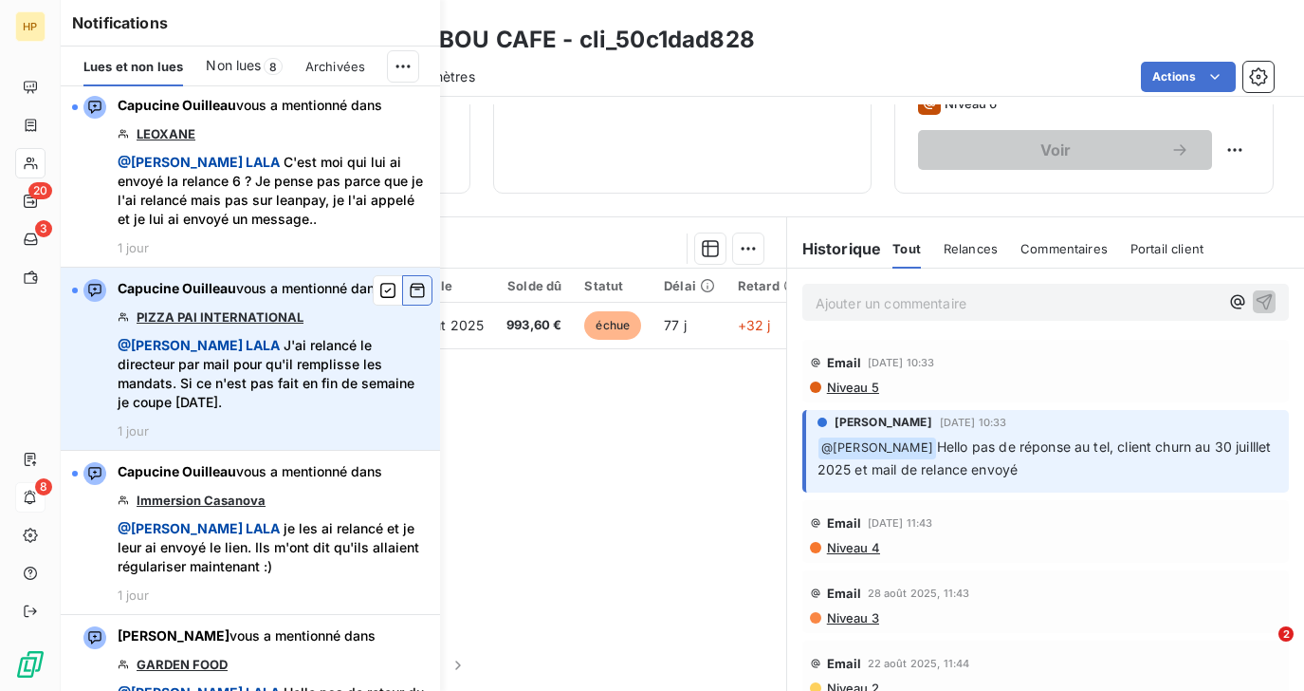
click at [416, 281] on icon "button" at bounding box center [417, 290] width 17 height 19
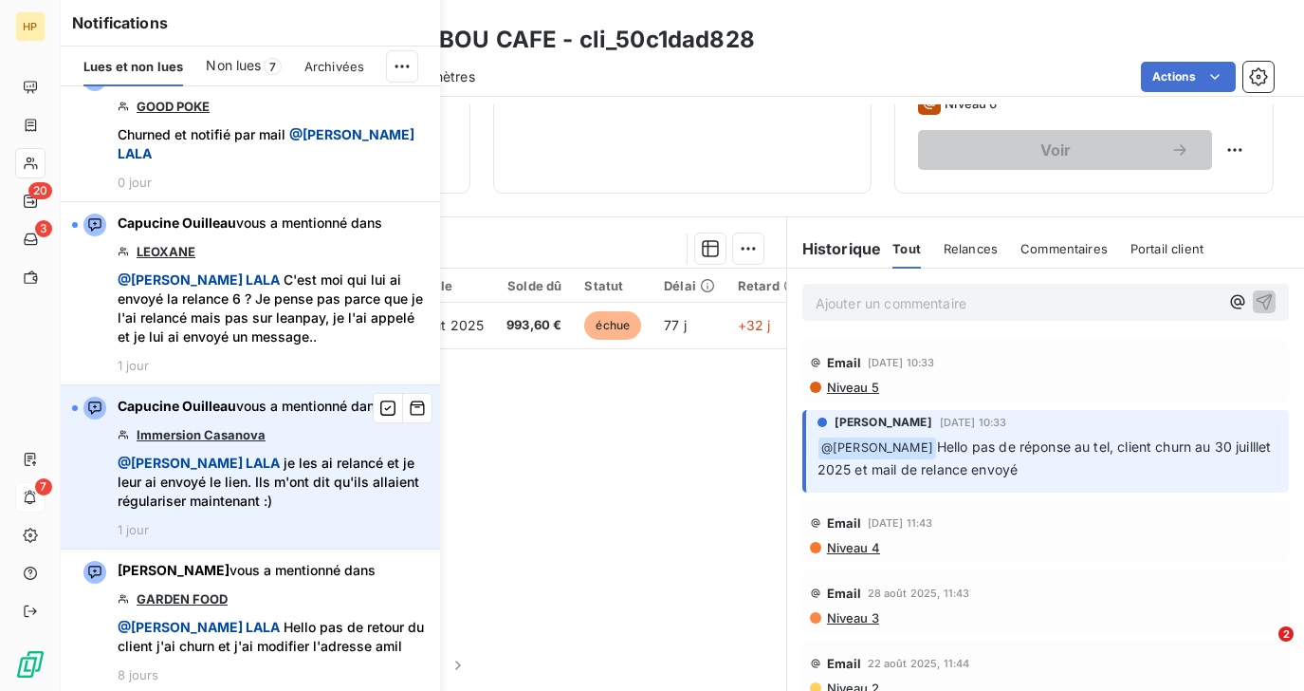
scroll to position [291, 0]
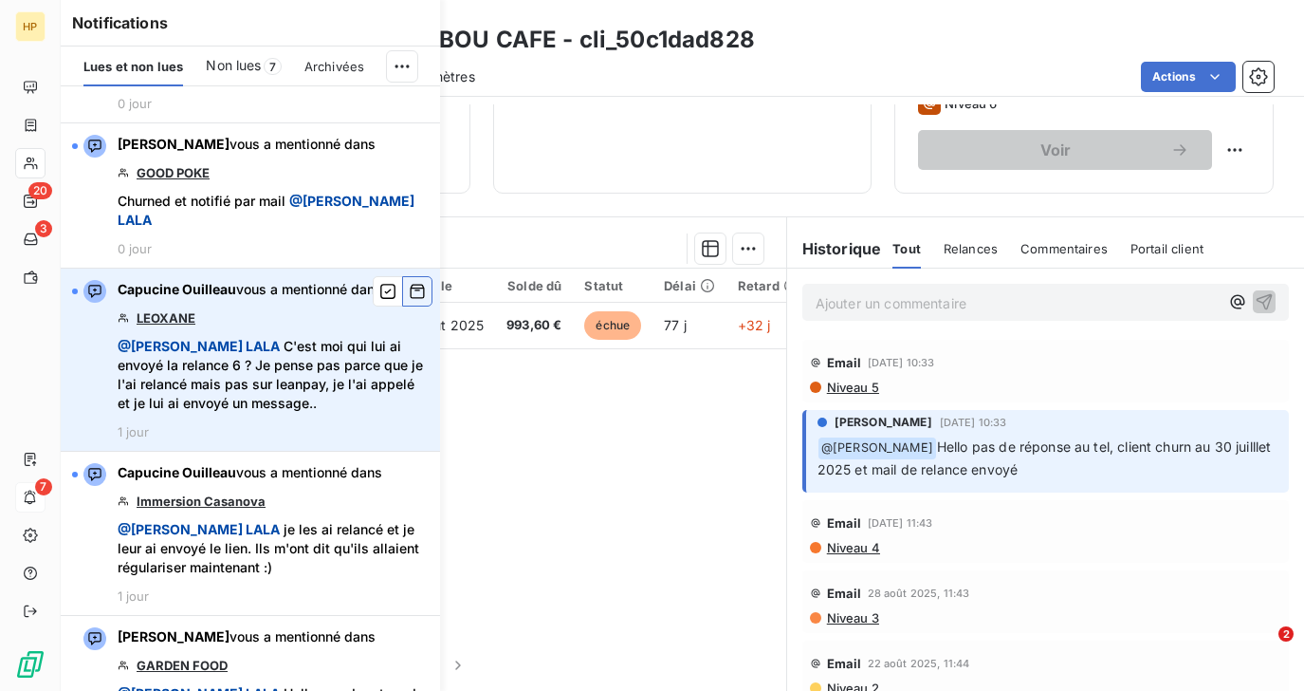
click at [411, 282] on icon "button" at bounding box center [417, 291] width 17 height 19
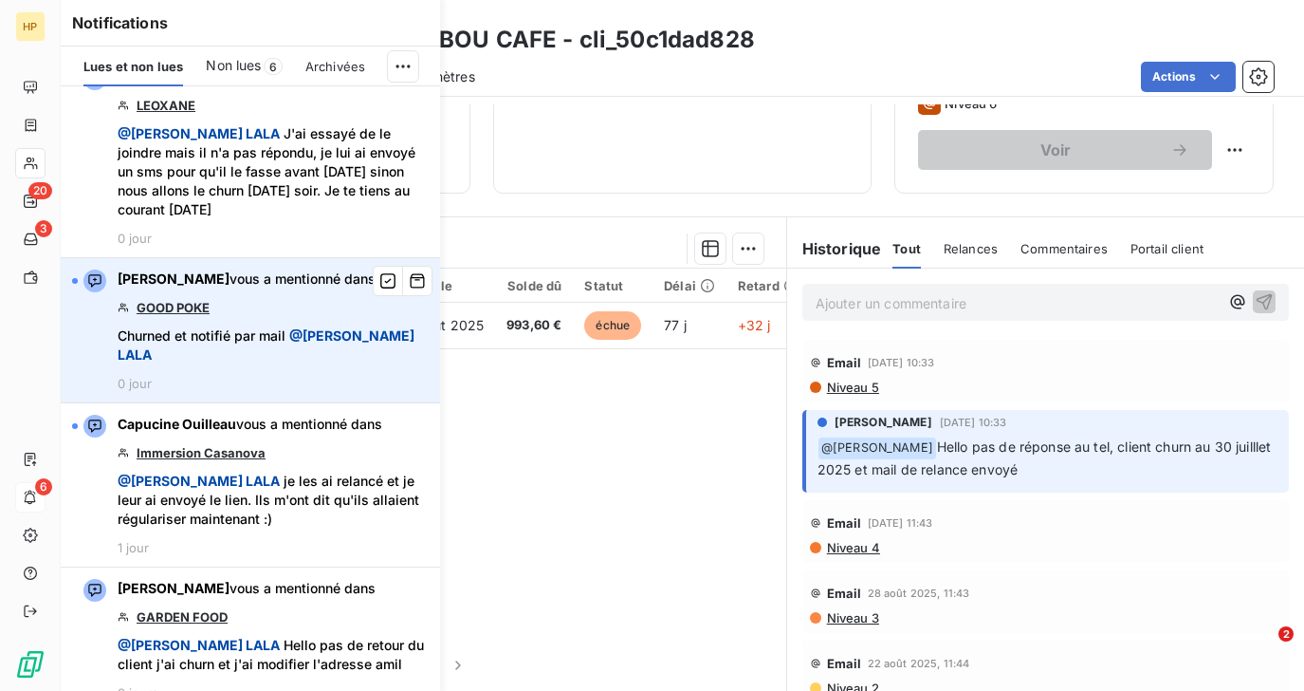
scroll to position [123, 0]
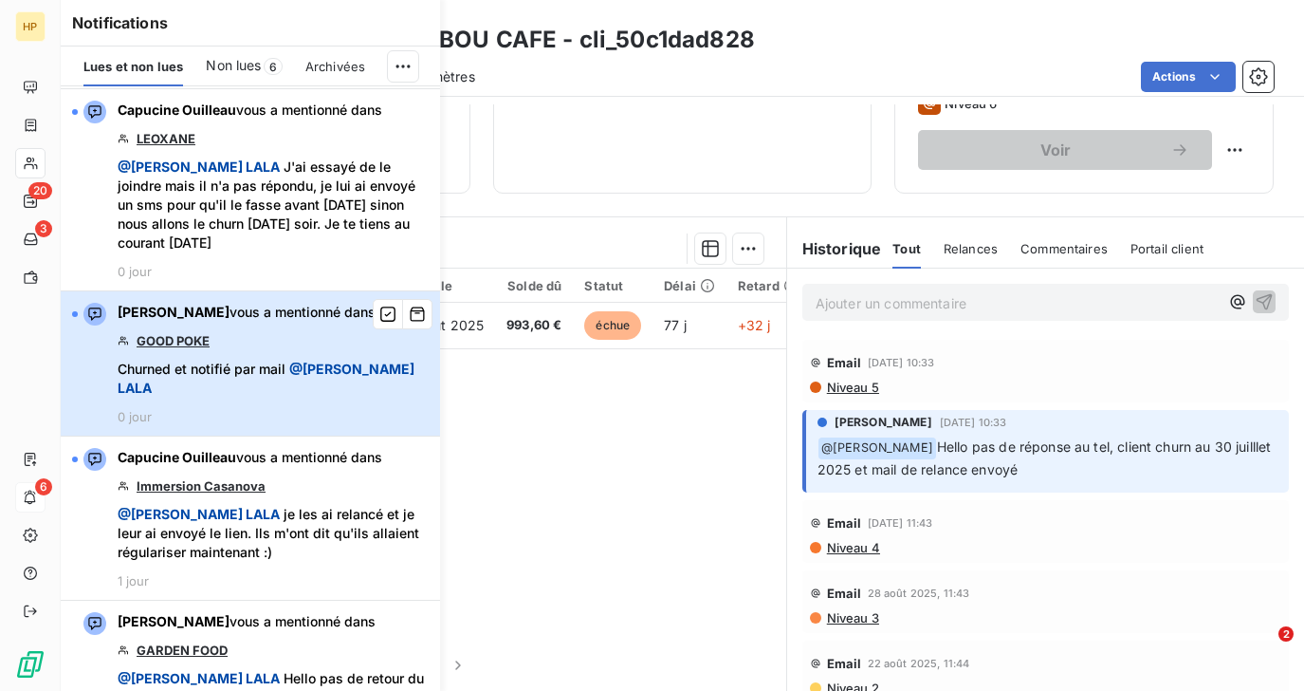
click at [231, 360] on span "Churned et notifié par mail @ Salomé LALA" at bounding box center [273, 379] width 311 height 38
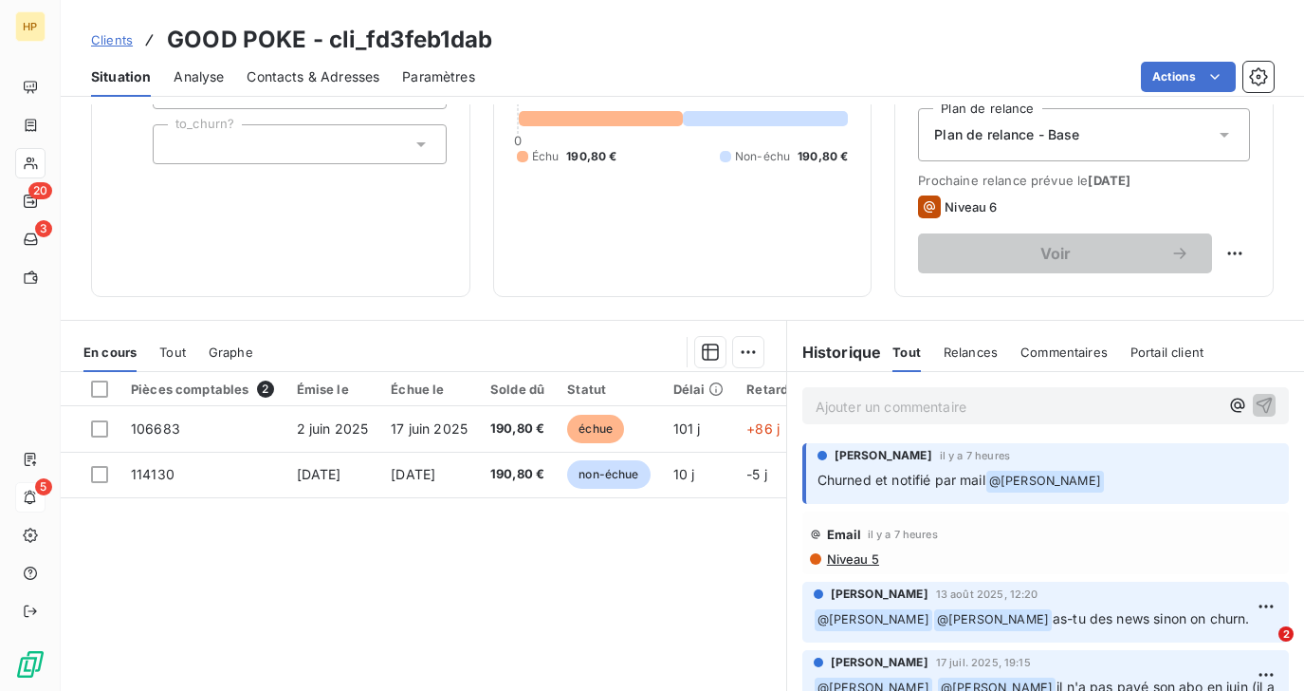
scroll to position [326, 0]
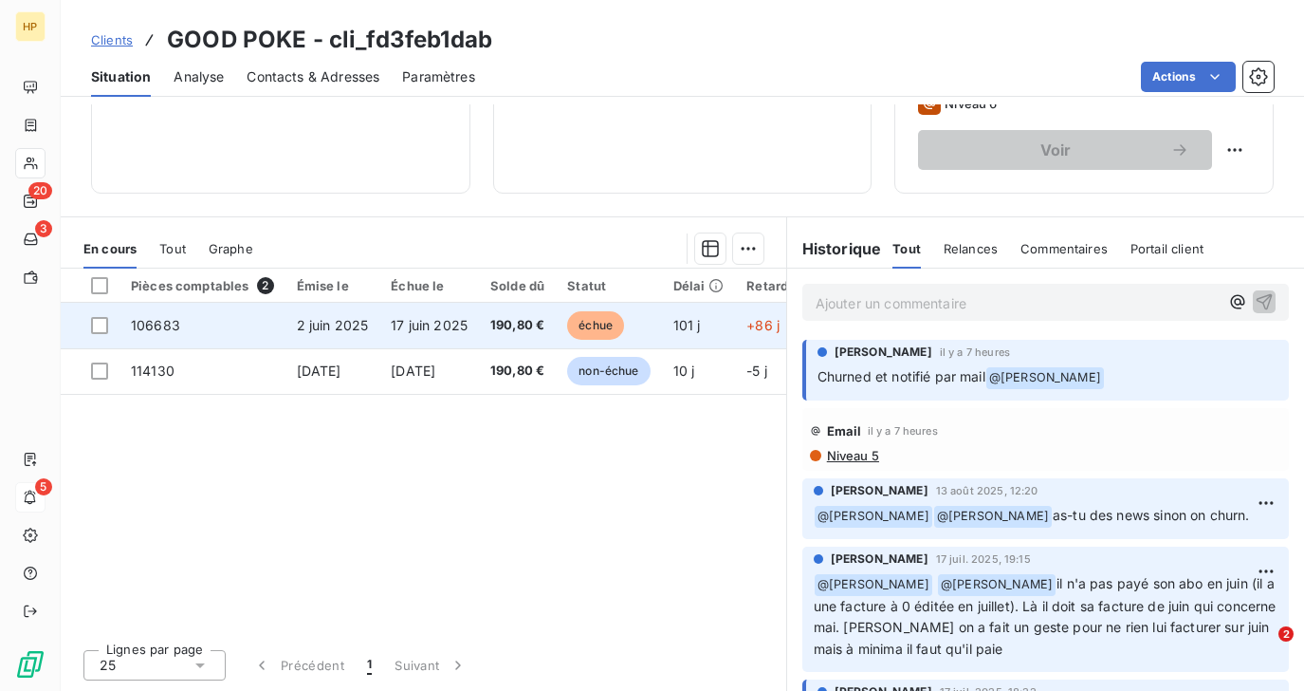
click at [424, 317] on span "17 juin 2025" at bounding box center [429, 325] width 77 height 16
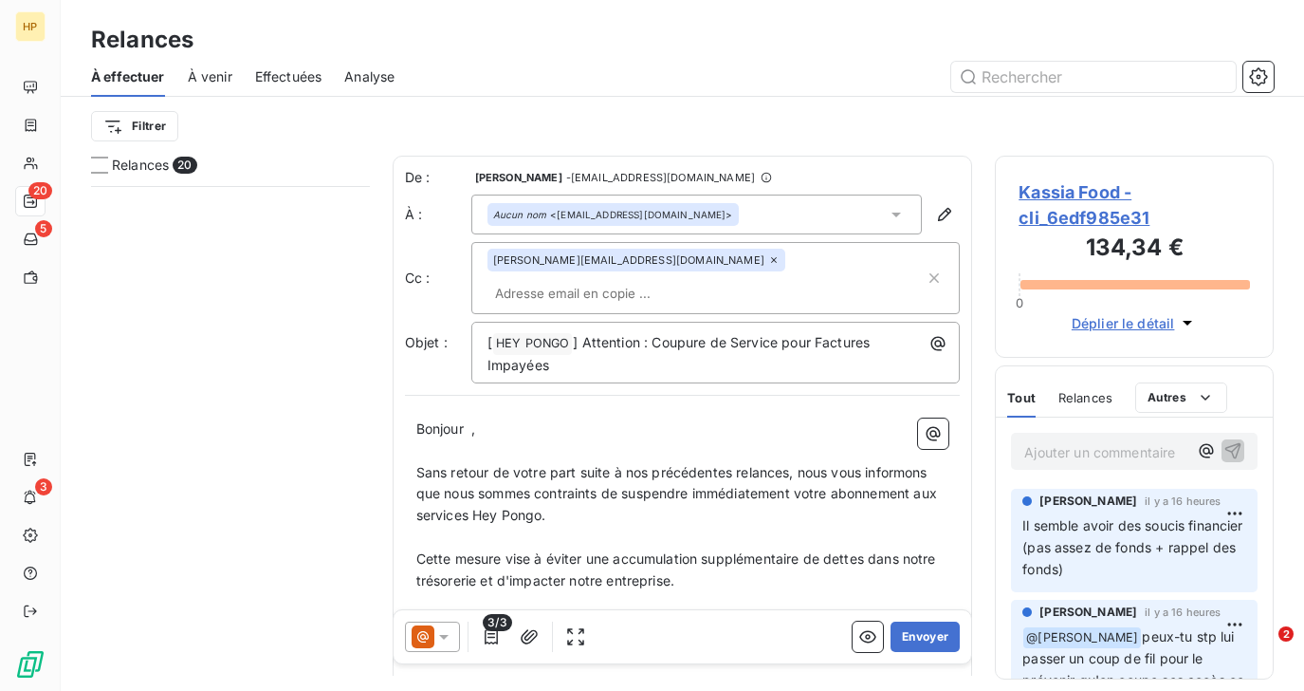
scroll to position [130, 0]
